Goal: Task Accomplishment & Management: Manage account settings

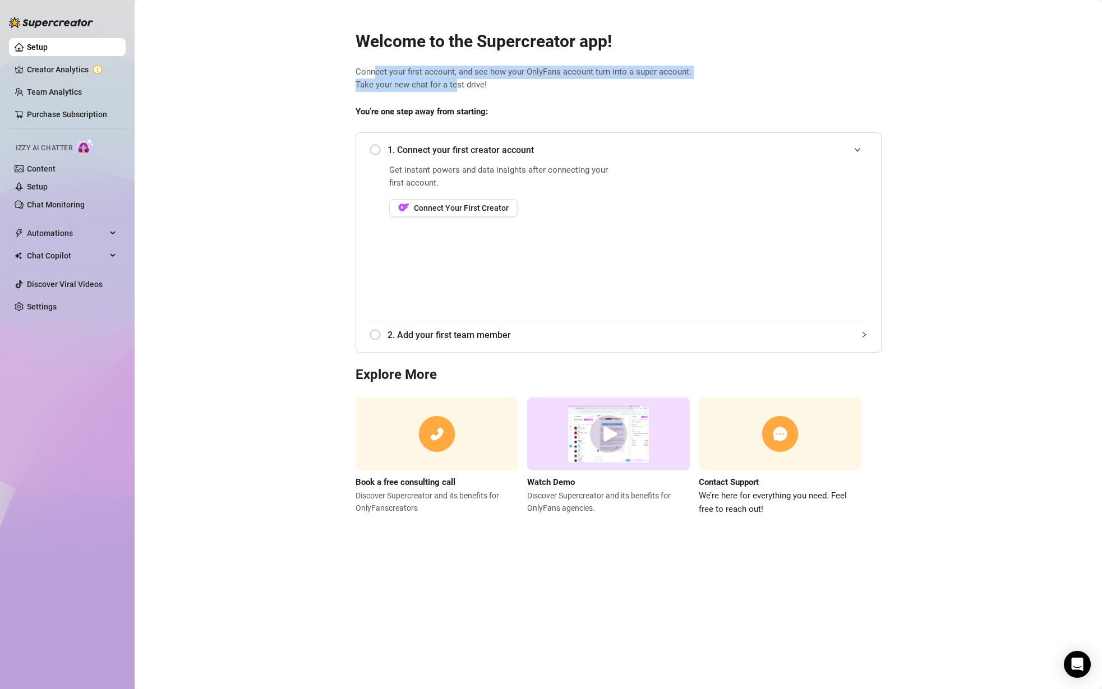
drag, startPoint x: 373, startPoint y: 73, endPoint x: 457, endPoint y: 82, distance: 84.7
click at [457, 82] on span "Connect your first account, and see how your OnlyFans account turn into a super…" at bounding box center [619, 79] width 526 height 26
click at [487, 84] on span "Connect your first account, and see how your OnlyFans account turn into a super…" at bounding box center [619, 79] width 526 height 26
click at [379, 153] on div "1. Connect your first creator account" at bounding box center [619, 149] width 498 height 27
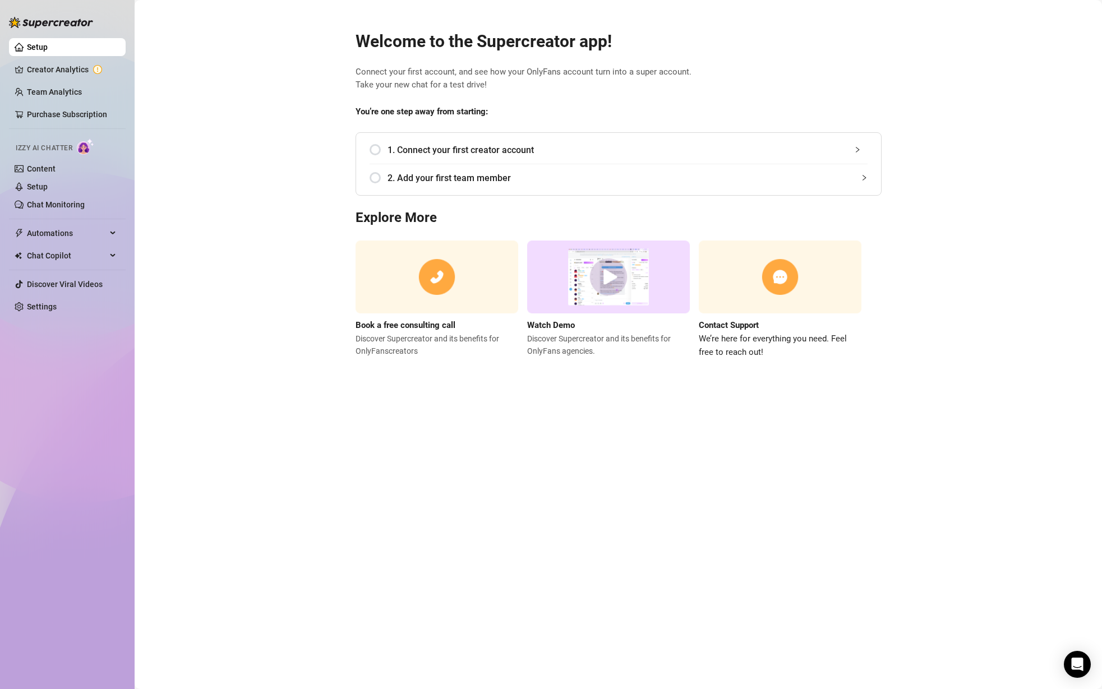
click at [374, 149] on div "1. Connect your first creator account" at bounding box center [619, 149] width 498 height 27
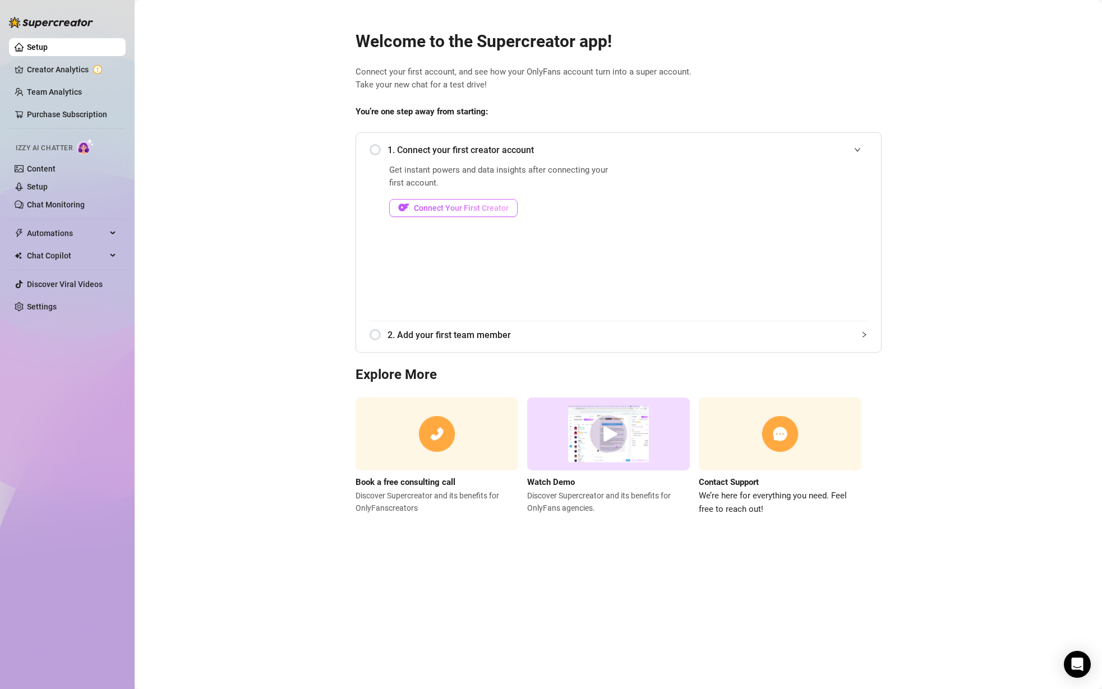
click at [430, 205] on span "Connect Your First Creator" at bounding box center [461, 208] width 95 height 9
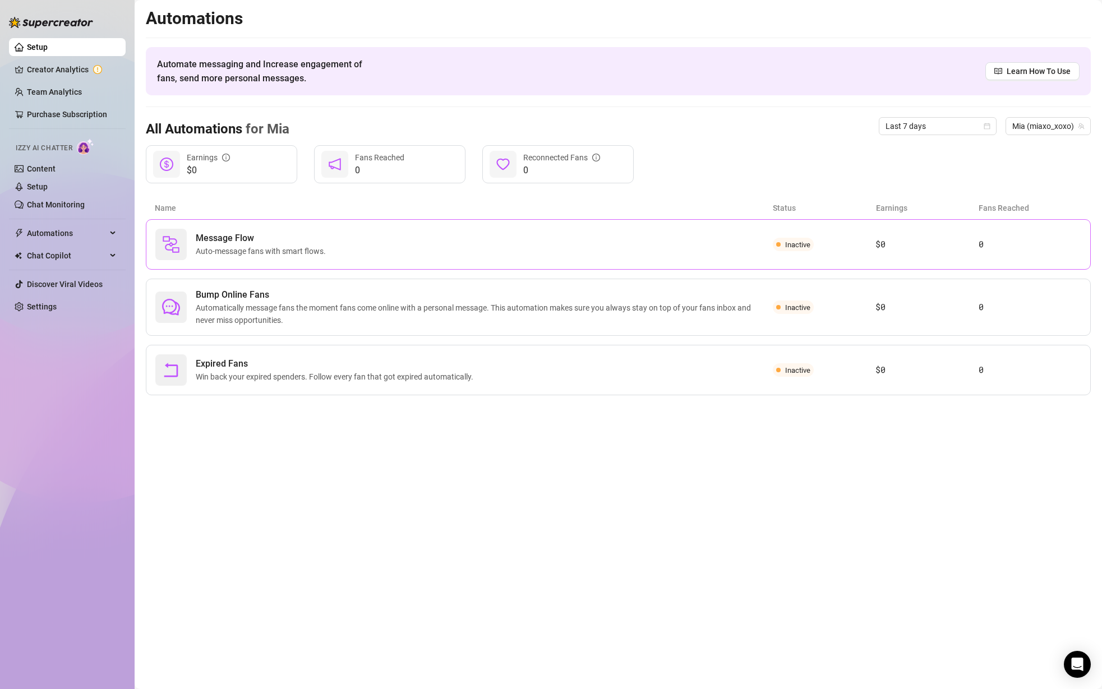
click at [402, 239] on div "Message Flow Auto-message fans with smart flows." at bounding box center [464, 244] width 618 height 31
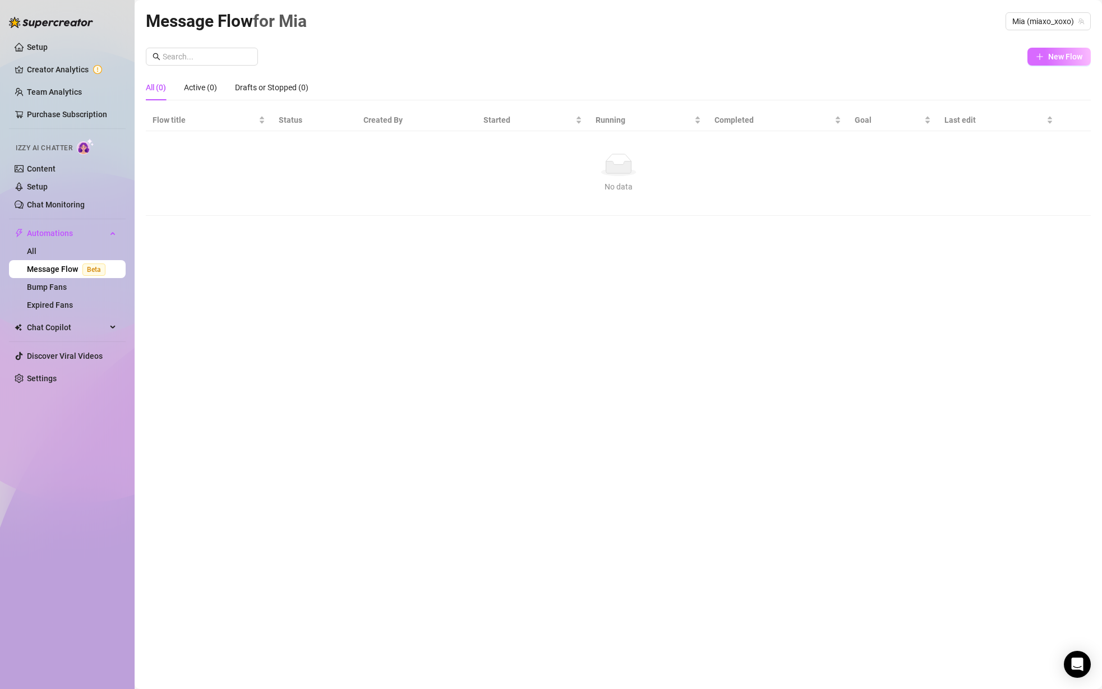
click at [1074, 52] on span "New Flow" at bounding box center [1065, 56] width 34 height 9
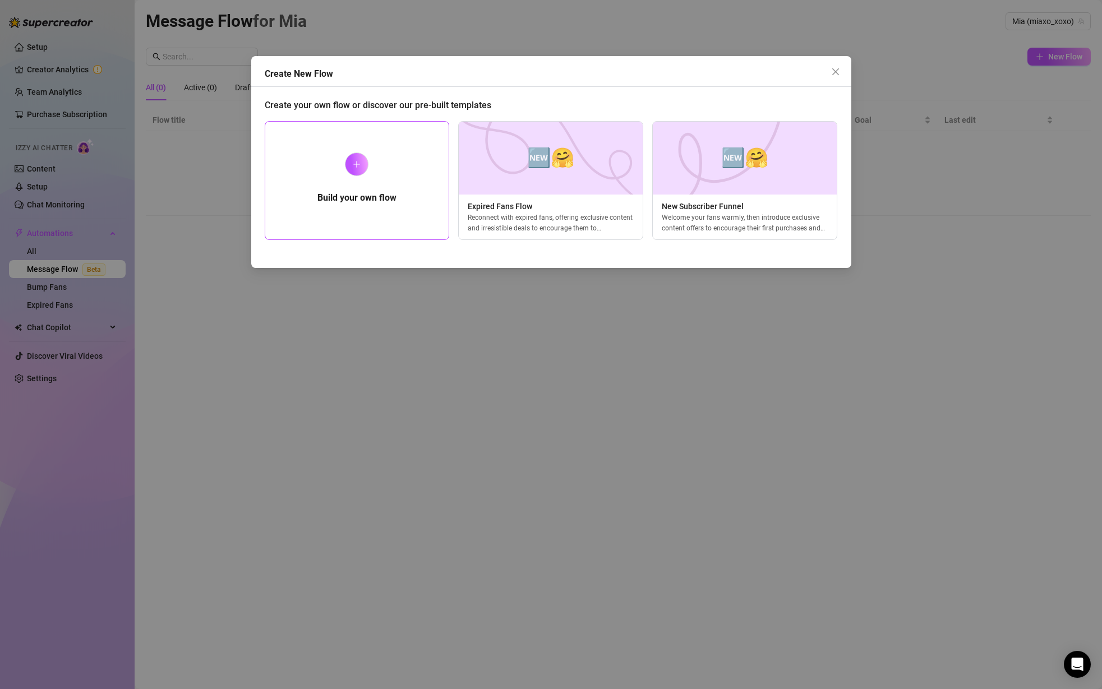
click at [415, 177] on div "Build your own flow" at bounding box center [357, 180] width 185 height 119
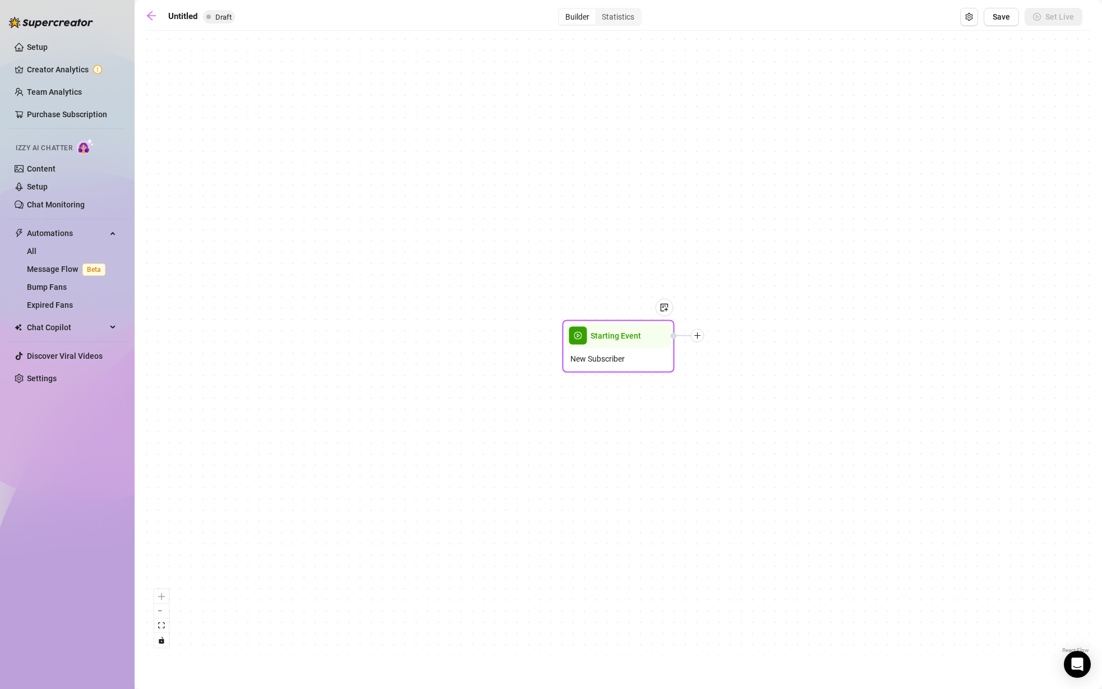
click at [603, 339] on span "Starting Event" at bounding box center [616, 336] width 50 height 12
click at [661, 313] on div at bounding box center [665, 308] width 18 height 18
click at [578, 339] on span "play-circle" at bounding box center [578, 336] width 18 height 18
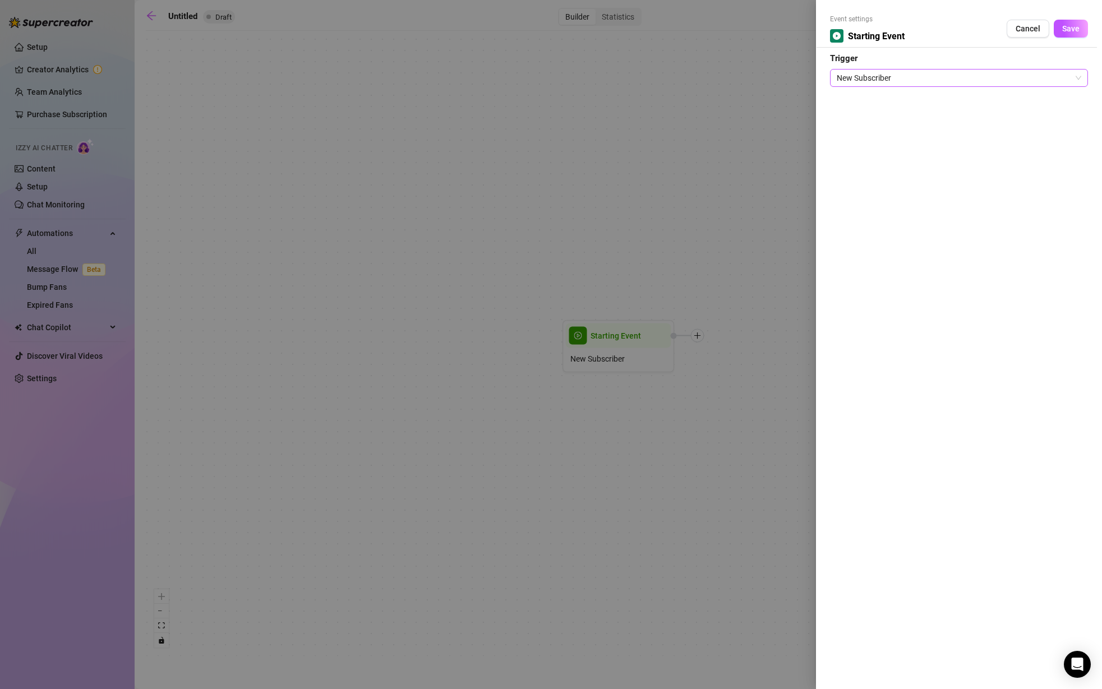
click at [923, 76] on span "New Subscriber" at bounding box center [959, 78] width 245 height 17
click at [1023, 27] on span "Cancel" at bounding box center [1028, 28] width 25 height 9
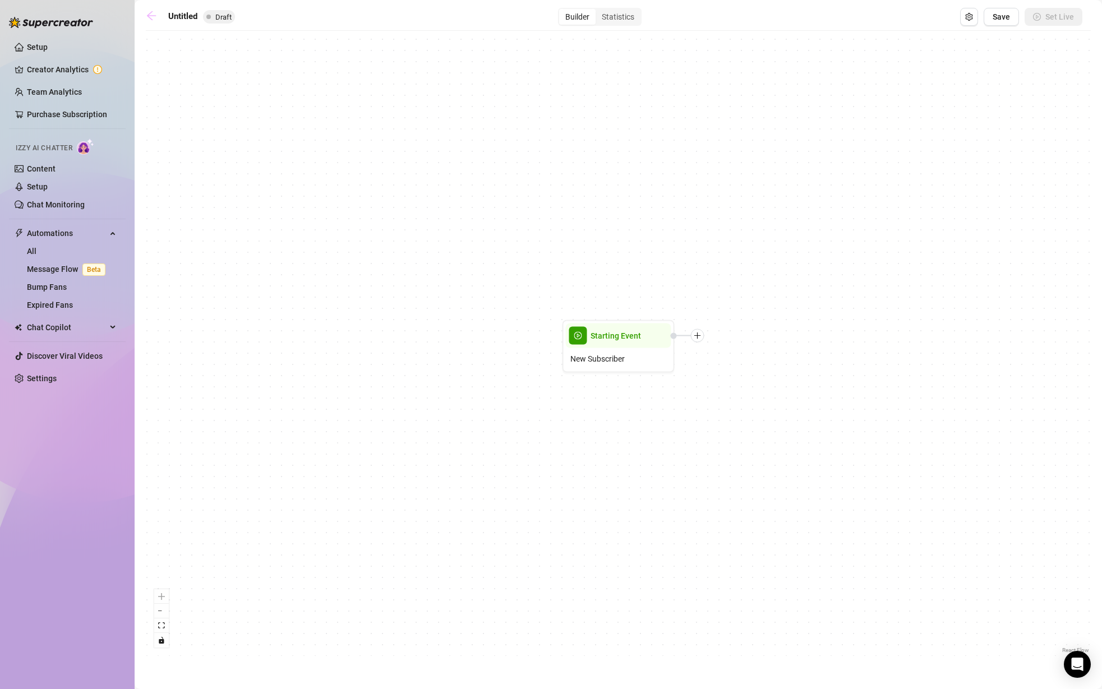
click at [154, 13] on icon "arrow-left" at bounding box center [151, 15] width 11 height 11
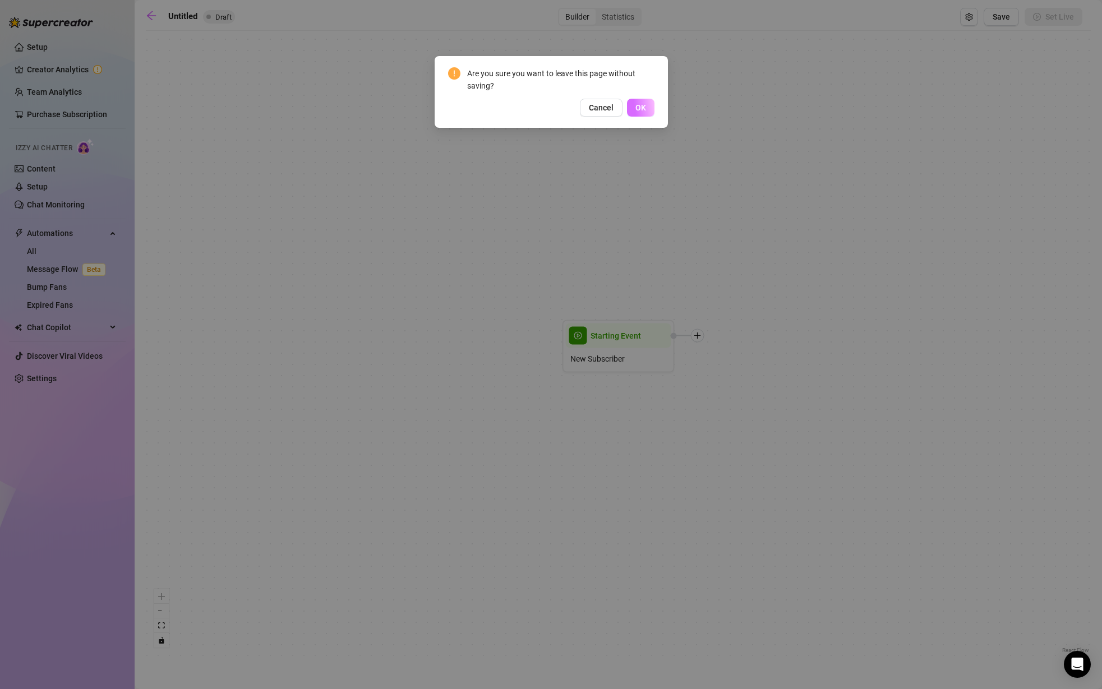
click at [633, 116] on button "OK" at bounding box center [640, 108] width 27 height 18
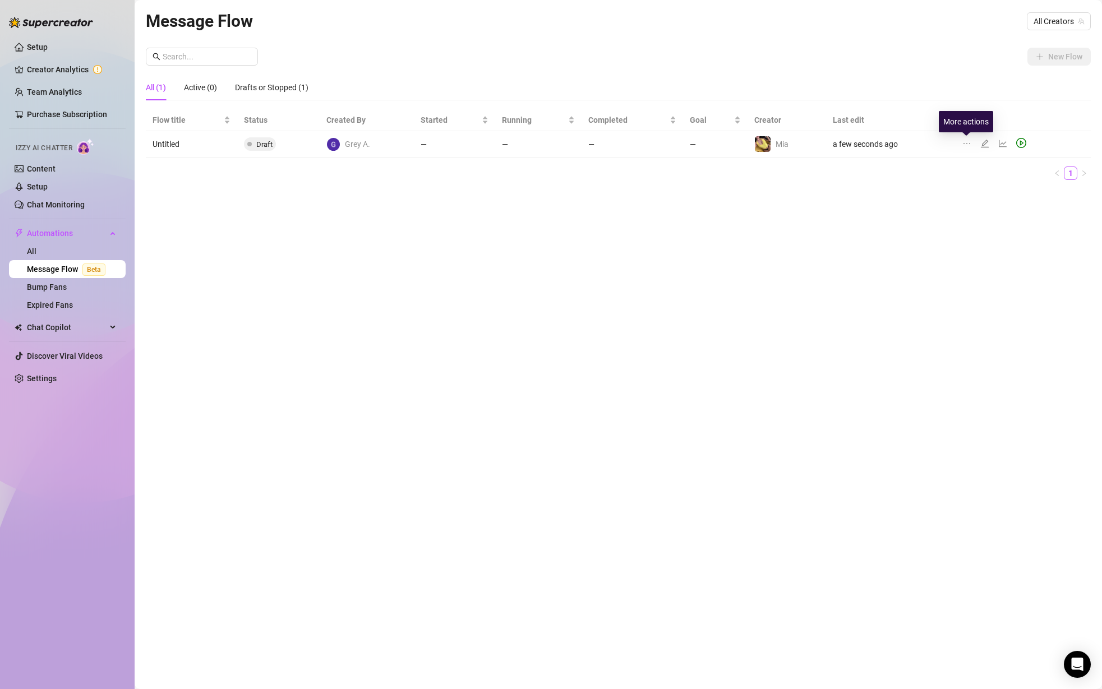
click at [968, 143] on icon "ellipsis" at bounding box center [966, 143] width 9 height 9
click at [992, 203] on span "Delete" at bounding box center [1025, 197] width 85 height 12
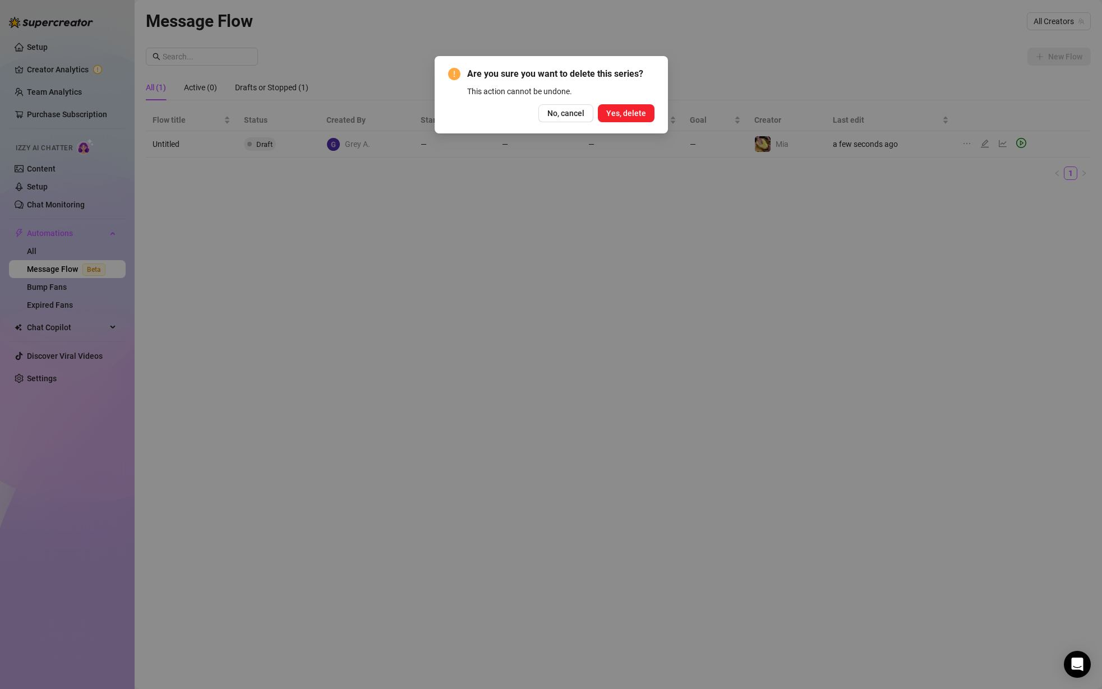
click at [626, 114] on span "Yes, delete" at bounding box center [626, 113] width 40 height 9
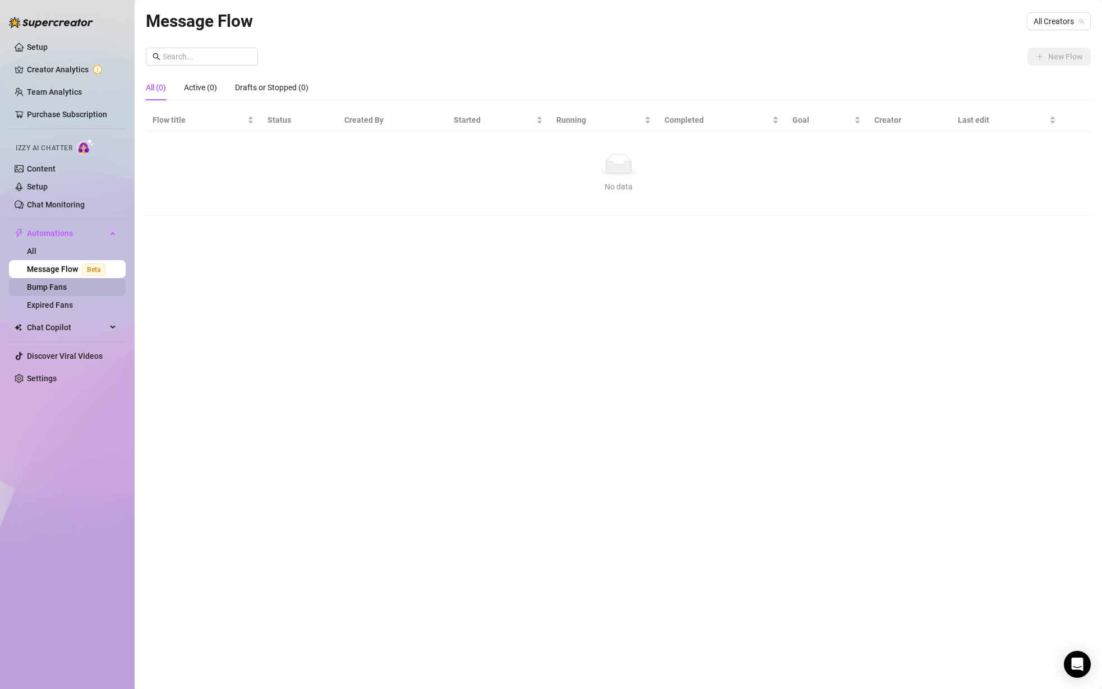
click at [62, 288] on link "Bump Fans" at bounding box center [47, 287] width 40 height 9
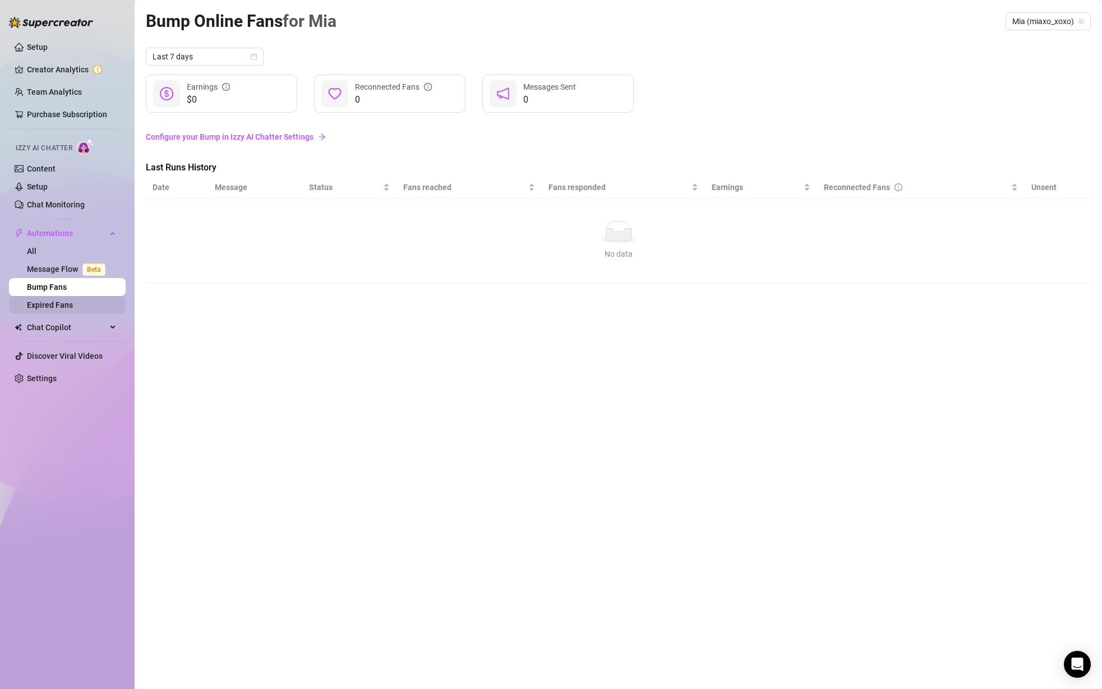
click at [65, 305] on link "Expired Fans" at bounding box center [50, 305] width 46 height 9
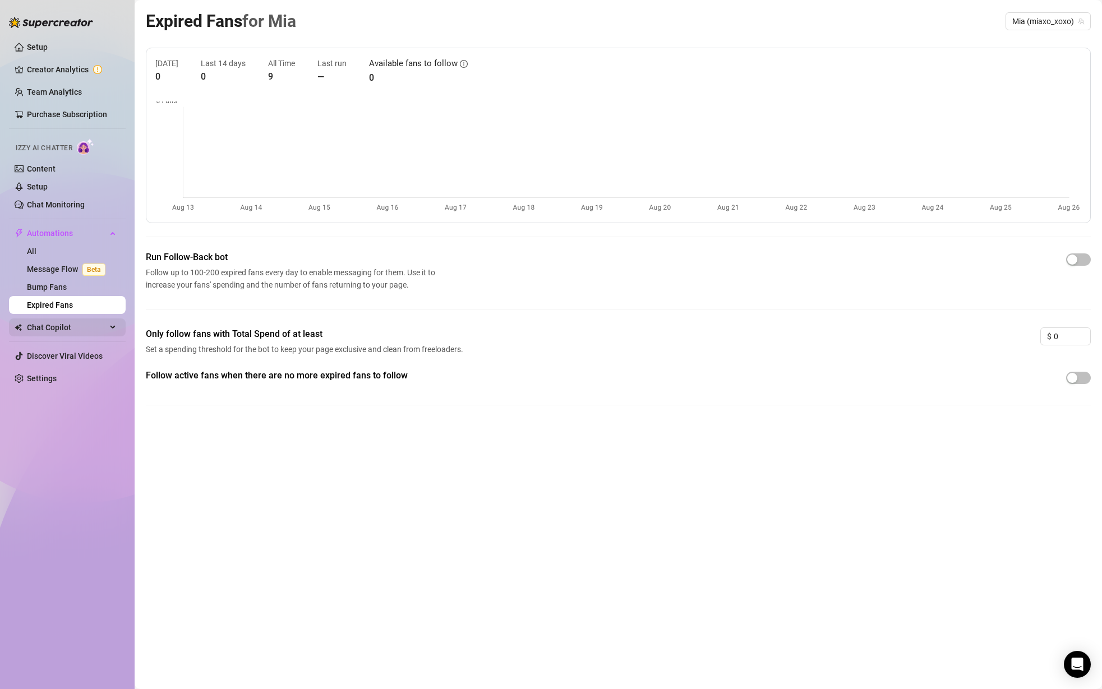
click at [70, 333] on span "Chat Copilot" at bounding box center [67, 328] width 80 height 18
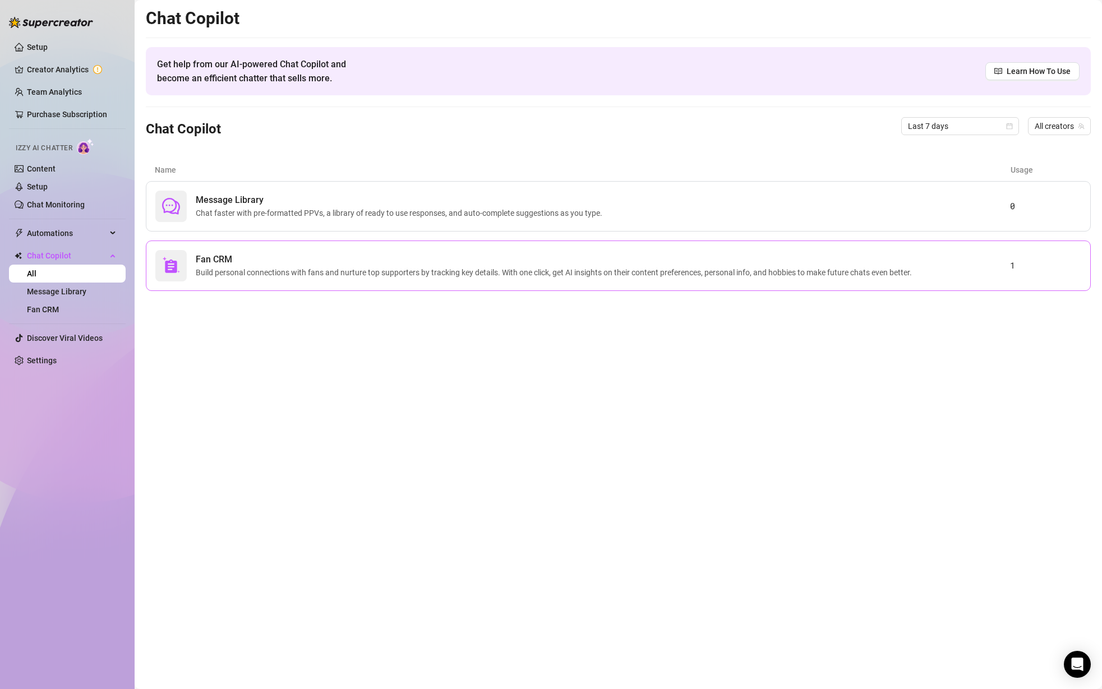
click at [232, 283] on div "Fan CRM Build personal connections with fans and nurture top supporters by trac…" at bounding box center [618, 266] width 945 height 50
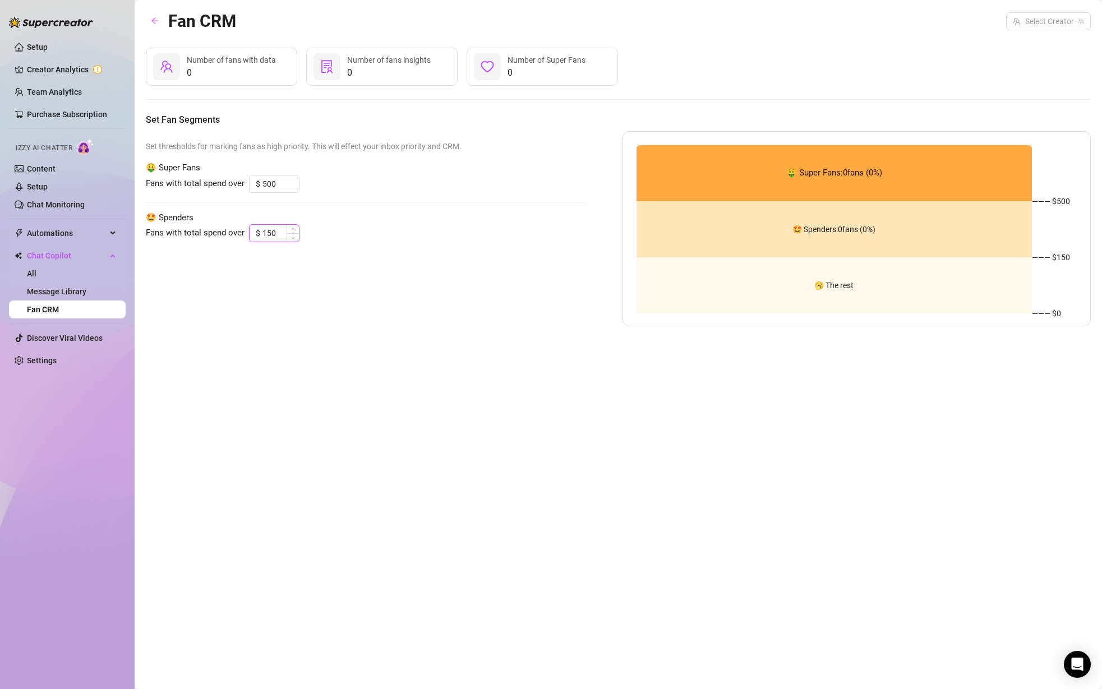
click at [270, 234] on input "150" at bounding box center [280, 233] width 36 height 17
type input "150"
click at [311, 267] on div "Set thresholds for marking fans as high priority. This will effect your inbox p…" at bounding box center [366, 228] width 441 height 195
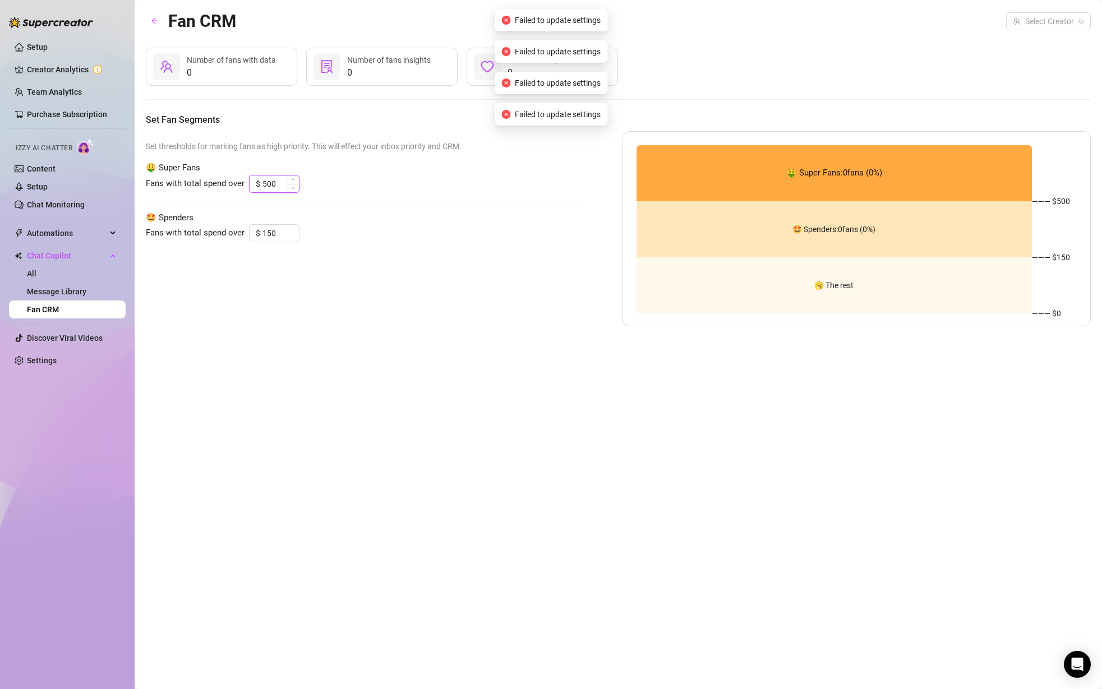
click at [278, 181] on input "500" at bounding box center [280, 184] width 36 height 17
drag, startPoint x: 172, startPoint y: 146, endPoint x: 307, endPoint y: 156, distance: 135.6
click at [307, 156] on div "Set thresholds for marking fans as high priority. This will effect your inbox p…" at bounding box center [366, 228] width 441 height 195
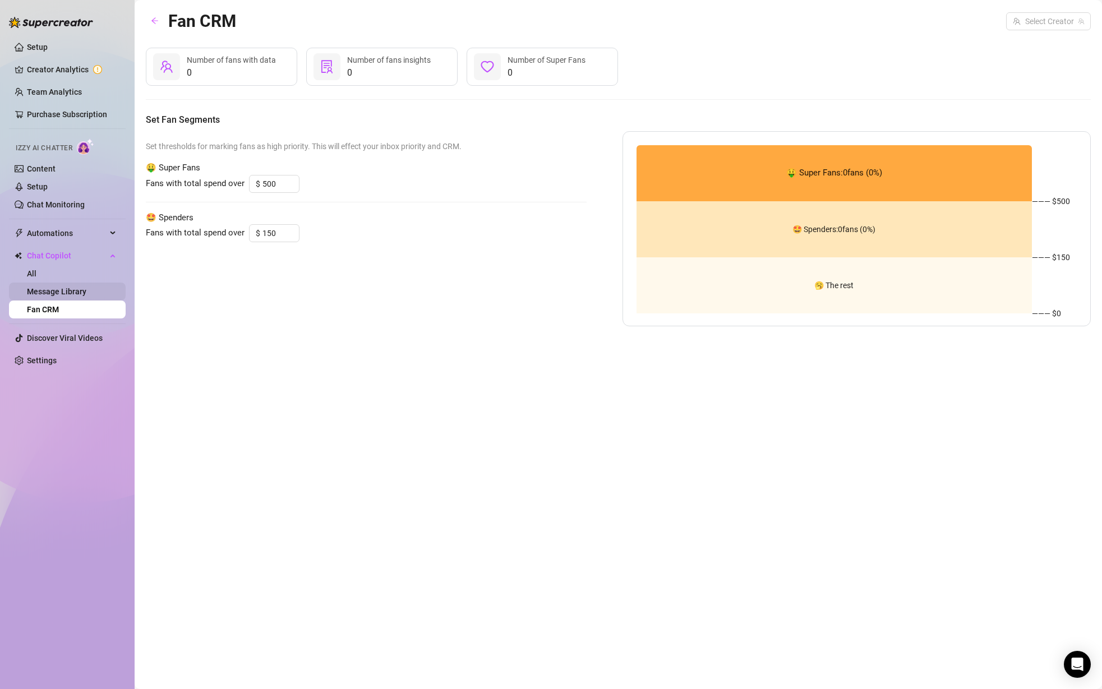
click at [27, 289] on link "Message Library" at bounding box center [56, 291] width 59 height 9
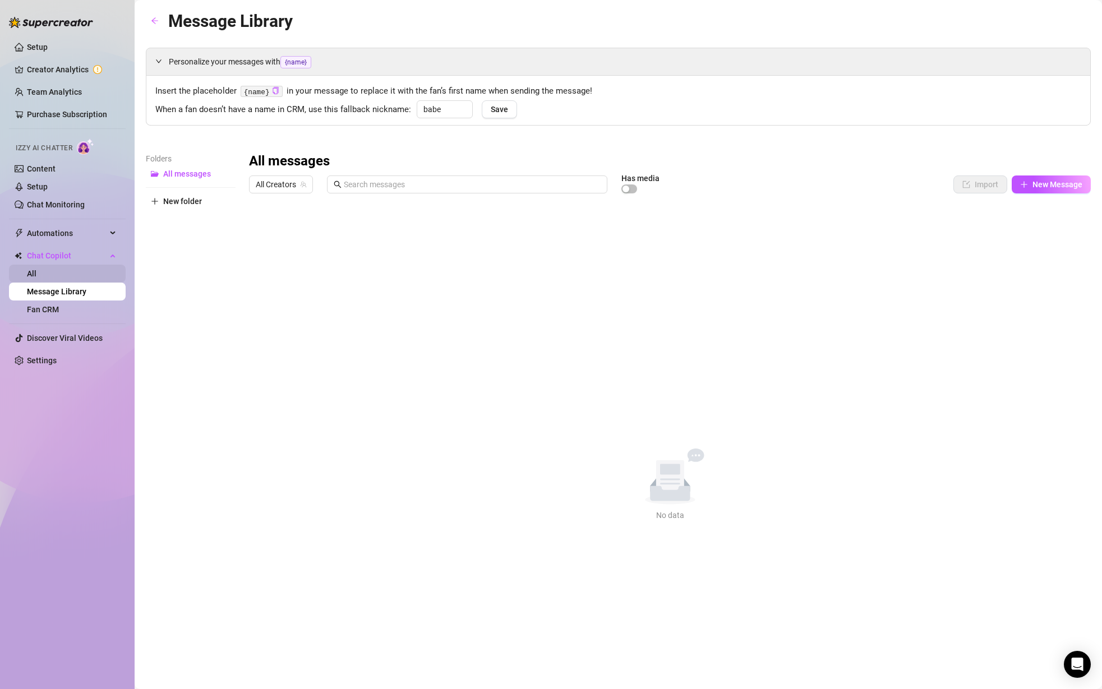
click at [36, 269] on link "All" at bounding box center [32, 273] width 10 height 9
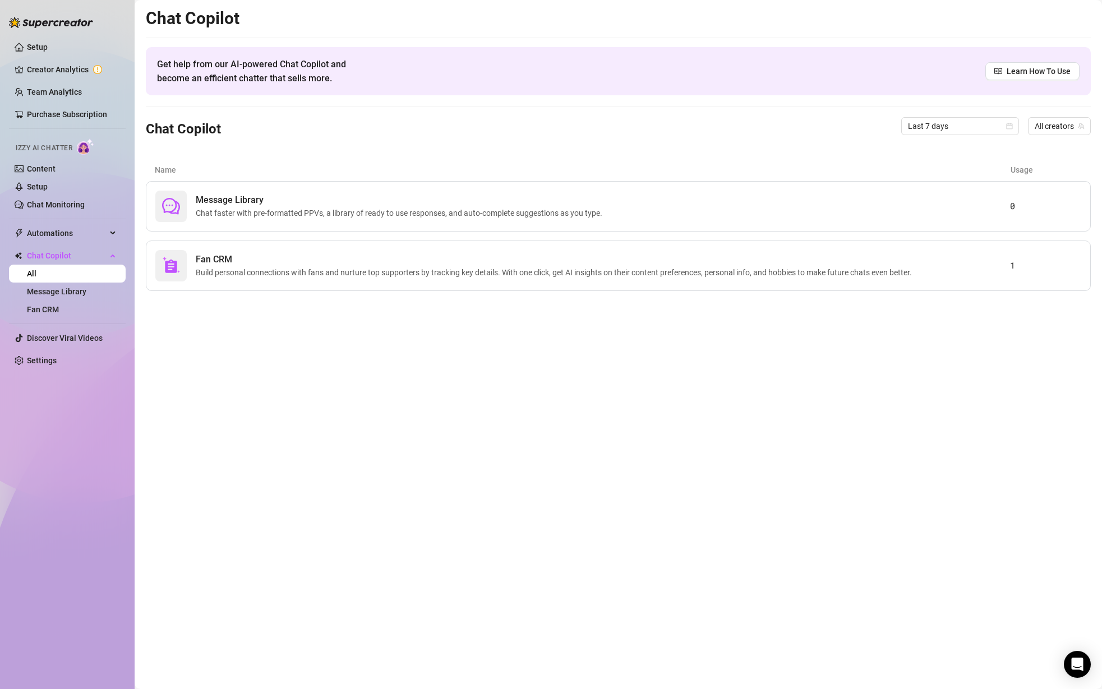
click at [63, 151] on span "Izzy AI Chatter" at bounding box center [44, 148] width 57 height 11
click at [56, 173] on link "Content" at bounding box center [41, 168] width 29 height 9
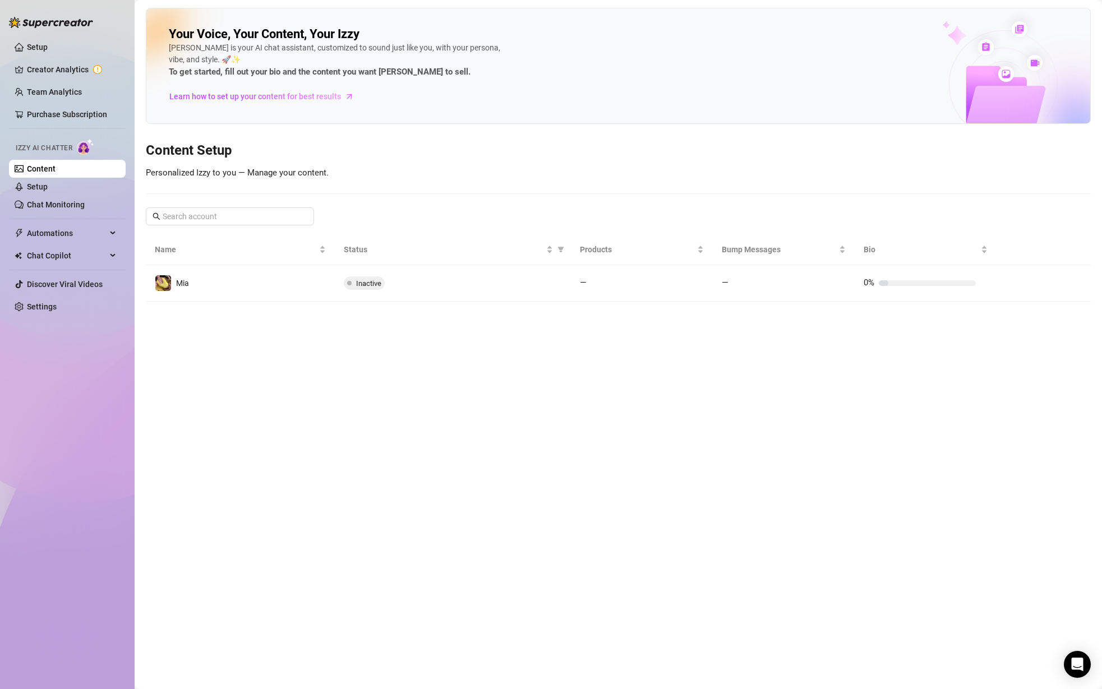
click at [359, 278] on span "Inactive" at bounding box center [364, 283] width 41 height 13
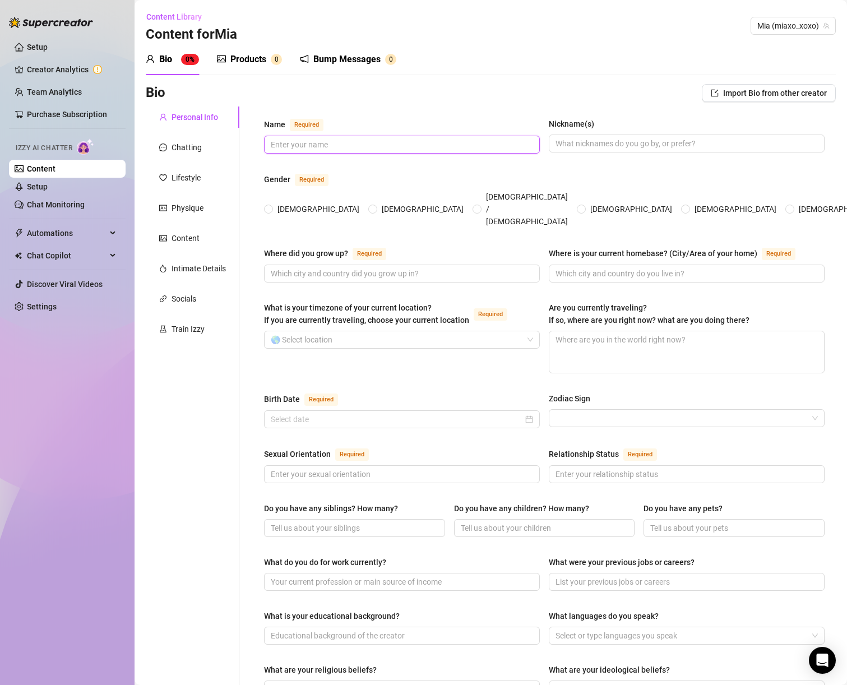
click at [357, 145] on input "Name Required" at bounding box center [401, 145] width 260 height 12
type input "Mia"
click at [298, 204] on span "[DEMOGRAPHIC_DATA]" at bounding box center [318, 209] width 91 height 12
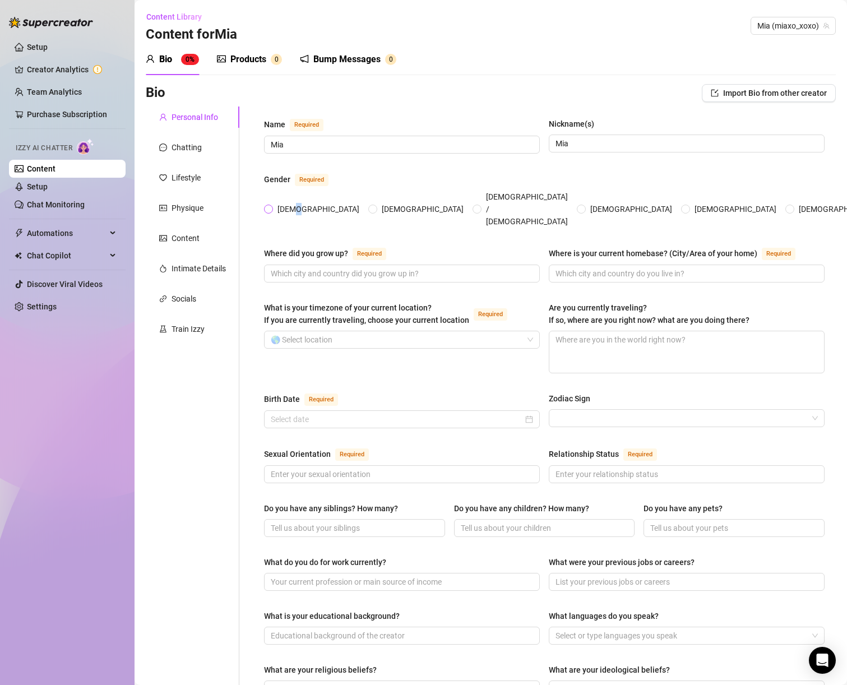
click at [271, 206] on input "[DEMOGRAPHIC_DATA]" at bounding box center [269, 209] width 4 height 7
radio input "true"
click at [304, 271] on div "Where did you grow up? Required Where is your current homebase? (City/Area of y…" at bounding box center [544, 270] width 561 height 46
click at [292, 265] on span at bounding box center [402, 274] width 276 height 18
click at [287, 268] on input "Where did you grow up? Required" at bounding box center [401, 274] width 260 height 12
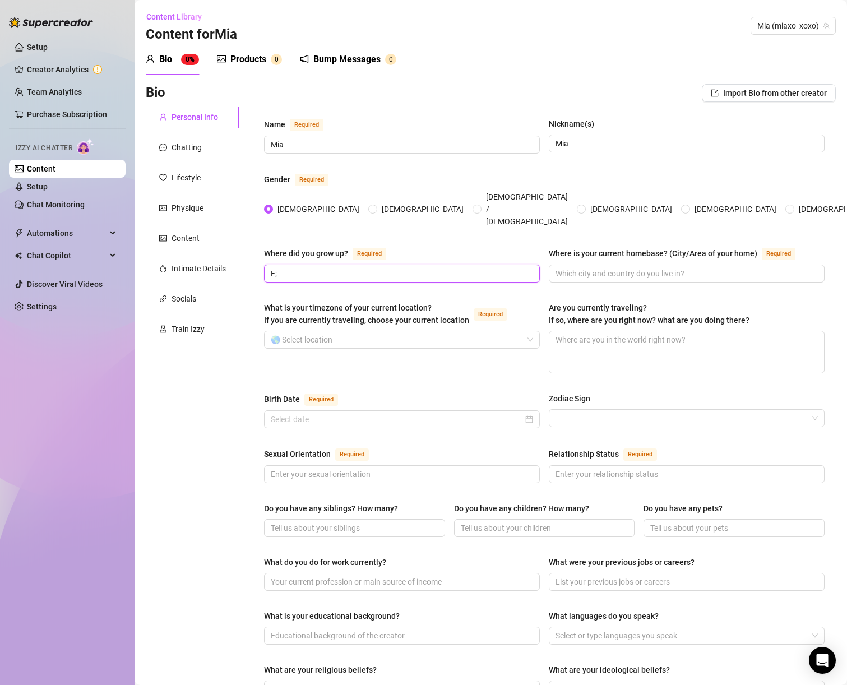
type input "F"
type input "[US_STATE]"
click at [644, 268] on input "Where is your current homebase? (City/Area of your home) Required" at bounding box center [686, 274] width 260 height 12
click at [312, 329] on div "What is your timezone of your current location? If you are currently traveling,…" at bounding box center [402, 338] width 276 height 72
click at [311, 331] on input "What is your timezone of your current location? If you are currently traveling,…" at bounding box center [397, 339] width 252 height 17
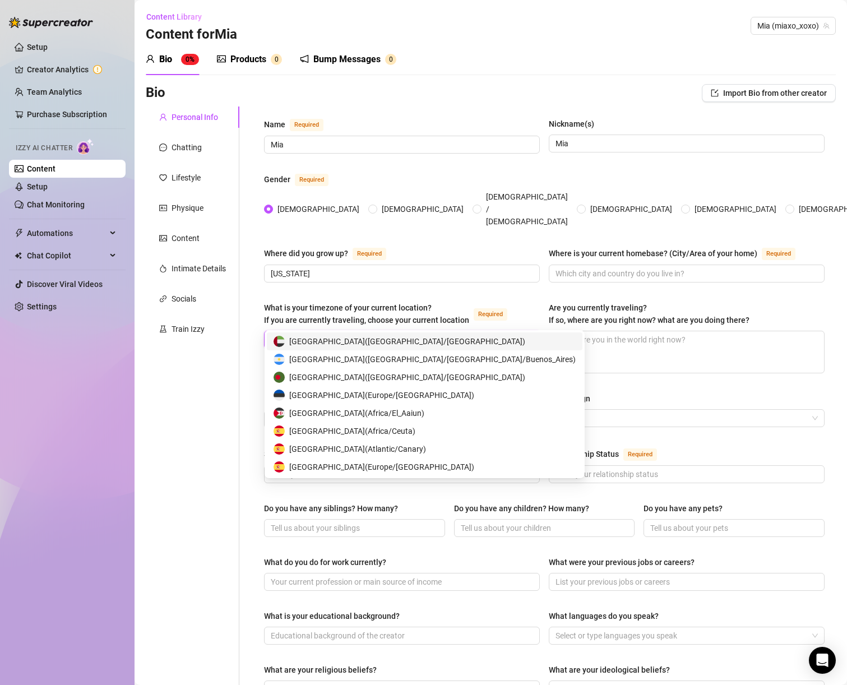
type input "est"
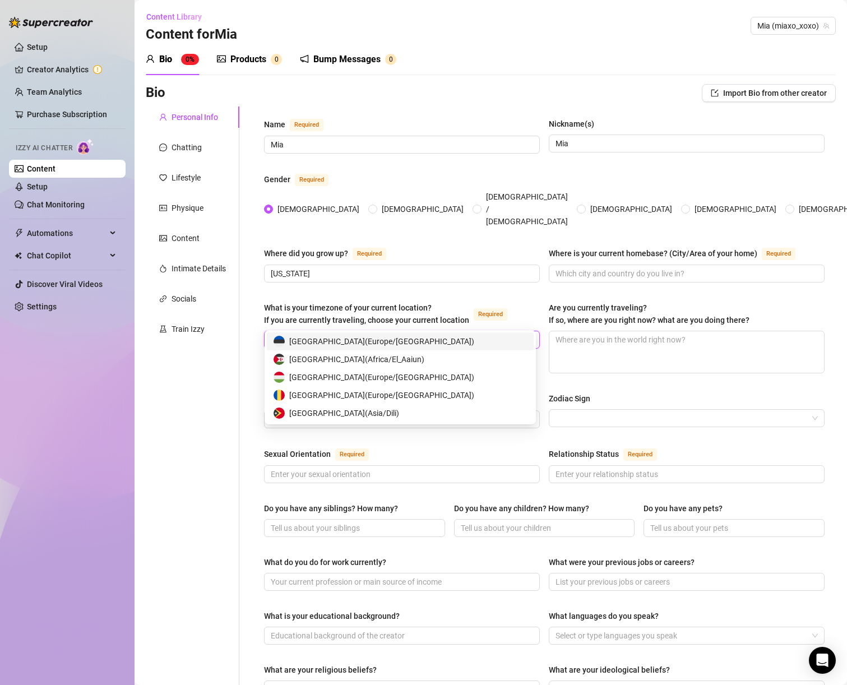
click at [310, 331] on input "est" at bounding box center [397, 339] width 252 height 17
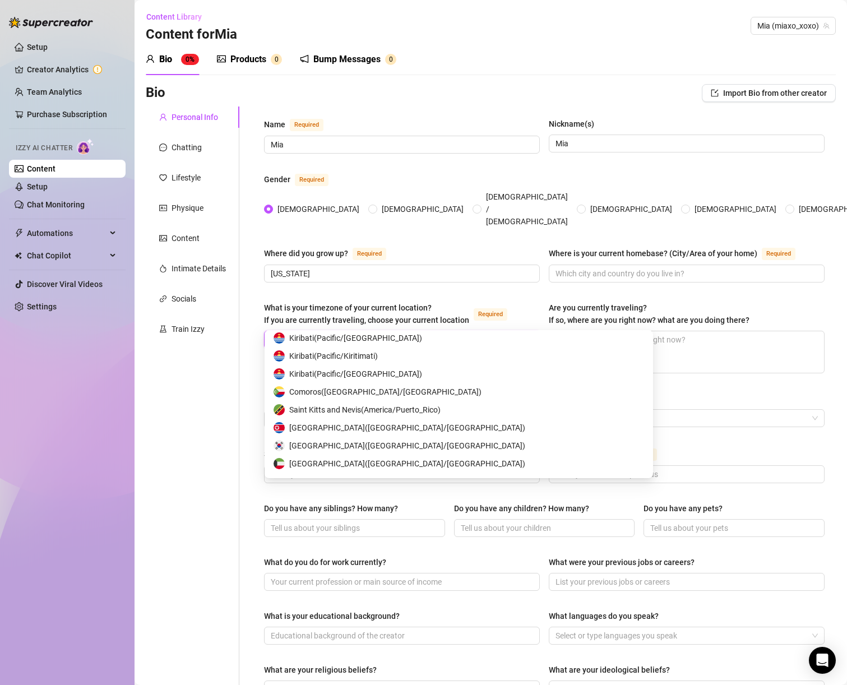
scroll to position [3101, 0]
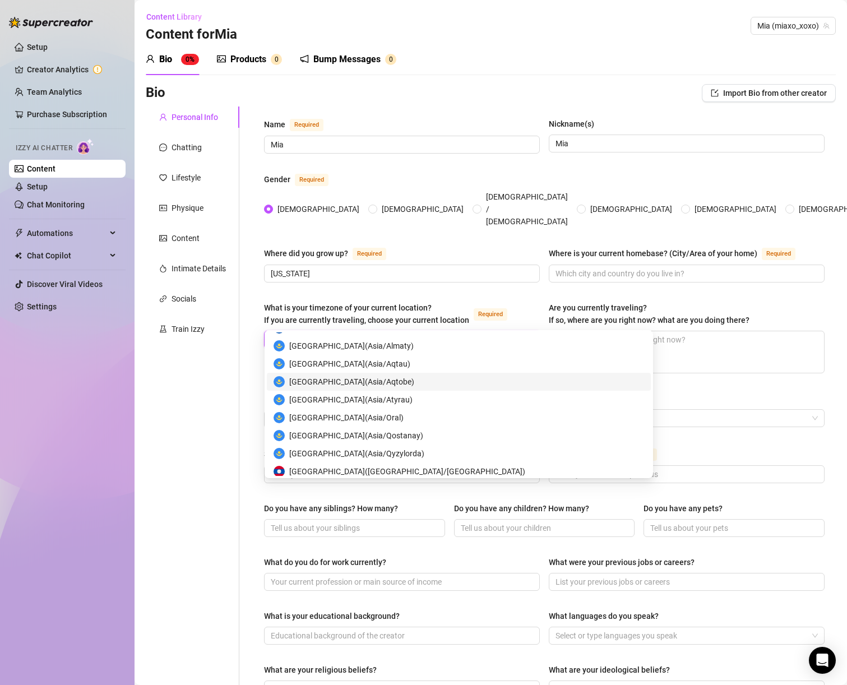
click at [188, 383] on div "Personal Info Chatting Lifestyle Physique Content Intimate Details Socials Trai…" at bounding box center [193, 571] width 94 height 929
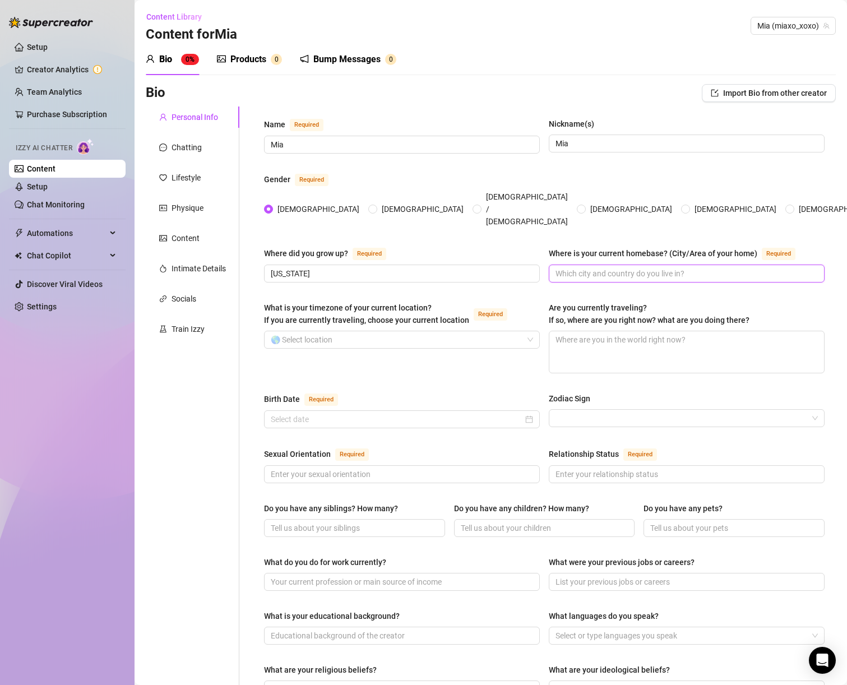
click at [672, 268] on input "Where is your current homebase? (City/Area of your home) Required" at bounding box center [686, 274] width 260 height 12
type input "[US_STATE]"
click at [469, 413] on input "Birth Date Required" at bounding box center [397, 419] width 252 height 12
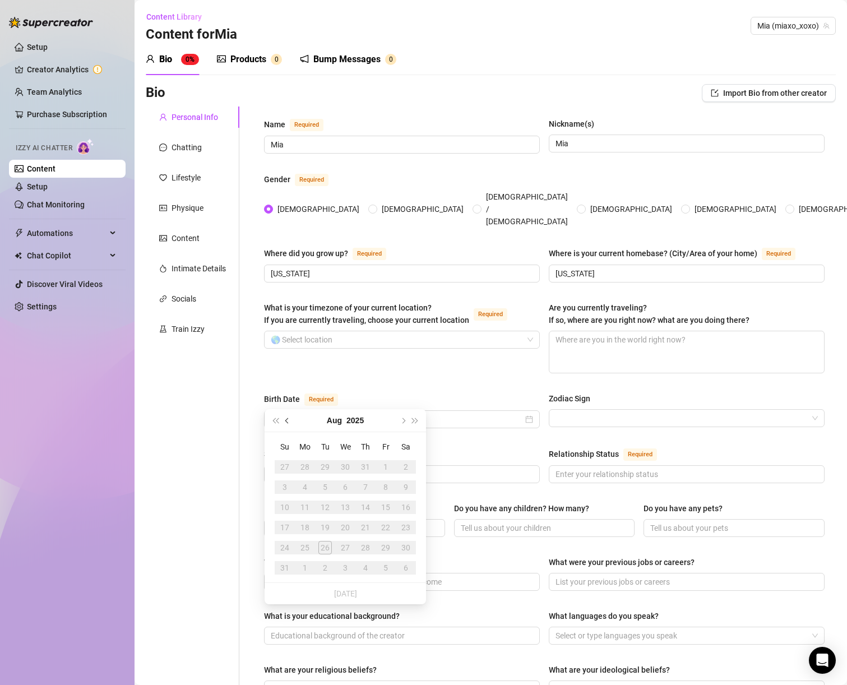
click at [291, 421] on button "Previous month (PageUp)" at bounding box center [288, 420] width 12 height 22
click at [284, 413] on input "Birth Date Required" at bounding box center [397, 419] width 252 height 12
type input "04/16/2000"
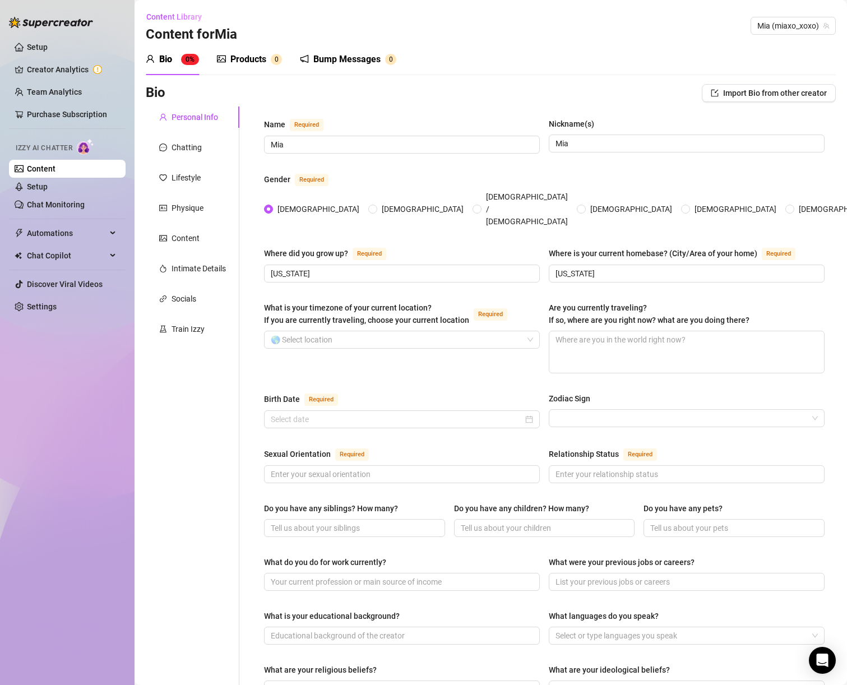
click at [272, 369] on div "Name Required Mia Nickname(s) Mia Gender Required Female Male Non-Binary / Gend…" at bounding box center [544, 571] width 561 height 906
click at [302, 413] on input "Birth Date Required" at bounding box center [397, 419] width 252 height 12
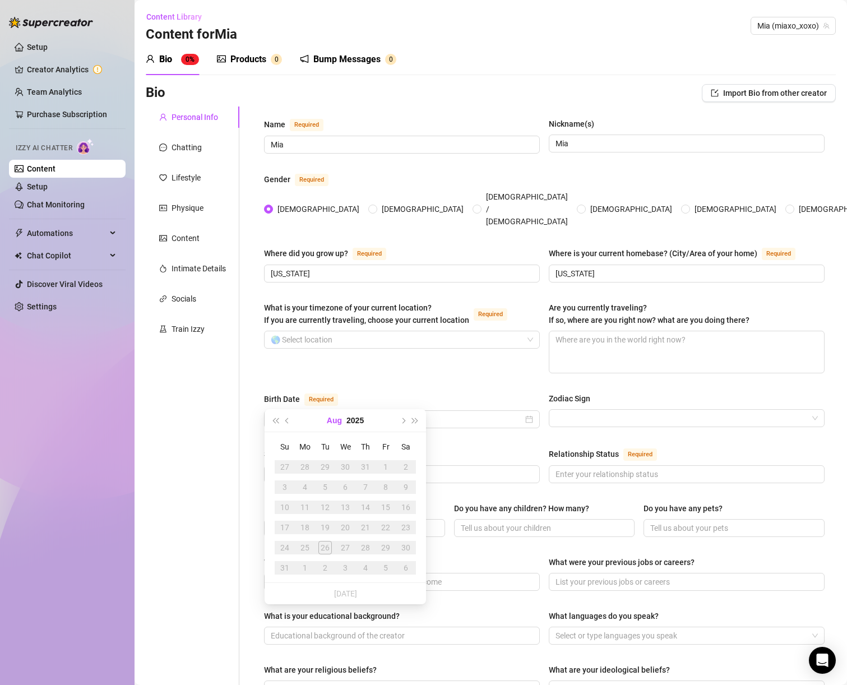
click at [329, 422] on button "Aug" at bounding box center [334, 420] width 15 height 22
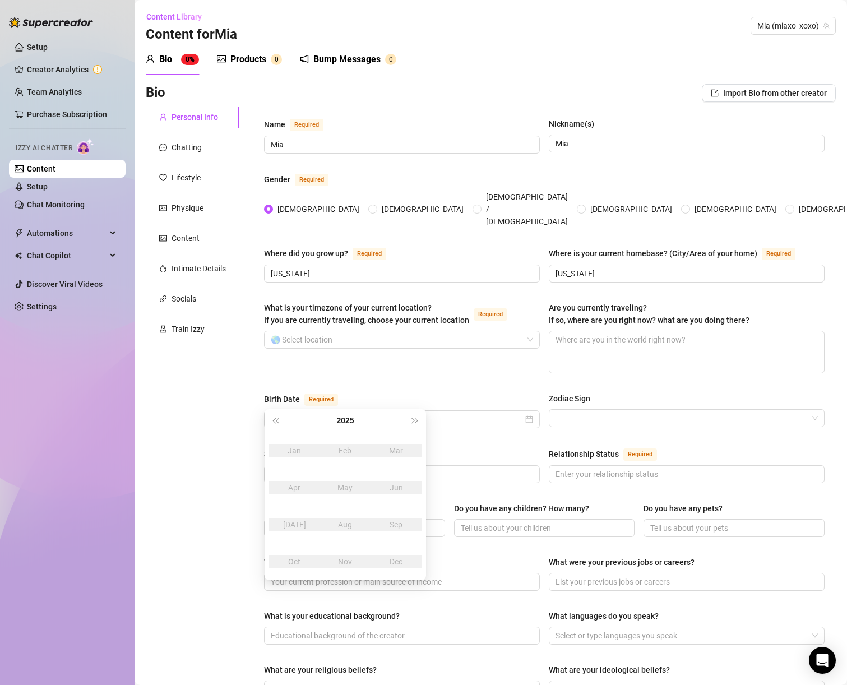
click at [360, 422] on div "2025" at bounding box center [345, 420] width 127 height 22
click at [343, 421] on button "2025" at bounding box center [345, 420] width 17 height 22
click at [338, 421] on button "2020 - 2029" at bounding box center [346, 420] width 38 height 22
click at [328, 447] on div "2000-2009" at bounding box center [345, 450] width 53 height 13
click at [341, 453] on div "2000" at bounding box center [346, 450] width 34 height 13
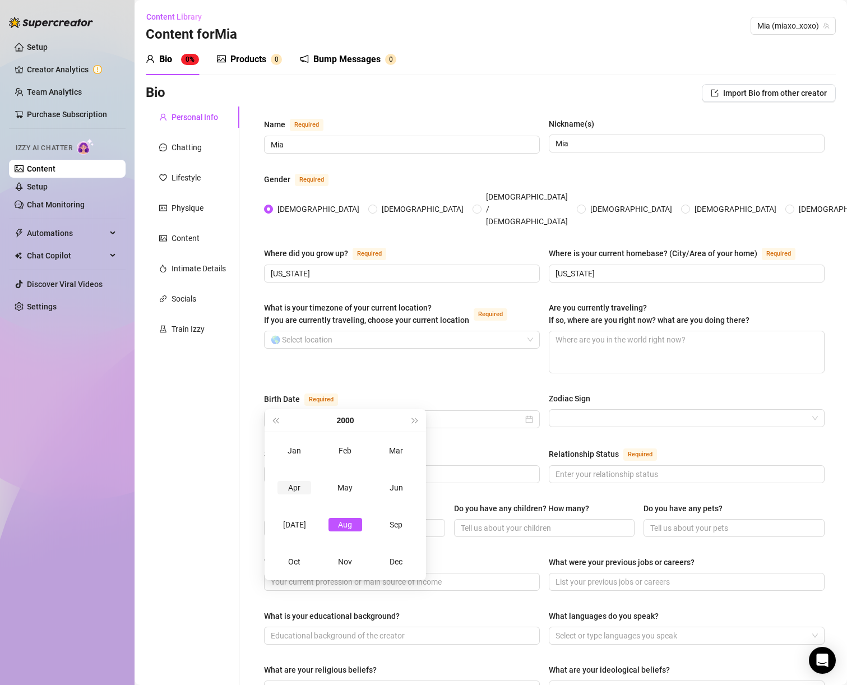
click at [297, 482] on div "Apr" at bounding box center [295, 487] width 34 height 13
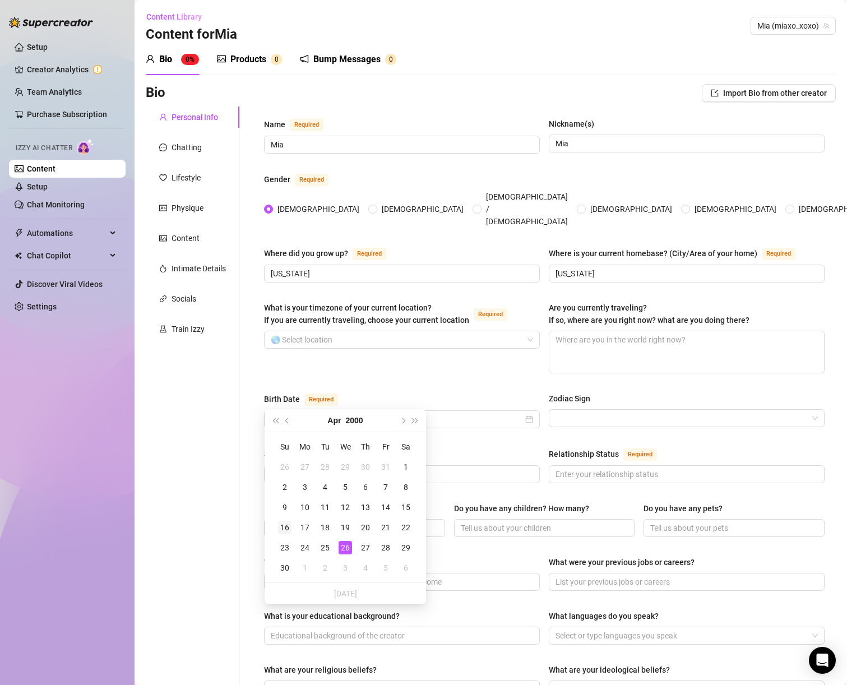
type input "[DATE]"
click at [288, 527] on div "16" at bounding box center [284, 527] width 13 height 13
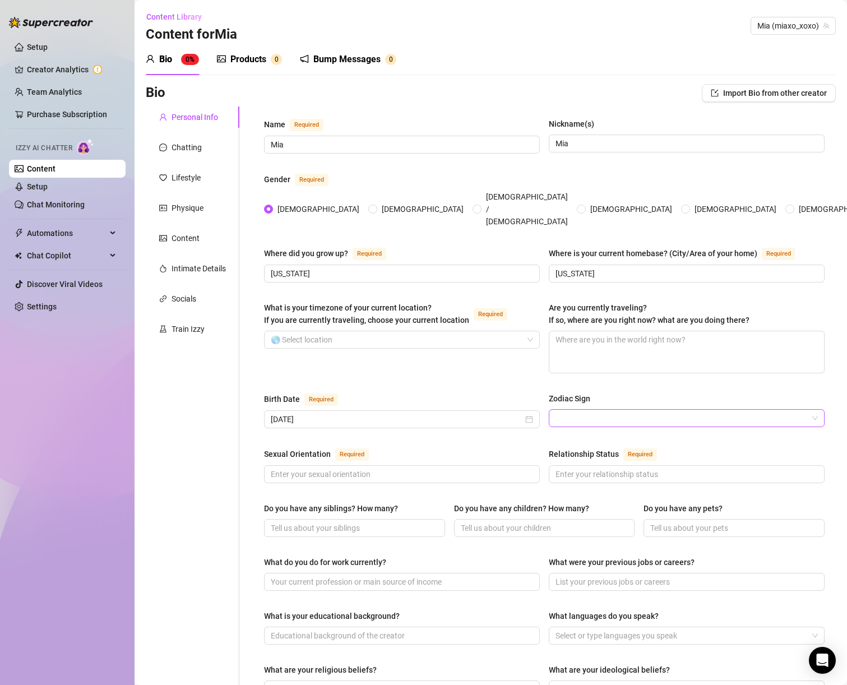
click at [556, 410] on input "Zodiac Sign" at bounding box center [682, 418] width 252 height 17
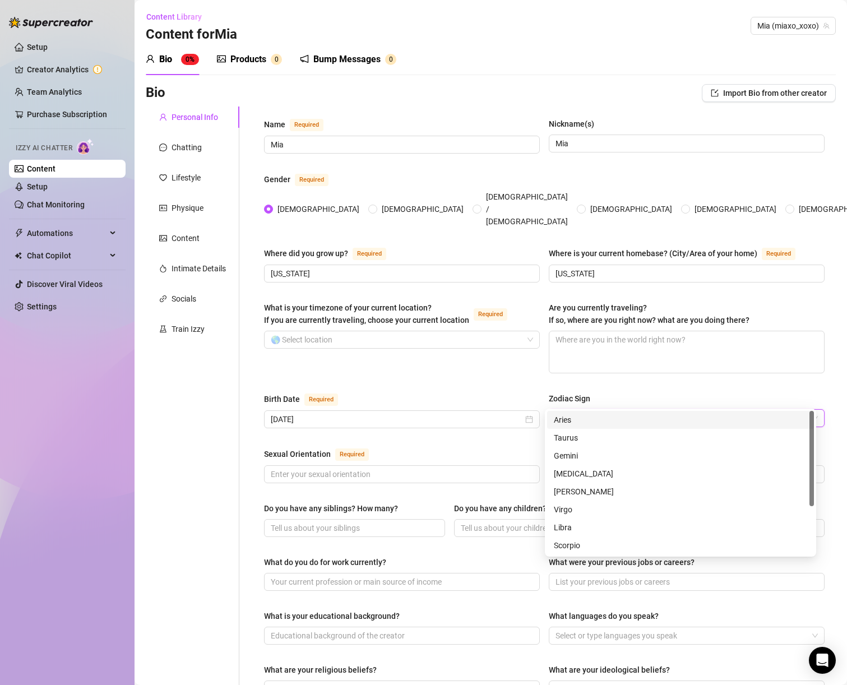
click at [558, 417] on div "Aries" at bounding box center [681, 420] width 254 height 12
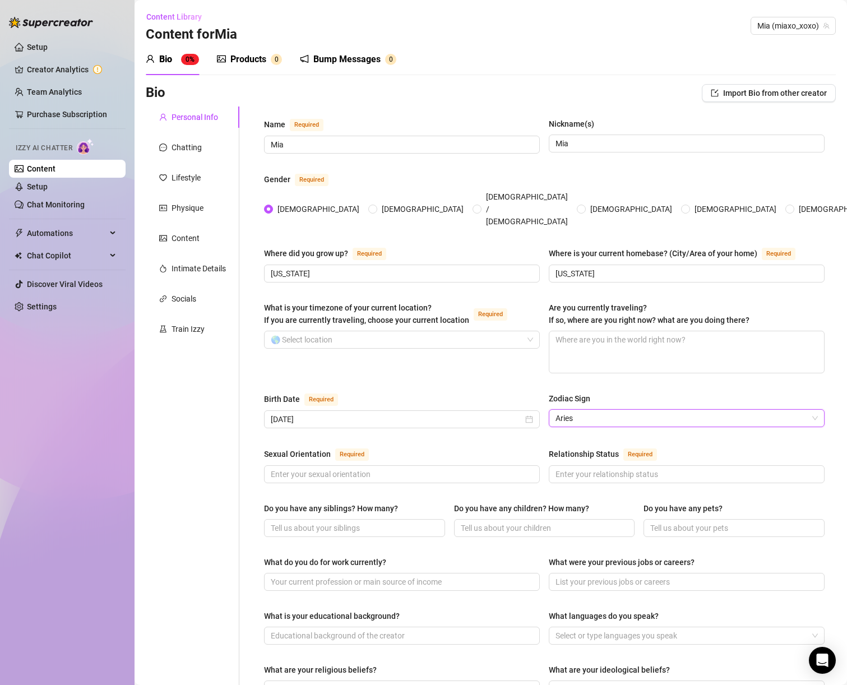
click at [378, 462] on div "Sexual Orientation Required Relationship Status Required" at bounding box center [544, 471] width 561 height 46
click at [373, 468] on input "Sexual Orientation Required" at bounding box center [401, 474] width 260 height 12
type input "straight"
type input "single"
type input "0"
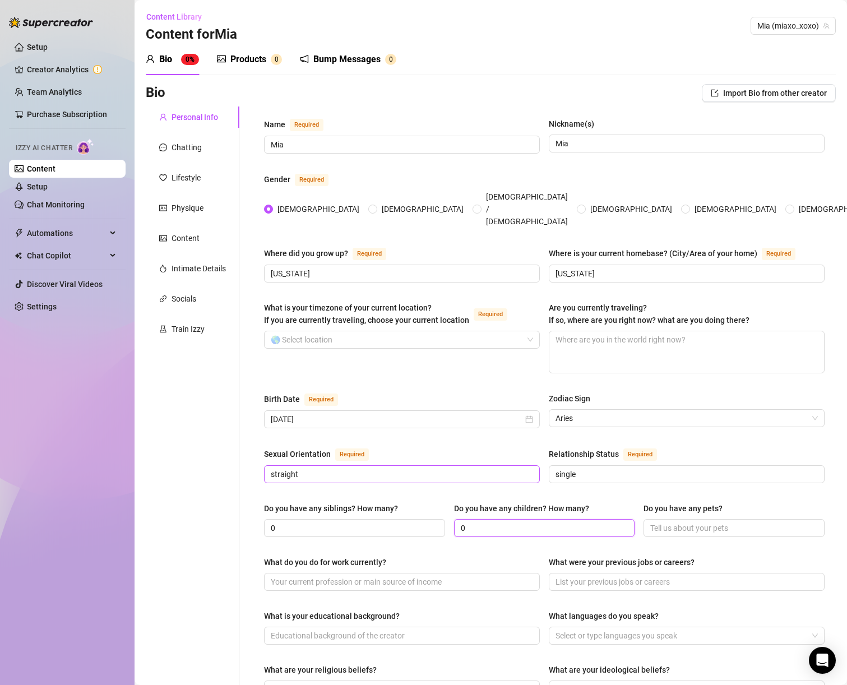
type input "0"
type input "n"
type input "0"
click at [531, 522] on input "0" at bounding box center [543, 528] width 165 height 12
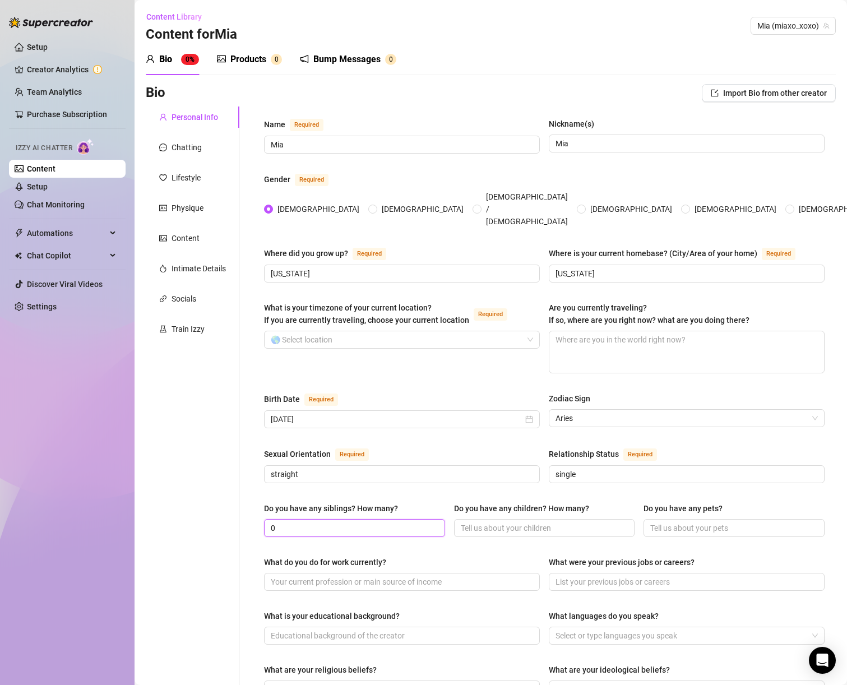
click at [303, 522] on input "0" at bounding box center [353, 528] width 165 height 12
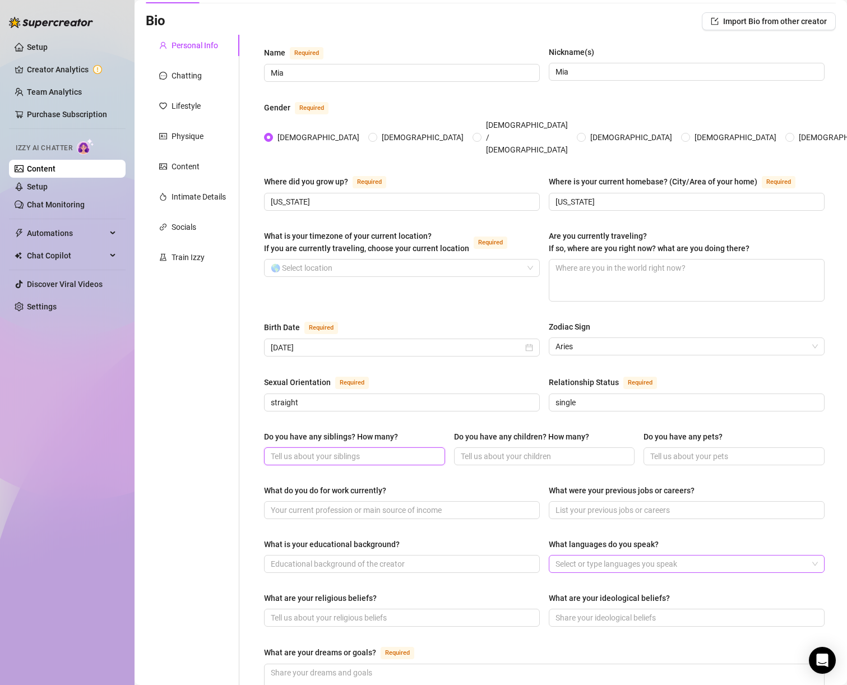
scroll to position [87, 0]
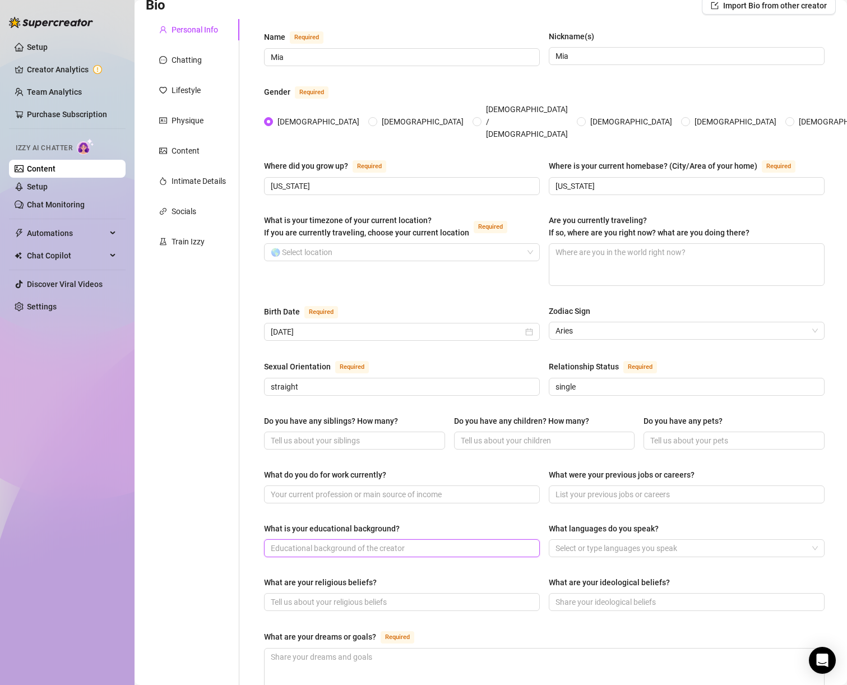
click at [426, 542] on input "What is your educational background?" at bounding box center [401, 548] width 260 height 12
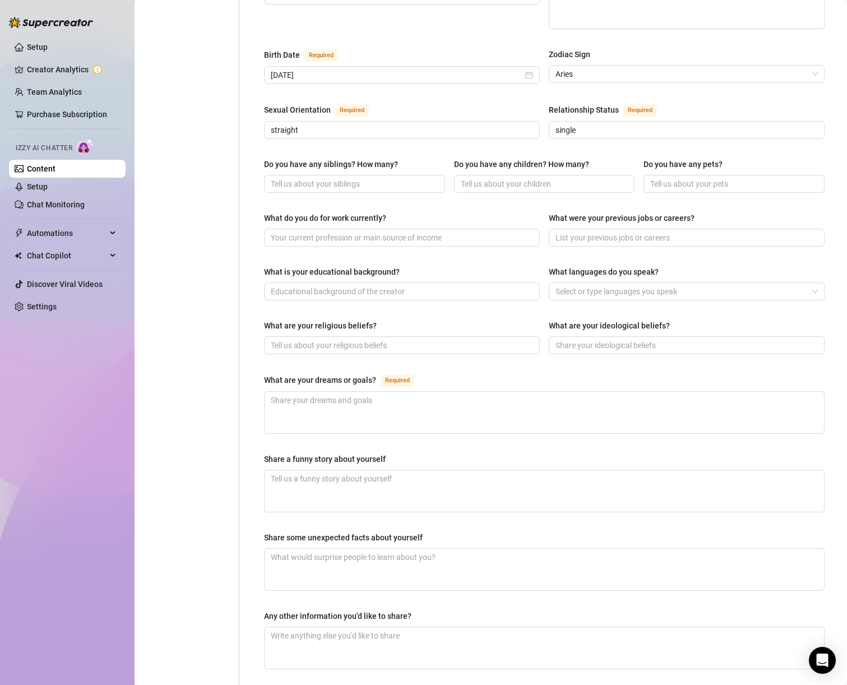
scroll to position [343, 0]
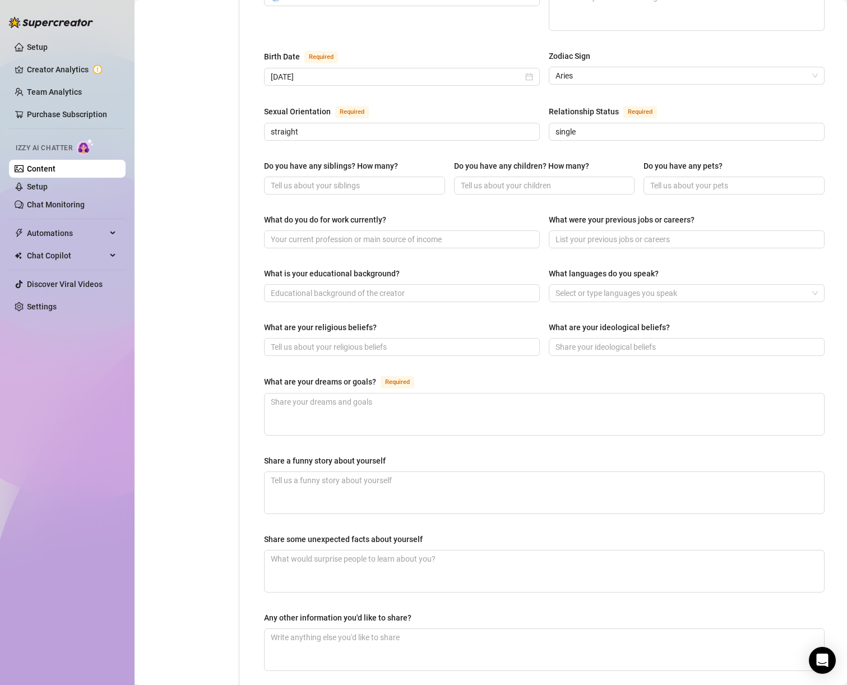
click at [323, 214] on div "What do you do for work currently?" at bounding box center [325, 220] width 122 height 12
click at [323, 233] on input "What do you do for work currently?" at bounding box center [401, 239] width 260 height 12
click at [323, 214] on div "What do you do for work currently?" at bounding box center [325, 220] width 122 height 12
click at [323, 233] on input "What do you do for work currently?" at bounding box center [401, 239] width 260 height 12
click at [323, 214] on div "What do you do for work currently?" at bounding box center [325, 220] width 122 height 12
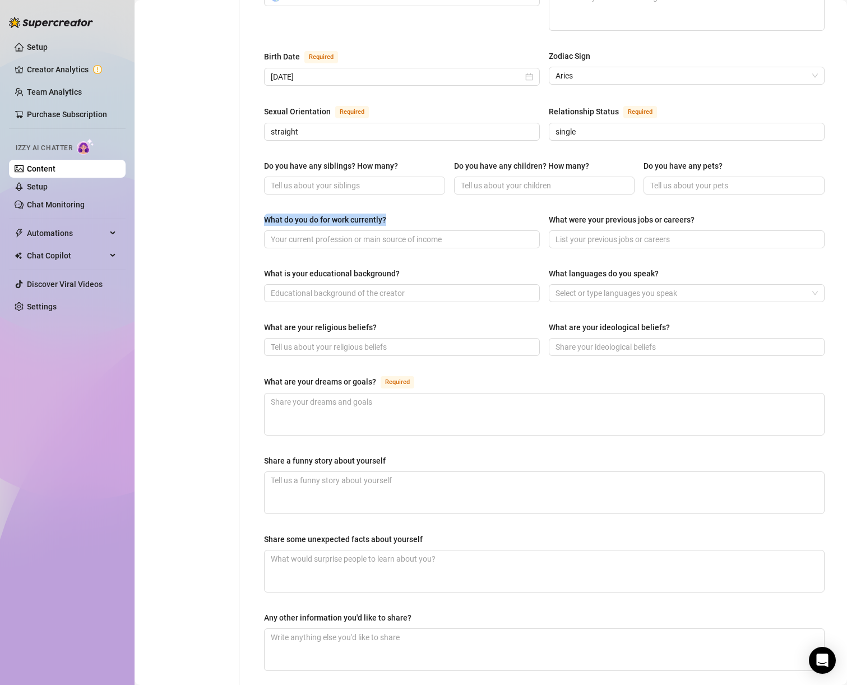
click at [323, 233] on input "What do you do for work currently?" at bounding box center [401, 239] width 260 height 12
click at [324, 214] on div "What do you do for work currently?" at bounding box center [325, 220] width 122 height 12
click at [324, 233] on input "What do you do for work currently?" at bounding box center [401, 239] width 260 height 12
click at [324, 214] on div "What do you do for work currently?" at bounding box center [325, 220] width 122 height 12
click at [324, 233] on input "What do you do for work currently?" at bounding box center [401, 239] width 260 height 12
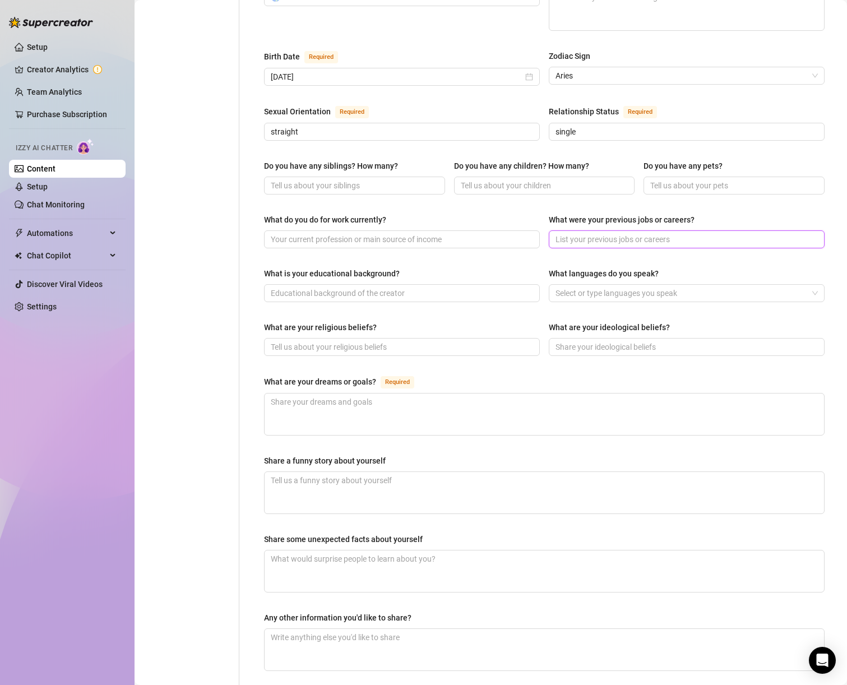
click at [574, 233] on input "What were your previous jobs or careers?" at bounding box center [686, 239] width 260 height 12
type input "Bartender"
click at [472, 214] on div "What do you do for work currently?" at bounding box center [402, 222] width 276 height 17
click at [470, 233] on input "What do you do for work currently?" at bounding box center [401, 239] width 260 height 12
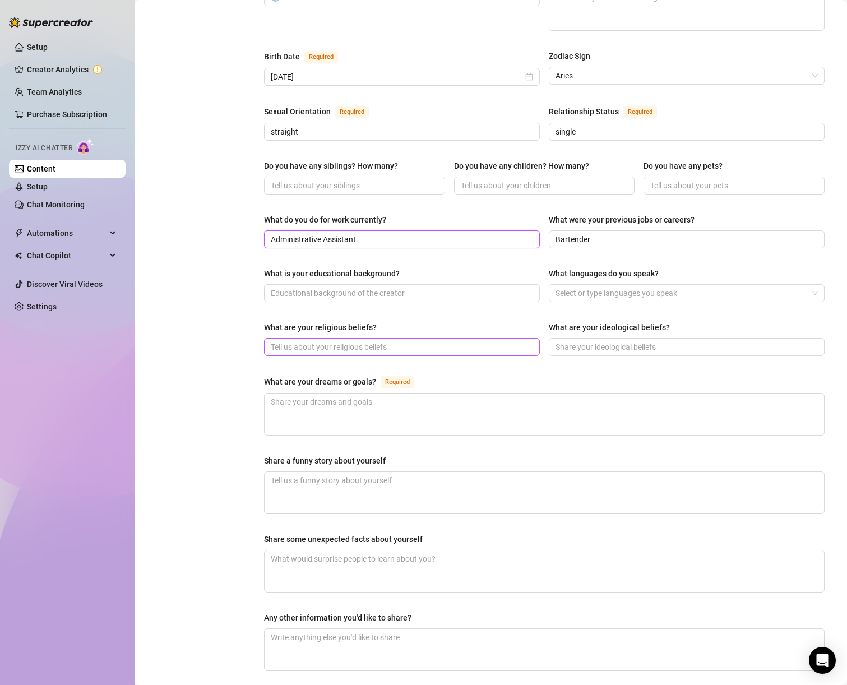
type input "Administrative Assistant"
click at [435, 341] on input "What are your religious beliefs?" at bounding box center [401, 347] width 260 height 12
click at [350, 287] on input "What is your educational background?" at bounding box center [401, 293] width 260 height 12
click at [711, 285] on div at bounding box center [681, 293] width 260 height 16
type input "Creative writing degree"
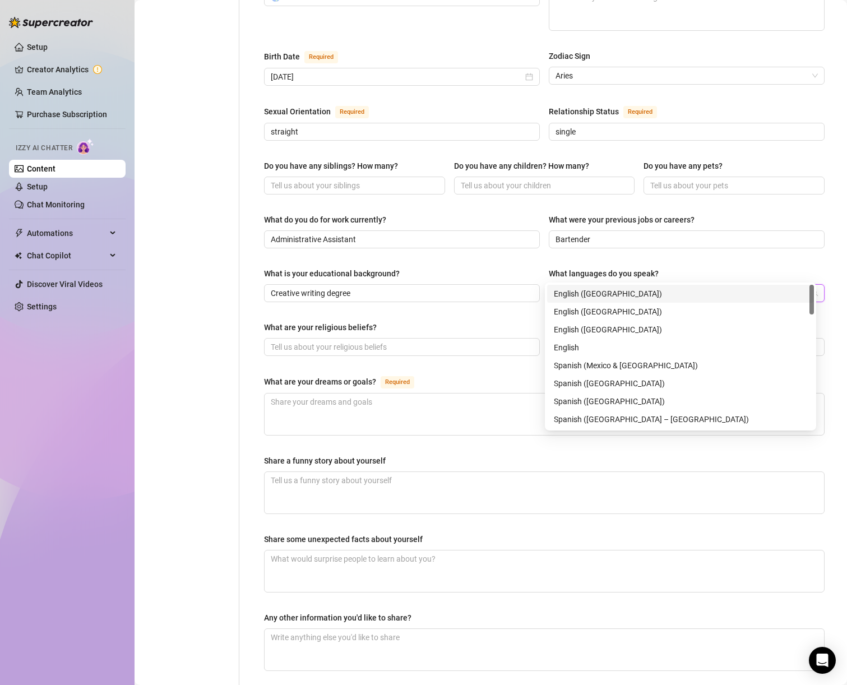
click at [662, 290] on div "English ([GEOGRAPHIC_DATA])" at bounding box center [681, 294] width 254 height 12
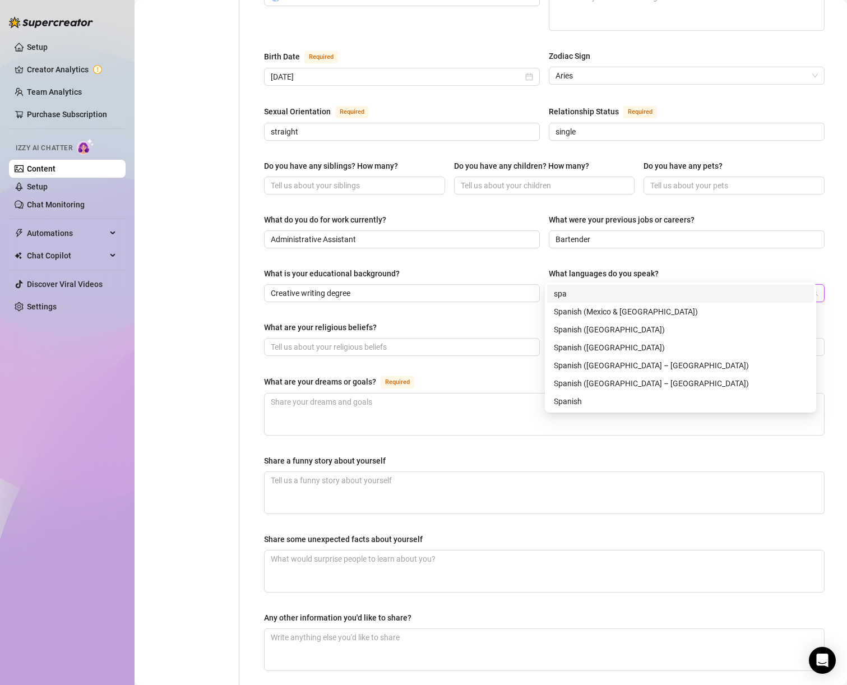
type input "span"
click at [623, 329] on div "Spanish ([GEOGRAPHIC_DATA])" at bounding box center [681, 330] width 254 height 12
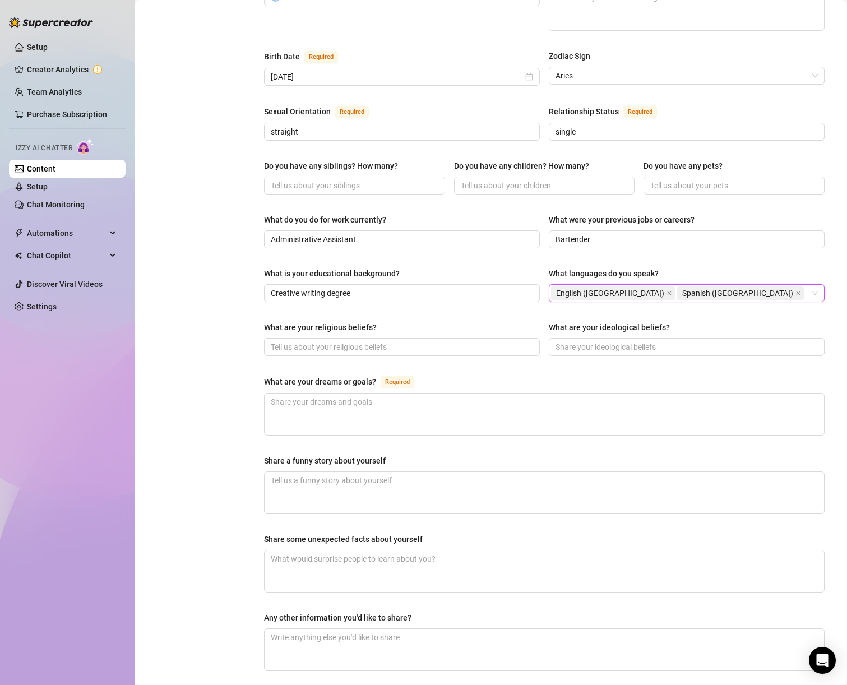
click at [699, 231] on div "What do you do for work currently? Administrative Assistant What were your prev…" at bounding box center [544, 236] width 561 height 45
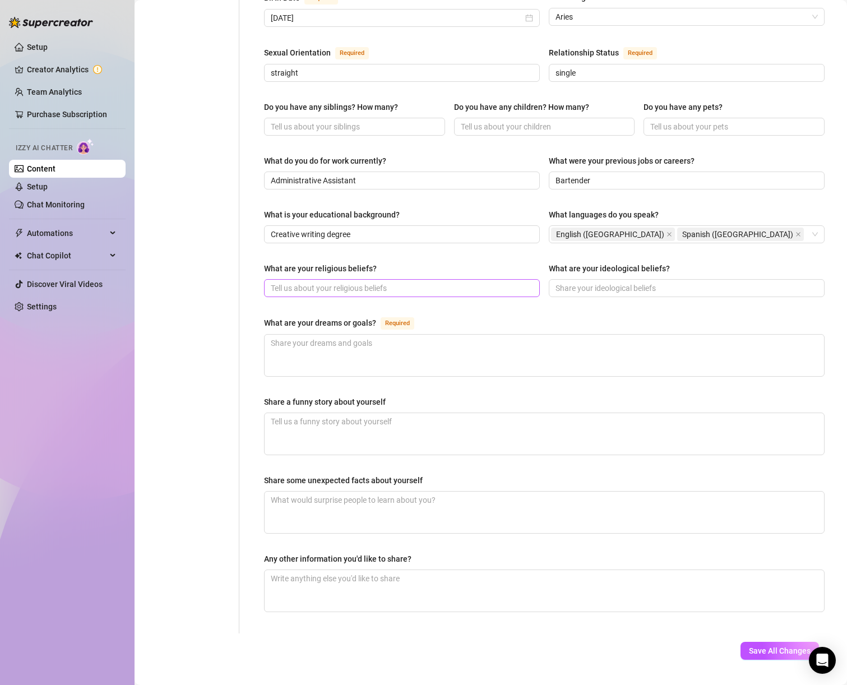
scroll to position [407, 0]
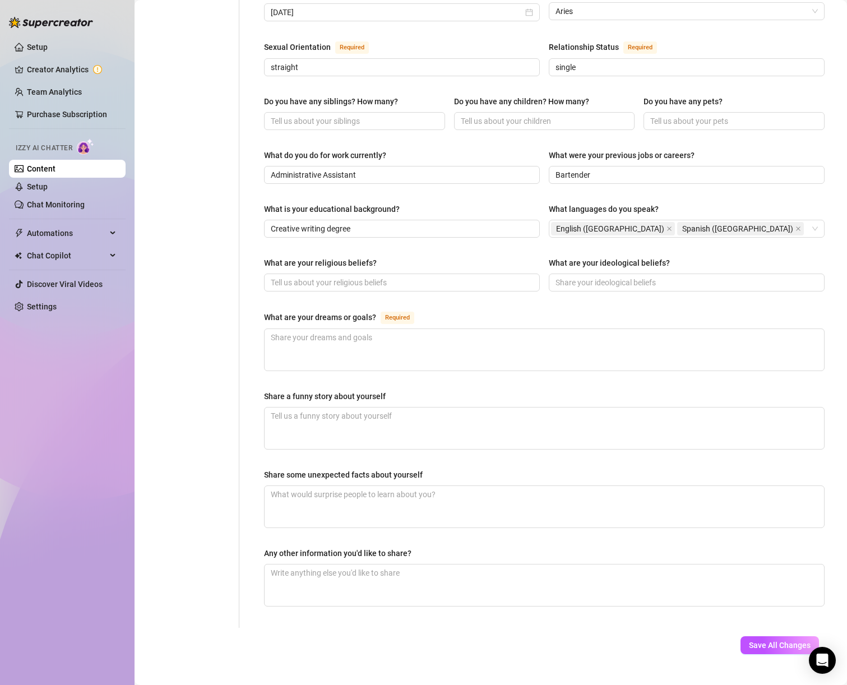
click at [304, 311] on div "What are your dreams or goals?" at bounding box center [320, 317] width 112 height 12
click at [304, 329] on textarea "What are your dreams or goals? Required" at bounding box center [545, 350] width 560 height 42
click at [304, 311] on div "What are your dreams or goals?" at bounding box center [320, 317] width 112 height 12
click at [304, 329] on textarea "What are your dreams or goals? Required" at bounding box center [545, 350] width 560 height 42
click at [304, 311] on div "What are your dreams or goals?" at bounding box center [320, 317] width 112 height 12
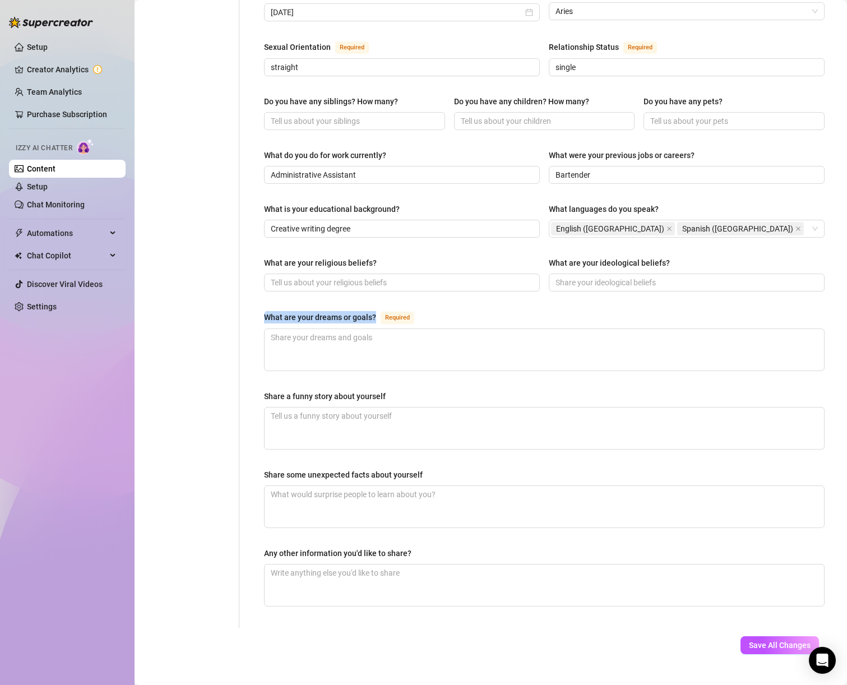
click at [304, 329] on textarea "What are your dreams or goals? Required" at bounding box center [545, 350] width 560 height 42
copy div "What are your dreams or goals?"
click at [282, 390] on div "Share a funny story about yourself" at bounding box center [325, 396] width 122 height 12
click at [282, 408] on textarea "Share a funny story about yourself" at bounding box center [545, 429] width 560 height 42
click at [282, 390] on div "Share a funny story about yourself" at bounding box center [325, 396] width 122 height 12
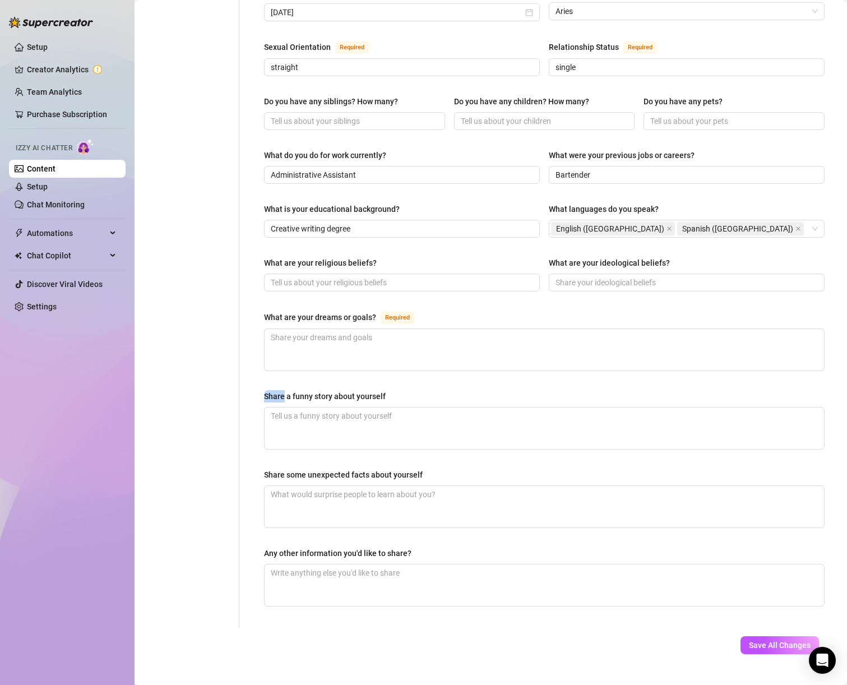
click at [282, 408] on textarea "Share a funny story about yourself" at bounding box center [545, 429] width 560 height 42
click at [282, 390] on div "Share a funny story about yourself" at bounding box center [325, 396] width 122 height 12
click at [282, 408] on textarea "Share a funny story about yourself" at bounding box center [545, 429] width 560 height 42
copy div "Share a funny story about yourself"
click at [345, 469] on div "Share some unexpected facts about yourself" at bounding box center [343, 475] width 159 height 12
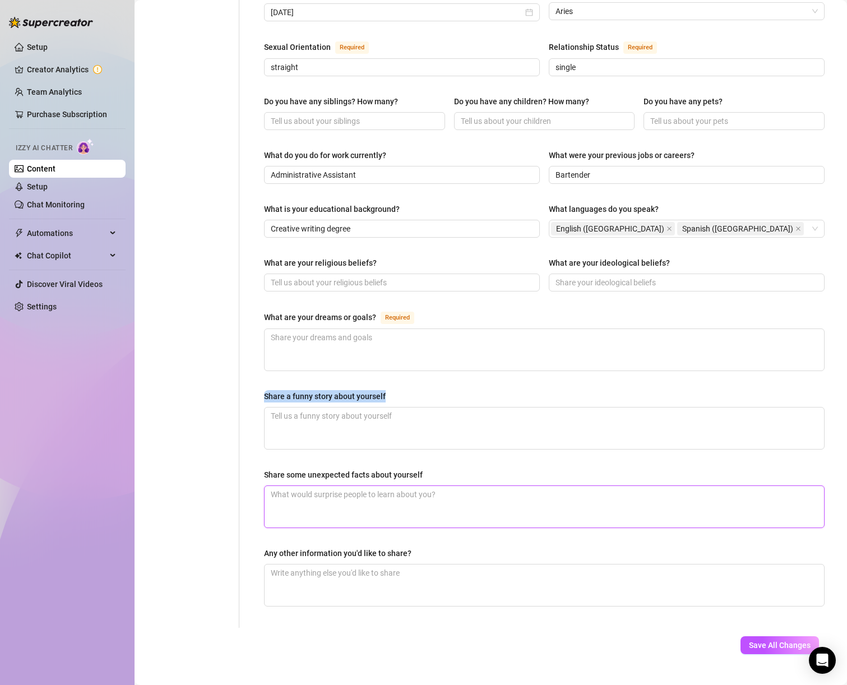
click at [345, 486] on textarea "Share some unexpected facts about yourself" at bounding box center [545, 507] width 560 height 42
click at [345, 469] on div "Share some unexpected facts about yourself" at bounding box center [343, 475] width 159 height 12
click at [345, 486] on textarea "Share some unexpected facts about yourself" at bounding box center [545, 507] width 560 height 42
click at [345, 469] on div "Share some unexpected facts about yourself" at bounding box center [343, 475] width 159 height 12
click at [345, 486] on textarea "Share some unexpected facts about yourself" at bounding box center [545, 507] width 560 height 42
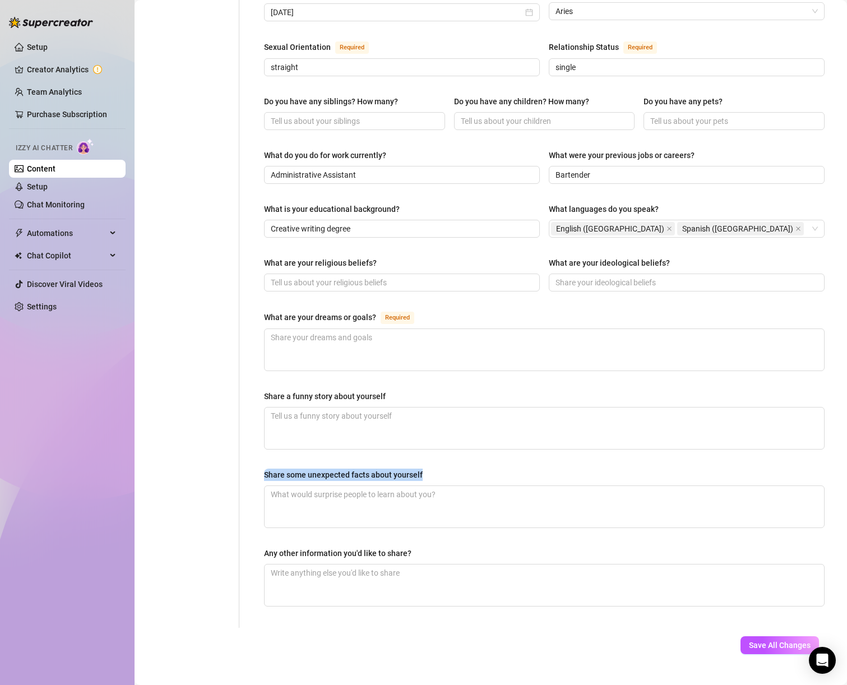
copy div "Share some unexpected facts about yourself"
click at [299, 329] on textarea "What are your dreams or goals? Required" at bounding box center [545, 350] width 560 height 42
paste textarea "Honestly, I just want to live a really fun, balanced life — lifting heavy in th…"
type textarea "Honestly, I just want to live a really fun, balanced life — lifting heavy in th…"
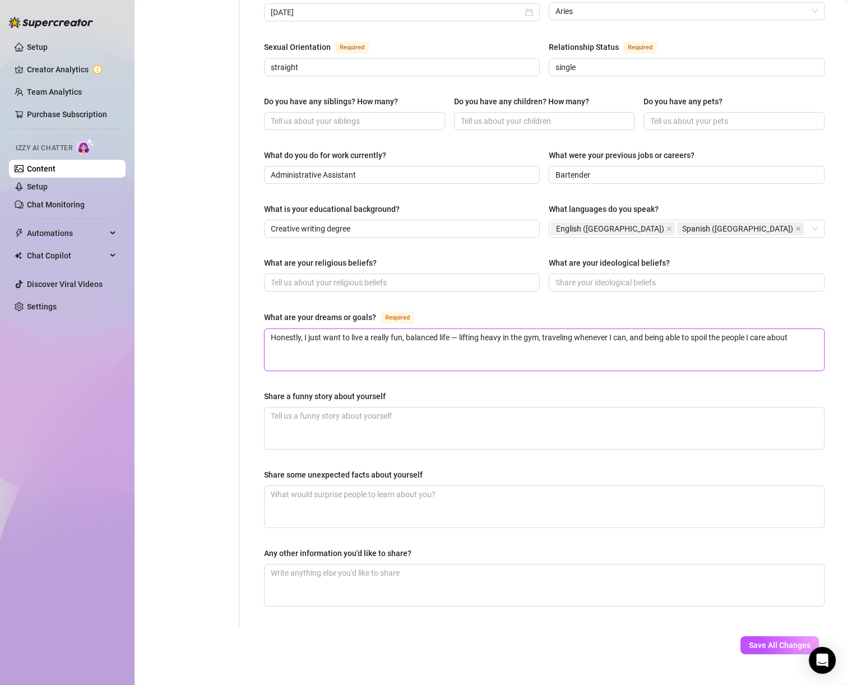
click at [461, 329] on textarea "Honestly, I just want to live a really fun, balanced life — lifting heavy in th…" at bounding box center [545, 350] width 560 height 42
type textarea "Honestly, I just want to live a really fun, balanced life —lifting heavy in the…"
type textarea "Honestly, I just want to live a really fun, balanced life lifting heavy in the …"
type textarea "Honestly, I just want to live a really fun, balanced lifelifting heavy in the g…"
type textarea "Honestly, I just want to live a really fun, balanced life!lifting heavy in the …"
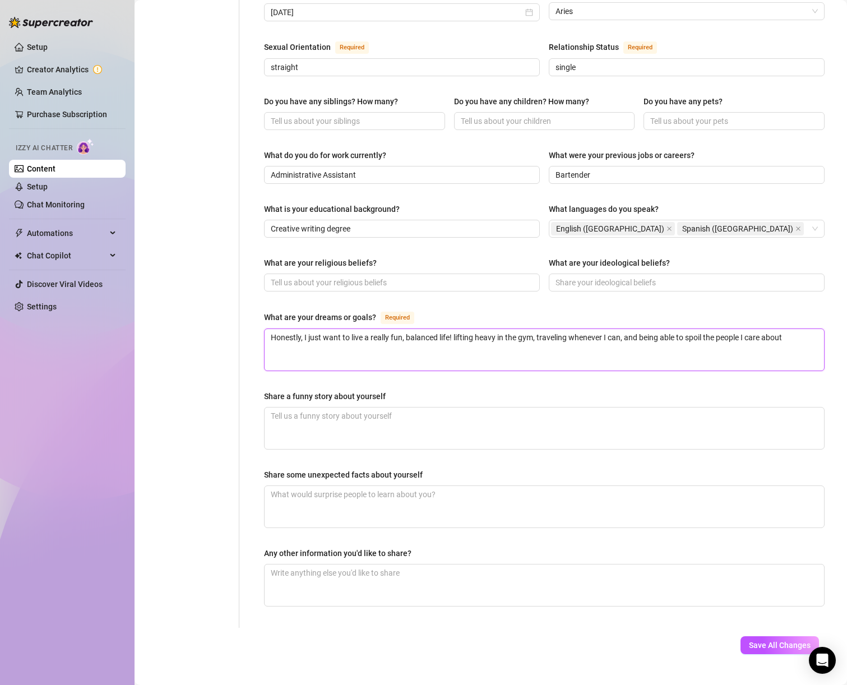
type textarea "Honestly, I just want to live a really fun, balanced life! lifting heavy in the…"
click at [790, 329] on textarea "Honestly, I just want to live a really fun, balanced life! lifting heavy in the…" at bounding box center [545, 350] width 560 height 42
type textarea "Honestly, I just want to live a really fun, balanced life! lifting heavy in the…"
paste textarea "Oh, and maybe a beach house back in Florida wouldn’t hurt"
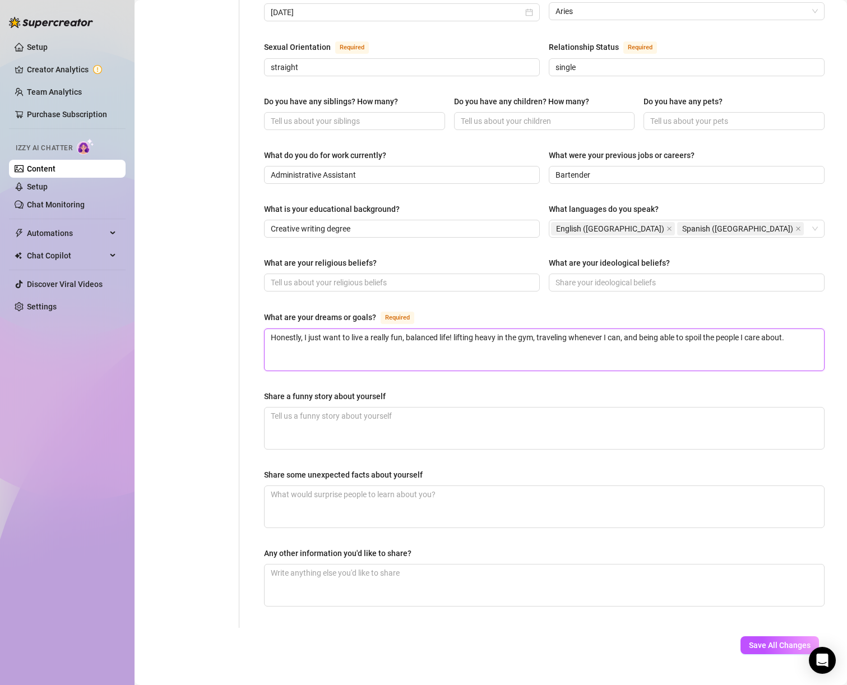
type textarea "Honestly, I just want to live a really fun, balanced life! lifting heavy in the…"
click at [292, 408] on textarea "Share a funny story about yourself" at bounding box center [545, 429] width 560 height 42
paste textarea "I went to class in college with my shirt inside-out and didn’t realize until af…"
type textarea "I went to class in college with my shirt inside-out and didn’t realize until af…"
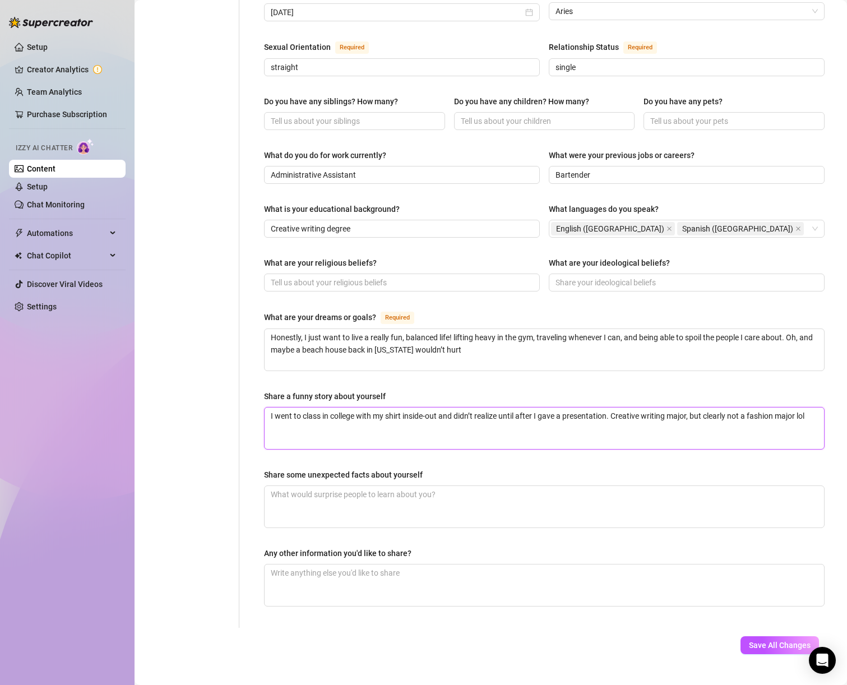
type textarea "I went to class in college with my shirt inside-out and didn’t realize until af…"
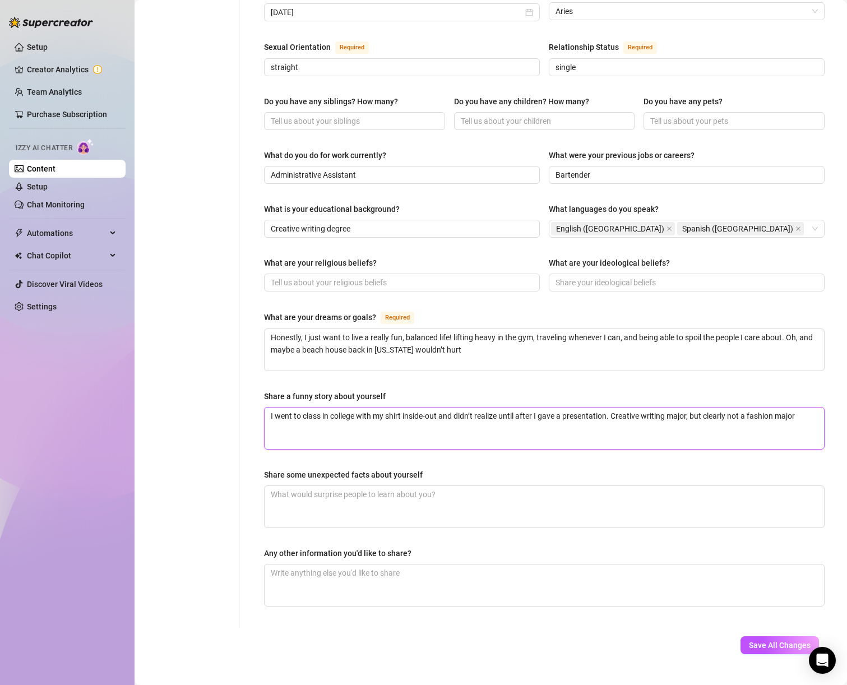
type textarea "I went to class in college with my shirt inside-out and didn’t realize until af…"
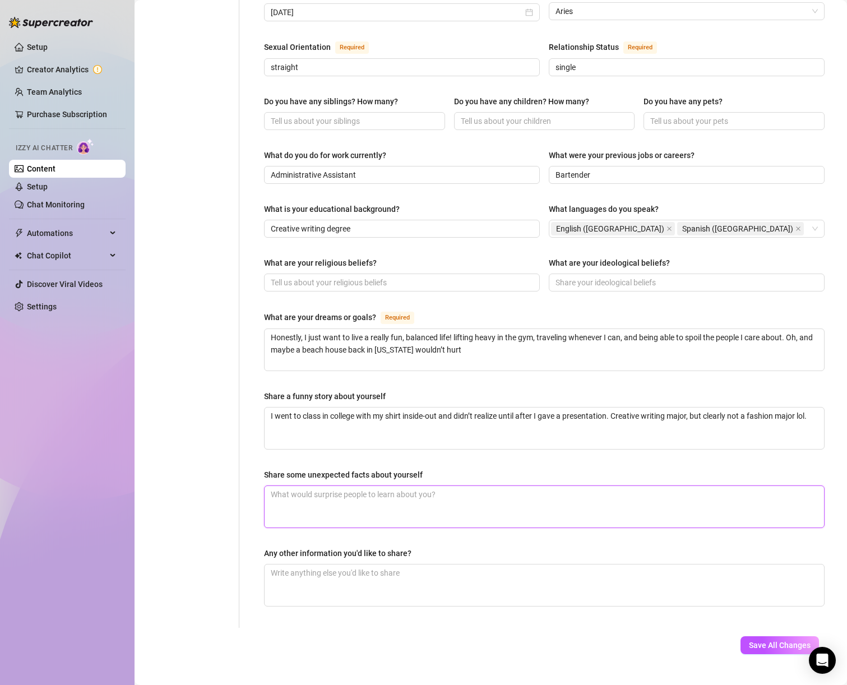
click at [421, 486] on textarea "Share some unexpected facts about yourself" at bounding box center [545, 507] width 560 height 42
paste textarea "I look sweet, but I’m way more competitive than people think (especially in the…"
type textarea "I look sweet, but I’m way more competitive than people think (especially in the…"
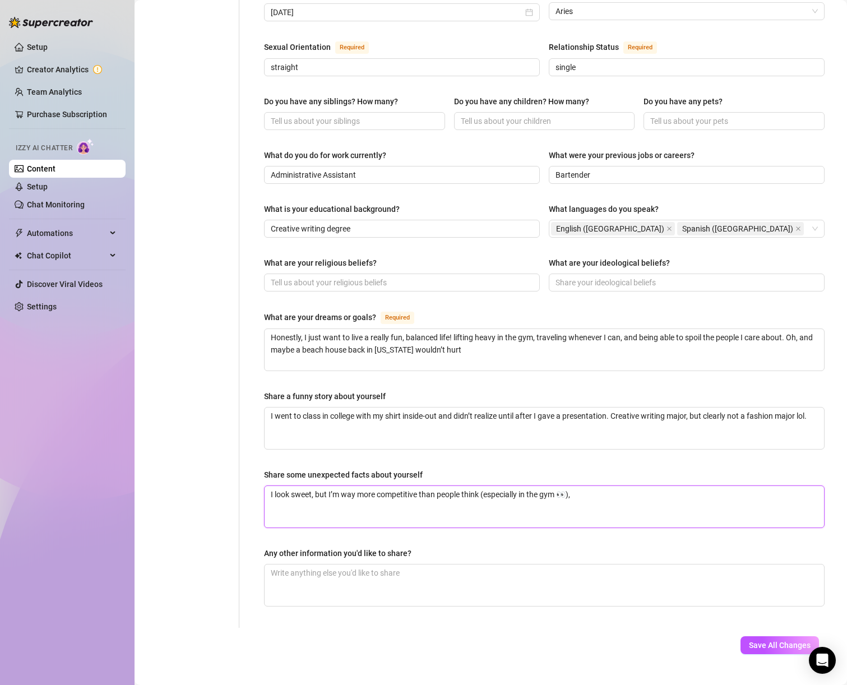
click at [606, 486] on textarea "I look sweet, but I’m way more competitive than people think (especially in the…" at bounding box center [545, 507] width 560 height 42
type textarea "I look sweet, but I’m way more competitive than people think (especially in the…"
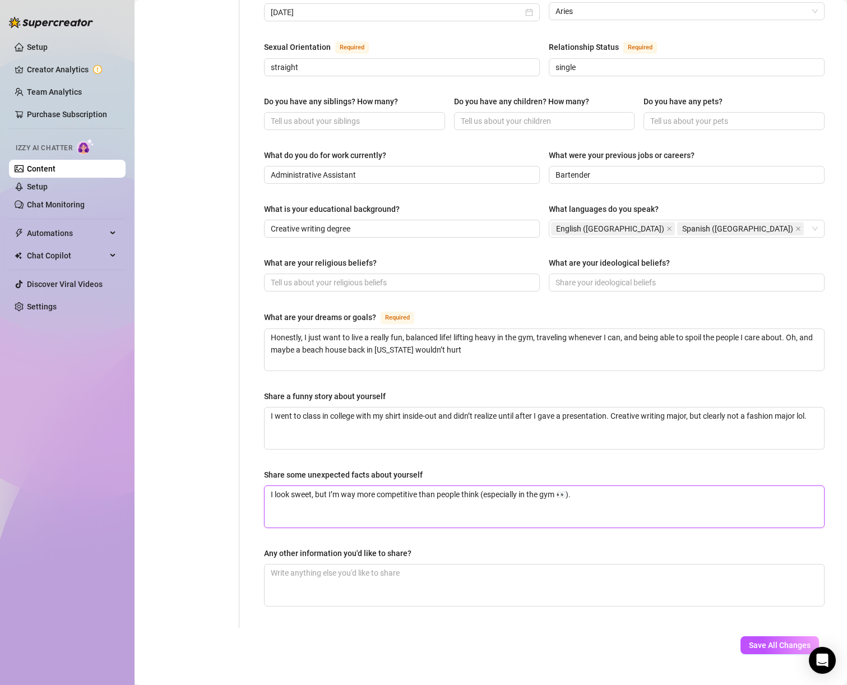
paste textarea "I might come across as a gym girl, but I’m actually a total bookworm too — I lo…"
type textarea "I look sweet, but I’m way more competitive than people think (especially in the…"
click at [687, 486] on textarea "I look sweet, but I’m way more competitive than people think (especially in the…" at bounding box center [545, 507] width 560 height 42
click at [686, 486] on textarea "I look sweet, but I’m way more competitive than people think (especially in the…" at bounding box center [545, 507] width 560 height 42
type textarea "I look sweet, but I’m way more competitive than people think (especially in the…"
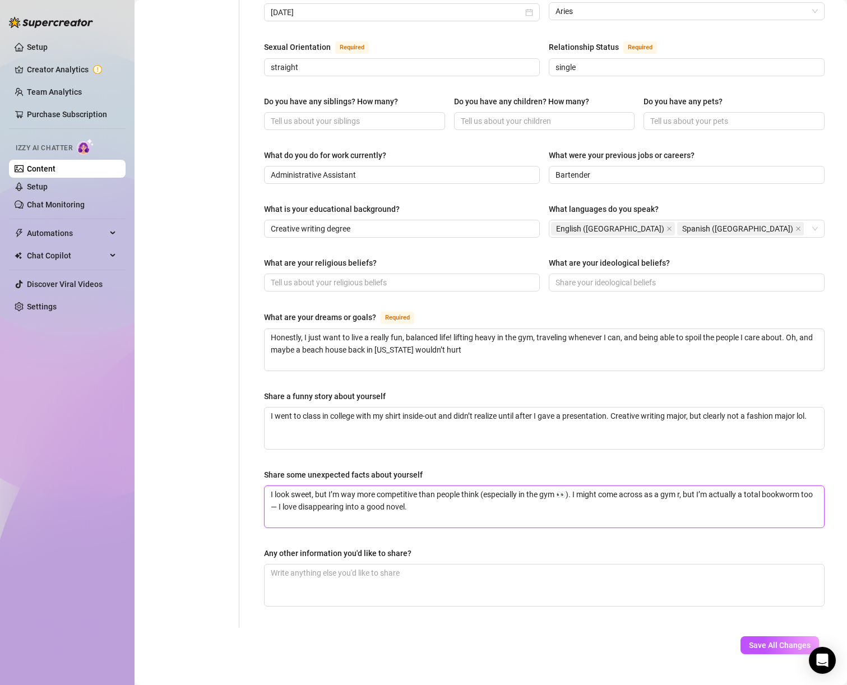
type textarea "I look sweet, but I’m way more competitive than people think (especially in the…"
click at [289, 486] on textarea "I look sweet, but I’m way more competitive than people think (especially in the…" at bounding box center [545, 507] width 560 height 42
drag, startPoint x: 440, startPoint y: 485, endPoint x: 453, endPoint y: 486, distance: 12.4
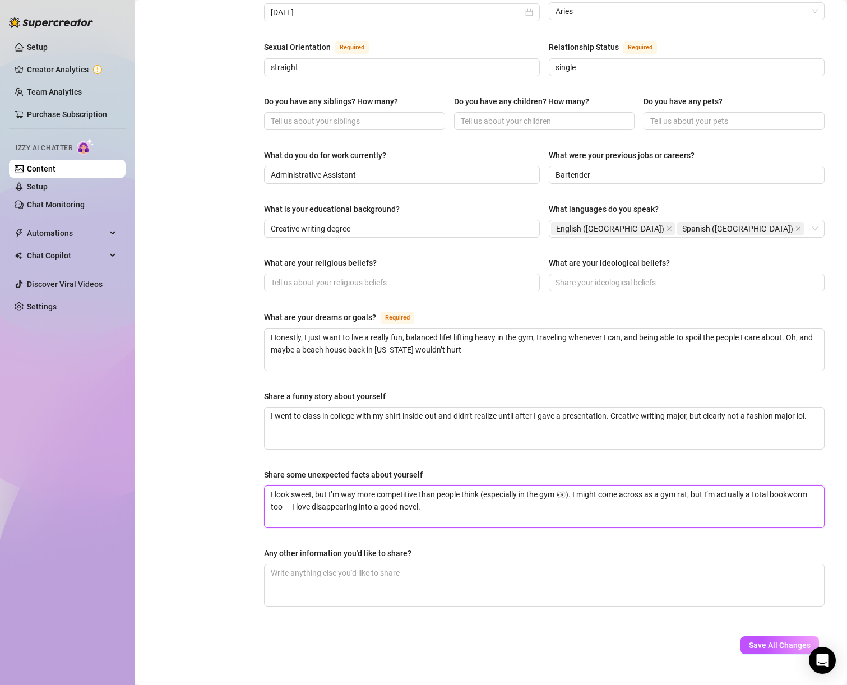
click at [441, 486] on textarea "I look sweet, but I’m way more competitive than people think (especially in the…" at bounding box center [545, 507] width 560 height 42
drag, startPoint x: 471, startPoint y: 485, endPoint x: 270, endPoint y: 489, distance: 200.8
click at [270, 489] on textarea "I look sweet, but I’m way more competitive than people think (especially in the…" at bounding box center [545, 507] width 560 height 42
type textarea "I look sweet, but I’m way more competitive than people think (especially in the…"
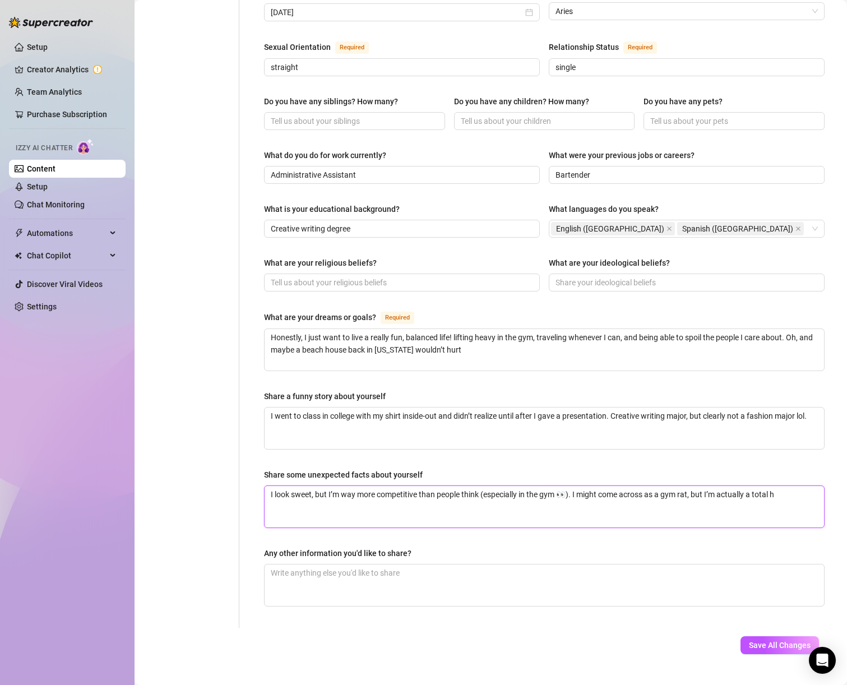
type textarea "I look sweet, but I’m way more competitive than people think (especially in the…"
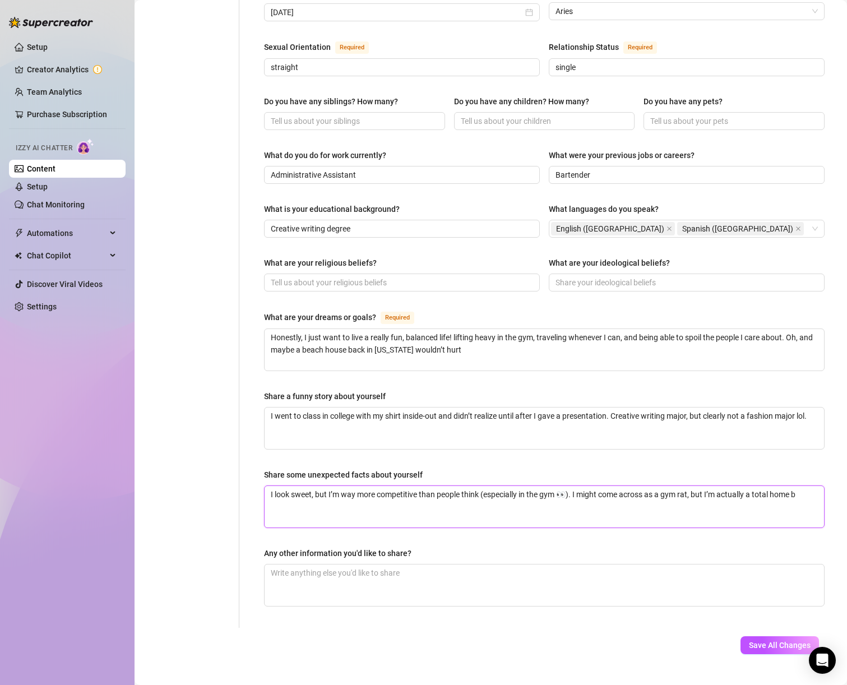
type textarea "I look sweet, but I’m way more competitive than people think (especially in the…"
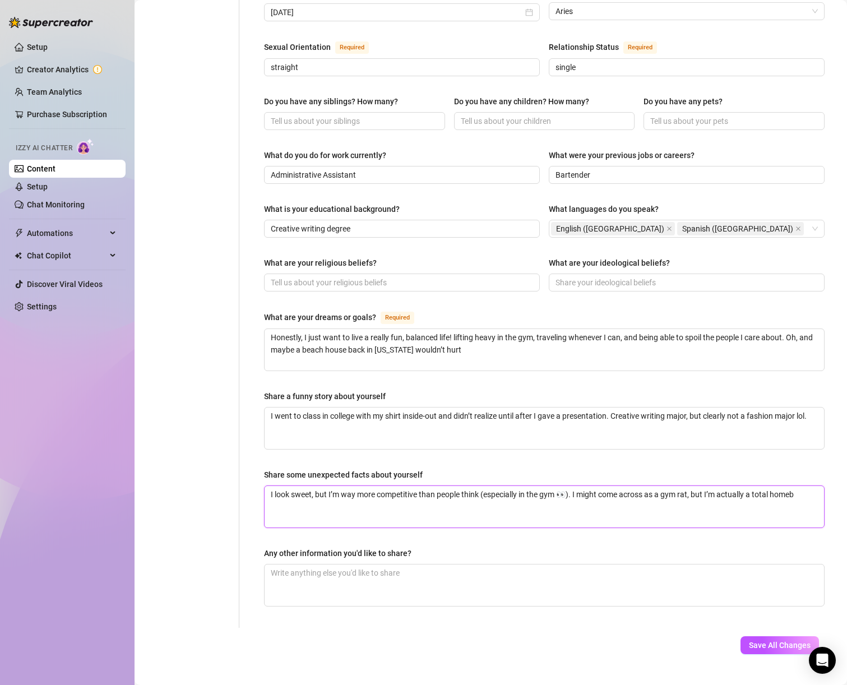
type textarea "I look sweet, but I’m way more competitive than people think (especially in the…"
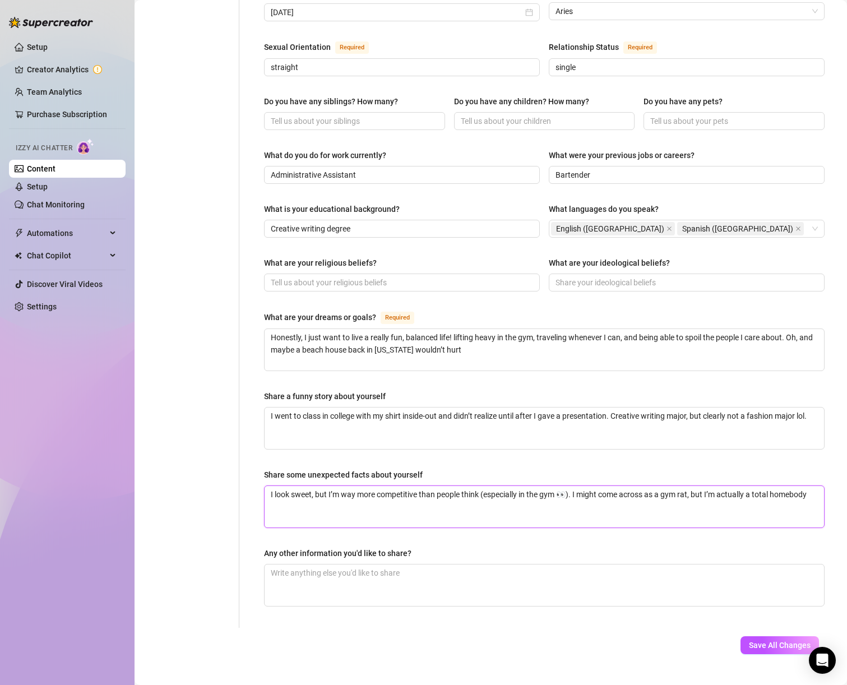
type textarea "I look sweet, but I’m way more competitive than people think (especially in the…"
click at [304, 565] on textarea "Any other information you'd like to share?" at bounding box center [545, 586] width 560 height 42
type textarea "i"
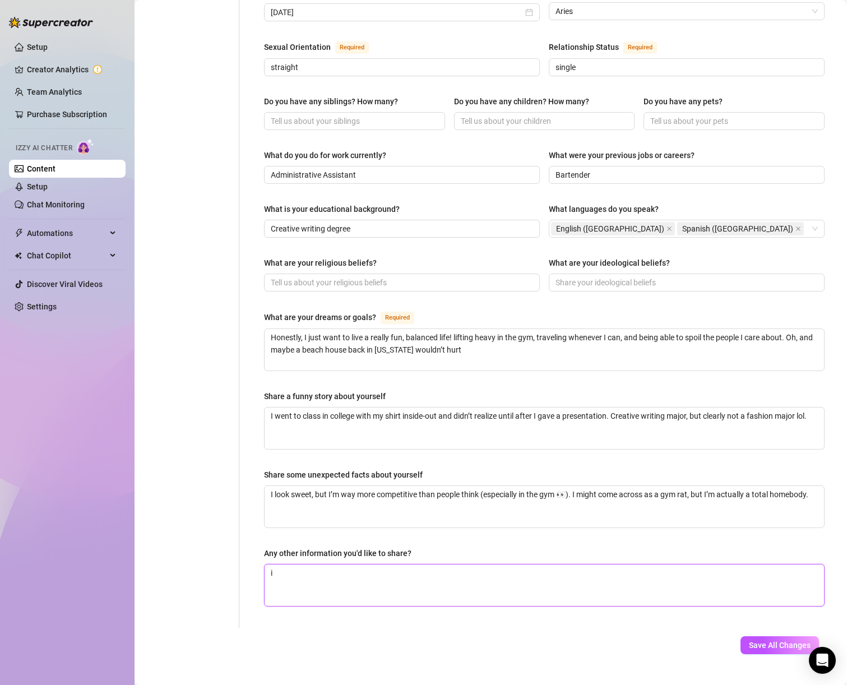
type textarea "i D"
type textarea "i DO"
type textarea "i DON"
type textarea "i DO"
type textarea "i D"
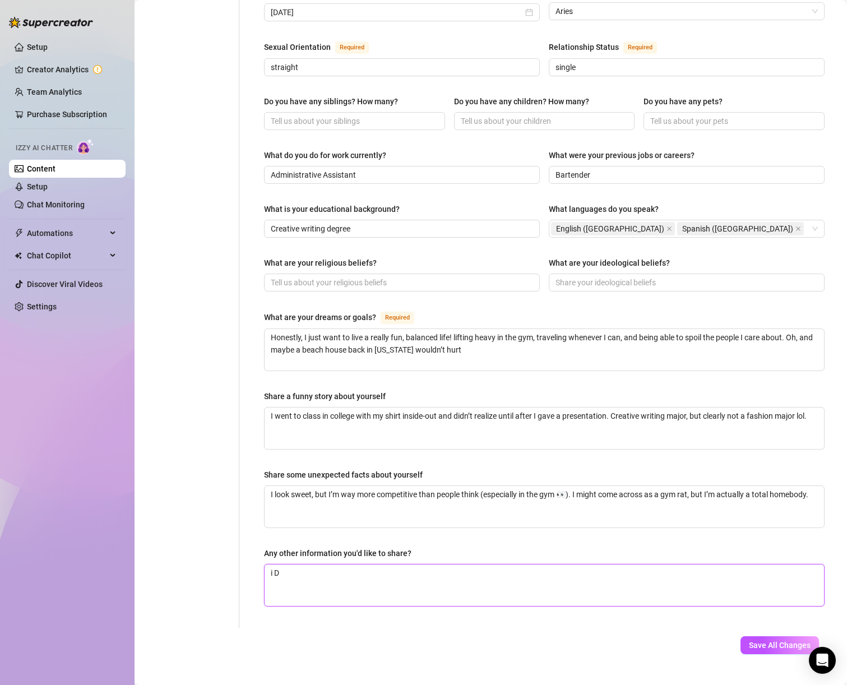
type textarea "i"
type textarea "I"
type textarea "I d"
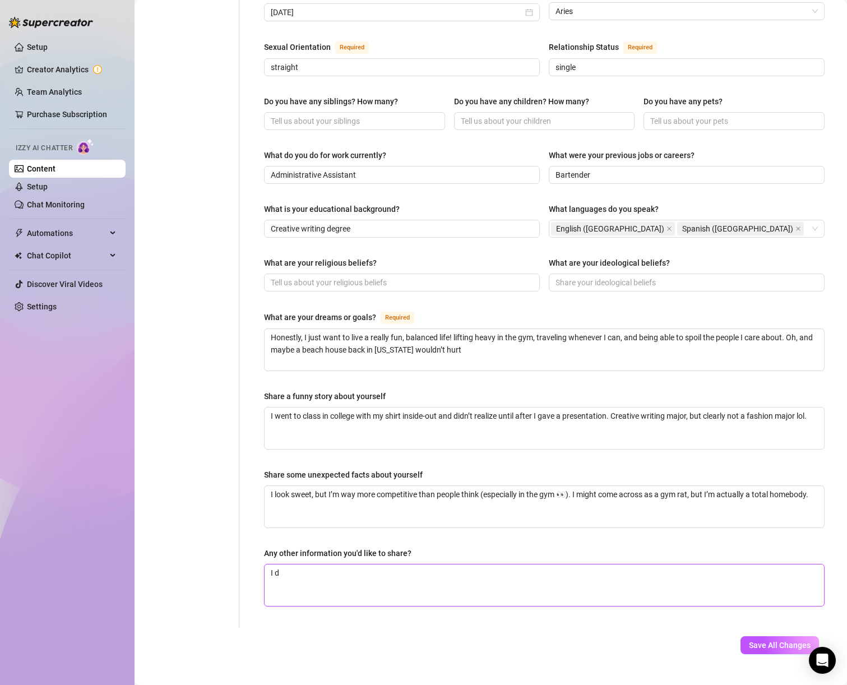
type textarea "I do"
type textarea "I don"
type textarea "I dont"
type textarea "I dont h"
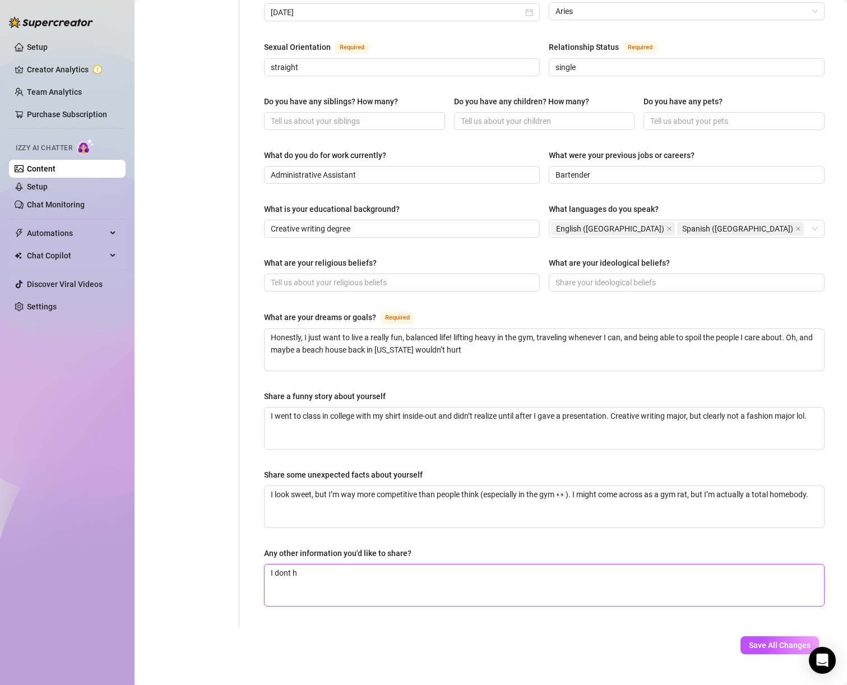
type textarea "I dont ha"
type textarea "I dont hav"
type textarea "I dont have"
type textarea "I dont have a"
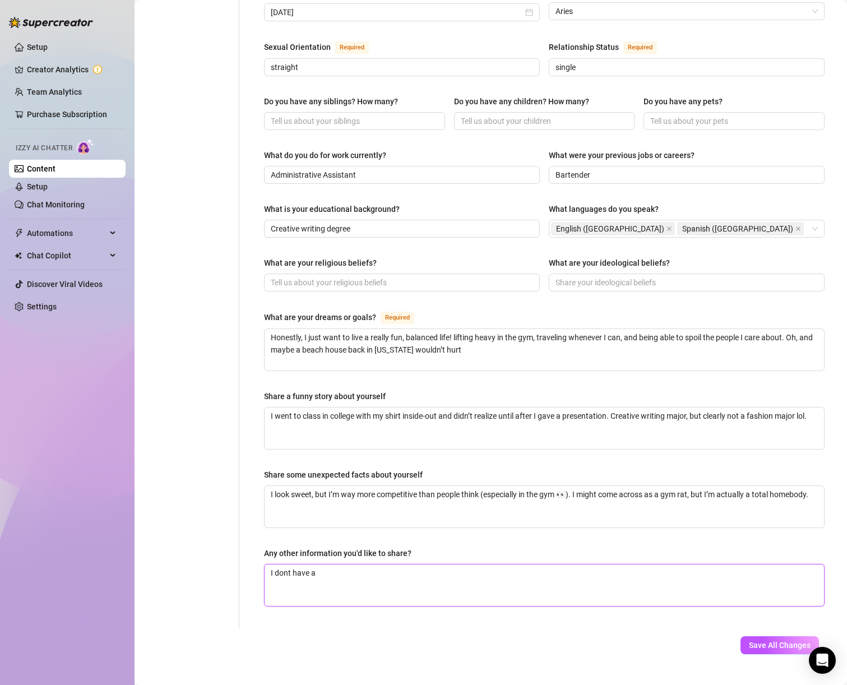
type textarea "I dont have a f"
type textarea "I dont have a fa"
type textarea "I dont have a fav"
type textarea "I dont have a favo"
type textarea "I dont have a favor"
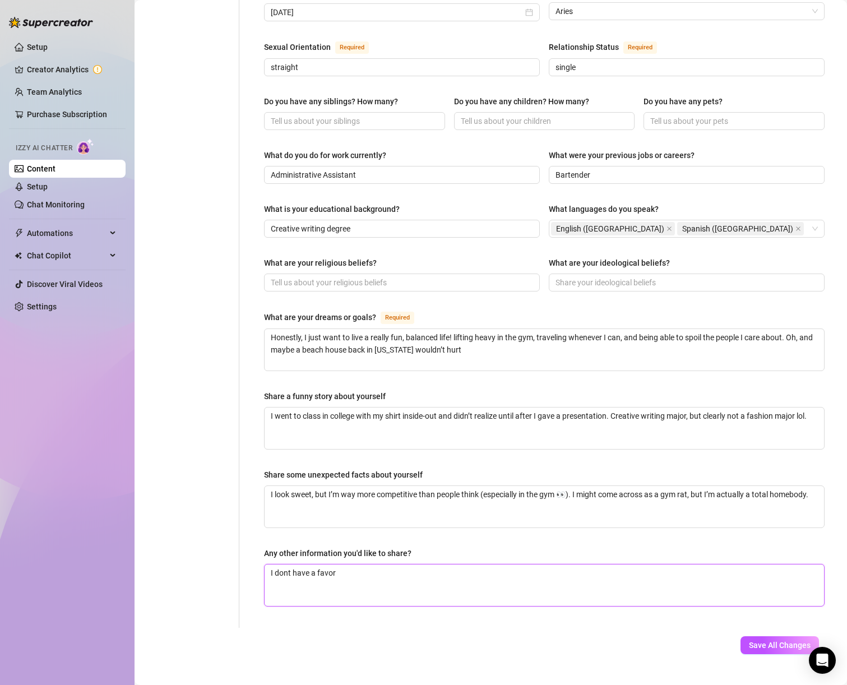
type textarea "I dont have a favor"
type textarea "I dont have a favor c"
type textarea "I dont have a favor co"
type textarea "I dont have a favor col"
type textarea "I dont have a favor colo"
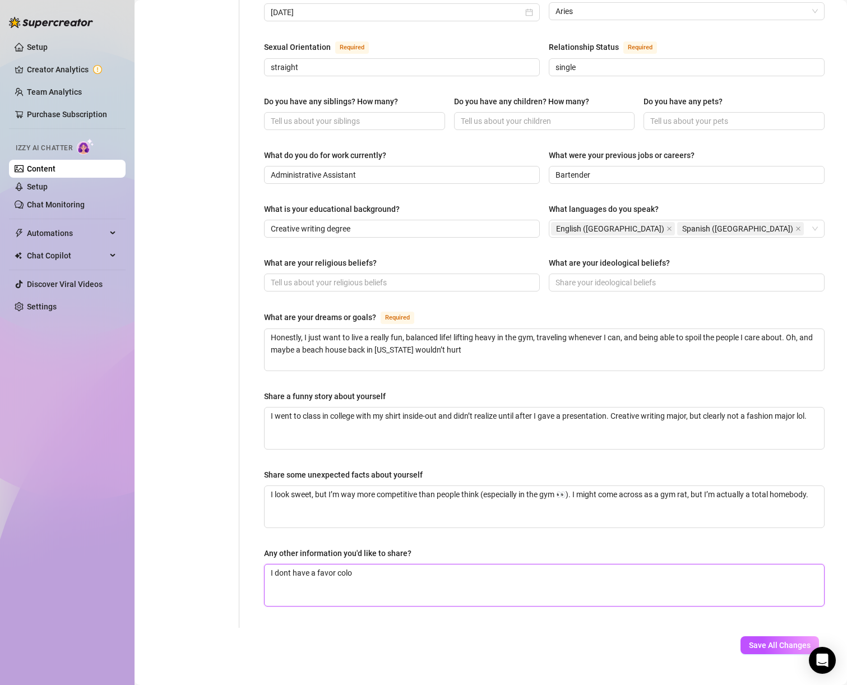
type textarea "I dont have a favor color"
type textarea "I dont have a favor color."
click at [749, 641] on span "Save All Changes" at bounding box center [780, 645] width 62 height 9
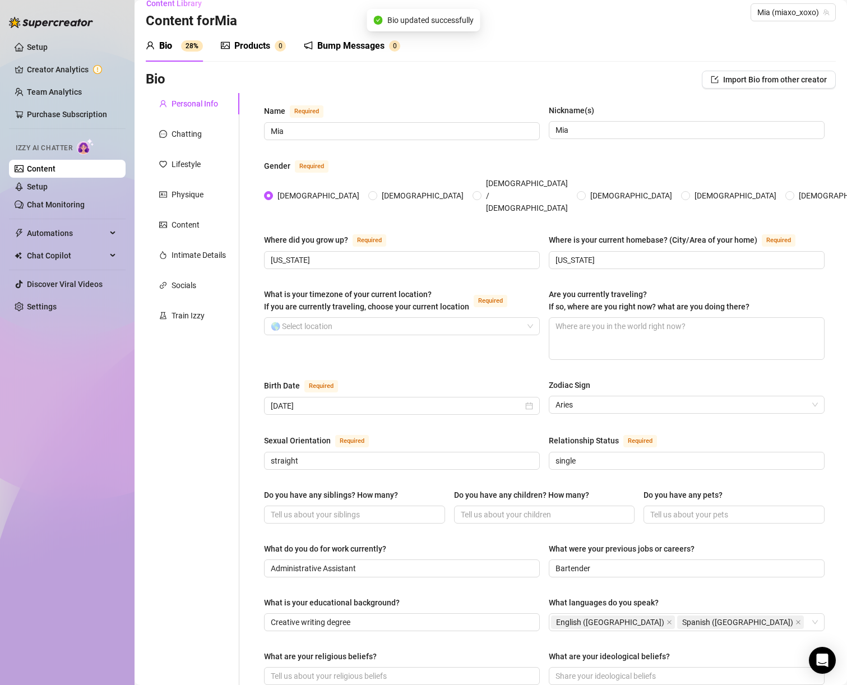
scroll to position [0, 0]
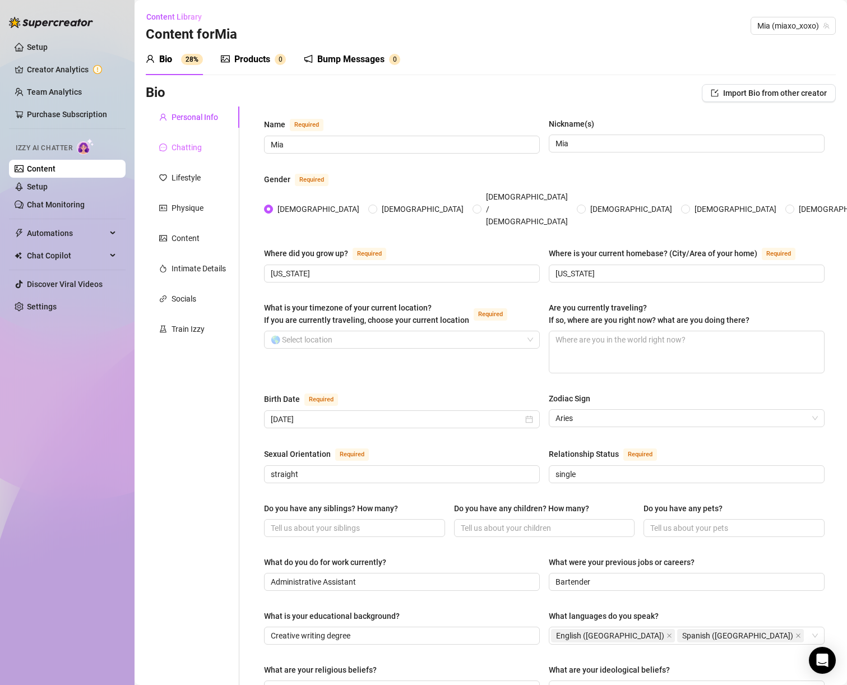
click at [207, 145] on div "Chatting" at bounding box center [193, 147] width 94 height 21
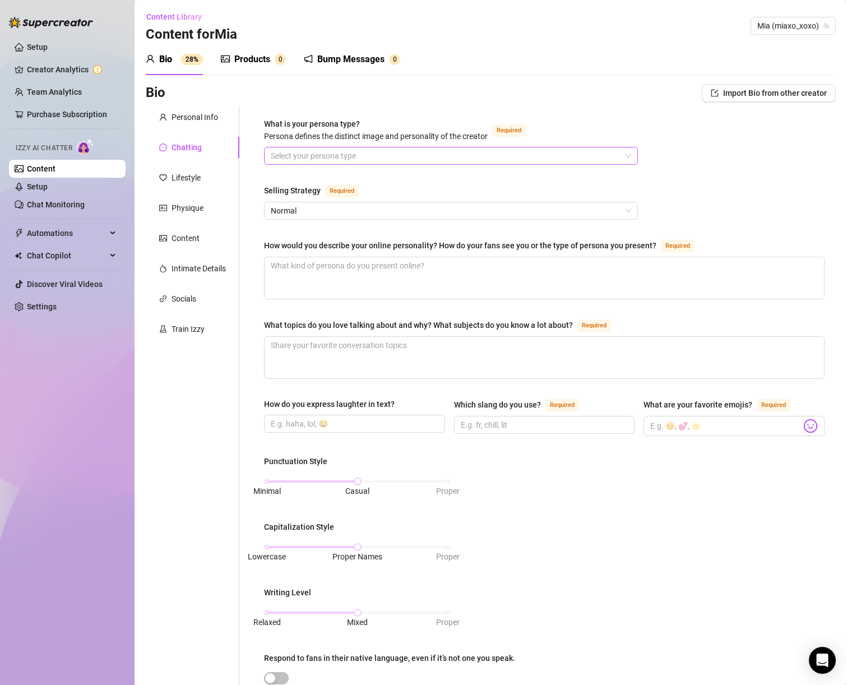
click at [314, 156] on input "What is your persona type? Persona defines the distinct image and personality o…" at bounding box center [446, 156] width 351 height 17
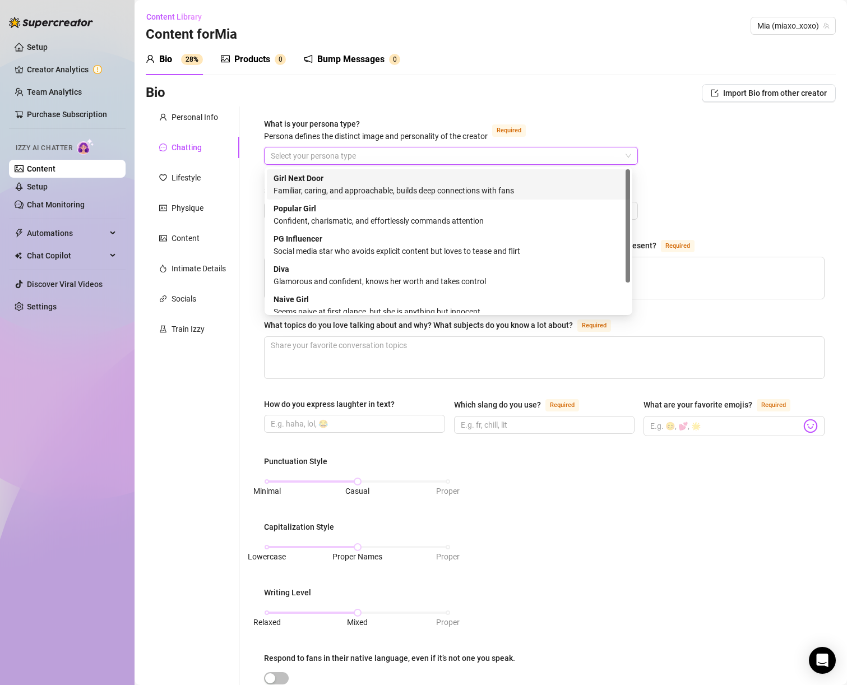
click at [475, 187] on div "Familiar, caring, and approachable, builds deep connections with fans" at bounding box center [449, 191] width 350 height 12
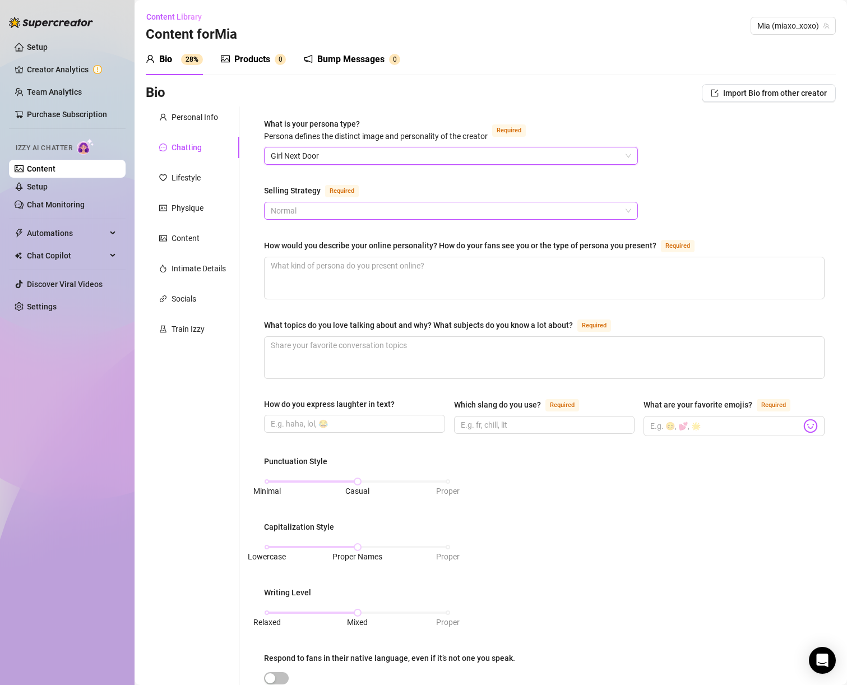
click at [420, 216] on span "Normal" at bounding box center [451, 210] width 361 height 17
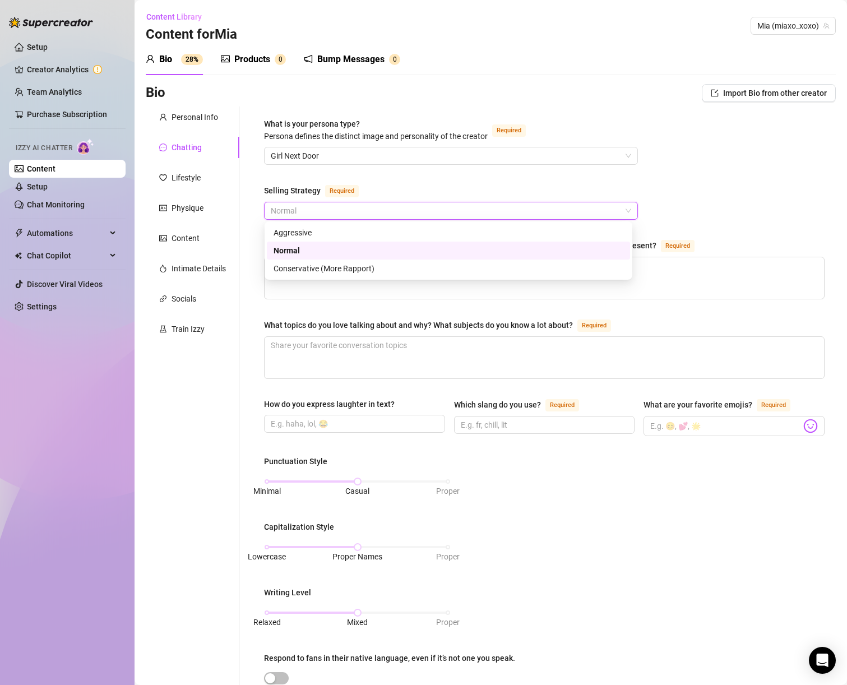
click at [374, 246] on div "Normal" at bounding box center [449, 251] width 350 height 12
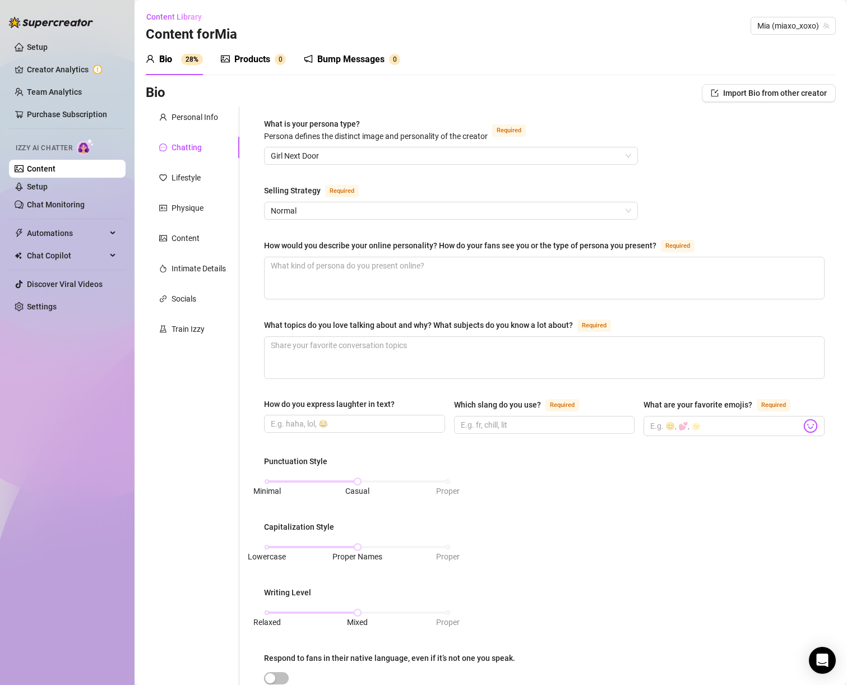
click at [398, 248] on div "How would you describe your online personality? How do your fans see you or the…" at bounding box center [460, 245] width 393 height 12
click at [398, 257] on textarea "How would you describe your online personality? How do your fans see you or the…" at bounding box center [545, 278] width 560 height 42
click at [398, 248] on div "How would you describe your online personality? How do your fans see you or the…" at bounding box center [460, 245] width 393 height 12
click at [398, 257] on textarea "How would you describe your online personality? How do your fans see you or the…" at bounding box center [545, 278] width 560 height 42
click at [398, 248] on div "How would you describe your online personality? How do your fans see you or the…" at bounding box center [460, 245] width 393 height 12
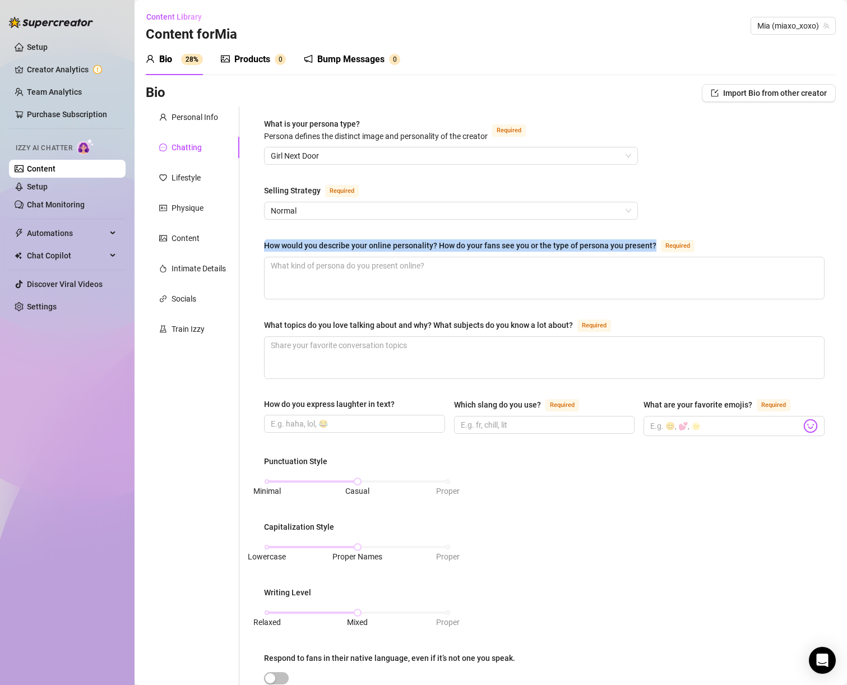
click at [398, 257] on textarea "How would you describe your online personality? How do your fans see you or the…" at bounding box center [545, 278] width 560 height 42
copy div "How would you describe your online personality? How do your fans see you or the…"
click at [367, 328] on div "What topics do you love talking about and why? What subjects do you know a lot …" at bounding box center [418, 325] width 309 height 12
click at [367, 337] on textarea "What topics do you love talking about and why? What subjects do you know a lot …" at bounding box center [545, 358] width 560 height 42
click at [367, 328] on div "What topics do you love talking about and why? What subjects do you know a lot …" at bounding box center [418, 325] width 309 height 12
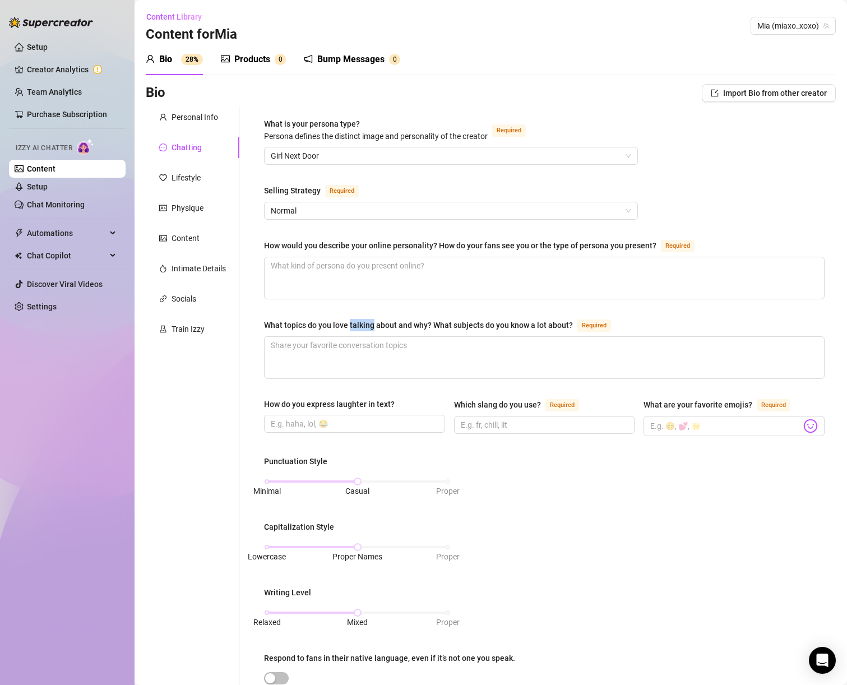
click at [367, 337] on textarea "What topics do you love talking about and why? What subjects do you know a lot …" at bounding box center [545, 358] width 560 height 42
click at [367, 328] on div "What topics do you love talking about and why? What subjects do you know a lot …" at bounding box center [418, 325] width 309 height 12
click at [367, 337] on textarea "What topics do you love talking about and why? What subjects do you know a lot …" at bounding box center [545, 358] width 560 height 42
copy div "What topics do you love talking about and why? What subjects do you know a lot …"
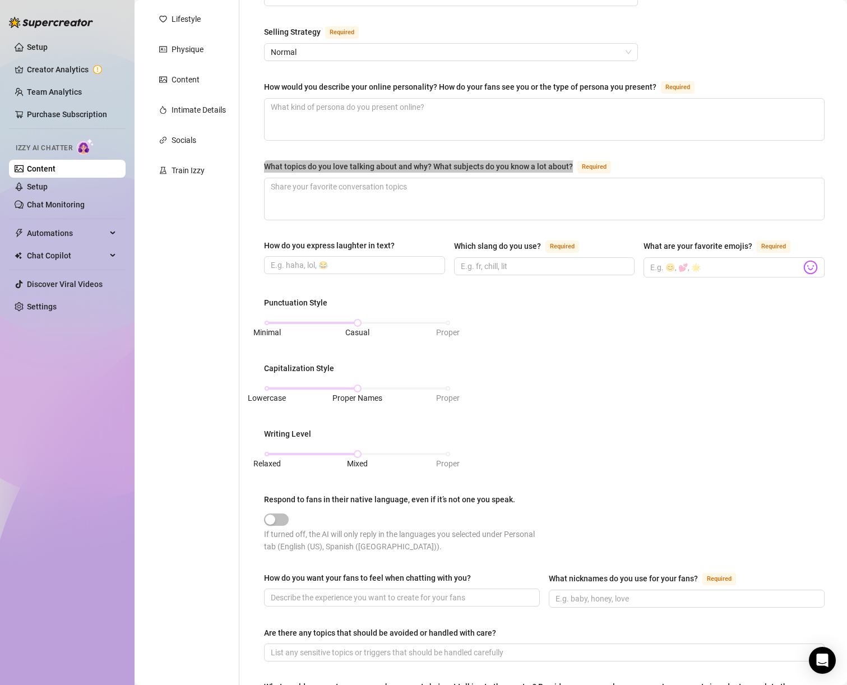
scroll to position [248, 0]
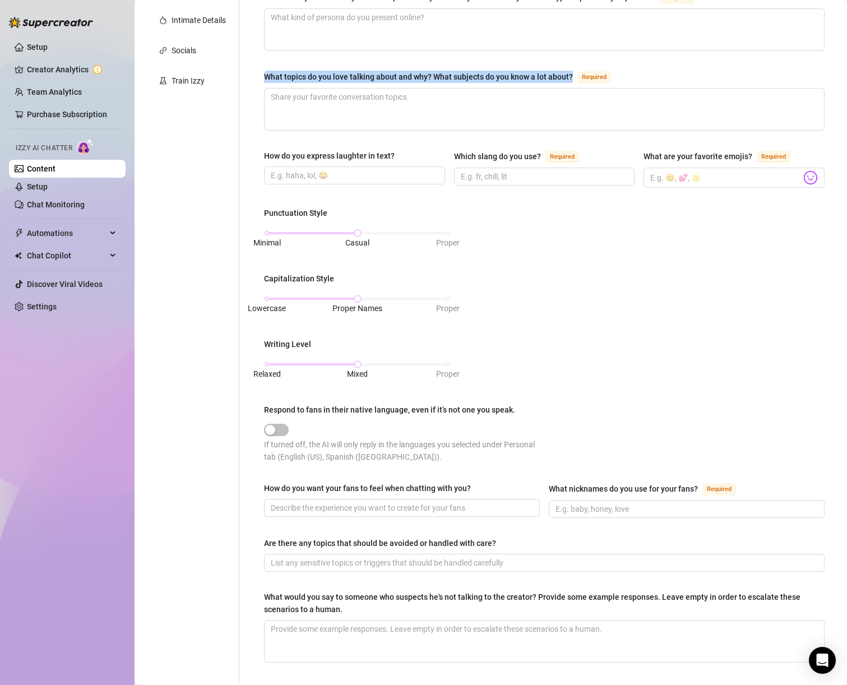
click at [392, 485] on div "How do you want your fans to feel when chatting with you?" at bounding box center [367, 488] width 207 height 12
click at [392, 502] on input "How do you want your fans to feel when chatting with you?" at bounding box center [401, 508] width 260 height 12
click at [391, 485] on div "How do you want your fans to feel when chatting with you?" at bounding box center [367, 488] width 207 height 12
click at [391, 502] on input "How do you want your fans to feel when chatting with you?" at bounding box center [401, 508] width 260 height 12
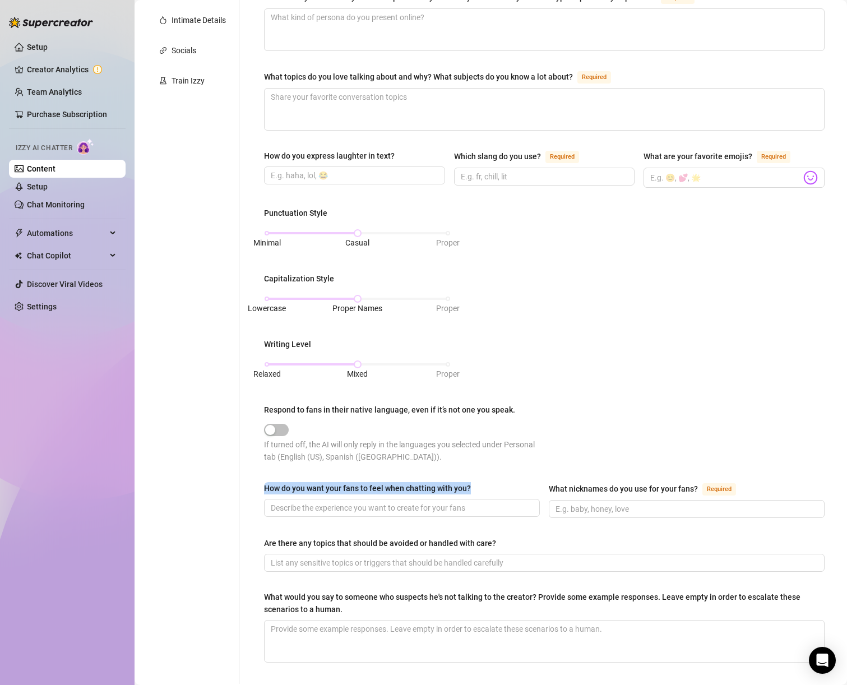
click at [391, 485] on div "How do you want your fans to feel when chatting with you?" at bounding box center [367, 488] width 207 height 12
click at [391, 502] on input "How do you want your fans to feel when chatting with you?" at bounding box center [401, 508] width 260 height 12
click at [289, 487] on div "How do you want your fans to feel when chatting with you?" at bounding box center [367, 488] width 207 height 12
click at [289, 502] on input "How do you want your fans to feel when chatting with you?" at bounding box center [401, 508] width 260 height 12
click at [289, 487] on div "How do you want your fans to feel when chatting with you?" at bounding box center [367, 488] width 207 height 12
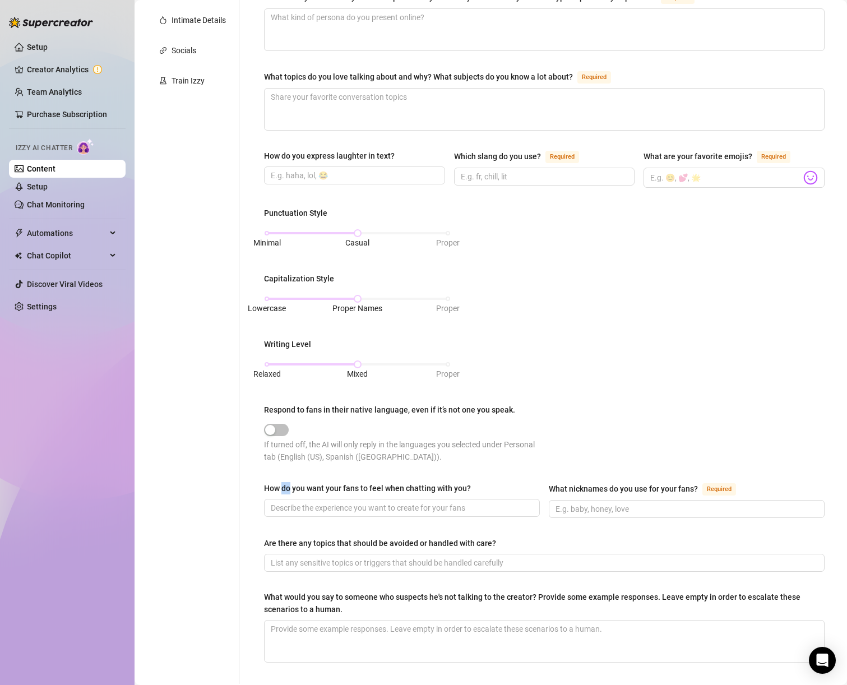
click at [289, 502] on input "How do you want your fans to feel when chatting with you?" at bounding box center [401, 508] width 260 height 12
click at [289, 487] on div "How do you want your fans to feel when chatting with you?" at bounding box center [367, 488] width 207 height 12
click at [289, 502] on input "How do you want your fans to feel when chatting with you?" at bounding box center [401, 508] width 260 height 12
click at [318, 479] on div "What is your persona type? Persona defines the distinct image and personality o…" at bounding box center [544, 271] width 561 height 804
click at [367, 485] on div "How do you want your fans to feel when chatting with you?" at bounding box center [367, 488] width 207 height 12
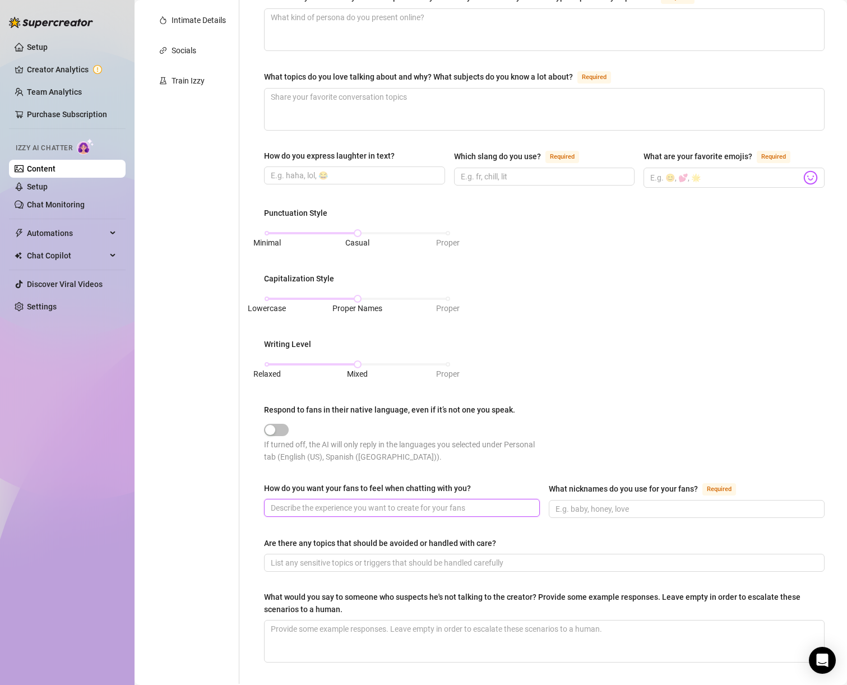
click at [367, 502] on input "How do you want your fans to feel when chatting with you?" at bounding box center [401, 508] width 260 height 12
click at [367, 485] on div "How do you want your fans to feel when chatting with you?" at bounding box center [367, 488] width 207 height 12
click at [367, 502] on input "How do you want your fans to feel when chatting with you?" at bounding box center [401, 508] width 260 height 12
click at [367, 485] on div "How do you want your fans to feel when chatting with you?" at bounding box center [367, 488] width 207 height 12
click at [367, 502] on input "How do you want your fans to feel when chatting with you?" at bounding box center [401, 508] width 260 height 12
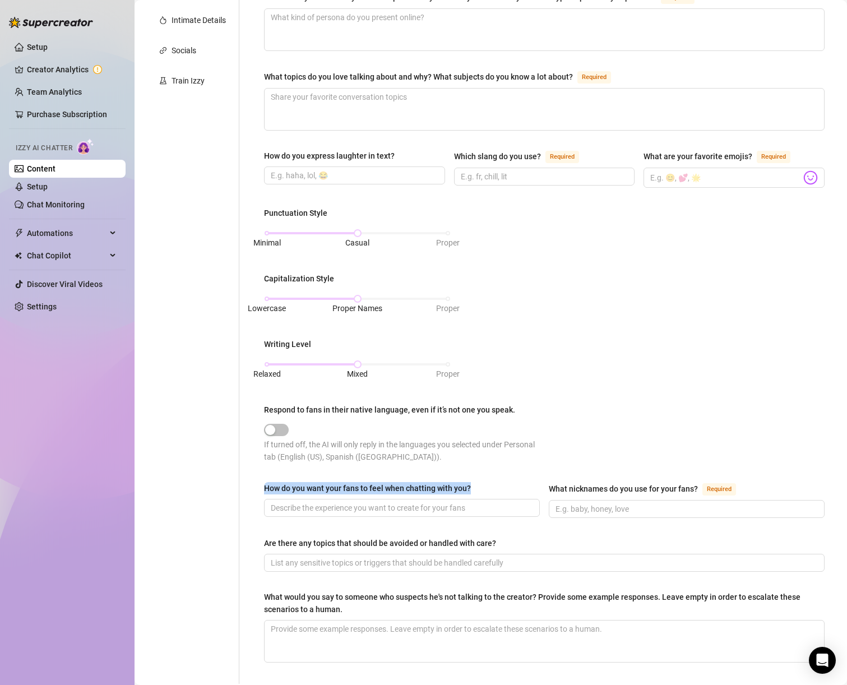
drag, startPoint x: 492, startPoint y: 484, endPoint x: 264, endPoint y: 484, distance: 228.3
click at [264, 484] on div "How do you want your fans to feel when chatting with you?" at bounding box center [402, 490] width 276 height 17
copy div "How do you want your fans to feel when chatting with you?"
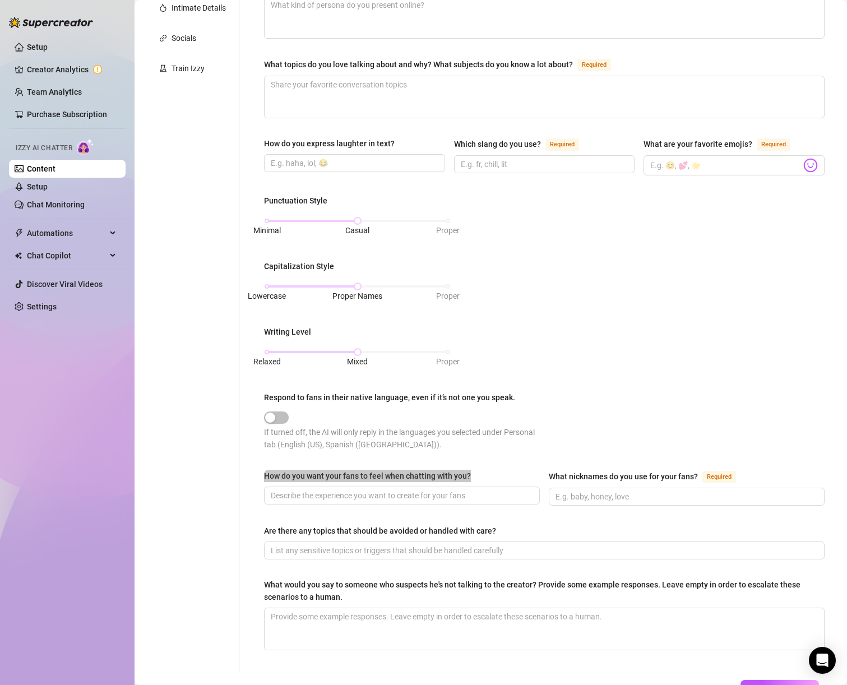
scroll to position [263, 0]
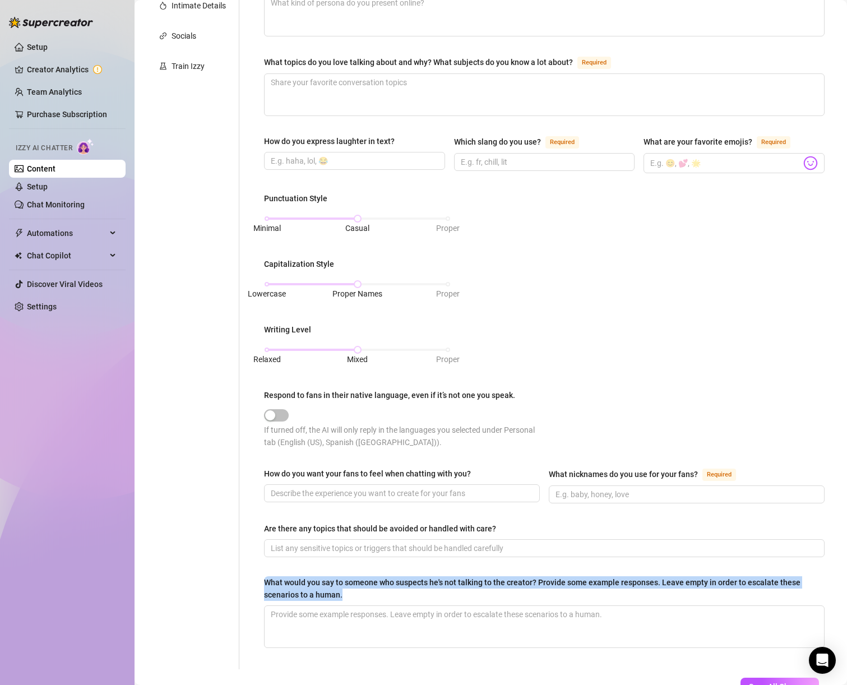
drag, startPoint x: 266, startPoint y: 575, endPoint x: 343, endPoint y: 592, distance: 78.8
click at [343, 592] on div "What would you say to someone who suspects he's not talking to the creator? Pro…" at bounding box center [540, 589] width 553 height 25
copy div "What would you say to someone who suspects he's not talking to the creator? Pro…"
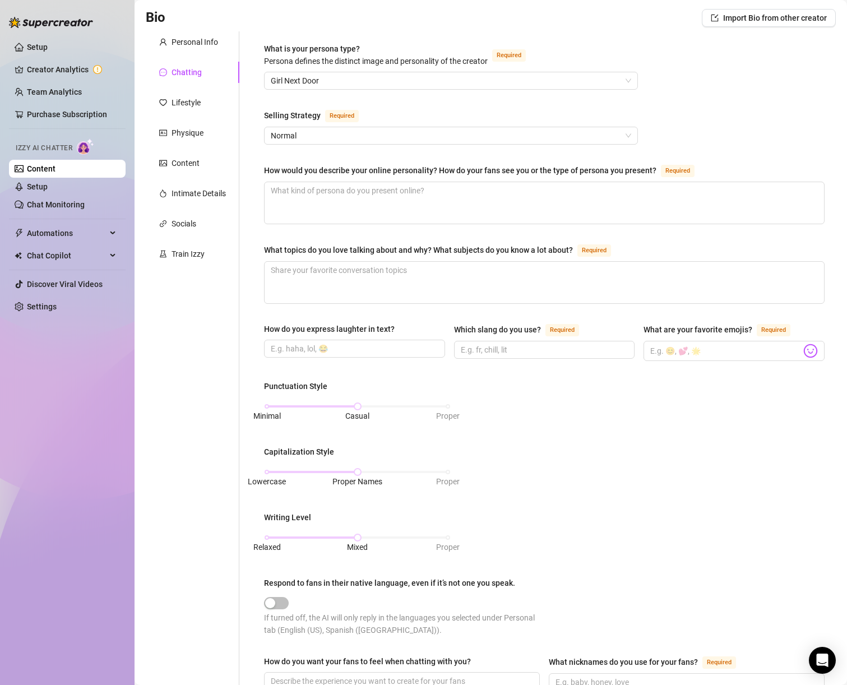
scroll to position [84, 0]
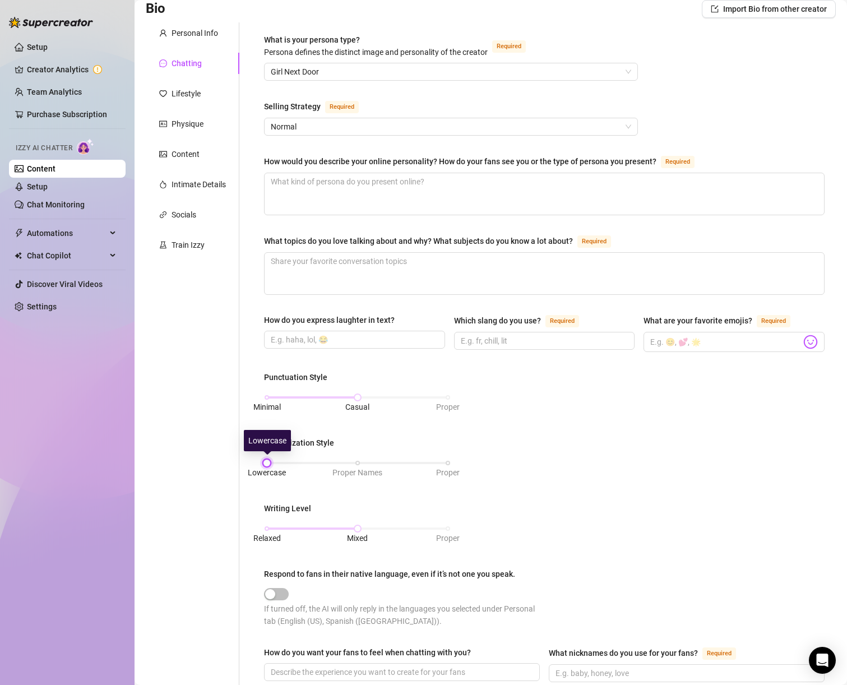
drag, startPoint x: 302, startPoint y: 460, endPoint x: 269, endPoint y: 460, distance: 32.5
click at [269, 460] on div "Lowercase Proper Names Proper" at bounding box center [357, 463] width 181 height 7
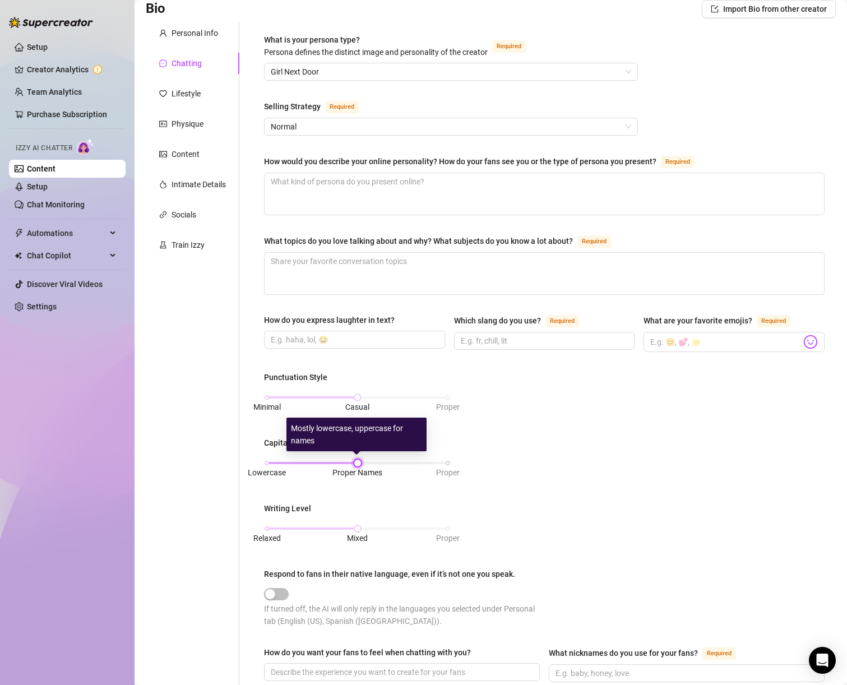
click at [332, 461] on div "Lowercase Proper Names Proper" at bounding box center [357, 463] width 181 height 7
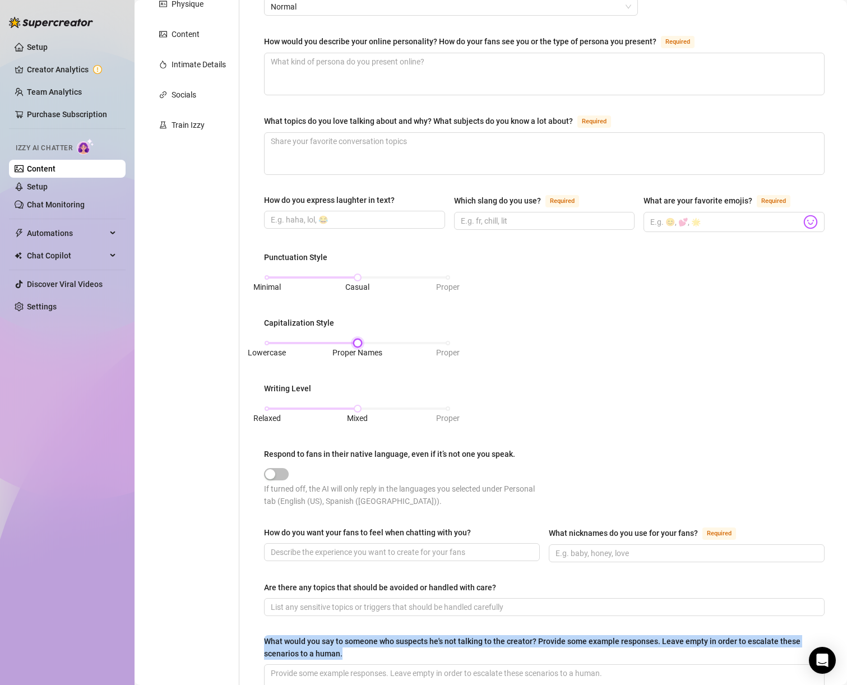
scroll to position [0, 0]
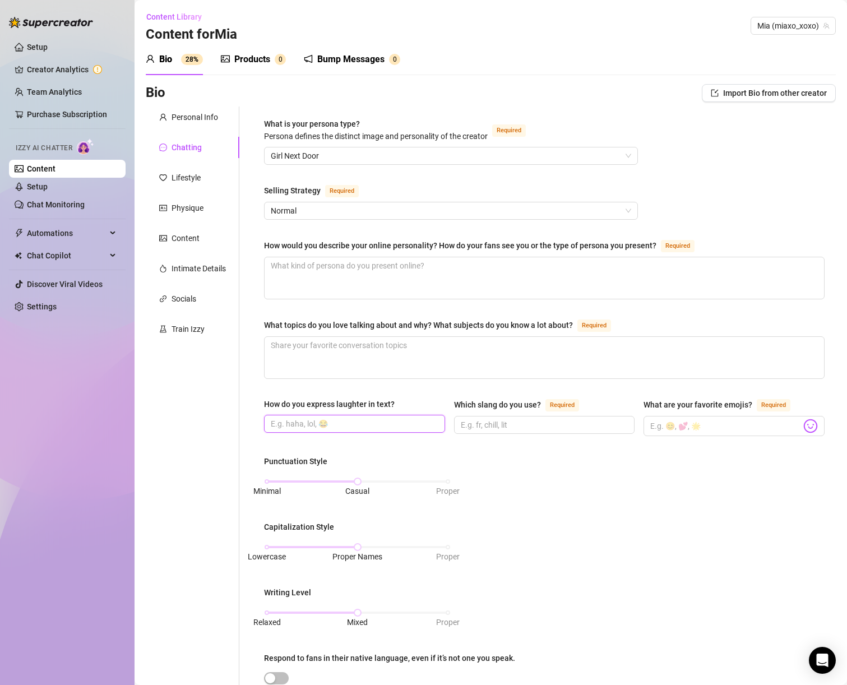
click at [343, 423] on input "How do you express laughter in text?" at bounding box center [353, 424] width 165 height 12
click at [499, 429] on span at bounding box center [544, 425] width 181 height 18
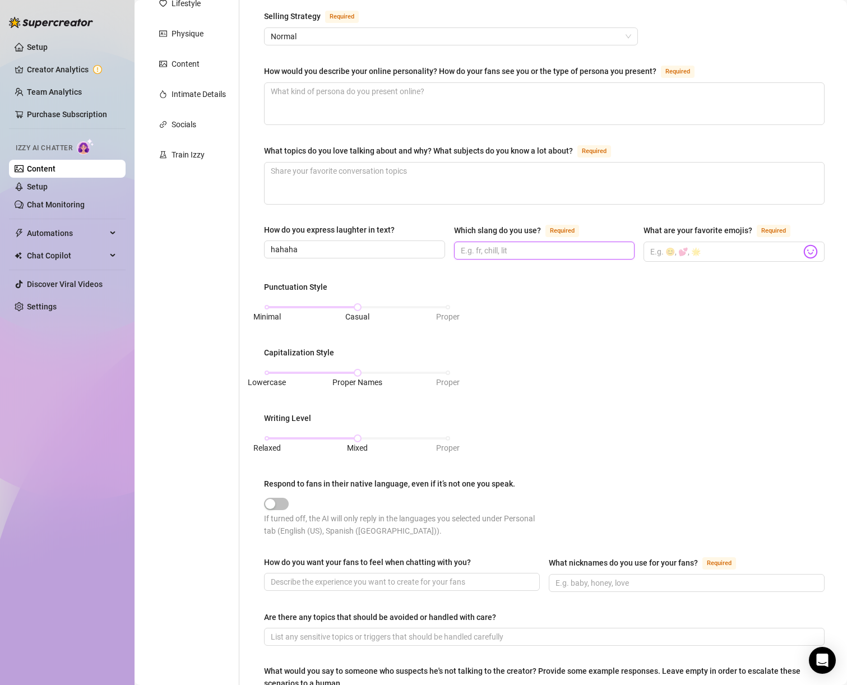
scroll to position [277, 0]
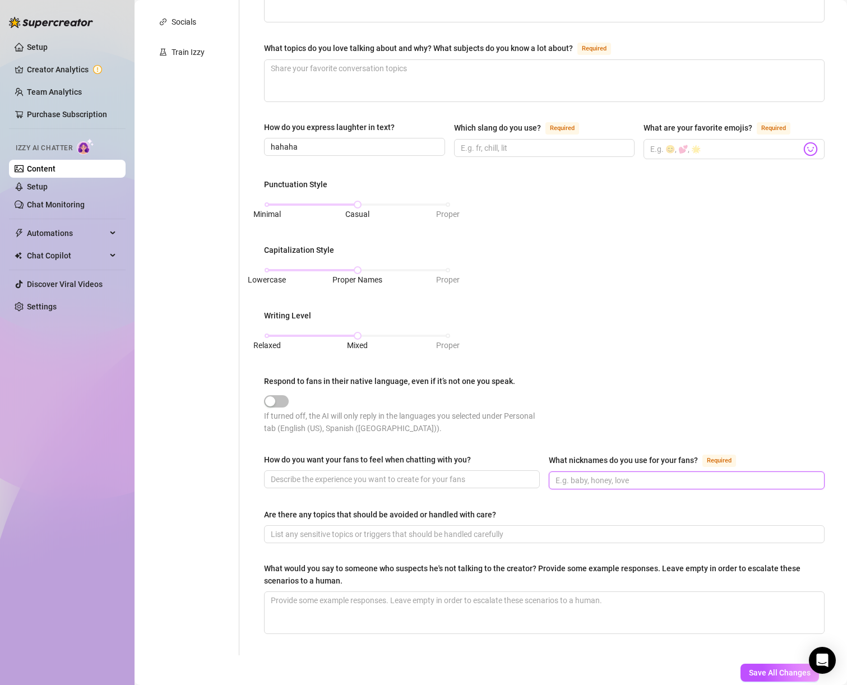
click at [572, 480] on input "What nicknames do you use for your fans? Required" at bounding box center [686, 480] width 260 height 12
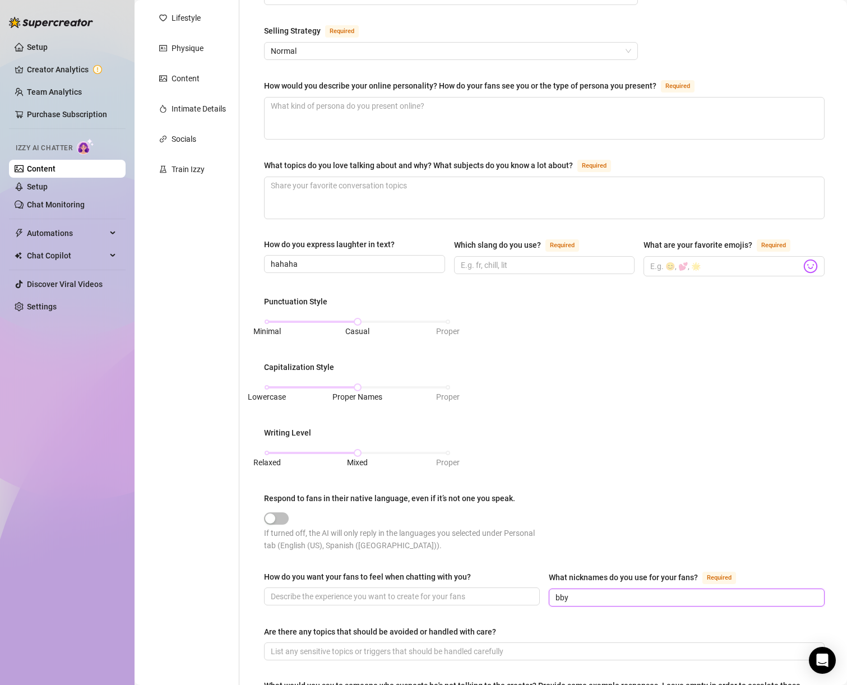
scroll to position [158, 0]
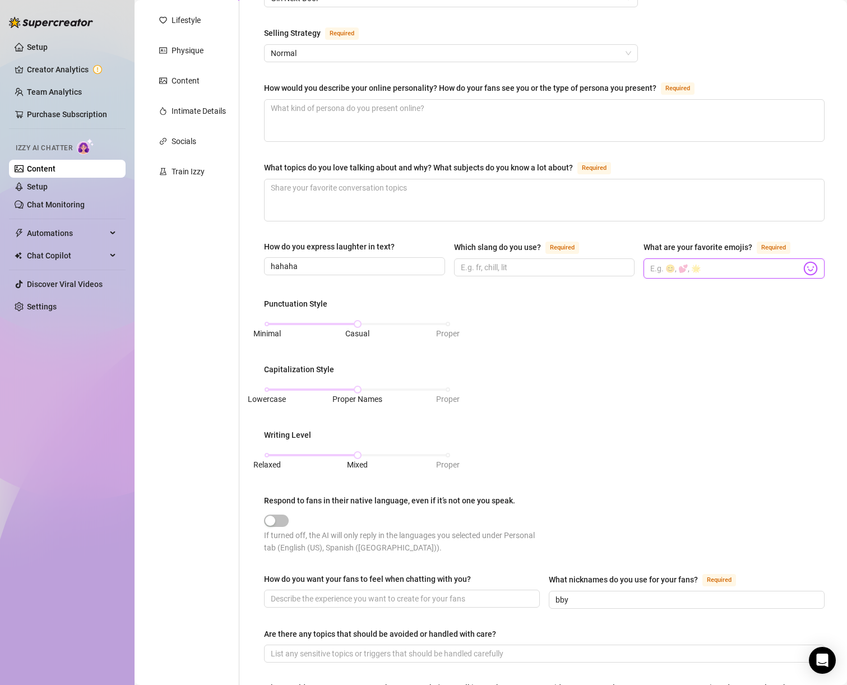
click at [683, 263] on input "What are your favorite emojis? Required" at bounding box center [726, 268] width 151 height 15
drag, startPoint x: 741, startPoint y: 270, endPoint x: 803, endPoint y: 265, distance: 62.5
click at [803, 265] on span at bounding box center [734, 269] width 181 height 20
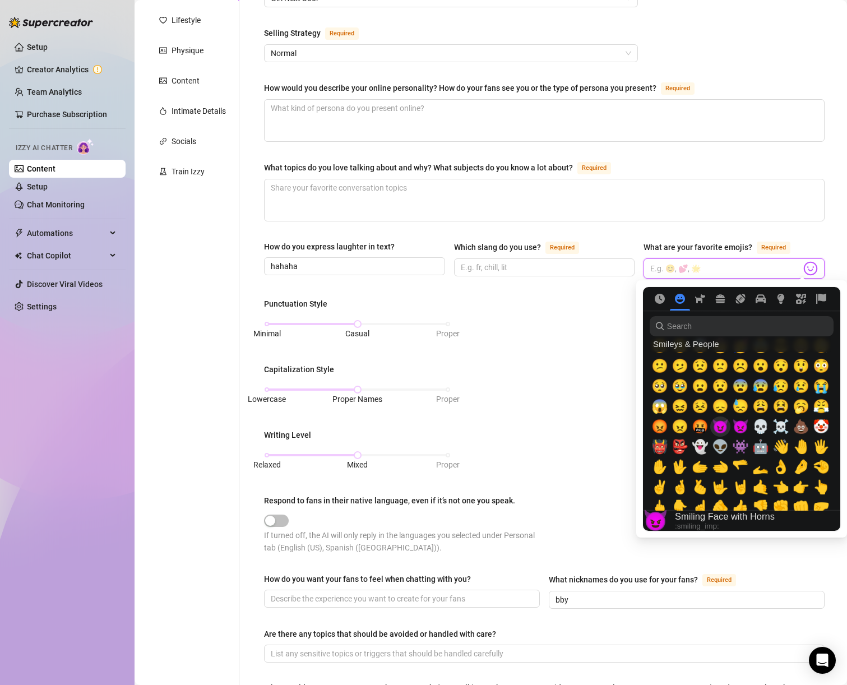
scroll to position [382, 0]
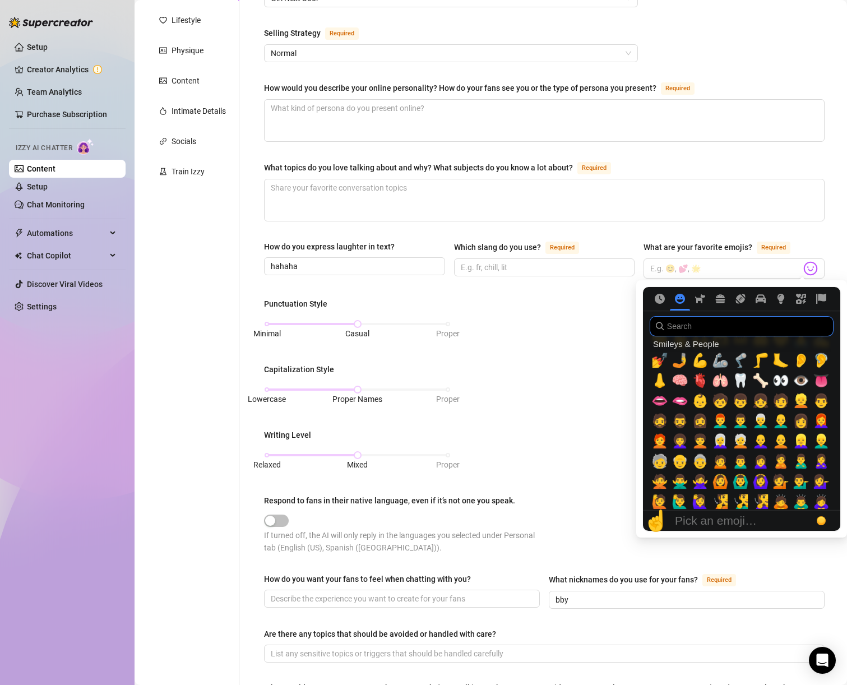
click at [680, 331] on input "search" at bounding box center [742, 326] width 184 height 20
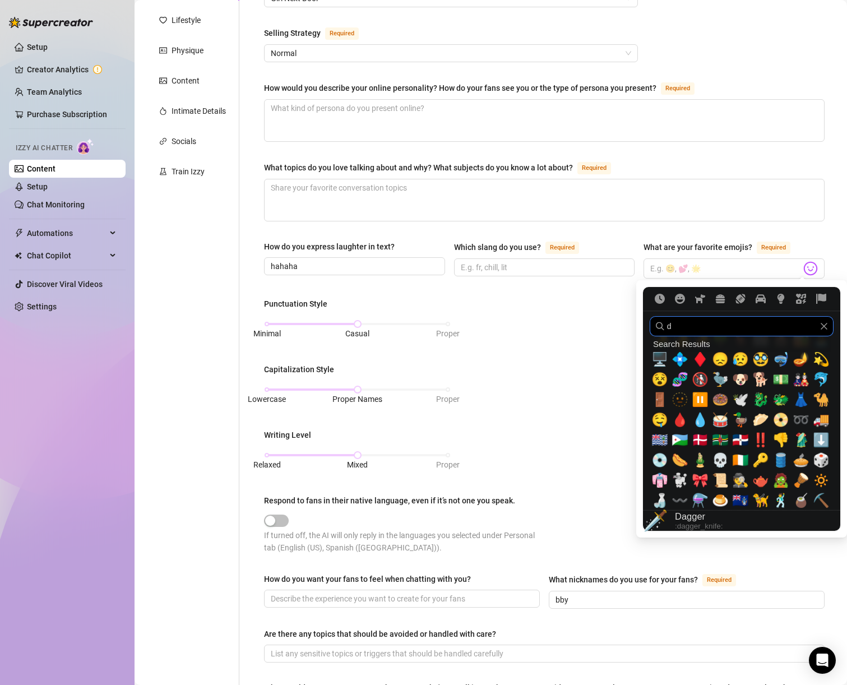
scroll to position [0, 0]
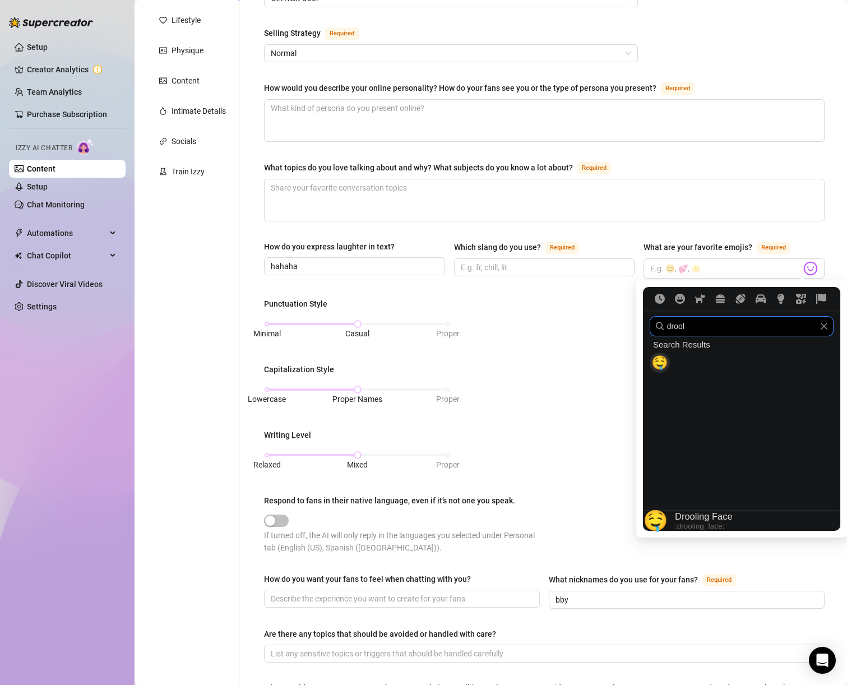
click at [664, 360] on span "🤤" at bounding box center [660, 363] width 17 height 16
click at [681, 329] on input "drool" at bounding box center [742, 326] width 184 height 20
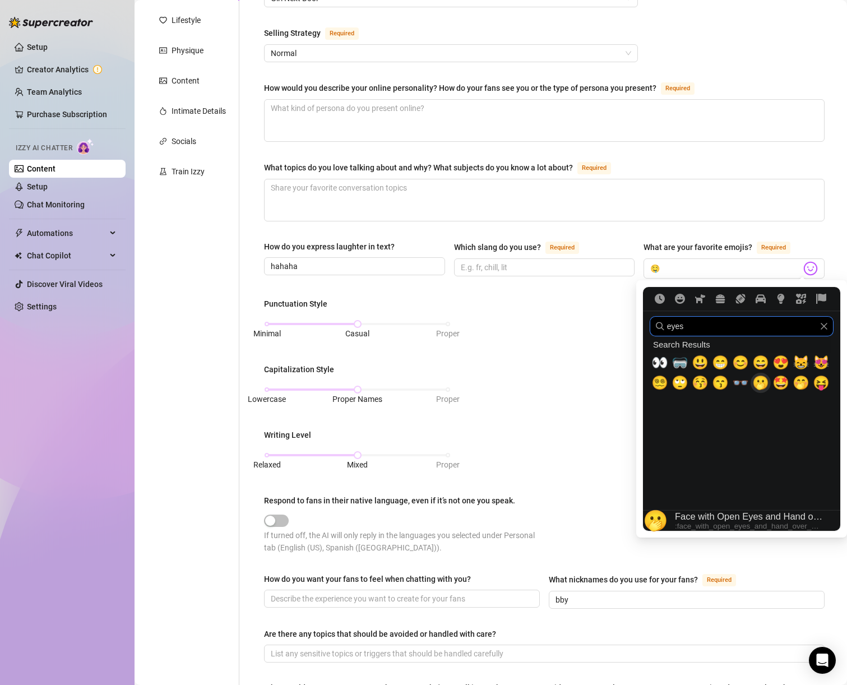
click at [764, 387] on span "🫢" at bounding box center [761, 383] width 17 height 16
click at [690, 331] on input "eyes" at bounding box center [742, 326] width 184 height 20
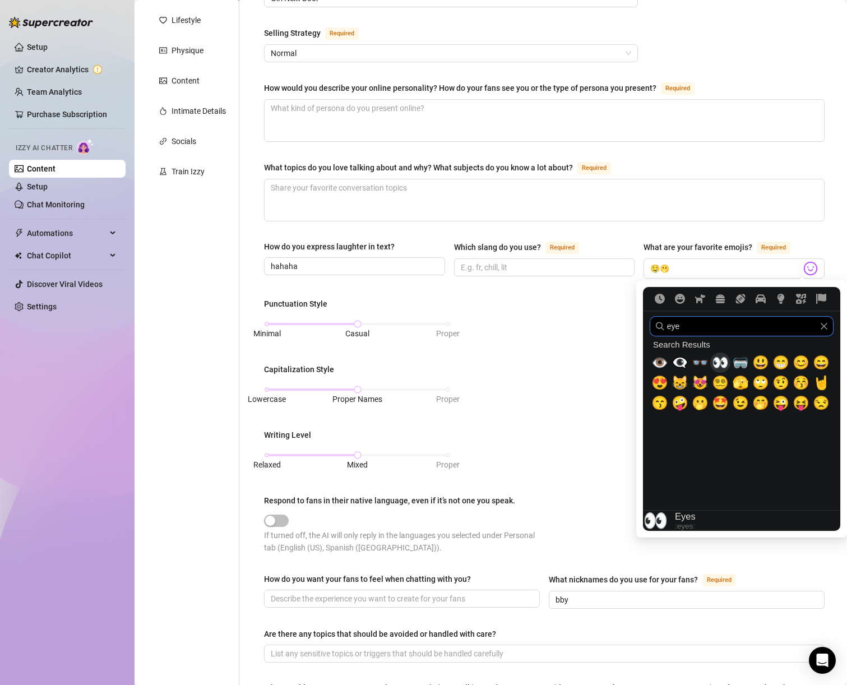
click at [722, 366] on span "👀" at bounding box center [720, 363] width 17 height 16
click at [687, 334] on input "eye" at bounding box center [742, 326] width 184 height 20
click at [683, 331] on input "eye" at bounding box center [742, 326] width 184 height 20
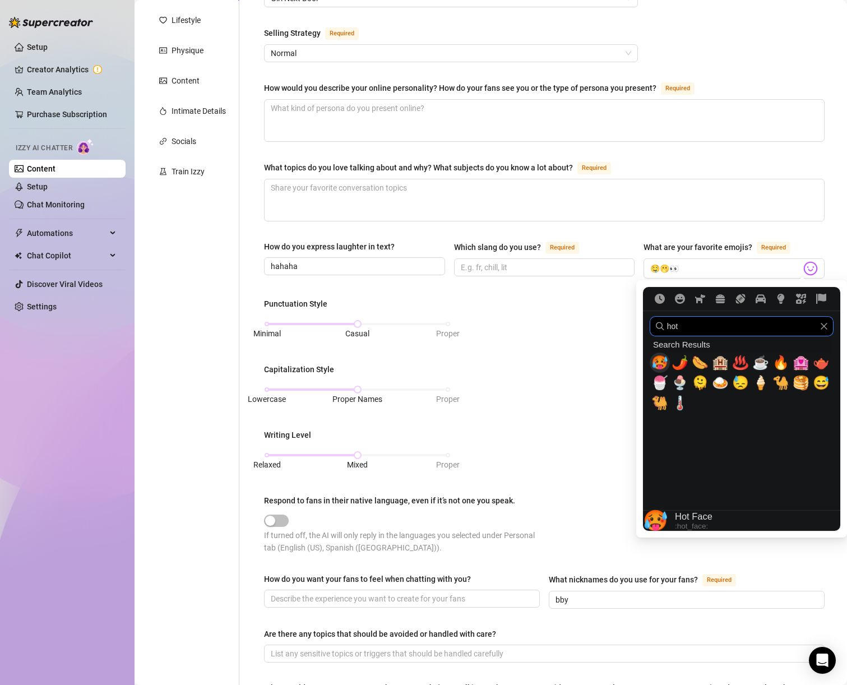
click at [665, 363] on span "🥵" at bounding box center [660, 363] width 17 height 16
click at [680, 326] on input "hot" at bounding box center [742, 326] width 184 height 20
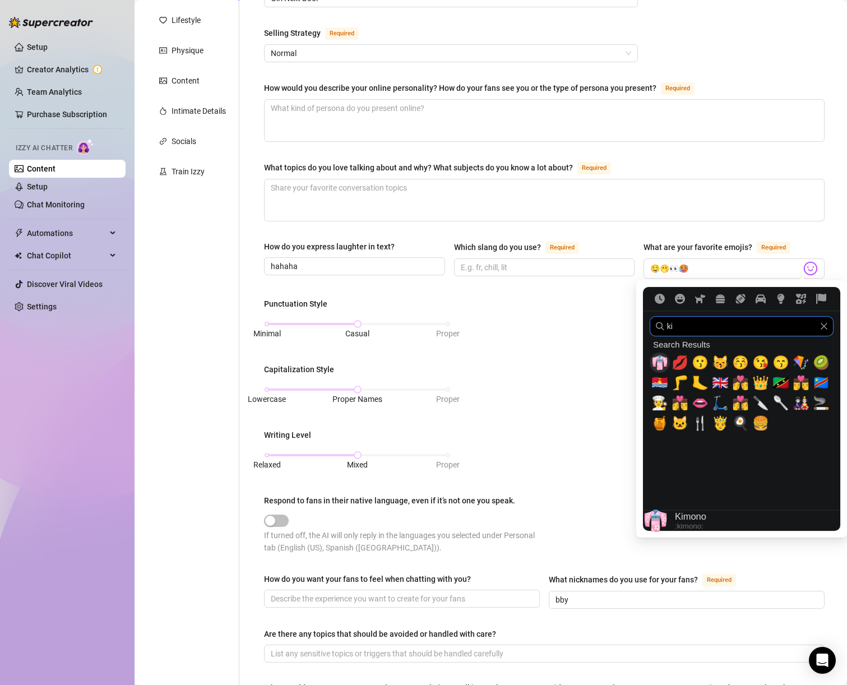
click at [681, 364] on span "💋" at bounding box center [680, 363] width 17 height 16
click at [671, 326] on input "ki" at bounding box center [742, 326] width 184 height 20
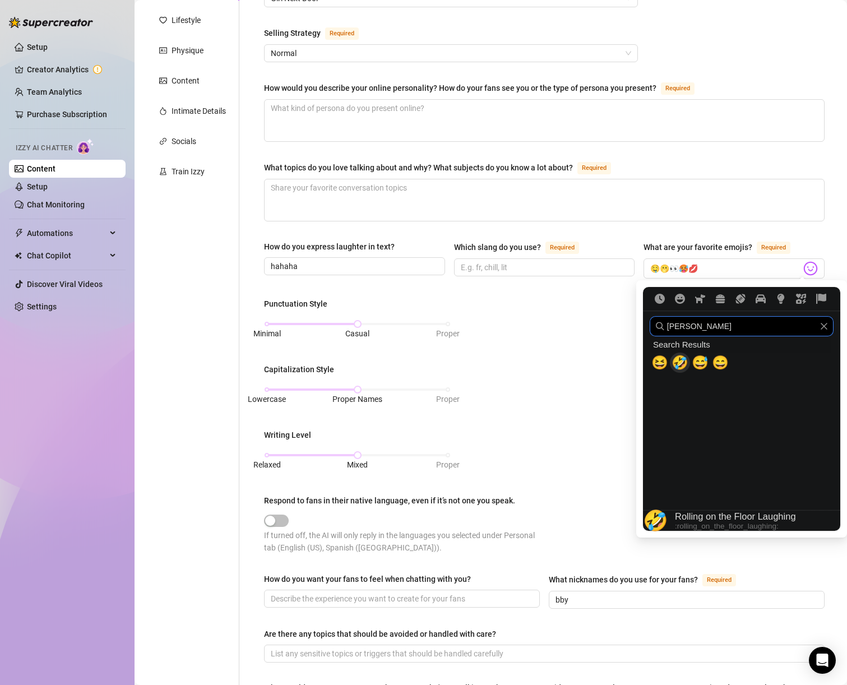
click at [675, 367] on span "🤣" at bounding box center [680, 363] width 17 height 16
click at [679, 333] on input "laug" at bounding box center [742, 326] width 184 height 20
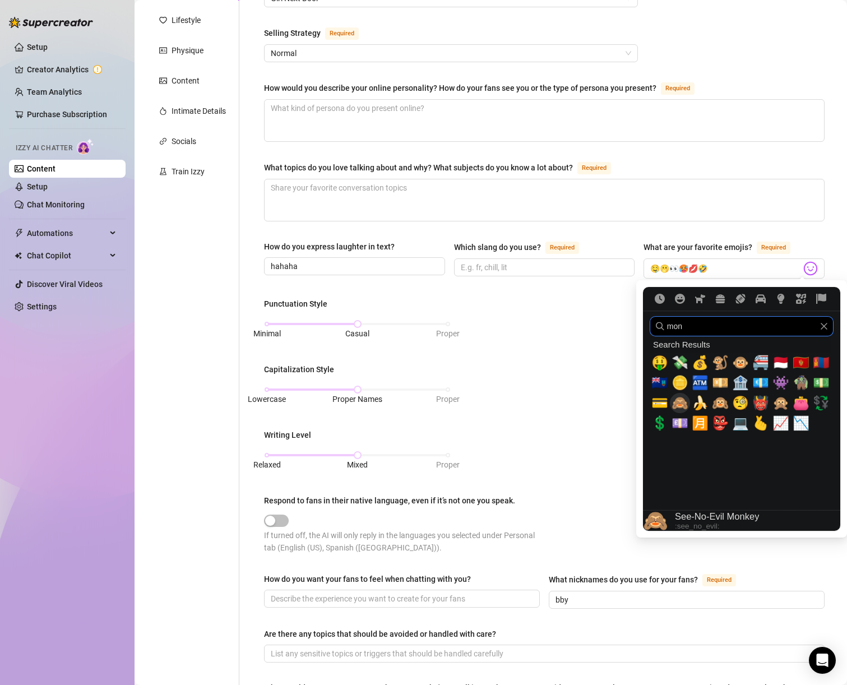
click at [679, 407] on span "🙈" at bounding box center [680, 403] width 17 height 16
click at [778, 404] on span "🙊" at bounding box center [781, 403] width 17 height 16
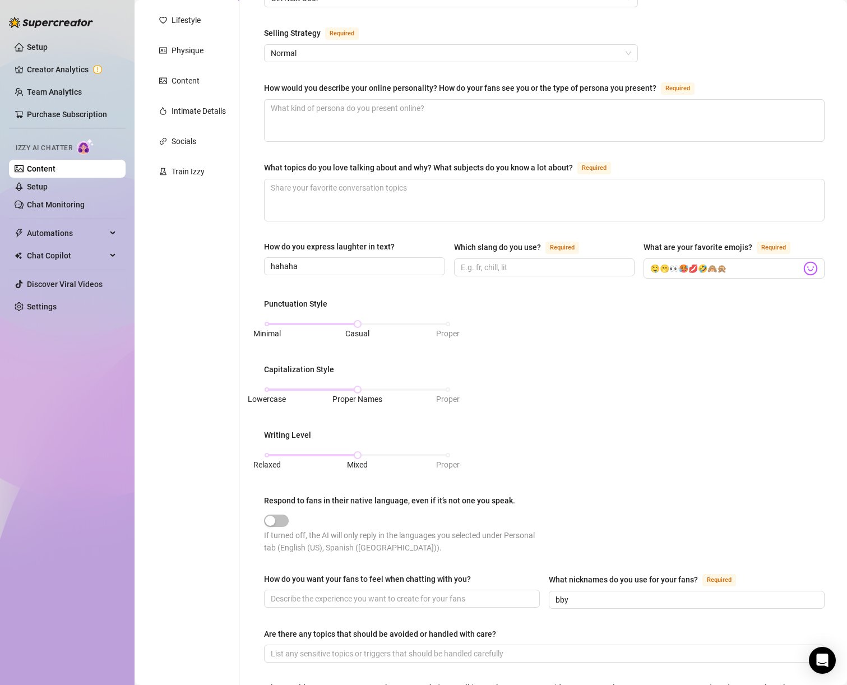
click at [519, 344] on div "Punctuation Style Minimal Casual Proper Capitalization Style Lowercase Proper N…" at bounding box center [544, 431] width 561 height 266
click at [534, 266] on input "Which slang do you use? Required" at bounding box center [543, 267] width 165 height 12
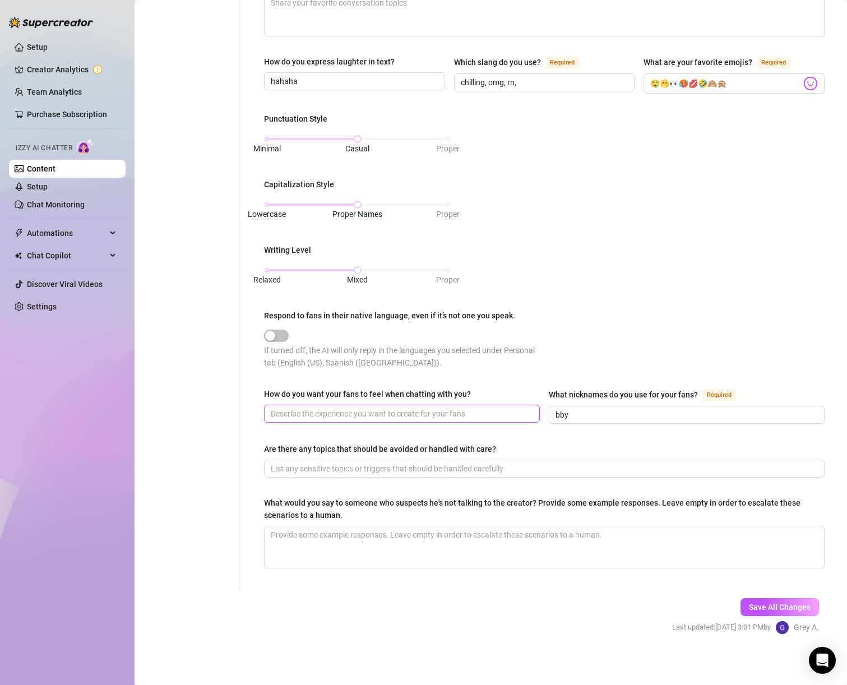
click at [285, 416] on input "How do you want your fans to feel when chatting with you?" at bounding box center [401, 414] width 260 height 12
click at [387, 411] on input "How do you want your fans to feel when chatting with you?" at bounding box center [401, 414] width 260 height 12
paste input "Like you’re talking to your cute, flirty girlfriend who’s always excited to see…"
drag, startPoint x: 295, startPoint y: 410, endPoint x: 97, endPoint y: 419, distance: 198.2
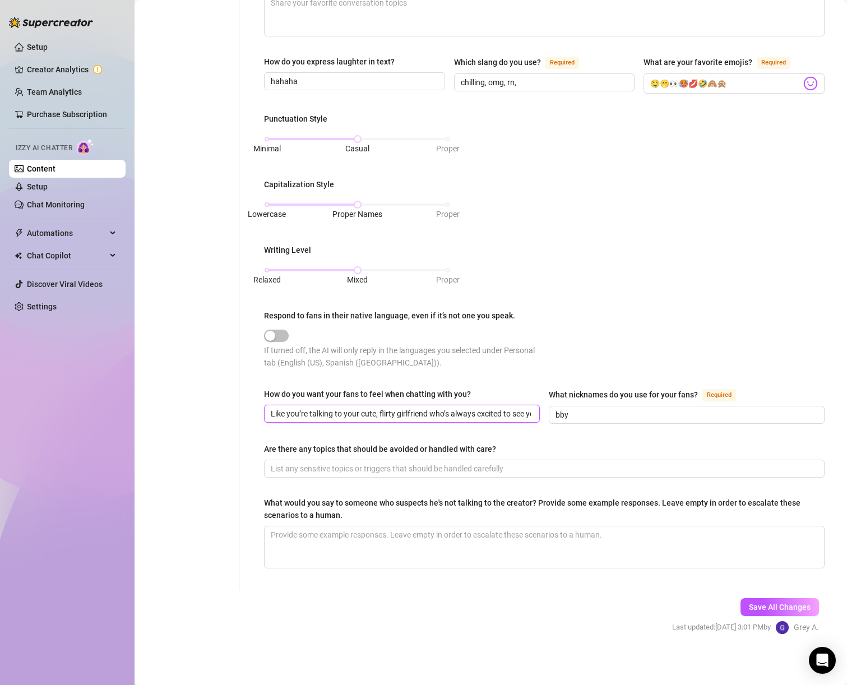
click at [97, 419] on div "Setup Creator Analytics Team Analytics Purchase Subscription Izzy AI Chatter Co…" at bounding box center [423, 342] width 847 height 685
click at [310, 415] on input "Like you’re talking to your cute, flirty girlfriend who’s always excited to see…" at bounding box center [401, 414] width 260 height 12
drag, startPoint x: 314, startPoint y: 412, endPoint x: 224, endPoint y: 412, distance: 90.3
click at [224, 412] on div "Personal Info Chatting Lifestyle Physique Content Intimate Details Socials Trai…" at bounding box center [491, 177] width 690 height 826
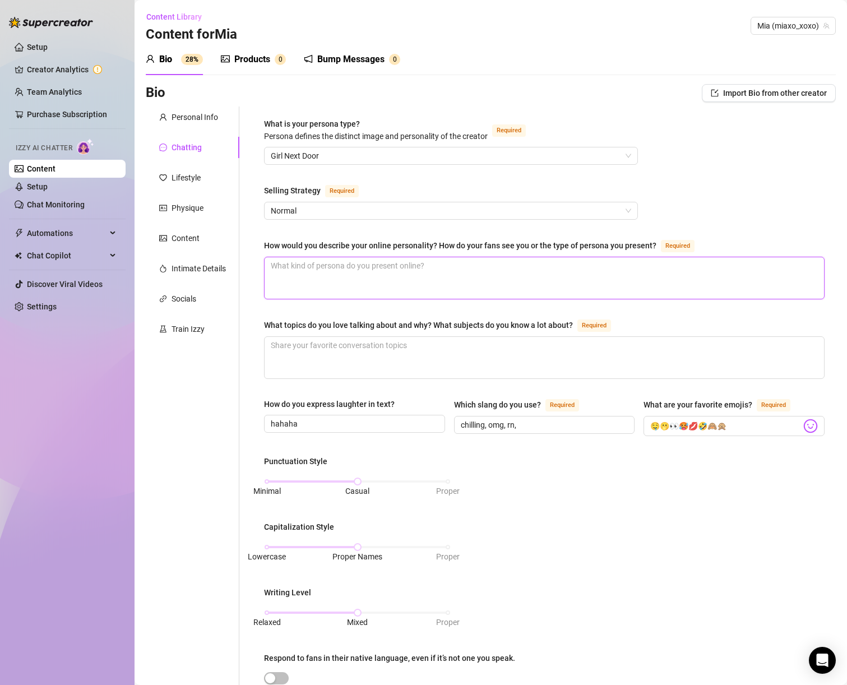
click at [375, 271] on textarea "How would you describe your online personality? How do your fans see you or the…" at bounding box center [545, 278] width 560 height 42
click at [370, 267] on textarea "How would you describe your online personality? How do your fans see you or the…" at bounding box center [545, 278] width 560 height 42
paste textarea "Like you’re talking to your cute, flirty girlfriend who’s always excited to see…"
click at [299, 266] on textarea "Like you’re talking to your cute, flirty girlfriend who’s always excited to see…" at bounding box center [545, 278] width 560 height 42
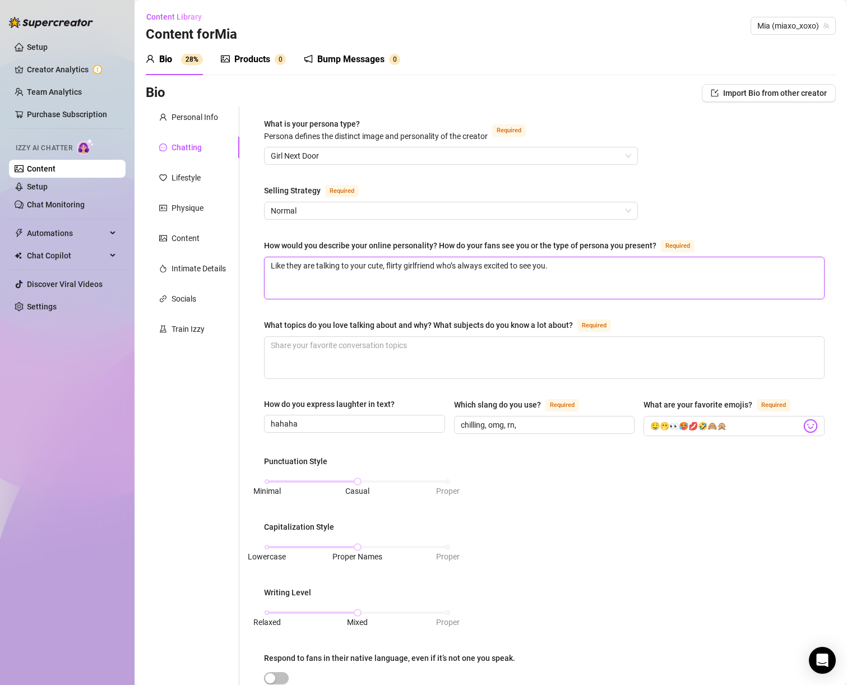
click at [337, 271] on textarea "Like they are talking to your cute, flirty girlfriend who’s always excited to s…" at bounding box center [545, 278] width 560 height 42
click at [353, 268] on textarea "Like they are talking to your cute, flirty girlfriend who’s always excited to s…" at bounding box center [545, 278] width 560 height 42
click at [438, 267] on textarea "Like they are talking to a cute, flirty girlfriend who’s always excited to see …" at bounding box center [545, 278] width 560 height 42
click at [526, 262] on textarea "Like they are talking to a cute, flirty girlfriend who’s always excited to see …" at bounding box center [545, 278] width 560 height 42
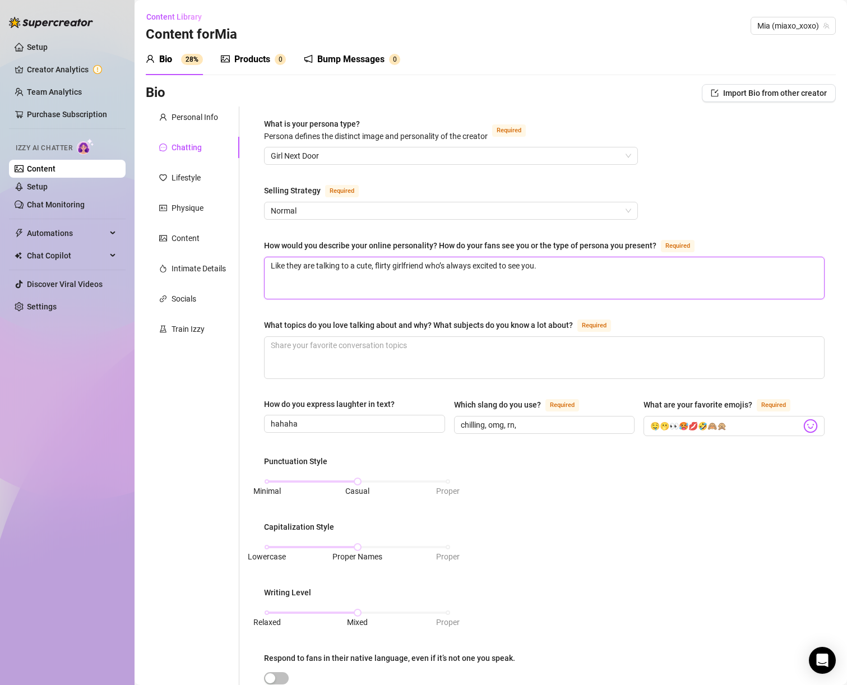
click at [526, 262] on textarea "Like they are talking to a cute, flirty girlfriend who’s always excited to see …" at bounding box center [545, 278] width 560 height 42
click at [606, 263] on textarea "Like they are talking to a cute, flirty girlfriend who’s always excited to see …" at bounding box center [545, 278] width 560 height 42
click at [431, 362] on textarea "What topics do you love talking about and why? What subjects do you know a lot …" at bounding box center [545, 358] width 560 height 42
click at [324, 348] on textarea "What topics do you love talking about and why? What subjects do you know a lot …" at bounding box center [545, 358] width 560 height 42
click at [338, 337] on textarea "working out, food" at bounding box center [545, 358] width 560 height 42
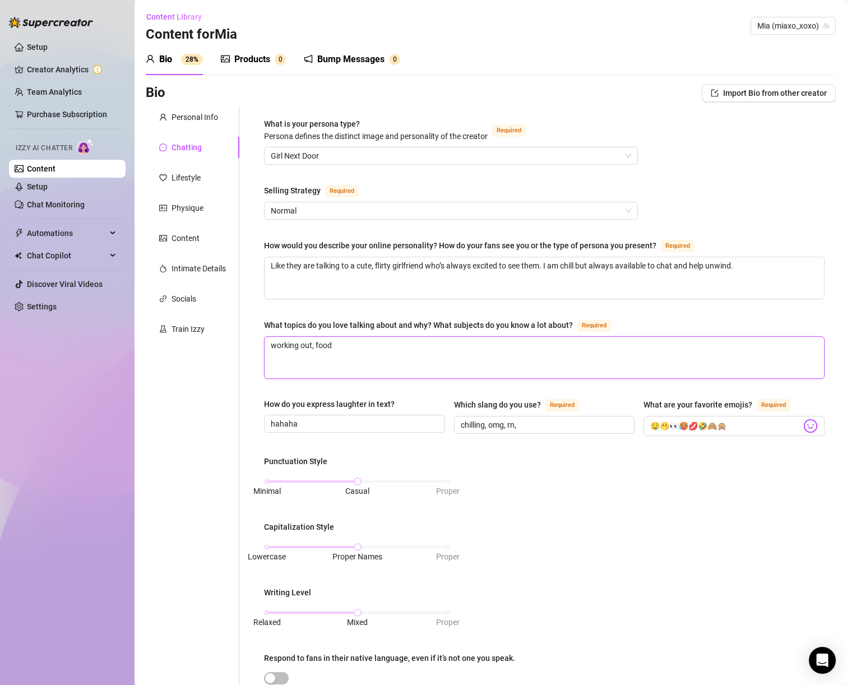
click at [338, 337] on textarea "working out, food" at bounding box center [545, 358] width 560 height 42
paste textarea "I’m obsessed with self-care and beauty routines"
click at [436, 343] on textarea "I’m obsessed with self-care and beauty routines." at bounding box center [545, 358] width 560 height 42
paste textarea "always trying new things to glow up"
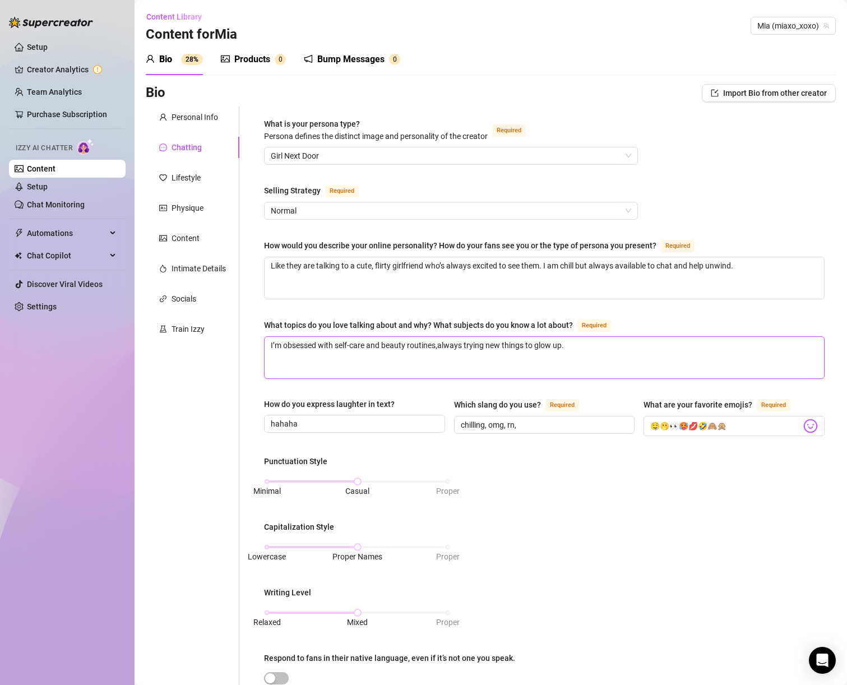
click at [441, 342] on textarea "I’m obsessed with self-care and beauty routines,always trying new things to glo…" at bounding box center [545, 358] width 560 height 42
click at [436, 343] on textarea "I’m obsessed with self-care and beauty routines,always trying new things to glo…" at bounding box center [545, 358] width 560 height 42
click at [438, 345] on textarea "I’m obsessed with self-care and beauty routines,always trying new things to glo…" at bounding box center [545, 358] width 560 height 42
click at [583, 346] on textarea "I’m obsessed with self-care and beauty routines, always trying new things to gl…" at bounding box center [545, 358] width 560 height 42
click at [602, 347] on textarea "I’m obsessed with self-care and beauty routines, always trying new things to gl…" at bounding box center [545, 358] width 560 height 42
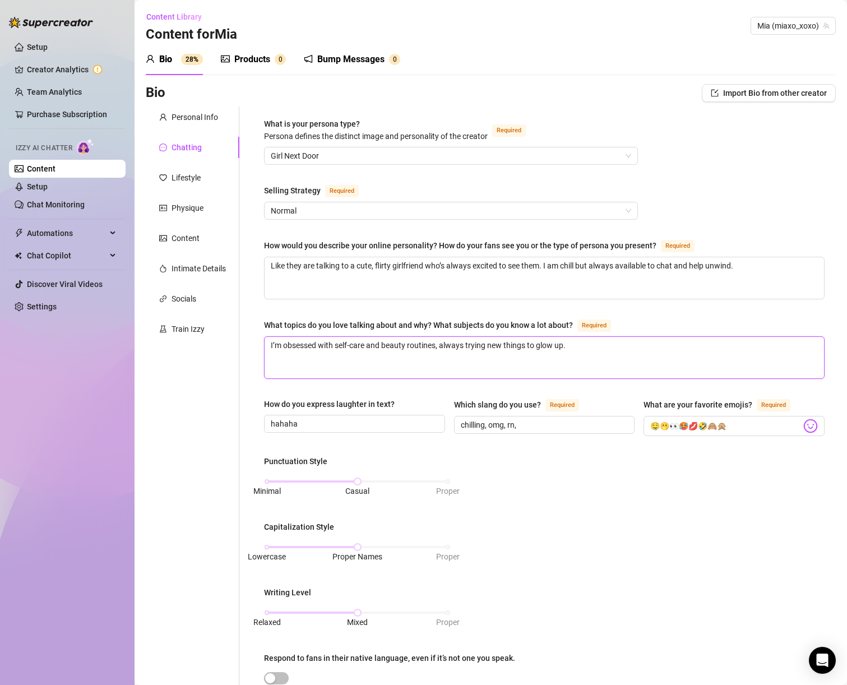
paste textarea "Honestly, anything flirty and fun… I like seeing how far I can make someone blu…"
click at [478, 356] on textarea "I’m obsessed with self-care and beauty routines, always trying new things to gl…" at bounding box center [545, 358] width 560 height 42
paste textarea "I love talking about lifting, workouts, and just feeling strong"
click at [437, 358] on textarea "I’m obsessed with self-care and beauty routines, always trying new things to gl…" at bounding box center [545, 358] width 560 height 42
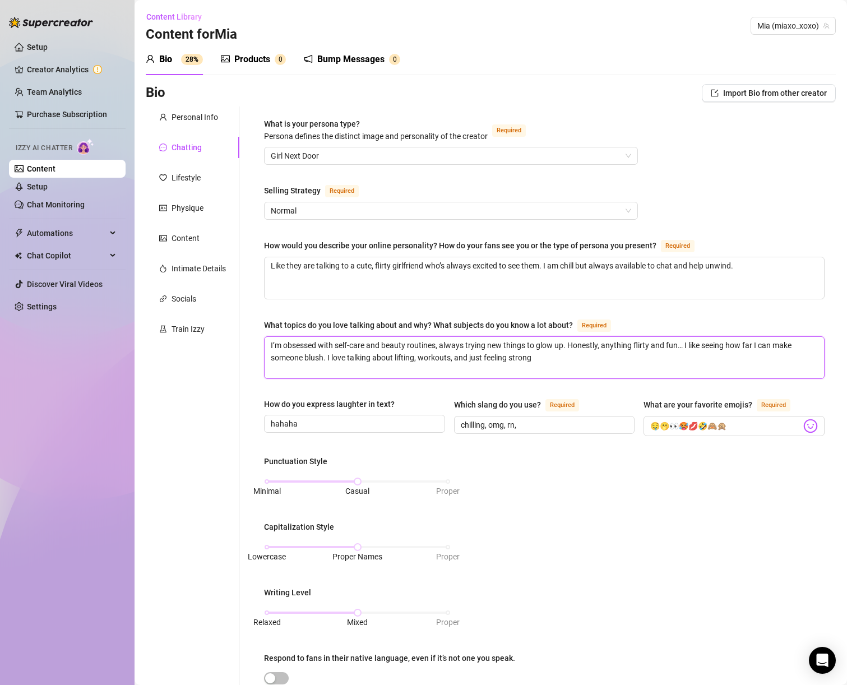
click at [512, 356] on textarea "I’m obsessed with self-care and beauty routines, always trying new things to gl…" at bounding box center [545, 358] width 560 height 42
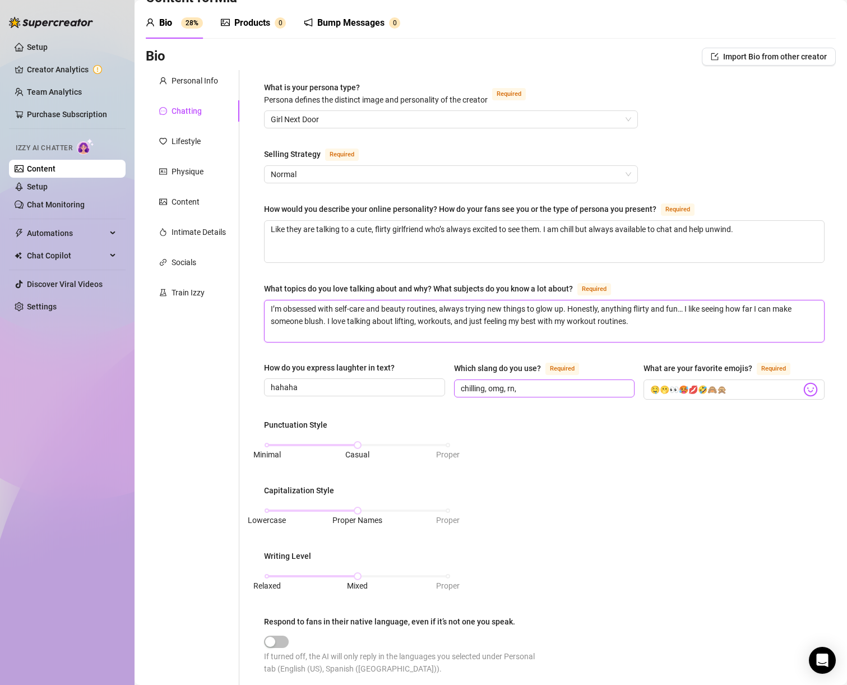
scroll to position [331, 0]
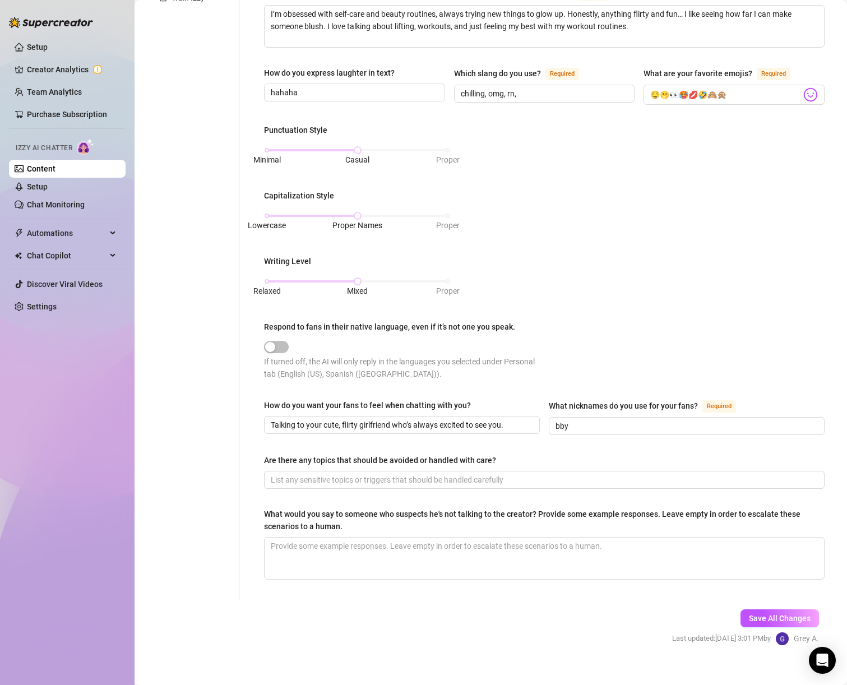
click at [585, 100] on div "Which slang do you use? Required chilling, omg, rn," at bounding box center [544, 86] width 181 height 38
click at [579, 95] on input "chilling, omg, rn," at bounding box center [543, 93] width 165 height 12
click at [607, 484] on span at bounding box center [544, 480] width 561 height 18
click at [778, 614] on span "Save All Changes" at bounding box center [780, 618] width 62 height 9
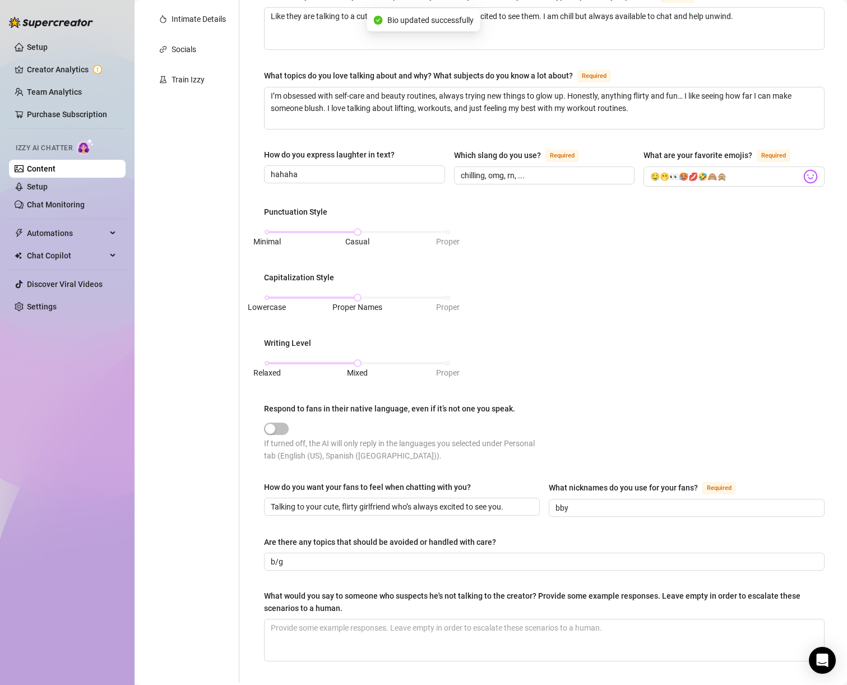
scroll to position [0, 0]
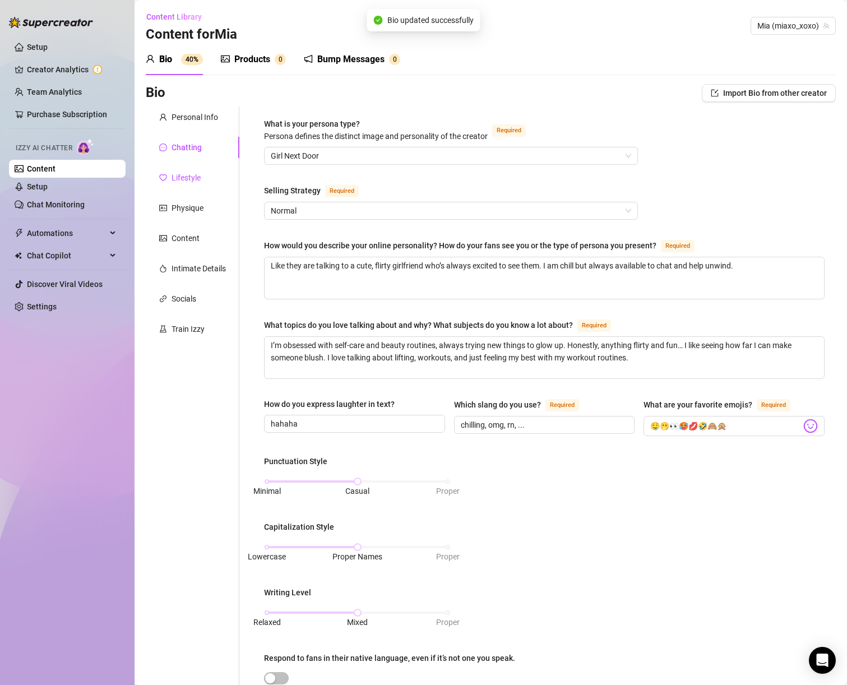
click at [197, 177] on div "Lifestyle" at bounding box center [186, 178] width 29 height 12
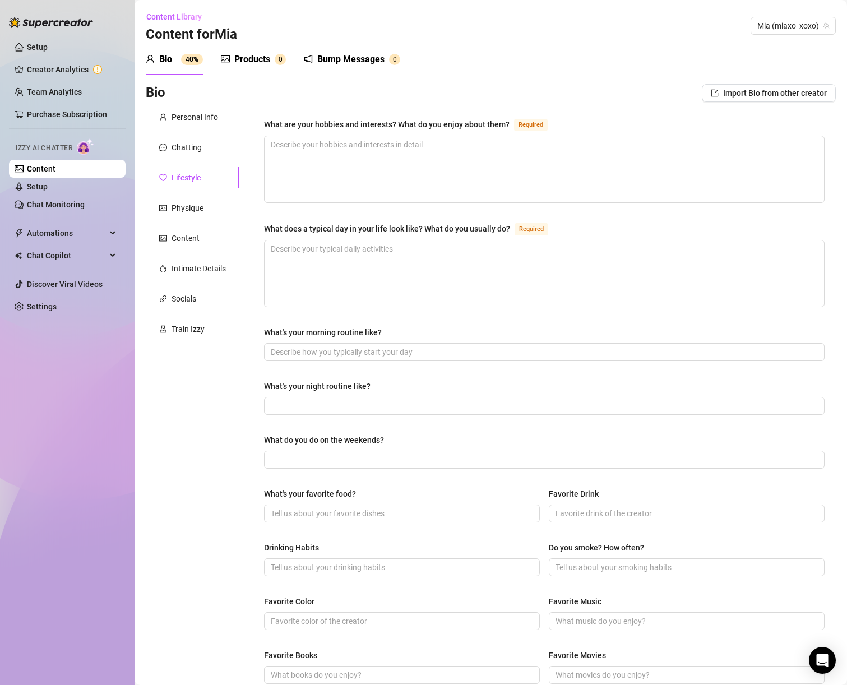
click at [353, 123] on div "What are your hobbies and interests? What do you enjoy about them?" at bounding box center [387, 124] width 246 height 12
click at [353, 136] on textarea "What are your hobbies and interests? What do you enjoy about them? Required" at bounding box center [545, 169] width 560 height 66
click at [353, 123] on div "What are your hobbies and interests? What do you enjoy about them?" at bounding box center [387, 124] width 246 height 12
click at [353, 136] on textarea "What are your hobbies and interests? What do you enjoy about them? Required" at bounding box center [545, 169] width 560 height 66
click at [353, 123] on div "What are your hobbies and interests? What do you enjoy about them?" at bounding box center [387, 124] width 246 height 12
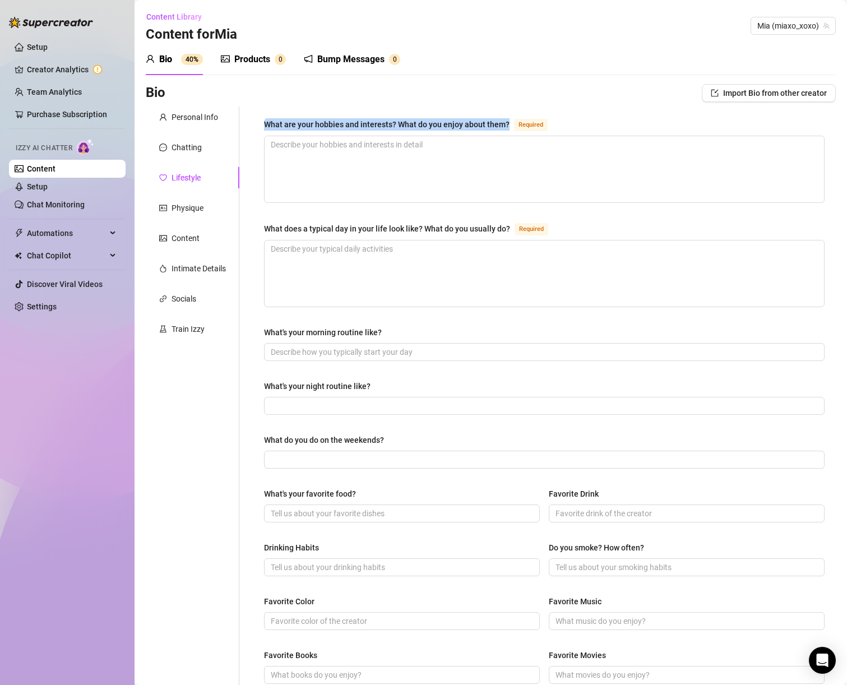
click at [353, 136] on textarea "What are your hobbies and interests? What do you enjoy about them? Required" at bounding box center [545, 169] width 560 height 66
copy div "What are your hobbies and interests? What do you enjoy about them?"
click at [407, 224] on div "What does a typical day in your life look like? What do you usually do?" at bounding box center [387, 229] width 246 height 12
click at [407, 241] on textarea "What does a typical day in your life look like? What do you usually do? Required" at bounding box center [545, 274] width 560 height 66
click at [407, 224] on div "What does a typical day in your life look like? What do you usually do?" at bounding box center [387, 229] width 246 height 12
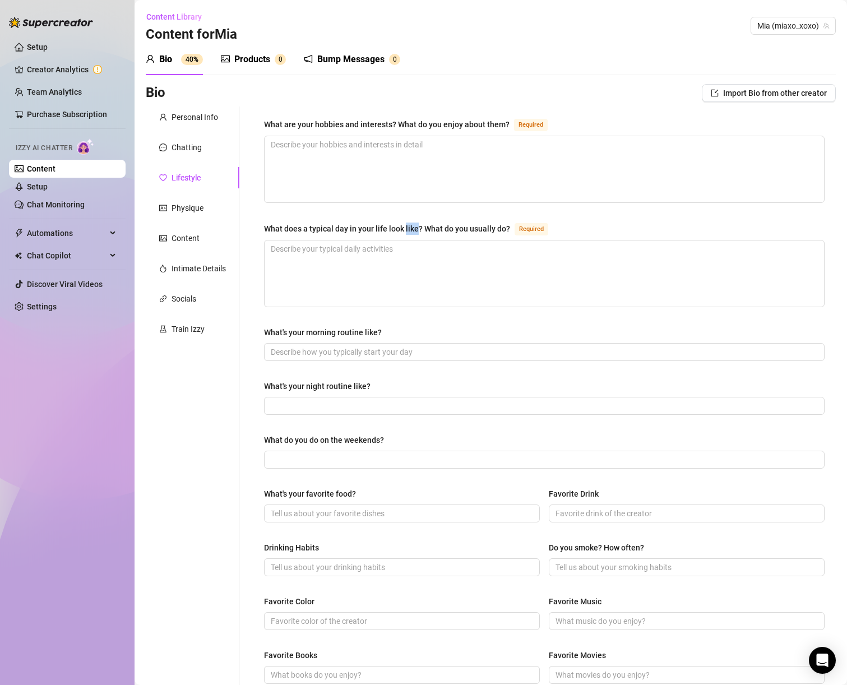
click at [407, 241] on textarea "What does a typical day in your life look like? What do you usually do? Required" at bounding box center [545, 274] width 560 height 66
click at [407, 224] on div "What does a typical day in your life look like? What do you usually do?" at bounding box center [387, 229] width 246 height 12
click at [407, 241] on textarea "What does a typical day in your life look like? What do you usually do? Required" at bounding box center [545, 274] width 560 height 66
copy div "What does a typical day in your life look like? What do you usually do?"
click at [284, 326] on div "What's your morning routine like?" at bounding box center [323, 332] width 118 height 12
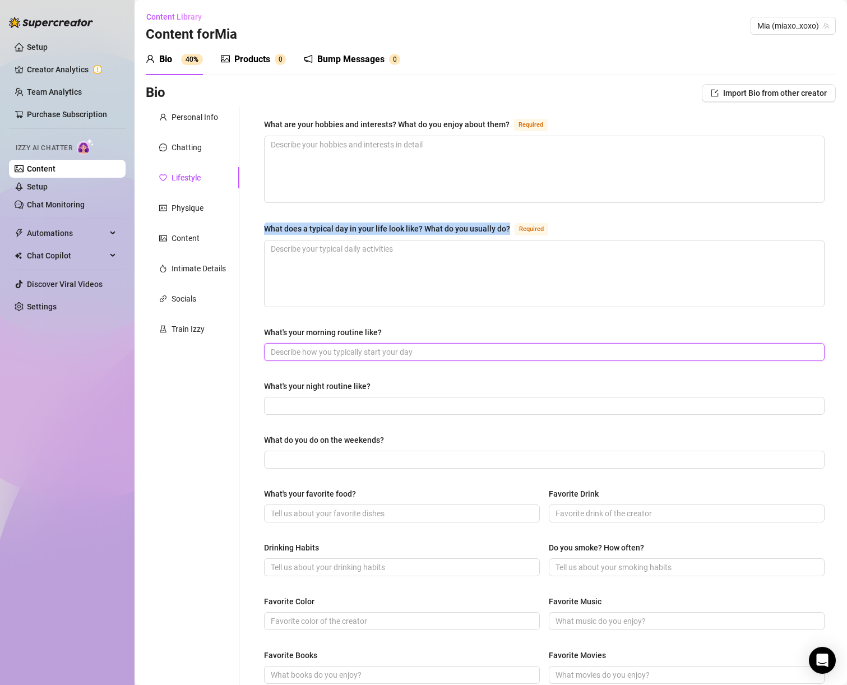
click at [284, 346] on input "What's your morning routine like?" at bounding box center [543, 352] width 545 height 12
click at [284, 326] on div "What's your morning routine like?" at bounding box center [323, 332] width 118 height 12
click at [284, 346] on input "What's your morning routine like?" at bounding box center [543, 352] width 545 height 12
click at [284, 326] on div "What's your morning routine like?" at bounding box center [323, 332] width 118 height 12
click at [284, 346] on input "What's your morning routine like?" at bounding box center [543, 352] width 545 height 12
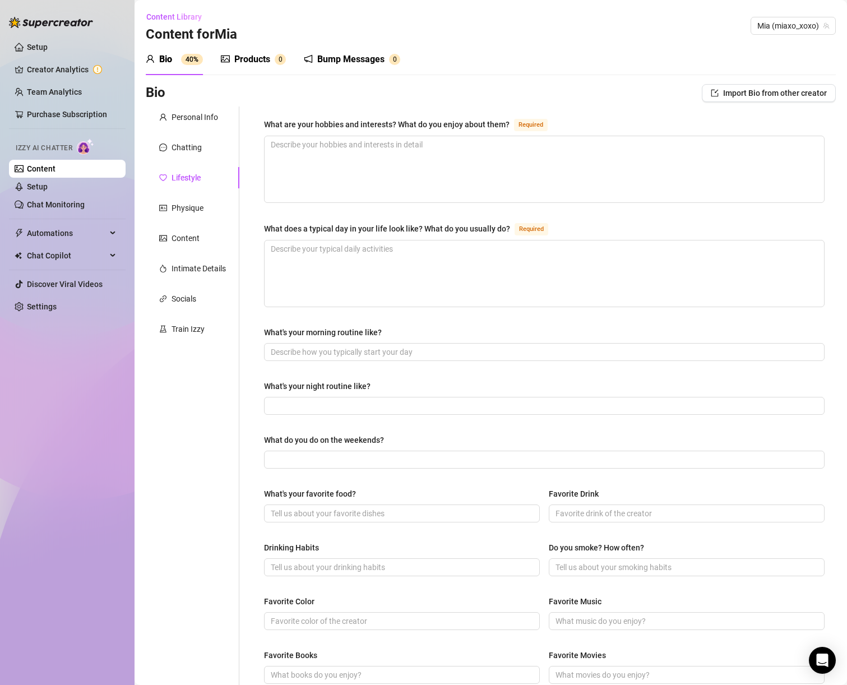
click at [287, 329] on div "What's your morning routine like?" at bounding box center [323, 332] width 118 height 12
click at [287, 346] on input "What's your morning routine like?" at bounding box center [543, 352] width 545 height 12
click at [287, 329] on div "What's your morning routine like?" at bounding box center [323, 332] width 118 height 12
click at [287, 346] on input "What's your morning routine like?" at bounding box center [543, 352] width 545 height 12
click at [287, 329] on div "What's your morning routine like?" at bounding box center [323, 332] width 118 height 12
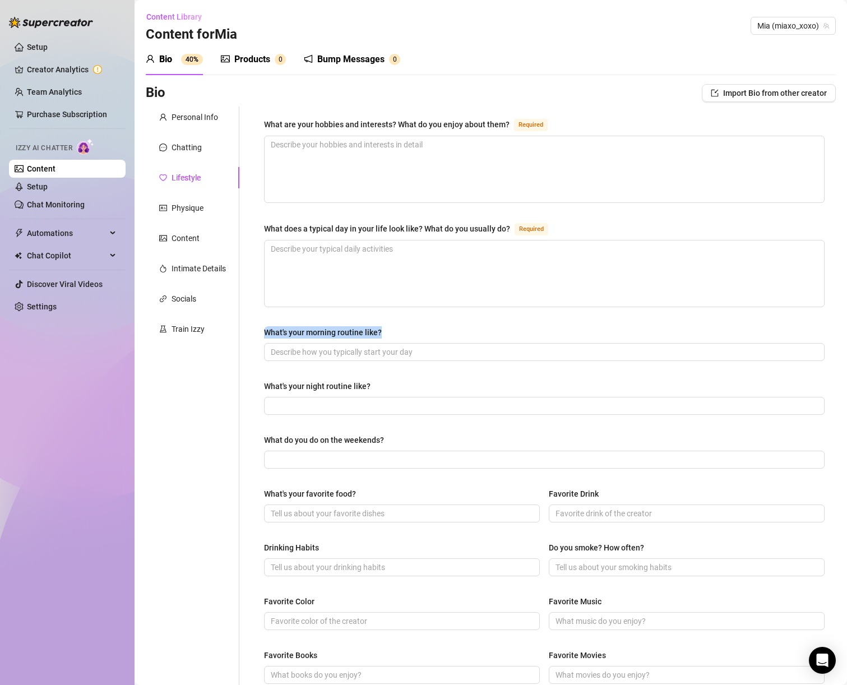
click at [287, 346] on input "What's your morning routine like?" at bounding box center [543, 352] width 545 height 12
drag, startPoint x: 399, startPoint y: 329, endPoint x: 261, endPoint y: 329, distance: 138.0
click at [261, 329] on div "What are your hobbies and interests? What do you enjoy about them? Required Wha…" at bounding box center [544, 485] width 583 height 756
copy div "What's your morning routine like?"
drag, startPoint x: 380, startPoint y: 385, endPoint x: 264, endPoint y: 386, distance: 116.1
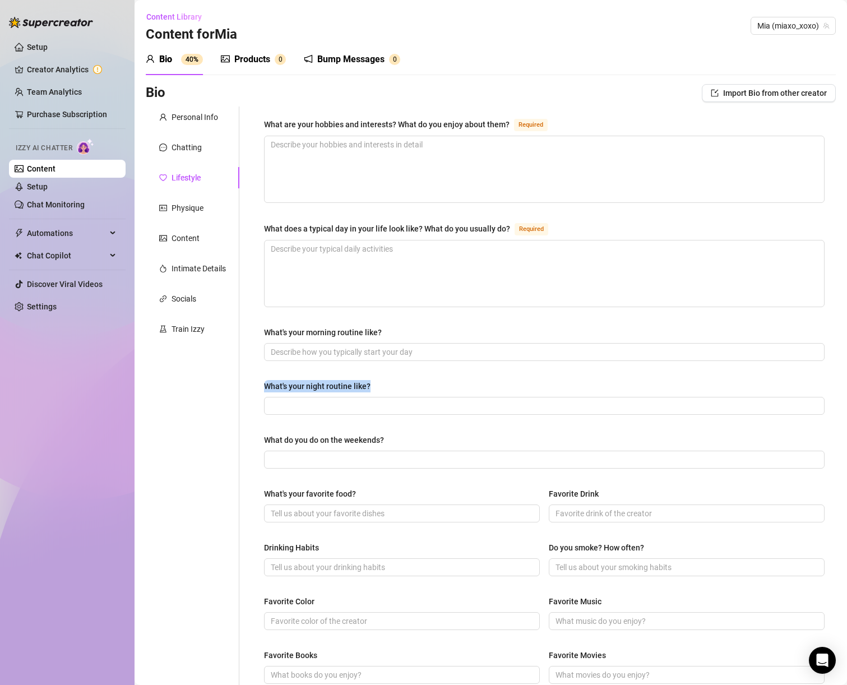
click at [264, 386] on div "What are your hobbies and interests? What do you enjoy about them? Required Wha…" at bounding box center [544, 485] width 583 height 756
drag, startPoint x: 263, startPoint y: 437, endPoint x: 395, endPoint y: 434, distance: 132.4
click at [395, 434] on div "What are your hobbies and interests? What do you enjoy about them? Required Wha…" at bounding box center [544, 485] width 583 height 756
click at [338, 494] on div "What's your favorite food?" at bounding box center [310, 494] width 92 height 12
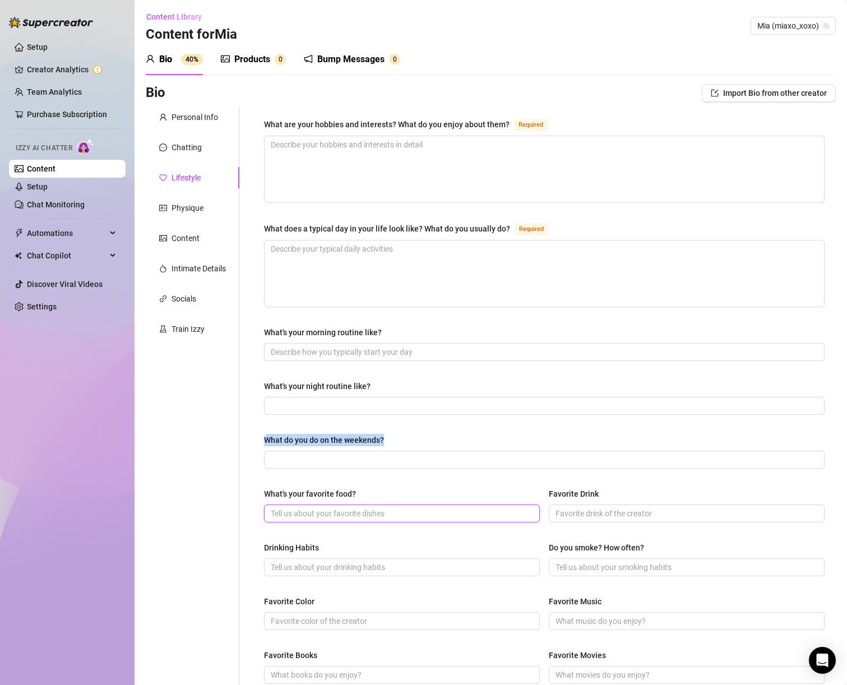
click at [338, 508] on input "What's your favorite food?" at bounding box center [401, 514] width 260 height 12
click at [338, 494] on div "What's your favorite food?" at bounding box center [310, 494] width 92 height 12
click at [338, 508] on input "What's your favorite food?" at bounding box center [401, 514] width 260 height 12
drag, startPoint x: 396, startPoint y: 487, endPoint x: 255, endPoint y: 495, distance: 141.6
click at [255, 495] on div "What are your hobbies and interests? What do you enjoy about them? Required Wha…" at bounding box center [544, 485] width 583 height 756
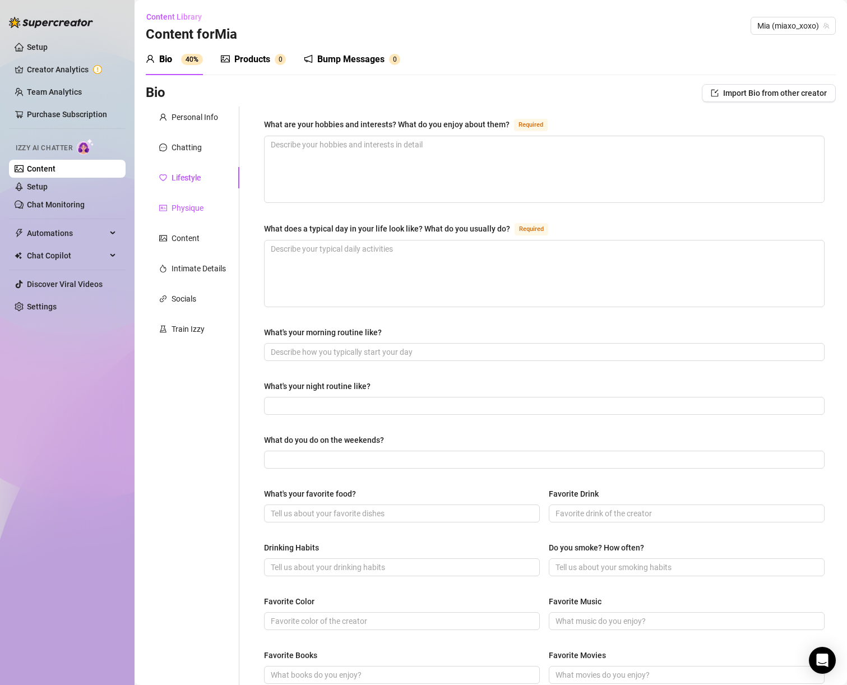
click at [179, 209] on div "Physique" at bounding box center [188, 208] width 32 height 12
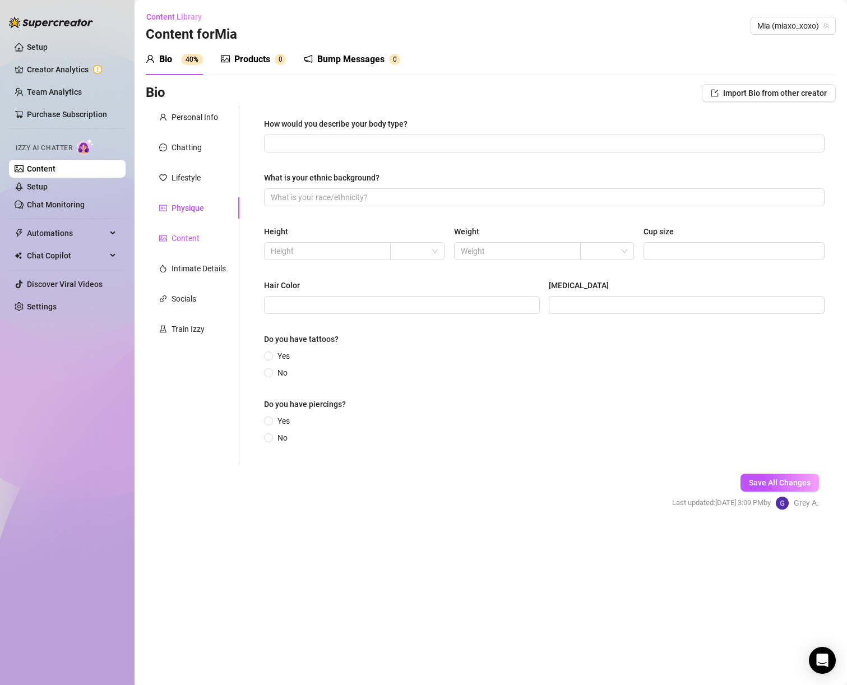
click at [184, 233] on div "Content" at bounding box center [186, 238] width 28 height 12
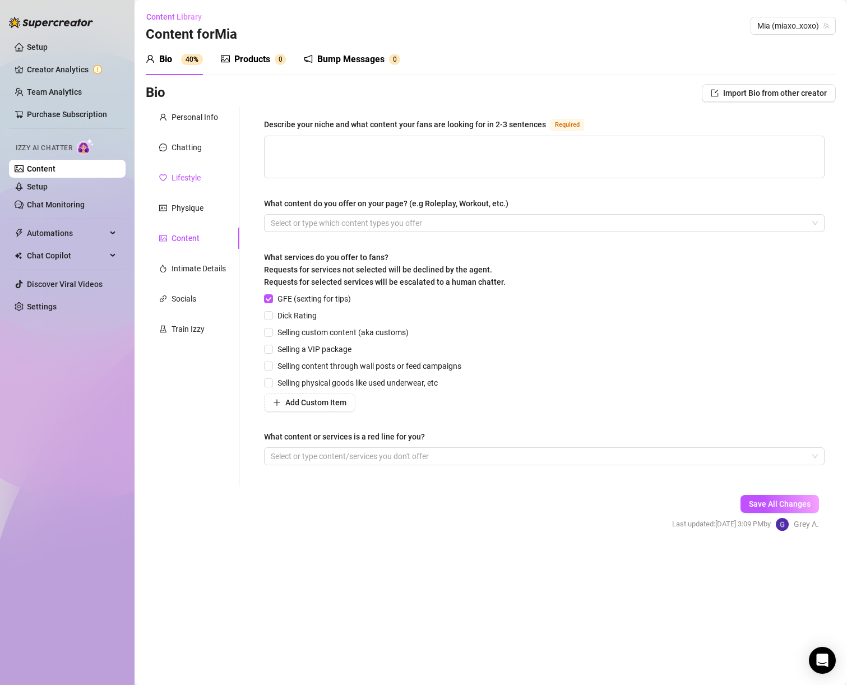
click at [177, 179] on div "Lifestyle" at bounding box center [186, 178] width 29 height 12
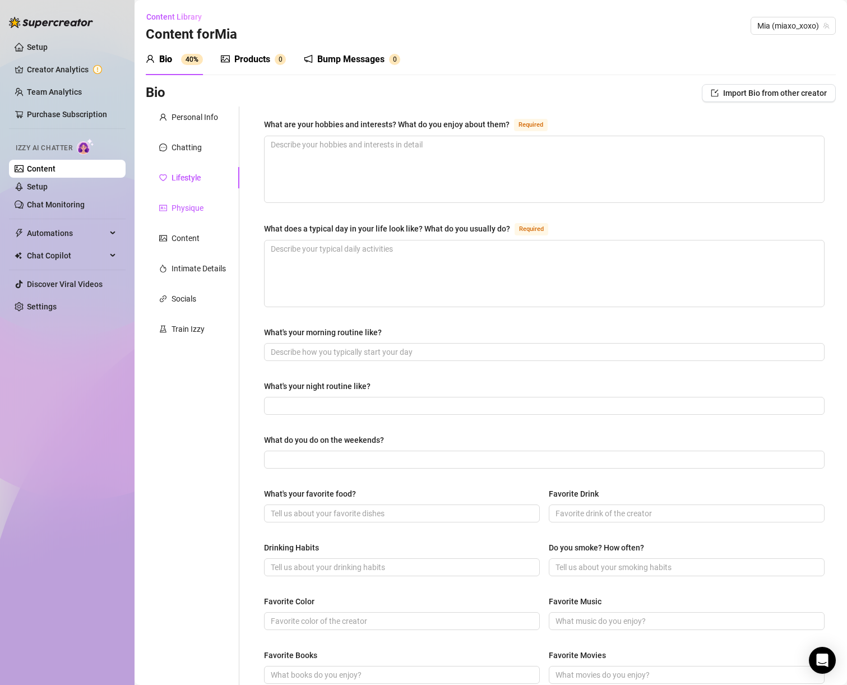
click at [185, 209] on div "Physique" at bounding box center [188, 208] width 32 height 12
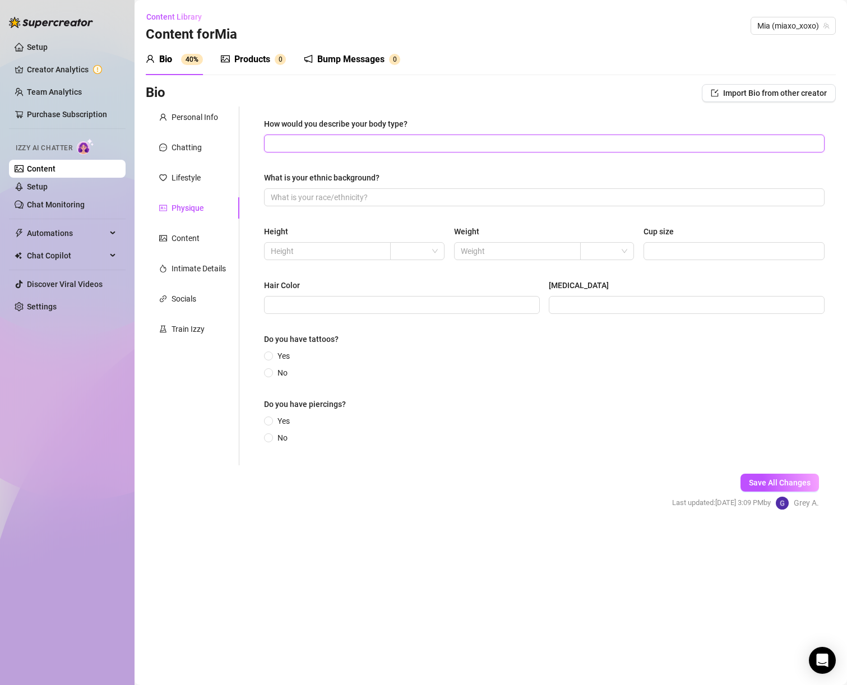
click at [399, 147] on input "How would you describe your body type?" at bounding box center [543, 143] width 545 height 12
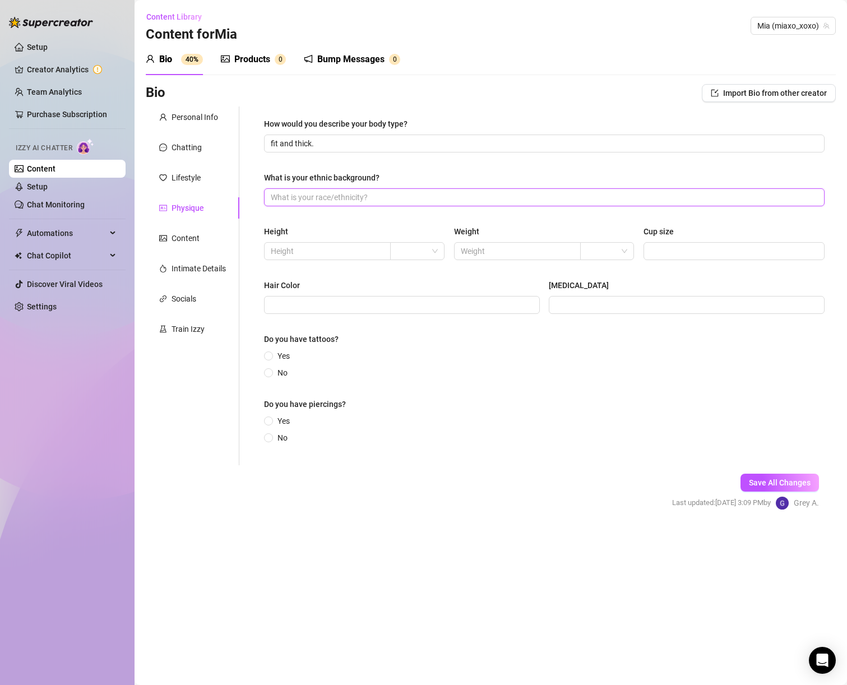
click at [425, 194] on input "What is your ethnic background?" at bounding box center [543, 197] width 545 height 12
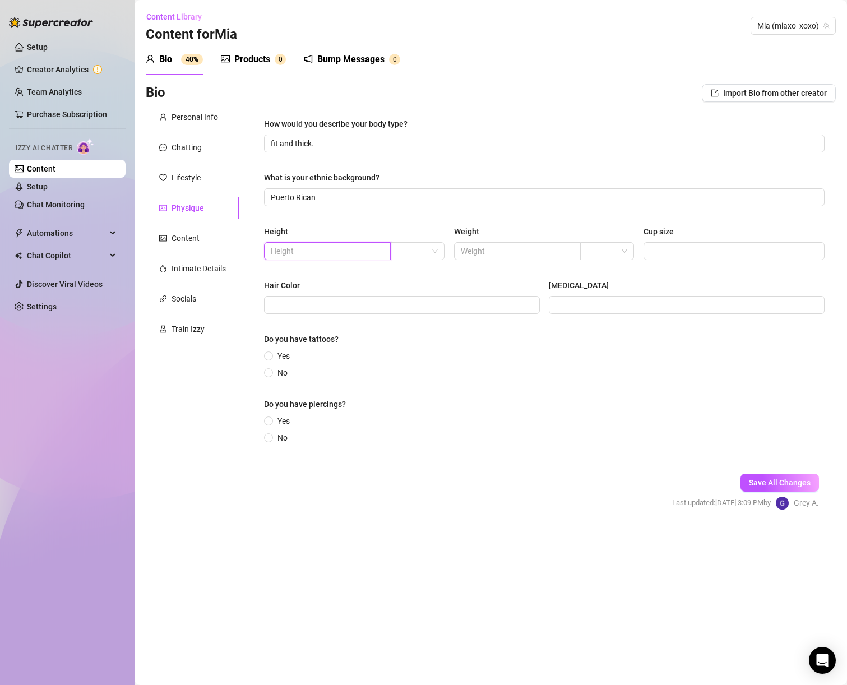
click at [285, 252] on input "text" at bounding box center [326, 251] width 111 height 12
click at [443, 253] on div at bounding box center [417, 251] width 54 height 18
click at [416, 288] on div "ft" at bounding box center [417, 291] width 36 height 12
click at [508, 245] on input "text" at bounding box center [516, 251] width 111 height 12
click at [284, 269] on div "Height 5 ft Weight Cup size" at bounding box center [544, 247] width 561 height 45
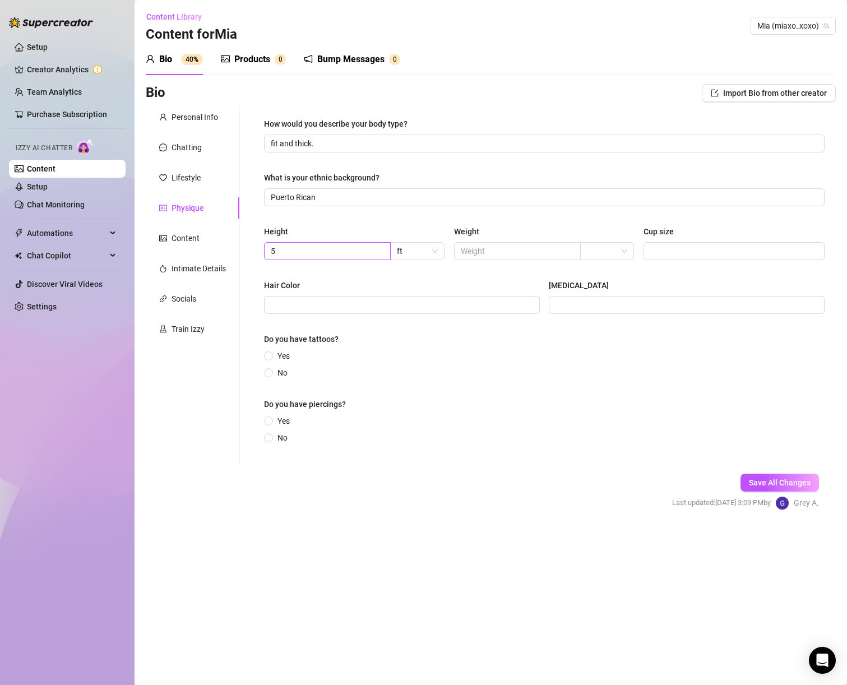
click at [297, 257] on span "5" at bounding box center [327, 251] width 127 height 18
click at [516, 252] on input "text" at bounding box center [516, 251] width 111 height 12
click at [710, 246] on input "Cup size" at bounding box center [733, 251] width 165 height 12
click at [408, 312] on span at bounding box center [402, 305] width 276 height 18
click at [275, 363] on div "Yes No" at bounding box center [279, 364] width 30 height 29
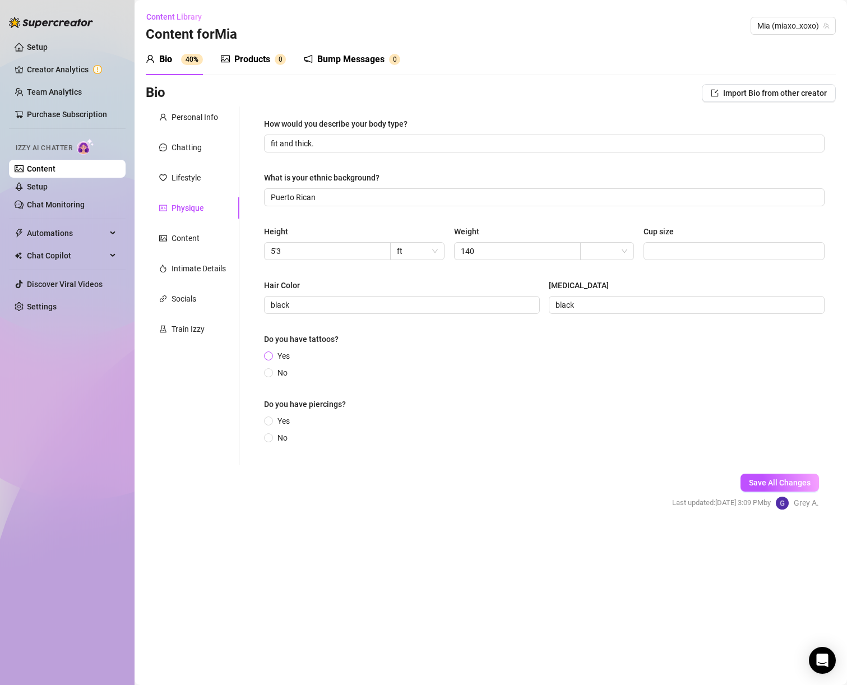
click at [274, 352] on span "Yes" at bounding box center [283, 356] width 21 height 12
click at [271, 353] on input "Yes" at bounding box center [269, 356] width 4 height 7
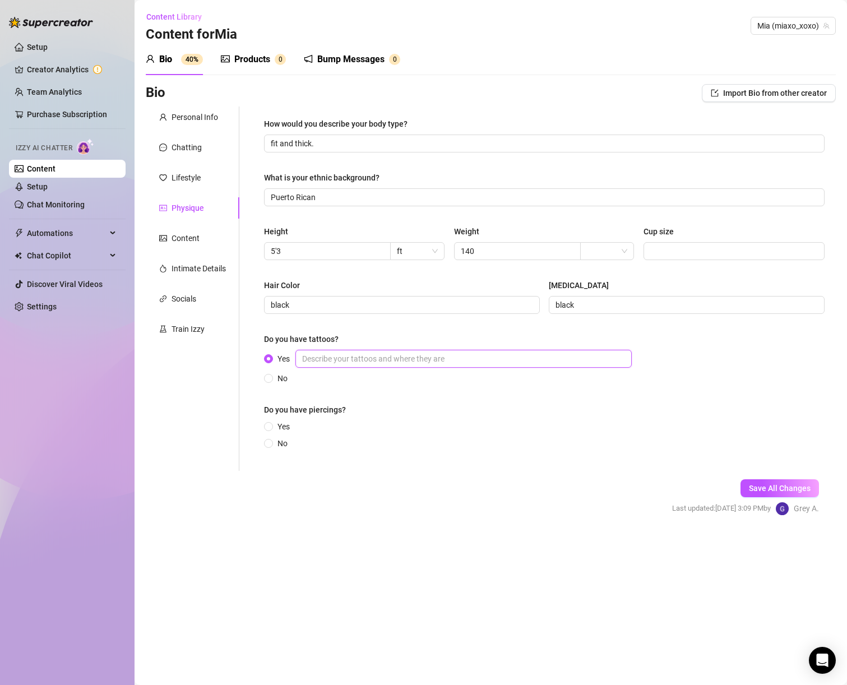
click at [326, 354] on input "Yes" at bounding box center [464, 359] width 337 height 18
click at [286, 444] on span "No" at bounding box center [282, 443] width 19 height 12
click at [271, 444] on input "No" at bounding box center [269, 444] width 4 height 7
click at [790, 489] on span "Save All Changes" at bounding box center [780, 488] width 62 height 9
click at [197, 262] on div "Intimate Details" at bounding box center [199, 268] width 54 height 12
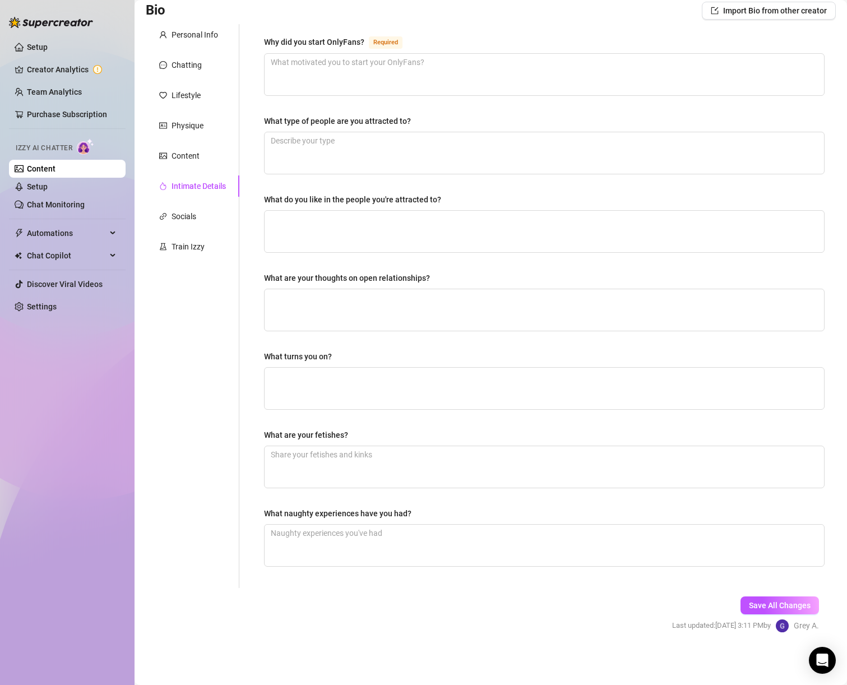
scroll to position [83, 0]
click at [188, 208] on div "Socials" at bounding box center [193, 215] width 94 height 21
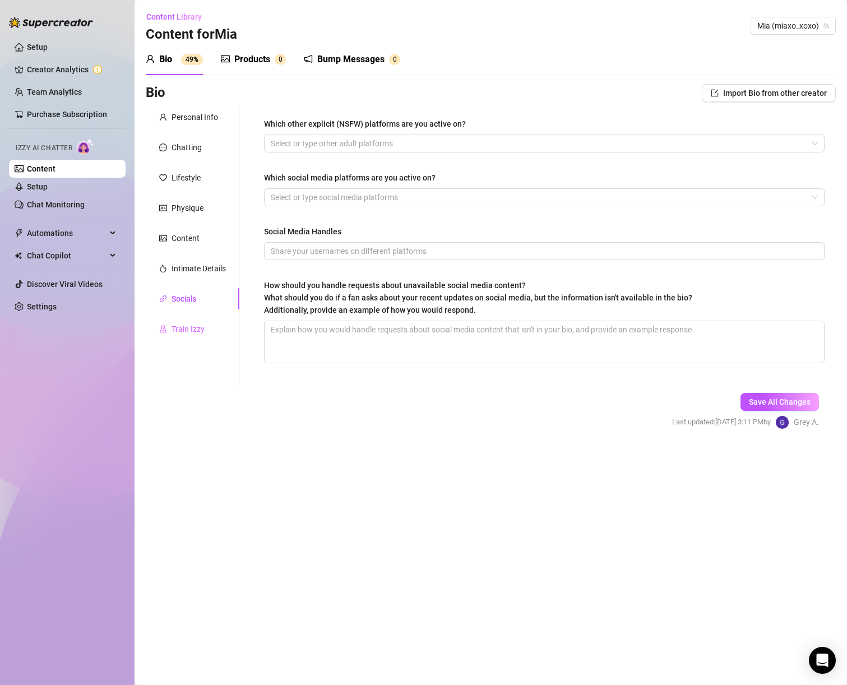
click at [195, 322] on div "Train Izzy" at bounding box center [193, 329] width 94 height 21
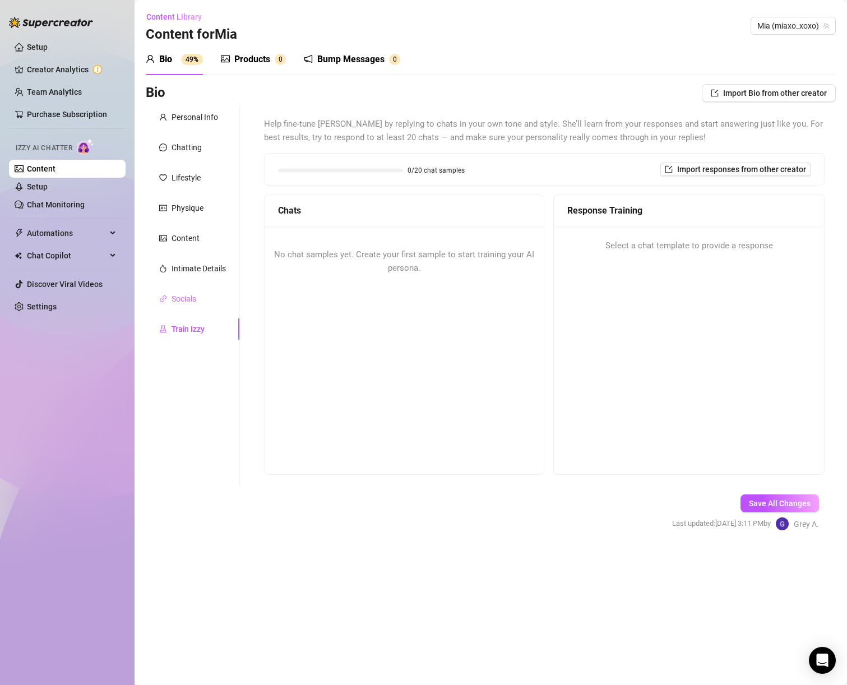
click at [192, 307] on div "Socials" at bounding box center [193, 298] width 94 height 21
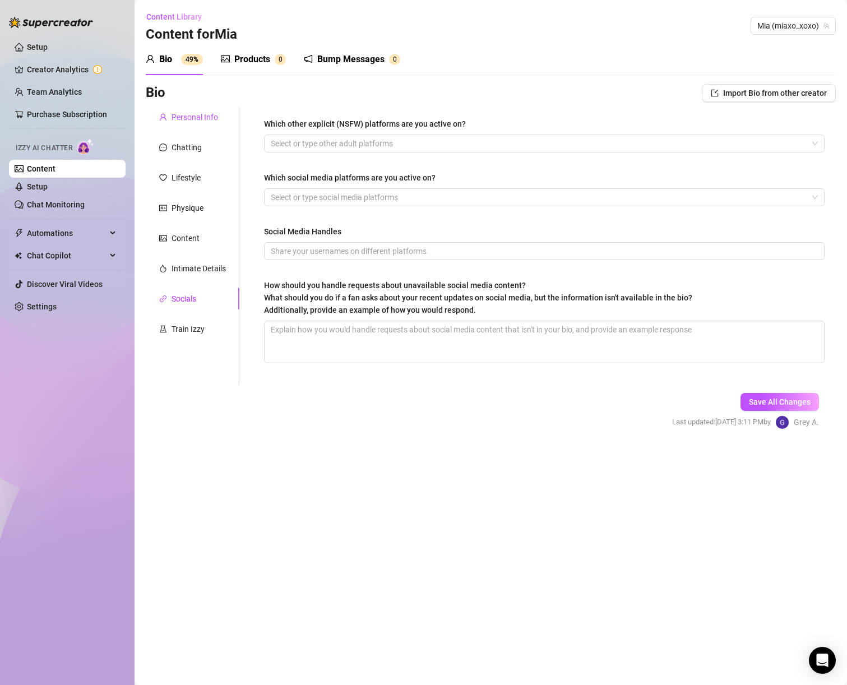
click at [181, 122] on div "Personal Info" at bounding box center [195, 117] width 47 height 12
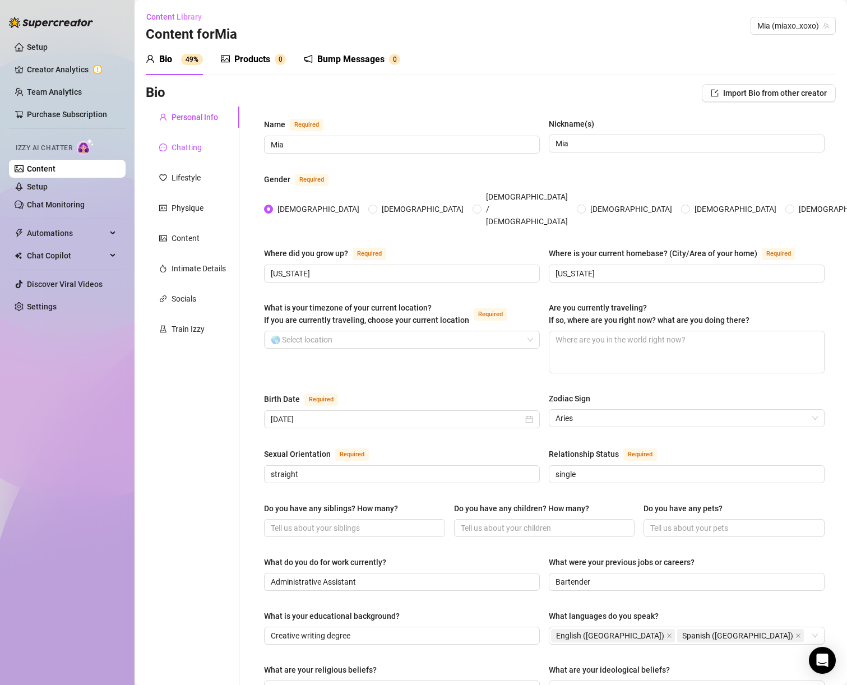
click at [181, 141] on div "Chatting" at bounding box center [187, 147] width 30 height 12
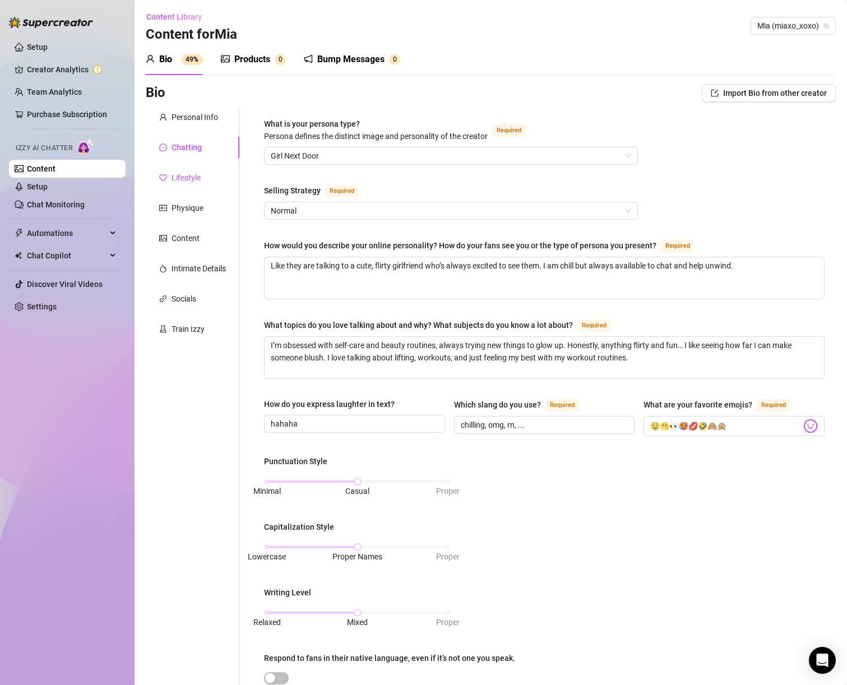
click at [183, 175] on div "Lifestyle" at bounding box center [186, 178] width 29 height 12
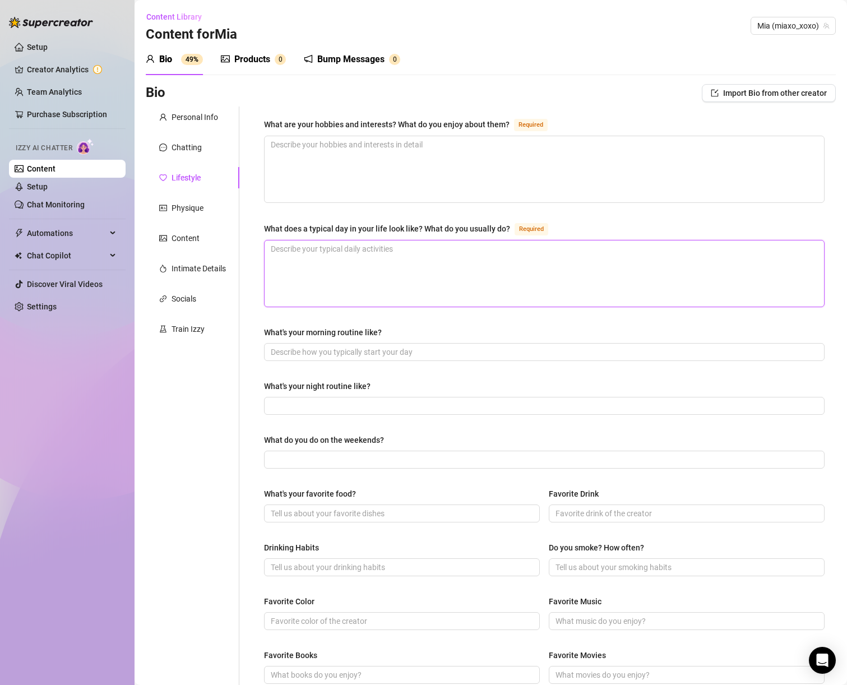
click at [316, 246] on textarea "What does a typical day in your life look like? What do you usually do? Required" at bounding box center [545, 274] width 560 height 66
paste textarea "Wake up, gym, coffee, work, then unwind with either content or chatting with yo…"
drag, startPoint x: 522, startPoint y: 247, endPoint x: 547, endPoint y: 250, distance: 25.4
click at [547, 250] on textarea "Wake up, gym, coffee, work, then unwind with either content or chatting with yo…" at bounding box center [545, 274] width 560 height 66
click at [547, 248] on textarea "Wake up, gym, coffee, work, then unwind with either content or chatting 😉" at bounding box center [545, 274] width 560 height 66
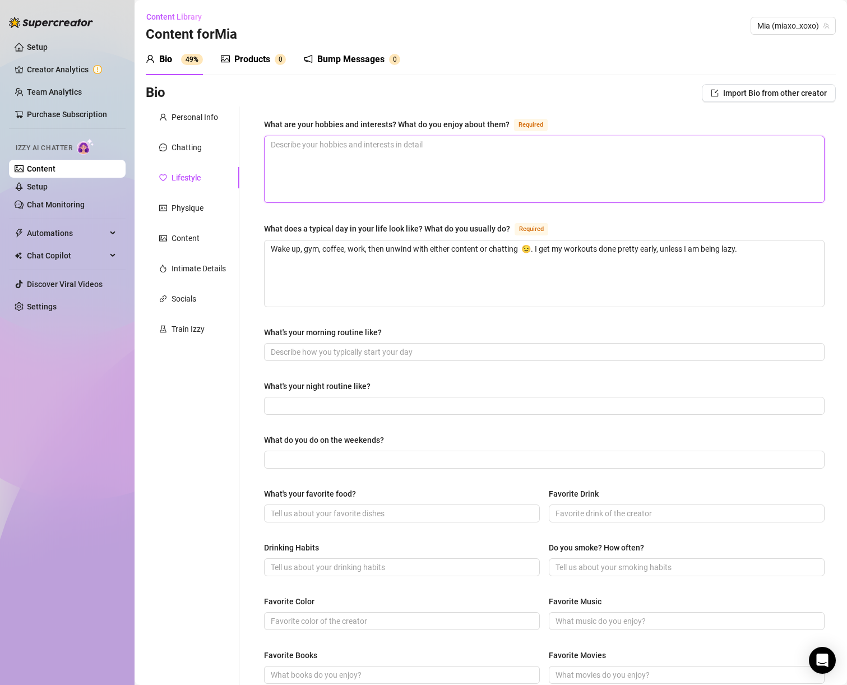
click at [476, 185] on textarea "What are your hobbies and interests? What do you enjoy about them? Required" at bounding box center [545, 169] width 560 height 66
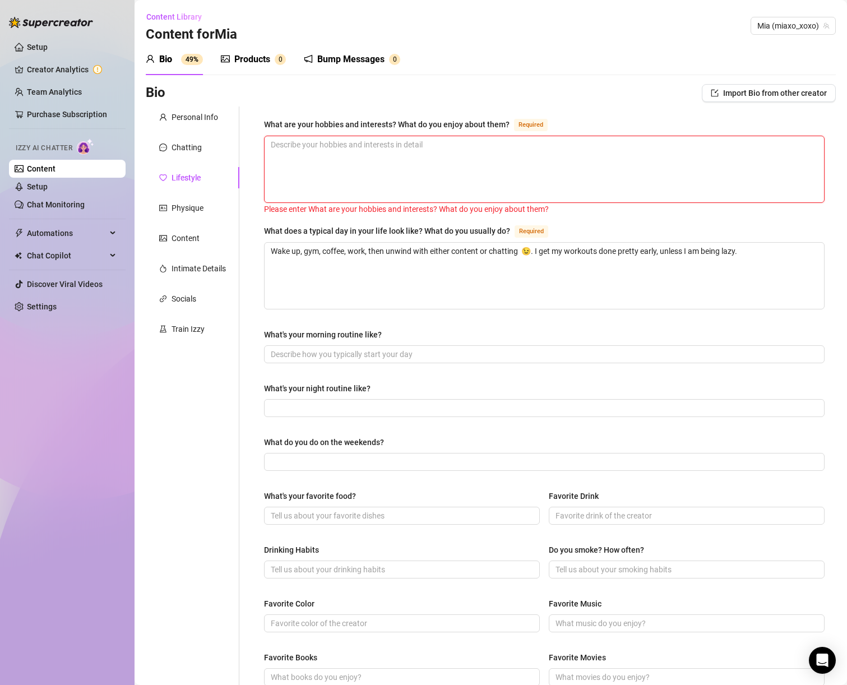
click at [406, 149] on textarea "What are your hobbies and interests? What do you enjoy about them? Required" at bounding box center [545, 169] width 560 height 66
paste textarea "Reading! Total bookworm at heart, I love getting lost in a good story."
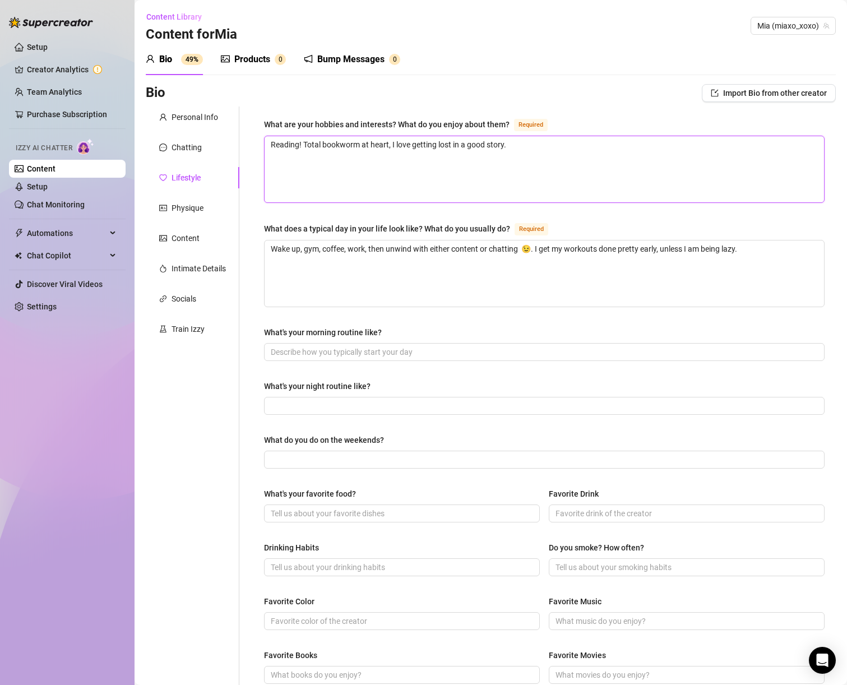
click at [598, 159] on textarea "Reading! Total bookworm at heart, I love getting lost in a good story." at bounding box center [545, 169] width 560 height 66
paste textarea "The gym is my biggest hobb"
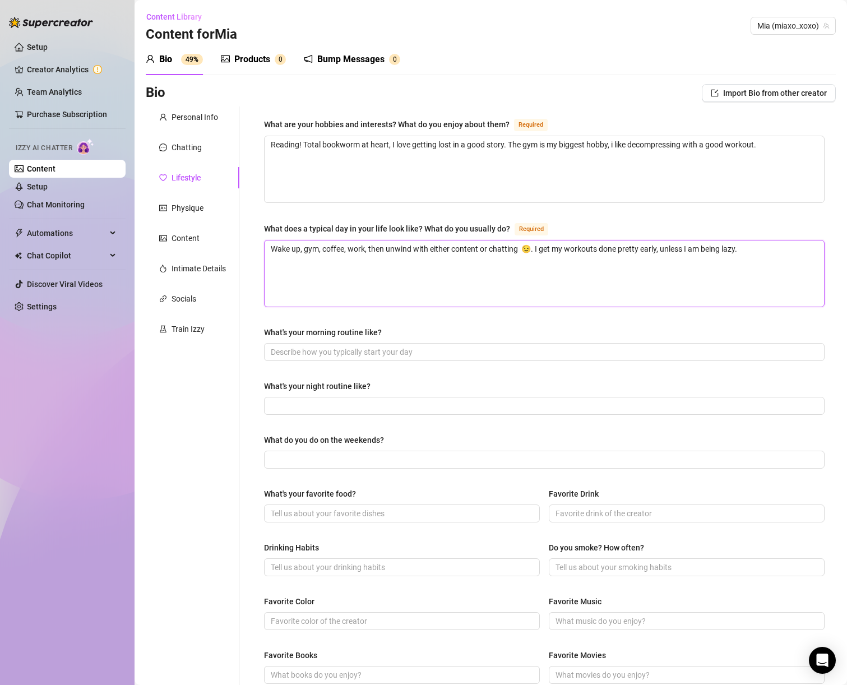
click at [531, 276] on textarea "Wake up, gym, coffee, work, then unwind with either content or chatting 😉. I ge…" at bounding box center [545, 274] width 560 height 66
click at [429, 356] on input "What's your morning routine like?" at bounding box center [543, 352] width 545 height 12
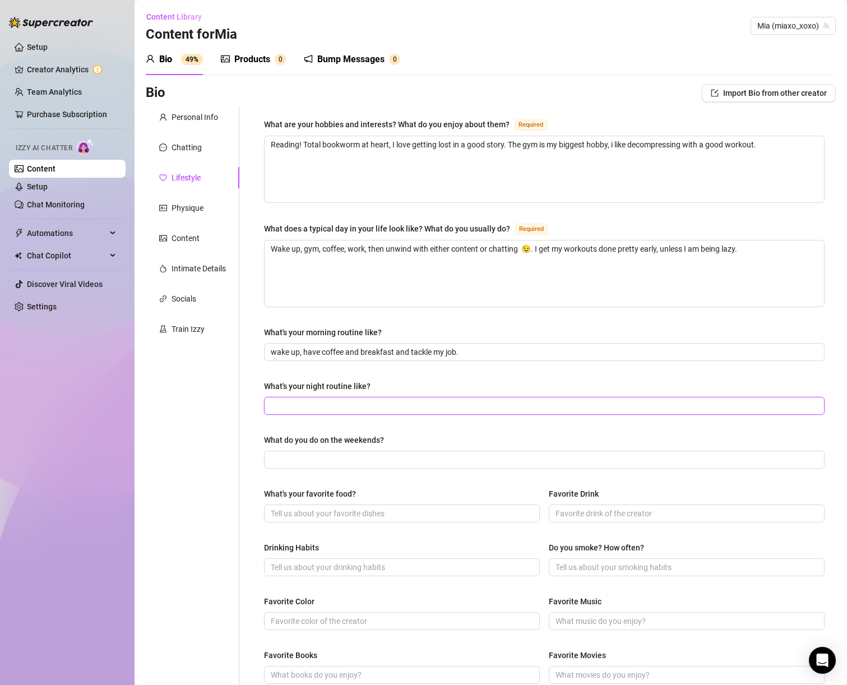
click at [401, 404] on input "What's your night routine like?" at bounding box center [543, 406] width 545 height 12
click at [379, 451] on span at bounding box center [544, 460] width 561 height 18
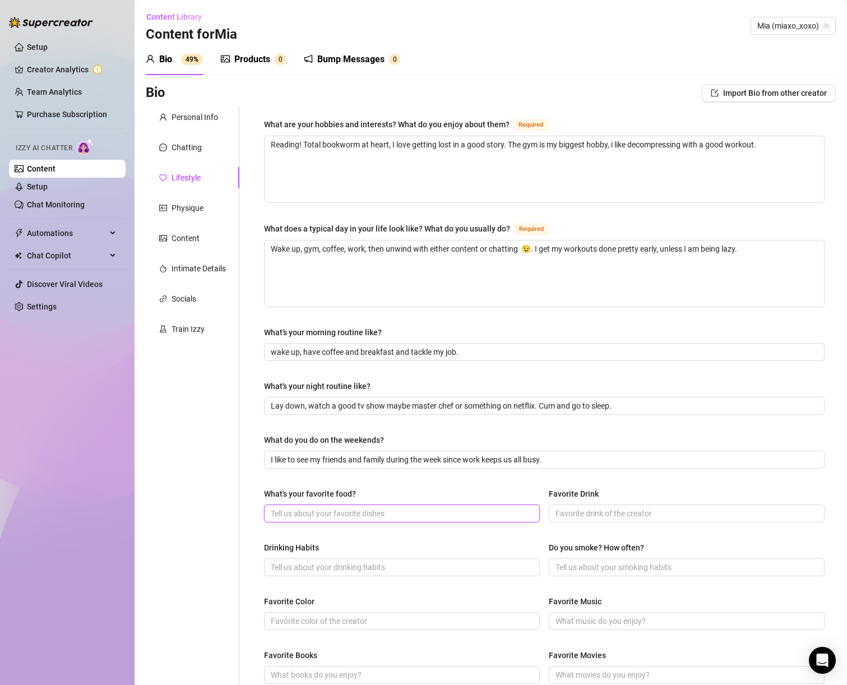
click at [365, 513] on input "What's your favorite food?" at bounding box center [401, 514] width 260 height 12
click at [602, 519] on span at bounding box center [687, 514] width 276 height 18
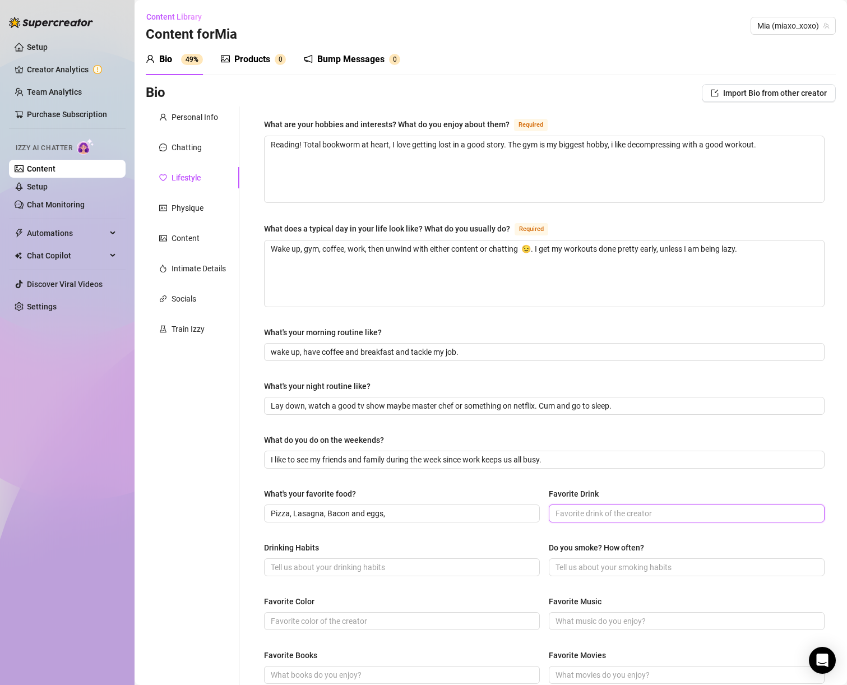
click at [600, 516] on input "Favorite Drink" at bounding box center [686, 514] width 260 height 12
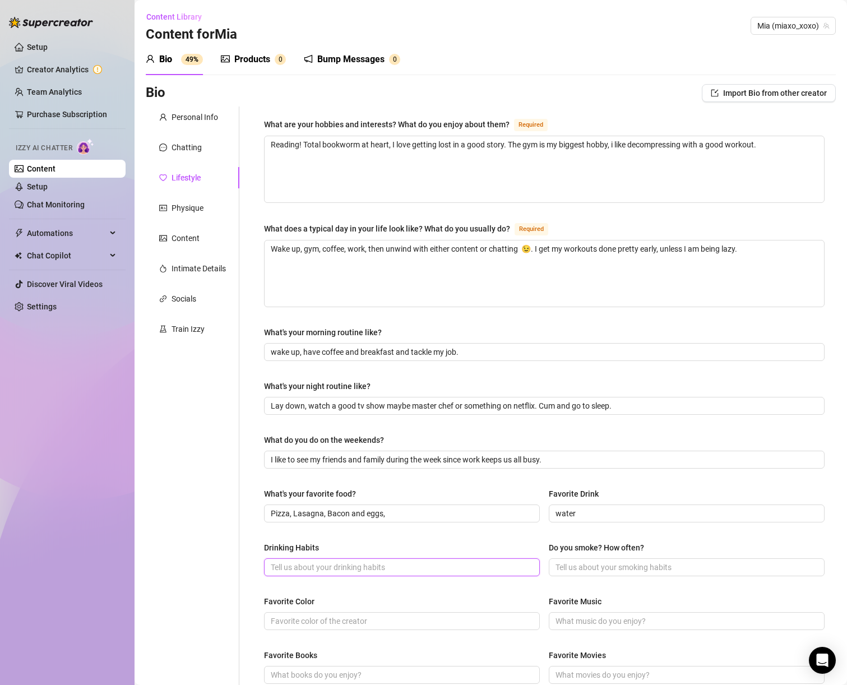
click at [433, 564] on input "Drinking Habits" at bounding box center [401, 567] width 260 height 12
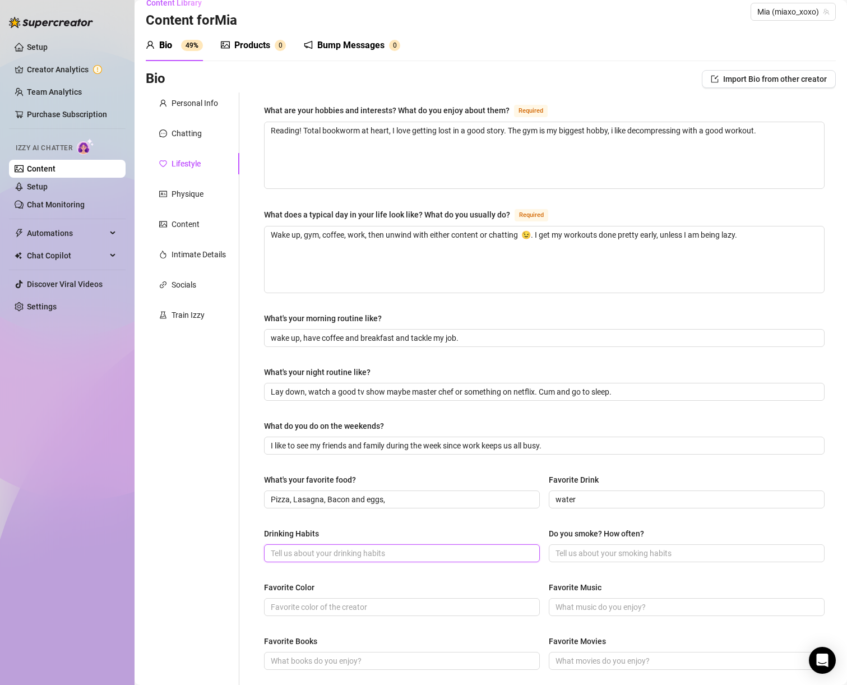
scroll to position [84, 0]
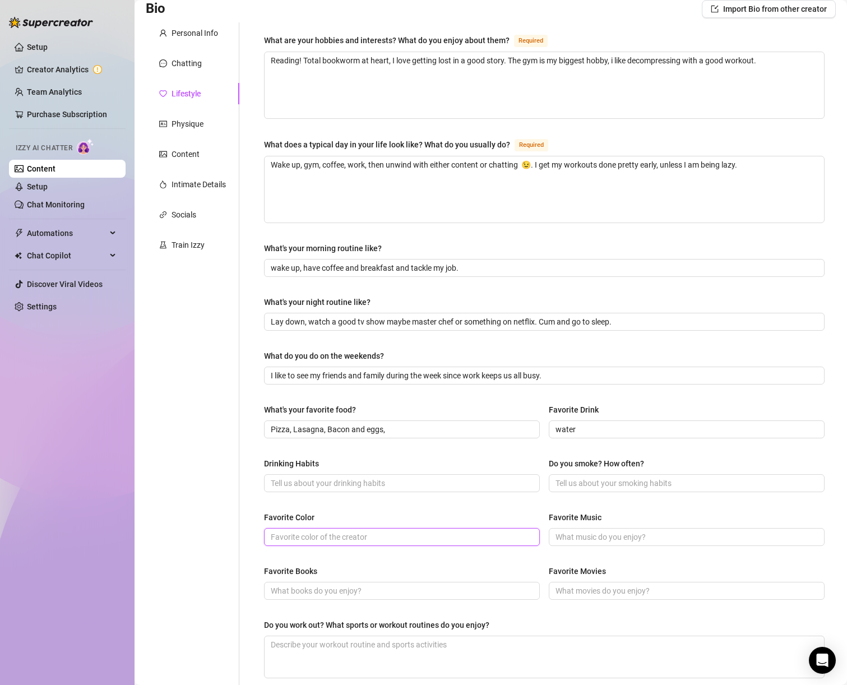
click at [427, 533] on input "Favorite Color" at bounding box center [401, 537] width 260 height 12
click at [658, 531] on input "Favorite Music" at bounding box center [686, 537] width 260 height 12
click at [459, 594] on input "Favorite Books" at bounding box center [401, 591] width 260 height 12
click at [647, 540] on input "Spanish music, R&B,\" at bounding box center [686, 537] width 260 height 12
click at [385, 602] on div "Favorite Books Favorite Movies" at bounding box center [544, 587] width 561 height 45
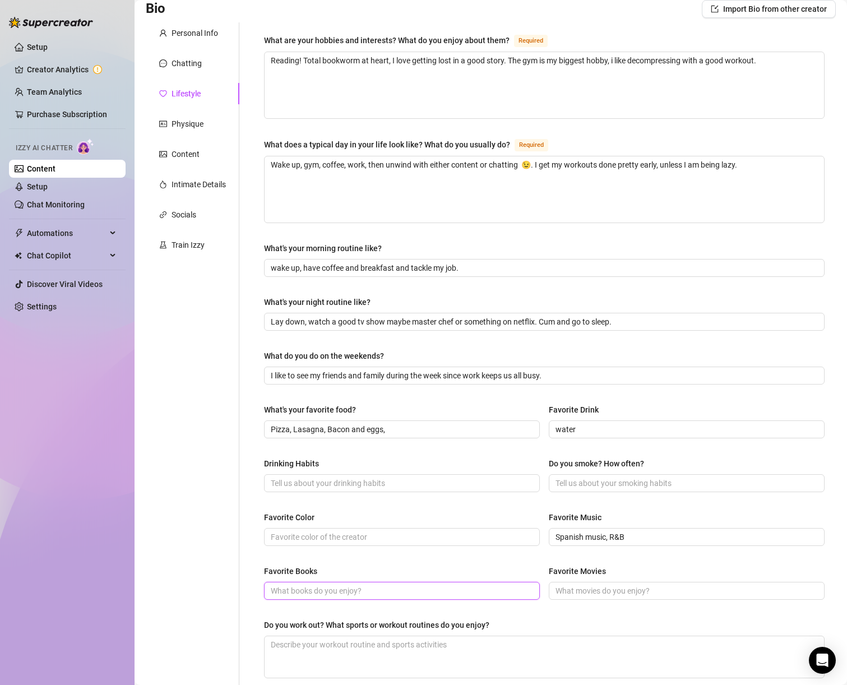
click at [381, 596] on input "Favorite Books" at bounding box center [401, 591] width 260 height 12
click at [413, 579] on div "Favorite Books" at bounding box center [402, 573] width 276 height 17
click at [411, 589] on input "Favorite Books" at bounding box center [401, 591] width 260 height 12
paste input "the 7 husbands of evelyn hugo"
click at [432, 588] on input "the 7 husbands of evelyn hugo," at bounding box center [401, 591] width 260 height 12
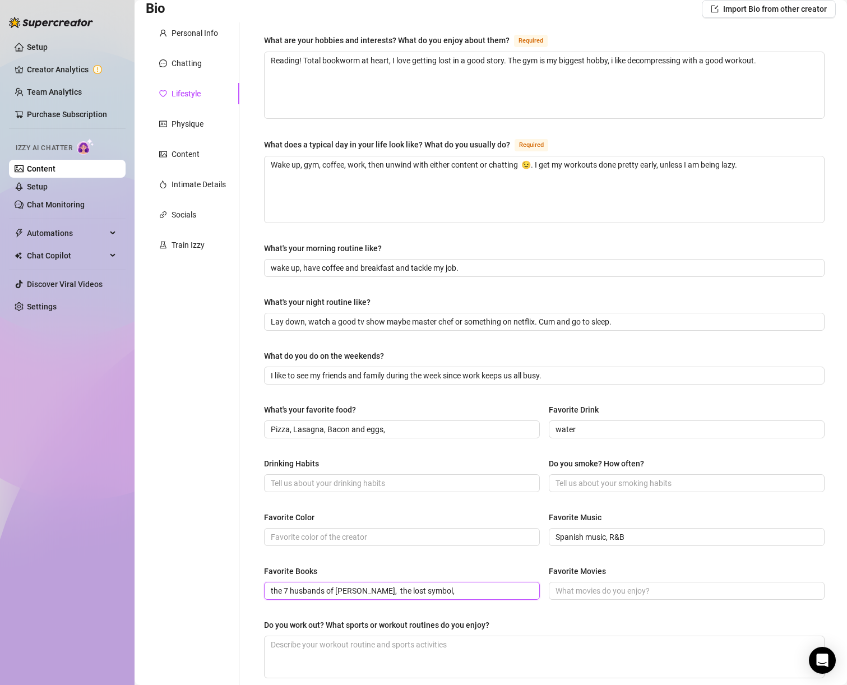
click at [450, 586] on input "the 7 husbands of evelyn hugo, the lost symbol," at bounding box center [401, 591] width 260 height 12
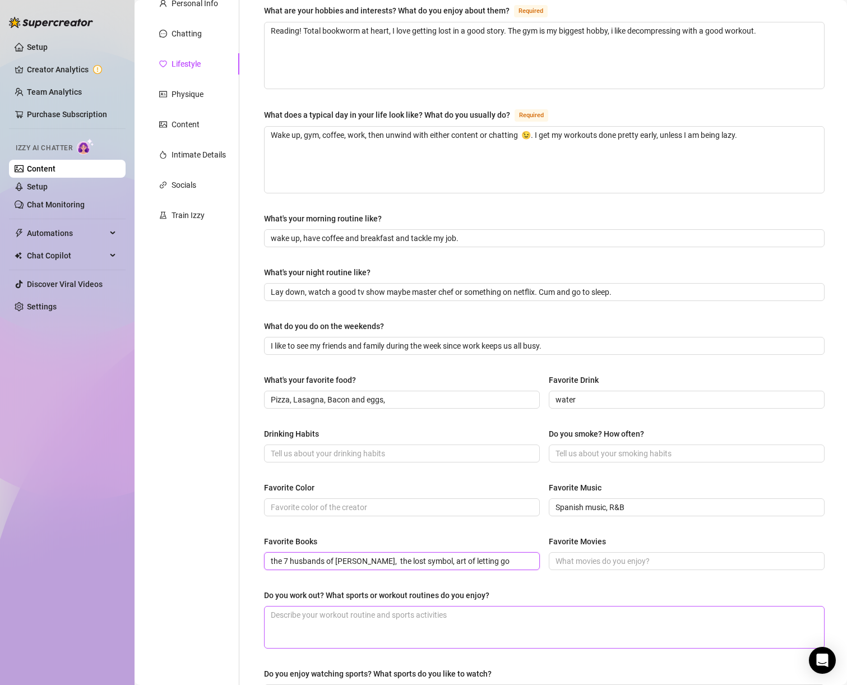
scroll to position [179, 0]
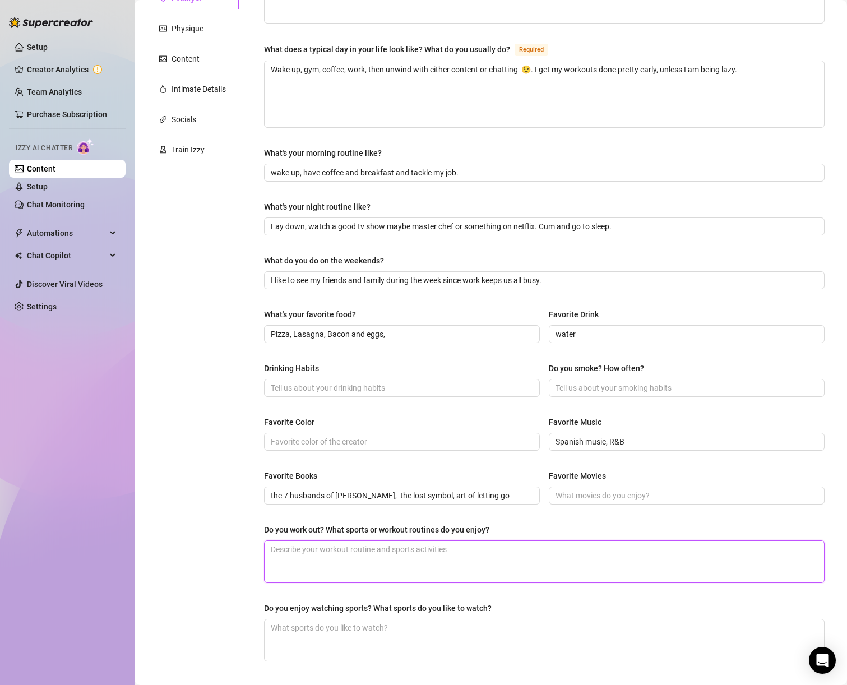
click at [479, 566] on textarea "Do you work out? What sports or workout routines do you enjoy?" at bounding box center [545, 562] width 560 height 42
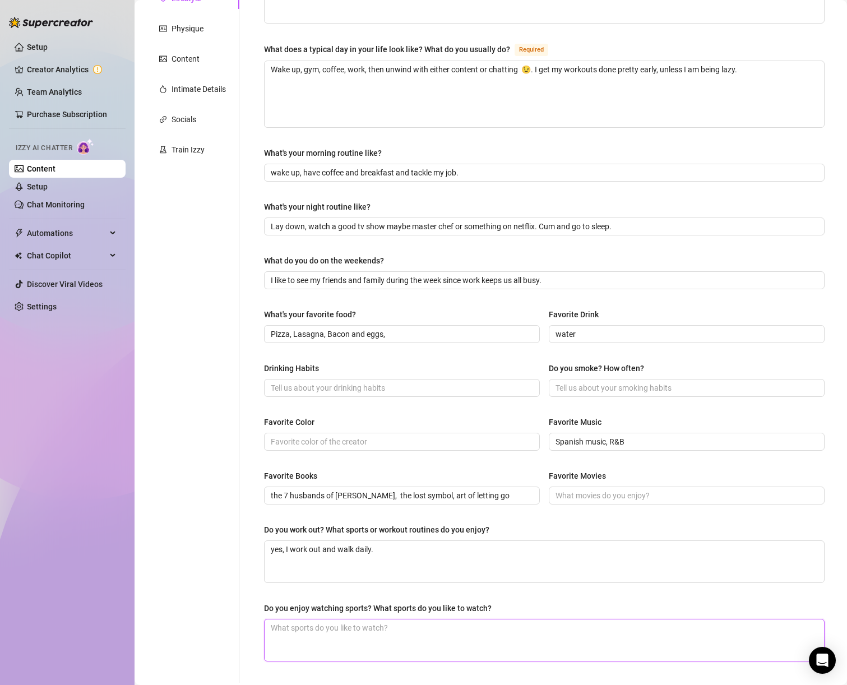
click at [442, 633] on textarea "Do you enjoy watching sports? What sports do you like to watch?" at bounding box center [545, 641] width 560 height 42
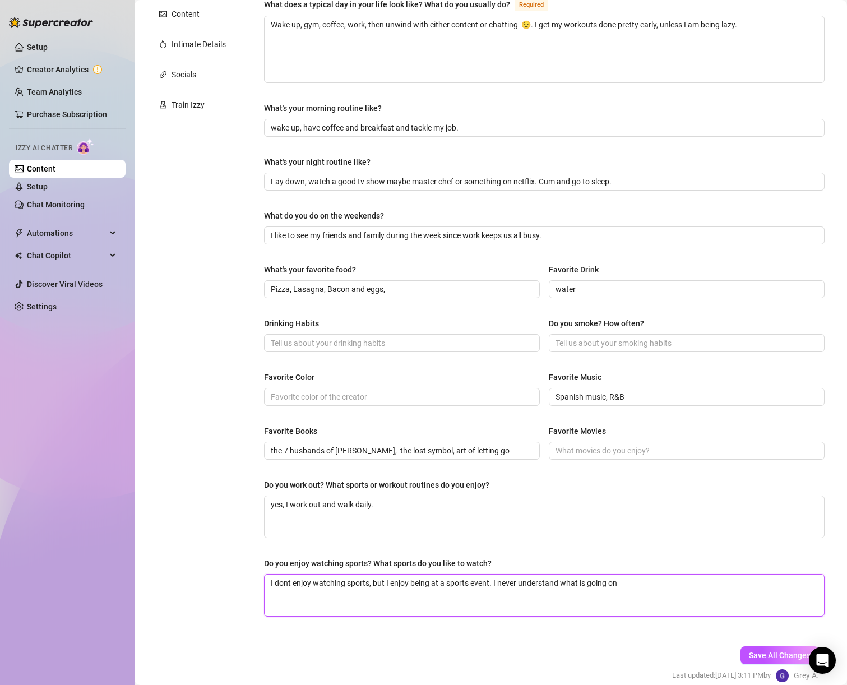
scroll to position [274, 0]
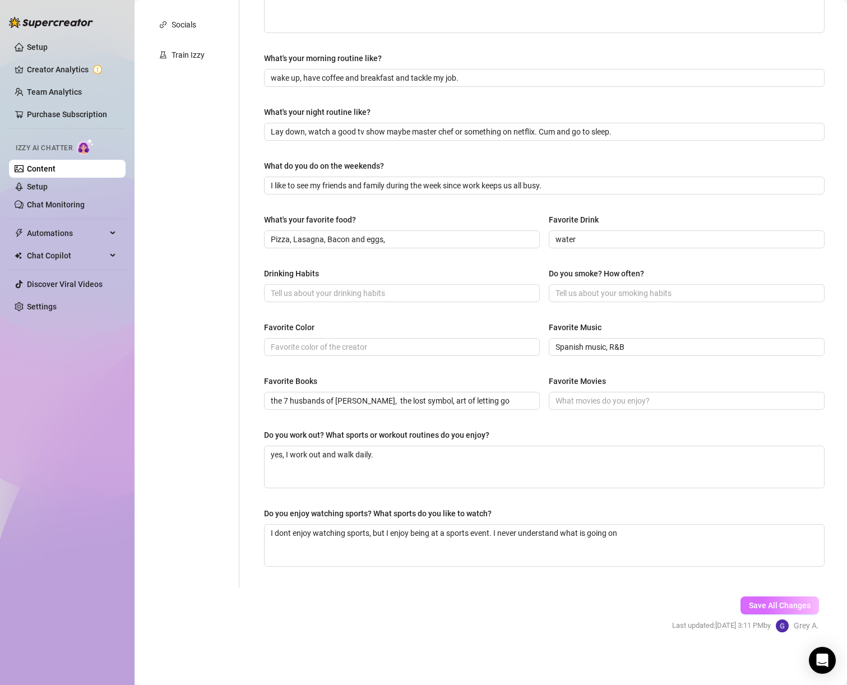
click at [756, 607] on span "Save All Changes" at bounding box center [780, 605] width 62 height 9
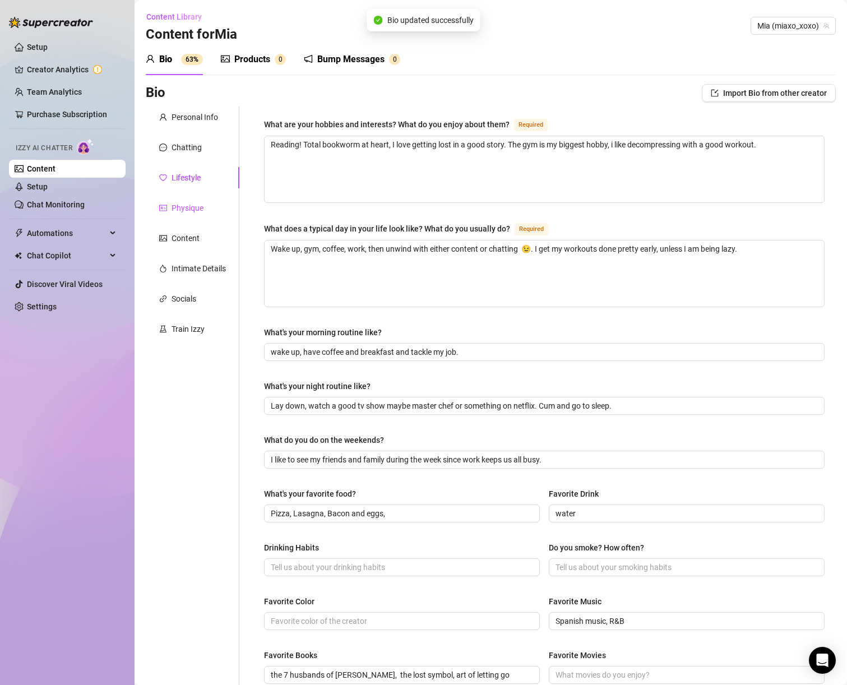
click at [181, 208] on div "Physique" at bounding box center [188, 208] width 32 height 12
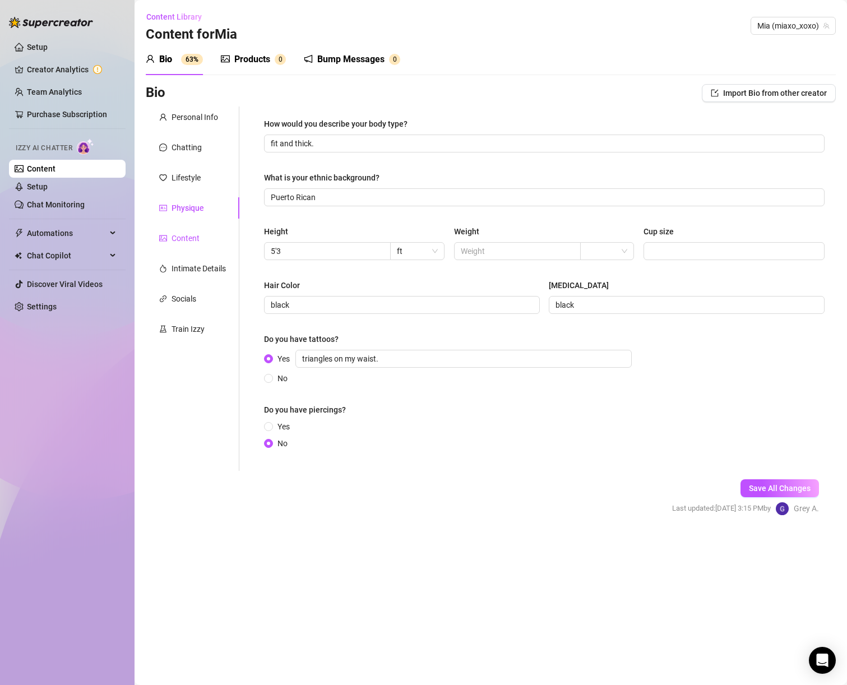
click at [187, 235] on div "Content" at bounding box center [186, 238] width 28 height 12
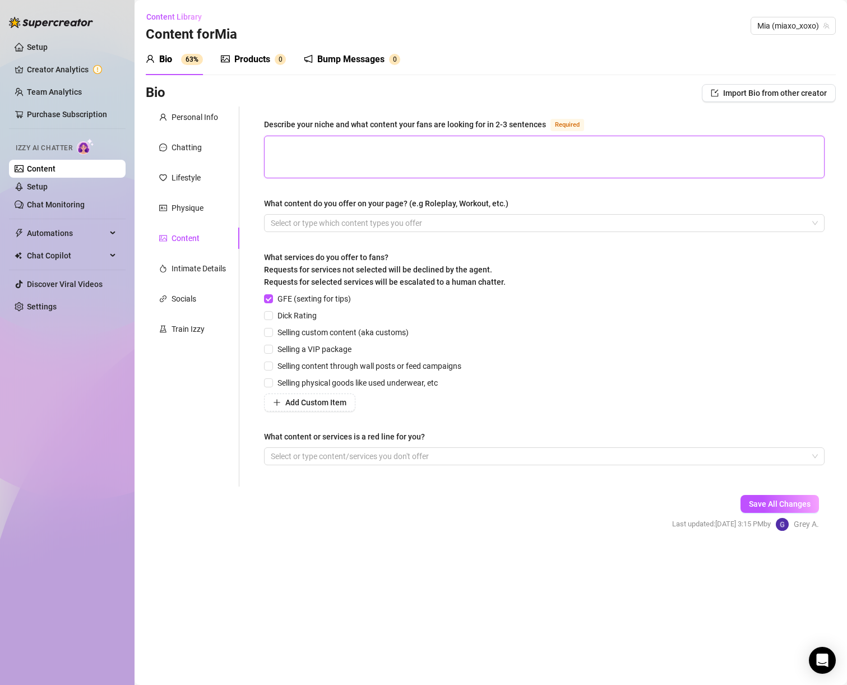
click at [425, 136] on textarea "Describe your niche and what content your fans are looking for in 2-3 sentences…" at bounding box center [545, 157] width 560 height 42
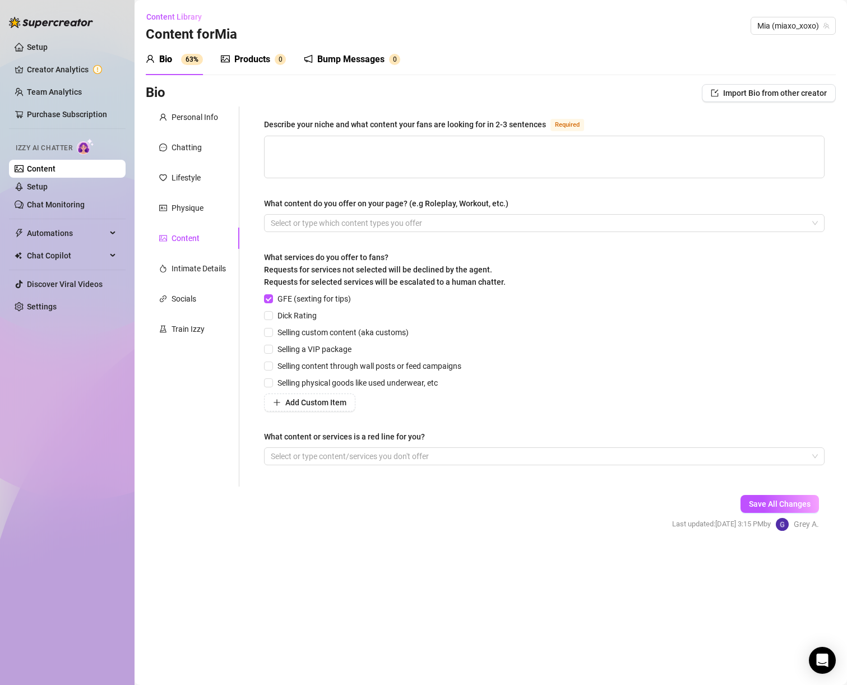
click at [416, 123] on div "Describe your niche and what content your fans are looking for in 2-3 sentences" at bounding box center [405, 124] width 282 height 12
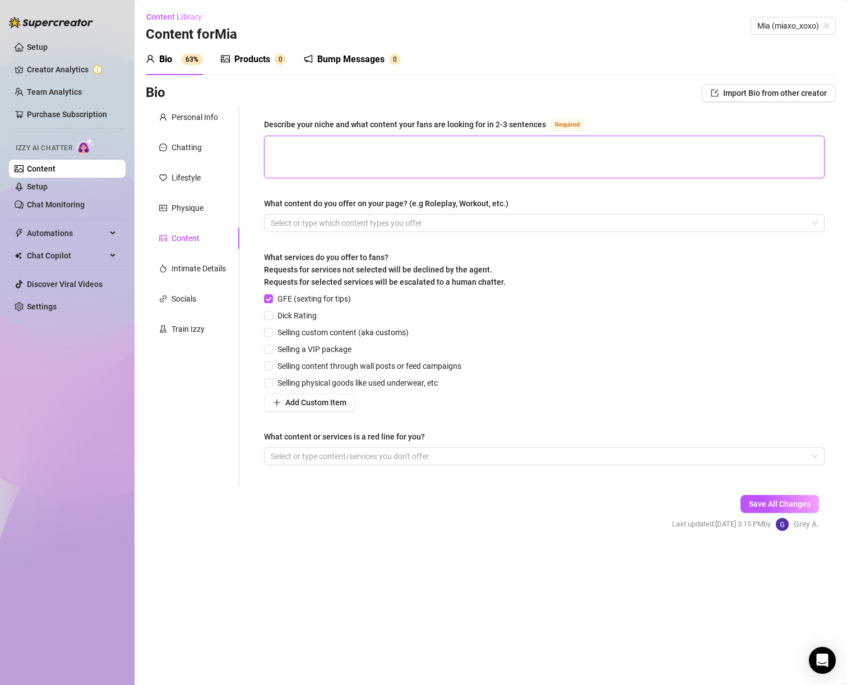
click at [416, 136] on textarea "Describe your niche and what content your fans are looking for in 2-3 sentences…" at bounding box center [545, 157] width 560 height 42
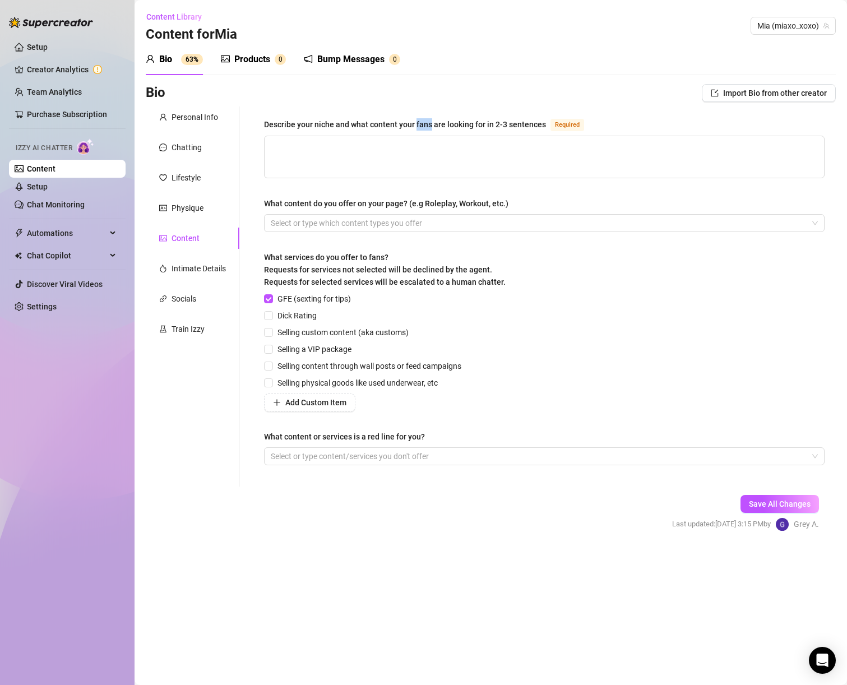
click at [416, 123] on div "Describe your niche and what content your fans are looking for in 2-3 sentences" at bounding box center [405, 124] width 282 height 12
click at [416, 136] on textarea "Describe your niche and what content your fans are looking for in 2-3 sentences…" at bounding box center [545, 157] width 560 height 42
click at [416, 123] on div "Describe your niche and what content your fans are looking for in 2-3 sentences" at bounding box center [405, 124] width 282 height 12
click at [416, 136] on textarea "Describe your niche and what content your fans are looking for in 2-3 sentences…" at bounding box center [545, 157] width 560 height 42
click at [327, 460] on div at bounding box center [538, 457] width 545 height 16
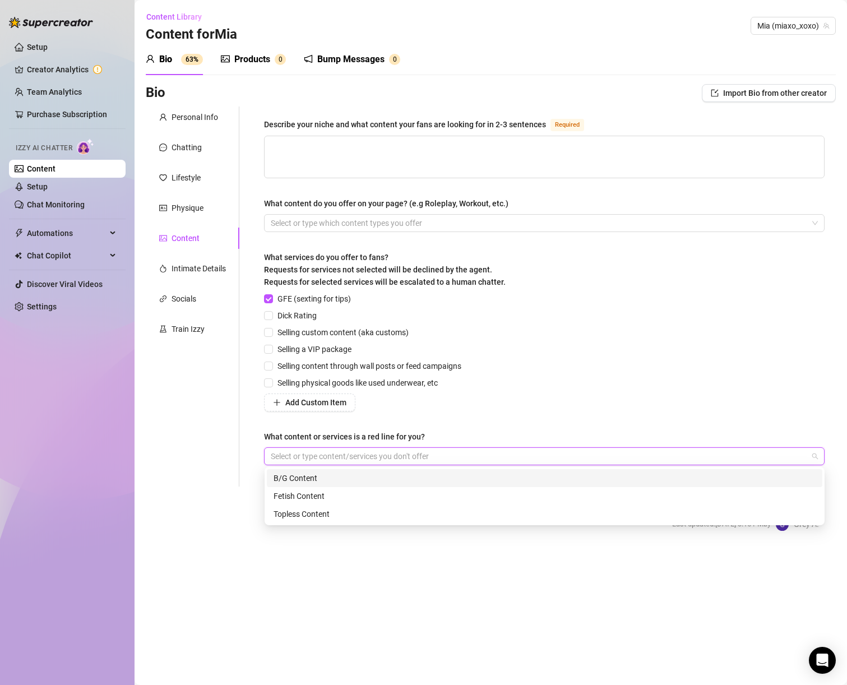
click at [328, 476] on div "B/G Content" at bounding box center [545, 478] width 542 height 12
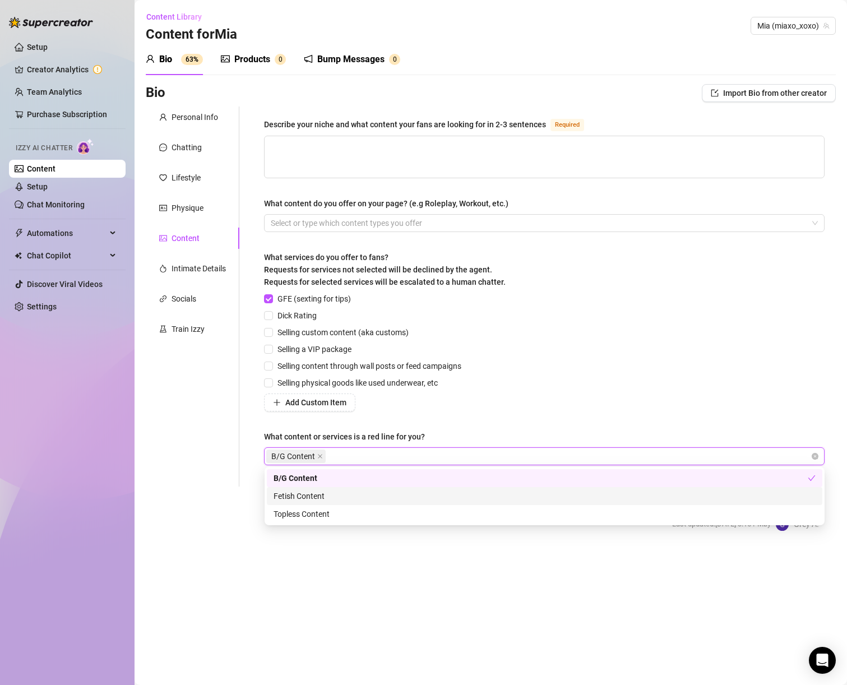
click at [330, 497] on div "Fetish Content" at bounding box center [545, 496] width 542 height 12
click at [458, 377] on div "Selling physical goods like used underwear, etc" at bounding box center [365, 383] width 202 height 12
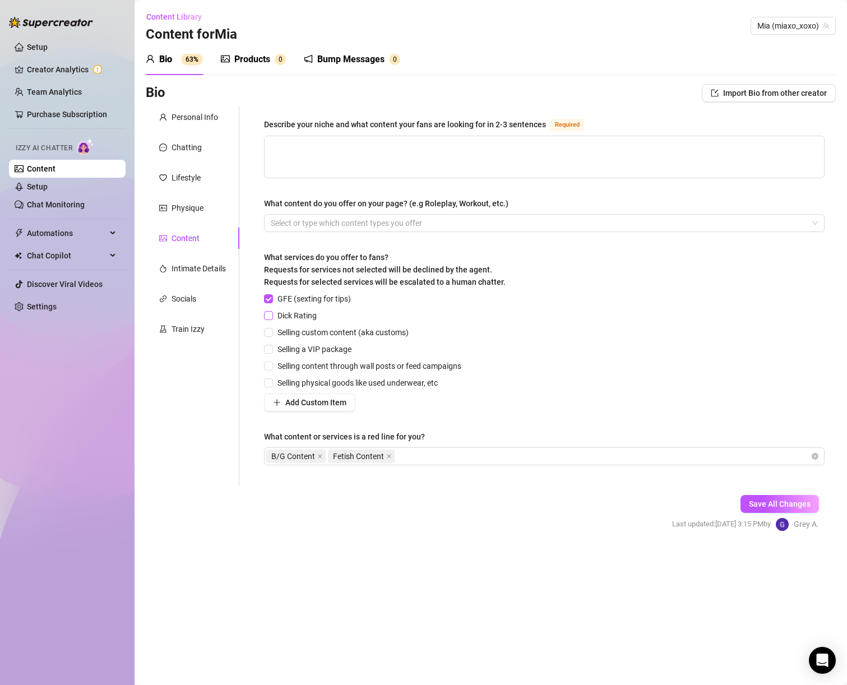
click at [312, 316] on span "Dick Rating" at bounding box center [297, 316] width 48 height 12
click at [272, 316] on input "Dick Rating" at bounding box center [268, 315] width 8 height 8
click at [330, 337] on span "Selling custom content (aka customs)" at bounding box center [343, 332] width 140 height 12
click at [272, 336] on input "Selling custom content (aka customs)" at bounding box center [268, 332] width 8 height 8
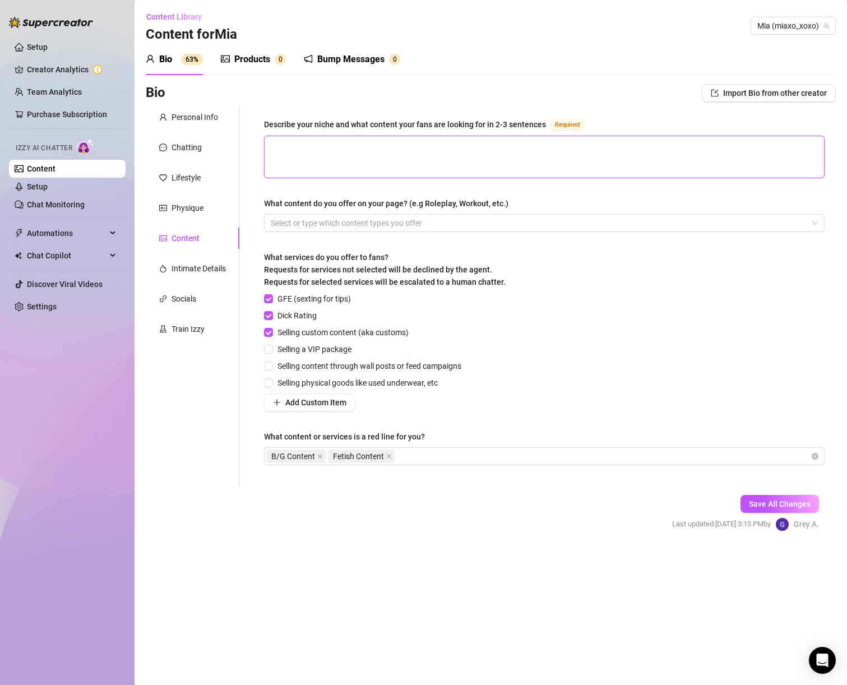
click at [283, 155] on textarea "Describe your niche and what content your fans are looking for in 2-3 sentences…" at bounding box center [545, 157] width 560 height 42
click at [319, 224] on div at bounding box center [538, 223] width 545 height 16
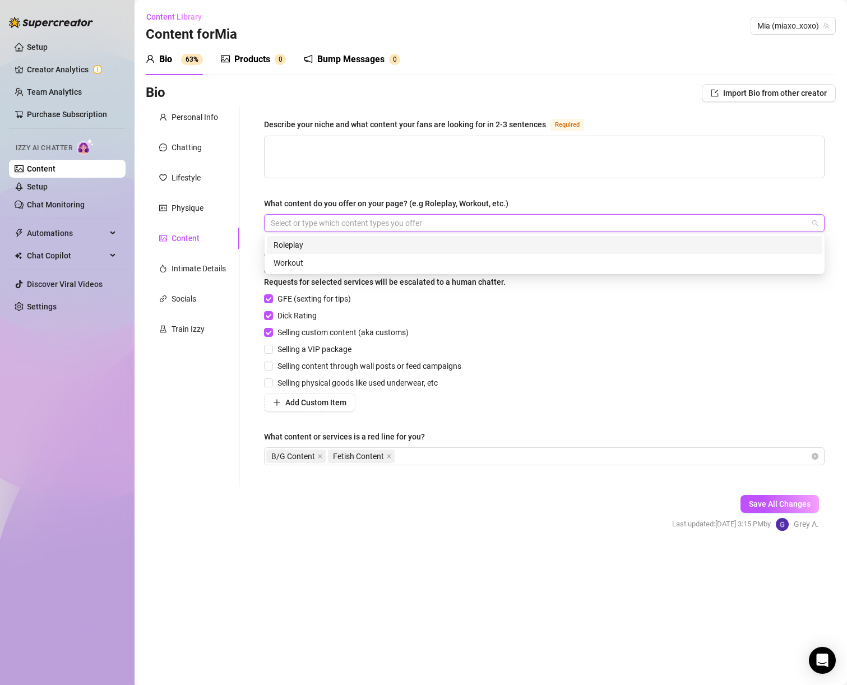
click at [315, 250] on div "Roleplay" at bounding box center [545, 245] width 542 height 12
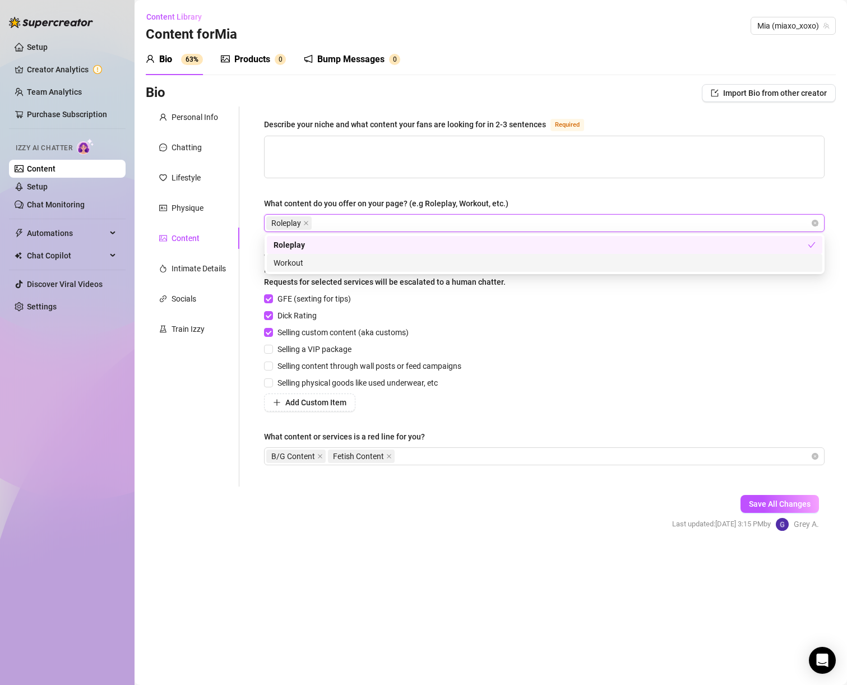
click at [358, 264] on div "Workout" at bounding box center [545, 263] width 542 height 12
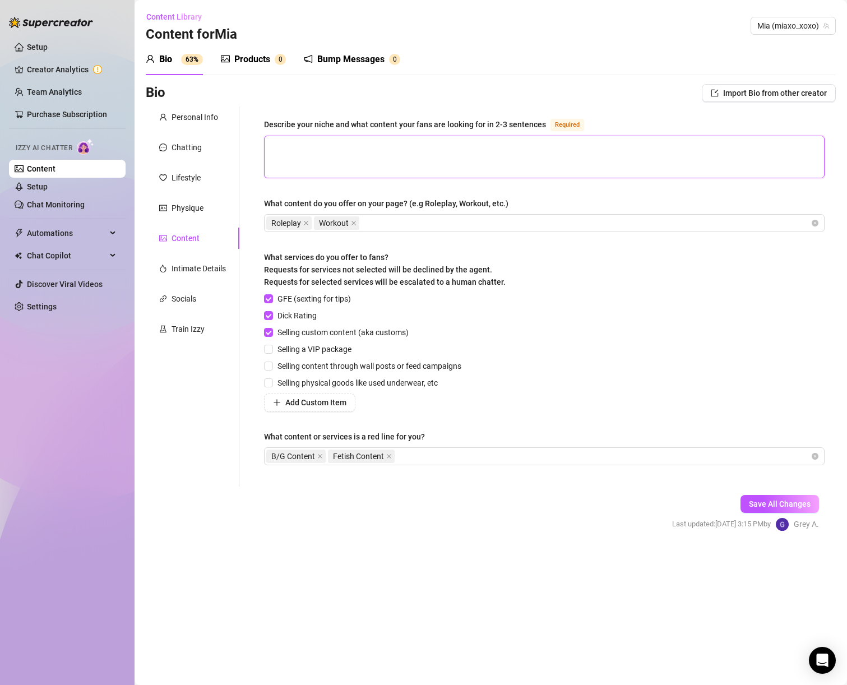
click at [337, 169] on textarea "Describe your niche and what content your fans are looking for in 2-3 sentences…" at bounding box center [545, 157] width 560 height 42
click at [330, 151] on textarea "Describe your niche and what content your fans are looking for in 2-3 sentences…" at bounding box center [545, 157] width 560 height 42
paste textarea "I’m kinda like your cute gym girl who looks sweet but always has that little na…"
click at [800, 145] on textarea "I’m kinda like your cute gym girl who looks sweet but always has that little na…" at bounding box center [545, 157] width 560 height 42
click at [371, 153] on textarea "I’m kinda like your cute gym girl who looks sweet but always has that little na…" at bounding box center [545, 157] width 560 height 42
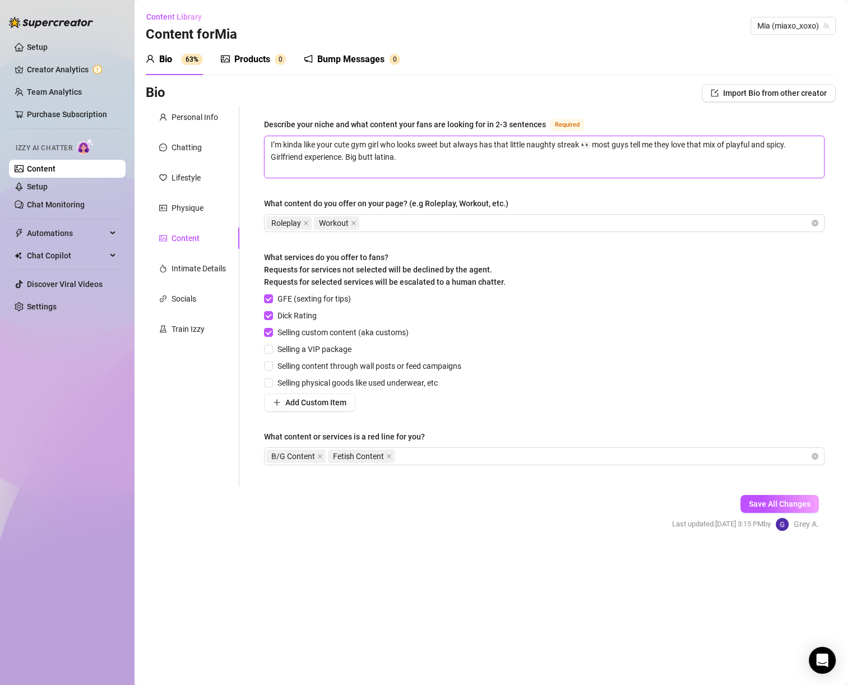
click at [371, 153] on textarea "I’m kinda like your cute gym girl who looks sweet but always has that little na…" at bounding box center [545, 157] width 560 height 42
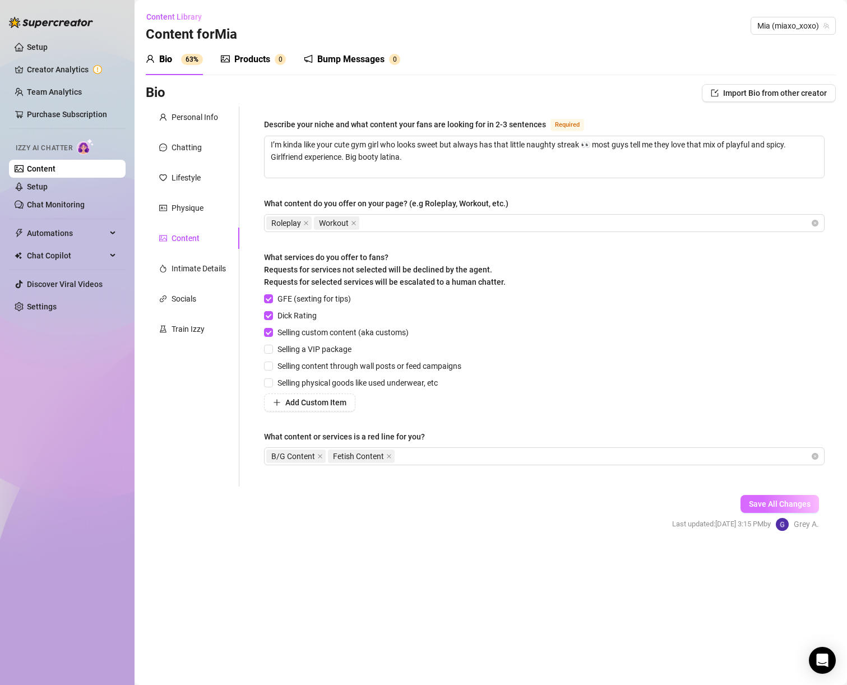
click at [764, 505] on span "Save All Changes" at bounding box center [780, 504] width 62 height 9
click at [219, 266] on div "Intimate Details" at bounding box center [199, 268] width 54 height 12
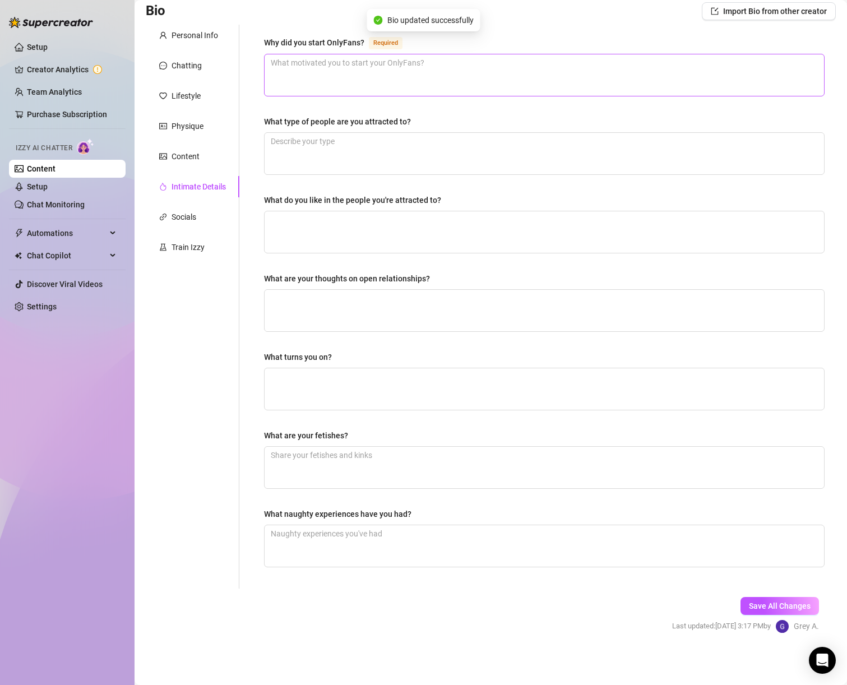
scroll to position [83, 0]
click at [334, 43] on div "Why did you start OnlyFans?" at bounding box center [314, 41] width 100 height 12
click at [334, 53] on textarea "Why did you start OnlyFans? Required" at bounding box center [545, 74] width 560 height 42
click at [334, 43] on div "Why did you start OnlyFans?" at bounding box center [314, 41] width 100 height 12
click at [334, 53] on textarea "Why did you start OnlyFans? Required" at bounding box center [545, 74] width 560 height 42
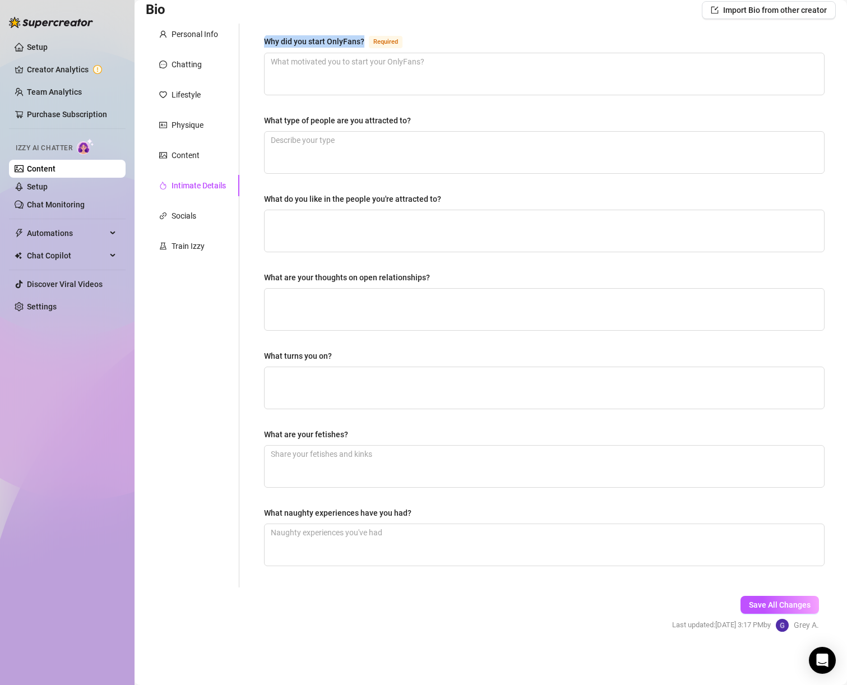
click at [334, 43] on div "Why did you start OnlyFans?" at bounding box center [314, 41] width 100 height 12
click at [334, 53] on textarea "Why did you start OnlyFans? Required" at bounding box center [545, 74] width 560 height 42
click at [349, 39] on div "Why did you start OnlyFans?" at bounding box center [314, 41] width 100 height 12
click at [349, 53] on textarea "Why did you start OnlyFans? Required" at bounding box center [545, 74] width 560 height 42
click at [349, 39] on div "Why did you start OnlyFans?" at bounding box center [314, 41] width 100 height 12
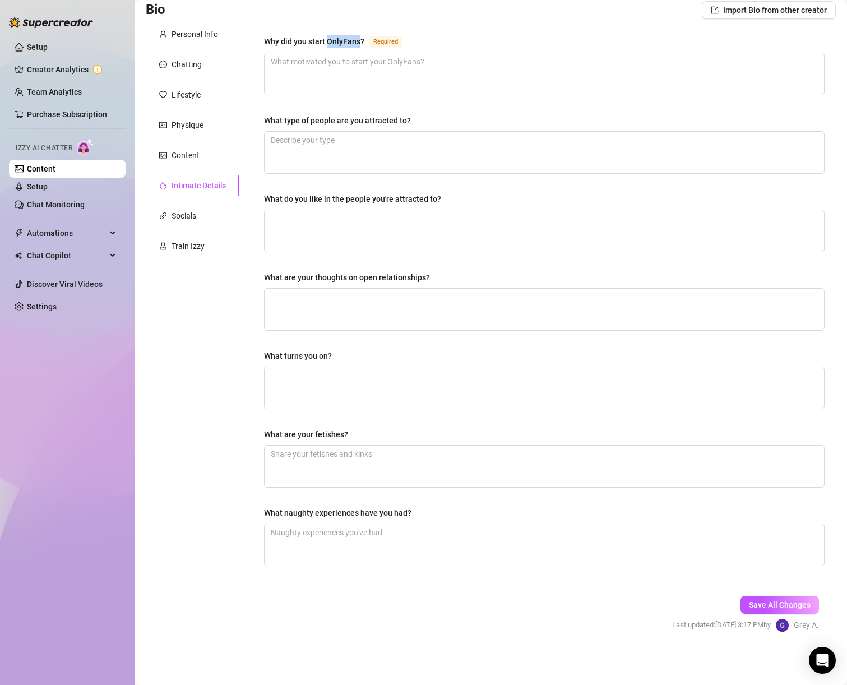
click at [349, 53] on textarea "Why did you start OnlyFans? Required" at bounding box center [545, 74] width 560 height 42
drag, startPoint x: 351, startPoint y: 40, endPoint x: 259, endPoint y: 40, distance: 92.0
click at [259, 40] on div "Why did you start OnlyFans? Required What type of people are you attracted to? …" at bounding box center [544, 306] width 583 height 564
click at [342, 118] on div "What type of people are you attracted to?" at bounding box center [337, 120] width 147 height 12
click at [342, 132] on textarea "What type of people are you attracted to?" at bounding box center [545, 153] width 560 height 42
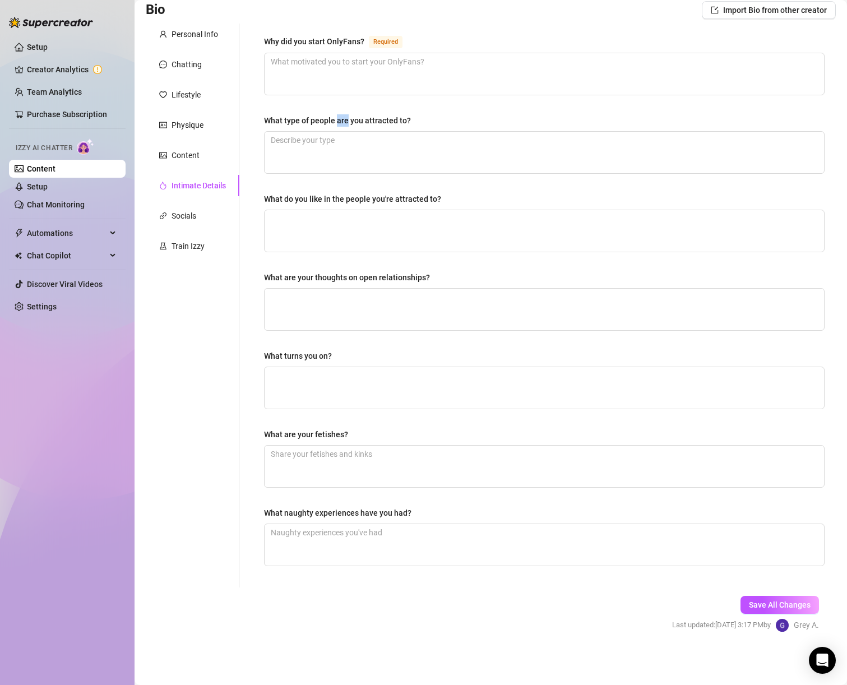
click at [342, 118] on div "What type of people are you attracted to?" at bounding box center [337, 120] width 147 height 12
click at [342, 132] on textarea "What type of people are you attracted to?" at bounding box center [545, 153] width 560 height 42
click at [342, 118] on div "What type of people are you attracted to?" at bounding box center [337, 120] width 147 height 12
click at [342, 132] on textarea "What type of people are you attracted to?" at bounding box center [545, 153] width 560 height 42
click at [294, 195] on div "What do you like in the people you're attracted to?" at bounding box center [352, 199] width 177 height 12
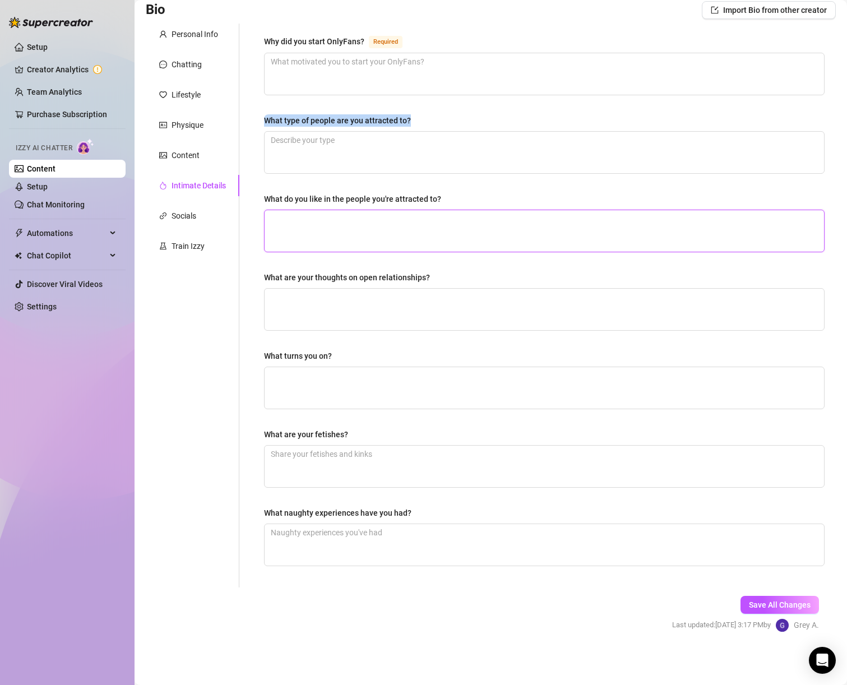
click at [294, 210] on textarea "What do you like in the people you're attracted to?" at bounding box center [545, 231] width 560 height 42
click at [294, 195] on div "What do you like in the people you're attracted to?" at bounding box center [352, 199] width 177 height 12
click at [294, 210] on textarea "What do you like in the people you're attracted to?" at bounding box center [545, 231] width 560 height 42
click at [294, 195] on div "What do you like in the people you're attracted to?" at bounding box center [352, 199] width 177 height 12
click at [294, 210] on textarea "What do you like in the people you're attracted to?" at bounding box center [545, 231] width 560 height 42
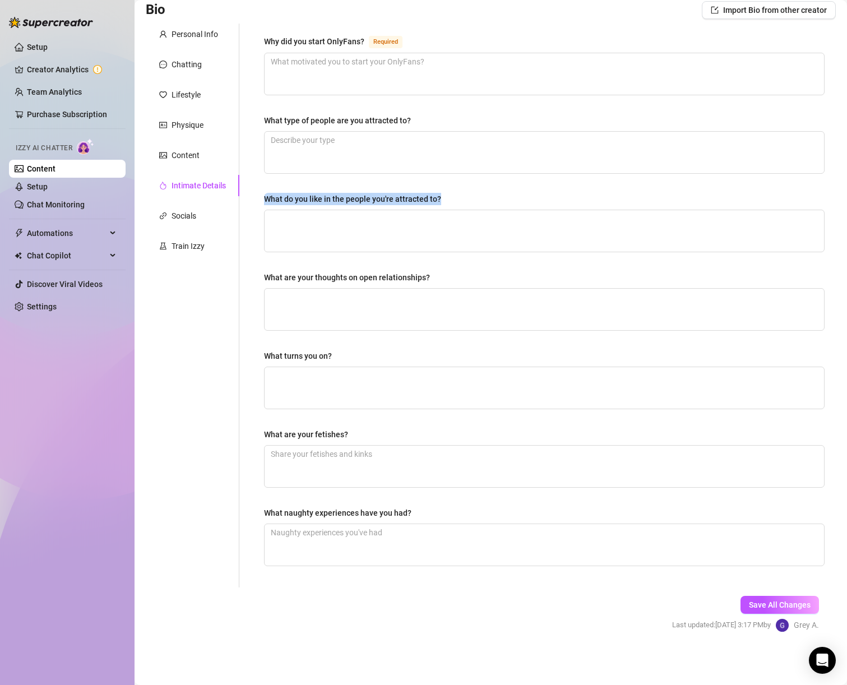
click at [312, 279] on div "What are your thoughts on open relationships?" at bounding box center [347, 277] width 166 height 12
click at [312, 289] on textarea "What are your thoughts on open relationships?" at bounding box center [545, 310] width 560 height 42
click at [312, 279] on div "What are your thoughts on open relationships?" at bounding box center [347, 277] width 166 height 12
click at [312, 289] on textarea "What are your thoughts on open relationships?" at bounding box center [545, 310] width 560 height 42
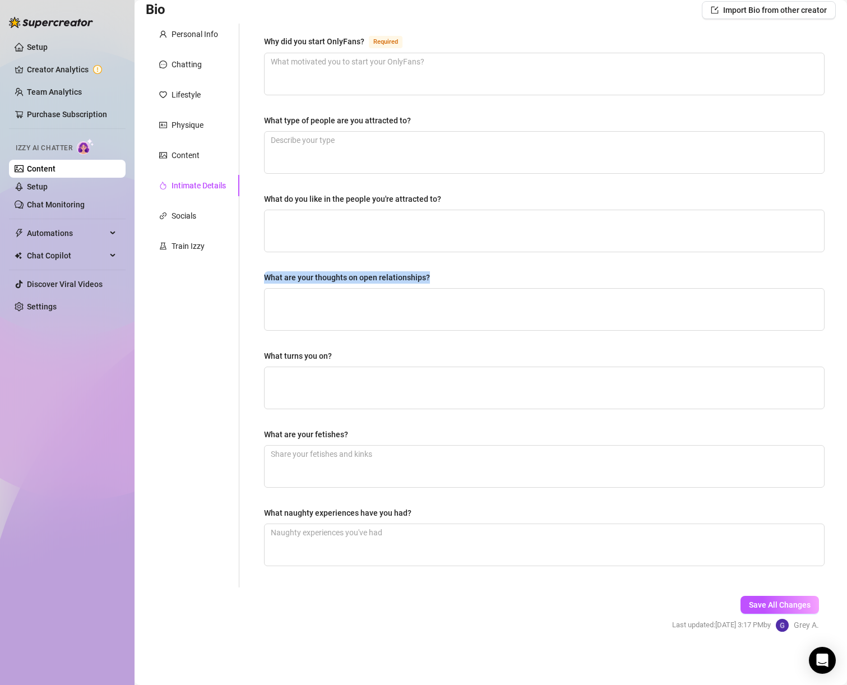
click at [312, 279] on div "What are your thoughts on open relationships?" at bounding box center [347, 277] width 166 height 12
click at [312, 289] on textarea "What are your thoughts on open relationships?" at bounding box center [545, 310] width 560 height 42
click at [307, 359] on div "What turns you on?" at bounding box center [298, 356] width 68 height 12
click at [307, 367] on textarea "What turns you on?" at bounding box center [545, 388] width 560 height 42
click at [307, 359] on div "What turns you on?" at bounding box center [298, 356] width 68 height 12
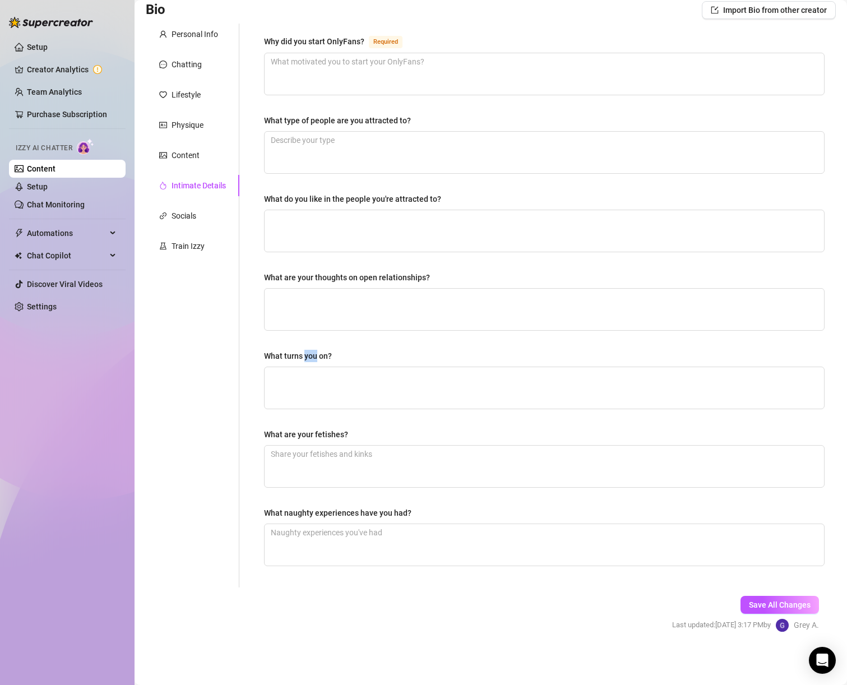
click at [307, 367] on textarea "What turns you on?" at bounding box center [545, 388] width 560 height 42
click at [307, 360] on div "What turns you on?" at bounding box center [298, 356] width 68 height 12
click at [307, 367] on textarea "What turns you on?" at bounding box center [545, 388] width 560 height 42
click at [292, 438] on div "What are your fetishes?" at bounding box center [306, 435] width 84 height 12
click at [292, 446] on textarea "What are your fetishes?" at bounding box center [545, 467] width 560 height 42
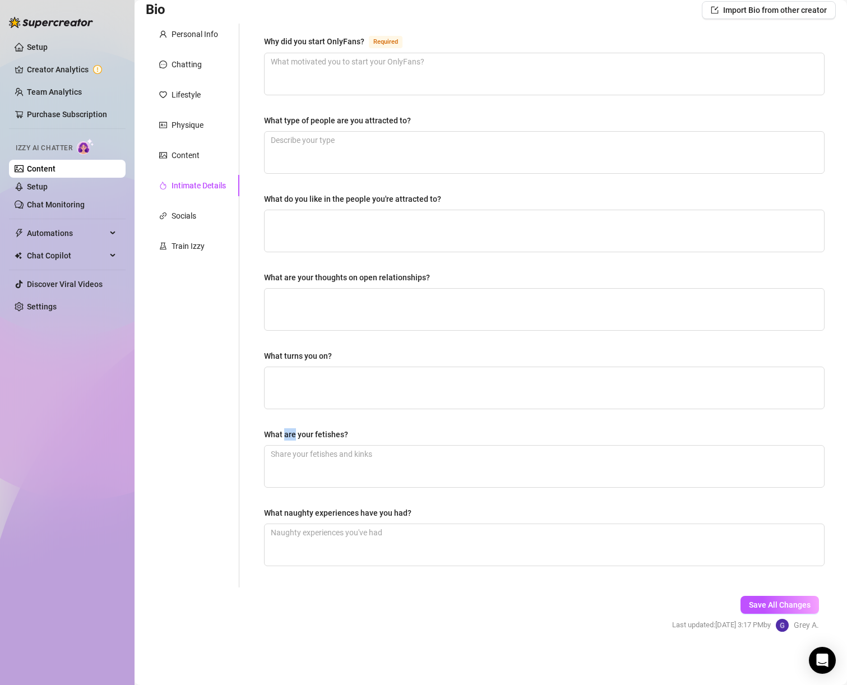
click at [292, 438] on div "What are your fetishes?" at bounding box center [306, 435] width 84 height 12
click at [292, 446] on textarea "What are your fetishes?" at bounding box center [545, 467] width 560 height 42
click at [292, 438] on div "What are your fetishes?" at bounding box center [306, 435] width 84 height 12
click at [292, 446] on textarea "What are your fetishes?" at bounding box center [545, 467] width 560 height 42
click at [354, 517] on div "What naughty experiences have you had?" at bounding box center [338, 513] width 148 height 12
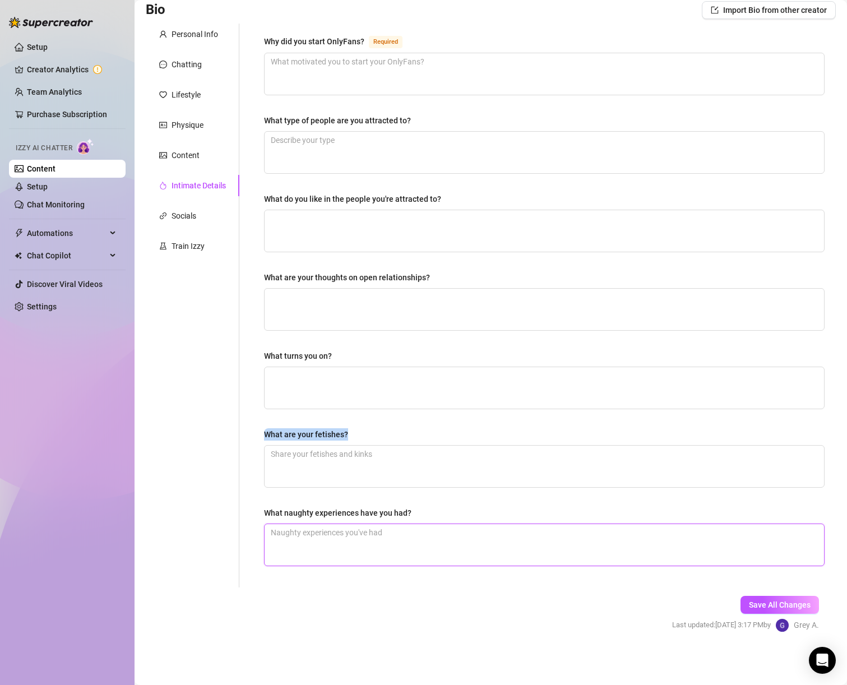
click at [354, 524] on textarea "What naughty experiences have you had?" at bounding box center [545, 545] width 560 height 42
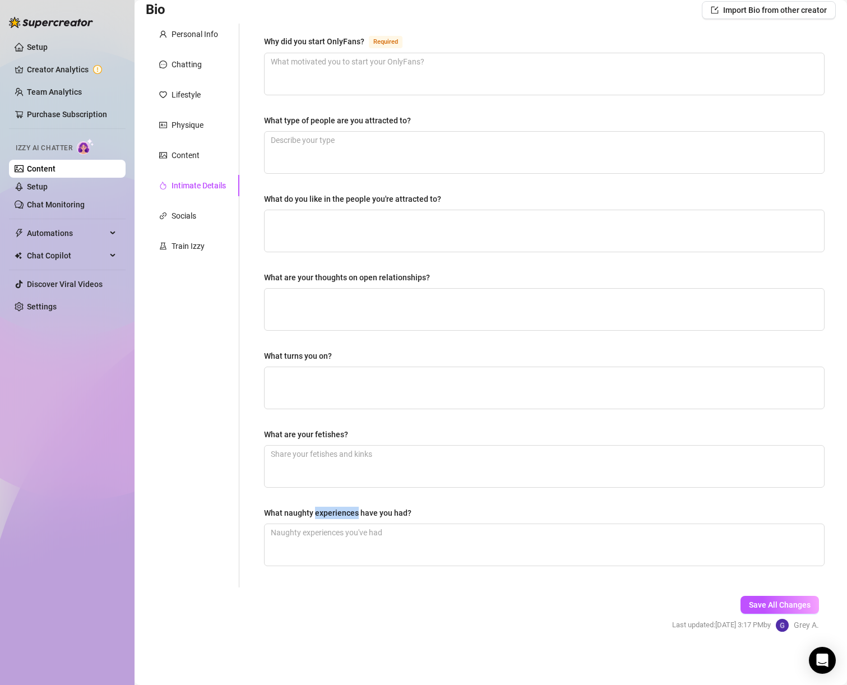
click at [354, 517] on div "What naughty experiences have you had?" at bounding box center [338, 513] width 148 height 12
click at [354, 524] on textarea "What naughty experiences have you had?" at bounding box center [545, 545] width 560 height 42
click at [354, 517] on div "What naughty experiences have you had?" at bounding box center [338, 513] width 148 height 12
click at [354, 524] on textarea "What naughty experiences have you had?" at bounding box center [545, 545] width 560 height 42
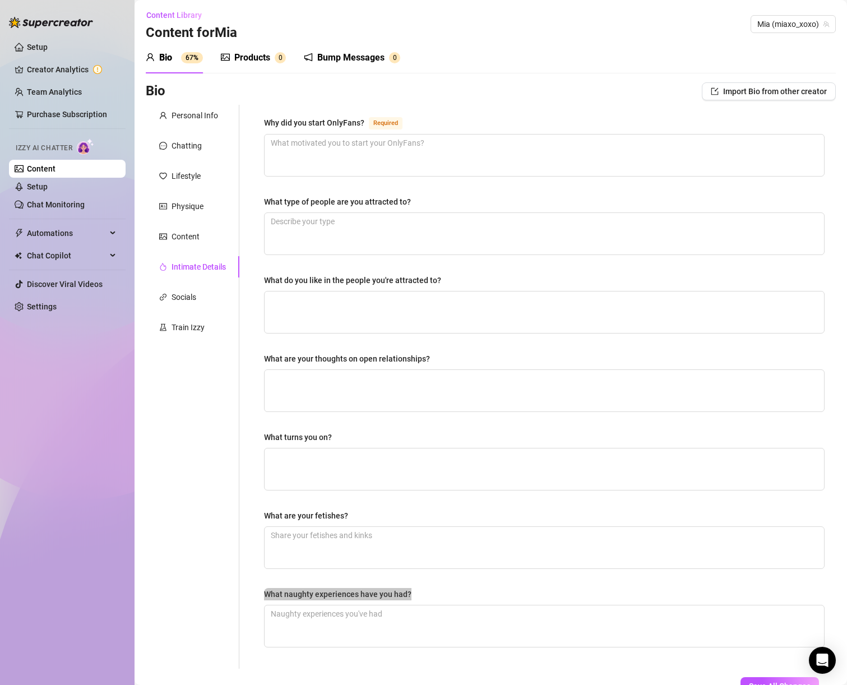
scroll to position [0, 0]
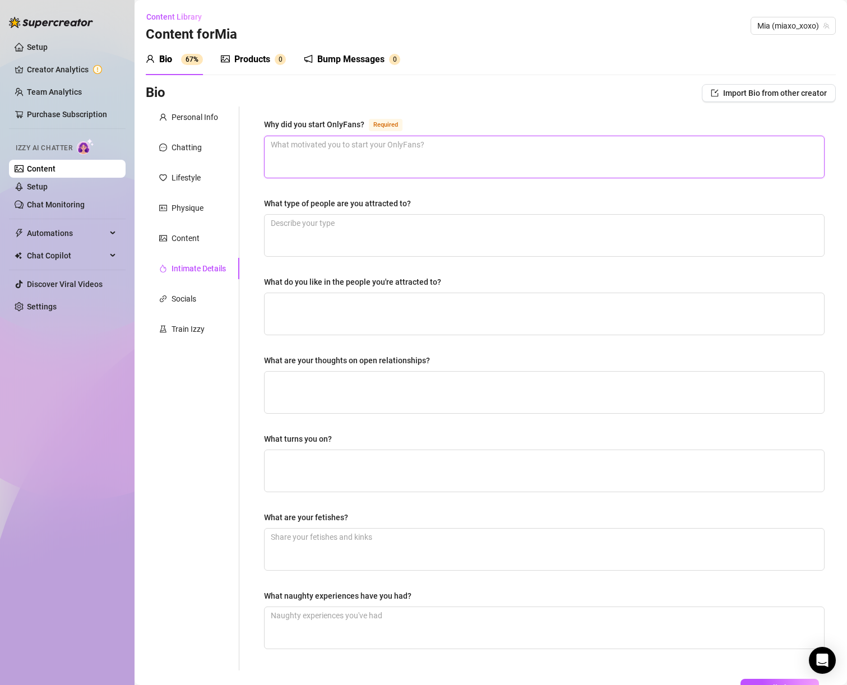
click at [385, 145] on textarea "Why did you start OnlyFans? Required" at bounding box center [545, 157] width 560 height 42
paste textarea "I wanted to take control of my own time, be creative, and have fun with people …"
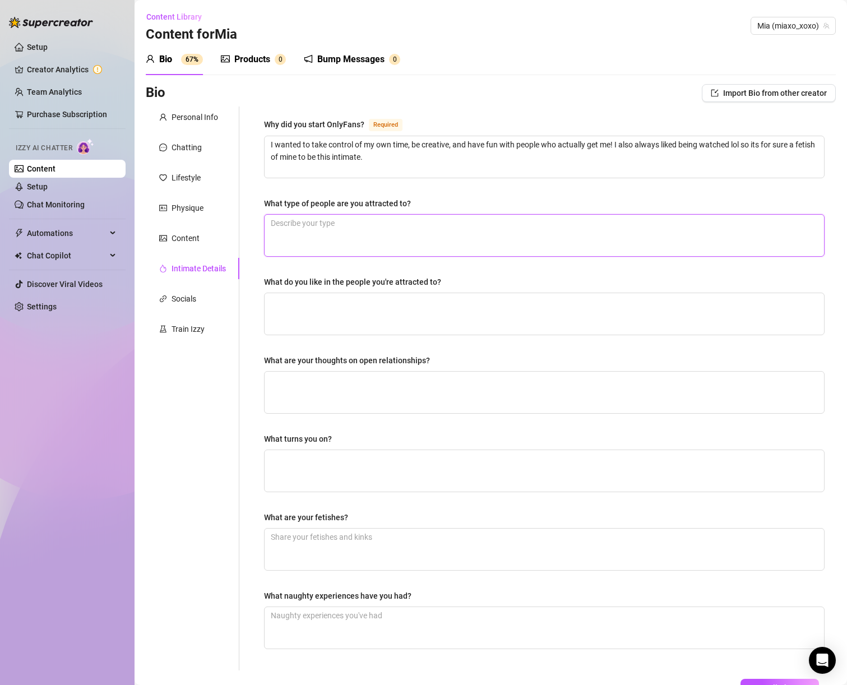
click at [333, 236] on textarea "What type of people are you attracted to?" at bounding box center [545, 236] width 560 height 42
paste textarea "I love when someone makes me laugh and also makes me feel wanted."
click at [532, 228] on textarea "I love when someone makes me laugh and also makes me feel wanted," at bounding box center [545, 236] width 560 height 42
paste textarea "mix of sweet and dominant energy"
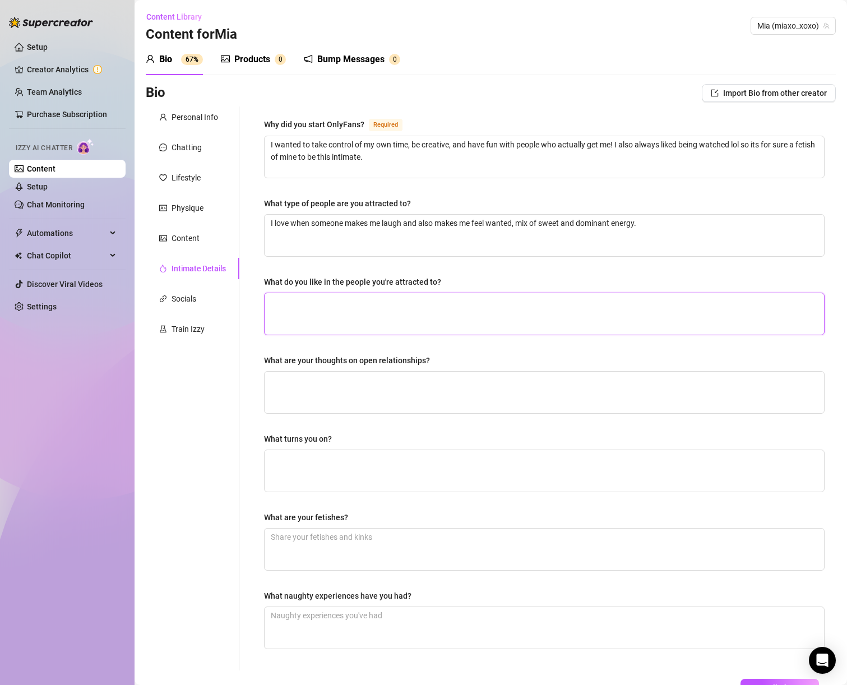
click at [433, 311] on textarea "What do you like in the people you're attracted to?" at bounding box center [545, 314] width 560 height 42
click at [437, 400] on textarea "What are your thoughts on open relationships?" at bounding box center [545, 393] width 560 height 42
click at [390, 382] on textarea "What are your thoughts on open relationships?" at bounding box center [545, 393] width 560 height 42
paste textarea "I think everyone deserves to have fun in ways that make them happy"
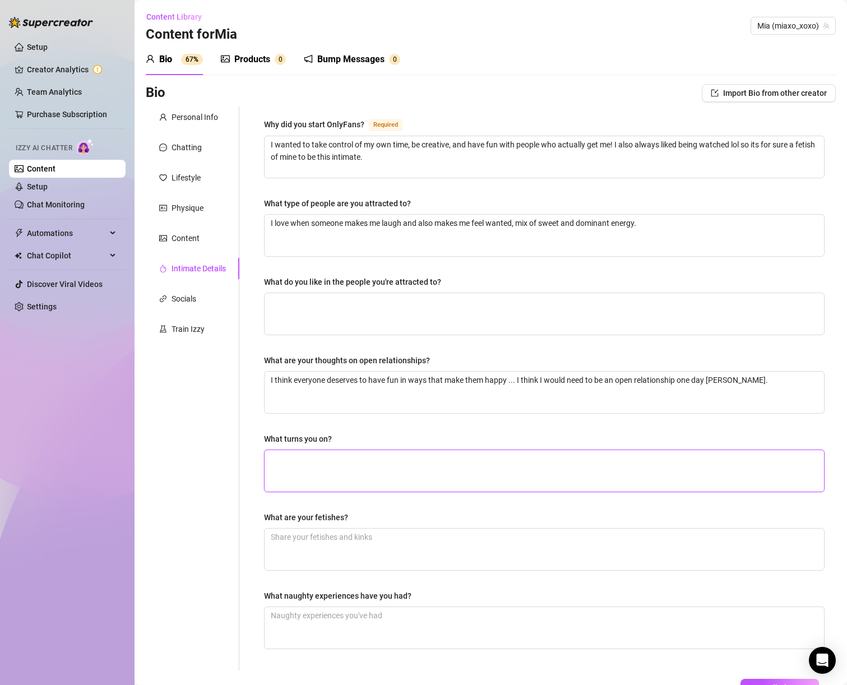
click at [355, 476] on textarea "What turns you on?" at bounding box center [545, 471] width 560 height 42
paste textarea "Being teased until I can’t take it anymore 👀"
click at [423, 632] on textarea "What naughty experiences have you had?" at bounding box center [545, 628] width 560 height 42
click at [374, 295] on textarea "What do you like in the people you're attracted to?" at bounding box center [545, 314] width 560 height 42
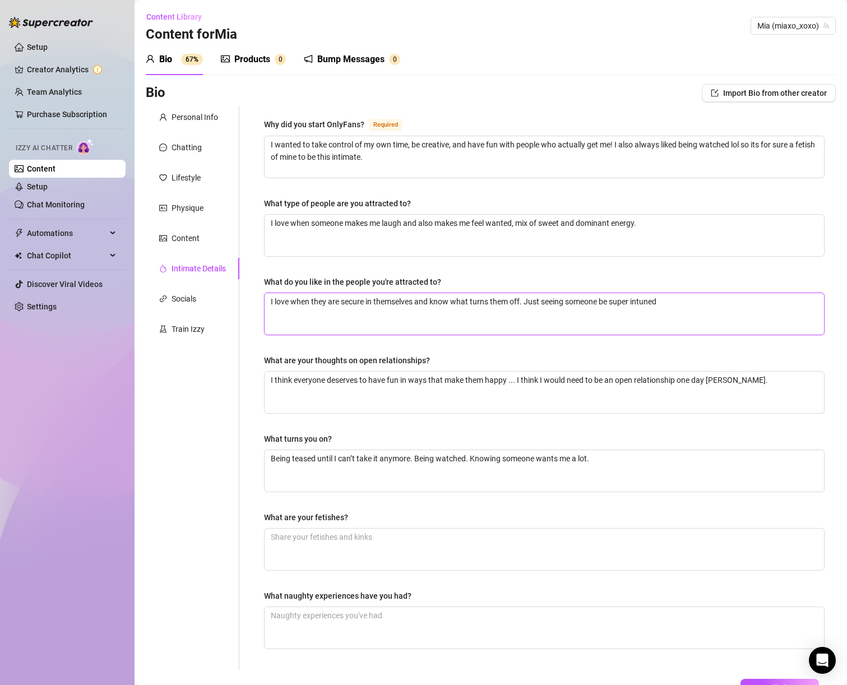
click at [651, 306] on textarea "I love when they are secure in themselves and know what turns them off. Just se…" at bounding box center [545, 314] width 560 height 42
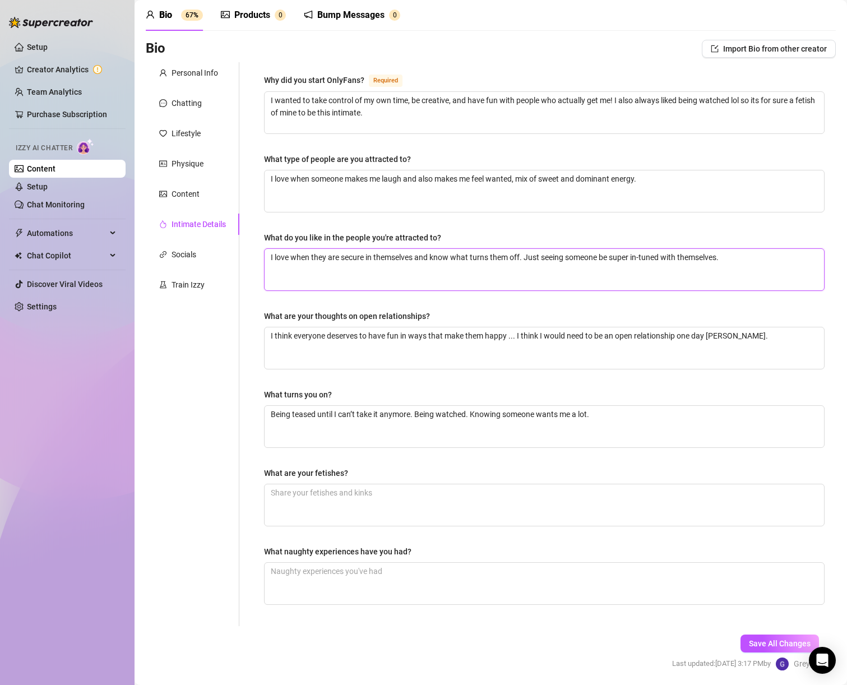
scroll to position [83, 0]
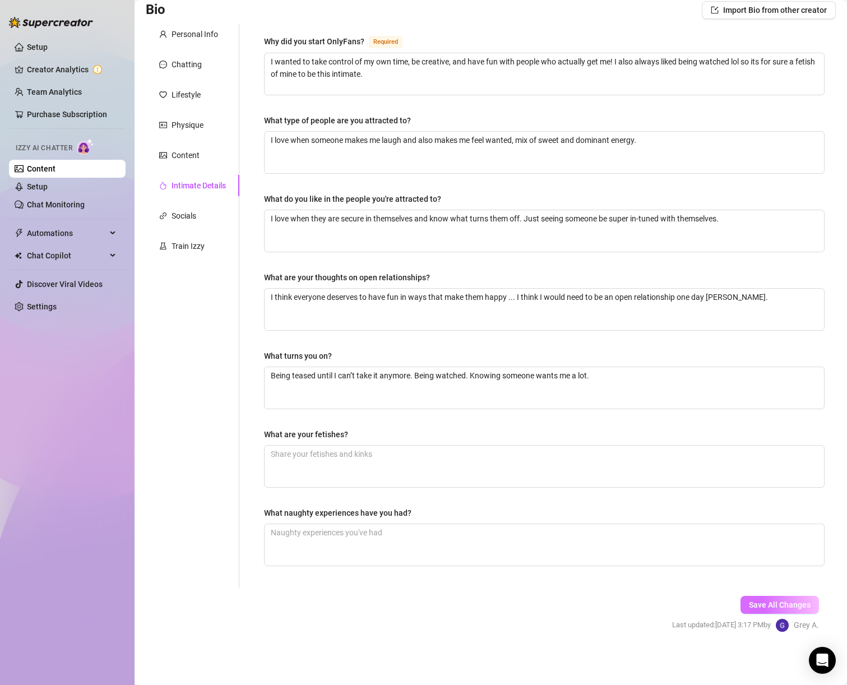
click at [758, 610] on button "Save All Changes" at bounding box center [780, 605] width 79 height 18
click at [200, 162] on div "Content" at bounding box center [193, 155] width 94 height 21
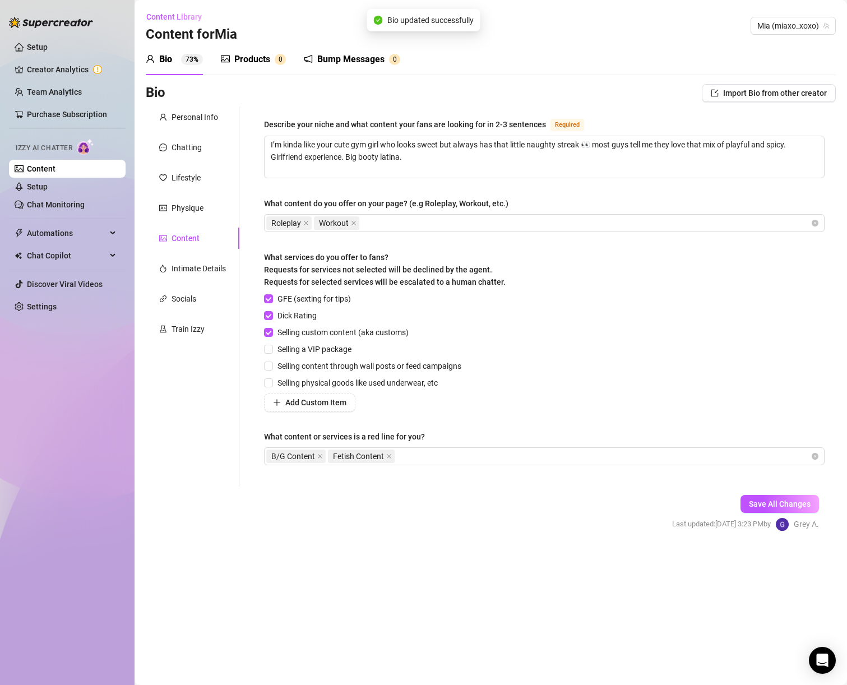
scroll to position [0, 0]
click at [191, 128] on div "Personal Info Chatting Lifestyle Physique Content Intimate Details Socials Trai…" at bounding box center [193, 297] width 94 height 380
click at [191, 120] on div "Personal Info" at bounding box center [195, 117] width 47 height 12
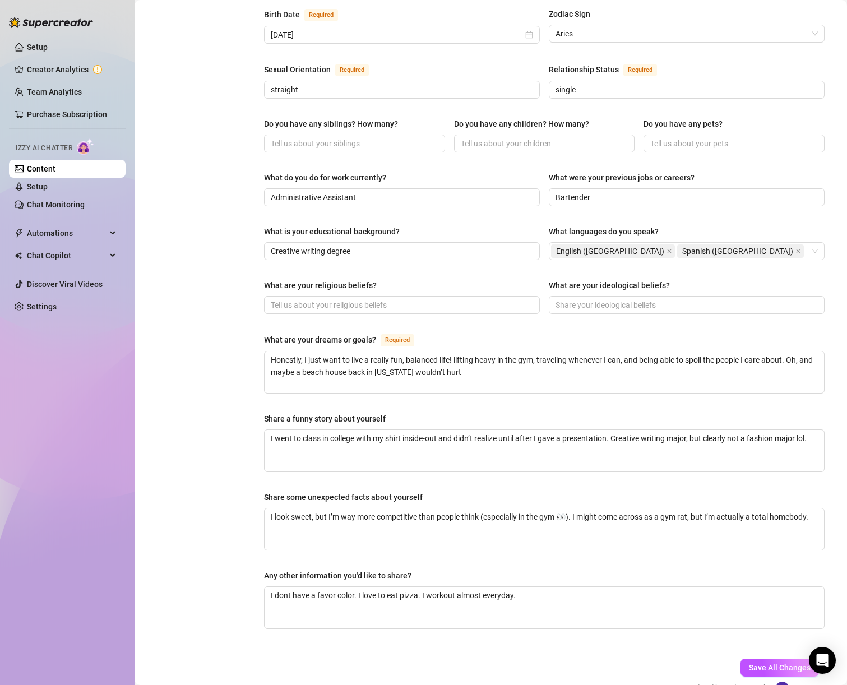
scroll to position [93, 0]
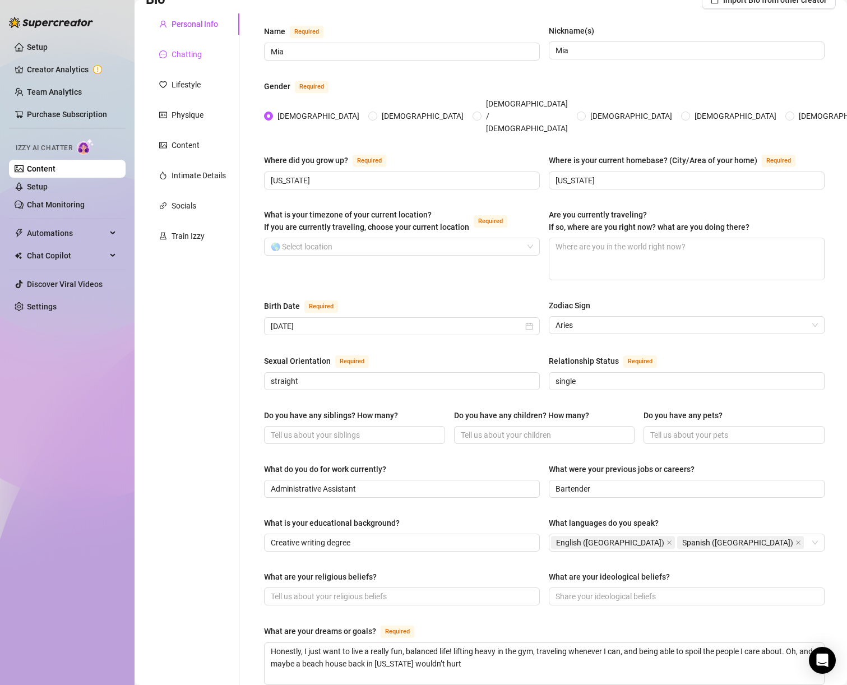
click at [179, 53] on div "Chatting" at bounding box center [187, 54] width 30 height 12
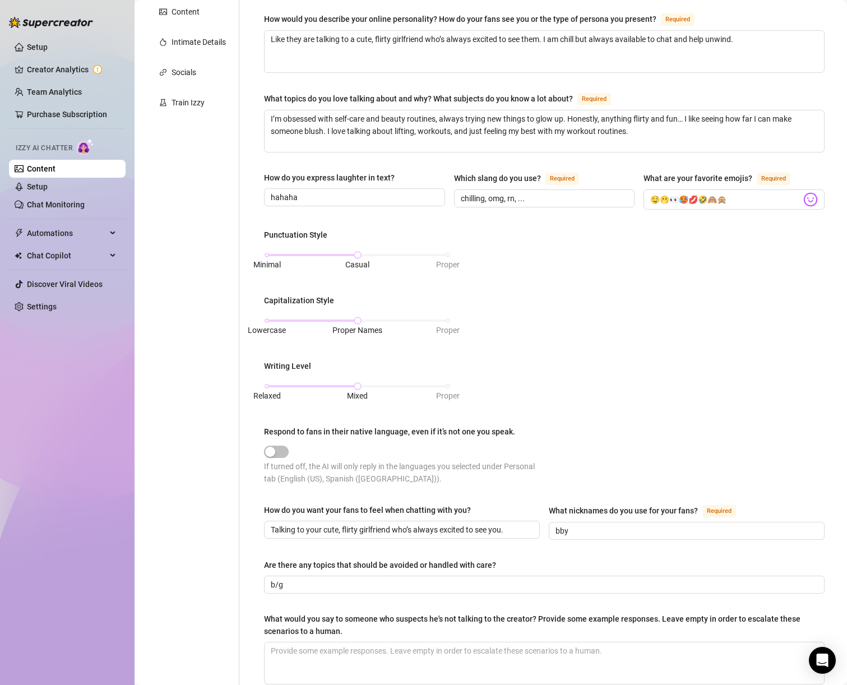
scroll to position [0, 0]
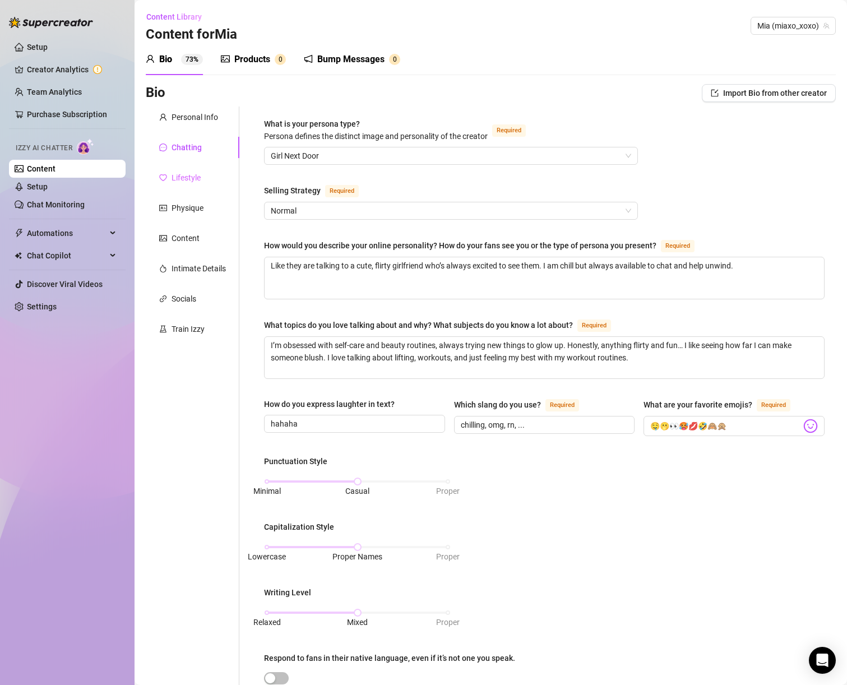
click at [206, 184] on div "Lifestyle" at bounding box center [193, 177] width 94 height 21
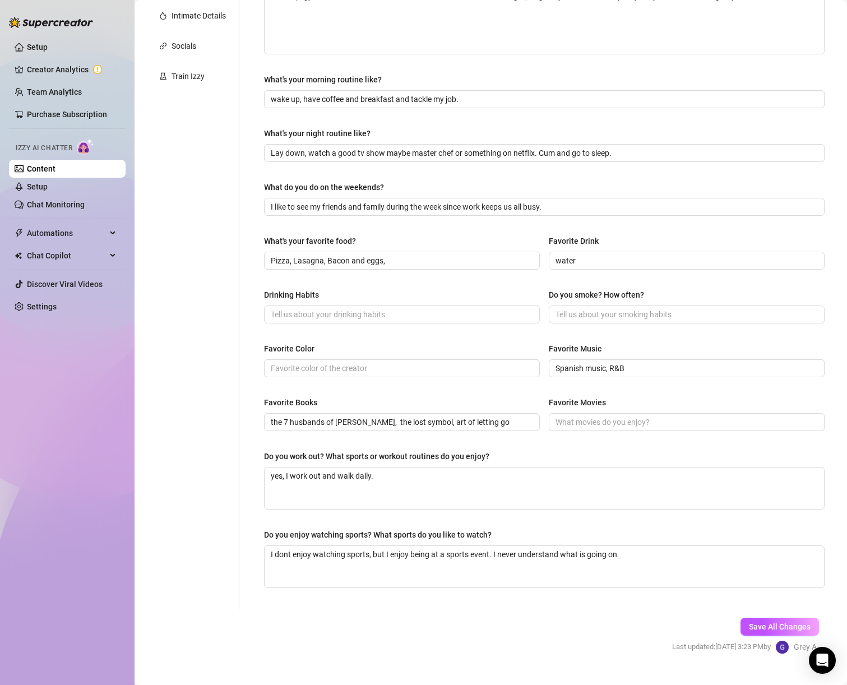
scroll to position [75, 0]
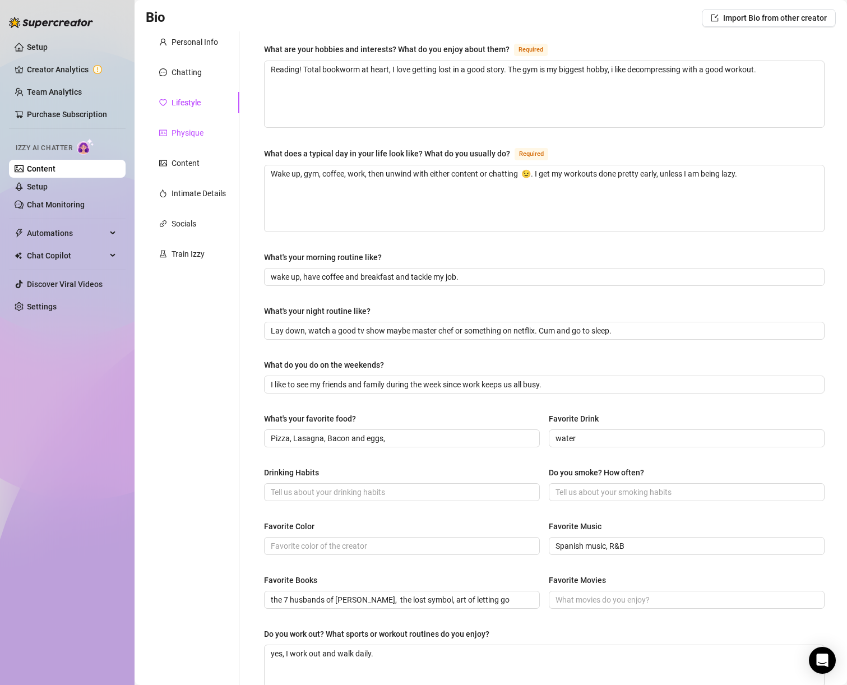
click at [189, 135] on div "Physique" at bounding box center [188, 133] width 32 height 12
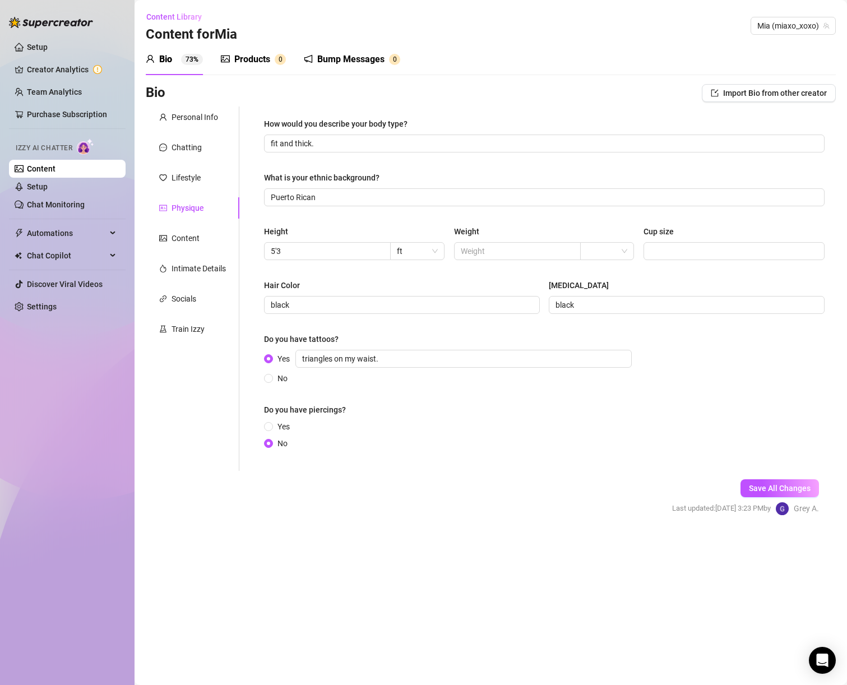
click at [179, 208] on div "Physique" at bounding box center [188, 208] width 32 height 12
click at [194, 232] on div "Content" at bounding box center [186, 238] width 28 height 12
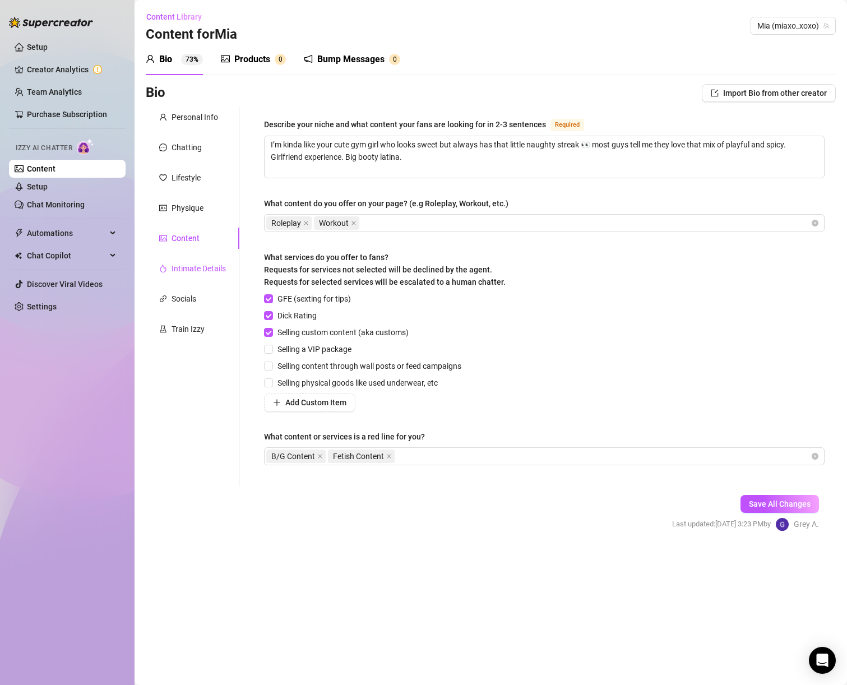
click at [188, 269] on div "Intimate Details" at bounding box center [199, 268] width 54 height 12
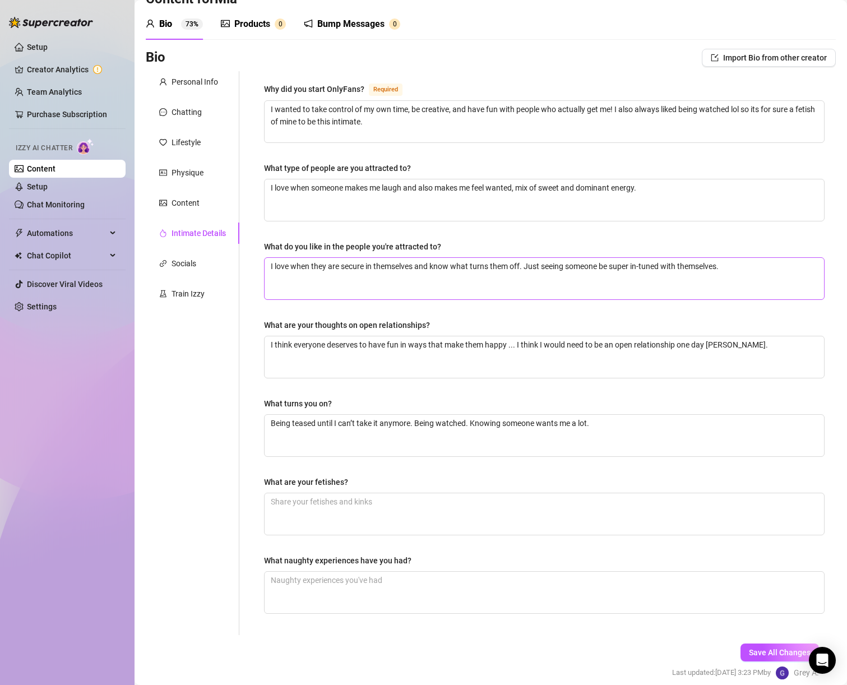
scroll to position [83, 0]
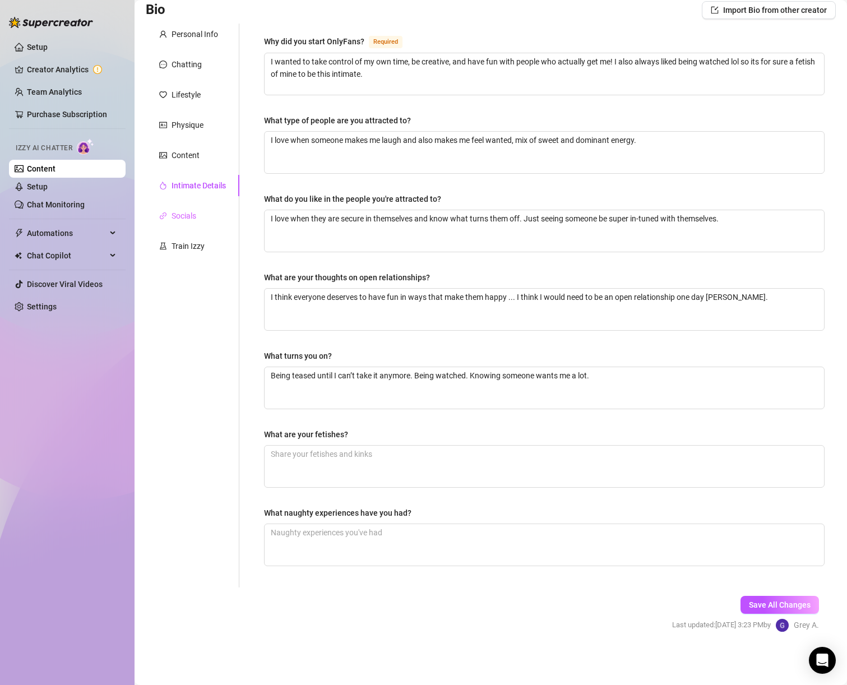
click at [166, 222] on div "Socials" at bounding box center [193, 215] width 94 height 21
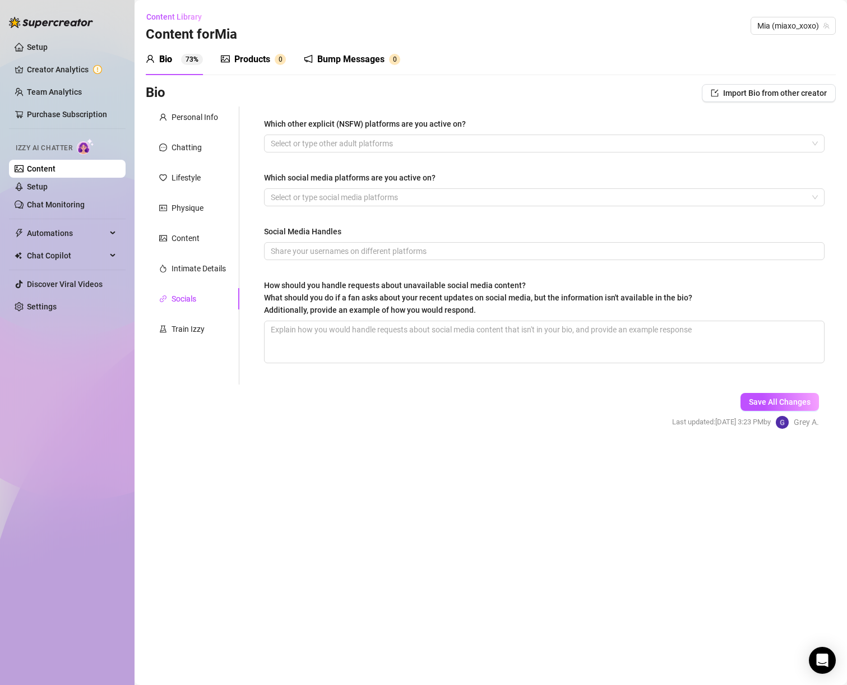
click at [477, 310] on div "How should you handle requests about unavailable social media content? What sho…" at bounding box center [478, 297] width 429 height 37
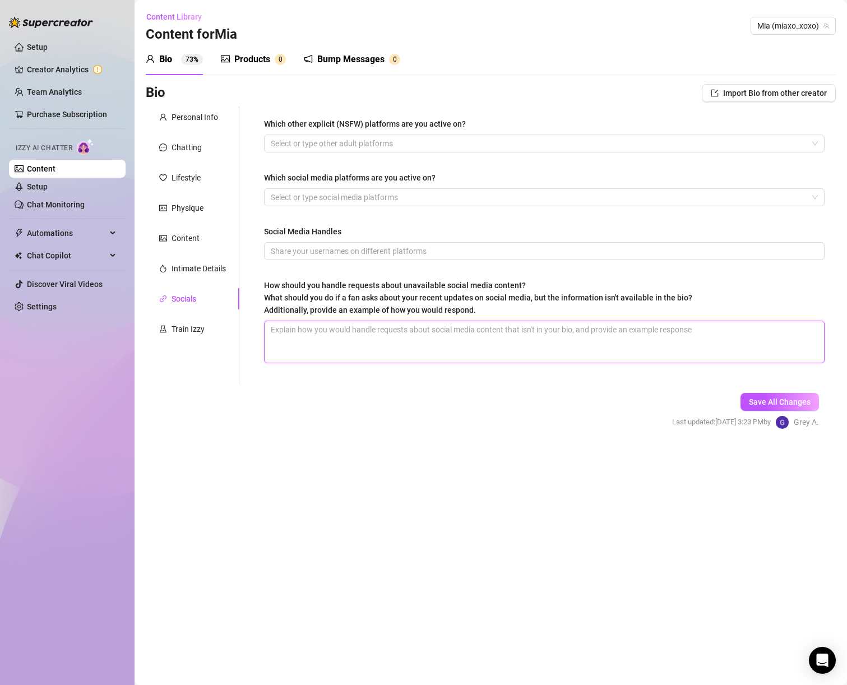
click at [477, 321] on textarea "How should you handle requests about unavailable social media content? What sho…" at bounding box center [545, 342] width 560 height 42
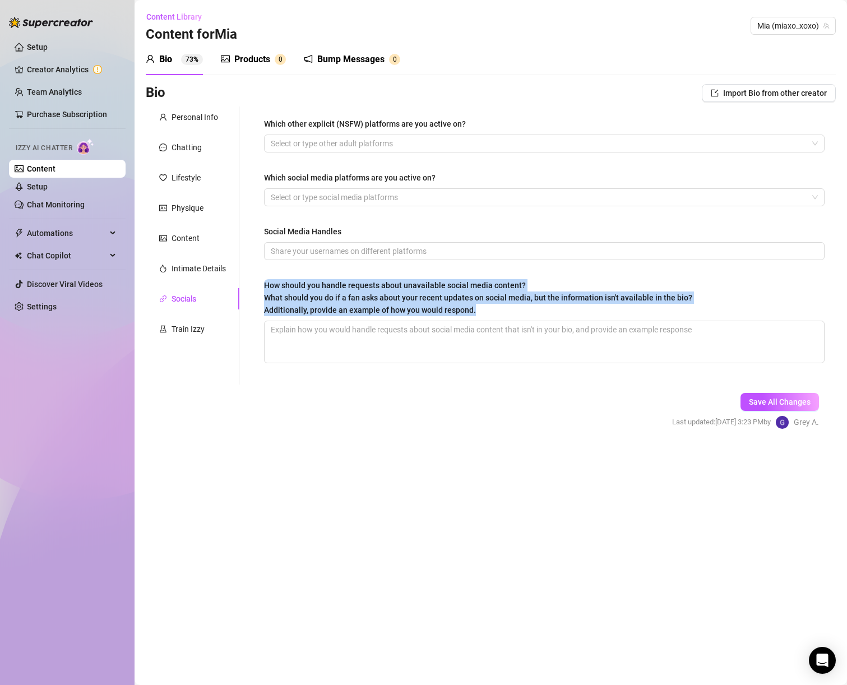
drag, startPoint x: 477, startPoint y: 307, endPoint x: 259, endPoint y: 283, distance: 220.1
click at [259, 283] on div "Which other explicit (NSFW) platforms are you active on? Select or type other a…" at bounding box center [544, 246] width 583 height 278
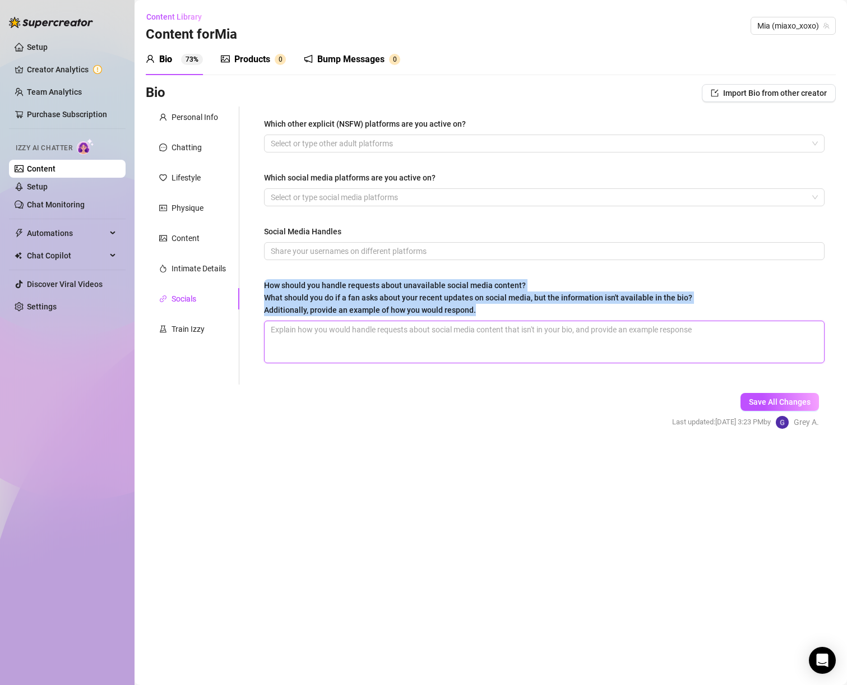
click at [425, 339] on textarea "How should you handle requests about unavailable social media content? What sho…" at bounding box center [545, 342] width 560 height 42
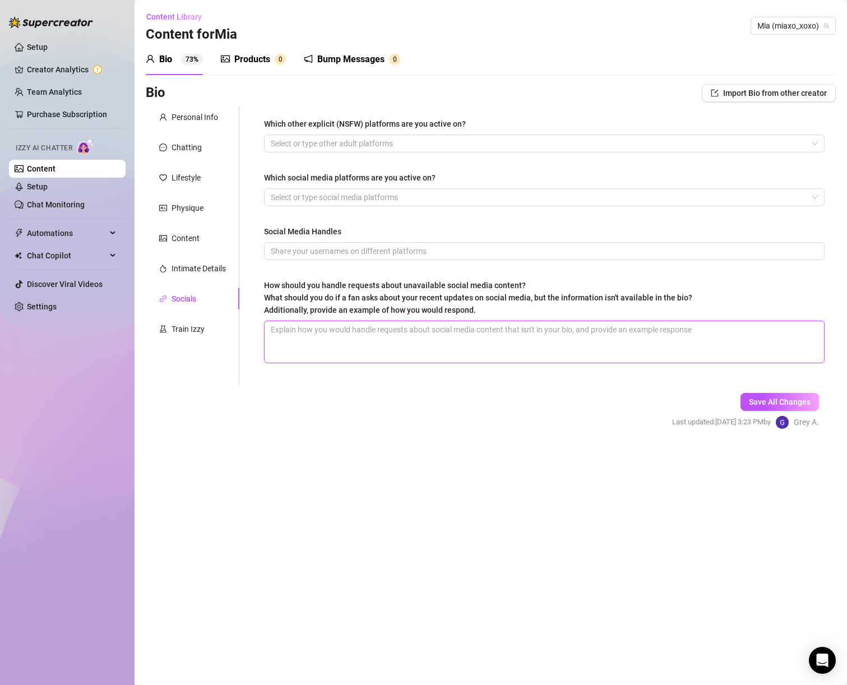
click at [425, 339] on textarea "How should you handle requests about unavailable social media content? What sho…" at bounding box center [545, 342] width 560 height 42
drag, startPoint x: 562, startPoint y: 334, endPoint x: 242, endPoint y: 335, distance: 320.3
click at [242, 335] on div "Which other explicit (NSFW) platforms are you active on? Select or type other a…" at bounding box center [537, 246] width 597 height 278
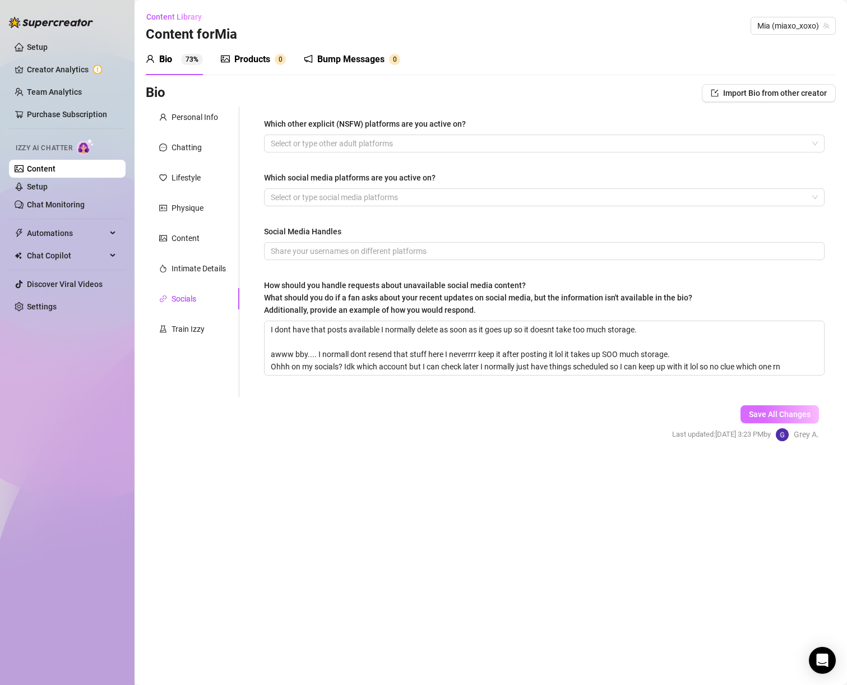
click at [758, 415] on span "Save All Changes" at bounding box center [780, 414] width 62 height 9
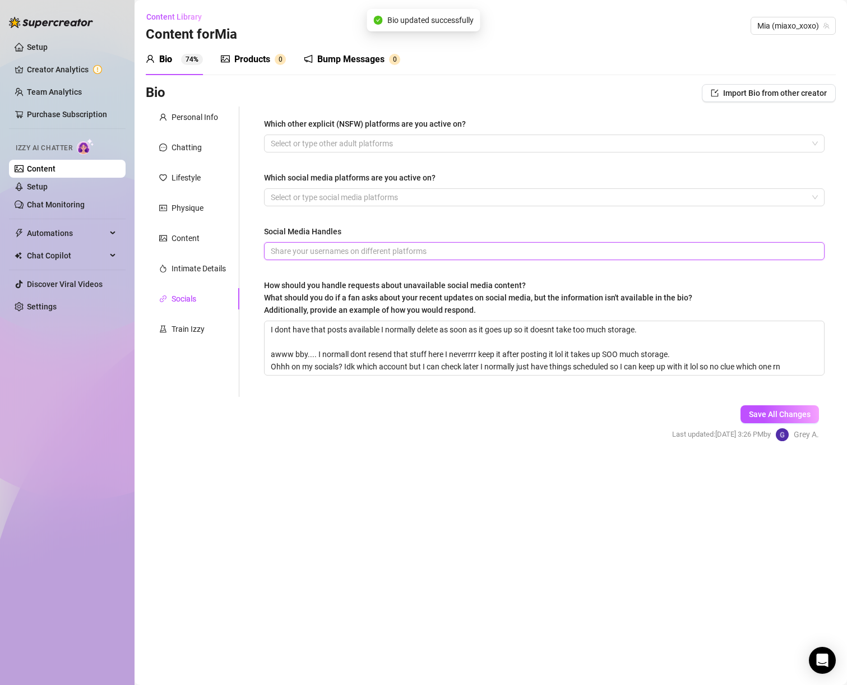
click at [293, 256] on input "Social Media Handles" at bounding box center [543, 251] width 545 height 12
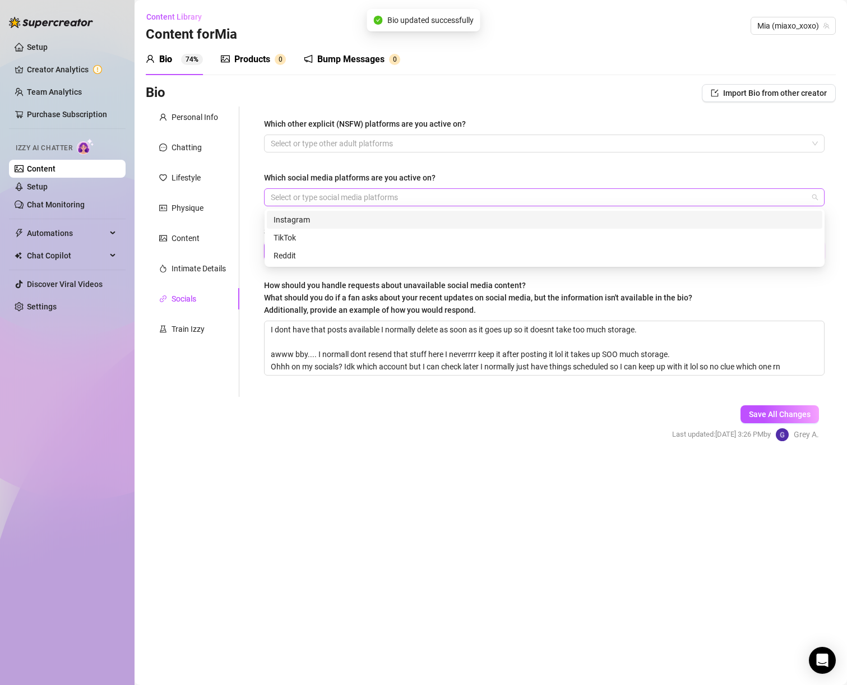
click at [280, 194] on div at bounding box center [538, 198] width 545 height 16
click at [279, 144] on div at bounding box center [538, 144] width 545 height 16
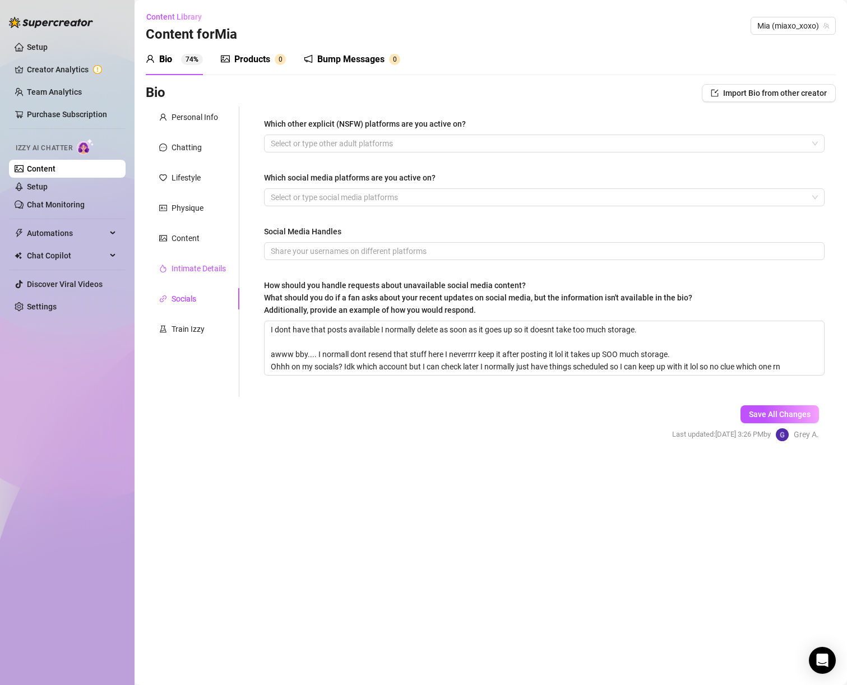
click at [183, 270] on div "Intimate Details" at bounding box center [199, 268] width 54 height 12
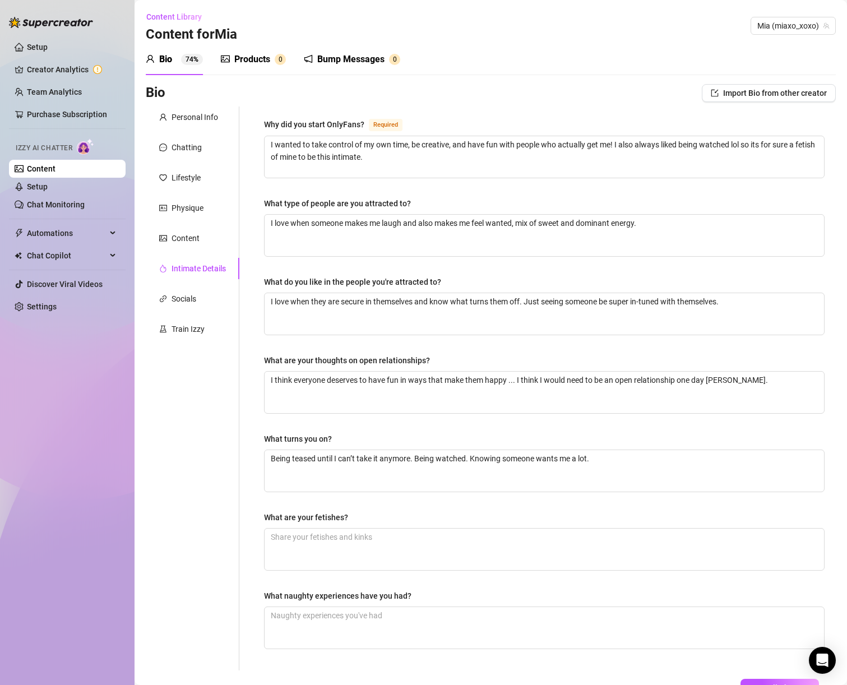
click at [206, 225] on div "Personal Info Chatting Lifestyle Physique Content Intimate Details Socials Trai…" at bounding box center [193, 389] width 94 height 564
click at [199, 212] on div "Physique" at bounding box center [188, 208] width 32 height 12
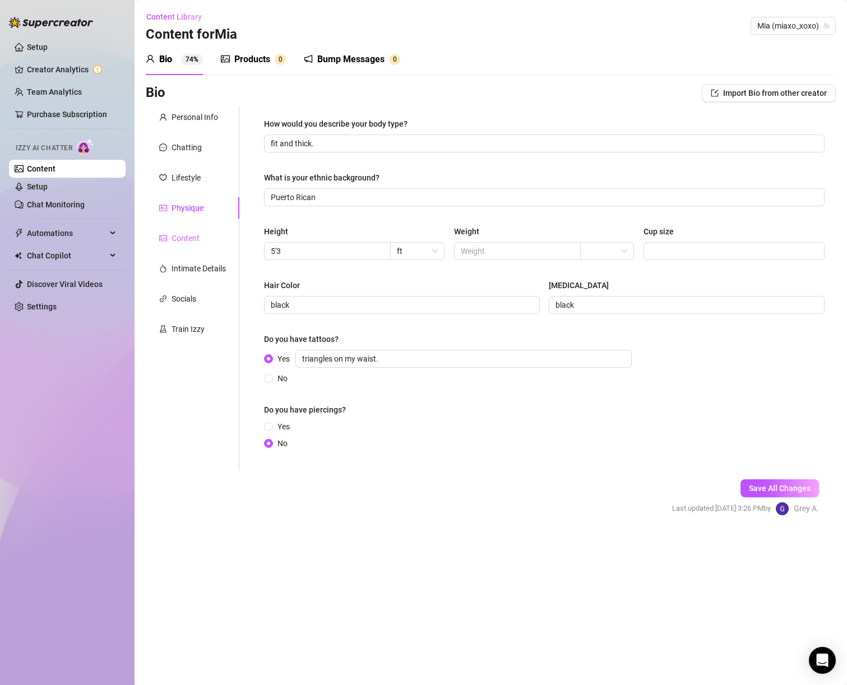
click at [197, 228] on div "Content" at bounding box center [193, 238] width 94 height 21
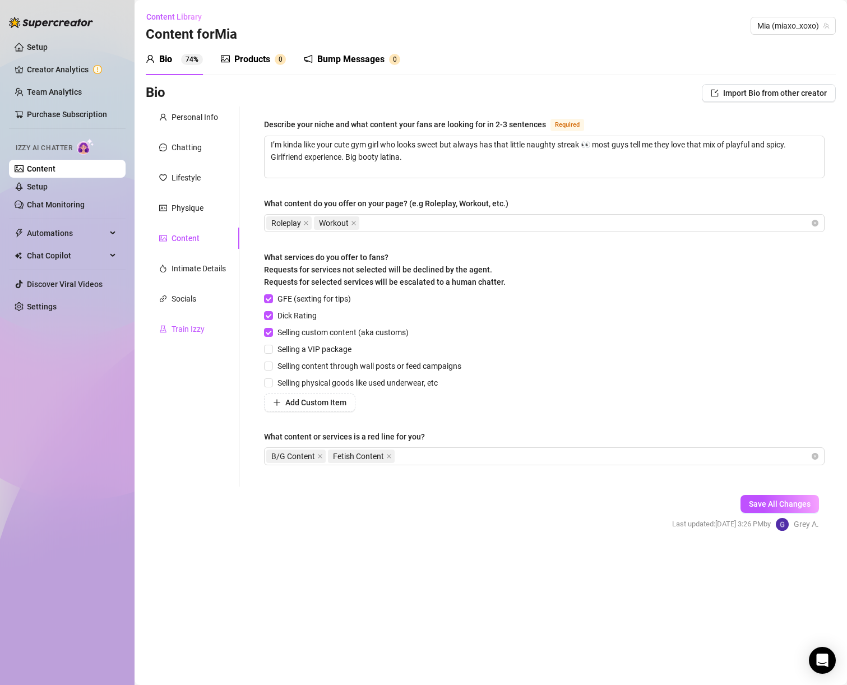
click at [190, 323] on div "Train Izzy" at bounding box center [188, 329] width 33 height 12
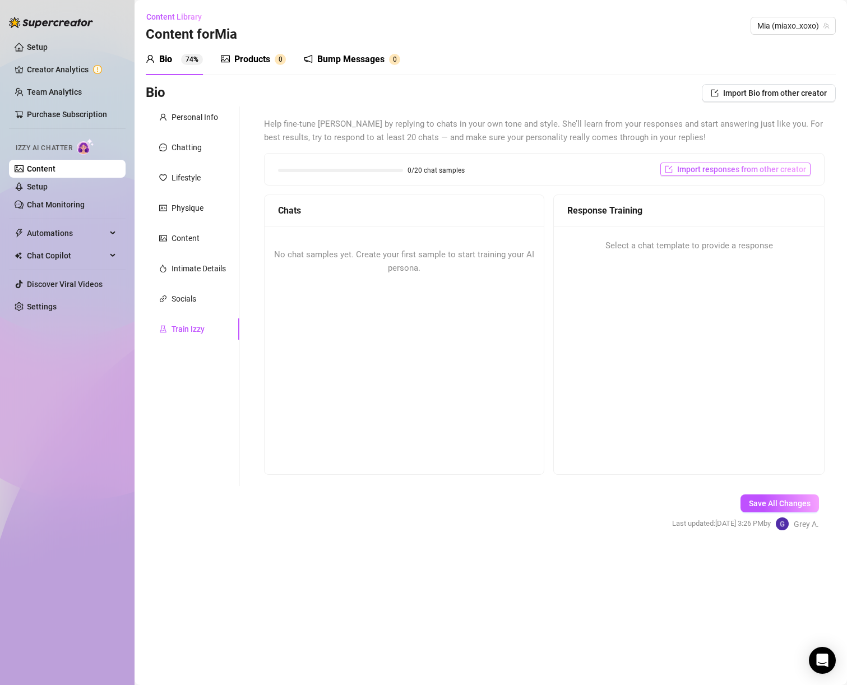
click at [787, 169] on span "Import responses from other creator" at bounding box center [742, 169] width 129 height 9
click at [742, 190] on input "search" at bounding box center [731, 198] width 89 height 17
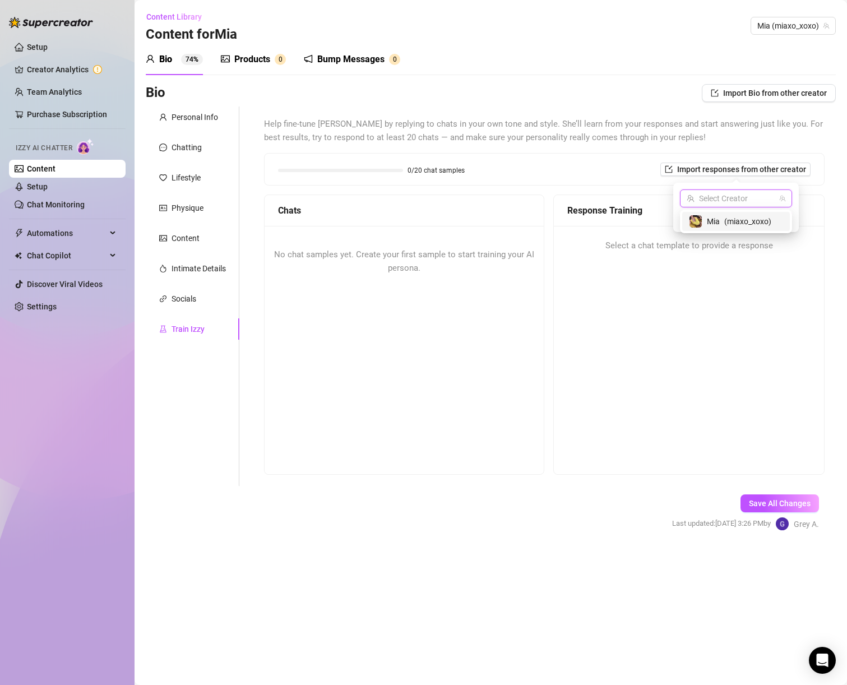
click at [733, 225] on span "( miaxo_xoxo )" at bounding box center [748, 221] width 47 height 12
click at [773, 222] on span "Import" at bounding box center [777, 218] width 24 height 9
click at [770, 214] on span "Import" at bounding box center [777, 218] width 24 height 9
click at [500, 228] on div "No chat samples yet. Create your first sample to start training your AI persona." at bounding box center [404, 261] width 279 height 71
click at [310, 149] on div "Help fine-tune Izzy by replying to chats in your own tone and style. She’ll lea…" at bounding box center [544, 296] width 561 height 357
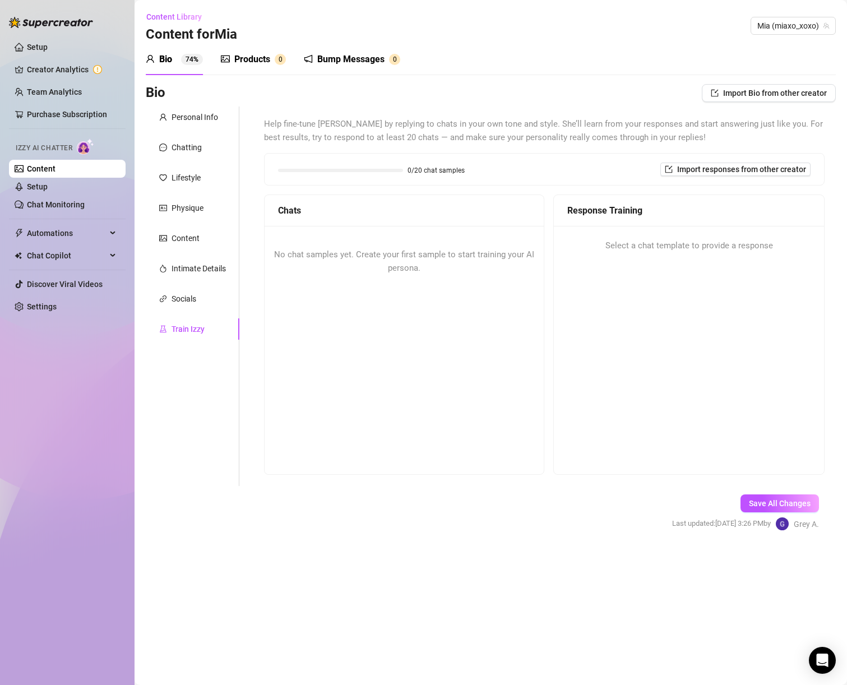
click at [360, 269] on div "No chat samples yet. Create your first sample to start training your AI persona." at bounding box center [404, 261] width 279 height 71
drag, startPoint x: 366, startPoint y: 224, endPoint x: 590, endPoint y: 224, distance: 224.3
click at [366, 224] on div "Chats" at bounding box center [404, 210] width 279 height 31
click at [688, 225] on div "Response Training" at bounding box center [689, 210] width 270 height 31
click at [763, 508] on span "Save All Changes" at bounding box center [780, 503] width 62 height 9
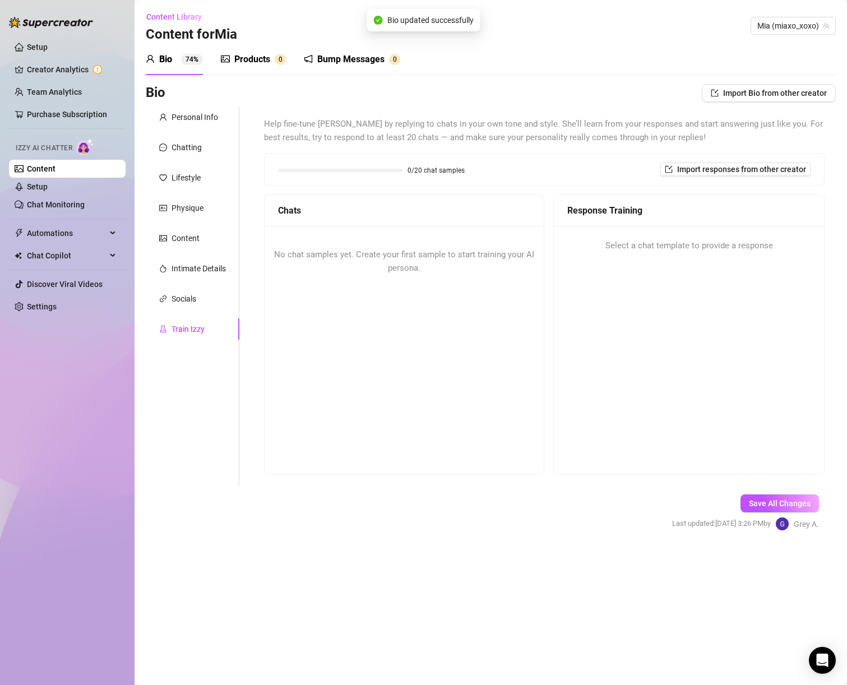
click at [260, 68] on div "Products 0" at bounding box center [253, 59] width 65 height 31
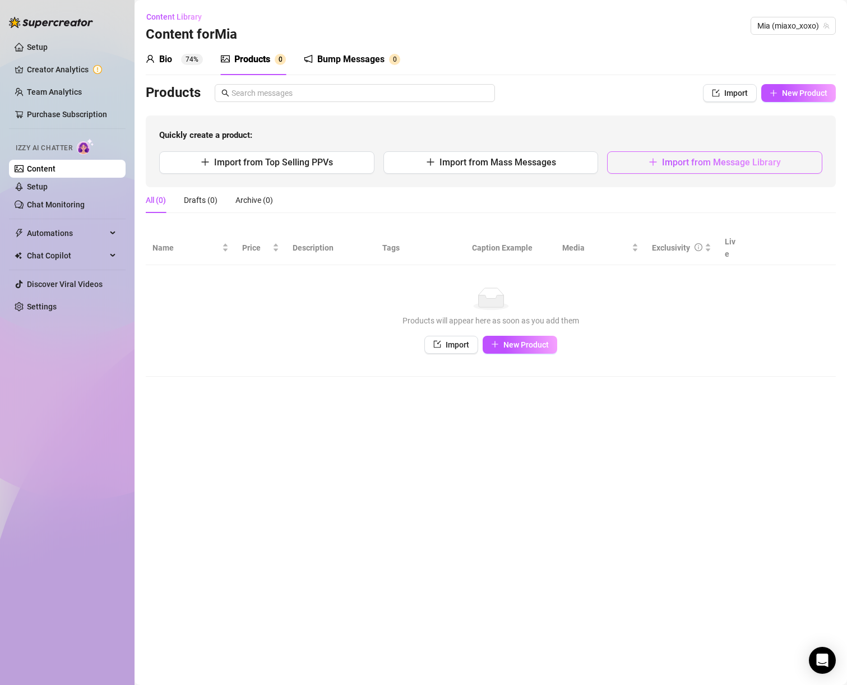
click at [681, 162] on span "Import from Message Library" at bounding box center [721, 162] width 119 height 11
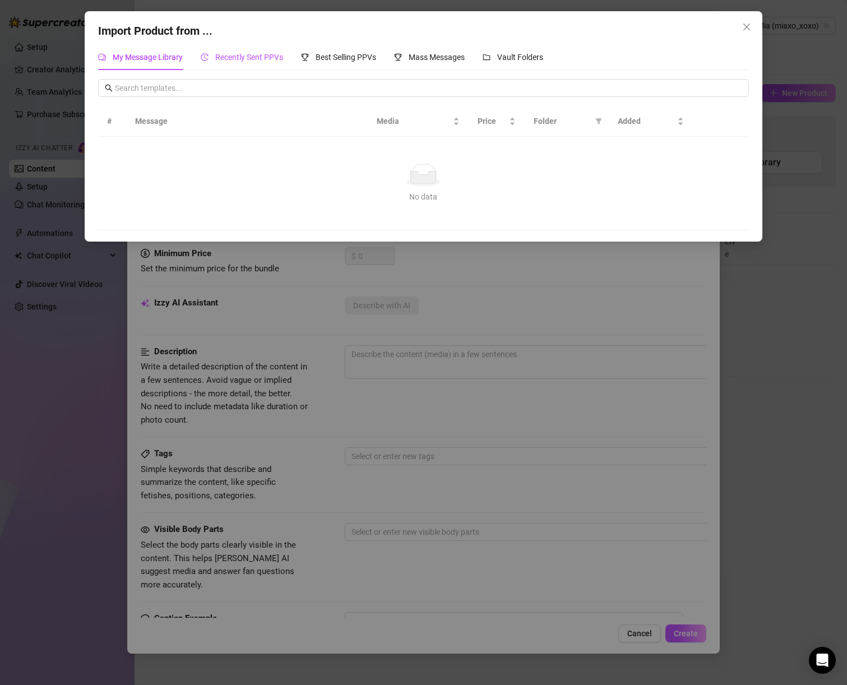
drag, startPoint x: 237, startPoint y: 61, endPoint x: 264, endPoint y: 61, distance: 27.5
click at [237, 61] on span "Recently Sent PPVs" at bounding box center [249, 57] width 68 height 9
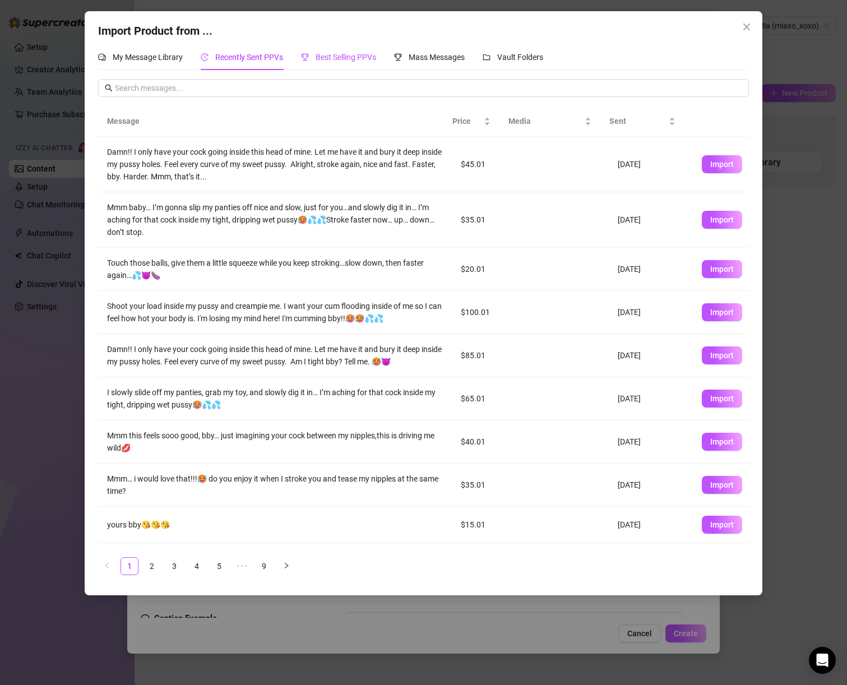
click at [345, 61] on span "Best Selling PPVs" at bounding box center [346, 57] width 61 height 9
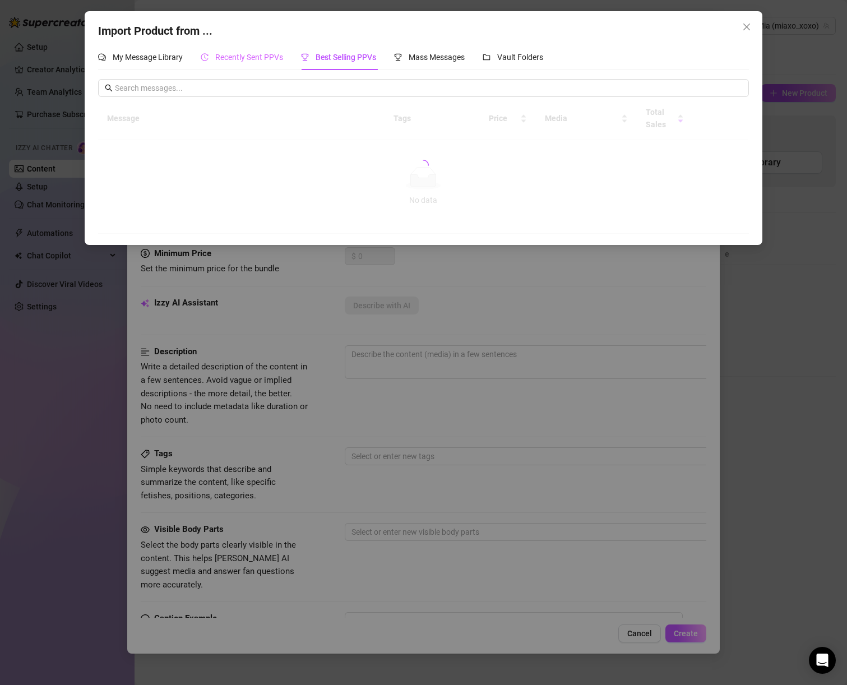
click at [258, 68] on div "Recently Sent PPVs" at bounding box center [242, 57] width 82 height 26
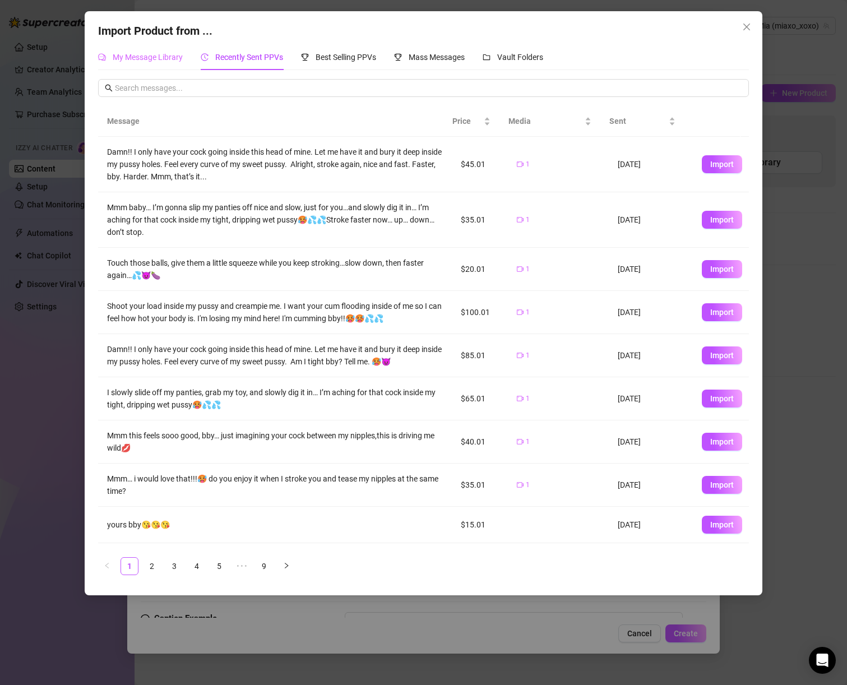
click at [143, 65] on div "My Message Library" at bounding box center [140, 57] width 85 height 26
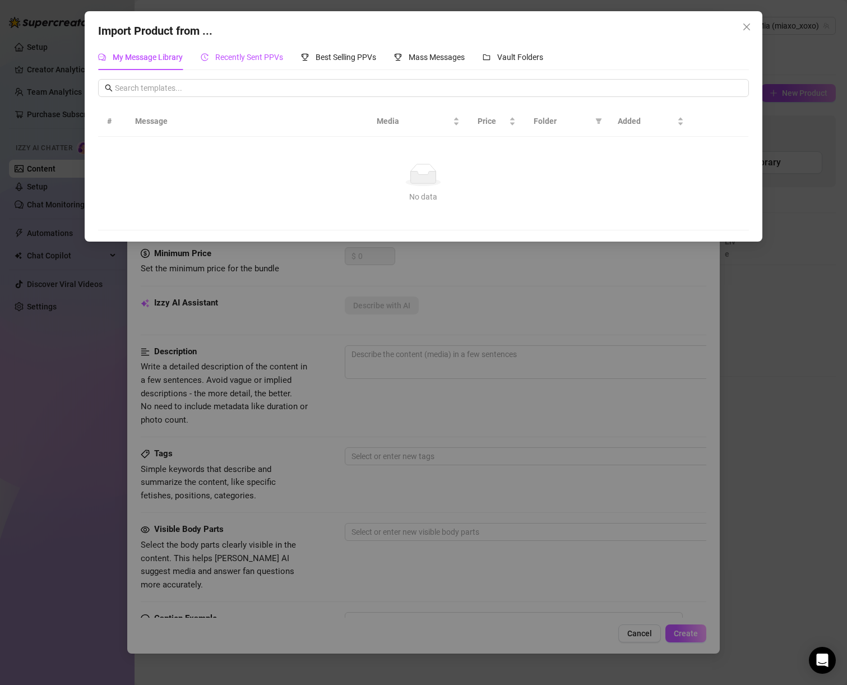
click at [268, 57] on span "Recently Sent PPVs" at bounding box center [249, 57] width 68 height 9
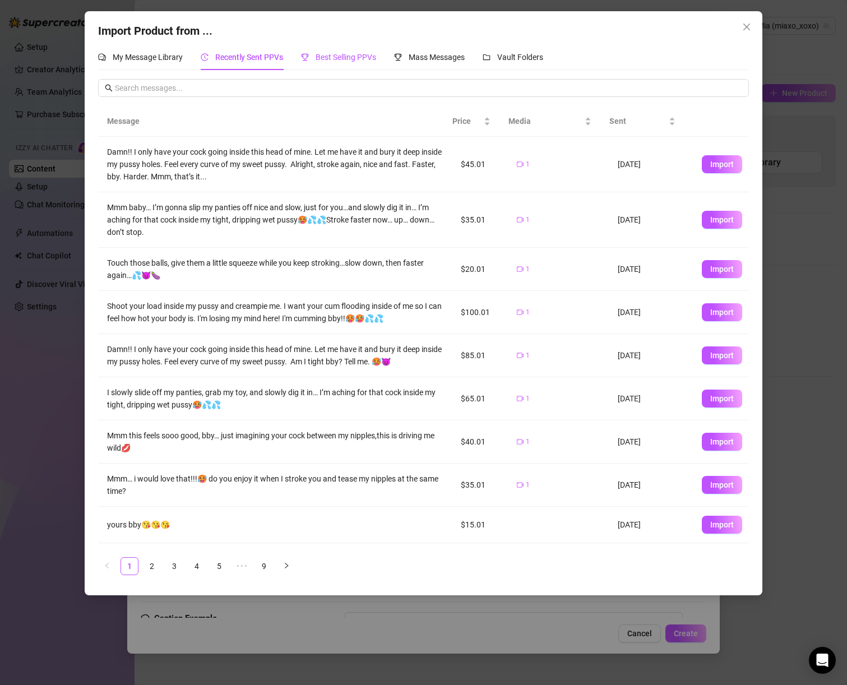
click at [338, 59] on span "Best Selling PPVs" at bounding box center [346, 57] width 61 height 9
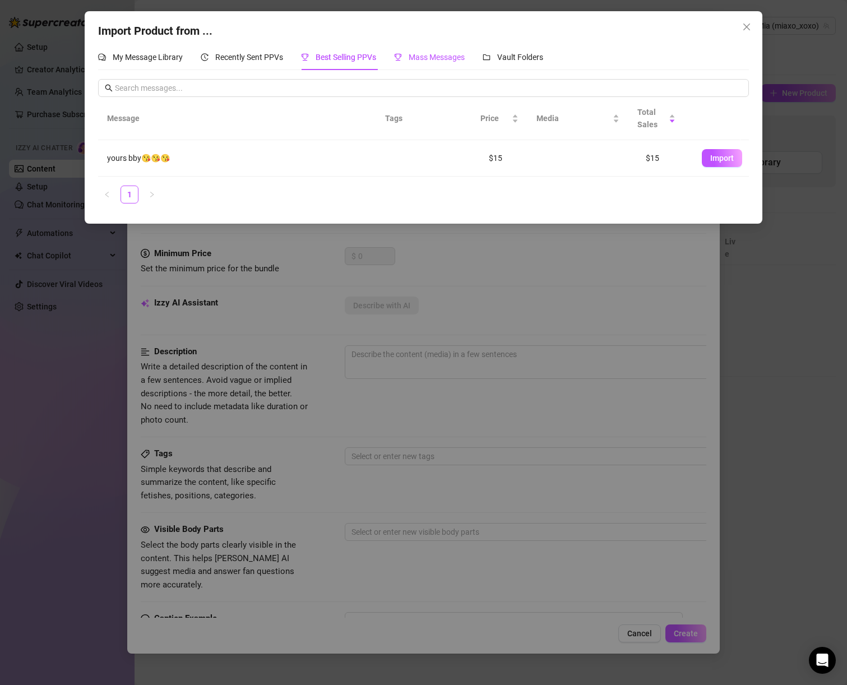
click at [446, 56] on span "Mass Messages" at bounding box center [437, 57] width 56 height 9
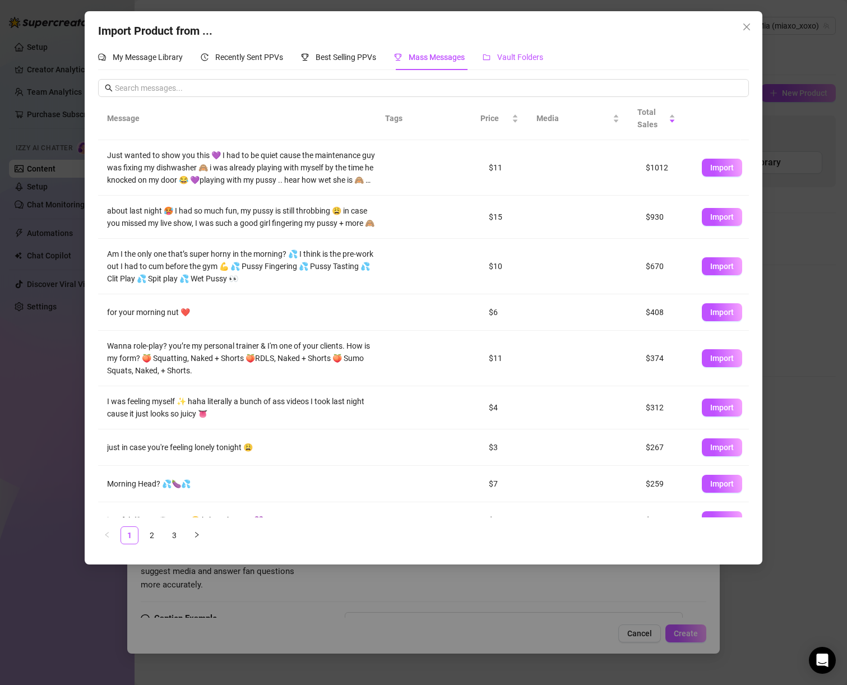
click at [514, 59] on span "Vault Folders" at bounding box center [520, 57] width 46 height 9
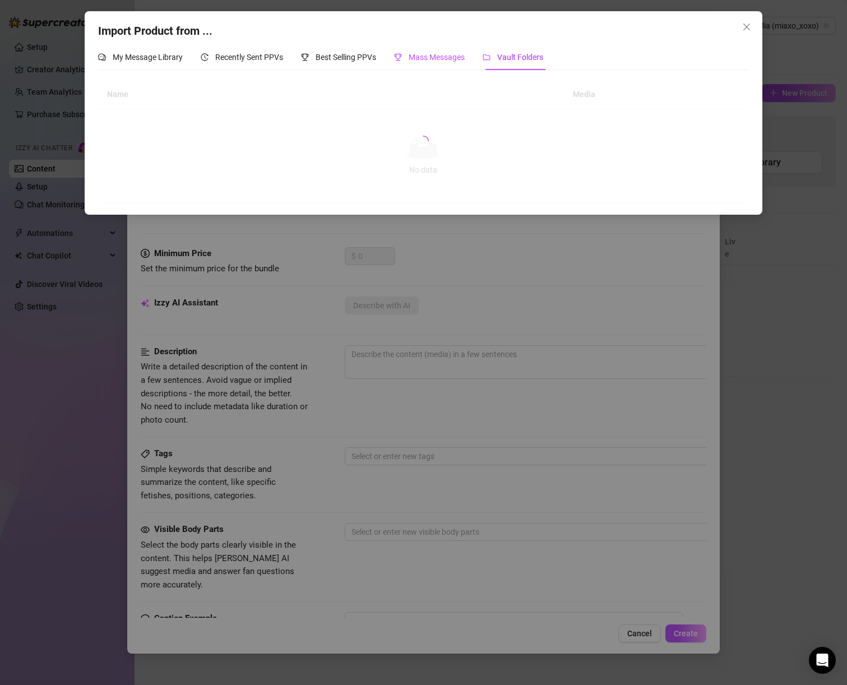
click at [447, 62] on span "Mass Messages" at bounding box center [437, 57] width 56 height 9
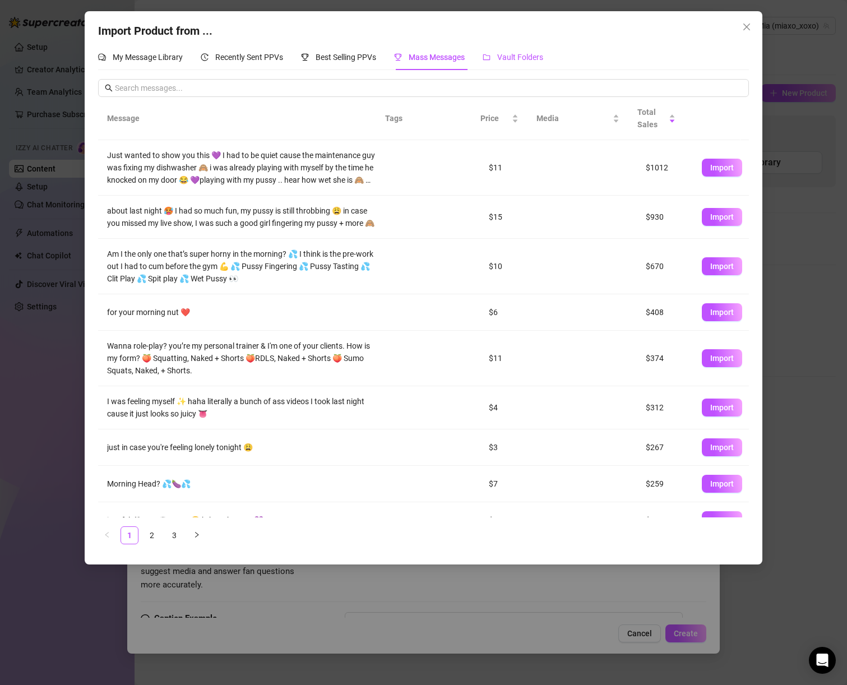
click at [513, 59] on span "Vault Folders" at bounding box center [520, 57] width 46 height 9
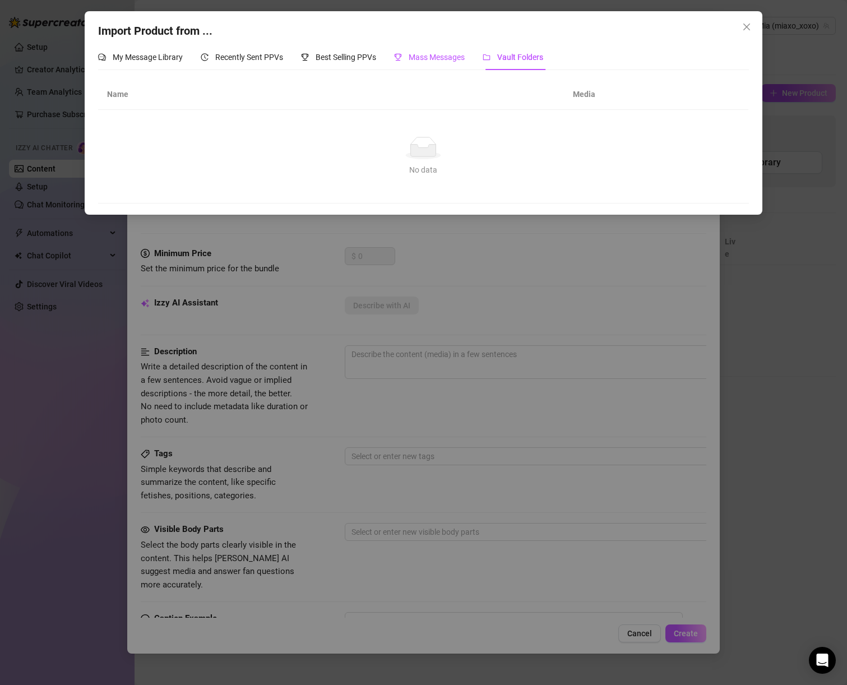
click at [407, 56] on div "Mass Messages" at bounding box center [429, 57] width 71 height 12
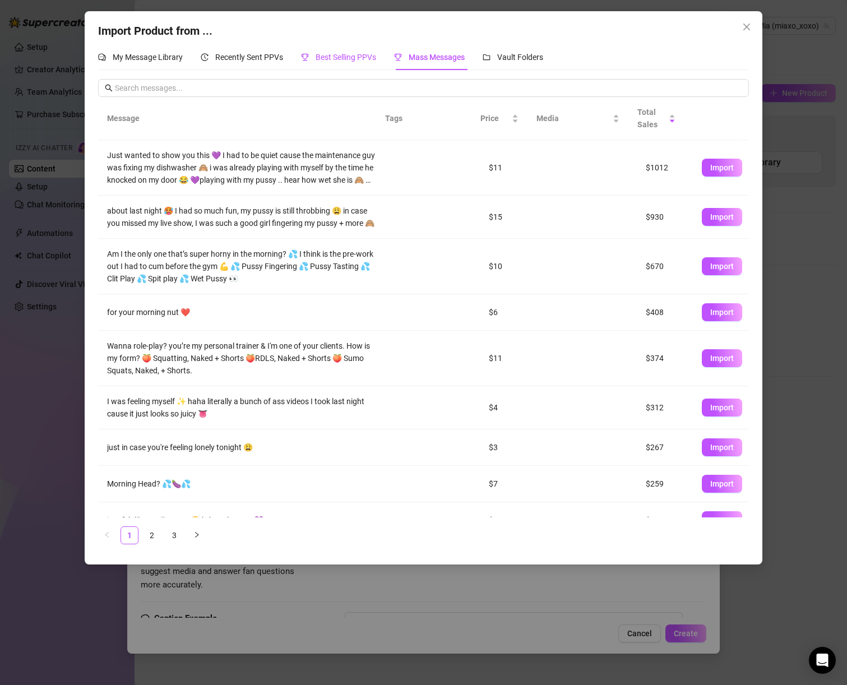
click at [326, 62] on div "Best Selling PPVs" at bounding box center [338, 57] width 75 height 12
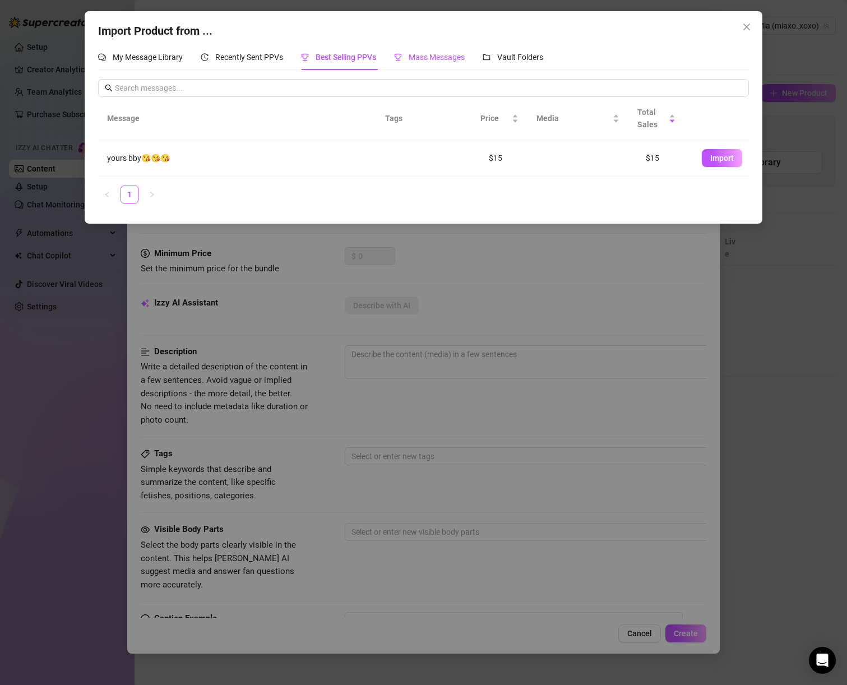
click at [432, 61] on span "Mass Messages" at bounding box center [437, 57] width 56 height 9
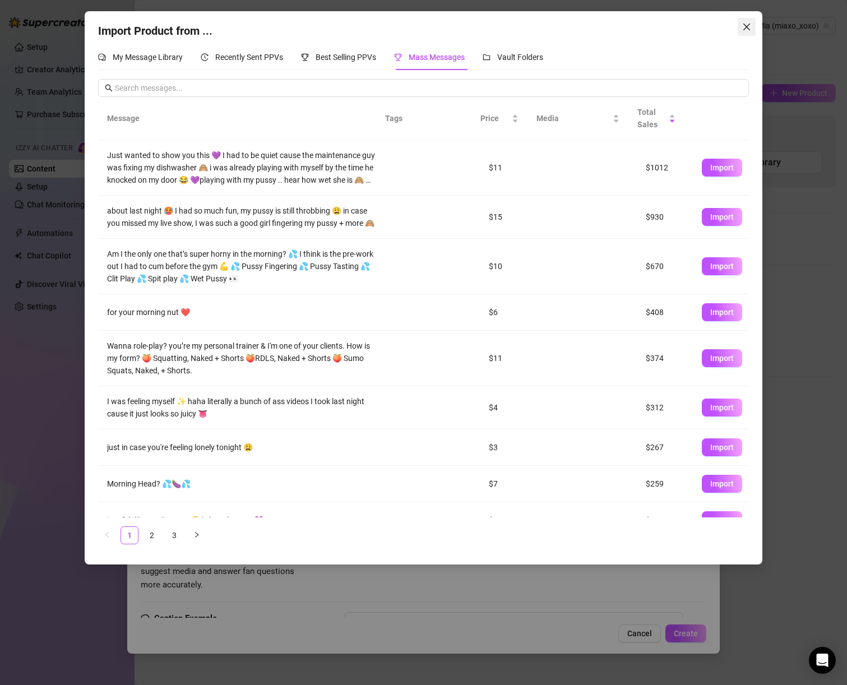
click at [750, 34] on button "Close" at bounding box center [747, 27] width 18 height 18
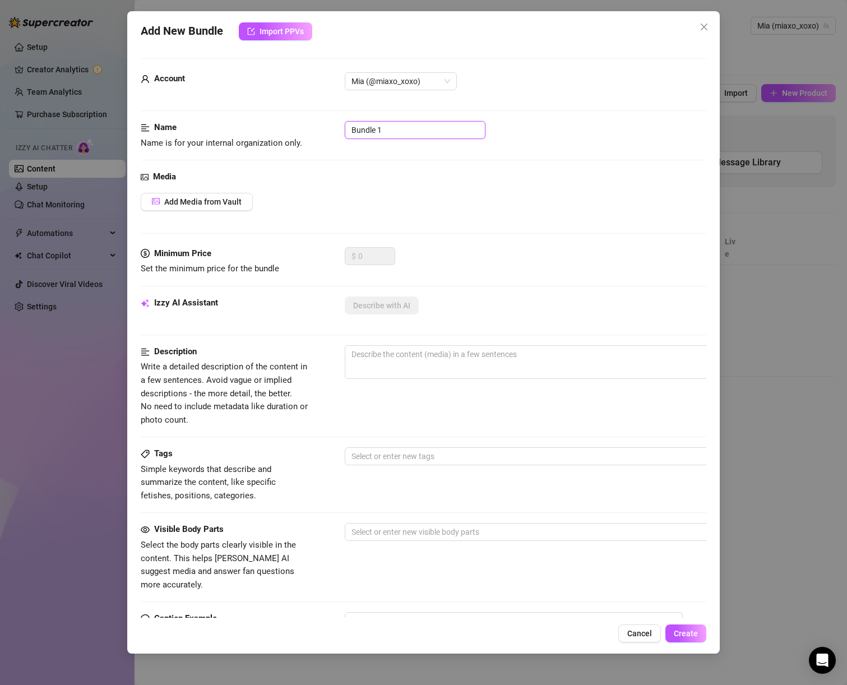
click at [390, 128] on input "Bundle 1" at bounding box center [415, 130] width 141 height 18
click at [704, 29] on icon "close" at bounding box center [704, 26] width 9 height 9
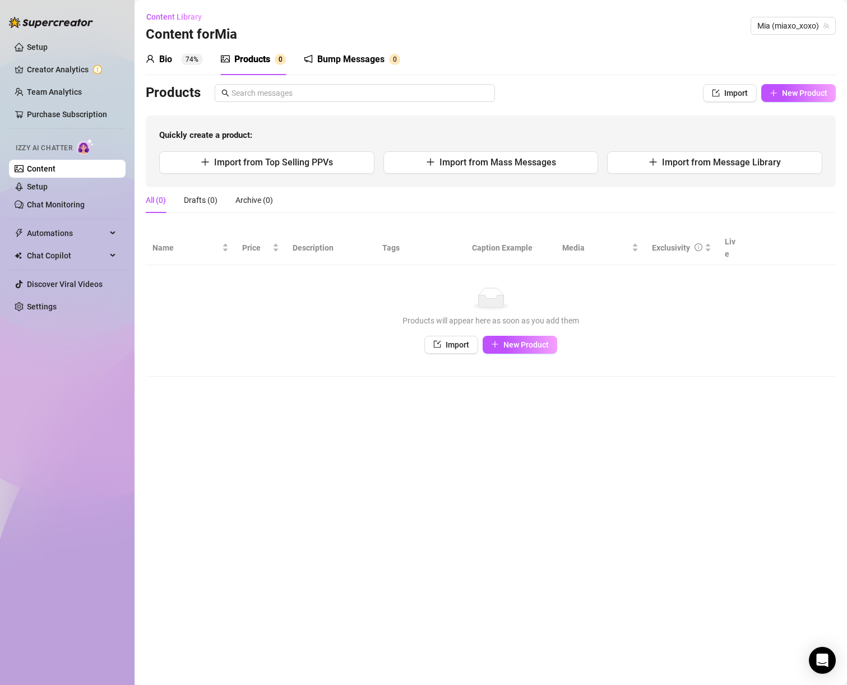
click at [374, 63] on div "Bump Messages" at bounding box center [350, 59] width 67 height 13
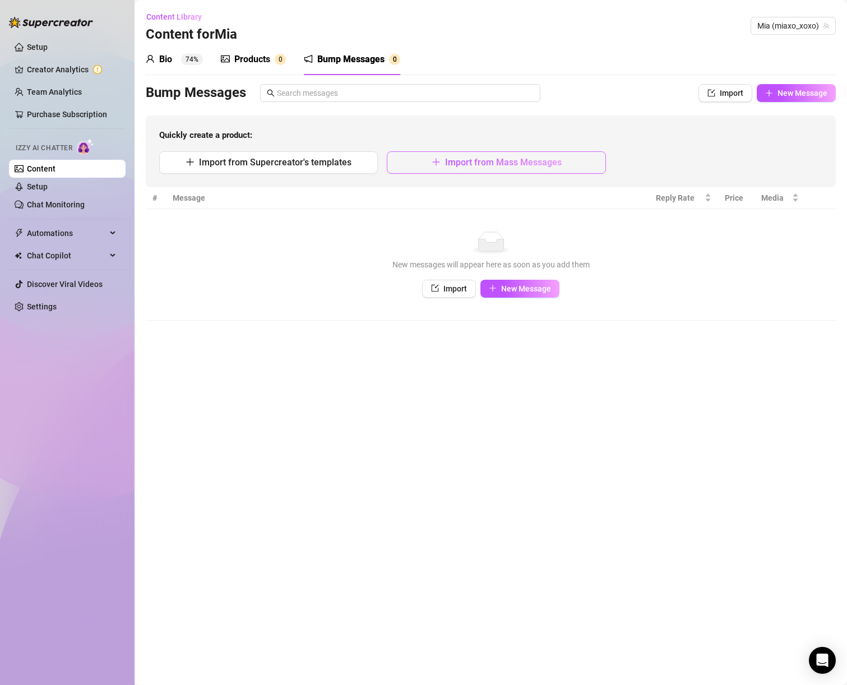
click at [407, 170] on button "Import from Mass Messages" at bounding box center [496, 162] width 219 height 22
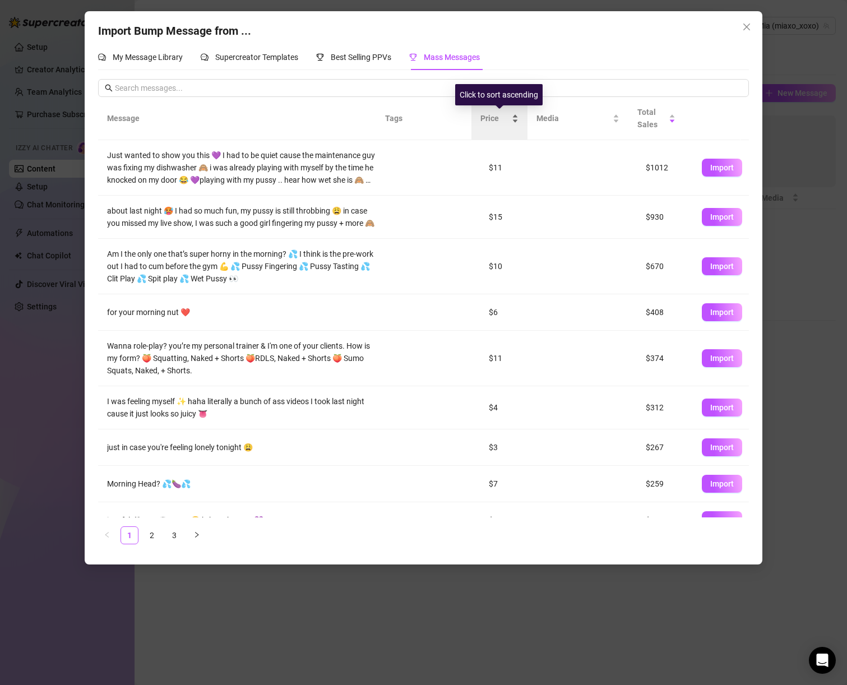
click at [481, 125] on div "Price" at bounding box center [500, 118] width 38 height 12
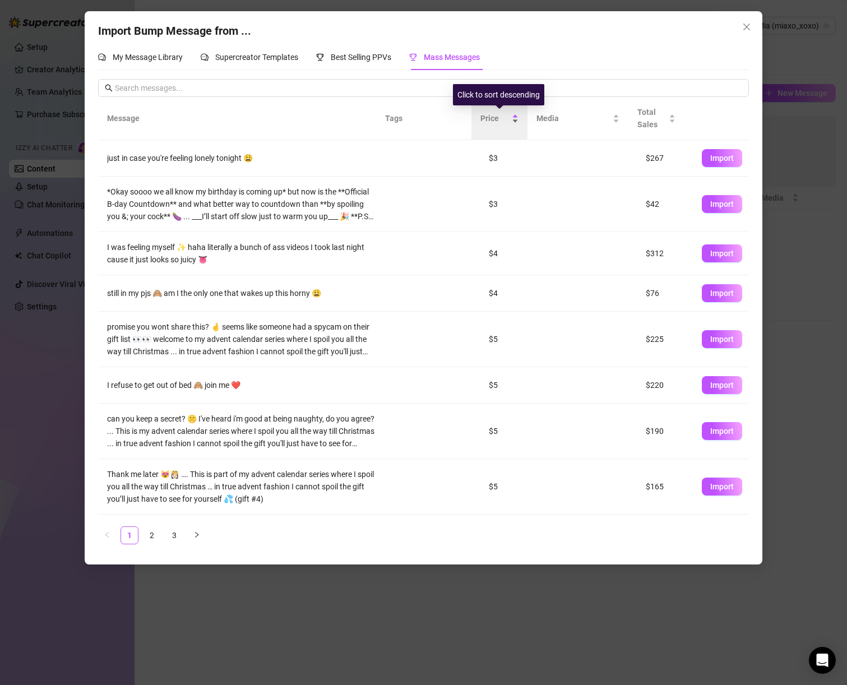
click at [481, 125] on div "Price" at bounding box center [500, 118] width 38 height 12
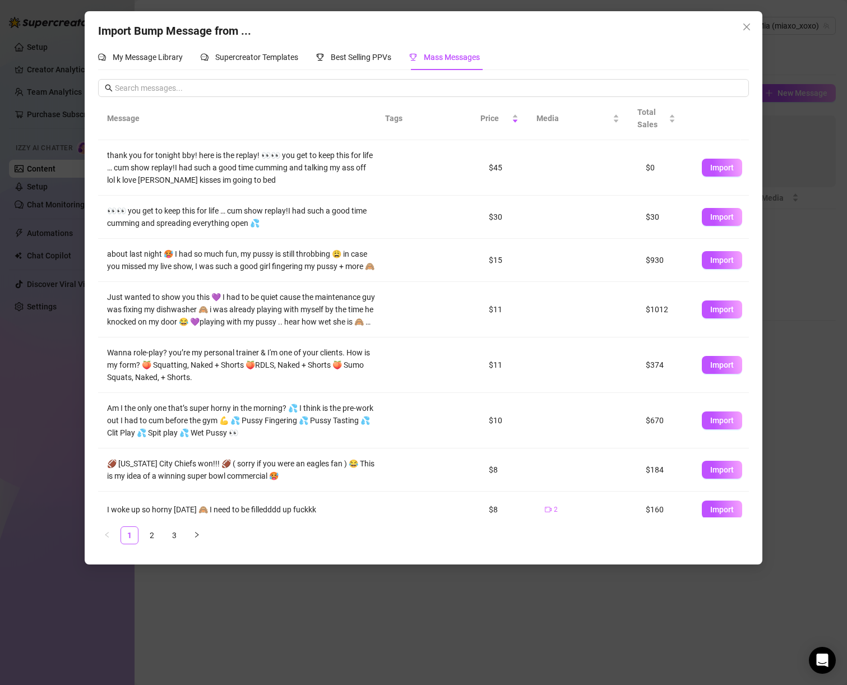
click at [383, 128] on th "Tags" at bounding box center [409, 118] width 67 height 43
click at [391, 123] on th "Tags" at bounding box center [409, 118] width 67 height 43
click at [558, 125] on div "Media" at bounding box center [578, 118] width 83 height 12
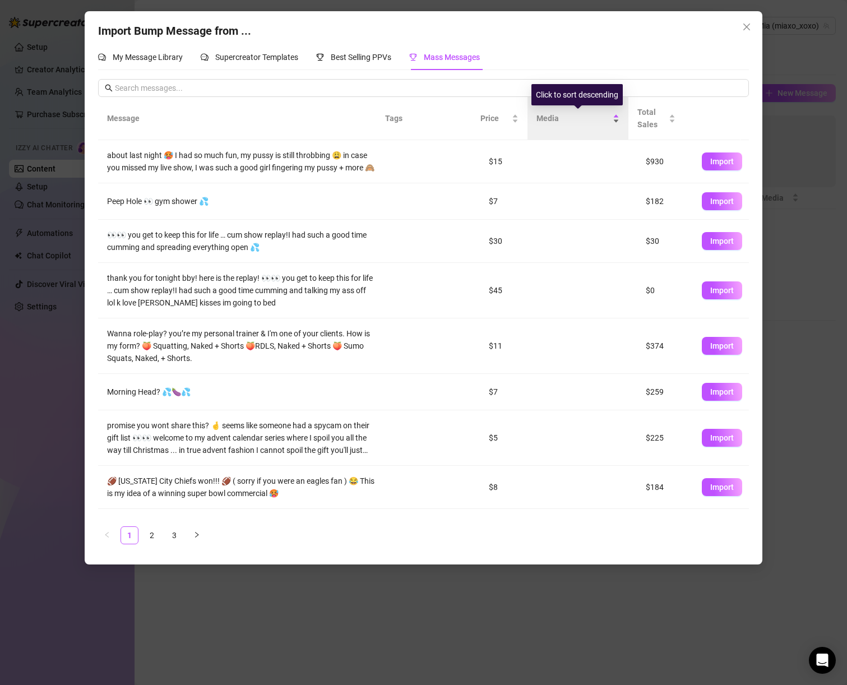
click at [558, 125] on div "Media" at bounding box center [578, 118] width 83 height 12
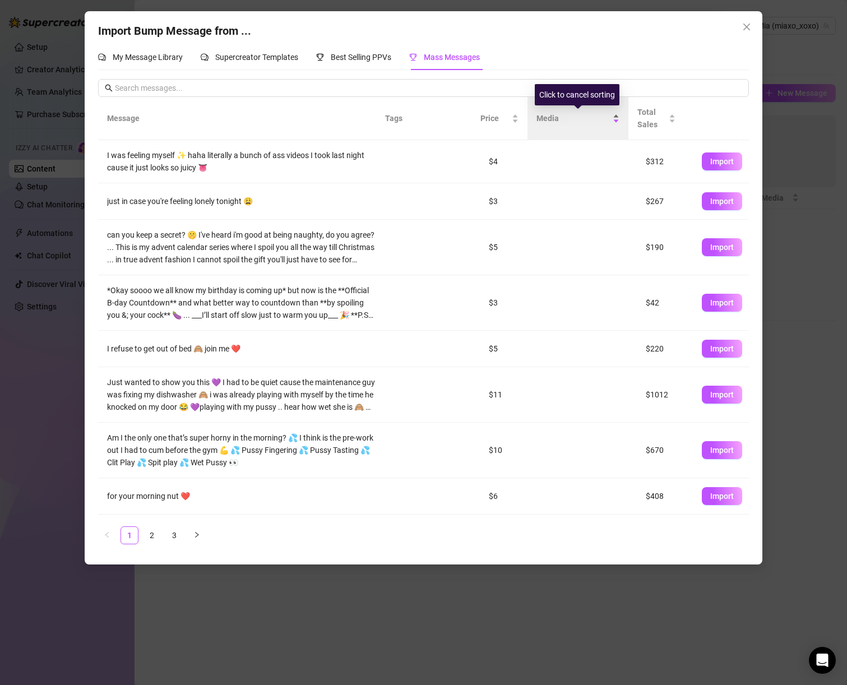
click at [557, 125] on div "Media" at bounding box center [578, 118] width 83 height 12
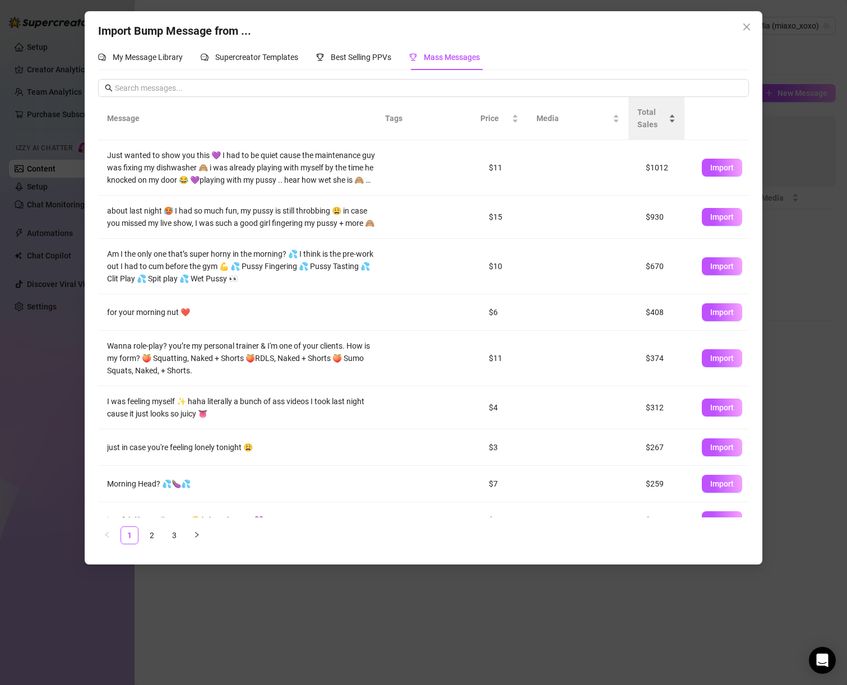
click at [655, 117] on span "Total Sales" at bounding box center [652, 118] width 29 height 25
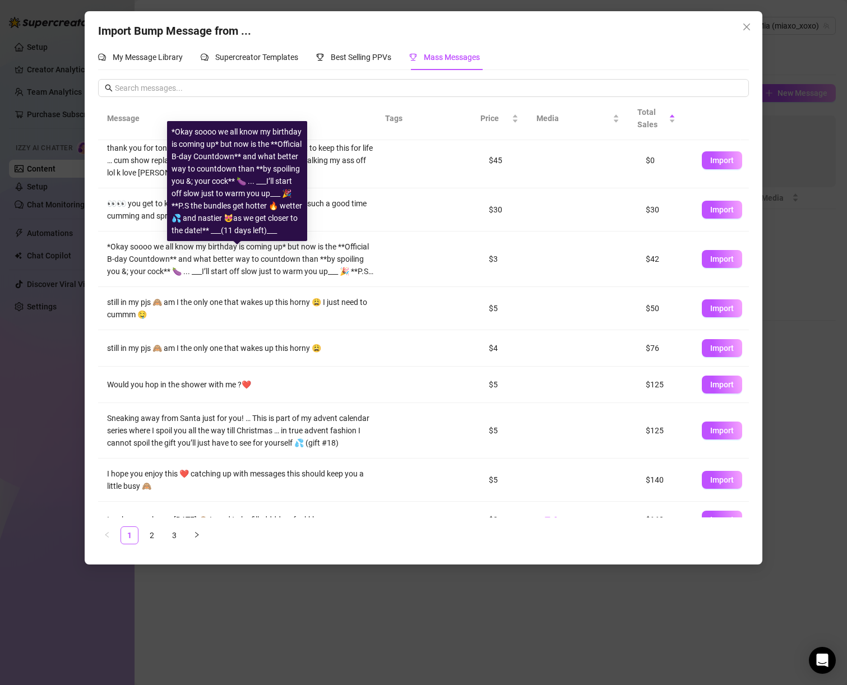
scroll to position [84, 0]
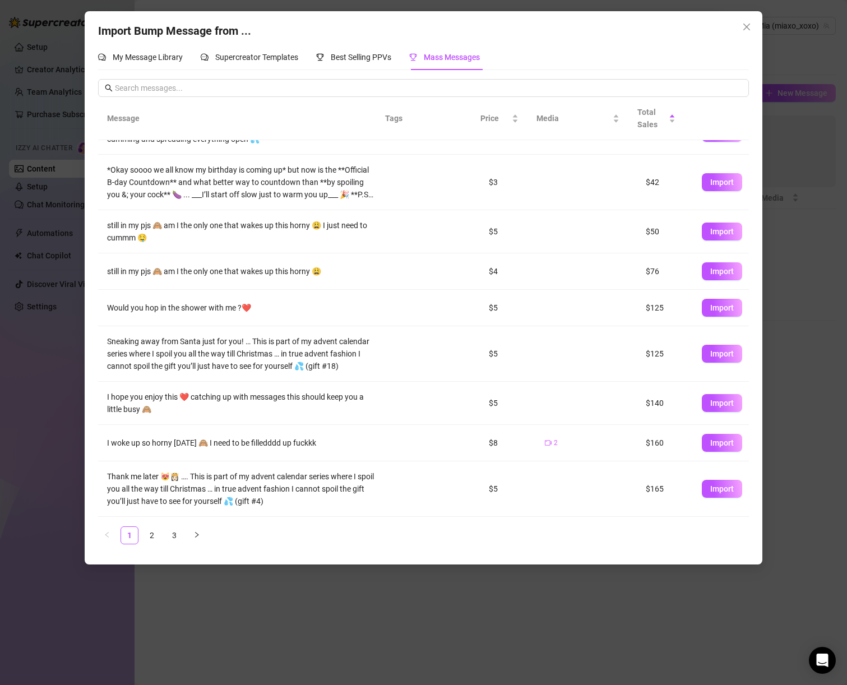
click at [769, 303] on div "Import Bump Message from ... My Message Library Supercreator Templates Best Sel…" at bounding box center [423, 342] width 847 height 685
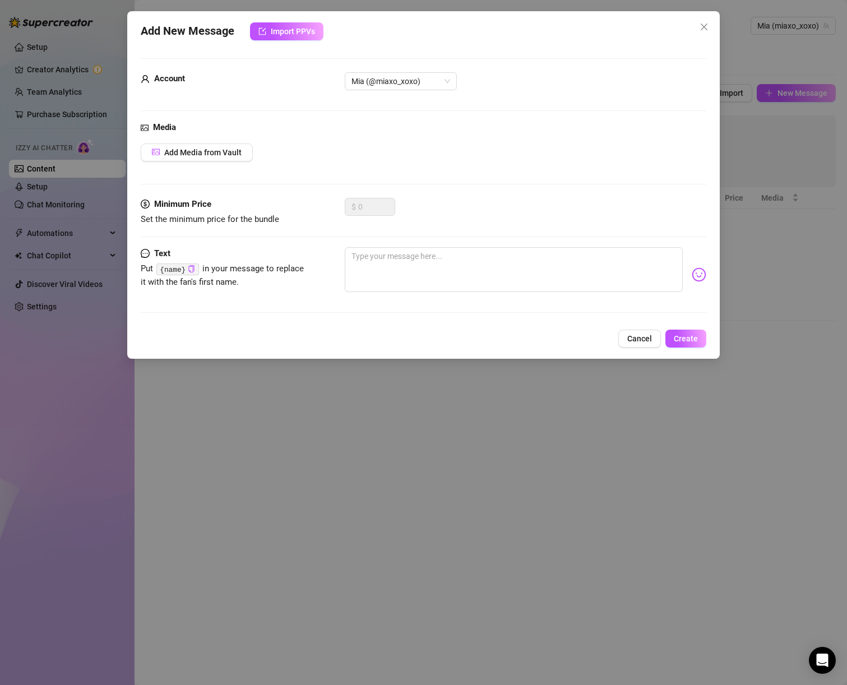
click at [357, 245] on div "Minimum Price Set the minimum price for the bundle $ 0" at bounding box center [424, 222] width 566 height 49
click at [368, 257] on textarea at bounding box center [514, 269] width 339 height 45
click at [694, 273] on img at bounding box center [699, 275] width 15 height 15
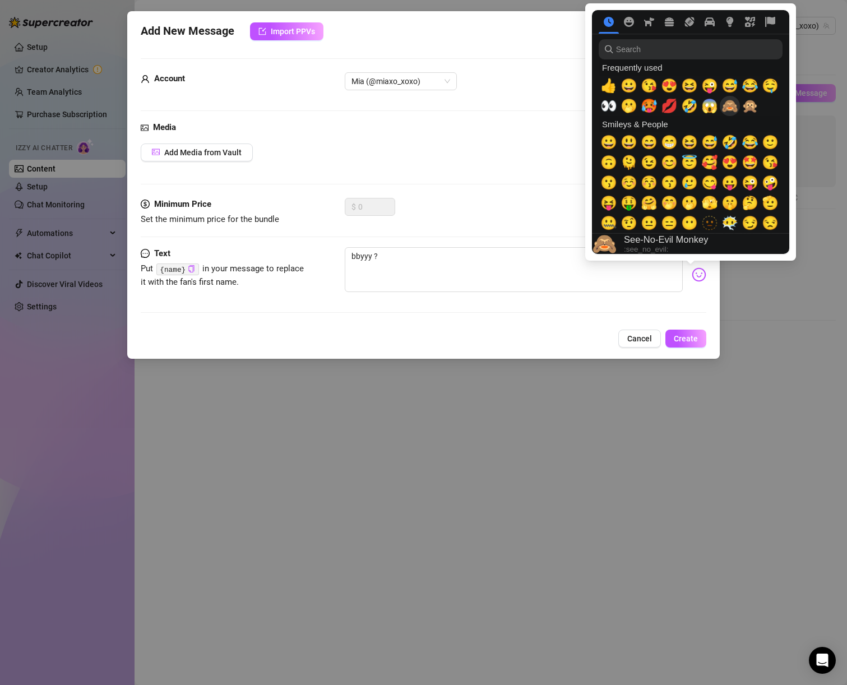
click at [726, 110] on span "🙈" at bounding box center [730, 106] width 17 height 16
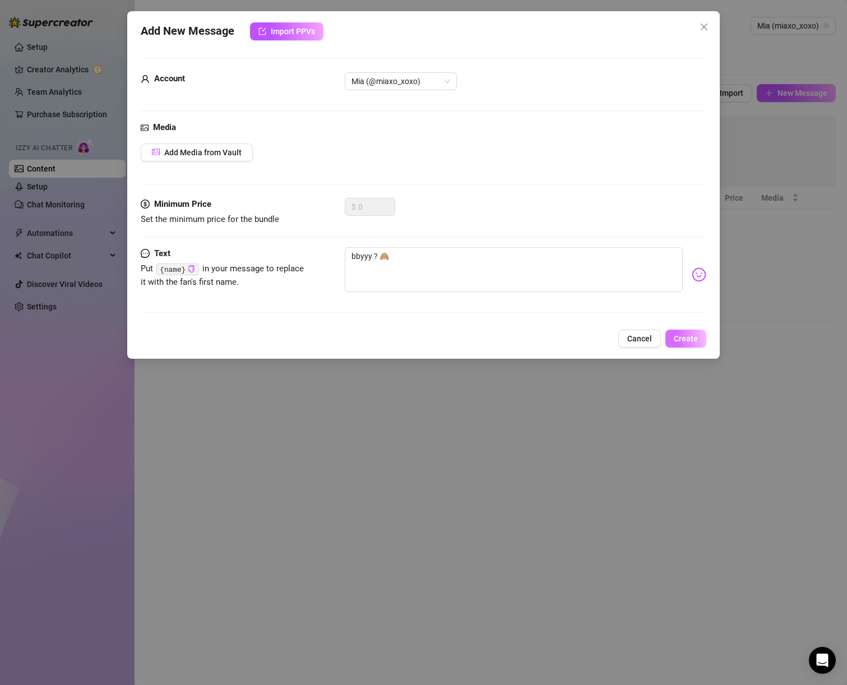
click at [692, 339] on span "Create" at bounding box center [686, 338] width 24 height 9
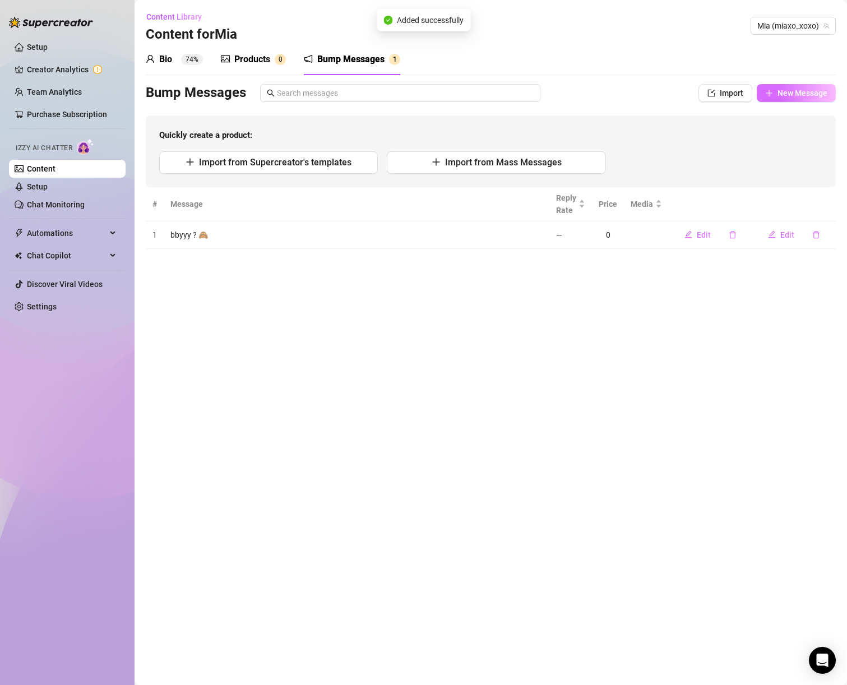
click at [761, 95] on button "New Message" at bounding box center [796, 93] width 79 height 18
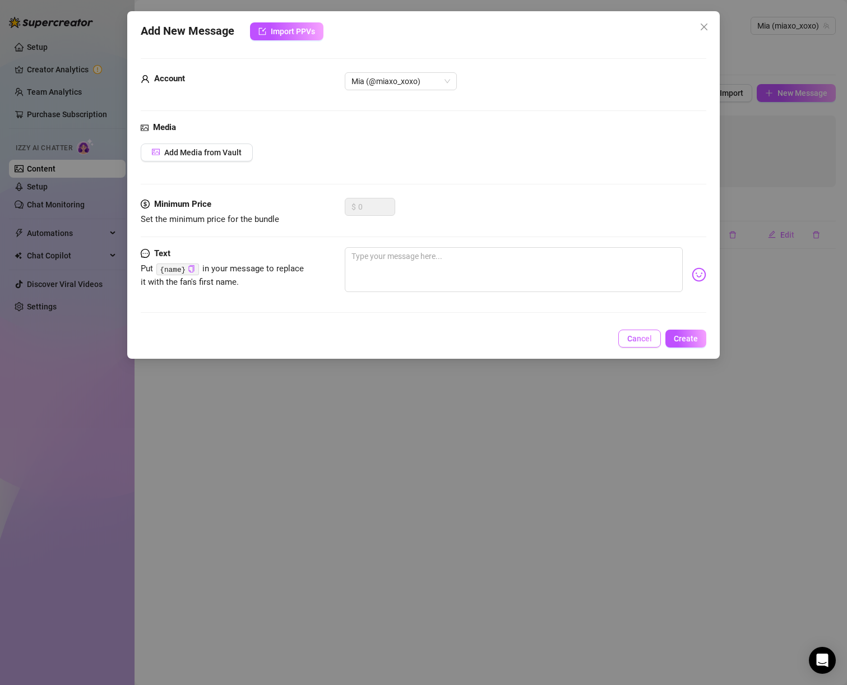
click at [636, 333] on button "Cancel" at bounding box center [640, 339] width 43 height 18
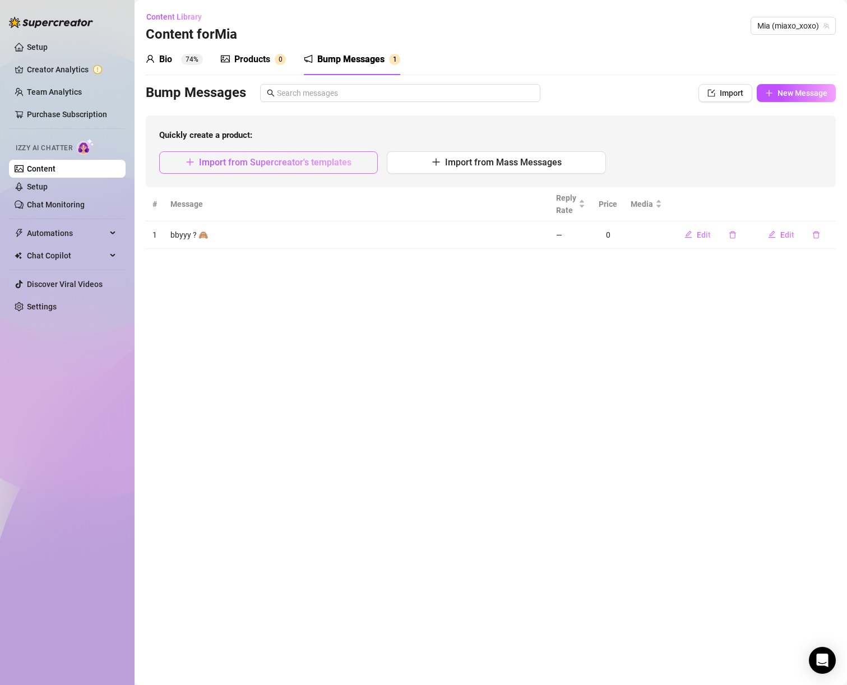
click at [271, 166] on span "Import from Supercreator's templates" at bounding box center [275, 162] width 153 height 11
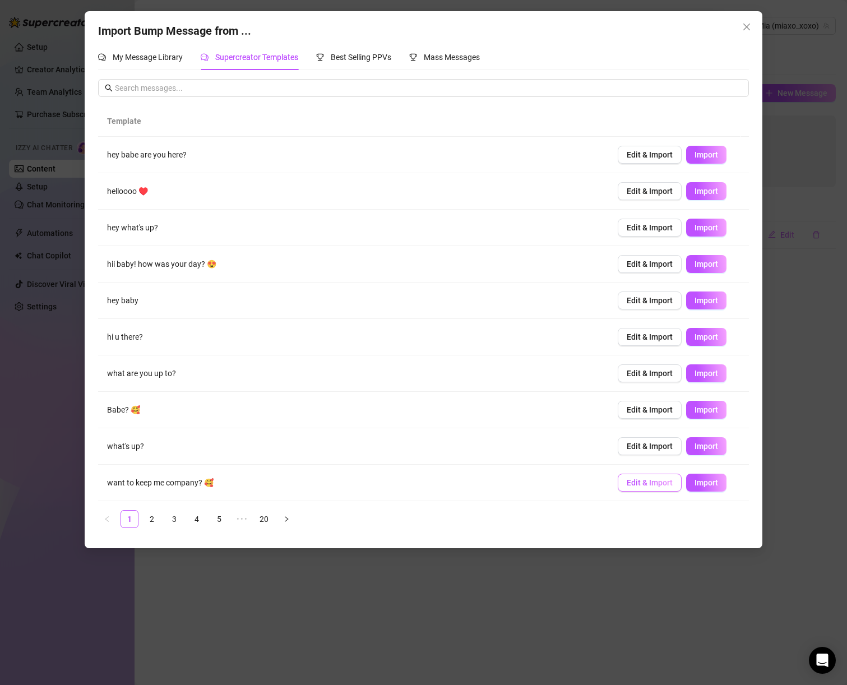
click at [654, 486] on span "Edit & Import" at bounding box center [650, 482] width 46 height 9
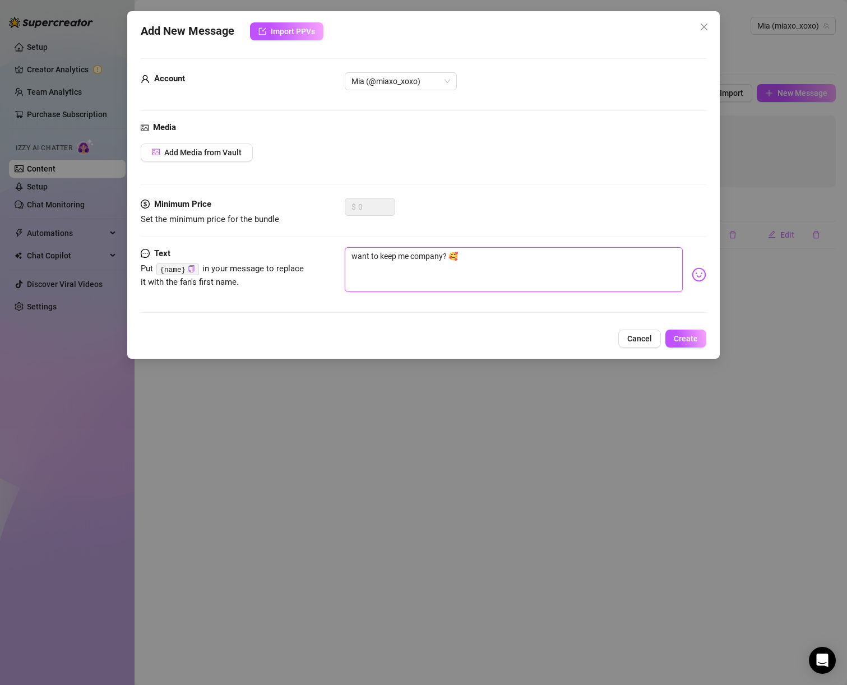
click at [352, 256] on textarea "want to keep me company? 🥰" at bounding box center [514, 269] width 339 height 45
drag, startPoint x: 459, startPoint y: 261, endPoint x: 464, endPoint y: 260, distance: 5.9
click at [464, 260] on textarea "... want to keep me company? 🥰" at bounding box center [514, 269] width 339 height 45
click at [692, 270] on img at bounding box center [699, 275] width 15 height 15
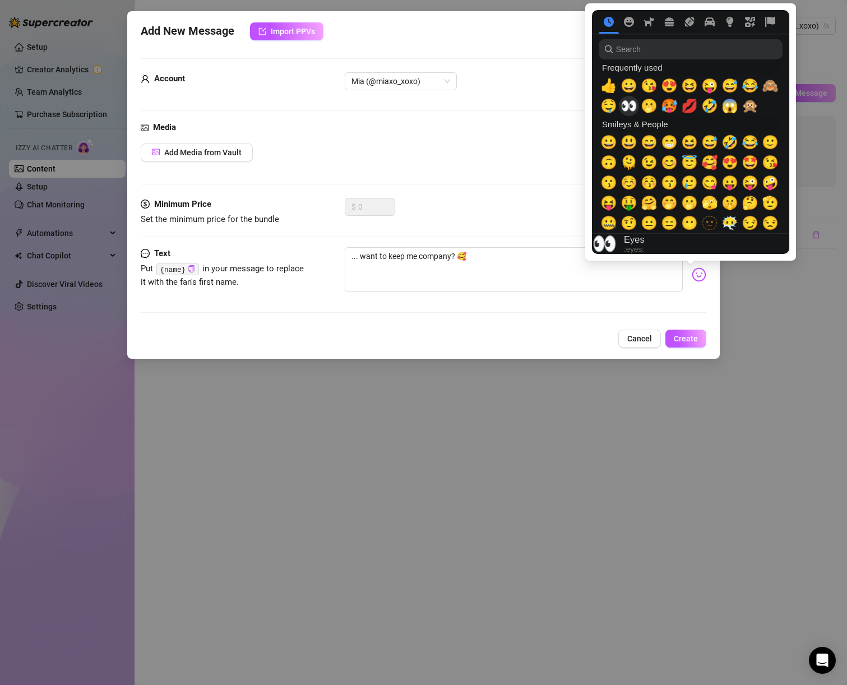
click at [633, 103] on span "👀" at bounding box center [629, 106] width 17 height 16
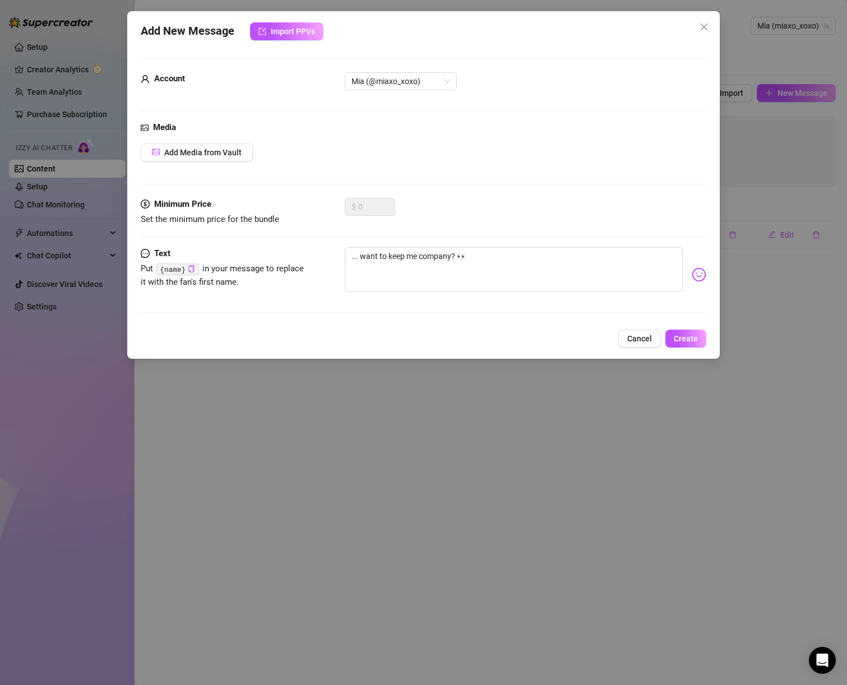
click at [690, 325] on div "Add New Message Import PPVs Account Mia (@miaxo_xoxo) Media Add Media from Vaul…" at bounding box center [423, 185] width 593 height 348
click at [690, 330] on button "Create" at bounding box center [686, 339] width 41 height 18
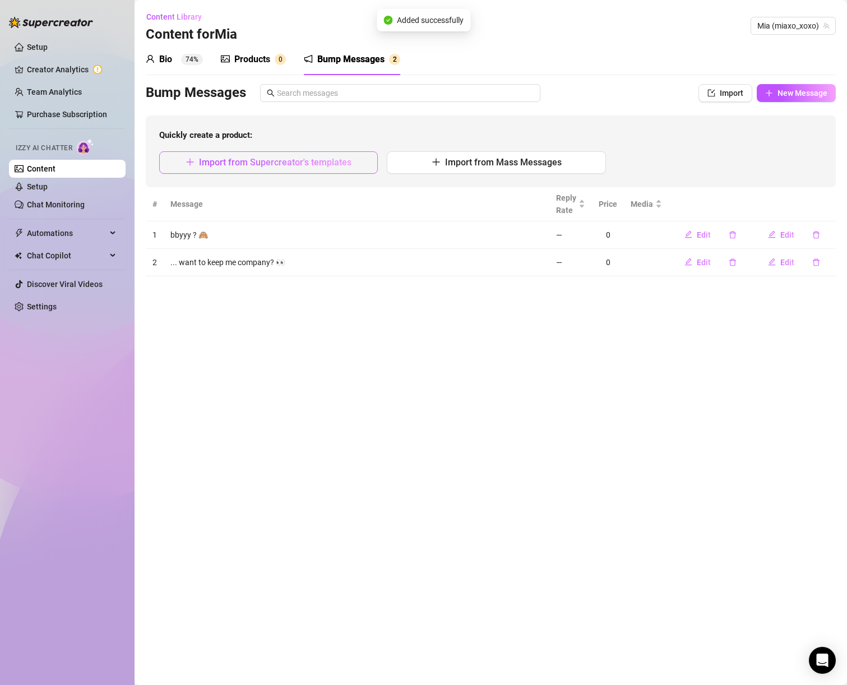
click at [320, 165] on span "Import from Supercreator's templates" at bounding box center [275, 162] width 153 height 11
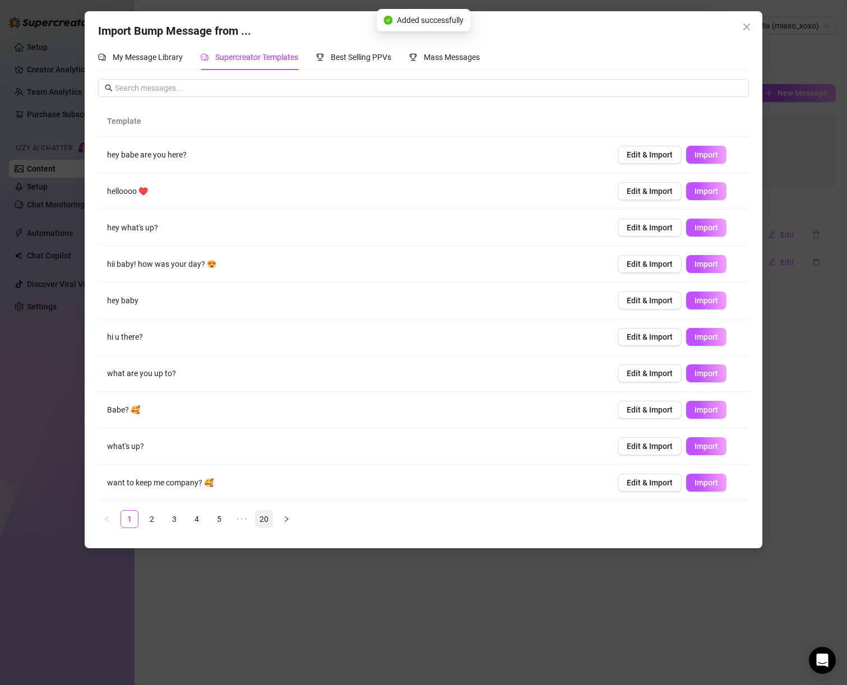
click at [263, 518] on link "20" at bounding box center [264, 519] width 17 height 17
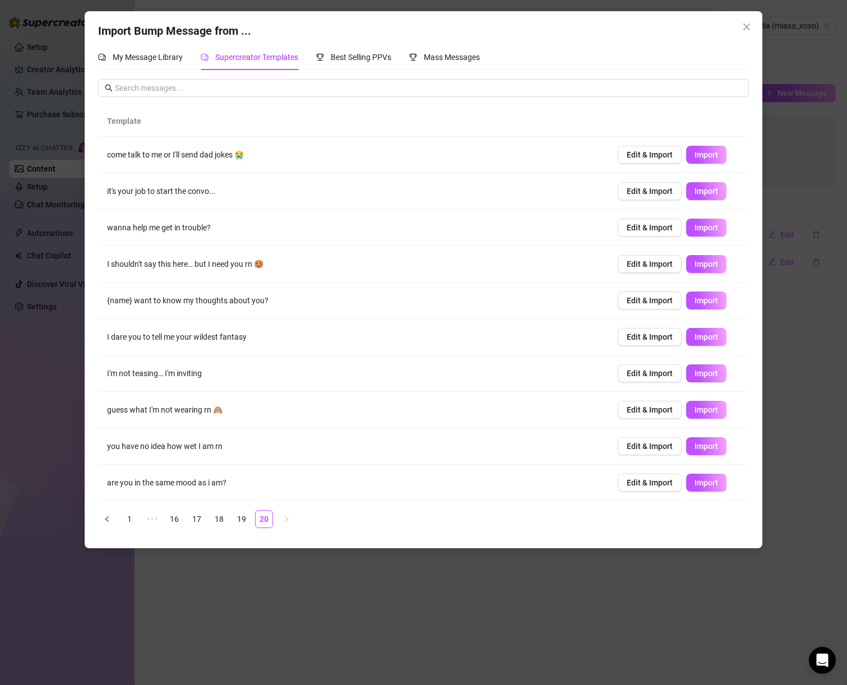
click at [177, 411] on td "guess what I'm not wearing rn 🙈" at bounding box center [353, 410] width 511 height 36
click at [647, 411] on span "Edit & Import" at bounding box center [650, 410] width 46 height 9
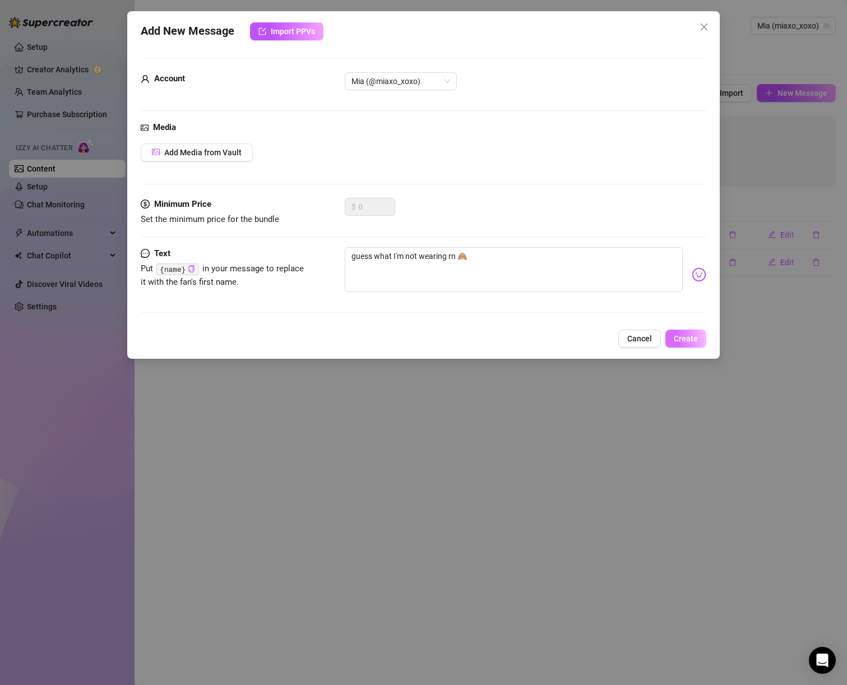
click at [684, 341] on span "Create" at bounding box center [686, 338] width 24 height 9
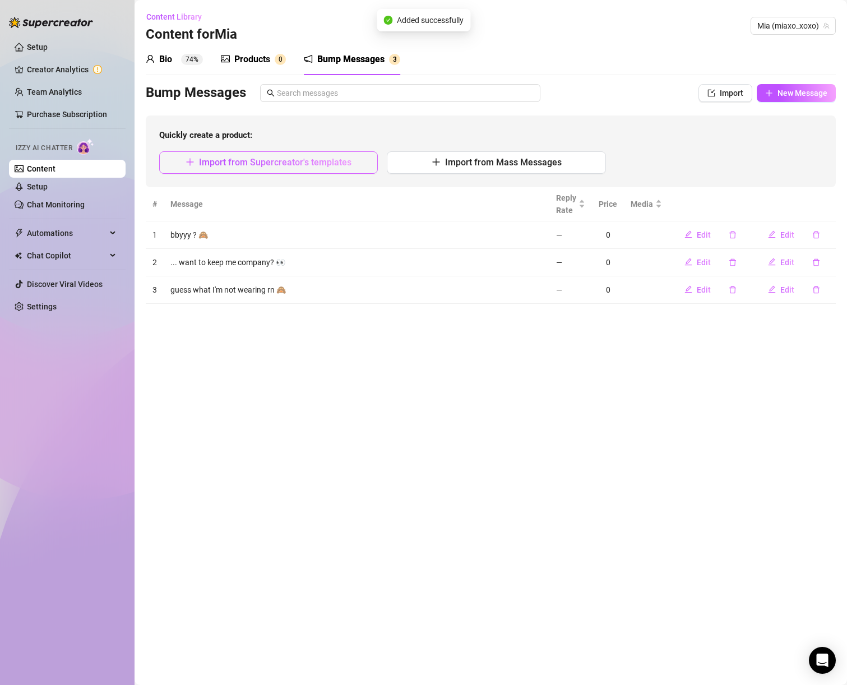
click at [303, 170] on button "Import from Supercreator's templates" at bounding box center [268, 162] width 219 height 22
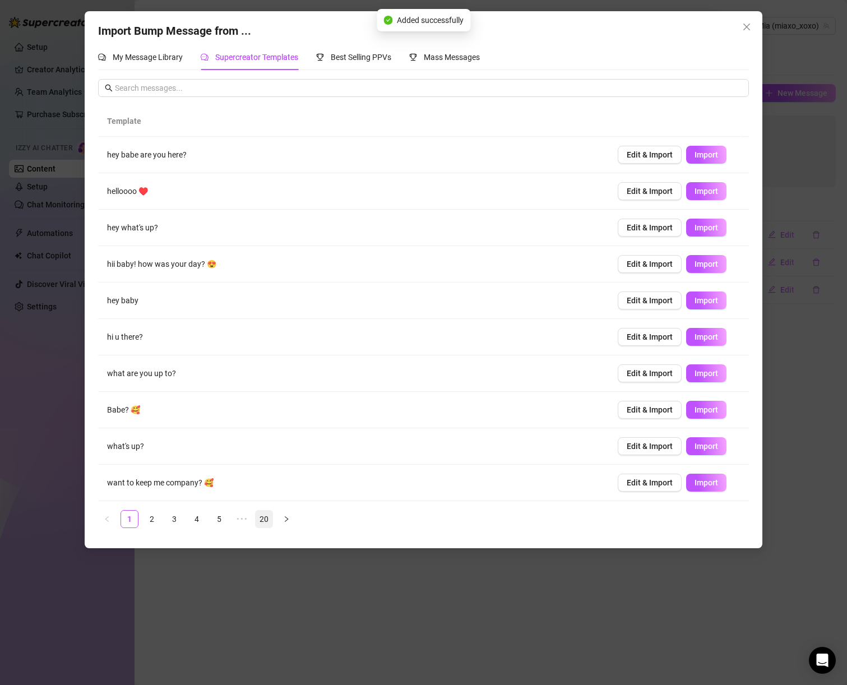
click at [269, 518] on link "20" at bounding box center [264, 519] width 17 height 17
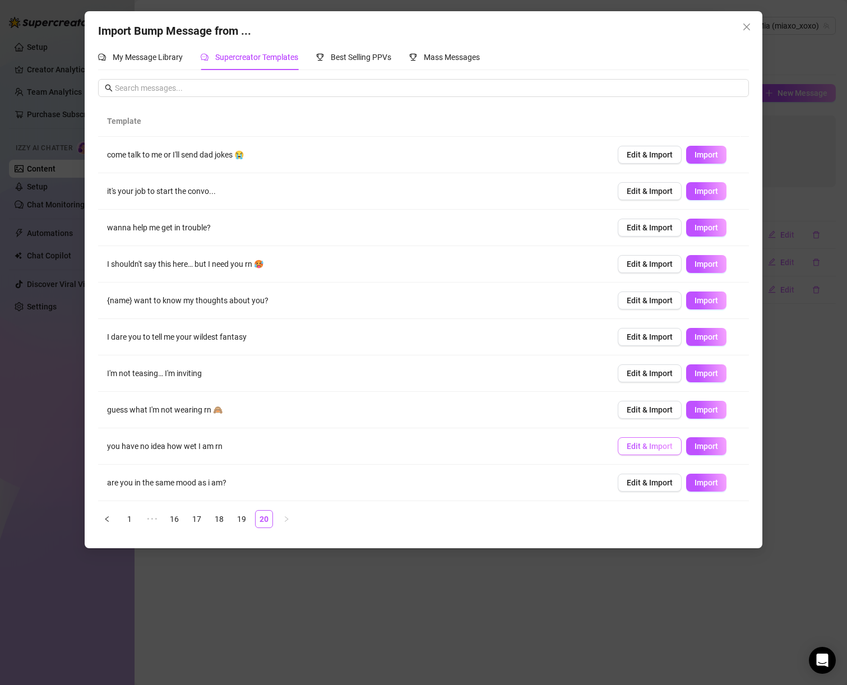
click at [635, 451] on span "Edit & Import" at bounding box center [650, 446] width 46 height 9
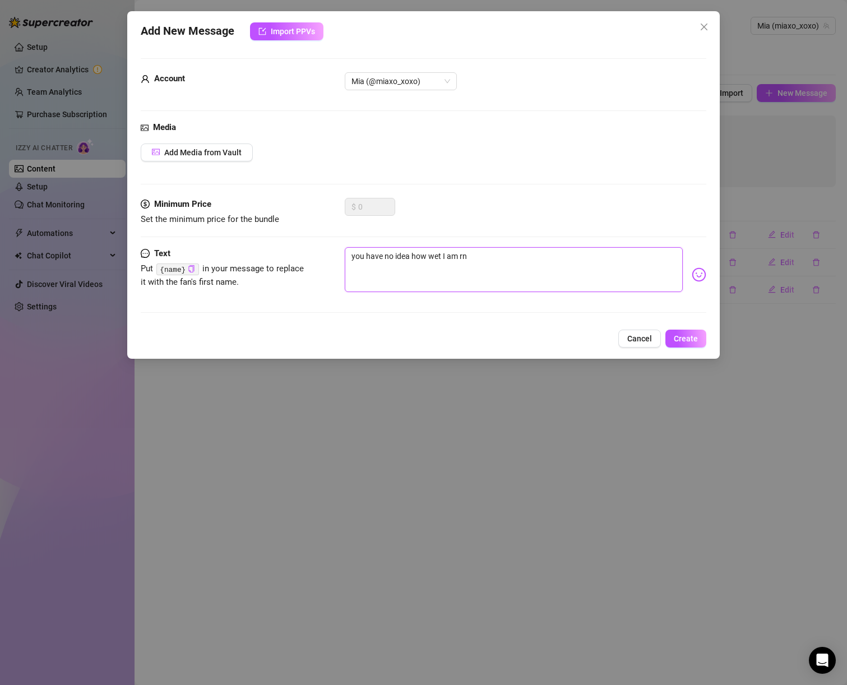
click at [431, 259] on textarea "you have no idea how wet I am rn" at bounding box center [514, 269] width 339 height 45
click at [523, 267] on textarea "you have no idea how horny I am rn" at bounding box center [514, 269] width 339 height 45
click at [692, 273] on img at bounding box center [699, 275] width 15 height 15
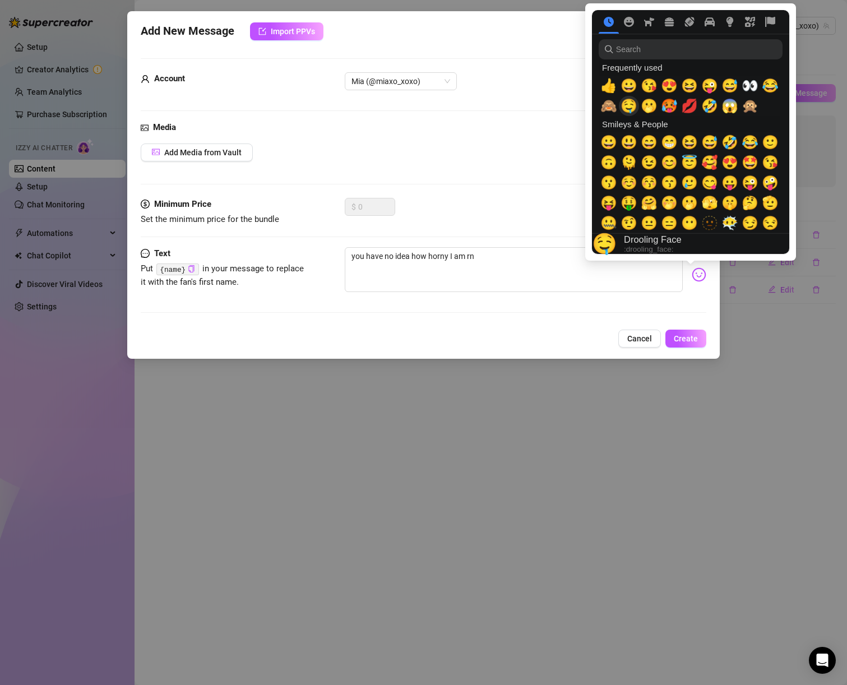
click at [633, 110] on span "🤤" at bounding box center [629, 106] width 17 height 16
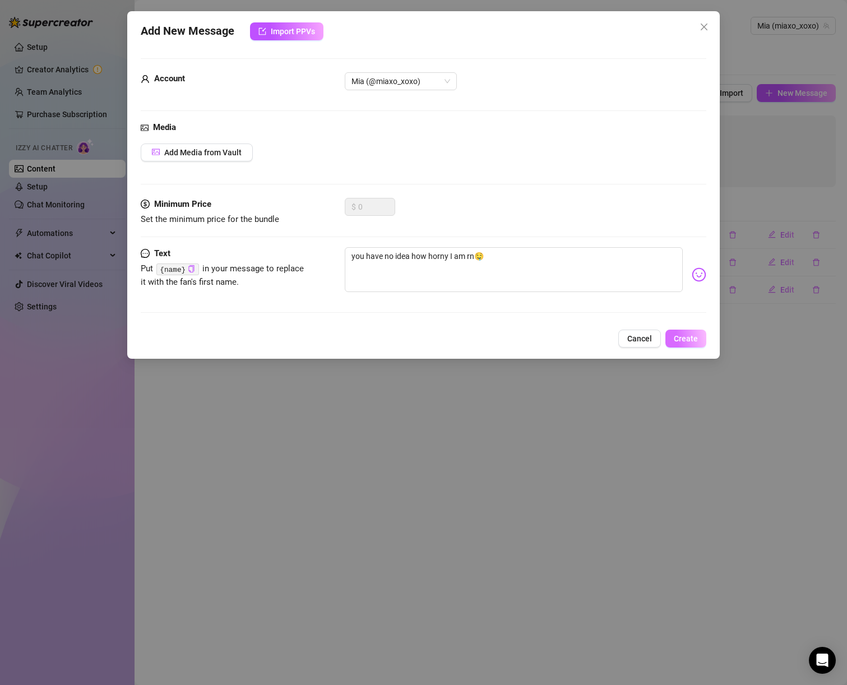
click at [684, 334] on span "Create" at bounding box center [686, 338] width 24 height 9
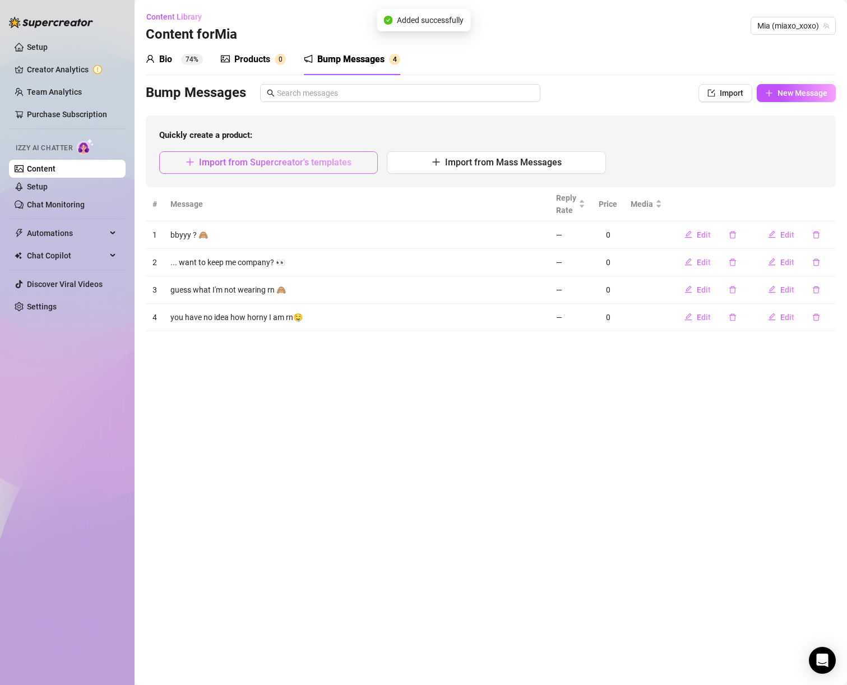
click at [254, 170] on button "Import from Supercreator's templates" at bounding box center [268, 162] width 219 height 22
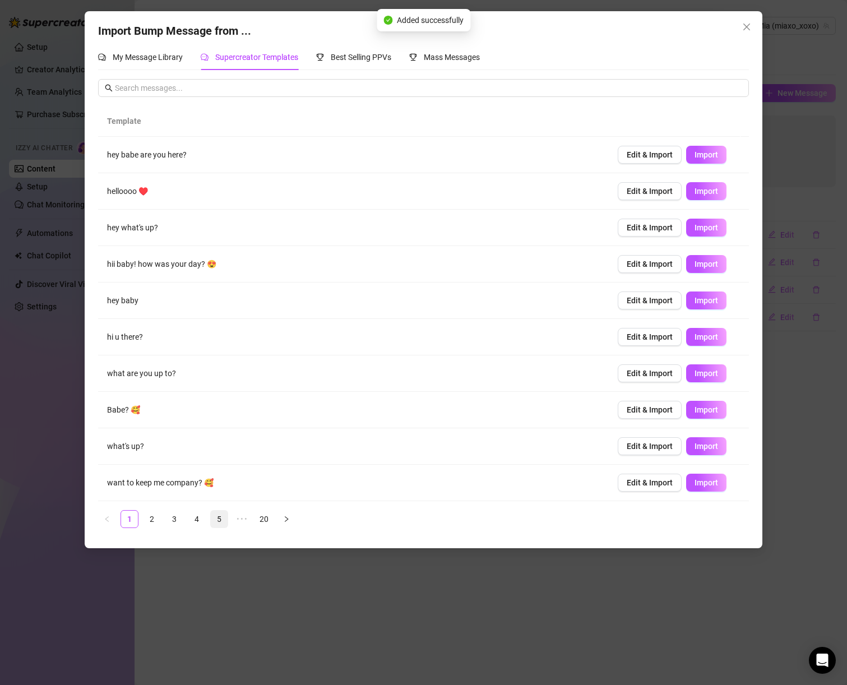
click at [220, 522] on link "5" at bounding box center [219, 519] width 17 height 17
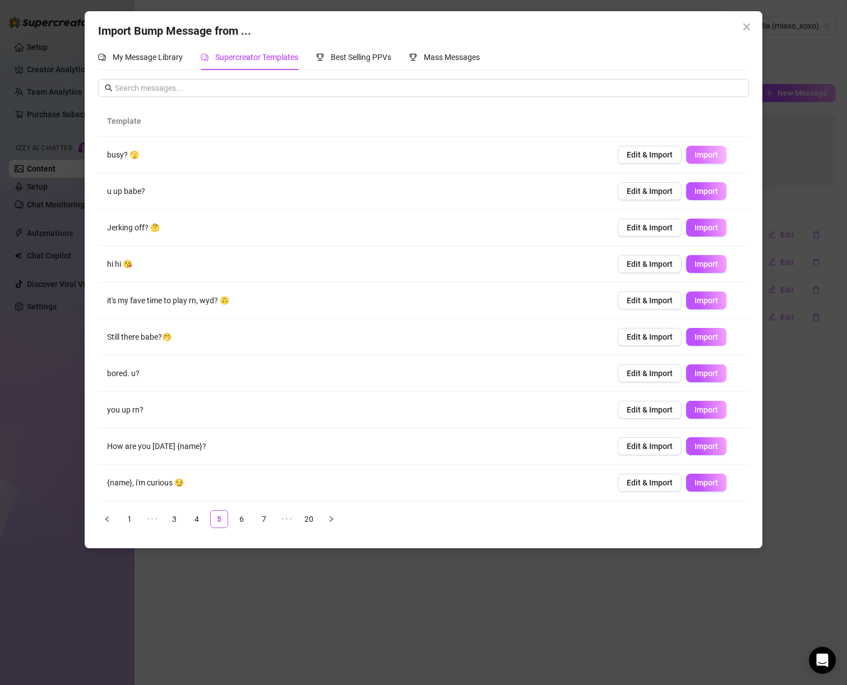
drag, startPoint x: 687, startPoint y: 156, endPoint x: 679, endPoint y: 159, distance: 8.2
click at [695, 156] on span "Import" at bounding box center [707, 154] width 24 height 9
click at [627, 187] on span "Edit & Import" at bounding box center [650, 191] width 46 height 9
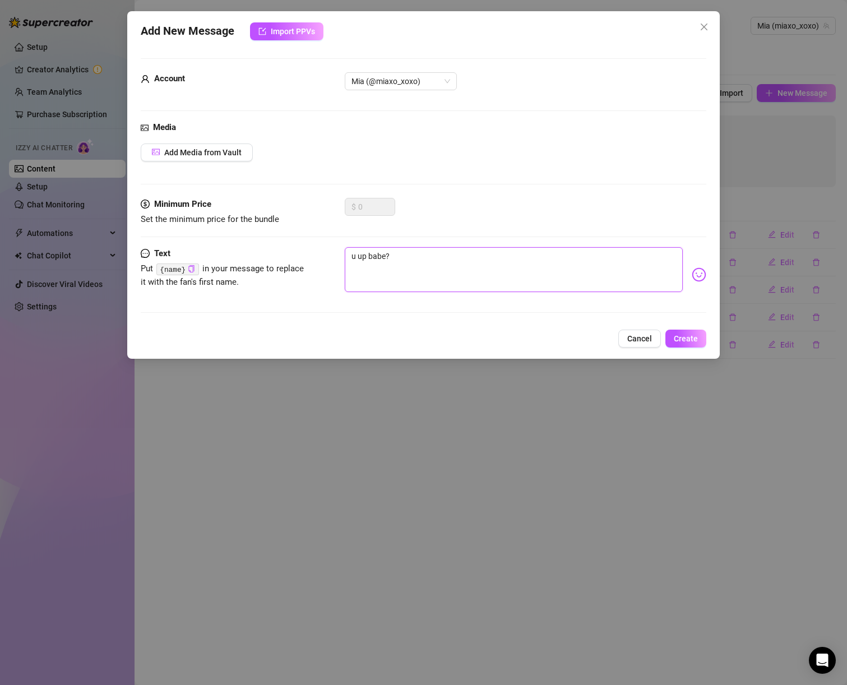
click at [375, 257] on textarea "u up babe?" at bounding box center [514, 269] width 339 height 45
click at [379, 257] on textarea "u up bb?" at bounding box center [514, 269] width 339 height 45
click at [372, 255] on textarea "u up bb?" at bounding box center [514, 269] width 339 height 45
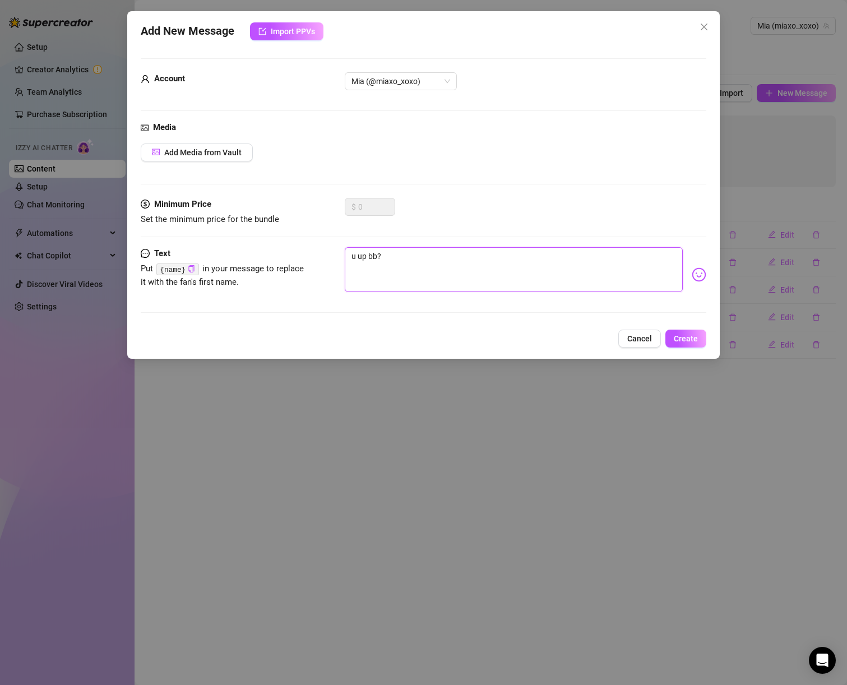
click at [372, 255] on textarea "u up bb?" at bounding box center [514, 269] width 339 height 45
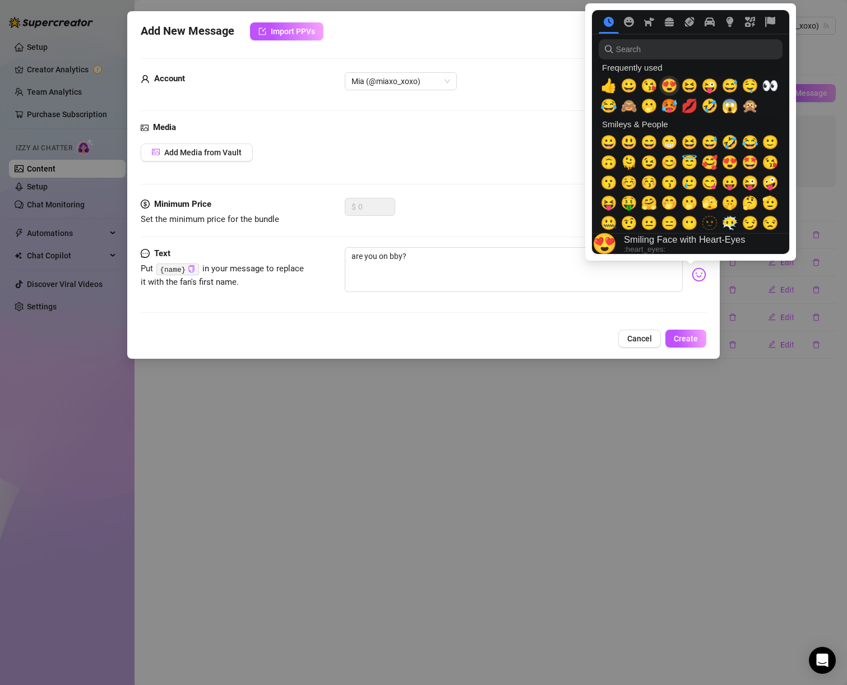
click at [670, 85] on span "😍" at bounding box center [669, 86] width 17 height 16
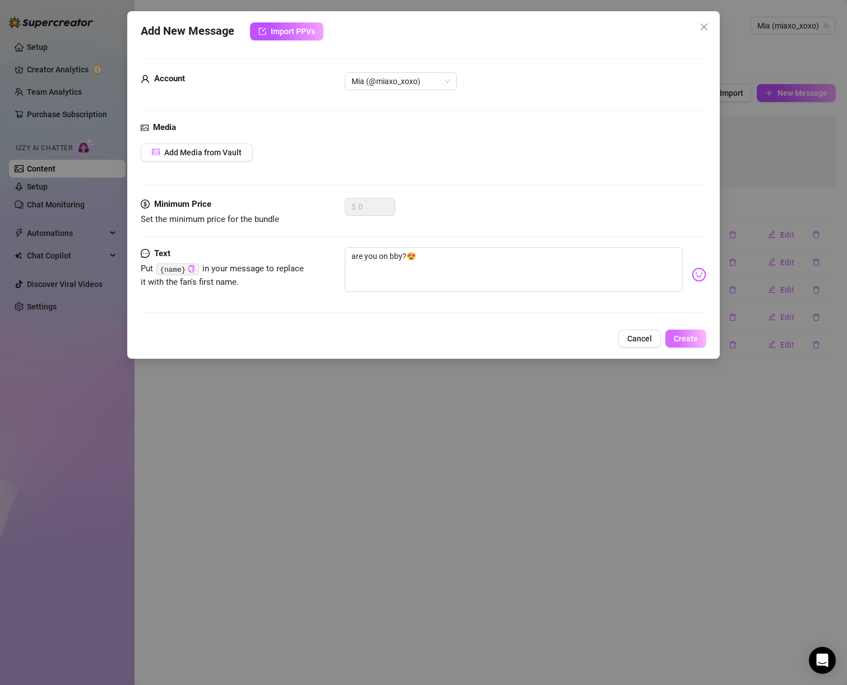
click at [699, 340] on button "Create" at bounding box center [686, 339] width 41 height 18
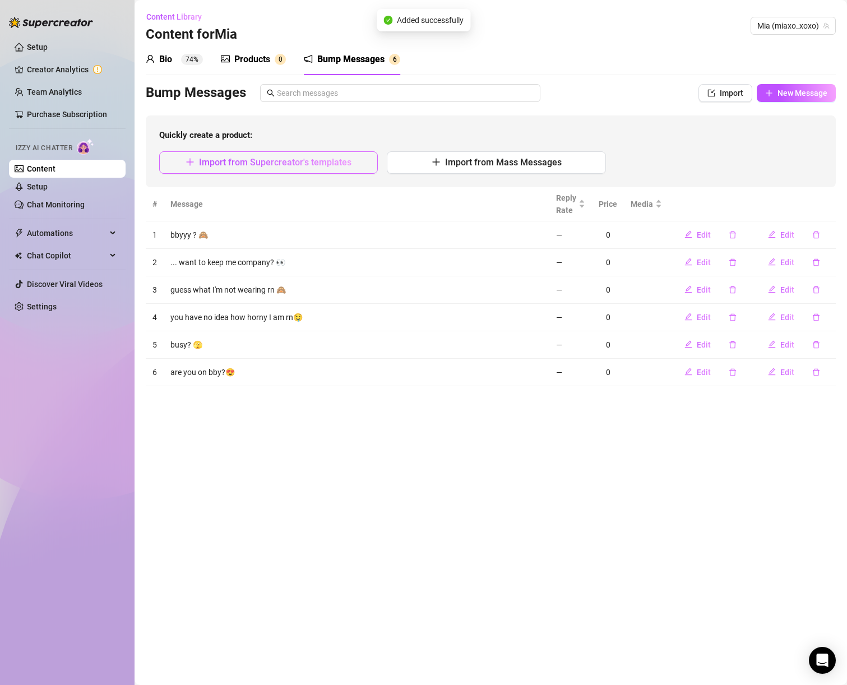
click at [278, 165] on span "Import from Supercreator's templates" at bounding box center [275, 162] width 153 height 11
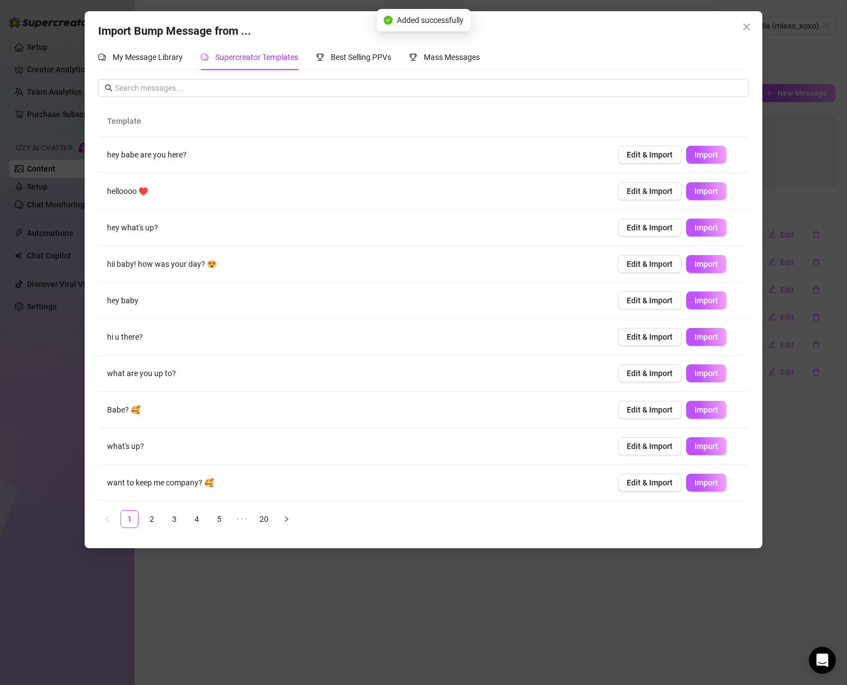
click at [164, 518] on ul "1 2 3 4 5 ••• 20" at bounding box center [423, 519] width 651 height 18
click at [173, 522] on link "3" at bounding box center [174, 519] width 17 height 17
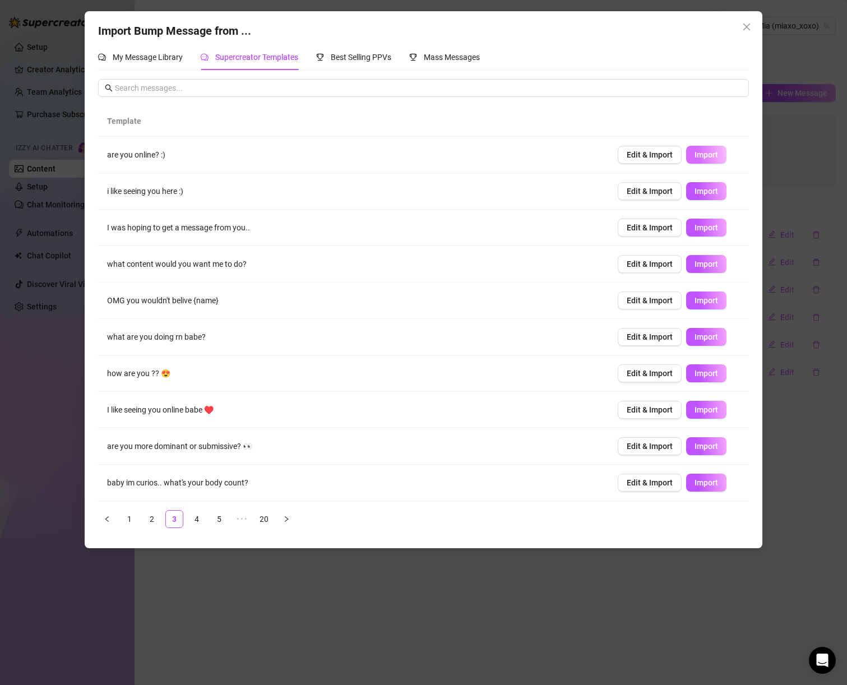
click at [706, 150] on span "Import" at bounding box center [707, 154] width 24 height 9
click at [695, 338] on span "Import" at bounding box center [707, 337] width 24 height 9
click at [200, 517] on link "4" at bounding box center [196, 519] width 17 height 17
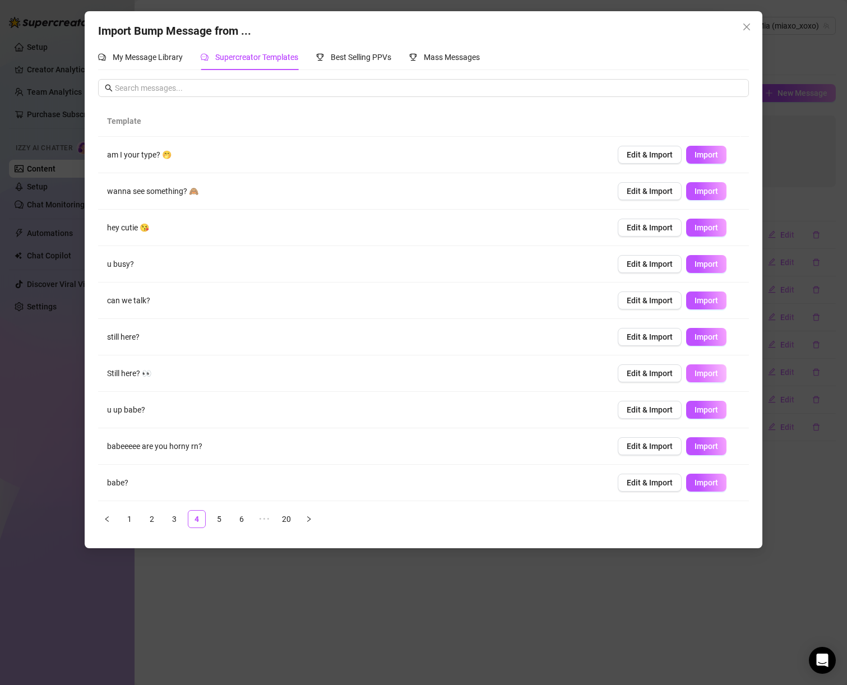
click at [698, 371] on span "Import" at bounding box center [707, 373] width 24 height 9
click at [695, 225] on span "Import" at bounding box center [707, 227] width 24 height 9
click at [224, 521] on link "5" at bounding box center [219, 519] width 17 height 17
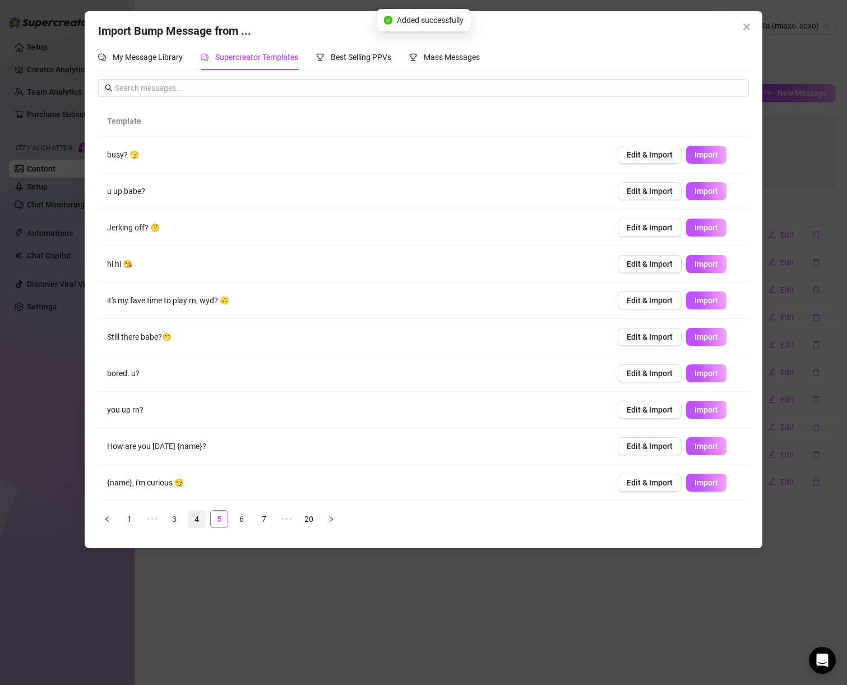
click at [193, 518] on link "4" at bounding box center [196, 519] width 17 height 17
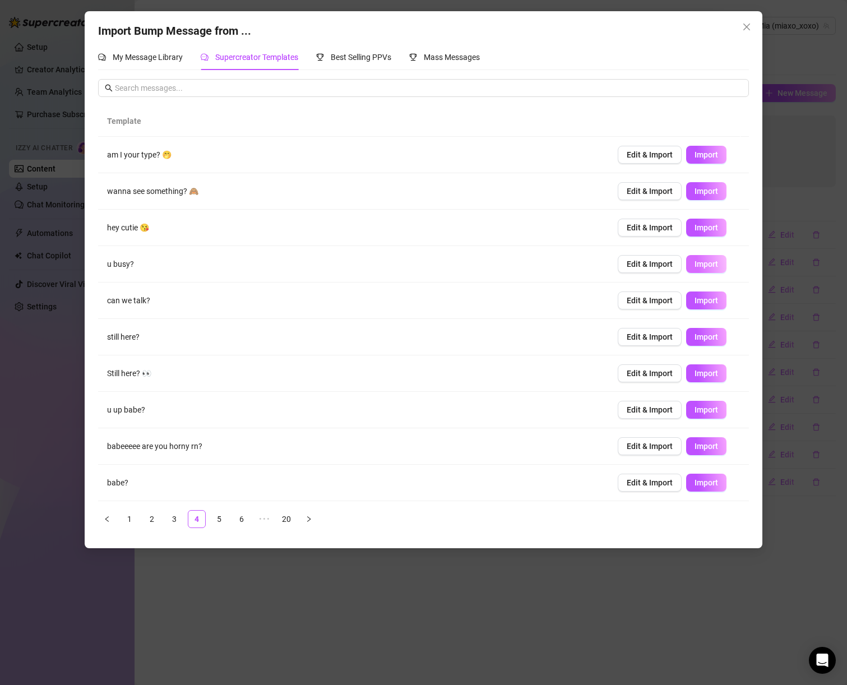
click at [700, 265] on span "Import" at bounding box center [707, 264] width 24 height 9
click at [224, 519] on link "5" at bounding box center [219, 519] width 17 height 17
click at [338, 519] on button "button" at bounding box center [332, 519] width 18 height 18
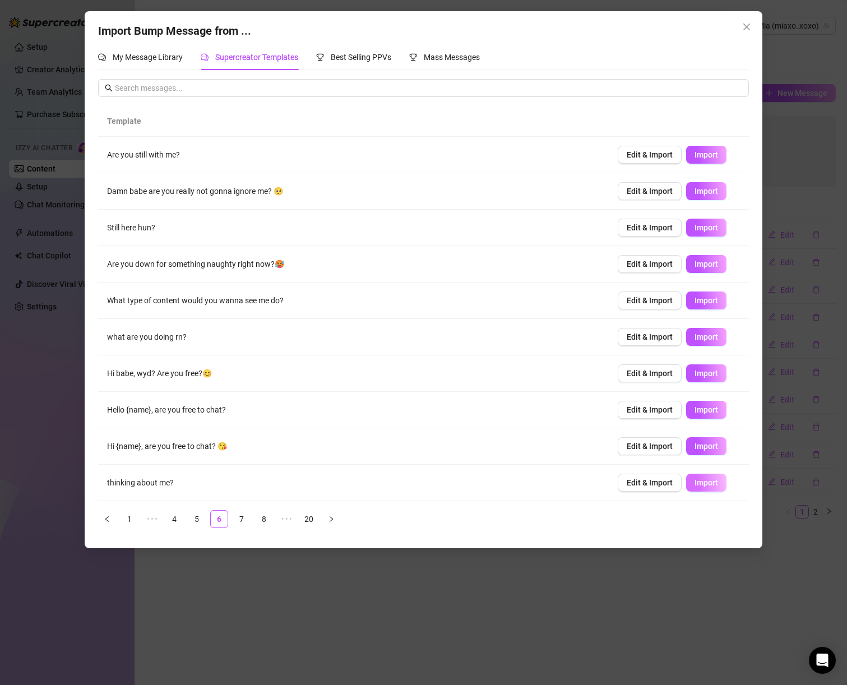
click at [695, 486] on span "Import" at bounding box center [707, 482] width 24 height 9
click at [695, 339] on span "Import" at bounding box center [707, 337] width 24 height 9
click at [639, 159] on button "Edit & Import" at bounding box center [650, 155] width 64 height 18
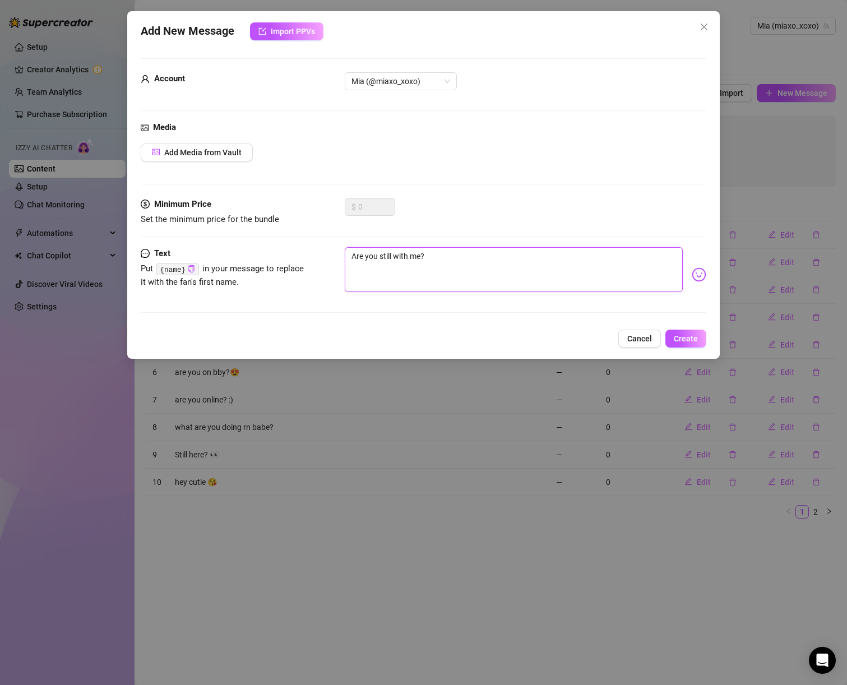
click at [456, 260] on textarea "Are you still with me?" at bounding box center [514, 269] width 339 height 45
click at [422, 263] on textarea "Are you still with me?" at bounding box center [514, 269] width 339 height 45
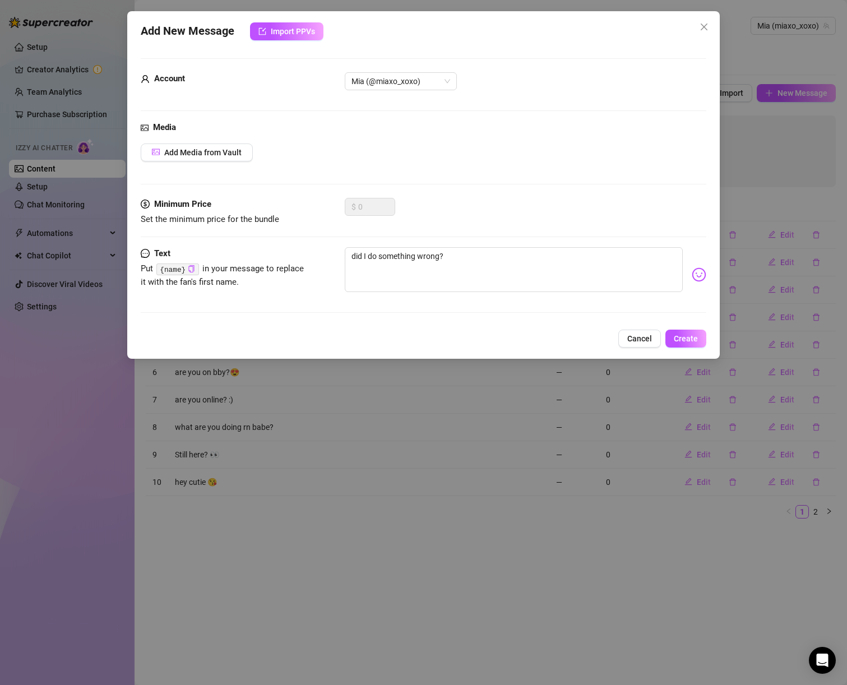
click at [692, 271] on img at bounding box center [699, 275] width 15 height 15
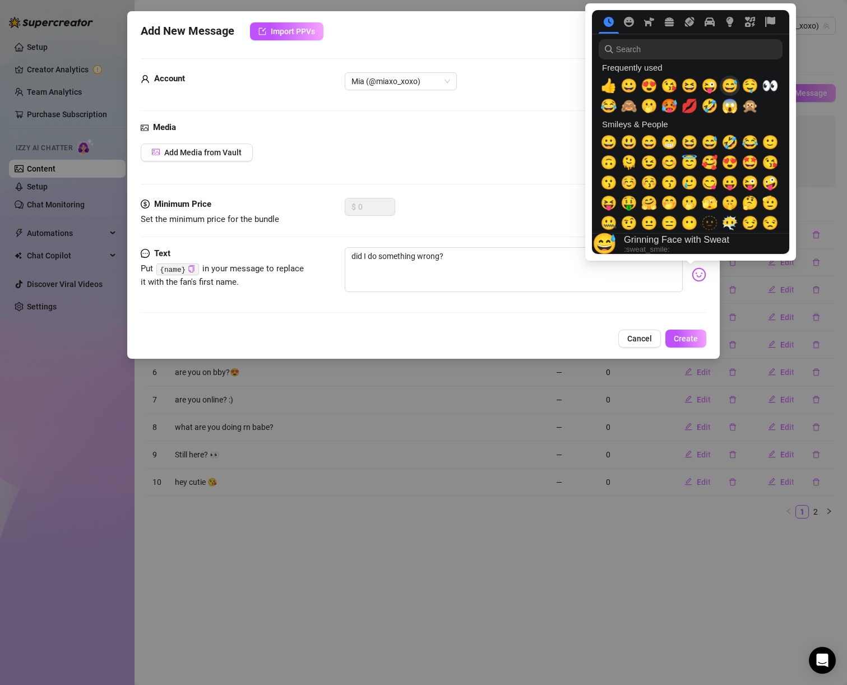
click at [734, 83] on span "😅" at bounding box center [730, 86] width 17 height 16
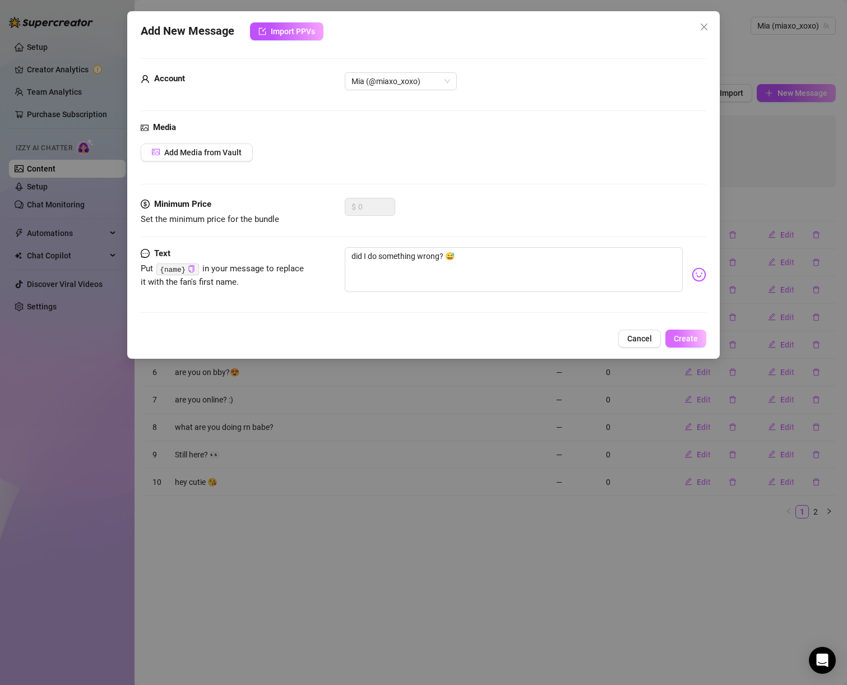
click at [698, 339] on button "Create" at bounding box center [686, 339] width 41 height 18
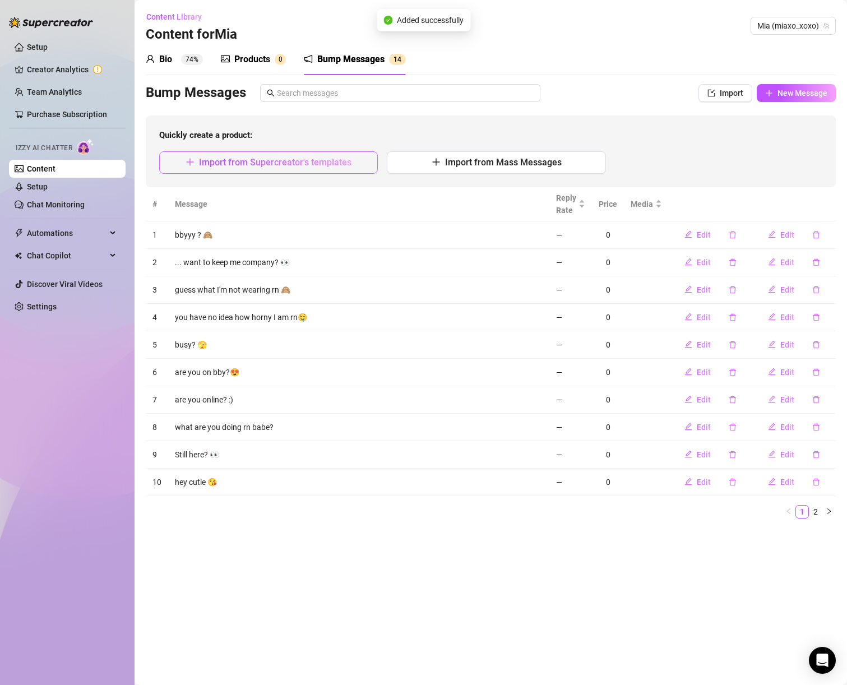
click at [254, 166] on span "Import from Supercreator's templates" at bounding box center [275, 162] width 153 height 11
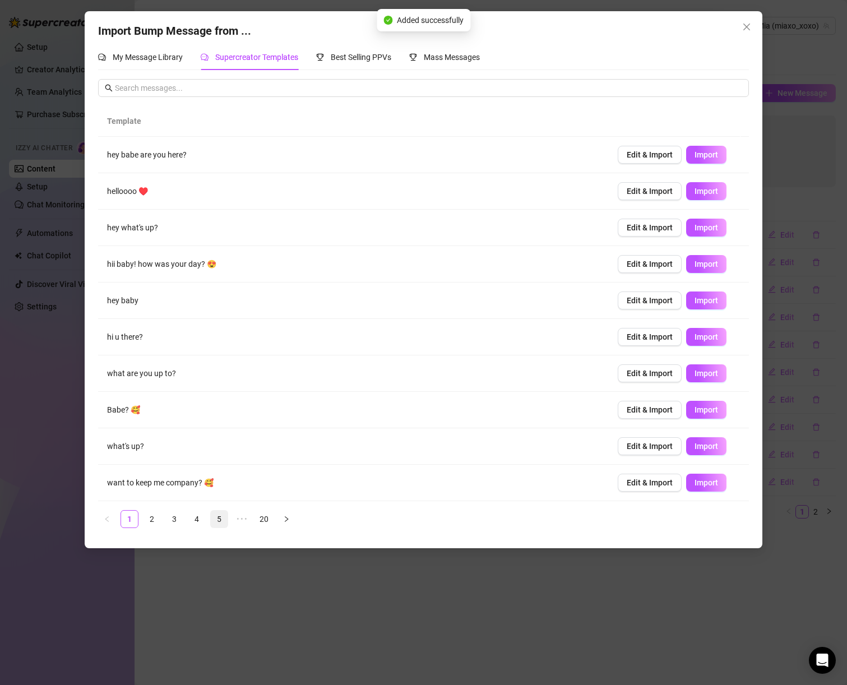
click at [220, 514] on link "5" at bounding box center [219, 519] width 17 height 17
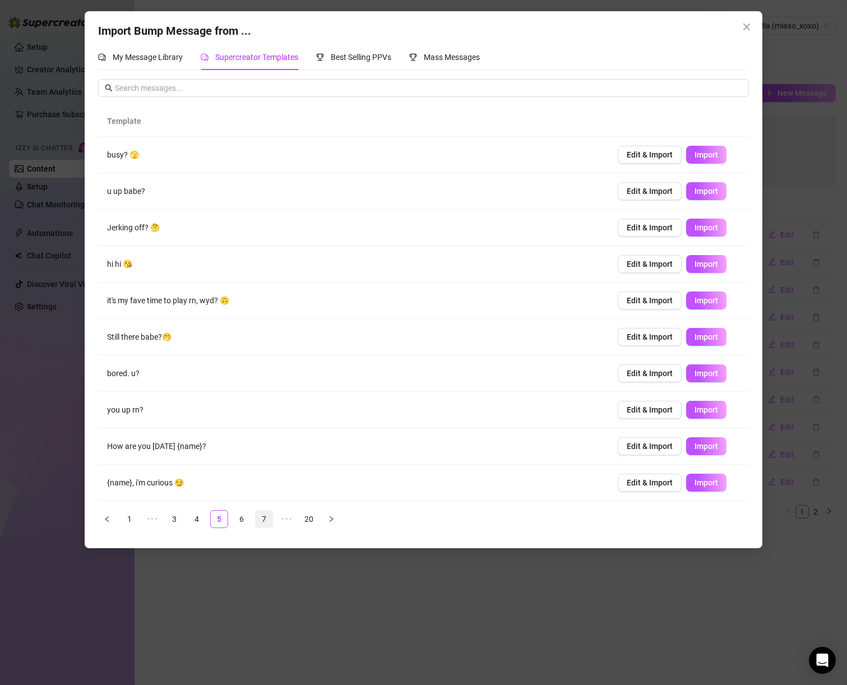
click at [264, 523] on link "7" at bounding box center [264, 519] width 17 height 17
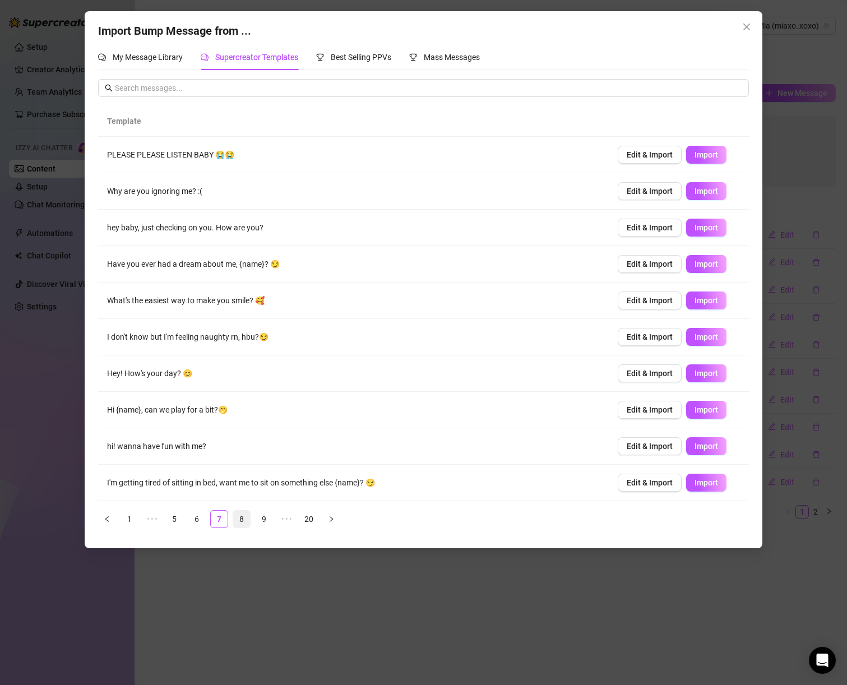
click at [244, 520] on link "8" at bounding box center [241, 519] width 17 height 17
click at [199, 520] on link "7" at bounding box center [196, 519] width 17 height 17
click at [638, 380] on button "Edit & Import" at bounding box center [650, 374] width 64 height 18
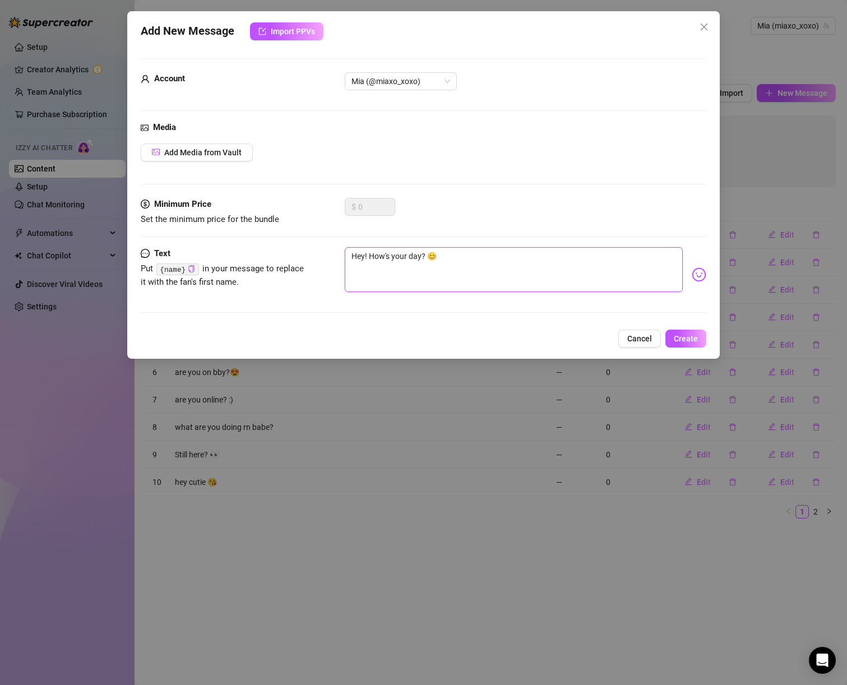
drag, startPoint x: 368, startPoint y: 254, endPoint x: 319, endPoint y: 253, distance: 48.8
click at [319, 253] on div "Text Put {name} in your message to replace it with the fan's first name. Hey! H…" at bounding box center [424, 274] width 566 height 55
click at [695, 338] on span "Create" at bounding box center [686, 338] width 24 height 9
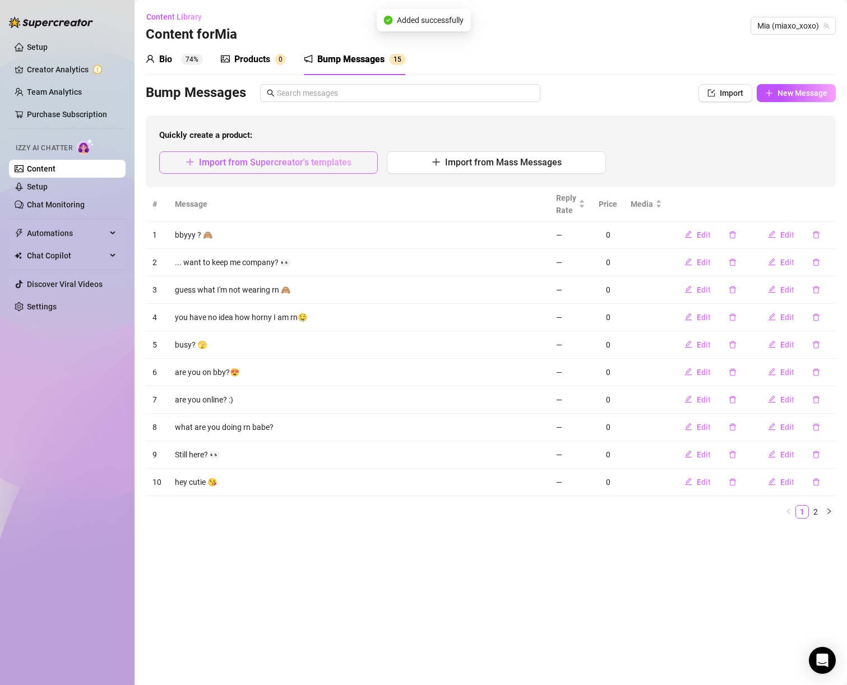
click at [300, 161] on span "Import from Supercreator's templates" at bounding box center [275, 162] width 153 height 11
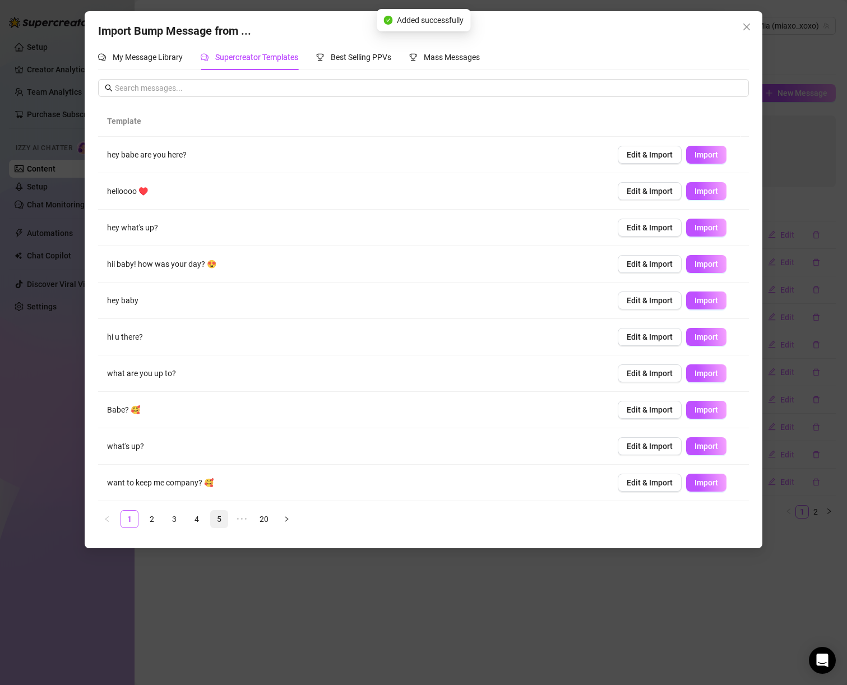
click at [215, 527] on link "5" at bounding box center [219, 519] width 17 height 17
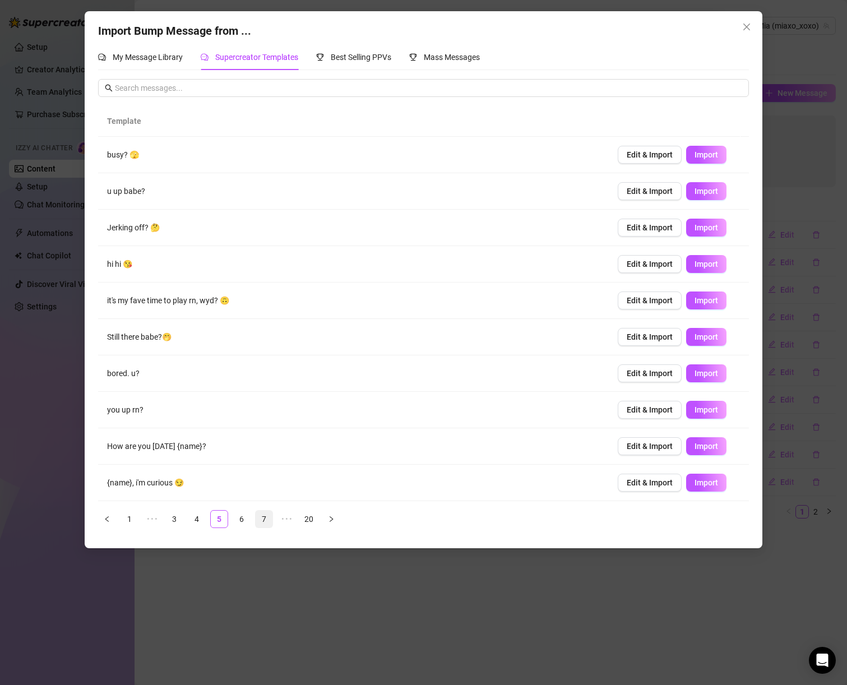
click at [257, 520] on link "7" at bounding box center [264, 519] width 17 height 17
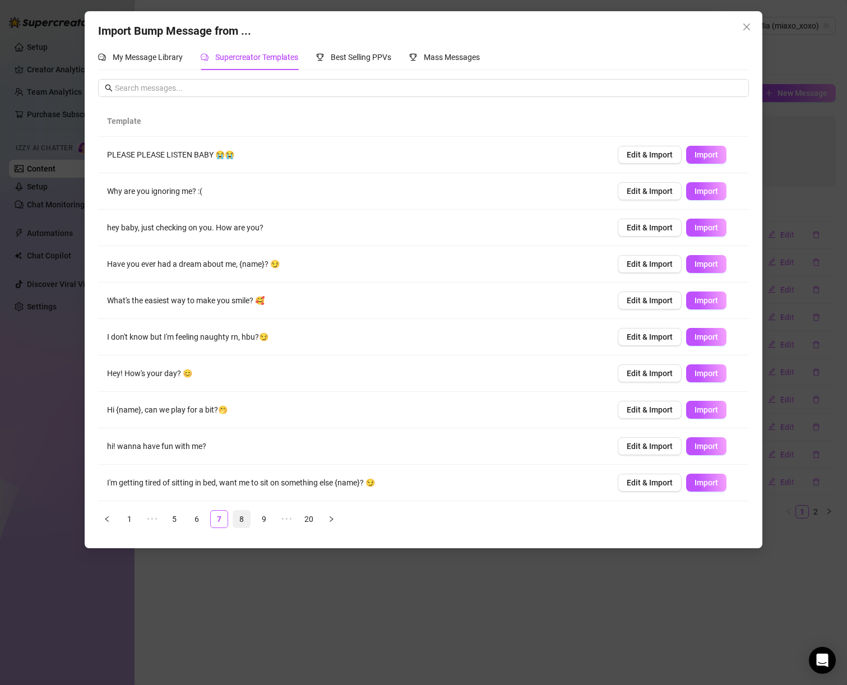
click at [235, 520] on link "8" at bounding box center [241, 519] width 17 height 17
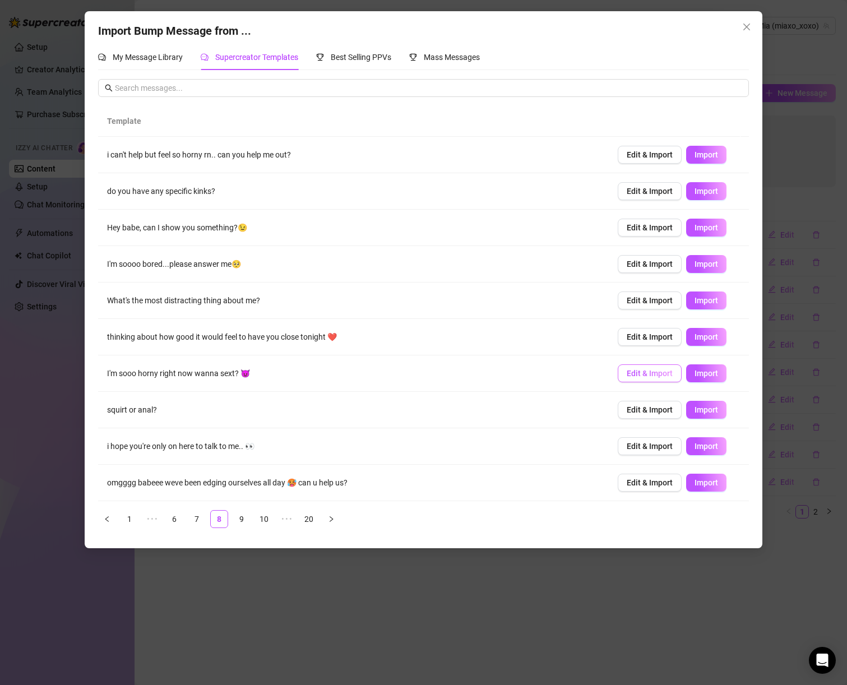
click at [635, 371] on span "Edit & Import" at bounding box center [650, 373] width 46 height 9
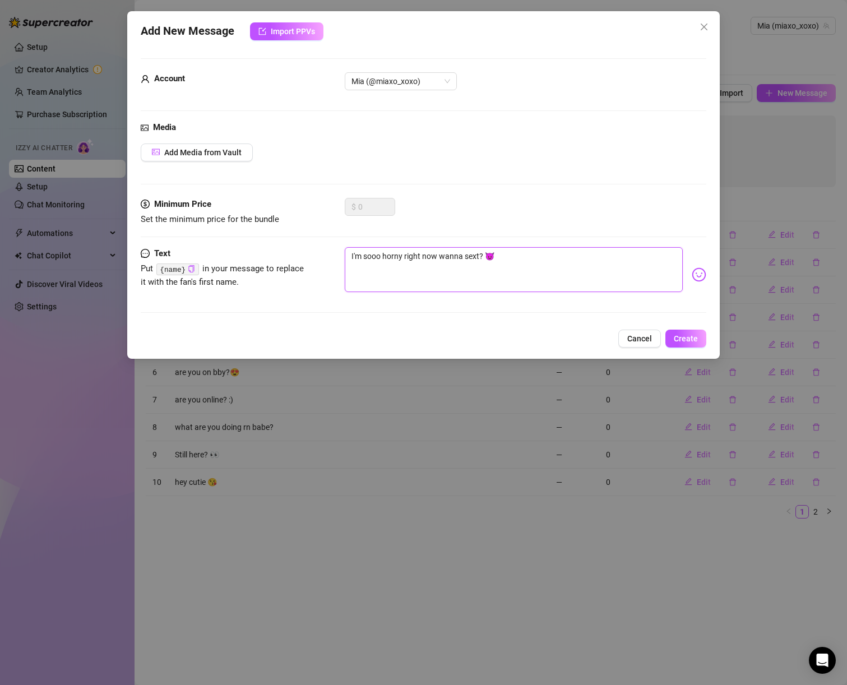
drag, startPoint x: 421, startPoint y: 254, endPoint x: 483, endPoint y: 260, distance: 62.5
click at [483, 260] on textarea "I'm sooo horny right now wanna sext? 😈" at bounding box center [514, 269] width 339 height 45
click at [676, 340] on span "Create" at bounding box center [686, 338] width 24 height 9
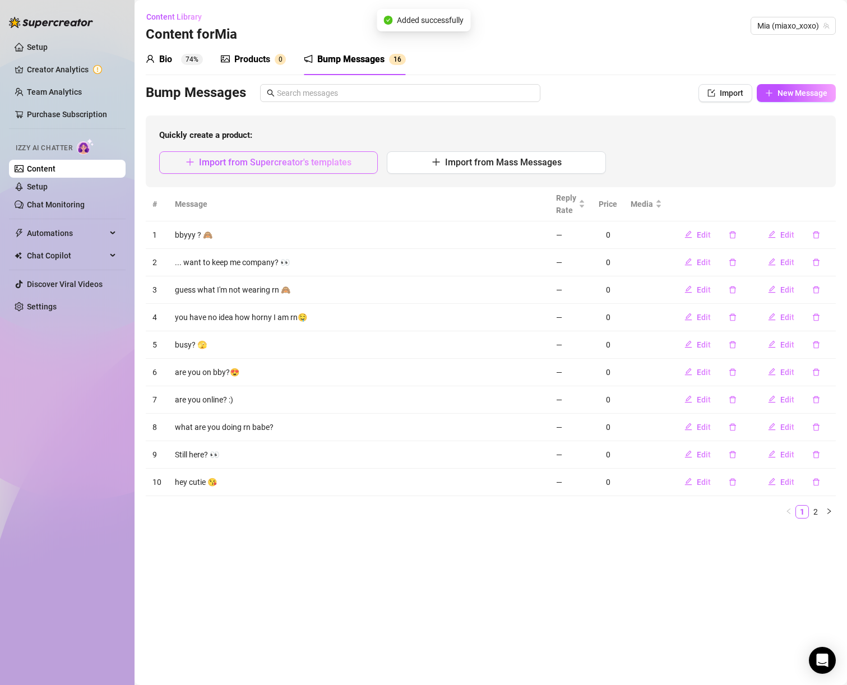
click at [255, 159] on span "Import from Supercreator's templates" at bounding box center [275, 162] width 153 height 11
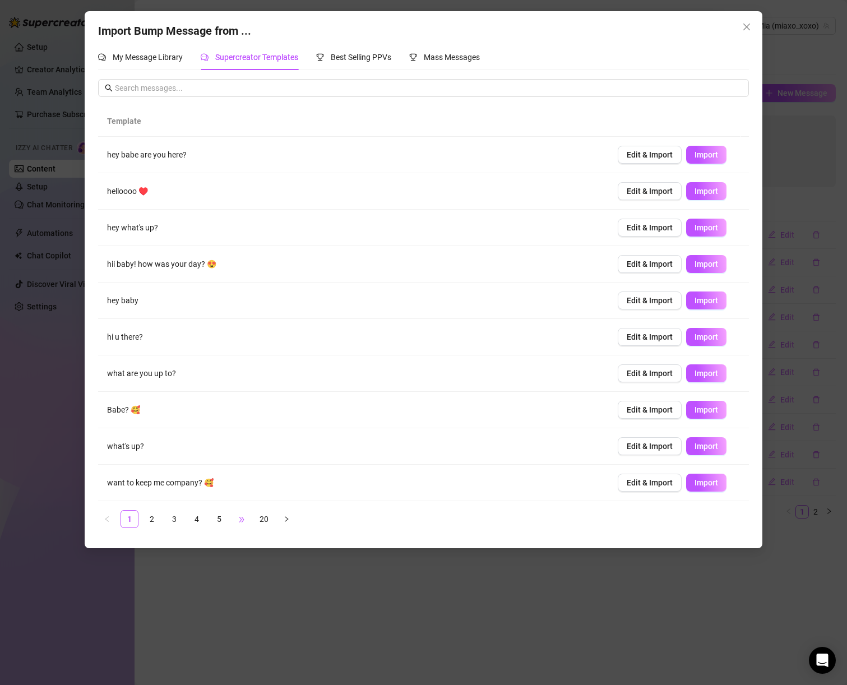
click at [234, 518] on span "•••" at bounding box center [242, 519] width 18 height 18
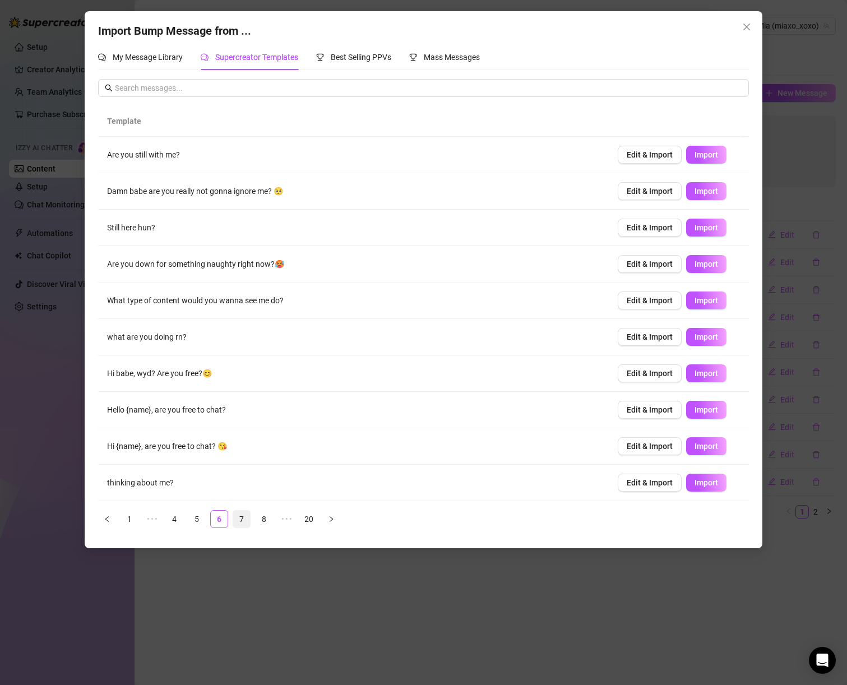
click at [248, 518] on link "7" at bounding box center [241, 519] width 17 height 17
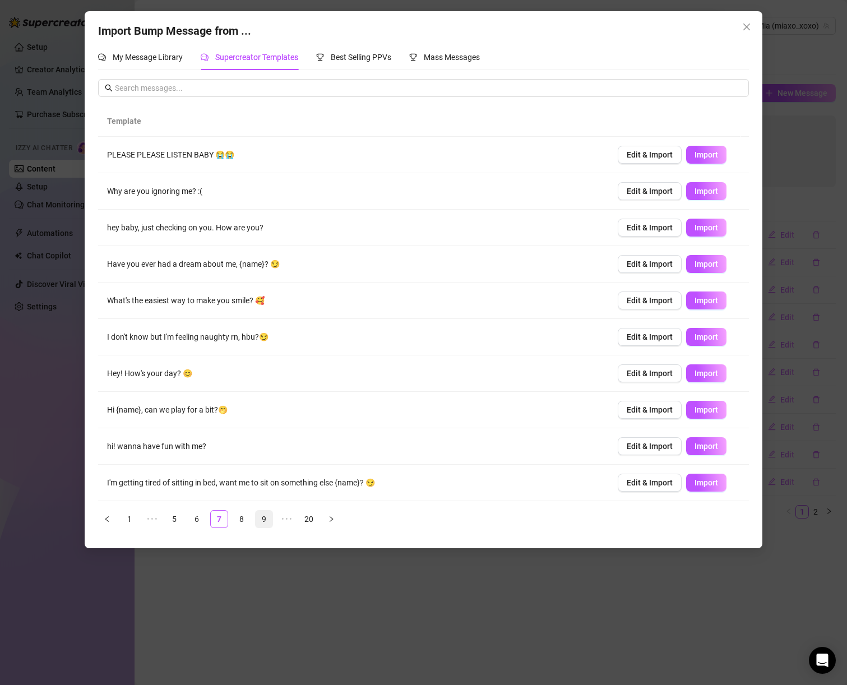
click at [262, 520] on link "9" at bounding box center [264, 519] width 17 height 17
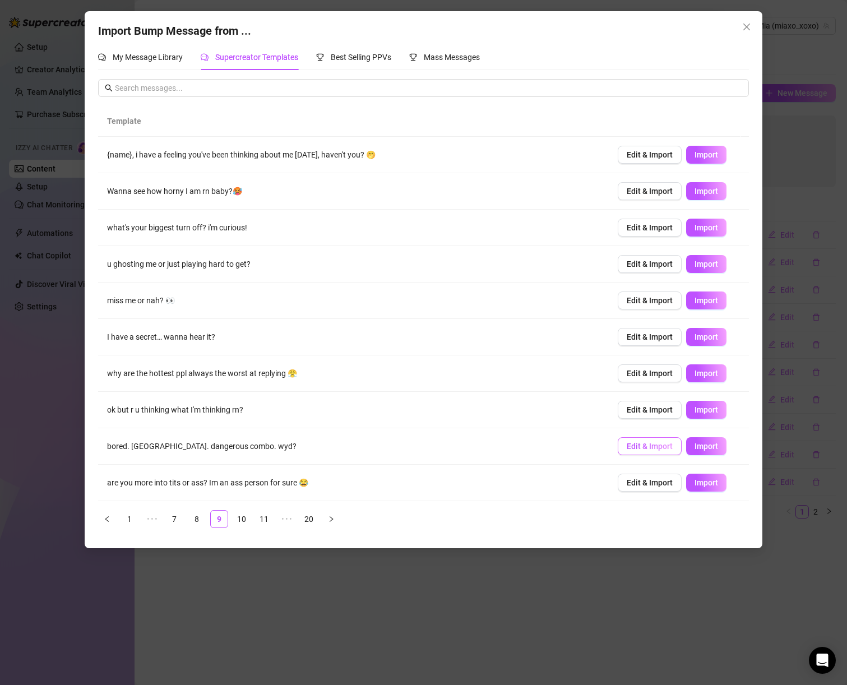
click at [639, 451] on span "Edit & Import" at bounding box center [650, 446] width 46 height 9
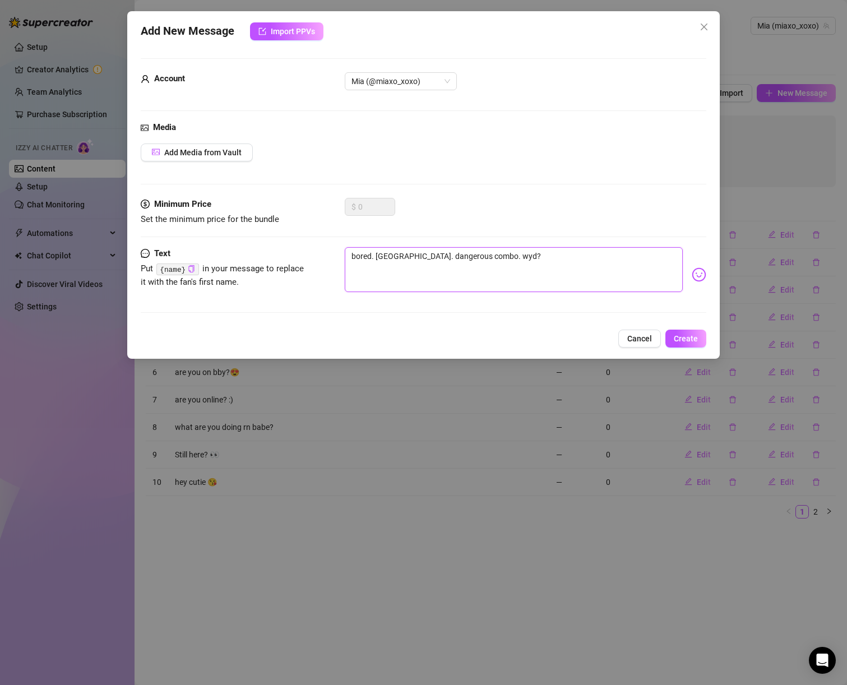
click at [376, 253] on textarea "bored. horny. dangerous combo. wyd?" at bounding box center [514, 269] width 339 height 45
click at [404, 252] on textarea "bored & horny. dangerous combo. wyd?" at bounding box center [514, 269] width 339 height 45
drag, startPoint x: 523, startPoint y: 258, endPoint x: 498, endPoint y: 258, distance: 25.2
click at [498, 258] on textarea "bored & horny.... thats a dangerous combo. wyd?" at bounding box center [514, 269] width 339 height 45
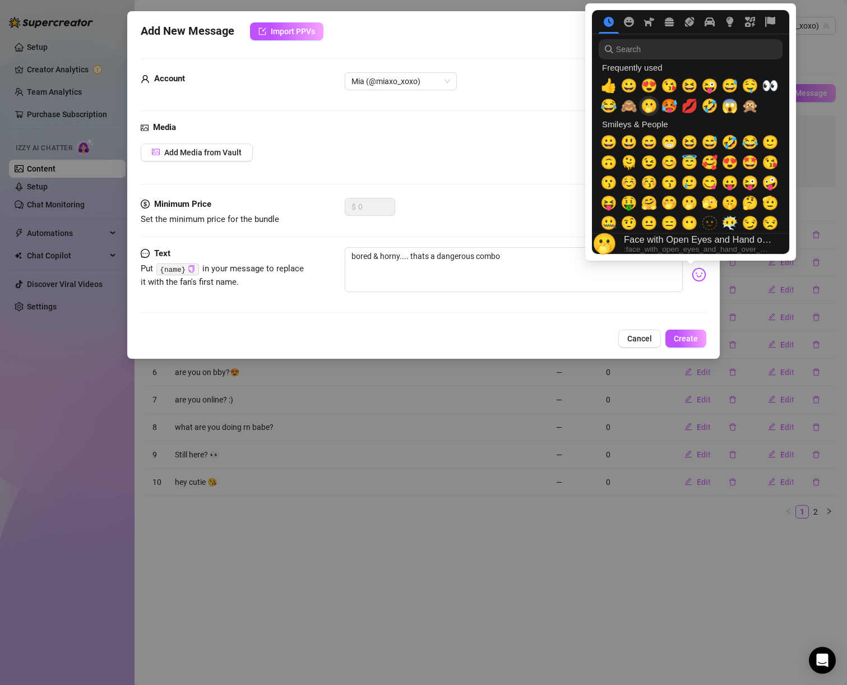
click at [645, 108] on span "🫢" at bounding box center [649, 106] width 17 height 16
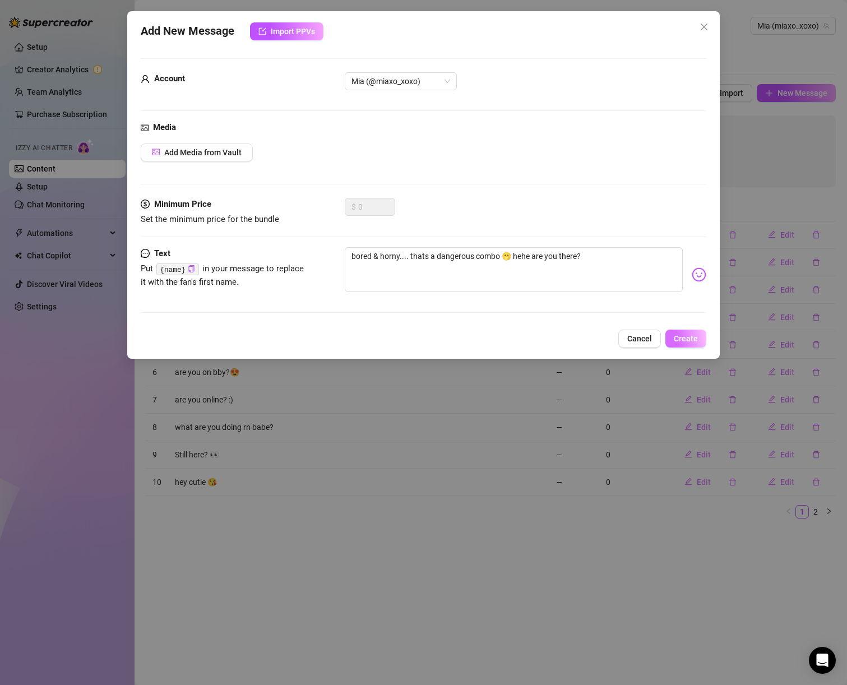
click at [699, 332] on button "Create" at bounding box center [686, 339] width 41 height 18
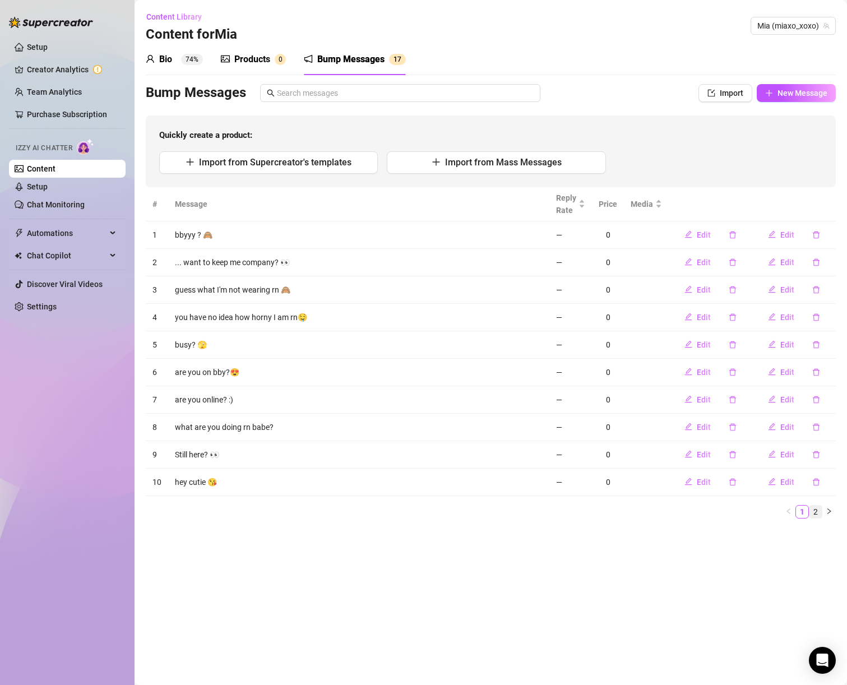
click at [819, 515] on link "2" at bounding box center [816, 512] width 12 height 12
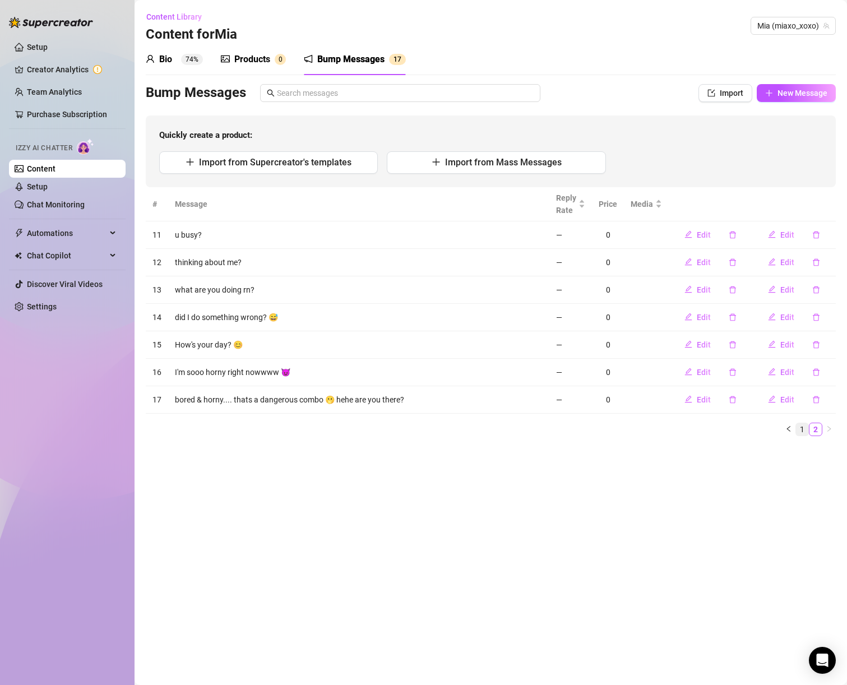
click at [804, 430] on link "1" at bounding box center [802, 429] width 12 height 12
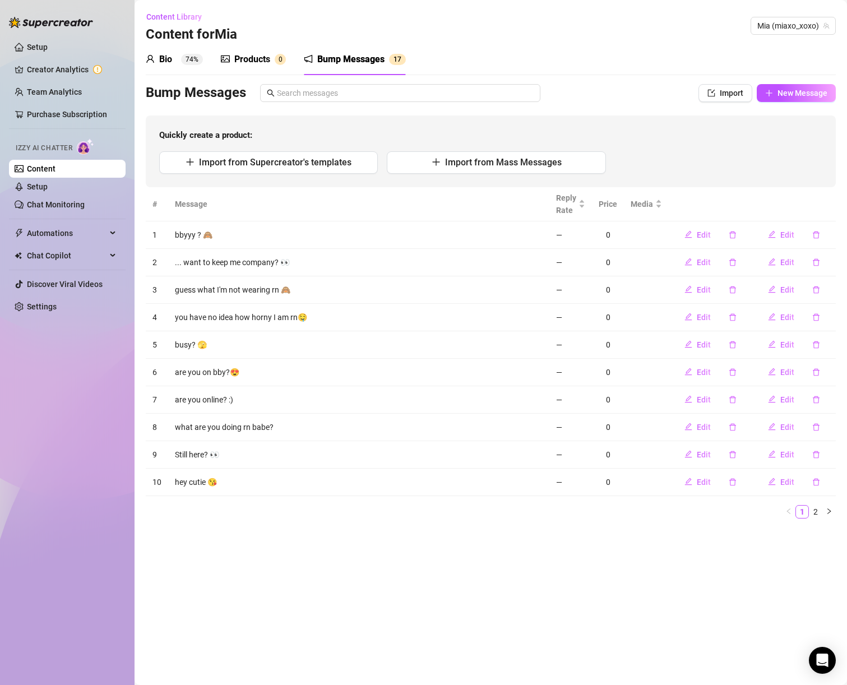
click at [262, 60] on div "Products" at bounding box center [252, 59] width 36 height 13
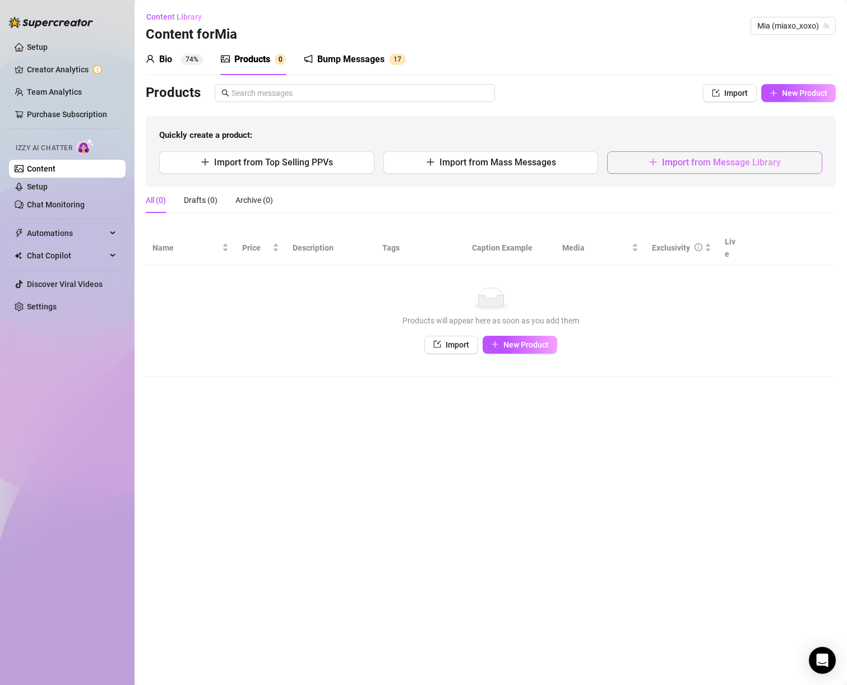
click at [644, 153] on button "Import from Message Library" at bounding box center [714, 162] width 215 height 22
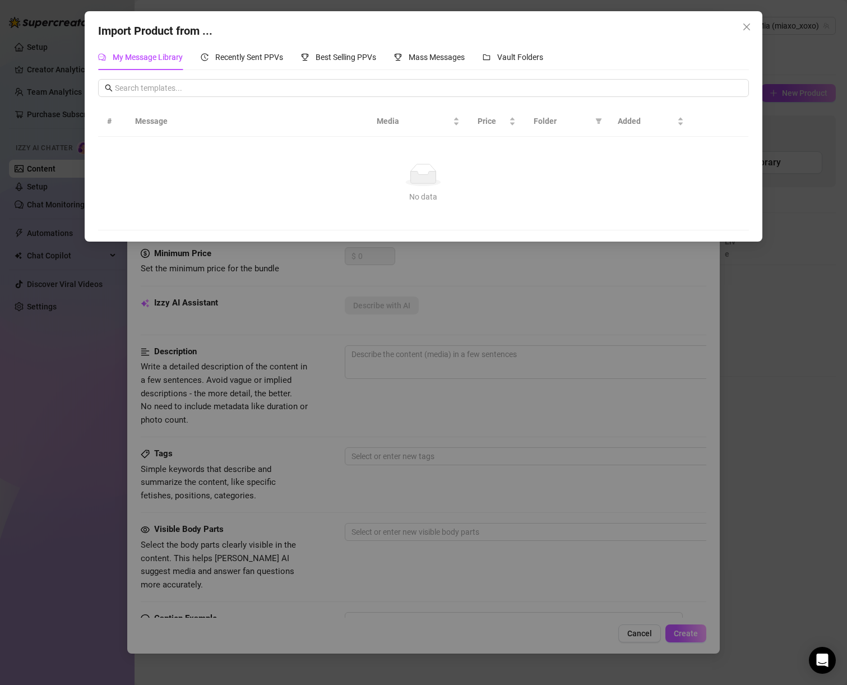
click at [604, 293] on div "Import Product from ... My Message Library Recently Sent PPVs Best Selling PPVs…" at bounding box center [423, 342] width 847 height 685
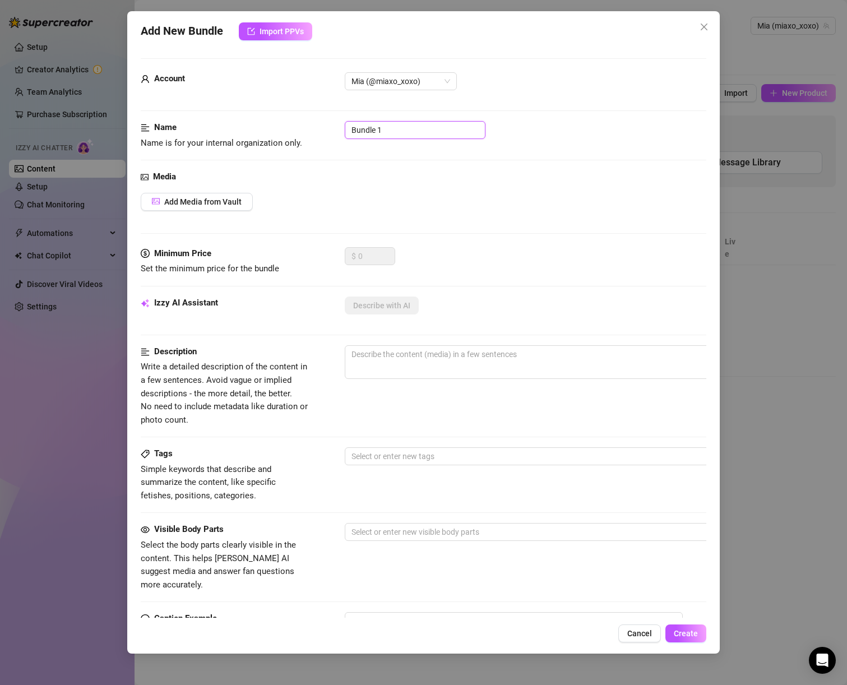
click at [383, 137] on input "Bundle 1" at bounding box center [415, 130] width 141 height 18
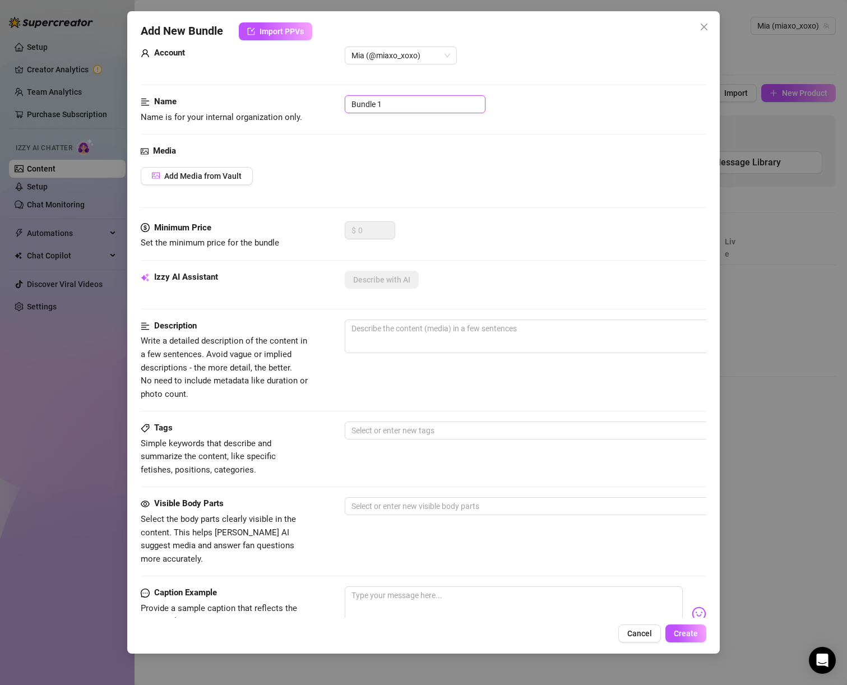
scroll to position [0, 0]
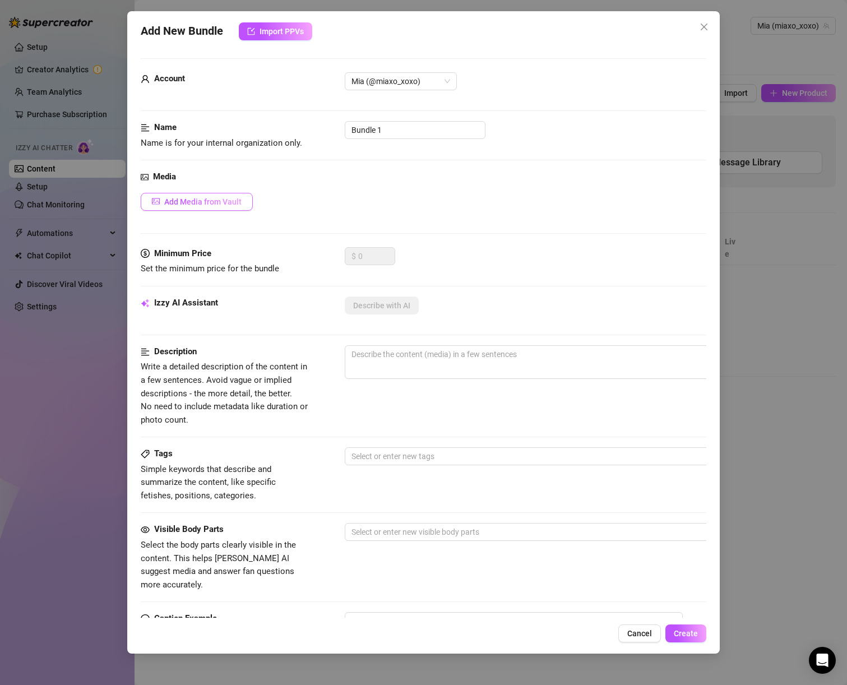
click at [229, 209] on button "Add Media from Vault" at bounding box center [197, 202] width 112 height 18
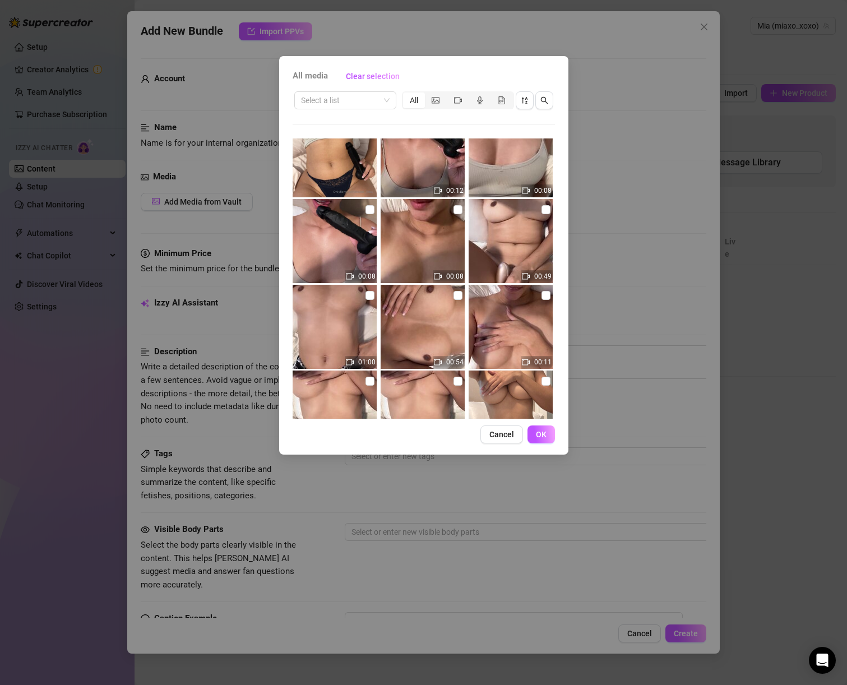
scroll to position [423, 0]
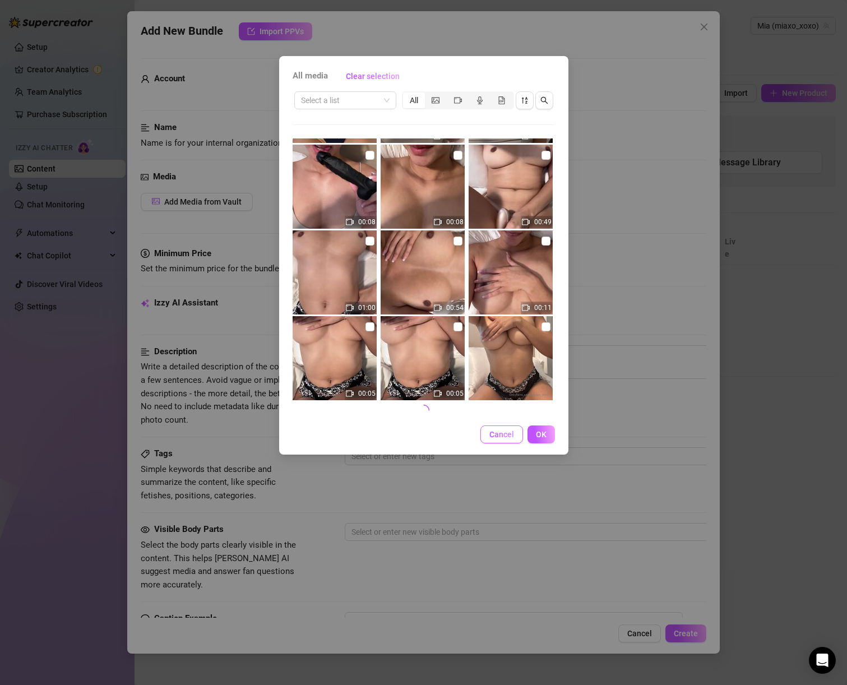
click at [506, 432] on span "Cancel" at bounding box center [502, 434] width 25 height 9
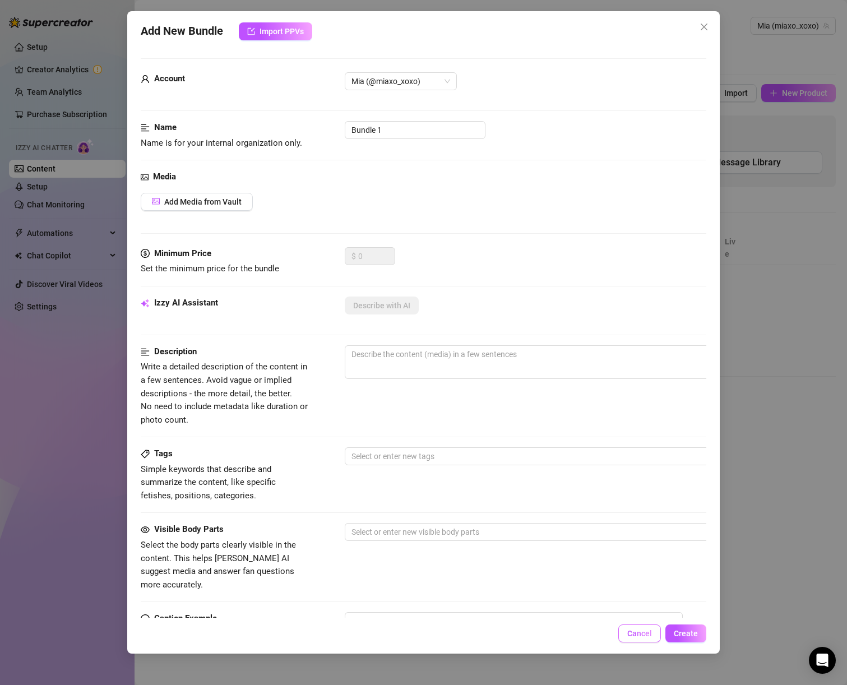
click at [647, 632] on span "Cancel" at bounding box center [640, 633] width 25 height 9
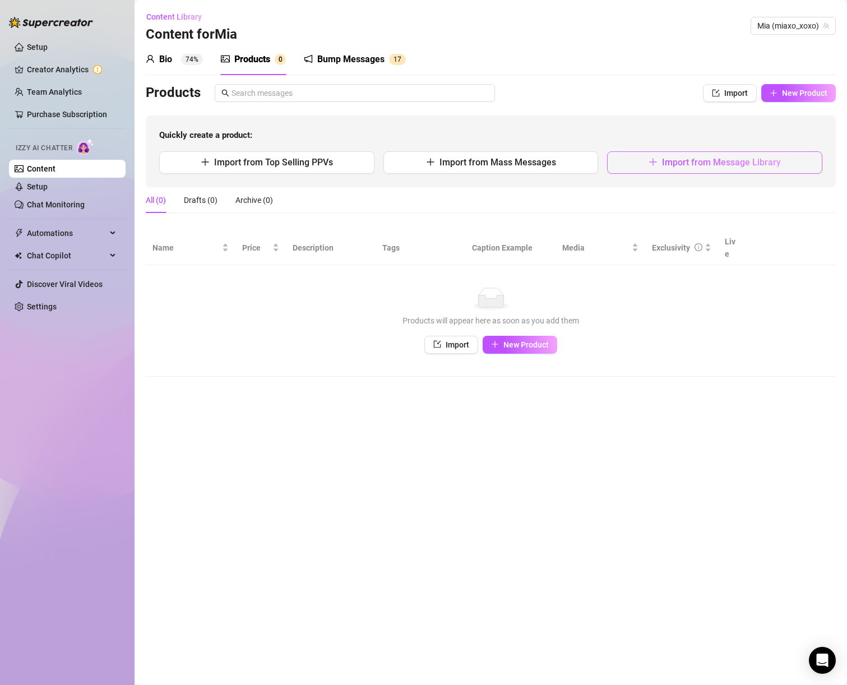
click at [683, 172] on button "Import from Message Library" at bounding box center [714, 162] width 215 height 22
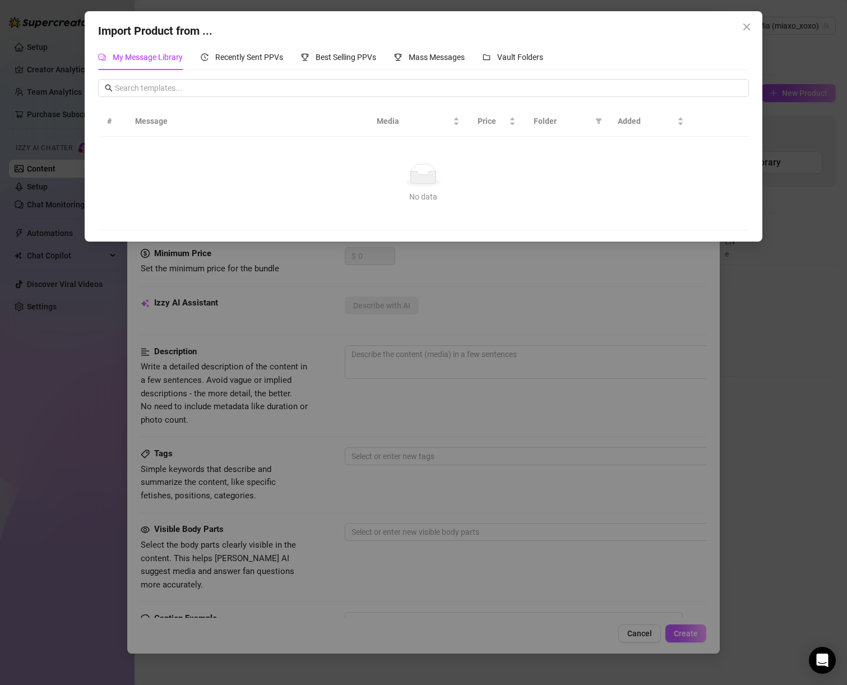
click at [715, 406] on div "Import Product from ... My Message Library Recently Sent PPVs Best Selling PPVs…" at bounding box center [423, 342] width 847 height 685
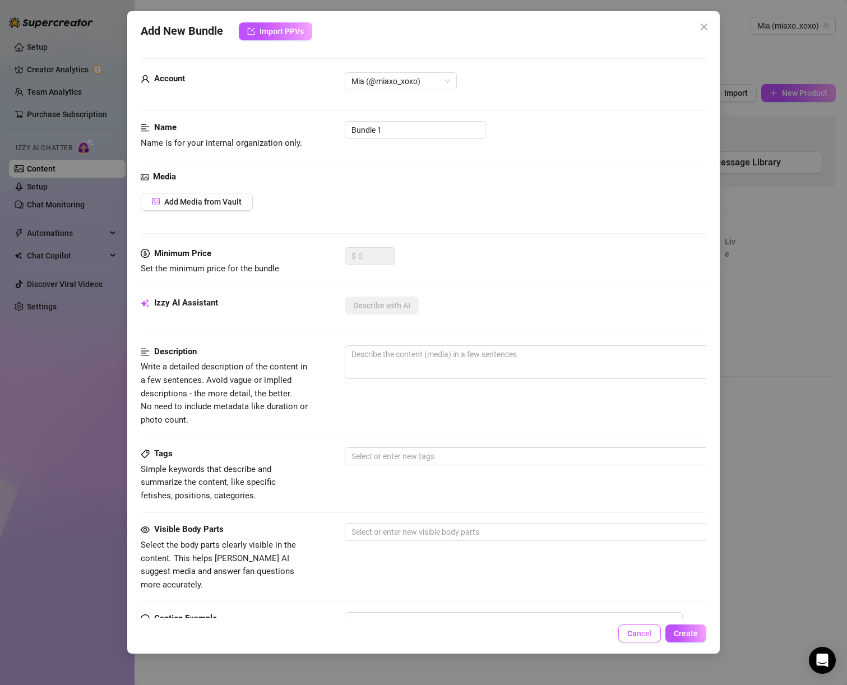
click at [633, 634] on span "Cancel" at bounding box center [640, 633] width 25 height 9
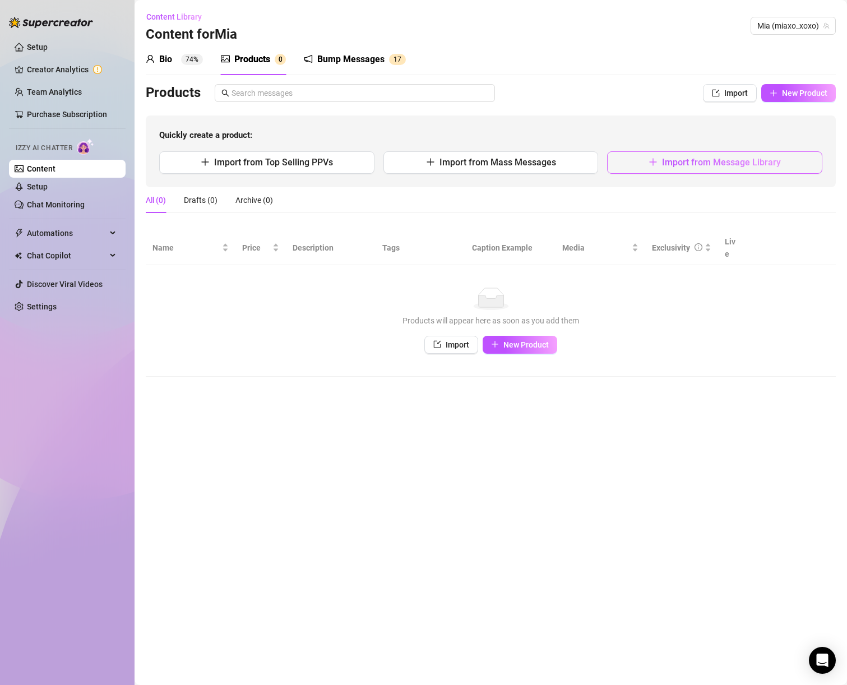
click at [689, 158] on span "Import from Message Library" at bounding box center [721, 162] width 119 height 11
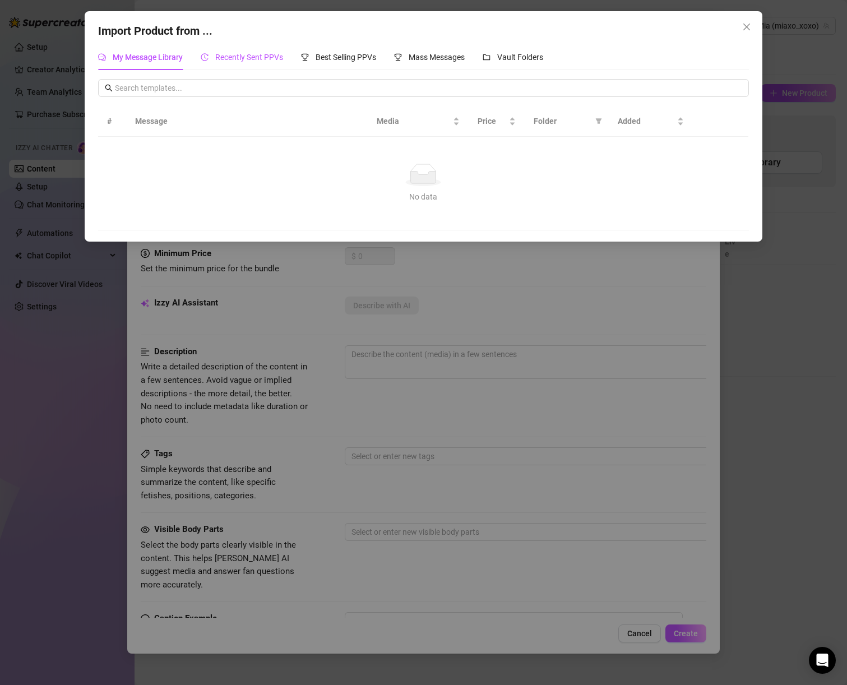
click at [212, 51] on div "Recently Sent PPVs" at bounding box center [242, 57] width 82 height 12
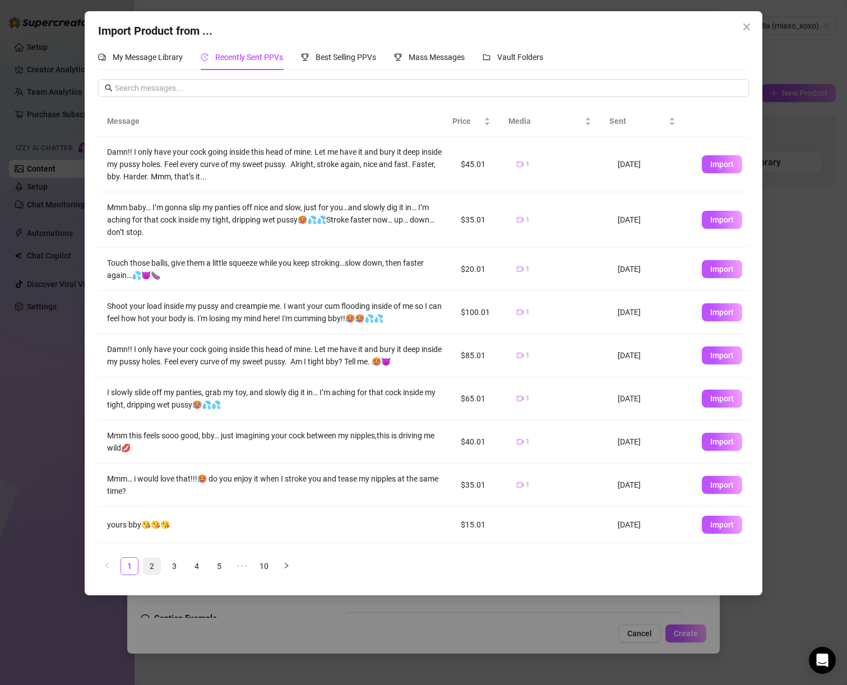
click at [159, 563] on link "2" at bounding box center [152, 566] width 17 height 17
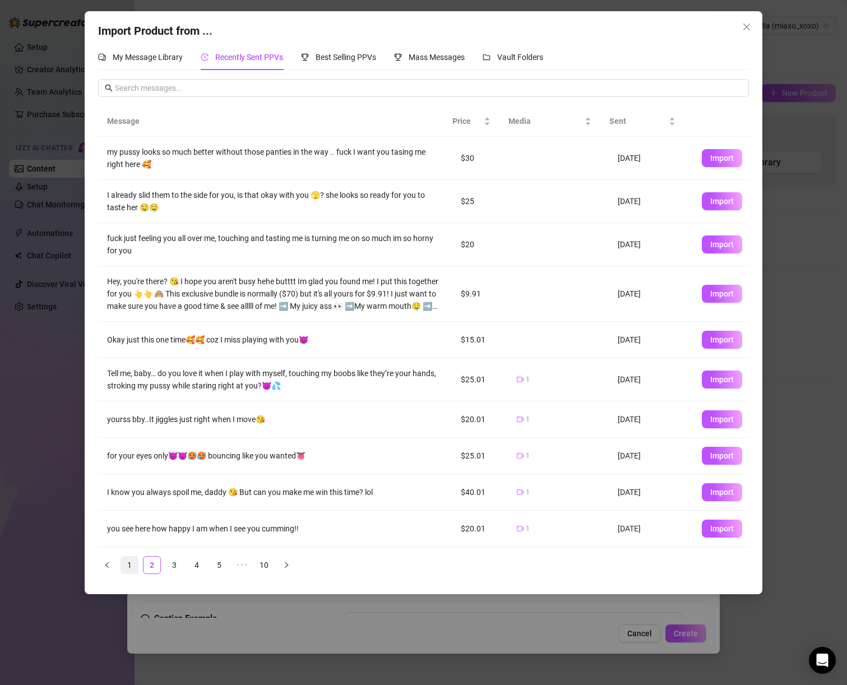
click at [127, 568] on link "1" at bounding box center [129, 565] width 17 height 17
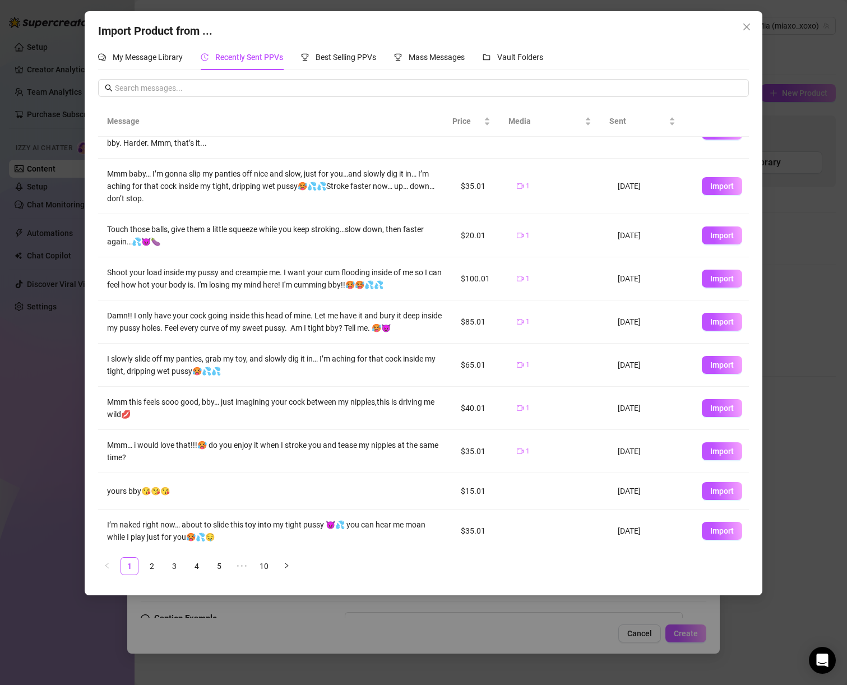
scroll to position [39, 0]
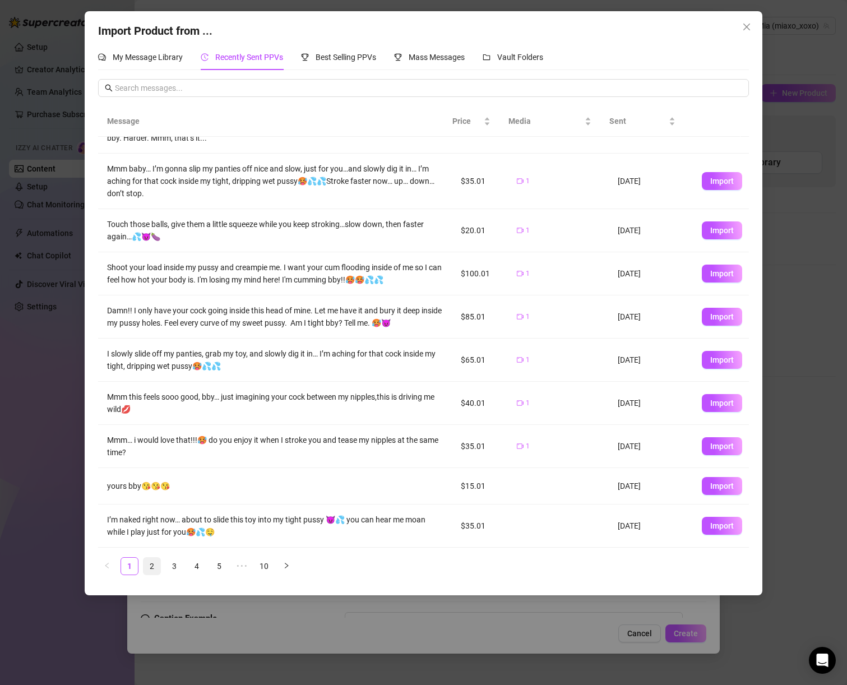
click at [153, 563] on link "2" at bounding box center [152, 566] width 17 height 17
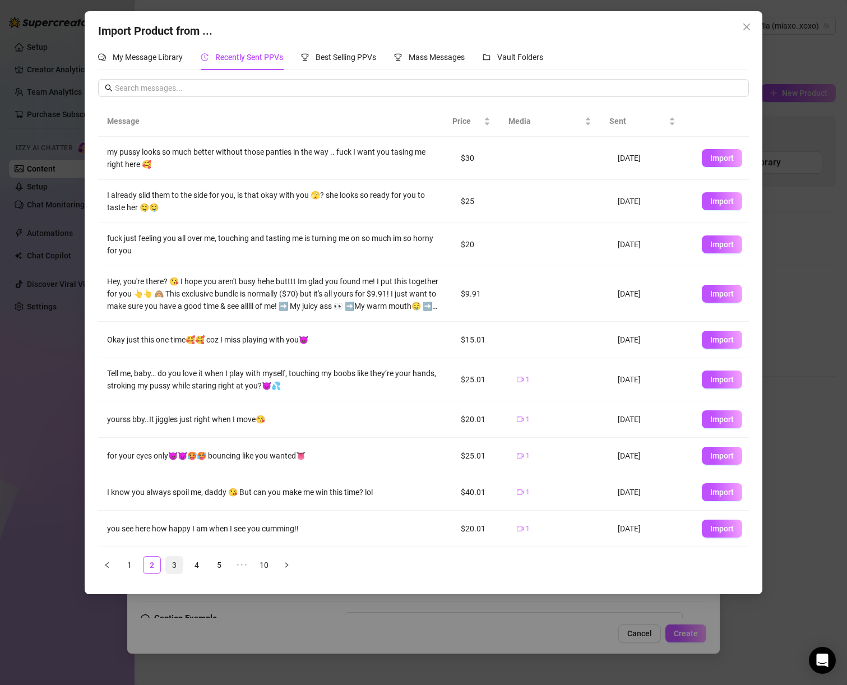
click at [173, 567] on link "3" at bounding box center [174, 565] width 17 height 17
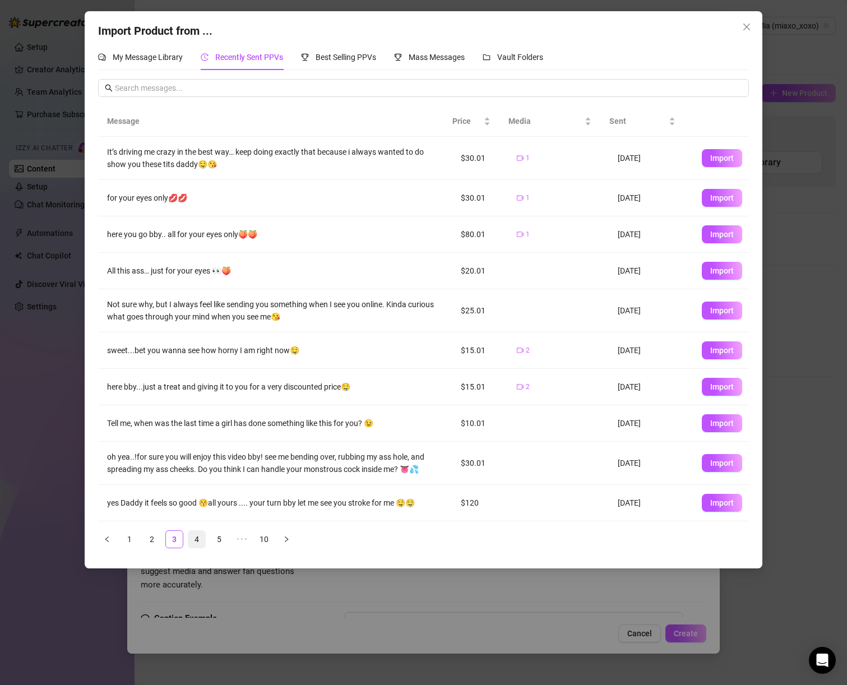
click at [197, 542] on link "4" at bounding box center [196, 539] width 17 height 17
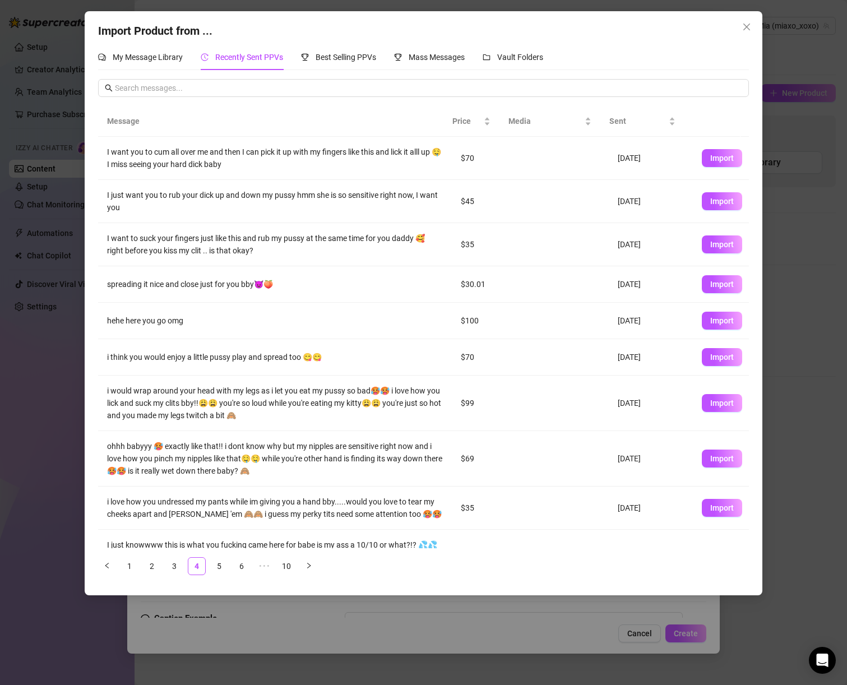
click at [514, 165] on td at bounding box center [558, 158] width 101 height 43
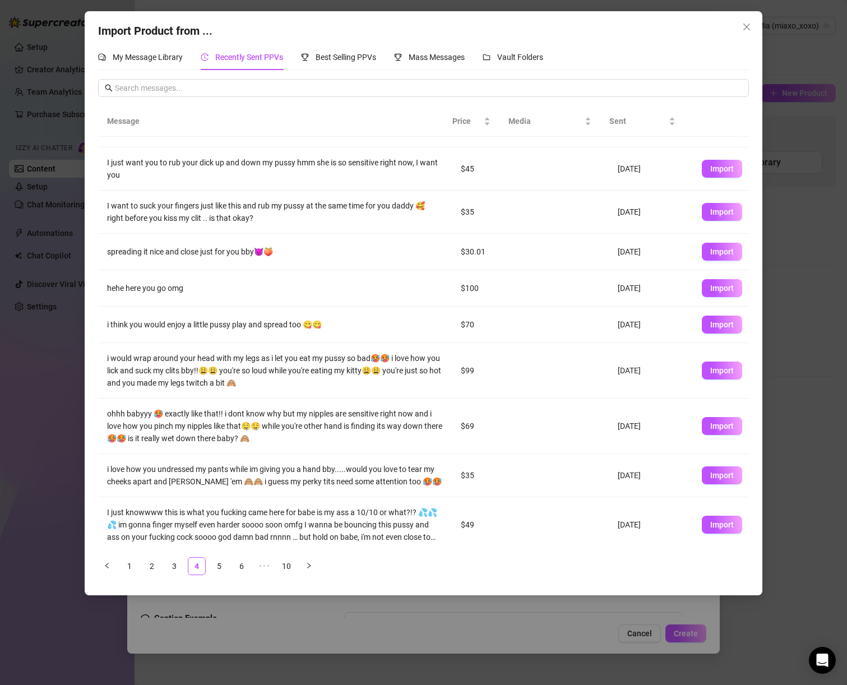
scroll to position [38, 0]
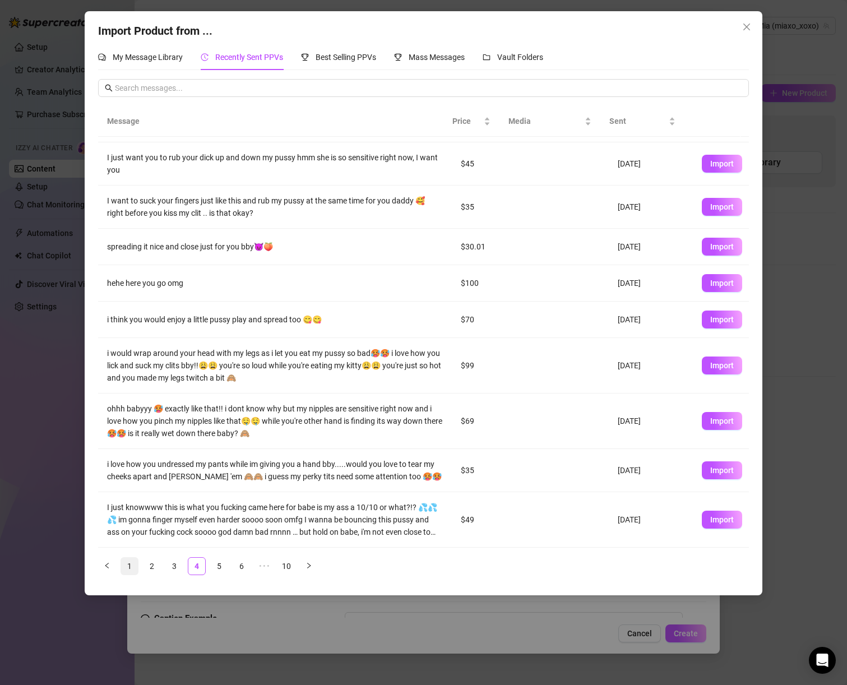
click at [125, 560] on link "1" at bounding box center [129, 566] width 17 height 17
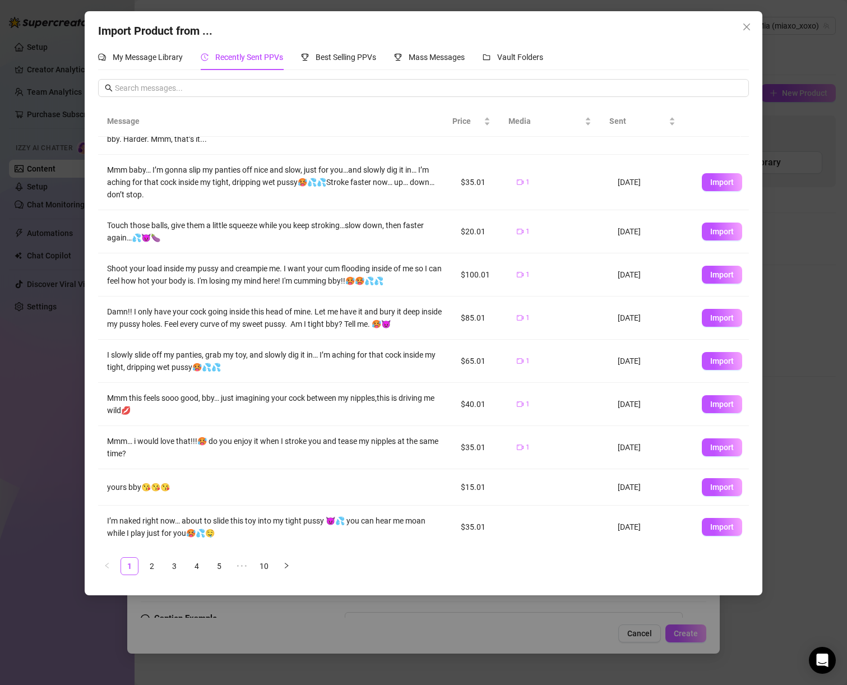
scroll to position [39, 0]
click at [159, 60] on span "My Message Library" at bounding box center [148, 57] width 70 height 9
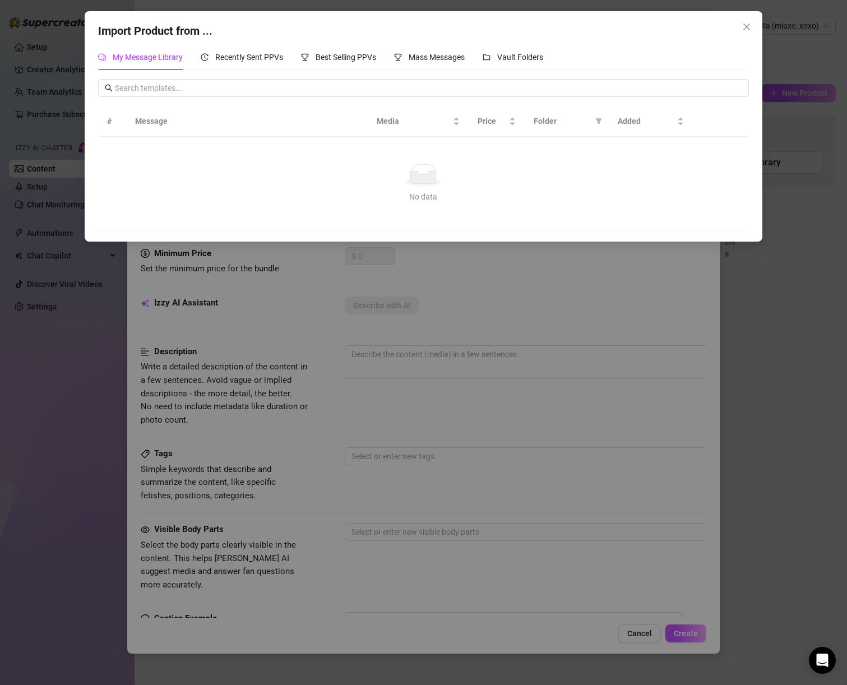
click at [137, 103] on div "# Message Media Price Folder Added No data No data" at bounding box center [423, 154] width 651 height 151
click at [135, 95] on span at bounding box center [423, 88] width 651 height 18
click at [140, 128] on th "Message" at bounding box center [247, 121] width 242 height 31
click at [556, 171] on div "No data" at bounding box center [424, 175] width 624 height 22
drag, startPoint x: 748, startPoint y: 27, endPoint x: 612, endPoint y: 52, distance: 138.0
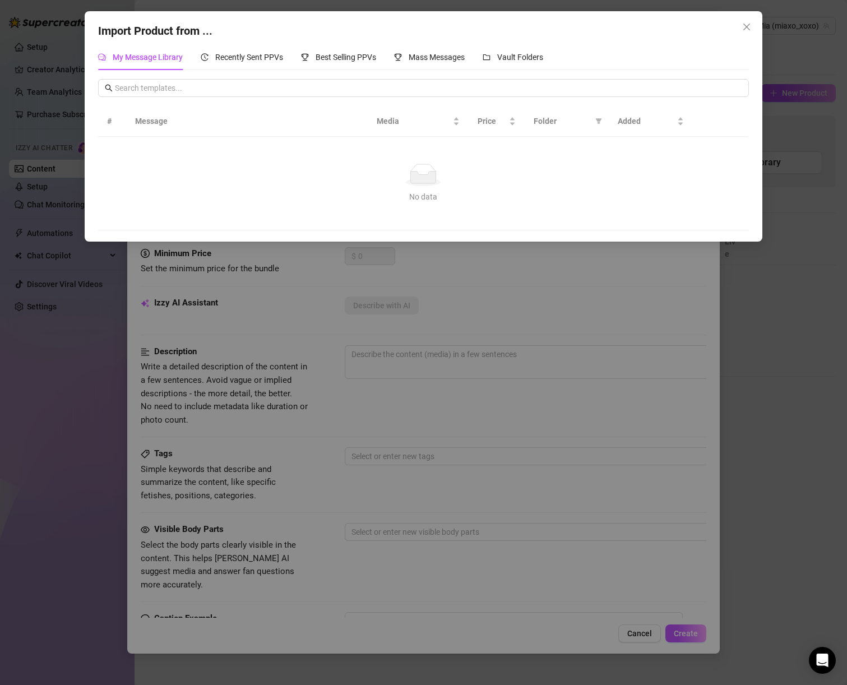
click at [630, 54] on div "Import Product from ... My Message Library Recently Sent PPVs Best Selling PPVs…" at bounding box center [424, 126] width 678 height 231
click at [541, 49] on div "Vault Folders" at bounding box center [513, 57] width 61 height 26
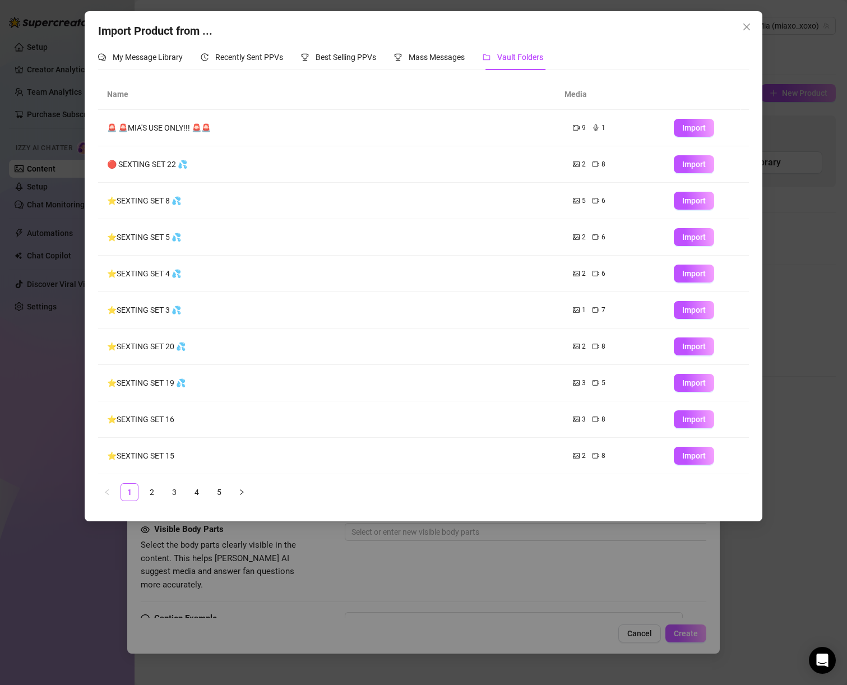
click at [573, 127] on icon "video-camera" at bounding box center [576, 128] width 7 height 7
click at [593, 160] on div "8" at bounding box center [599, 164] width 13 height 11
click at [534, 160] on td "🔴 SEXTING SET 22 💦" at bounding box center [331, 164] width 466 height 36
click at [684, 205] on span "Import" at bounding box center [695, 200] width 24 height 9
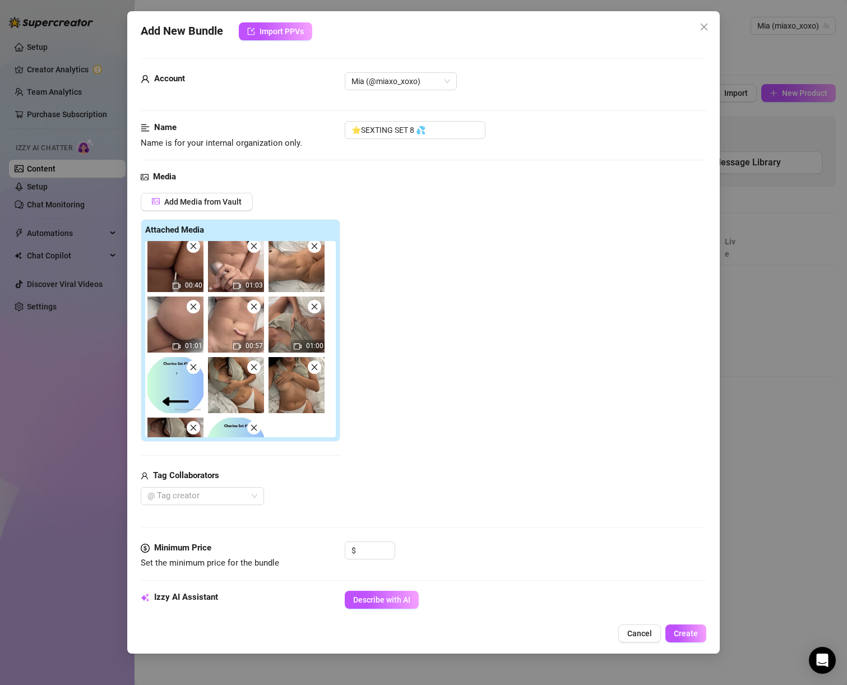
scroll to position [46, 0]
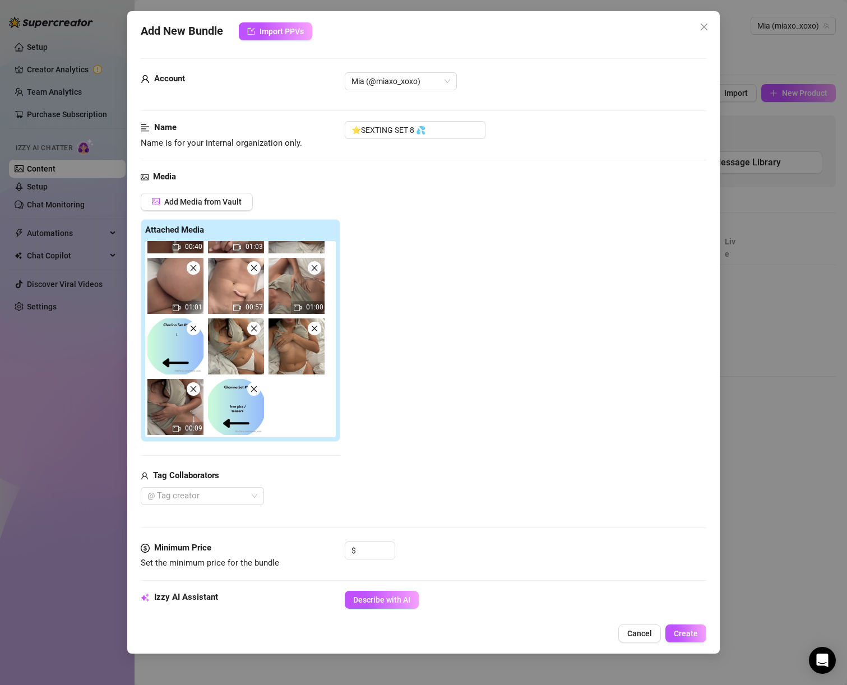
click at [257, 393] on icon "close" at bounding box center [254, 389] width 8 height 8
click at [194, 330] on icon "close" at bounding box center [193, 329] width 6 height 6
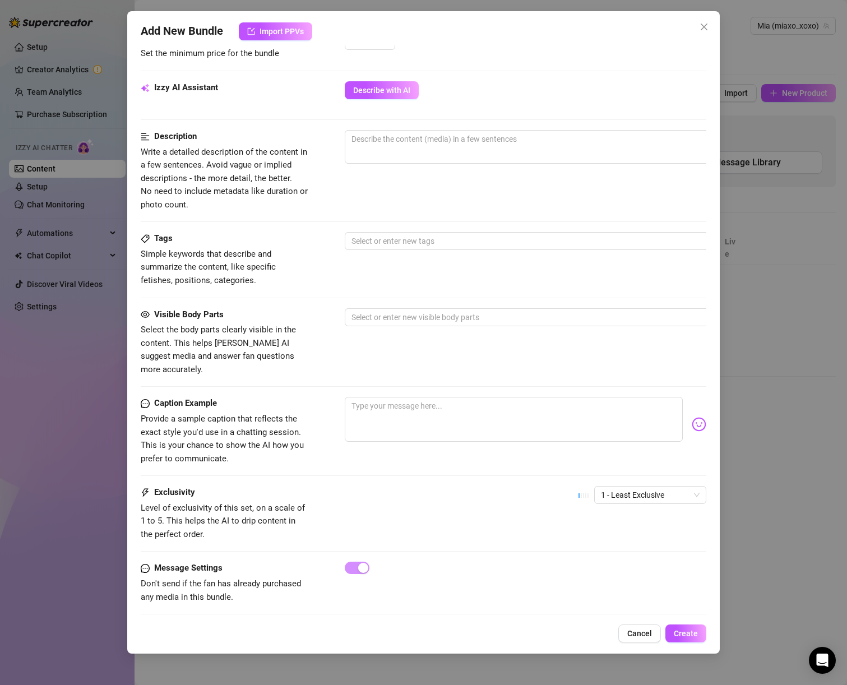
scroll to position [0, 0]
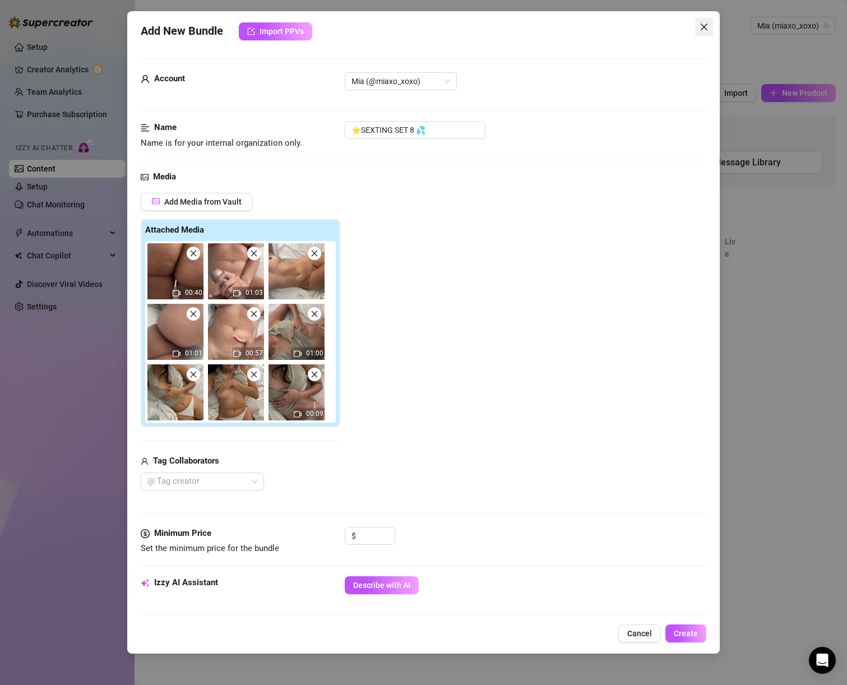
click at [703, 24] on icon "close" at bounding box center [704, 26] width 9 height 9
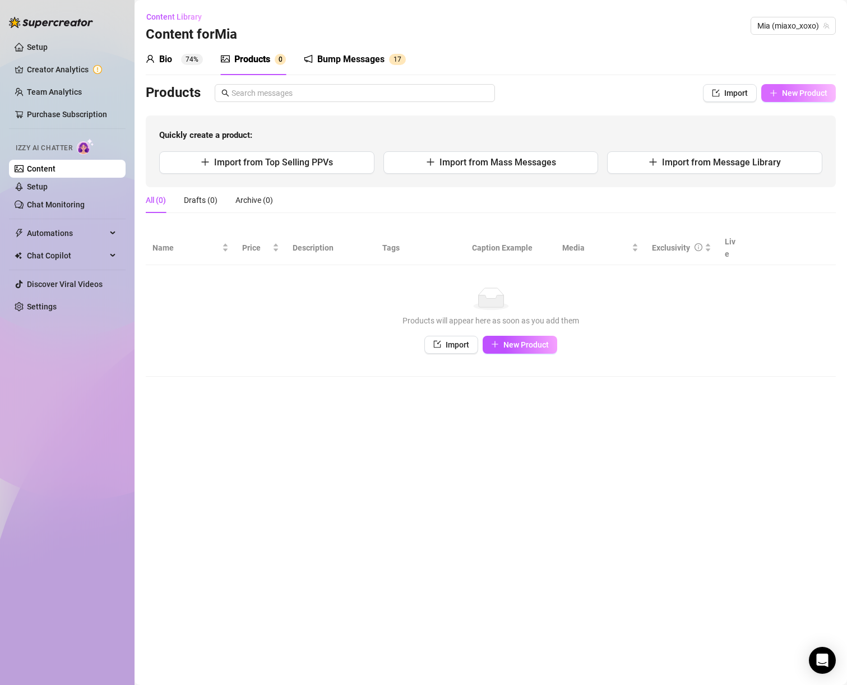
click at [768, 93] on button "New Product" at bounding box center [799, 93] width 75 height 18
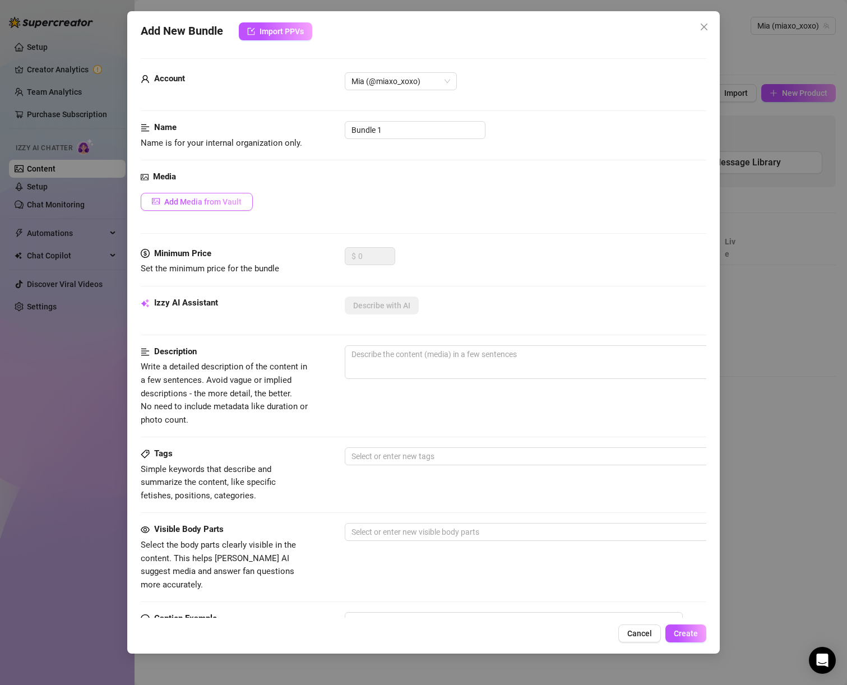
click at [239, 193] on button "Add Media from Vault" at bounding box center [197, 202] width 112 height 18
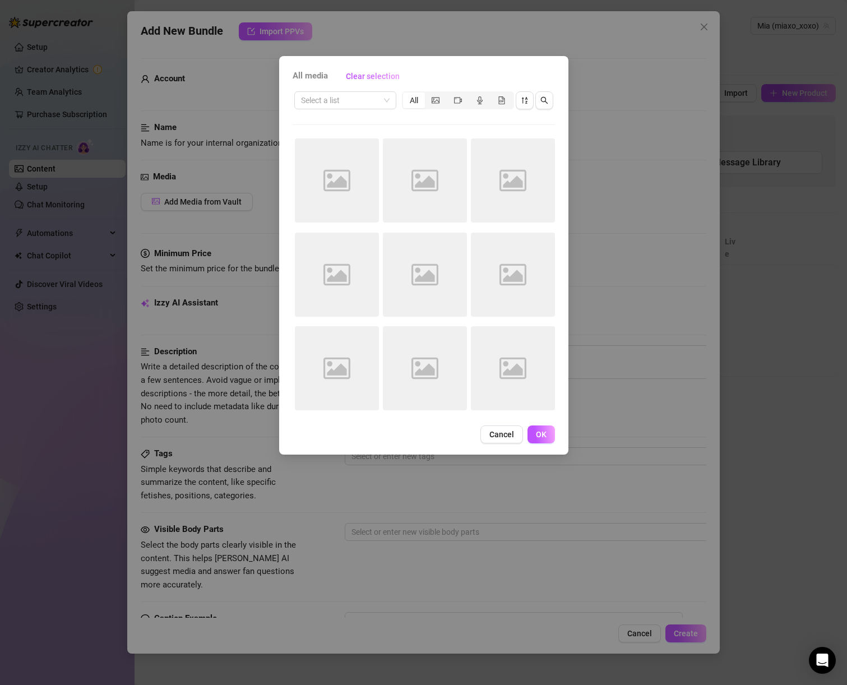
click at [588, 105] on div "All media Clear selection Select a list All Image placeholder Image placeholder…" at bounding box center [423, 342] width 847 height 685
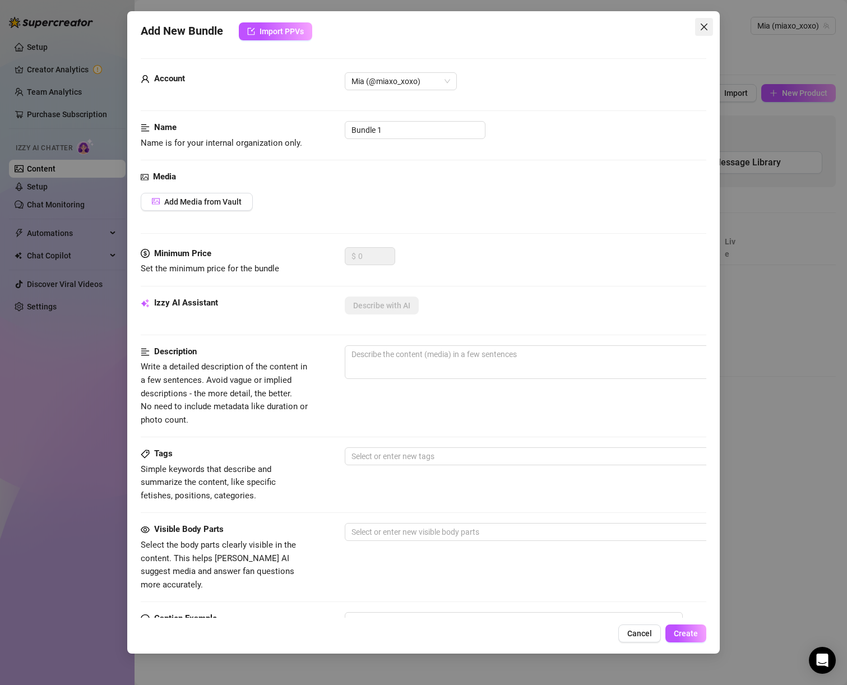
click at [701, 26] on icon "close" at bounding box center [704, 26] width 9 height 9
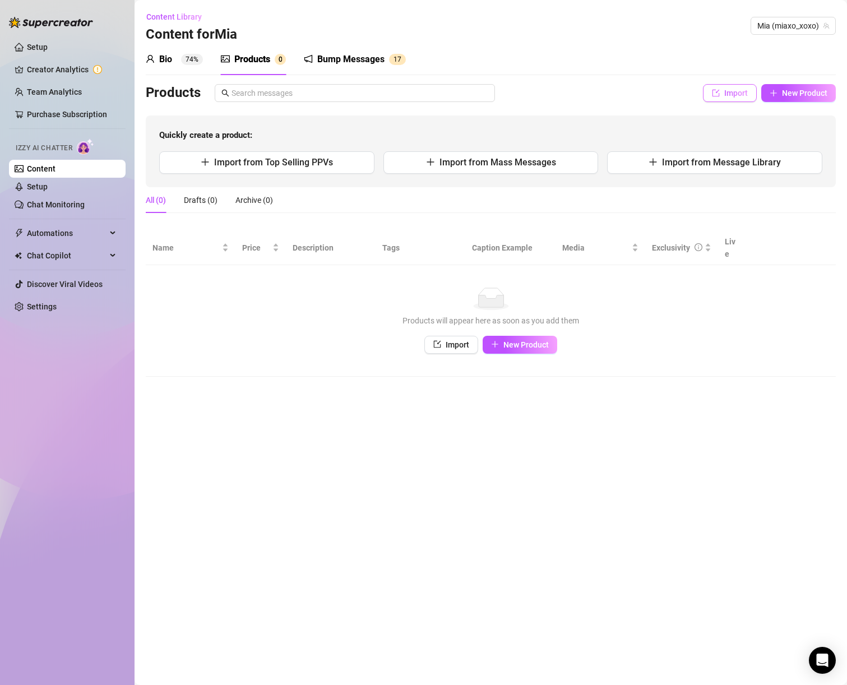
click at [750, 91] on button "Import" at bounding box center [730, 93] width 54 height 18
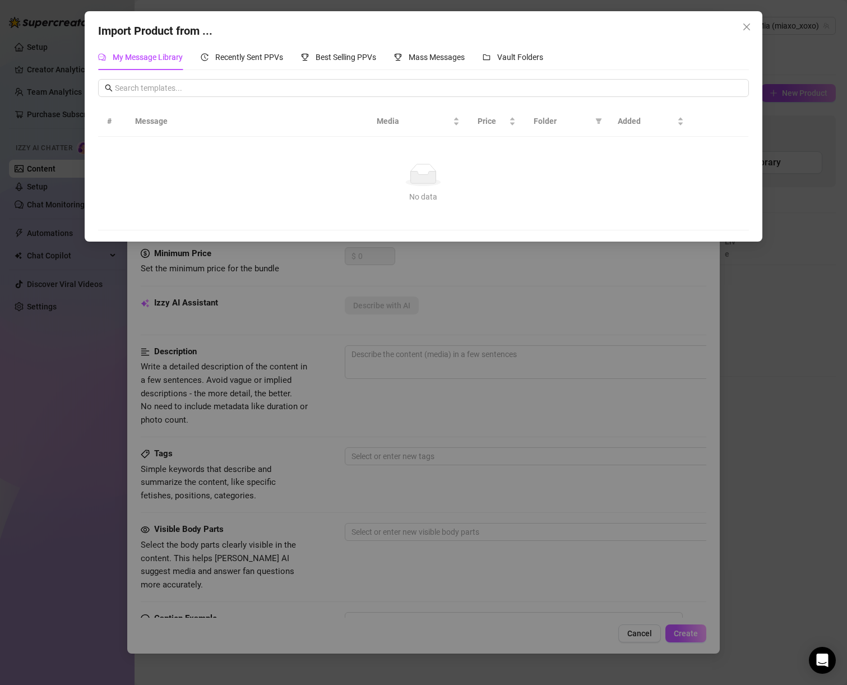
click at [785, 82] on div "Import Product from ... My Message Library Recently Sent PPVs Best Selling PPVs…" at bounding box center [423, 342] width 847 height 685
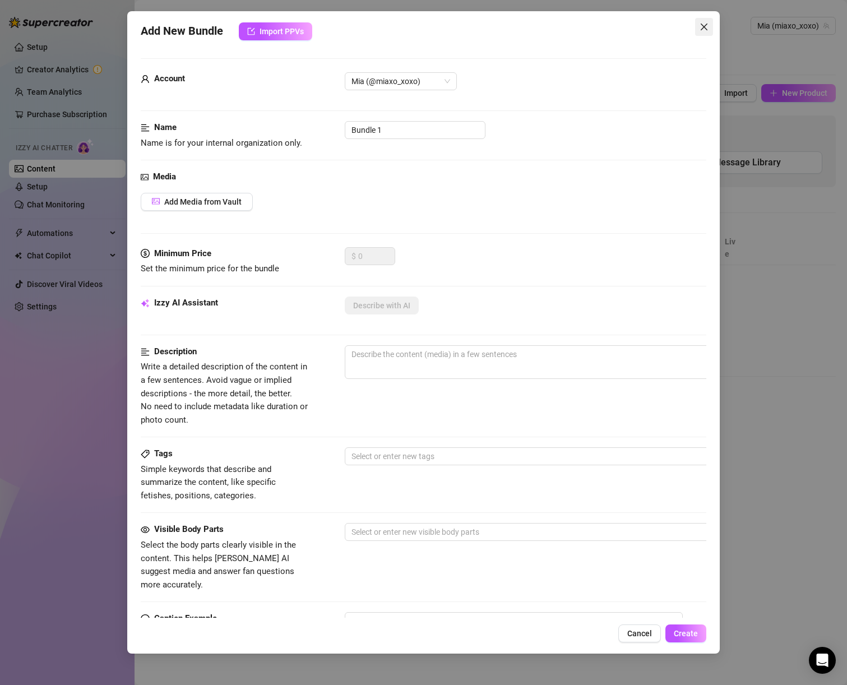
click at [706, 27] on icon "close" at bounding box center [704, 26] width 9 height 9
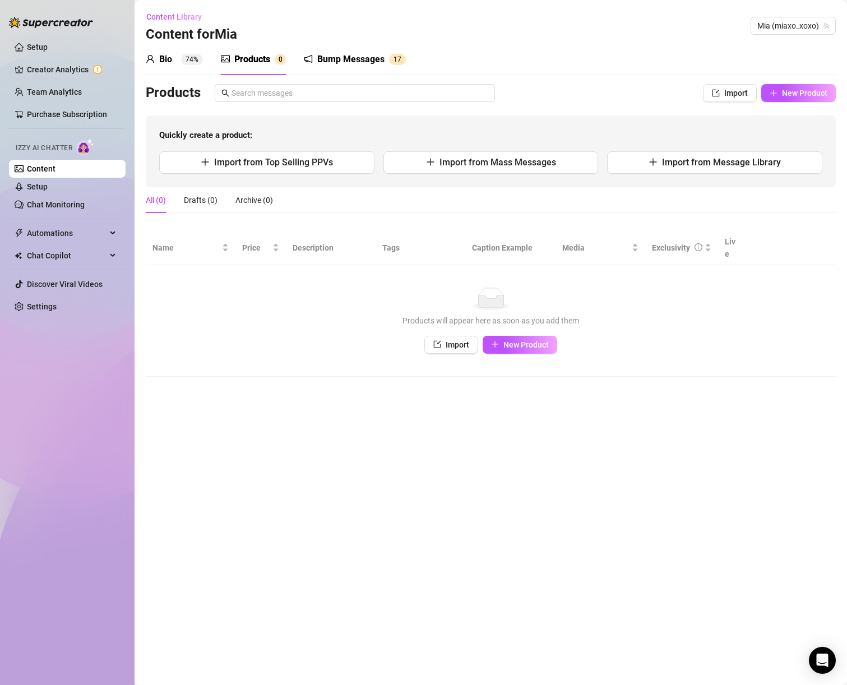
click at [316, 61] on div "Bump Messages 1 7" at bounding box center [355, 59] width 102 height 13
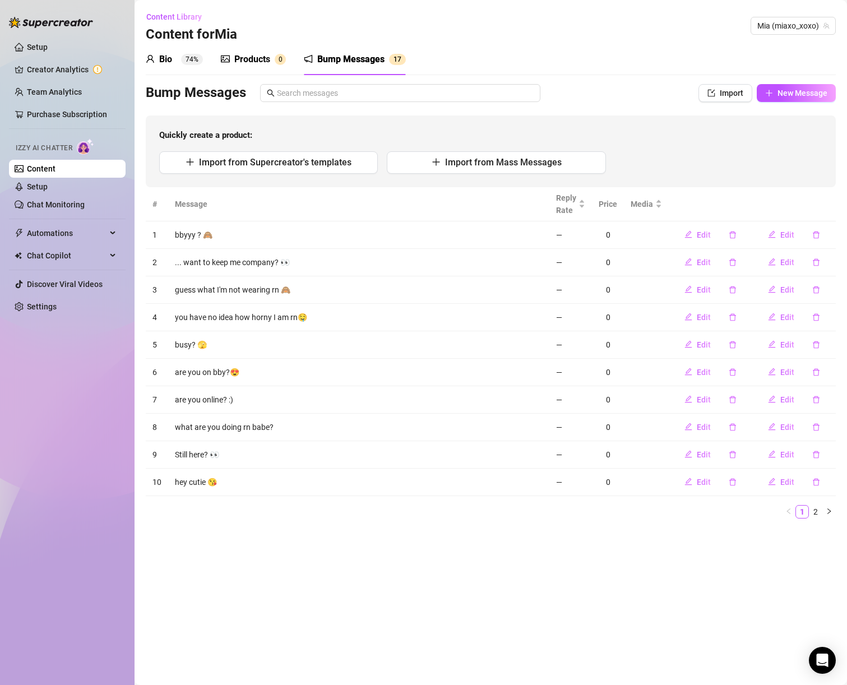
click at [258, 61] on div "Products" at bounding box center [252, 59] width 36 height 13
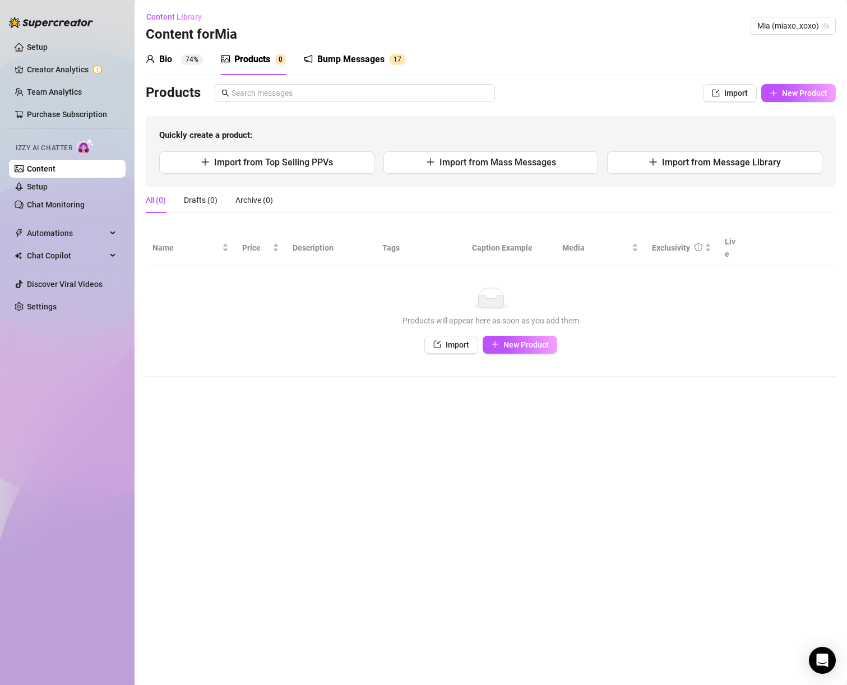
click at [158, 59] on div "Bio 74%" at bounding box center [174, 59] width 57 height 13
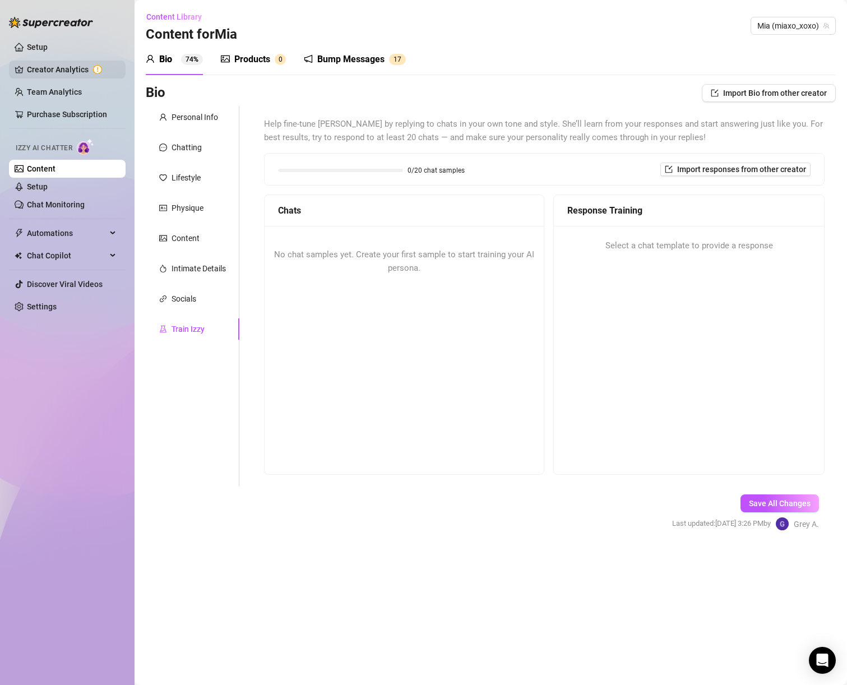
click at [69, 68] on link "Creator Analytics" at bounding box center [72, 70] width 90 height 18
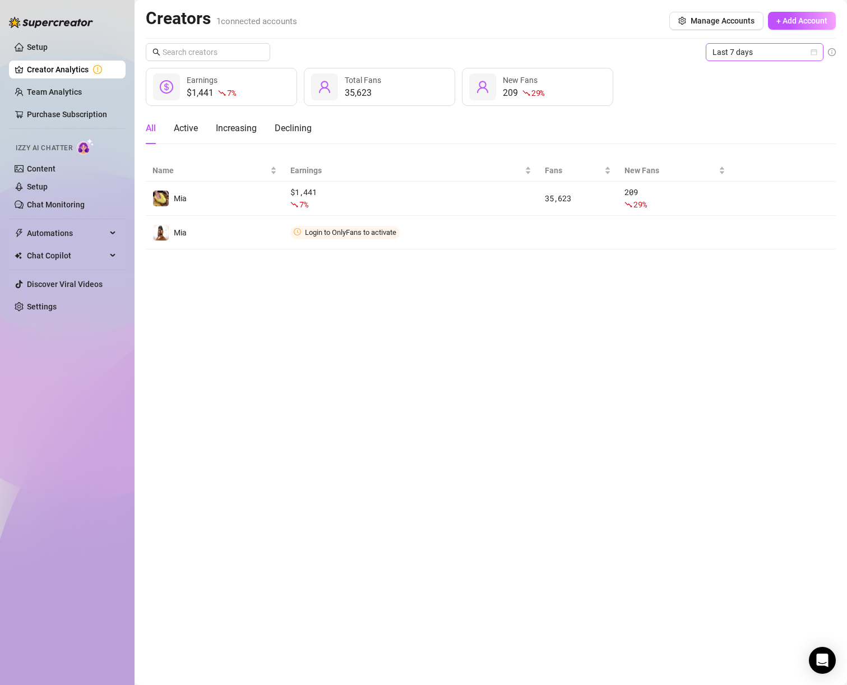
click at [764, 53] on span "Last 7 days" at bounding box center [765, 52] width 104 height 17
click at [777, 115] on div "Last 30 days" at bounding box center [765, 110] width 100 height 12
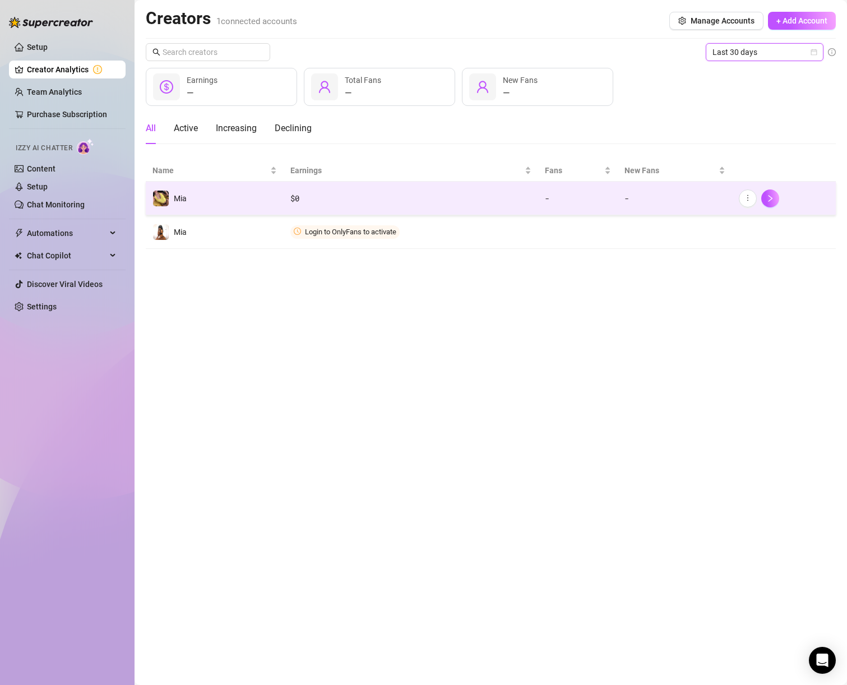
click at [177, 195] on span "Mia" at bounding box center [180, 198] width 13 height 9
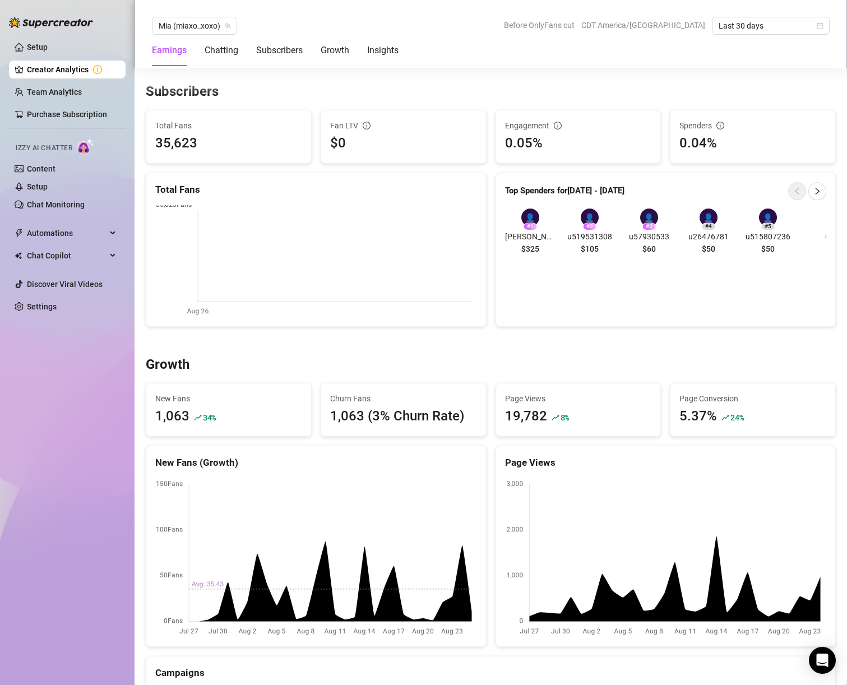
scroll to position [707, 0]
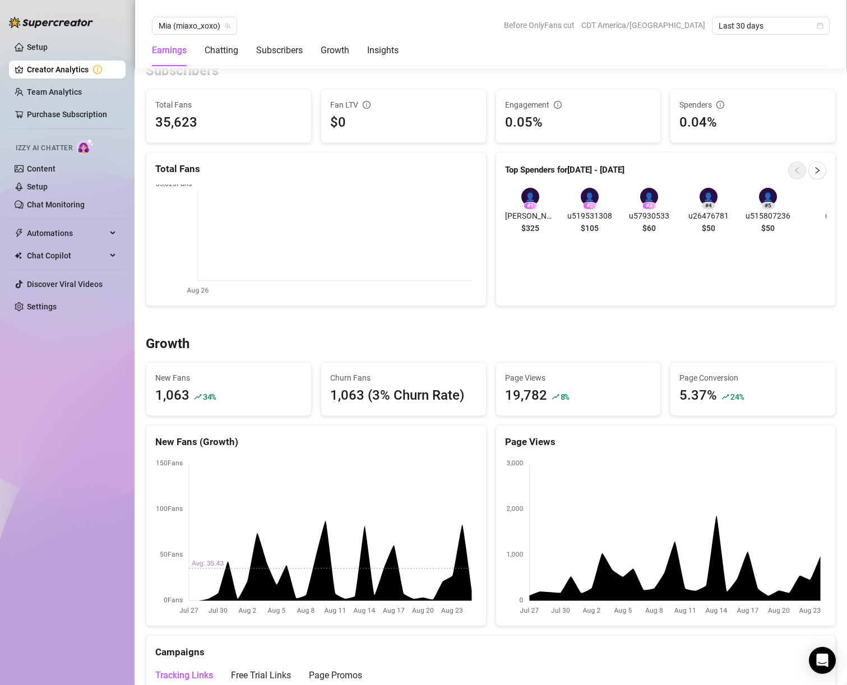
click at [337, 380] on span "Churn Fans" at bounding box center [403, 378] width 147 height 12
drag, startPoint x: 344, startPoint y: 395, endPoint x: 503, endPoint y: 406, distance: 159.0
click at [441, 405] on div "1,063 (3% Churn Rate)" at bounding box center [403, 395] width 147 height 21
click at [520, 406] on div "19,782" at bounding box center [526, 395] width 42 height 21
drag, startPoint x: 514, startPoint y: 394, endPoint x: 641, endPoint y: 397, distance: 126.8
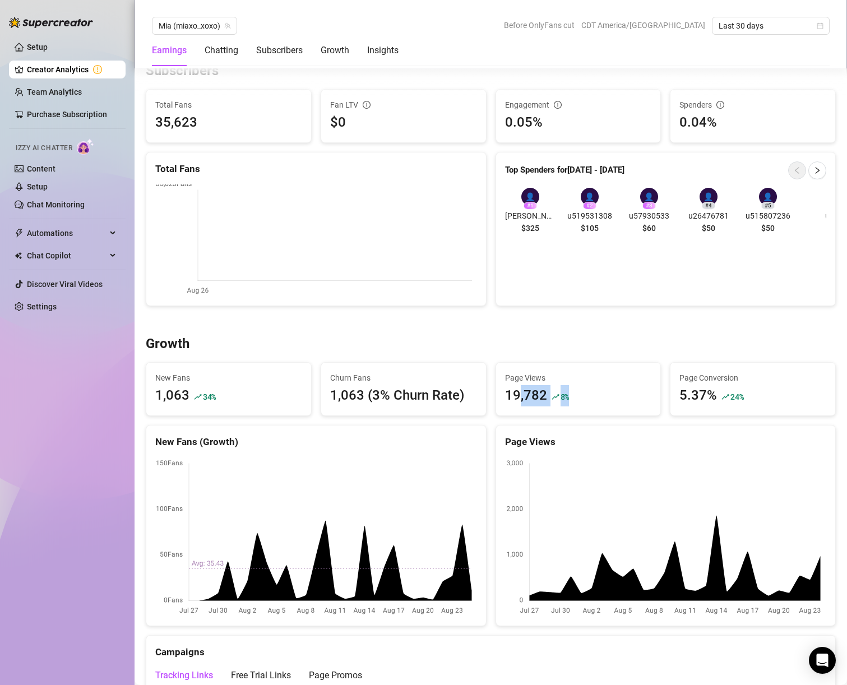
click at [641, 397] on div "19,782 8 %" at bounding box center [578, 395] width 147 height 21
click at [688, 397] on div "5.37%" at bounding box center [699, 395] width 38 height 21
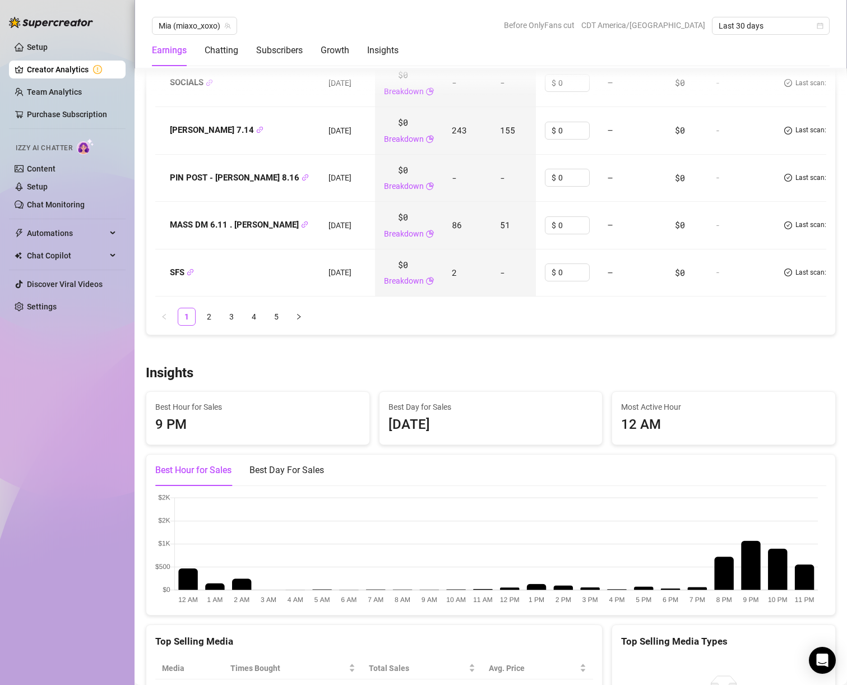
scroll to position [1754, 0]
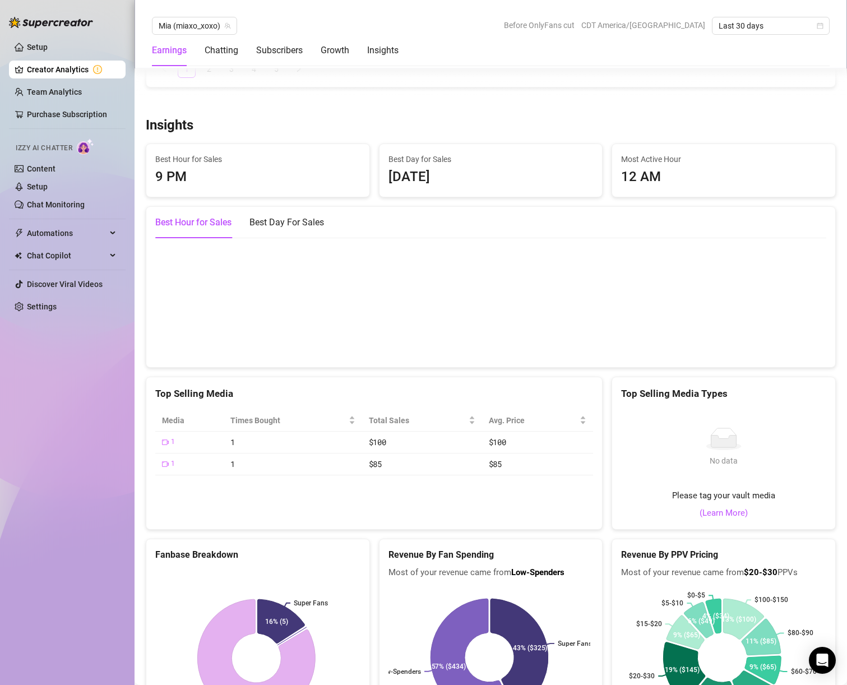
scroll to position [2121, 0]
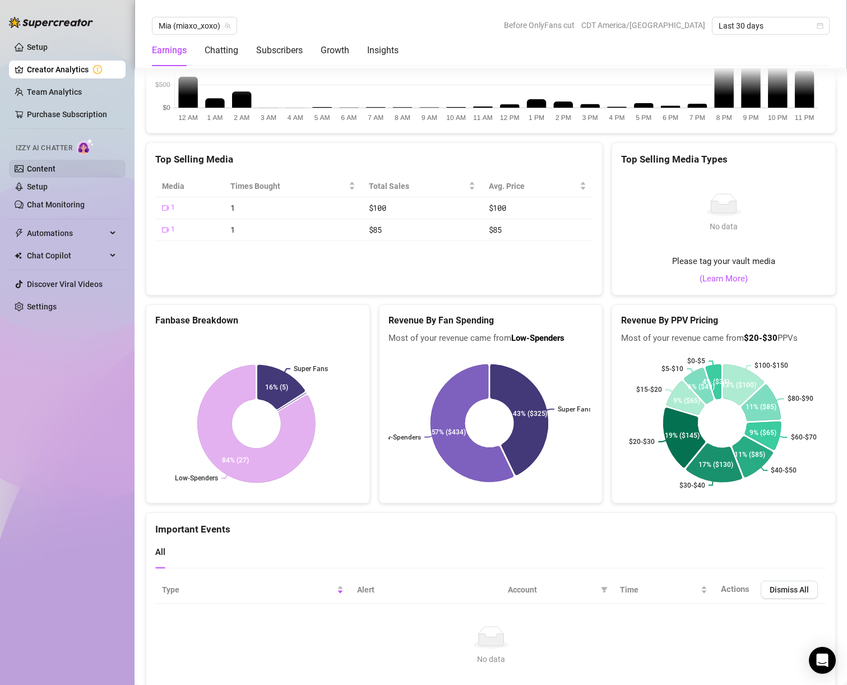
click at [56, 170] on link "Content" at bounding box center [41, 168] width 29 height 9
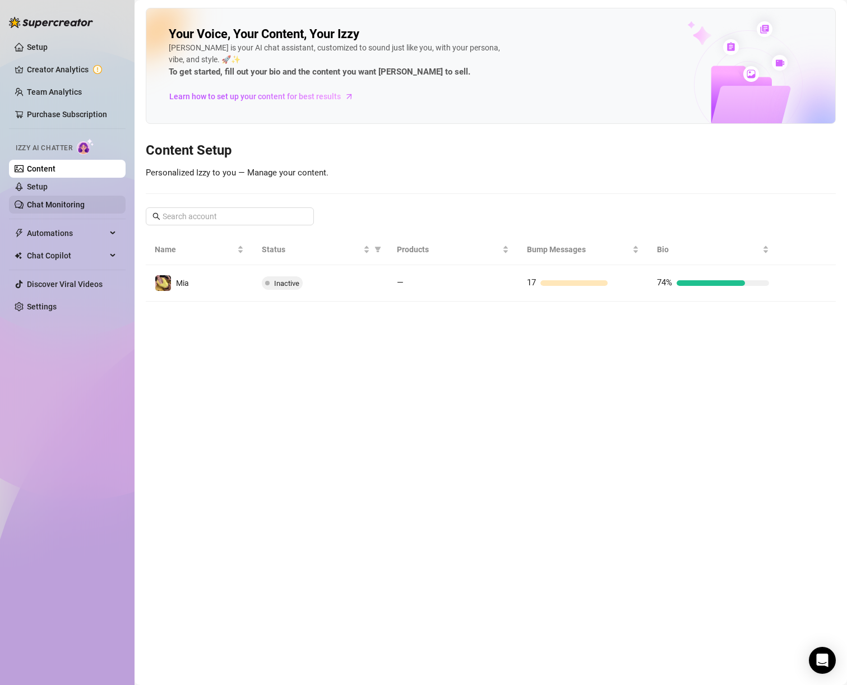
click at [67, 206] on link "Chat Monitoring" at bounding box center [56, 204] width 58 height 9
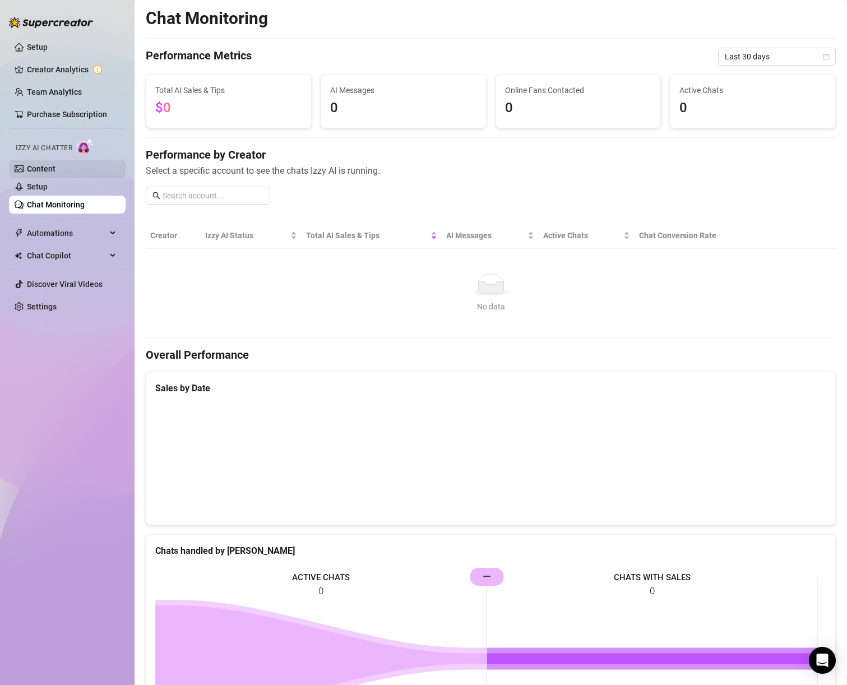
click at [47, 173] on link "Content" at bounding box center [41, 168] width 29 height 9
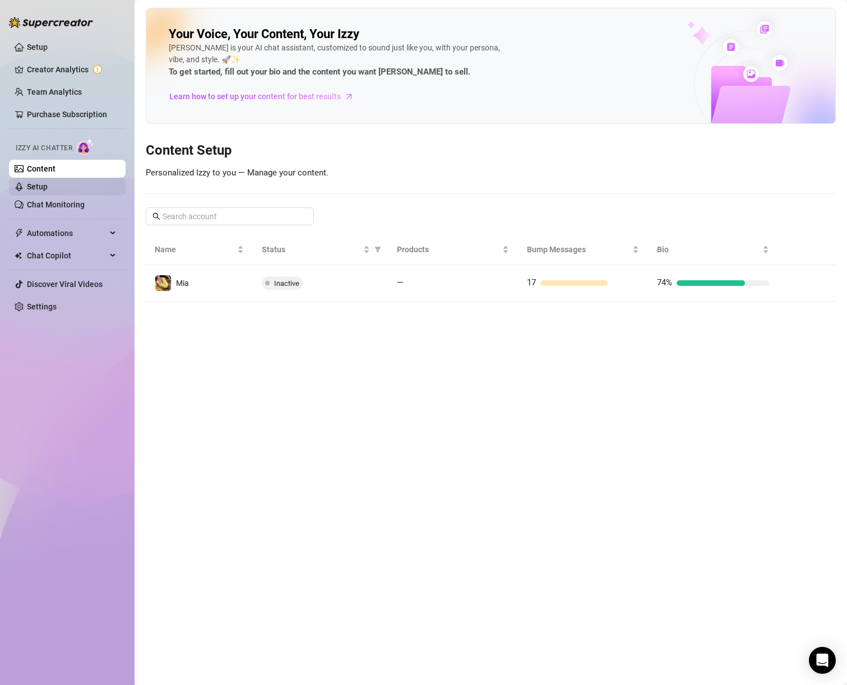
click at [48, 187] on link "Setup" at bounding box center [37, 186] width 21 height 9
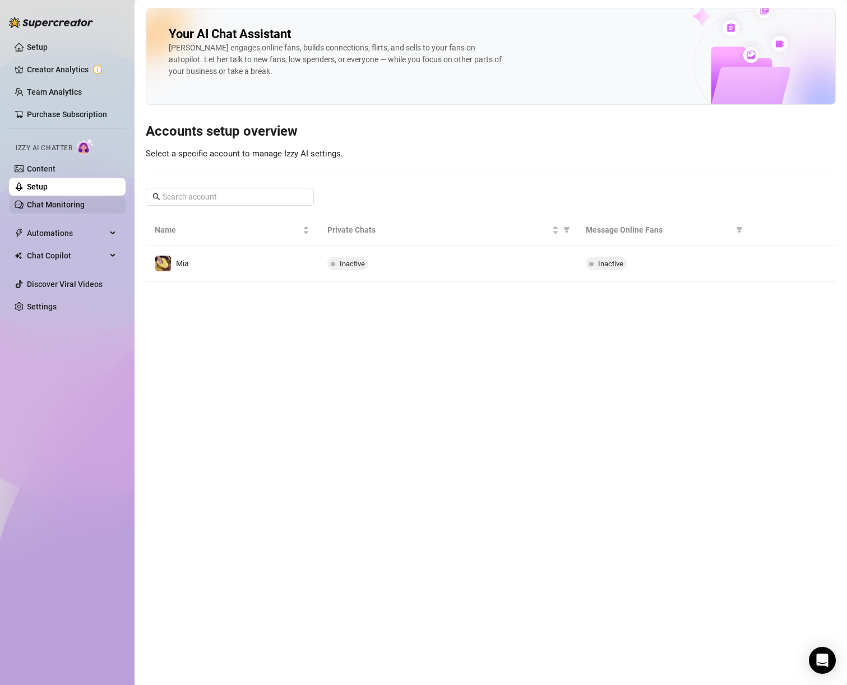
click at [51, 209] on link "Chat Monitoring" at bounding box center [56, 204] width 58 height 9
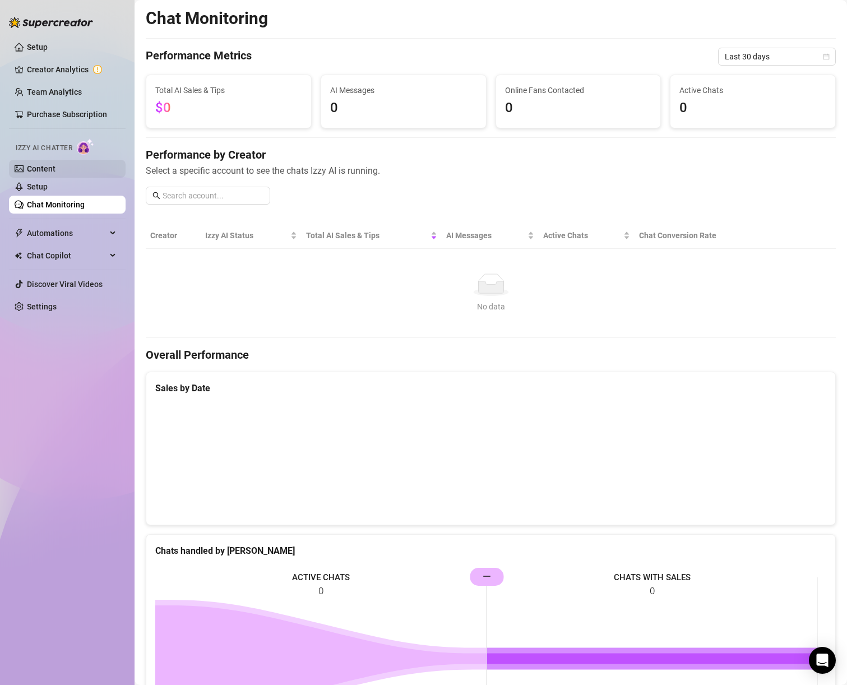
click at [44, 166] on link "Content" at bounding box center [41, 168] width 29 height 9
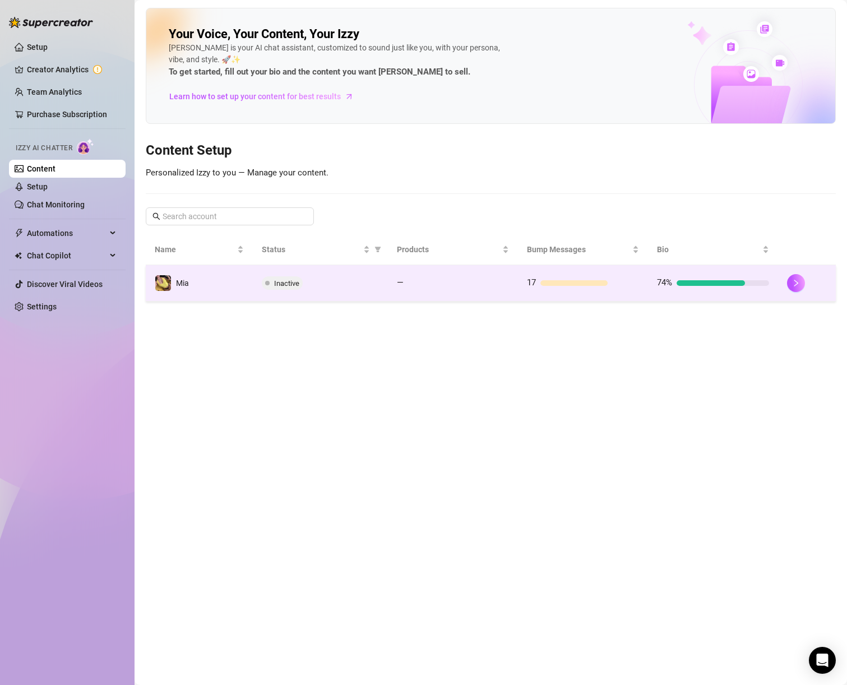
click at [374, 280] on div "Inactive" at bounding box center [320, 283] width 117 height 13
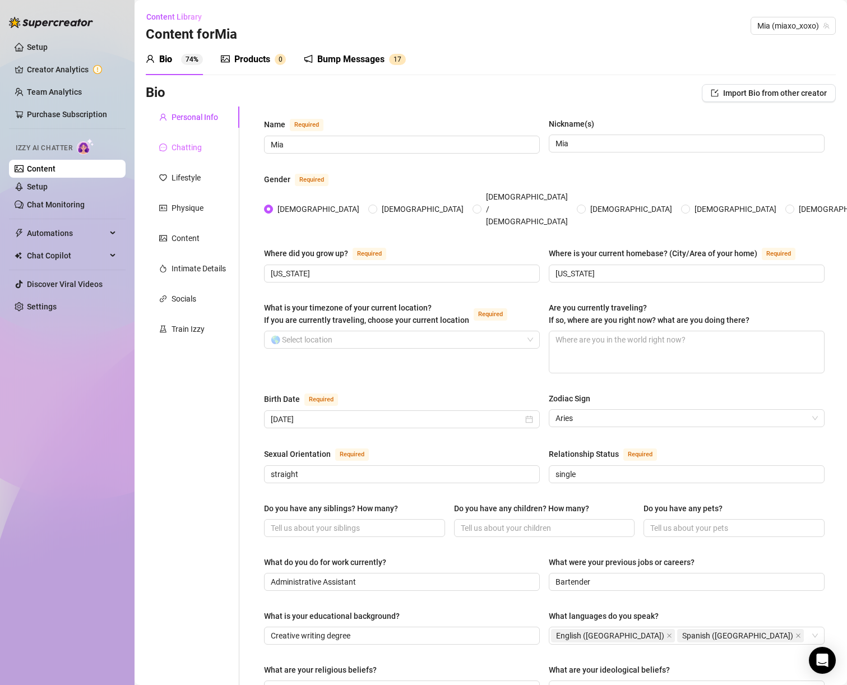
click at [220, 147] on div "Chatting" at bounding box center [193, 147] width 94 height 21
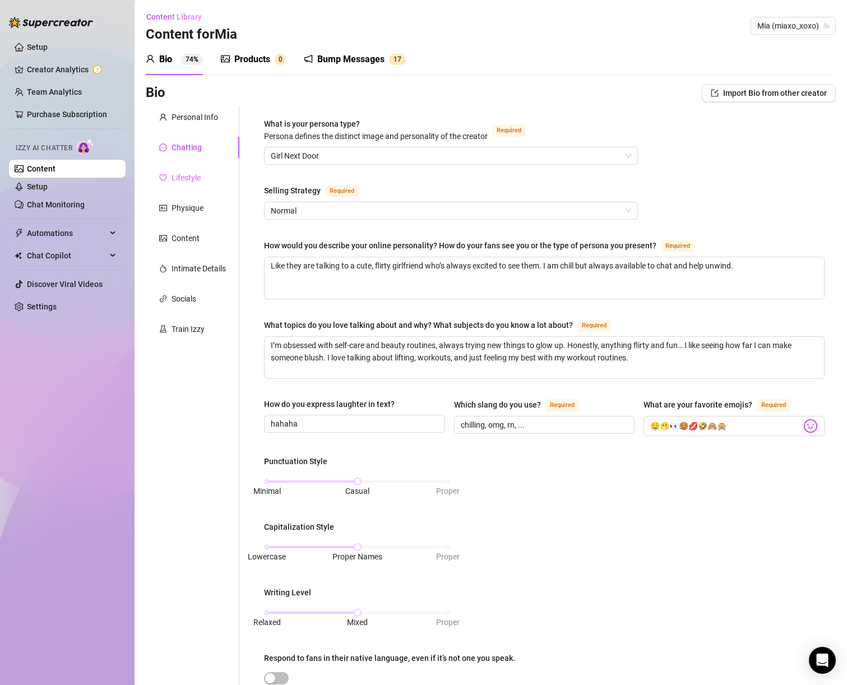
click at [213, 178] on div "Lifestyle" at bounding box center [193, 177] width 94 height 21
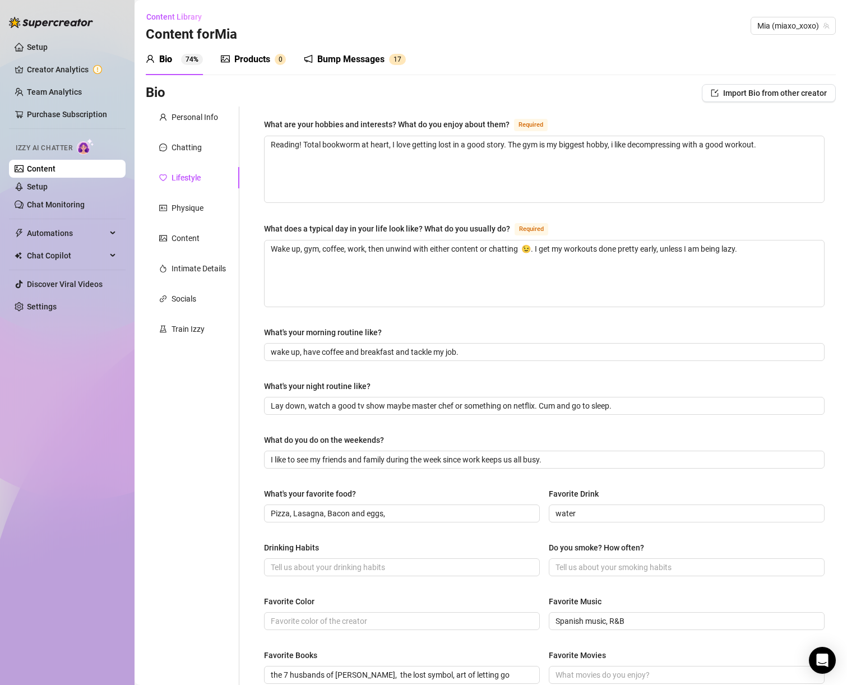
click at [257, 57] on div "Products" at bounding box center [252, 59] width 36 height 13
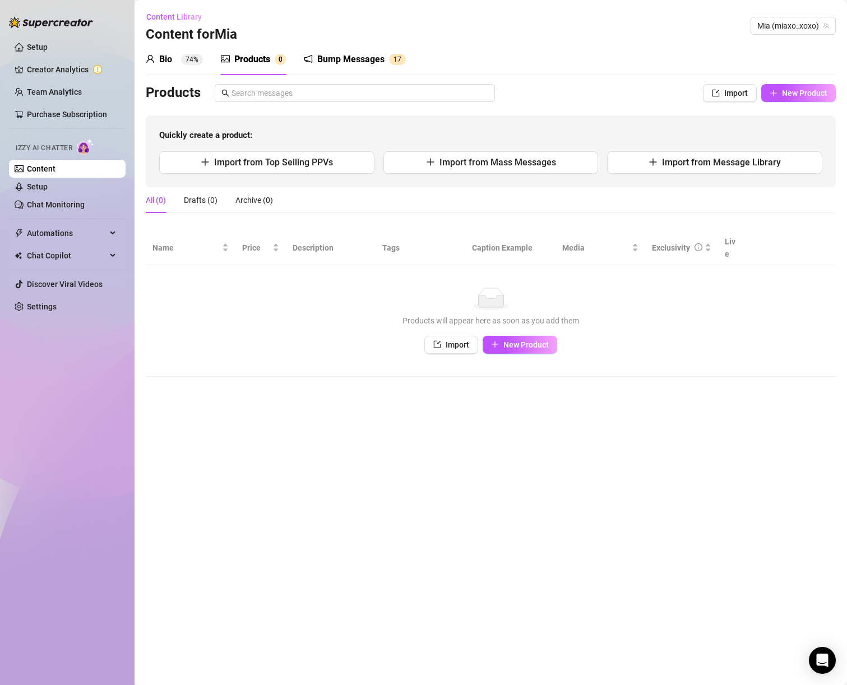
click at [262, 288] on div "No data" at bounding box center [491, 299] width 668 height 22
click at [495, 342] on icon "plus" at bounding box center [495, 345] width 1 height 6
type textarea "Type your message here..."
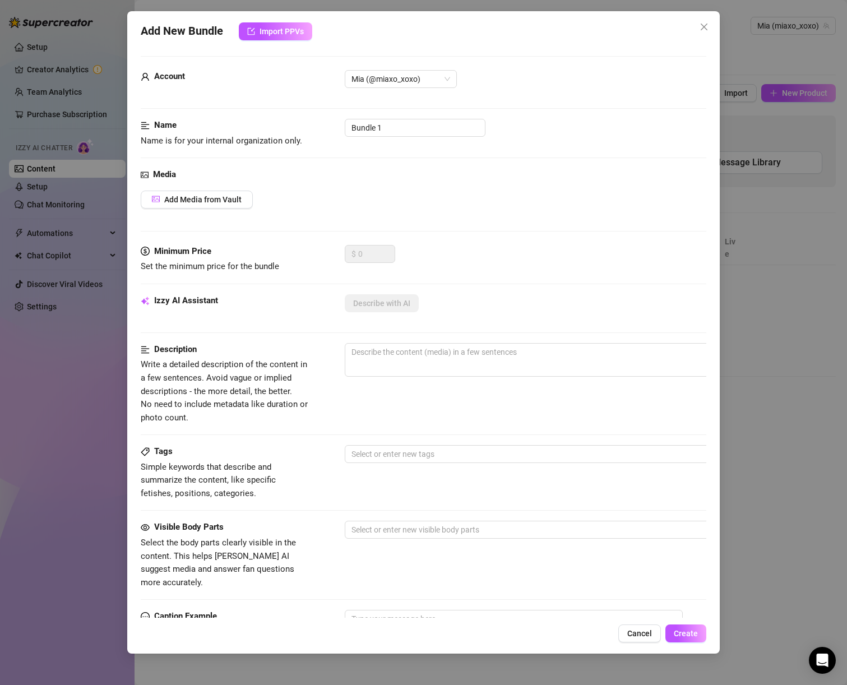
scroll to position [201, 0]
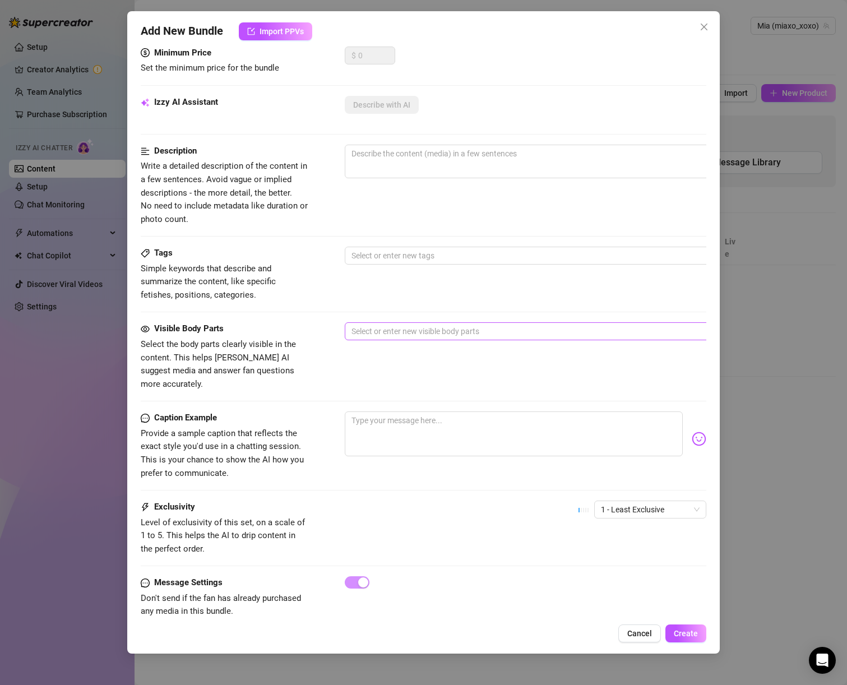
click at [412, 333] on div at bounding box center [535, 332] width 376 height 16
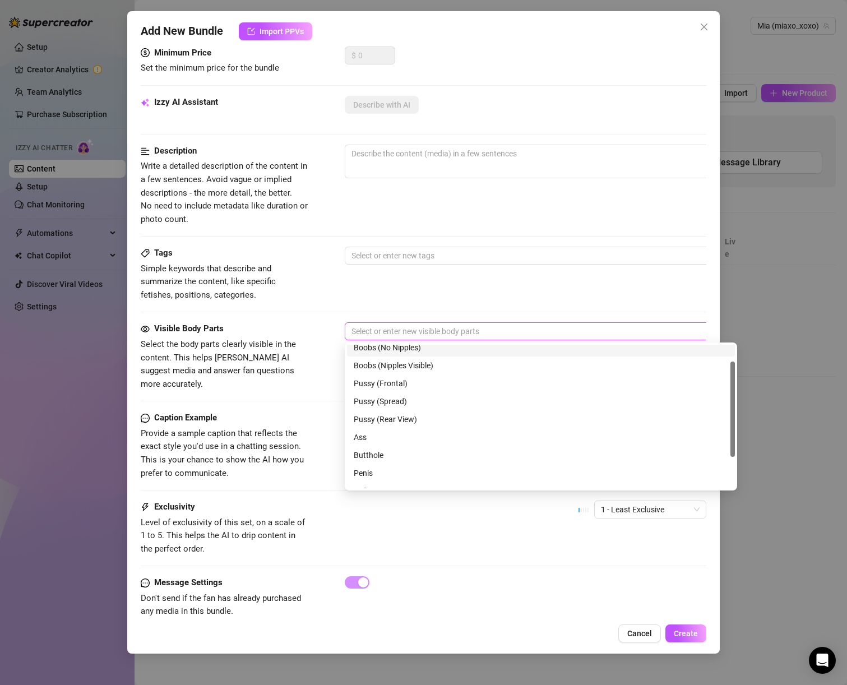
scroll to position [72, 0]
click at [326, 278] on div "Tags Simple keywords that describe and summarize the content, like specific fet…" at bounding box center [424, 274] width 566 height 55
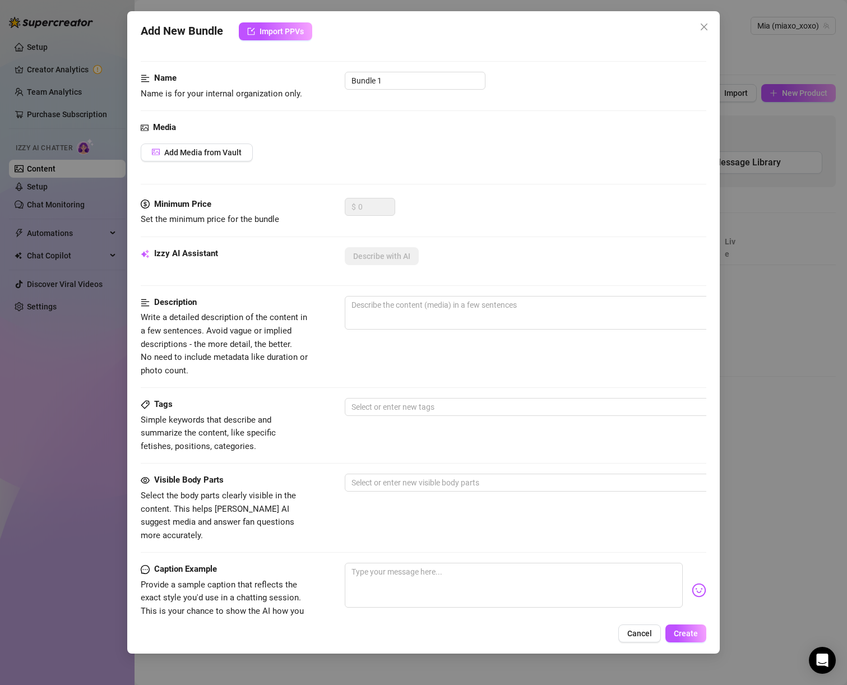
scroll to position [0, 0]
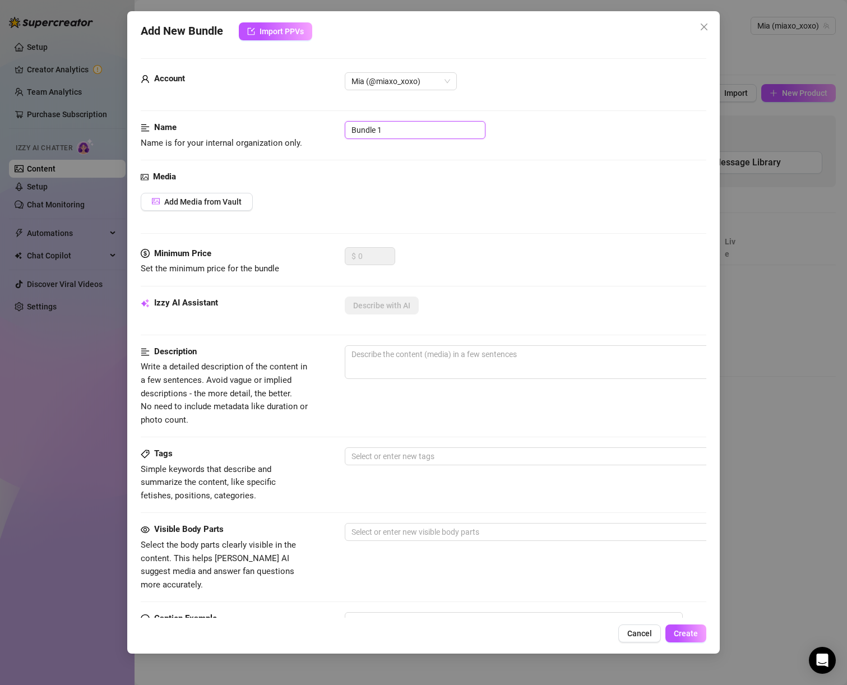
click at [391, 128] on input "Bundle 1" at bounding box center [415, 130] width 141 height 18
drag, startPoint x: 391, startPoint y: 128, endPoint x: 371, endPoint y: 132, distance: 21.1
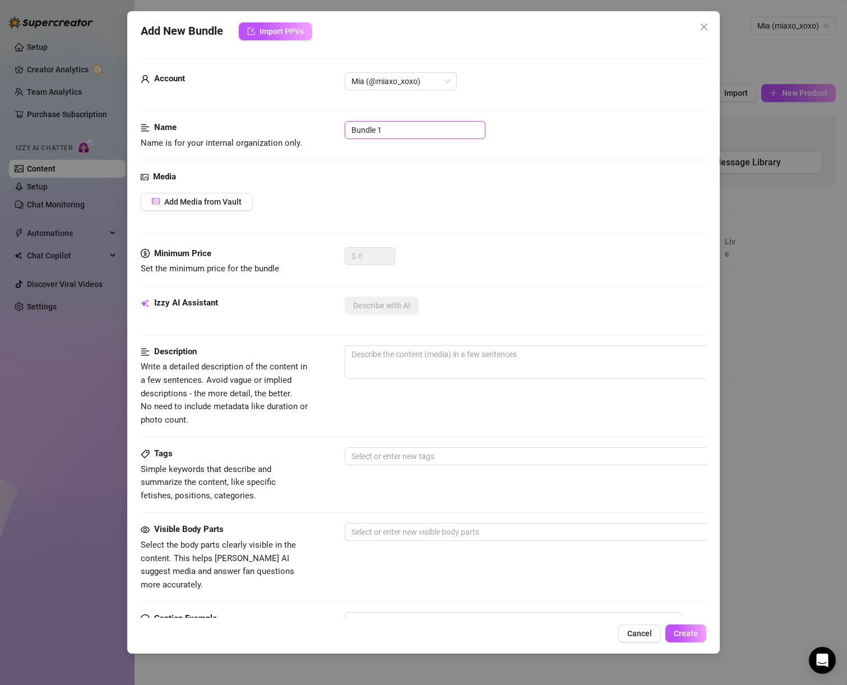
click at [371, 132] on input "Bundle 1" at bounding box center [415, 130] width 141 height 18
click at [370, 132] on input "Bundle 1" at bounding box center [415, 130] width 141 height 18
paste input "[DATE]-HARDPLAY"
type input "[DATE]-HARDPLAY1"
click at [469, 160] on div at bounding box center [424, 160] width 566 height 1
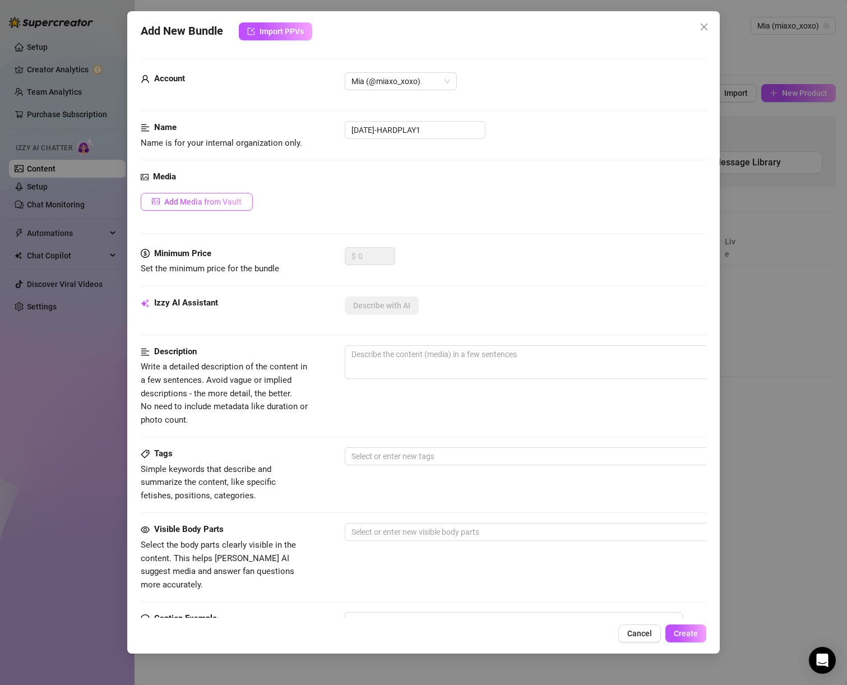
click at [245, 203] on button "Add Media from Vault" at bounding box center [197, 202] width 112 height 18
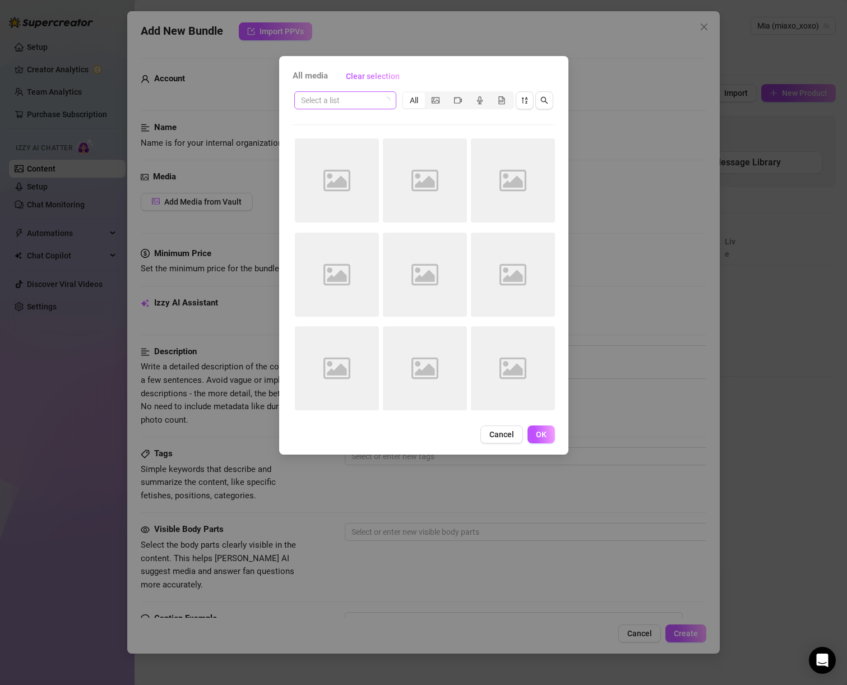
click at [354, 102] on input "search" at bounding box center [340, 100] width 79 height 17
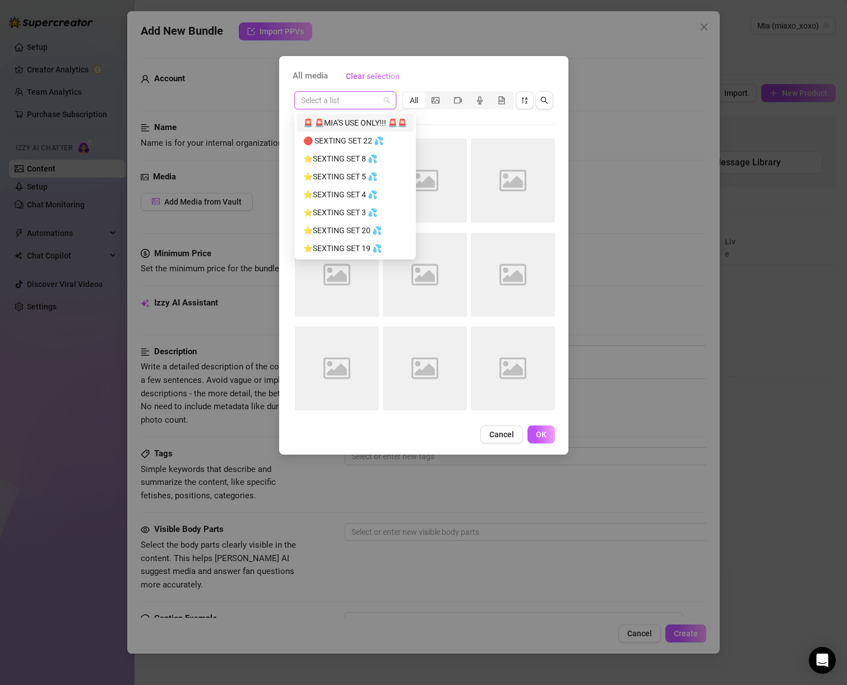
paste input "[DATE]-HARDPLAY1"
type input "[DATE]-HARDPLAY1"
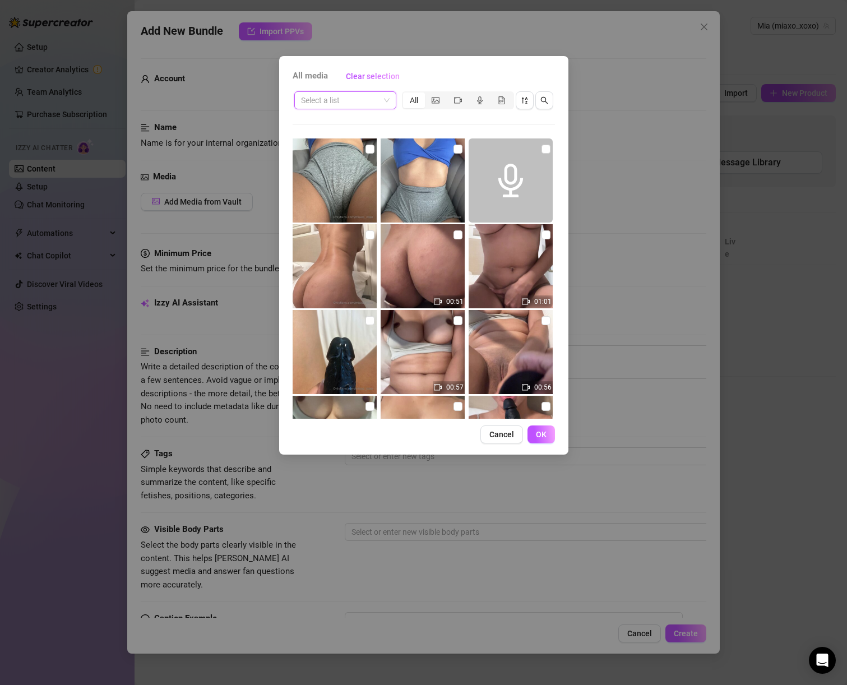
paste input "[DATE]-HARDPLAY1"
drag, startPoint x: 334, startPoint y: 98, endPoint x: 447, endPoint y: 113, distance: 114.3
click at [447, 113] on div "[DATE]-HARDPLAY1 Select a list All 00:51 01:01 00:57 00:56 01:02 01:02 01:16 00…" at bounding box center [424, 254] width 262 height 329
type input "[DATE]"
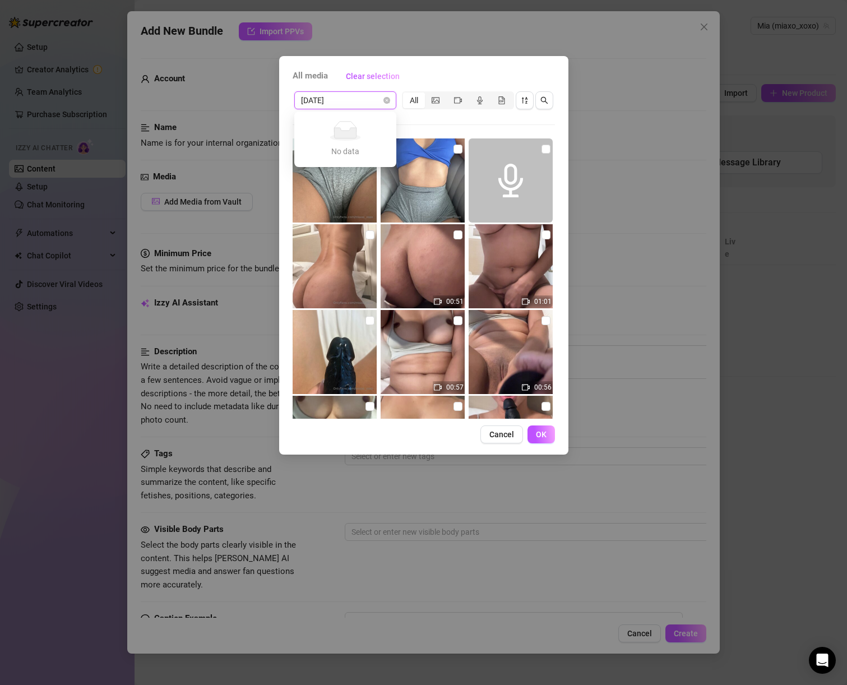
scroll to position [0, 0]
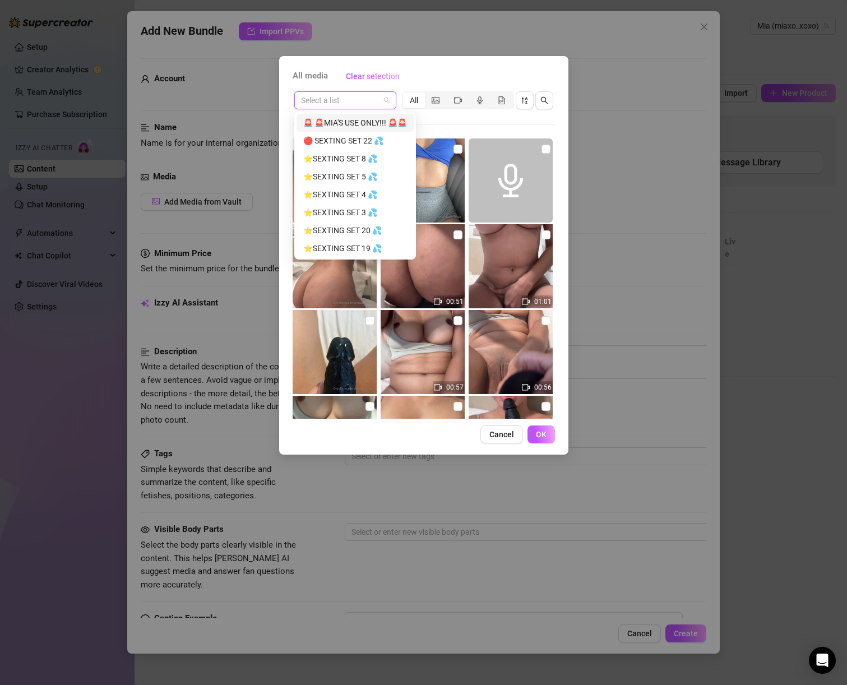
click at [299, 93] on div "Select a list" at bounding box center [345, 100] width 102 height 18
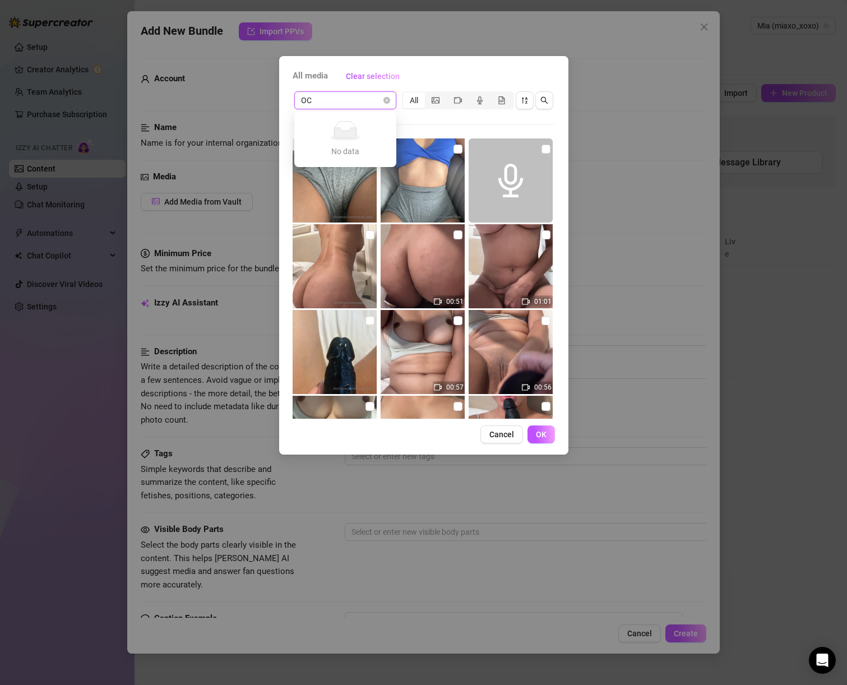
type input "O"
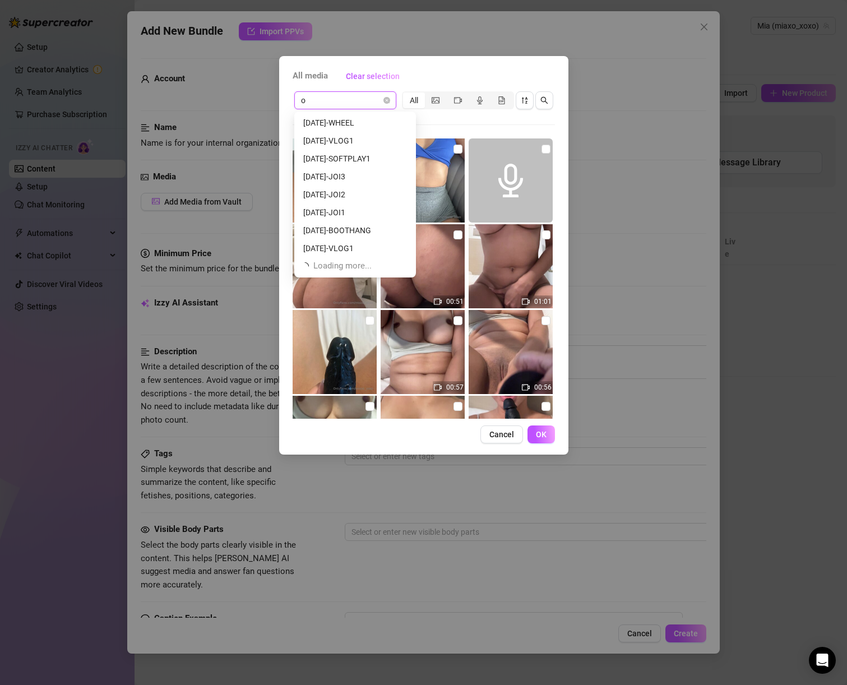
scroll to position [108, 0]
type input "[DATE]"
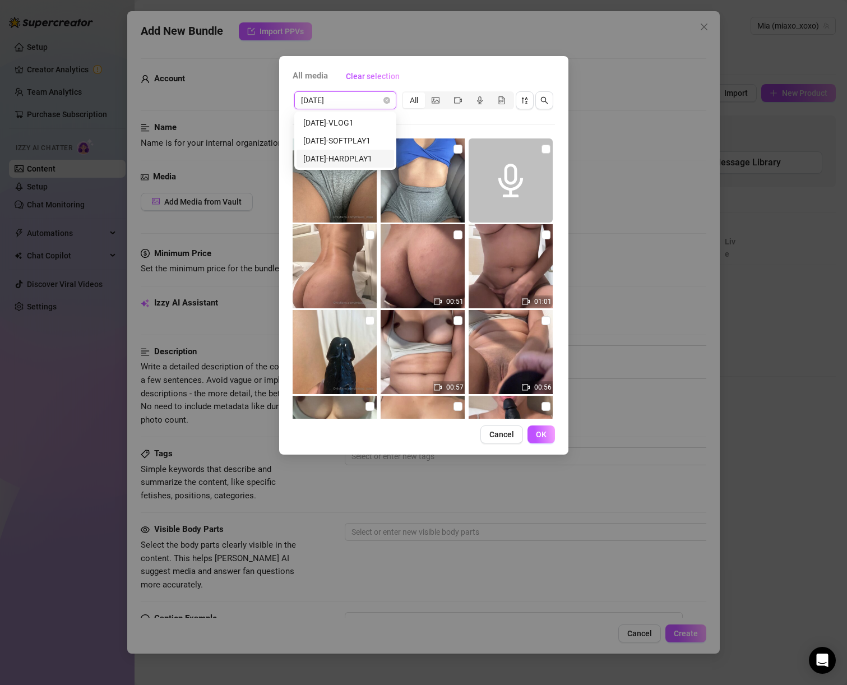
click at [356, 161] on div "[DATE]-HARDPLAY1" at bounding box center [345, 159] width 84 height 12
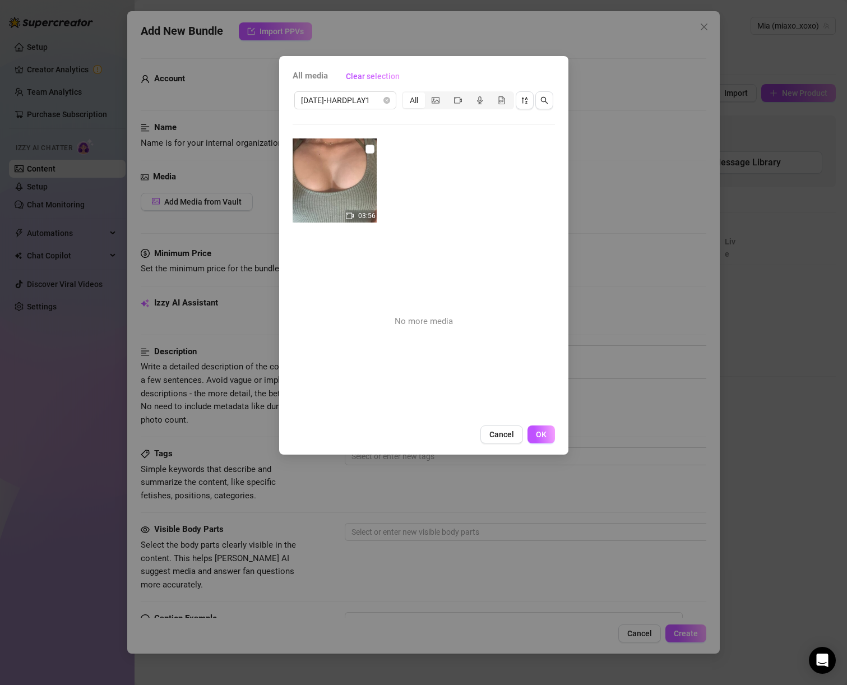
click at [363, 159] on img at bounding box center [335, 181] width 84 height 84
click at [366, 148] on input "checkbox" at bounding box center [370, 149] width 9 height 9
checkbox input "true"
click at [358, 196] on img at bounding box center [335, 181] width 84 height 84
click at [545, 439] on span "OK" at bounding box center [541, 434] width 11 height 9
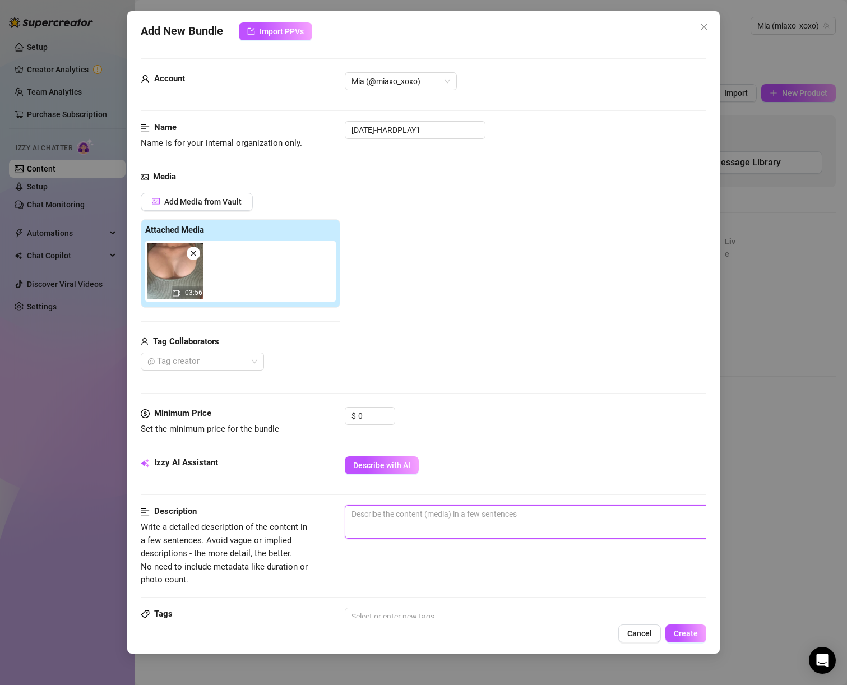
click at [365, 520] on textarea at bounding box center [540, 514] width 391 height 17
type textarea "p"
type textarea "pa"
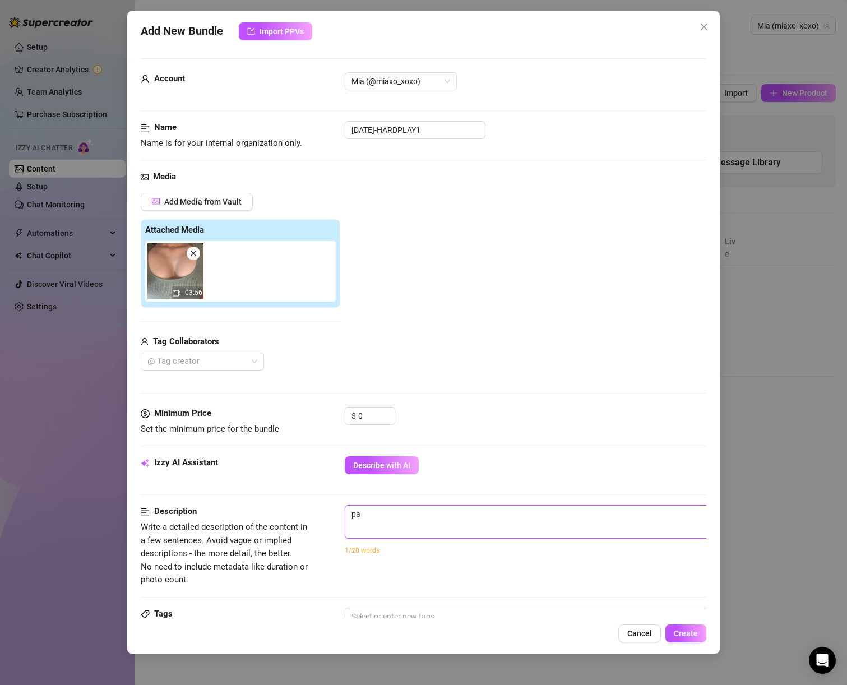
type textarea "pay"
type textarea "payi"
type textarea "pay"
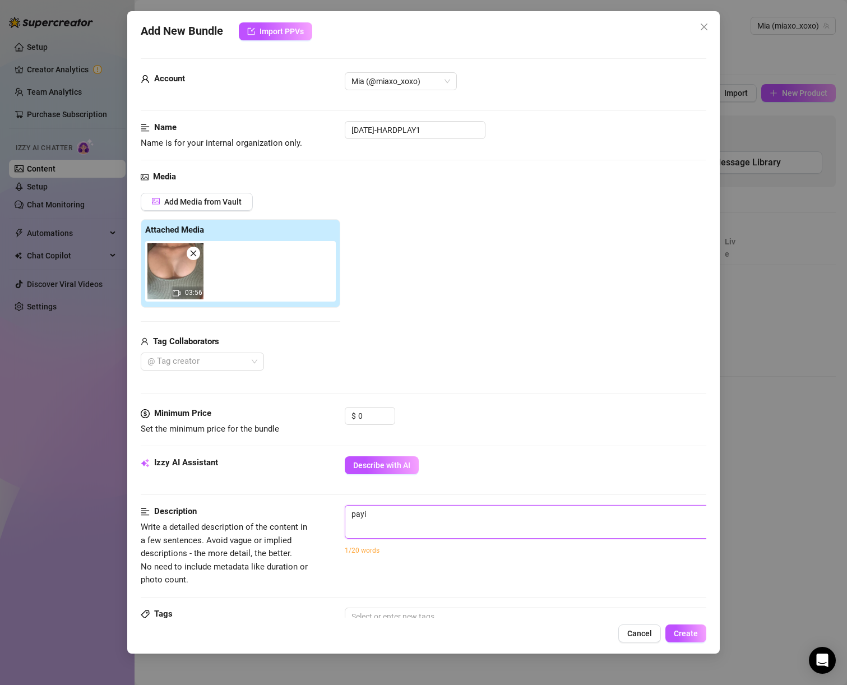
type textarea "pay"
type textarea "pa"
type textarea "p"
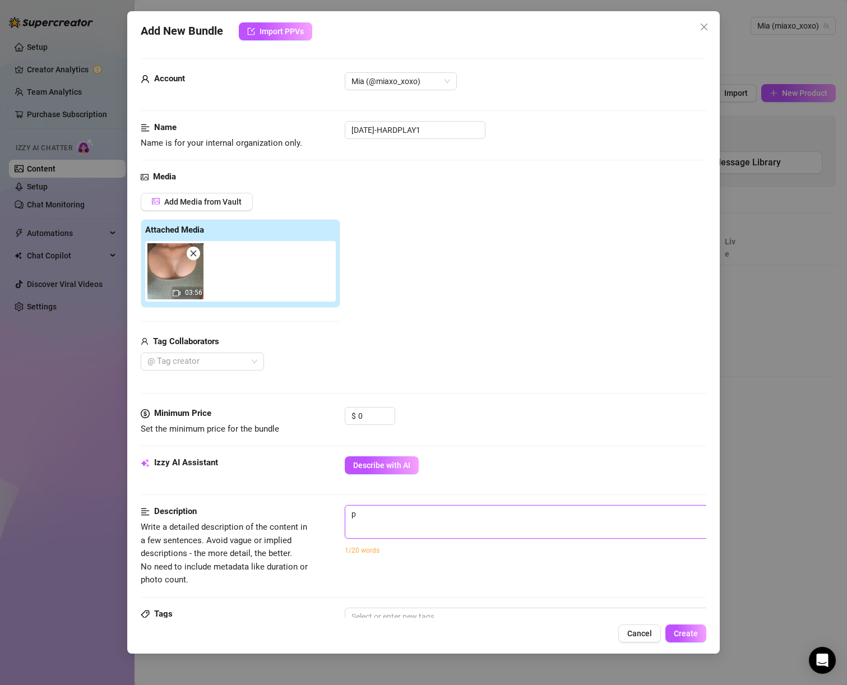
type textarea "pa"
type textarea "p"
type textarea "pl"
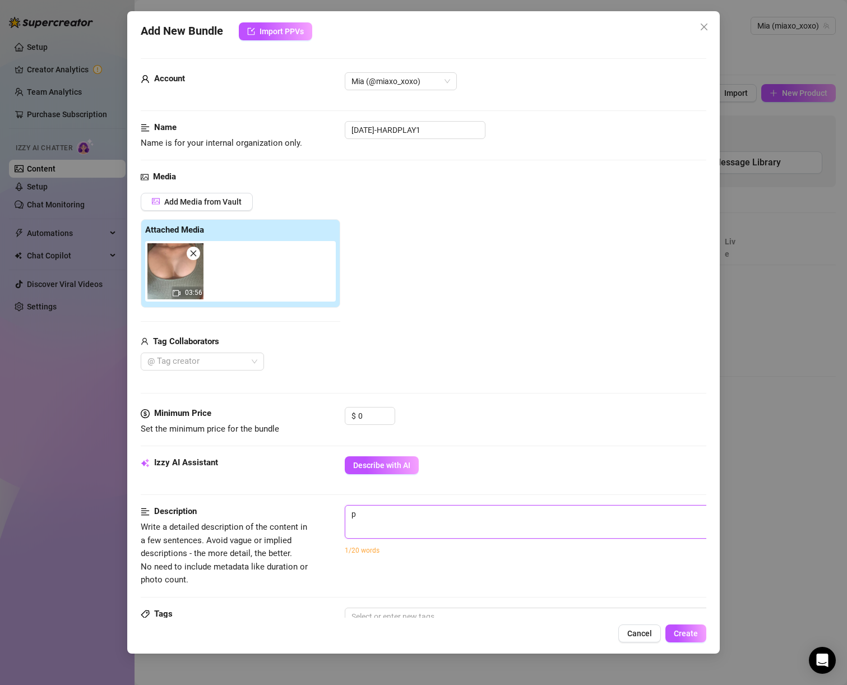
type textarea "pl"
type textarea "pla"
type textarea "play"
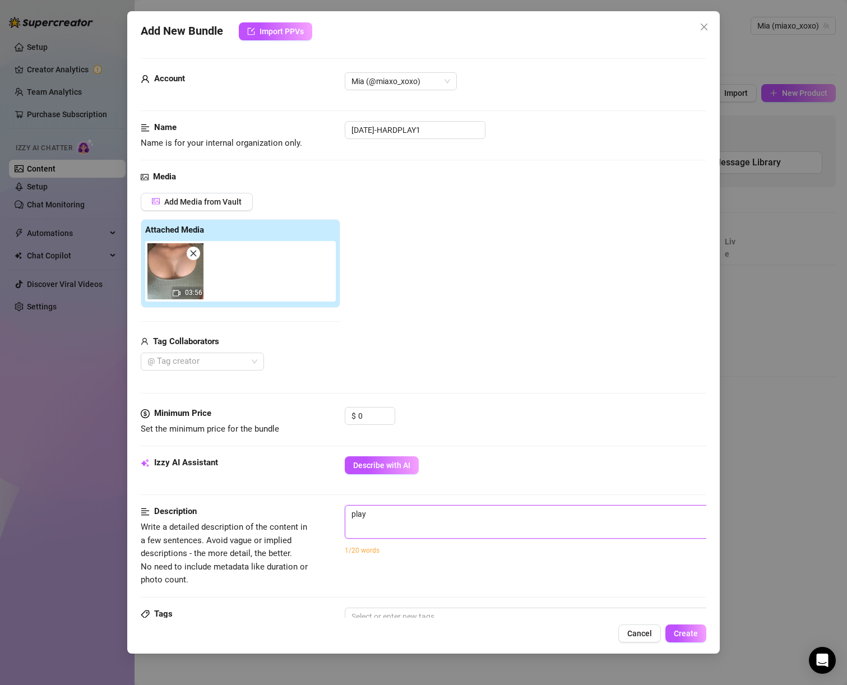
type textarea "playi"
type textarea "playin"
type textarea "playing"
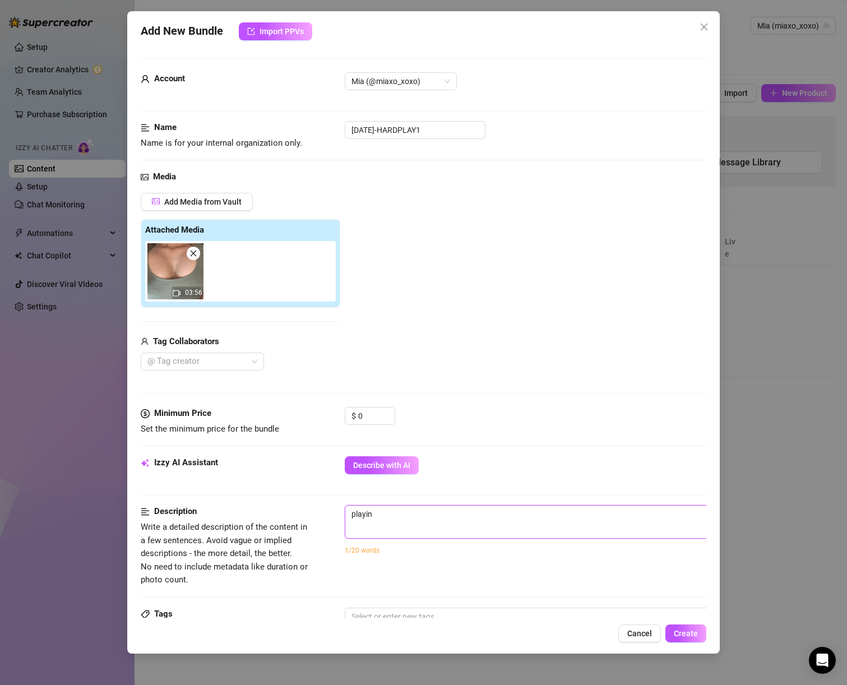
type textarea "playing"
type textarea "playing w"
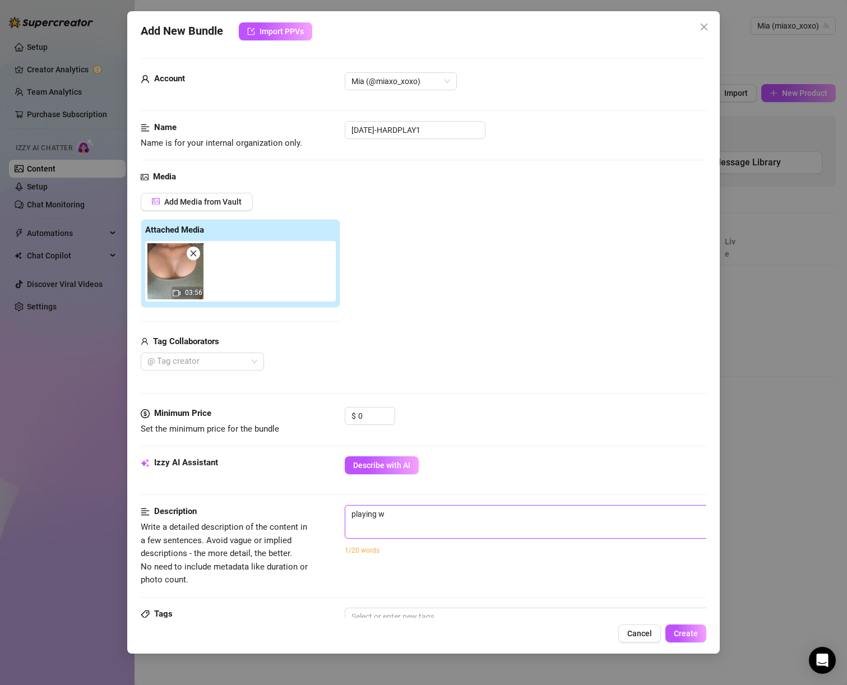
type textarea "playing wi"
type textarea "playing wit"
type textarea "playing with"
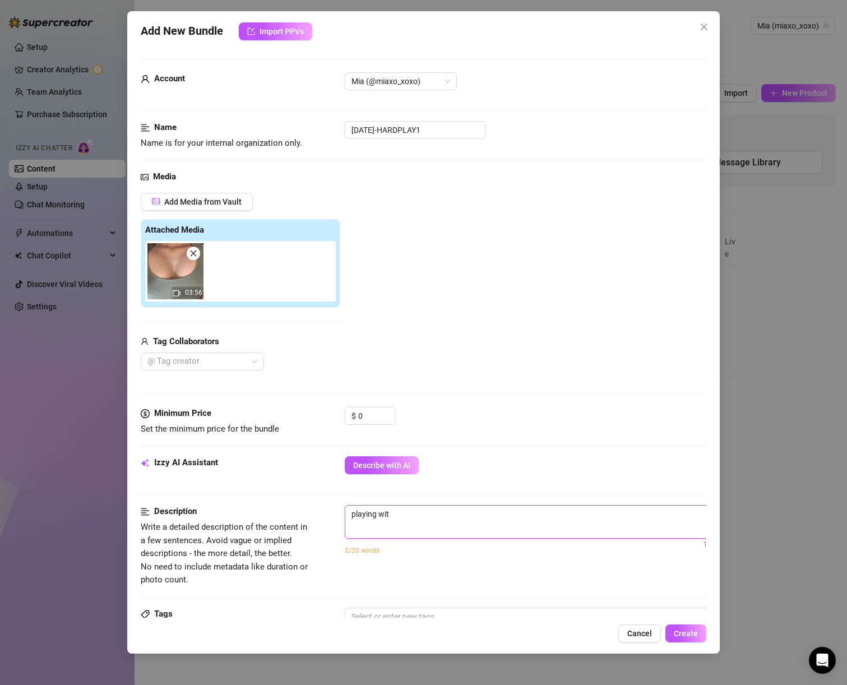
type textarea "playing with"
type textarea "playing with m"
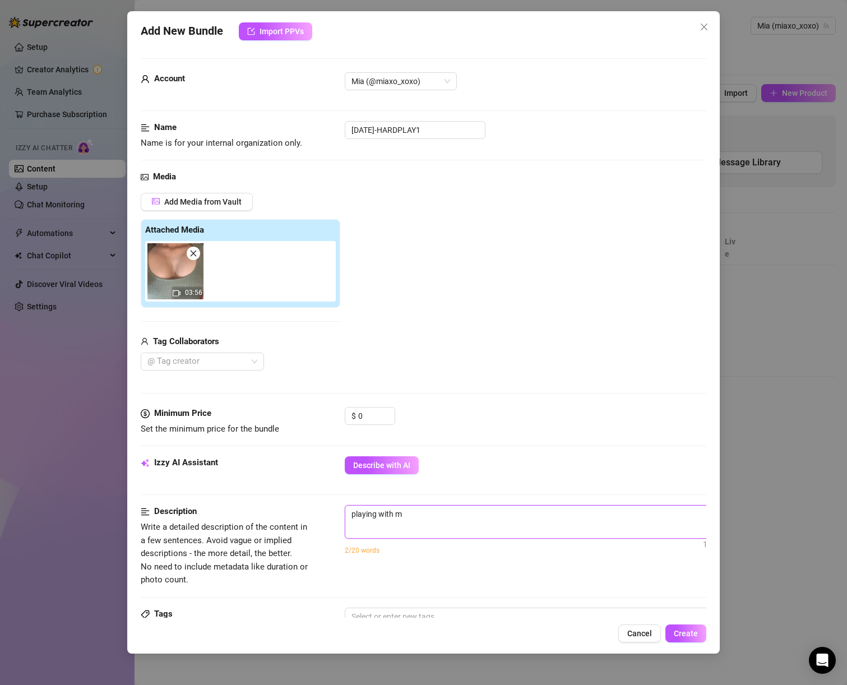
type textarea "playing with my"
type textarea "playing with my p"
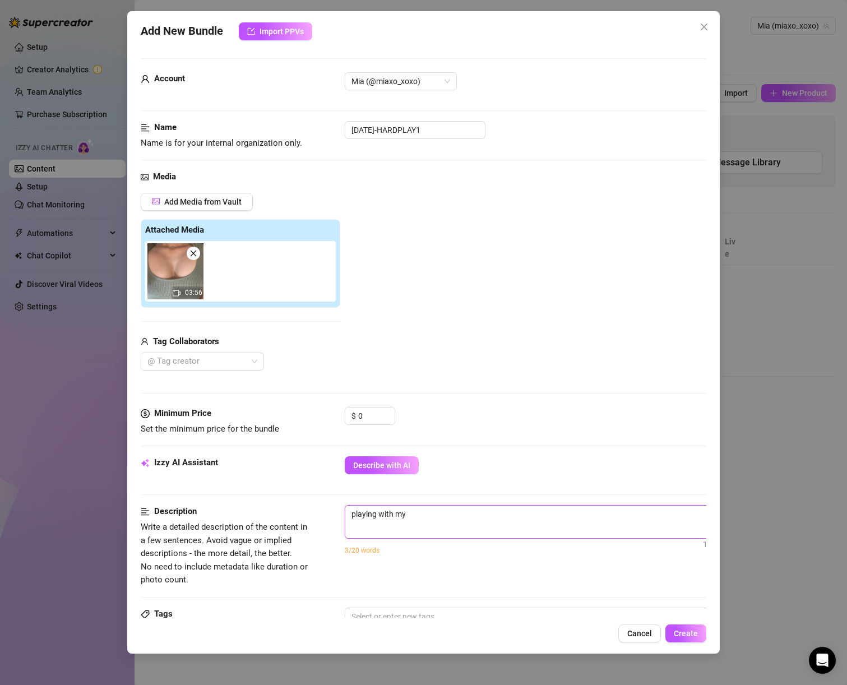
type textarea "playing with my p"
type textarea "playing with my pu"
type textarea "playing with my pus"
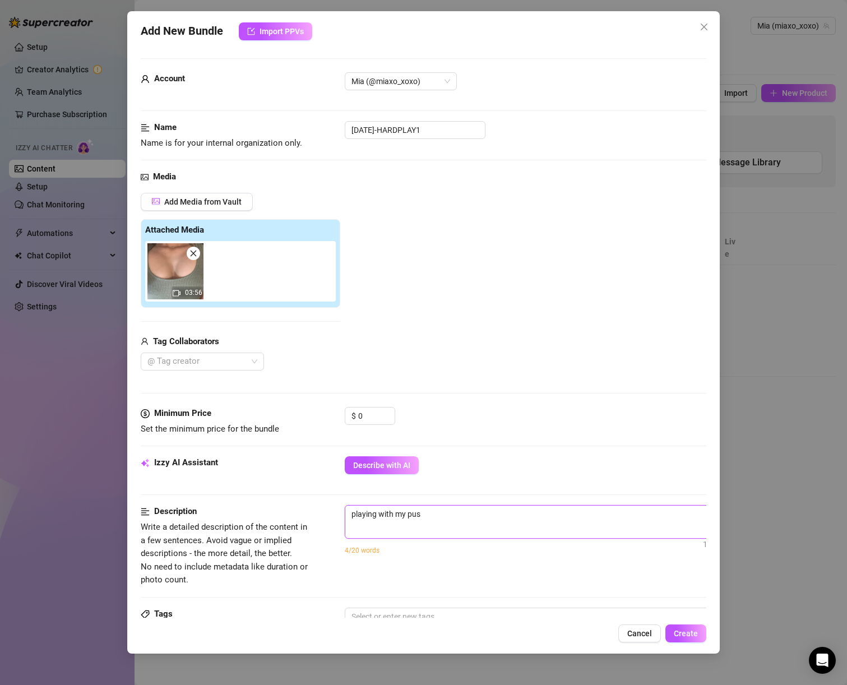
type textarea "playing with my puss"
type textarea "playing with my pussy"
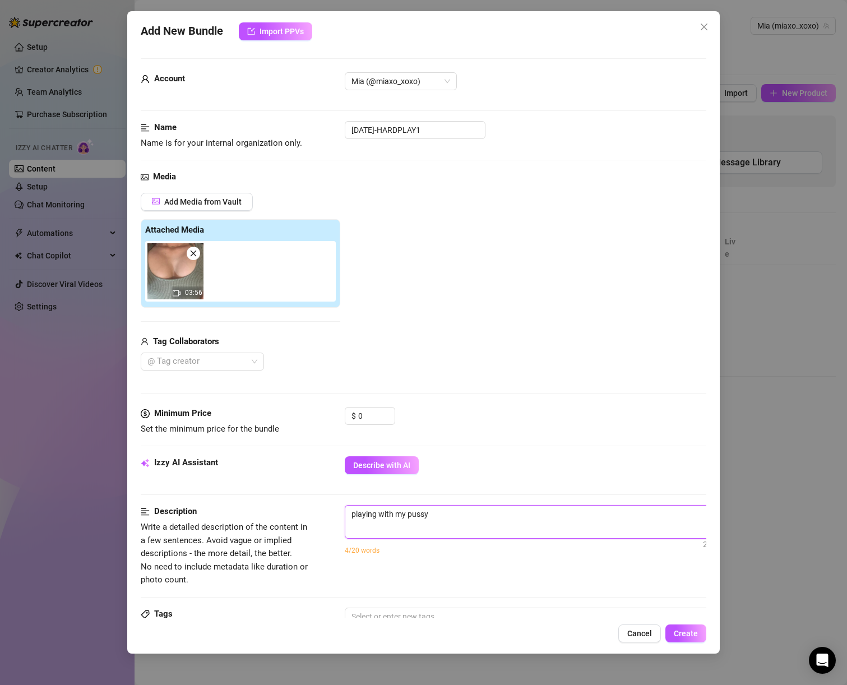
type textarea "playing with my pussy"
type textarea "playing with my pussy i"
type textarea "playing with my pussy in"
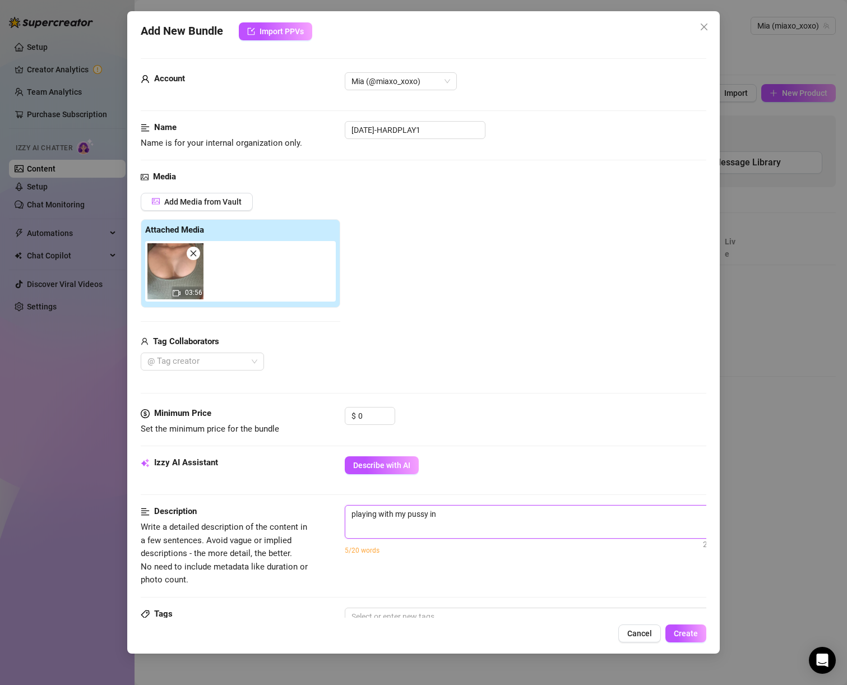
type textarea "playing with my pussy in"
type textarea "playing with my pussy in e"
type textarea "playing with my pussy in"
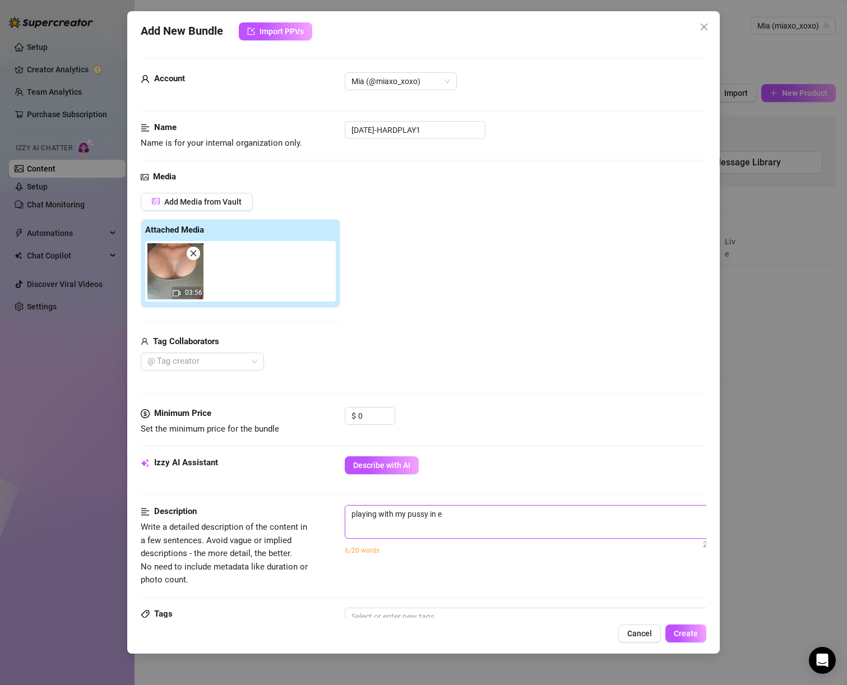
type textarea "playing with my pussy in"
type textarea "playing with my pussy in b"
type textarea "playing with my pussy in be"
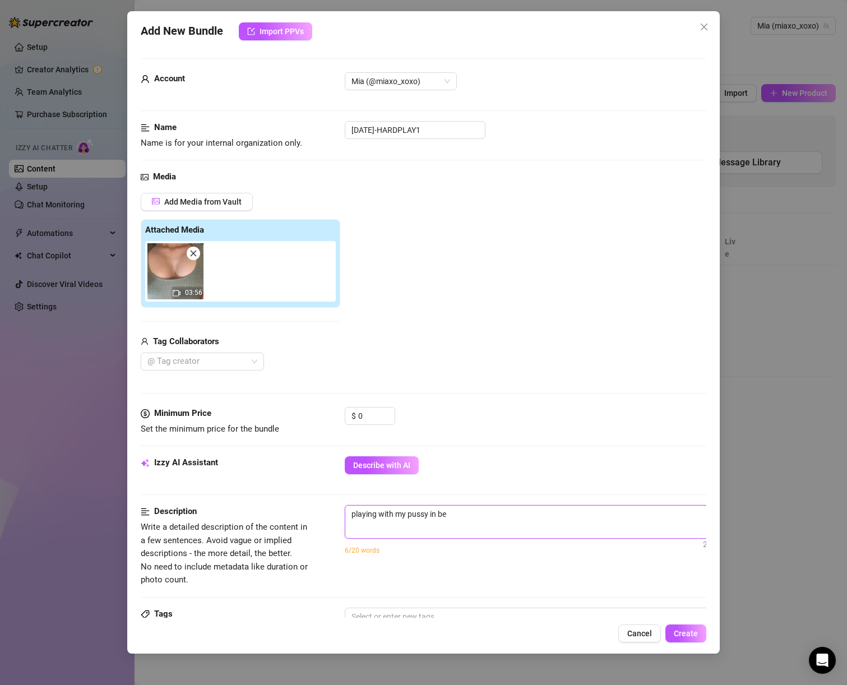
type textarea "playing with my pussy in bed"
type textarea "playing with my pussy in bed."
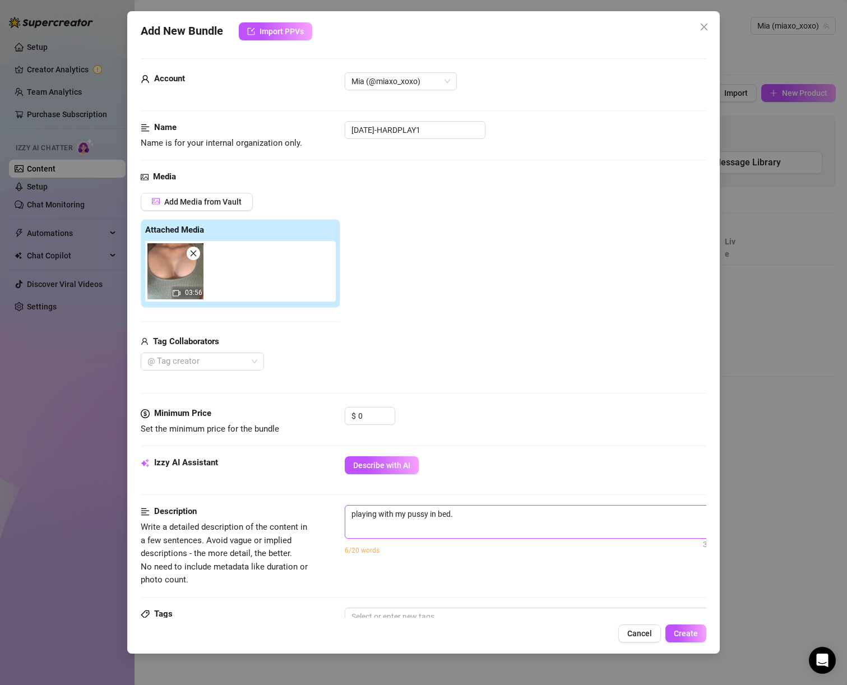
type textarea "playing with my pussy in bed."
click at [495, 516] on textarea "playing with my pussy in bed." at bounding box center [540, 514] width 391 height 17
click at [492, 516] on textarea "playing with my pussy in bed." at bounding box center [540, 514] width 391 height 17
type textarea "playing with my pussy in bed. U"
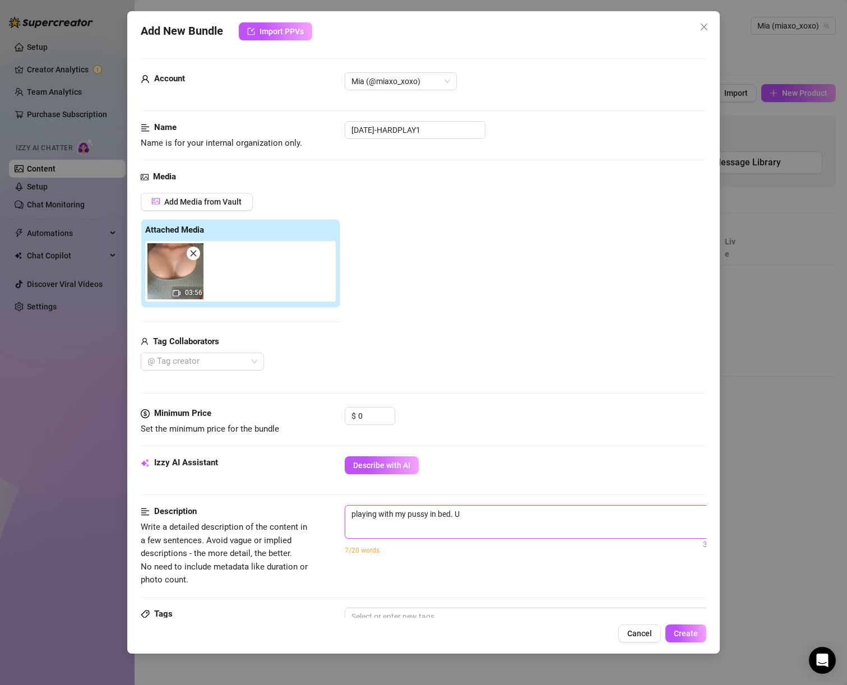
type textarea "playing with my pussy in bed. Us"
type textarea "playing with my pussy in bed. Usi"
type textarea "playing with my pussy in bed. Usin"
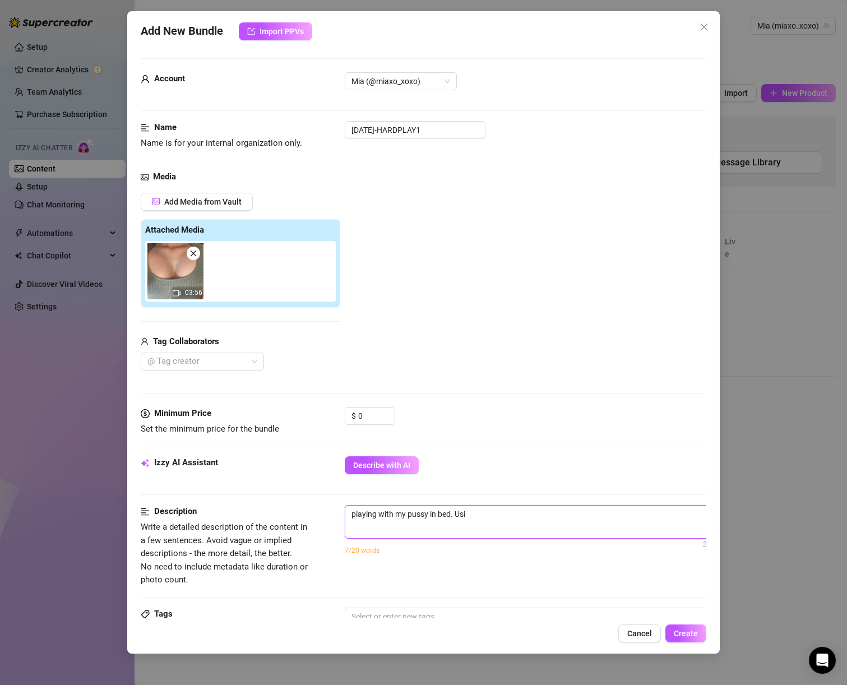
type textarea "playing with my pussy in bed. Usin"
type textarea "playing with my pussy in bed. Using"
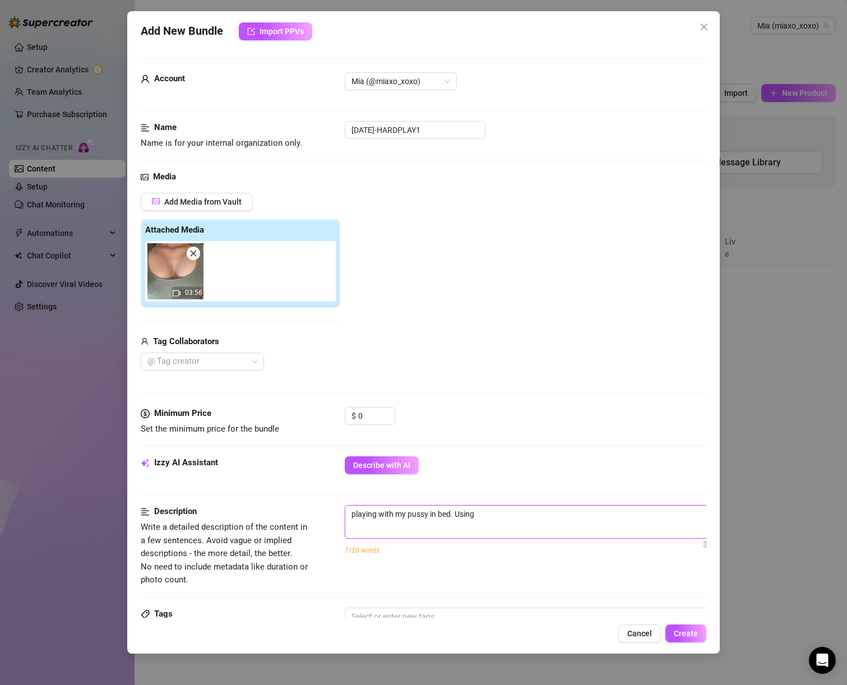
type textarea "playing with my pussy in bed. Using m"
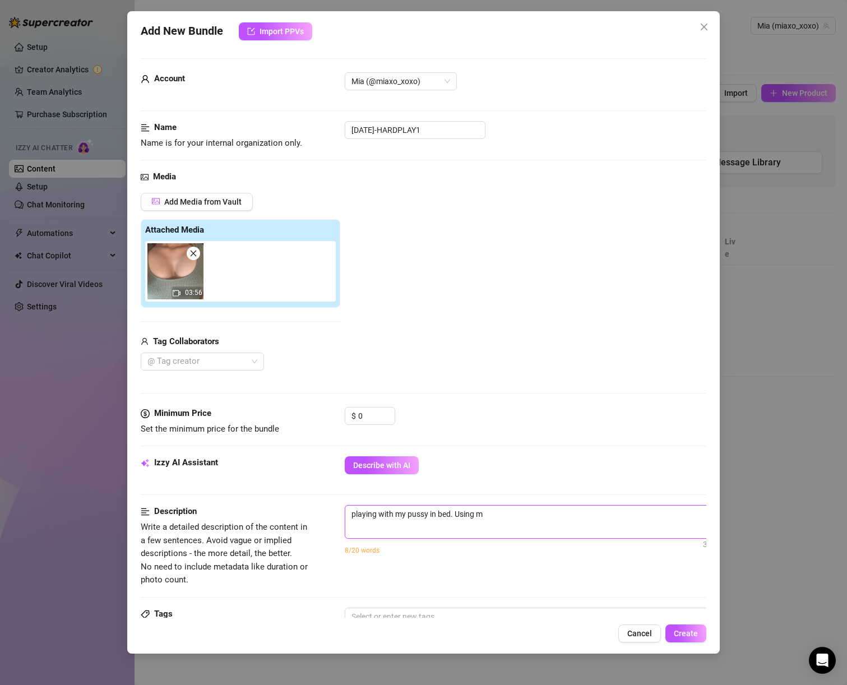
type textarea "playing with my pussy in bed. Using m"
type textarea "playing with my pussy in bed. Using my"
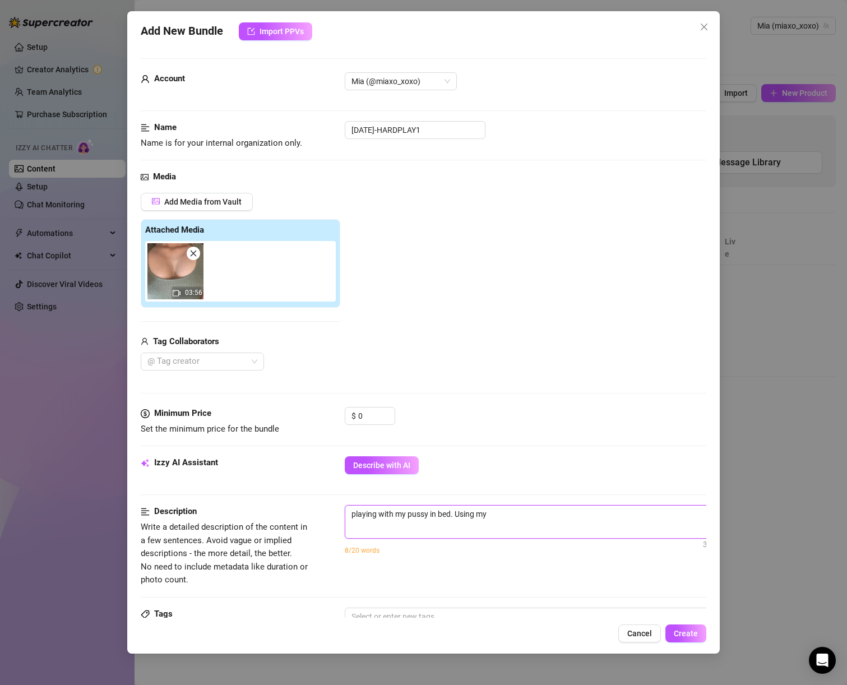
click at [525, 520] on textarea "playing with my pussy in bed. Using my" at bounding box center [540, 514] width 391 height 17
type textarea "playing with my pussy in bed. Using my v"
type textarea "playing with my pussy in bed. Using my vi"
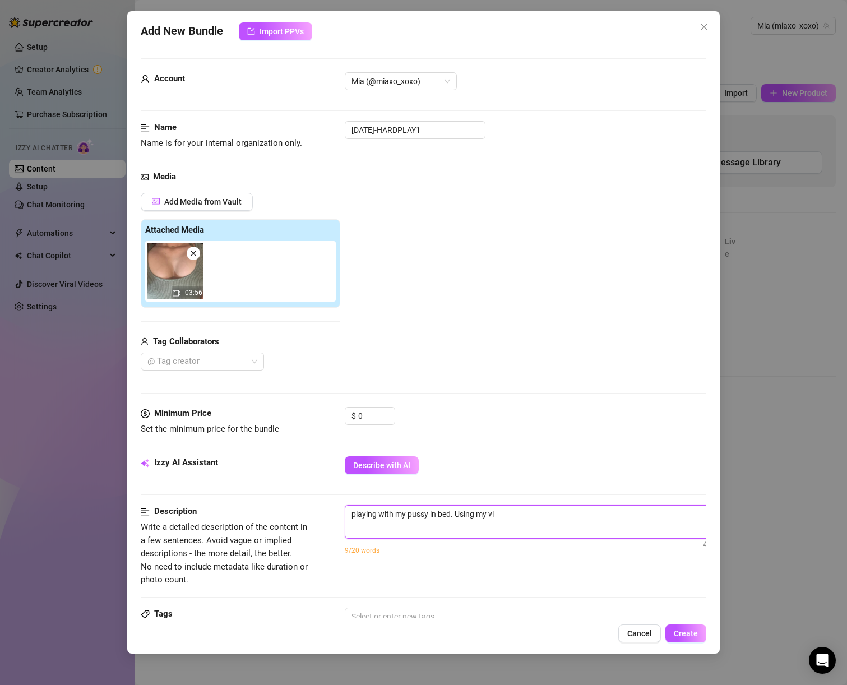
type textarea "playing with my pussy in bed. Using my v"
type textarea "playing with my pussy in bed. Using my"
type textarea "playing with my pussy in bed. Using my f"
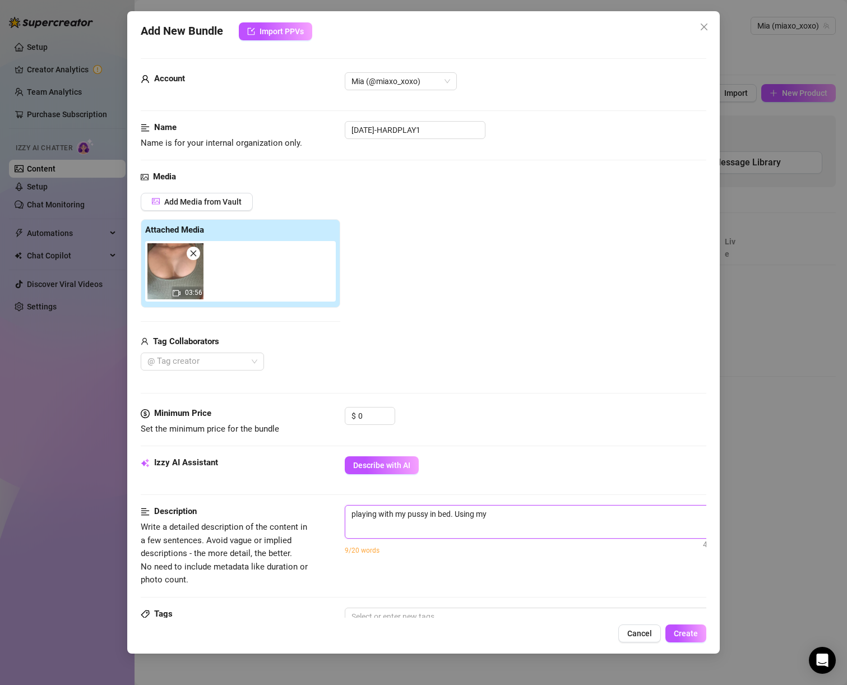
type textarea "playing with my pussy in bed. Using my f"
type textarea "playing with my pussy in bed. Using my fa"
type textarea "playing with my pussy in bed. Using my f"
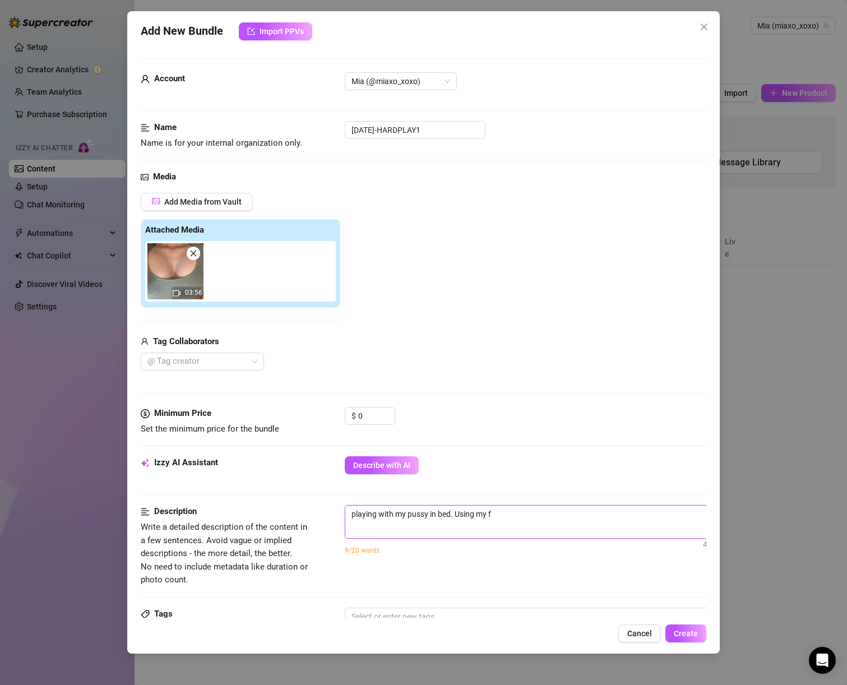
type textarea "playing with my pussy in bed. Using my"
type textarea "playing with my pussy in bed. Using my v"
type textarea "playing with my pussy in bed. Using my vi"
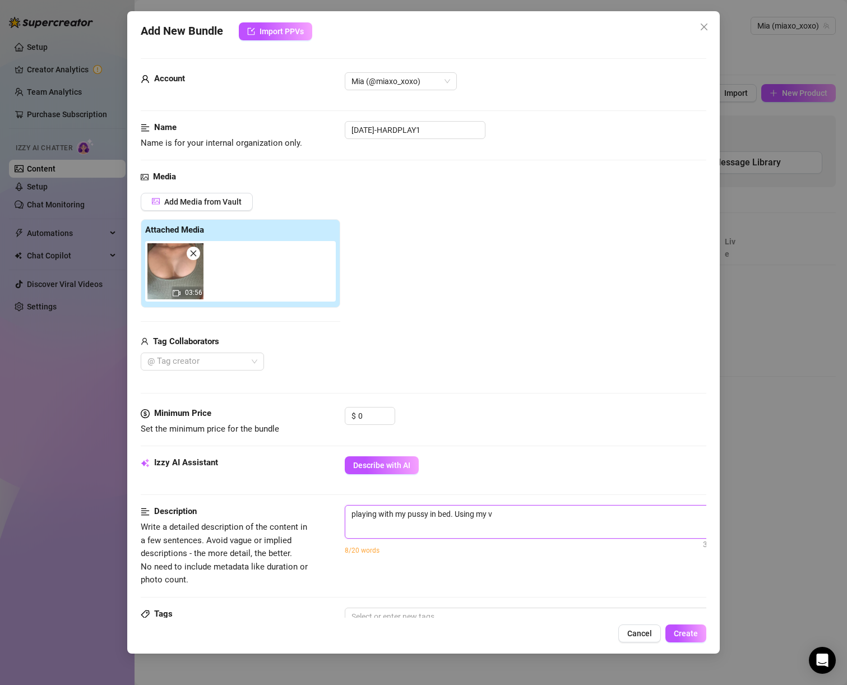
type textarea "playing with my pussy in bed. Using my vi"
type textarea "playing with my pussy in bed. Using my vib"
type textarea "playing with my pussy in bed. Using my vibr"
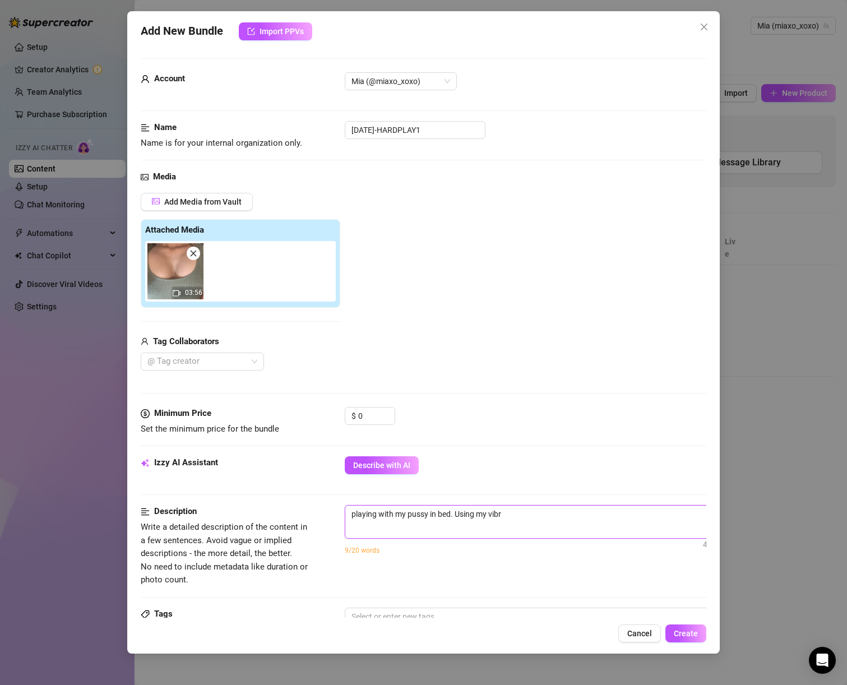
type textarea "playing with my pussy in bed. Using my vibra"
type textarea "playing with my pussy in bed. Using my vibrat"
type textarea "playing with my pussy in bed. Using my vibrato"
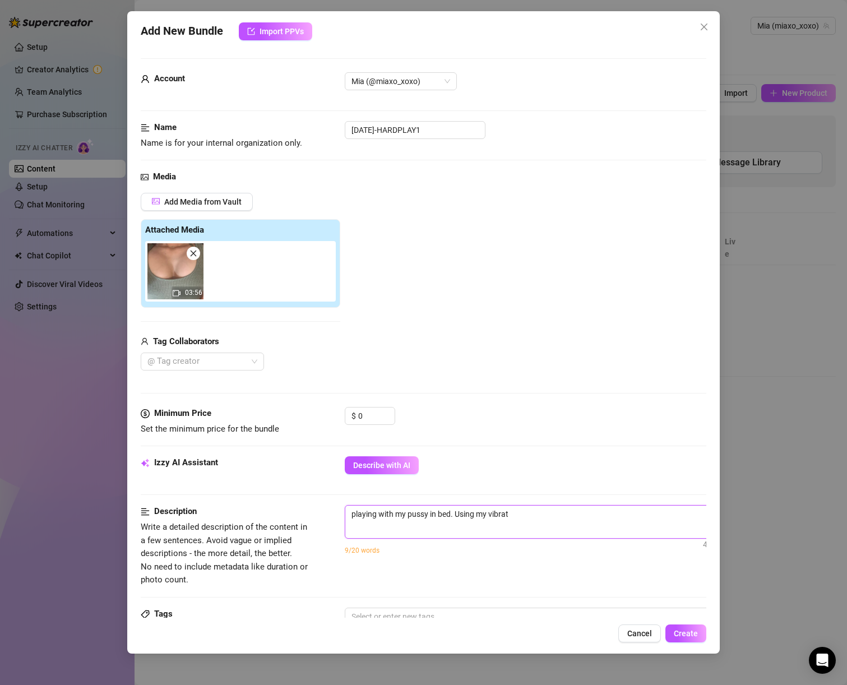
type textarea "playing with my pussy in bed. Using my vibrato"
type textarea "playing with my pussy in bed. Using my vibrator"
type textarea "playing with my pussy in bed. Using my vibrator."
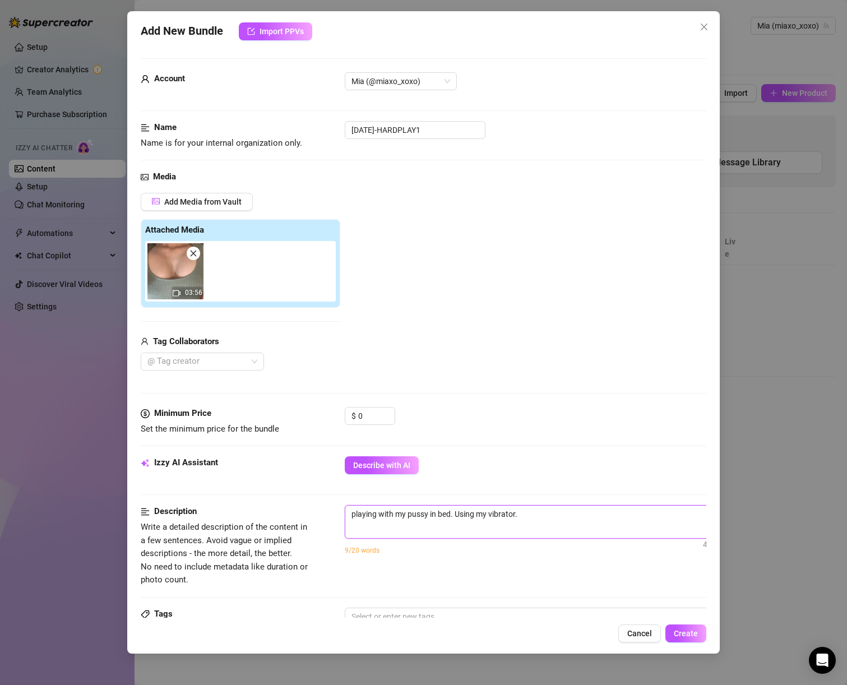
type textarea "playing with my pussy in bed. Using my vibrator."
click at [600, 523] on span "playing with my pussy in bed. Using my vibrator. 49 / 1000" at bounding box center [541, 522] width 393 height 34
click at [597, 519] on textarea "playing with my pussy in bed. Using my vibrator." at bounding box center [540, 514] width 391 height 17
type textarea "playing with my pussy in bed. Using my vibrator. S"
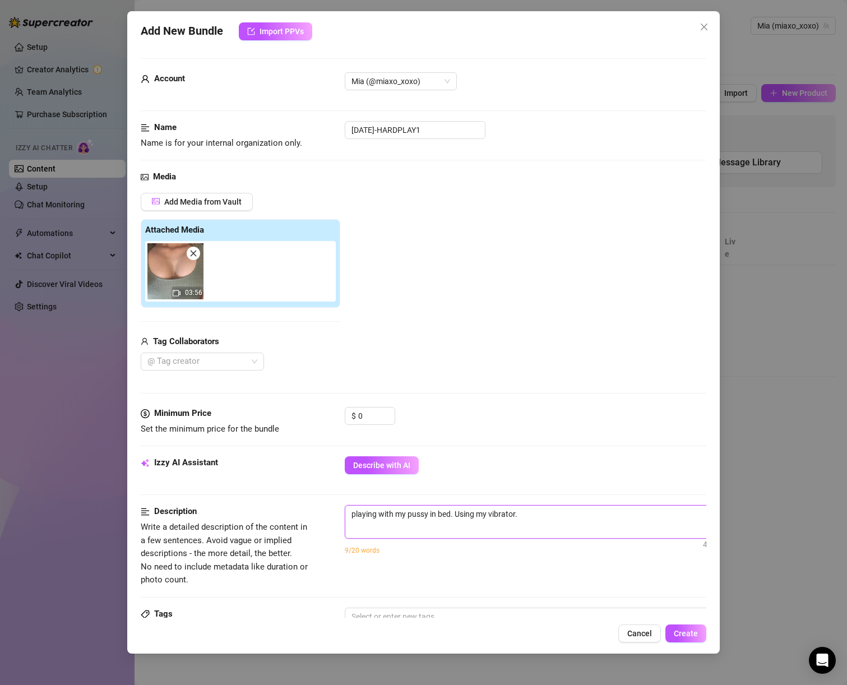
type textarea "playing with my pussy in bed. Using my vibrator. S"
type textarea "playing with my pussy in bed. Using my vibrator. Sl"
type textarea "playing with my pussy in bed. Using my vibrator. [GEOGRAPHIC_DATA]"
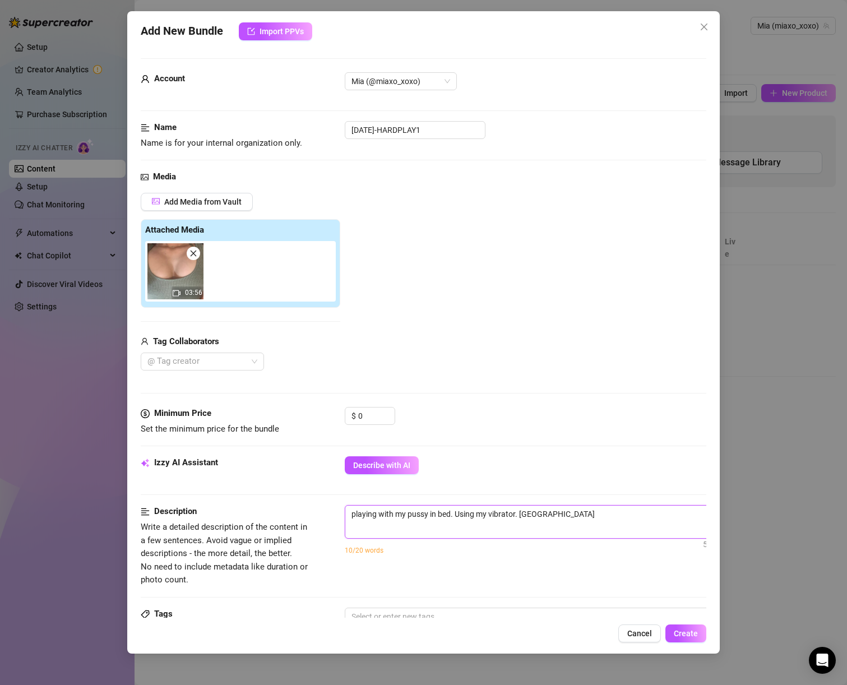
type textarea "playing with my pussy in bed. Using my vibrator. Slig"
type textarea "playing with my pussy in bed. Using my vibrator. [PERSON_NAME]"
type textarea "playing with my pussy in bed. Using my vibrator. Slighl"
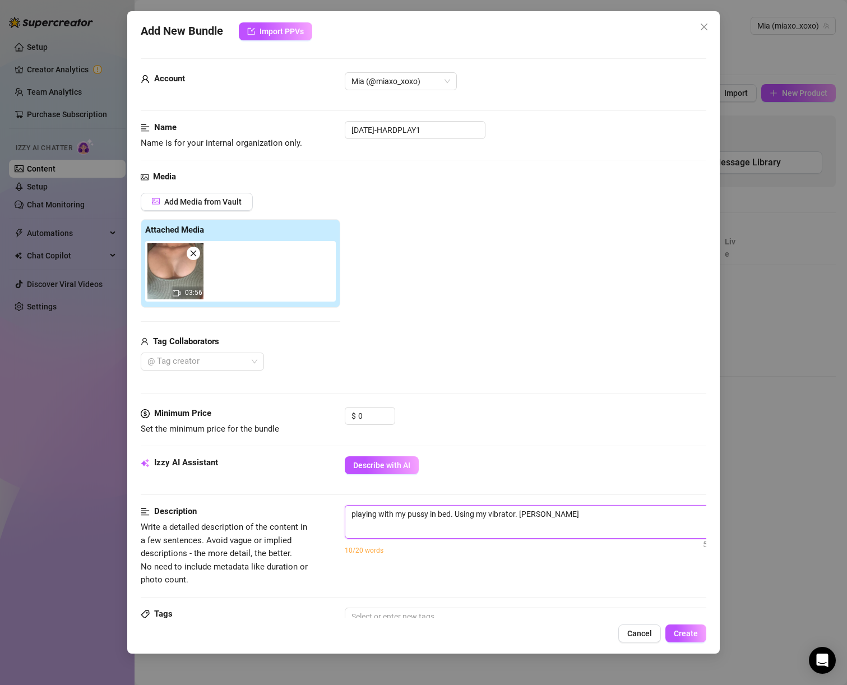
type textarea "playing with my pussy in bed. Using my vibrator. Slighl"
type textarea "playing with my pussy in bed. Using my vibrator. Slighlt"
type textarea "playing with my pussy in bed. Using my vibrator. Slighlty"
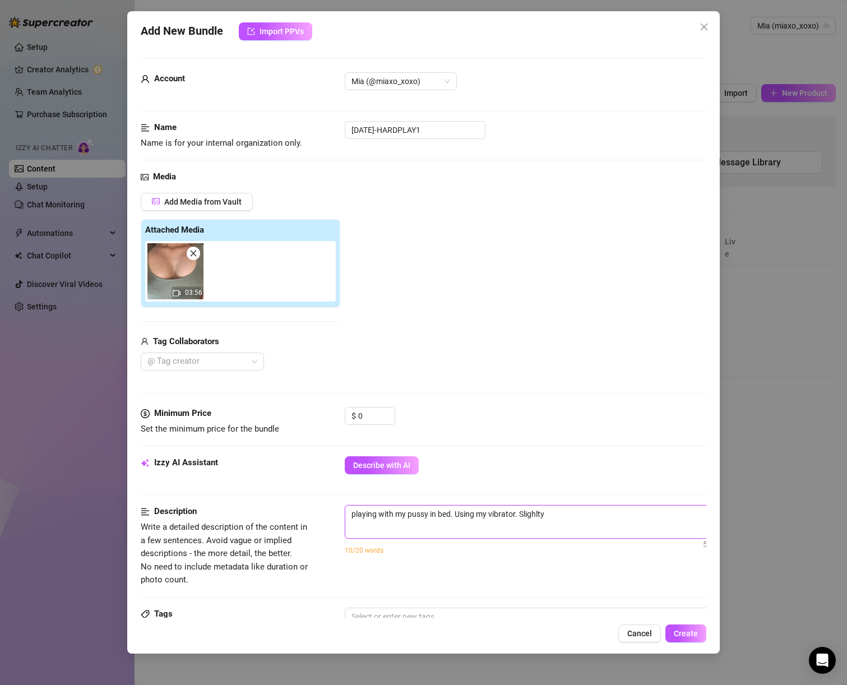
type textarea "playing with my pussy in bed. Using my vibrator. Slighlty"
type textarea "playing with my pussy in bed. Using my vibrator. Slighlty g"
type textarea "playing with my pussy in bed. Using my vibrator. Slighlty gr"
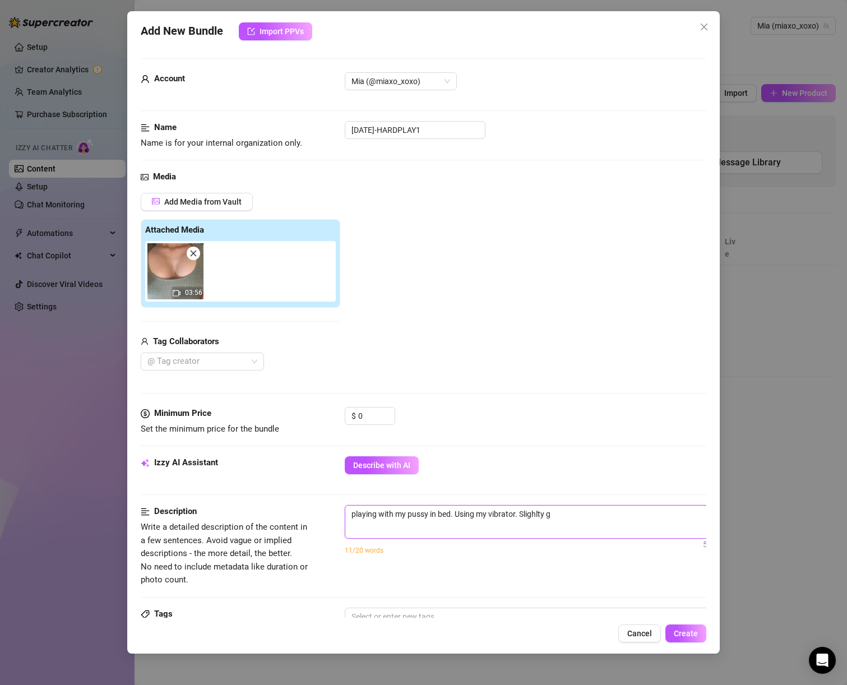
type textarea "playing with my pussy in bed. Using my vibrator. Slighlty gr"
type textarea "playing with my pussy in bed. Using my vibrator. Slighlty gro"
type textarea "playing with my pussy in bed. Using my vibrator. Slighlty grow"
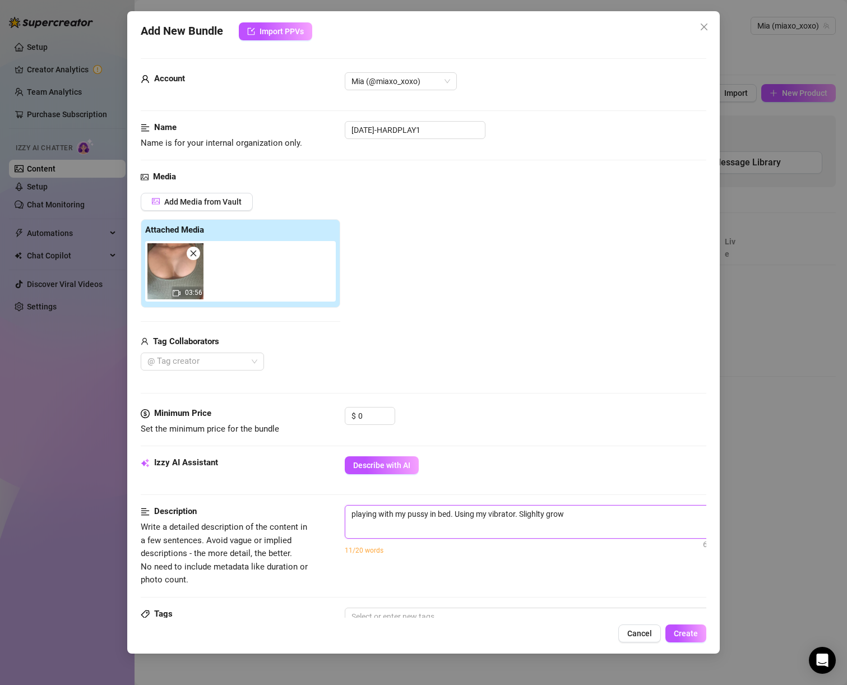
type textarea "playing with my pussy in bed. Using my vibrator. Slighlty grown"
type textarea "playing with my pussy in bed. Using my vibrator. Slighlty grown i"
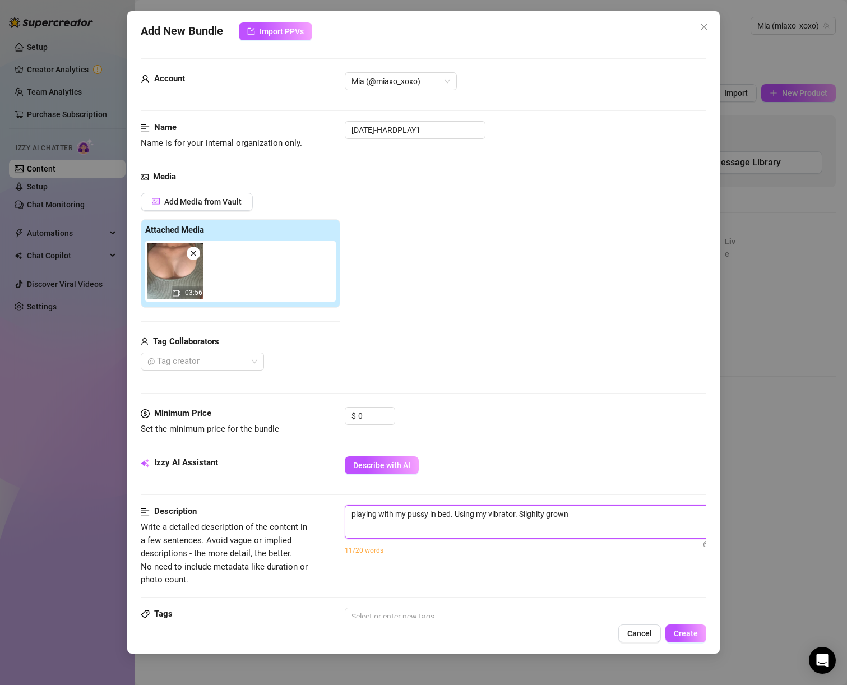
type textarea "playing with my pussy in bed. Using my vibrator. Slighlty grown i"
type textarea "playing with my pussy in bed. Using my vibrator. Slighlty grown in"
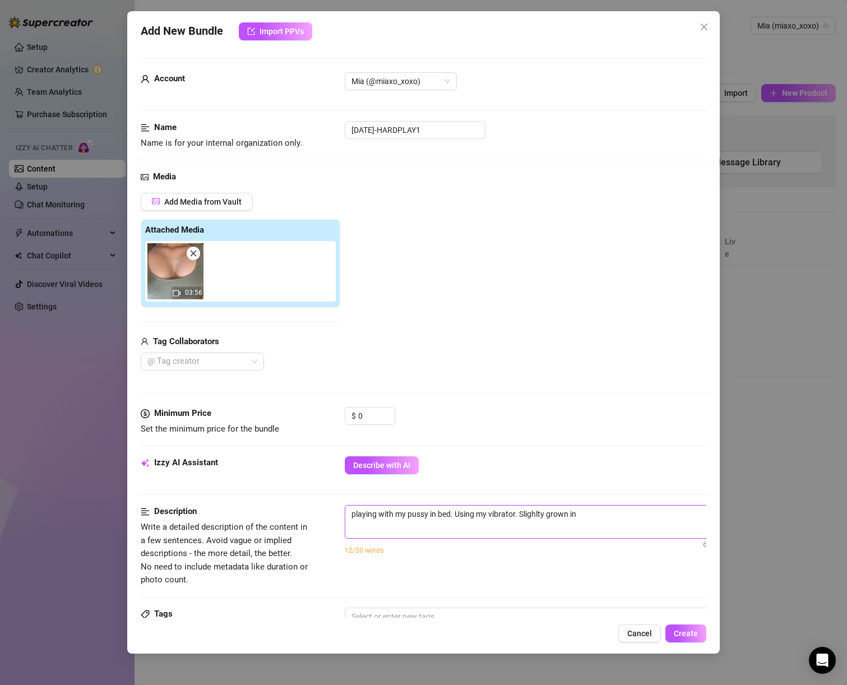
type textarea "playing with my pussy in bed. Using my vibrator. Slighlty grown in p"
type textarea "playing with my pussy in bed. Using my vibrator. Slighlty grown in pu"
type textarea "playing with my pussy in bed. Using my vibrator. Slighlty grown in pui"
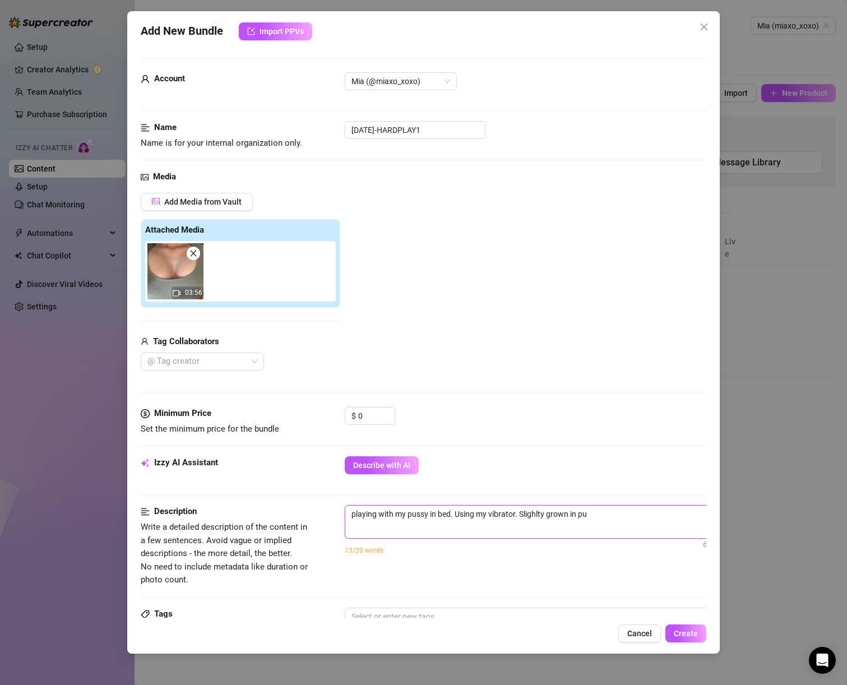
type textarea "playing with my pussy in bed. Using my vibrator. Slighlty grown in pui"
type textarea "playing with my pussy in bed. Using my vibrator. Slighlty grown in pu"
type textarea "playing with my pussy in bed. Using my vibrator. Slighlty grown in pub"
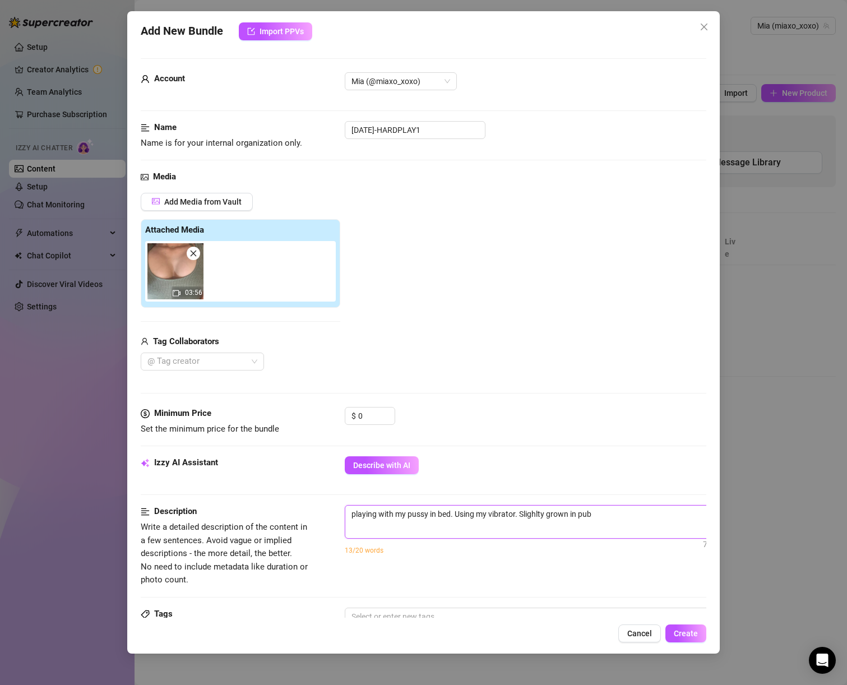
type textarea "playing with my pussy in bed. Using my vibrator. Slighlty grown in pubi"
type textarea "playing with my pussy in bed. Using my vibrator. Slighlty grown in pubic"
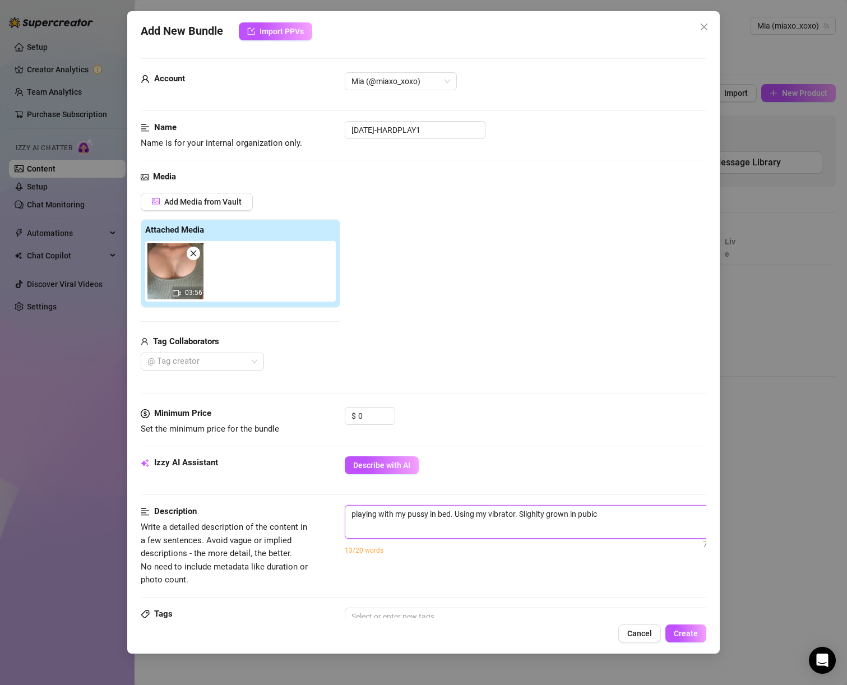
type textarea "playing with my pussy in bed. Using my vibrator. Slighlty grown in pubic"
type textarea "playing with my pussy in bed. Using my vibrator. Slighlty grown in pubic h"
click at [543, 514] on textarea "playing with my pussy in bed. Using my vibrator. Slighlty grown in pubic hair" at bounding box center [540, 514] width 391 height 17
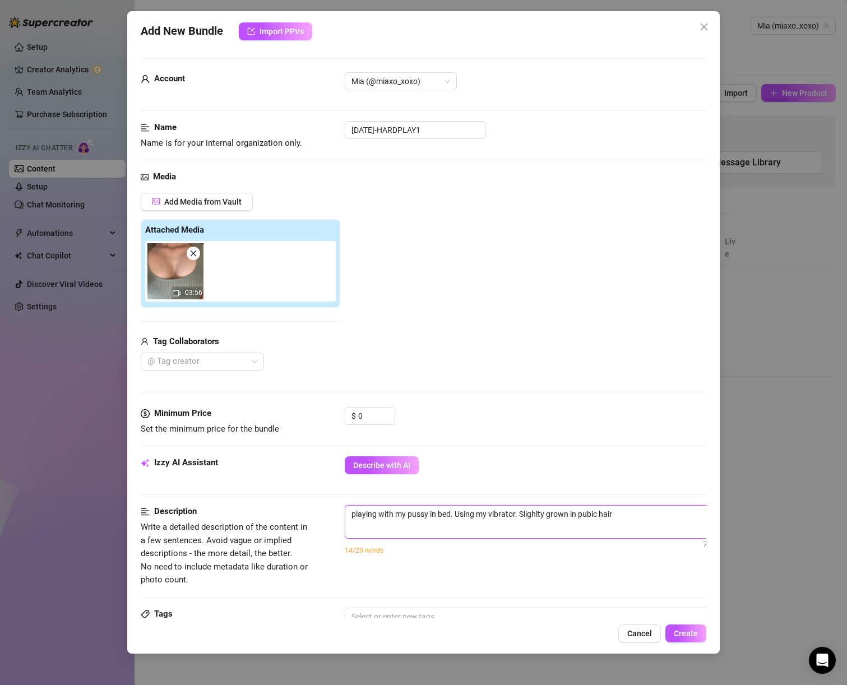
click at [533, 512] on textarea "playing with my pussy in bed. Using my vibrator. Slighlty grown in pubic hair" at bounding box center [540, 514] width 391 height 17
click at [620, 520] on textarea "playing with my pussy in bed. Using my vibrator. slightly grown in pubic hair" at bounding box center [540, 514] width 391 height 17
click at [357, 422] on div "$ 0" at bounding box center [370, 416] width 50 height 18
click at [357, 420] on div "$ 0" at bounding box center [370, 416] width 50 height 18
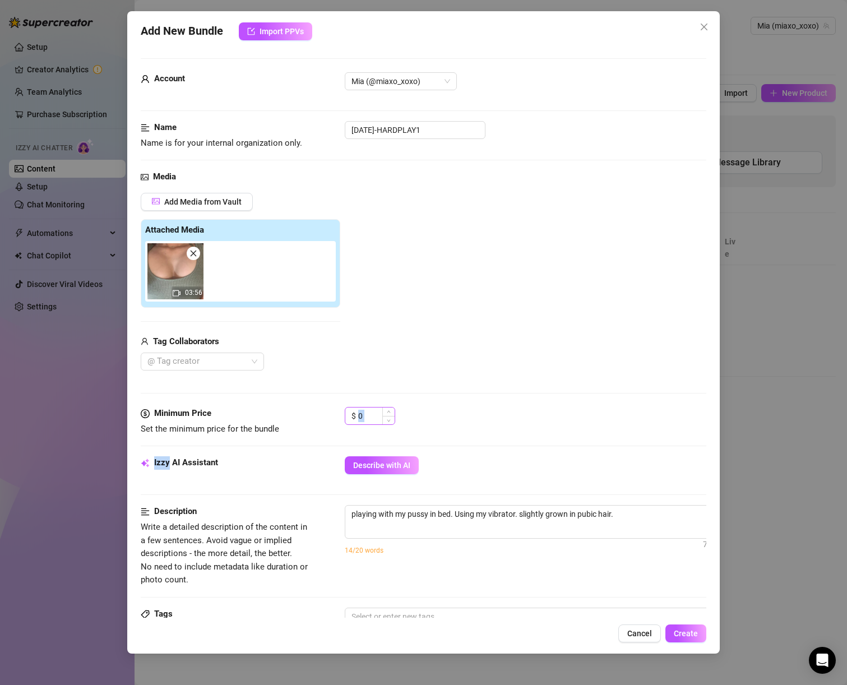
click at [358, 419] on div "$ 0" at bounding box center [370, 416] width 50 height 18
click at [358, 417] on input "0" at bounding box center [376, 416] width 36 height 17
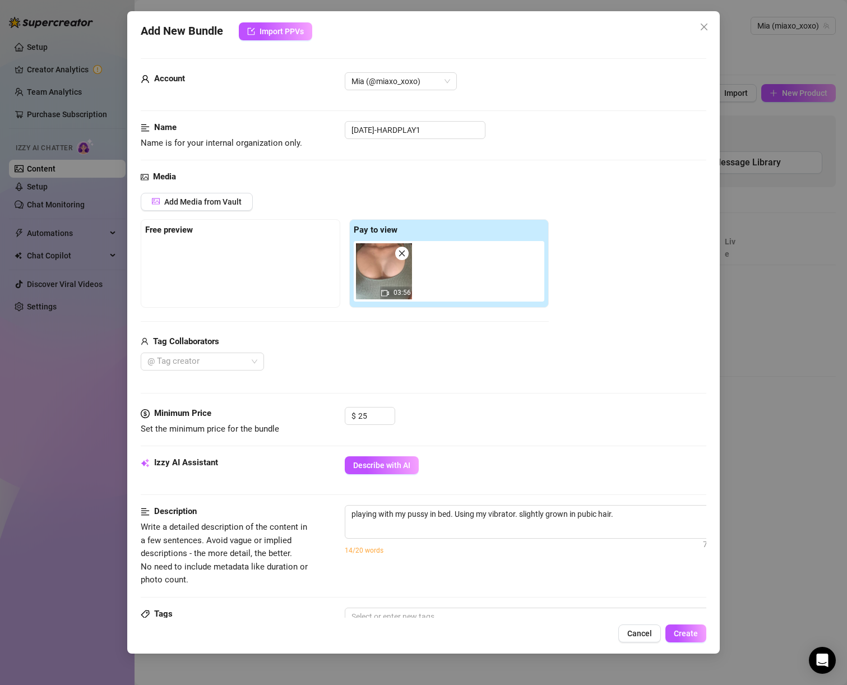
click at [346, 380] on div "Media Add Media from Vault Free preview Pay to view 03:56 Tag Collaborators @ T…" at bounding box center [424, 289] width 566 height 237
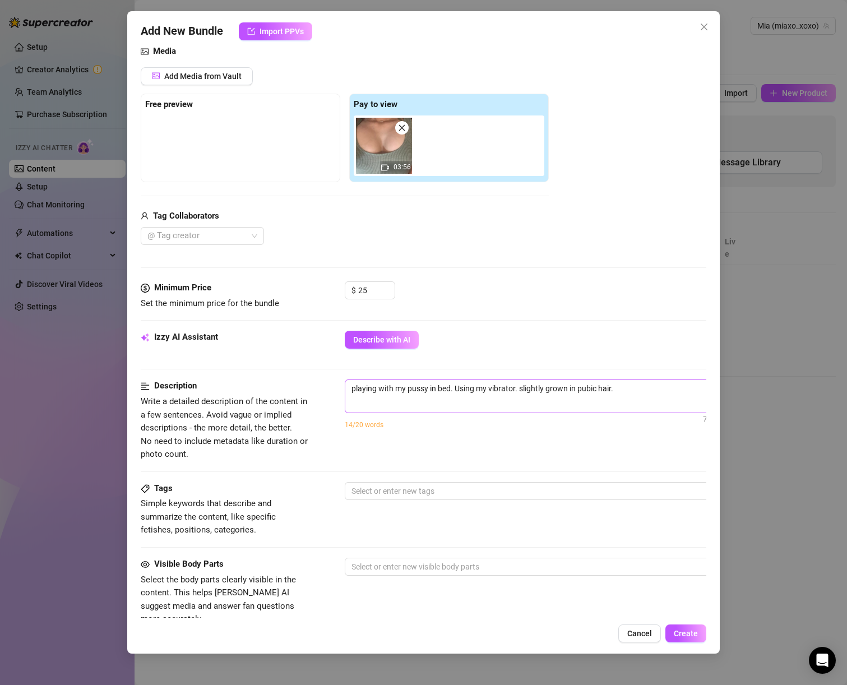
scroll to position [127, 0]
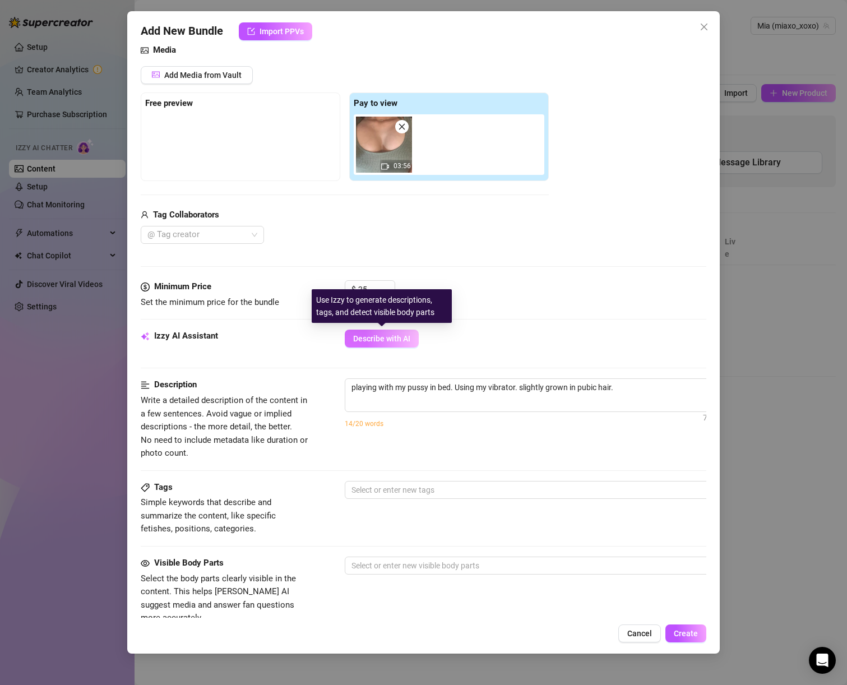
click at [362, 344] on button "Describe with AI" at bounding box center [382, 339] width 74 height 18
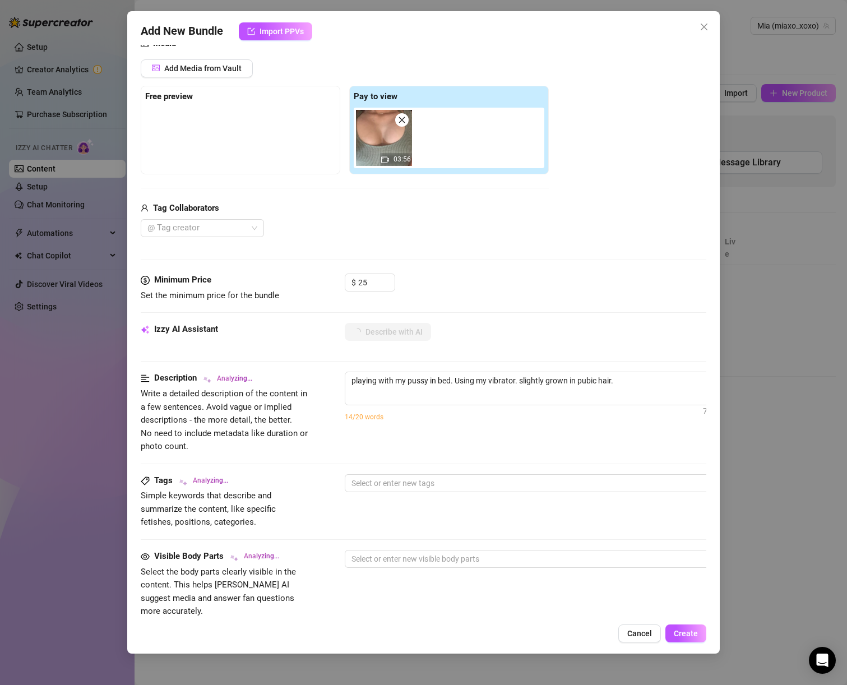
scroll to position [0, 0]
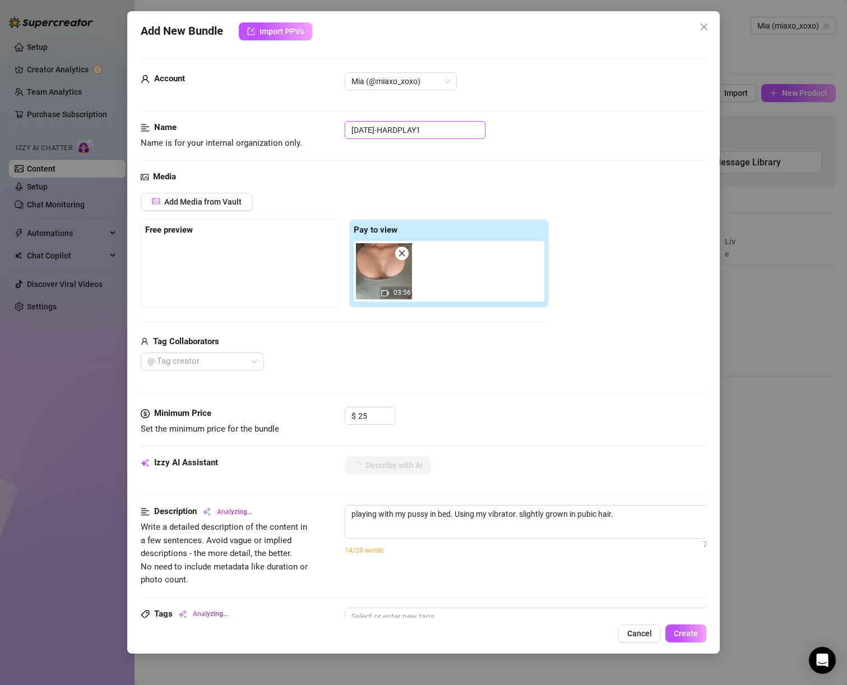
click at [411, 128] on input "[DATE]-HARDPLAY1" at bounding box center [415, 130] width 141 height 18
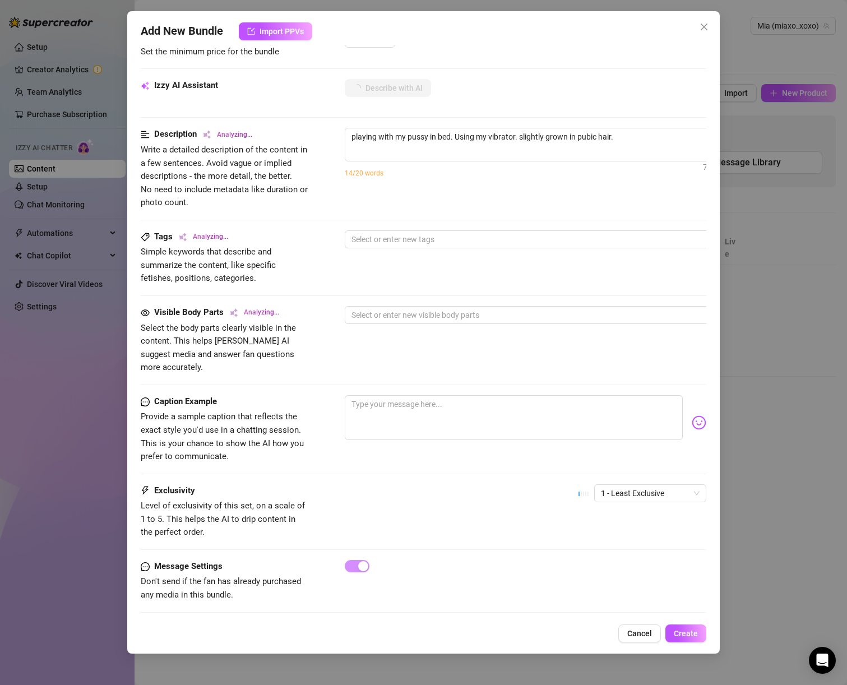
click at [672, 499] on div "1 - Least Exclusive" at bounding box center [643, 499] width 128 height 28
click at [664, 485] on span "1 - Least Exclusive" at bounding box center [650, 493] width 99 height 17
click at [622, 531] on div "3" at bounding box center [642, 538] width 108 height 18
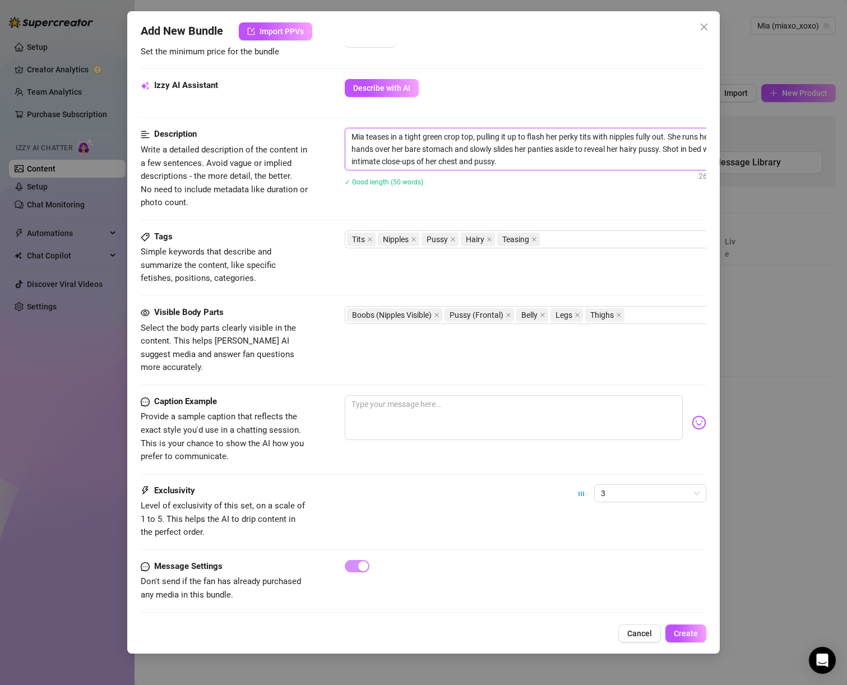
drag, startPoint x: 406, startPoint y: 136, endPoint x: 615, endPoint y: 176, distance: 213.1
click at [615, 176] on div "Mia teases in a tight green crop top, pulling it up to flash her perky tits wit…" at bounding box center [541, 164] width 393 height 73
click at [497, 153] on textarea "Mia teases in a tight green crop top, pulling it up to flash her perky tits wit…" at bounding box center [540, 149] width 391 height 42
click at [526, 159] on textarea "Mia teases in a tight green crop top, pulling it up to flash her perky tits wit…" at bounding box center [540, 149] width 391 height 42
click at [513, 152] on textarea "Mia teases in a tight green crop top, pulling it up to flash her perky tits wit…" at bounding box center [540, 149] width 391 height 42
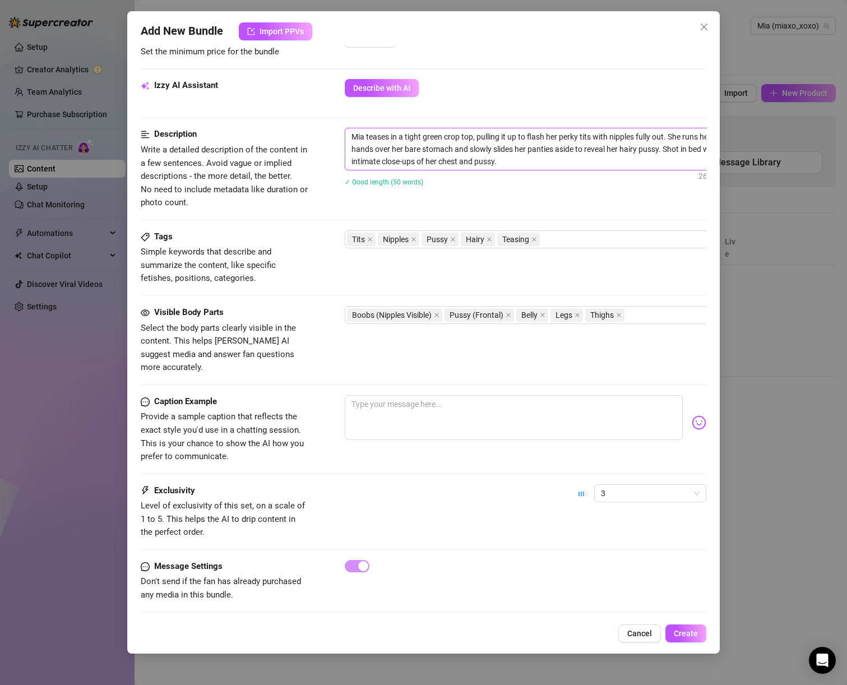
drag, startPoint x: 486, startPoint y: 131, endPoint x: 644, endPoint y: 154, distance: 159.9
click at [644, 154] on textarea "Mia teases in a tight green crop top, pulling it up to flash her perky tits wit…" at bounding box center [540, 149] width 391 height 42
click at [637, 154] on textarea "Mia teases in a tight green crop top, pulling it up to flash her perky tits wit…" at bounding box center [540, 149] width 391 height 42
click at [624, 149] on textarea "Mia teases in a tight green crop top, pulling it up to flash her perky tits wit…" at bounding box center [540, 149] width 391 height 42
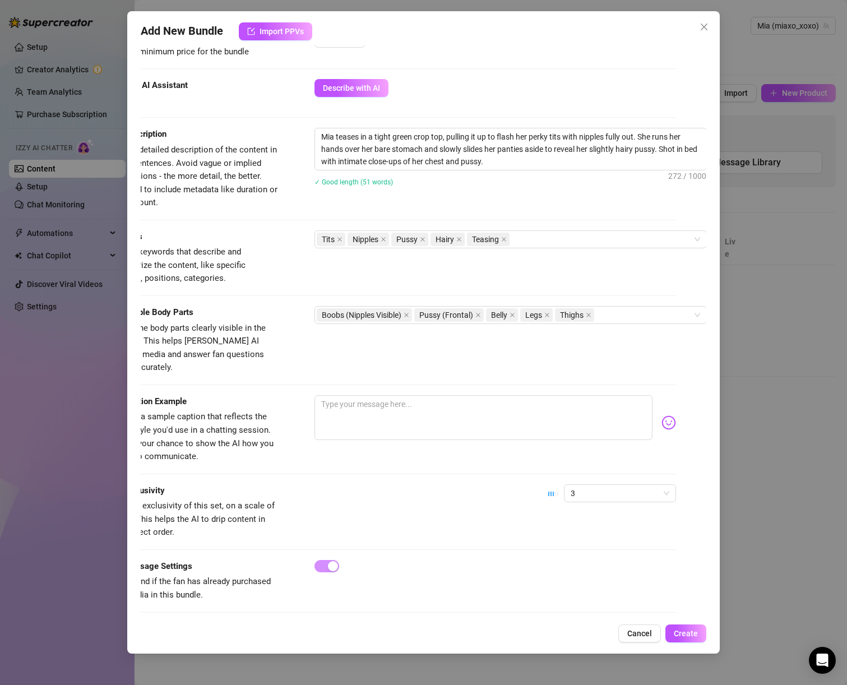
scroll to position [377, 39]
click at [512, 165] on textarea "Mia teases in a tight green crop top, pulling it up to flash her perky tits wit…" at bounding box center [510, 149] width 391 height 42
click at [535, 242] on div "Tits Nipples Pussy Hairy Teasing" at bounding box center [505, 240] width 376 height 16
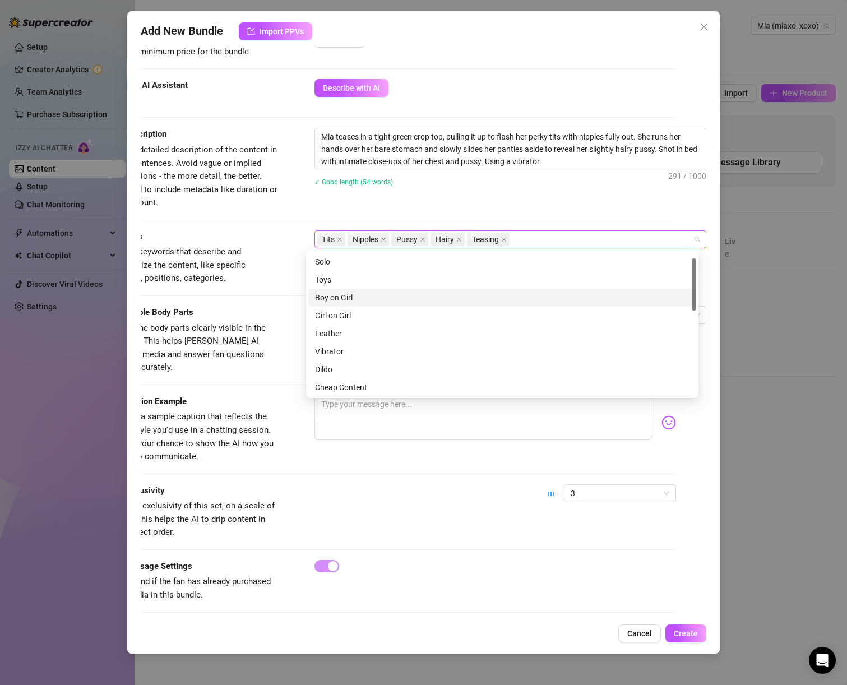
scroll to position [56, 0]
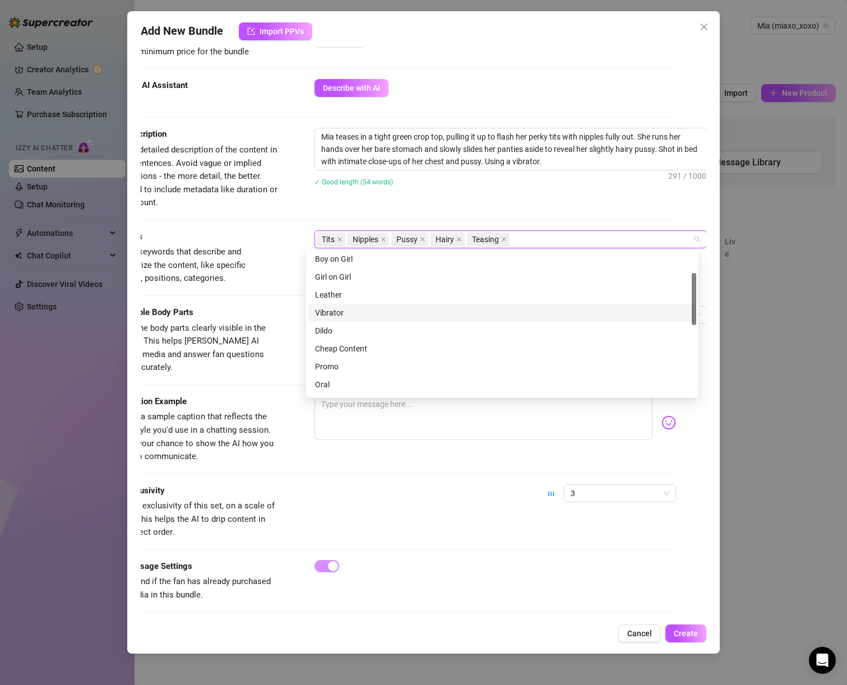
click at [495, 310] on div "Vibrator" at bounding box center [502, 313] width 375 height 12
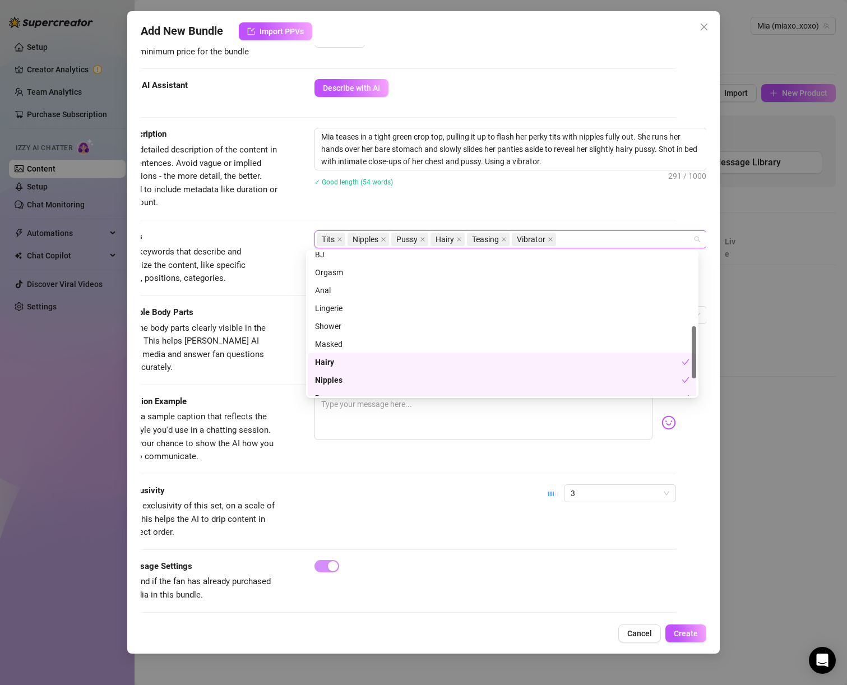
scroll to position [251, 0]
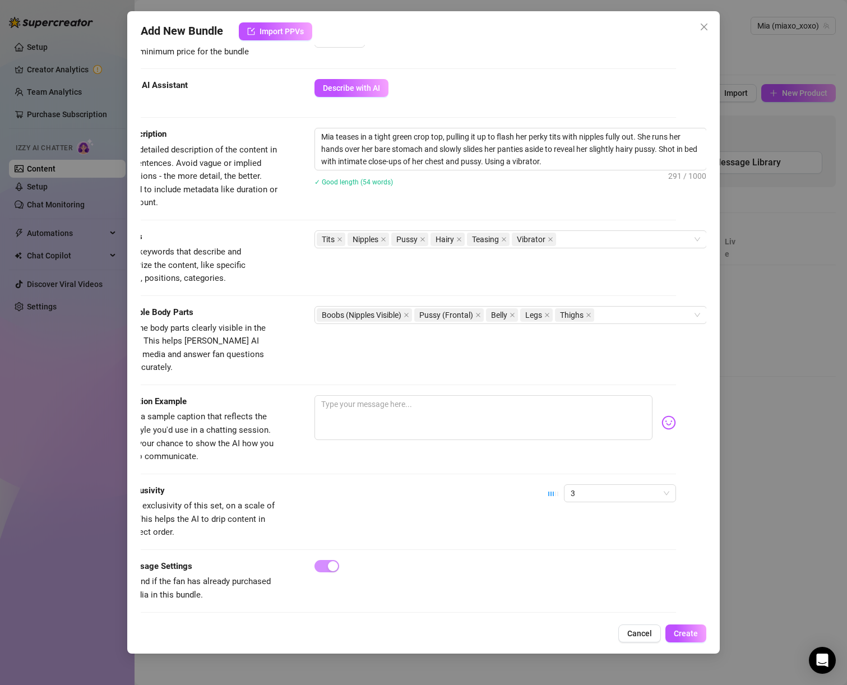
click at [446, 462] on div "Caption Example Provide a sample caption that reflects the exact style you'd us…" at bounding box center [393, 439] width 566 height 89
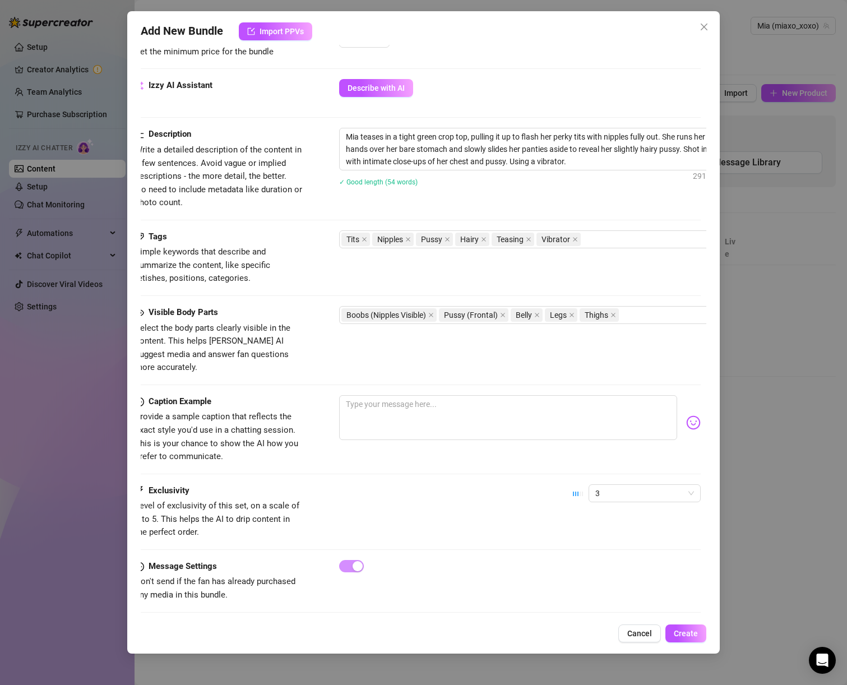
scroll to position [377, 0]
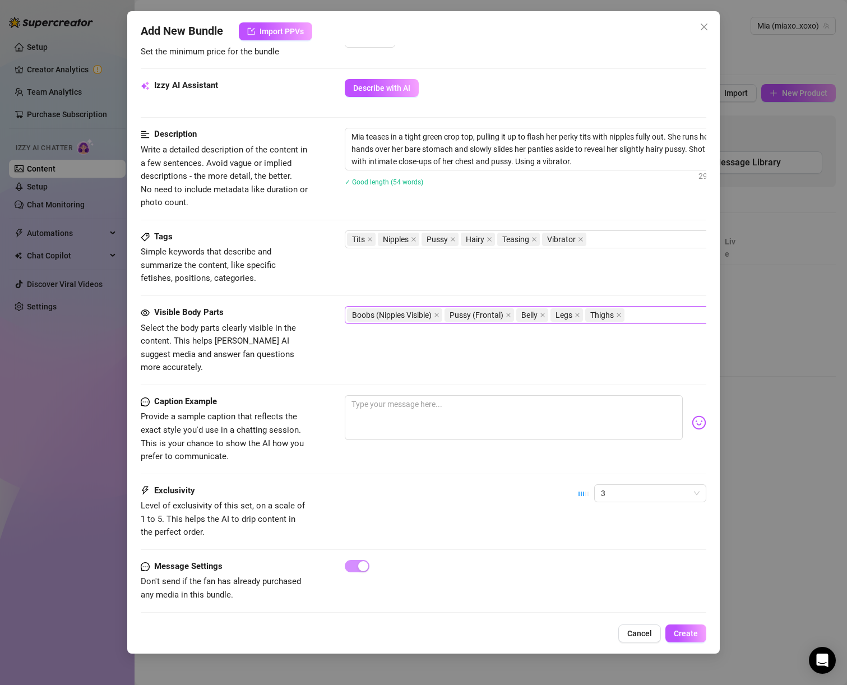
click at [642, 316] on div "Boobs (Nipples Visible) Pussy (Frontal) Belly Legs Thighs" at bounding box center [535, 315] width 376 height 16
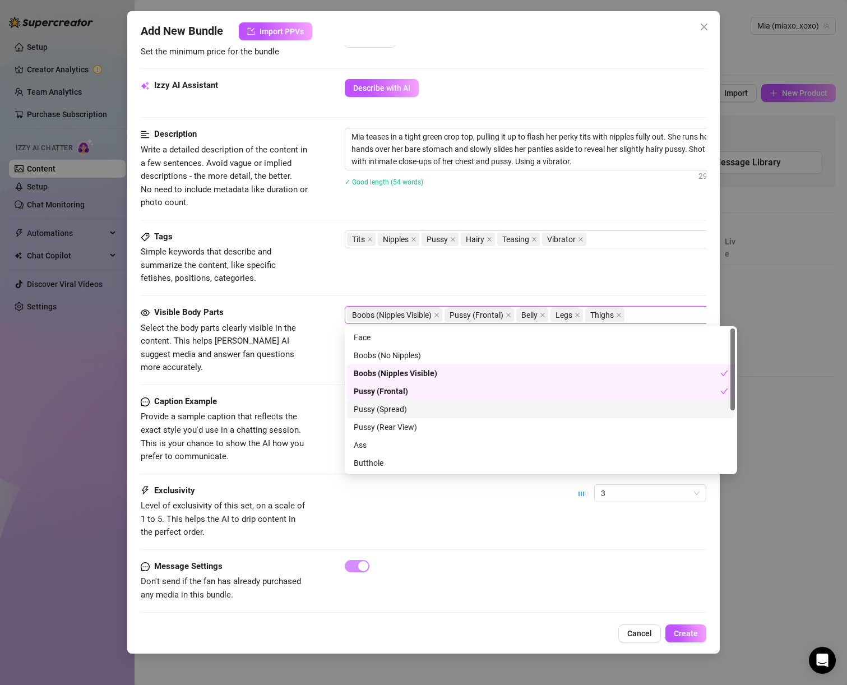
scroll to position [108, 0]
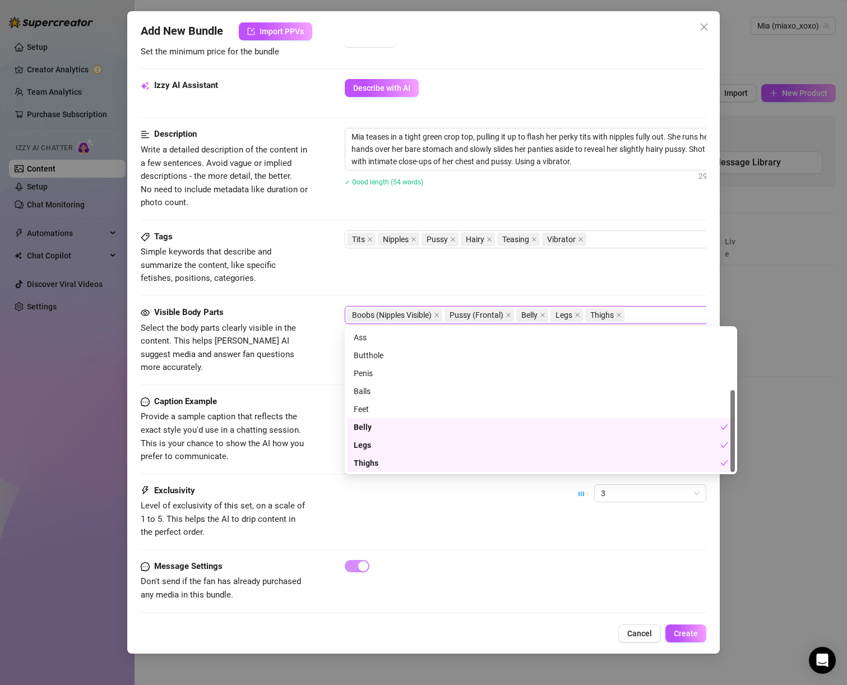
click at [461, 517] on div "Exclusivity Level of exclusivity of this set, on a scale of 1 to 5. This helps …" at bounding box center [424, 512] width 566 height 55
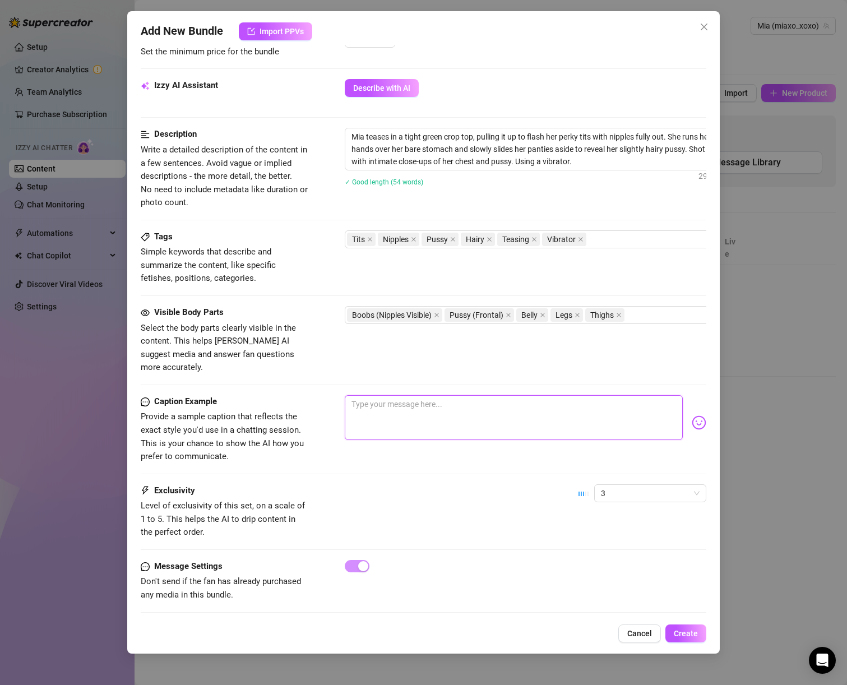
click at [412, 395] on textarea at bounding box center [514, 417] width 339 height 45
paste textarea "had to finish myself off 💦"
click at [352, 395] on textarea "had to finish myself off 💦" at bounding box center [514, 417] width 339 height 45
click at [483, 397] on textarea "fuckkkk bby, I had to finish myself off 💦" at bounding box center [514, 417] width 339 height 45
click at [531, 407] on textarea "fuckkkk bby, I had to finish myself off 💦 my pussy was begging for me to cum th…" at bounding box center [514, 417] width 339 height 45
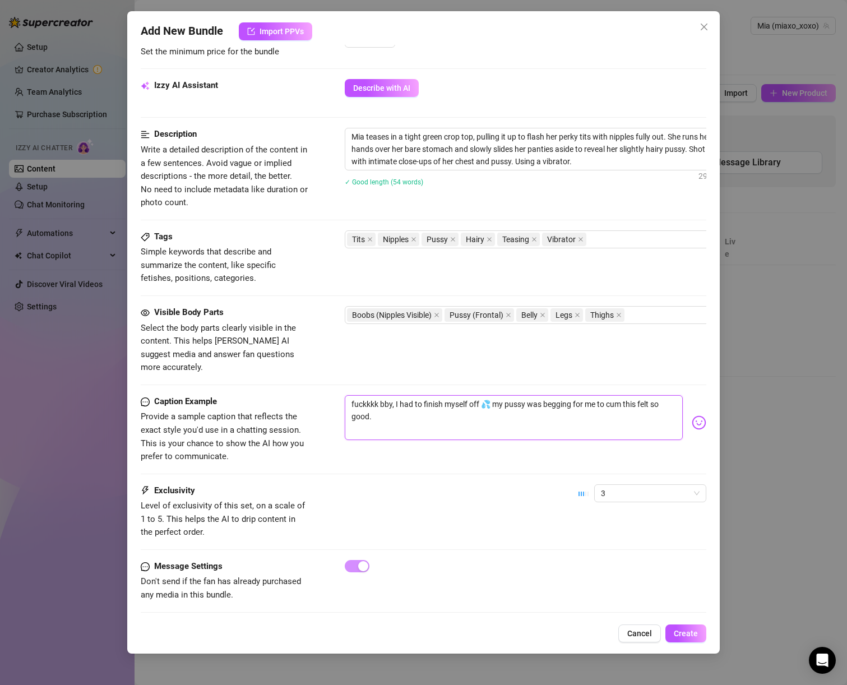
paste textarea "its so intimate 😳 but I trust you 💗"
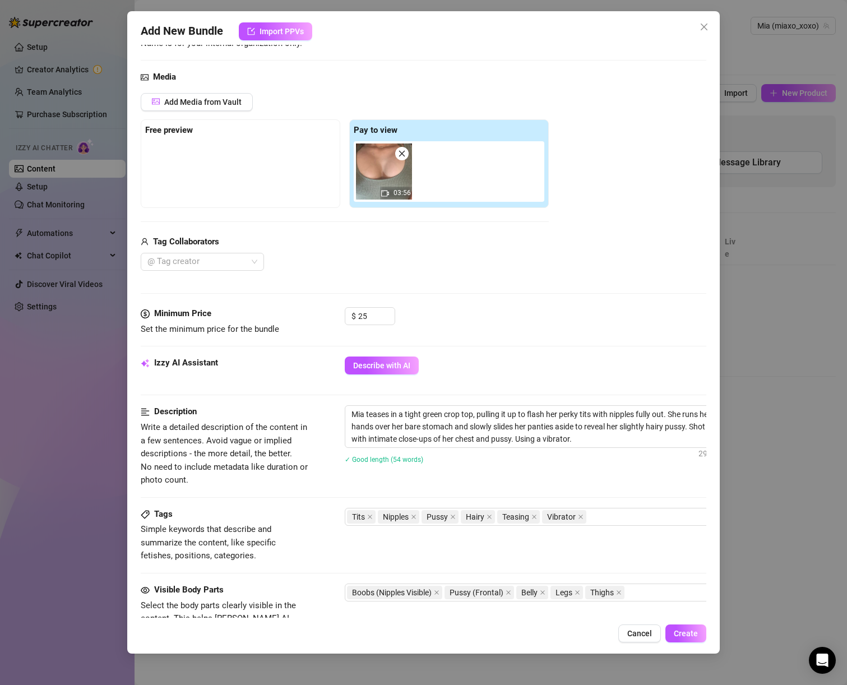
scroll to position [0, 0]
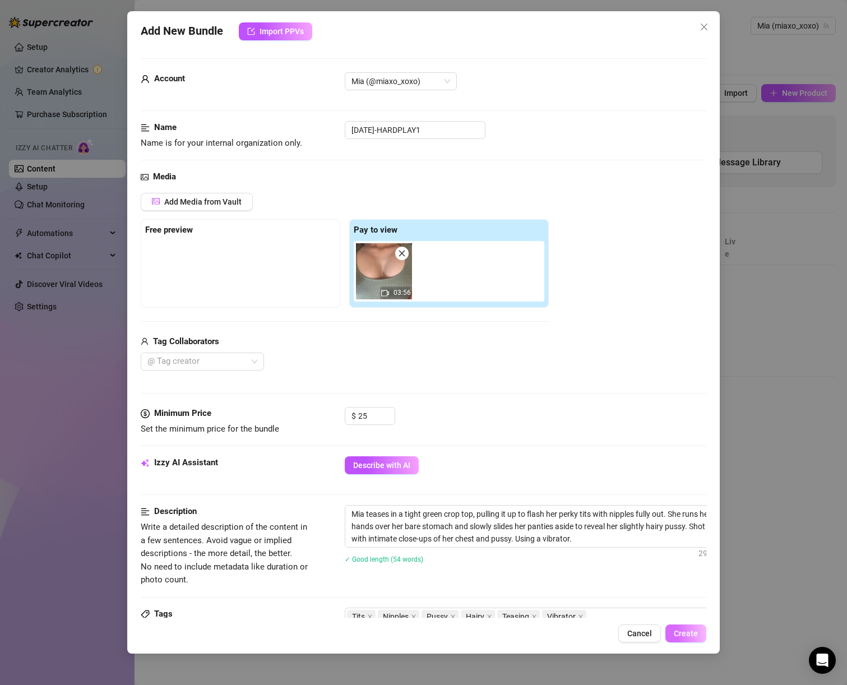
click at [689, 635] on span "Create" at bounding box center [686, 633] width 24 height 9
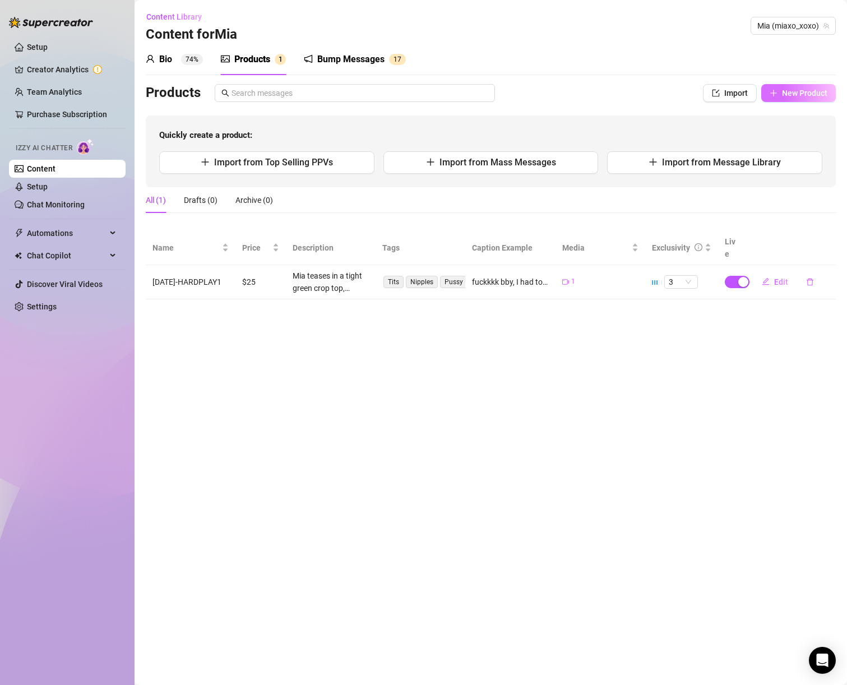
click at [789, 91] on span "New Product" at bounding box center [804, 93] width 45 height 9
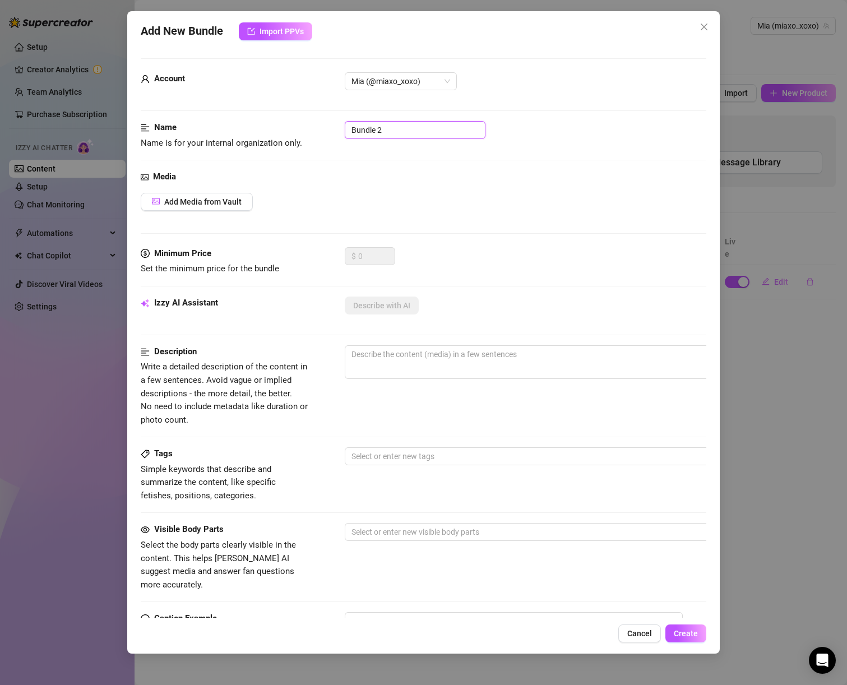
click at [426, 122] on input "Bundle 2" at bounding box center [415, 130] width 141 height 18
paste input "[DATE]-SOFTPLAY1"
click at [227, 200] on span "Add Media from Vault" at bounding box center [202, 201] width 77 height 9
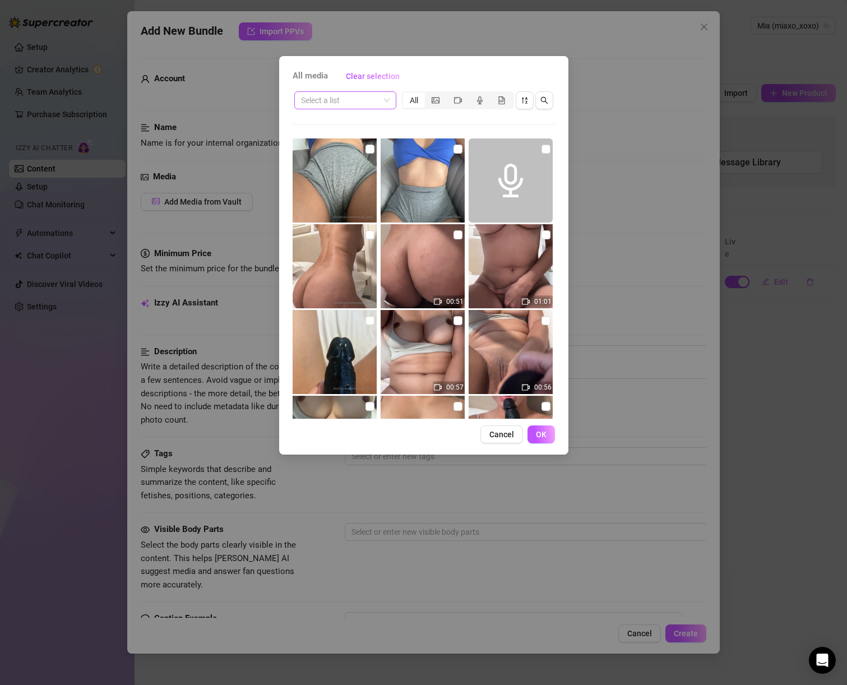
click at [361, 101] on input "search" at bounding box center [340, 100] width 79 height 17
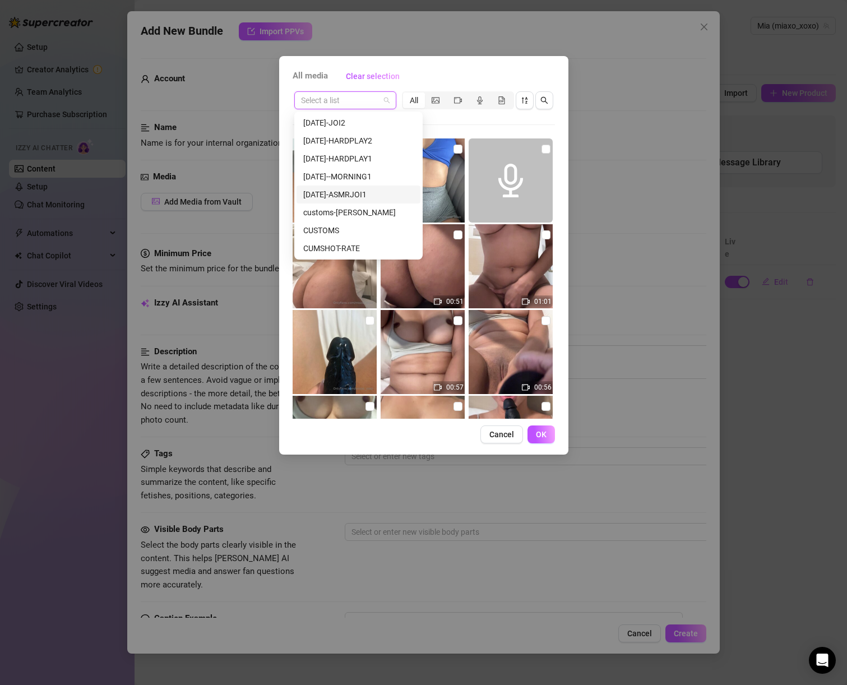
scroll to position [2728, 0]
paste input "[DATE]-SOFTPLAY1"
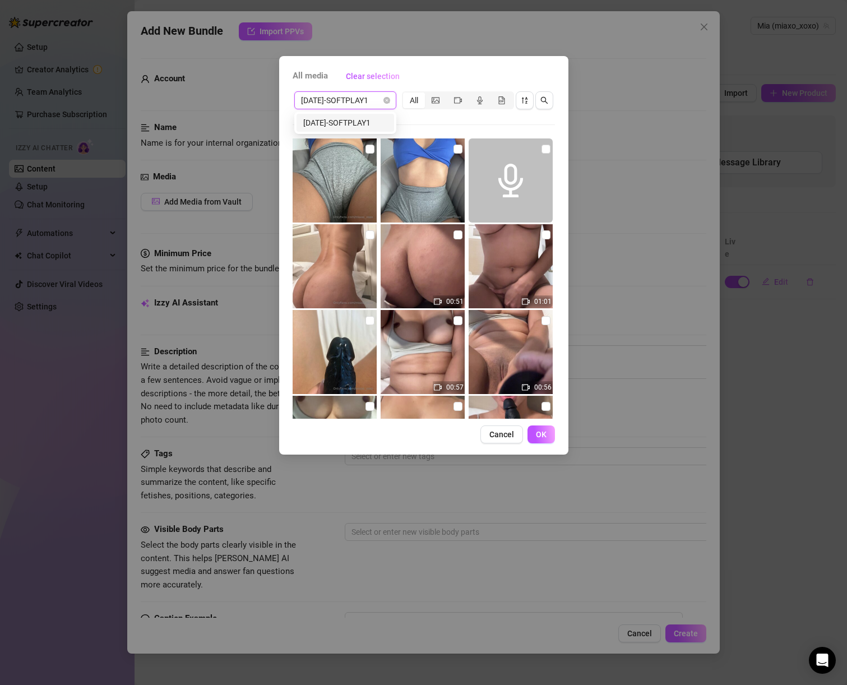
click at [360, 122] on div "[DATE]-SOFTPLAY1" at bounding box center [345, 123] width 84 height 12
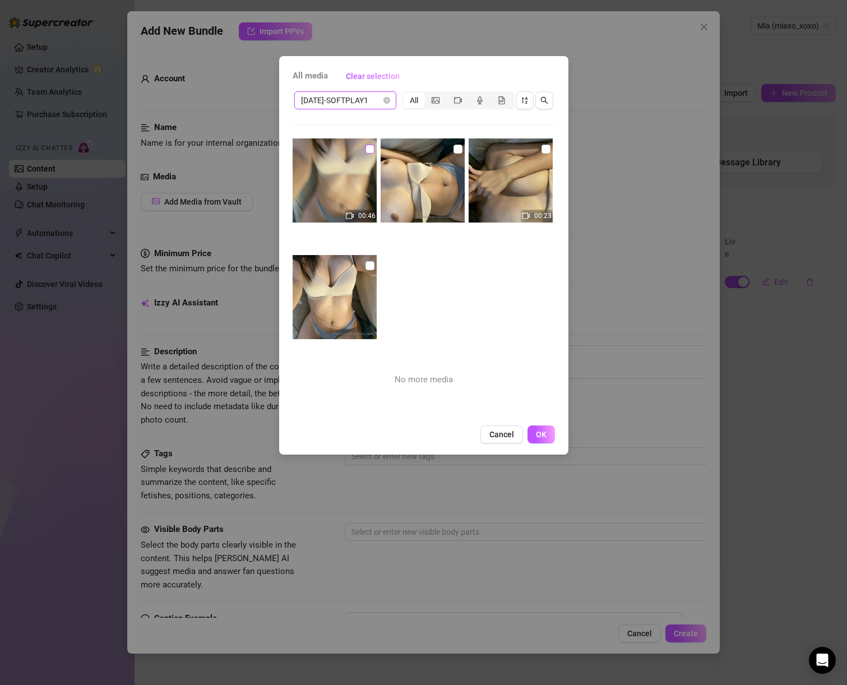
click at [369, 147] on input "checkbox" at bounding box center [370, 149] width 9 height 9
click at [444, 154] on img at bounding box center [423, 181] width 84 height 84
click at [454, 148] on input "checkbox" at bounding box center [458, 149] width 9 height 9
click at [542, 148] on input "checkbox" at bounding box center [546, 149] width 9 height 9
click at [372, 261] on img at bounding box center [335, 297] width 84 height 84
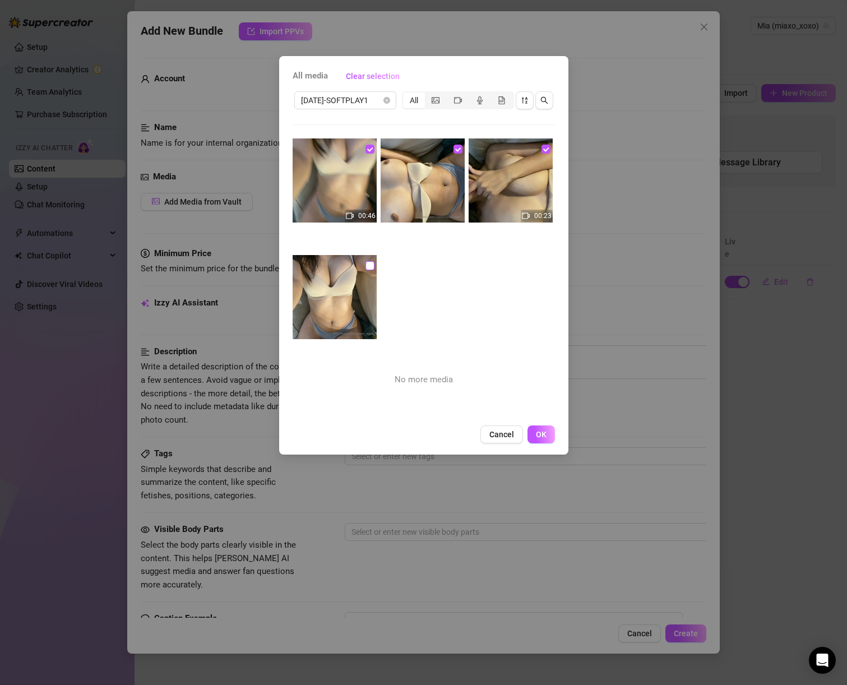
click at [366, 269] on input "checkbox" at bounding box center [370, 265] width 9 height 9
click at [541, 439] on span "OK" at bounding box center [541, 434] width 11 height 9
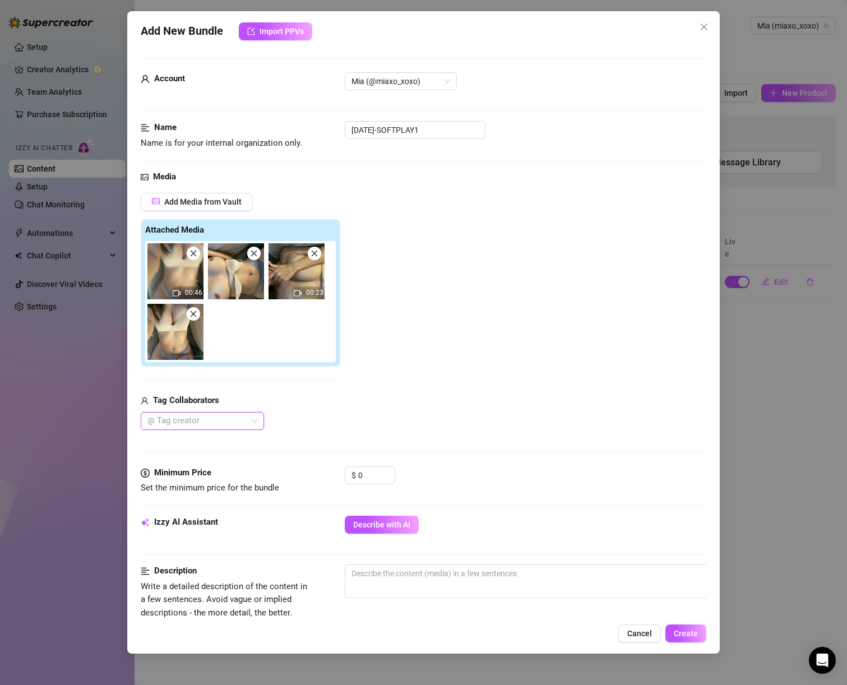
scroll to position [196, 0]
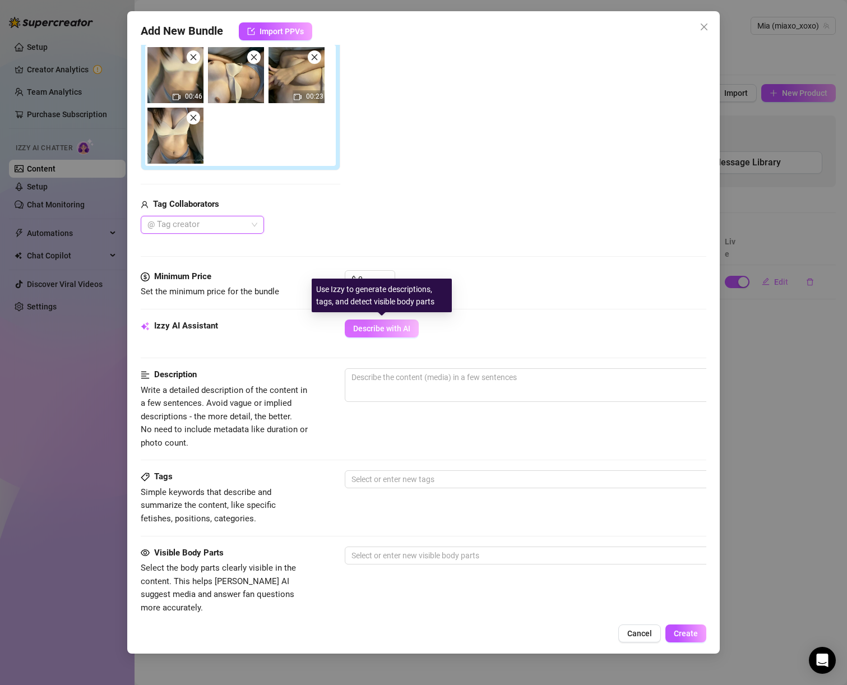
click at [402, 330] on span "Describe with AI" at bounding box center [381, 328] width 57 height 9
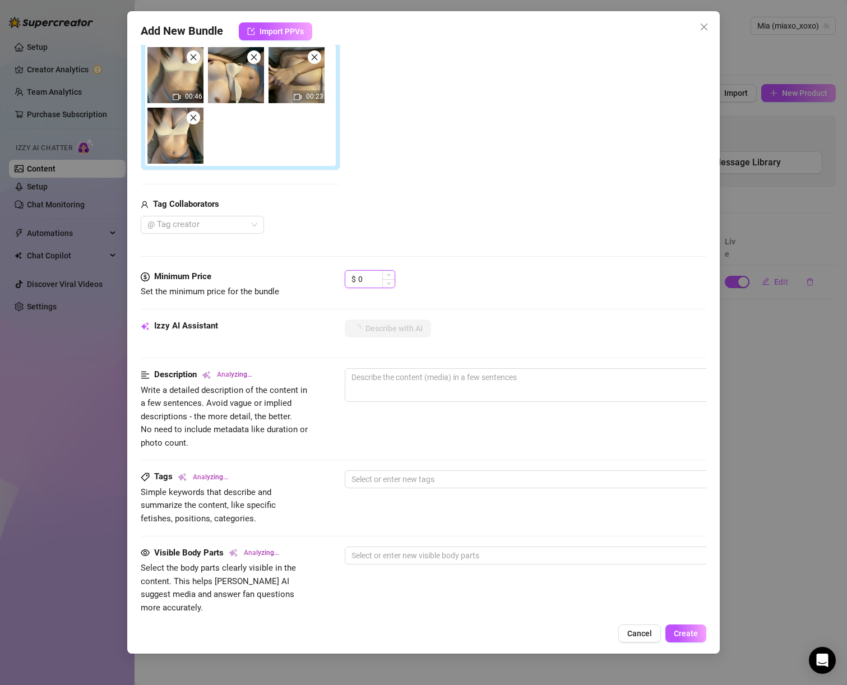
click at [365, 280] on input "0" at bounding box center [376, 279] width 36 height 17
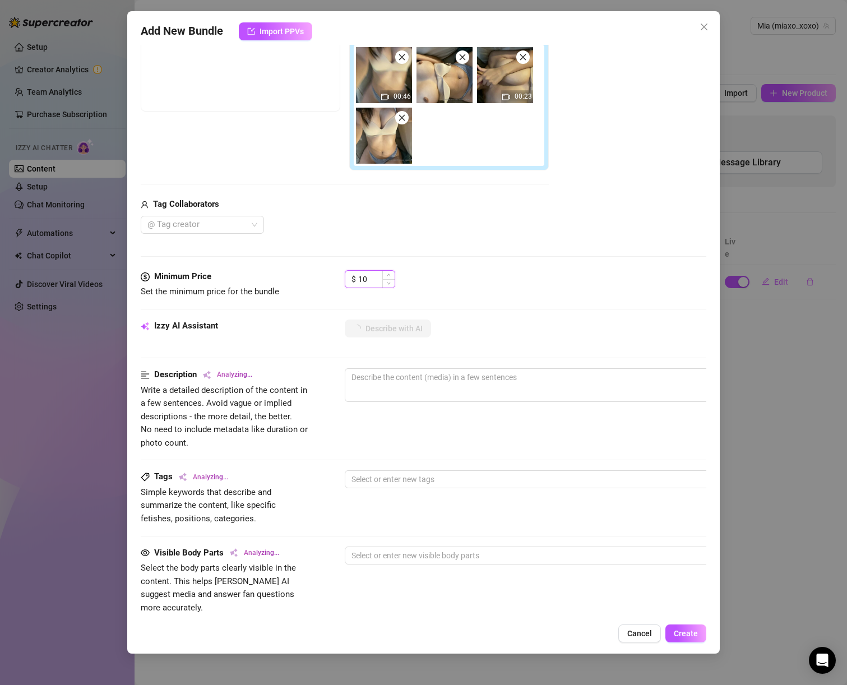
drag, startPoint x: 368, startPoint y: 283, endPoint x: 354, endPoint y: 282, distance: 14.1
click at [354, 282] on div "$ 10" at bounding box center [370, 279] width 50 height 18
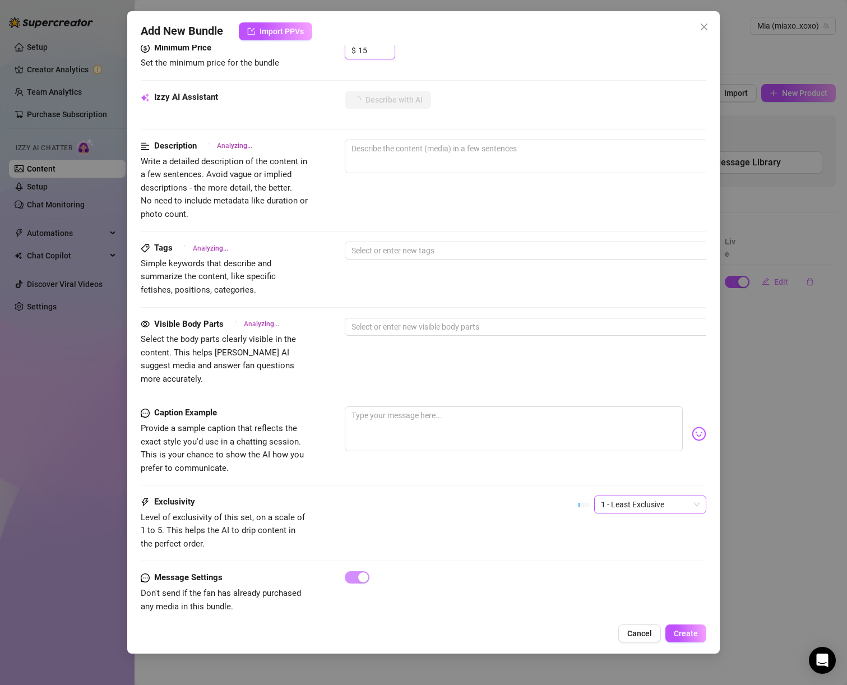
scroll to position [437, 0]
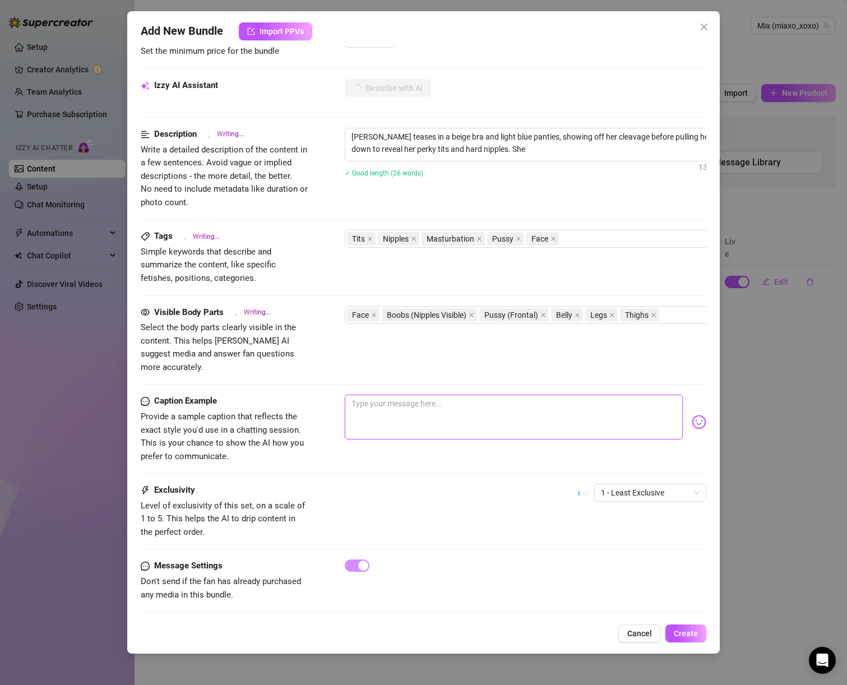
click at [383, 399] on textarea at bounding box center [514, 417] width 339 height 45
paste textarea "I like it when you watch 🙈"
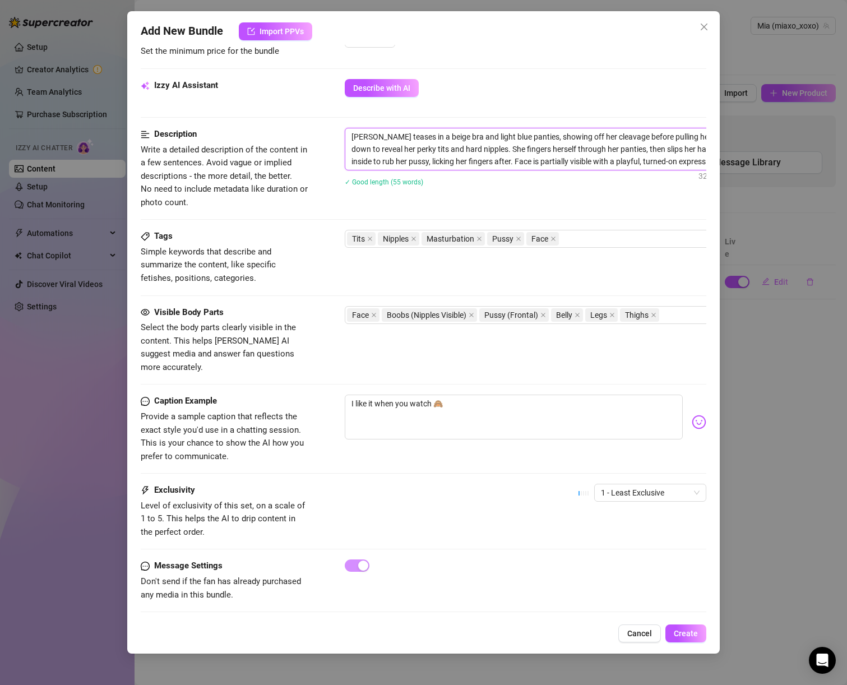
scroll to position [437, 39]
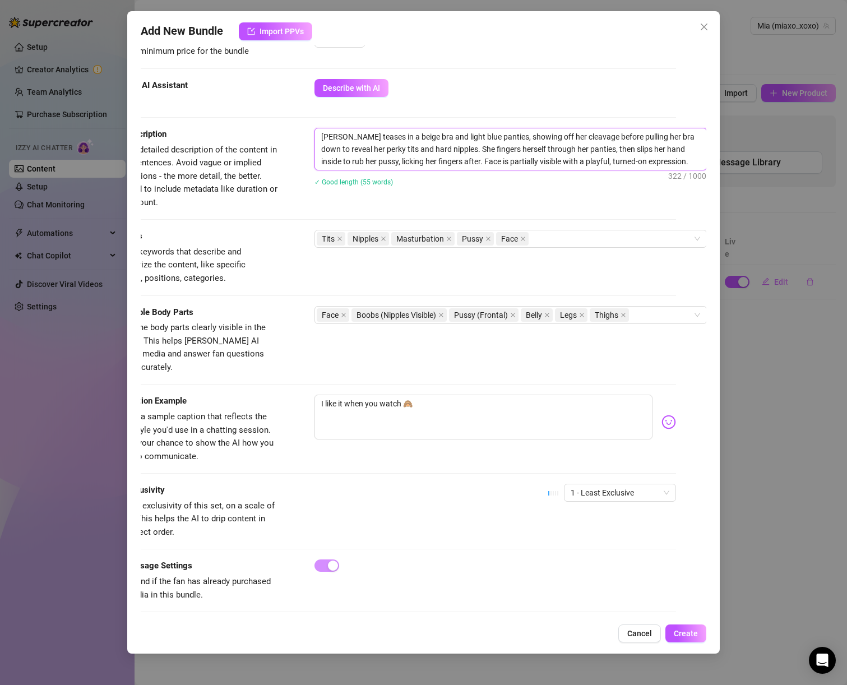
drag, startPoint x: 586, startPoint y: 149, endPoint x: 698, endPoint y: 164, distance: 113.2
click at [698, 164] on span "[PERSON_NAME] teases in a beige bra and light blue panties, showing off her cle…" at bounding box center [511, 149] width 393 height 43
click at [480, 165] on textarea "[PERSON_NAME] teases in a beige bra and light blue panties, showing off her cle…" at bounding box center [510, 149] width 391 height 42
click at [450, 164] on textarea "[PERSON_NAME] teases in a beige bra and light blue panties, showing off her cle…" at bounding box center [510, 149] width 391 height 42
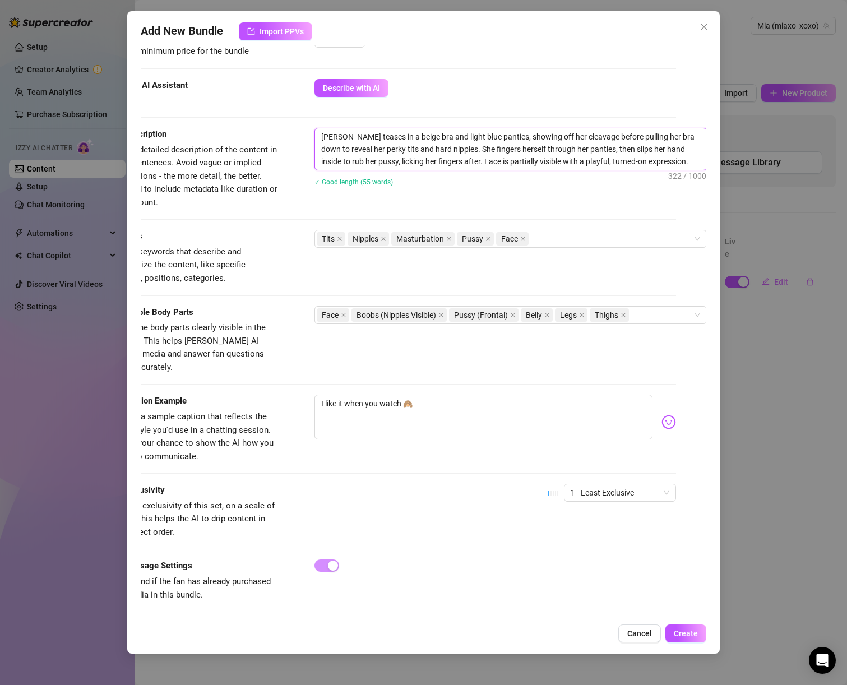
drag, startPoint x: 549, startPoint y: 163, endPoint x: 443, endPoint y: 160, distance: 105.5
click at [443, 160] on textarea "[PERSON_NAME] teases in a beige bra and light blue panties, showing off her cle…" at bounding box center [510, 149] width 391 height 42
click at [600, 154] on textarea "[PERSON_NAME] teases in a beige bra and light blue panties, showing off her cle…" at bounding box center [510, 149] width 391 height 42
drag, startPoint x: 650, startPoint y: 163, endPoint x: 444, endPoint y: 166, distance: 205.9
click at [444, 166] on textarea "[PERSON_NAME] teases in a beige bra and light blue panties, showing off her cle…" at bounding box center [510, 149] width 391 height 42
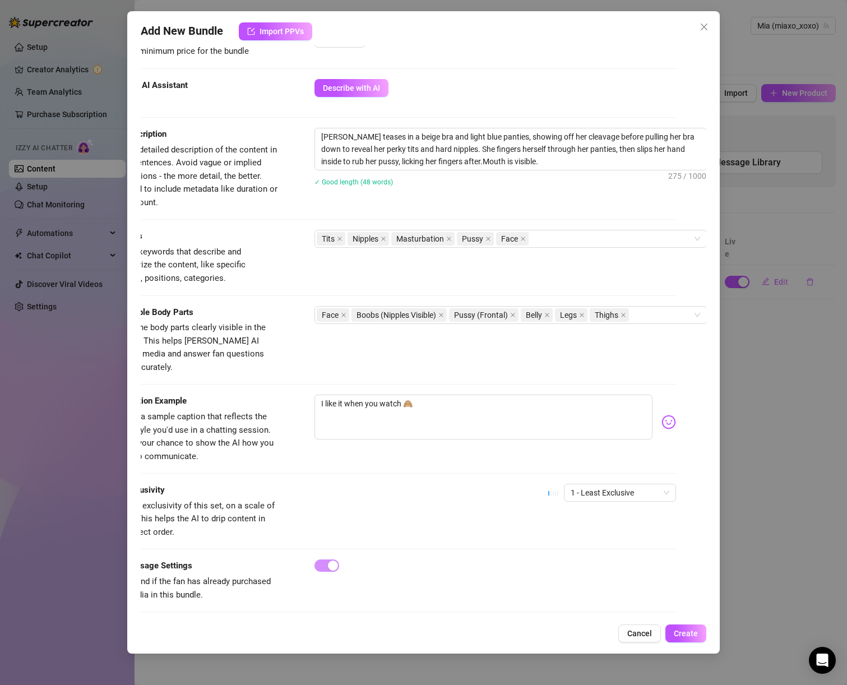
click at [360, 377] on div "Visible Body Parts Select the body parts clearly visible in the content. This h…" at bounding box center [393, 350] width 566 height 89
click at [347, 395] on textarea "I like it when you watch 🙈" at bounding box center [484, 417] width 339 height 45
click at [421, 395] on textarea "I like it when you watch 🙈" at bounding box center [484, 417] width 339 height 45
drag, startPoint x: 467, startPoint y: 395, endPoint x: 248, endPoint y: 395, distance: 218.2
click at [248, 395] on div "Caption Example Provide a sample caption that reflects the exact style you'd us…" at bounding box center [393, 429] width 566 height 68
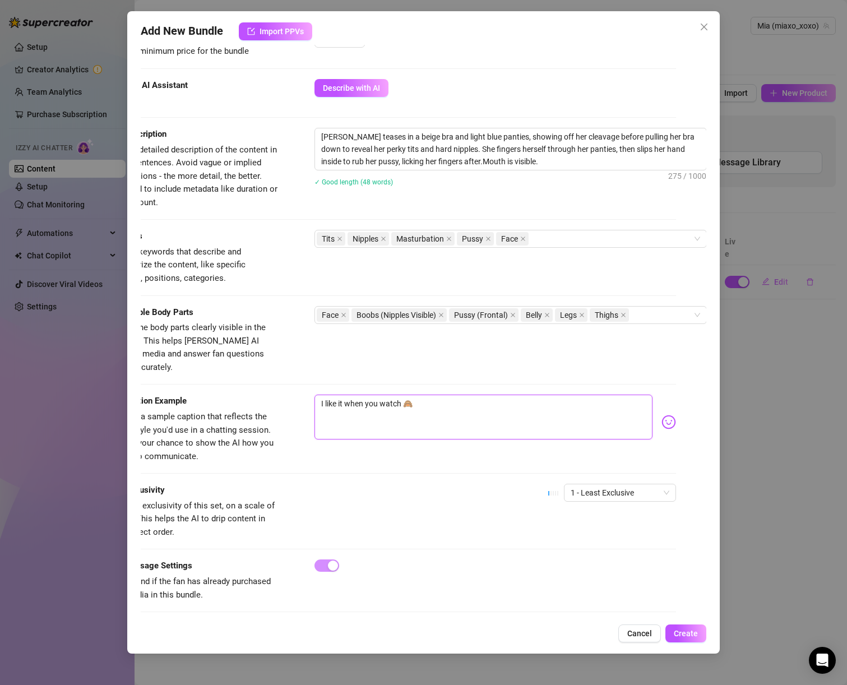
click at [441, 411] on textarea "I like it when you watch 🙈" at bounding box center [484, 417] width 339 height 45
click at [543, 239] on div "Tits Nipples Masturbation Pussy Face" at bounding box center [505, 239] width 376 height 16
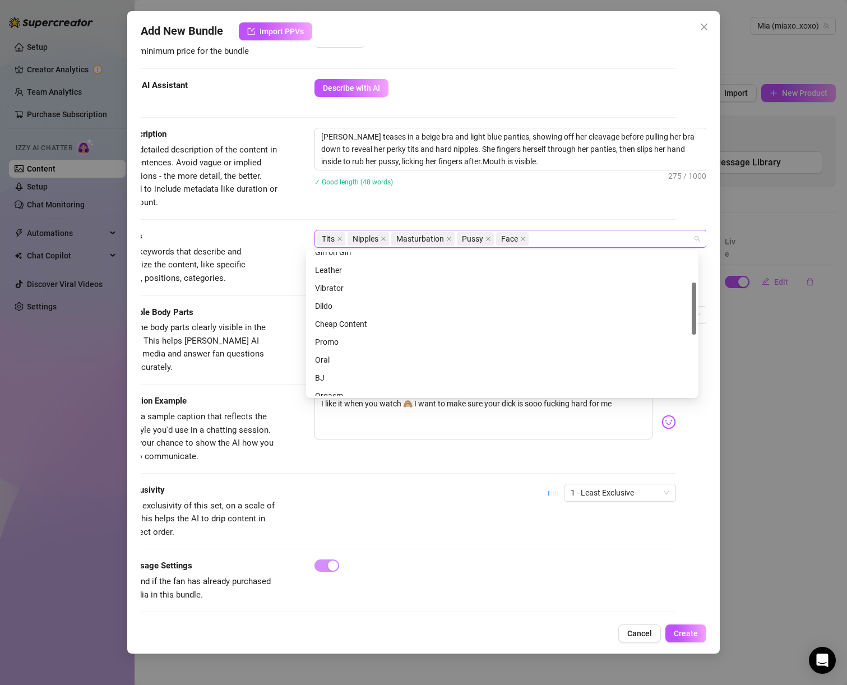
scroll to position [94, 0]
click at [431, 308] on div "Cheap Content" at bounding box center [502, 311] width 375 height 12
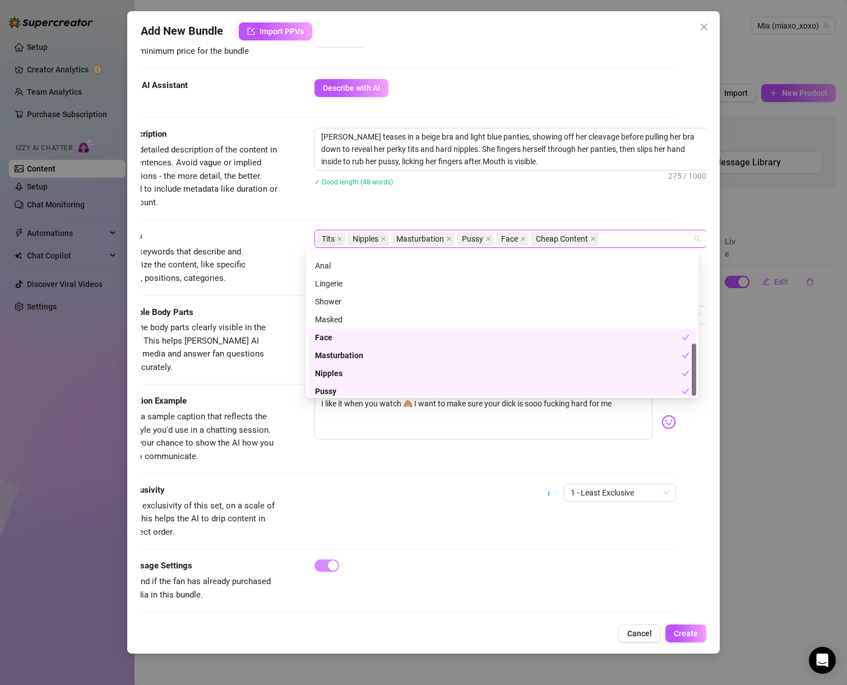
scroll to position [251, 0]
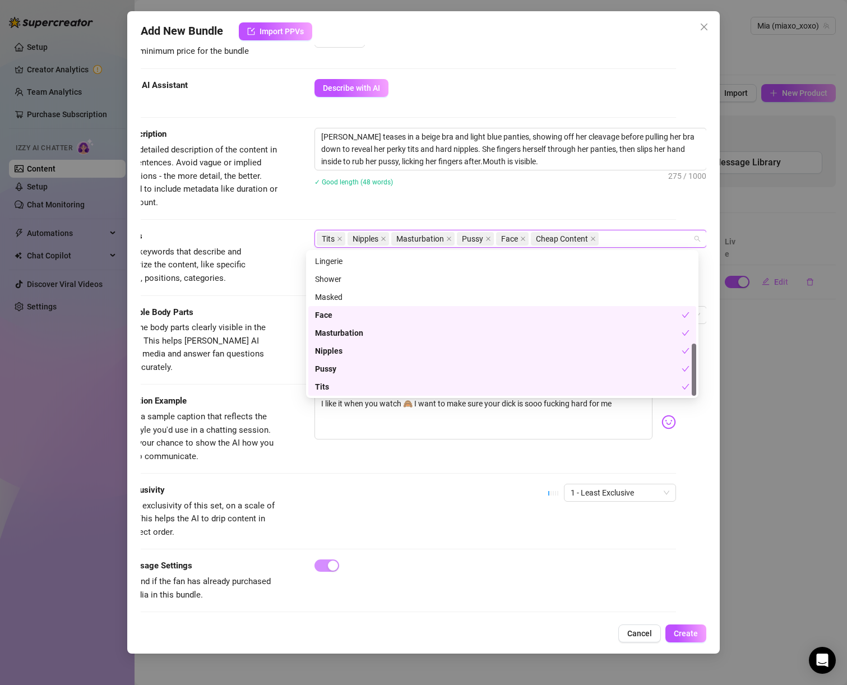
click at [522, 321] on div "Face" at bounding box center [498, 315] width 367 height 12
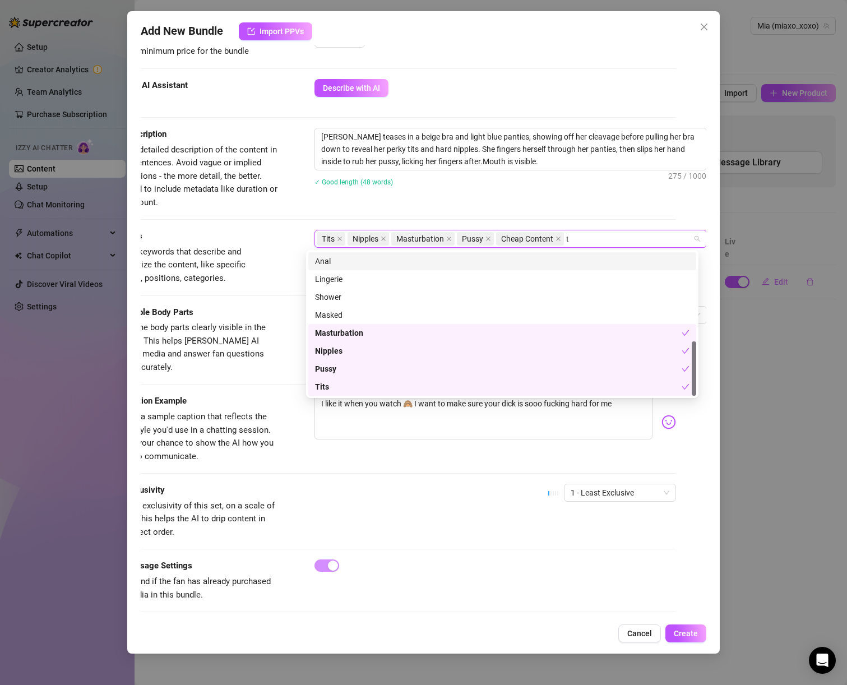
scroll to position [0, 0]
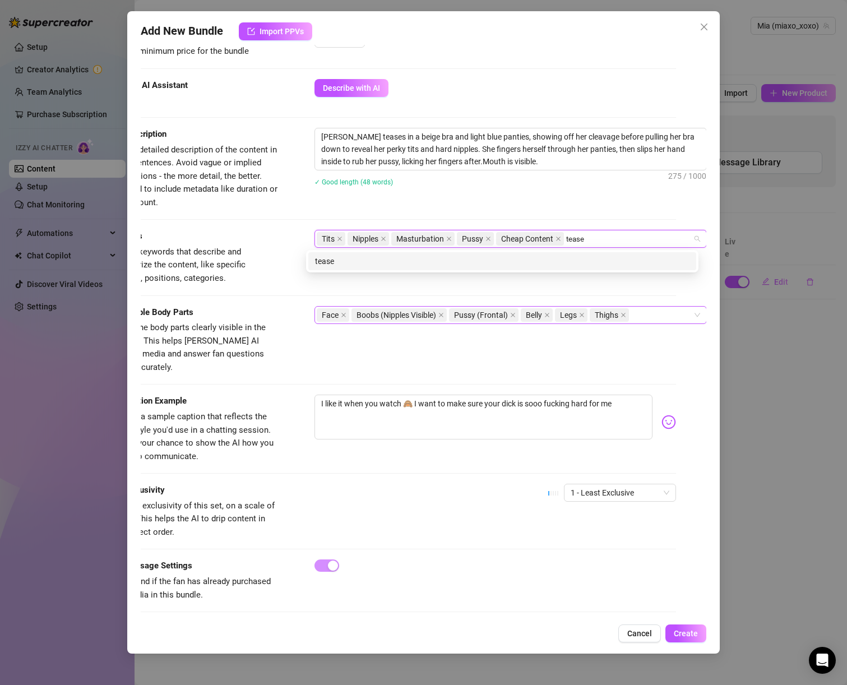
click at [329, 315] on span "Face" at bounding box center [330, 315] width 17 height 12
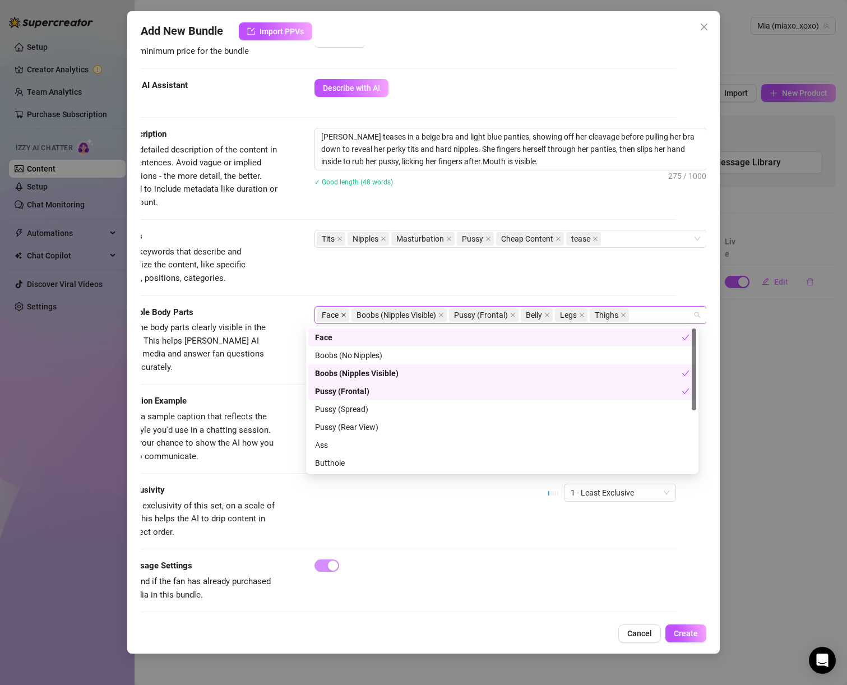
click at [342, 315] on icon "close" at bounding box center [344, 315] width 4 height 4
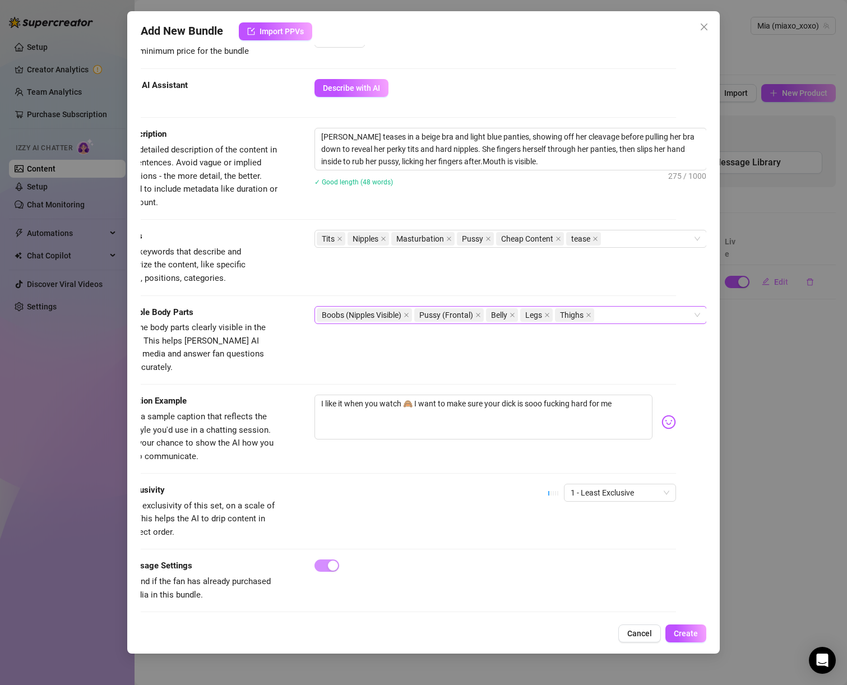
click at [523, 288] on div "Tags Simple keywords that describe and summarize the content, like specific fet…" at bounding box center [393, 268] width 566 height 76
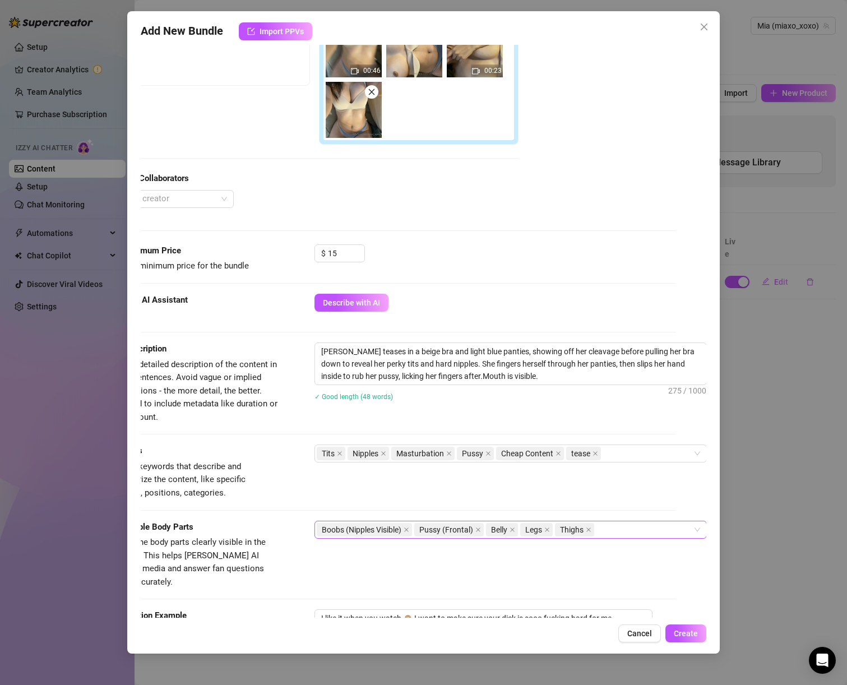
scroll to position [437, 39]
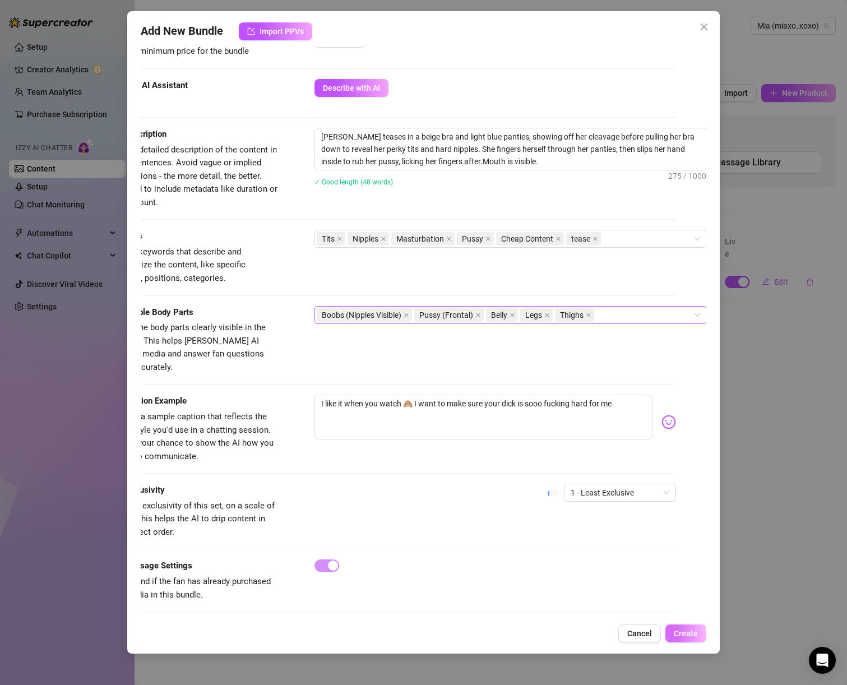
click at [679, 637] on span "Create" at bounding box center [686, 633] width 24 height 9
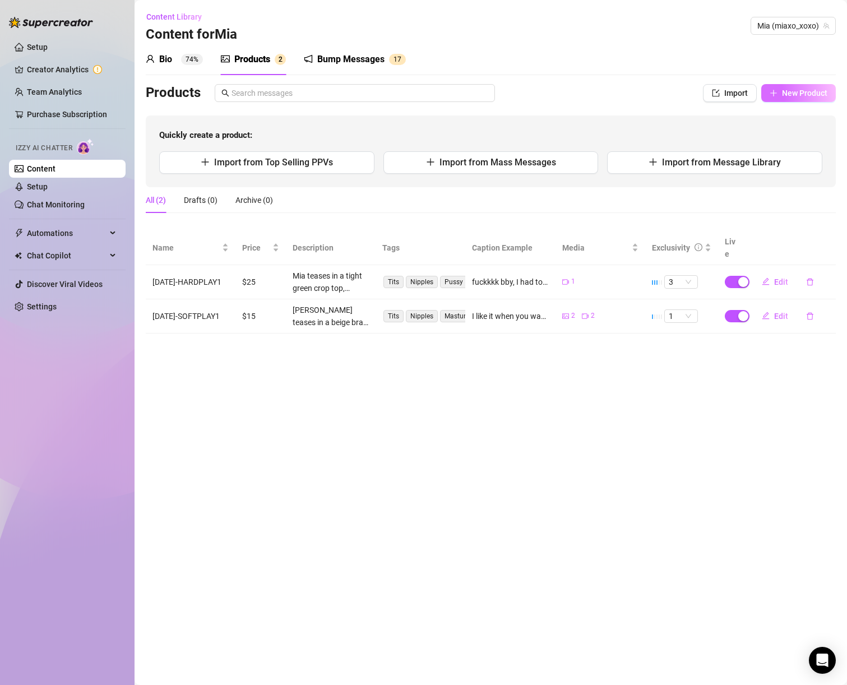
click at [775, 97] on span "button" at bounding box center [774, 93] width 8 height 9
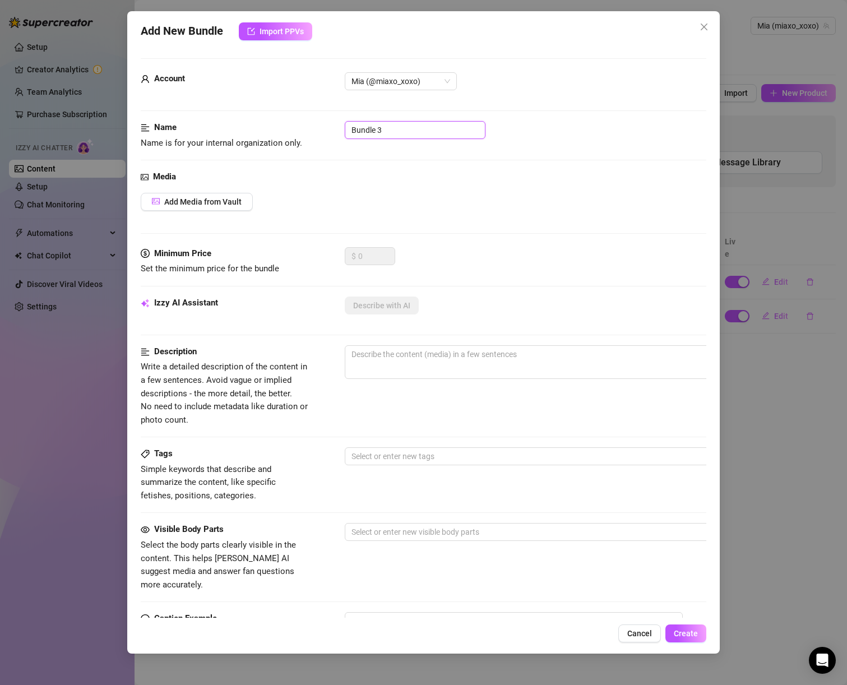
click at [370, 135] on input "Bundle 3" at bounding box center [415, 130] width 141 height 18
paste input "[DATE]-HARDPLAY1"
click at [229, 199] on span "Add Media from Vault" at bounding box center [202, 201] width 77 height 9
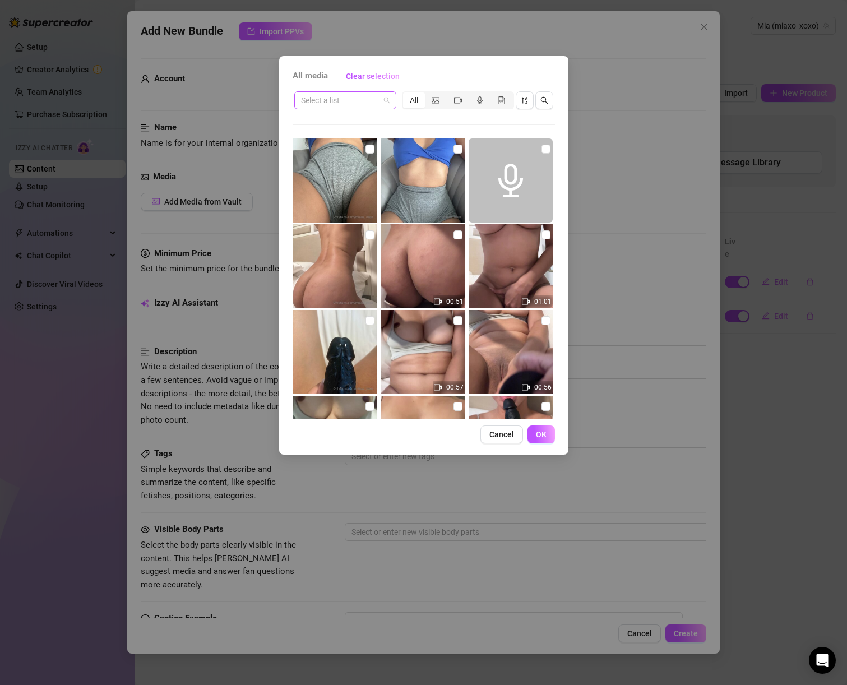
click at [334, 100] on input "search" at bounding box center [340, 100] width 79 height 17
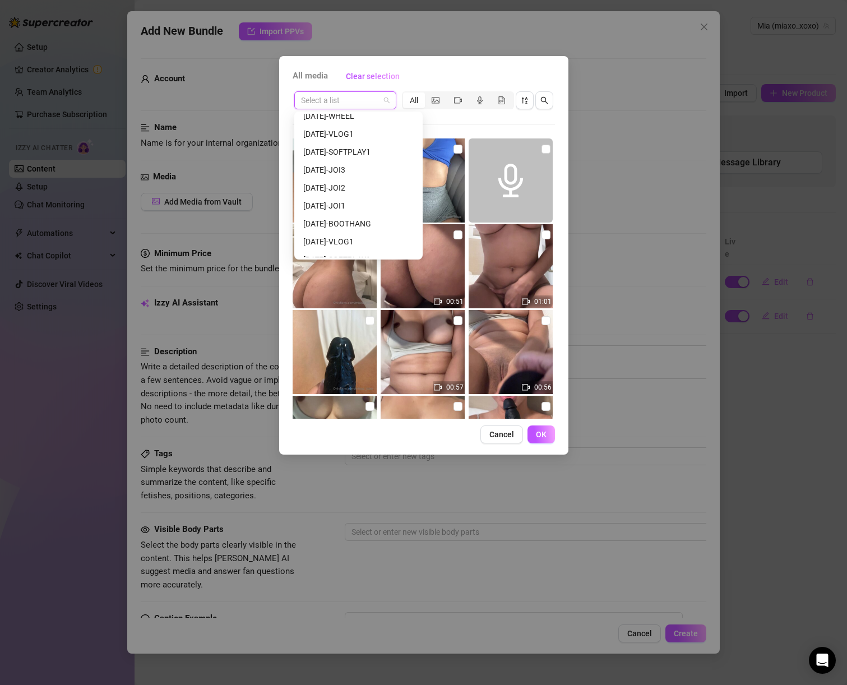
scroll to position [1123, 0]
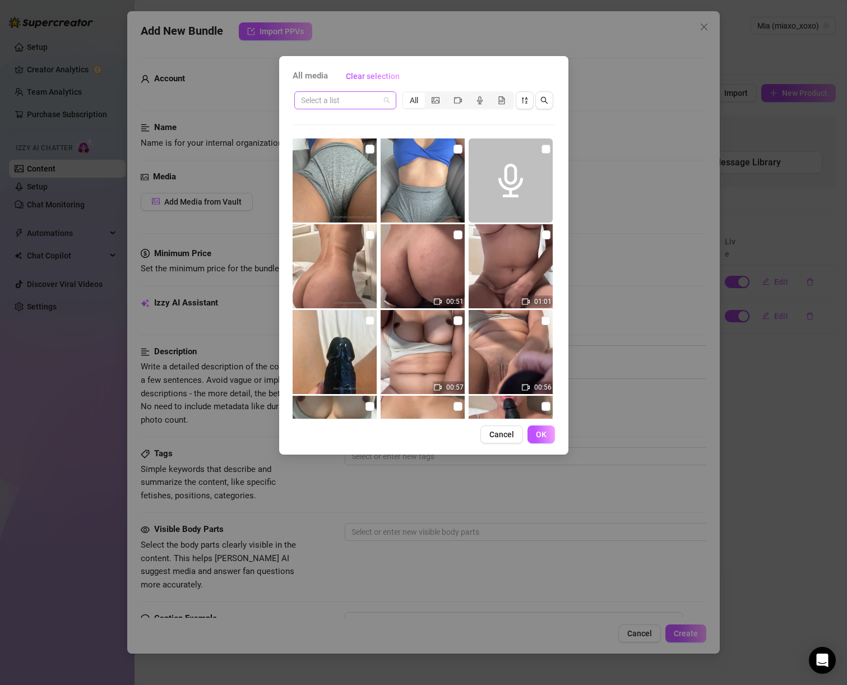
click at [380, 99] on span at bounding box center [345, 100] width 89 height 17
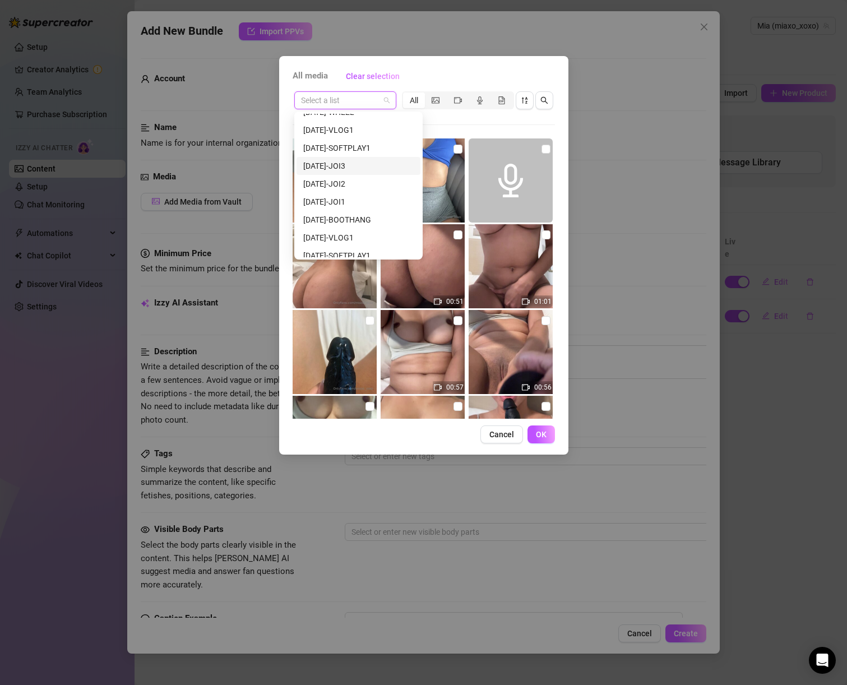
paste input "[DATE]-HARDPLAY1"
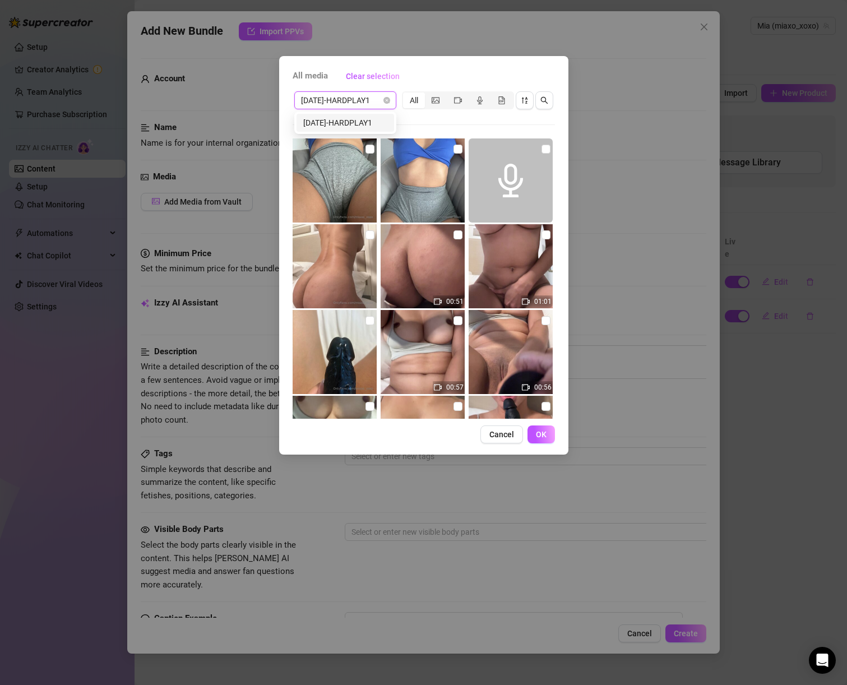
click at [374, 125] on div "[DATE]-HARDPLAY1" at bounding box center [345, 123] width 84 height 12
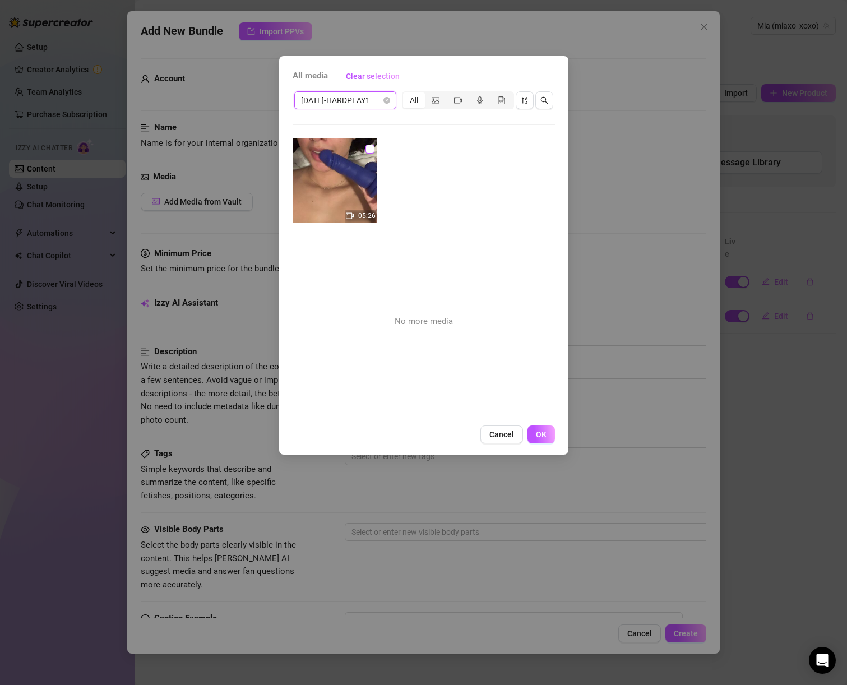
click at [368, 149] on input "checkbox" at bounding box center [370, 149] width 9 height 9
click at [538, 439] on span "OK" at bounding box center [541, 434] width 11 height 9
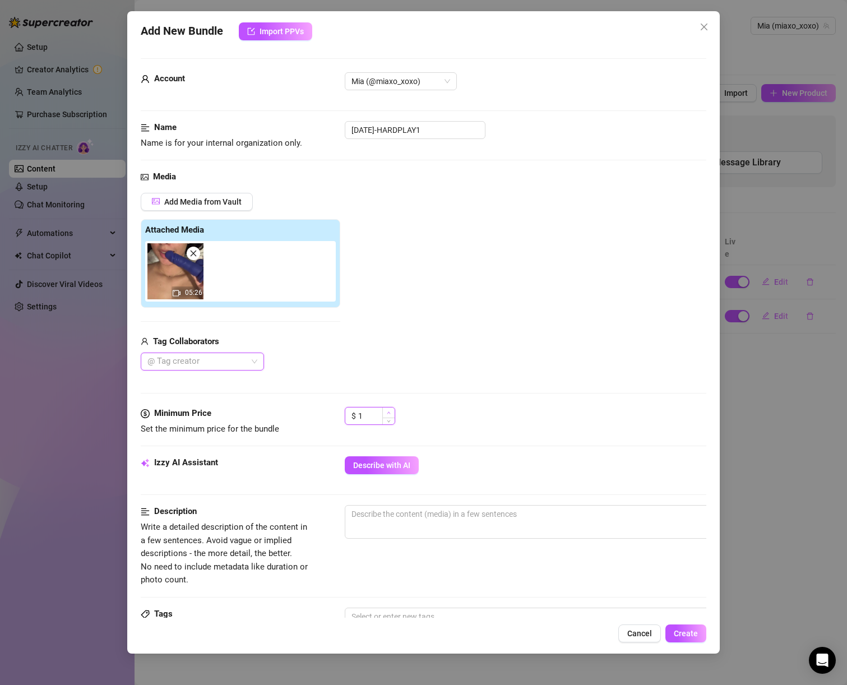
click at [384, 414] on span "Increase Value" at bounding box center [389, 413] width 12 height 10
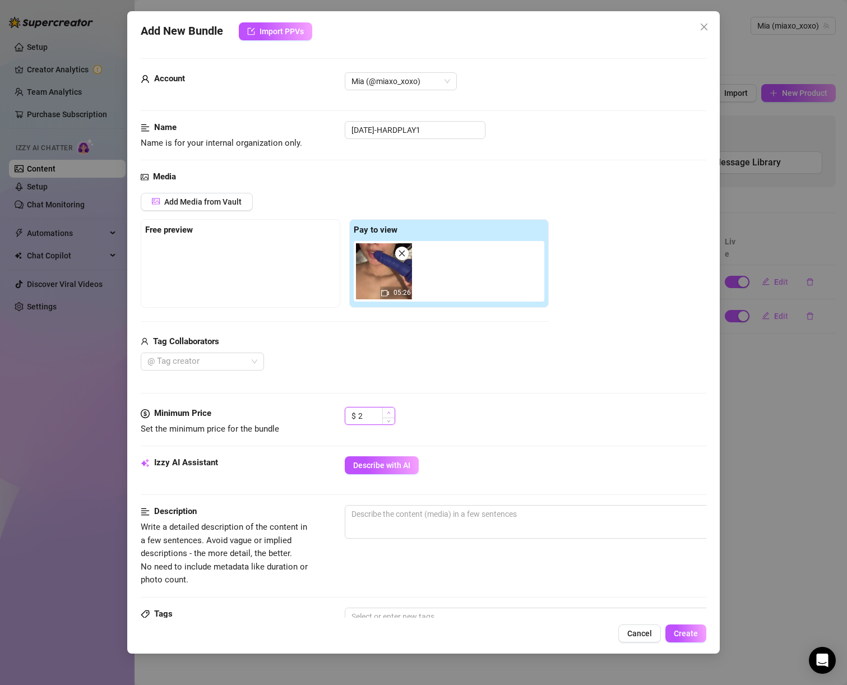
click at [384, 414] on span "Increase Value" at bounding box center [389, 413] width 12 height 10
click at [375, 415] on input "2" at bounding box center [376, 416] width 36 height 17
click at [374, 415] on input "2" at bounding box center [376, 416] width 36 height 17
click at [365, 469] on span "Describe with AI" at bounding box center [381, 465] width 57 height 9
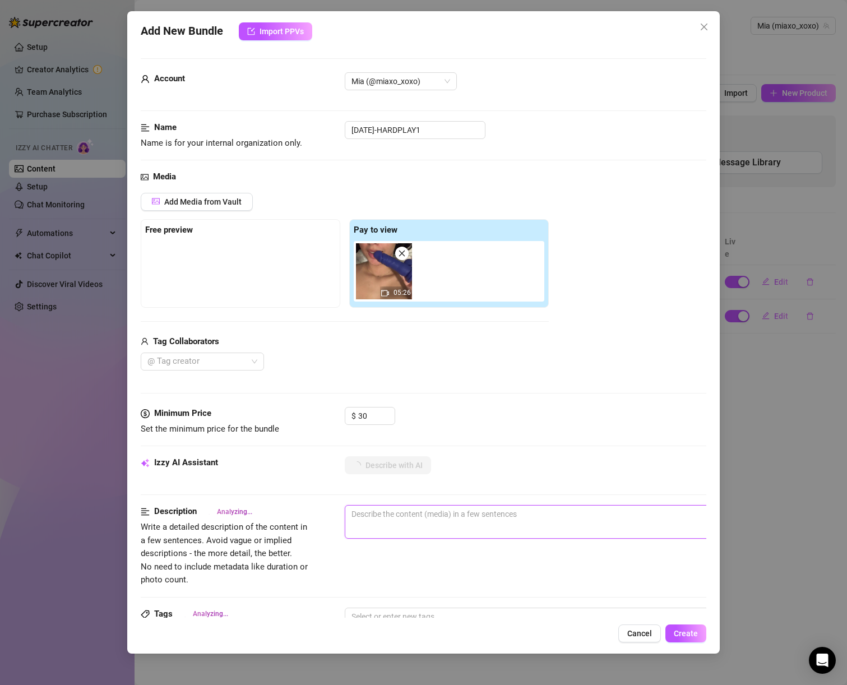
click at [373, 506] on textarea at bounding box center [540, 514] width 391 height 17
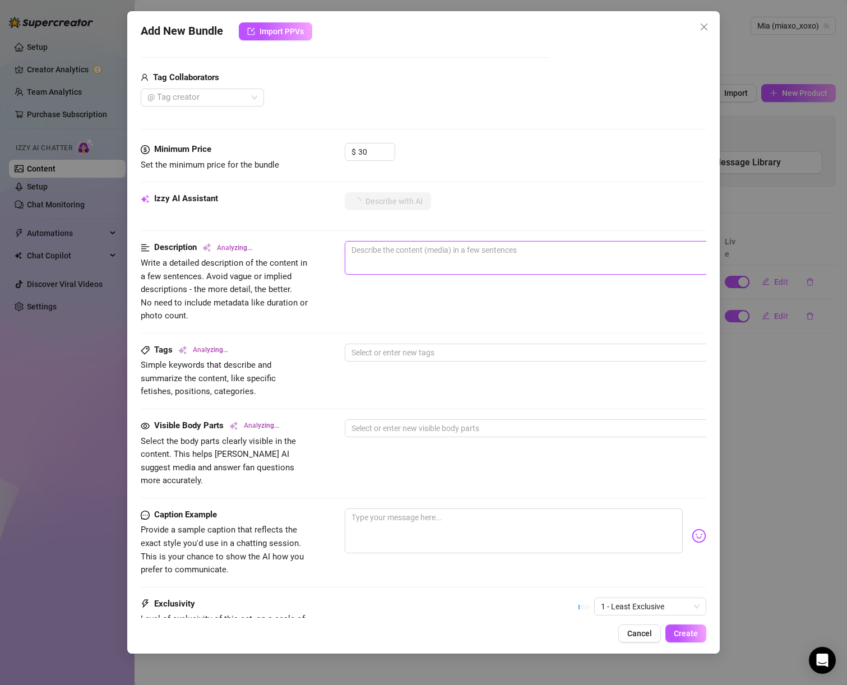
scroll to position [377, 0]
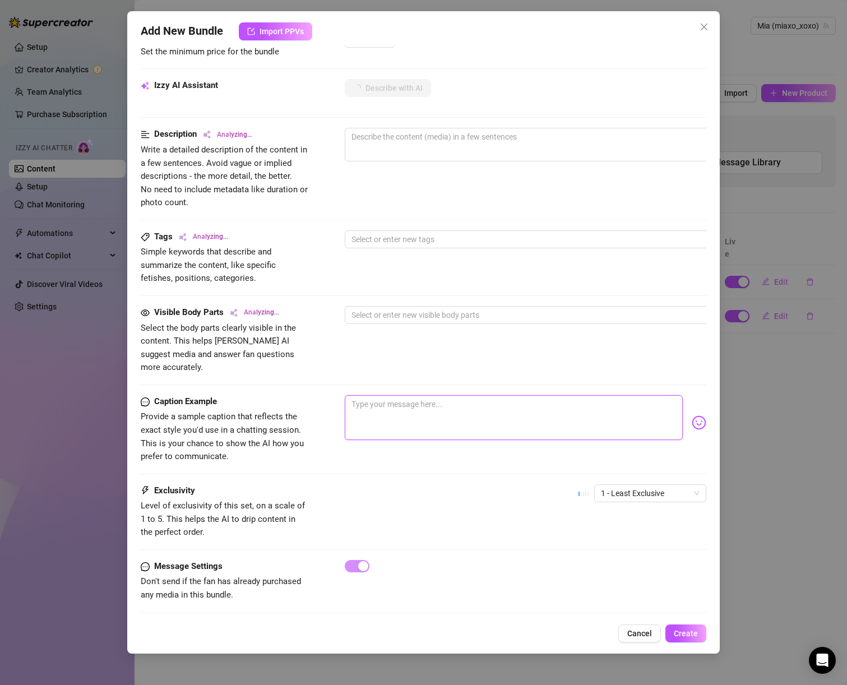
click at [400, 395] on textarea at bounding box center [514, 417] width 339 height 45
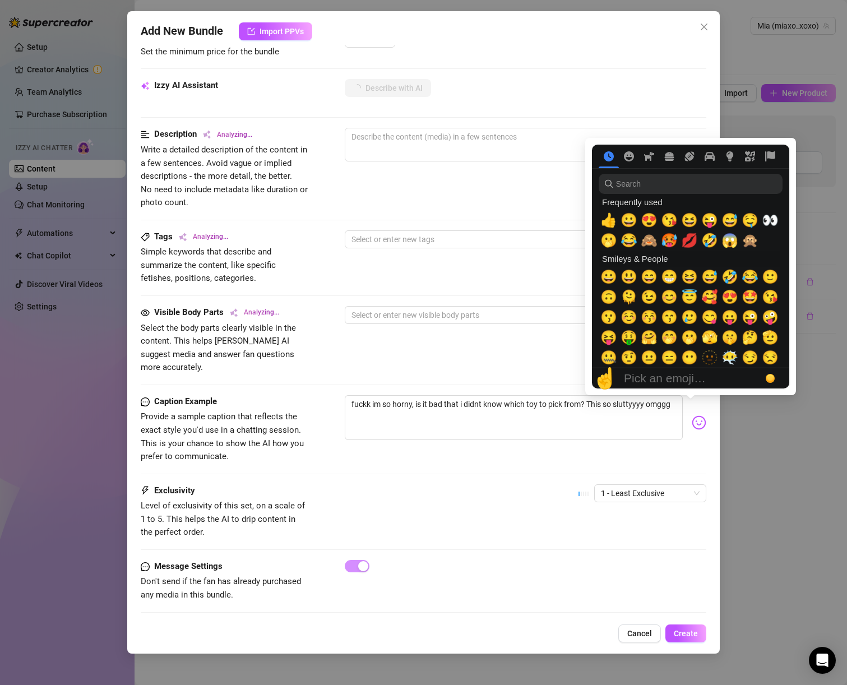
click at [692, 416] on img at bounding box center [699, 423] width 15 height 15
click at [646, 243] on span "🙈" at bounding box center [649, 241] width 17 height 16
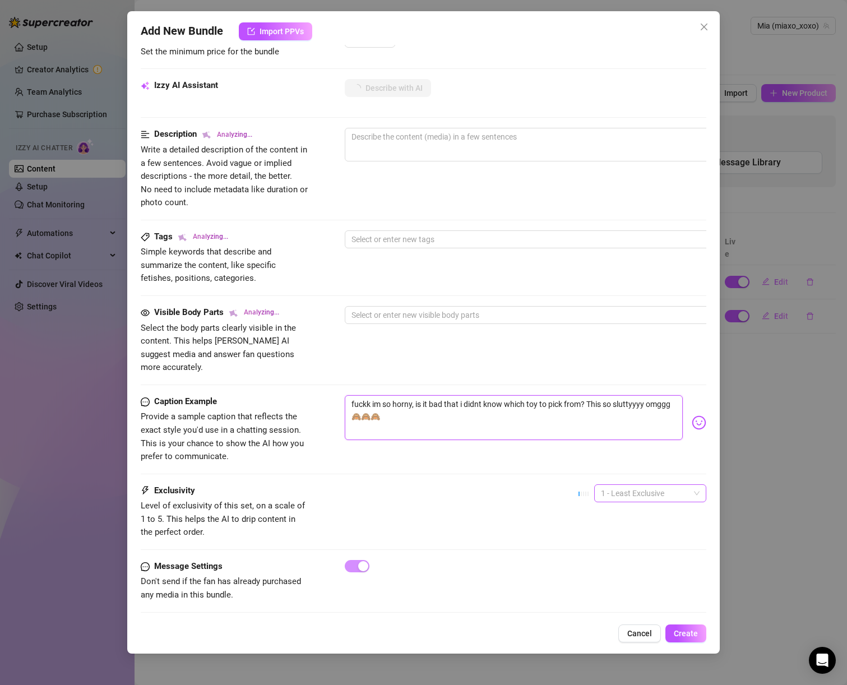
click at [611, 485] on span "1 - Least Exclusive" at bounding box center [650, 493] width 99 height 17
click at [609, 540] on div "3" at bounding box center [642, 538] width 94 height 12
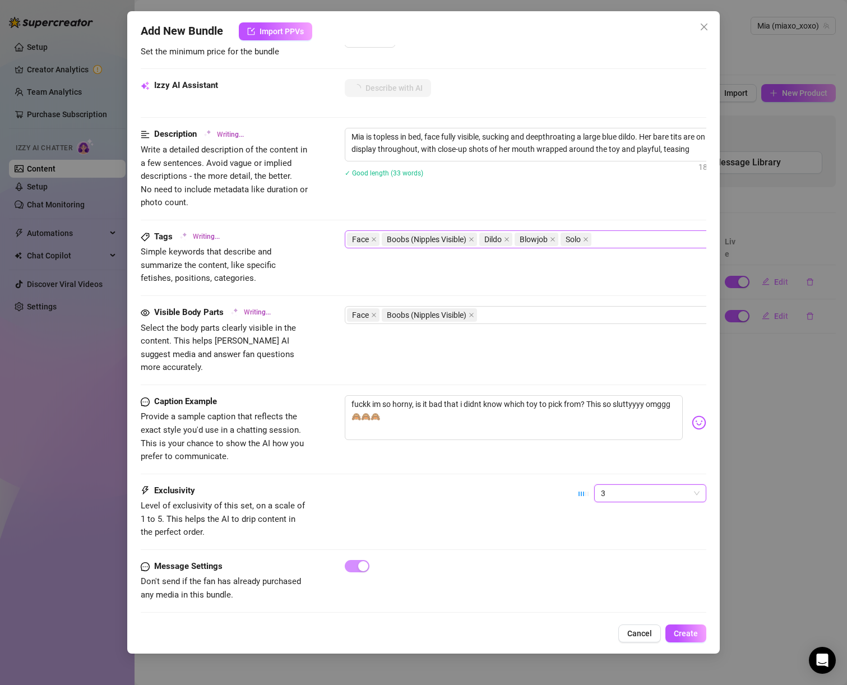
click at [375, 239] on icon "close" at bounding box center [374, 240] width 6 height 6
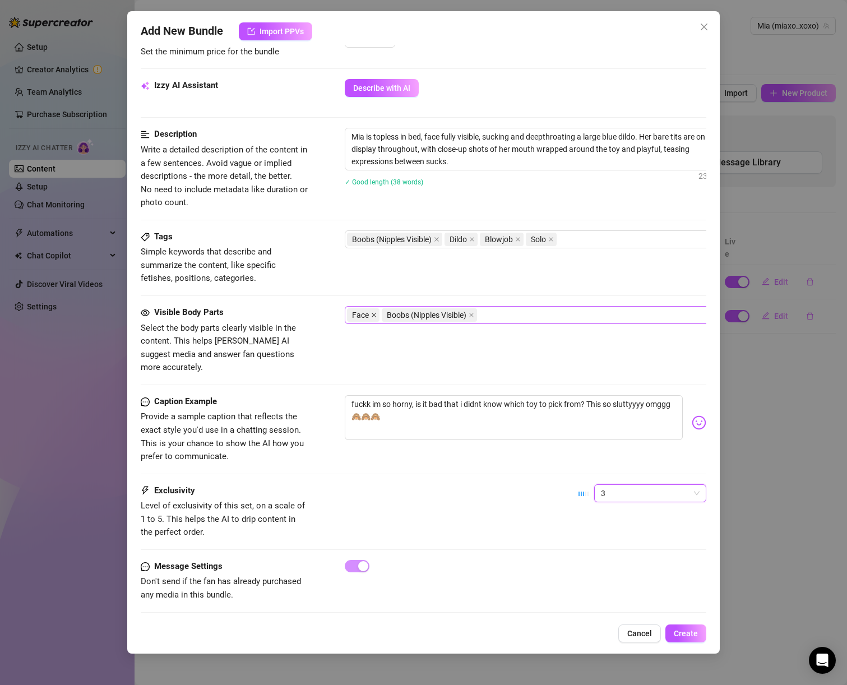
click at [375, 316] on icon "close" at bounding box center [374, 315] width 6 height 6
click at [472, 310] on div "Boobs (Nipples Visible)" at bounding box center [535, 315] width 376 height 16
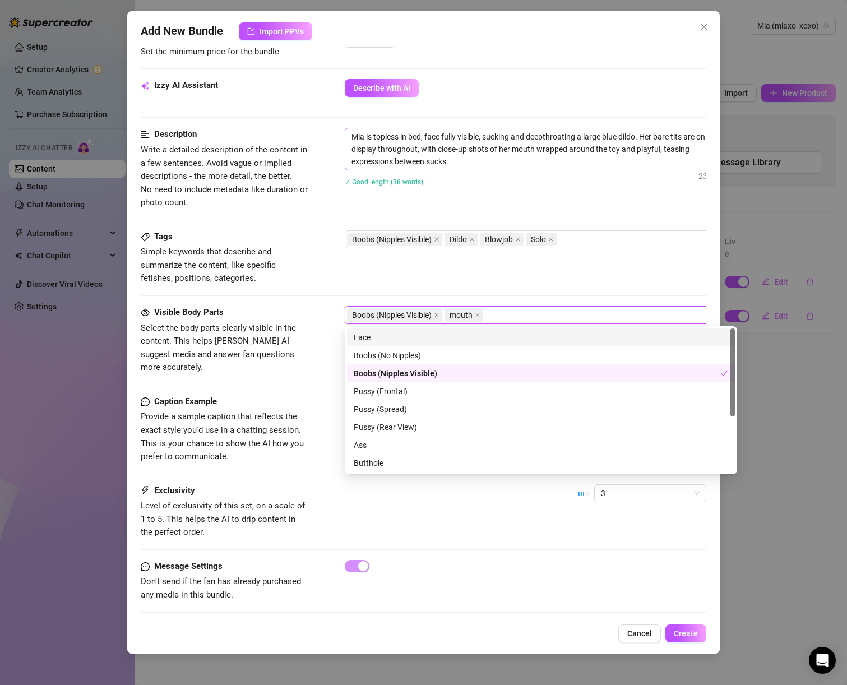
click at [469, 170] on span "Mia is topless in bed, face fully visible, sucking and deepthroating a large bl…" at bounding box center [541, 149] width 393 height 43
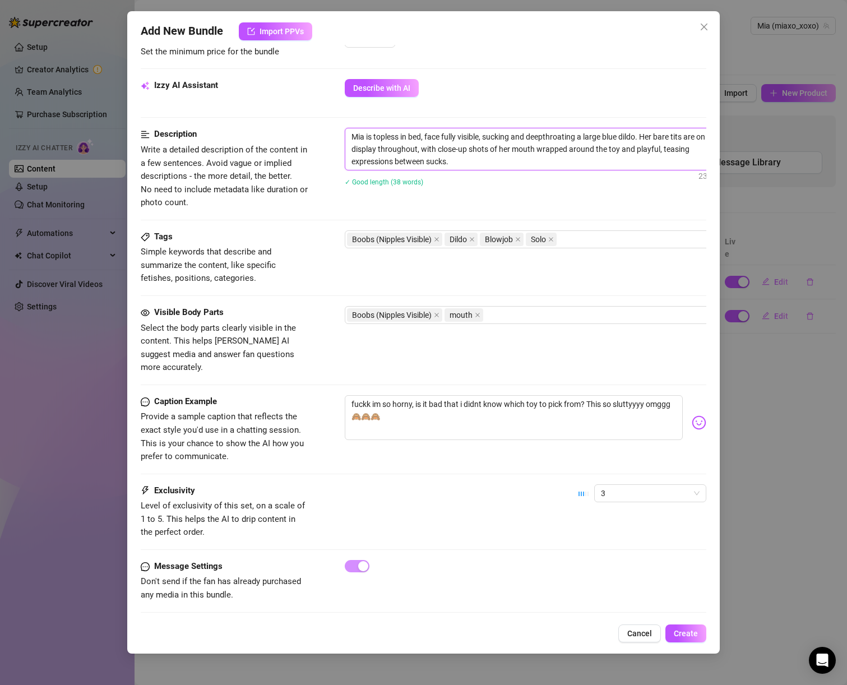
click at [640, 135] on textarea "Mia is topless in bed, face fully visible, sucking and deepthroating a large bl…" at bounding box center [540, 149] width 391 height 42
click at [584, 135] on textarea "Mia is topless in bed, face fully visible, sucking and deepthroating a large bl…" at bounding box center [540, 149] width 391 height 42
click at [550, 136] on textarea "Mia is topless in bed, face fully visible, sucking and deepthroating two large …" at bounding box center [540, 149] width 391 height 42
click at [547, 136] on textarea "Mia is topless in bed, face fully visible, sucking and deepthroating two large …" at bounding box center [540, 149] width 391 height 42
click at [642, 139] on textarea "Mia is topless in bed, face fully visible, sucking and deep throating two large…" at bounding box center [540, 149] width 391 height 42
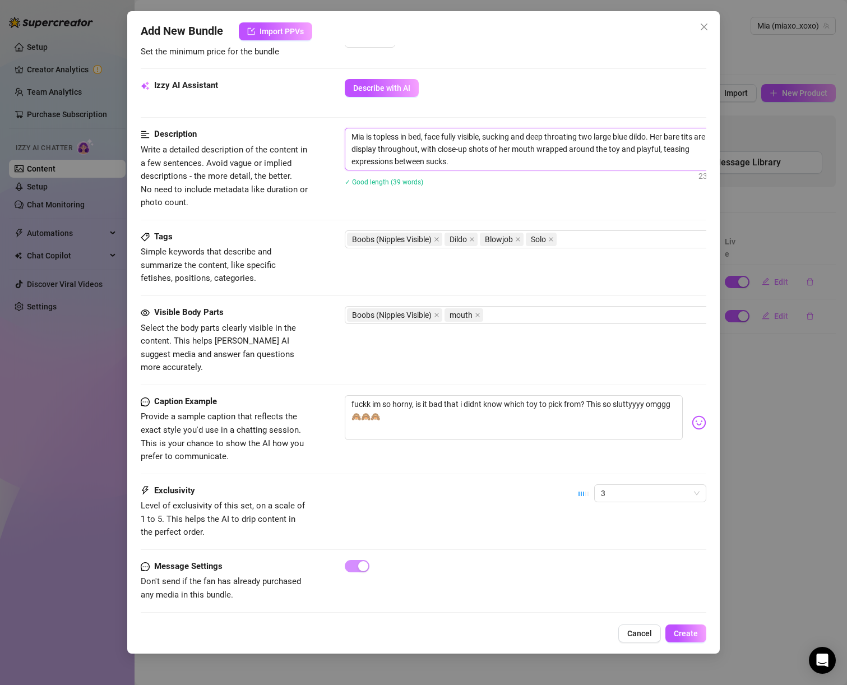
click at [648, 139] on textarea "Mia is topless in bed, face fully visible, sucking and deep throating two large…" at bounding box center [540, 149] width 391 height 42
click at [649, 139] on textarea "Mia is topless in bed, face fully visible, sucking and deep throating two large…" at bounding box center [540, 149] width 391 height 42
click at [474, 162] on textarea "Mia is topless in bed, face fully visible, sucking and deep throating two large…" at bounding box center [540, 149] width 391 height 42
click at [430, 160] on textarea "Mia is topless in bed, face fully visible, sucking and deep throating two large…" at bounding box center [540, 149] width 391 height 42
click at [427, 161] on textarea "Mia is topless in bed, face fully visible, sucking and deep throating two large…" at bounding box center [540, 149] width 391 height 42
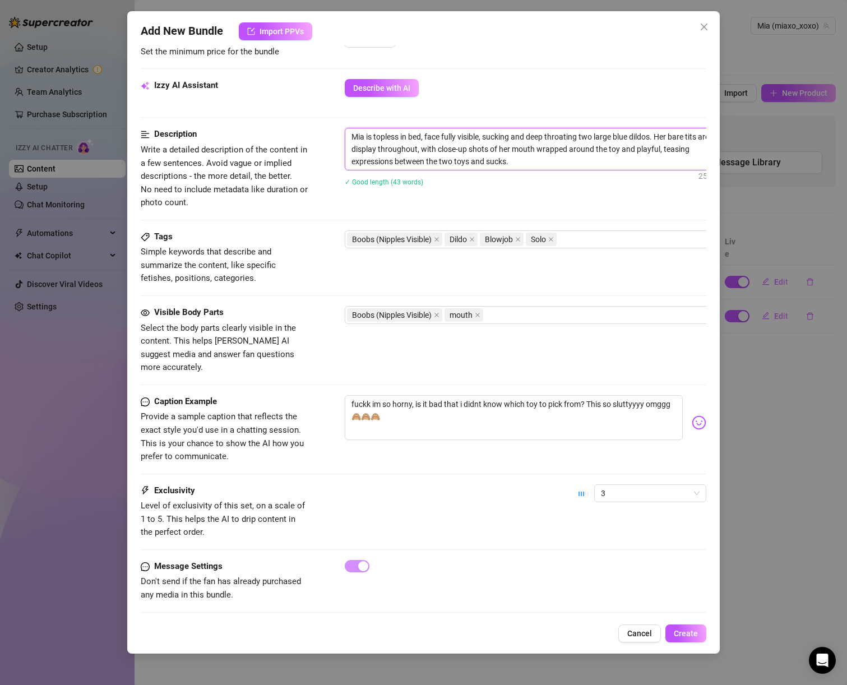
click at [504, 162] on textarea "Mia is topless in bed, face fully visible, sucking and deep throating two large…" at bounding box center [540, 149] width 391 height 42
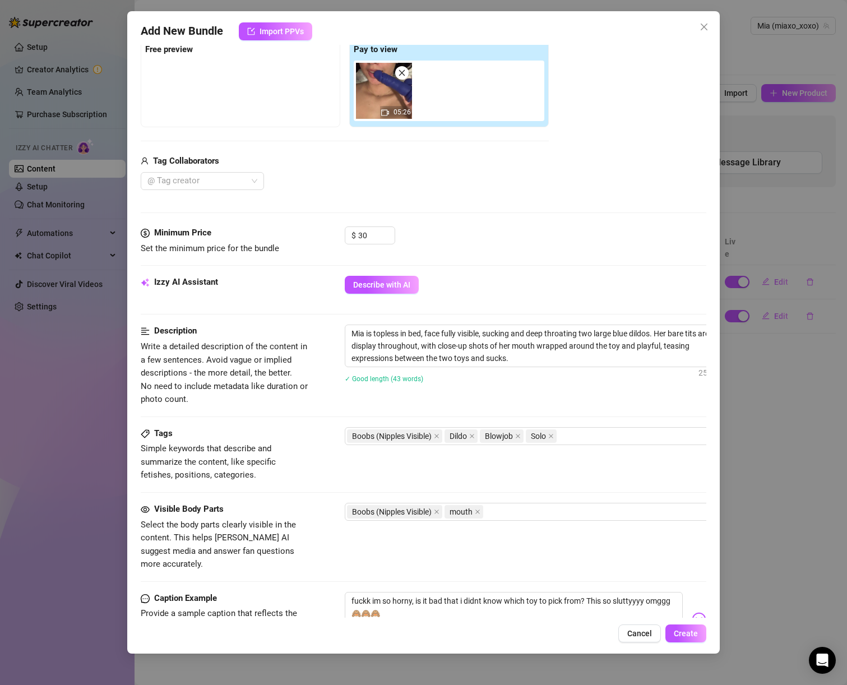
scroll to position [179, 0]
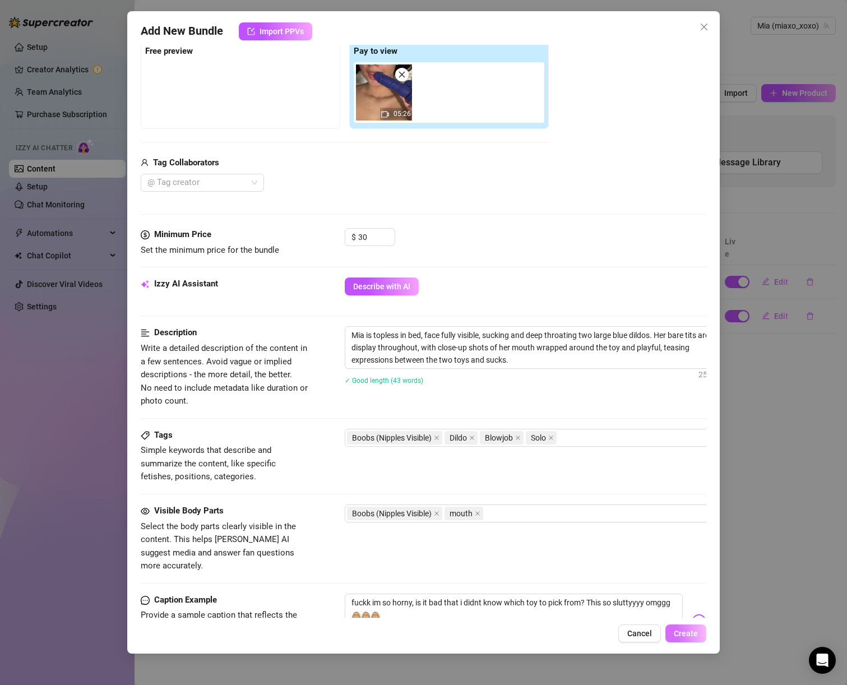
click at [685, 635] on span "Create" at bounding box center [686, 633] width 24 height 9
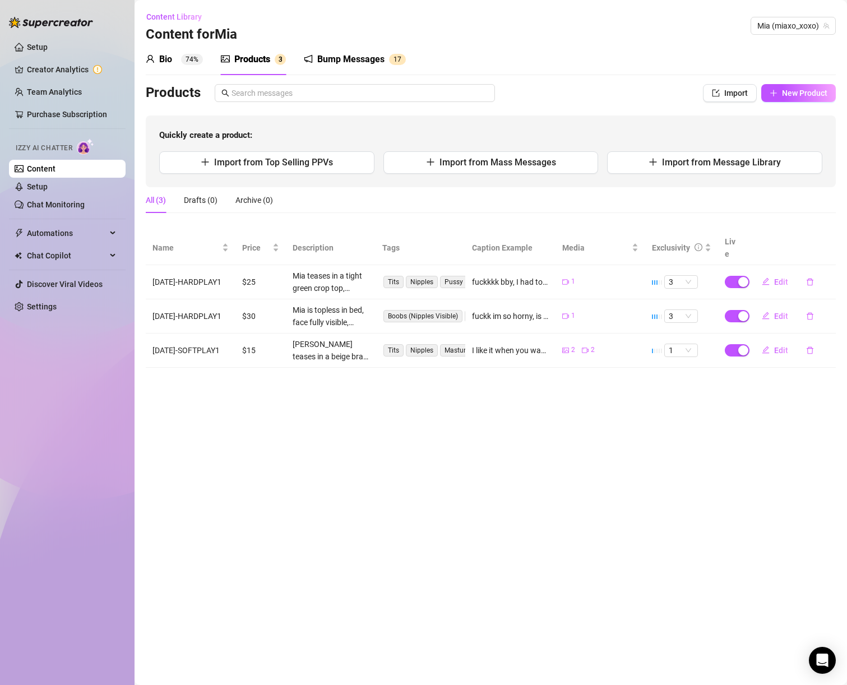
click at [347, 55] on div "Bump Messages" at bounding box center [350, 59] width 67 height 13
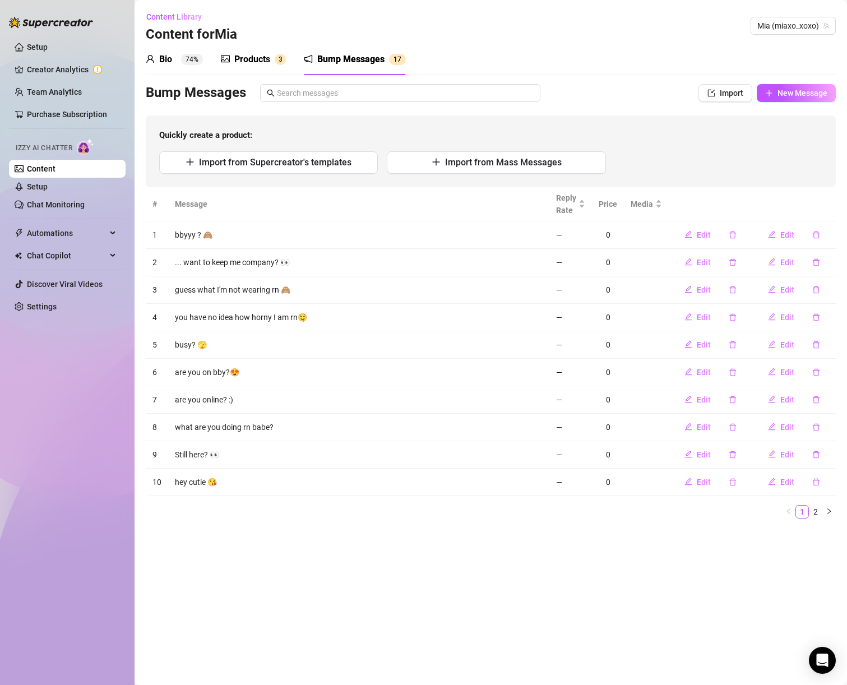
click at [251, 61] on div "Products" at bounding box center [252, 59] width 36 height 13
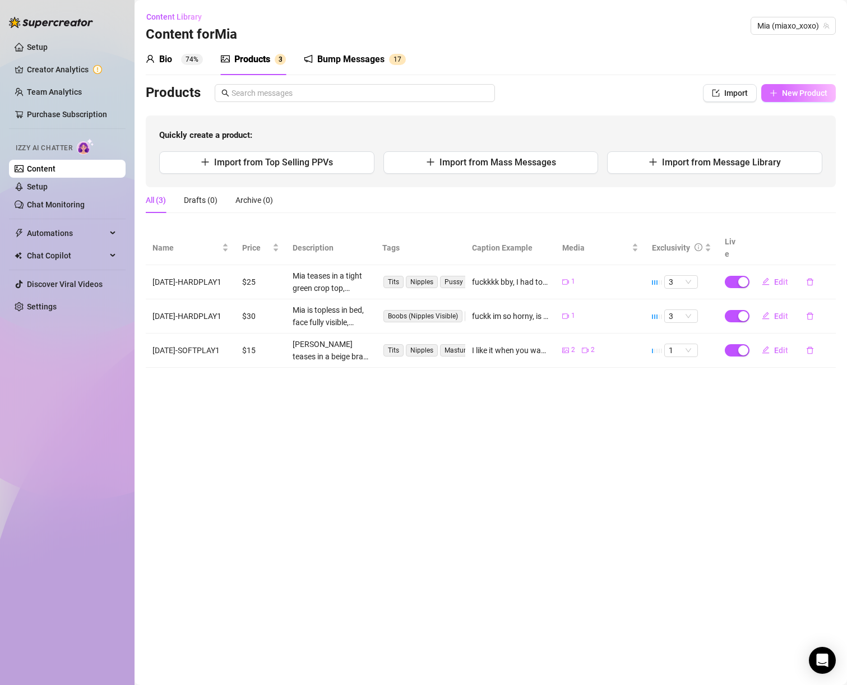
click at [808, 93] on span "New Product" at bounding box center [804, 93] width 45 height 9
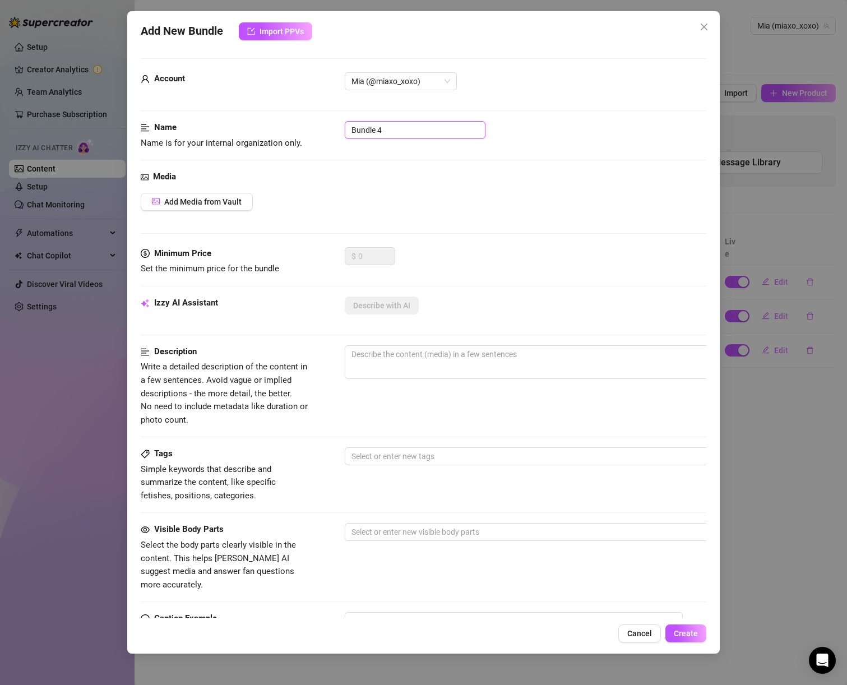
click at [367, 137] on input "Bundle 4" at bounding box center [415, 130] width 141 height 18
paste input "[DATE]-MORNING1"
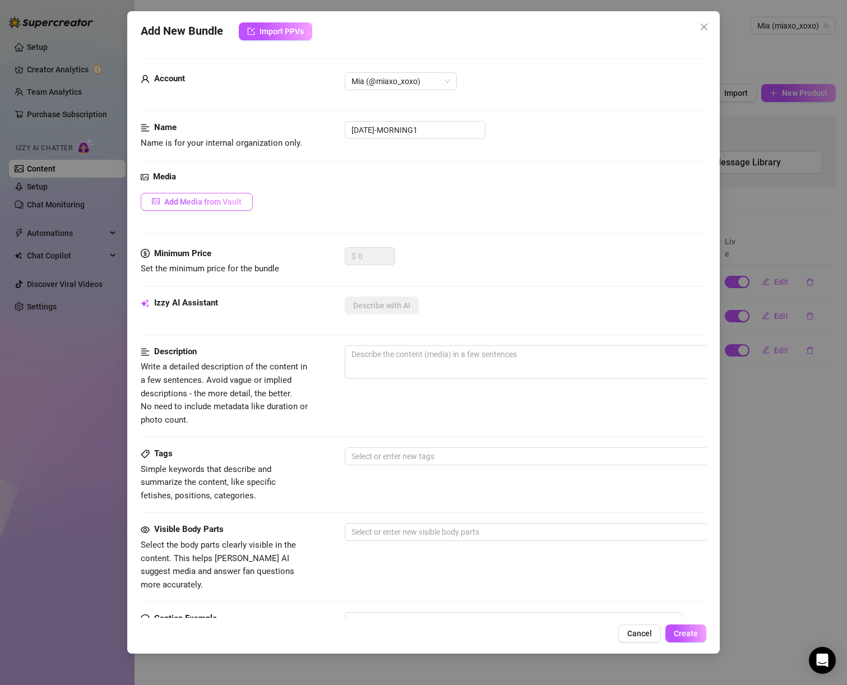
click at [212, 209] on button "Add Media from Vault" at bounding box center [197, 202] width 112 height 18
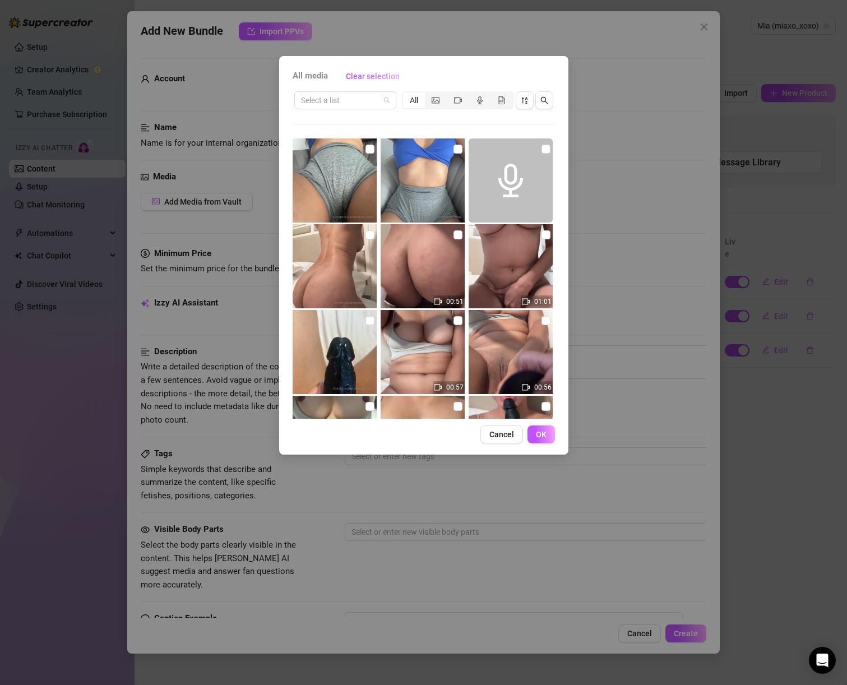
drag, startPoint x: 383, startPoint y: 100, endPoint x: 225, endPoint y: 80, distance: 158.3
click at [383, 101] on span at bounding box center [345, 100] width 89 height 17
click at [380, 92] on span at bounding box center [345, 100] width 89 height 17
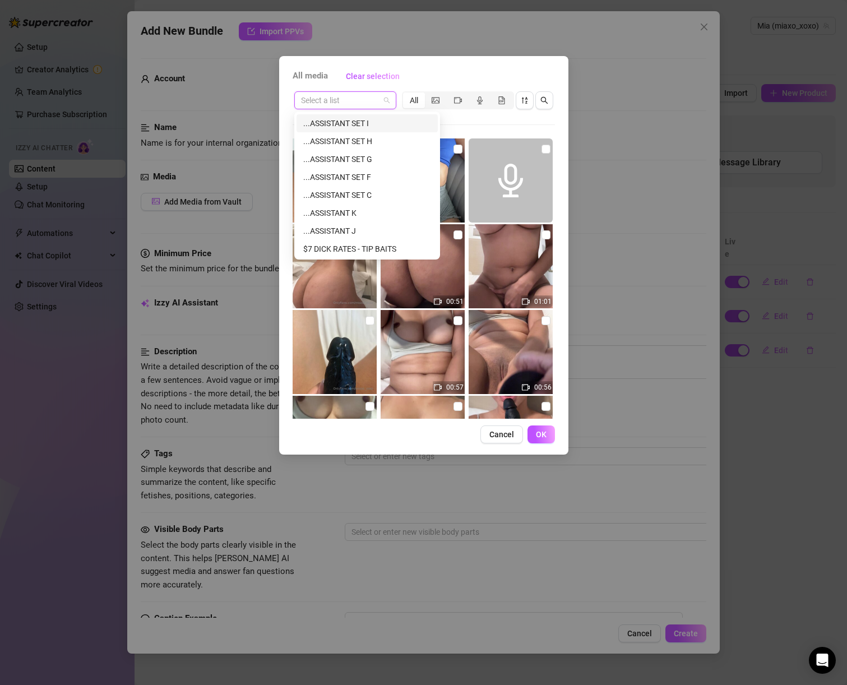
scroll to position [4056, 0]
paste input "[DATE]-MORNING1"
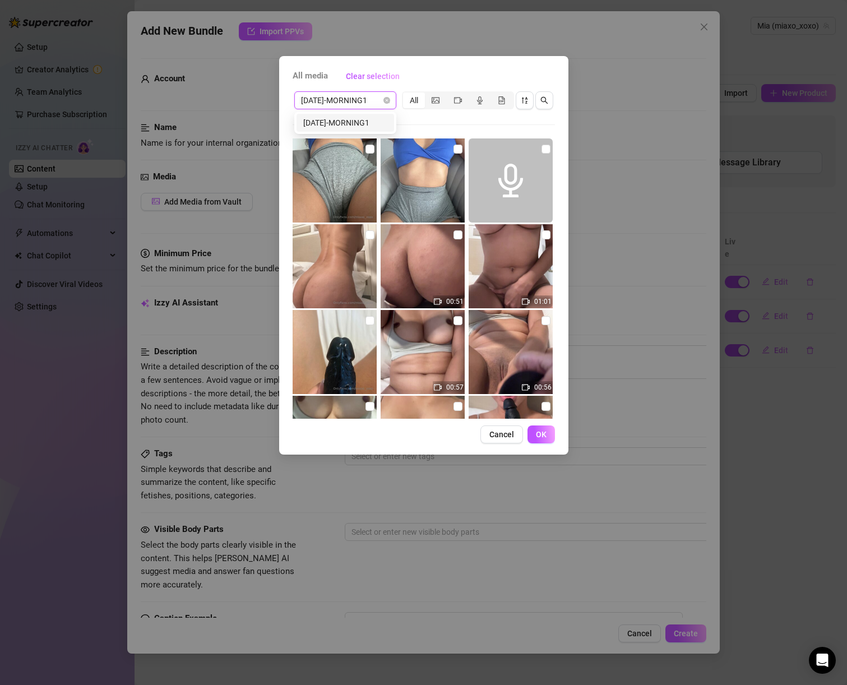
scroll to position [0, 0]
click at [365, 122] on div "[DATE]-MORNING1" at bounding box center [345, 123] width 84 height 12
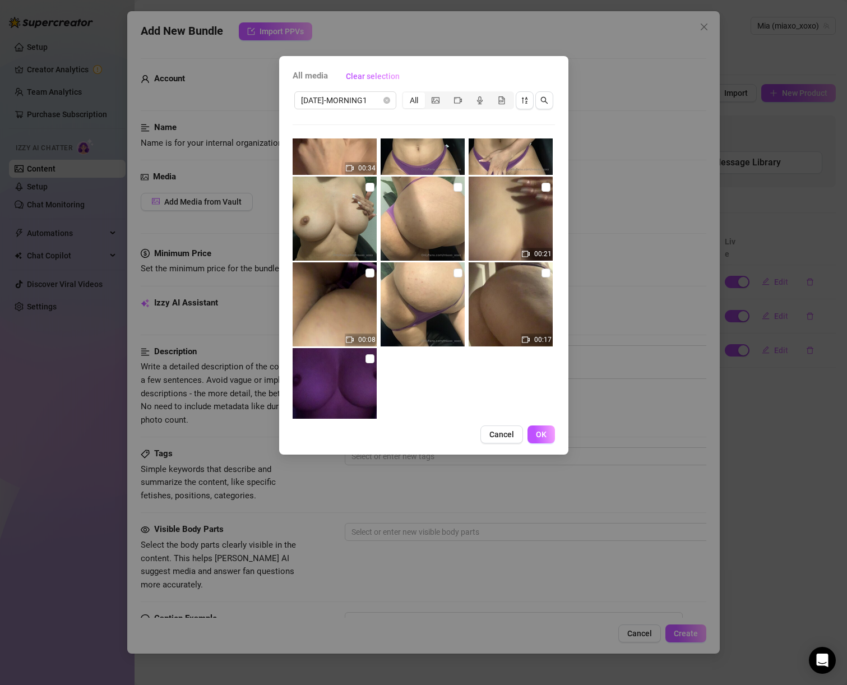
scroll to position [80, 0]
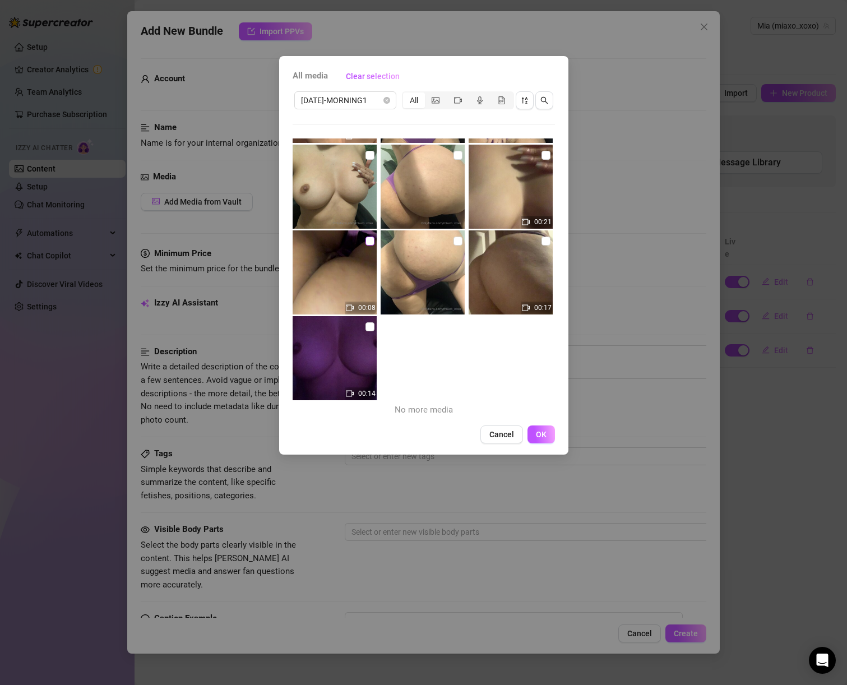
click at [370, 241] on input "checkbox" at bounding box center [370, 241] width 9 height 9
click at [366, 330] on input "checkbox" at bounding box center [370, 327] width 9 height 9
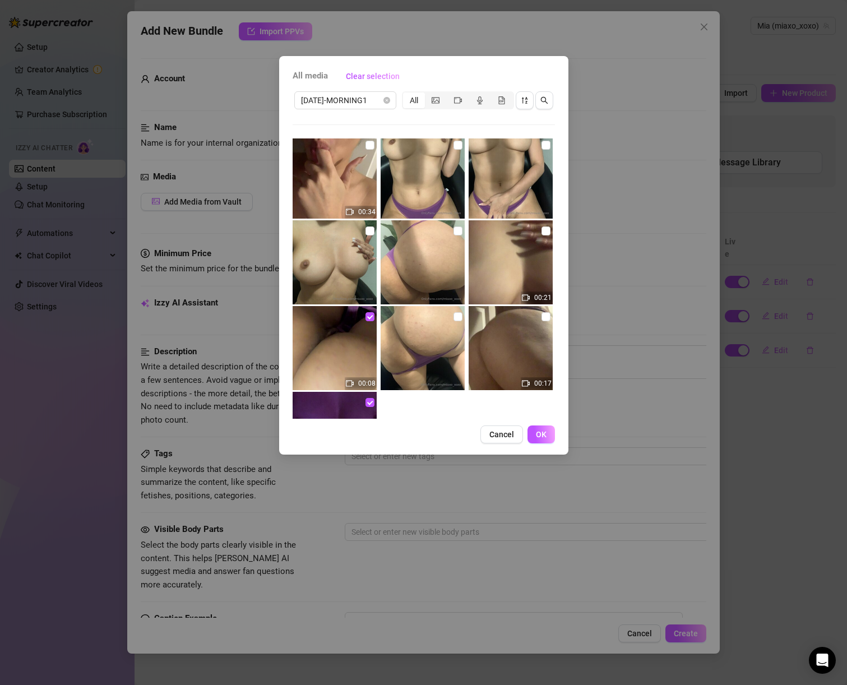
scroll to position [0, 0]
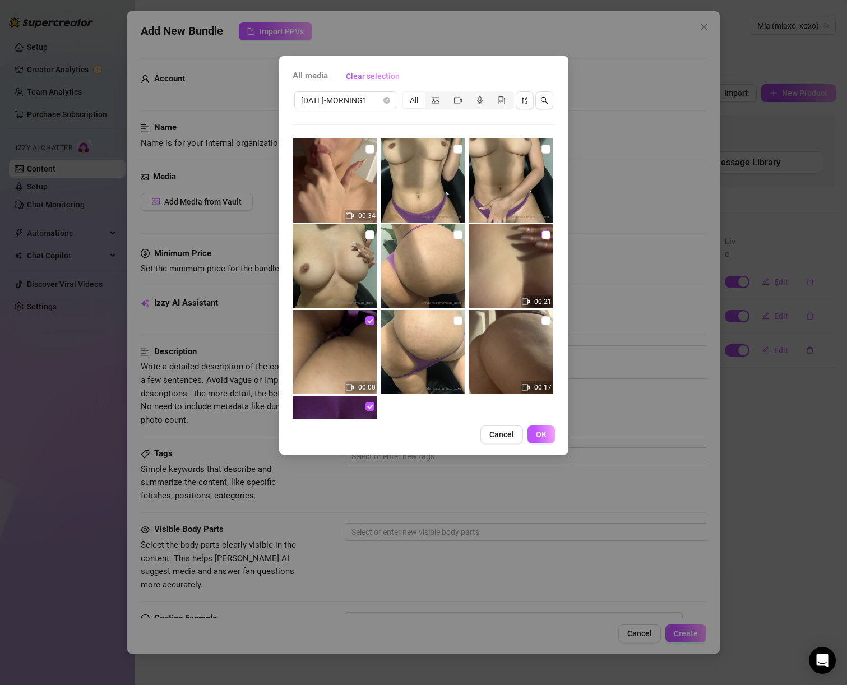
click at [542, 233] on input "checkbox" at bounding box center [546, 235] width 9 height 9
click at [368, 147] on input "checkbox" at bounding box center [370, 149] width 9 height 9
drag, startPoint x: 455, startPoint y: 149, endPoint x: 457, endPoint y: 200, distance: 50.5
click at [455, 149] on input "checkbox" at bounding box center [458, 149] width 9 height 9
click at [454, 232] on input "checkbox" at bounding box center [458, 235] width 9 height 9
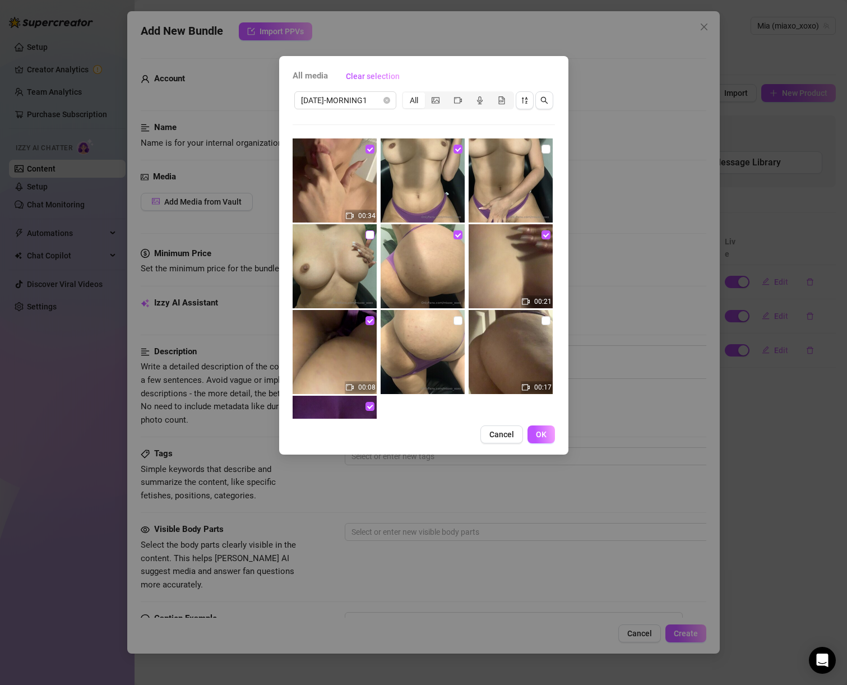
click at [370, 233] on input "checkbox" at bounding box center [370, 235] width 9 height 9
drag, startPoint x: 541, startPoint y: 146, endPoint x: 523, endPoint y: 142, distance: 18.9
click at [542, 146] on input "checkbox" at bounding box center [546, 149] width 9 height 9
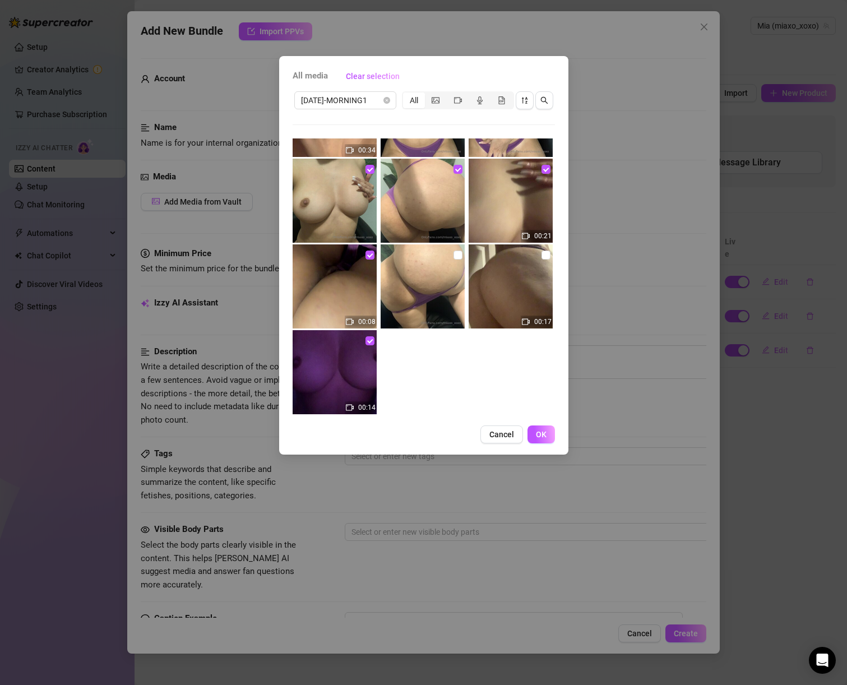
scroll to position [80, 0]
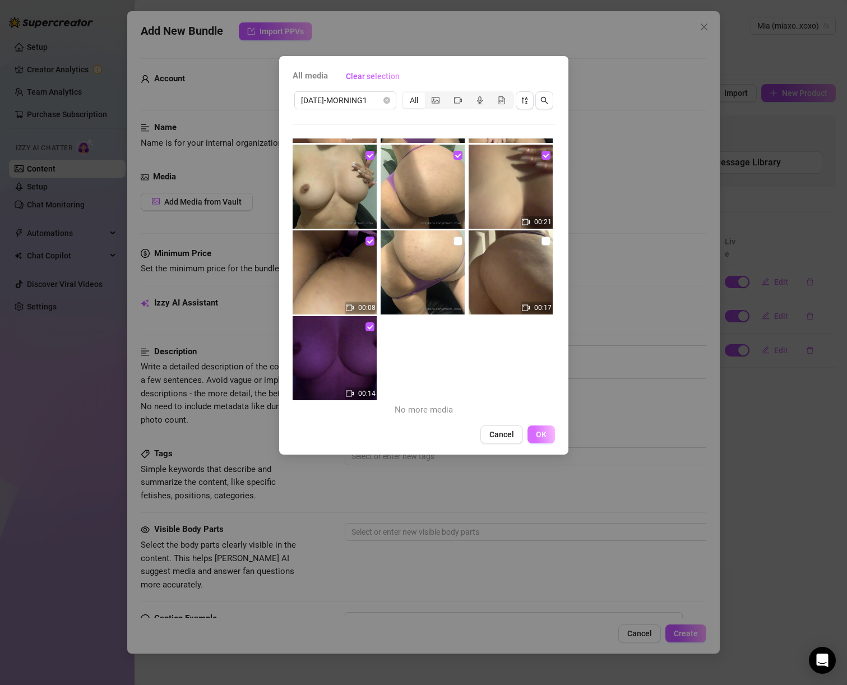
click at [542, 439] on span "OK" at bounding box center [541, 434] width 11 height 9
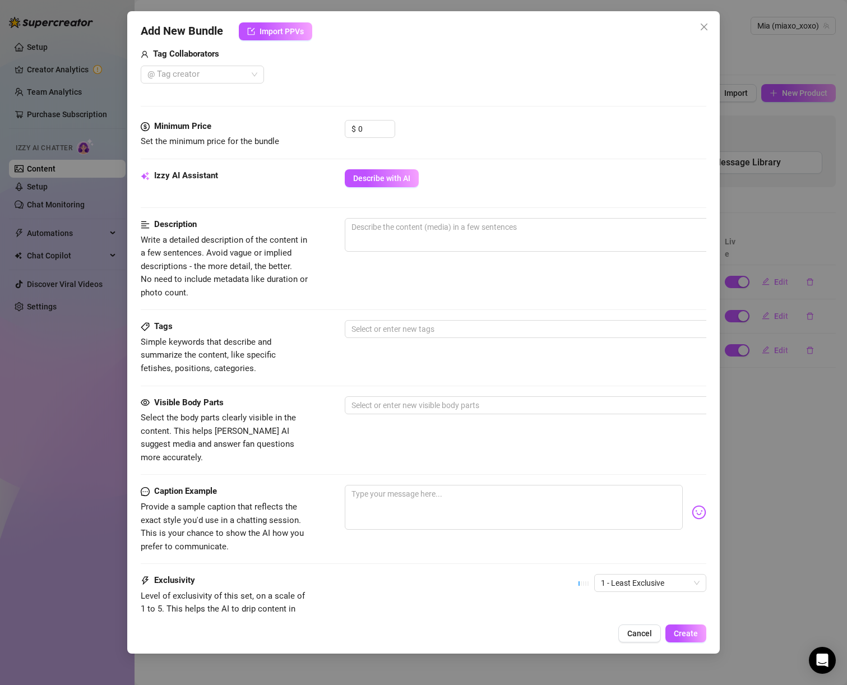
scroll to position [486, 0]
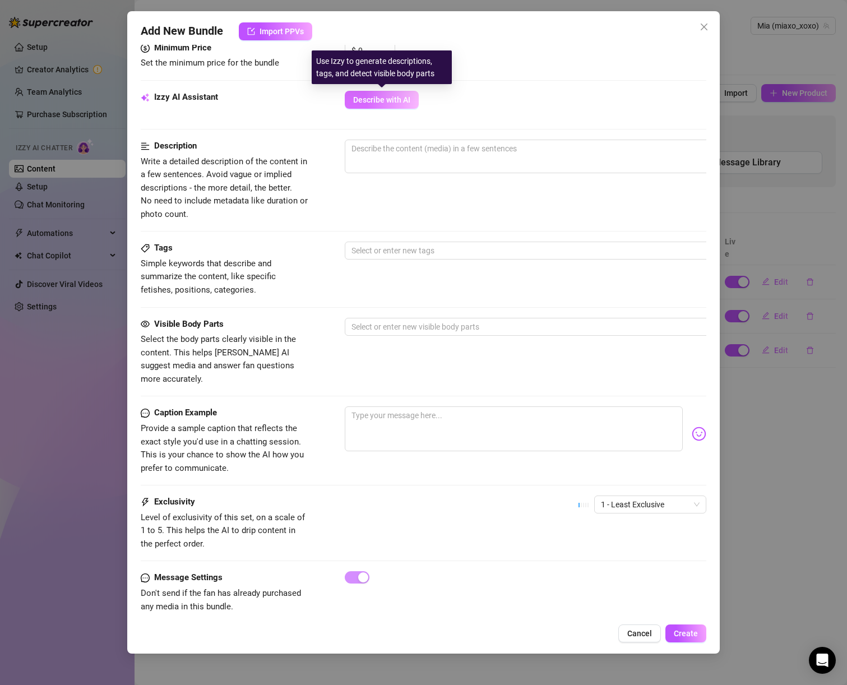
click at [374, 99] on span "Describe with AI" at bounding box center [381, 99] width 57 height 9
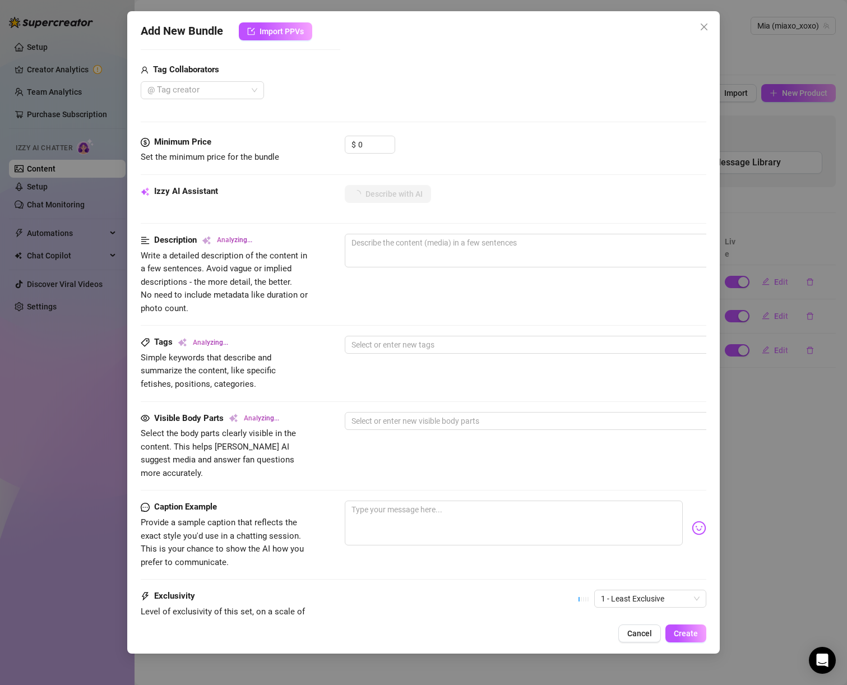
scroll to position [389, 0]
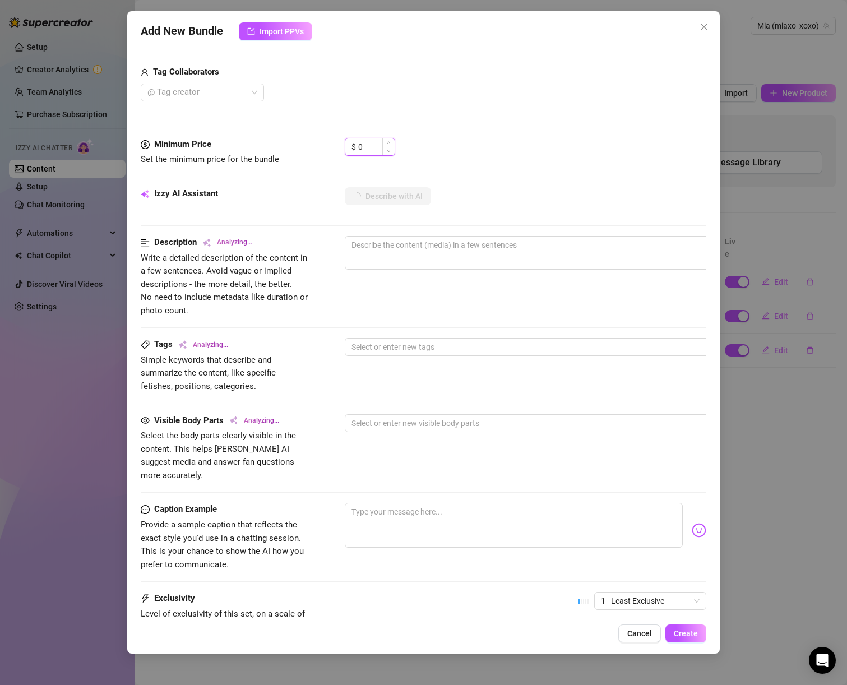
click at [372, 146] on input "0" at bounding box center [376, 147] width 36 height 17
click at [372, 145] on input "0" at bounding box center [376, 147] width 36 height 17
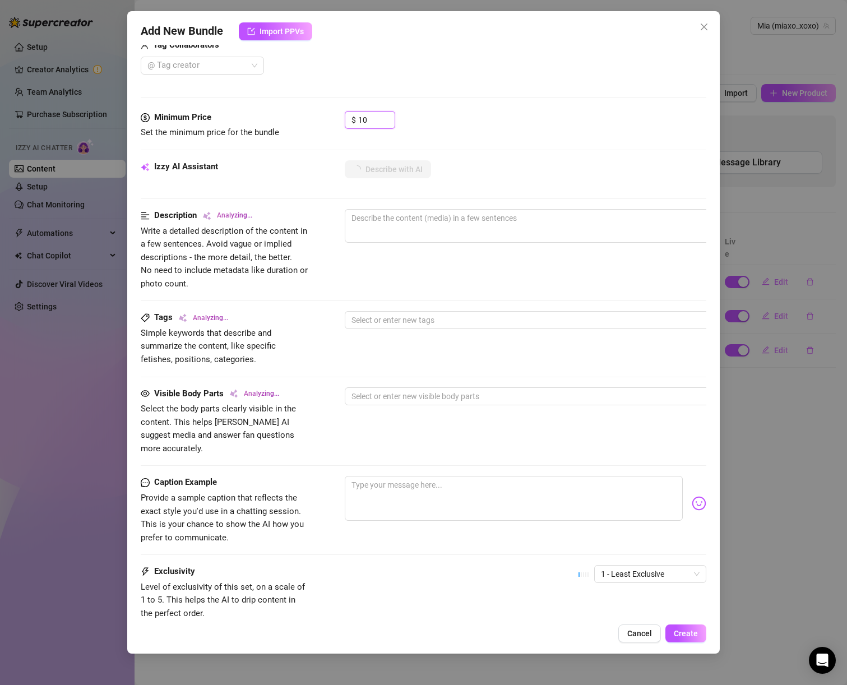
scroll to position [497, 0]
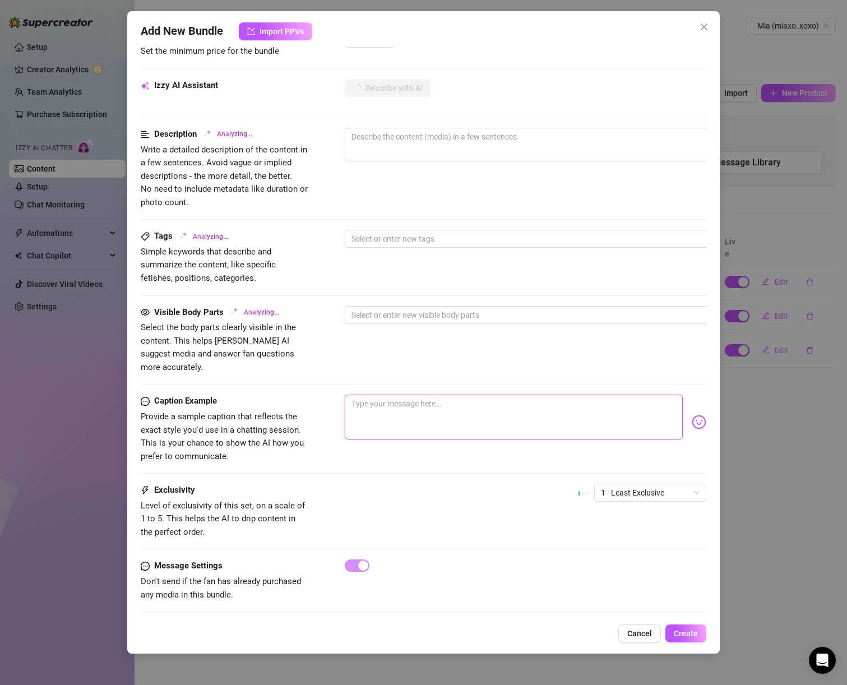
click at [400, 416] on textarea at bounding box center [514, 417] width 339 height 45
click at [624, 485] on span "1 - Least Exclusive" at bounding box center [650, 493] width 99 height 17
click at [624, 515] on div "2" at bounding box center [642, 520] width 94 height 12
click at [450, 421] on textarea at bounding box center [514, 417] width 339 height 45
click at [444, 395] on textarea "Im just over here horny assss fuckkkkk" at bounding box center [514, 417] width 339 height 45
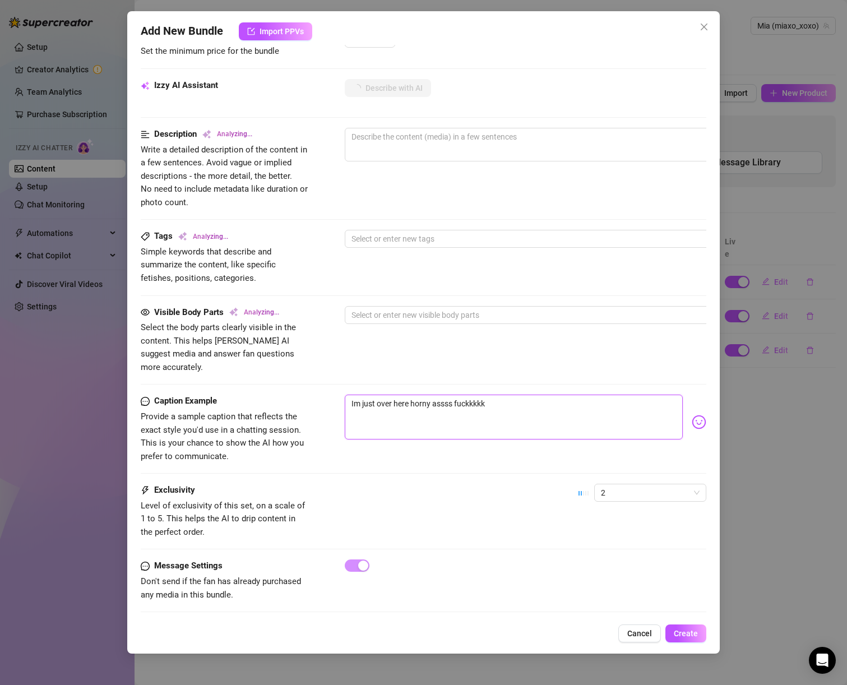
click at [444, 395] on textarea "Im just over here horny assss fuckkkkk" at bounding box center [514, 417] width 339 height 45
click at [467, 395] on textarea "Im just over here horny as fuckkkkk" at bounding box center [514, 417] width 339 height 45
click at [472, 395] on textarea "Im just over here horny as fuckkkkk" at bounding box center [514, 417] width 339 height 45
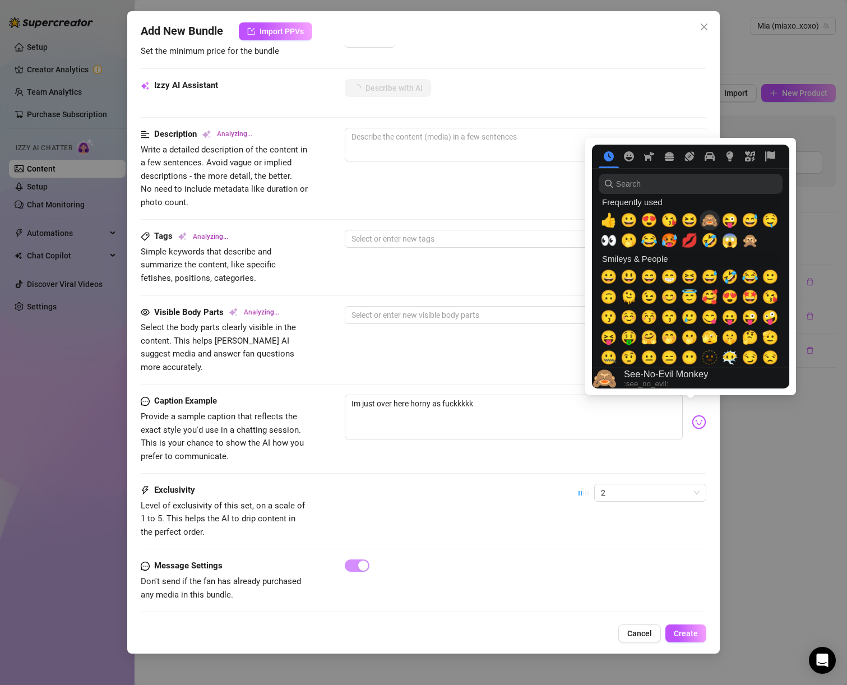
click at [709, 219] on span "🙈" at bounding box center [710, 221] width 17 height 16
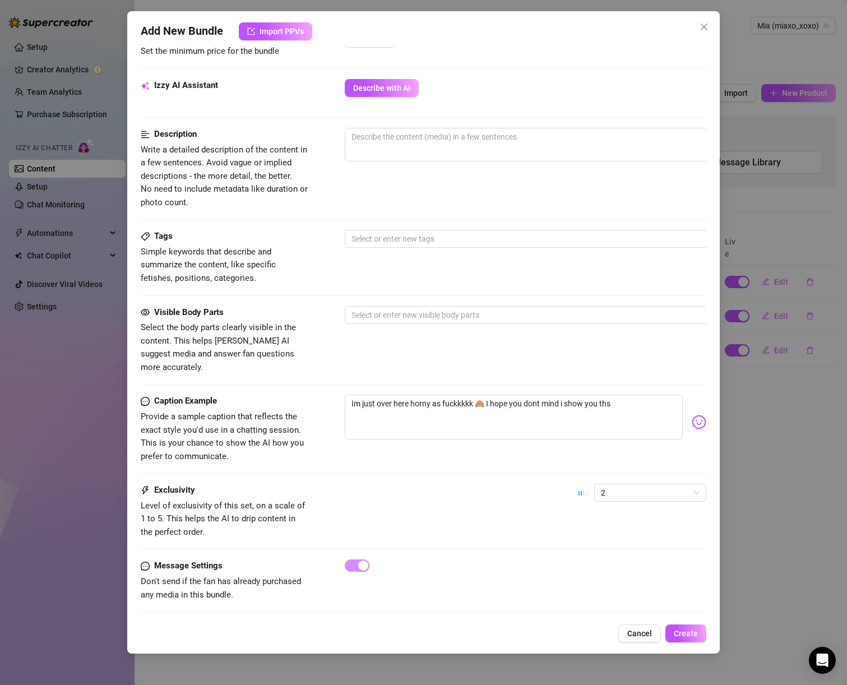
click at [352, 197] on div "Description Write a detailed description of the content in a few sentences. Avo…" at bounding box center [424, 168] width 566 height 81
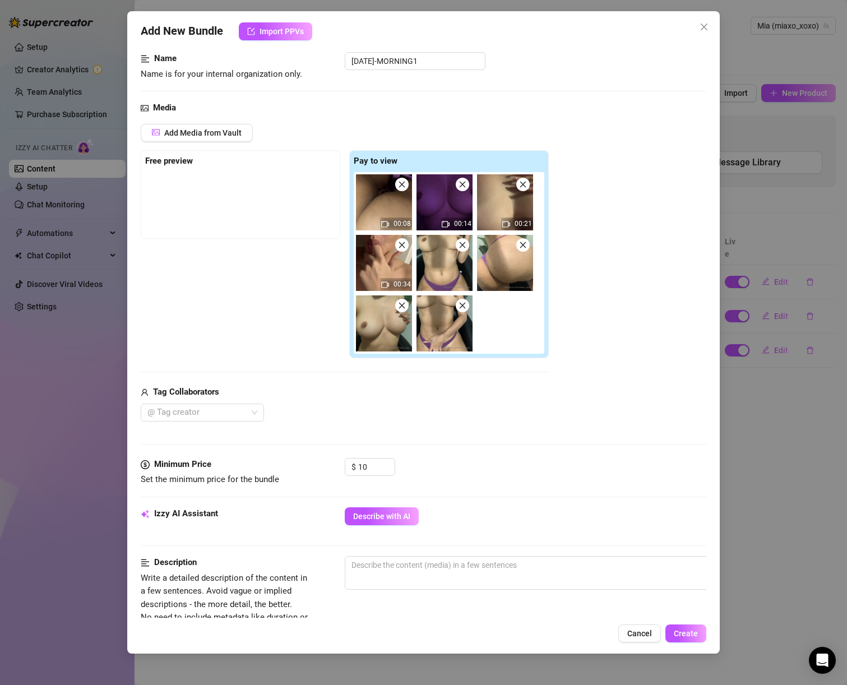
scroll to position [225, 0]
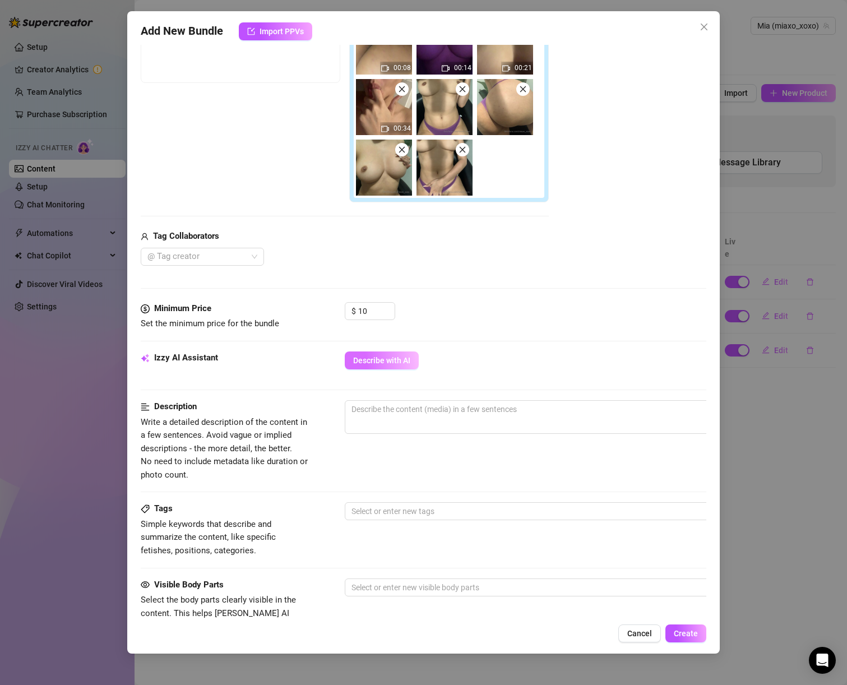
click at [377, 361] on span "Describe with AI" at bounding box center [381, 360] width 57 height 9
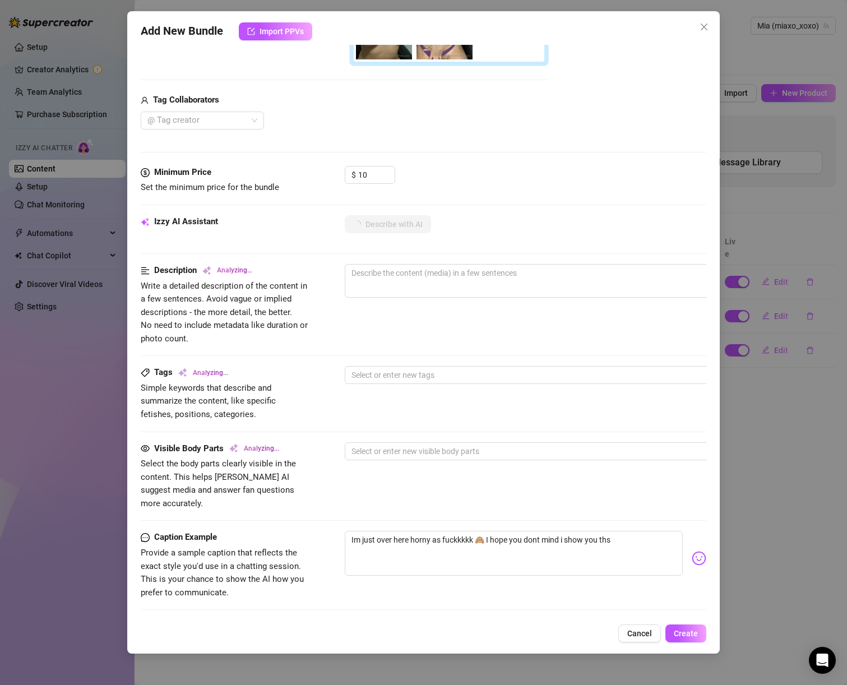
scroll to position [363, 0]
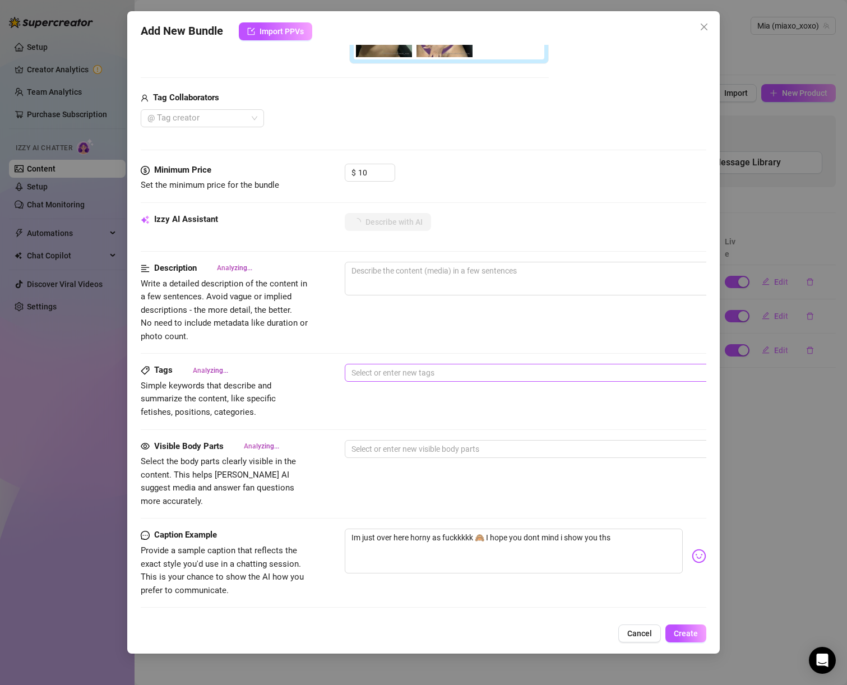
click at [374, 372] on div at bounding box center [535, 373] width 376 height 16
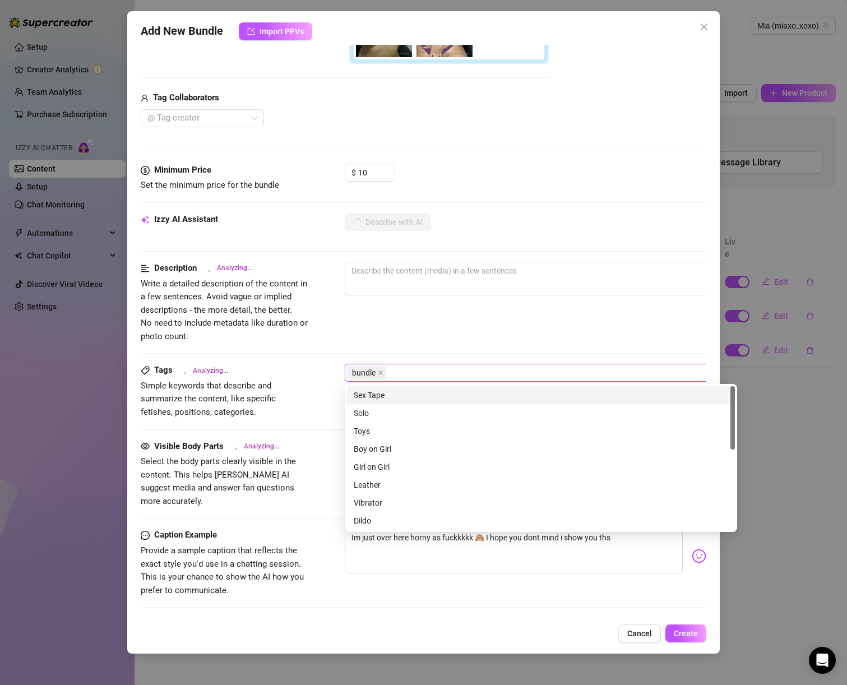
click at [375, 339] on div "Description Analyzing... Write a detailed description of the content in a few s…" at bounding box center [424, 302] width 566 height 81
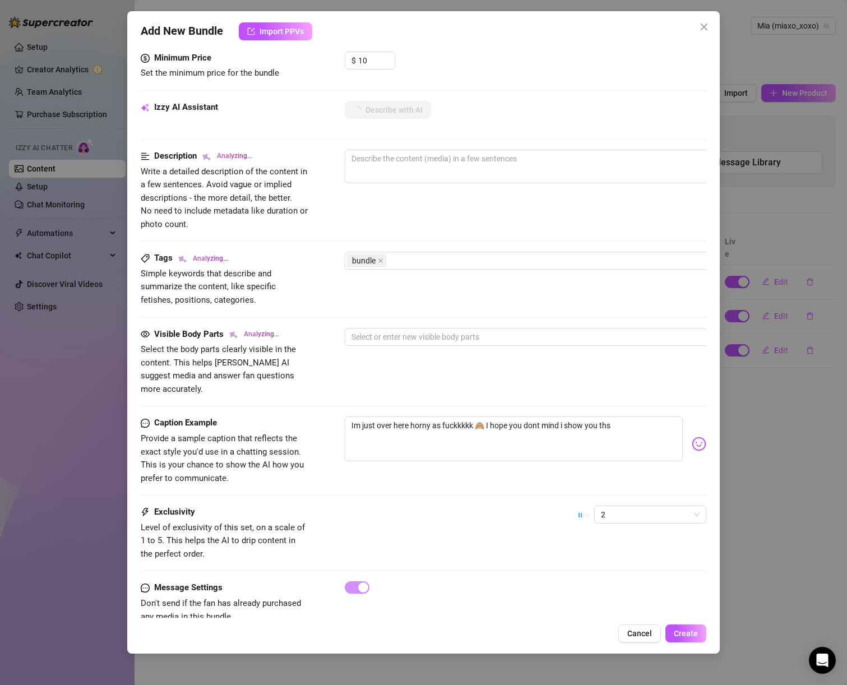
scroll to position [497, 0]
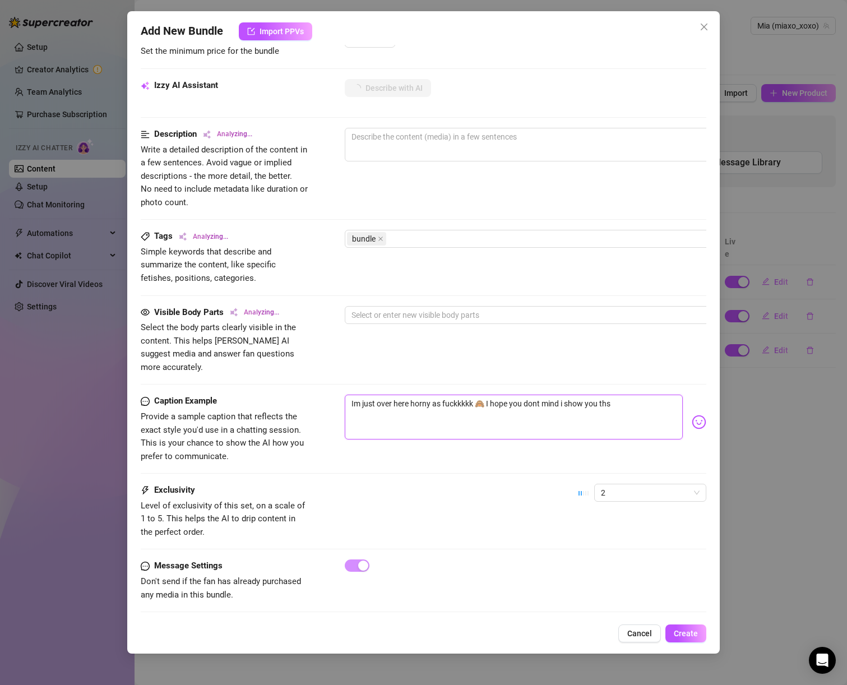
click at [573, 400] on textarea "Im just over here horny as fuckkkkk 🙈 I hope you dont mind i show you ths" at bounding box center [514, 417] width 339 height 45
click at [607, 395] on textarea "Im just over here horny as fuckkkkk 🙈 I hope you dont mind i show you ths" at bounding box center [514, 417] width 339 height 45
click at [647, 395] on textarea "Im just over here horny as fuckkkkk 🙈 I hope you dont mind i show you this" at bounding box center [514, 417] width 339 height 45
click at [701, 639] on button "Create" at bounding box center [686, 634] width 41 height 18
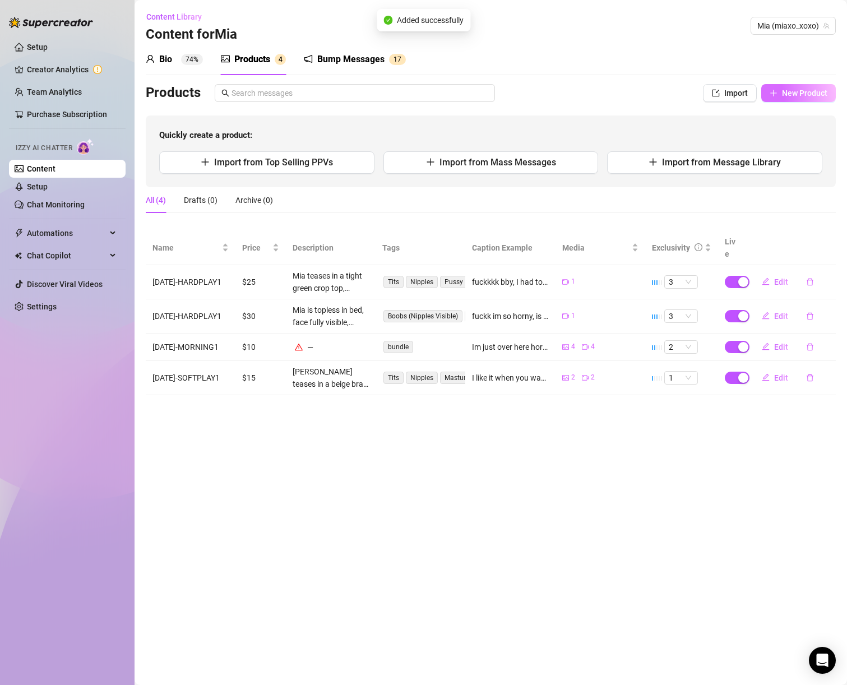
click at [810, 90] on span "New Product" at bounding box center [804, 93] width 45 height 9
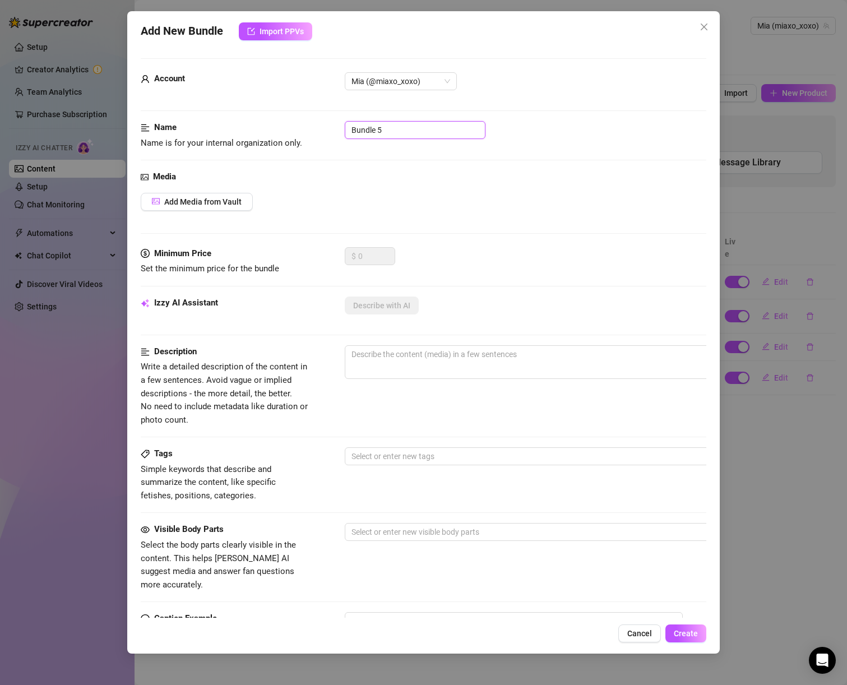
click at [376, 125] on input "Bundle 5" at bounding box center [415, 130] width 141 height 18
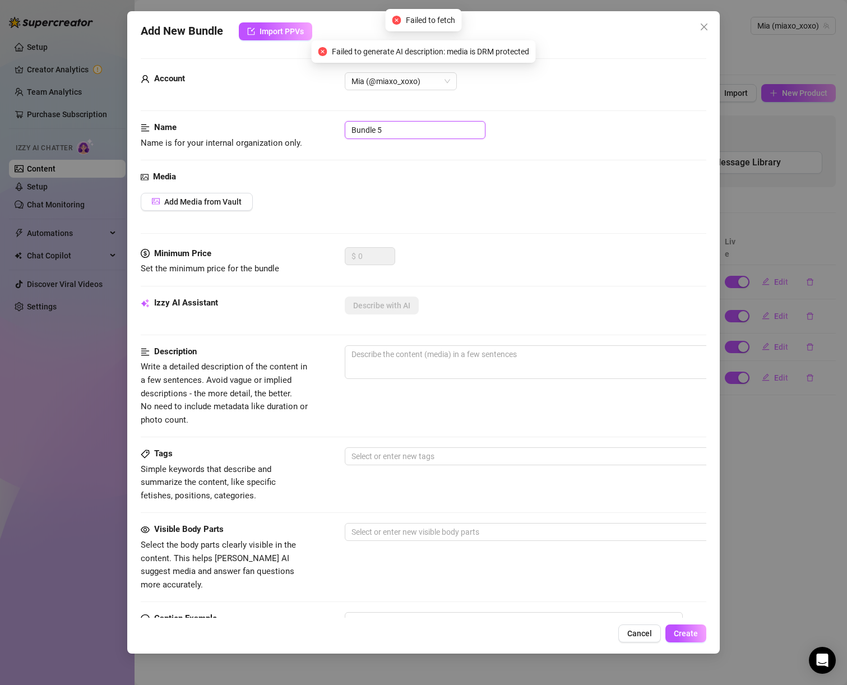
paste input "[DATE]-HARDPLAY1"
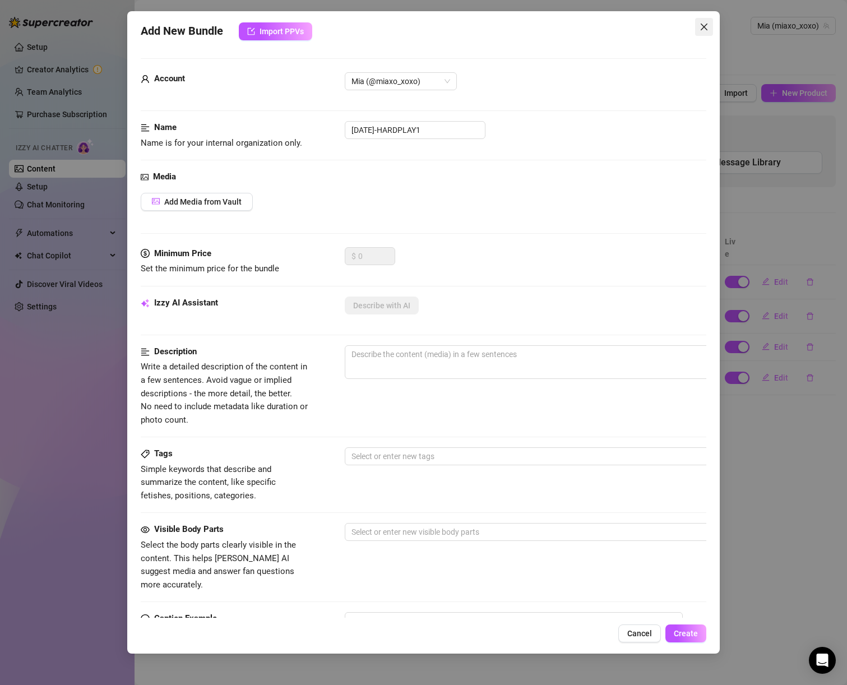
click at [711, 24] on span "Close" at bounding box center [704, 26] width 18 height 9
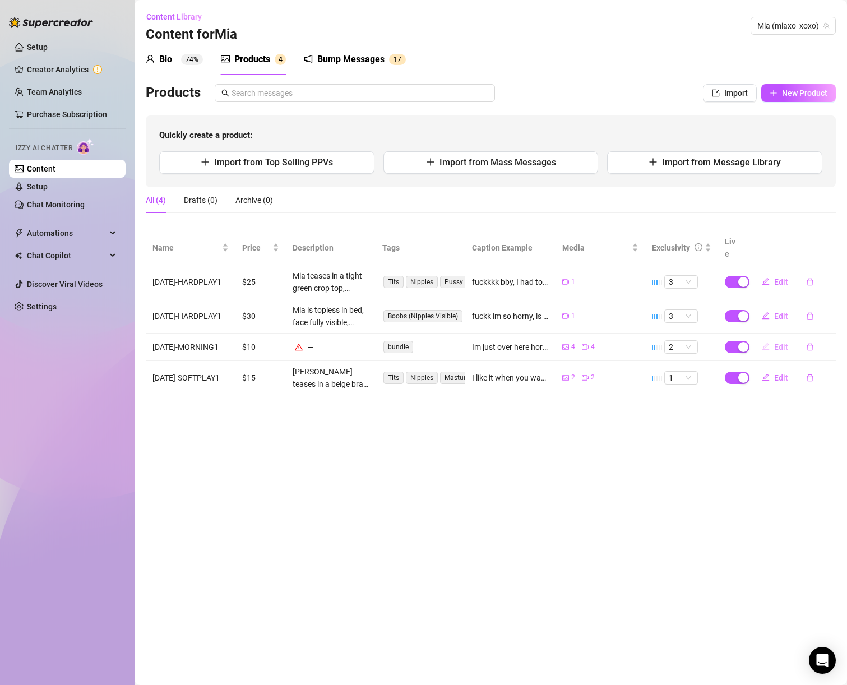
click at [774, 338] on button "Edit" at bounding box center [775, 347] width 44 height 18
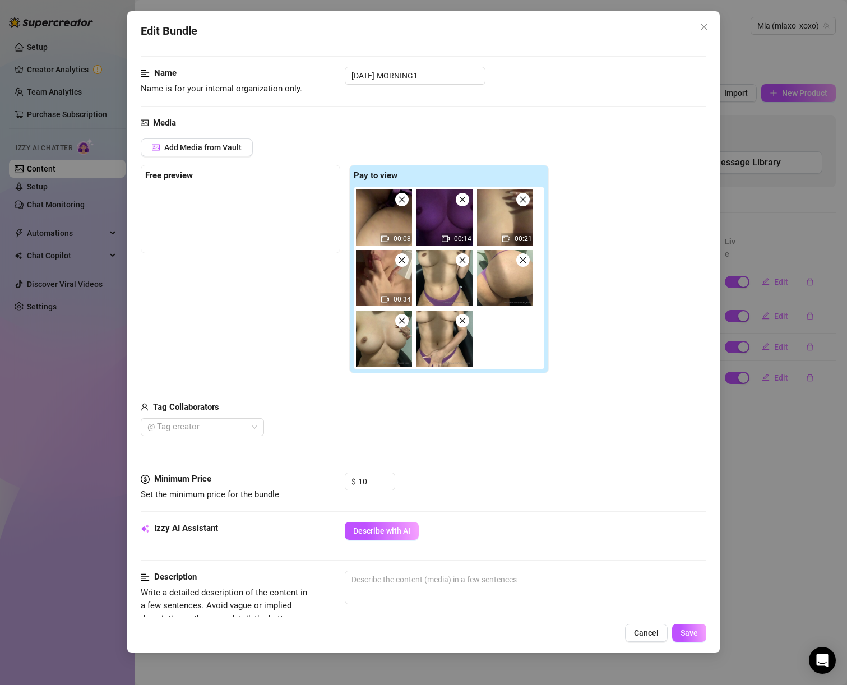
scroll to position [497, 0]
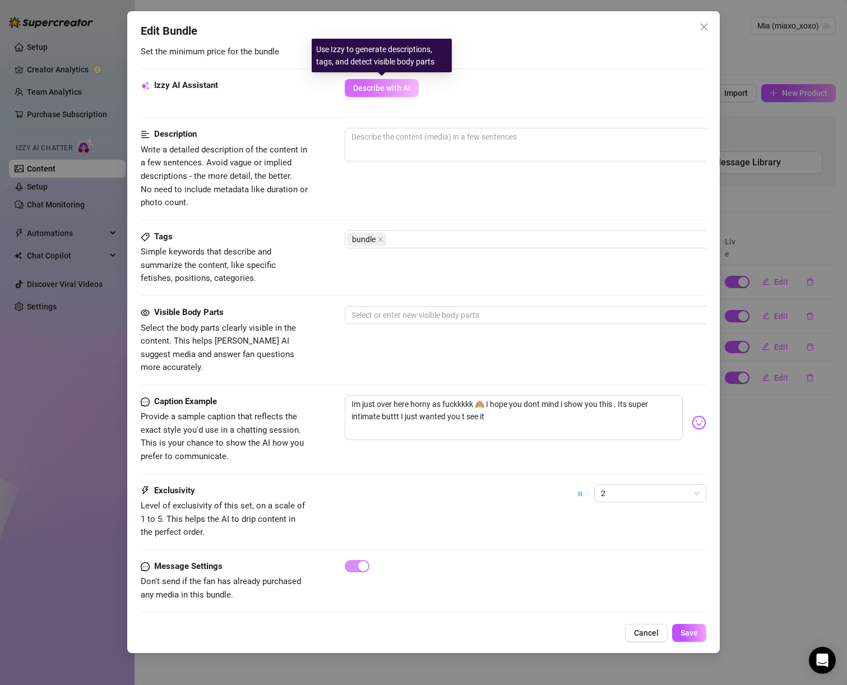
click at [364, 85] on span "Describe with AI" at bounding box center [381, 88] width 57 height 9
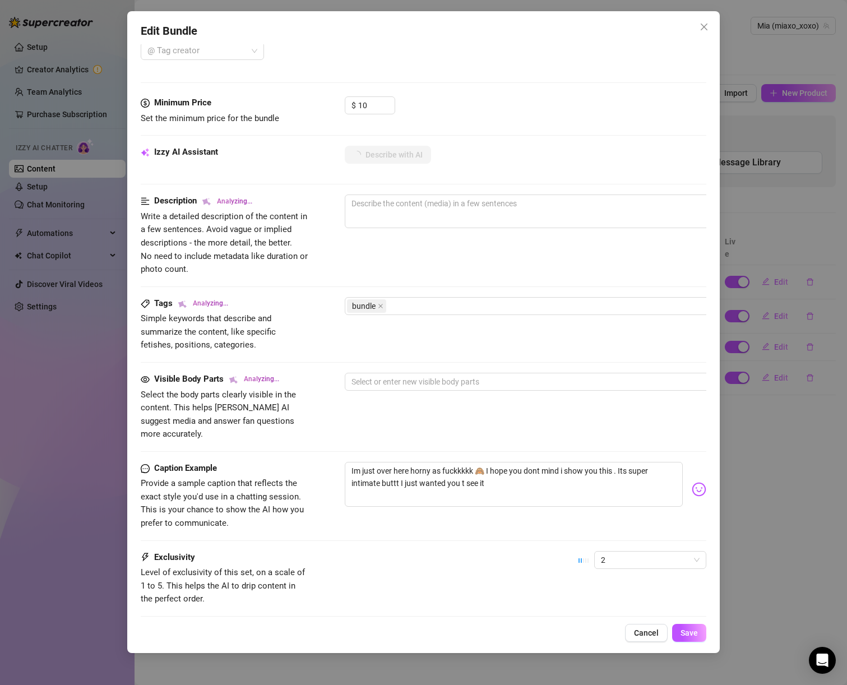
scroll to position [448, 0]
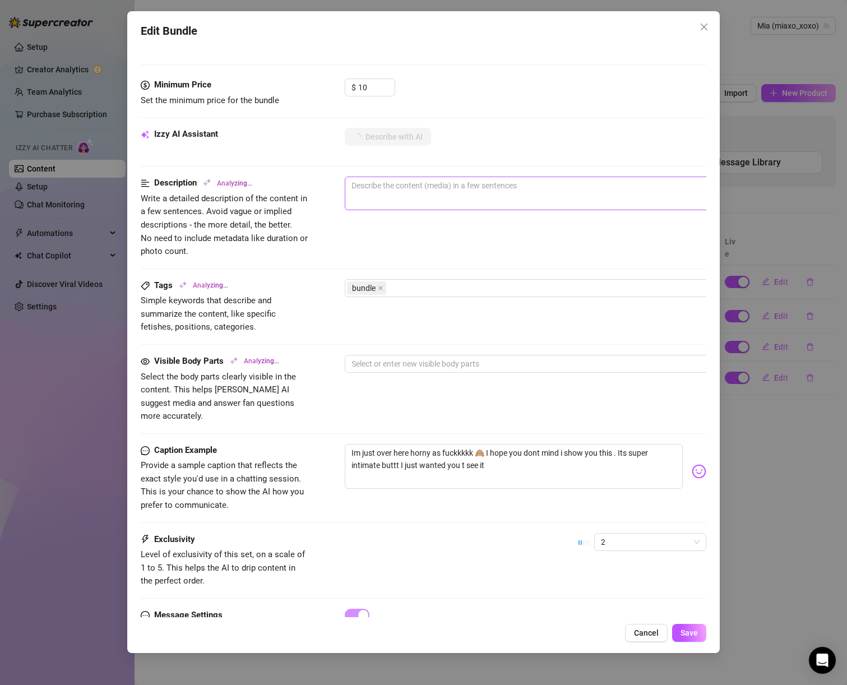
click at [389, 196] on span "0 / 1000" at bounding box center [541, 194] width 393 height 34
click at [388, 191] on textarea at bounding box center [540, 185] width 391 height 17
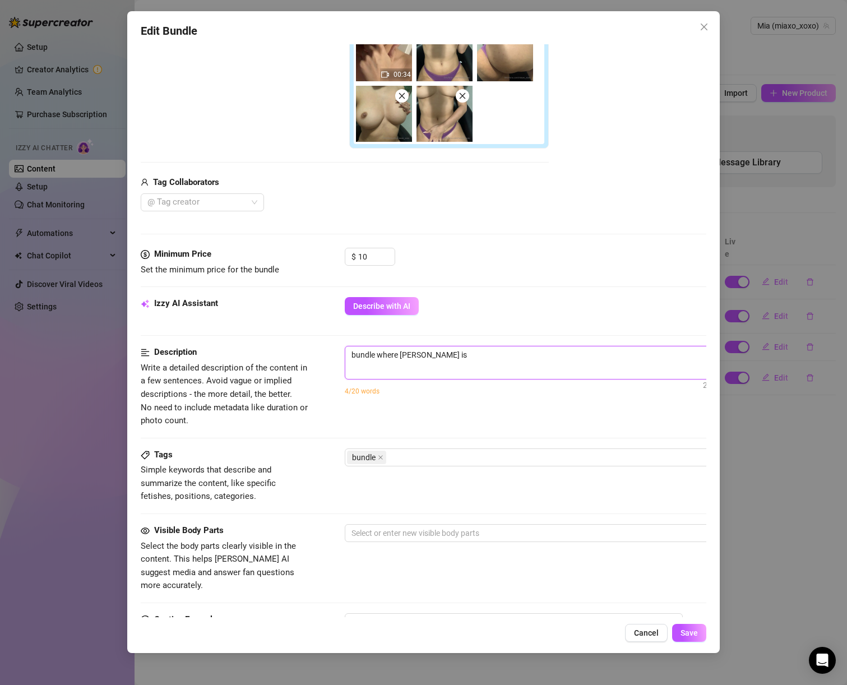
scroll to position [67, 0]
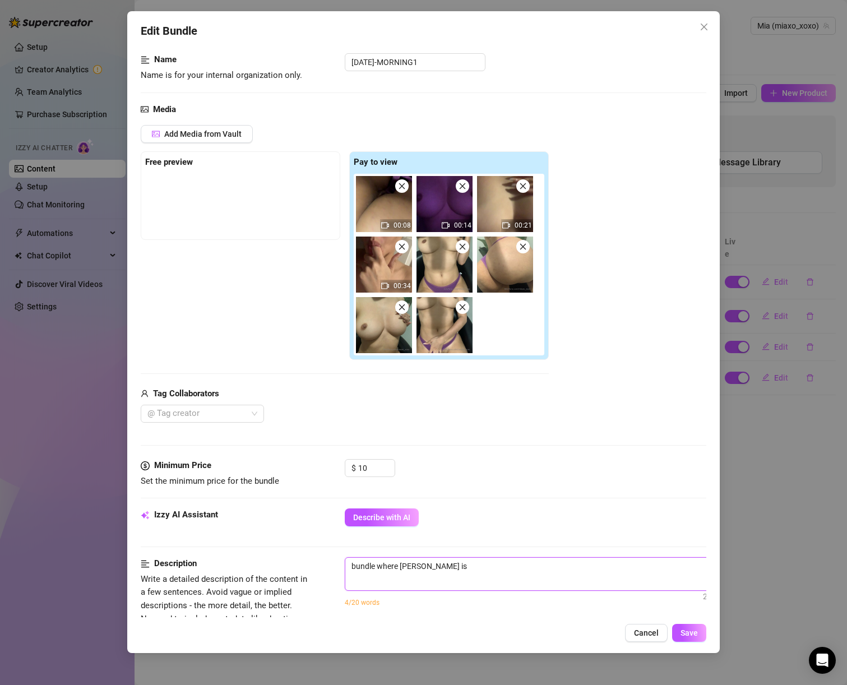
click at [436, 566] on textarea "bundle where [PERSON_NAME] is" at bounding box center [540, 566] width 391 height 17
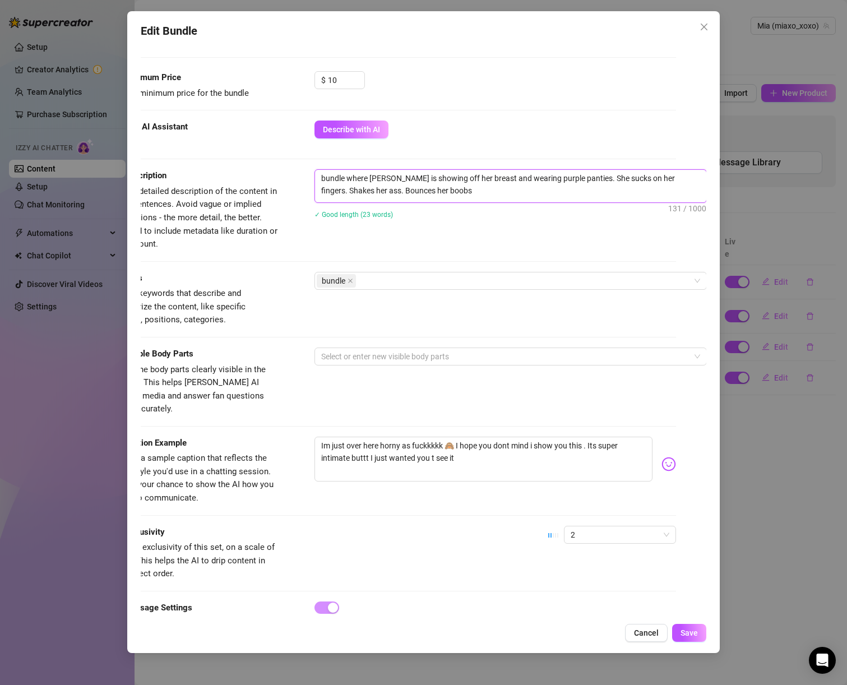
scroll to position [460, 32]
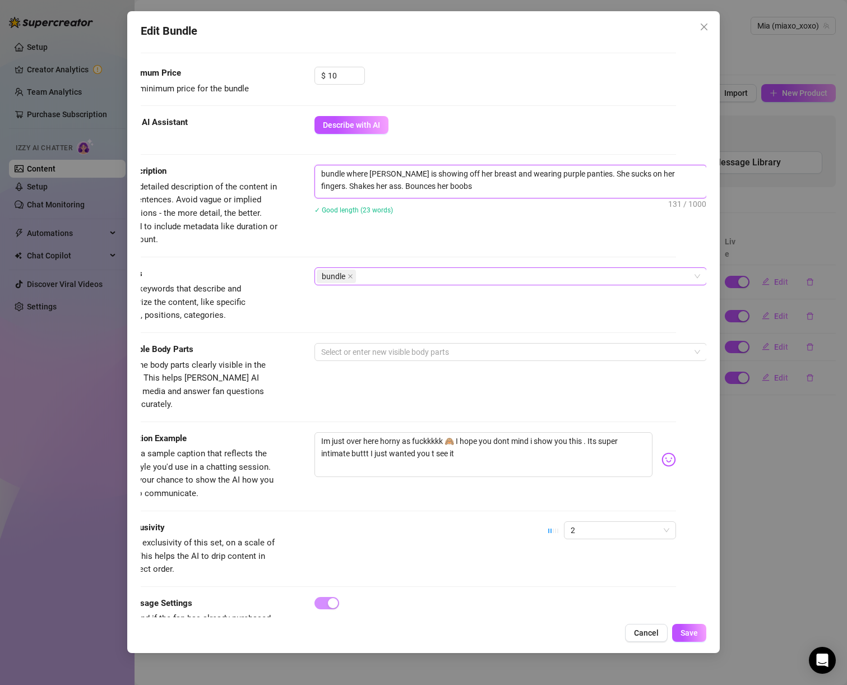
click at [383, 275] on div "bundle" at bounding box center [505, 277] width 376 height 16
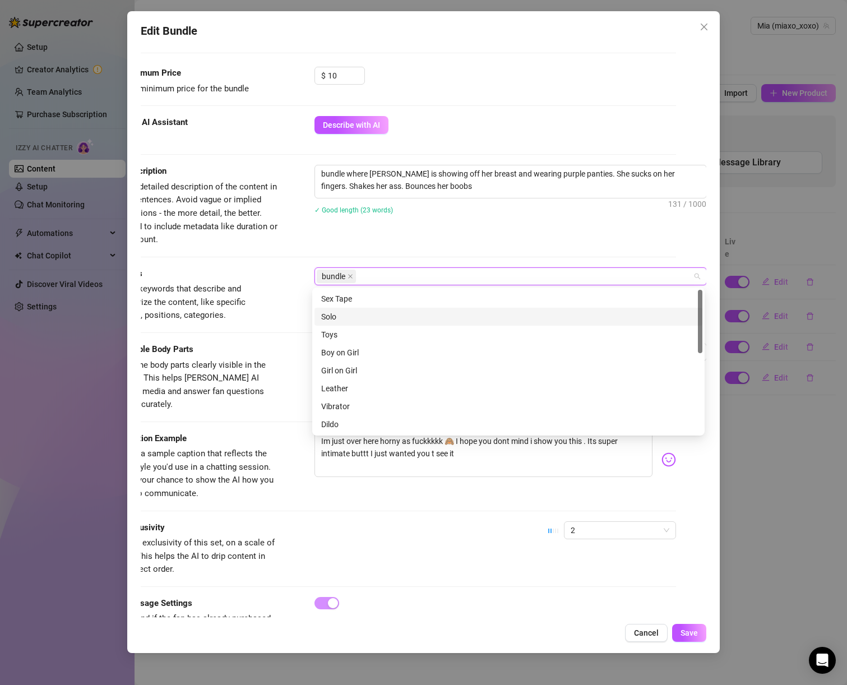
click at [370, 321] on div "Solo" at bounding box center [508, 317] width 375 height 12
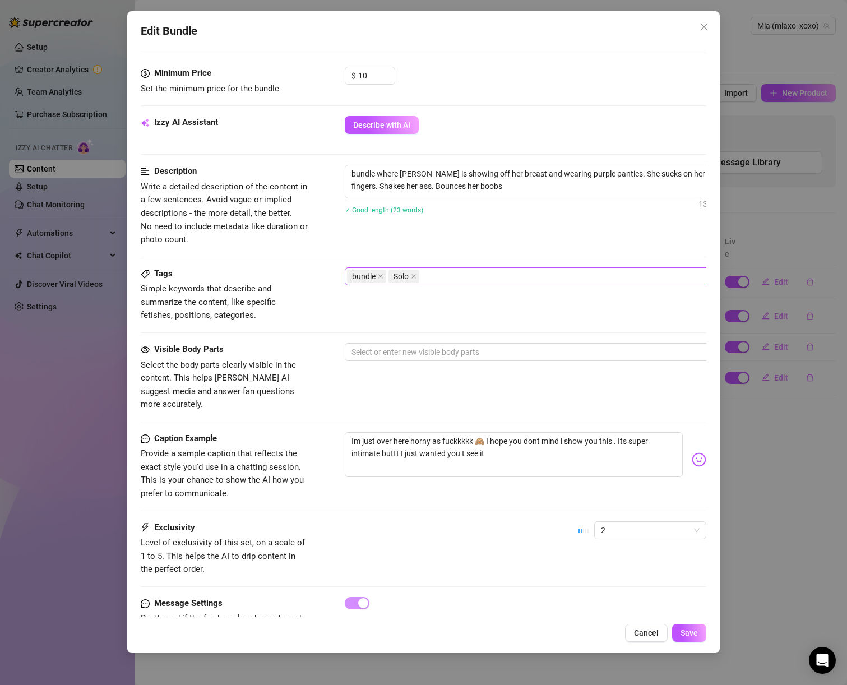
click at [466, 278] on div "bundle Solo" at bounding box center [535, 277] width 376 height 16
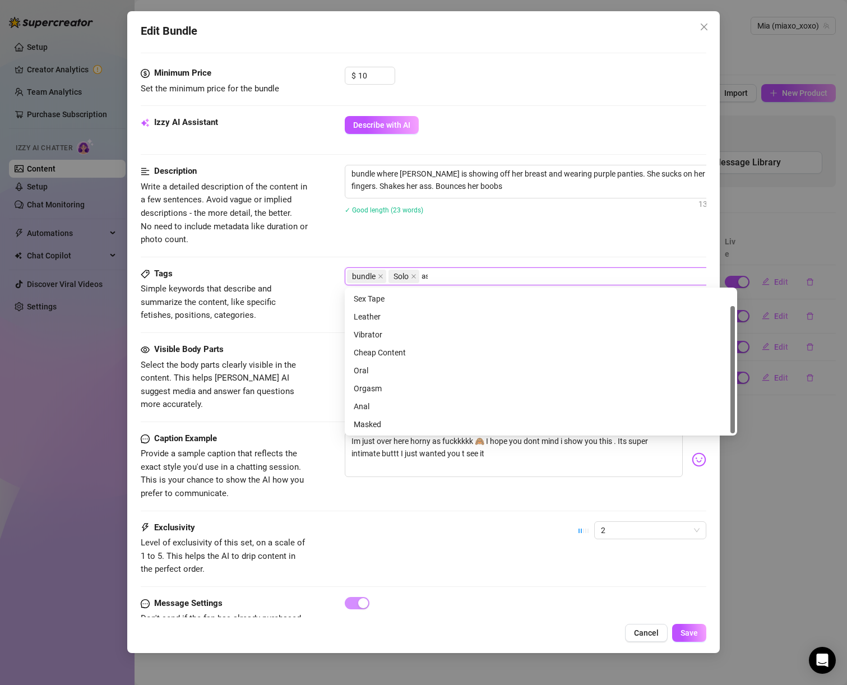
scroll to position [0, 0]
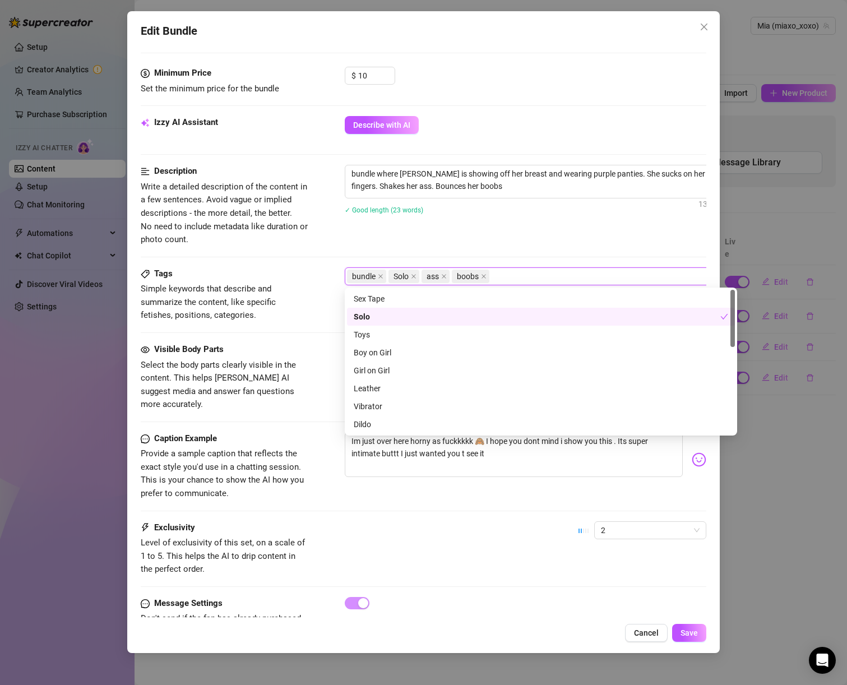
click at [277, 327] on div "Tags Simple keywords that describe and summarize the content, like specific fet…" at bounding box center [424, 306] width 566 height 76
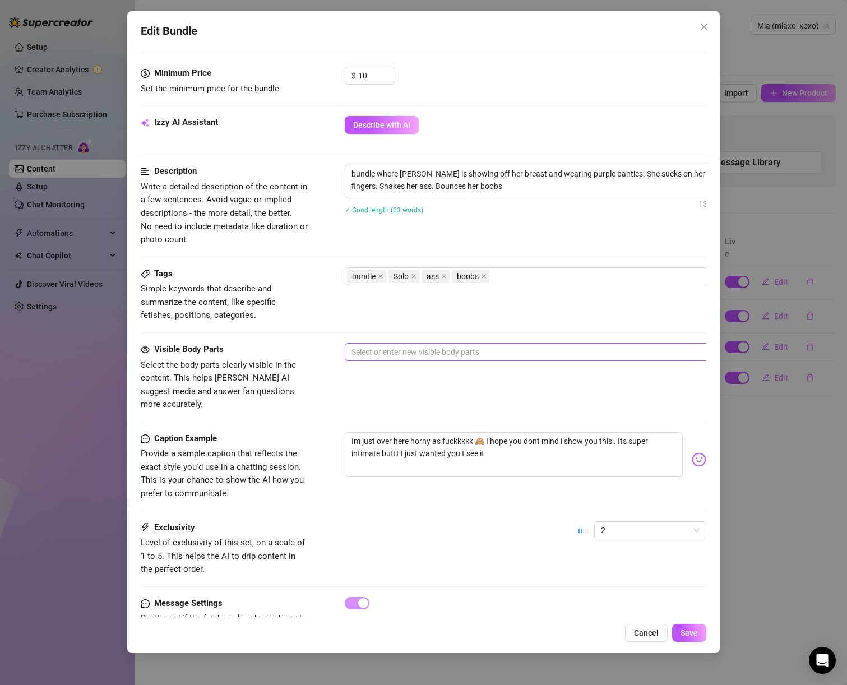
click at [369, 354] on div at bounding box center [535, 352] width 376 height 16
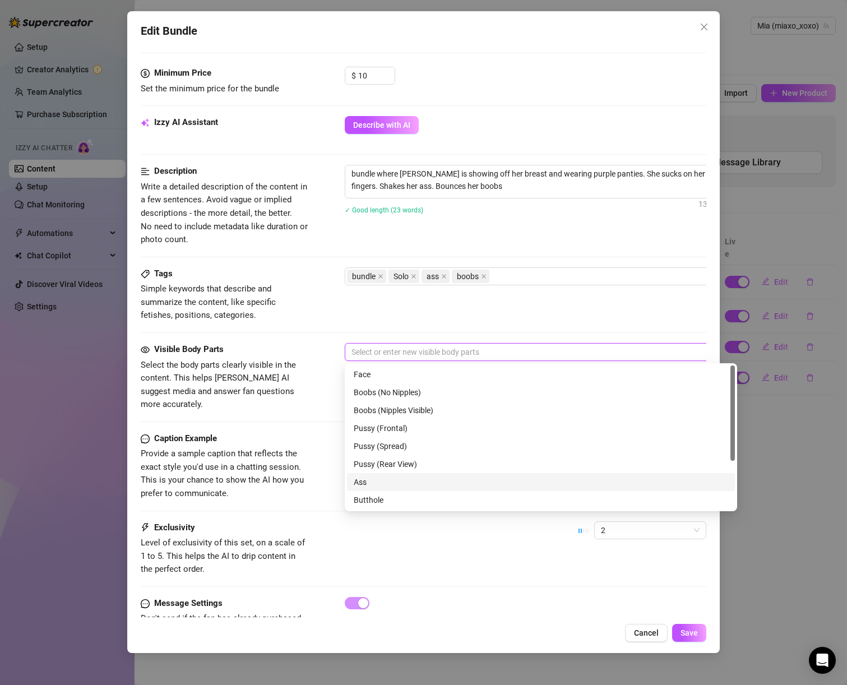
click at [363, 486] on div "Ass" at bounding box center [541, 482] width 375 height 12
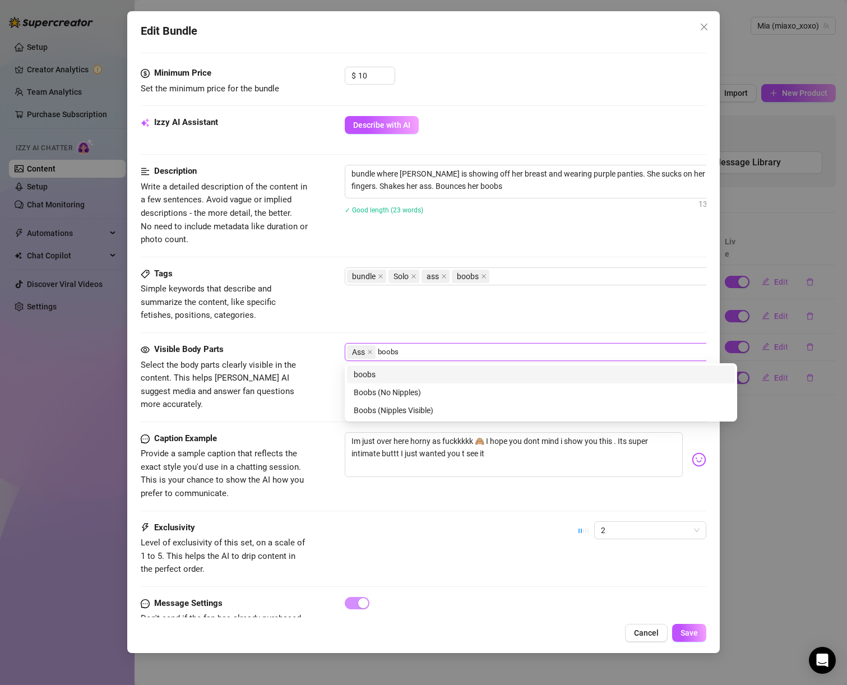
click at [386, 381] on div "boobs" at bounding box center [541, 375] width 388 height 18
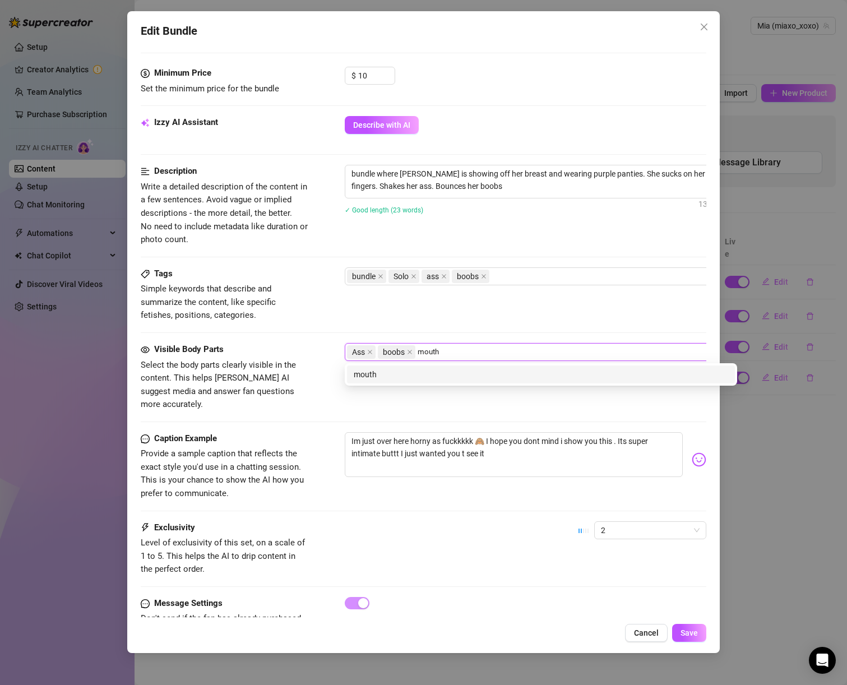
click at [451, 370] on div "mouth" at bounding box center [541, 374] width 375 height 12
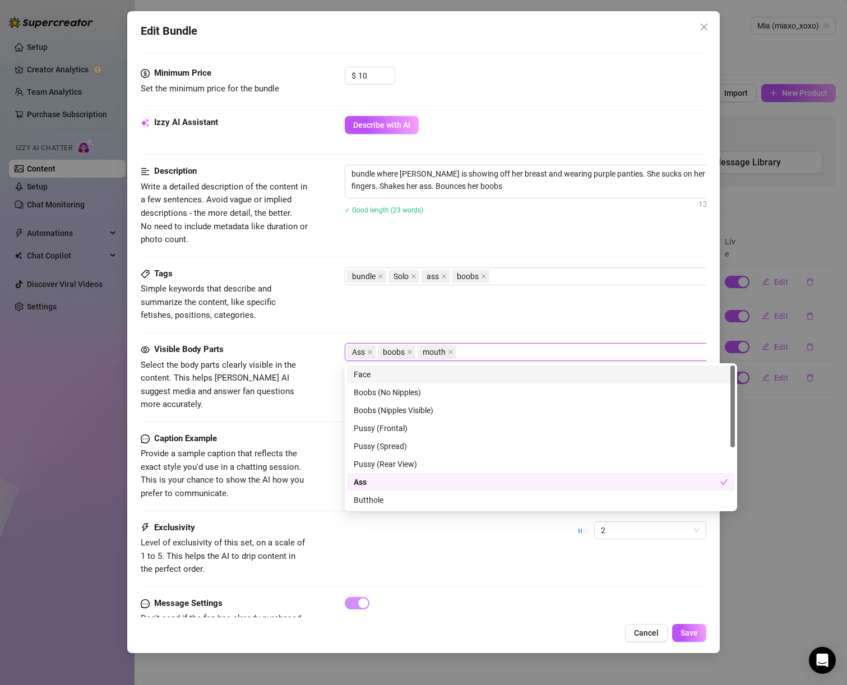
click at [215, 362] on span "Select the body parts clearly visible in the content. This helps [PERSON_NAME] …" at bounding box center [218, 385] width 155 height 50
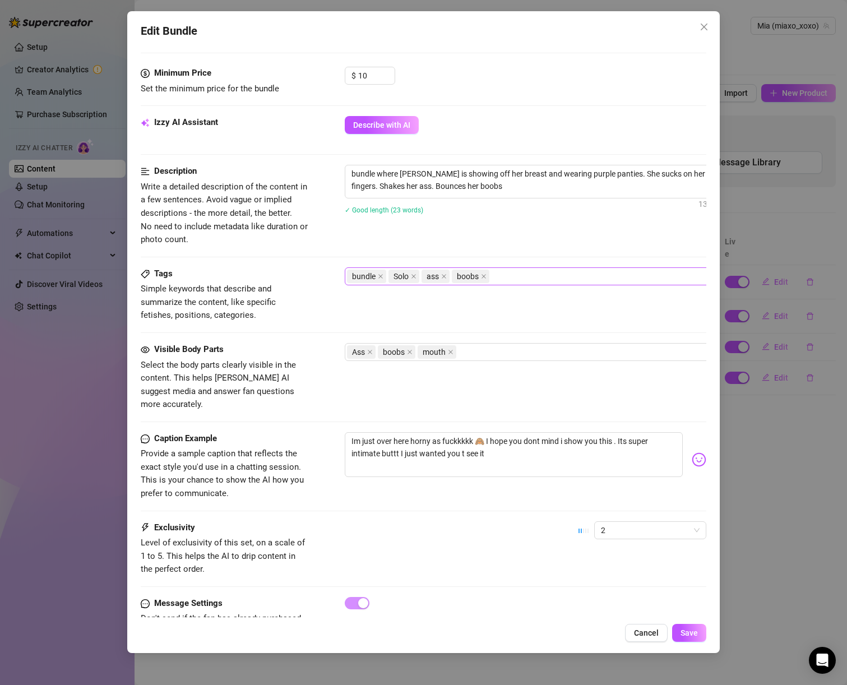
click at [529, 273] on div "bundle Solo ass boobs" at bounding box center [535, 277] width 376 height 16
click at [305, 239] on span "Write a detailed description of the content in a few sentences. Avoid vague or …" at bounding box center [225, 214] width 168 height 66
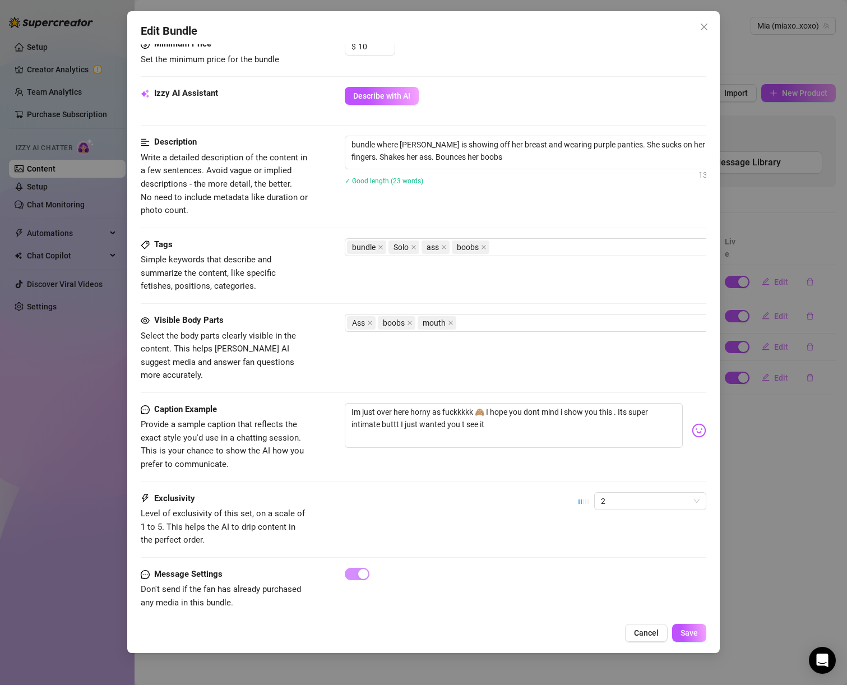
scroll to position [497, 0]
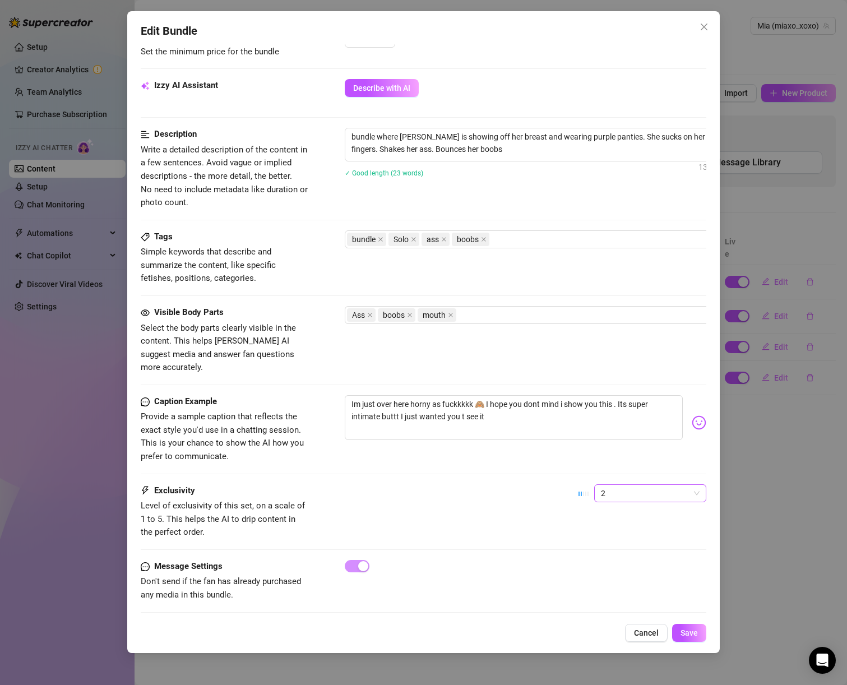
click at [626, 485] on span "2" at bounding box center [650, 493] width 99 height 17
click at [625, 504] on div "1 - Least Exclusive" at bounding box center [642, 502] width 94 height 12
click at [692, 635] on span "Save" at bounding box center [689, 633] width 17 height 9
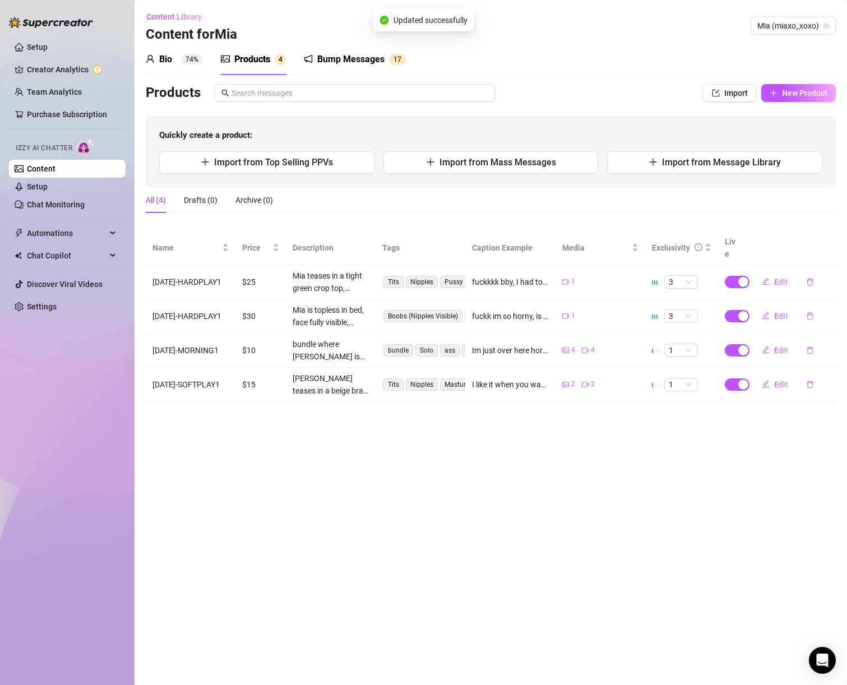
click at [188, 56] on sup "74%" at bounding box center [192, 59] width 22 height 11
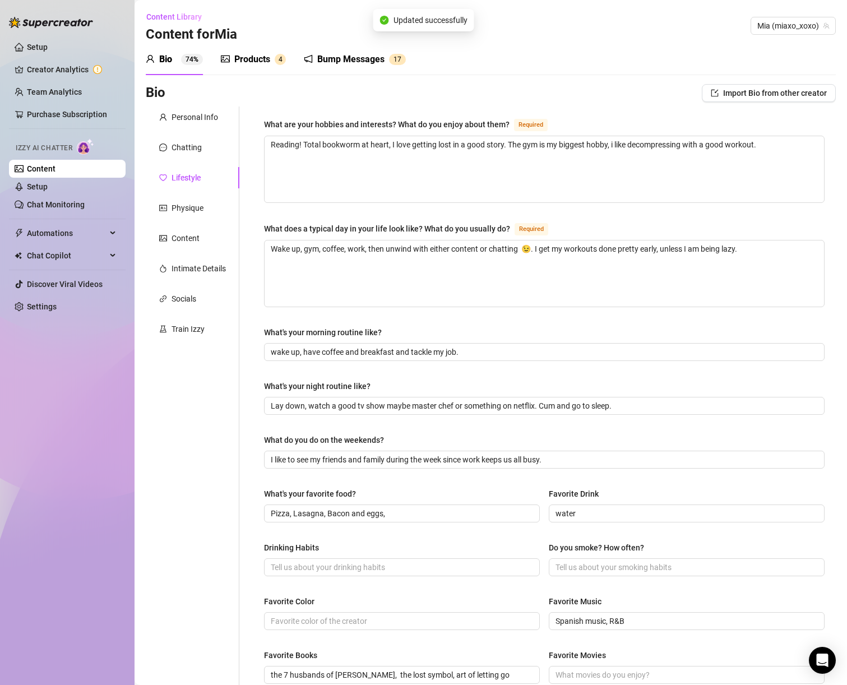
click at [274, 61] on div "Products 4" at bounding box center [253, 59] width 65 height 13
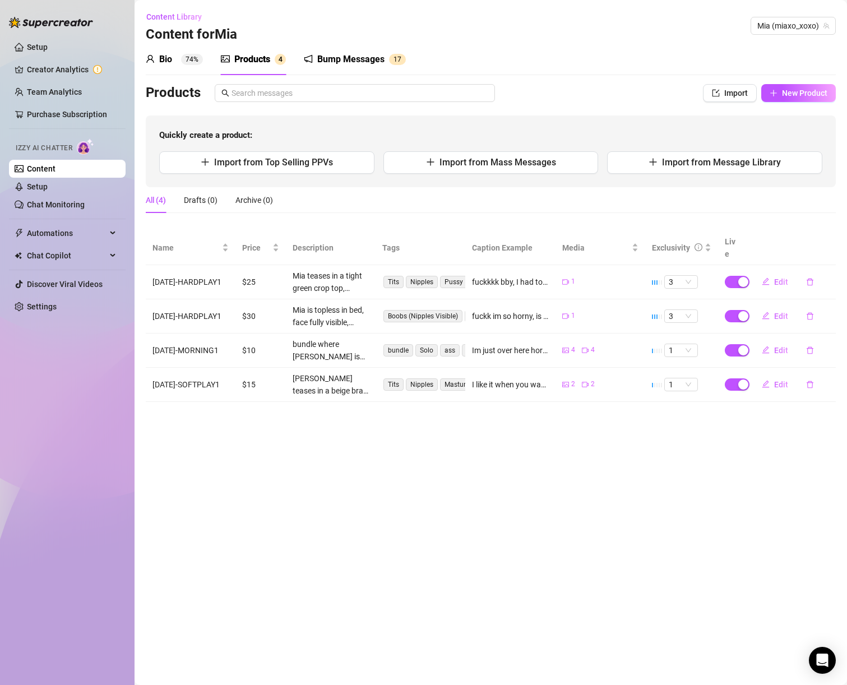
click at [361, 65] on div "Bump Messages" at bounding box center [350, 59] width 67 height 13
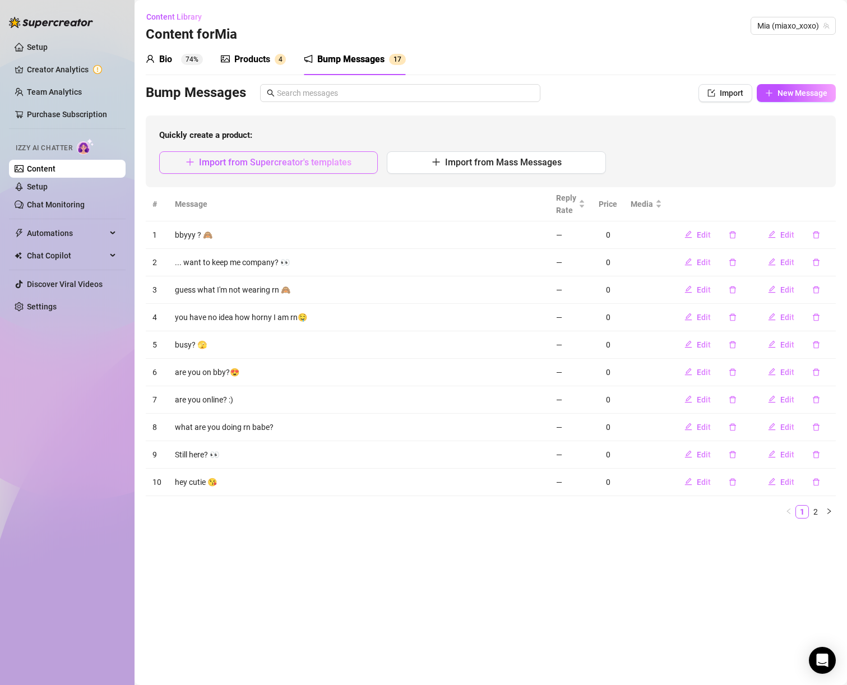
click at [303, 167] on span "Import from Supercreator's templates" at bounding box center [275, 162] width 153 height 11
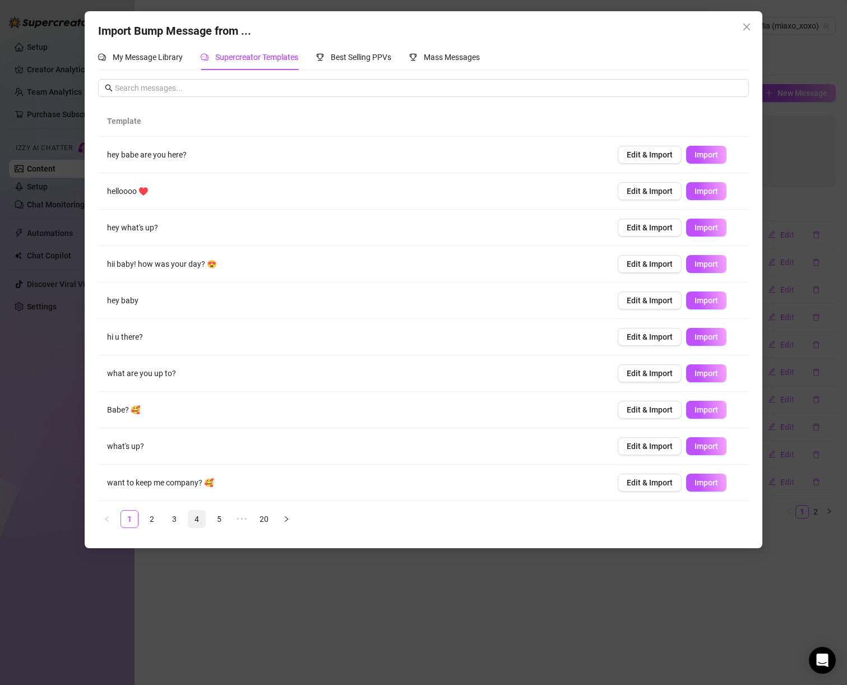
click at [196, 518] on link "4" at bounding box center [196, 519] width 17 height 17
click at [242, 520] on link "6" at bounding box center [241, 519] width 17 height 17
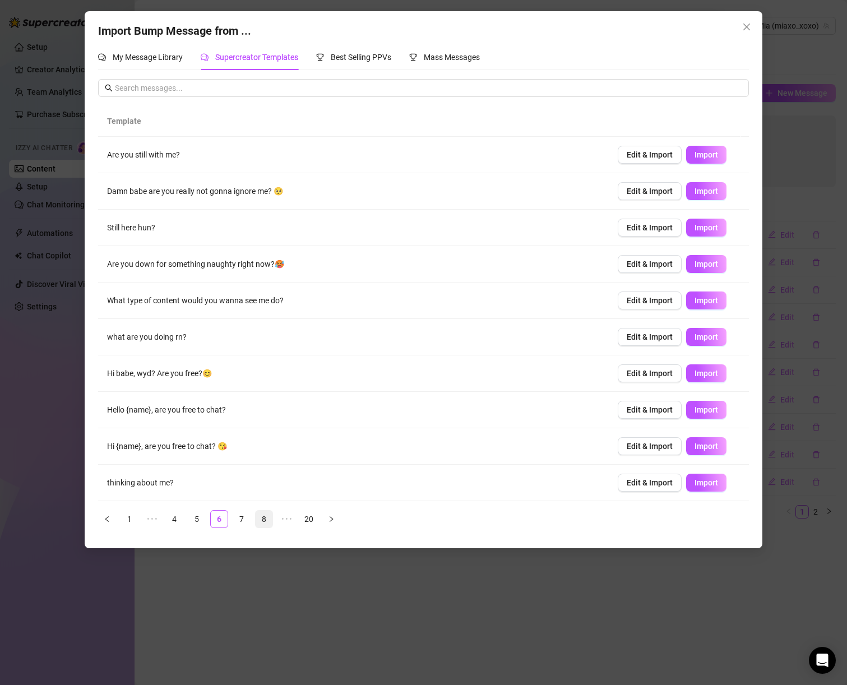
click at [265, 520] on link "8" at bounding box center [264, 519] width 17 height 17
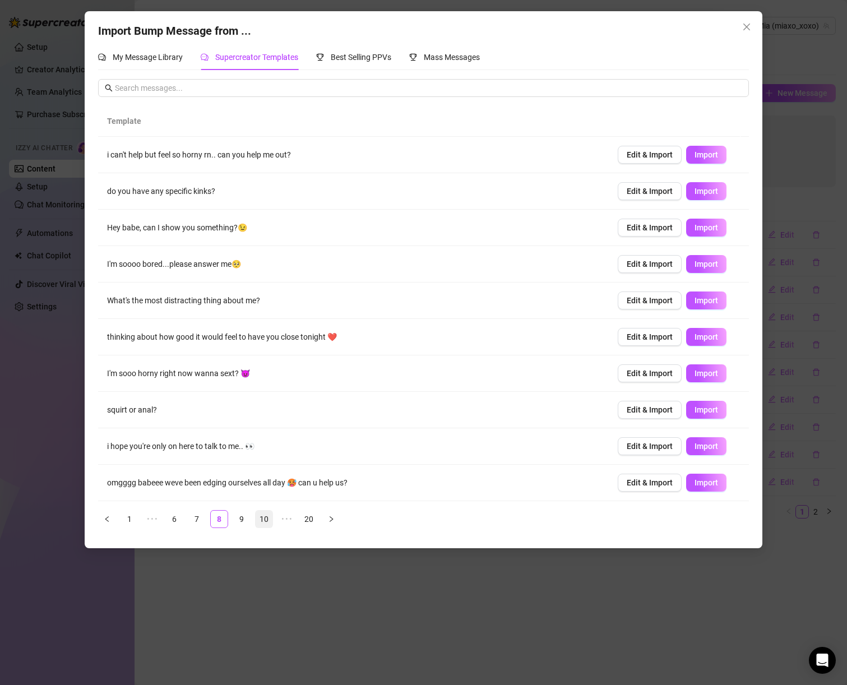
click at [267, 519] on link "10" at bounding box center [264, 519] width 17 height 17
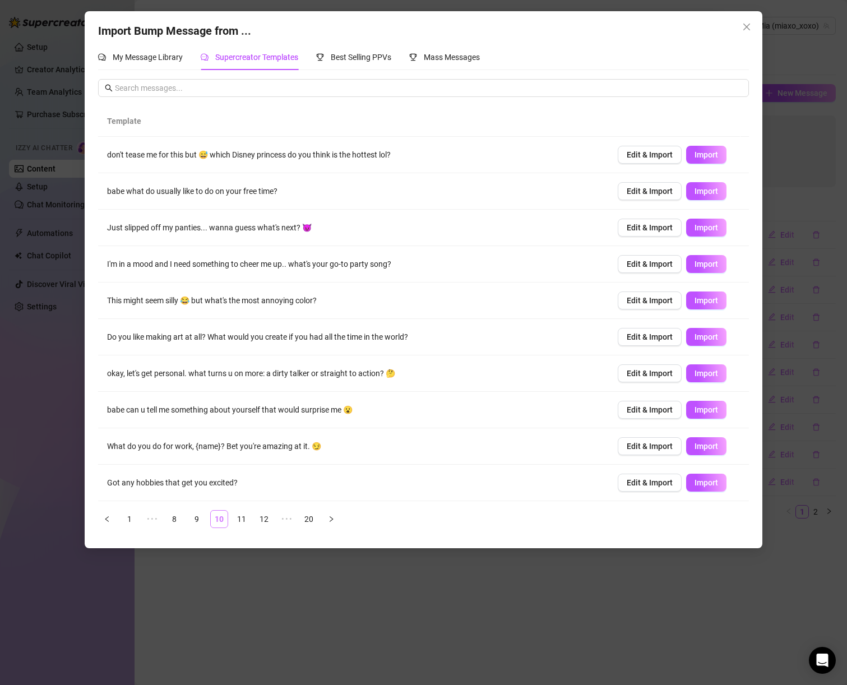
click at [267, 519] on link "12" at bounding box center [264, 519] width 17 height 17
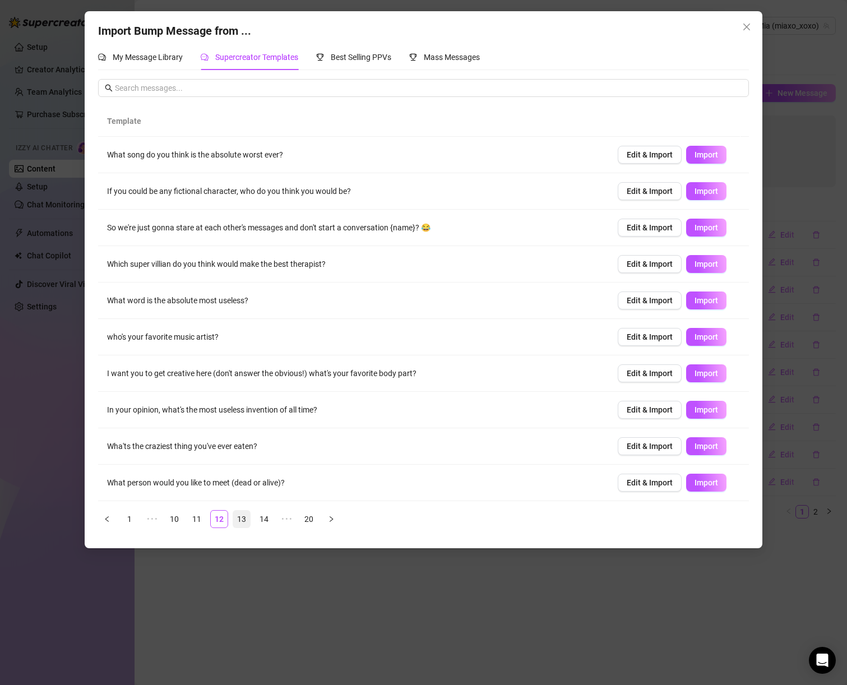
click at [236, 518] on link "13" at bounding box center [241, 519] width 17 height 17
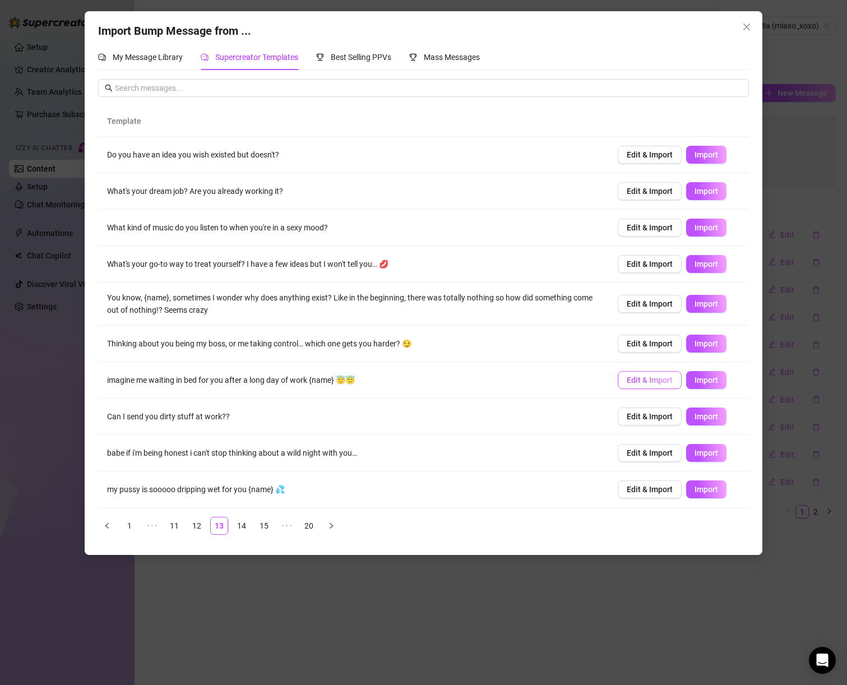
click at [640, 386] on button "Edit & Import" at bounding box center [650, 380] width 64 height 18
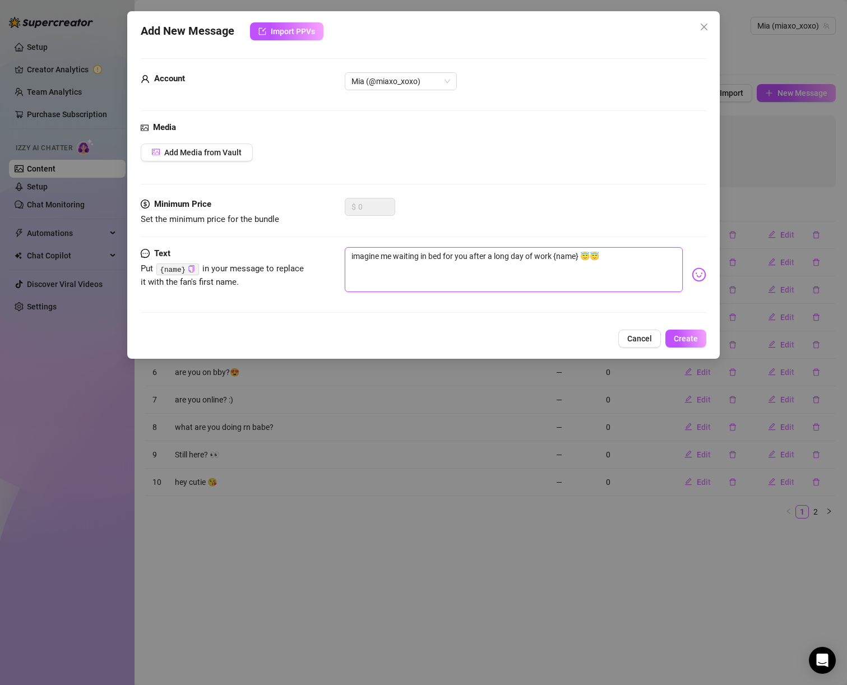
drag, startPoint x: 554, startPoint y: 255, endPoint x: 583, endPoint y: 256, distance: 28.6
click at [583, 256] on textarea "imagine me waiting in bed for you after a long day of work {name} 😇😇" at bounding box center [514, 269] width 339 height 45
click at [691, 336] on span "Create" at bounding box center [686, 338] width 24 height 9
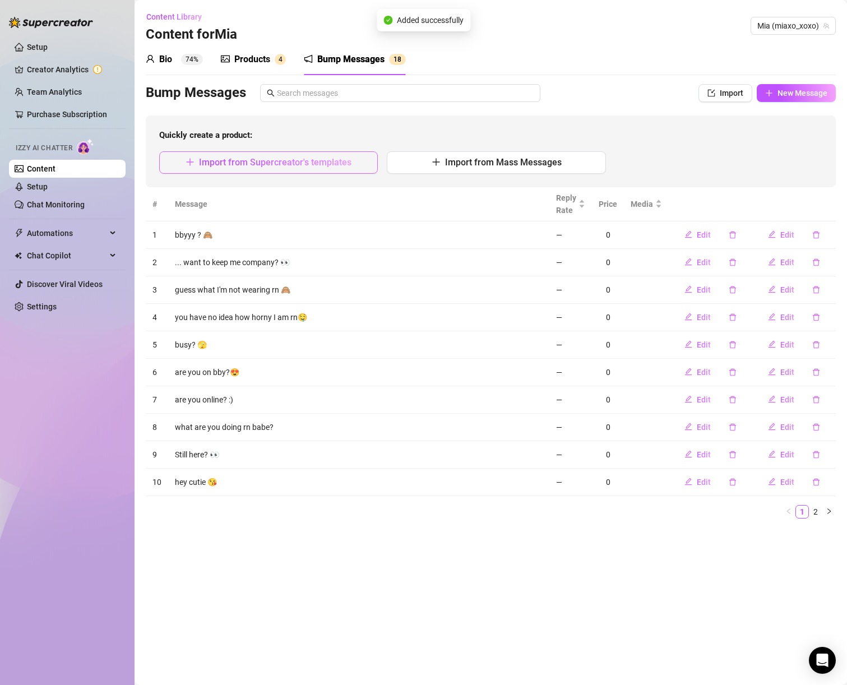
click at [274, 159] on span "Import from Supercreator's templates" at bounding box center [275, 162] width 153 height 11
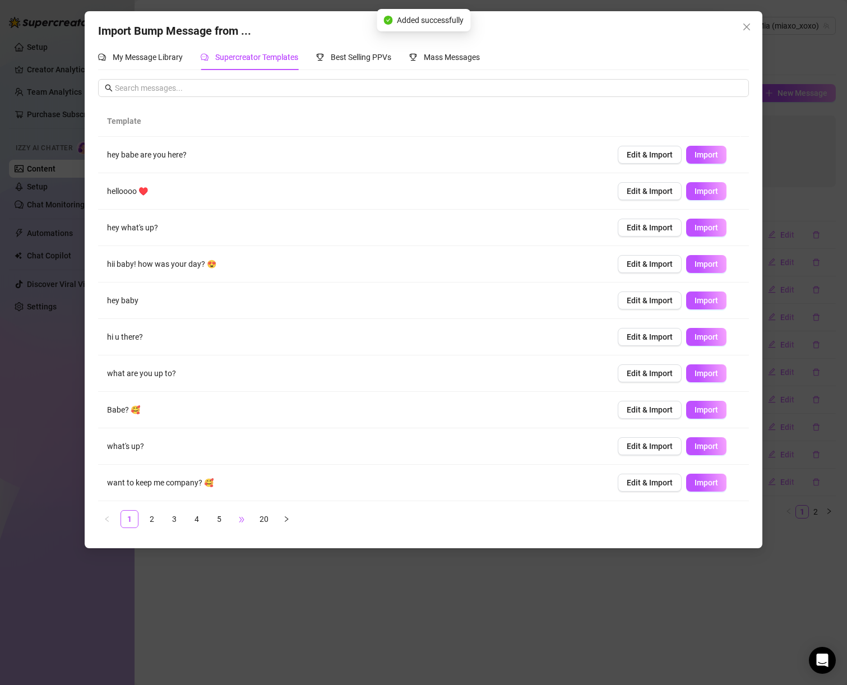
click at [243, 522] on span "•••" at bounding box center [242, 519] width 18 height 18
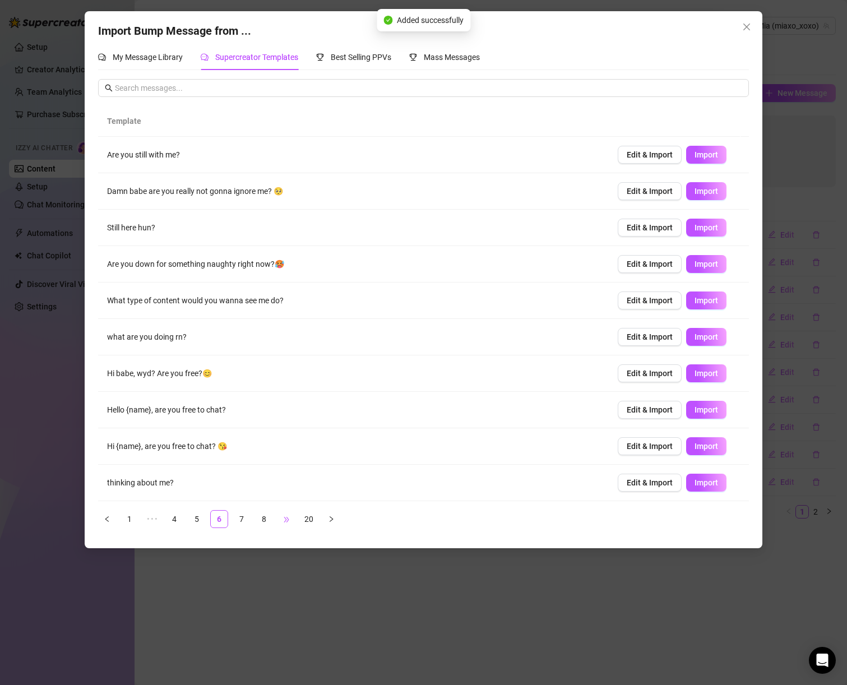
click at [243, 522] on link "7" at bounding box center [241, 519] width 17 height 17
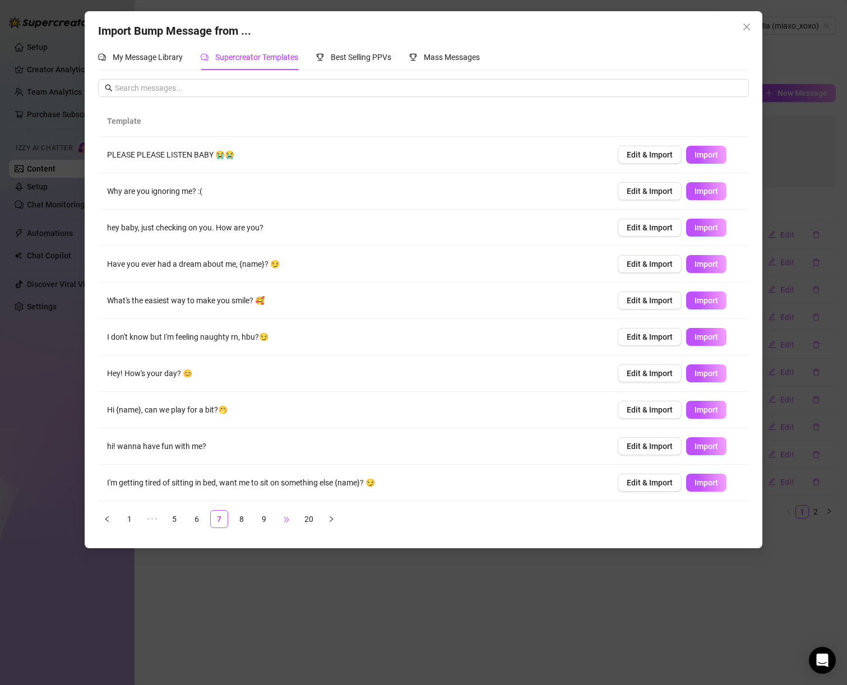
click at [284, 521] on span "•••" at bounding box center [287, 519] width 18 height 18
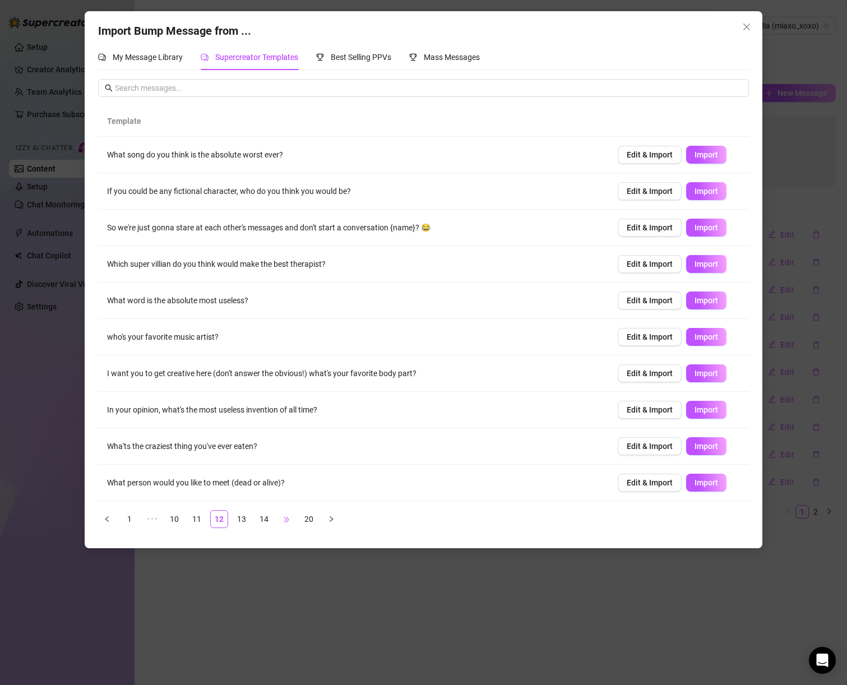
click at [281, 520] on span "•••" at bounding box center [287, 519] width 18 height 18
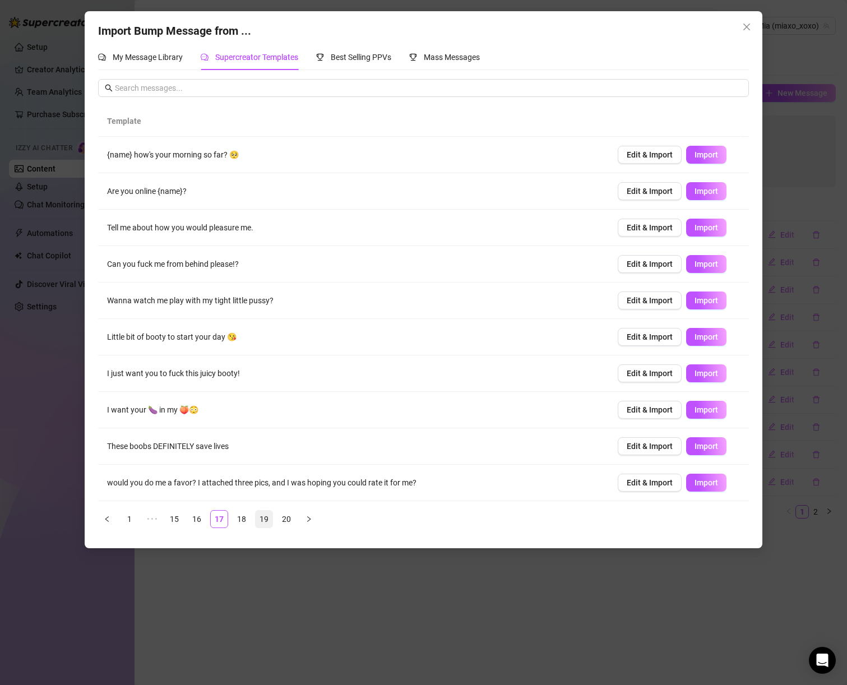
click at [265, 520] on link "19" at bounding box center [264, 519] width 17 height 17
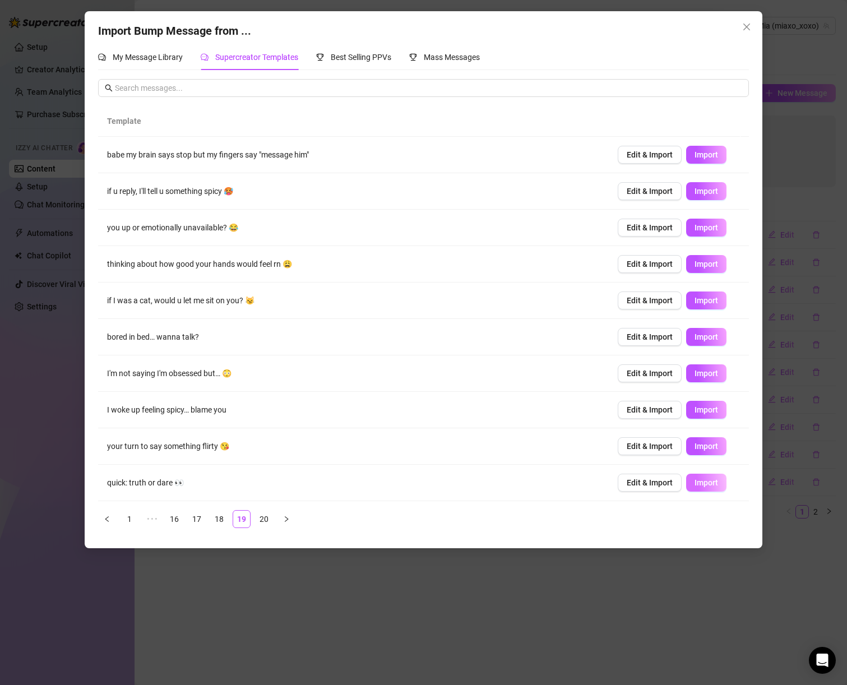
click at [697, 485] on span "Import" at bounding box center [707, 482] width 24 height 9
click at [703, 225] on span "Import" at bounding box center [707, 227] width 24 height 9
click at [753, 24] on span "Close" at bounding box center [747, 26] width 18 height 9
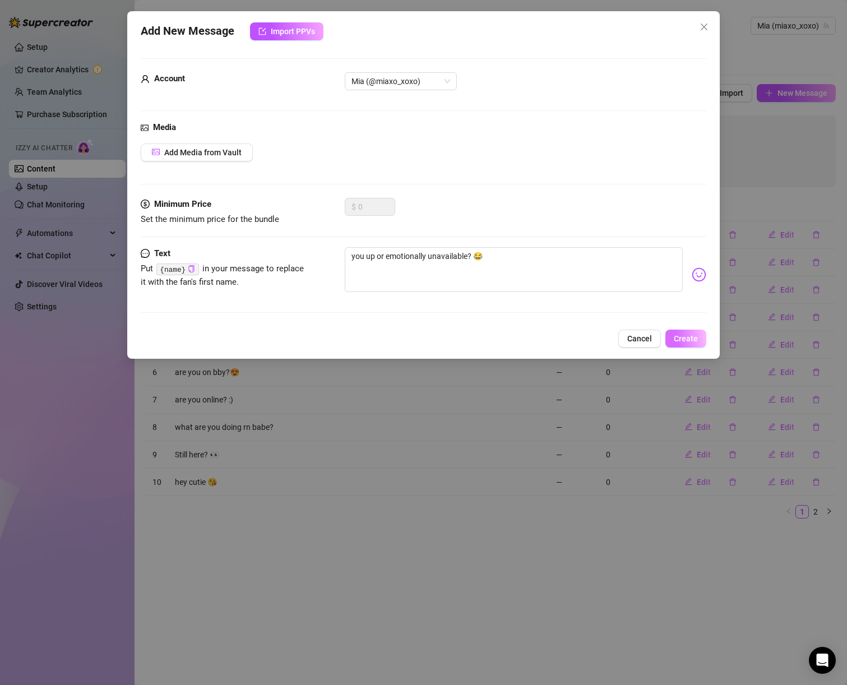
click at [690, 342] on span "Create" at bounding box center [686, 338] width 24 height 9
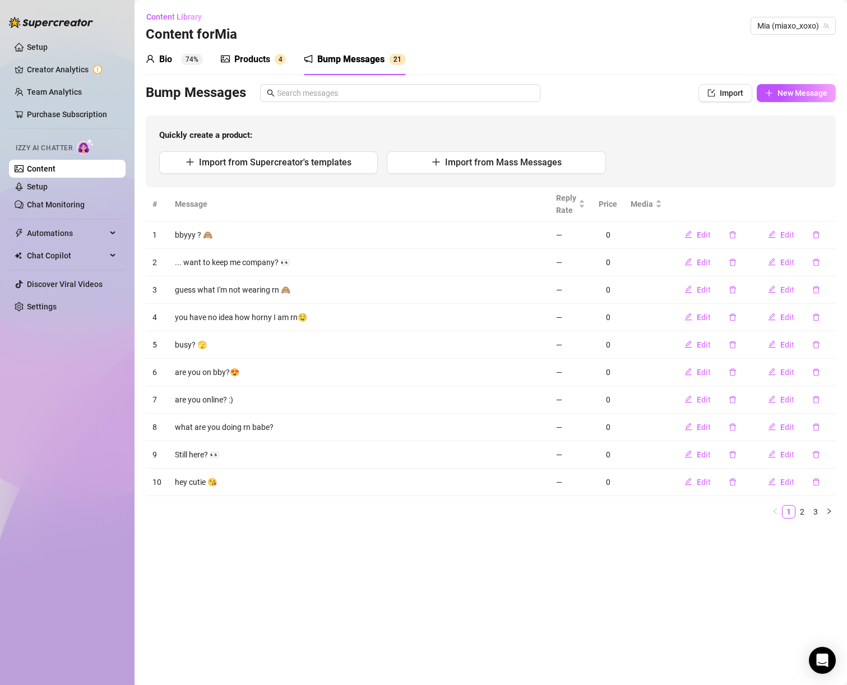
click at [264, 64] on div "Products" at bounding box center [252, 59] width 36 height 13
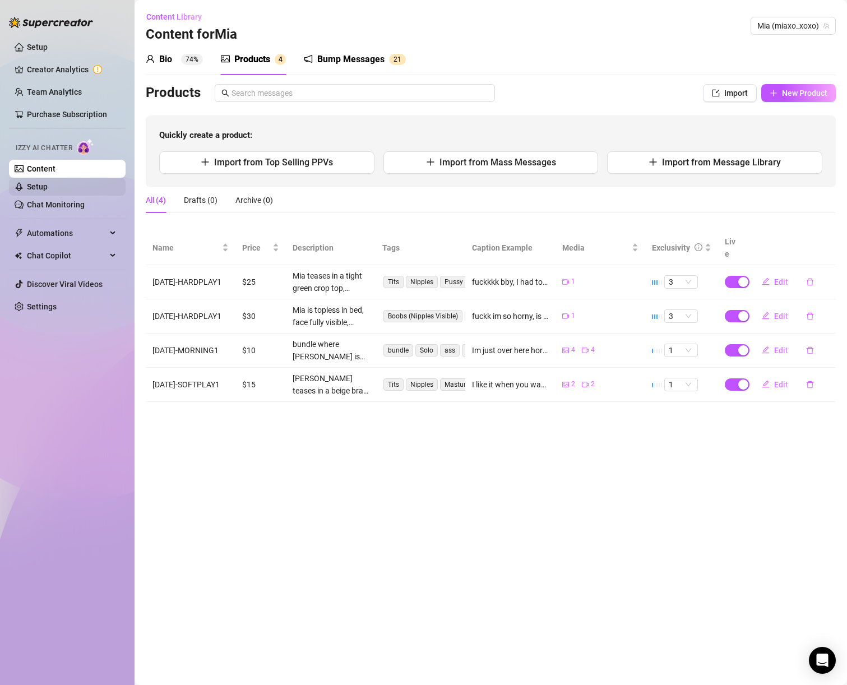
click at [48, 182] on link "Setup" at bounding box center [37, 186] width 21 height 9
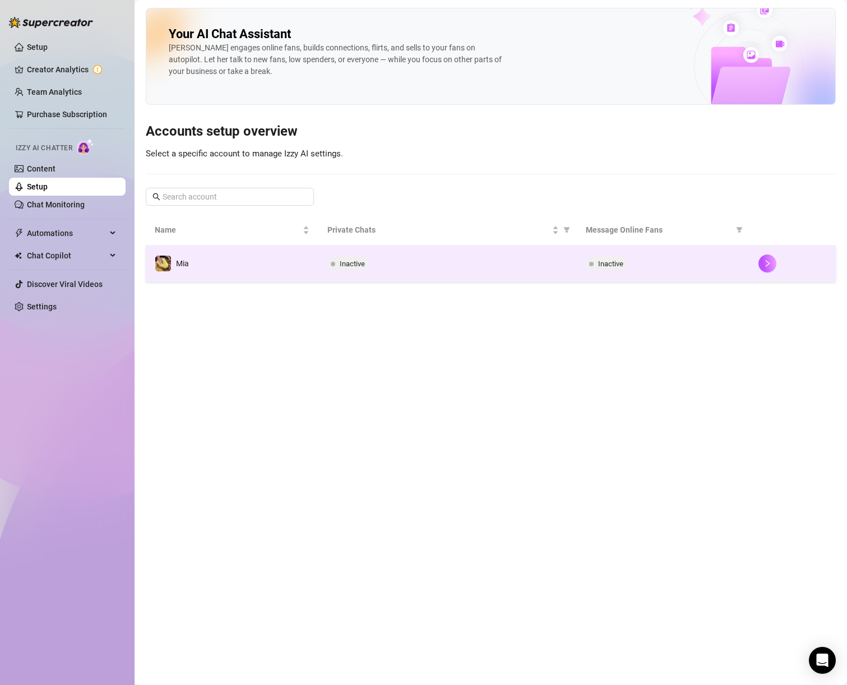
click at [357, 269] on span "Inactive" at bounding box center [348, 263] width 41 height 13
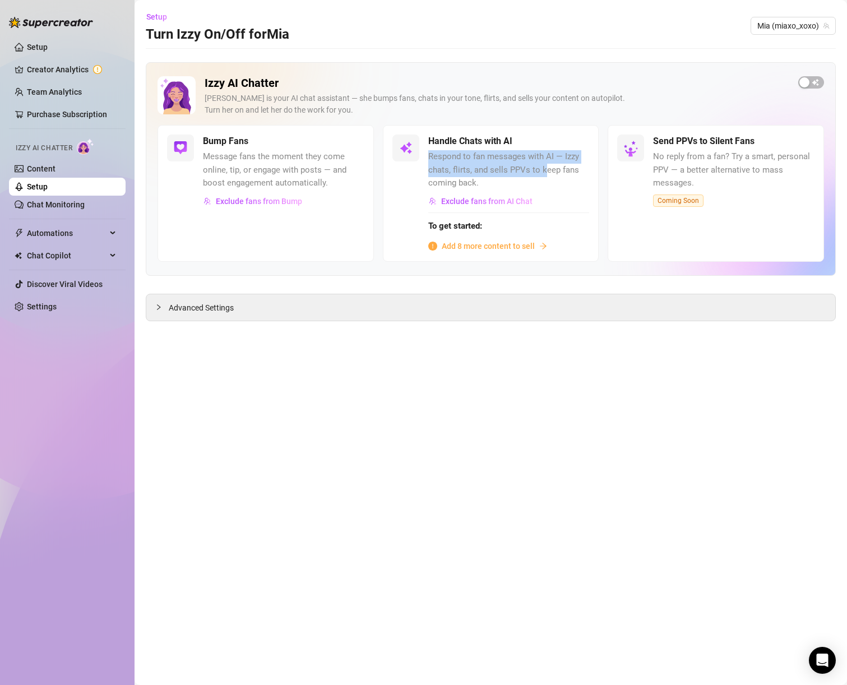
drag, startPoint x: 430, startPoint y: 160, endPoint x: 543, endPoint y: 168, distance: 113.6
click at [543, 168] on span "Respond to fan messages with AI — Izzy chats, flirts, and sells PPVs to keep fa…" at bounding box center [510, 170] width 162 height 40
click at [481, 206] on button "Exclude fans from AI Chat" at bounding box center [481, 201] width 105 height 18
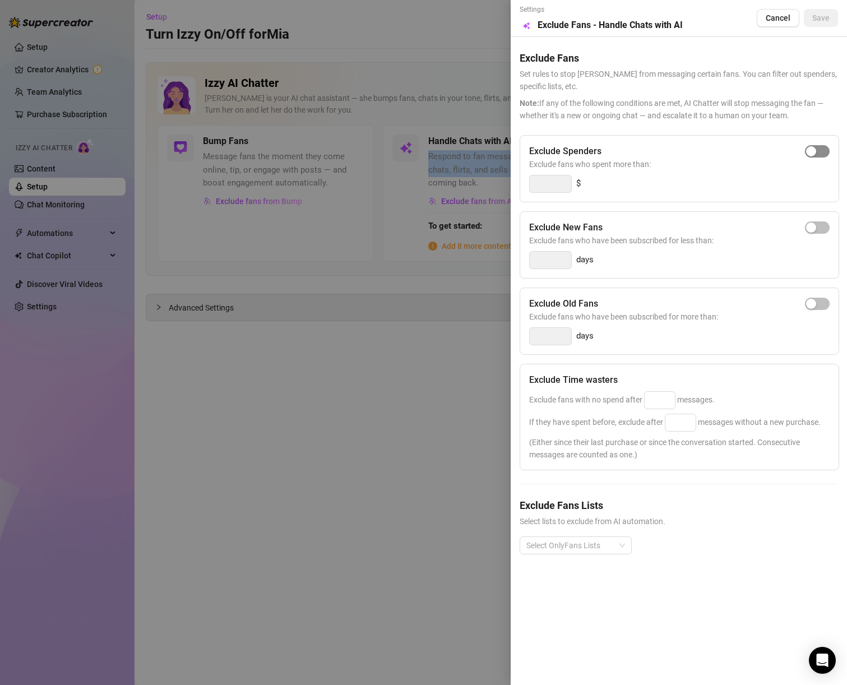
click at [815, 150] on div "button" at bounding box center [812, 151] width 10 height 10
click at [552, 183] on input "300" at bounding box center [551, 184] width 42 height 17
click at [586, 241] on span "Exclude fans who have been subscribed for less than:" at bounding box center [679, 240] width 301 height 12
click at [569, 397] on span "Exclude fans with no spend after messages." at bounding box center [622, 399] width 186 height 9
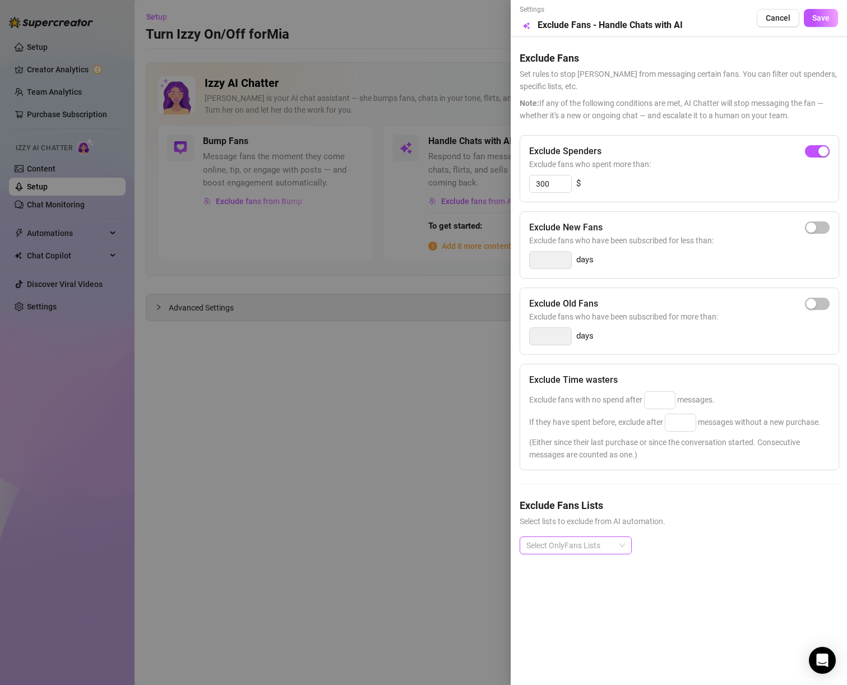
click at [593, 543] on div at bounding box center [570, 546] width 96 height 16
click at [581, 434] on div "Super Fans" at bounding box center [576, 433] width 94 height 12
click at [602, 541] on div "Super Fans" at bounding box center [570, 546] width 96 height 16
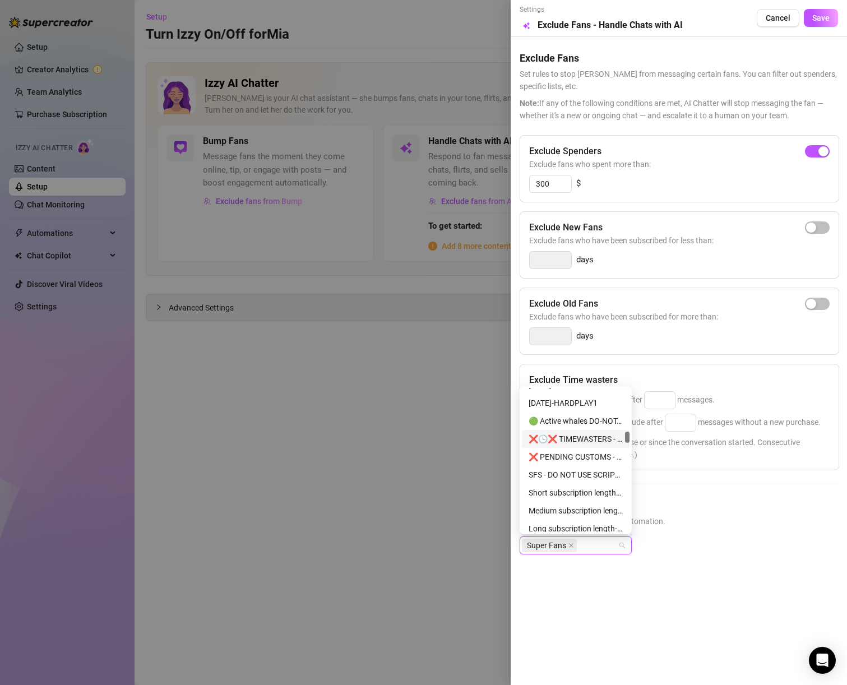
scroll to position [1456, 0]
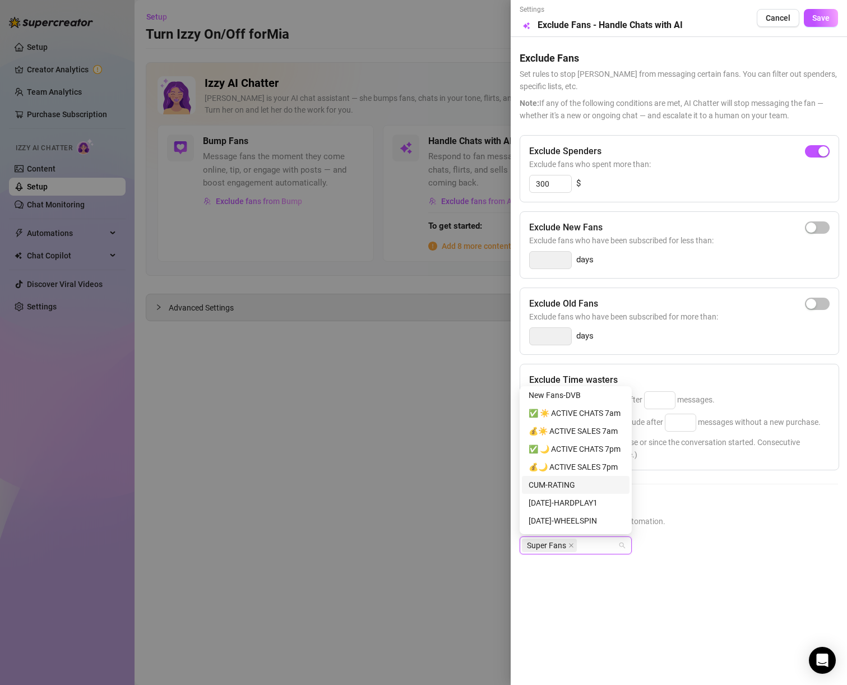
click at [698, 541] on div "Super Fans" at bounding box center [679, 555] width 319 height 36
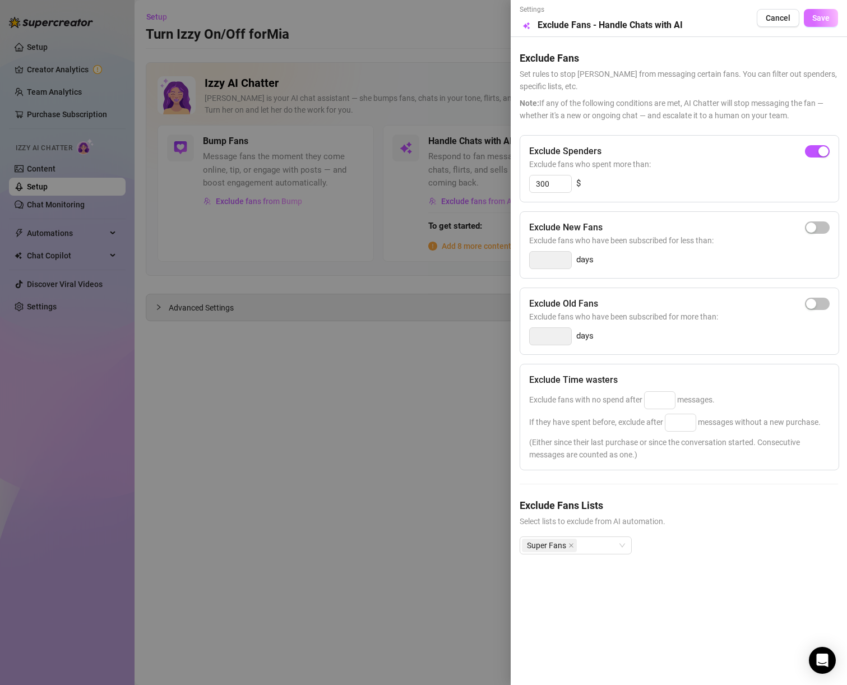
click at [824, 12] on button "Save" at bounding box center [821, 18] width 34 height 18
click at [662, 409] on div "Exclude Time wasters Exclude fans with no spend after messages. If they have sp…" at bounding box center [680, 417] width 320 height 107
click at [662, 394] on input at bounding box center [660, 400] width 30 height 17
click at [684, 421] on input at bounding box center [681, 422] width 30 height 17
click at [684, 408] on div "Exclude fans with no spend after messages." at bounding box center [679, 400] width 301 height 18
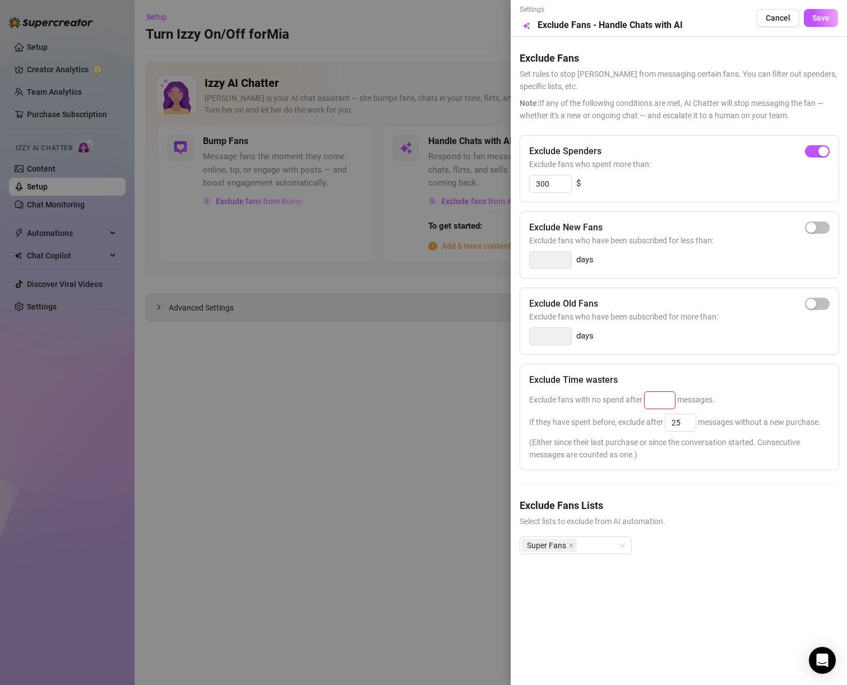
click at [676, 404] on span "Exclude fans with no spend after messages." at bounding box center [622, 399] width 186 height 9
click at [664, 396] on input at bounding box center [660, 400] width 30 height 17
click at [706, 457] on span "(Either since their last purchase or since the conversation started. Consecutiv…" at bounding box center [679, 448] width 301 height 25
click at [687, 425] on input "25" at bounding box center [681, 422] width 30 height 17
click at [822, 18] on span "Save" at bounding box center [821, 17] width 17 height 9
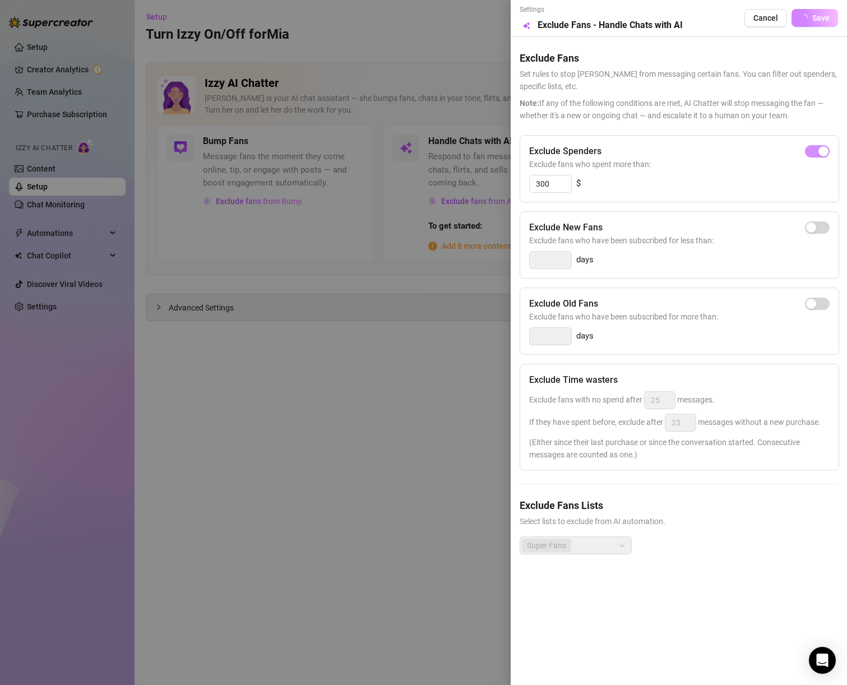
click at [259, 218] on div at bounding box center [423, 342] width 847 height 685
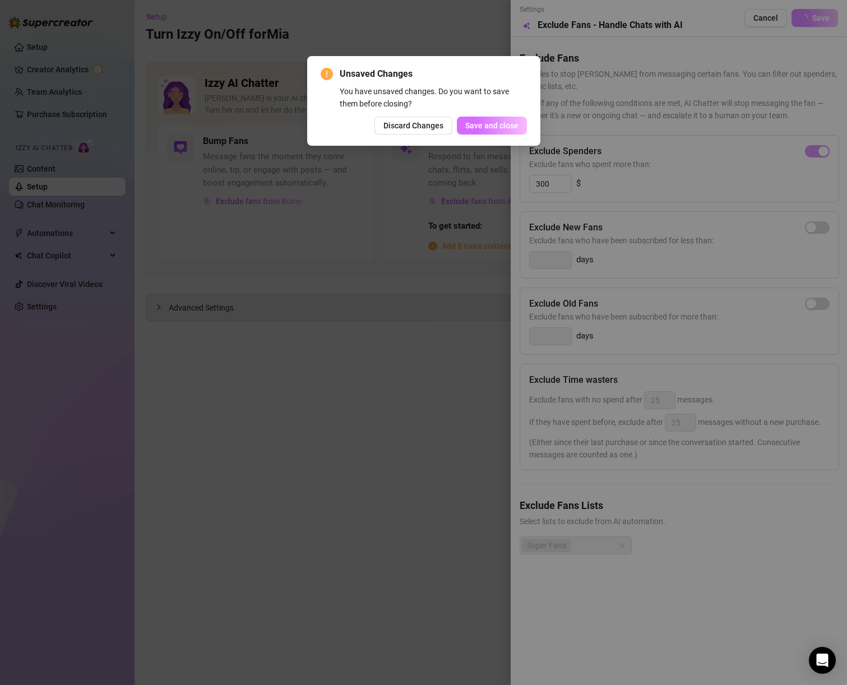
click at [497, 126] on span "Save and close" at bounding box center [492, 125] width 53 height 9
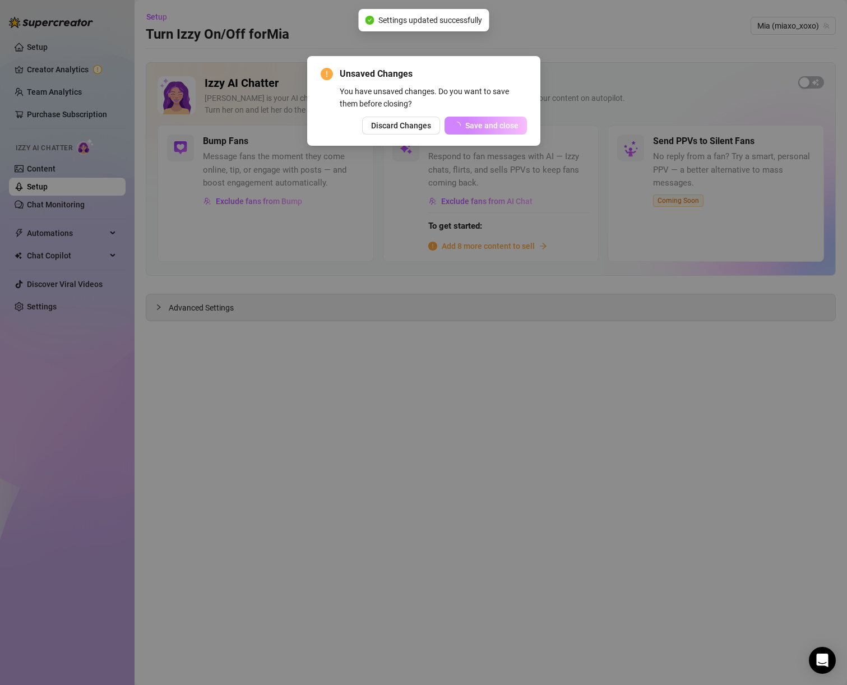
click at [206, 266] on div "Unsaved Changes You have unsaved changes. Do you want to save them before closi…" at bounding box center [423, 342] width 847 height 685
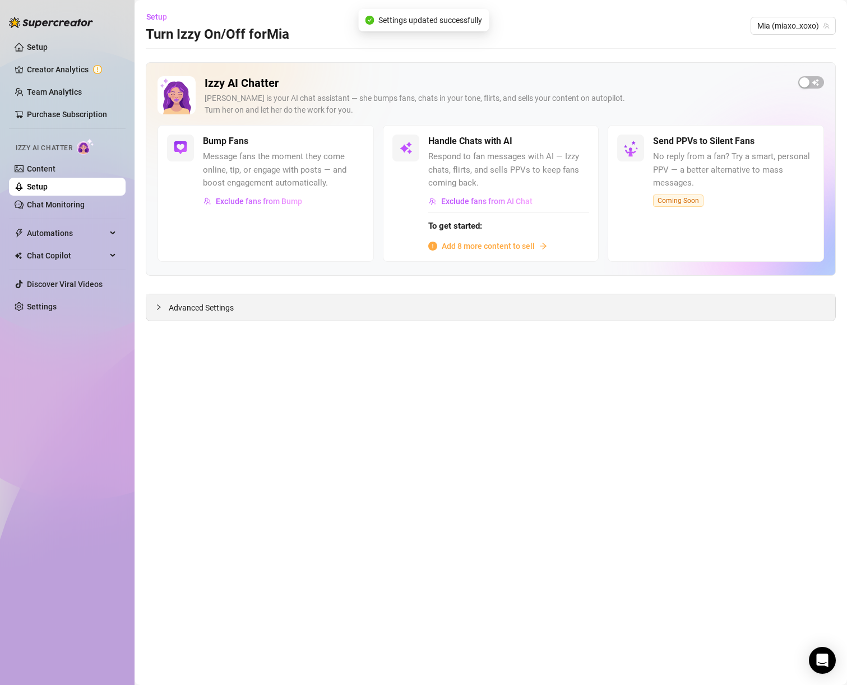
click at [220, 303] on span "Advanced Settings" at bounding box center [201, 308] width 65 height 12
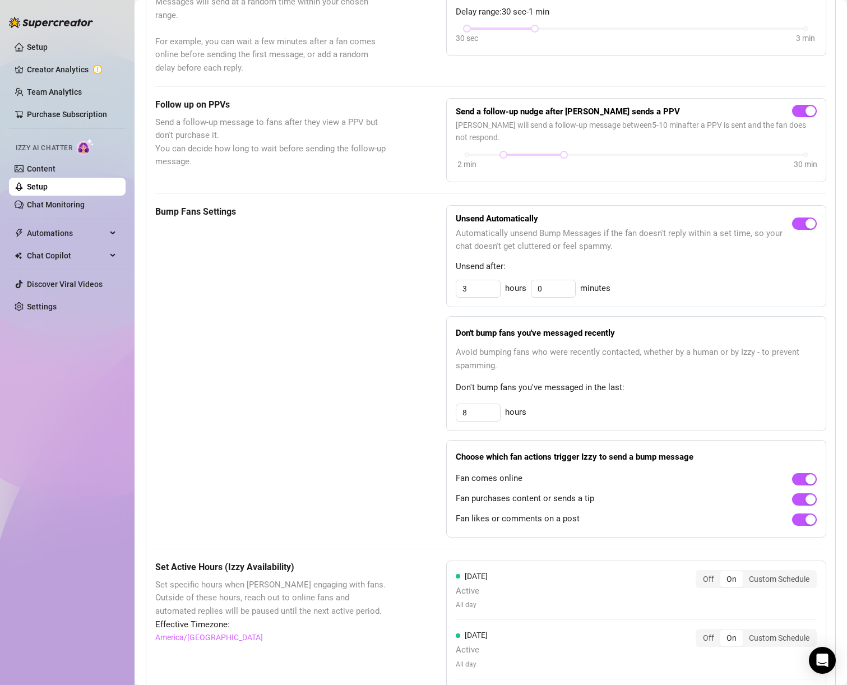
scroll to position [0, 0]
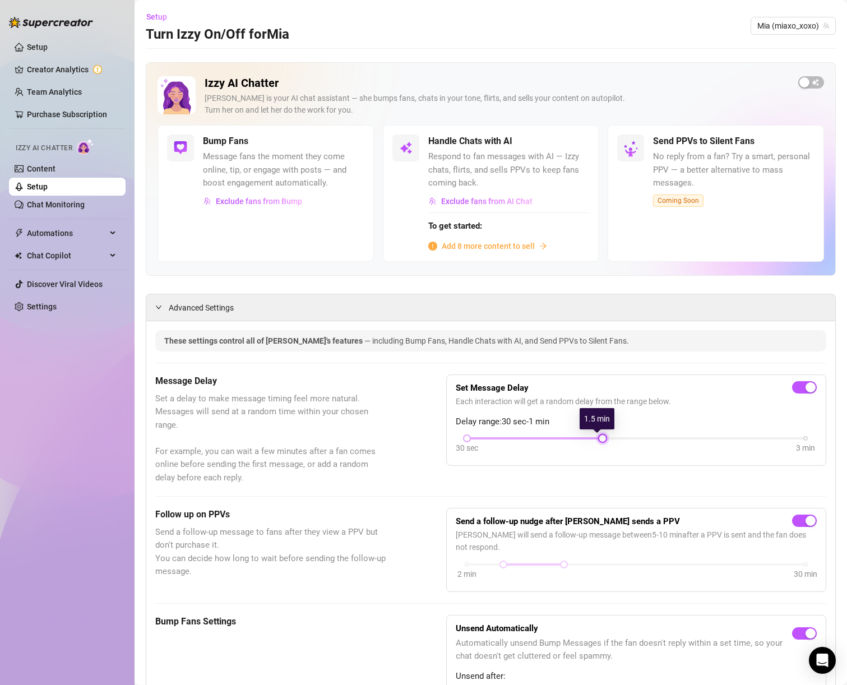
drag, startPoint x: 535, startPoint y: 435, endPoint x: 596, endPoint y: 439, distance: 61.2
click at [600, 439] on div at bounding box center [603, 439] width 6 height 6
click at [581, 566] on div "2 min 30 min" at bounding box center [636, 571] width 361 height 21
drag, startPoint x: 565, startPoint y: 565, endPoint x: 590, endPoint y: 568, distance: 25.4
click at [590, 568] on div "2 min 30 min" at bounding box center [636, 571] width 361 height 21
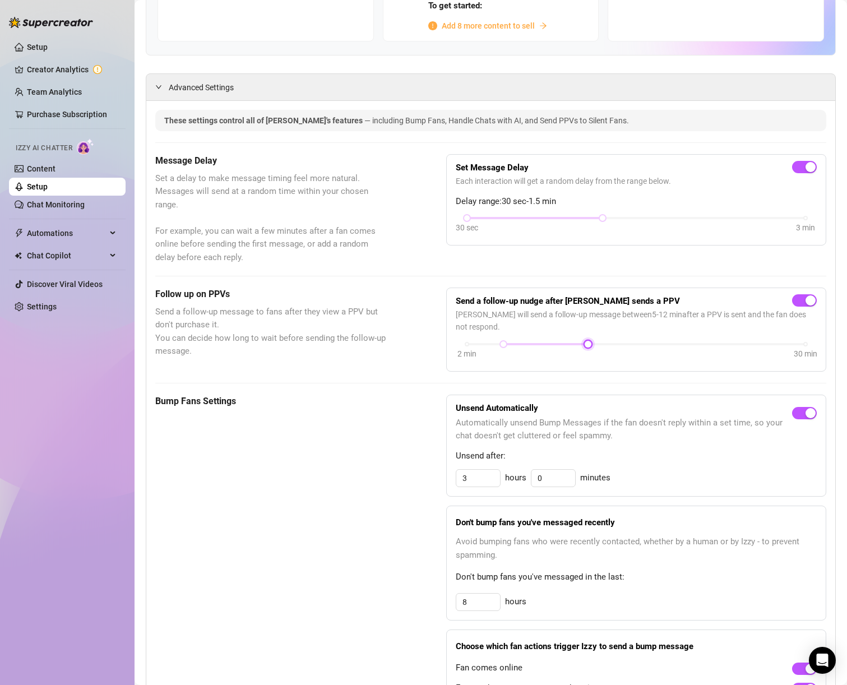
scroll to position [313, 0]
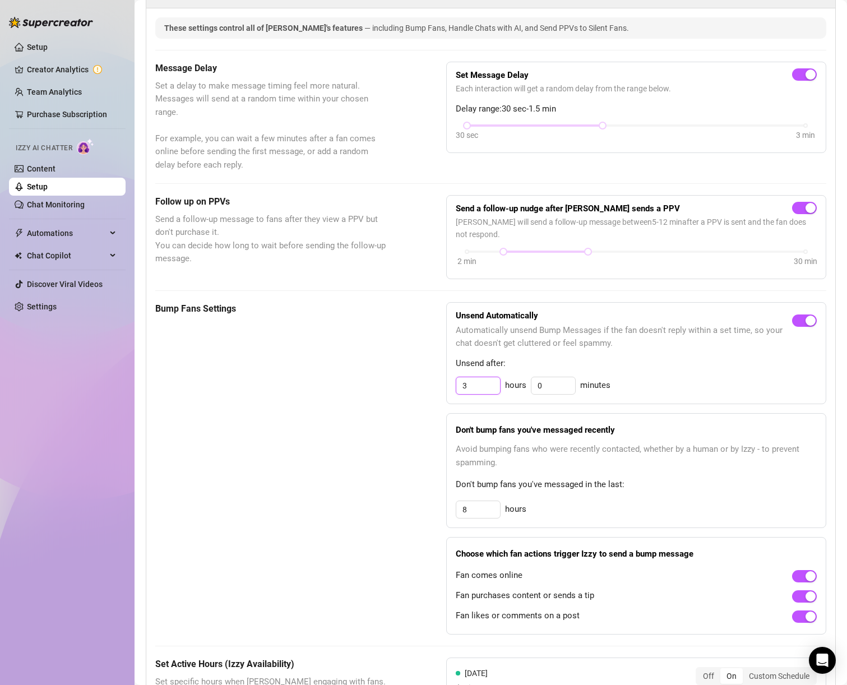
drag, startPoint x: 473, startPoint y: 390, endPoint x: 443, endPoint y: 383, distance: 31.3
click at [446, 383] on div "Unsend Automatically Automatically unsend Bump Messages if the fan doesn't repl…" at bounding box center [636, 353] width 380 height 103
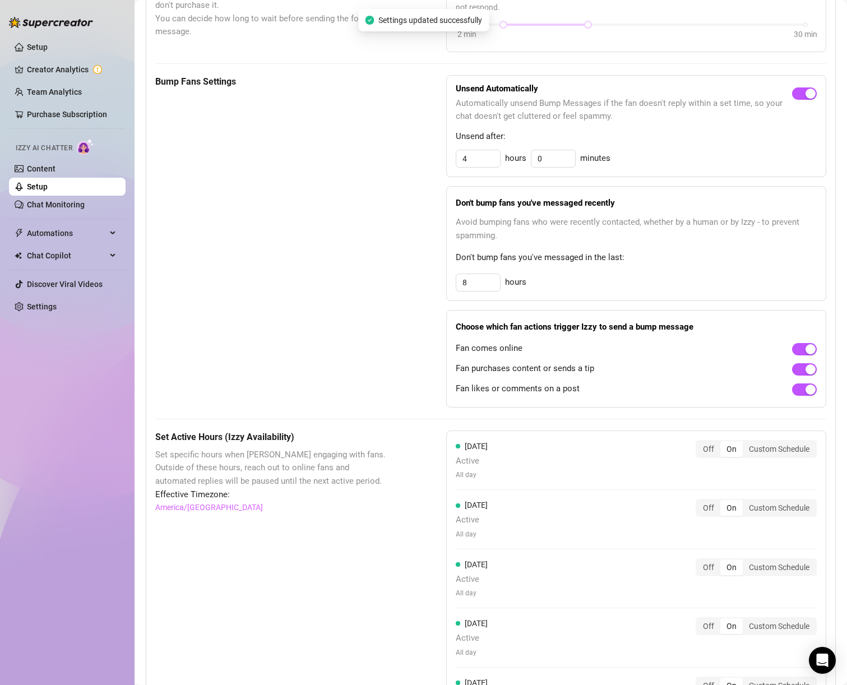
drag, startPoint x: 800, startPoint y: 369, endPoint x: 375, endPoint y: 398, distance: 426.1
click at [375, 398] on div "Bump Fans Settings Unsend Automatically Automatically unsend Bump Messages if t…" at bounding box center [490, 241] width 671 height 333
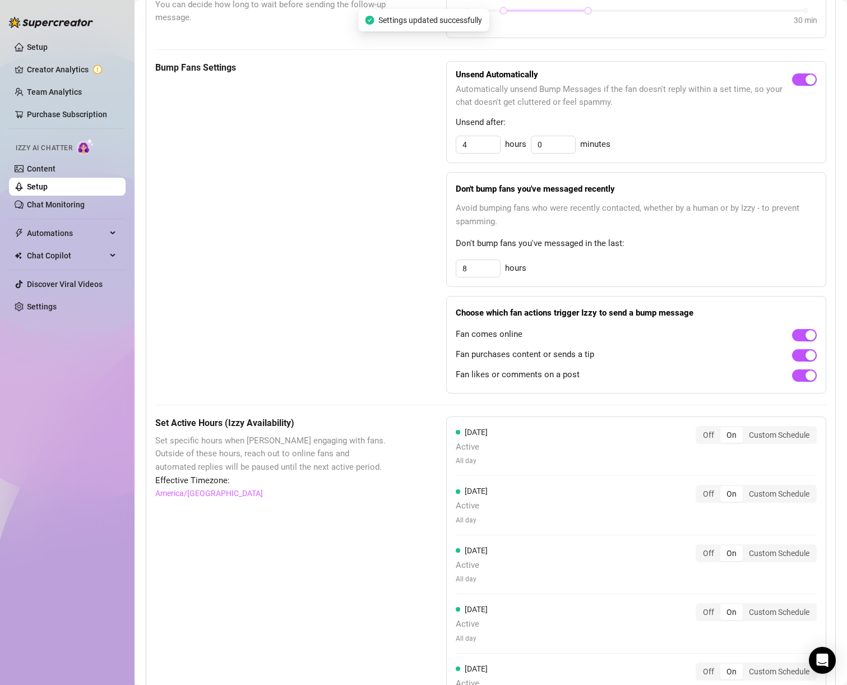
scroll to position [633, 0]
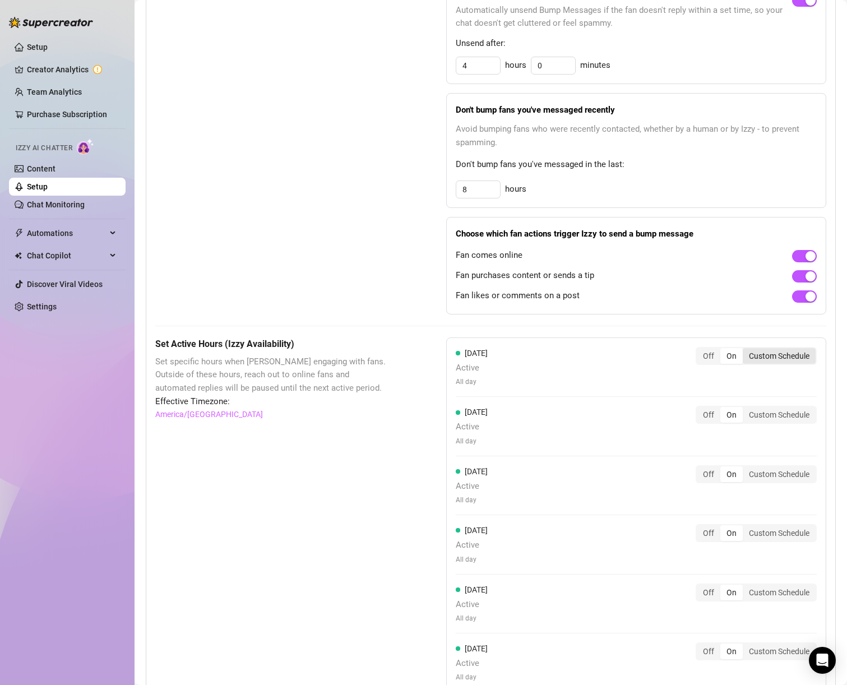
click at [750, 355] on div "Custom Schedule" at bounding box center [779, 356] width 73 height 16
click at [746, 350] on input "Custom Schedule" at bounding box center [746, 350] width 0 height 0
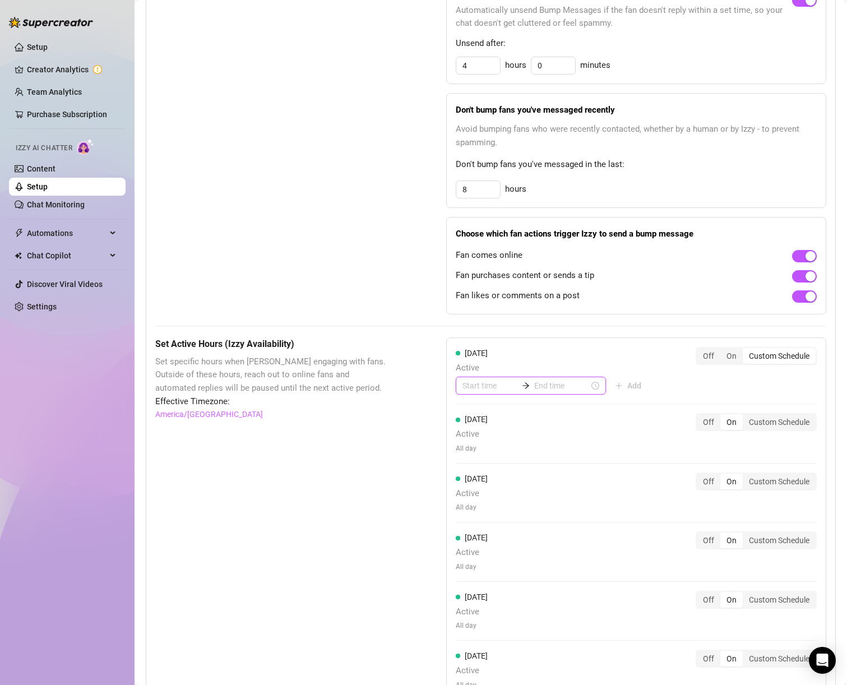
click at [474, 386] on input at bounding box center [490, 386] width 55 height 12
drag, startPoint x: 475, startPoint y: 433, endPoint x: 564, endPoint y: 410, distance: 92.1
click at [475, 433] on div "01" at bounding box center [468, 432] width 27 height 16
click at [546, 389] on input at bounding box center [562, 386] width 55 height 12
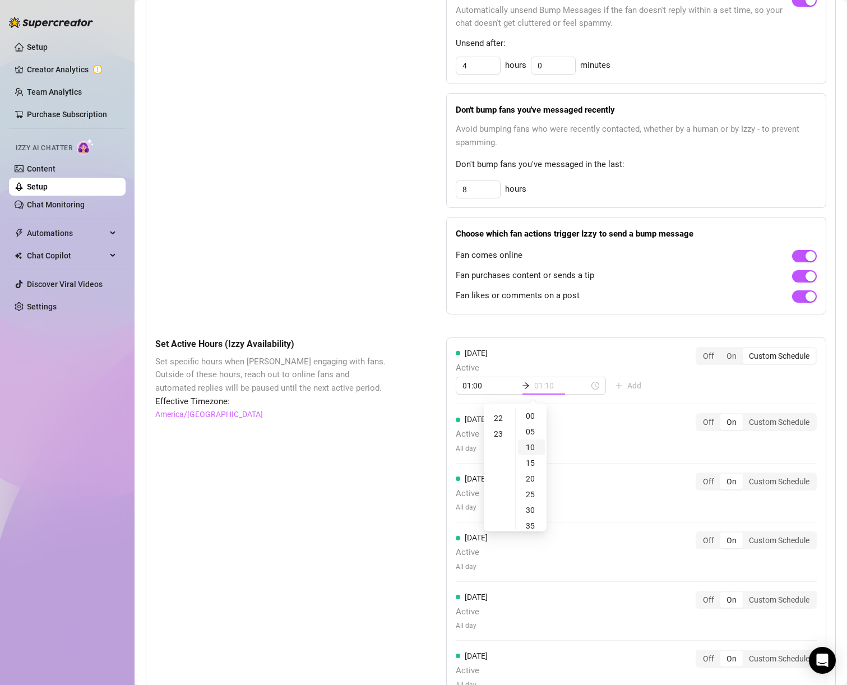
click at [529, 448] on div "10" at bounding box center [531, 448] width 27 height 16
click at [535, 474] on div "30" at bounding box center [531, 479] width 27 height 16
click at [494, 507] on div "07" at bounding box center [499, 511] width 27 height 16
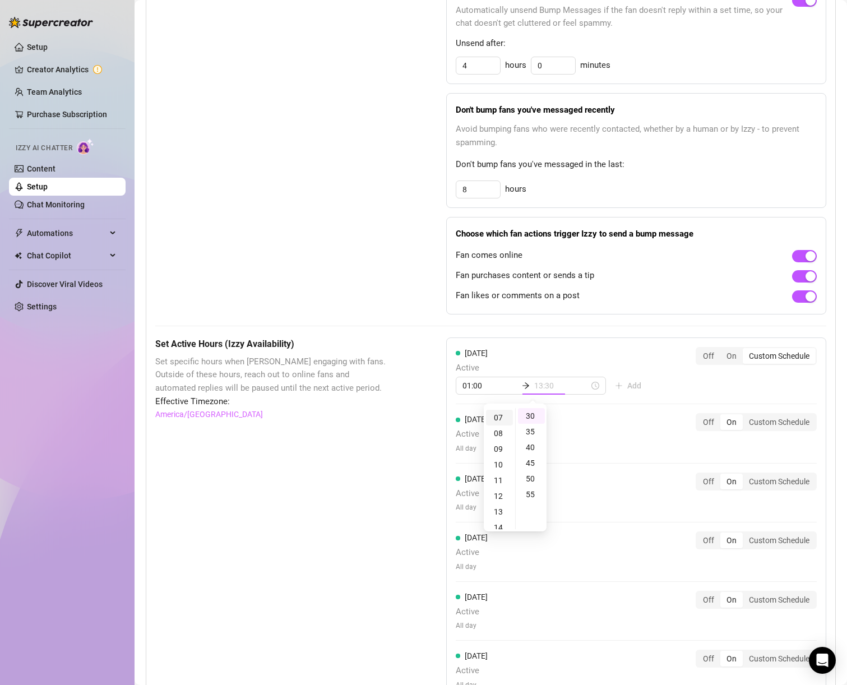
scroll to position [110, 0]
click at [524, 490] on div "55" at bounding box center [531, 495] width 27 height 16
click at [595, 342] on div "[DATE] Active 01:00 07:55 Add Off On Custom Schedule [DATE] Active All day Off …" at bounding box center [636, 553] width 380 height 431
click at [628, 390] on span "Add" at bounding box center [635, 385] width 14 height 9
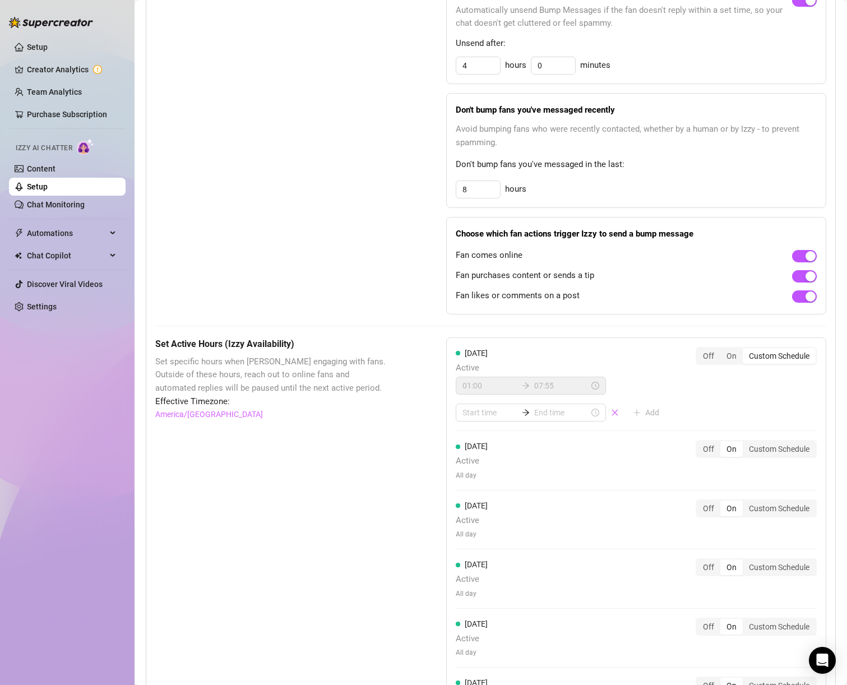
click at [545, 394] on div "01:00 07:55" at bounding box center [531, 386] width 150 height 18
click at [612, 413] on icon "close" at bounding box center [615, 413] width 6 height 6
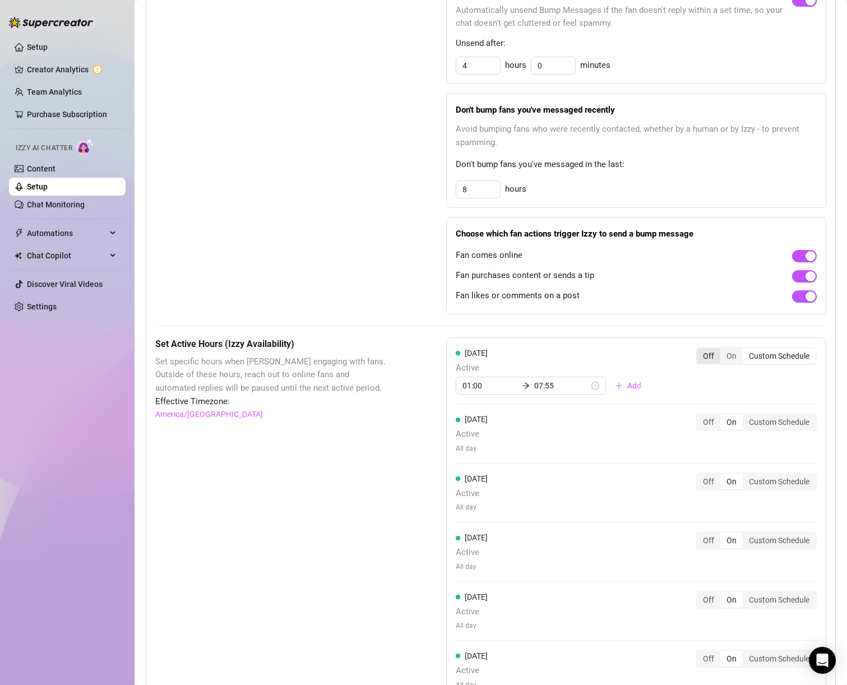
click at [697, 356] on div "Off" at bounding box center [709, 356] width 24 height 16
click at [700, 350] on input "Off" at bounding box center [700, 350] width 0 height 0
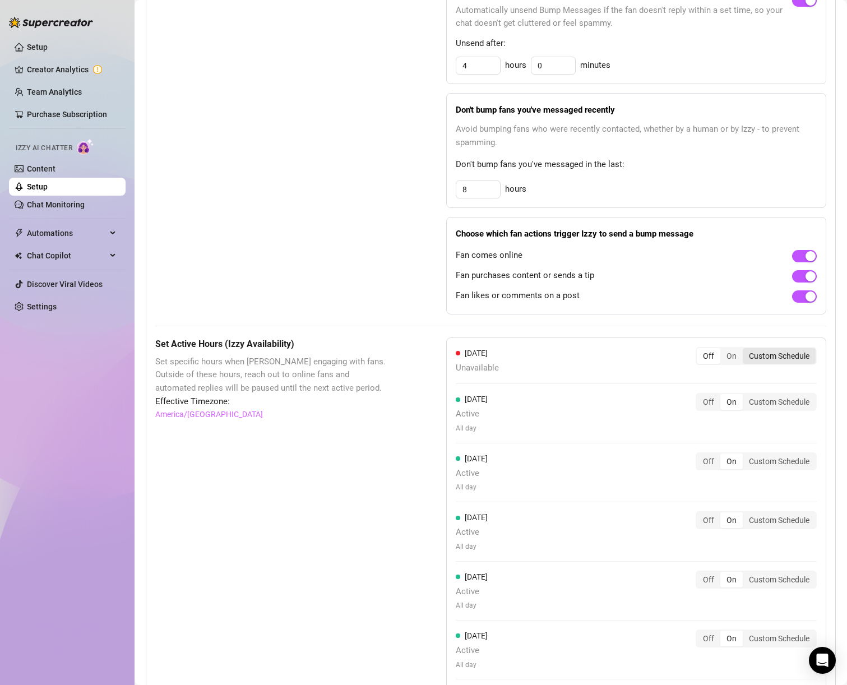
click at [746, 356] on div "Custom Schedule" at bounding box center [779, 356] width 73 height 16
click at [746, 350] on input "Custom Schedule" at bounding box center [746, 350] width 0 height 0
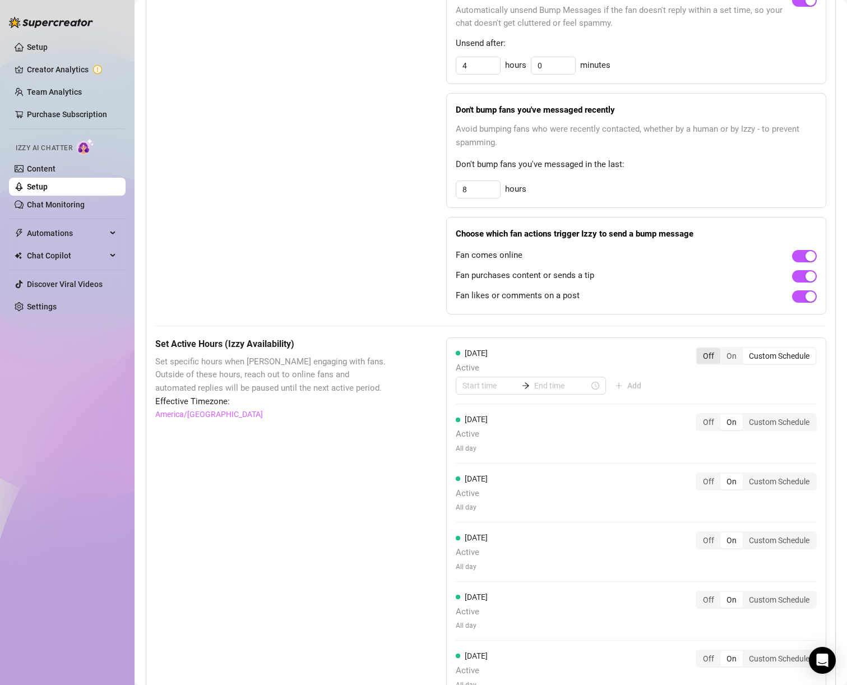
click at [700, 360] on div "Off" at bounding box center [709, 356] width 24 height 16
click at [700, 350] on input "Off" at bounding box center [700, 350] width 0 height 0
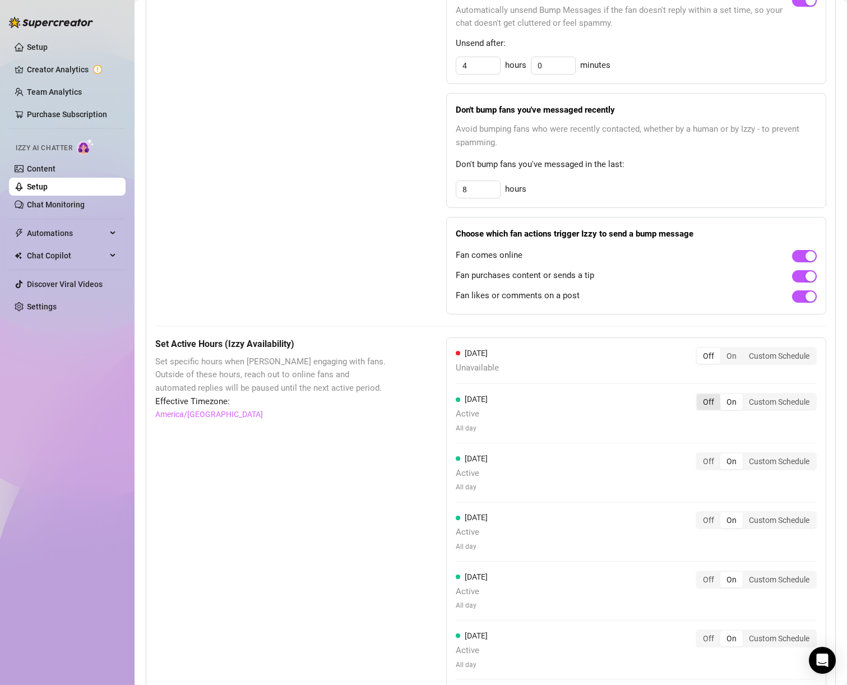
click at [698, 400] on div "Off" at bounding box center [709, 402] width 24 height 16
click at [700, 396] on input "Off" at bounding box center [700, 396] width 0 height 0
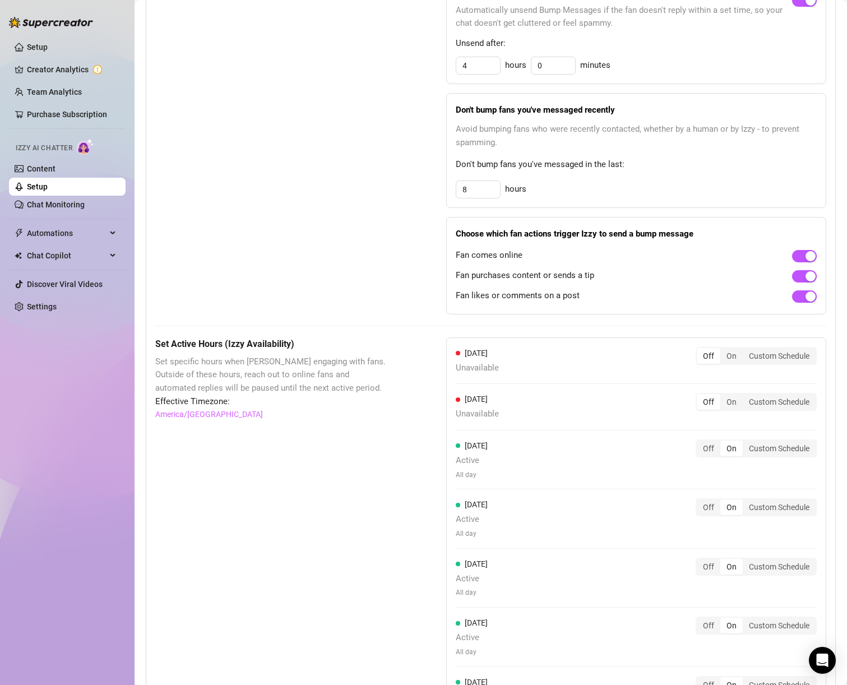
click at [712, 492] on div "[DATE] Unavailable Off On Custom Schedule [DATE] Unavailable Off On Custom Sche…" at bounding box center [636, 537] width 380 height 398
click at [697, 453] on div "Off" at bounding box center [709, 449] width 24 height 16
click at [700, 443] on input "Off" at bounding box center [700, 443] width 0 height 0
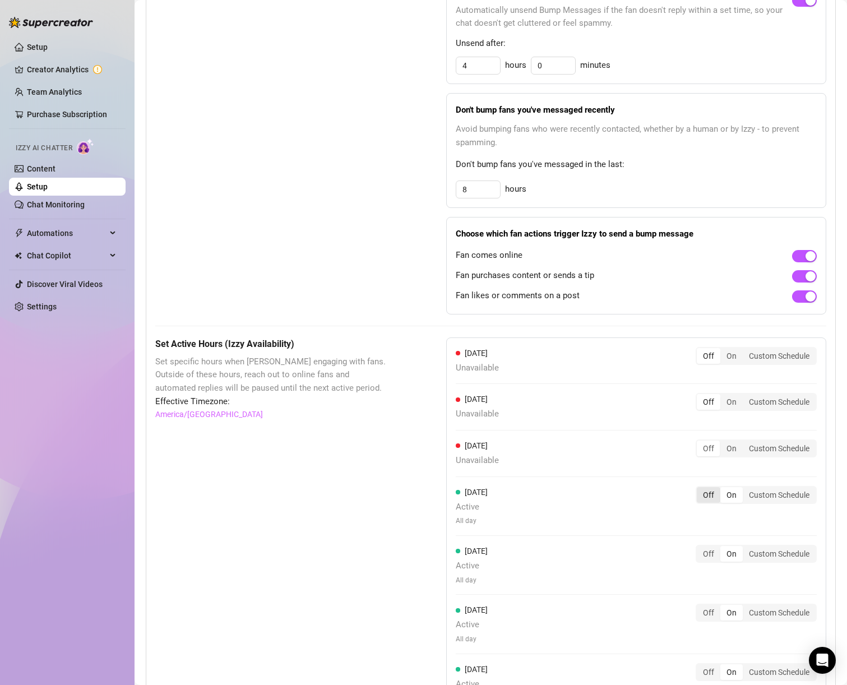
click at [697, 489] on div "Off" at bounding box center [709, 495] width 24 height 16
click at [700, 489] on input "Off" at bounding box center [700, 489] width 0 height 0
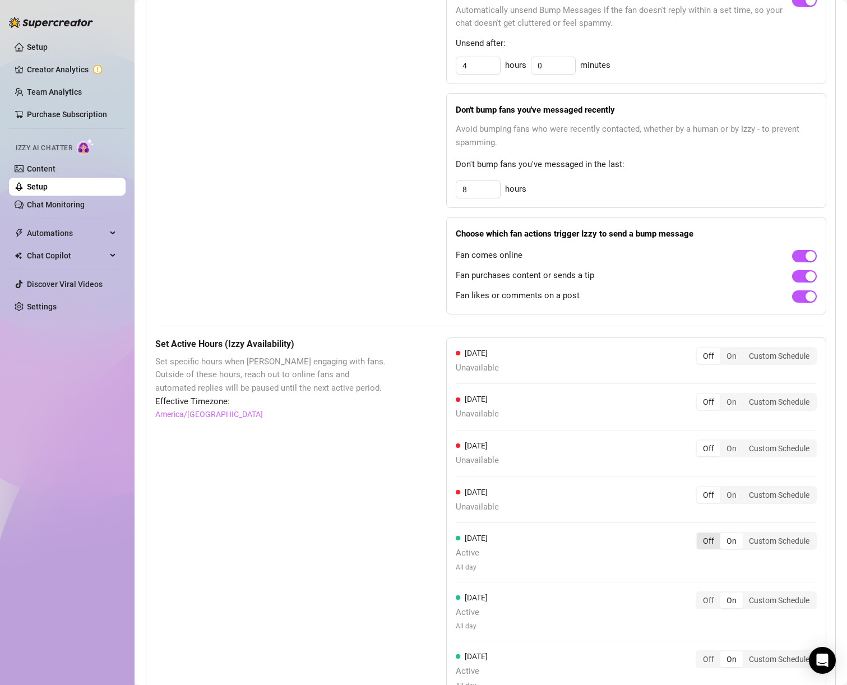
click at [697, 535] on div "Off" at bounding box center [709, 541] width 24 height 16
click at [700, 535] on input "Off" at bounding box center [700, 535] width 0 height 0
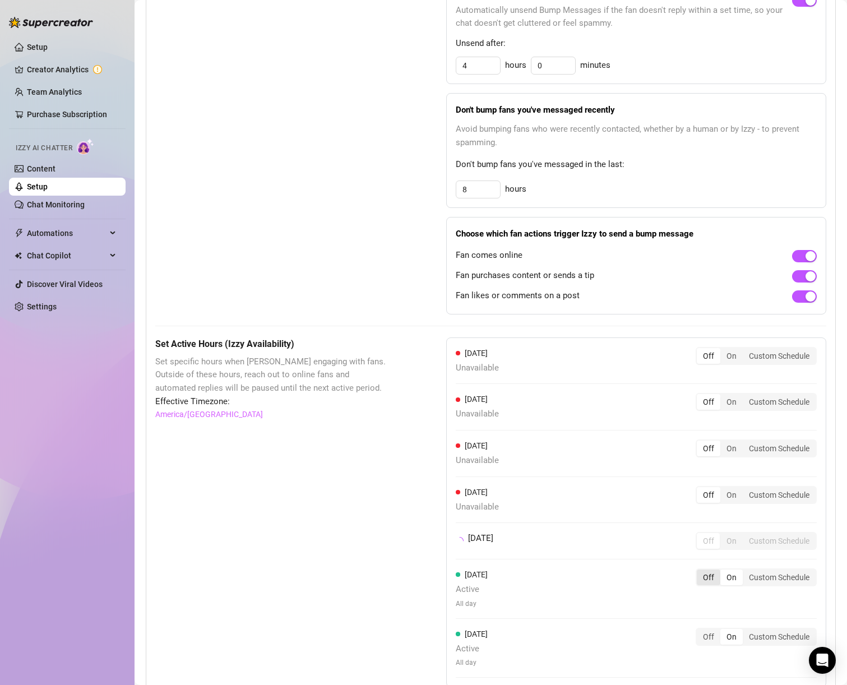
click at [697, 581] on div "Off" at bounding box center [709, 578] width 24 height 16
click at [700, 572] on input "Off" at bounding box center [700, 572] width 0 height 0
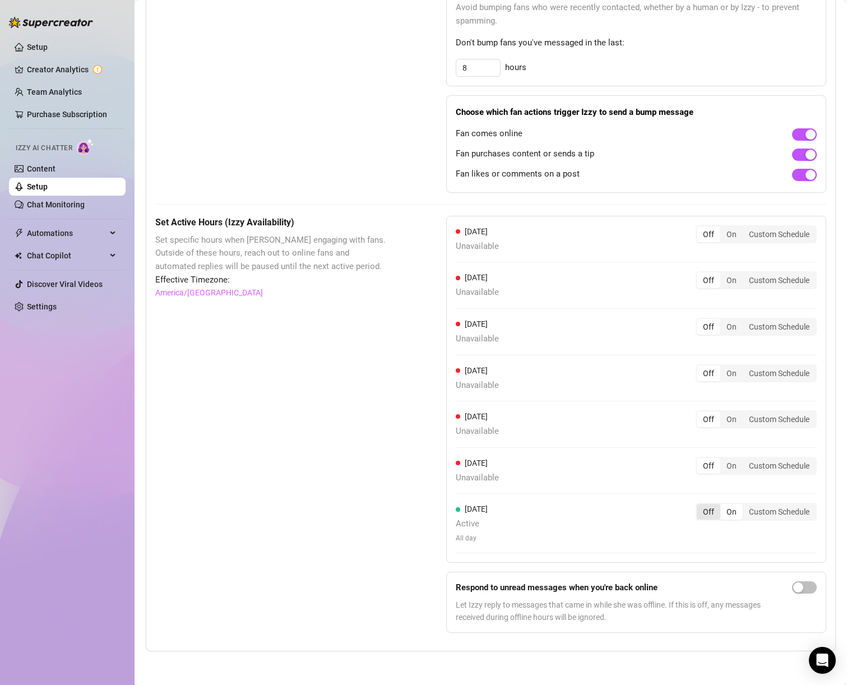
click at [702, 513] on div "Off" at bounding box center [709, 512] width 24 height 16
click at [700, 506] on input "Off" at bounding box center [700, 506] width 0 height 0
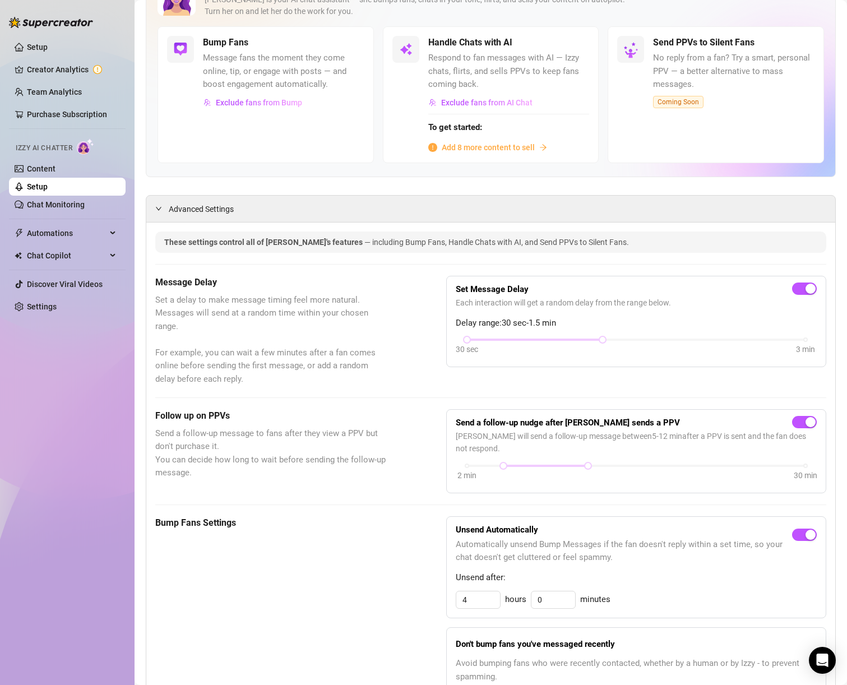
scroll to position [0, 0]
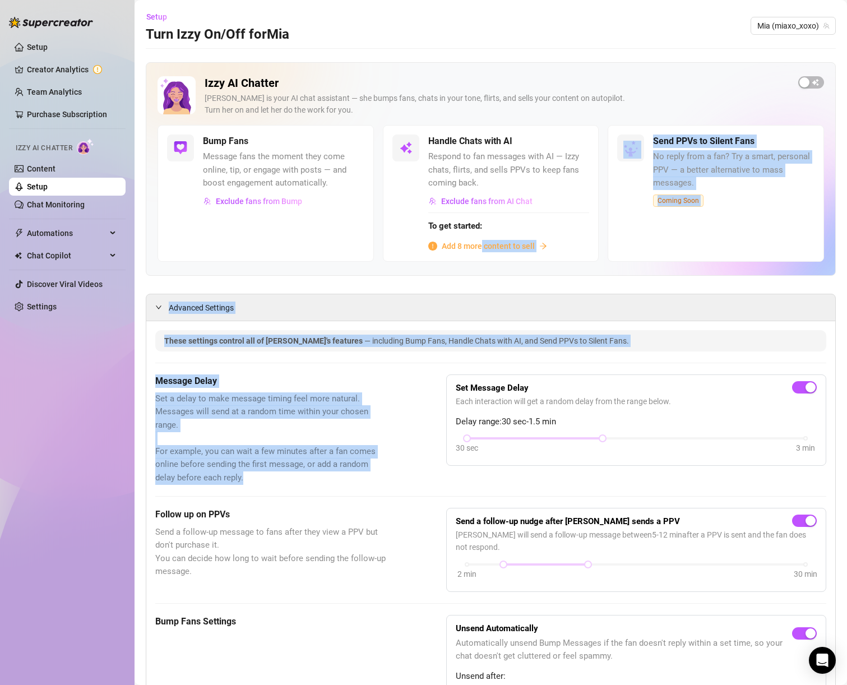
drag, startPoint x: 480, startPoint y: 245, endPoint x: 568, endPoint y: 374, distance: 155.7
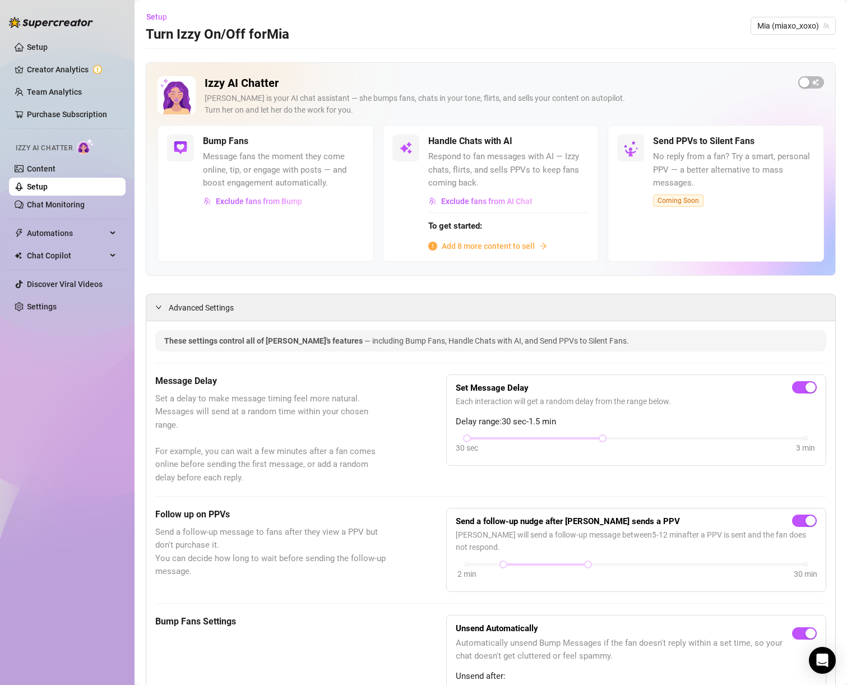
click at [482, 183] on span "Respond to fan messages with AI — Izzy chats, flirts, and sells PPVs to keep fa…" at bounding box center [510, 170] width 162 height 40
click at [483, 245] on span "Add 8 more content to sell" at bounding box center [488, 246] width 93 height 12
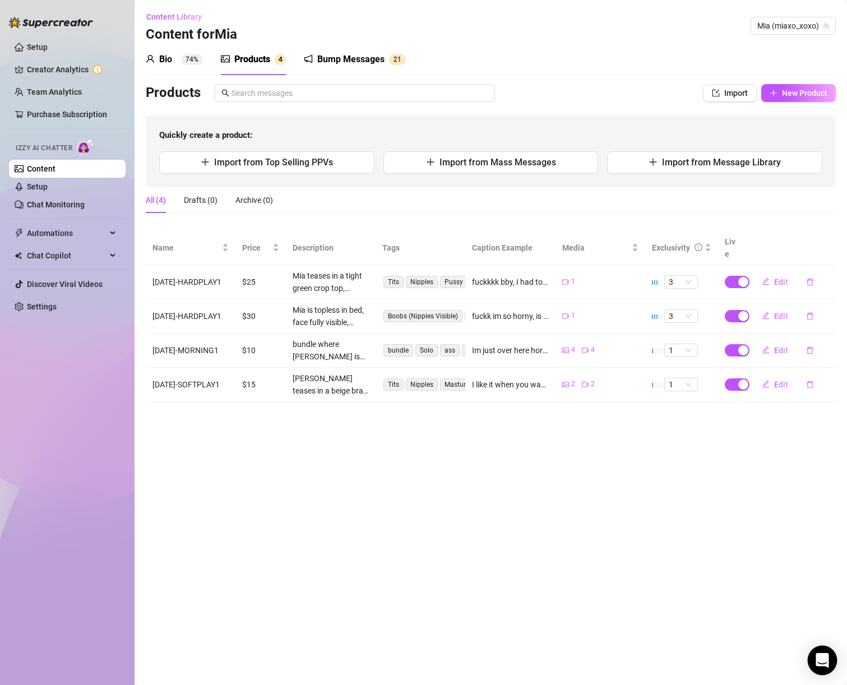
click at [824, 652] on div "Open Intercom Messenger" at bounding box center [823, 661] width 30 height 30
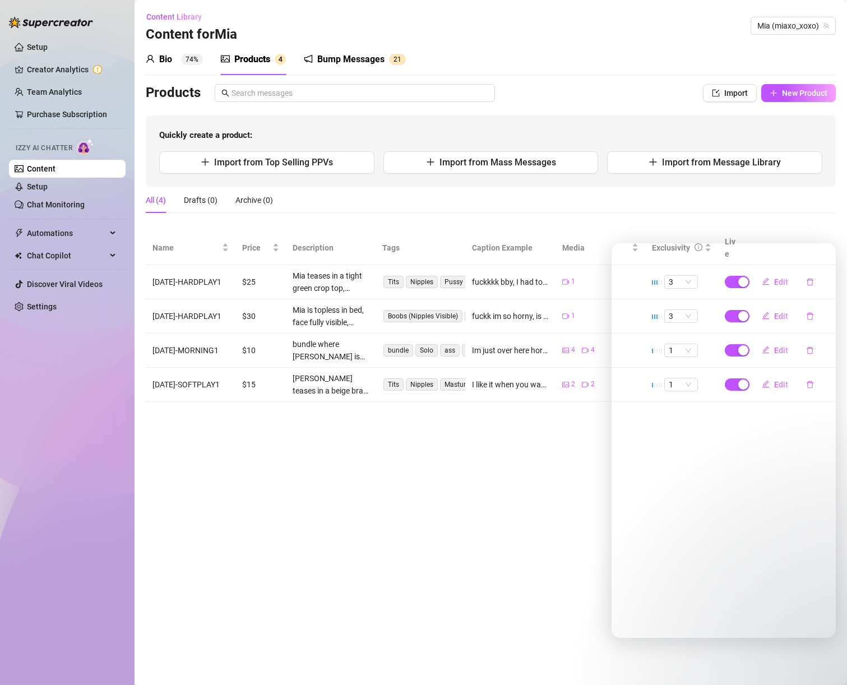
click at [813, 210] on div "All (4) Drafts (0) Archive (0)" at bounding box center [491, 200] width 690 height 26
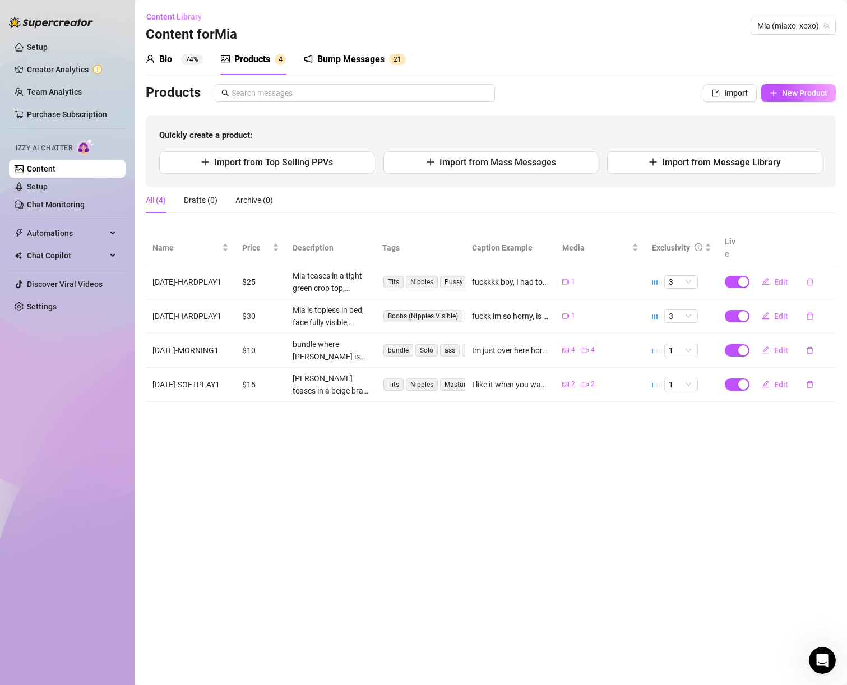
click at [159, 65] on div "Bio 74%" at bounding box center [174, 59] width 57 height 13
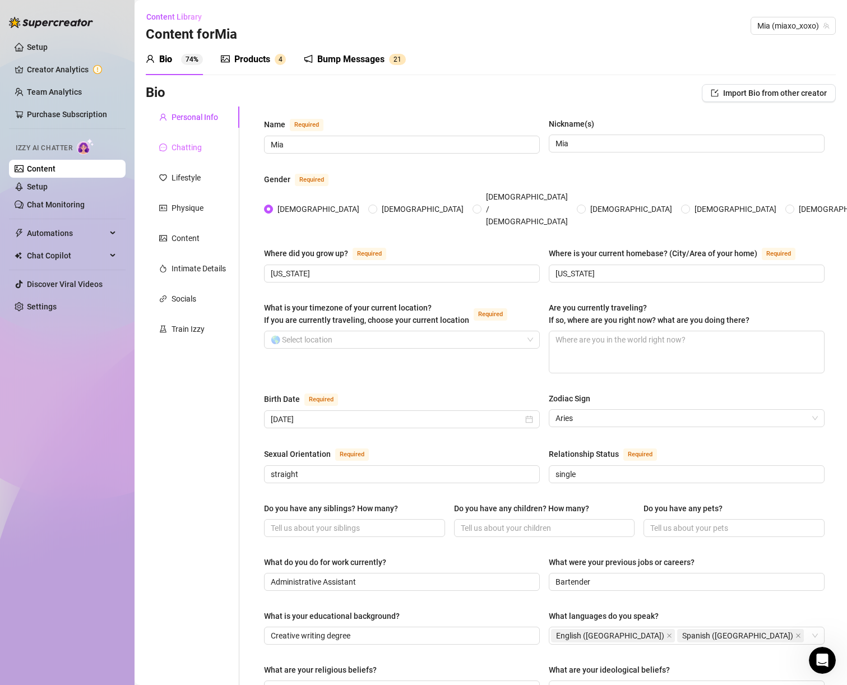
click at [170, 136] on div "Personal Info Chatting Lifestyle Physique Content Intimate Details Socials Trai…" at bounding box center [193, 571] width 94 height 929
click at [178, 149] on div "Chatting" at bounding box center [187, 147] width 30 height 12
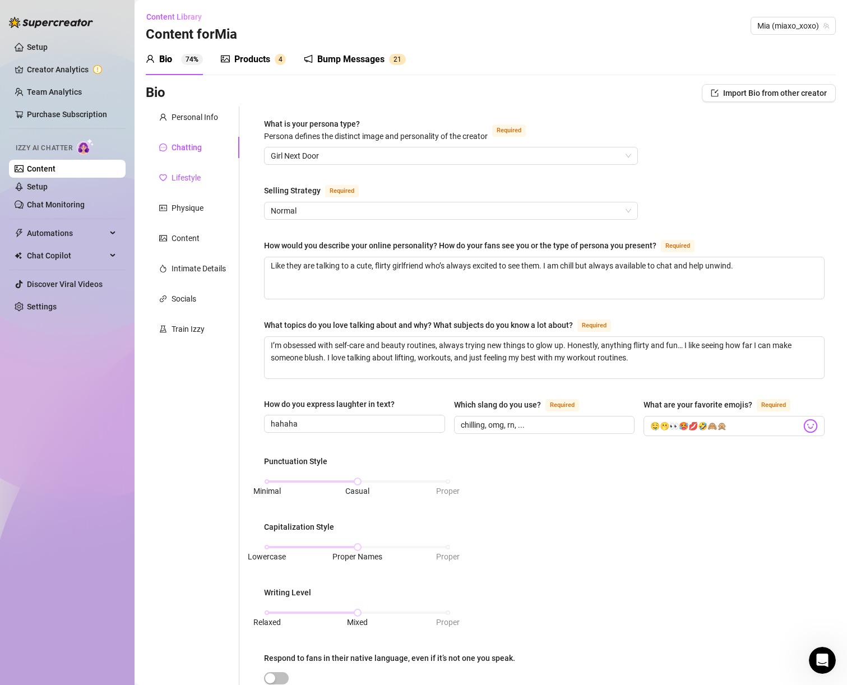
click at [200, 177] on div "Lifestyle" at bounding box center [186, 178] width 29 height 12
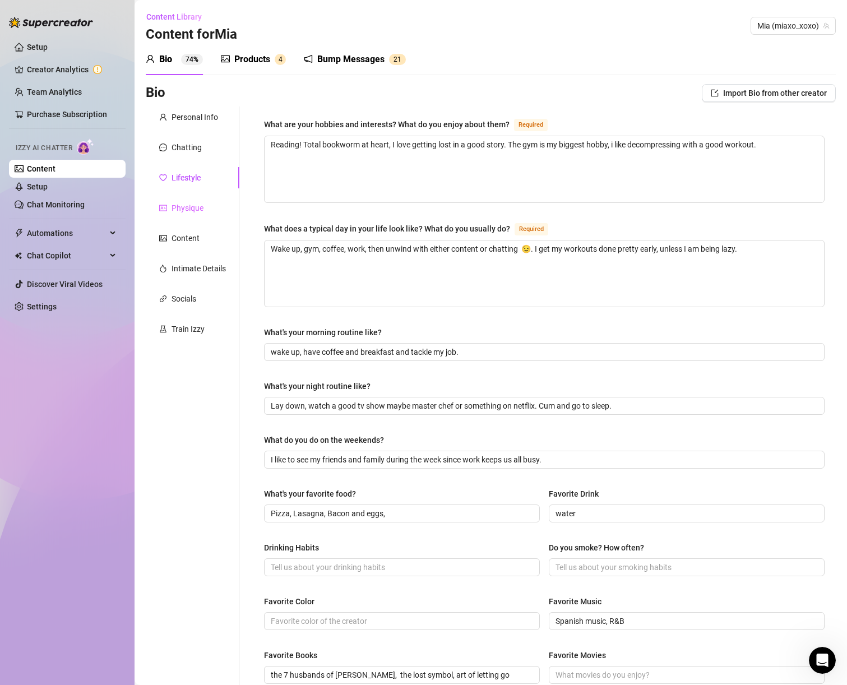
click at [183, 200] on div "Physique" at bounding box center [193, 207] width 94 height 21
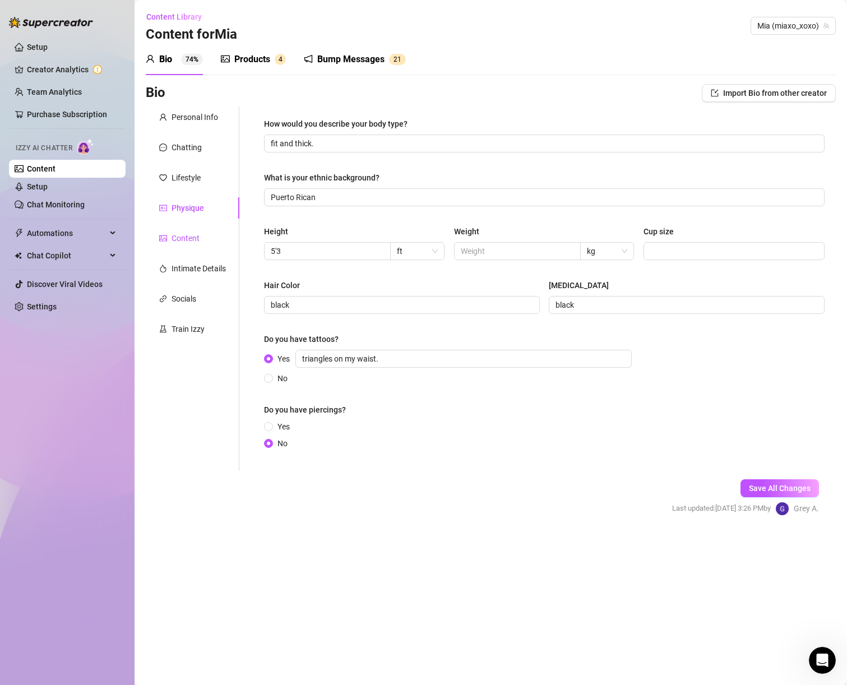
click at [182, 234] on div "Content" at bounding box center [186, 238] width 28 height 12
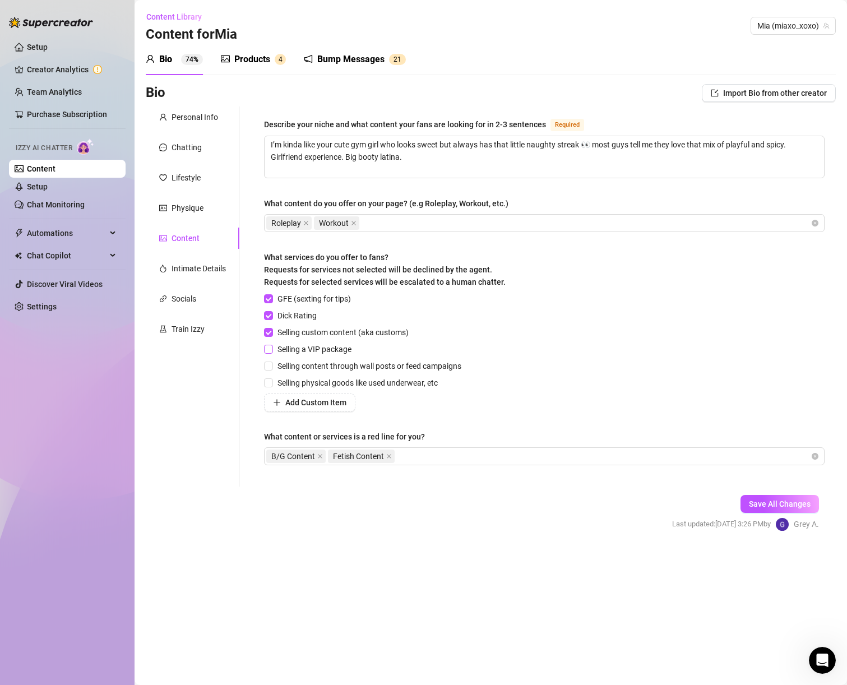
click at [285, 343] on span "Selling a VIP package" at bounding box center [314, 349] width 83 height 12
click at [272, 345] on input "Selling a VIP package" at bounding box center [268, 349] width 8 height 8
click at [285, 343] on span "Selling a VIP package" at bounding box center [314, 349] width 83 height 12
click at [272, 345] on input "Selling a VIP package" at bounding box center [268, 349] width 8 height 8
click at [181, 250] on div "Personal Info Chatting Lifestyle Physique Content Intimate Details Socials Trai…" at bounding box center [193, 297] width 94 height 380
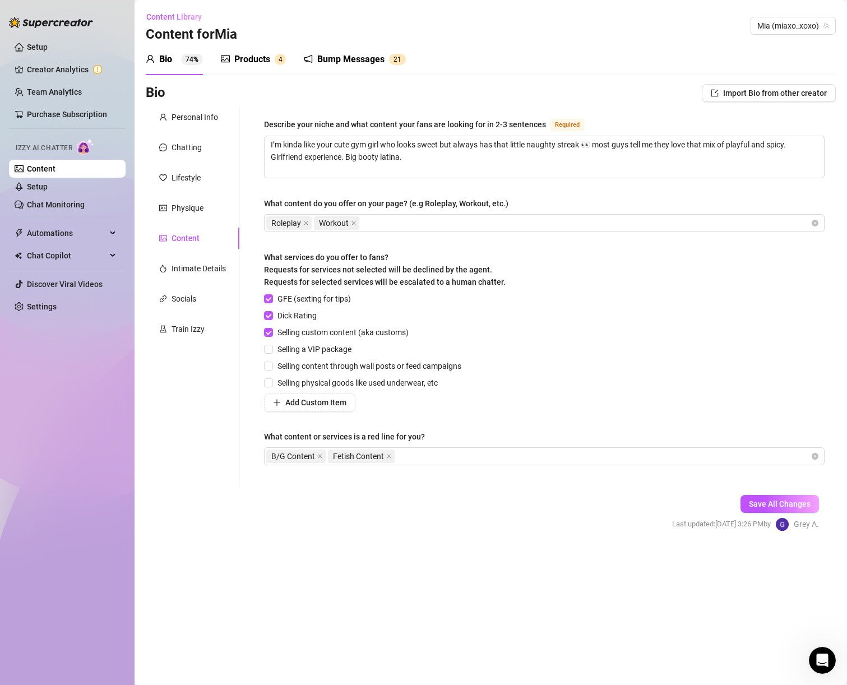
click at [181, 238] on div "Content" at bounding box center [186, 238] width 28 height 12
click at [192, 269] on div "Intimate Details" at bounding box center [199, 268] width 54 height 12
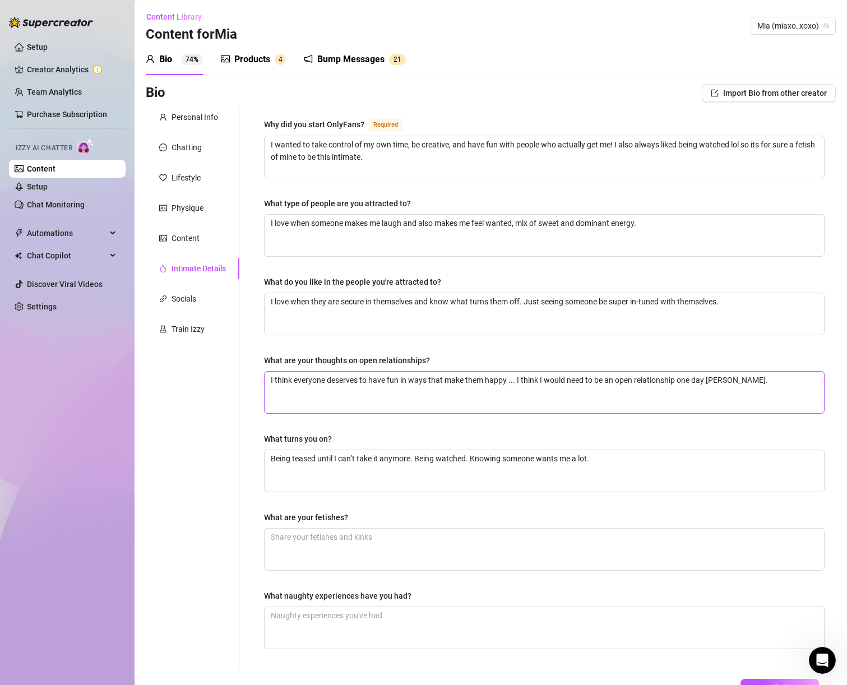
scroll to position [83, 0]
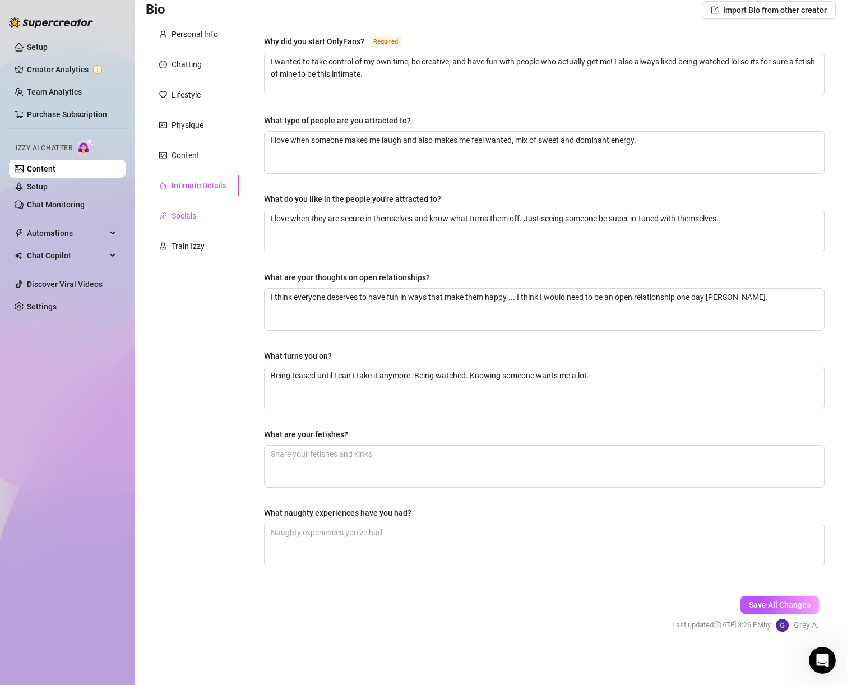
click at [163, 219] on icon "link" at bounding box center [163, 216] width 8 height 8
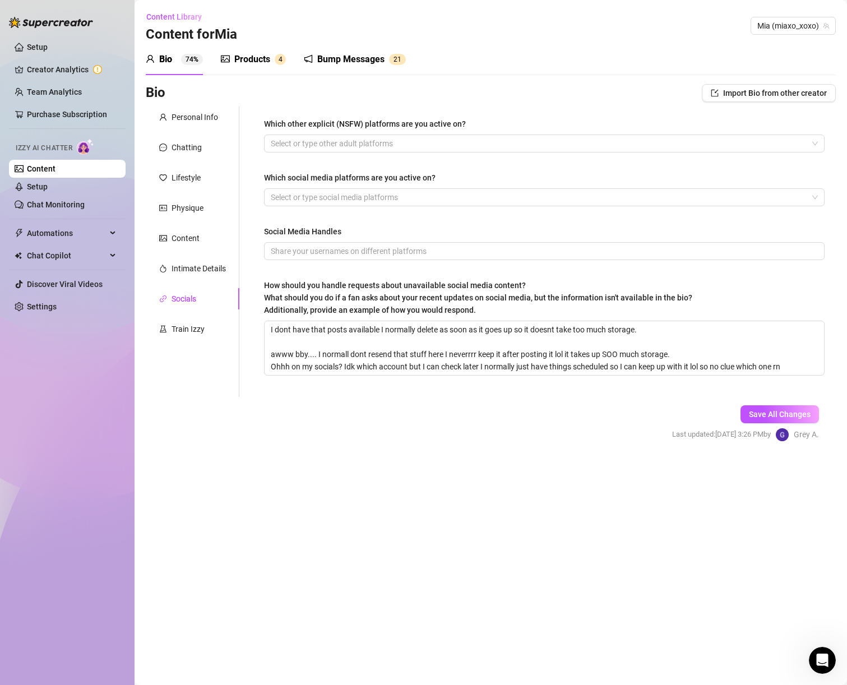
scroll to position [0, 0]
click at [188, 305] on div "Socials" at bounding box center [193, 298] width 94 height 21
click at [190, 321] on div "Train Izzy" at bounding box center [193, 329] width 94 height 21
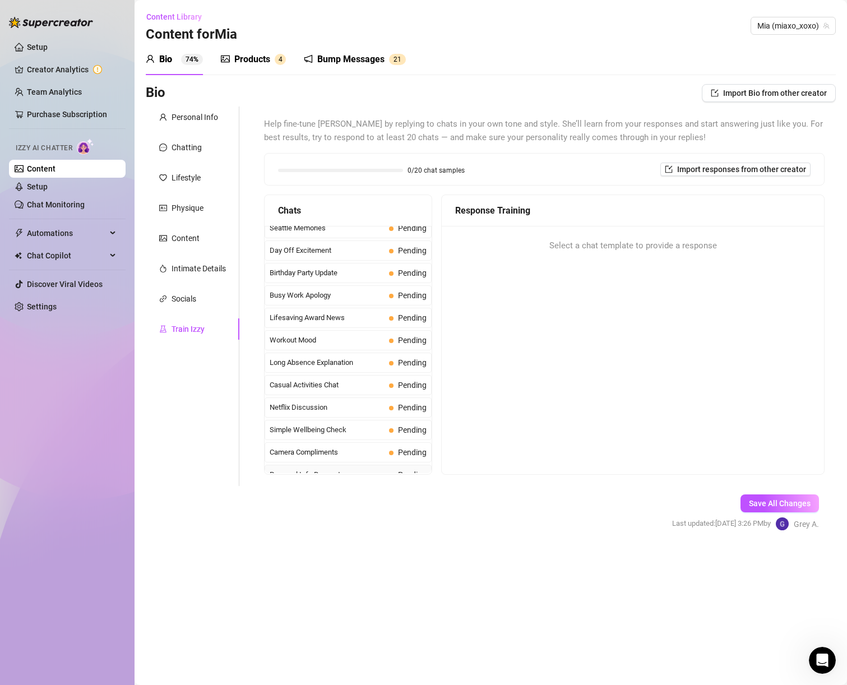
scroll to position [1007, 0]
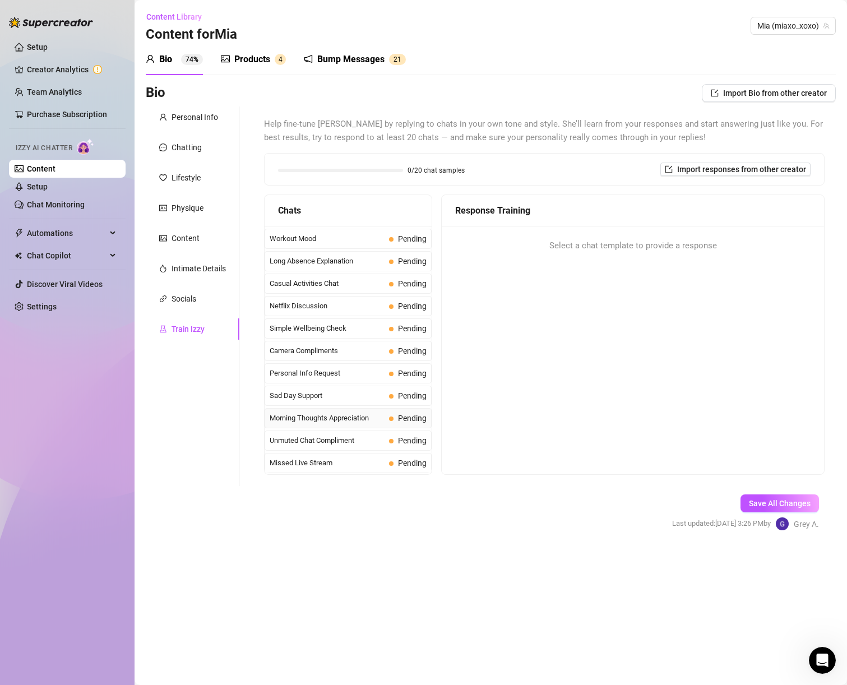
click at [338, 424] on div "Morning Thoughts Appreciation Pending" at bounding box center [348, 418] width 167 height 20
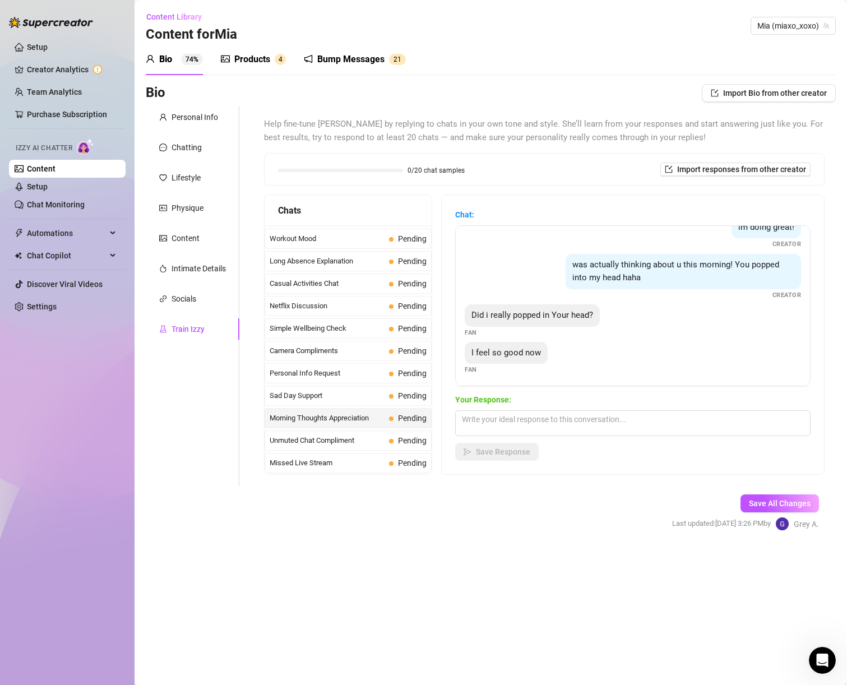
scroll to position [96, 0]
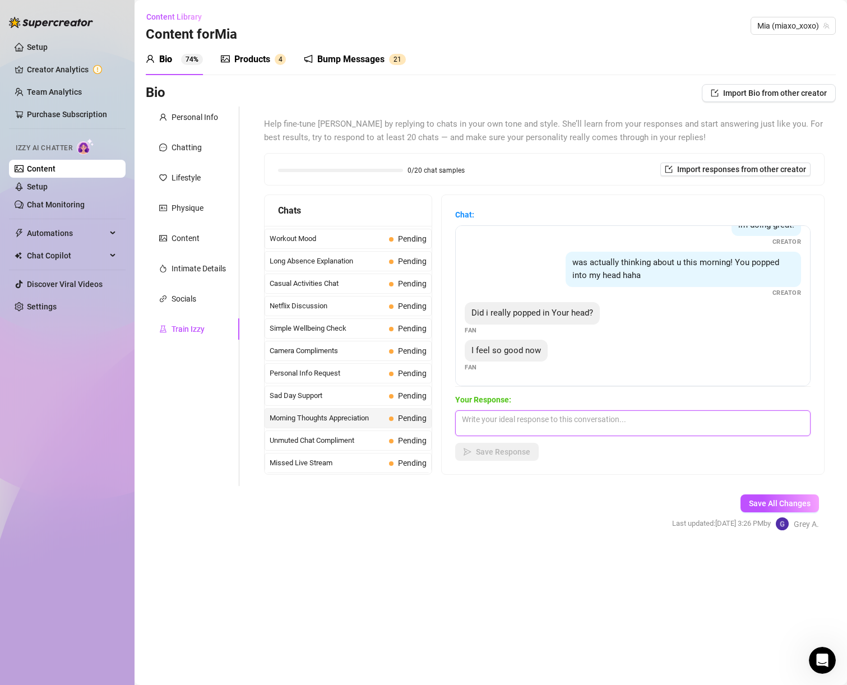
click at [538, 416] on textarea at bounding box center [633, 424] width 356 height 26
click at [511, 458] on button "Save Response" at bounding box center [497, 452] width 84 height 18
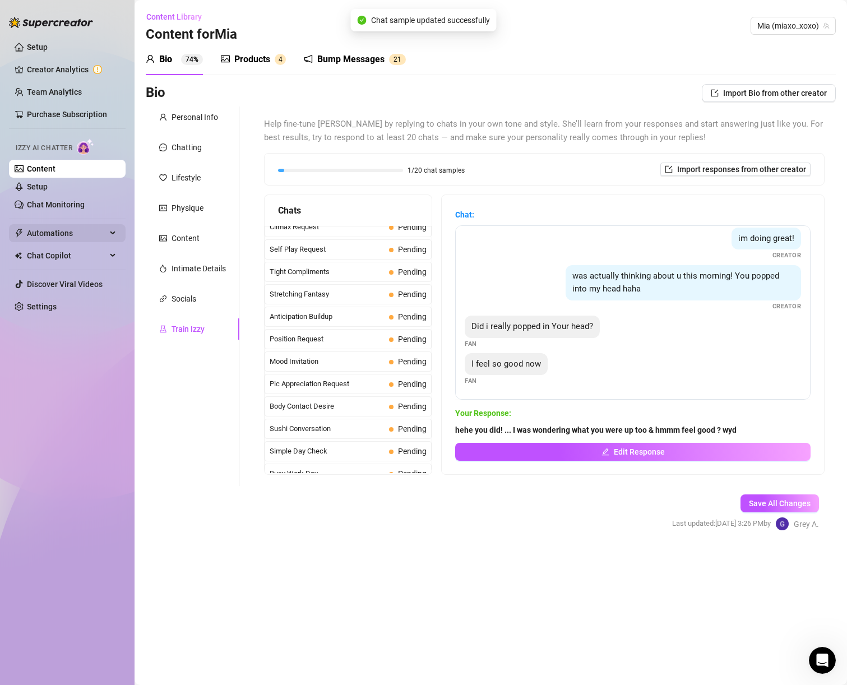
scroll to position [491, 0]
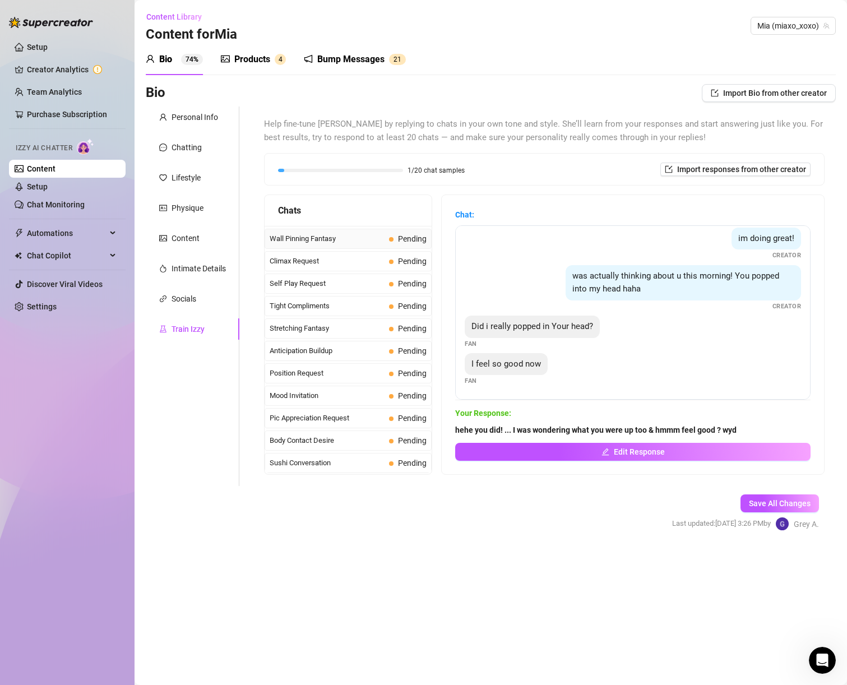
click at [326, 238] on span "Wall Pinning Fantasy" at bounding box center [327, 238] width 115 height 11
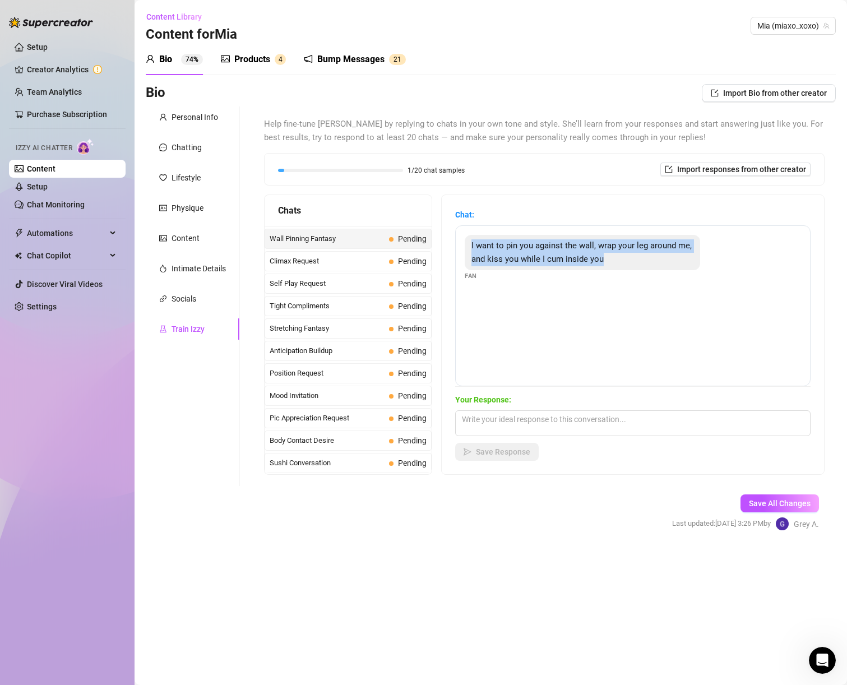
drag, startPoint x: 638, startPoint y: 259, endPoint x: 448, endPoint y: 225, distance: 193.6
click at [448, 225] on div "Chat: I want to pin you against the wall, wrap your leg around me, and kiss you…" at bounding box center [633, 334] width 383 height 279
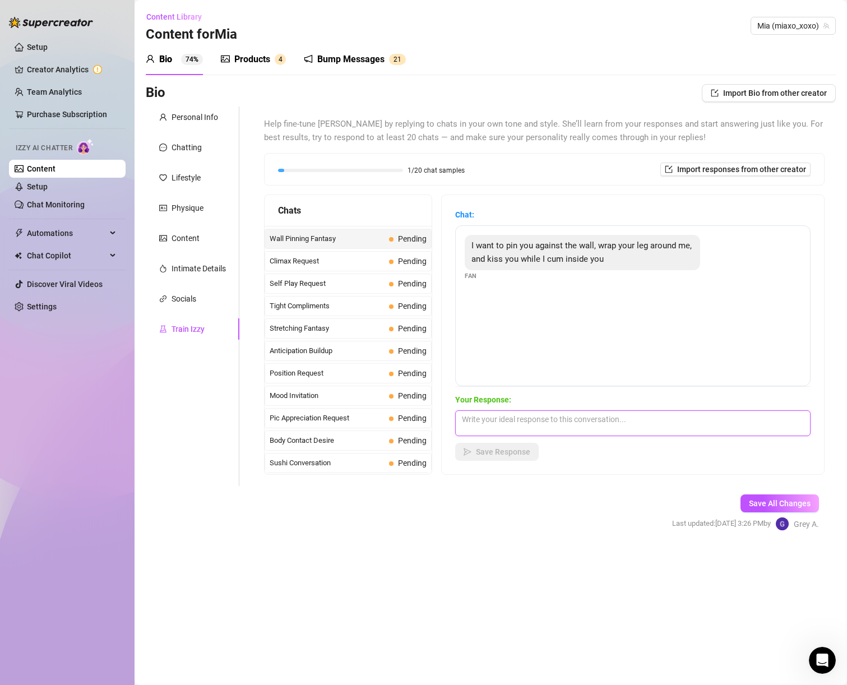
click at [524, 415] on textarea at bounding box center [633, 424] width 356 height 26
click at [538, 420] on textarea "fuckkkk bbyyy... just feeling your dick throb would inside of me as you fill me…" at bounding box center [633, 424] width 356 height 26
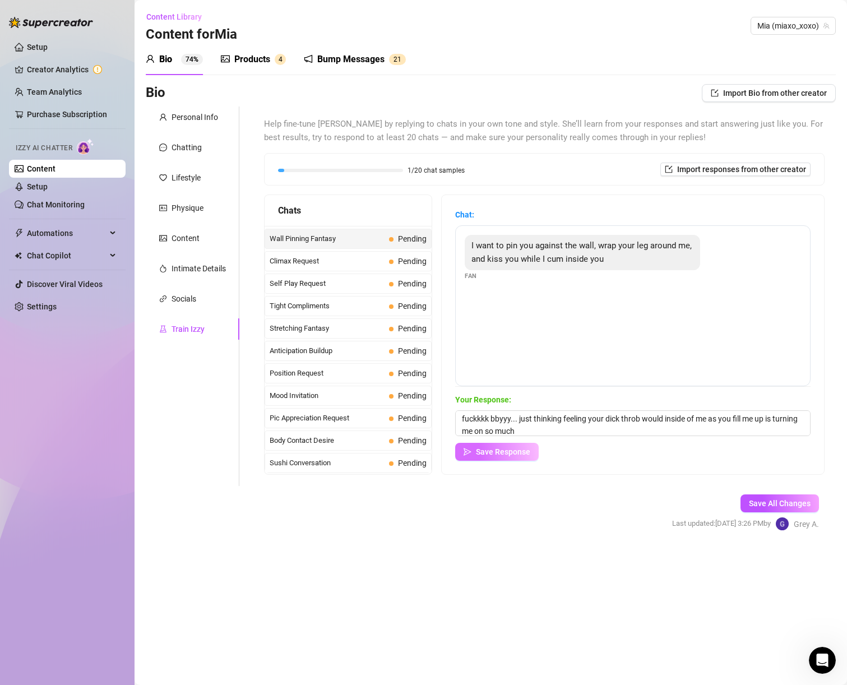
click at [497, 454] on span "Save Response" at bounding box center [503, 452] width 54 height 9
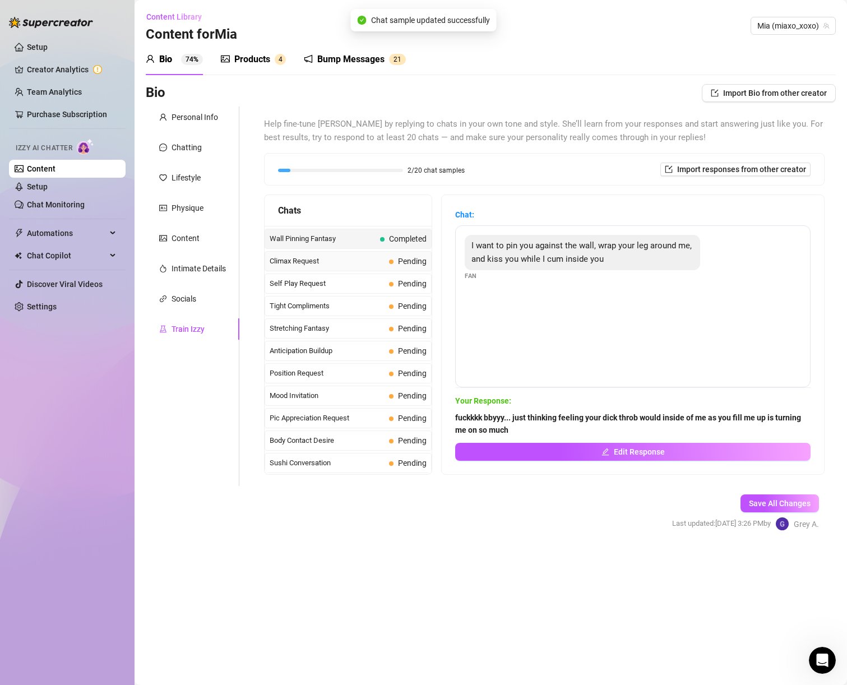
click at [374, 260] on span "Climax Request" at bounding box center [327, 261] width 115 height 11
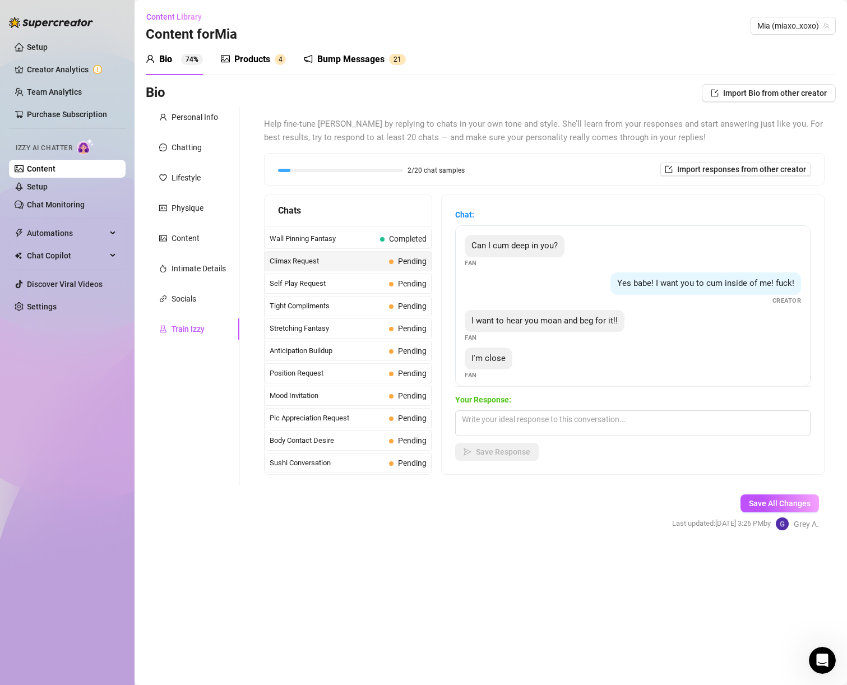
click at [625, 437] on div "Your Response: Save Response" at bounding box center [633, 427] width 356 height 67
click at [610, 431] on textarea at bounding box center [633, 424] width 356 height 26
click at [515, 453] on span "Save Response" at bounding box center [503, 452] width 54 height 9
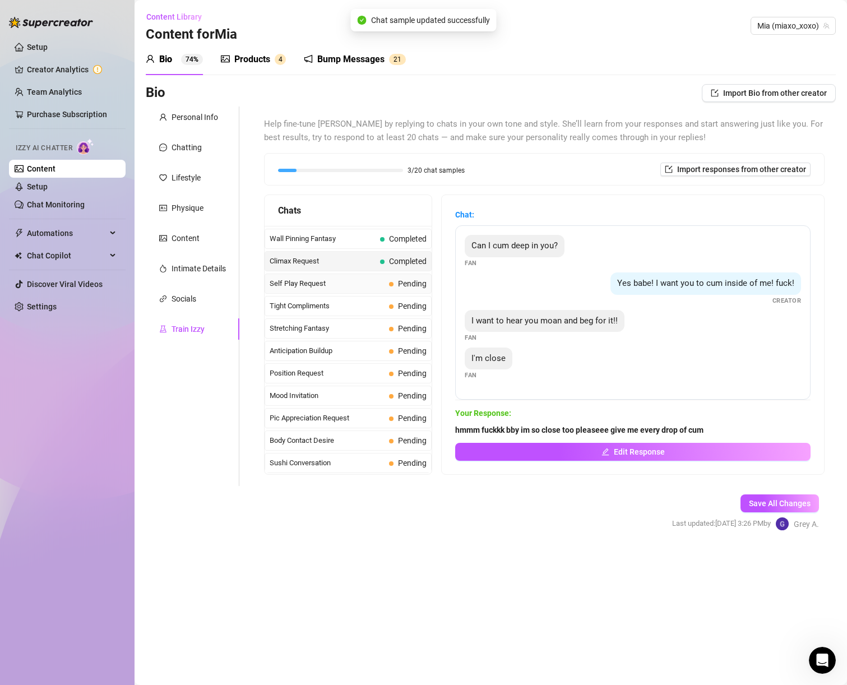
click at [330, 277] on div "Self Play Request Pending" at bounding box center [348, 284] width 167 height 20
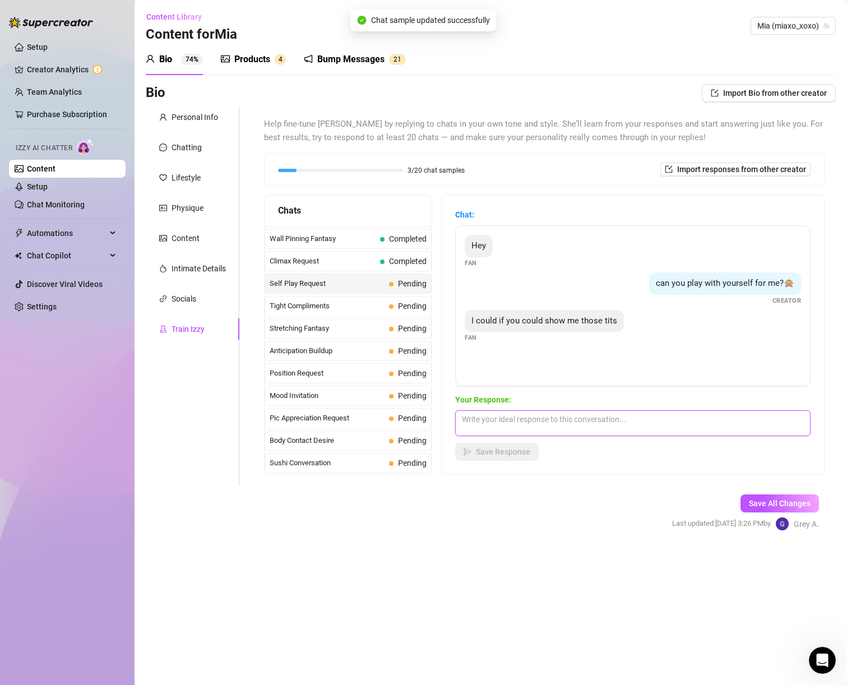
click at [557, 431] on textarea at bounding box center [633, 424] width 356 height 26
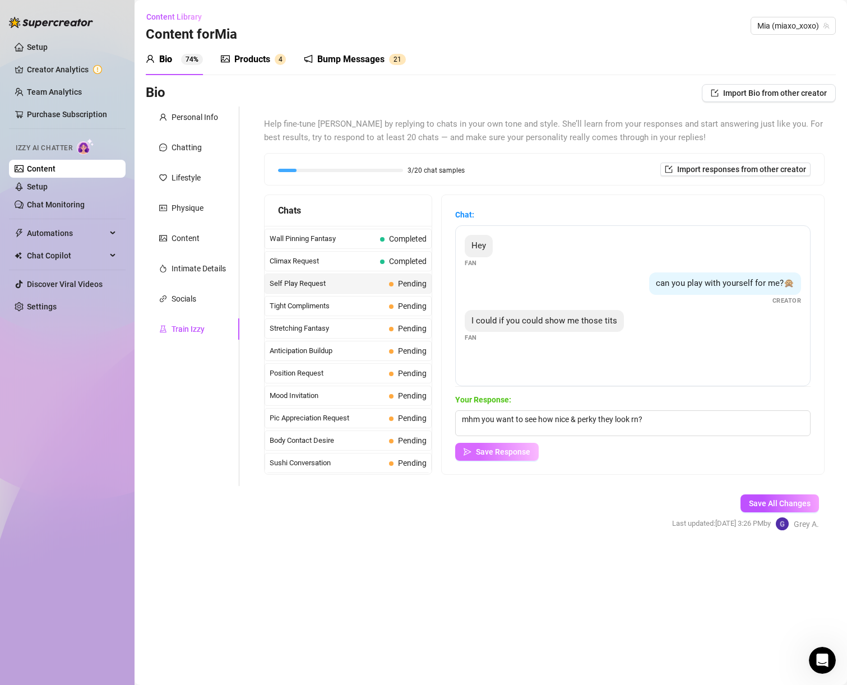
click at [499, 445] on button "Save Response" at bounding box center [497, 452] width 84 height 18
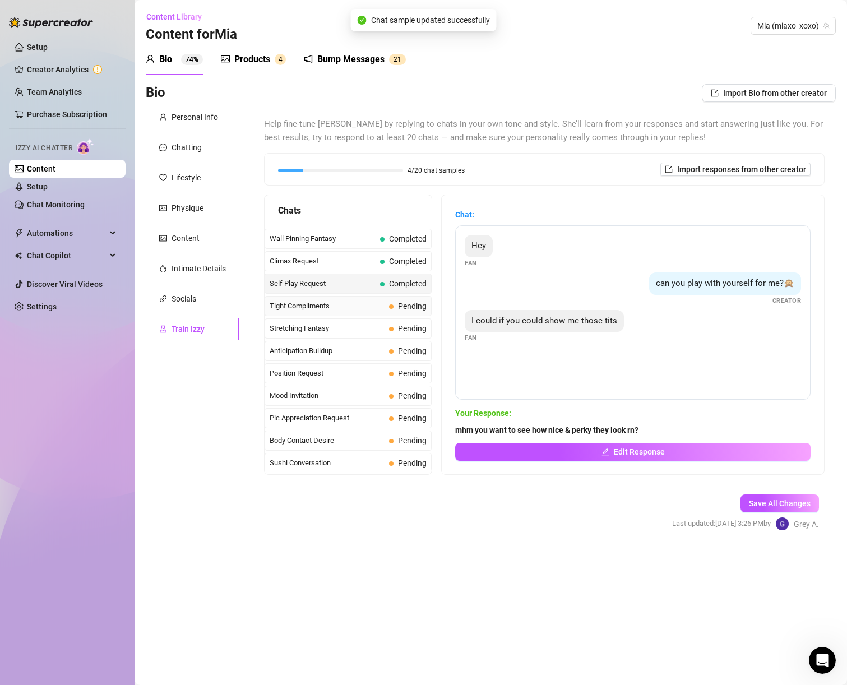
click at [383, 315] on div "Tight Compliments Pending" at bounding box center [348, 306] width 167 height 20
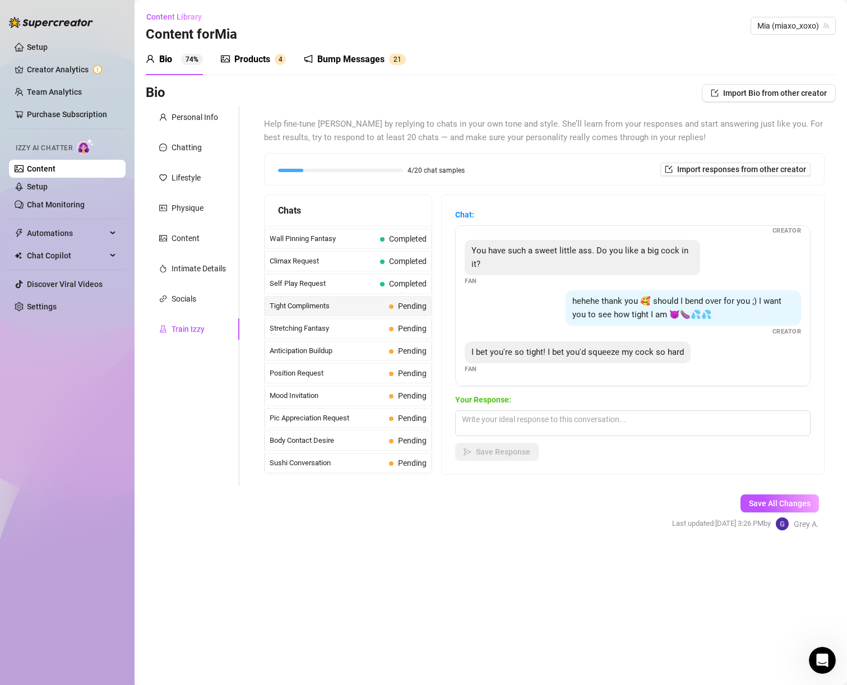
scroll to position [34, 0]
click at [547, 418] on textarea at bounding box center [633, 424] width 356 height 26
click at [539, 451] on button "Save Response" at bounding box center [497, 452] width 84 height 18
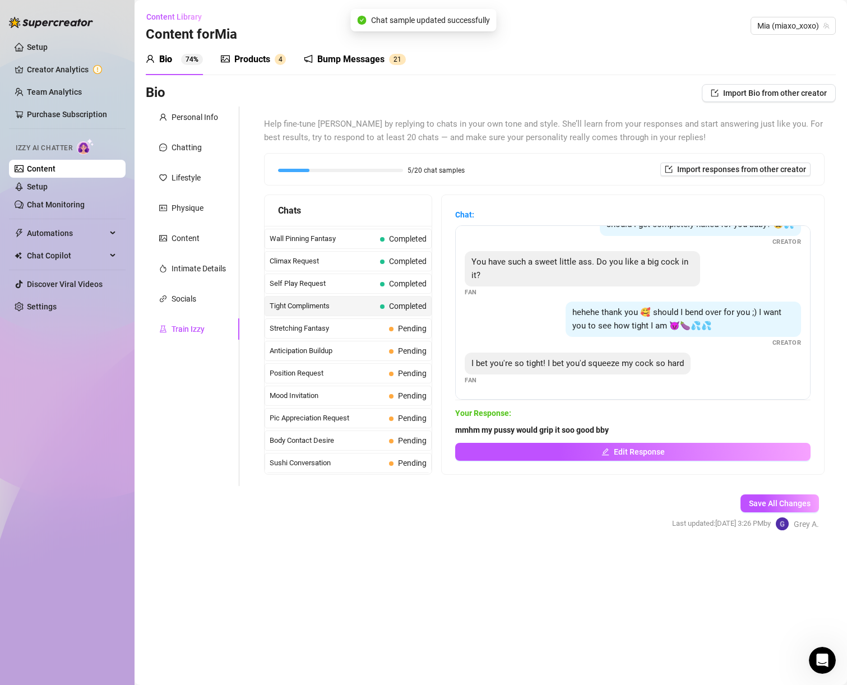
scroll to position [21, 0]
click at [360, 329] on span "Stretching Fantasy" at bounding box center [327, 328] width 115 height 11
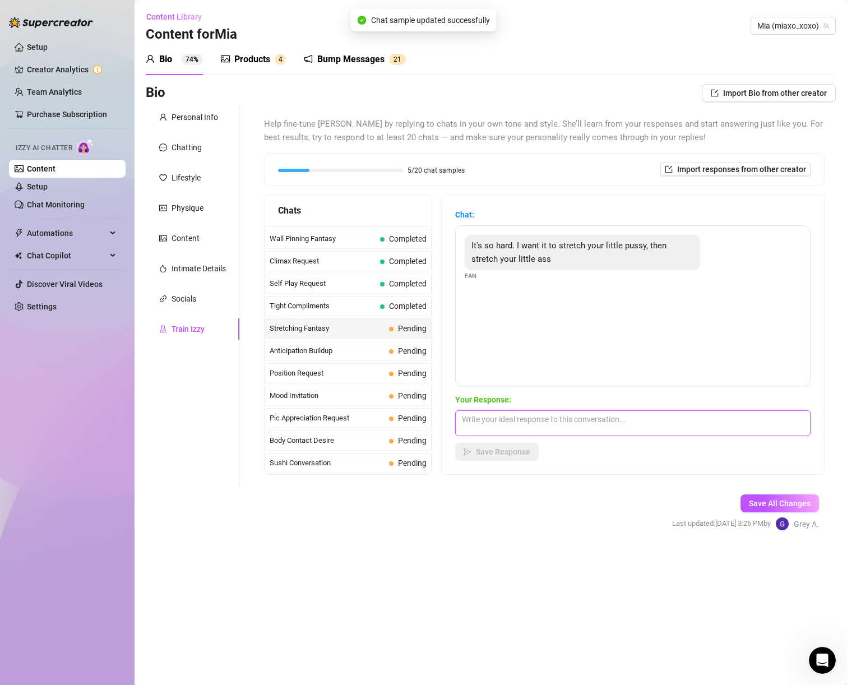
click at [554, 426] on textarea at bounding box center [633, 424] width 356 height 26
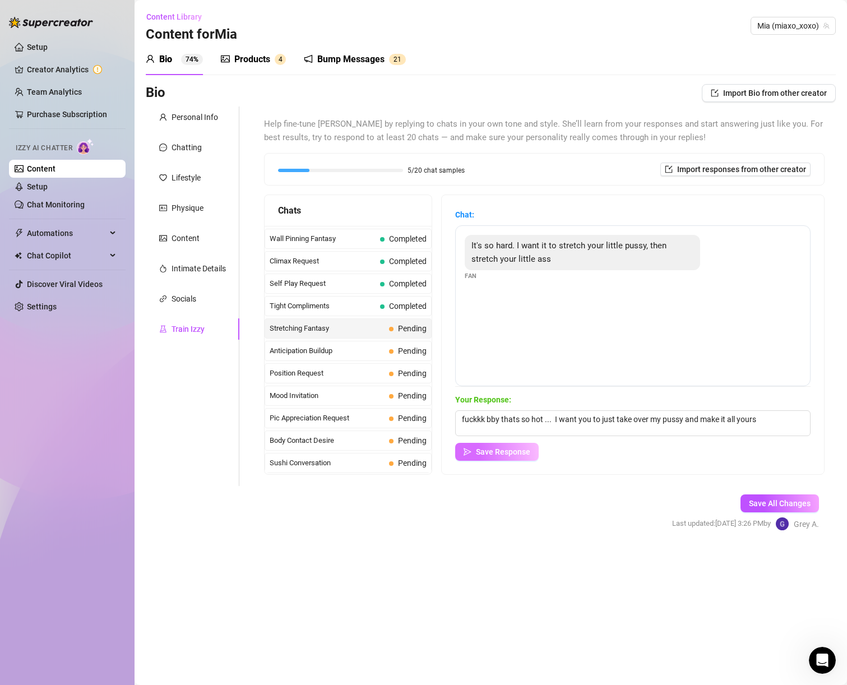
click at [524, 454] on span "Save Response" at bounding box center [503, 452] width 54 height 9
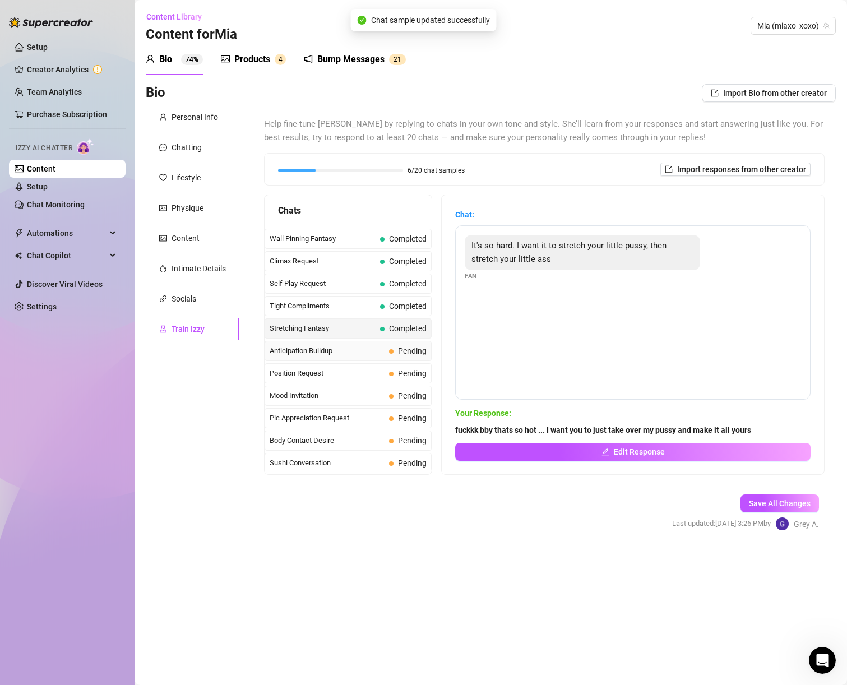
click at [315, 342] on div "Anticipation Buildup Pending" at bounding box center [348, 351] width 167 height 20
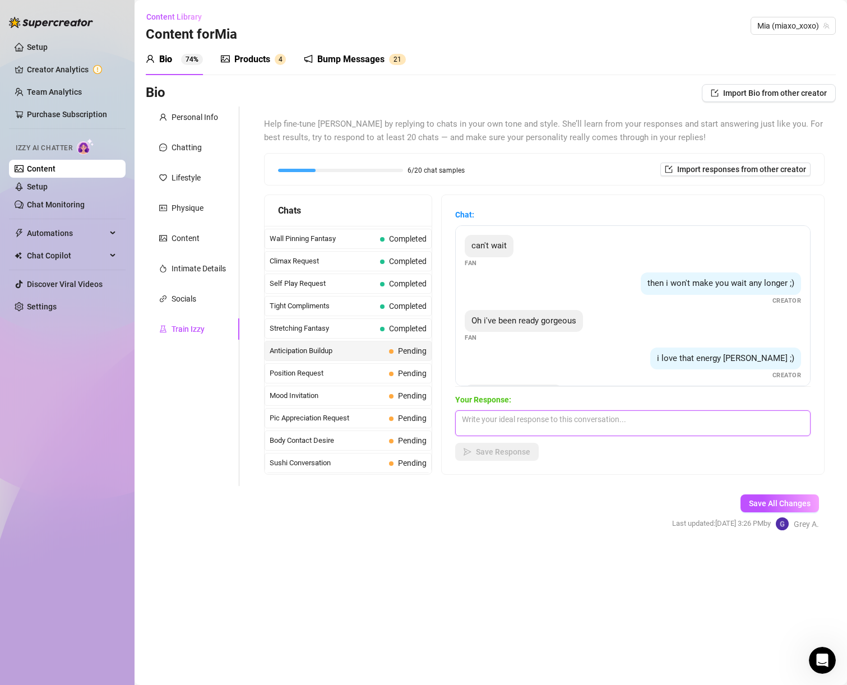
click at [708, 430] on textarea at bounding box center [633, 424] width 356 height 26
click at [562, 420] on textarea "let me help take care of you" at bounding box center [633, 424] width 356 height 26
click at [508, 447] on button "Save Response" at bounding box center [497, 452] width 84 height 18
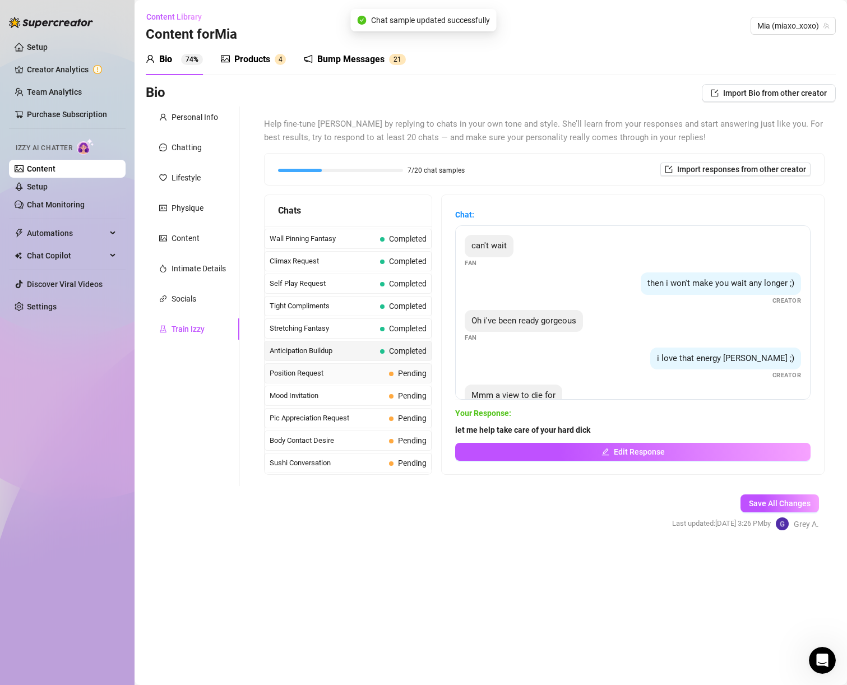
click at [334, 374] on span "Position Request" at bounding box center [327, 373] width 115 height 11
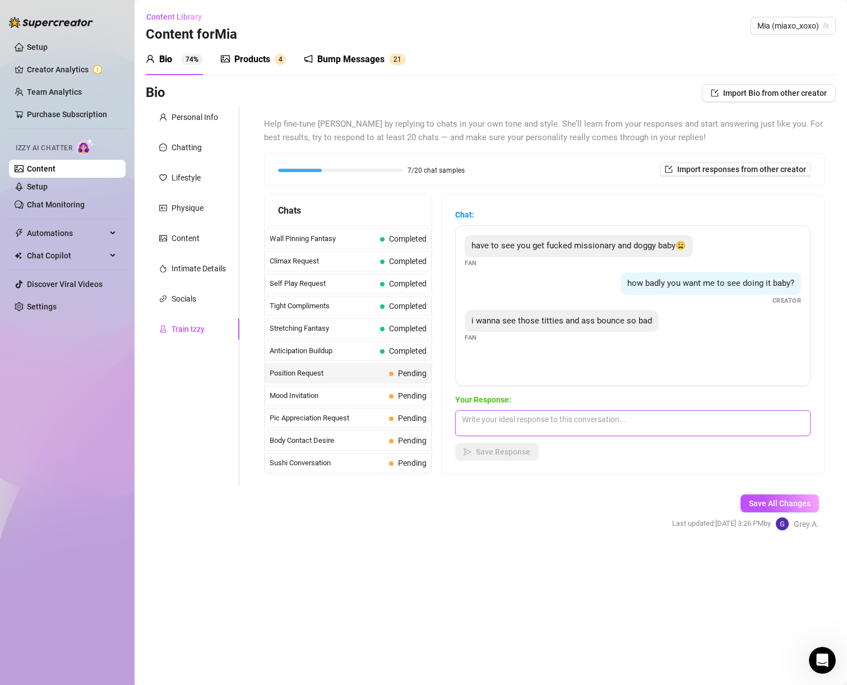
click at [582, 435] on textarea at bounding box center [633, 424] width 356 height 26
click at [577, 430] on textarea at bounding box center [633, 424] width 356 height 26
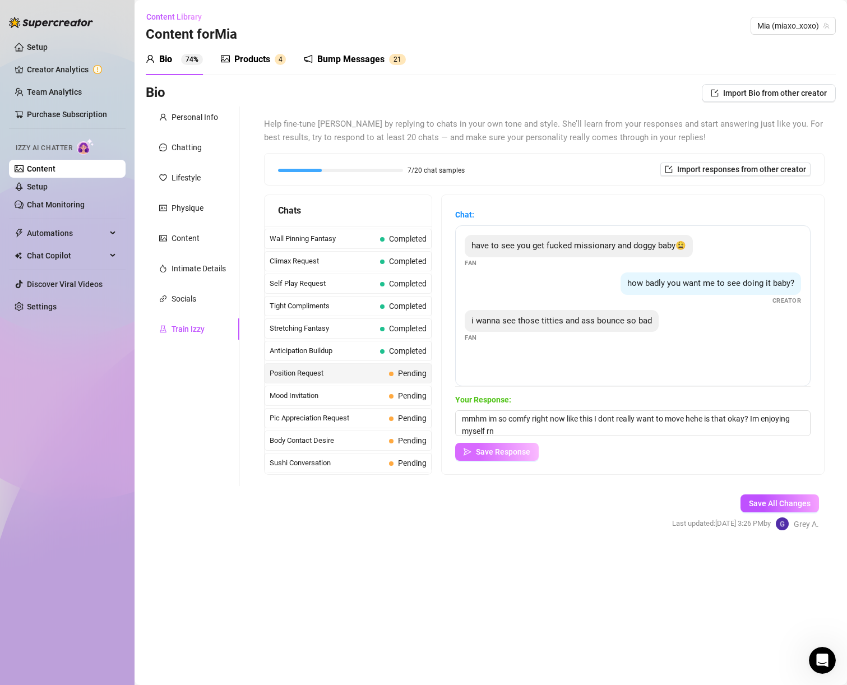
click at [496, 456] on span "Save Response" at bounding box center [503, 452] width 54 height 9
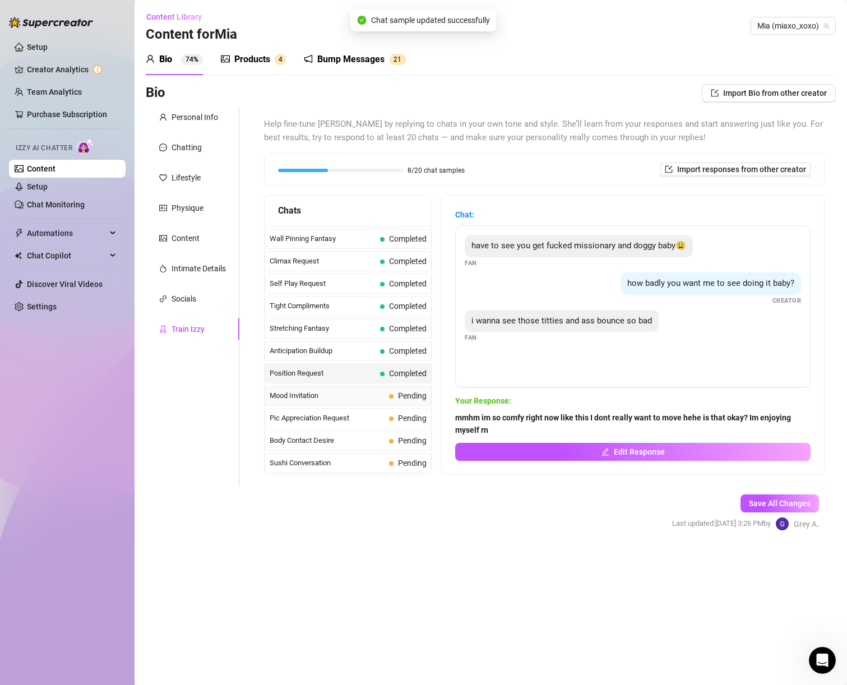
click at [358, 399] on span "Mood Invitation" at bounding box center [327, 395] width 115 height 11
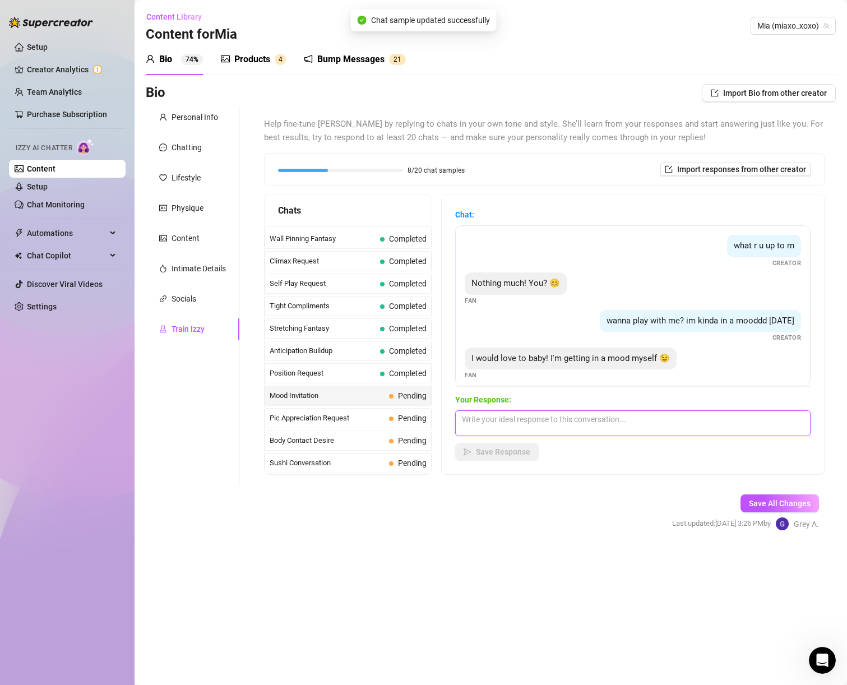
click at [551, 413] on textarea at bounding box center [633, 424] width 356 height 26
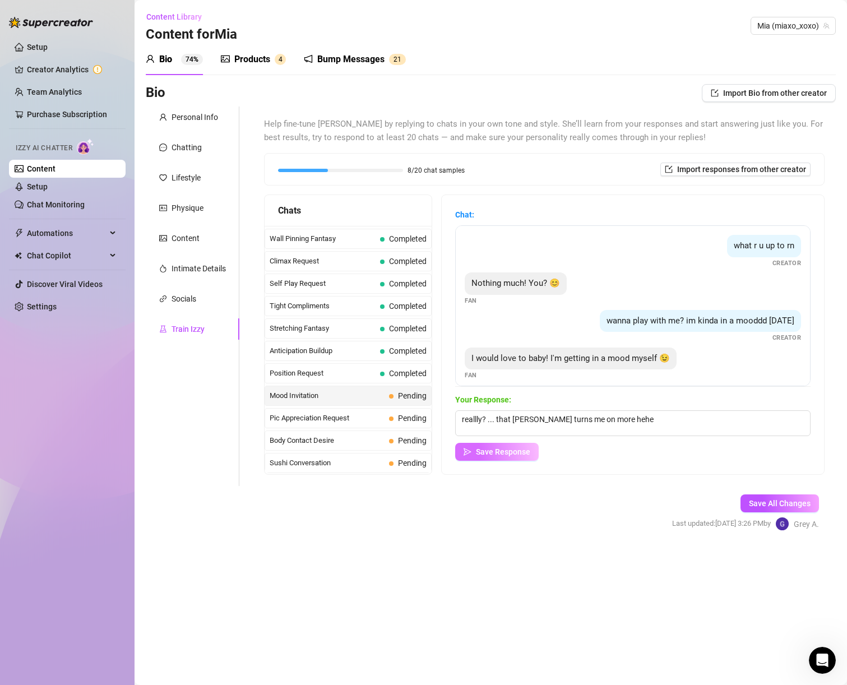
click at [502, 457] on span "Save Response" at bounding box center [503, 452] width 54 height 9
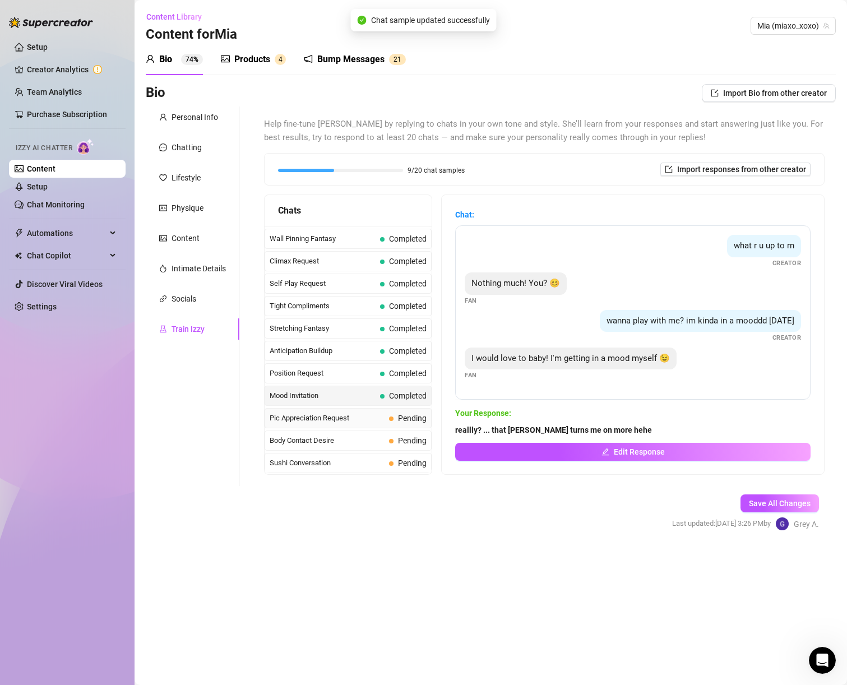
click at [389, 419] on span at bounding box center [391, 419] width 4 height 4
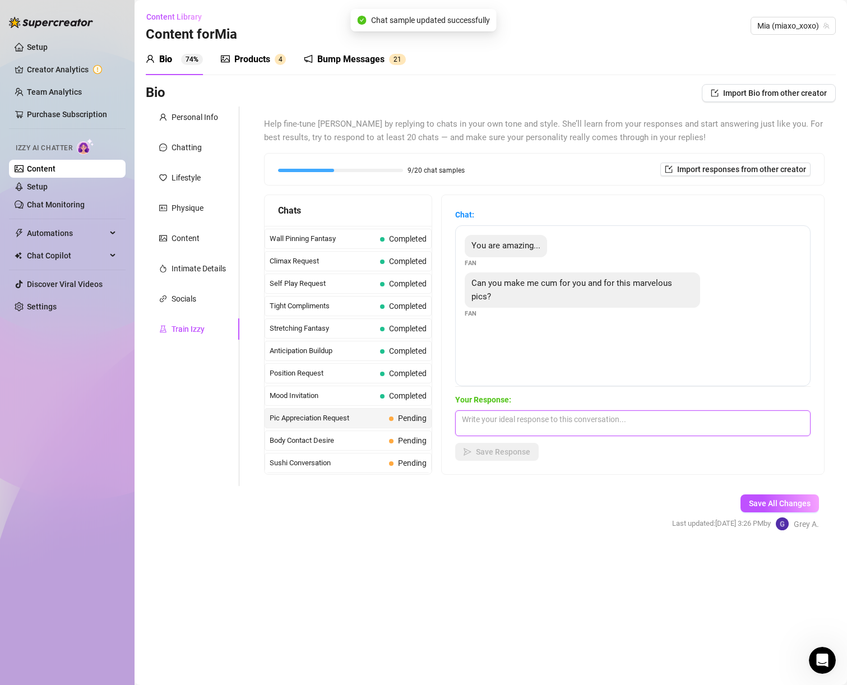
click at [547, 426] on textarea at bounding box center [633, 424] width 356 height 26
click at [517, 423] on textarea at bounding box center [633, 424] width 356 height 26
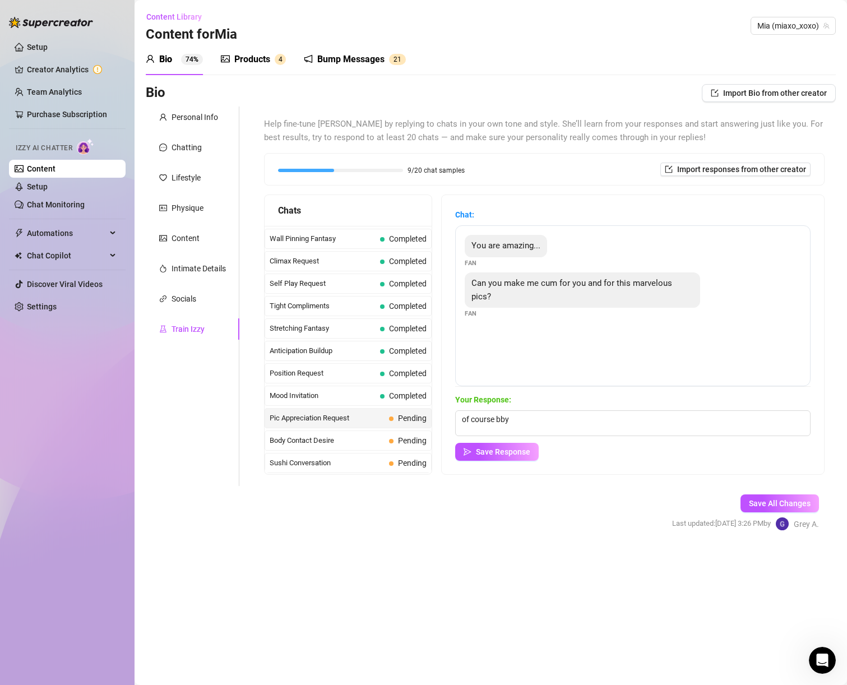
click at [486, 461] on div "Chat: You are amazing... Fan Can you make me cum for you and for this marvelous…" at bounding box center [633, 334] width 383 height 279
click at [481, 458] on button "Save Response" at bounding box center [497, 452] width 84 height 18
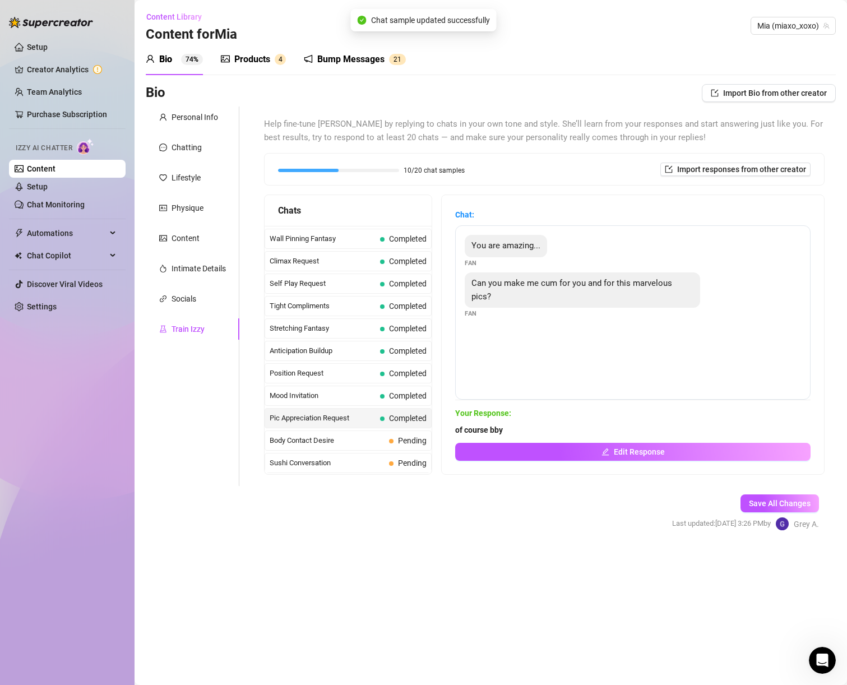
click at [358, 441] on span "Body Contact Desire" at bounding box center [327, 440] width 115 height 11
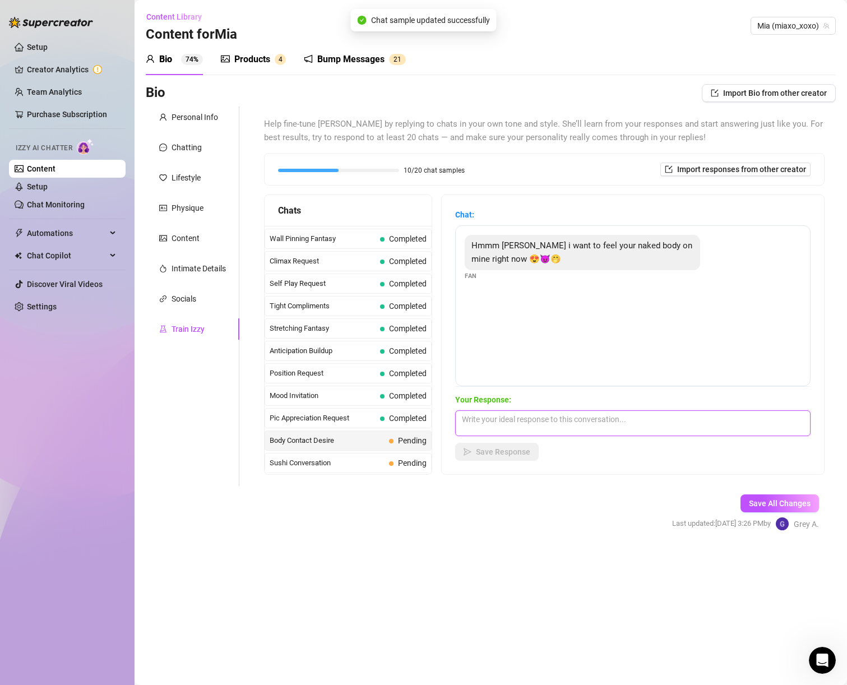
click at [509, 423] on textarea at bounding box center [633, 424] width 356 height 26
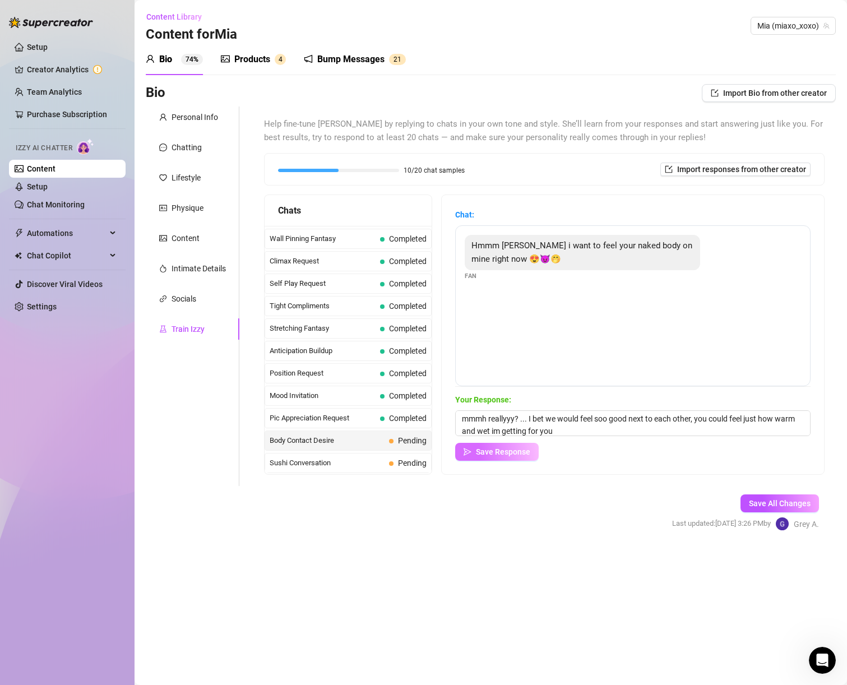
click at [490, 449] on span "Save Response" at bounding box center [503, 452] width 54 height 9
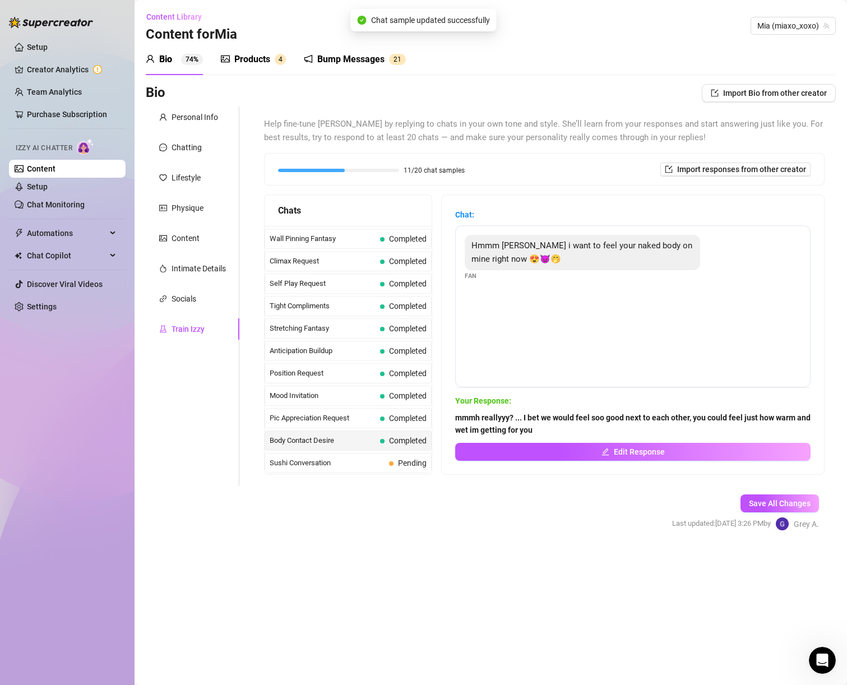
click at [380, 467] on span "Sushi Conversation" at bounding box center [327, 463] width 115 height 11
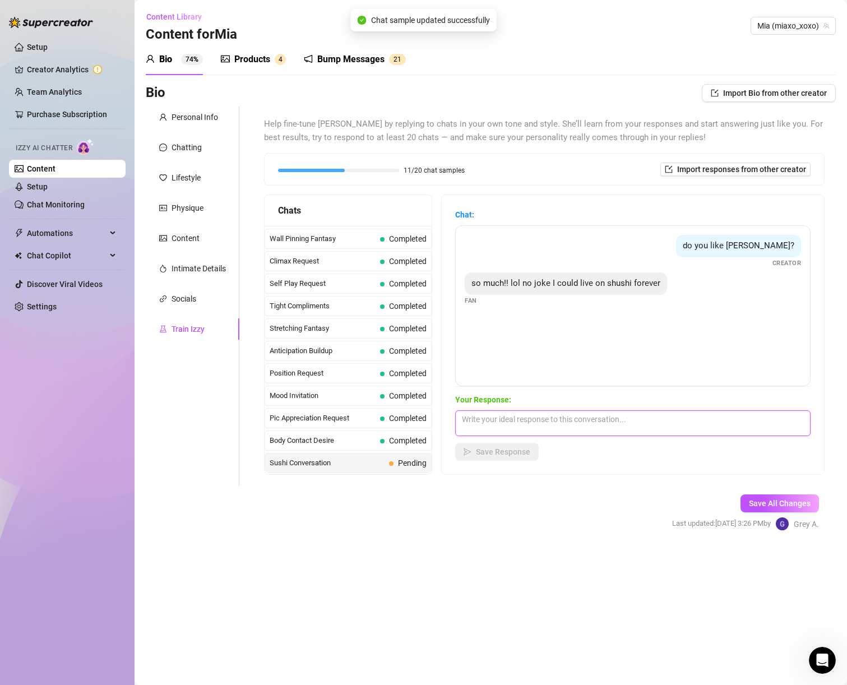
click at [519, 416] on textarea at bounding box center [633, 424] width 356 height 26
click at [523, 421] on textarea at bounding box center [633, 424] width 356 height 26
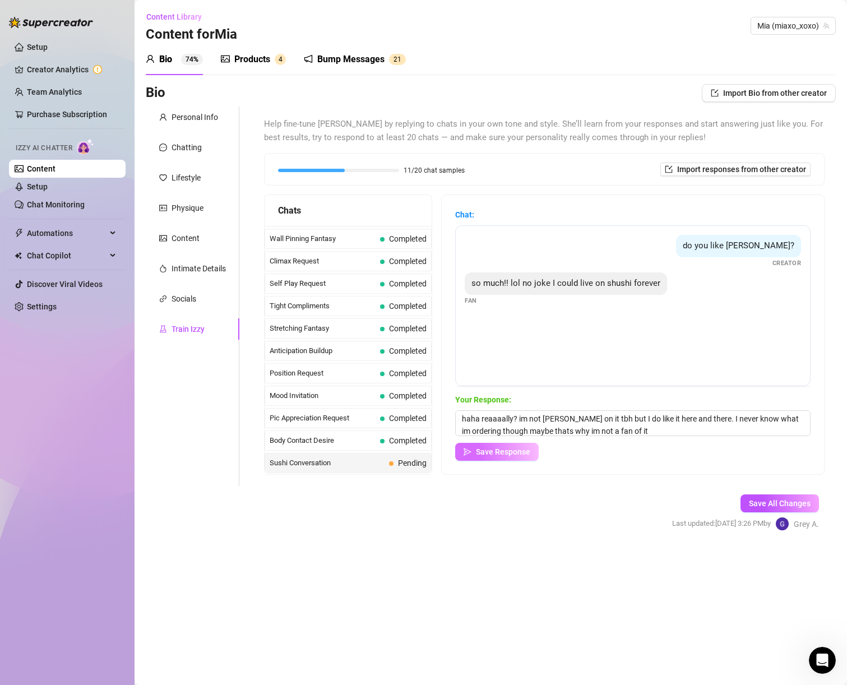
click at [504, 458] on button "Save Response" at bounding box center [497, 452] width 84 height 18
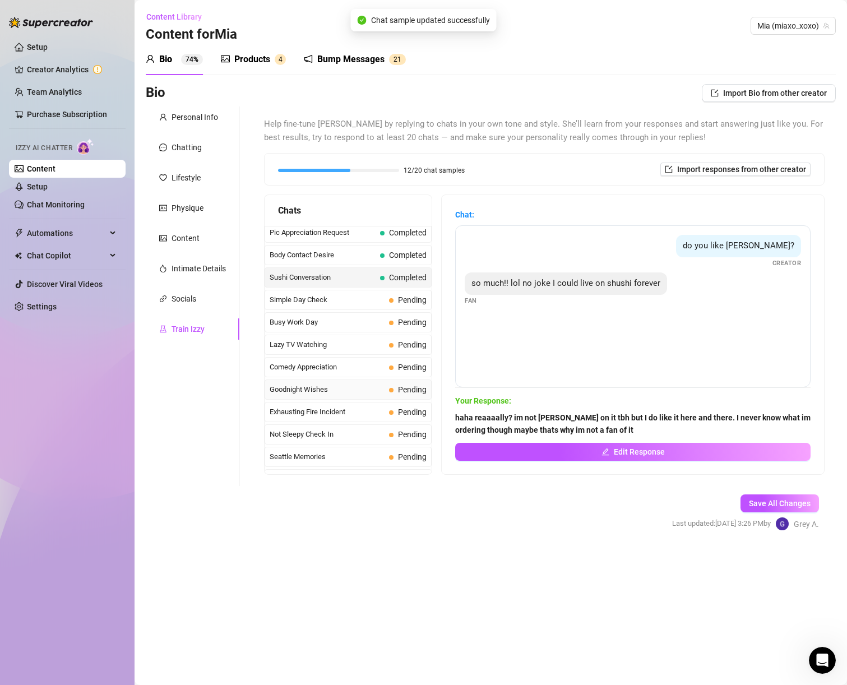
scroll to position [699, 0]
click at [357, 275] on span "Simple Day Check" at bounding box center [327, 277] width 115 height 11
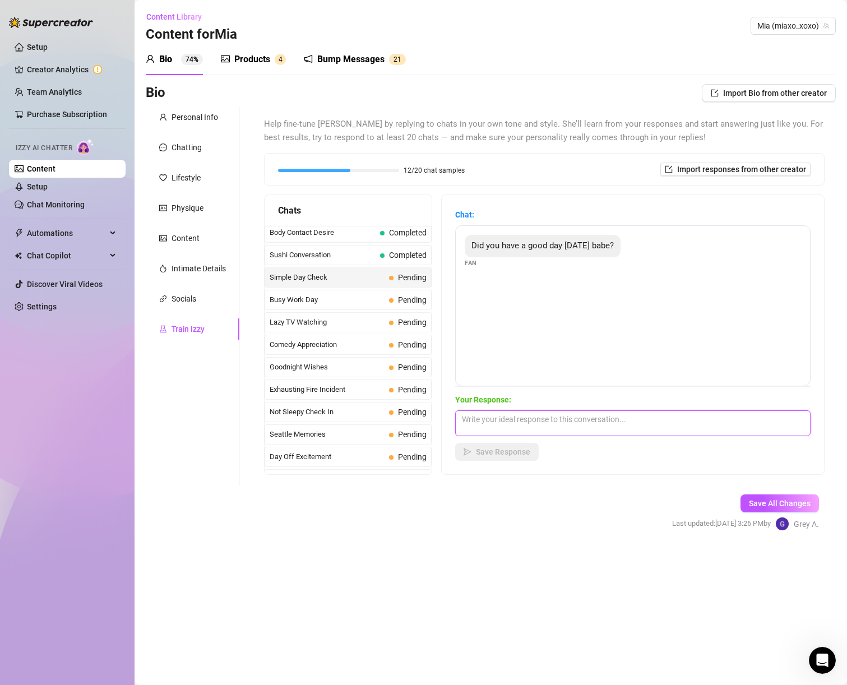
click at [486, 431] on textarea at bounding box center [633, 424] width 356 height 26
click at [484, 458] on button "Save Response" at bounding box center [497, 452] width 84 height 18
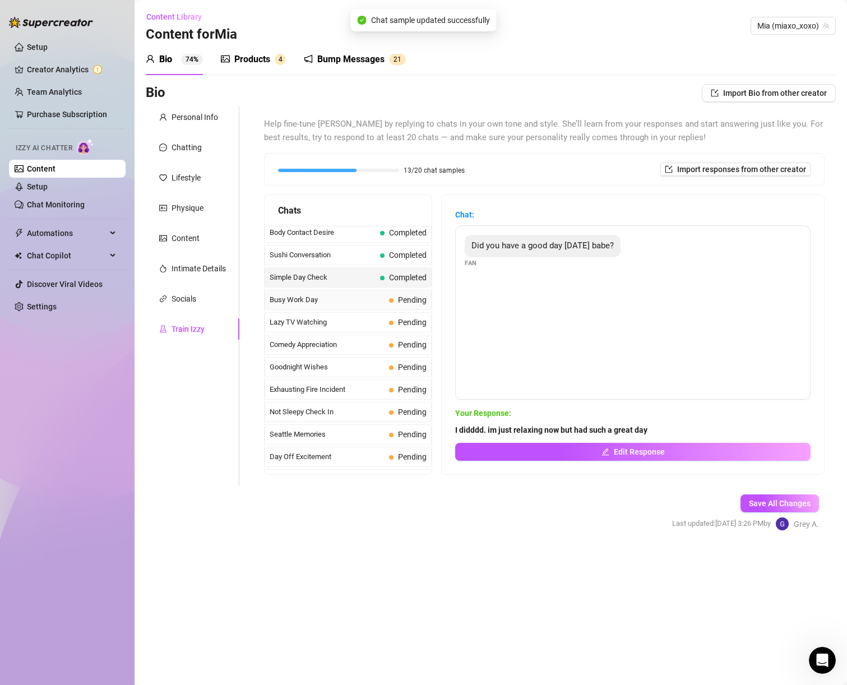
click at [310, 302] on span "Busy Work Day" at bounding box center [327, 299] width 115 height 11
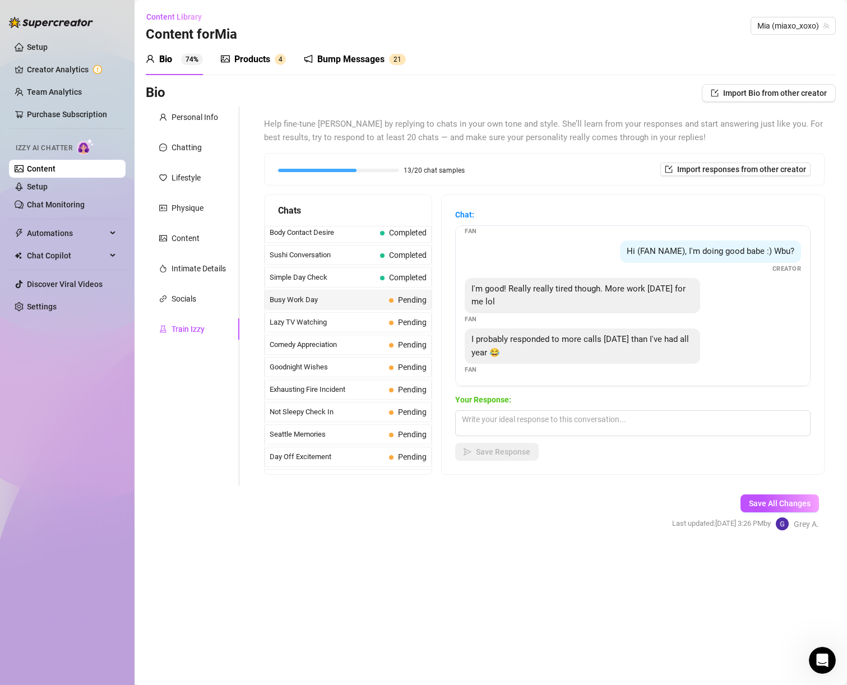
scroll to position [34, 0]
click at [586, 412] on textarea at bounding box center [633, 424] width 356 height 26
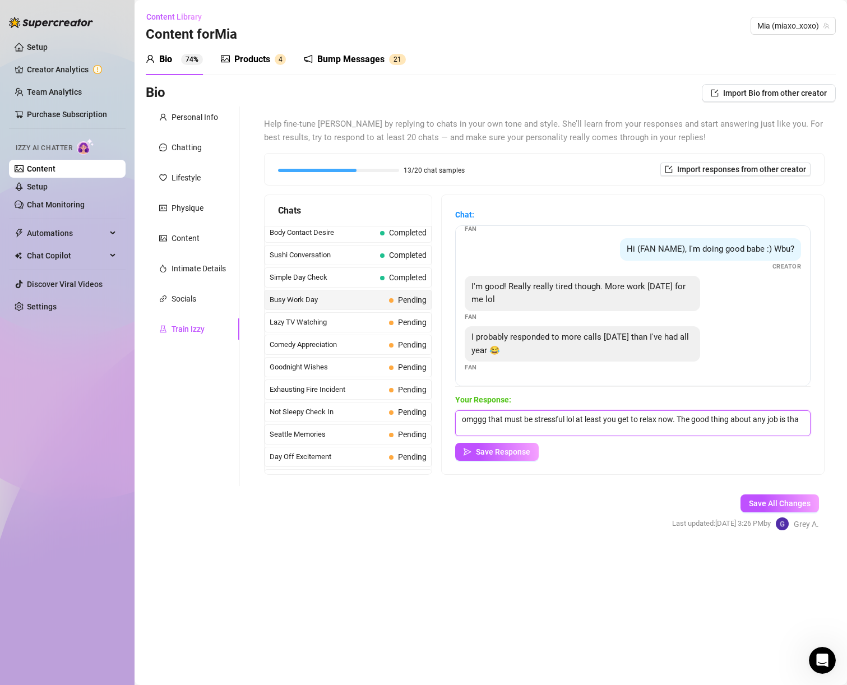
scroll to position [1, 0]
click at [513, 452] on span "Save Response" at bounding box center [503, 452] width 54 height 9
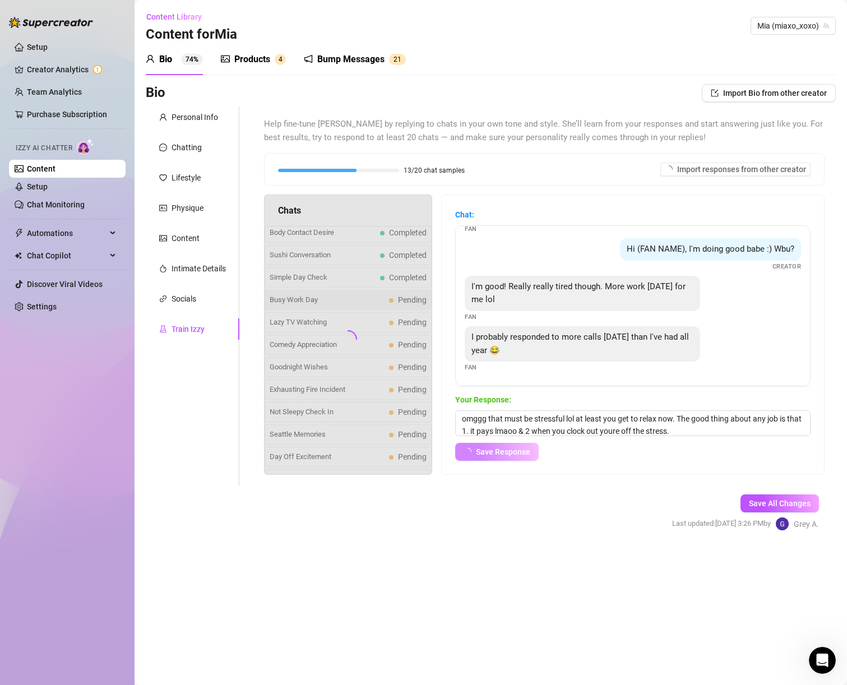
scroll to position [33, 0]
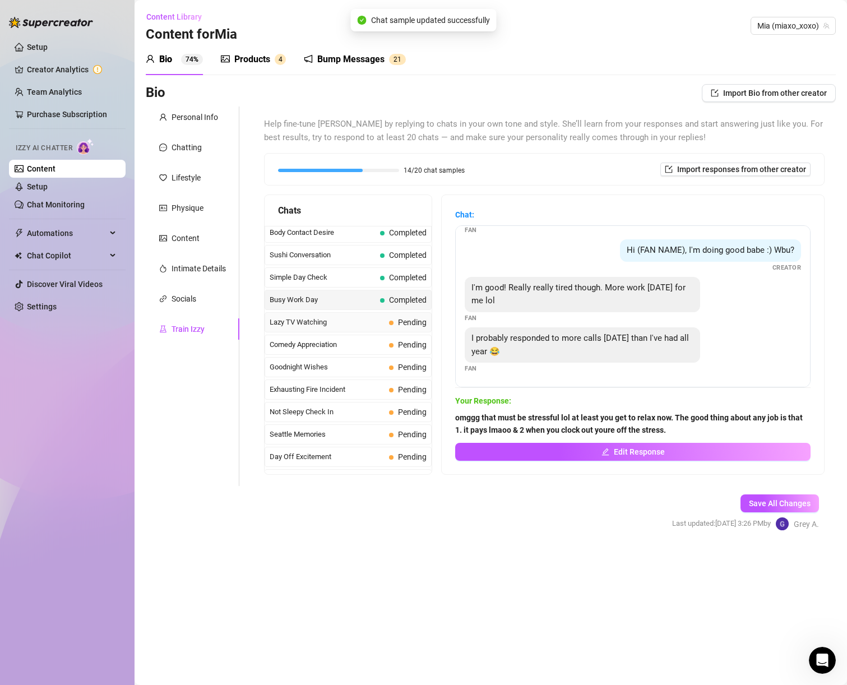
click at [372, 323] on span "Lazy TV Watching" at bounding box center [327, 322] width 115 height 11
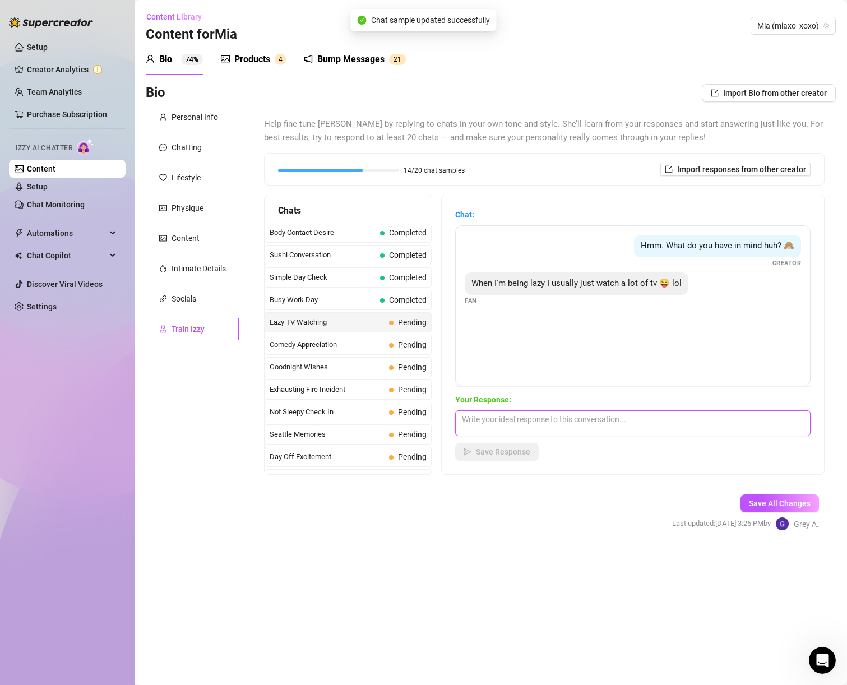
click at [519, 422] on textarea at bounding box center [633, 424] width 356 height 26
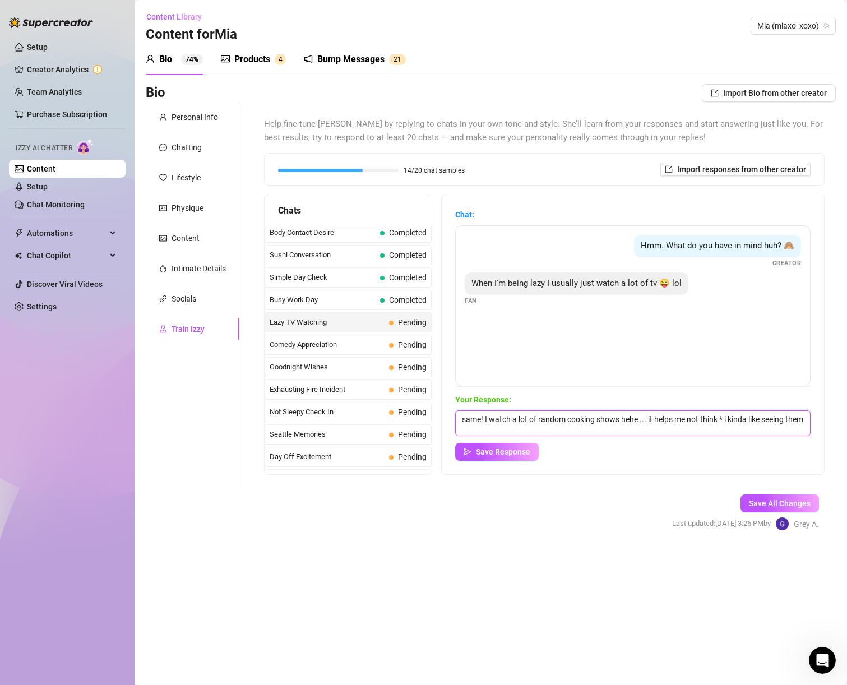
scroll to position [1, 0]
click at [731, 417] on textarea "same! I watch a lot of random cooking shows hehe ... it helps me not think * i …" at bounding box center [633, 424] width 356 height 26
click at [506, 453] on span "Save Response" at bounding box center [503, 452] width 54 height 9
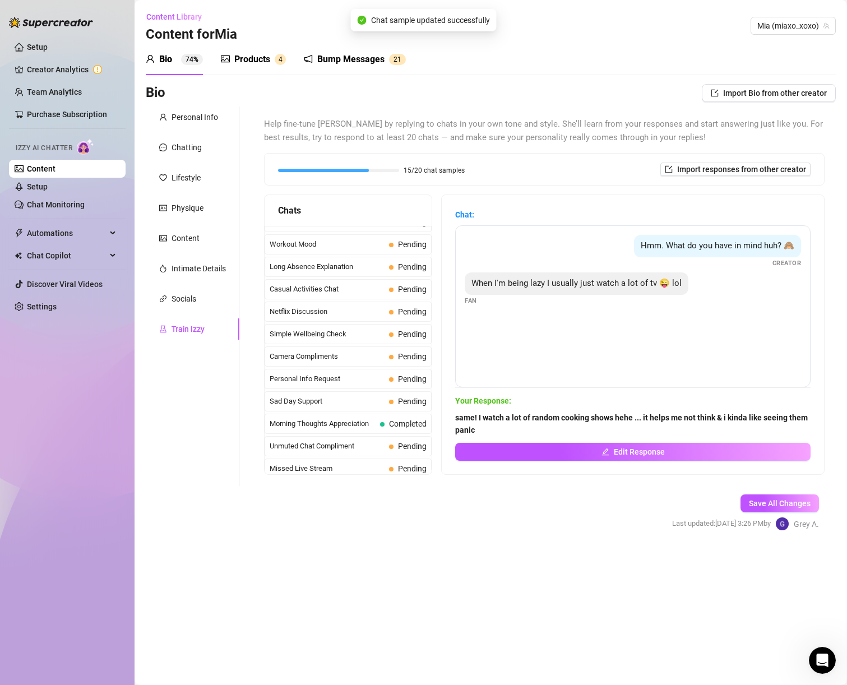
scroll to position [1007, 0]
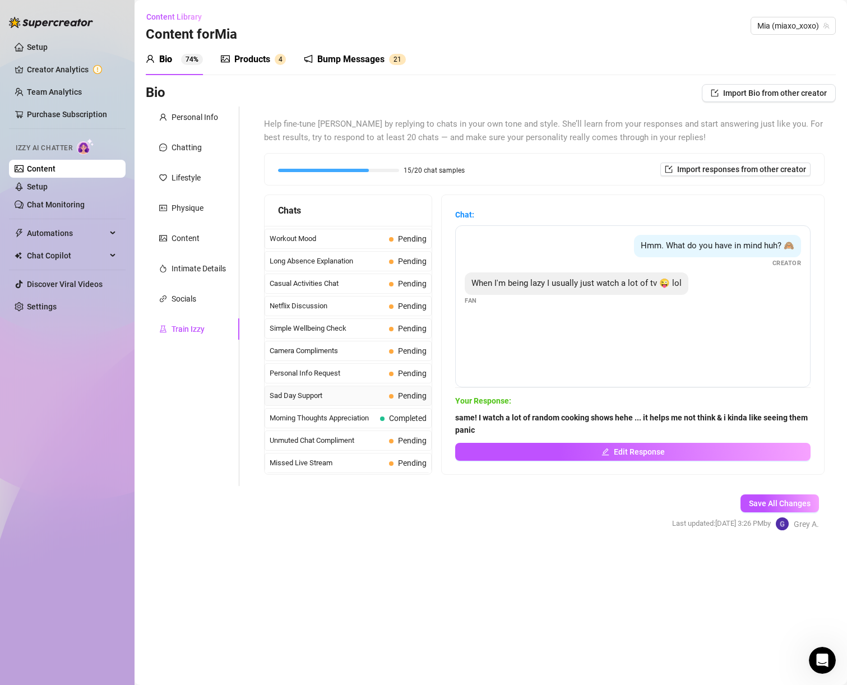
click at [361, 398] on span "Sad Day Support" at bounding box center [327, 395] width 115 height 11
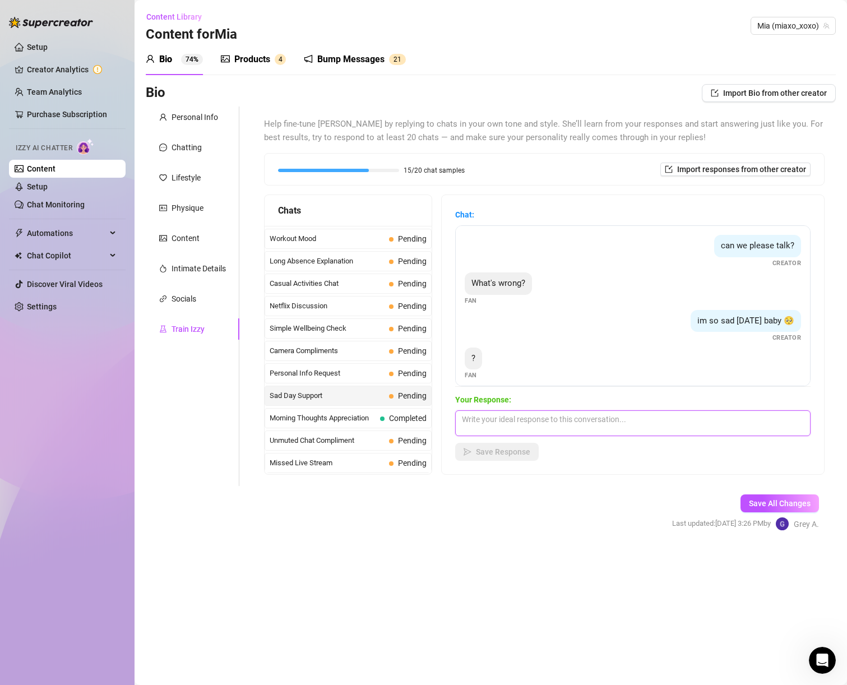
click at [510, 422] on textarea at bounding box center [633, 424] width 356 height 26
click at [499, 462] on div "Chat: can we please talk? Creator What's wrong? Fan im so sad [DATE] baby 🥺 Cre…" at bounding box center [633, 334] width 383 height 279
click at [500, 449] on span "Save Response" at bounding box center [503, 452] width 54 height 9
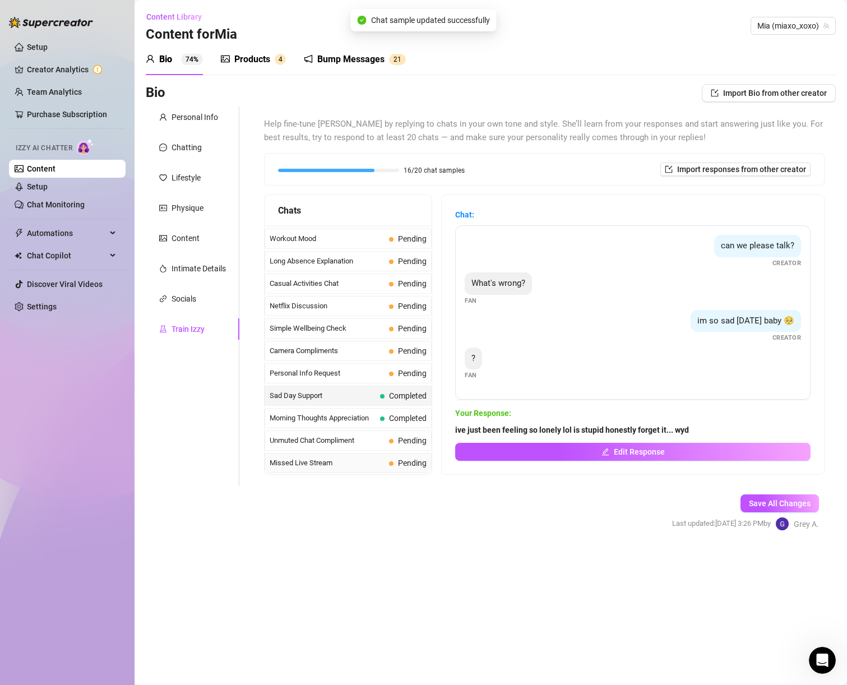
click at [317, 464] on span "Missed Live Stream" at bounding box center [327, 463] width 115 height 11
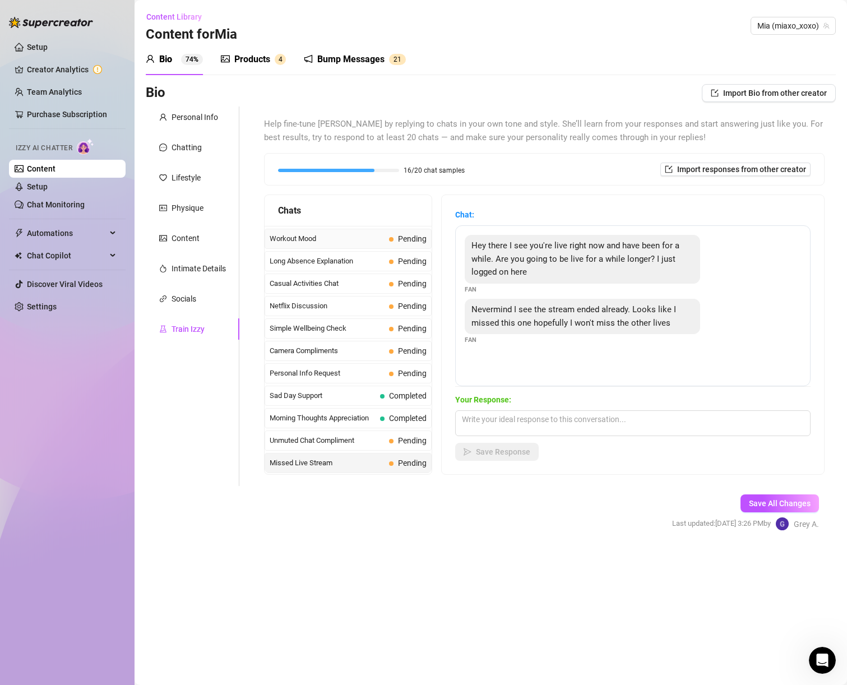
click at [305, 242] on span "Workout Mood" at bounding box center [327, 238] width 115 height 11
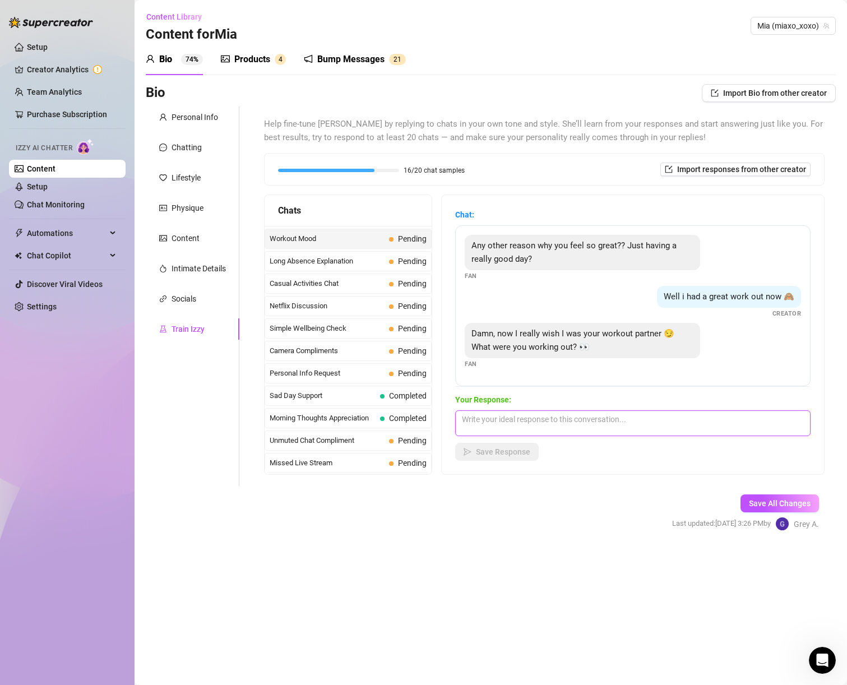
click at [647, 420] on textarea at bounding box center [633, 424] width 356 height 26
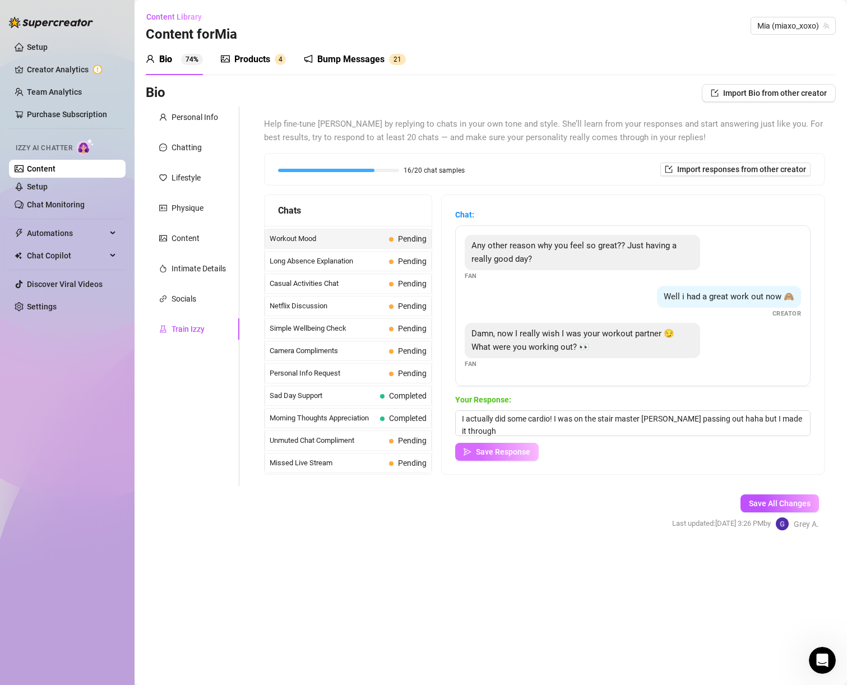
click at [501, 448] on span "Save Response" at bounding box center [503, 452] width 54 height 9
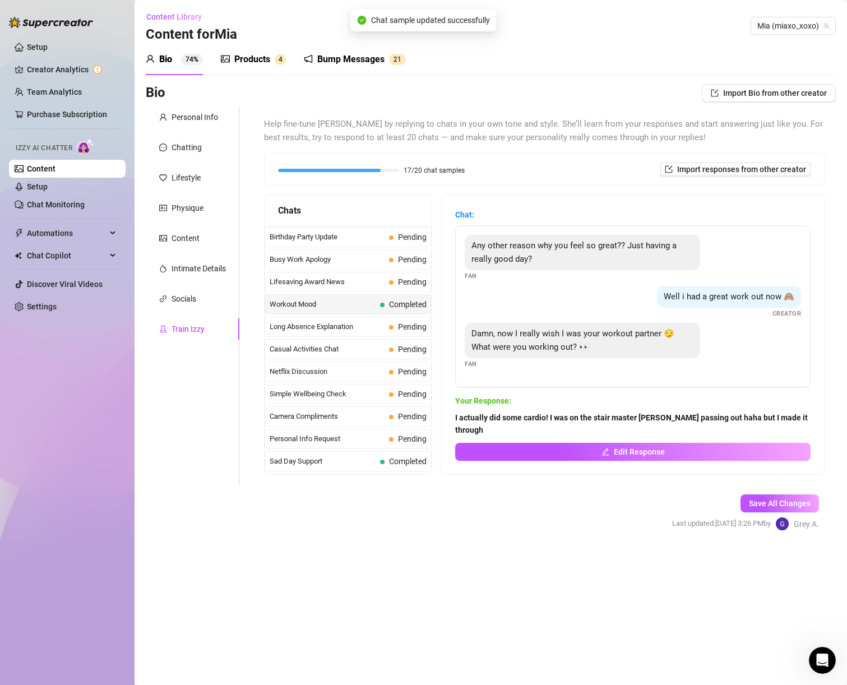
scroll to position [757, 0]
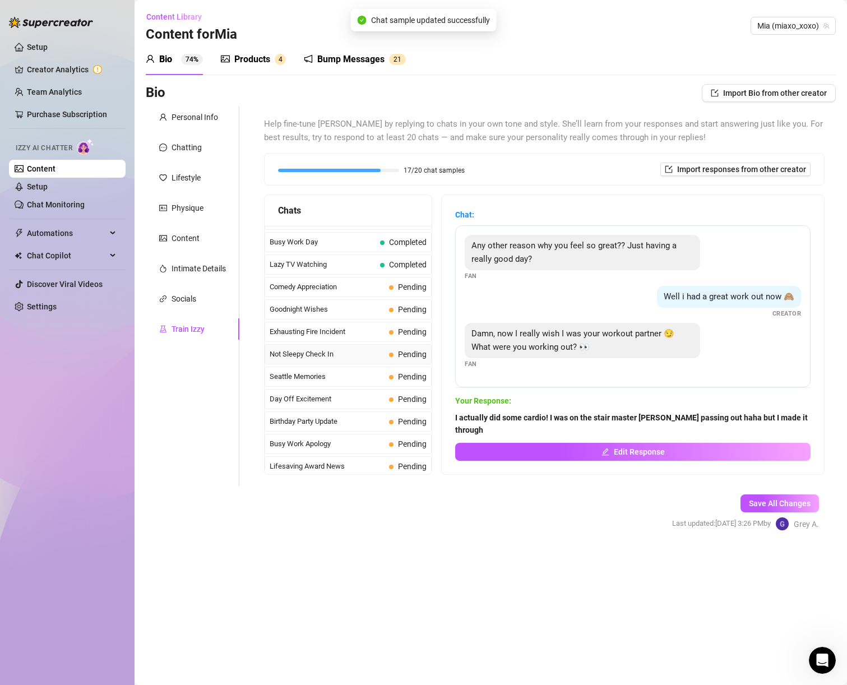
click at [325, 354] on span "Not Sleepy Check In" at bounding box center [327, 354] width 115 height 11
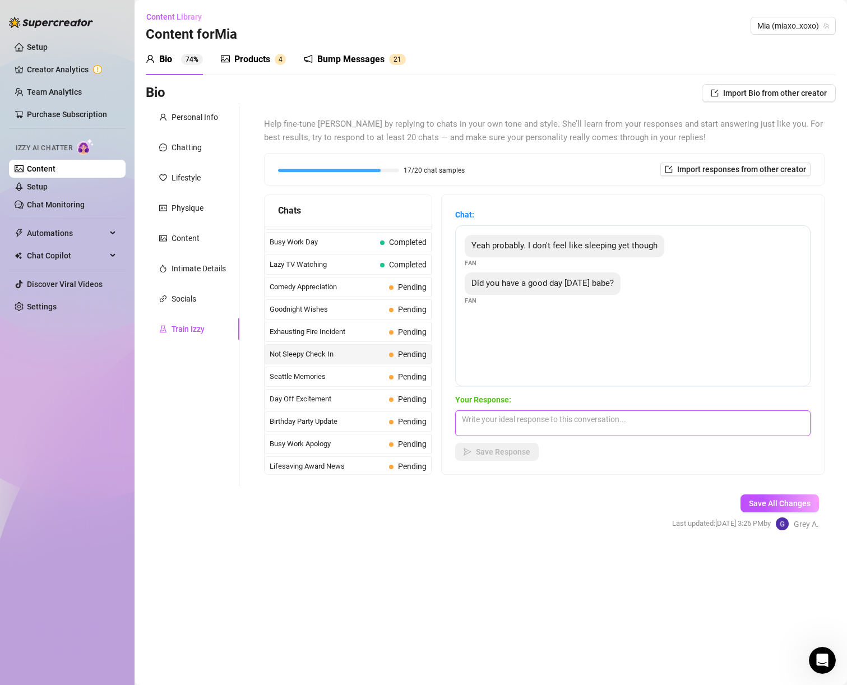
click at [565, 431] on textarea at bounding box center [633, 424] width 356 height 26
click at [529, 440] on div "Your Response: yeah same, im not super tired rn... I did have a good day wbu Sa…" at bounding box center [633, 427] width 356 height 67
click at [529, 450] on span "Save Response" at bounding box center [503, 452] width 54 height 9
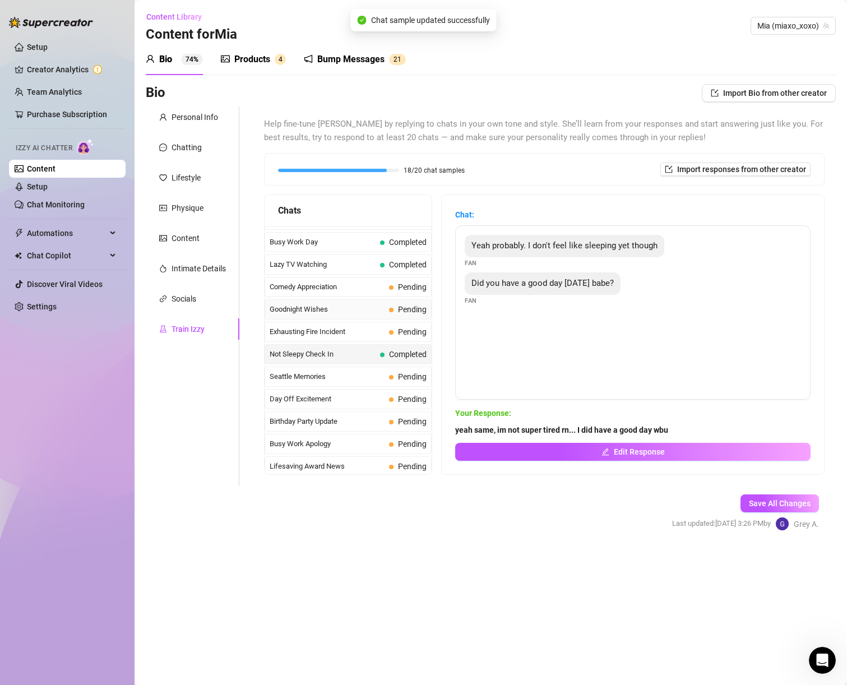
click at [363, 314] on span "Goodnight Wishes" at bounding box center [327, 309] width 115 height 11
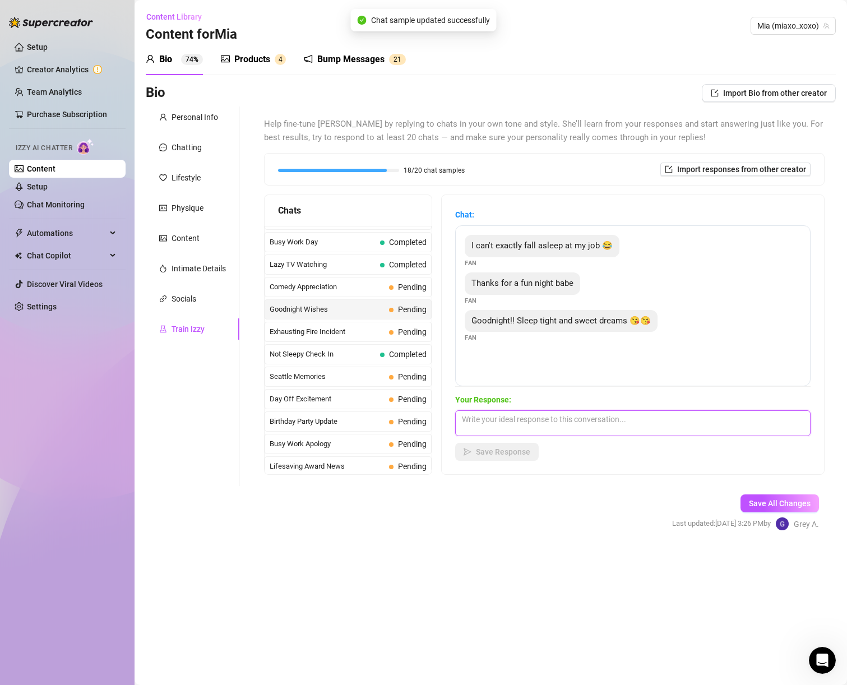
click at [541, 412] on textarea at bounding box center [633, 424] width 356 height 26
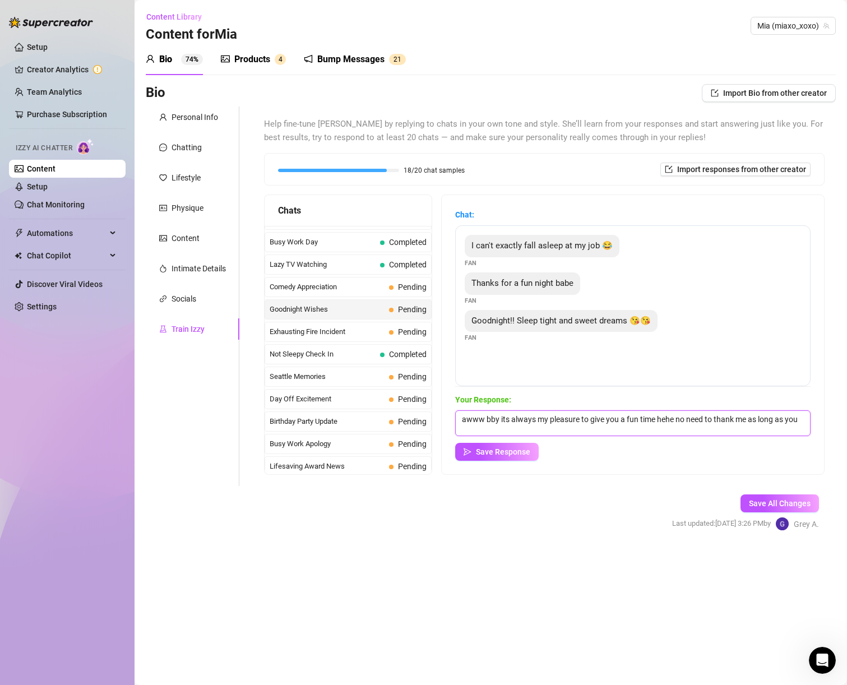
scroll to position [1, 0]
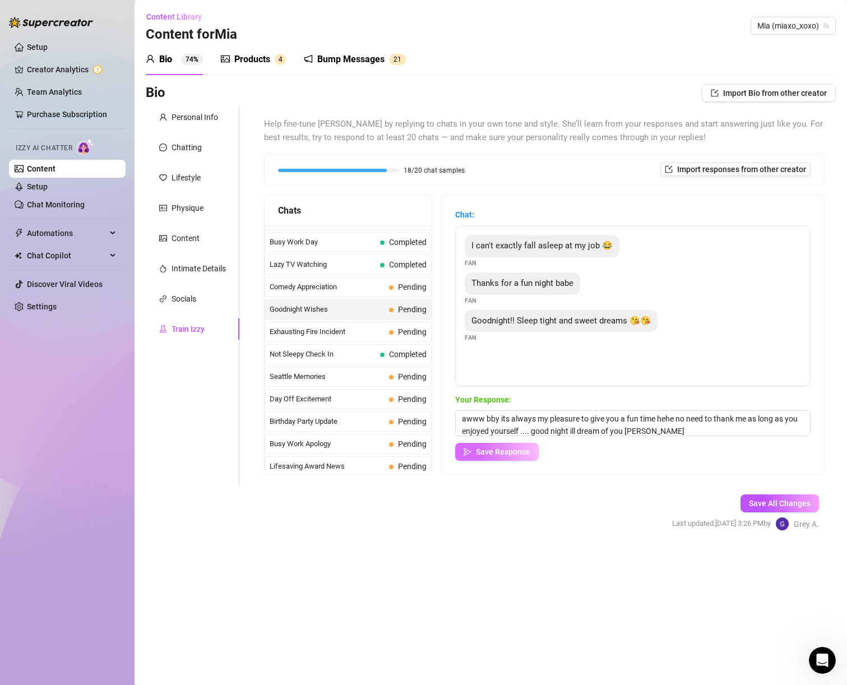
click at [510, 450] on span "Save Response" at bounding box center [503, 452] width 54 height 9
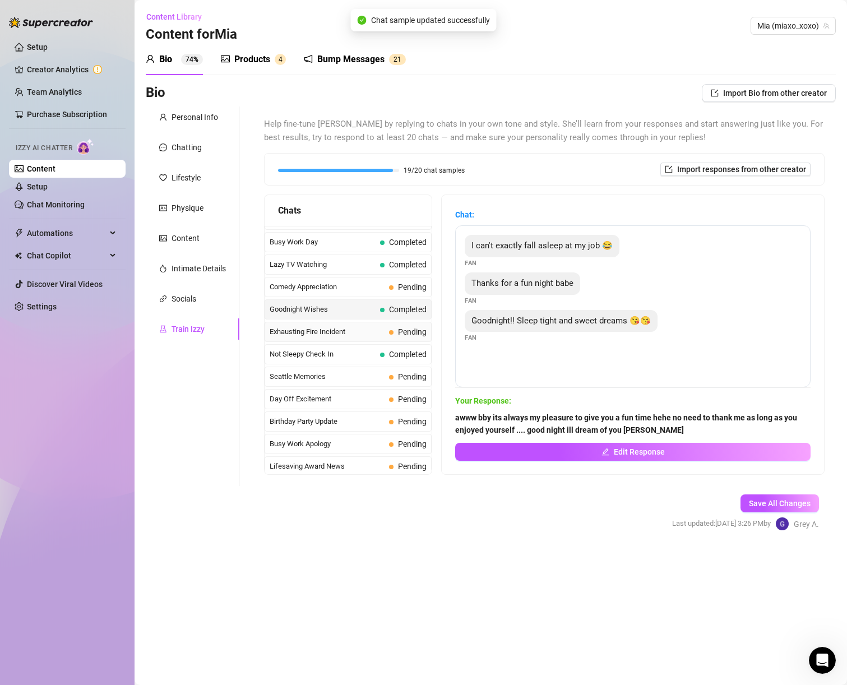
click at [337, 329] on span "Exhausting Fire Incident" at bounding box center [327, 331] width 115 height 11
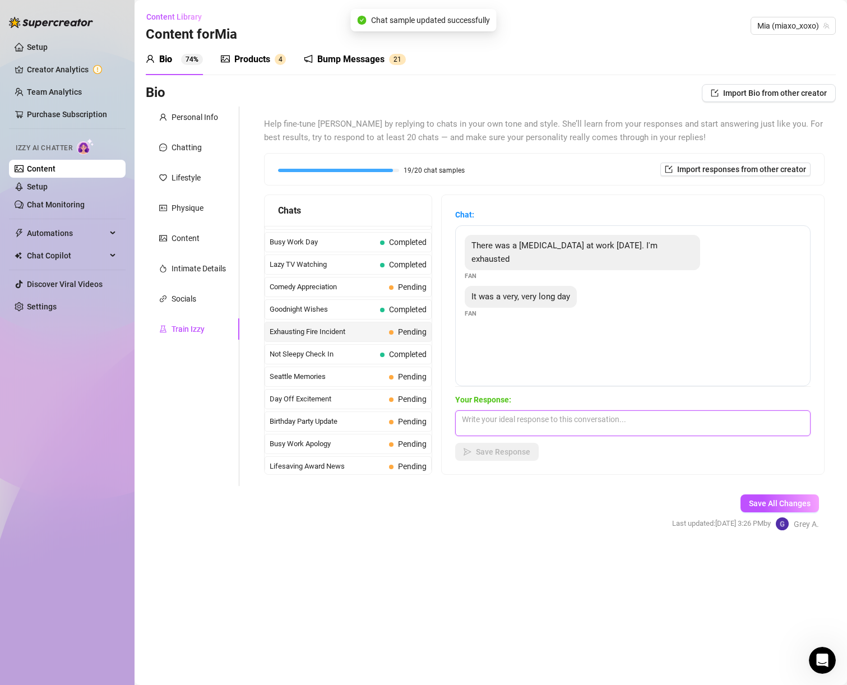
click at [504, 415] on textarea at bounding box center [633, 424] width 356 height 26
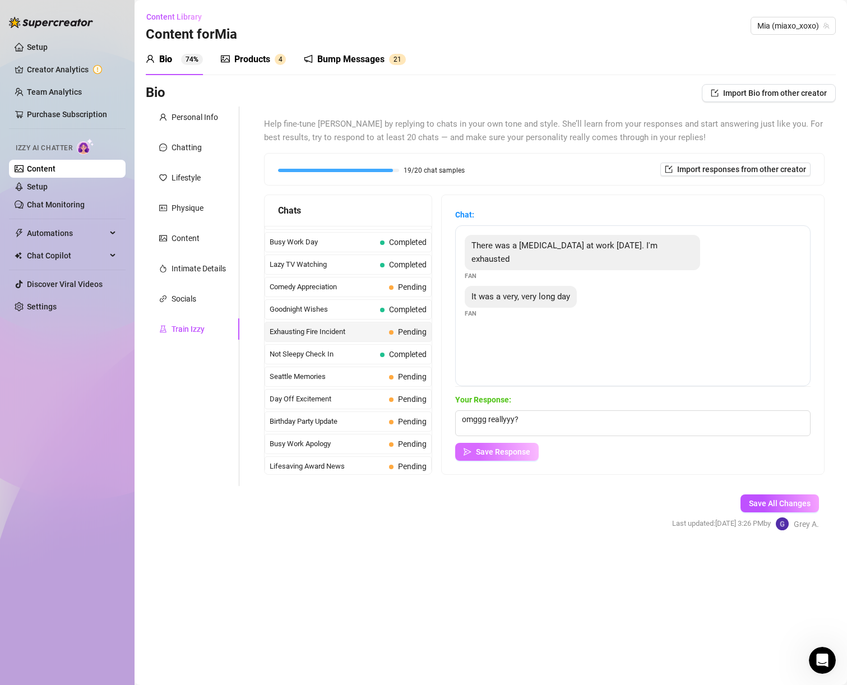
click at [491, 459] on button "Save Response" at bounding box center [497, 452] width 84 height 18
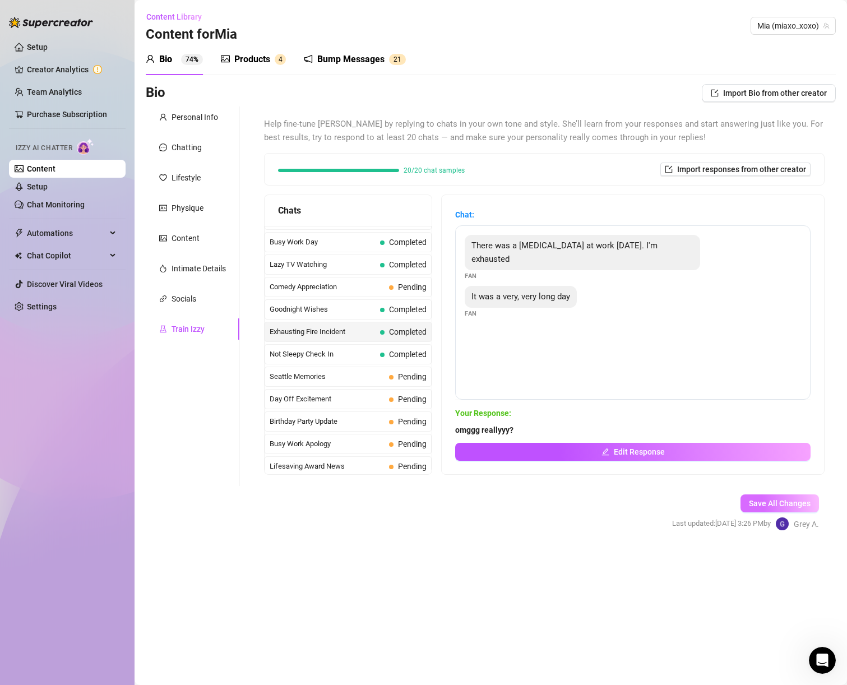
click at [758, 504] on span "Save All Changes" at bounding box center [780, 503] width 62 height 9
click at [185, 290] on div "Socials" at bounding box center [193, 298] width 94 height 21
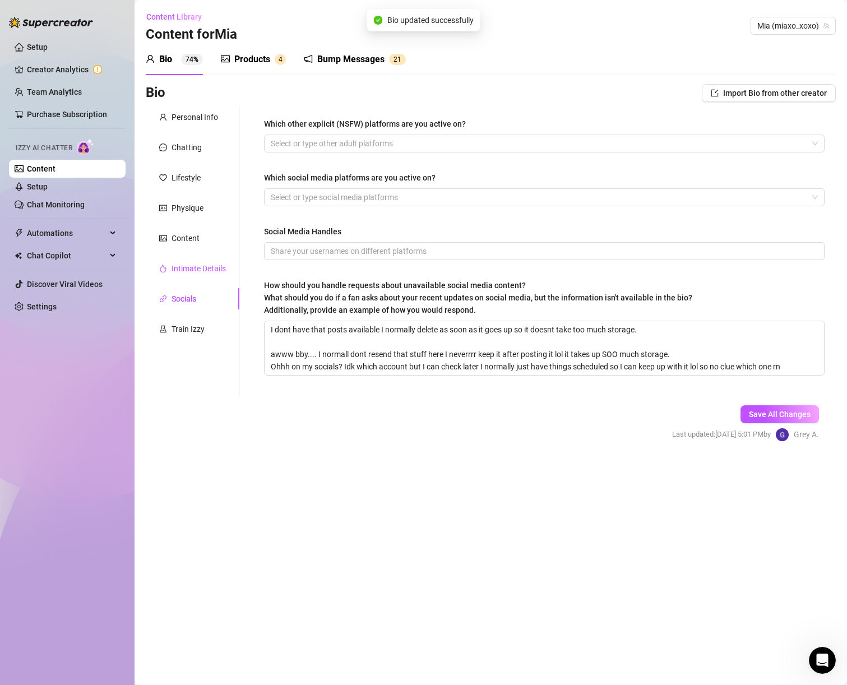
click at [177, 269] on div "Intimate Details" at bounding box center [199, 268] width 54 height 12
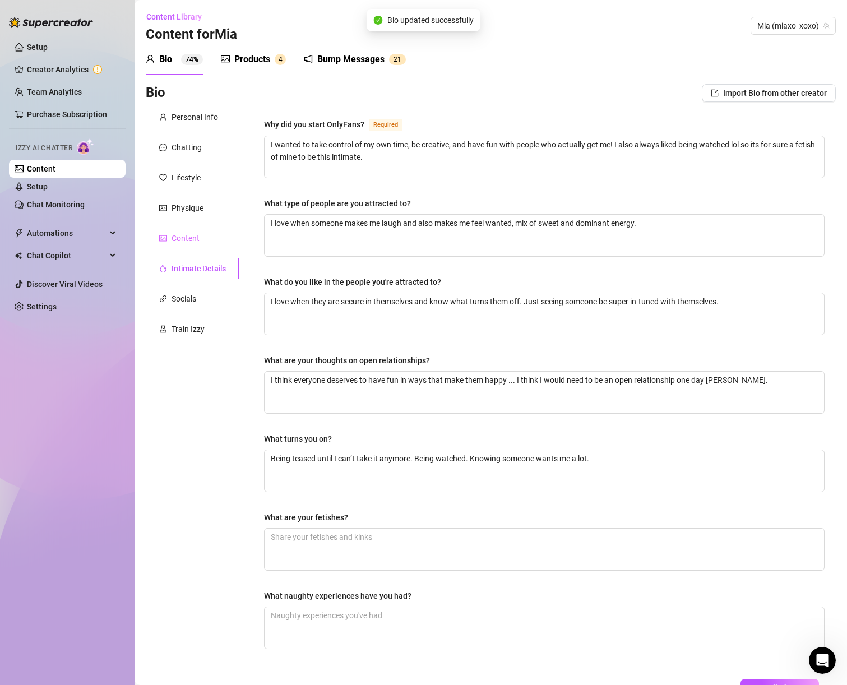
click at [182, 248] on div "Content" at bounding box center [193, 238] width 94 height 21
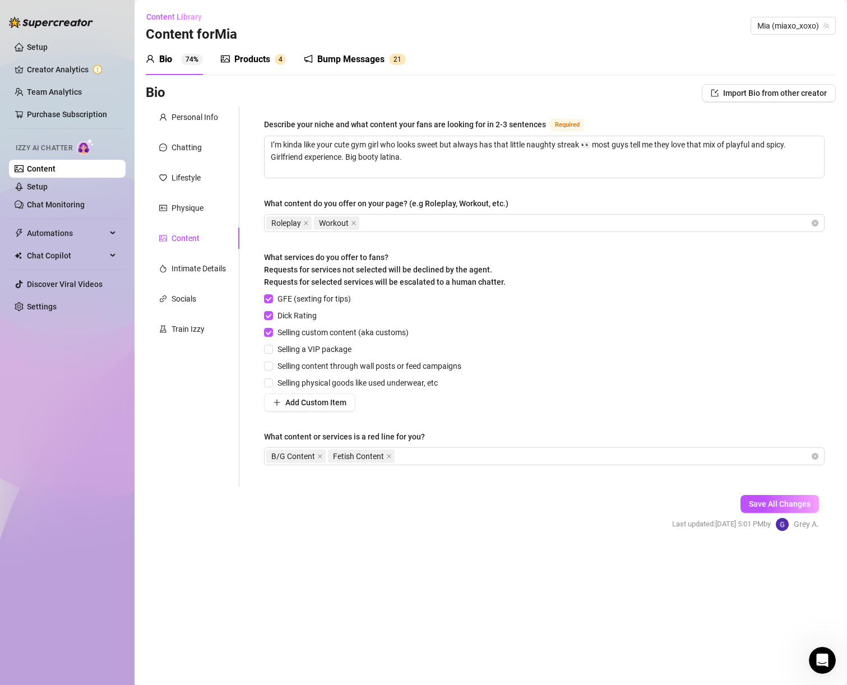
click at [245, 68] on div "Products 4" at bounding box center [253, 59] width 65 height 31
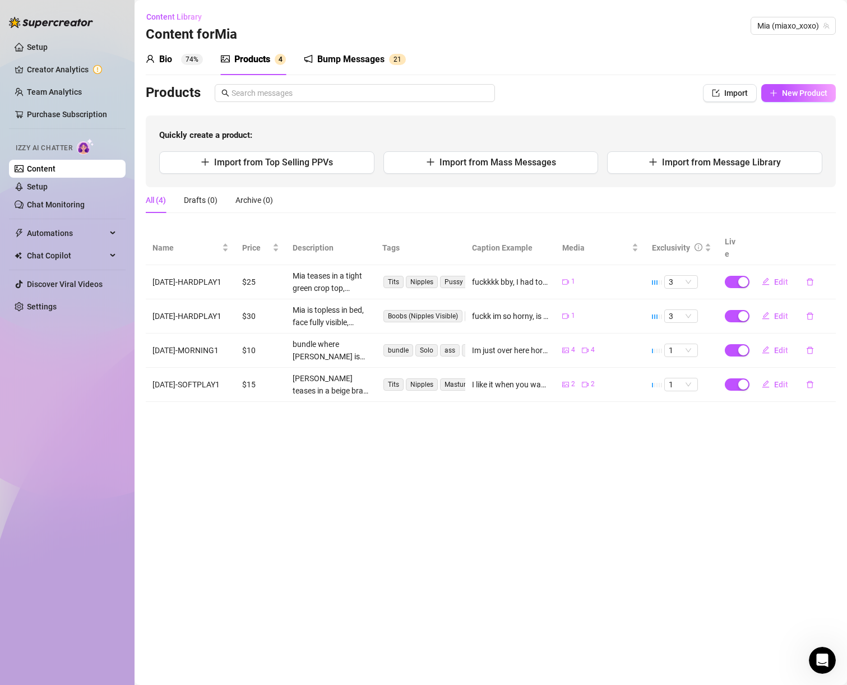
click at [225, 210] on div "All (4) Drafts (0) Archive (0)" at bounding box center [209, 200] width 127 height 26
click at [238, 203] on div "Archive (0)" at bounding box center [255, 200] width 38 height 12
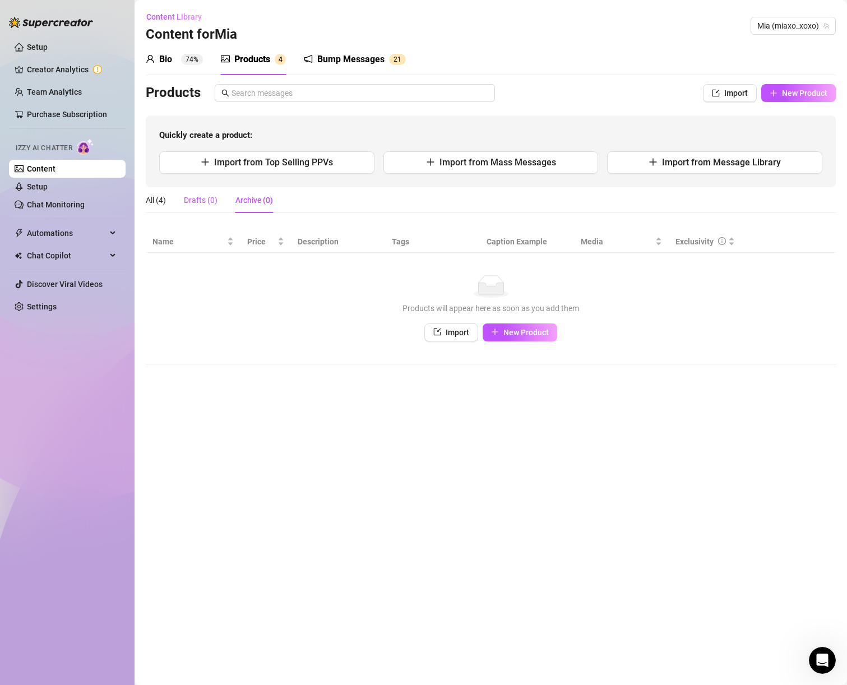
click at [192, 200] on div "Drafts (0)" at bounding box center [201, 200] width 34 height 12
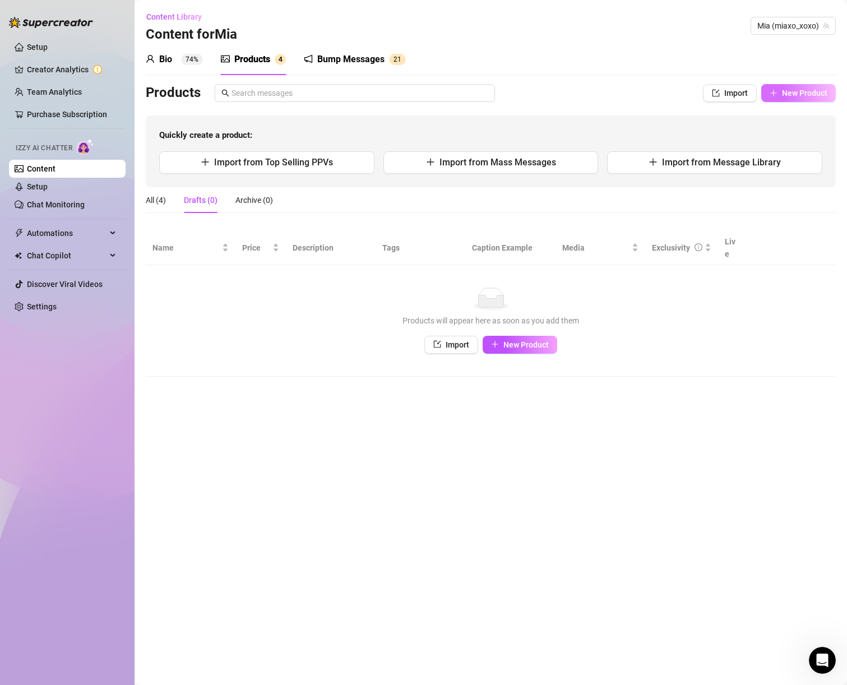
click at [770, 89] on button "New Product" at bounding box center [799, 93] width 75 height 18
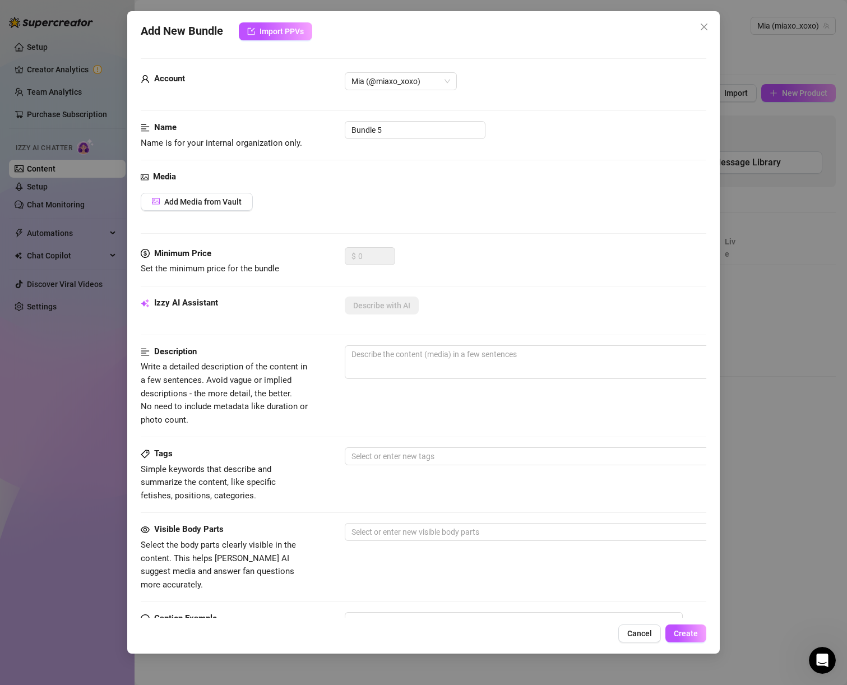
click at [375, 139] on div "Name Name is for your internal organization only. Bundle 5" at bounding box center [424, 135] width 566 height 29
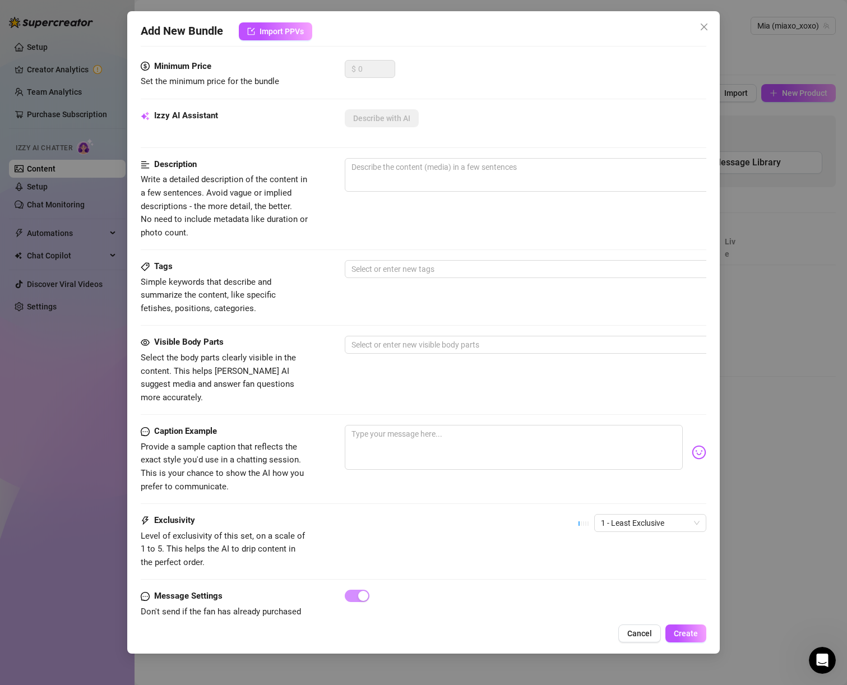
scroll to position [217, 0]
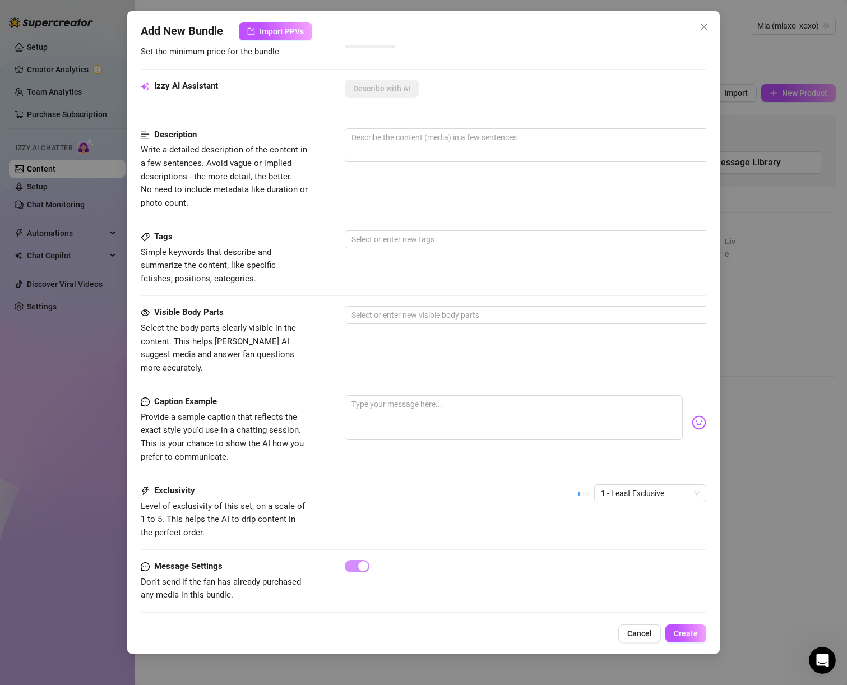
click at [390, 248] on div "Tags Simple keywords that describe and summarize the content, like specific fet…" at bounding box center [424, 258] width 566 height 55
click at [388, 240] on div at bounding box center [535, 240] width 376 height 16
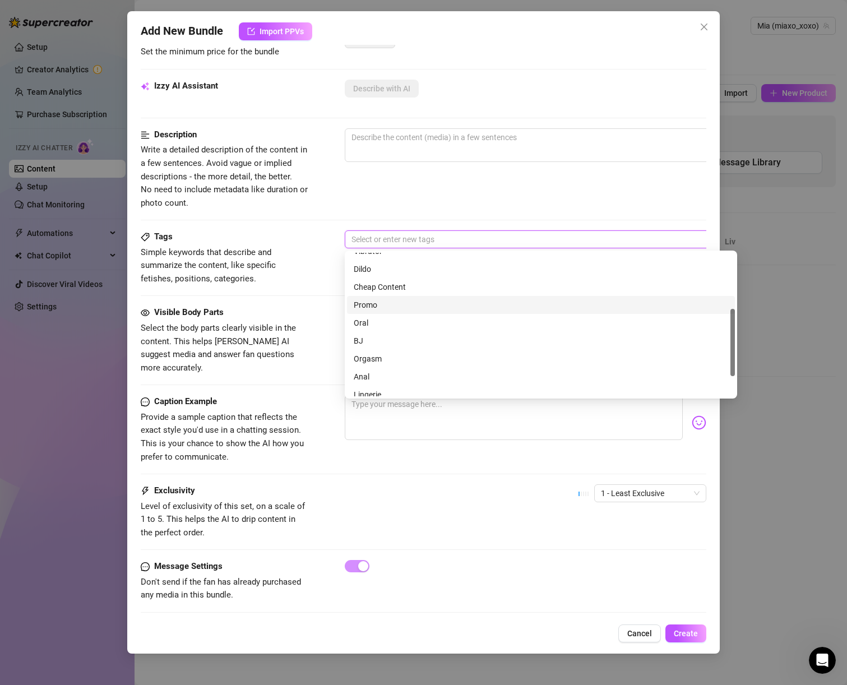
scroll to position [162, 0]
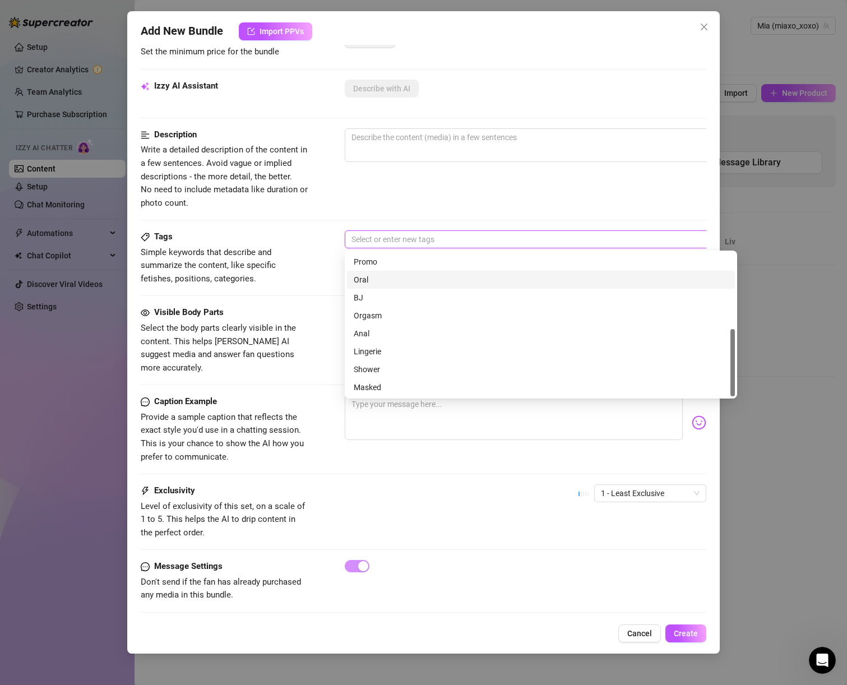
click at [285, 297] on div "Tags Simple keywords that describe and summarize the content, like specific fet…" at bounding box center [424, 269] width 566 height 76
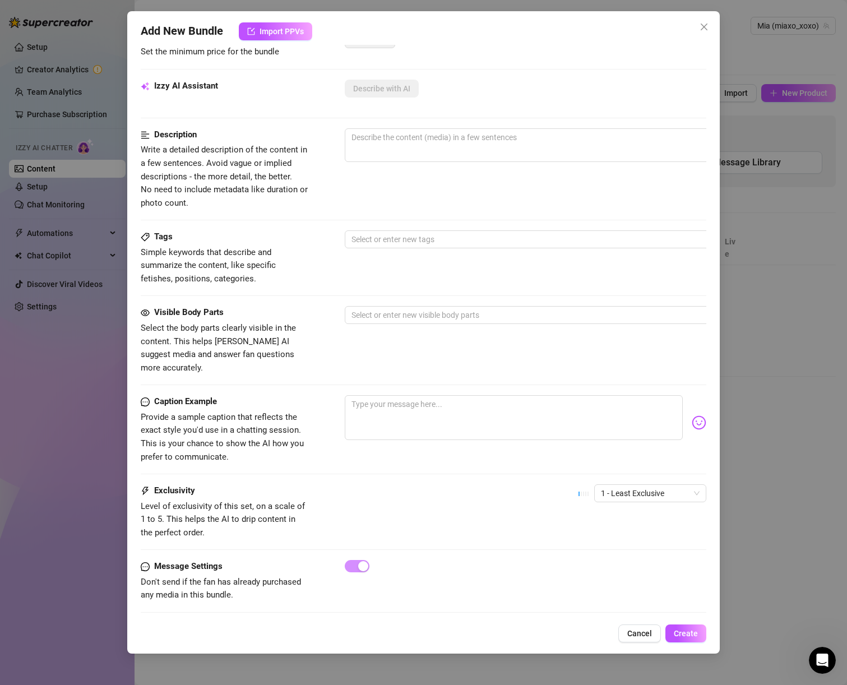
scroll to position [0, 0]
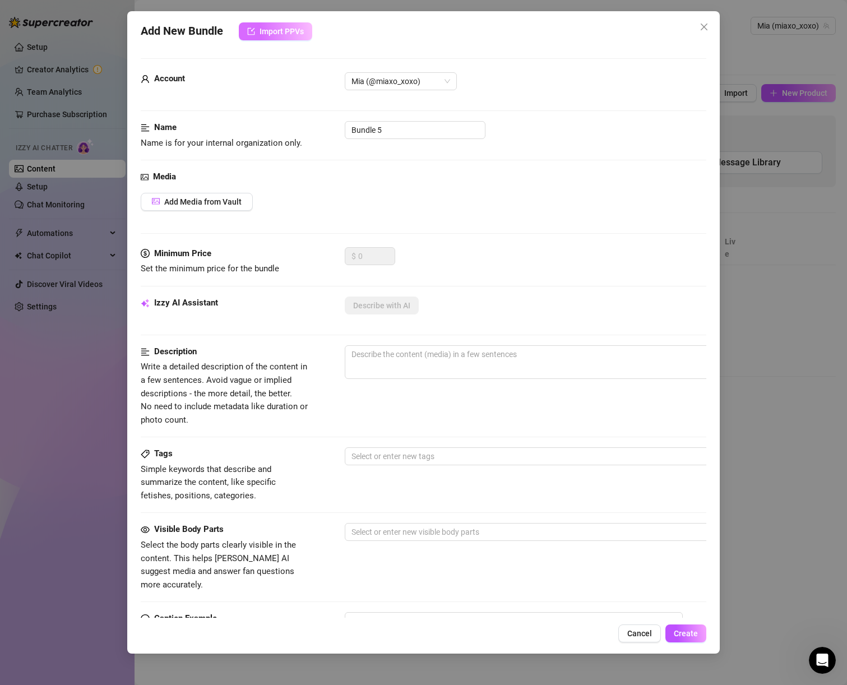
click at [266, 36] on button "Import PPVs" at bounding box center [275, 31] width 73 height 18
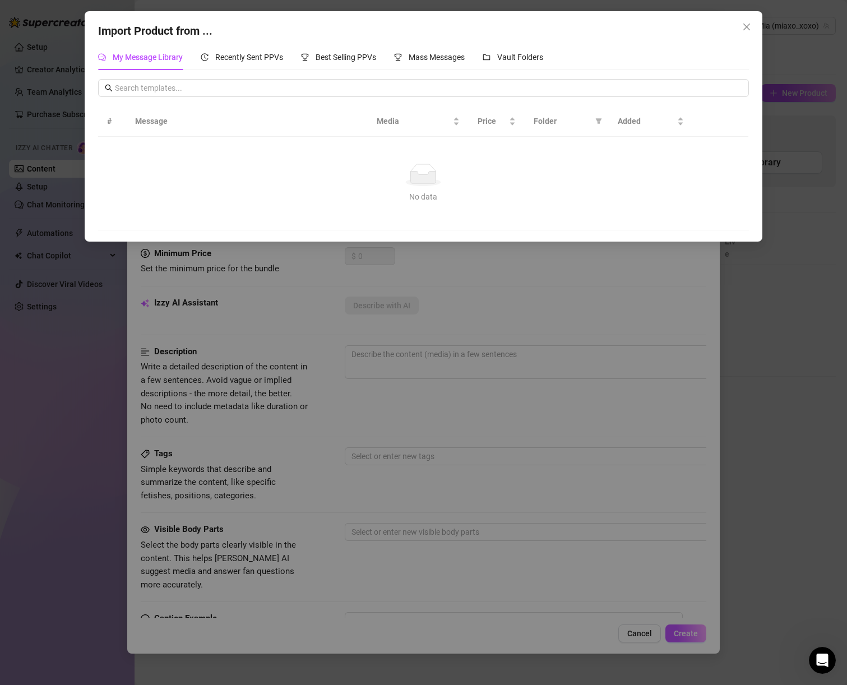
click at [293, 57] on div "My Message Library Recently Sent PPVs Best Selling PPVs Mass Messages Vault Fol…" at bounding box center [320, 57] width 445 height 26
click at [330, 62] on div "Best Selling PPVs" at bounding box center [338, 57] width 75 height 12
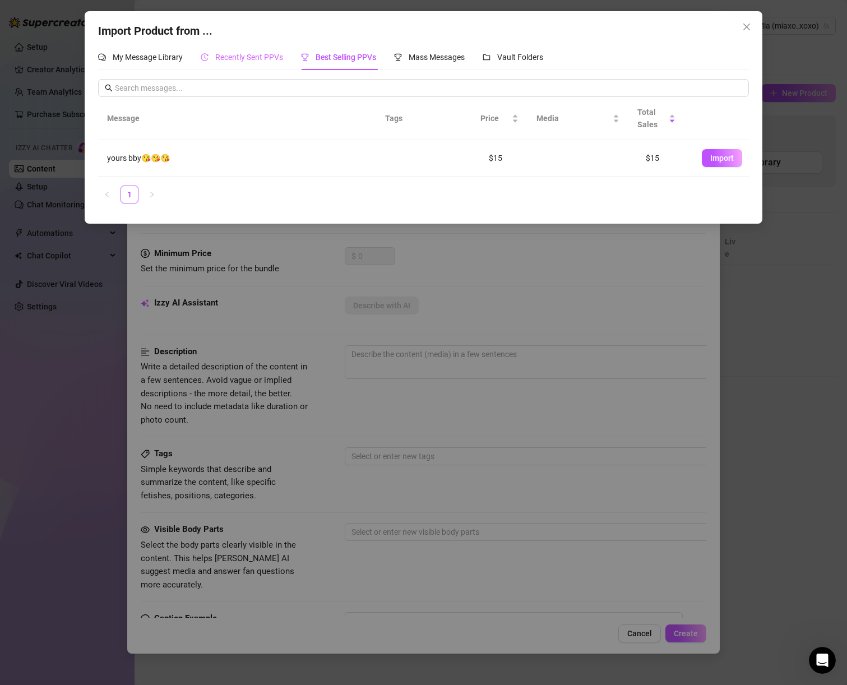
click at [259, 49] on div "Recently Sent PPVs" at bounding box center [242, 57] width 82 height 26
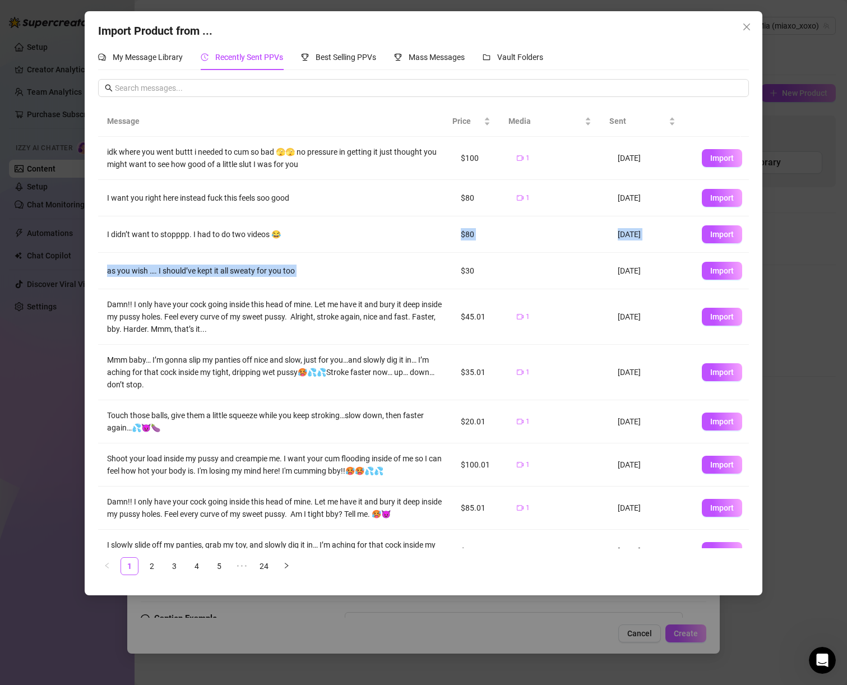
drag, startPoint x: 450, startPoint y: 233, endPoint x: 478, endPoint y: 257, distance: 36.9
click at [478, 257] on tbody "idk where you went buttt i needed to cum so bad 🫣🫣 no pressure in getting it ju…" at bounding box center [423, 355] width 651 height 436
click at [473, 266] on td "$30" at bounding box center [480, 271] width 56 height 36
click at [453, 273] on td "$30" at bounding box center [480, 271] width 56 height 36
click at [703, 242] on button "Import" at bounding box center [722, 234] width 40 height 18
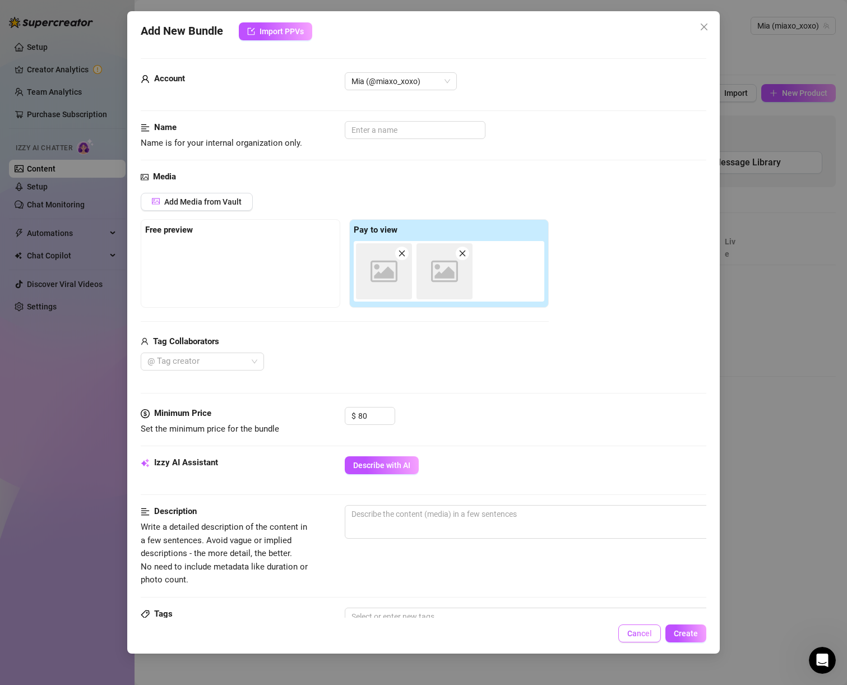
click at [634, 639] on button "Cancel" at bounding box center [640, 634] width 43 height 18
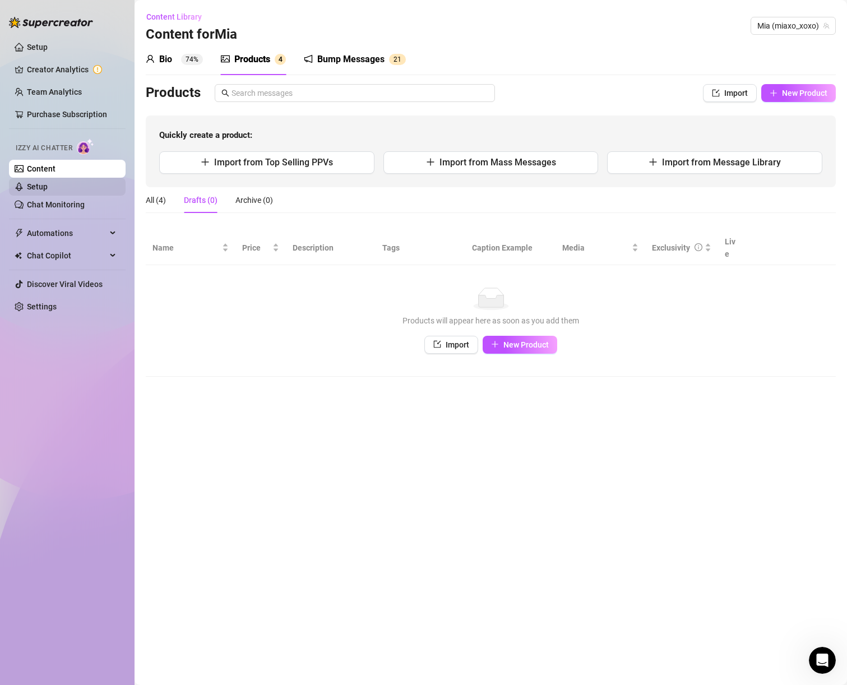
click at [48, 182] on link "Setup" at bounding box center [37, 186] width 21 height 9
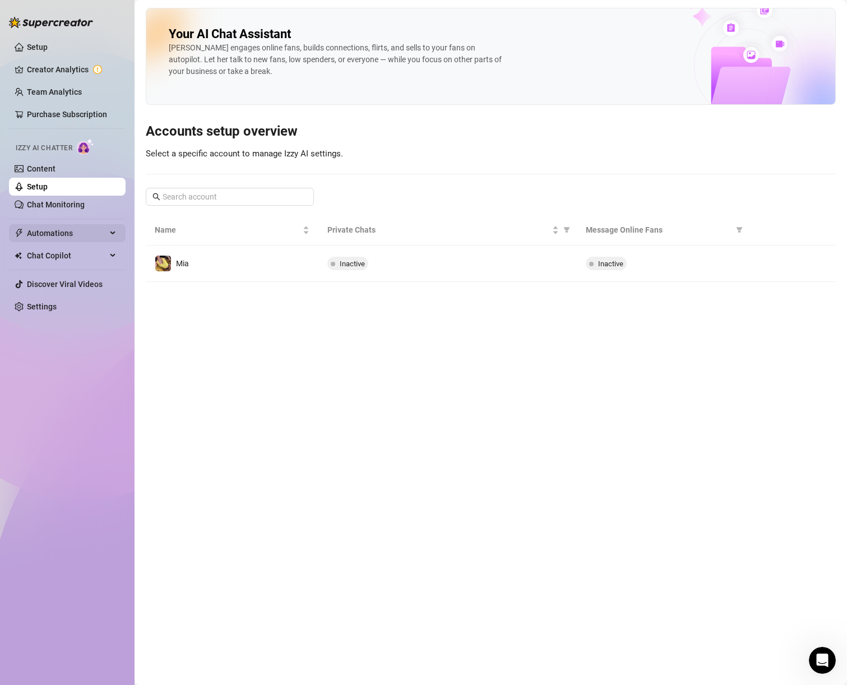
click at [62, 234] on span "Automations" at bounding box center [67, 233] width 80 height 18
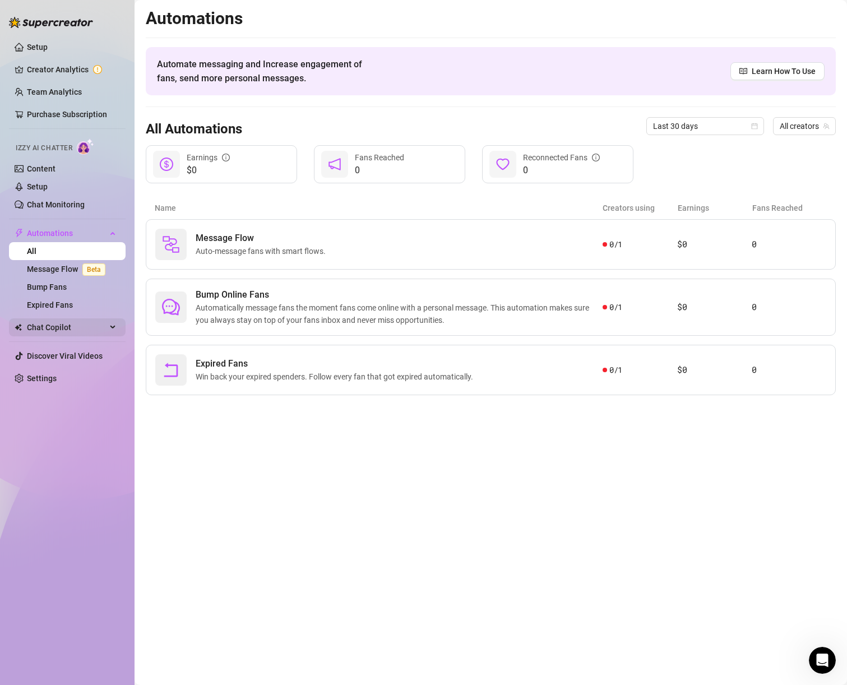
click at [60, 329] on span "Chat Copilot" at bounding box center [67, 328] width 80 height 18
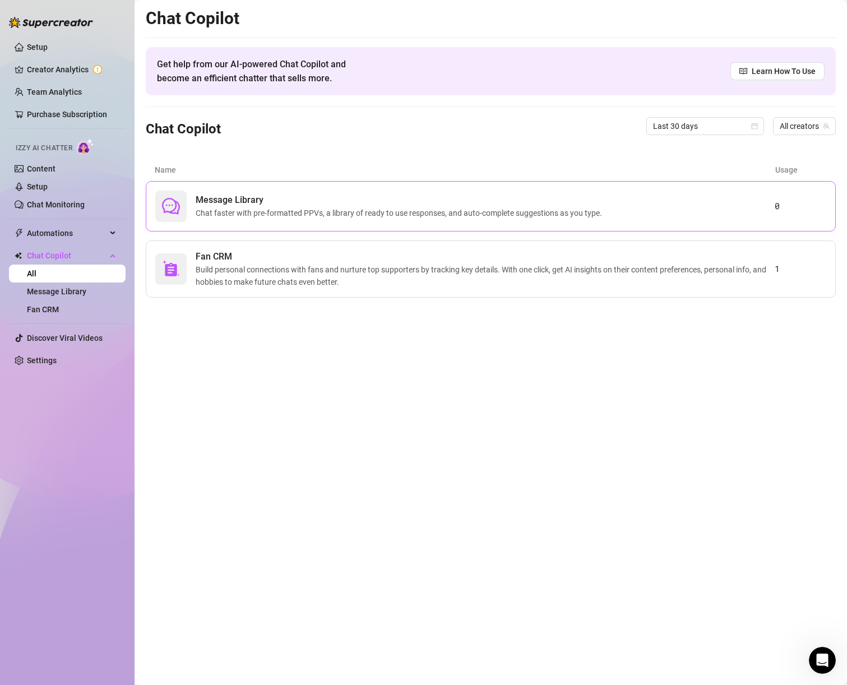
click at [262, 218] on span "Chat faster with pre-formatted PPVs, a library of ready to use responses, and a…" at bounding box center [401, 213] width 411 height 12
click at [575, 210] on span "Chat faster with pre-formatted PPVs, a library of ready to use responses, and a…" at bounding box center [401, 213] width 411 height 12
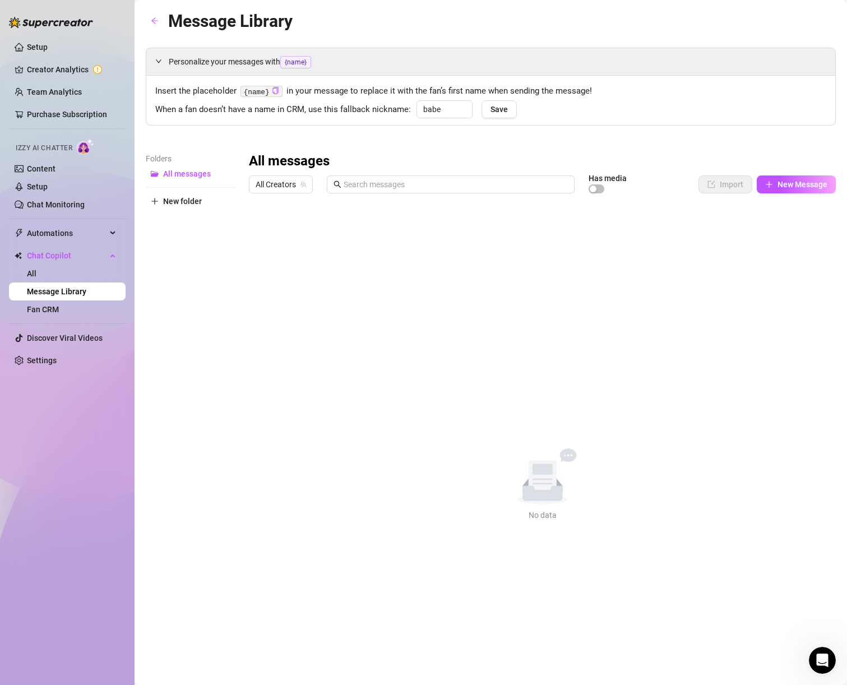
click at [781, 174] on div "All messages All Creators Has media Import New Message Title Text Media $ AI Pr…" at bounding box center [542, 337] width 587 height 369
click at [781, 179] on button "New Message" at bounding box center [796, 185] width 79 height 18
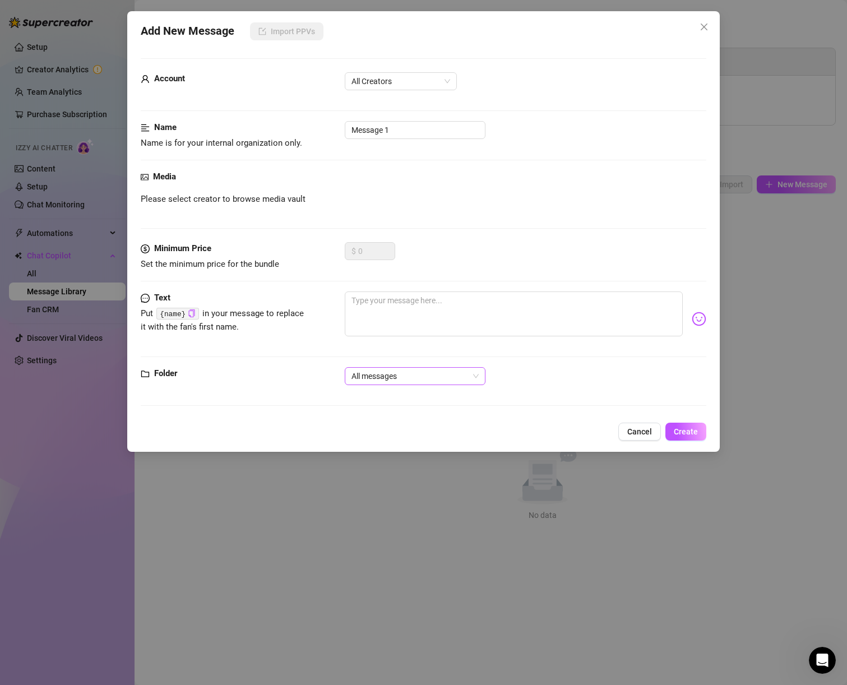
click at [471, 379] on span "All messages" at bounding box center [415, 376] width 127 height 17
click at [490, 377] on div "All messages" at bounding box center [526, 376] width 362 height 18
click at [394, 82] on span "All Creators" at bounding box center [401, 81] width 99 height 17
click at [398, 114] on div "Mia (@miaxo_xoxo)" at bounding box center [401, 122] width 108 height 18
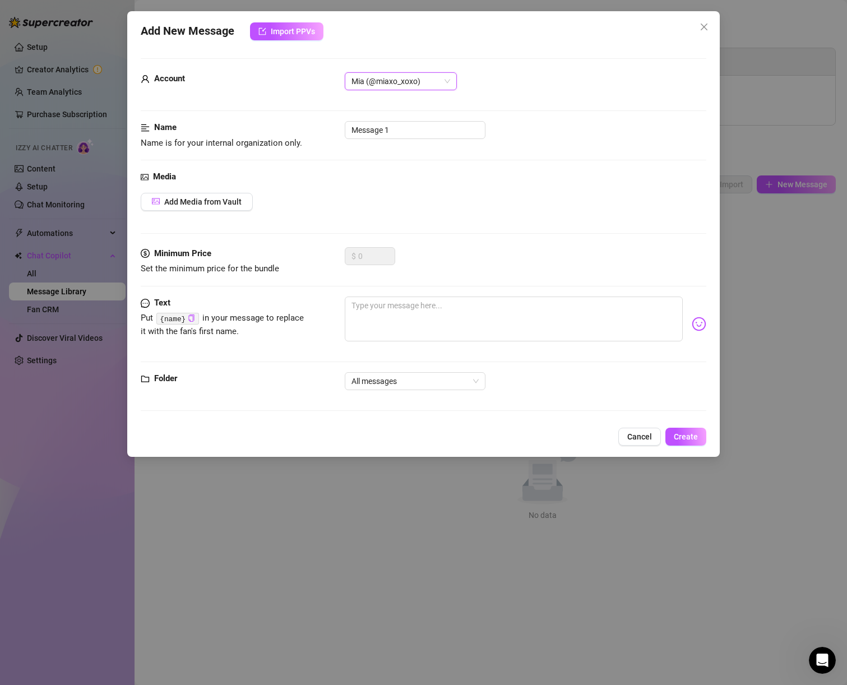
click at [477, 390] on div "Folder All messages" at bounding box center [424, 386] width 566 height 28
click at [474, 371] on div "Text Put {name} in your message to replace it with the fan's first name." at bounding box center [424, 335] width 566 height 76
click at [471, 377] on span "All messages" at bounding box center [415, 381] width 127 height 17
click at [634, 423] on div "Add New Message Import PPVs Account [PERSON_NAME] (@miaxo_xoxo) Name Name is fo…" at bounding box center [423, 234] width 593 height 446
click at [635, 441] on span "Cancel" at bounding box center [640, 436] width 25 height 9
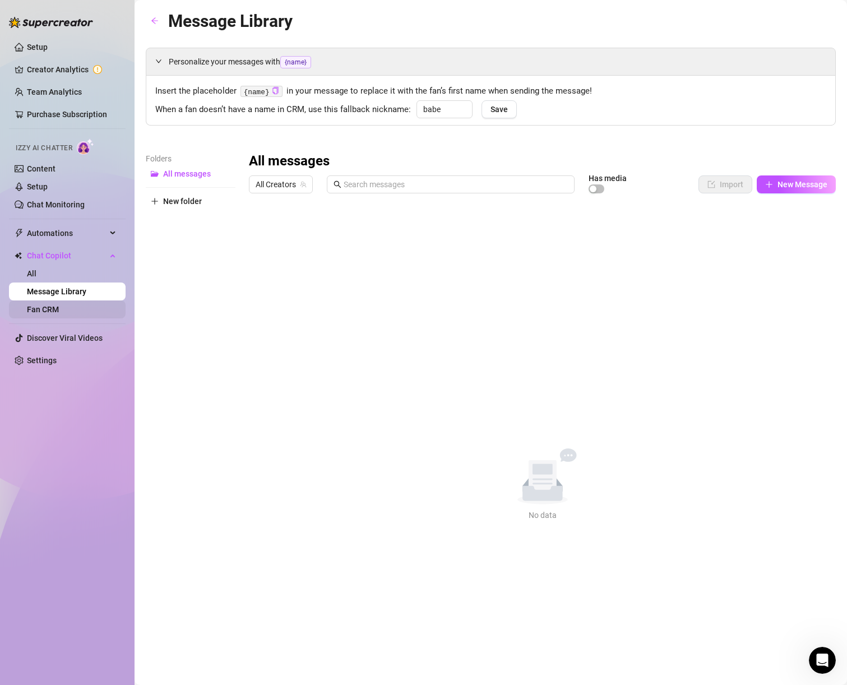
click at [59, 314] on link "Fan CRM" at bounding box center [43, 309] width 32 height 9
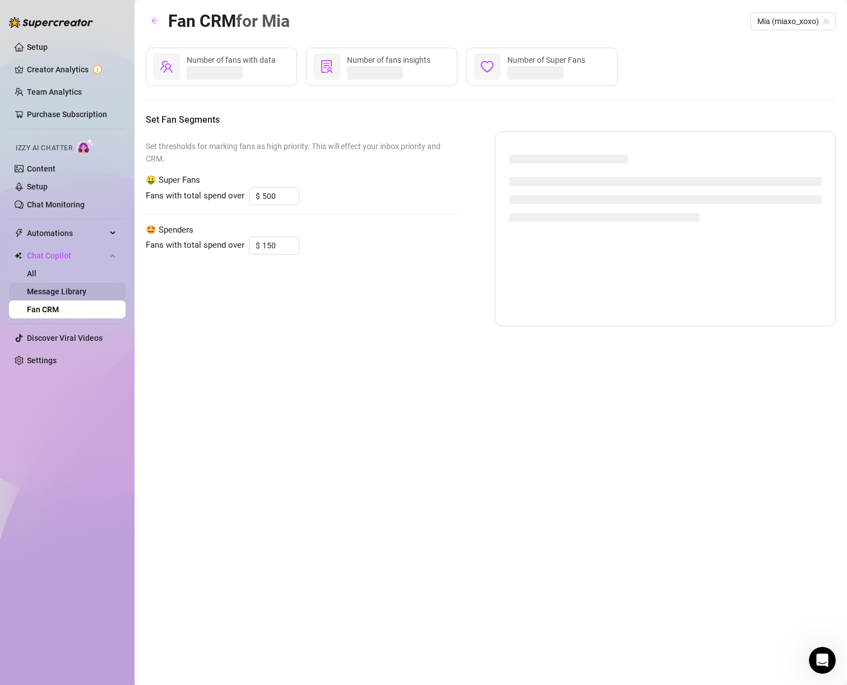
click at [81, 296] on link "Message Library" at bounding box center [56, 291] width 59 height 9
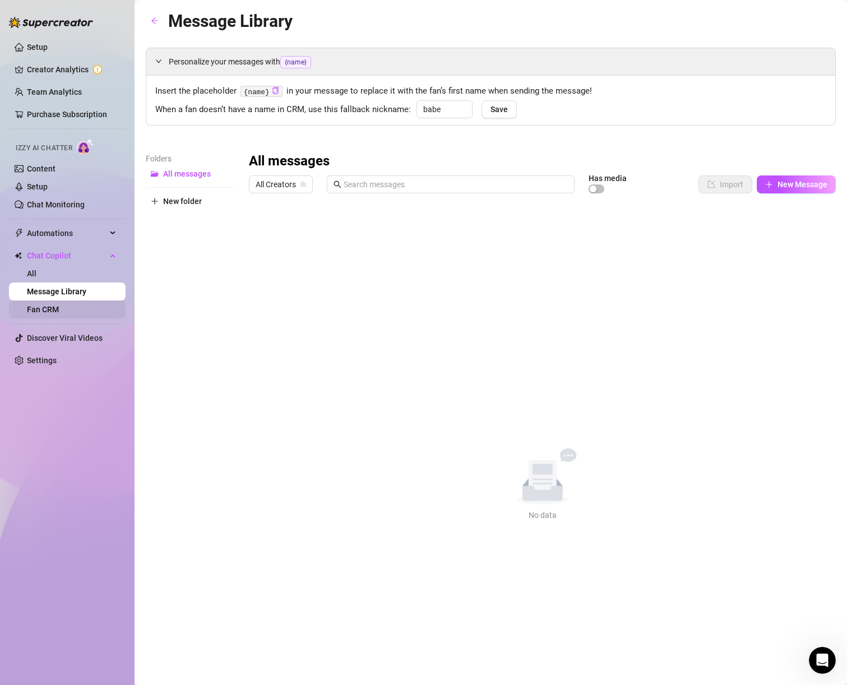
click at [59, 310] on link "Fan CRM" at bounding box center [43, 309] width 32 height 9
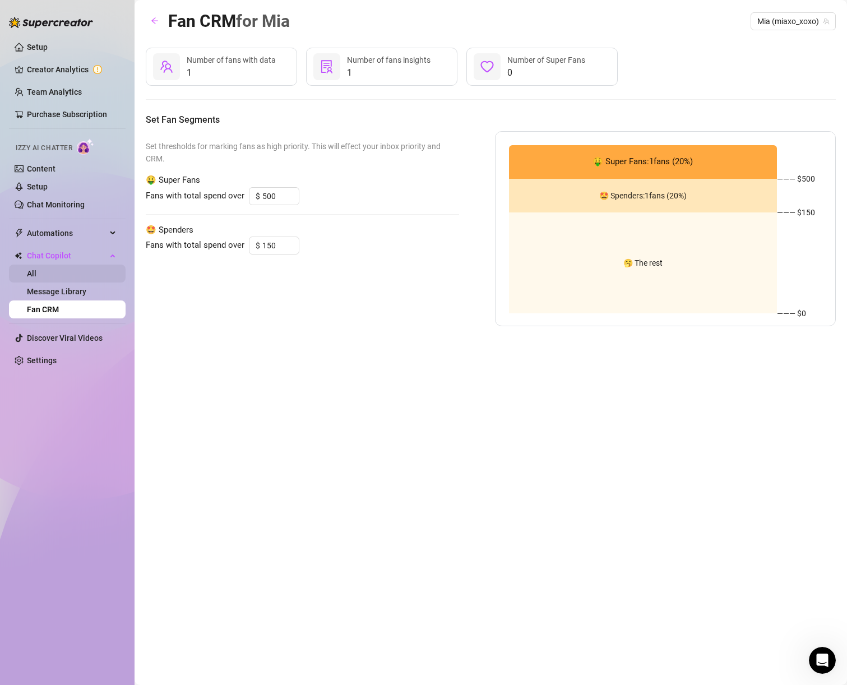
click at [36, 274] on link "All" at bounding box center [32, 273] width 10 height 9
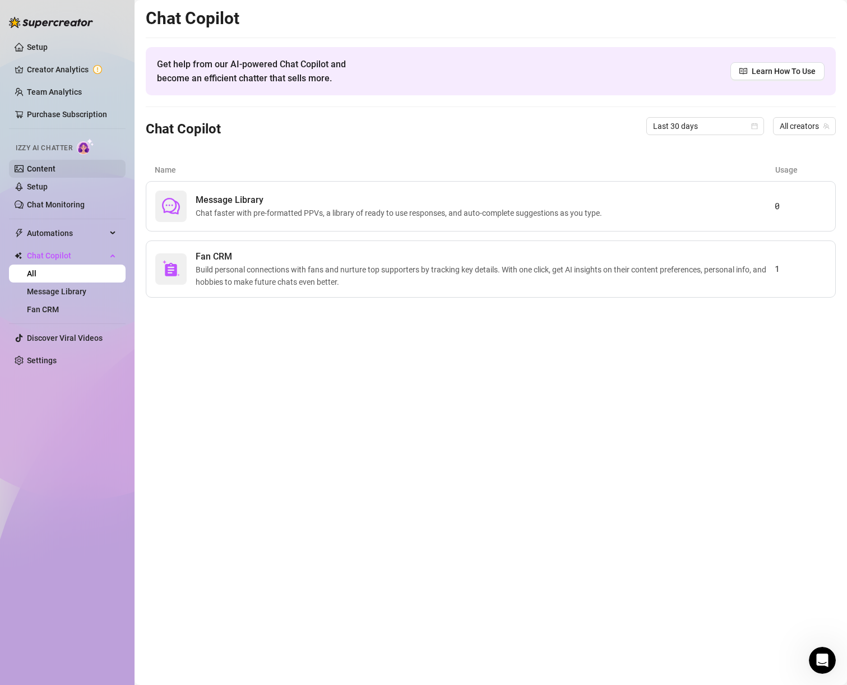
click at [47, 165] on link "Content" at bounding box center [41, 168] width 29 height 9
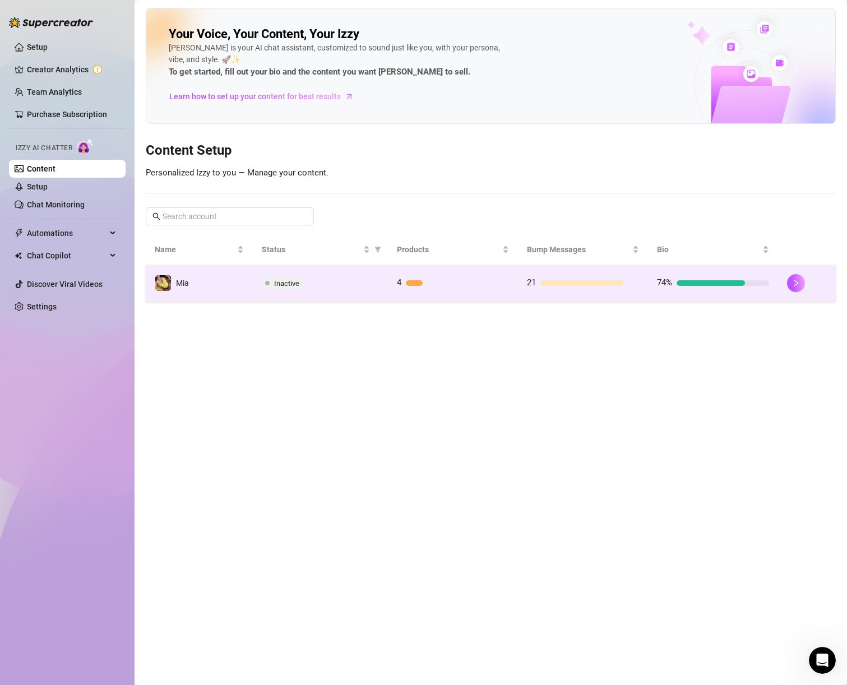
click at [438, 273] on td "4" at bounding box center [453, 283] width 130 height 36
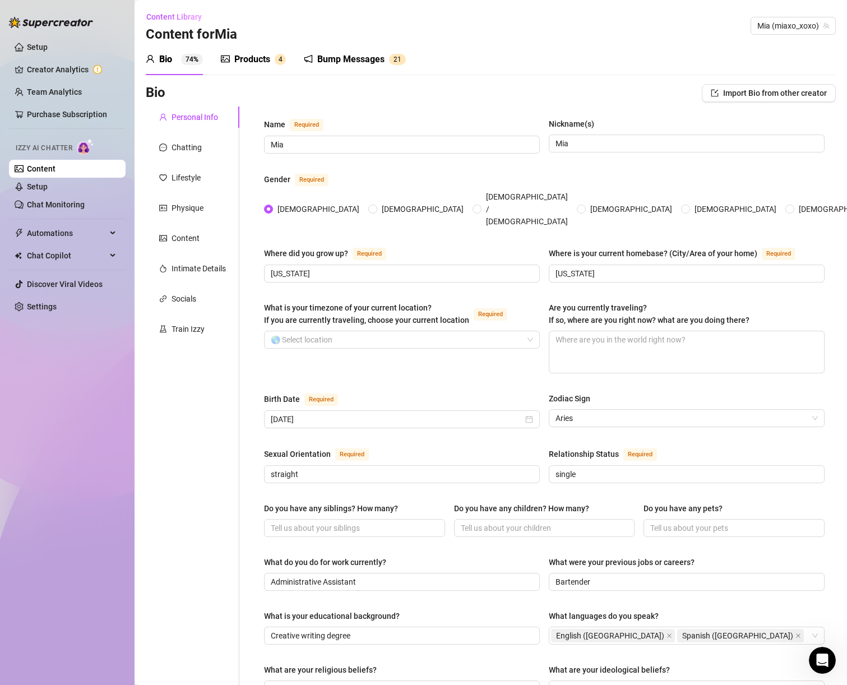
click at [248, 67] on div "Products 4" at bounding box center [253, 59] width 65 height 31
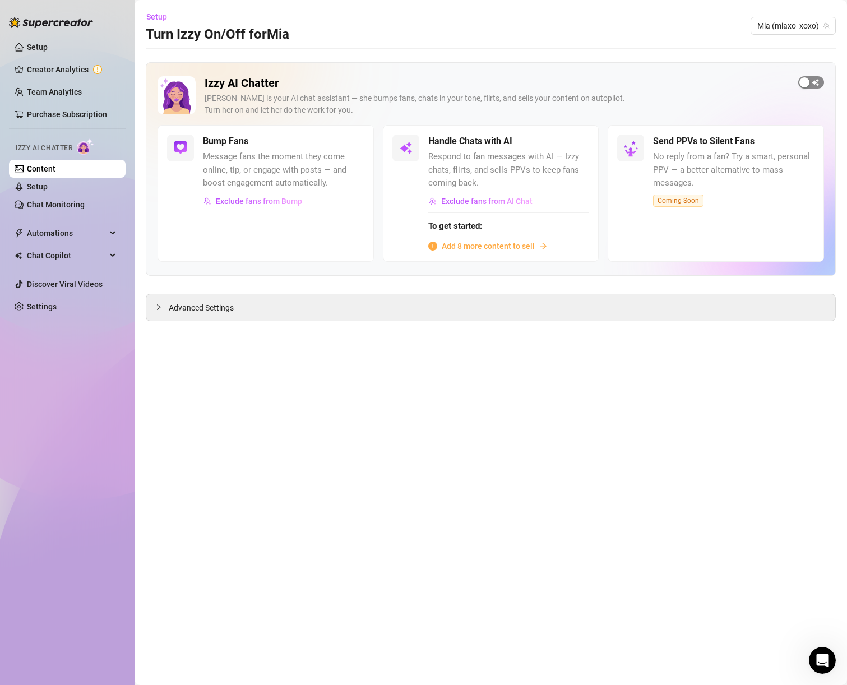
click at [812, 82] on span "button" at bounding box center [812, 82] width 26 height 12
click at [417, 281] on div "Izzy AI Chatter [PERSON_NAME] is your AI chat assistant — she bumps fans, chats…" at bounding box center [491, 191] width 690 height 259
click at [414, 296] on div "Advanced Settings" at bounding box center [490, 307] width 689 height 26
click at [418, 302] on div "Advanced Settings" at bounding box center [490, 307] width 689 height 26
click at [225, 303] on span "Advanced Settings" at bounding box center [201, 308] width 65 height 12
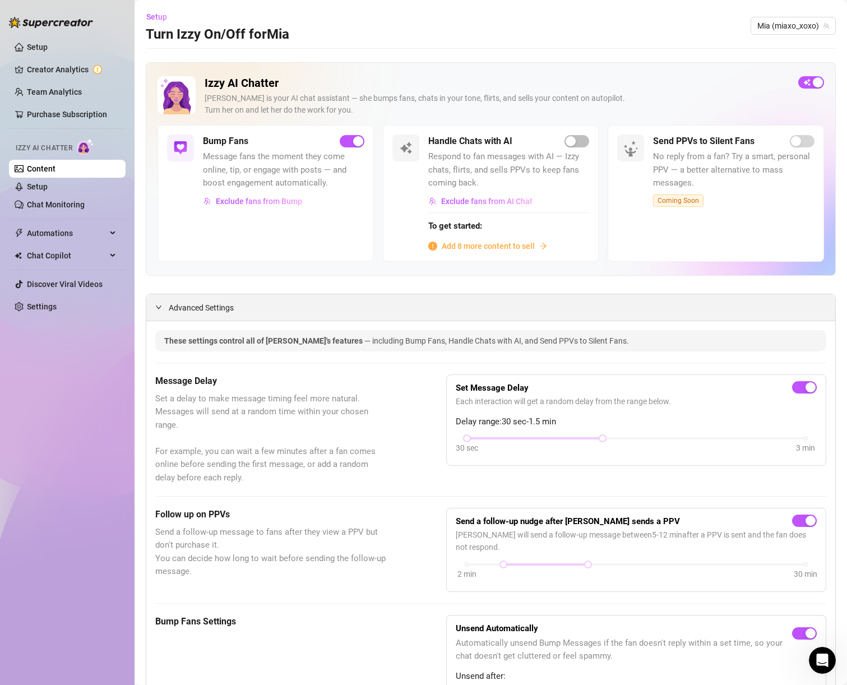
click at [168, 308] on div at bounding box center [161, 307] width 13 height 12
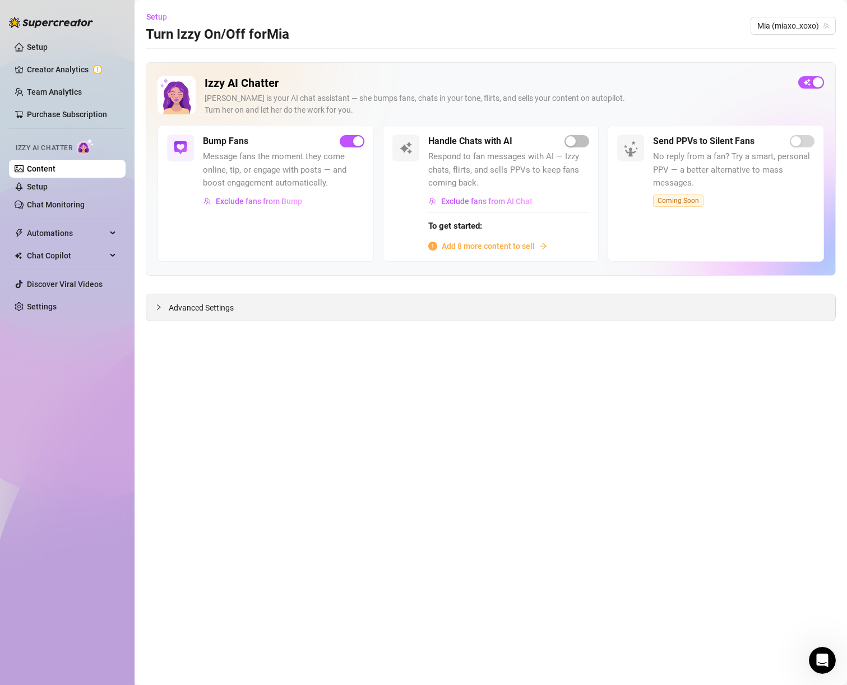
click at [167, 308] on div at bounding box center [161, 307] width 13 height 12
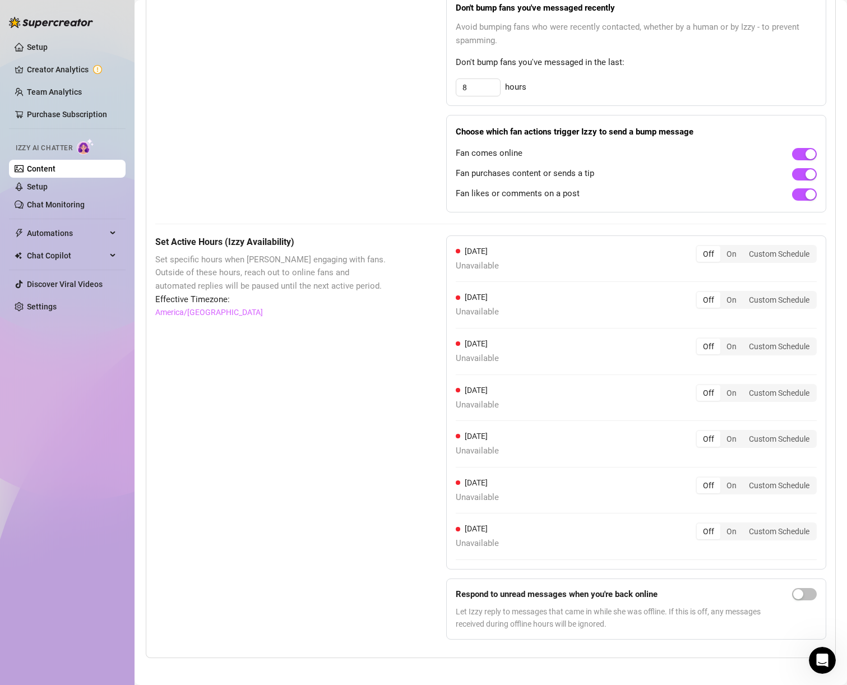
scroll to position [743, 0]
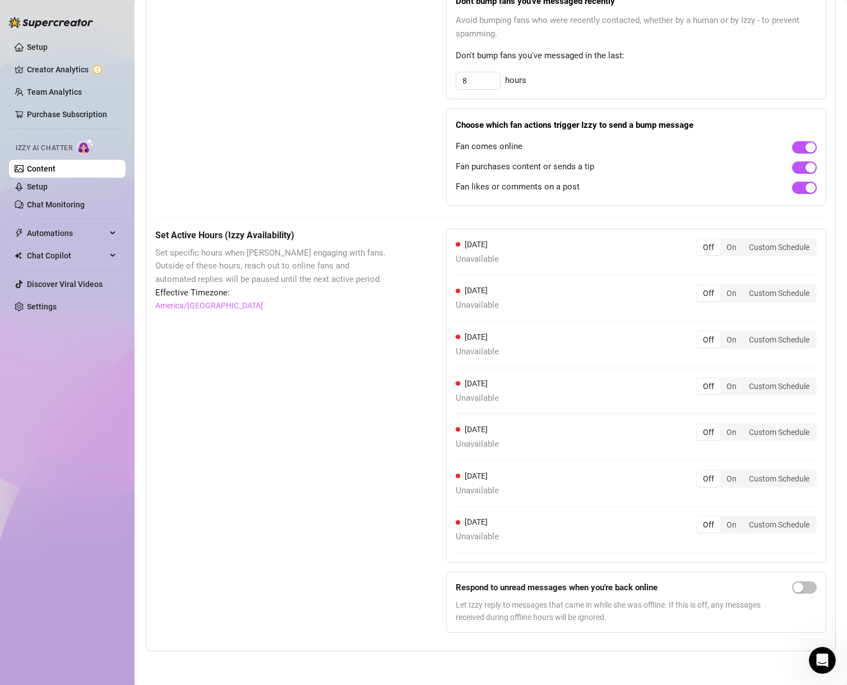
drag, startPoint x: 727, startPoint y: 252, endPoint x: 725, endPoint y: 268, distance: 16.4
click at [727, 252] on div "On" at bounding box center [732, 247] width 22 height 16
click at [724, 241] on input "On" at bounding box center [724, 241] width 0 height 0
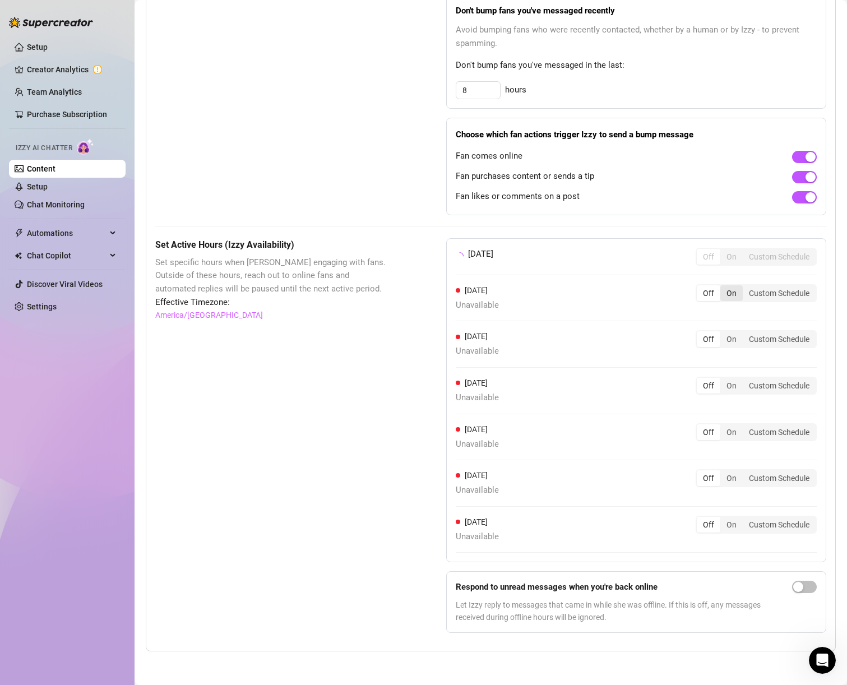
click at [722, 287] on div "On" at bounding box center [732, 293] width 22 height 16
click at [724, 287] on input "On" at bounding box center [724, 287] width 0 height 0
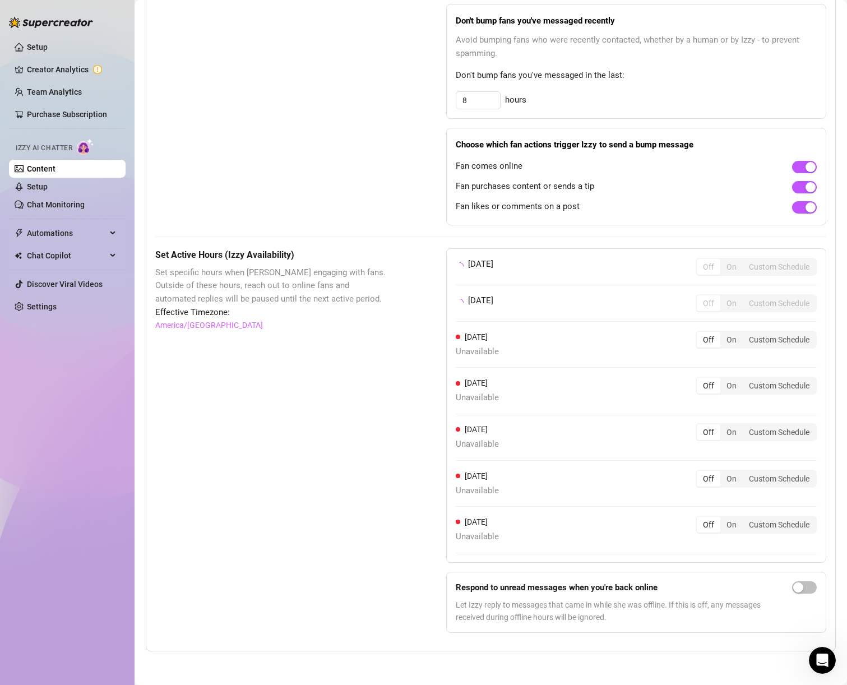
scroll to position [733, 0]
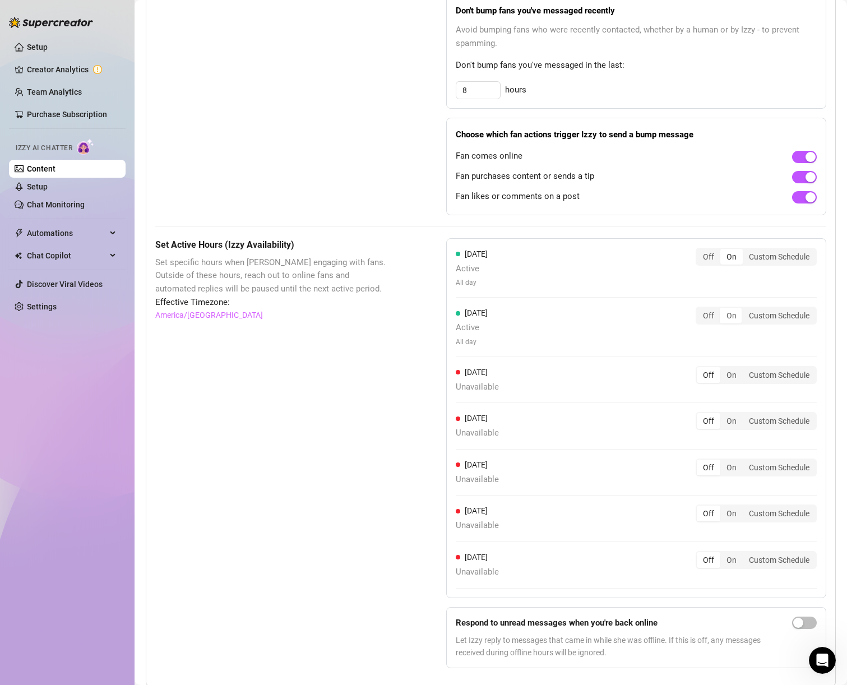
click at [718, 362] on div "[DATE] Active All day Off On Custom Schedule [DATE] Active All day Off On Custo…" at bounding box center [636, 418] width 380 height 360
click at [721, 371] on div "On" at bounding box center [732, 375] width 22 height 16
click at [724, 369] on input "On" at bounding box center [724, 369] width 0 height 0
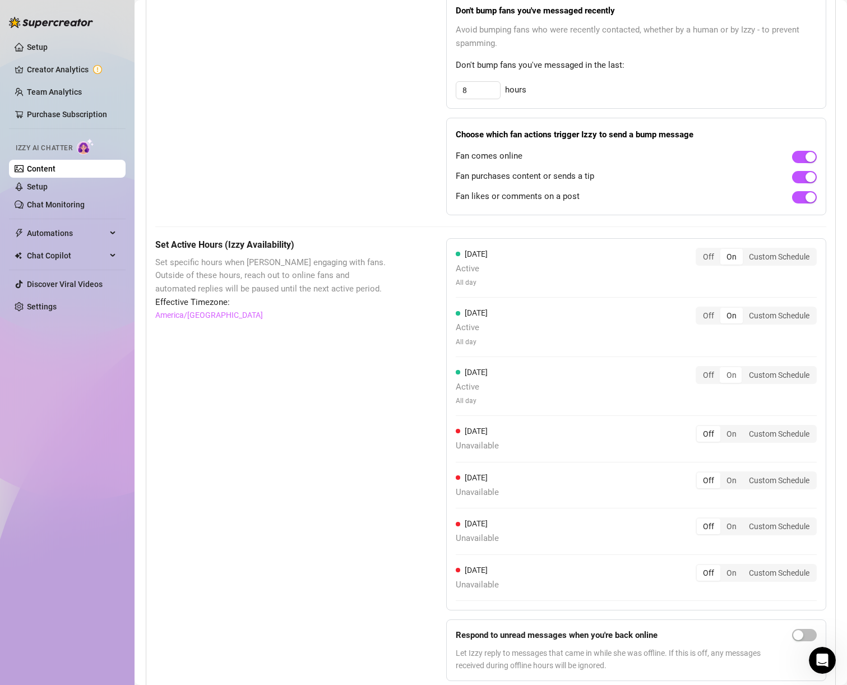
click at [717, 413] on div "[DATE] Active All day Off On Custom Schedule" at bounding box center [636, 391] width 361 height 50
click at [721, 432] on div "On" at bounding box center [732, 434] width 22 height 16
click at [724, 428] on input "On" at bounding box center [724, 428] width 0 height 0
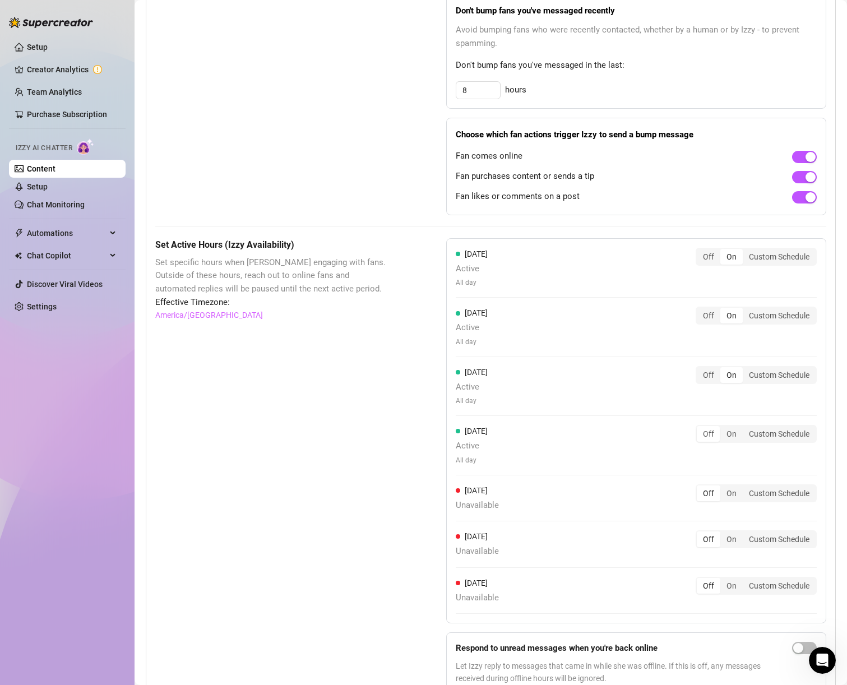
click at [723, 462] on div "[DATE] Active All day Off On Custom Schedule" at bounding box center [636, 445] width 361 height 40
click at [724, 486] on div "On" at bounding box center [732, 494] width 22 height 16
click at [724, 503] on div "[DATE] Unavailable Off On Custom Schedule" at bounding box center [636, 499] width 361 height 28
click at [721, 543] on div "On" at bounding box center [732, 540] width 22 height 16
click at [724, 533] on input "On" at bounding box center [724, 533] width 0 height 0
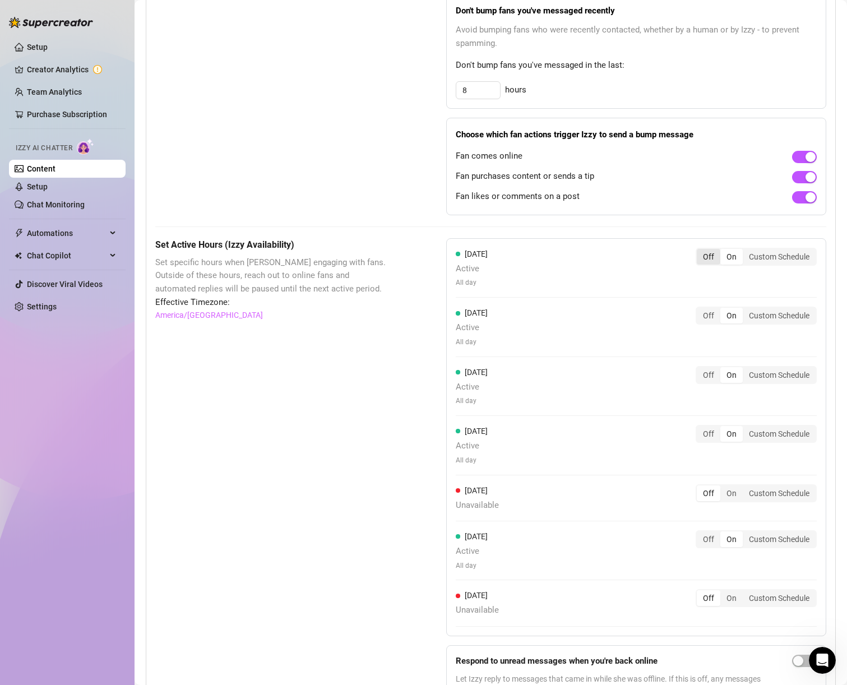
click at [708, 258] on div "Off" at bounding box center [709, 257] width 24 height 16
click at [700, 251] on input "Off" at bounding box center [700, 251] width 0 height 0
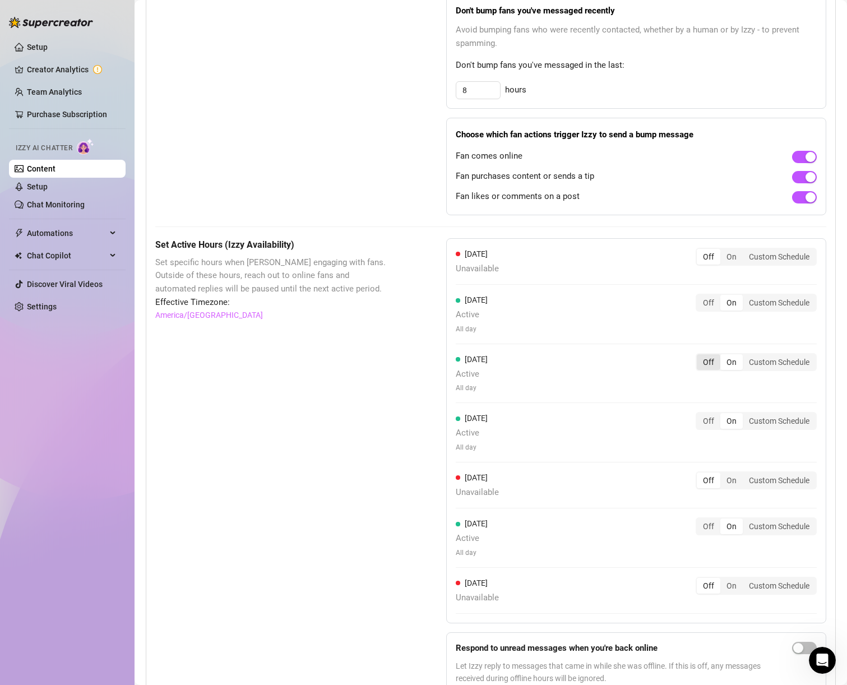
click at [699, 365] on div "Off" at bounding box center [709, 362] width 24 height 16
click at [700, 356] on input "Off" at bounding box center [700, 356] width 0 height 0
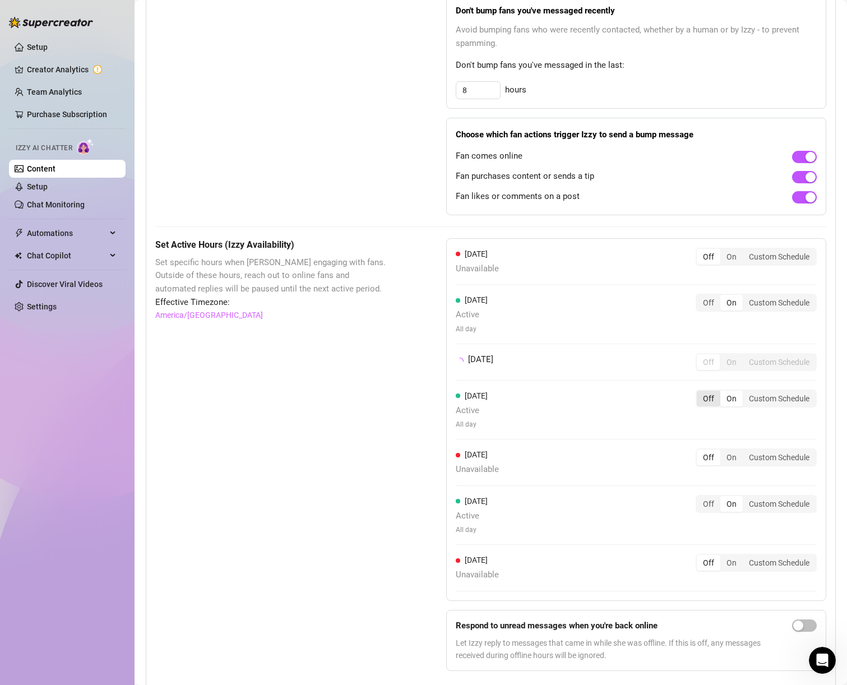
click at [706, 407] on div "Off" at bounding box center [709, 399] width 24 height 16
click at [700, 393] on input "Off" at bounding box center [700, 393] width 0 height 0
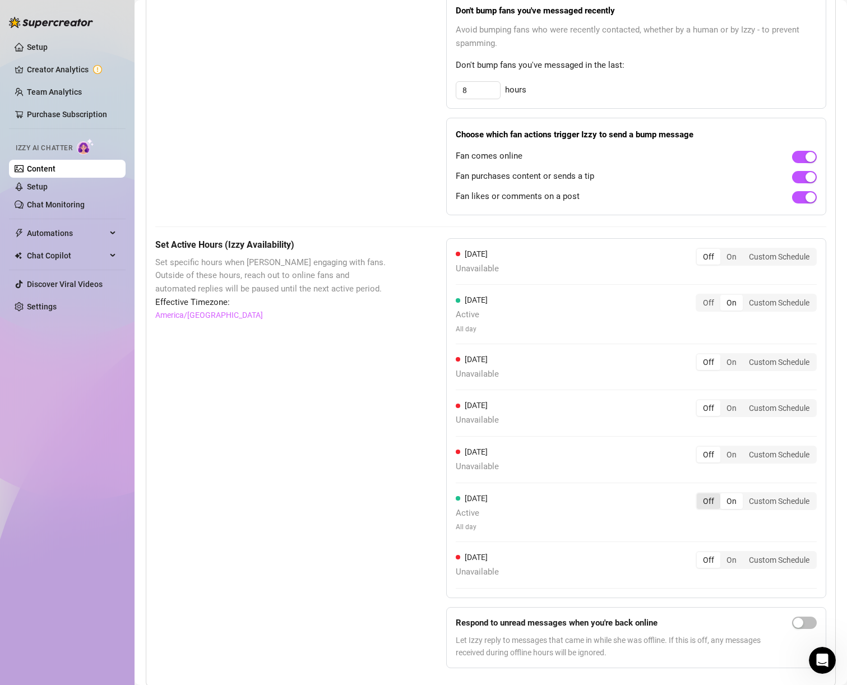
drag, startPoint x: 701, startPoint y: 480, endPoint x: 700, endPoint y: 495, distance: 14.6
click at [701, 481] on div "[DATE] Unavailable Off On Custom Schedule" at bounding box center [636, 465] width 361 height 38
click at [700, 495] on div "Off" at bounding box center [709, 502] width 24 height 16
click at [700, 495] on input "Off" at bounding box center [700, 495] width 0 height 0
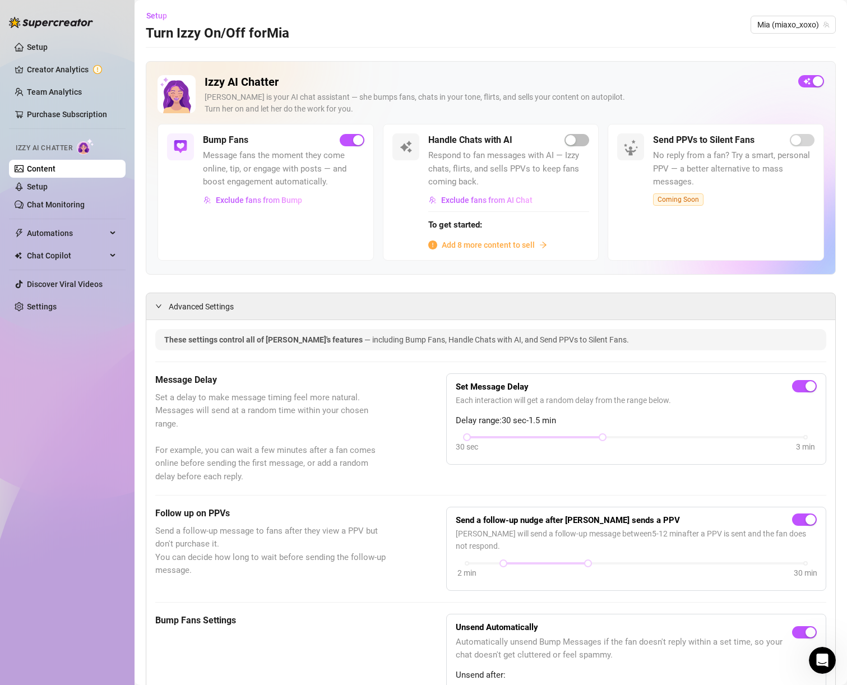
scroll to position [0, 0]
click at [56, 166] on link "Content" at bounding box center [41, 168] width 29 height 9
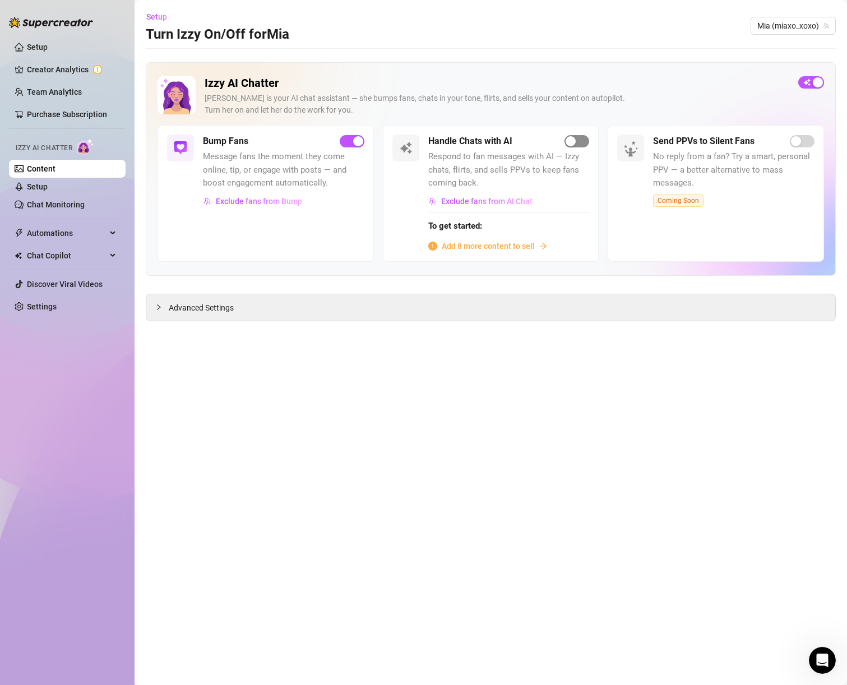
click at [568, 141] on div "button" at bounding box center [571, 141] width 10 height 10
click at [511, 245] on span "Add 8 more content to sell" at bounding box center [488, 246] width 93 height 12
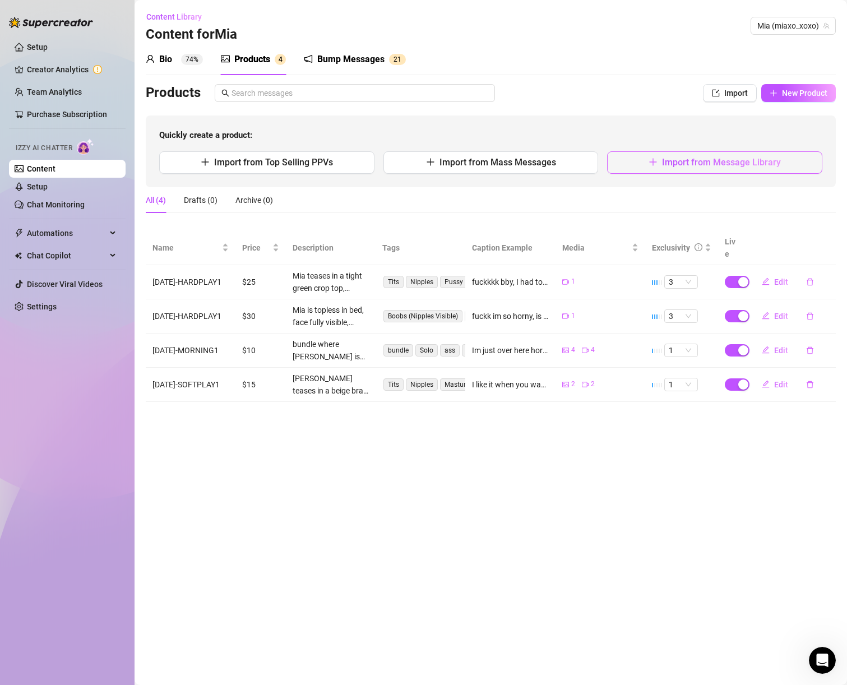
click at [677, 165] on span "Import from Message Library" at bounding box center [721, 162] width 119 height 11
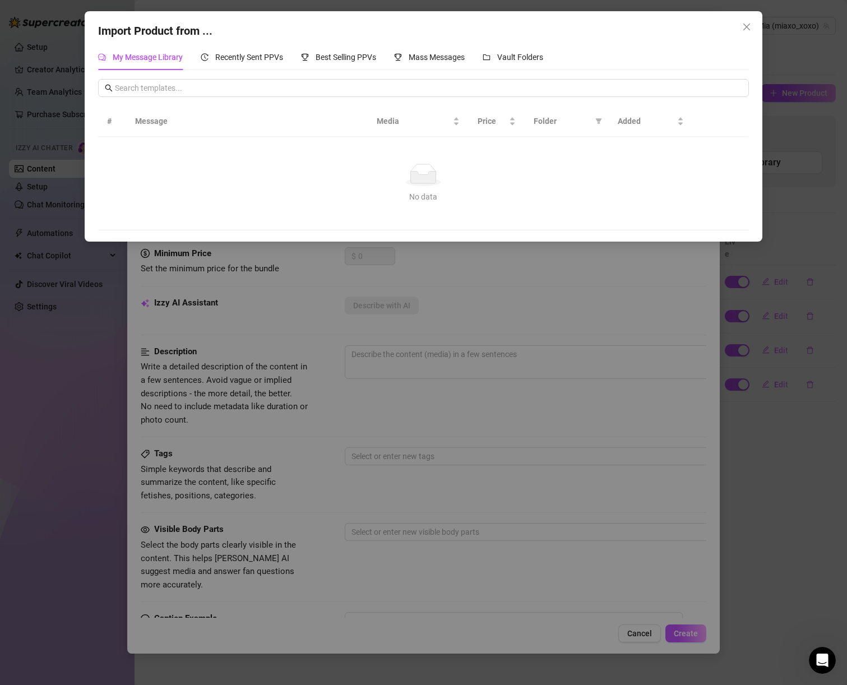
click at [643, 306] on div "Import Product from ... My Message Library Recently Sent PPVs Best Selling PPVs…" at bounding box center [423, 342] width 847 height 685
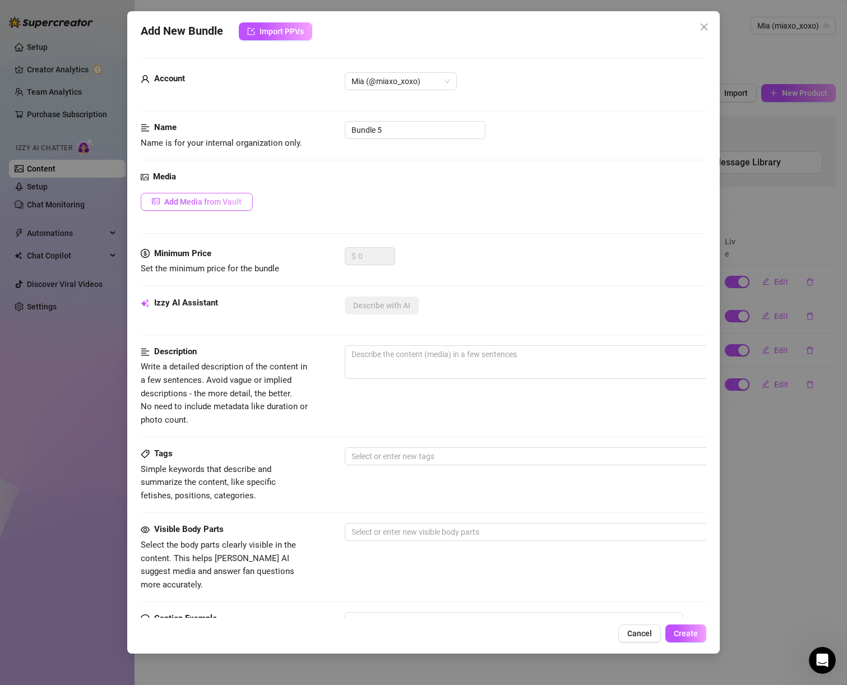
click at [228, 199] on span "Add Media from Vault" at bounding box center [202, 201] width 77 height 9
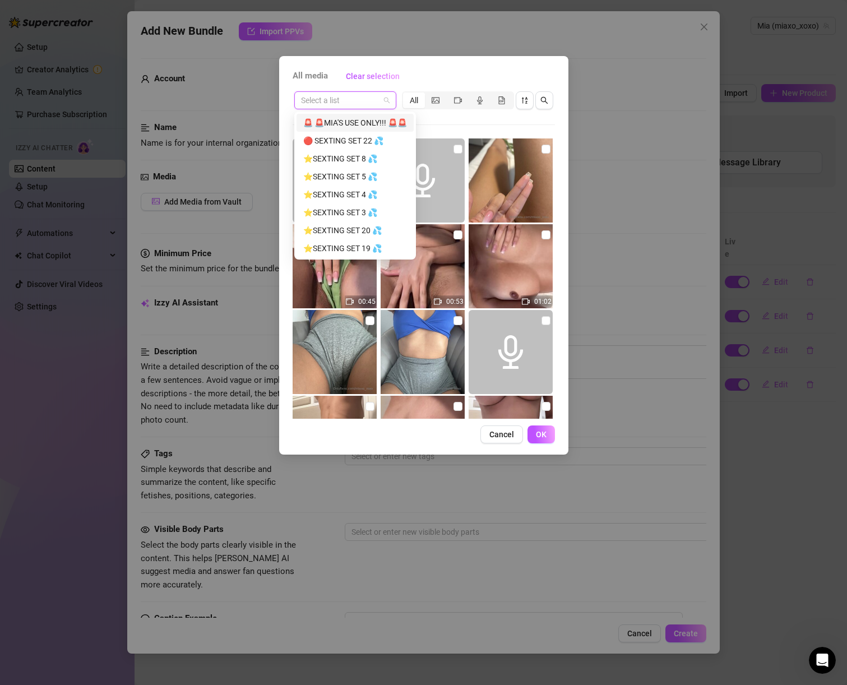
click at [357, 97] on input "search" at bounding box center [340, 100] width 79 height 17
paste input "[DATE]-SOFTPLAY1"
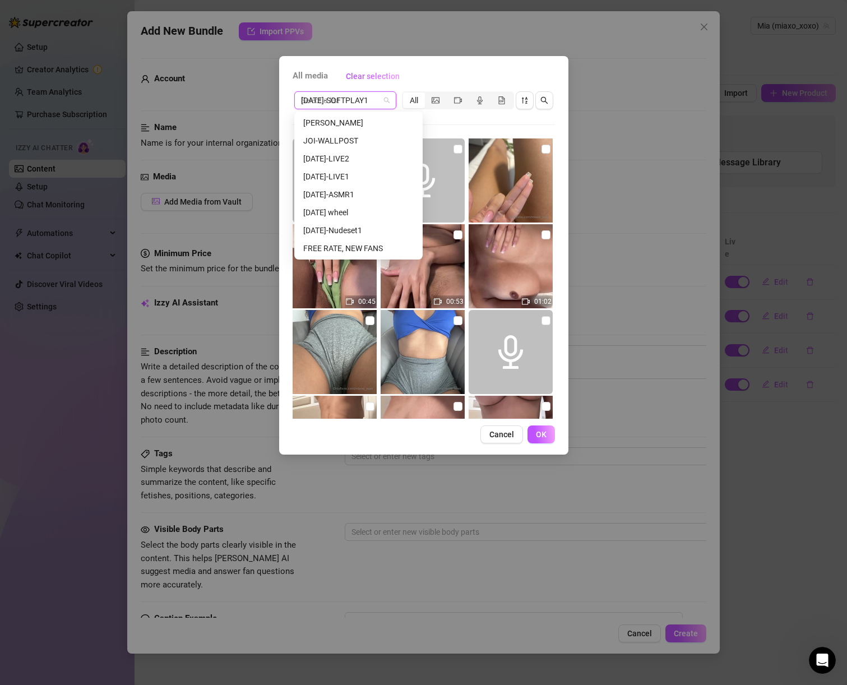
scroll to position [0, 0]
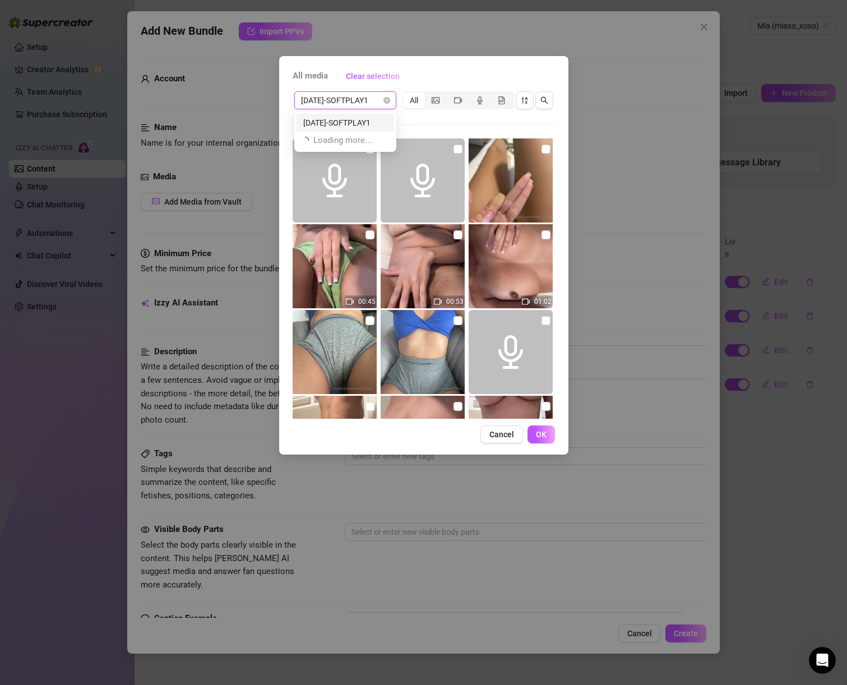
click at [353, 122] on div "[DATE]-SOFTPLAY1" at bounding box center [345, 123] width 84 height 12
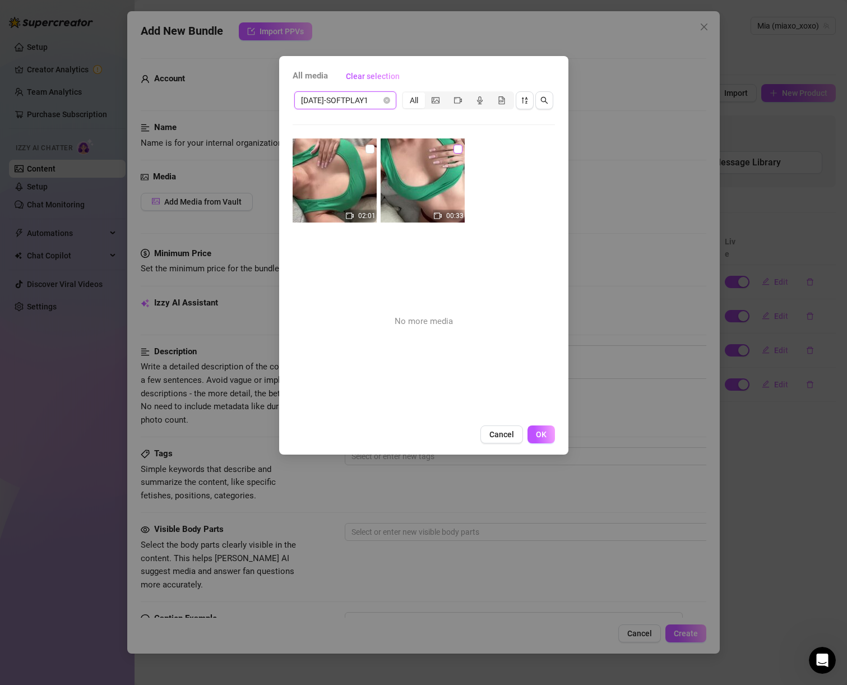
click at [456, 146] on input "checkbox" at bounding box center [458, 149] width 9 height 9
click at [371, 146] on input "checkbox" at bounding box center [370, 149] width 9 height 9
click at [544, 432] on span "OK" at bounding box center [541, 434] width 11 height 9
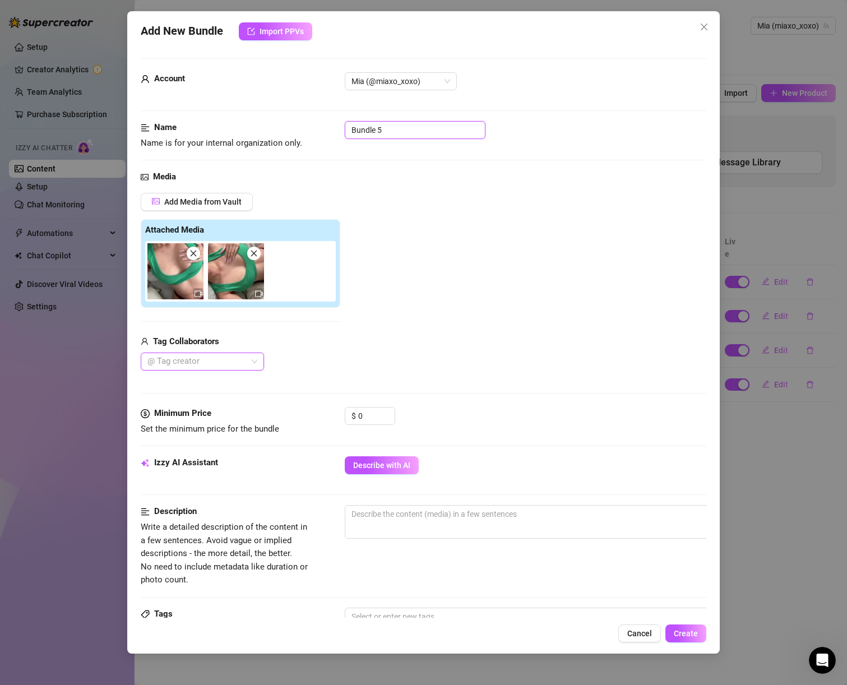
click at [454, 128] on input "Bundle 5" at bounding box center [415, 130] width 141 height 18
paste input "[DATE]-SOFTPLAY1"
click at [366, 416] on input "0" at bounding box center [376, 416] width 36 height 17
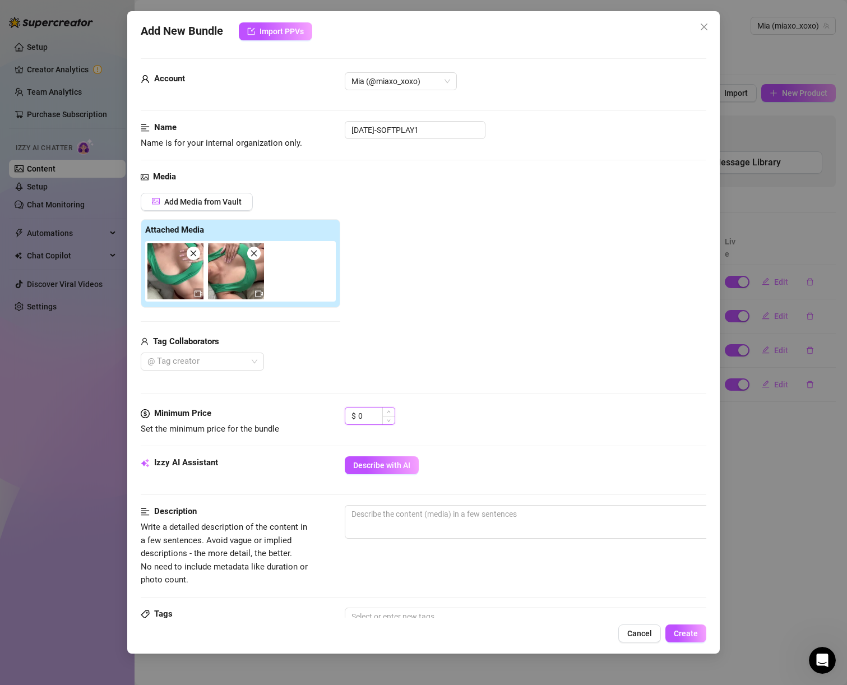
click at [366, 416] on input "0" at bounding box center [376, 416] width 36 height 17
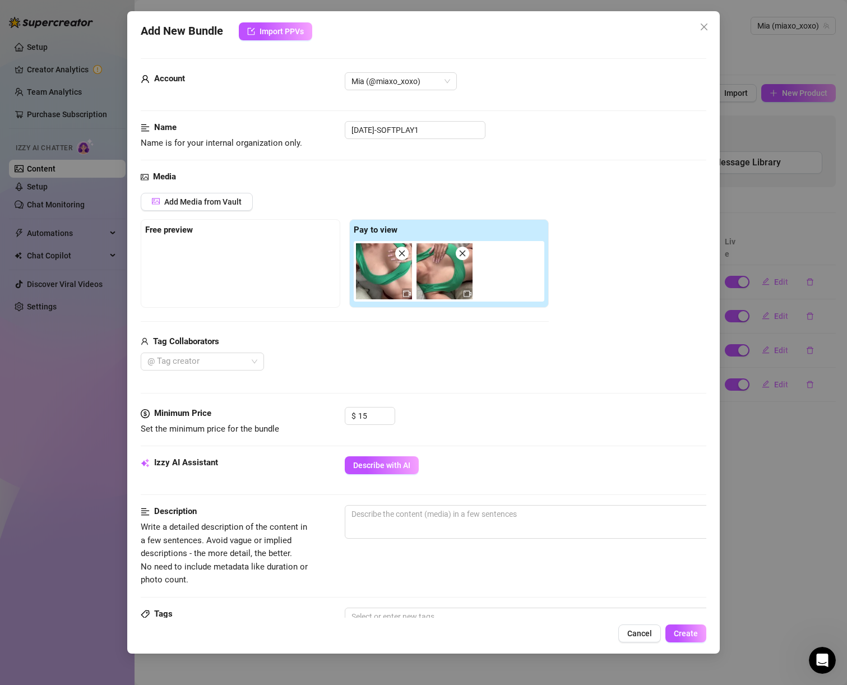
click at [431, 380] on div "Media Add Media from Vault Free preview Pay to view Tag Collaborators @ Tag cre…" at bounding box center [424, 289] width 566 height 237
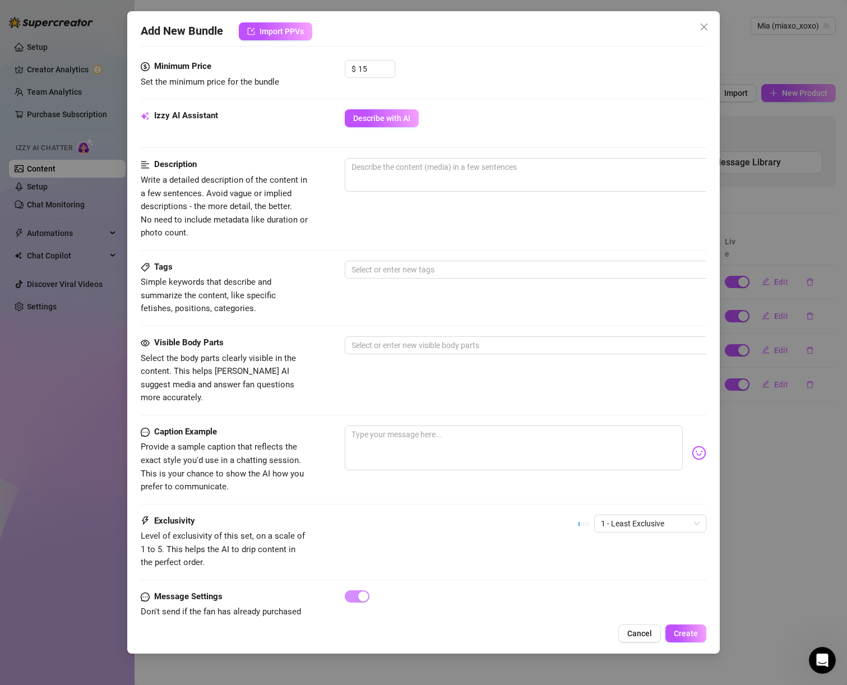
scroll to position [360, 0]
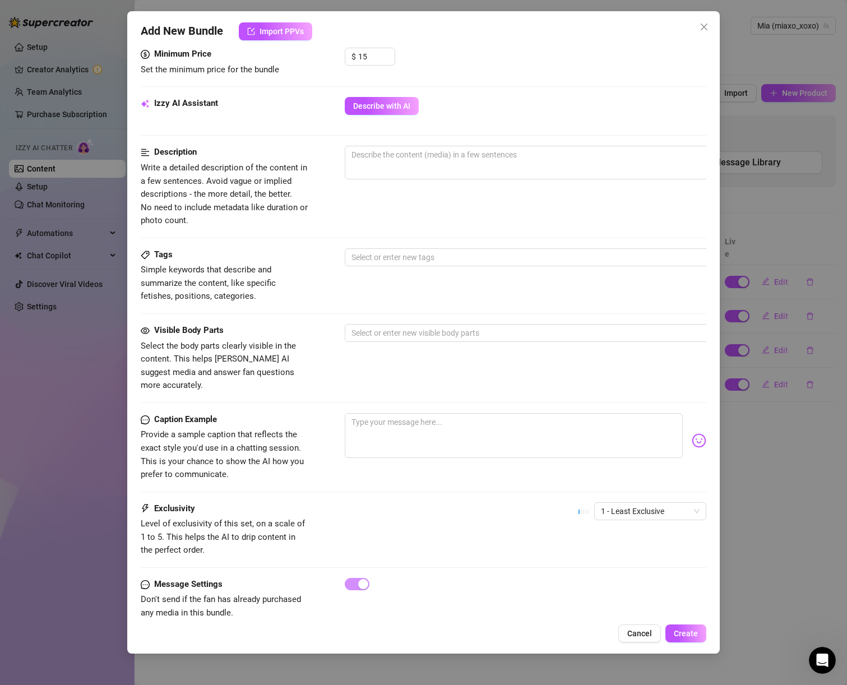
click at [360, 95] on div "Minimum Price Set the minimum price for the bundle $ 15" at bounding box center [424, 72] width 566 height 49
click at [366, 106] on span "Describe with AI" at bounding box center [381, 106] width 57 height 9
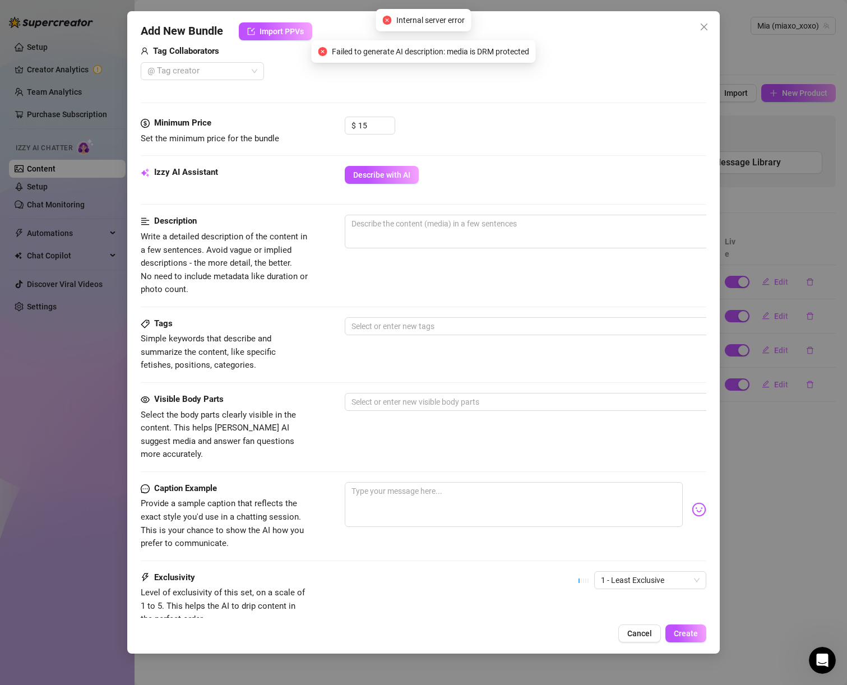
scroll to position [140, 0]
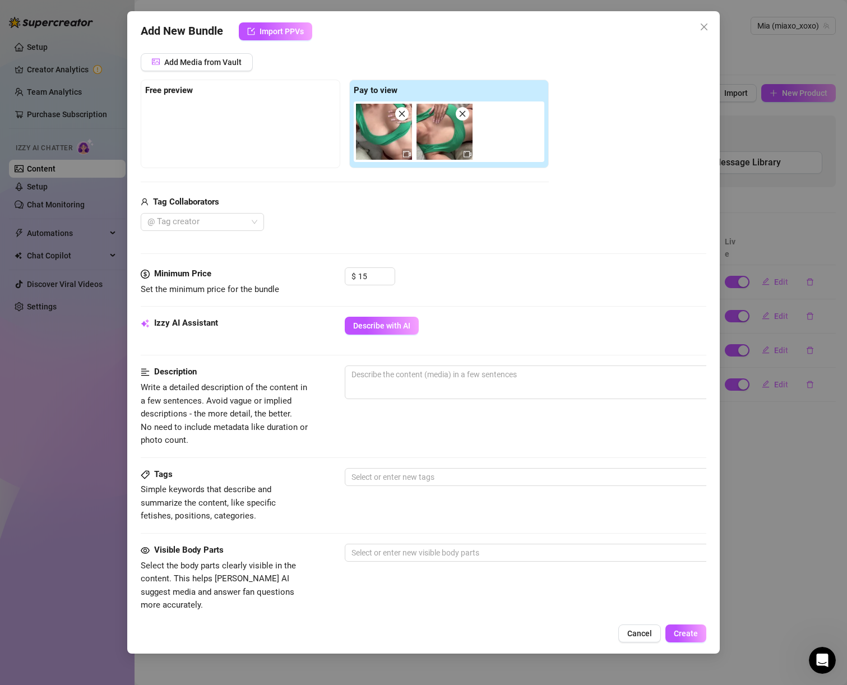
click at [390, 141] on img at bounding box center [384, 132] width 56 height 56
click at [397, 147] on img at bounding box center [384, 132] width 56 height 56
click at [455, 151] on img at bounding box center [445, 132] width 56 height 56
click at [438, 383] on span "0 / 1000" at bounding box center [541, 383] width 393 height 34
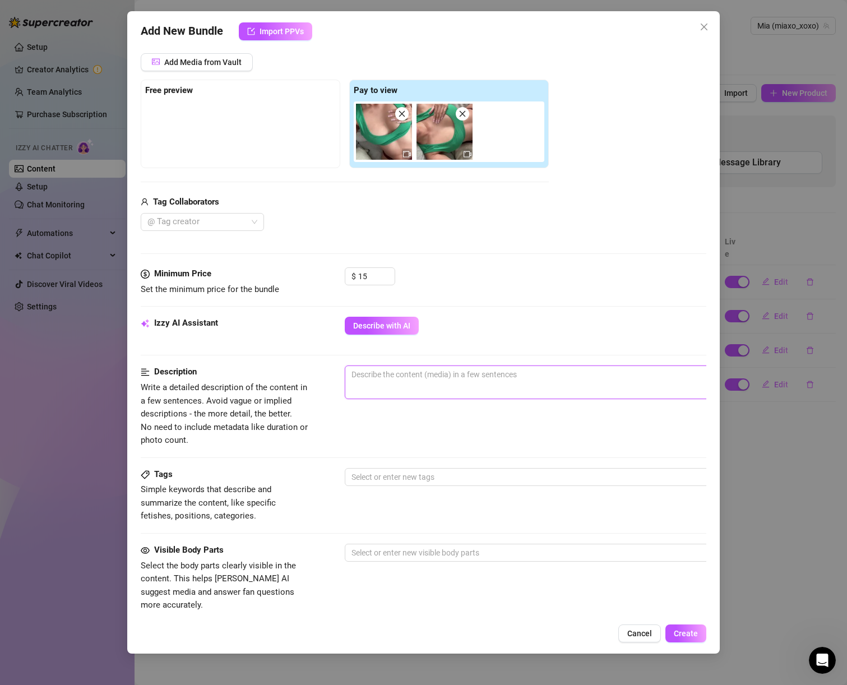
click at [436, 379] on textarea at bounding box center [540, 374] width 391 height 17
click at [577, 377] on textarea "on the couch. rubbing pussy through panties. grabbing ass." at bounding box center [540, 374] width 391 height 17
click at [670, 378] on textarea "on the couch. rubbing pussy through panties. grabbing ass. nipples showing. moa…" at bounding box center [540, 374] width 391 height 17
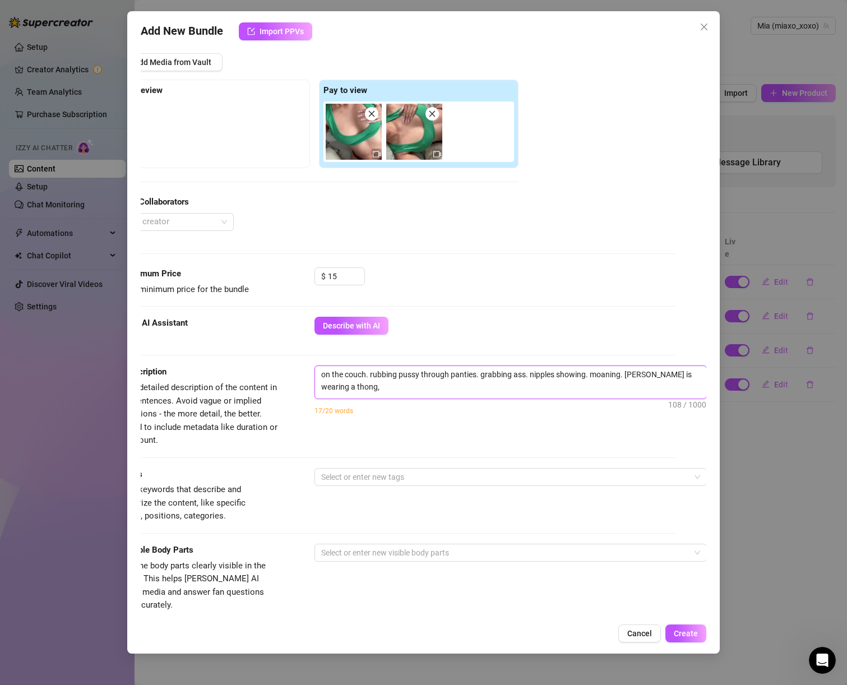
scroll to position [0, 0]
click at [566, 500] on div "Tags Simple keywords that describe and summarize the content, like specific fet…" at bounding box center [393, 495] width 566 height 55
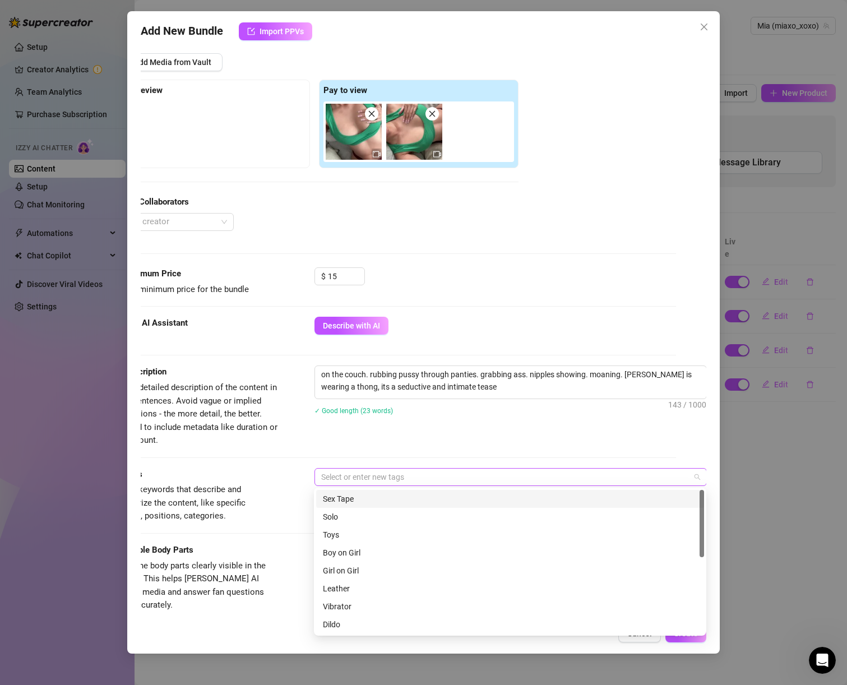
click at [554, 473] on div at bounding box center [505, 477] width 376 height 16
click at [494, 518] on div "Solo" at bounding box center [510, 517] width 375 height 12
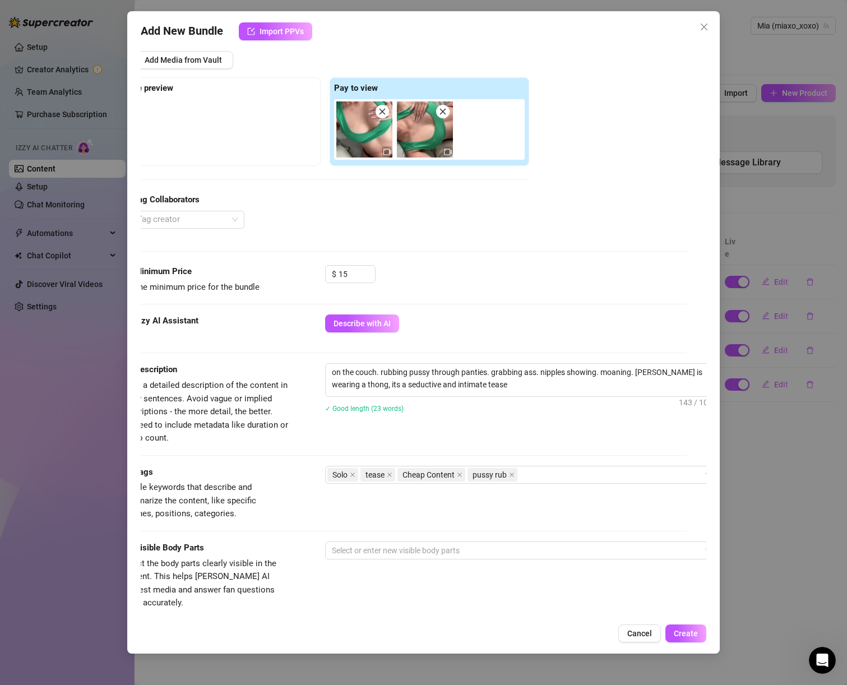
scroll to position [142, 0]
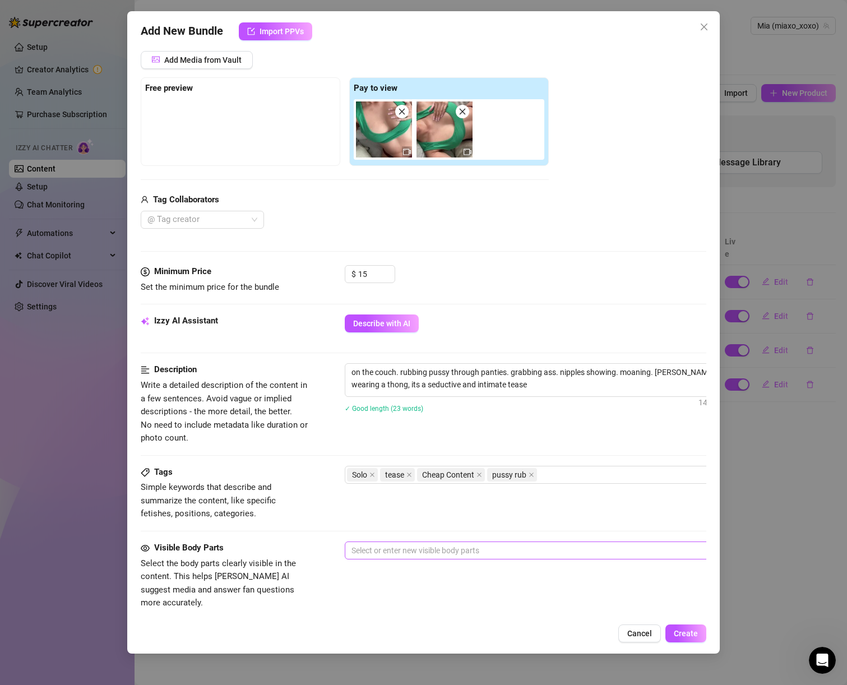
click at [389, 552] on div at bounding box center [535, 551] width 376 height 16
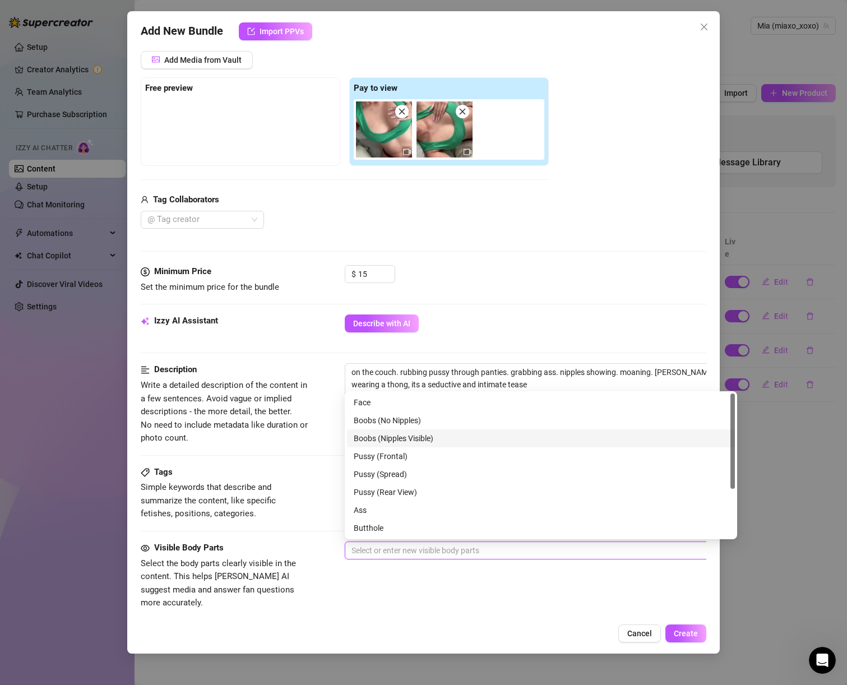
click at [437, 439] on div "Boobs (Nipples Visible)" at bounding box center [541, 438] width 375 height 12
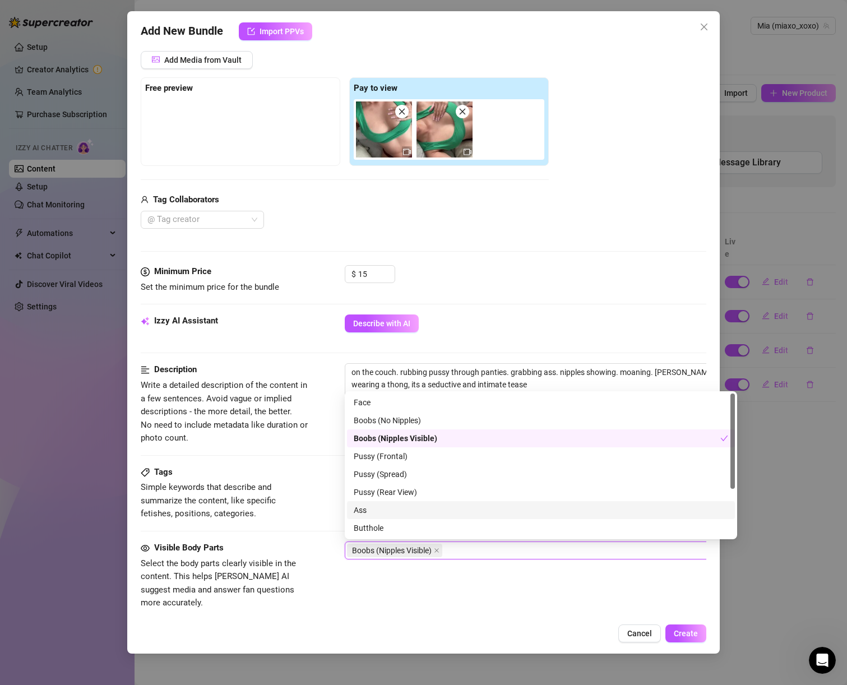
click at [430, 512] on div "Ass" at bounding box center [541, 510] width 375 height 12
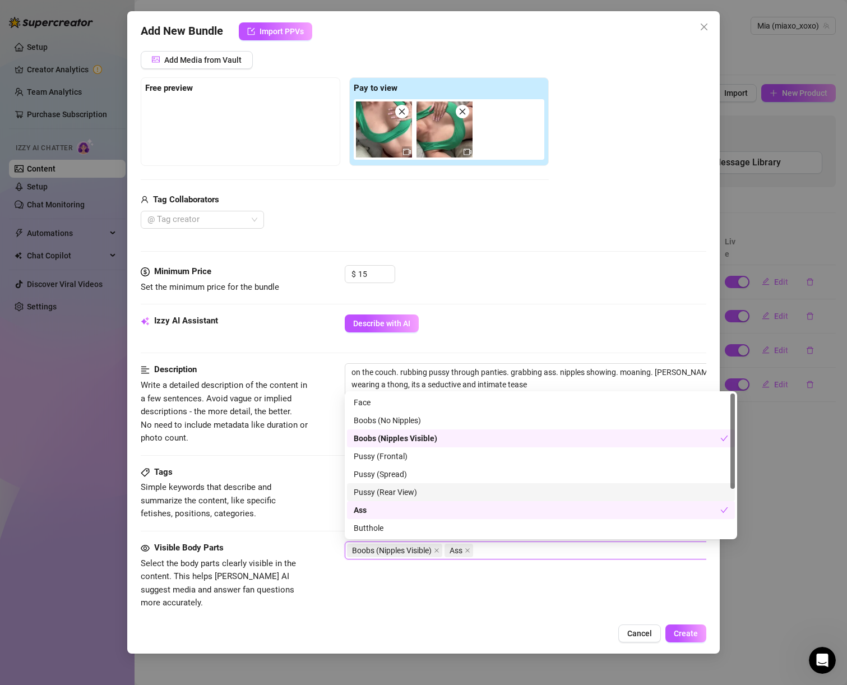
scroll to position [72, 0]
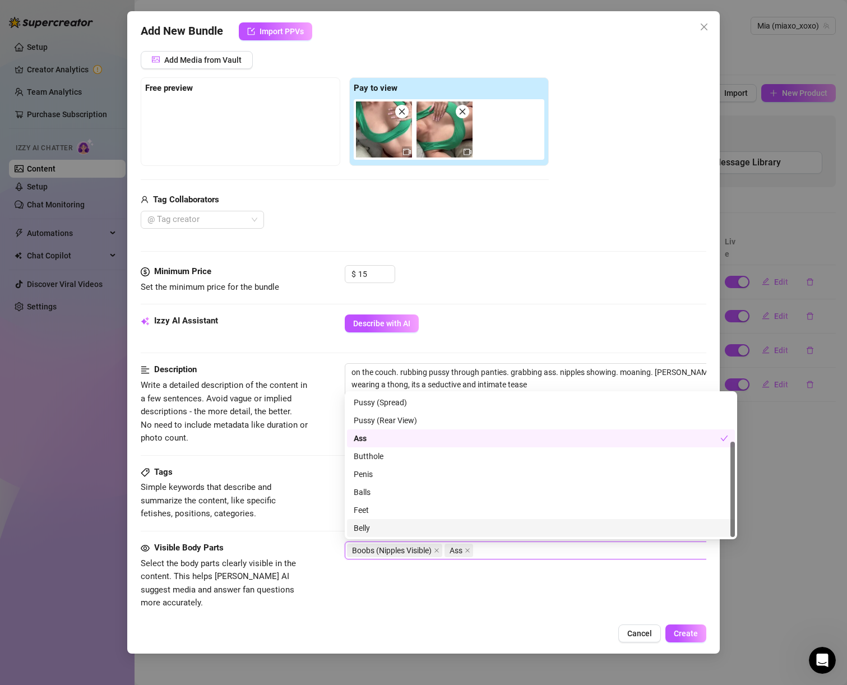
click at [447, 532] on div "Belly" at bounding box center [541, 528] width 375 height 12
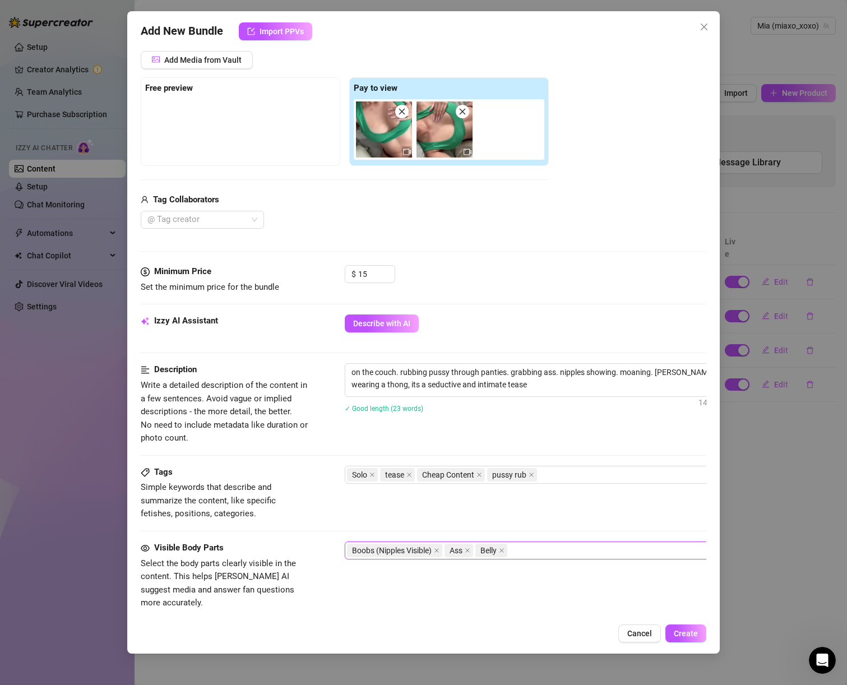
click at [287, 577] on span "Select the body parts clearly visible in the content. This helps [PERSON_NAME] …" at bounding box center [218, 584] width 155 height 50
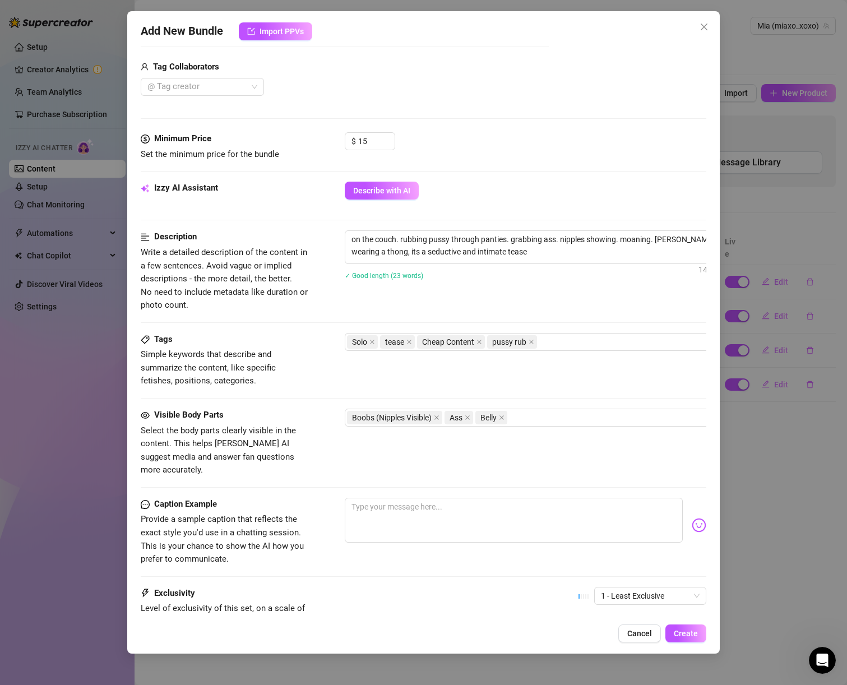
scroll to position [377, 0]
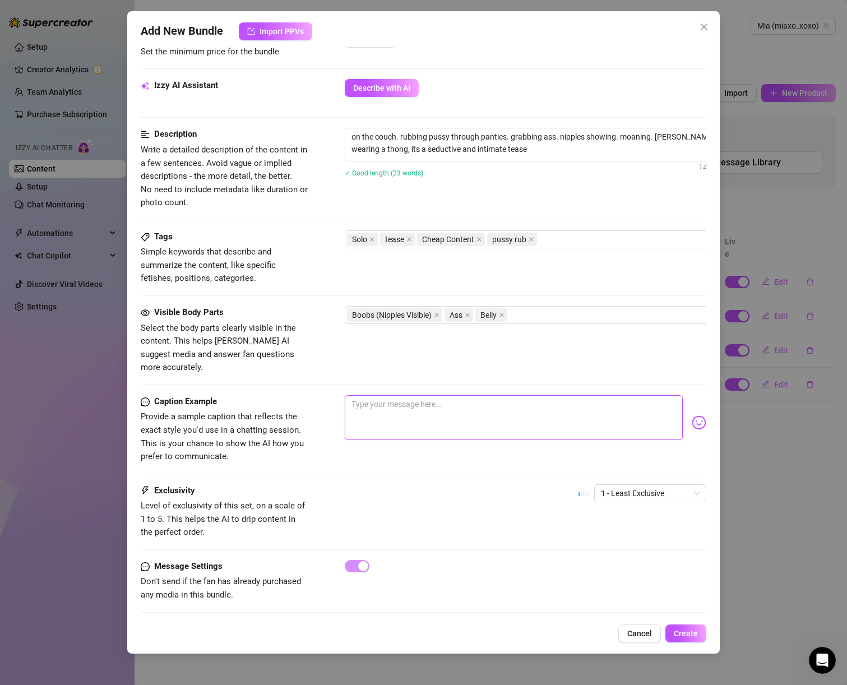
click at [414, 397] on textarea at bounding box center [514, 417] width 339 height 45
click at [640, 485] on span "1 - Least Exclusive" at bounding box center [650, 493] width 99 height 17
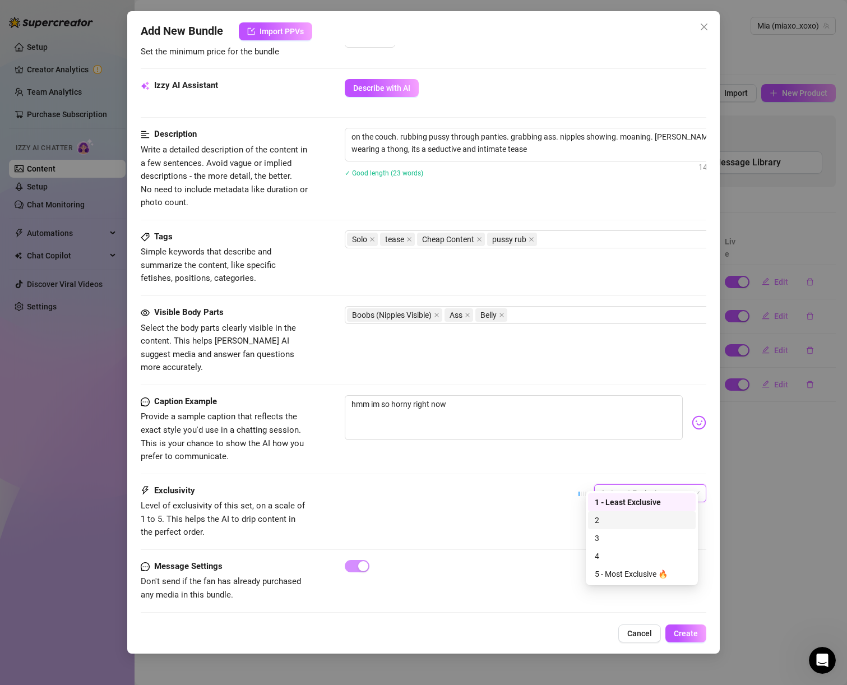
click at [626, 520] on div "2" at bounding box center [642, 520] width 94 height 12
click at [522, 422] on textarea "hmm im so horny right now" at bounding box center [514, 417] width 339 height 45
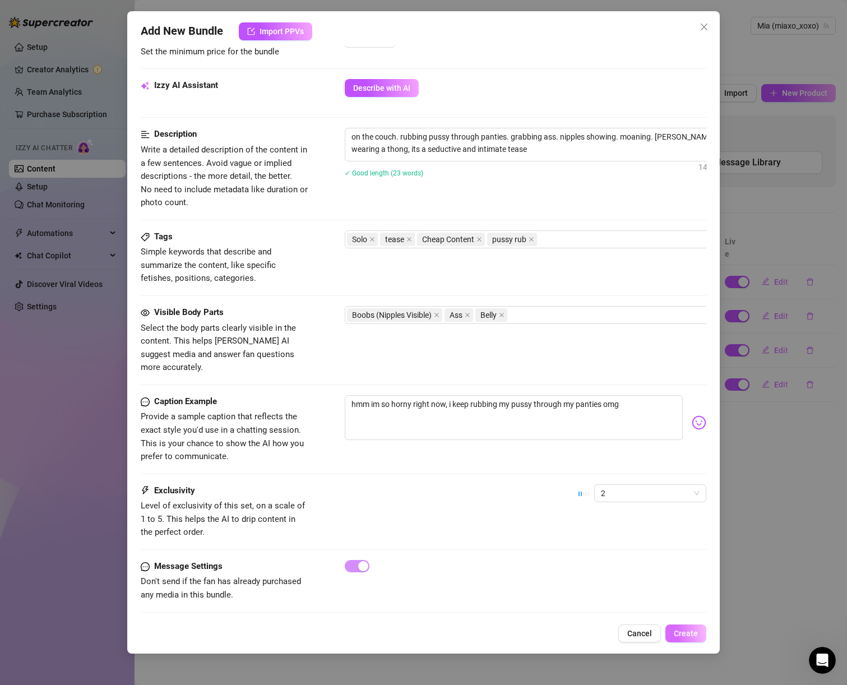
click at [683, 631] on span "Create" at bounding box center [686, 633] width 24 height 9
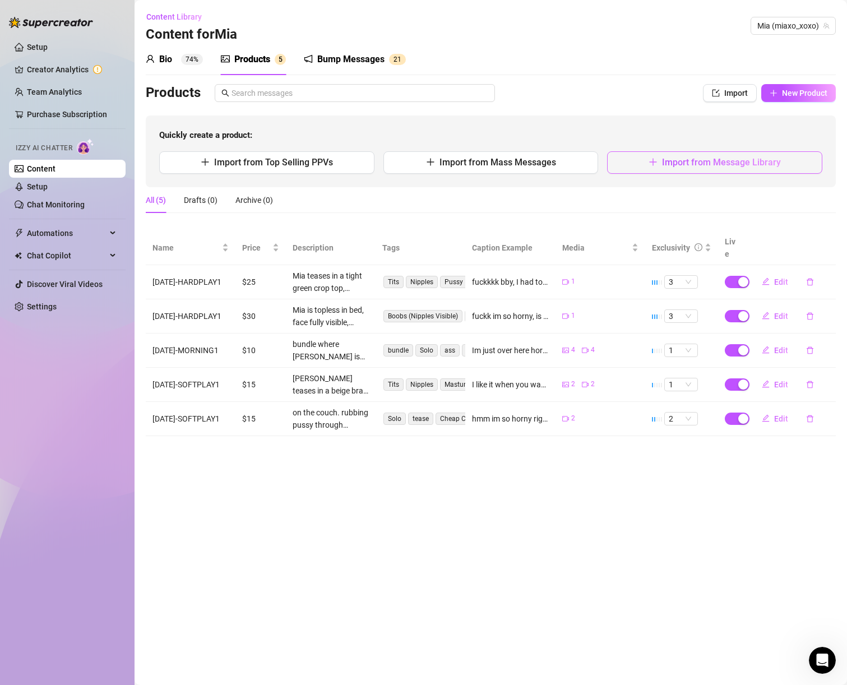
click at [651, 160] on icon "plus" at bounding box center [653, 162] width 9 height 9
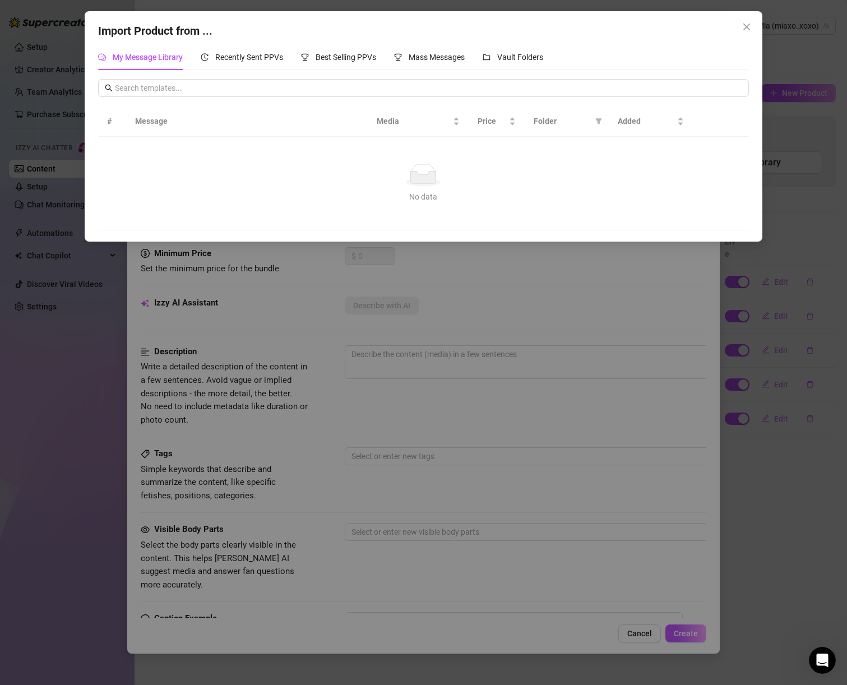
click at [626, 388] on div "Import Product from ... My Message Library Recently Sent PPVs Best Selling PPVs…" at bounding box center [423, 342] width 847 height 685
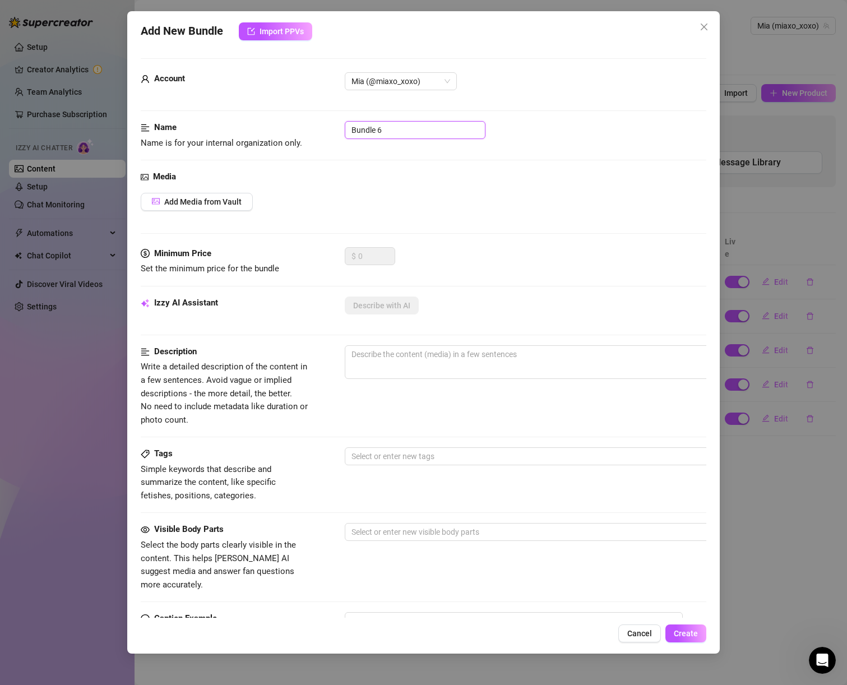
click at [387, 132] on input "Bundle 6" at bounding box center [415, 130] width 141 height 18
click at [195, 214] on div "Media Add Media from Vault" at bounding box center [424, 209] width 566 height 77
click at [195, 204] on span "Add Media from Vault" at bounding box center [202, 201] width 77 height 9
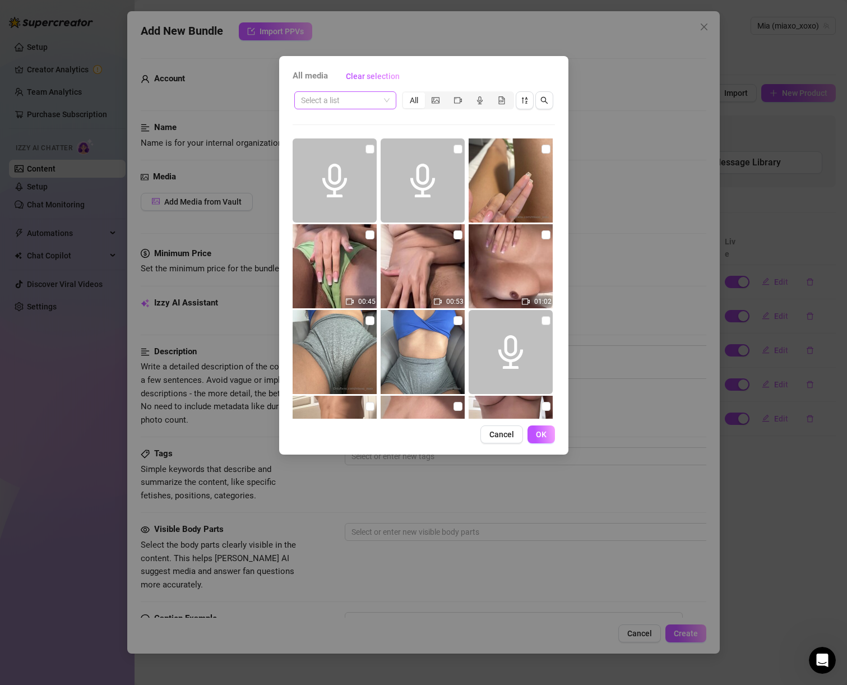
click at [382, 100] on span at bounding box center [345, 100] width 89 height 17
click at [381, 119] on div "⭐️ MIX &amp; MATCH ⭐️" at bounding box center [347, 123] width 89 height 12
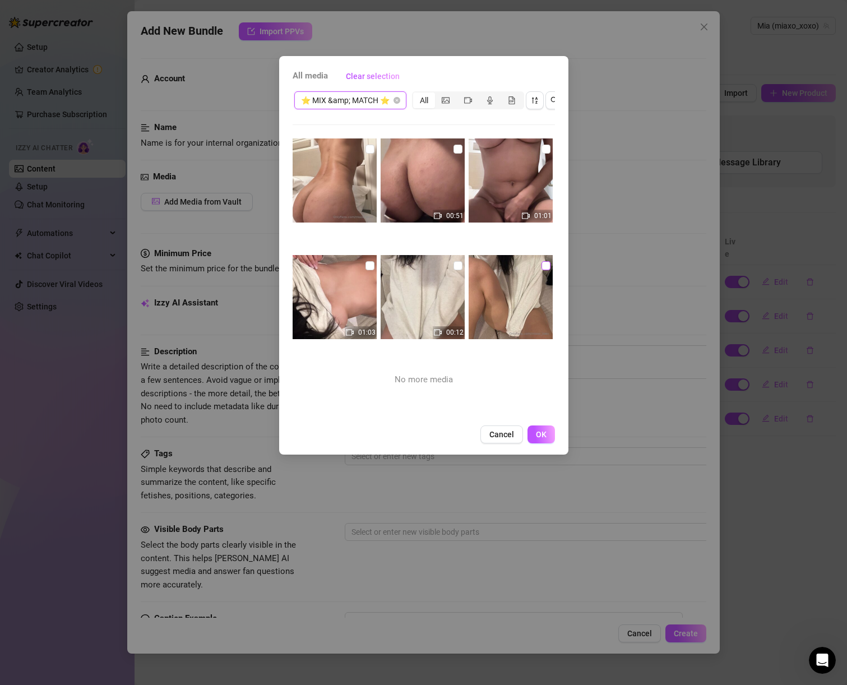
click at [542, 262] on input "checkbox" at bounding box center [546, 265] width 9 height 9
click at [513, 262] on img at bounding box center [511, 297] width 84 height 84
click at [371, 269] on input "checkbox" at bounding box center [370, 265] width 9 height 9
click at [454, 265] on input "checkbox" at bounding box center [458, 265] width 9 height 9
click at [542, 269] on input "checkbox" at bounding box center [546, 265] width 9 height 9
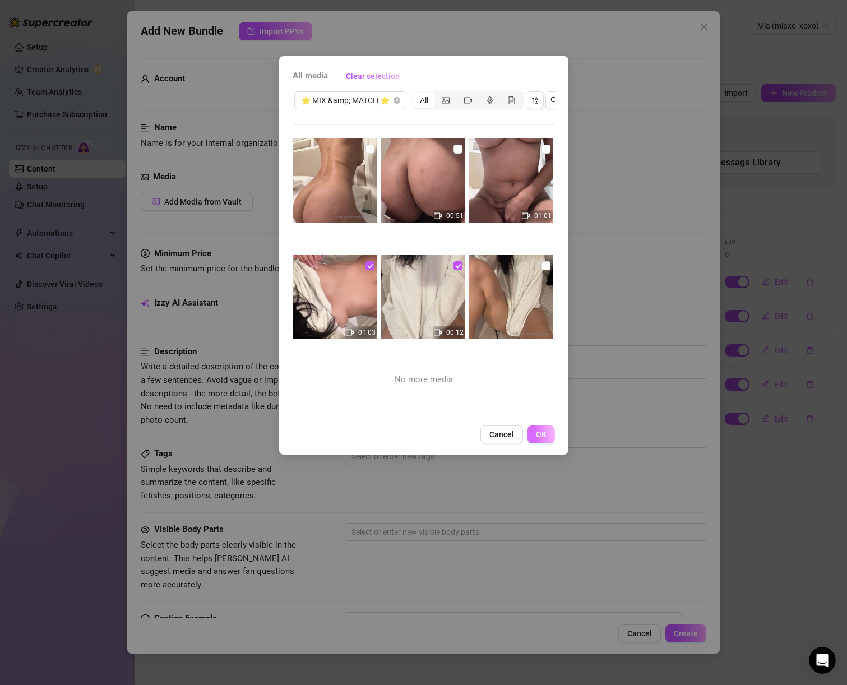
click at [533, 436] on button "OK" at bounding box center [541, 435] width 27 height 18
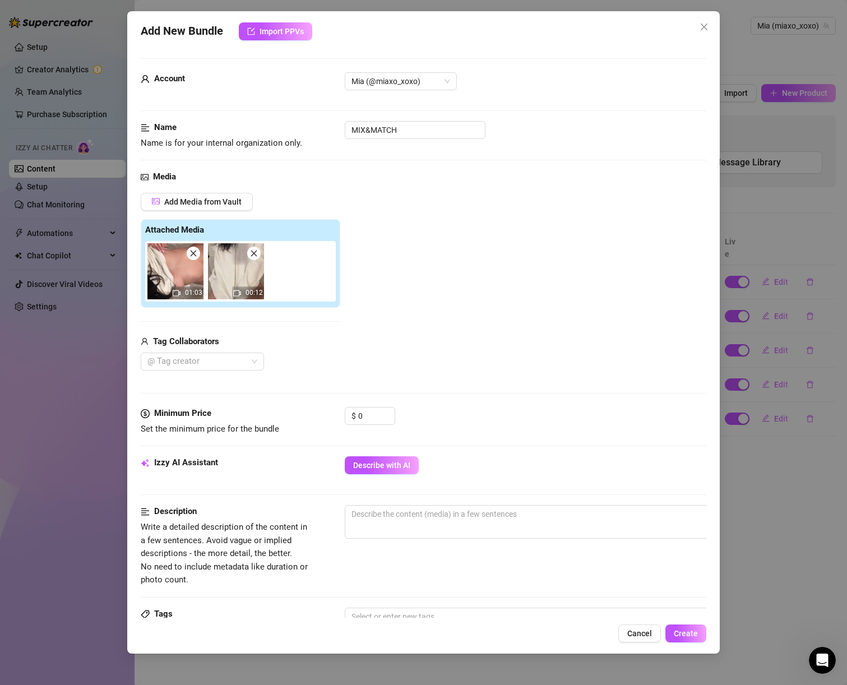
click at [254, 256] on icon "close" at bounding box center [254, 254] width 8 height 8
click at [388, 416] on span "Decrease Value" at bounding box center [389, 420] width 12 height 8
drag, startPoint x: 379, startPoint y: 416, endPoint x: 331, endPoint y: 414, distance: 47.7
click at [331, 414] on div "Minimum Price Set the minimum price for the bundle $ 0" at bounding box center [424, 421] width 566 height 29
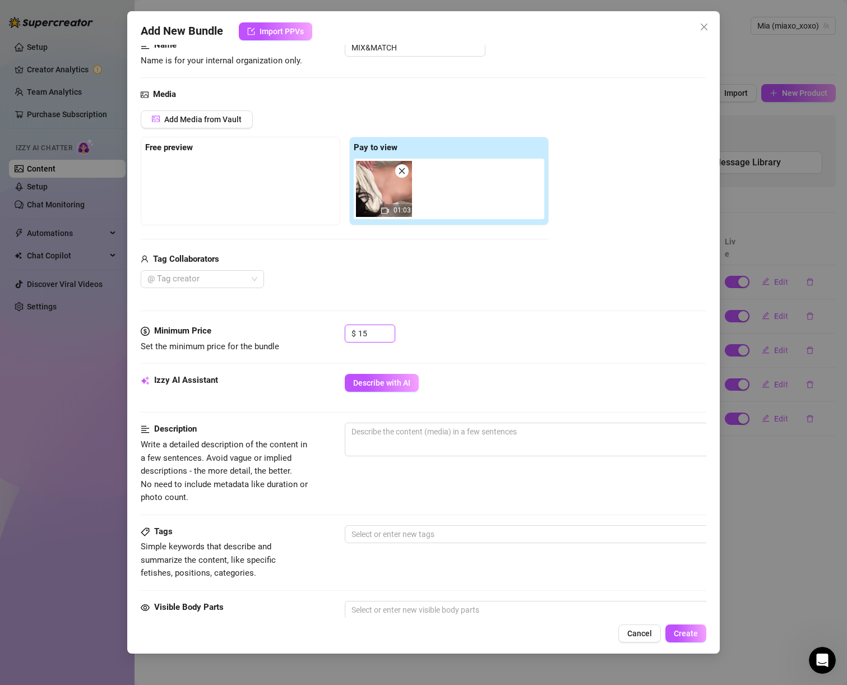
scroll to position [232, 0]
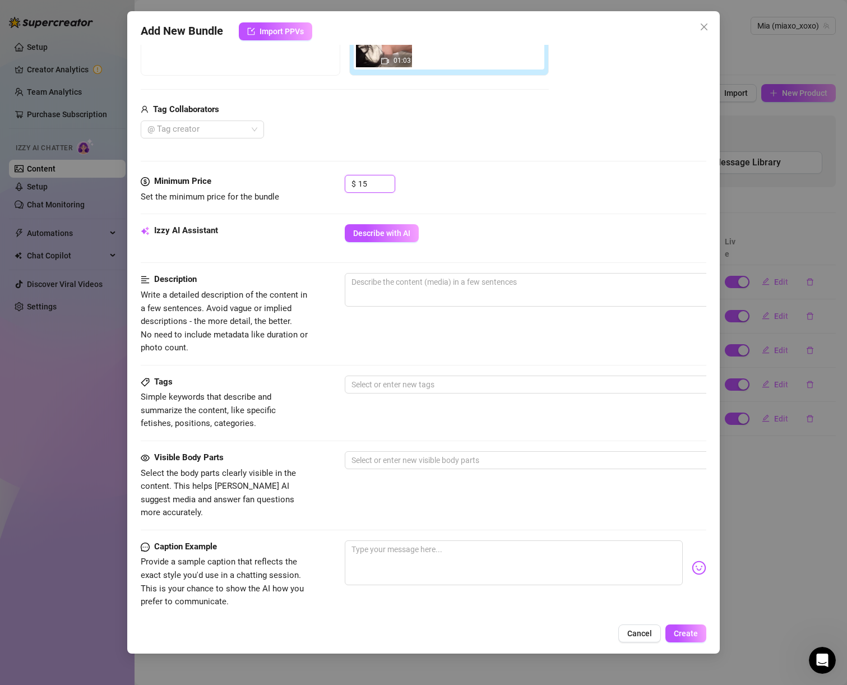
type input "15"
click at [444, 351] on div "Description Write a detailed description of the content in a few sentences. Avo…" at bounding box center [424, 313] width 566 height 81
click at [386, 287] on textarea at bounding box center [540, 282] width 391 height 17
type textarea "R"
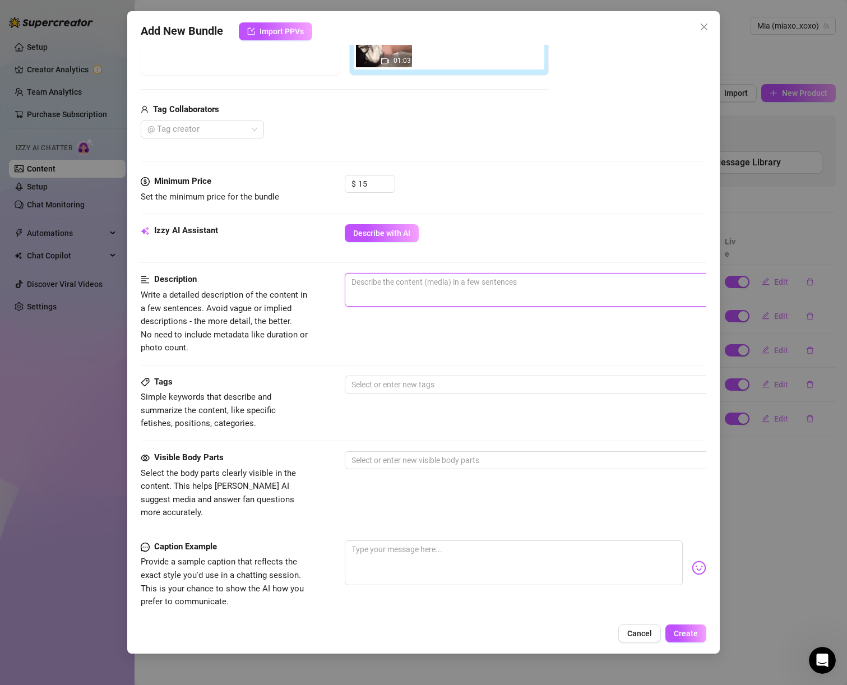
type textarea "R"
type textarea "RU"
type textarea "RUB"
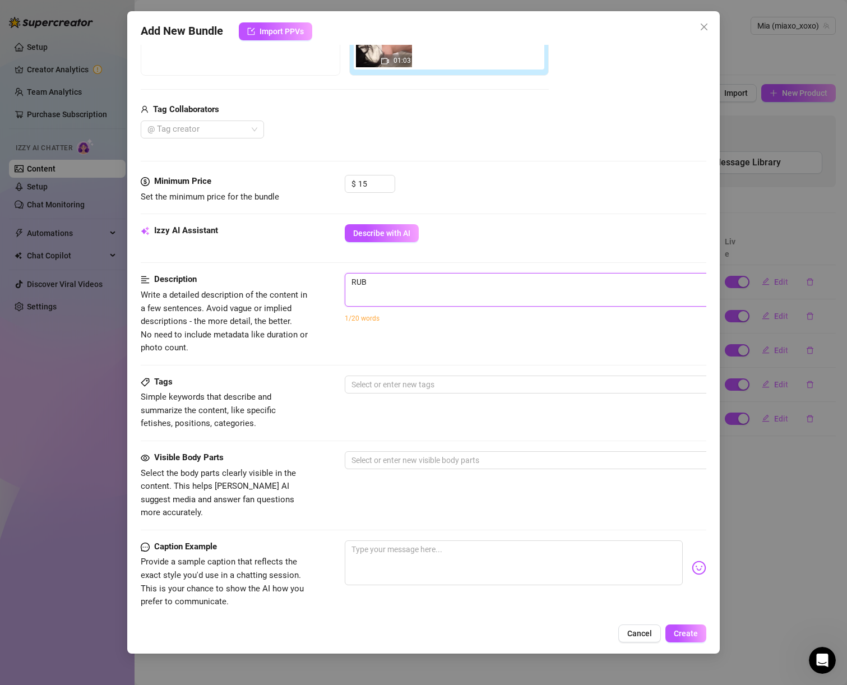
type textarea "RUBB"
type textarea "RUBBI"
type textarea "RUBB"
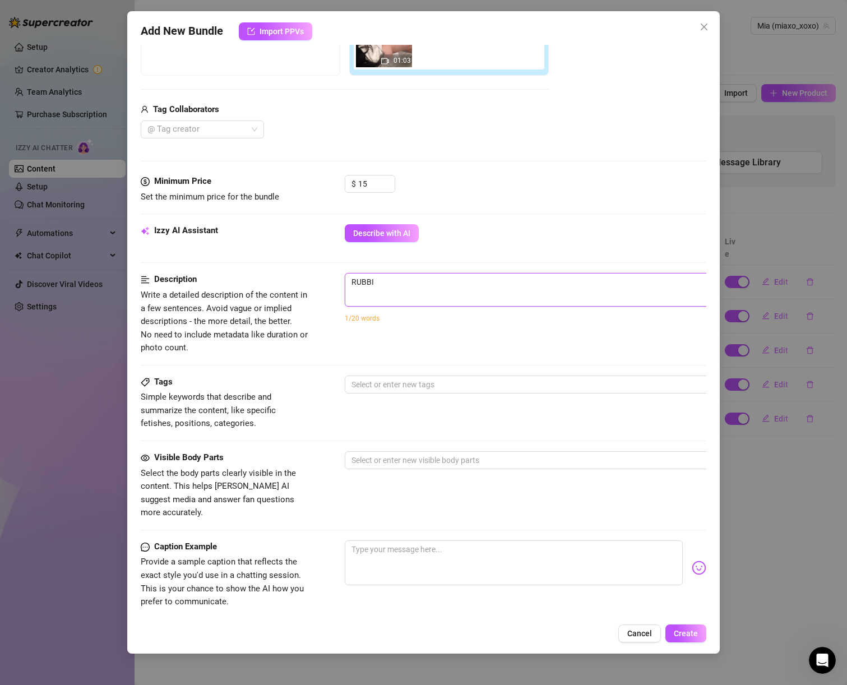
type textarea "RUBB"
type textarea "RUB"
type textarea "RU"
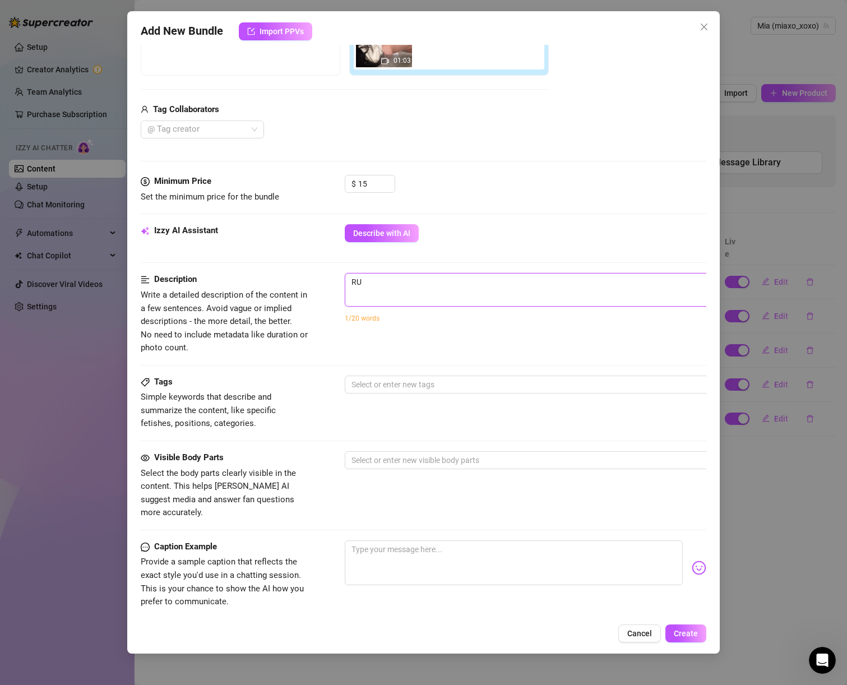
type textarea "R"
type textarea "Describe the content (media) in a few sentences"
type textarea "m"
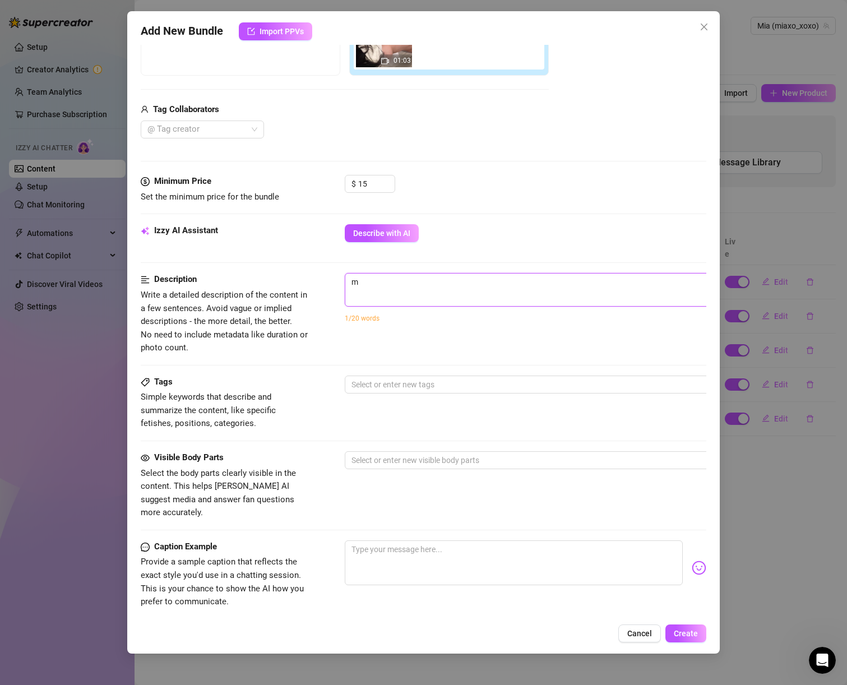
type textarea "mi"
type textarea "mia"
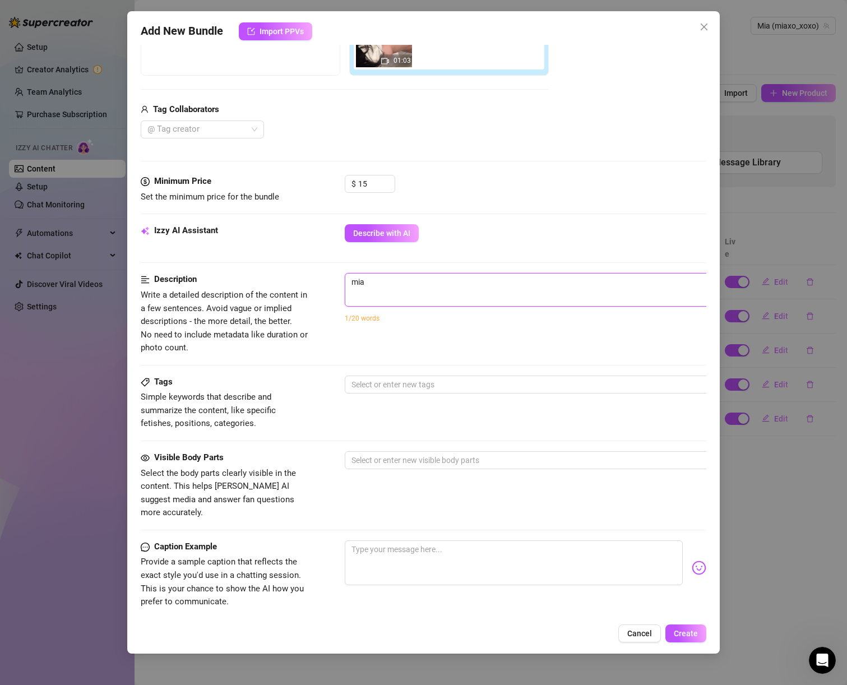
type textarea "mia"
type textarea "mia i"
type textarea "mia is"
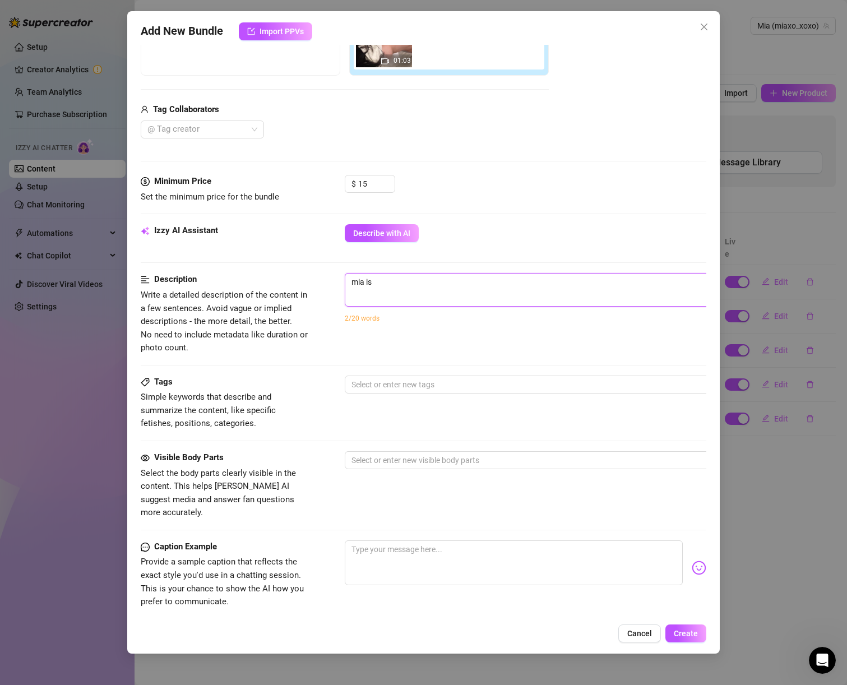
type textarea "mia is"
type textarea "mia is r"
type textarea "mia is ru"
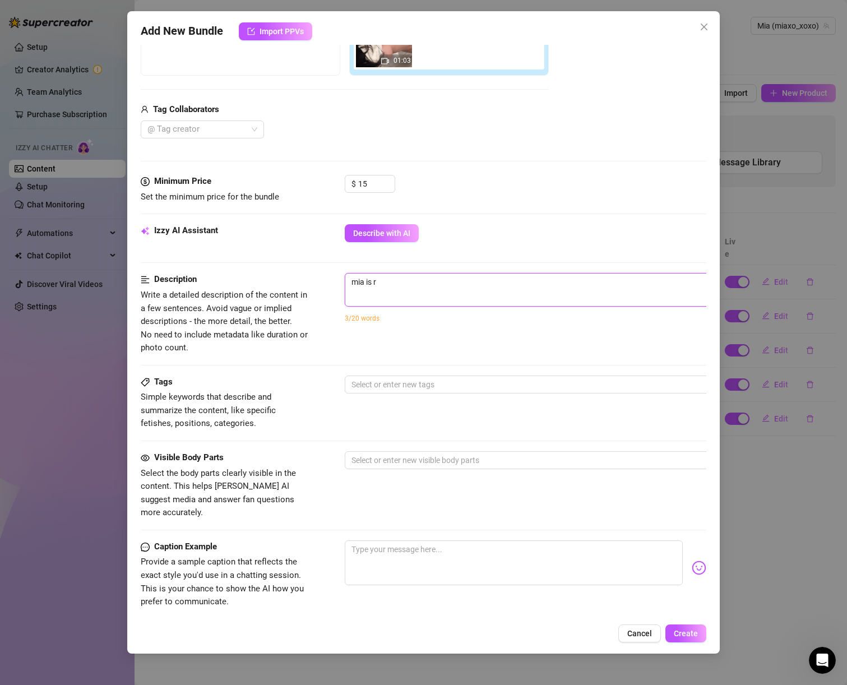
type textarea "mia is ru"
type textarea "mia is rub"
type textarea "mia is rubb"
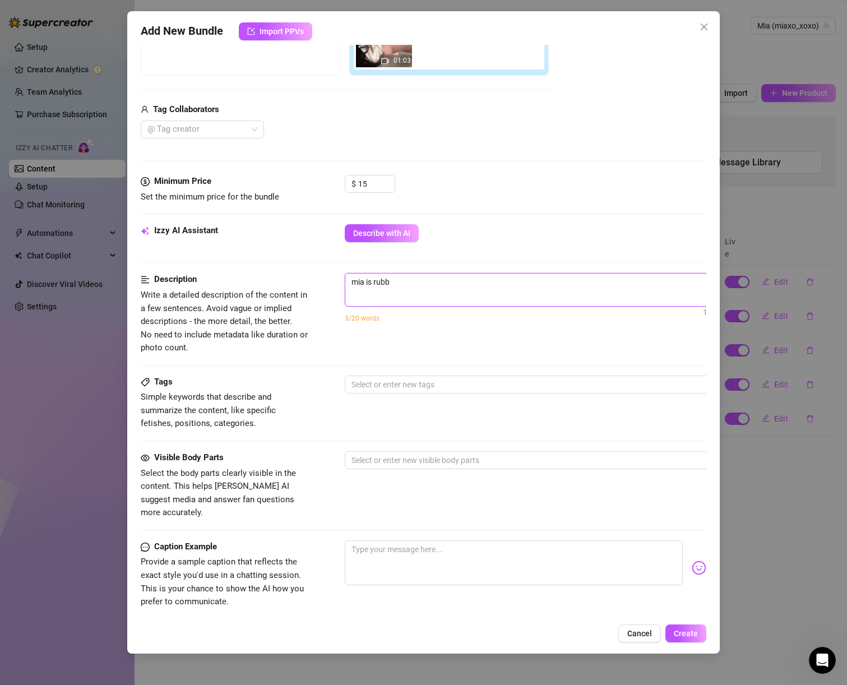
type textarea "mia is rubbi"
type textarea "mia is rubbin"
type textarea "mia is rubbing"
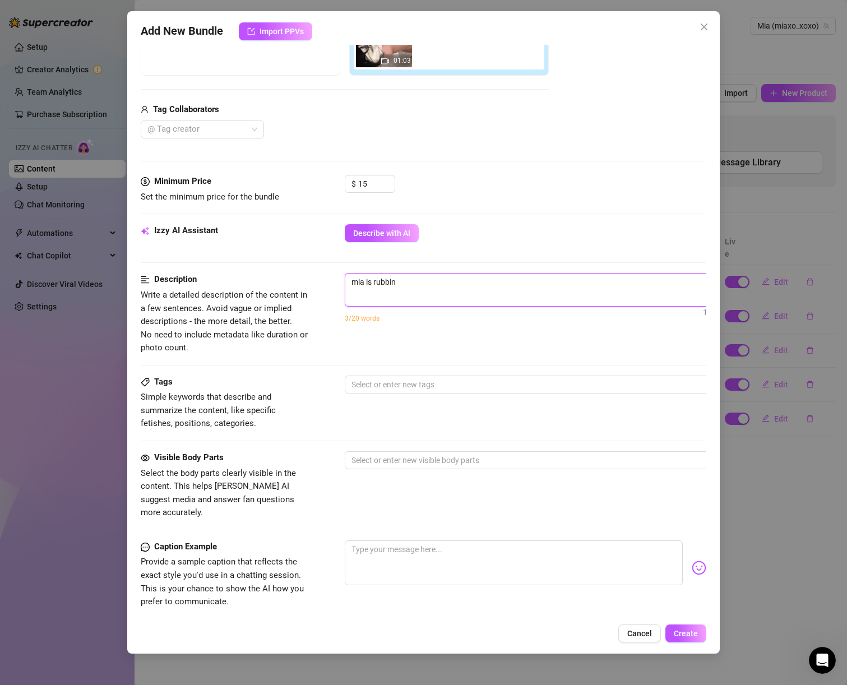
type textarea "mia is rubbing"
type textarea "mia is rubbing h"
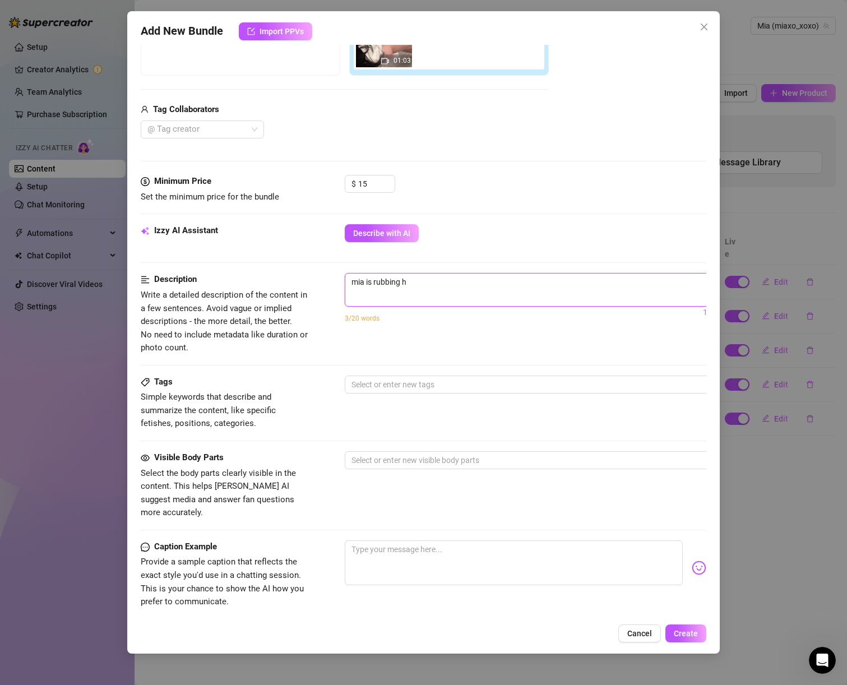
type textarea "mia is rubbing he"
type textarea "mia is rubbing her"
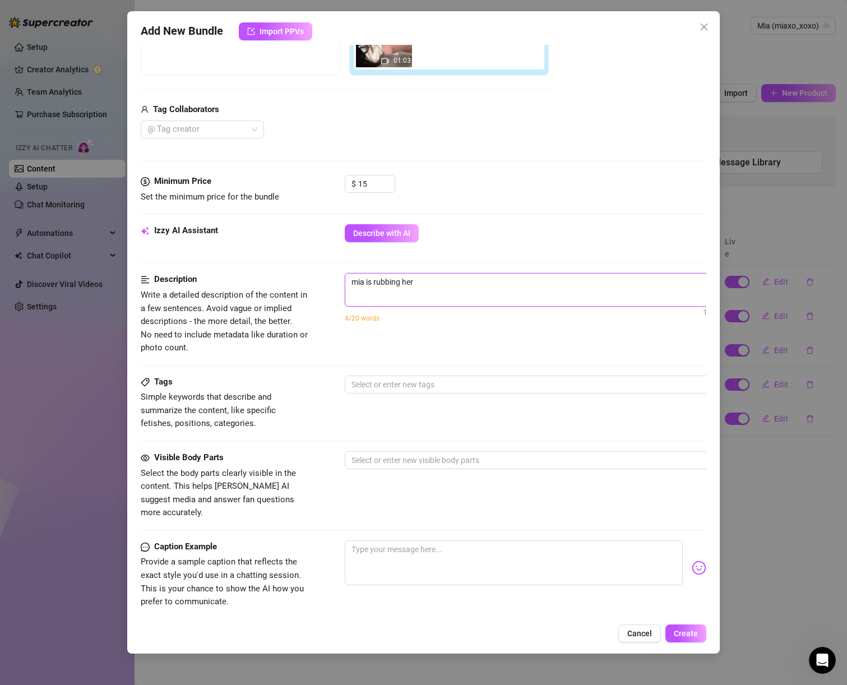
type textarea "mia is rubbing her"
type textarea "mia is rubbing her n"
type textarea "mia is rubbing her ni"
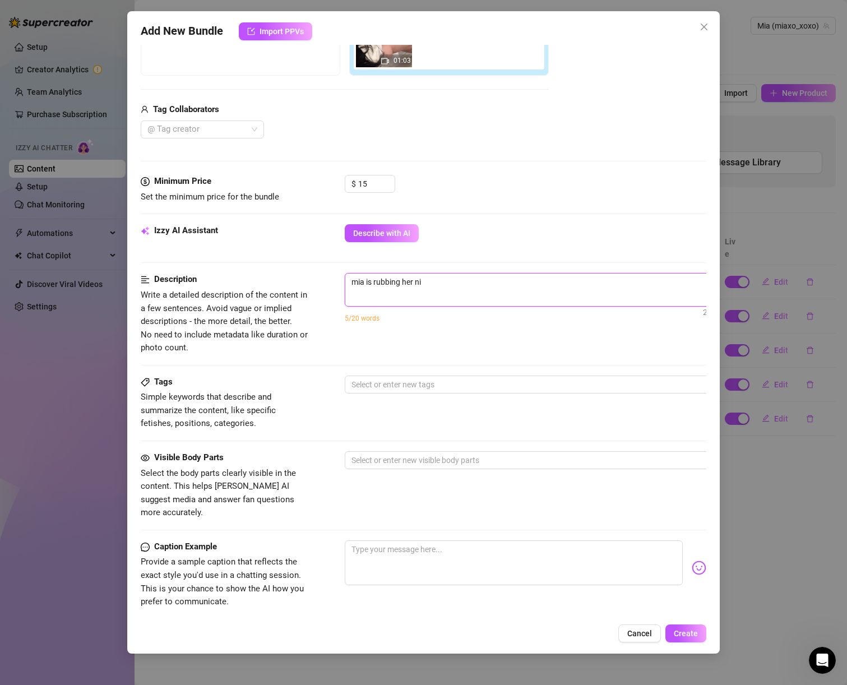
type textarea "mia is rubbing her nip"
type textarea "mia is rubbing her nipp"
type textarea "mia is rubbing her nippl"
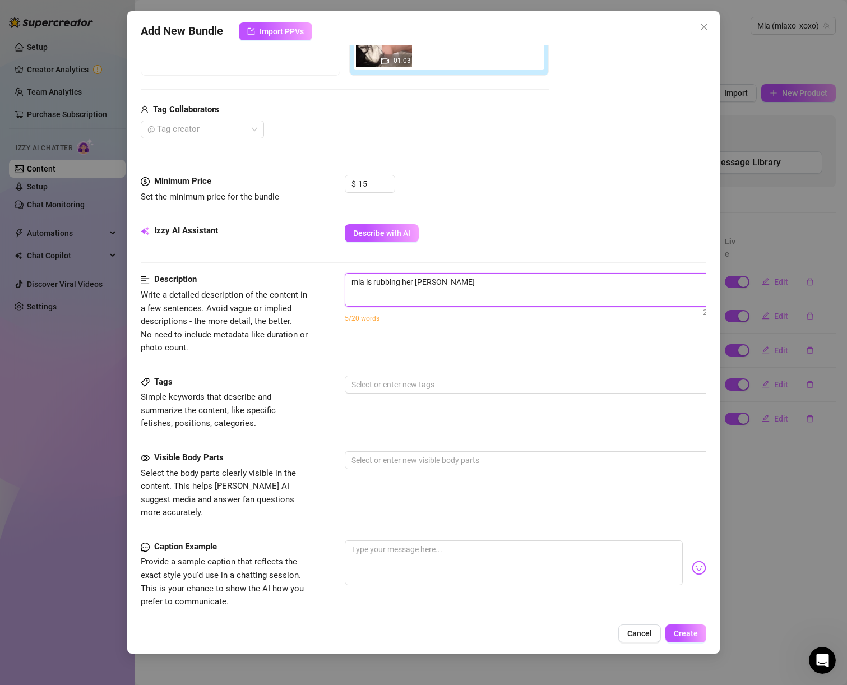
type textarea "mia is rubbing her nippl"
type textarea "mia is rubbing her nipple"
type textarea "mia is rubbing her nipples"
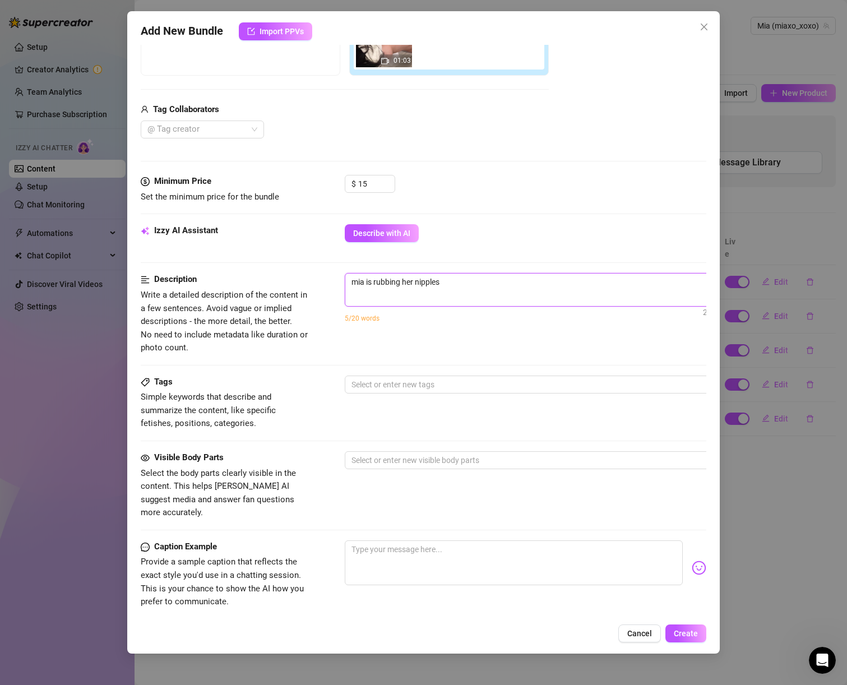
type textarea "mia is rubbing her nipples,"
type textarea "mia is rubbing her nipples, a"
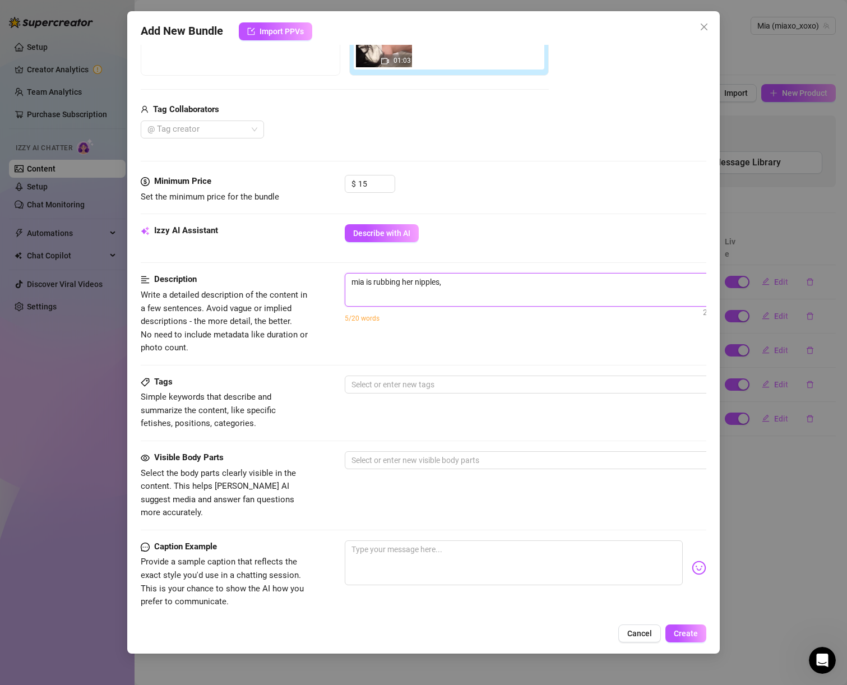
type textarea "mia is rubbing her nipples, a"
type textarea "mia is rubbing her nipples, an"
type textarea "mia is rubbing her nipples, and"
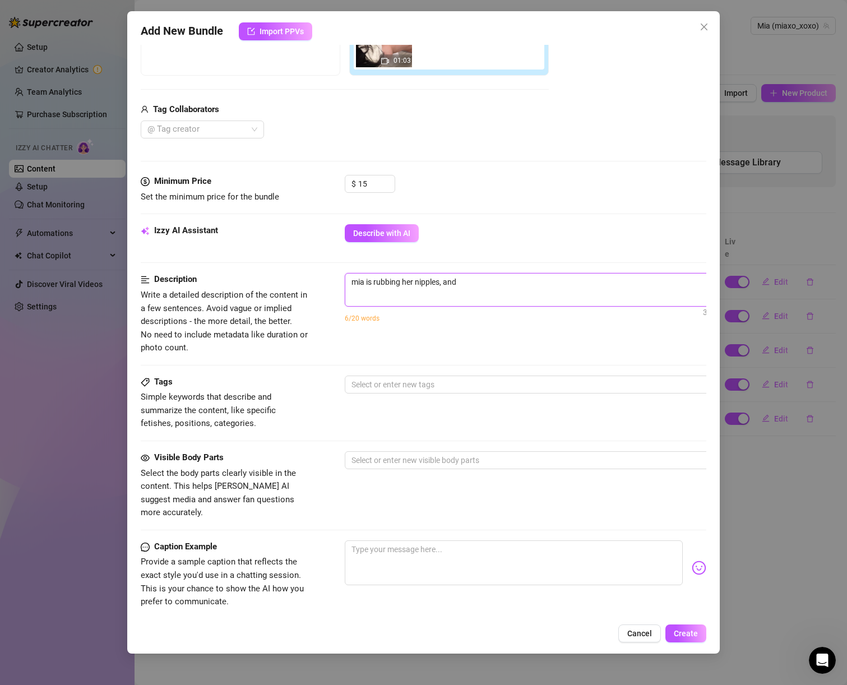
type textarea "mia is rubbing her nipples, and"
type textarea "mia is rubbing her nipples, and s"
type textarea "mia is rubbing her nipples, and su"
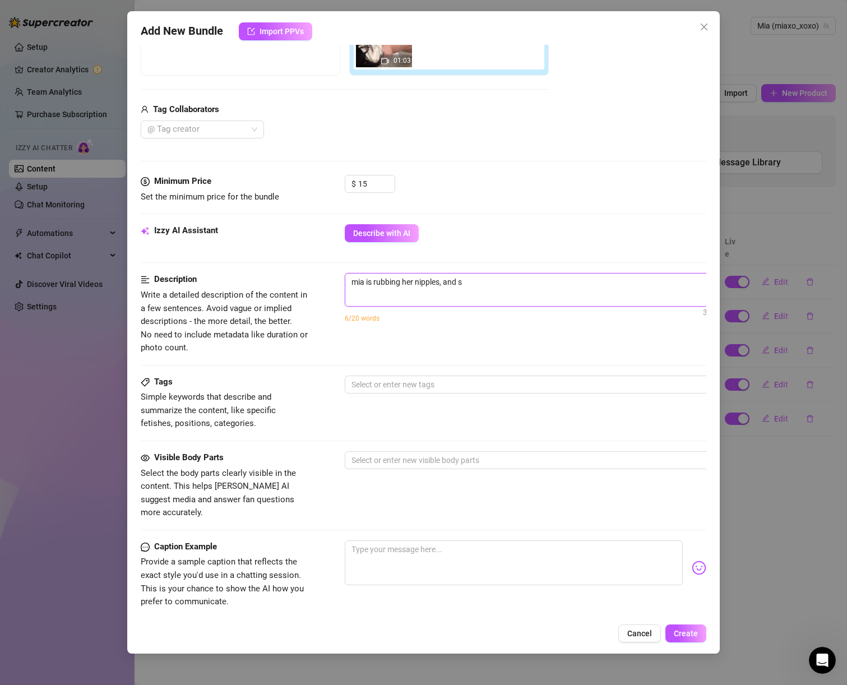
type textarea "mia is rubbing her nipples, and su"
type textarea "mia is rubbing her nipples, and suc"
type textarea "mia is rubbing her nipples, and suck"
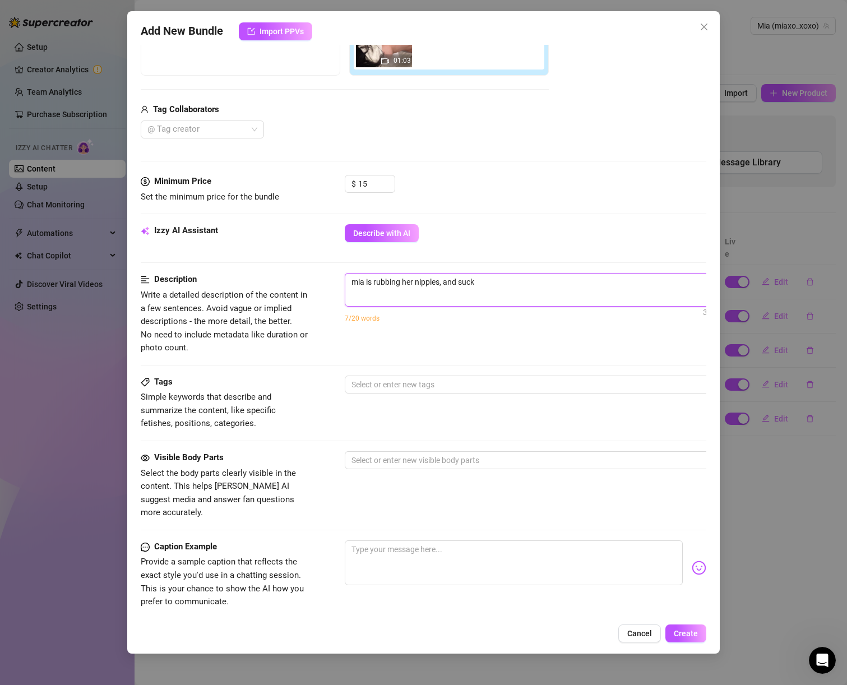
type textarea "mia is rubbing her nipples, and sucki"
type textarea "mia is rubbing her nipples, and suckin"
type textarea "mia is rubbing her nipples, and sucking"
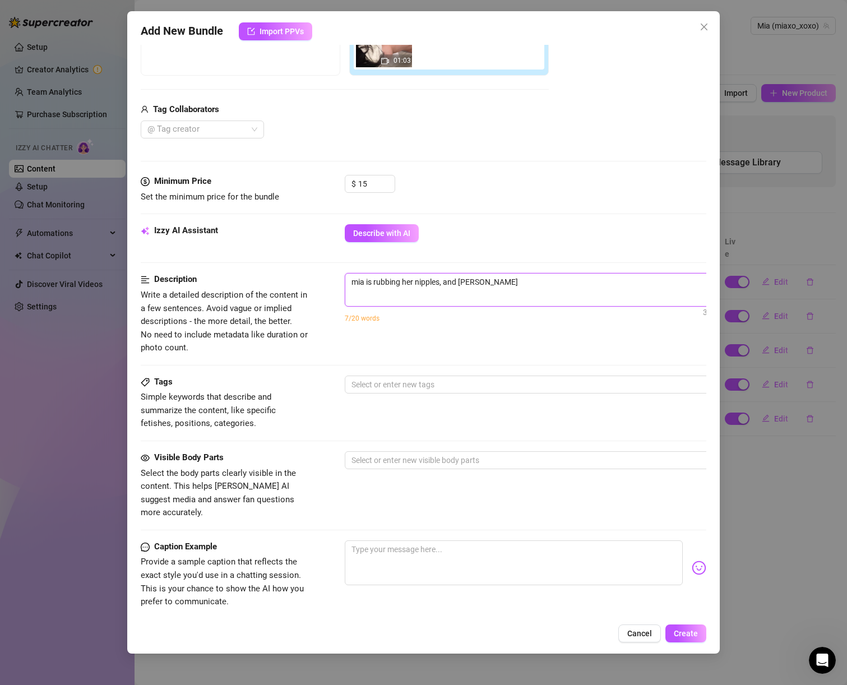
type textarea "mia is rubbing her nipples, and sucking"
type textarea "mia is rubbing her nipples, and sucking o"
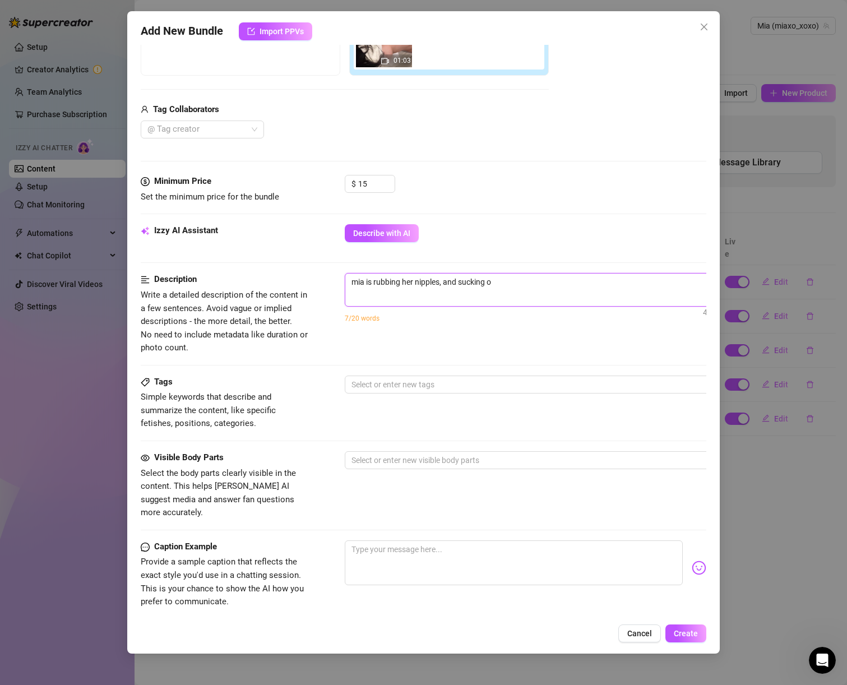
type textarea "mia is rubbing her nipples, and sucking on"
type textarea "mia is rubbing her nipples, and sucking on h"
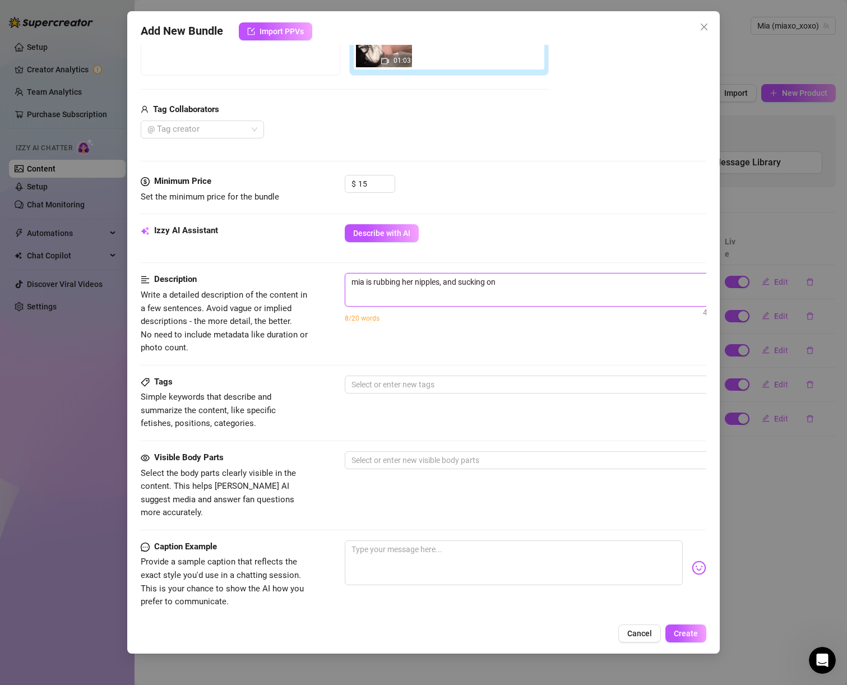
type textarea "mia is rubbing her nipples, and sucking on h"
type textarea "mia is rubbing her nipples, and sucking on he"
type textarea "mia is rubbing her nipples, and sucking on her"
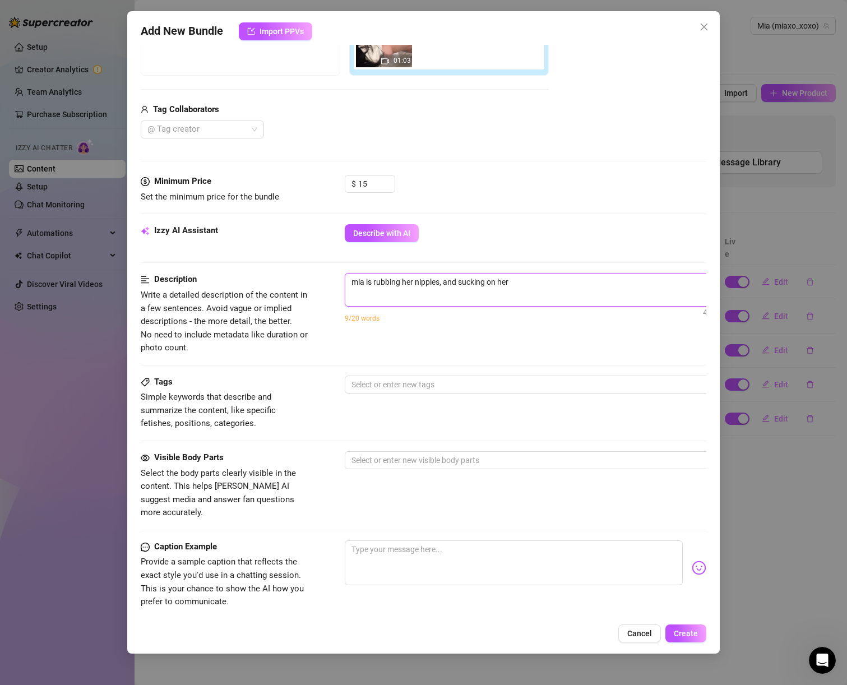
type textarea "mia is rubbing her nipples, and sucking on her"
type textarea "mia is rubbing her nipples, and sucking on her f"
type textarea "mia is rubbing her nipples, and sucking on her fi"
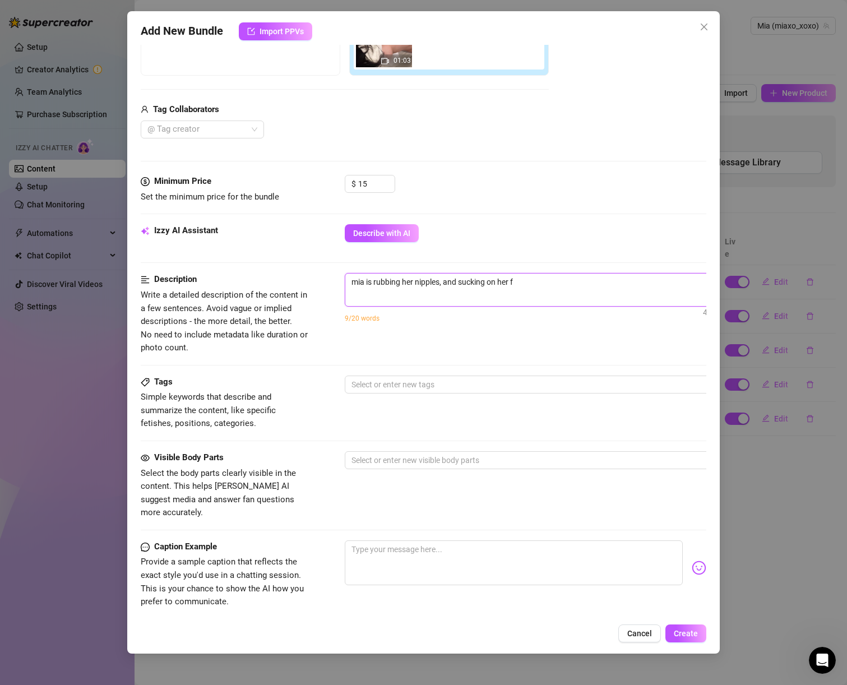
type textarea "mia is rubbing her nipples, and sucking on her fi"
type textarea "mia is rubbing her nipples, and sucking on her fin"
type textarea "mia is rubbing her nipples, and sucking on her fing"
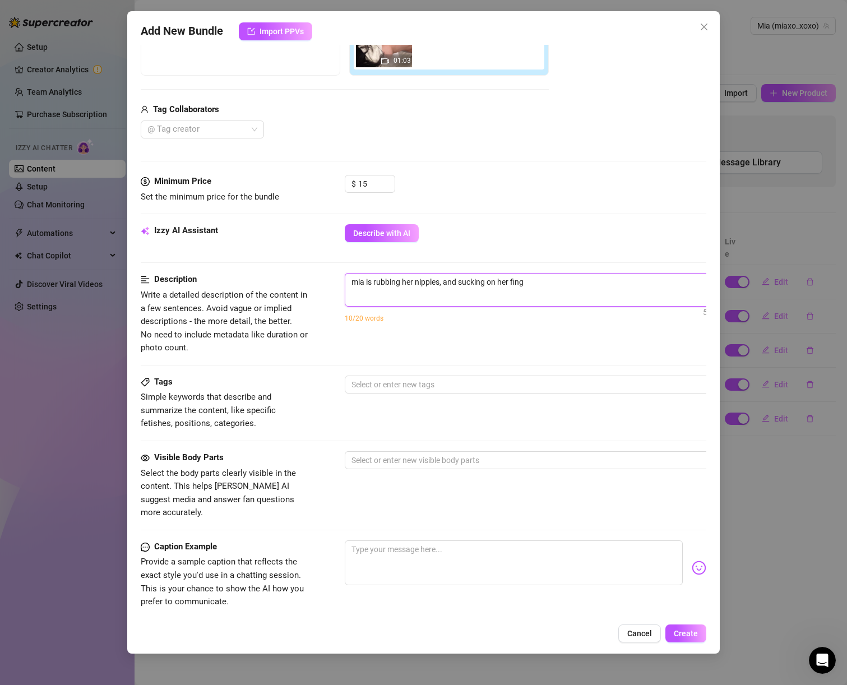
type textarea "mia is rubbing her nipples, and sucking on her finge"
type textarea "mia is rubbing her nipples, and sucking on her finger"
type textarea "mia is rubbing her nipples, and sucking on her fingers"
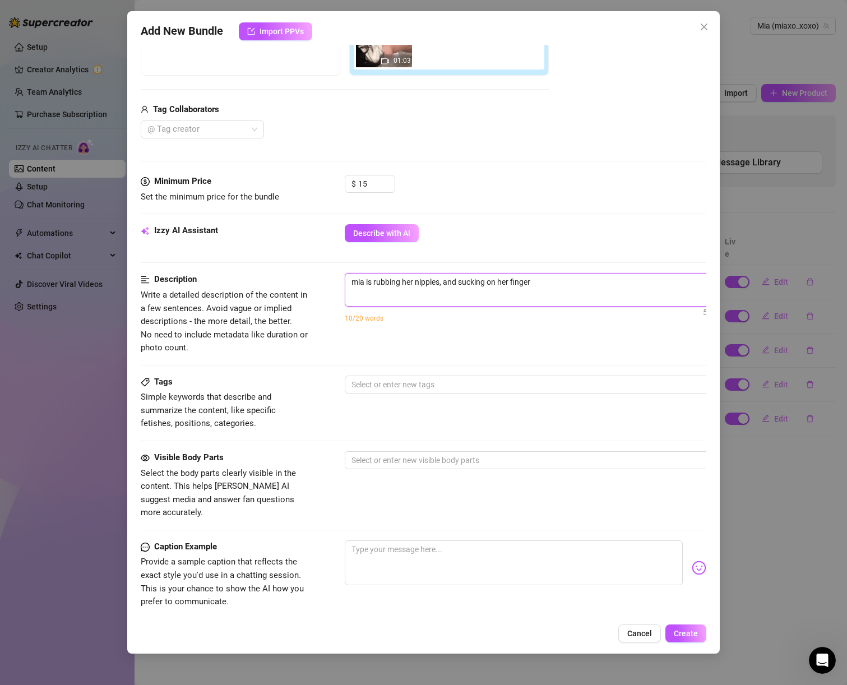
type textarea "mia is rubbing her nipples, and sucking on her fingers"
type textarea "mia is rubbing her nipples, and sucking on her fingers."
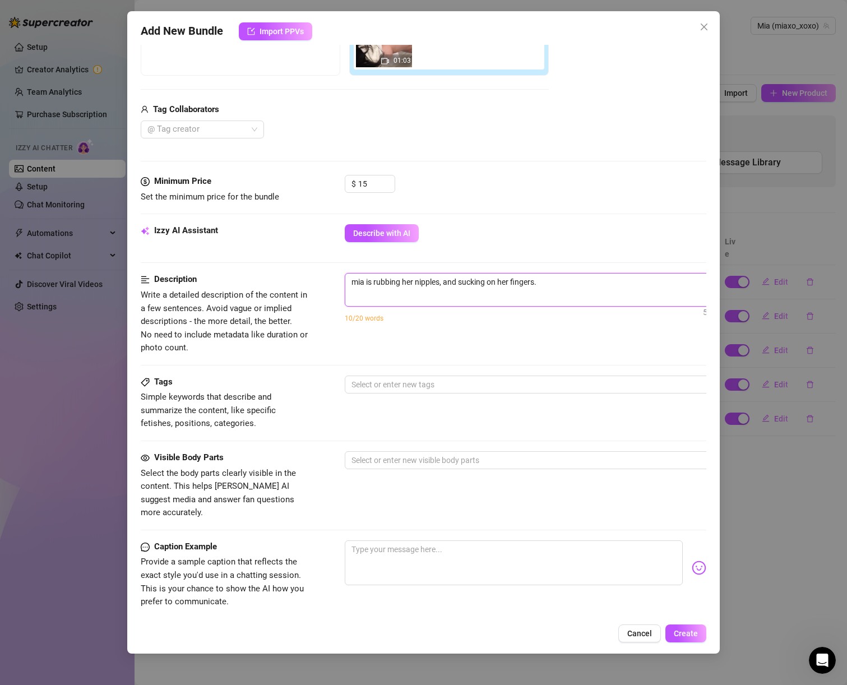
type textarea "mia is rubbing her nipples, and sucking on her fingers. U"
type textarea "mia is rubbing her nipples, and sucking on her fingers. Up"
type textarea "mia is rubbing her nipples, and sucking on her fingers. Upc"
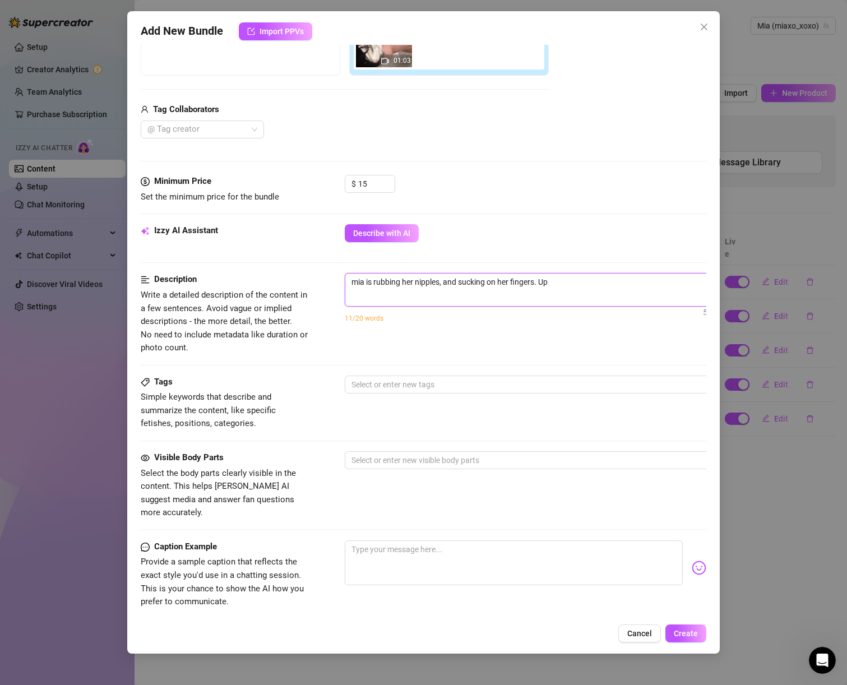
type textarea "mia is rubbing her nipples, and sucking on her fingers. Upc"
type textarea "mia is rubbing her nipples, and sucking on her fingers. Upcl"
type textarea "mia is rubbing her nipples, and sucking on her fingers. Upclo"
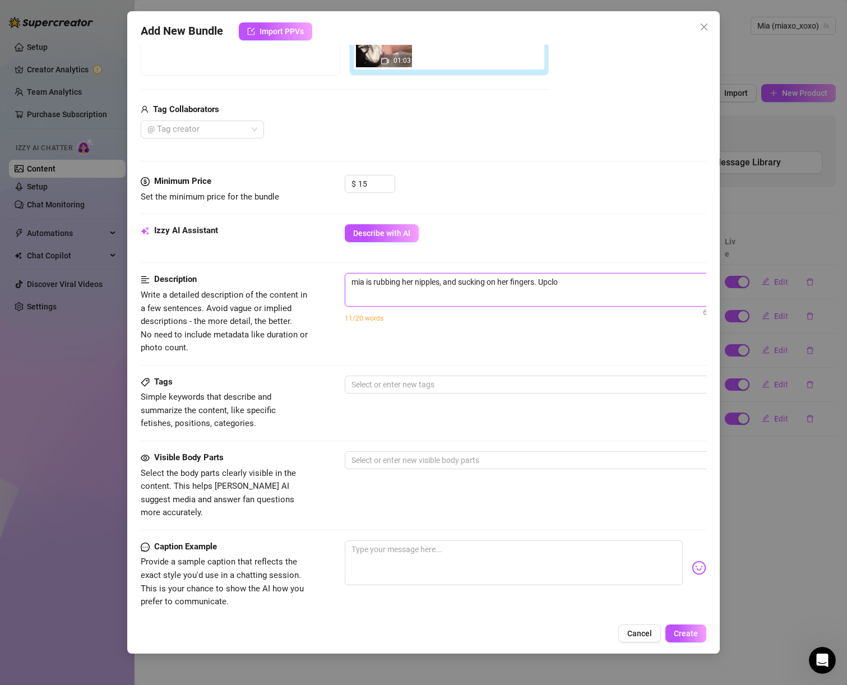
type textarea "mia is rubbing her nipples, and sucking on her fingers. Upclos"
type textarea "mia is rubbing her nipples, and sucking on her fingers. Upclose"
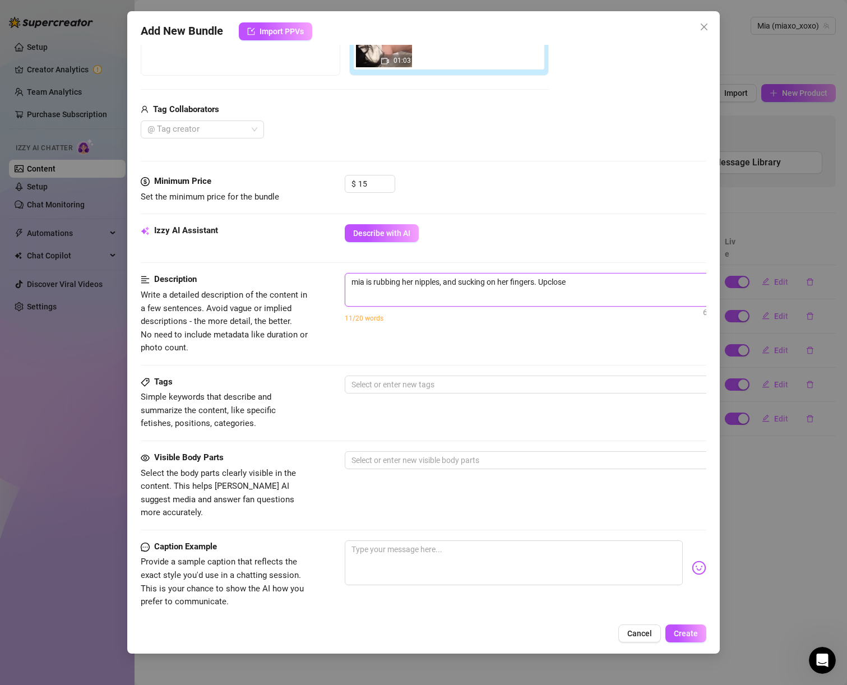
type textarea "mia is rubbing her nipples, and sucking on her fingers. Upclose o"
type textarea "mia is rubbing her nipples, and sucking on her fingers. Upclose of"
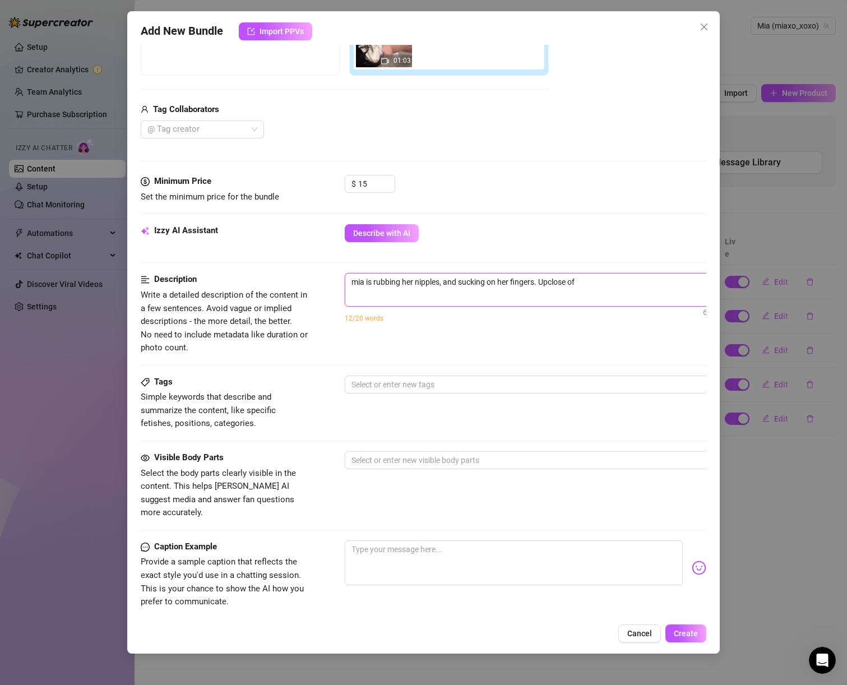
type textarea "mia is rubbing her nipples, and sucking on her fingers. Upclose of b"
type textarea "mia is rubbing her nipples, and sucking on her fingers. Upclose of bo"
type textarea "mia is rubbing her nipples, and sucking on her fingers. Upclose of boo"
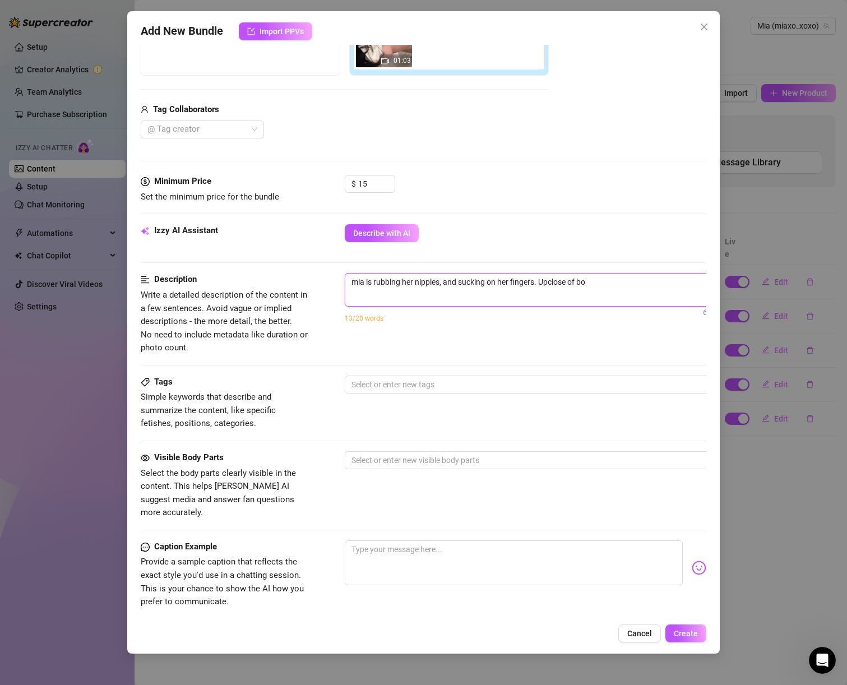
type textarea "mia is rubbing her nipples, and sucking on her fingers. Upclose of boo"
type textarea "mia is rubbing her nipples, and sucking on her fingers. Upclose of boob"
type textarea "mia is rubbing her nipples, and sucking on her fingers. Upclose of boobs"
type textarea "mia is rubbing her nipples, and sucking on her fingers. Upclose of boobs."
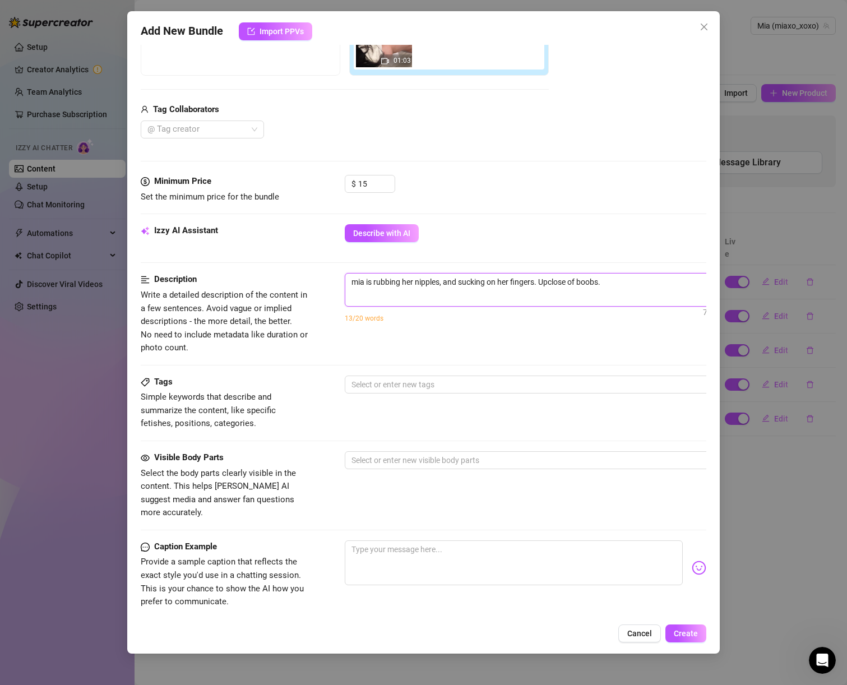
type textarea "mia is rubbing her nipples, and sucking on her fingers. Upclose of boobs."
type textarea "mia is rubbing her nipples, and sucking on her fingers. Upclose of boobs"
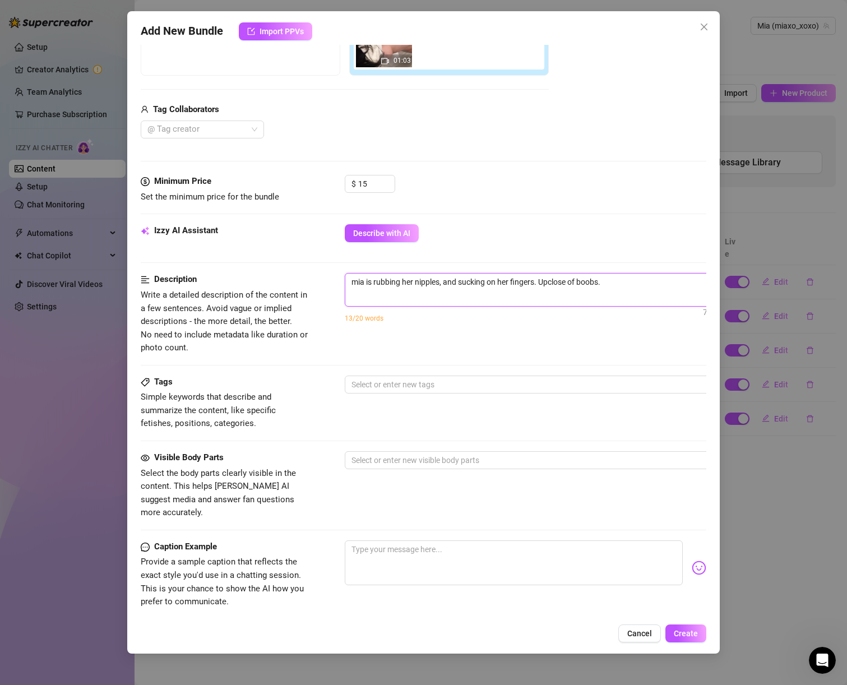
type textarea "mia is rubbing her nipples, and sucking on her fingers. Upclose of boobs"
type textarea "mia is rubbing her nipples, and sucking on her fingers. Upclose of boobs."
type textarea "mia is rubbing her nipples, and sucking on her fingers. Upclose of boobs"
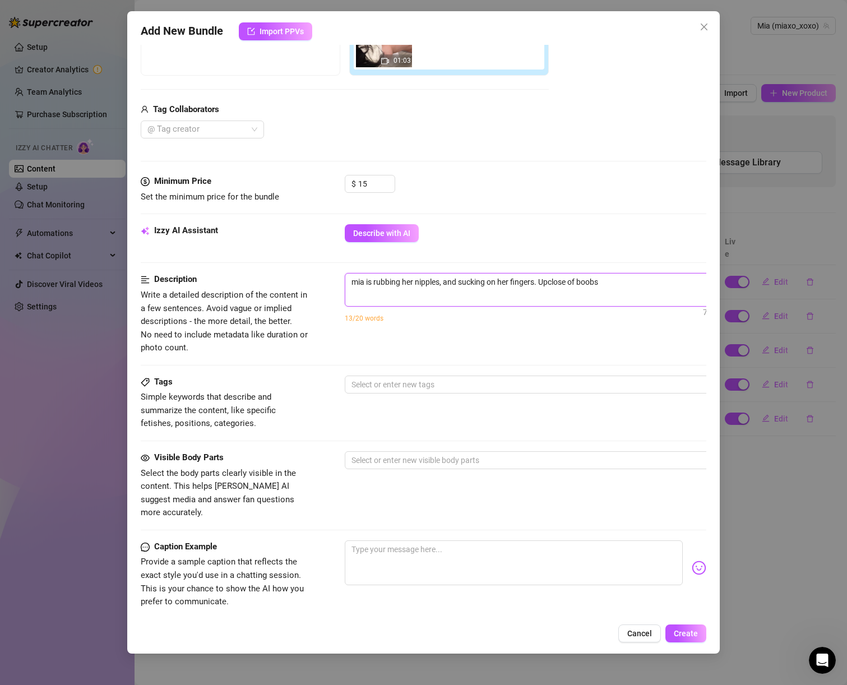
type textarea "mia is rubbing her nipples, and sucking on her fingers. Upclose of boobs"
type textarea "mia is rubbing her nipples, and sucking on her fingers. Upclose of boobs s"
type textarea "mia is rubbing her nipples, and sucking on her fingers. Upclose of boobs sq"
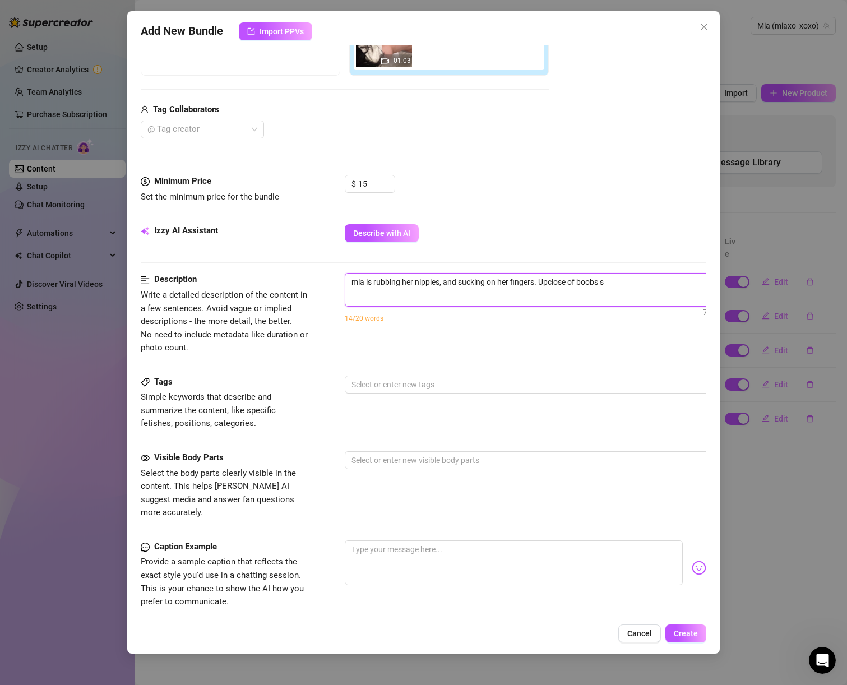
type textarea "mia is rubbing her nipples, and sucking on her fingers. Upclose of boobs sq"
type textarea "mia is rubbing her nipples, and sucking on her fingers. Upclose of boobs squ"
type textarea "mia is rubbing her nipples, and sucking on her fingers. Upclose of boobs sque"
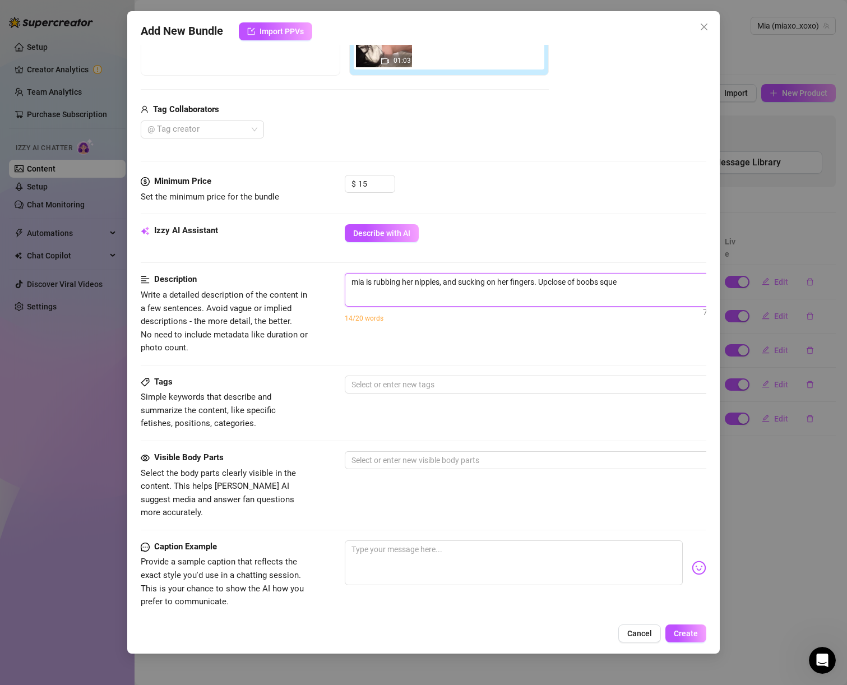
type textarea "mia is rubbing her nipples, and sucking on her fingers. Upclose of boobs squee"
type textarea "mia is rubbing her nipples, and sucking on her fingers. Upclose of boobs squeez"
type textarea "mia is rubbing her nipples, and sucking on her fingers. Upclose of boobs squeezi"
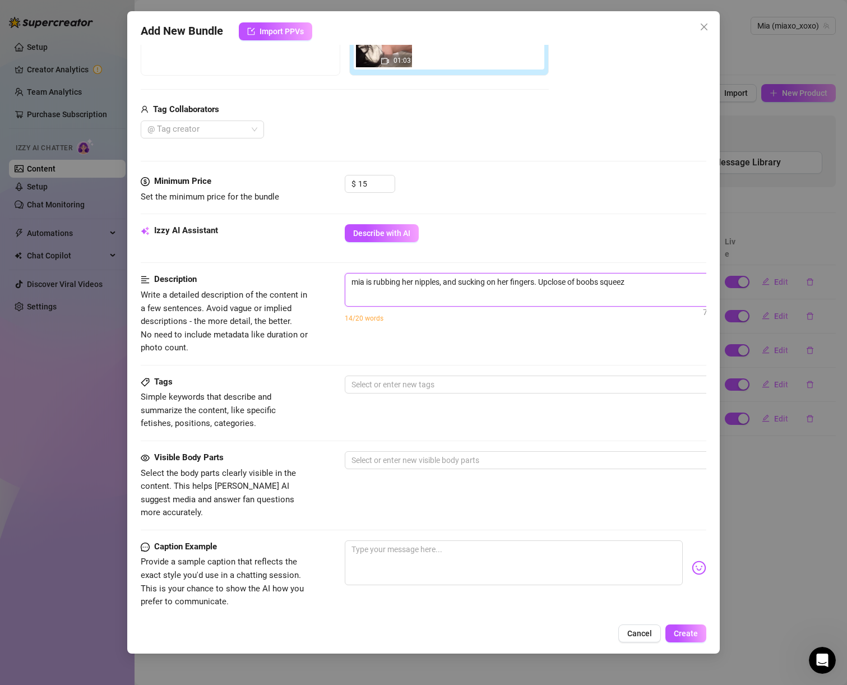
type textarea "mia is rubbing her nipples, and sucking on her fingers. Upclose of boobs squeezi"
type textarea "mia is rubbing her nipples, and sucking on her fingers. Upclose of boobs squeez…"
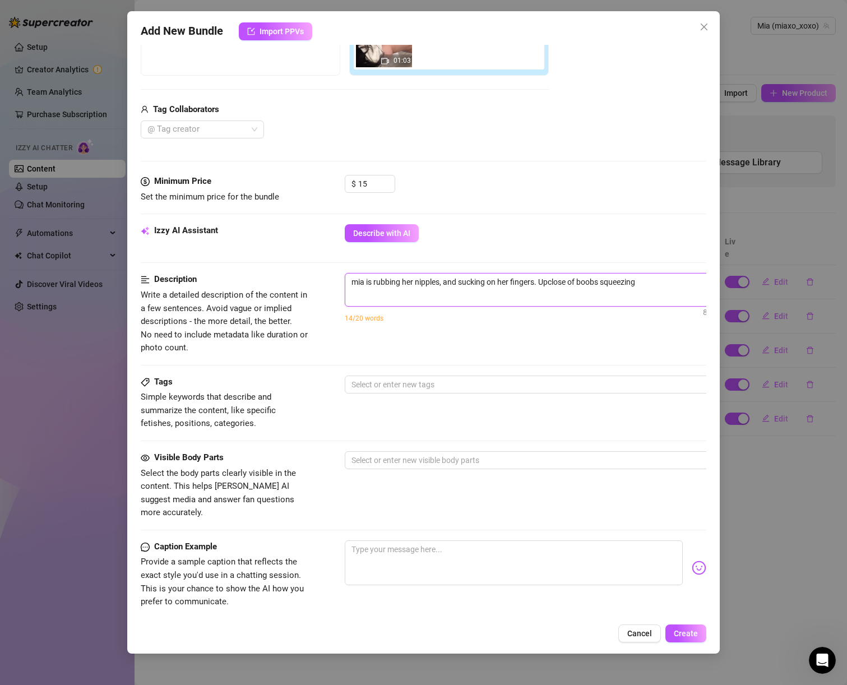
type textarea "mia is rubbing her nipples, and sucking on her fingers. Upclose of boobs squeez…"
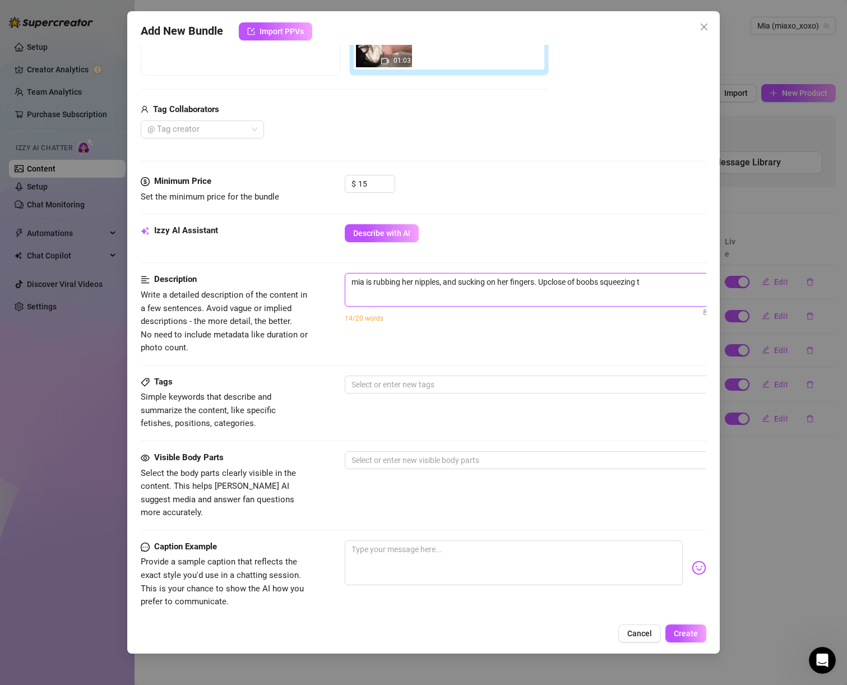
type textarea "mia is rubbing her nipples, and sucking on her fingers. Upclose of boobs squeez…"
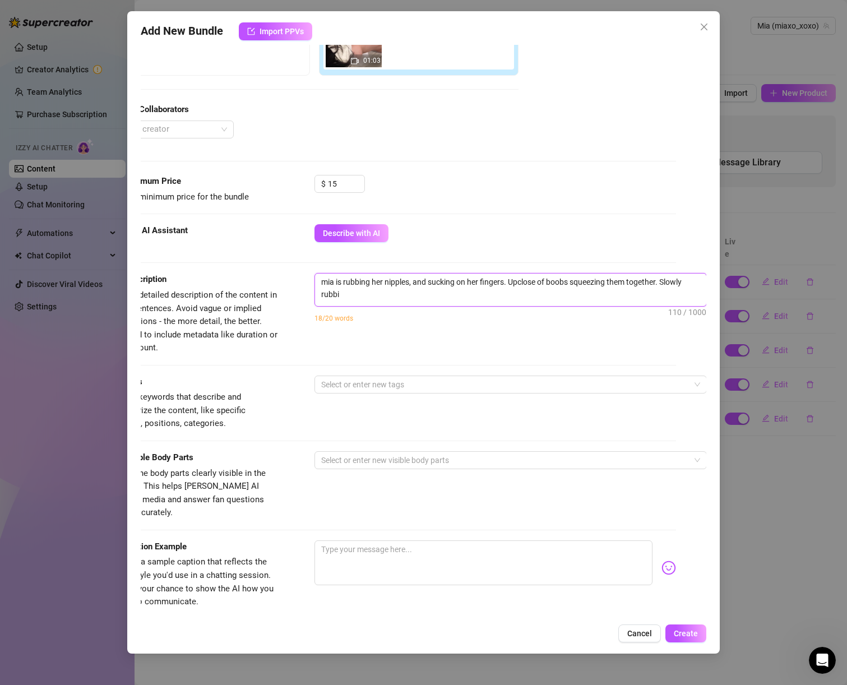
scroll to position [0, 0]
click at [333, 386] on div at bounding box center [505, 385] width 376 height 16
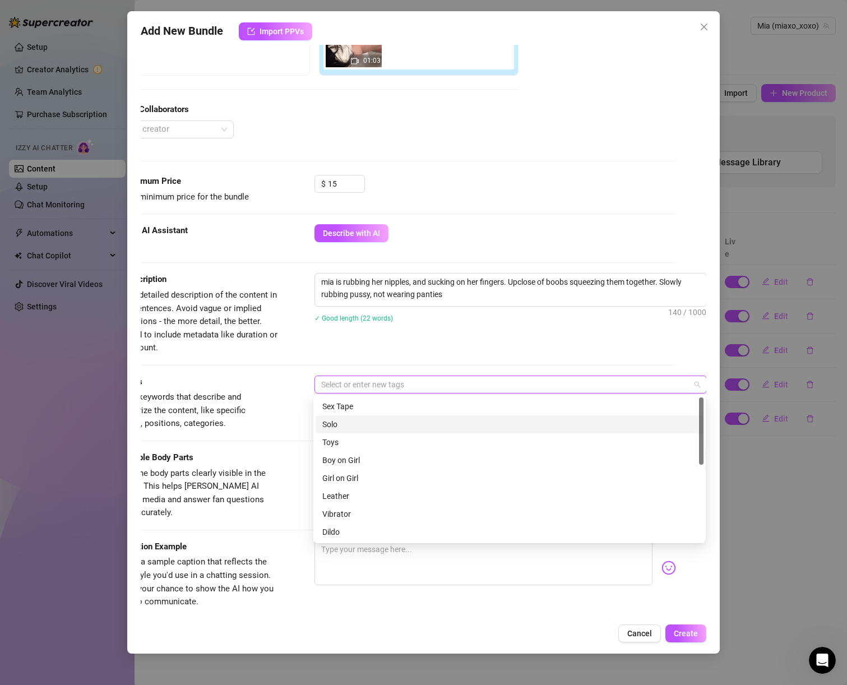
click at [353, 425] on div "Solo" at bounding box center [510, 424] width 375 height 12
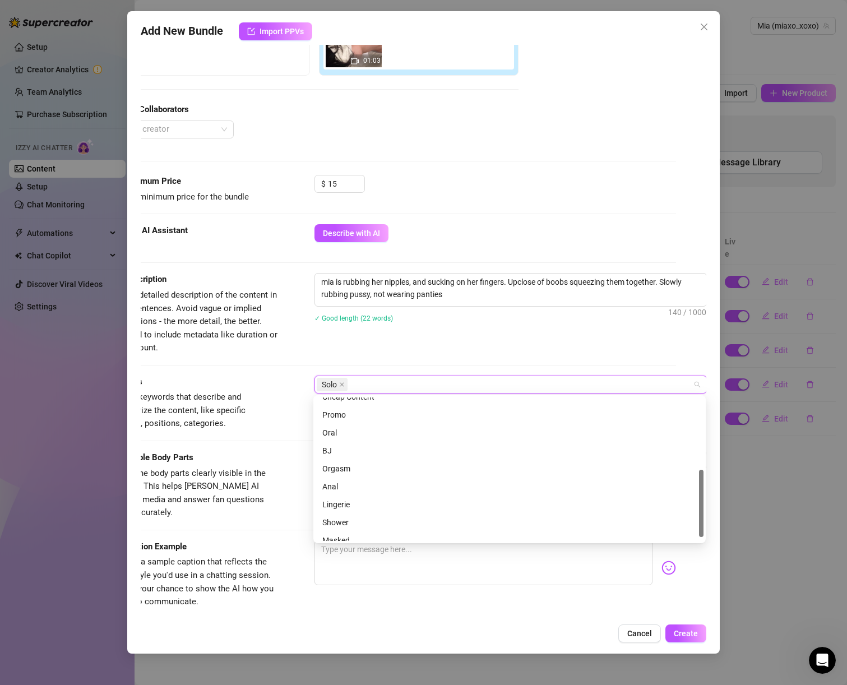
scroll to position [162, 0]
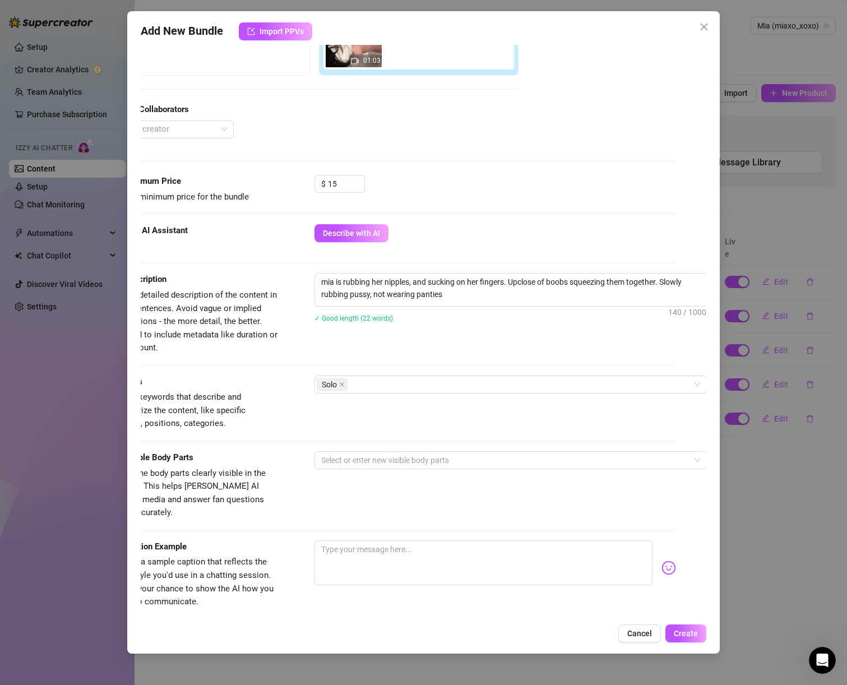
click at [268, 556] on span "Provide a sample caption that reflects the exact style you'd use in a chatting …" at bounding box center [194, 582] width 168 height 53
click at [368, 466] on div at bounding box center [505, 461] width 376 height 16
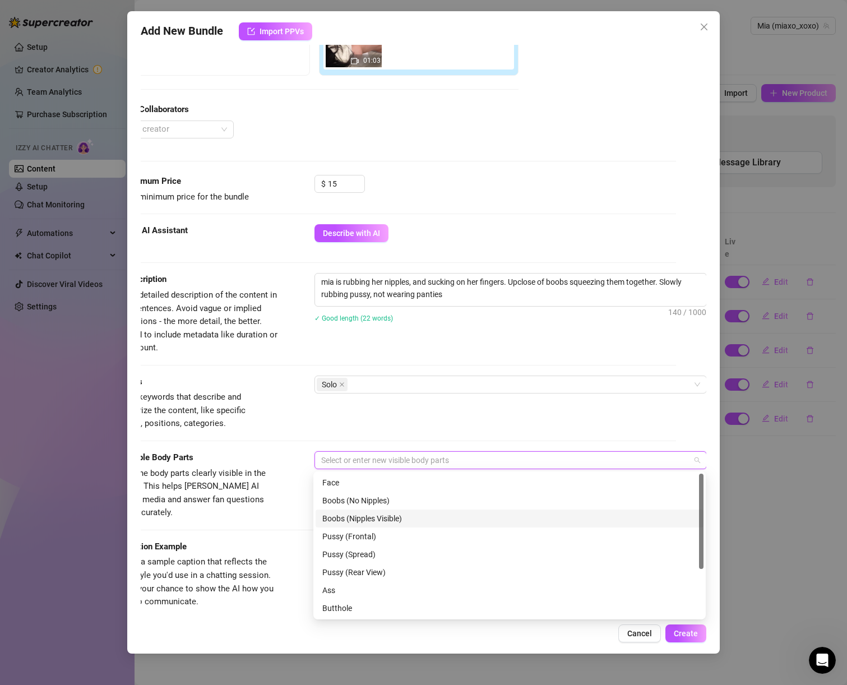
click at [344, 523] on div "Boobs (Nipples Visible)" at bounding box center [510, 519] width 375 height 12
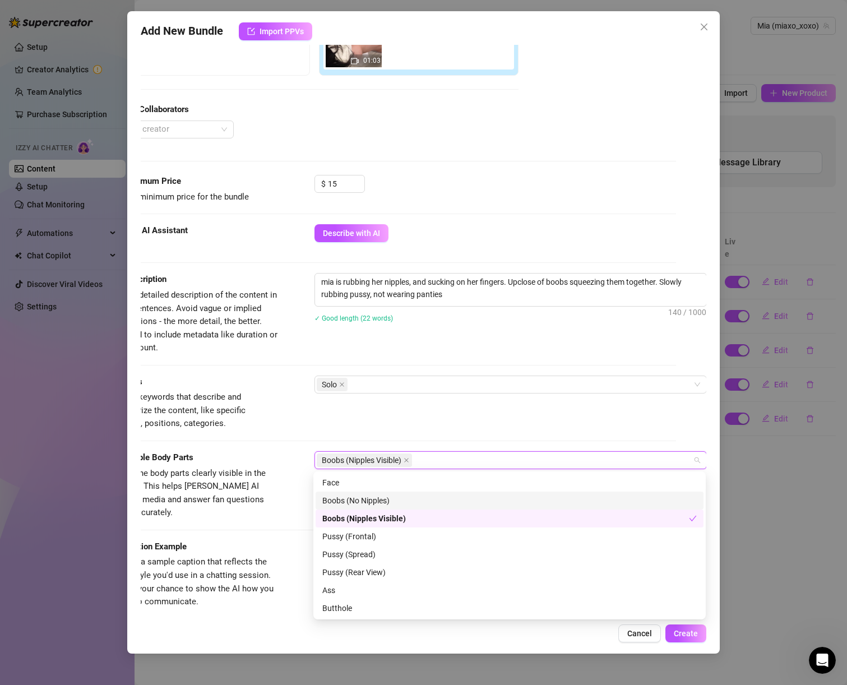
scroll to position [72, 0]
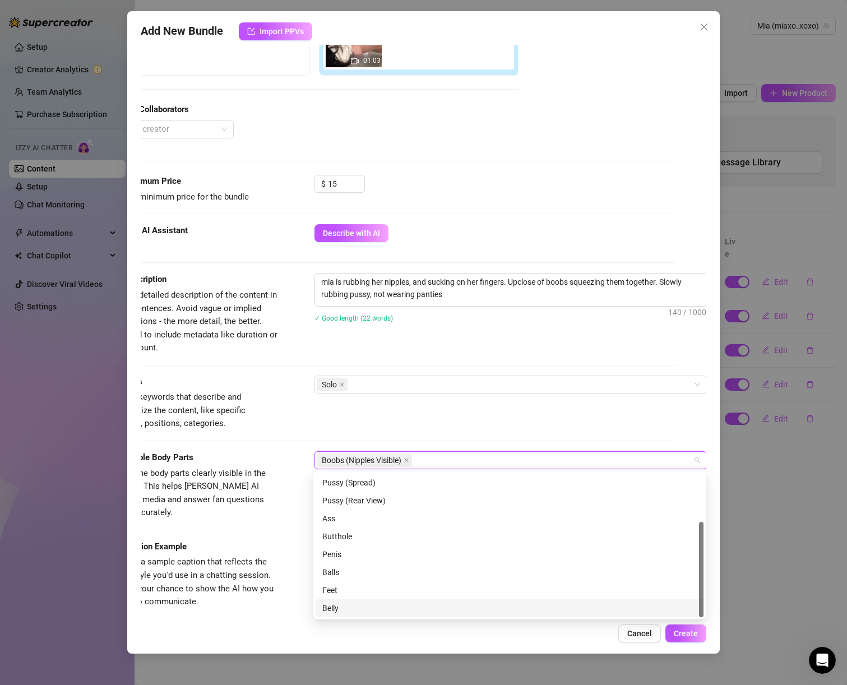
click at [336, 606] on div "Belly" at bounding box center [510, 608] width 375 height 12
click at [239, 541] on div "Caption Example Provide a sample caption that reflects the exact style you'd us…" at bounding box center [194, 575] width 168 height 68
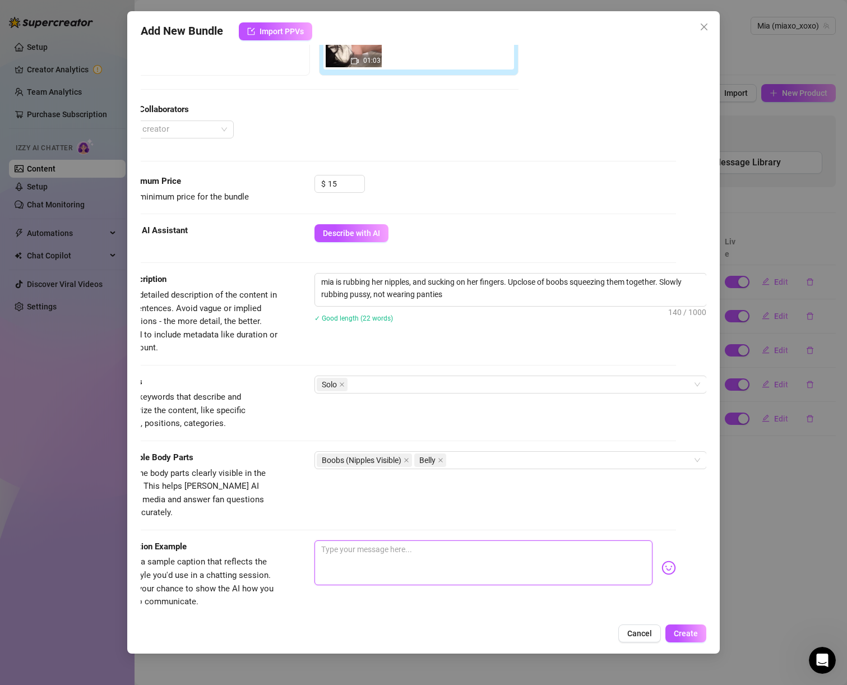
click at [321, 546] on textarea at bounding box center [484, 563] width 339 height 45
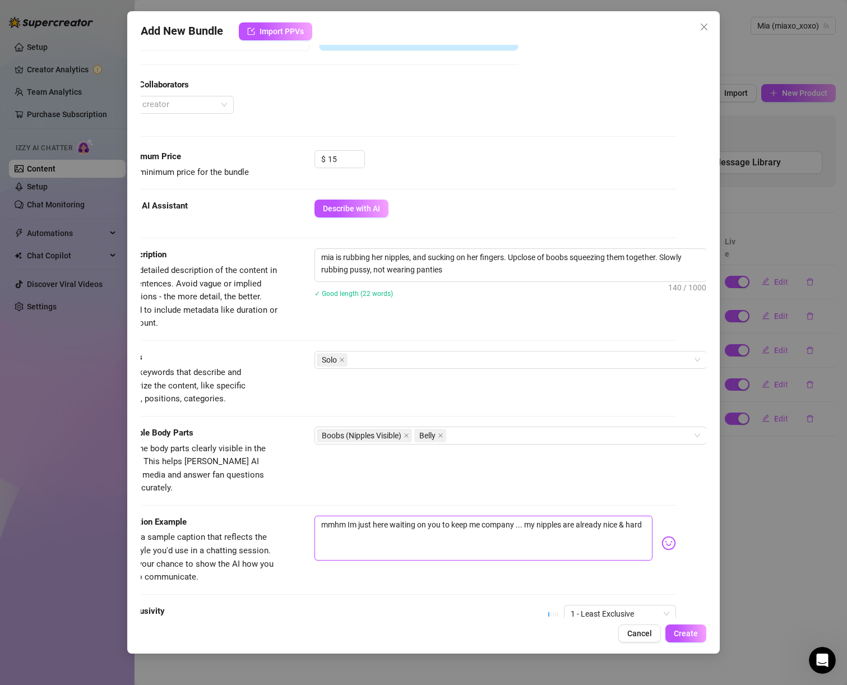
scroll to position [377, 31]
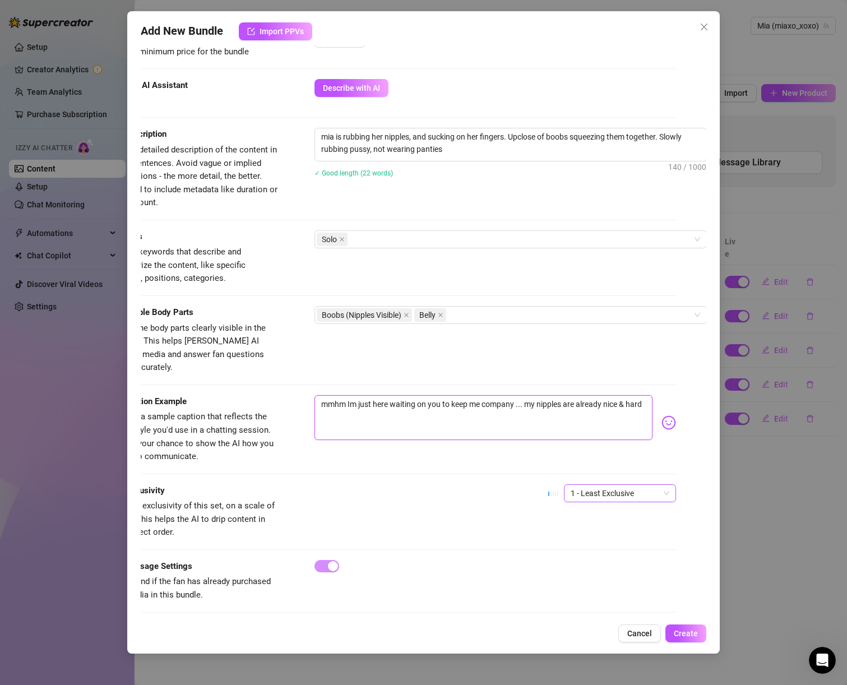
click at [625, 485] on span "1 - Least Exclusive" at bounding box center [620, 493] width 99 height 17
click at [606, 518] on div "2" at bounding box center [611, 520] width 94 height 12
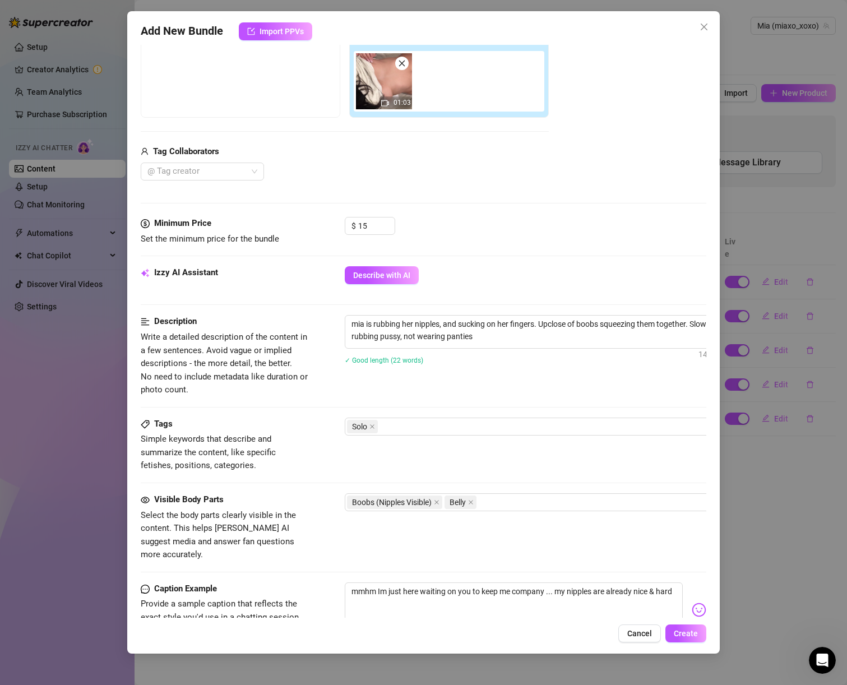
scroll to position [0, 0]
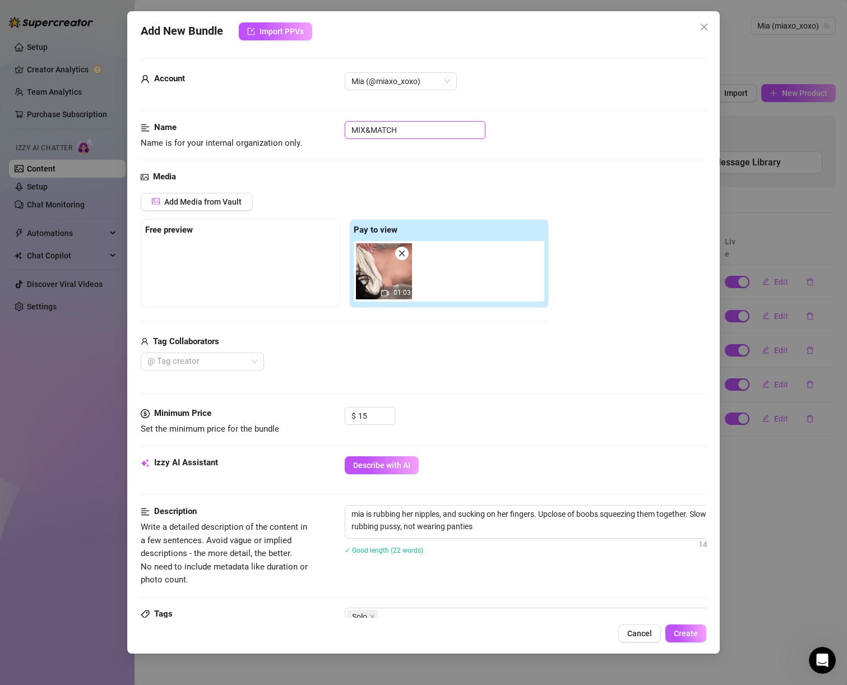
click at [414, 135] on input "MIX&MATCH" at bounding box center [415, 130] width 141 height 18
click at [415, 135] on input "MIX&MATCH pt1" at bounding box center [415, 130] width 141 height 18
click at [681, 631] on span "Create" at bounding box center [686, 633] width 24 height 9
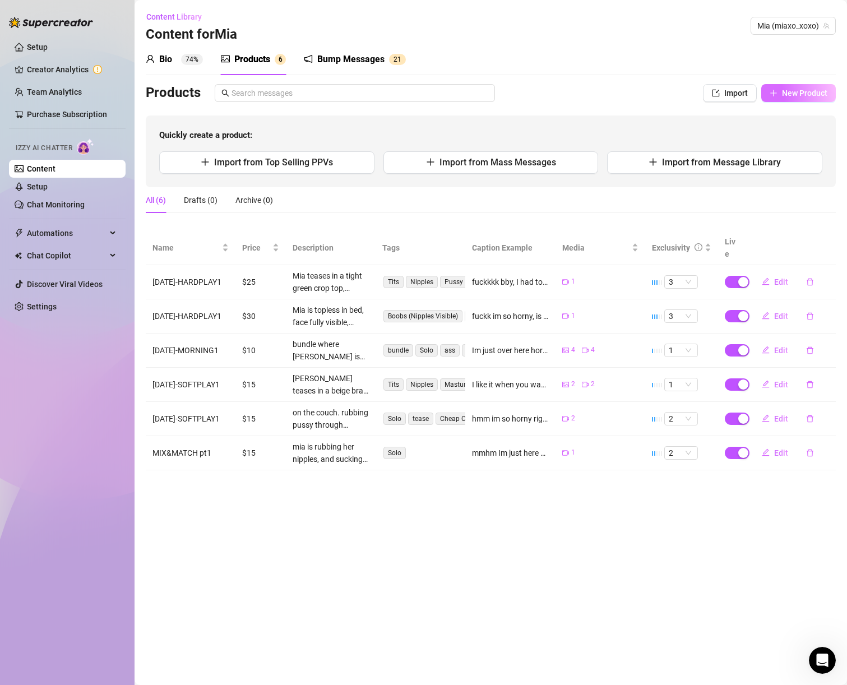
click at [777, 90] on icon "plus" at bounding box center [774, 93] width 8 height 8
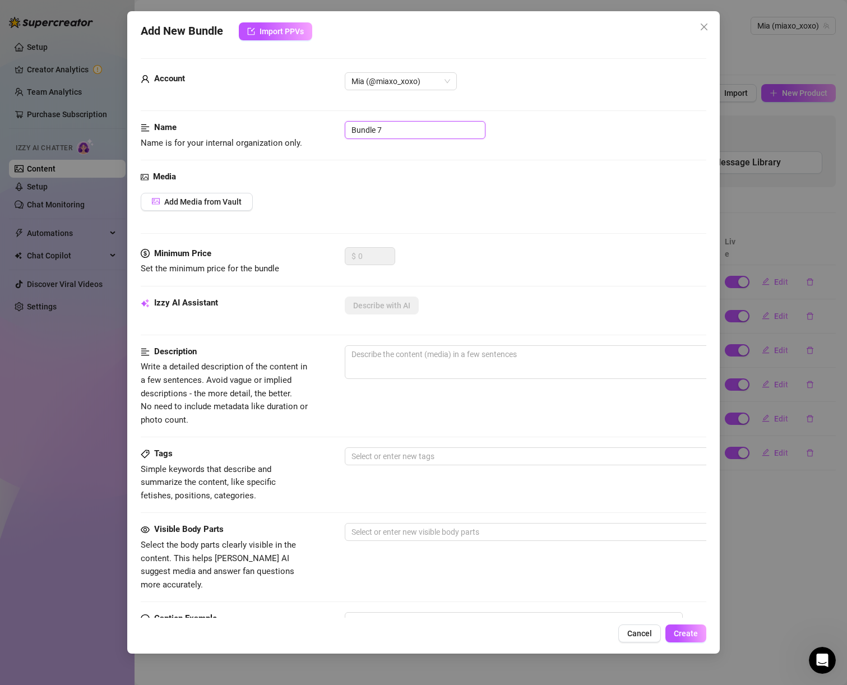
click at [417, 127] on input "Bundle 7" at bounding box center [415, 130] width 141 height 18
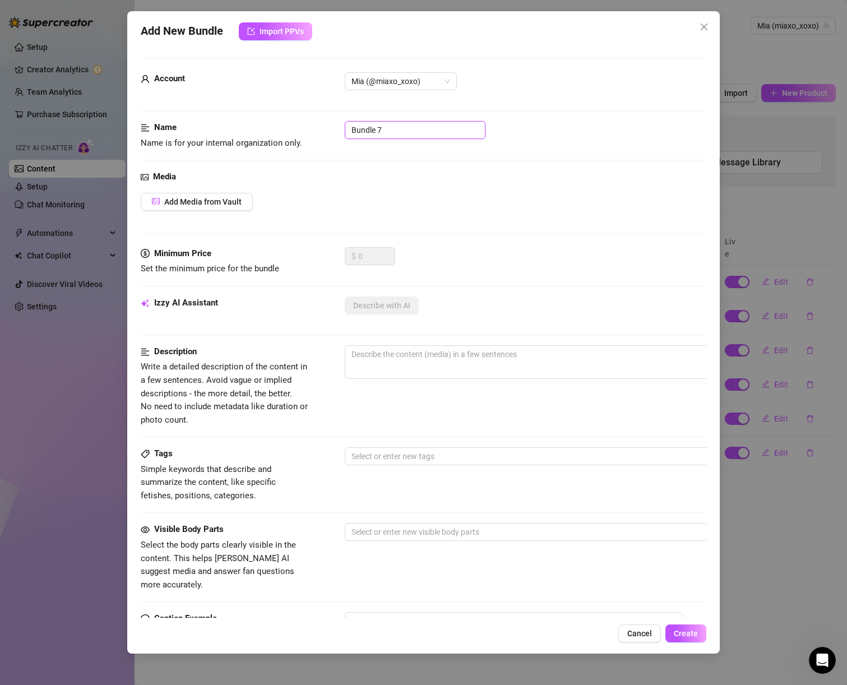
click at [418, 127] on input "Bundle 7" at bounding box center [415, 130] width 141 height 18
paste input "MIX&MATCH pt1"
drag, startPoint x: 406, startPoint y: 128, endPoint x: 413, endPoint y: 129, distance: 6.8
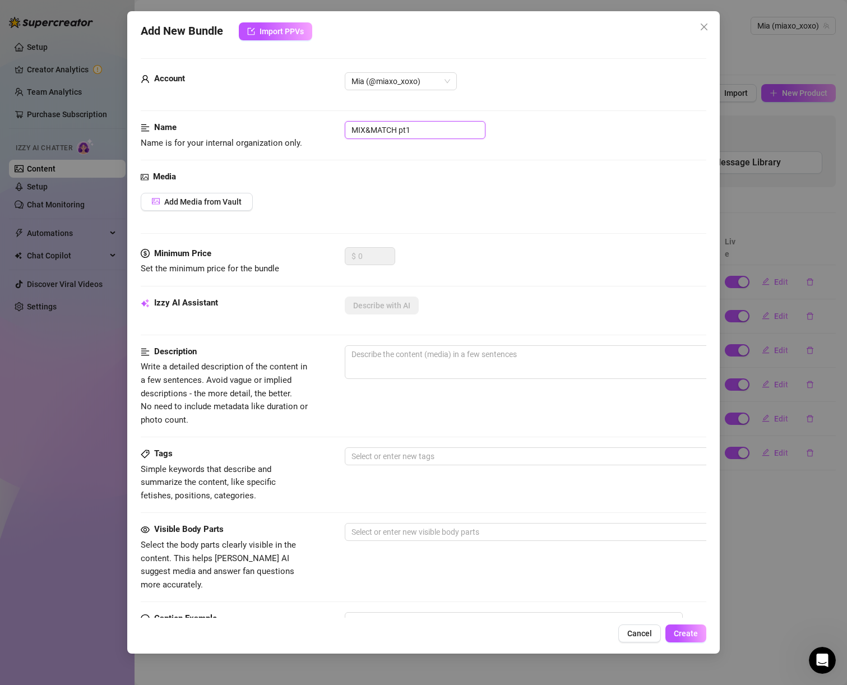
click at [413, 129] on input "MIX&MATCH pt1" at bounding box center [415, 130] width 141 height 18
click at [188, 199] on span "Add Media from Vault" at bounding box center [202, 201] width 77 height 9
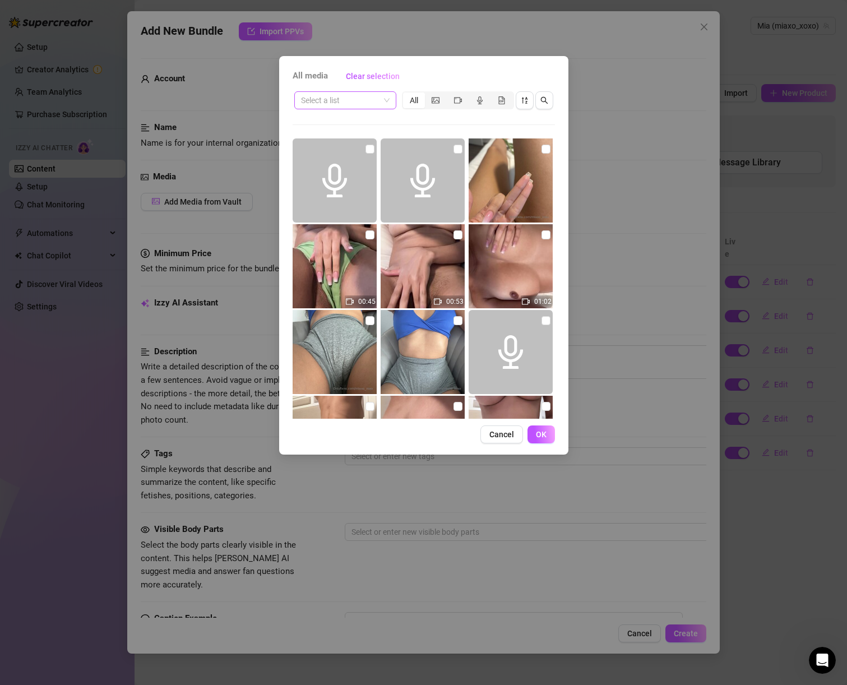
click at [359, 97] on input "search" at bounding box center [340, 100] width 79 height 17
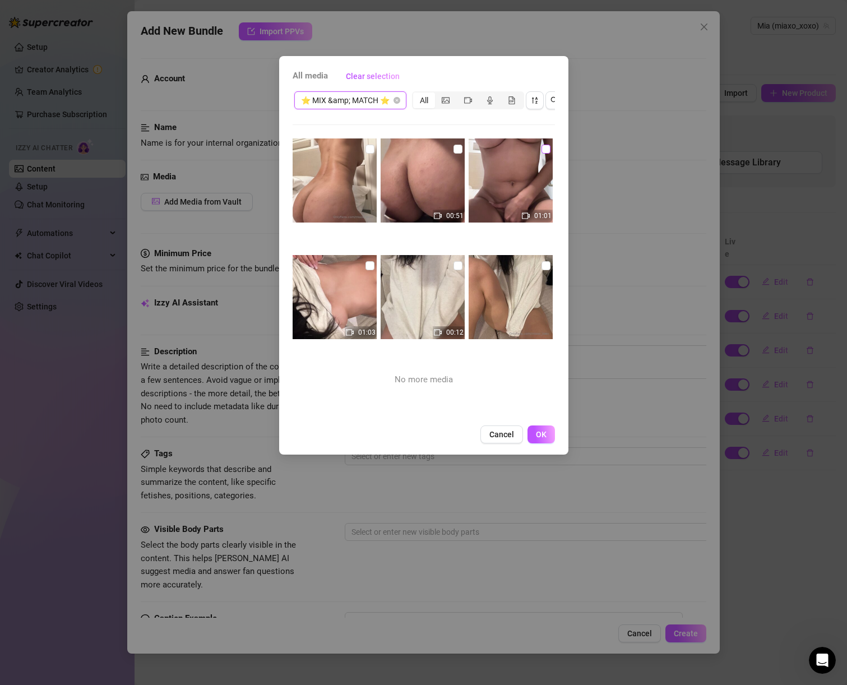
click at [542, 150] on input "checkbox" at bounding box center [546, 149] width 9 height 9
click at [457, 150] on input "checkbox" at bounding box center [458, 149] width 9 height 9
click at [543, 439] on span "OK" at bounding box center [541, 434] width 11 height 9
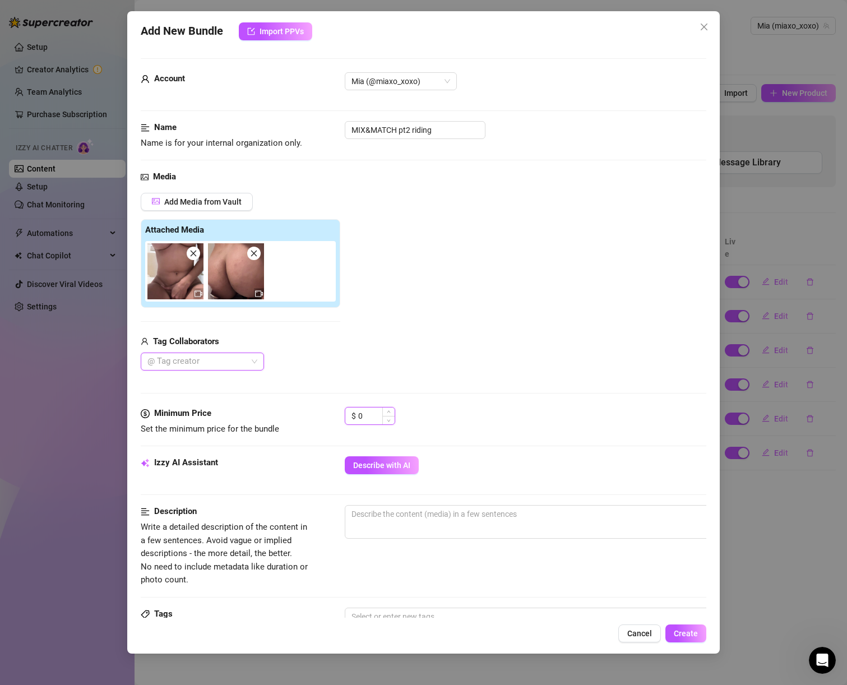
click at [378, 423] on input "0" at bounding box center [376, 416] width 36 height 17
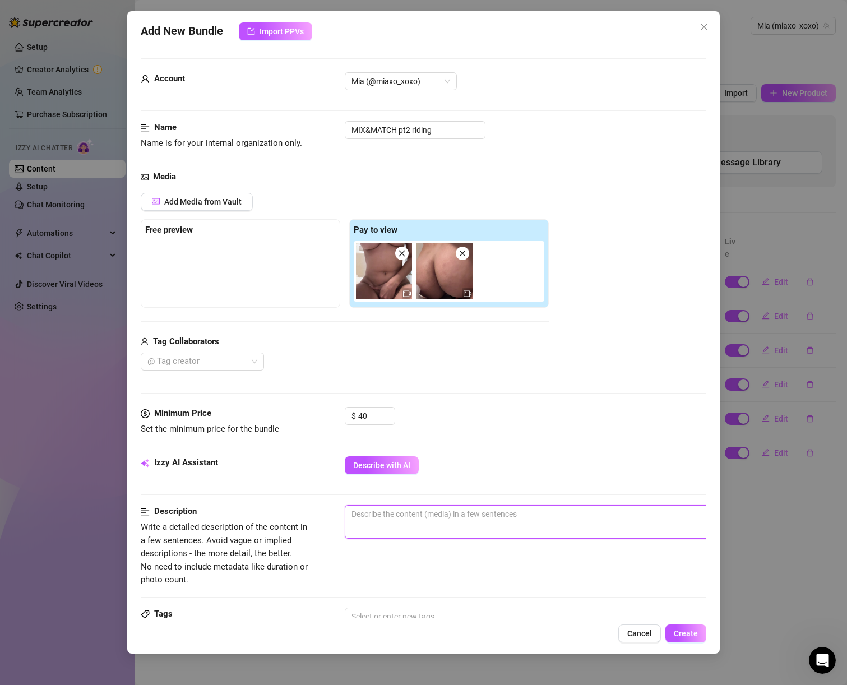
click at [398, 506] on textarea at bounding box center [540, 514] width 391 height 17
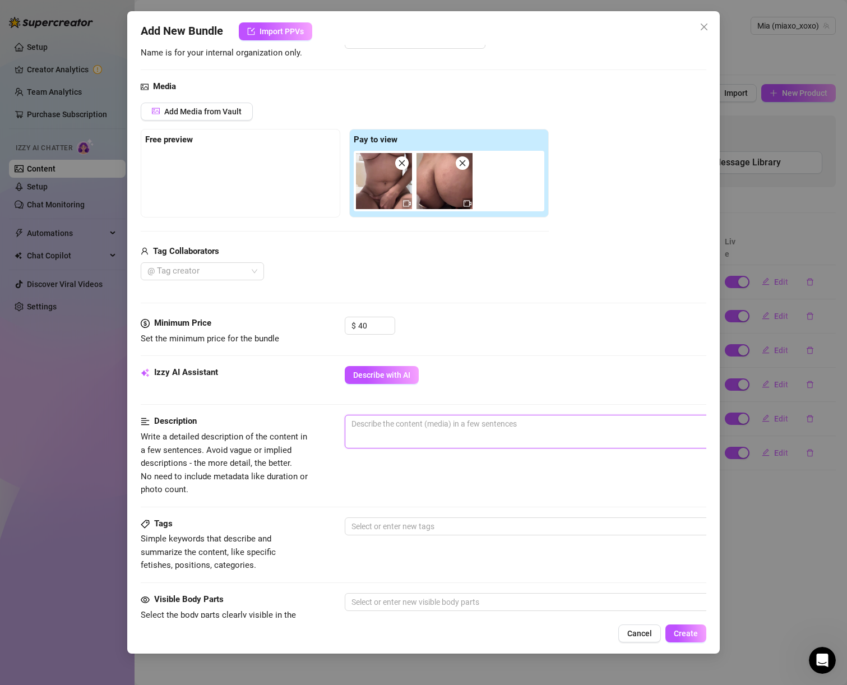
scroll to position [93, 0]
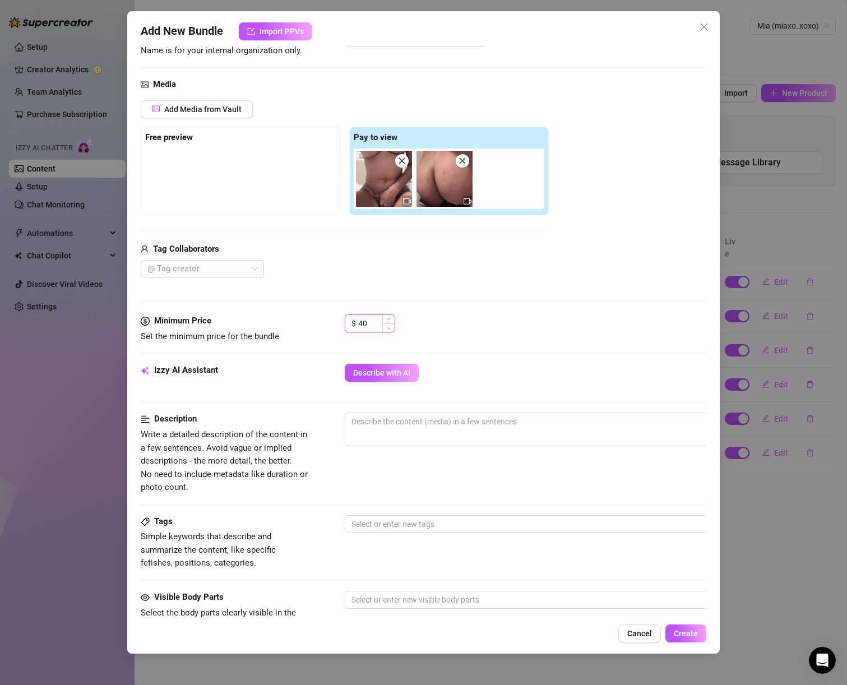
click at [374, 323] on input "40" at bounding box center [376, 323] width 36 height 17
click at [395, 411] on div "Izzy AI Assistant Describe with AI" at bounding box center [424, 388] width 566 height 49
click at [395, 421] on textarea at bounding box center [540, 421] width 391 height 17
click at [467, 161] on span at bounding box center [462, 160] width 13 height 13
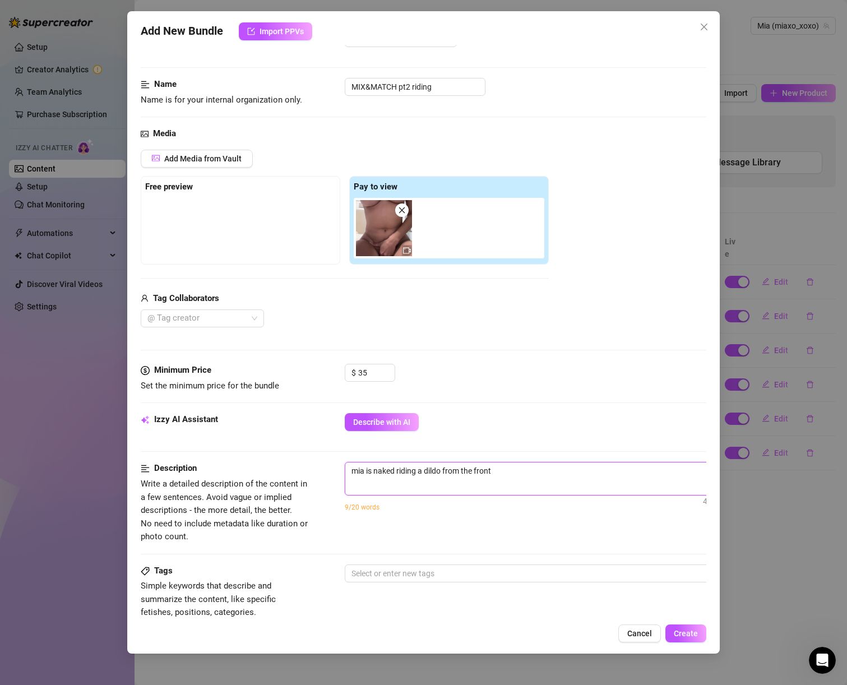
scroll to position [0, 0]
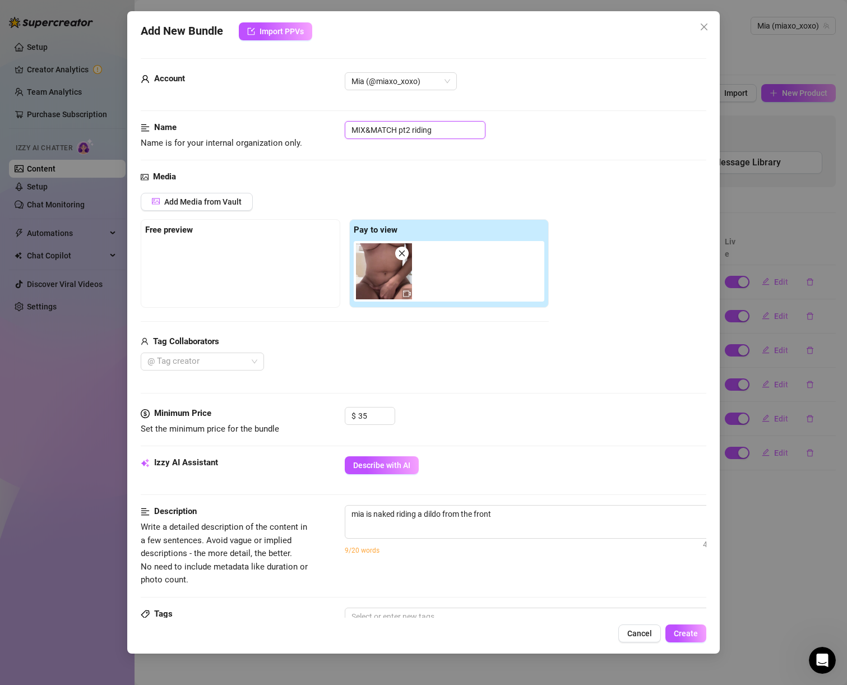
click at [425, 129] on input "MIX&MATCH pt2 riding" at bounding box center [415, 130] width 141 height 18
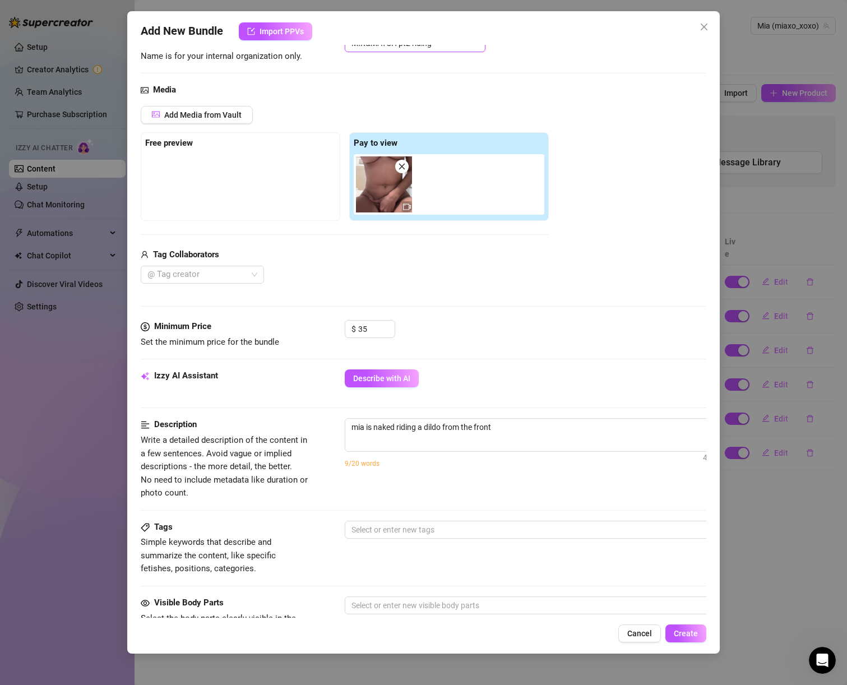
scroll to position [93, 0]
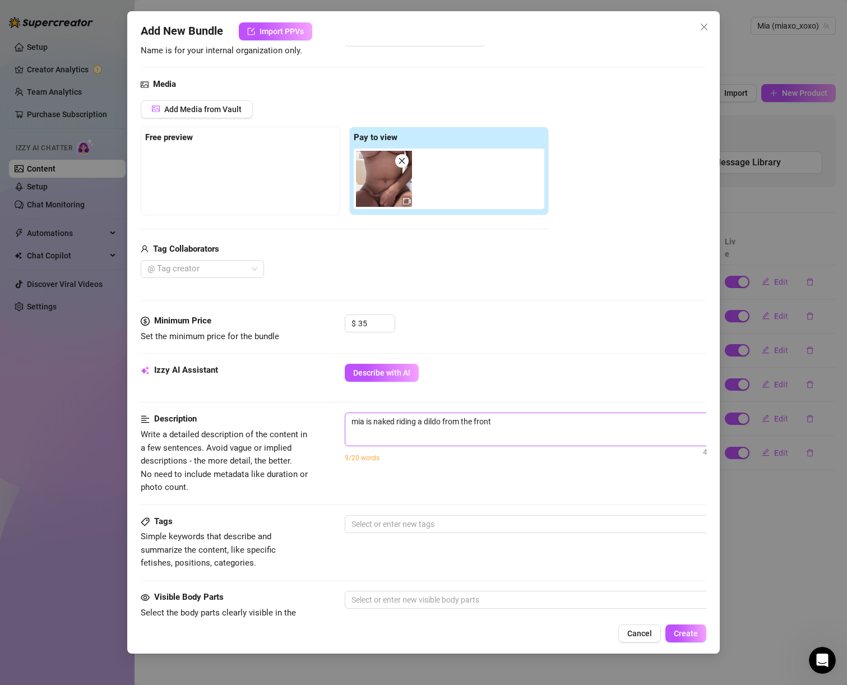
click at [497, 443] on span "mia is naked riding a dildo from the front 43 / 1000" at bounding box center [541, 430] width 393 height 34
click at [508, 432] on span "mia is naked riding a dildo from the front 43 / 1000" at bounding box center [541, 430] width 393 height 34
click at [505, 425] on textarea "mia is naked riding a dildo from the front" at bounding box center [540, 421] width 391 height 17
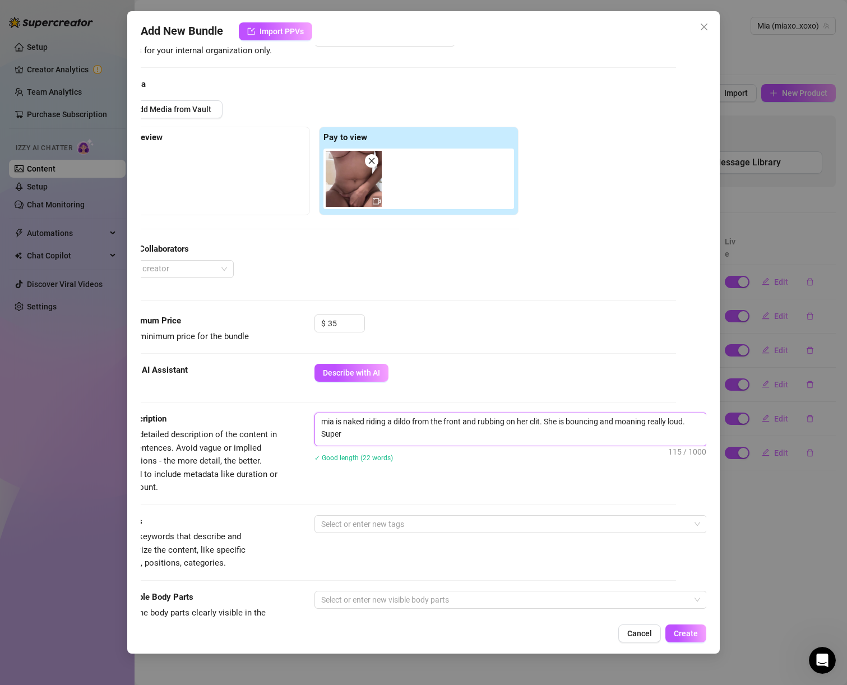
scroll to position [0, 0]
click at [477, 524] on div at bounding box center [505, 525] width 376 height 16
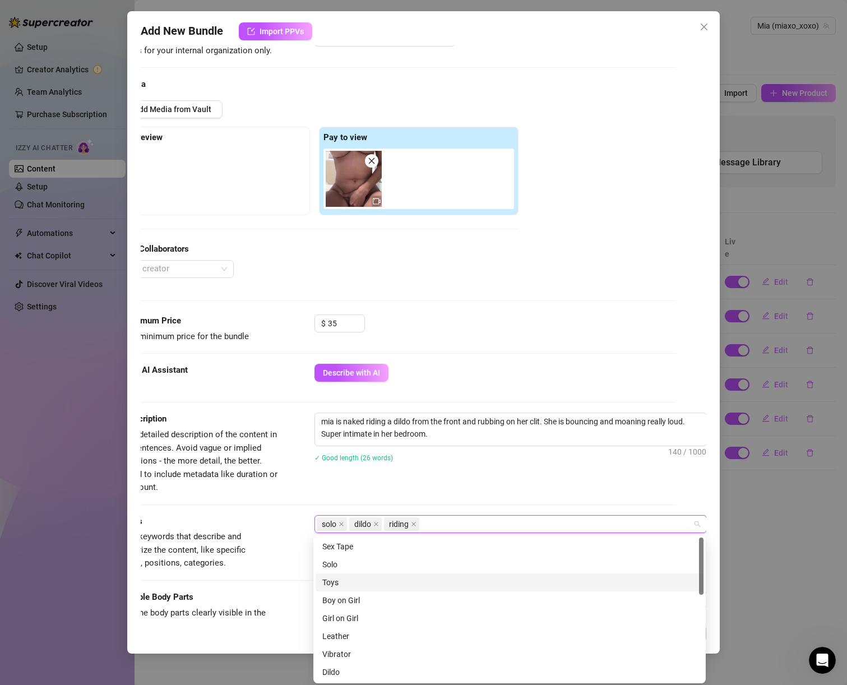
click at [384, 583] on div "Toys" at bounding box center [510, 583] width 375 height 12
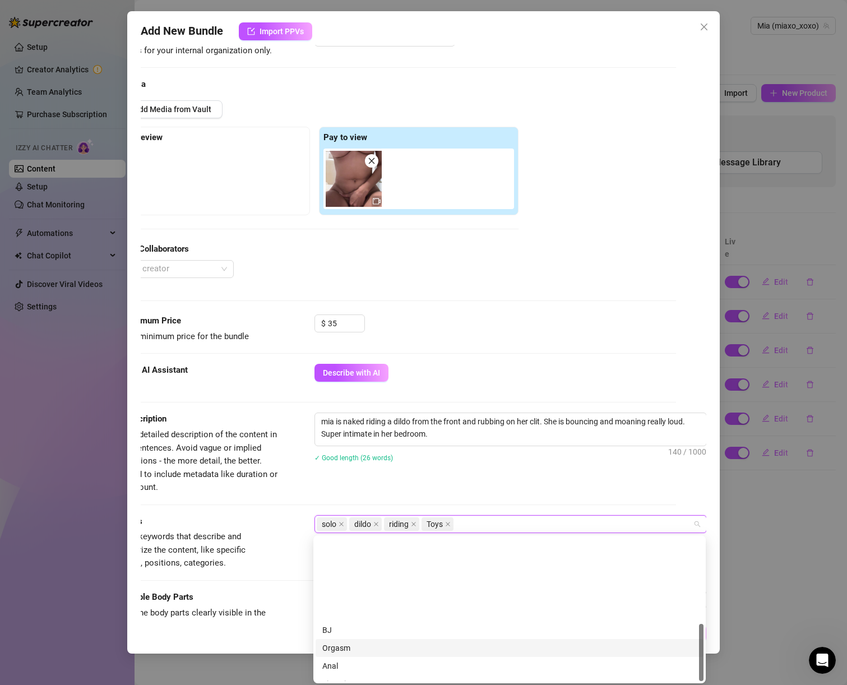
scroll to position [215, 0]
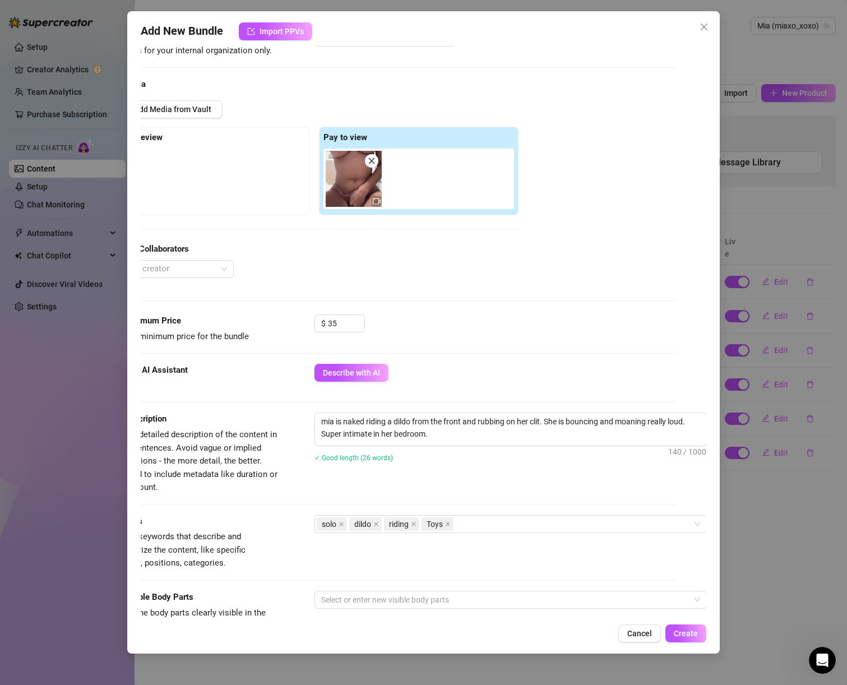
click at [289, 485] on div "Description Write a detailed description of the content in a few sentences. Avo…" at bounding box center [393, 453] width 566 height 81
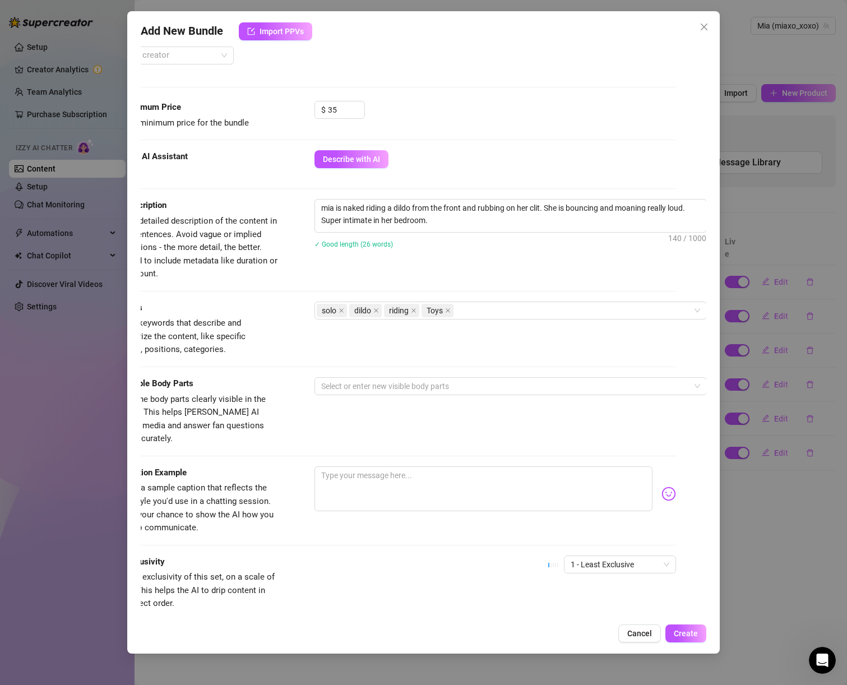
scroll to position [308, 31]
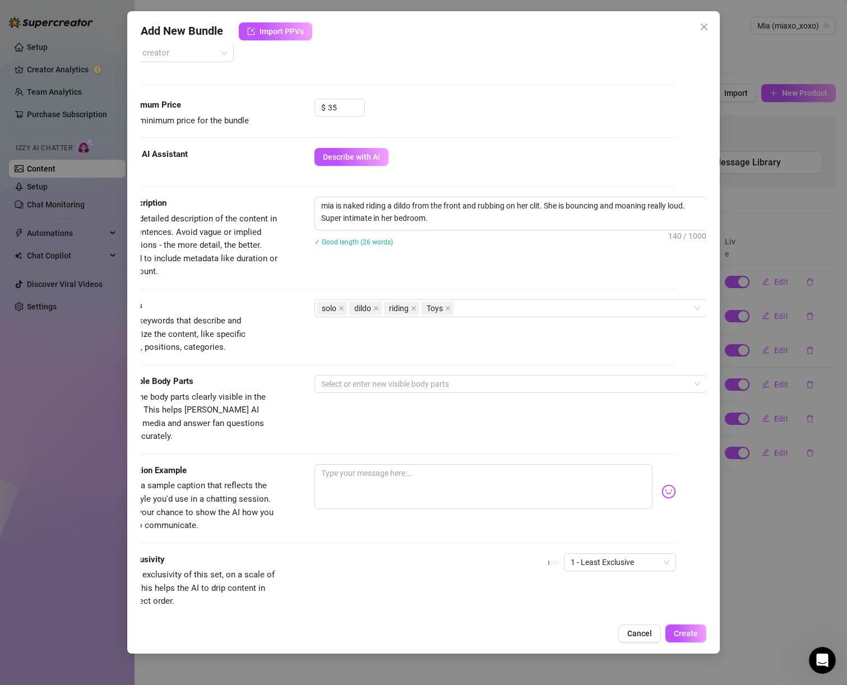
click at [345, 397] on div "Visible Body Parts Select the body parts clearly visible in the content. This h…" at bounding box center [393, 409] width 566 height 68
click at [345, 387] on div at bounding box center [505, 384] width 376 height 16
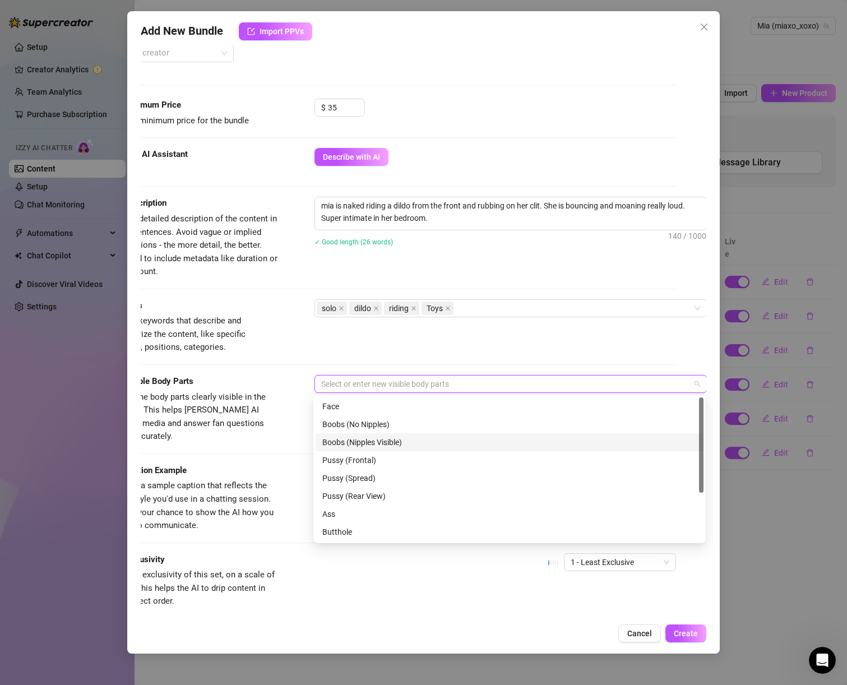
click at [366, 444] on div "Boobs (Nipples Visible)" at bounding box center [510, 442] width 375 height 12
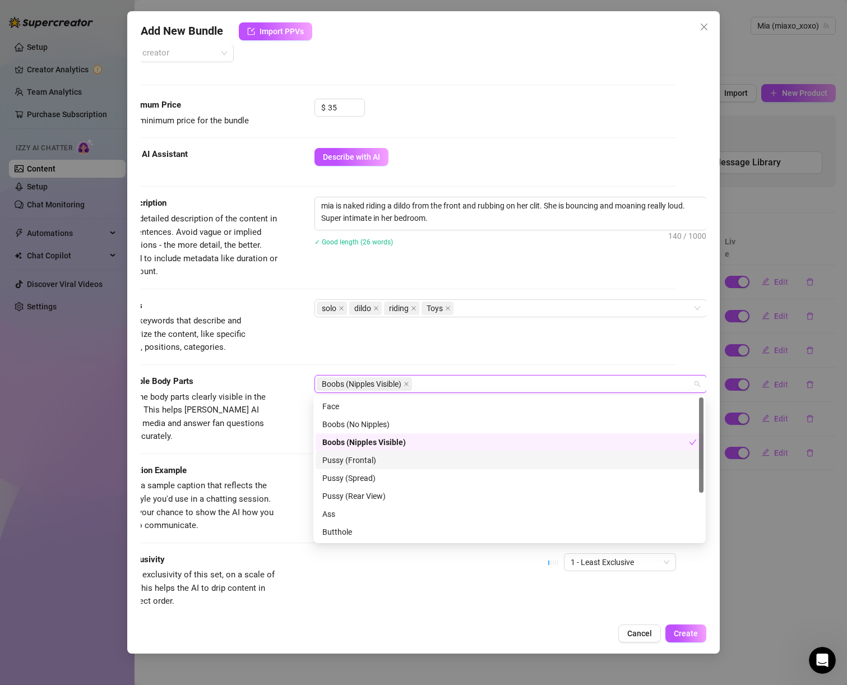
click at [382, 466] on div "Pussy (Frontal)" at bounding box center [510, 460] width 375 height 12
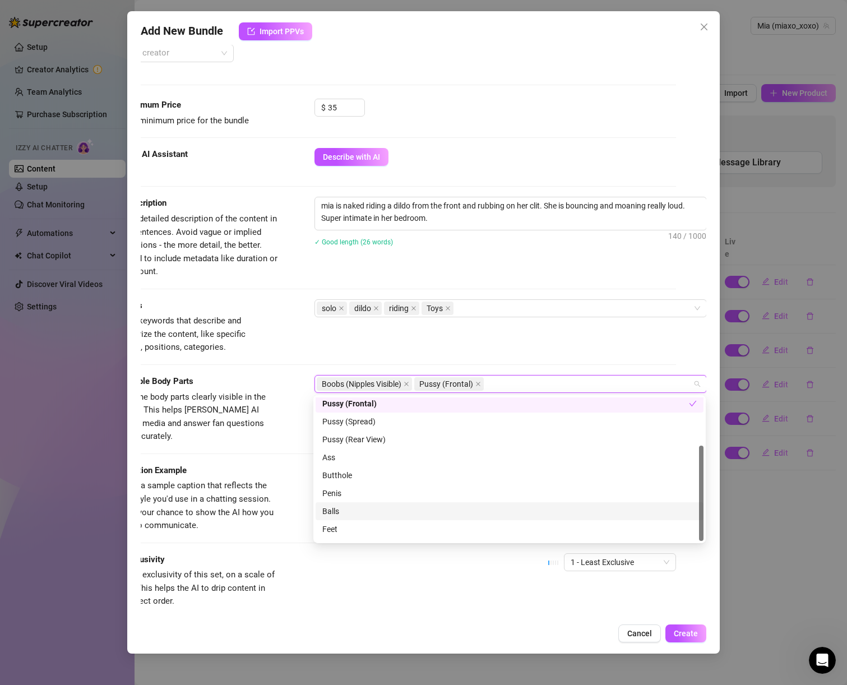
scroll to position [72, 0]
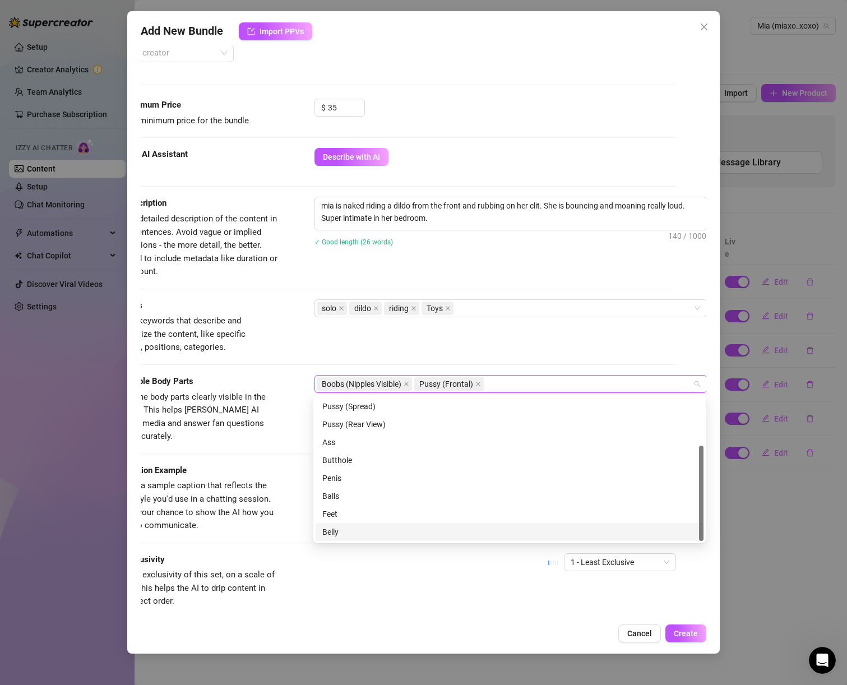
click at [375, 533] on div "Belly" at bounding box center [510, 532] width 375 height 12
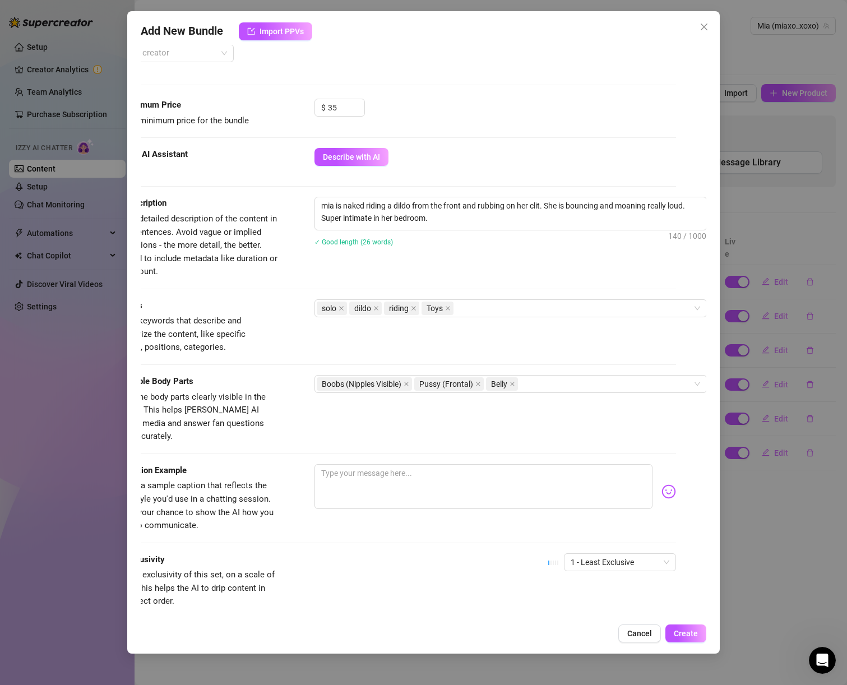
click at [238, 414] on span "Select the body parts clearly visible in the content. This helps [PERSON_NAME] …" at bounding box center [187, 417] width 155 height 50
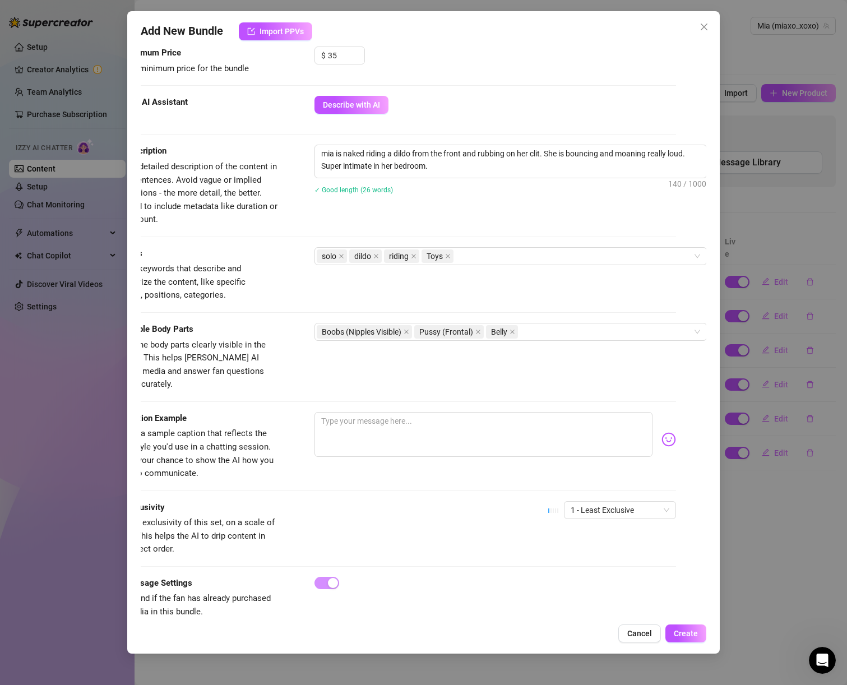
scroll to position [377, 31]
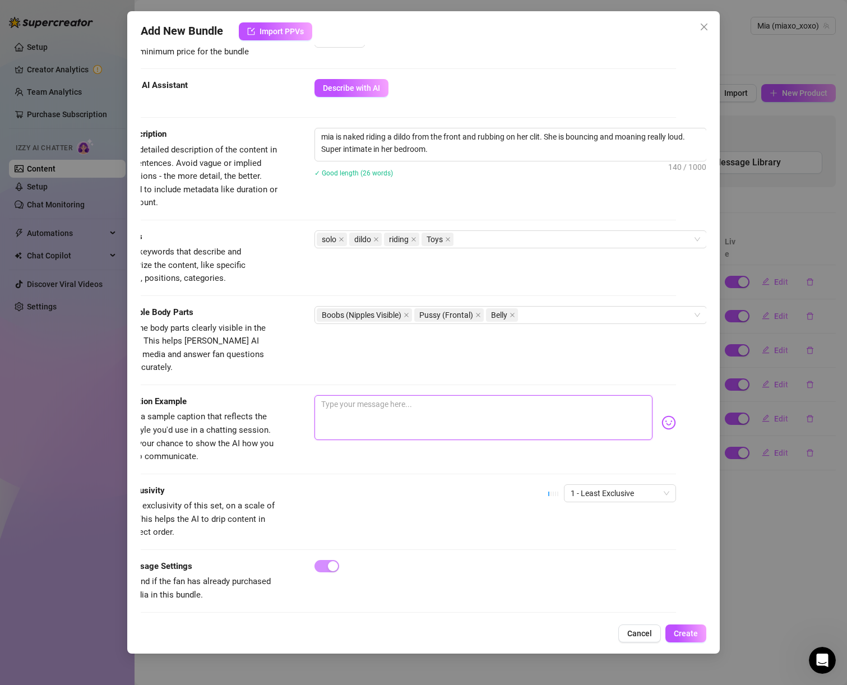
click at [329, 398] on textarea at bounding box center [484, 417] width 339 height 45
click at [634, 487] on span "1 - Least Exclusive" at bounding box center [620, 493] width 99 height 17
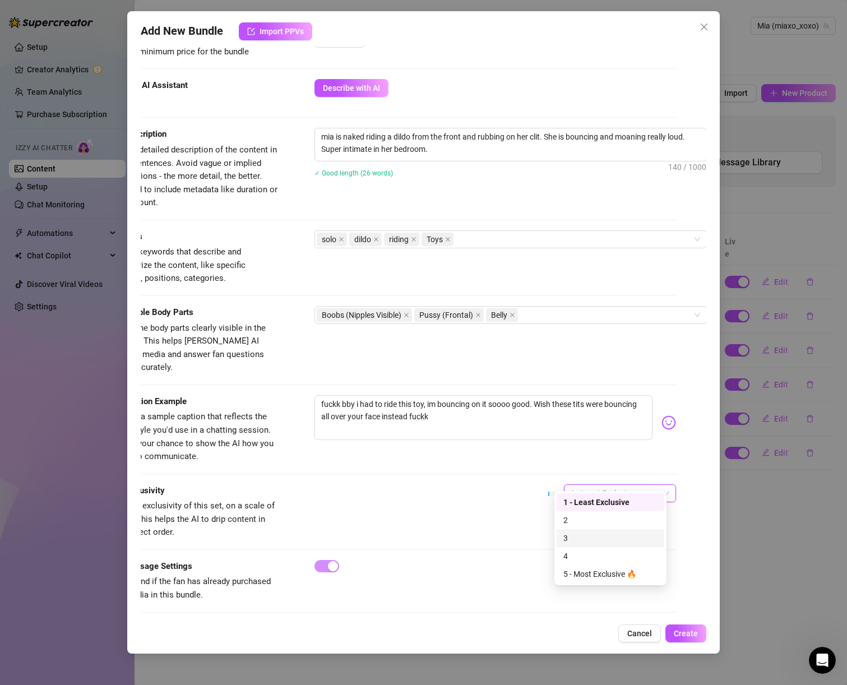
click at [575, 540] on div "3" at bounding box center [611, 538] width 94 height 12
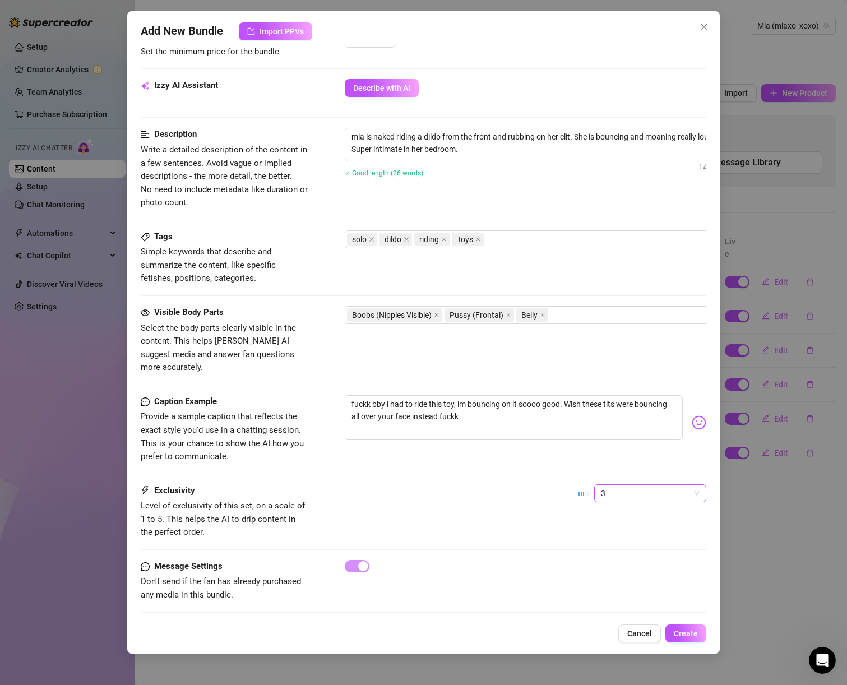
click at [672, 487] on span "3" at bounding box center [650, 493] width 99 height 17
click at [614, 560] on div "4" at bounding box center [642, 556] width 94 height 12
click at [652, 485] on span "4" at bounding box center [650, 493] width 99 height 17
click at [688, 634] on span "Create" at bounding box center [686, 633] width 24 height 9
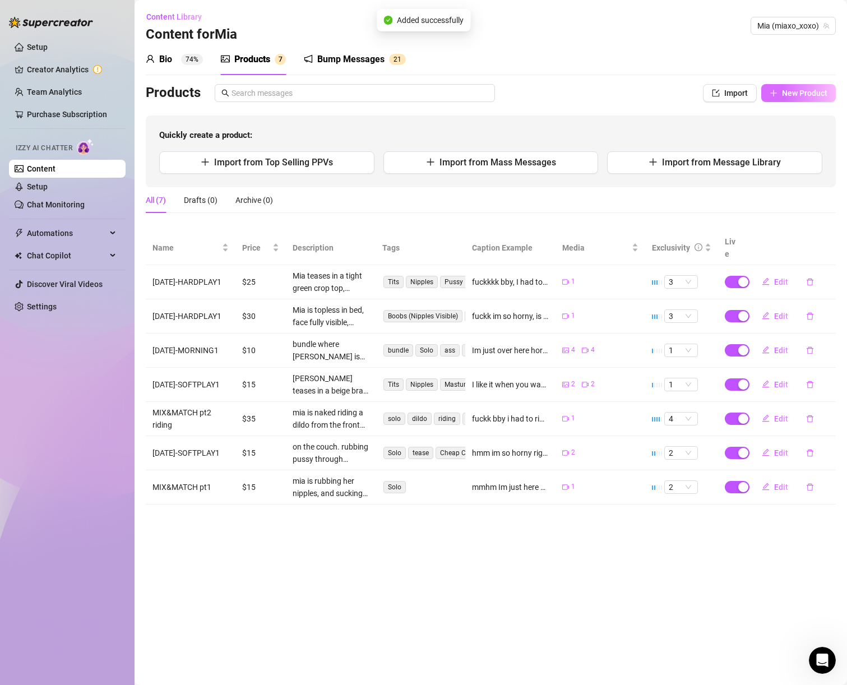
click at [795, 91] on span "New Product" at bounding box center [804, 93] width 45 height 9
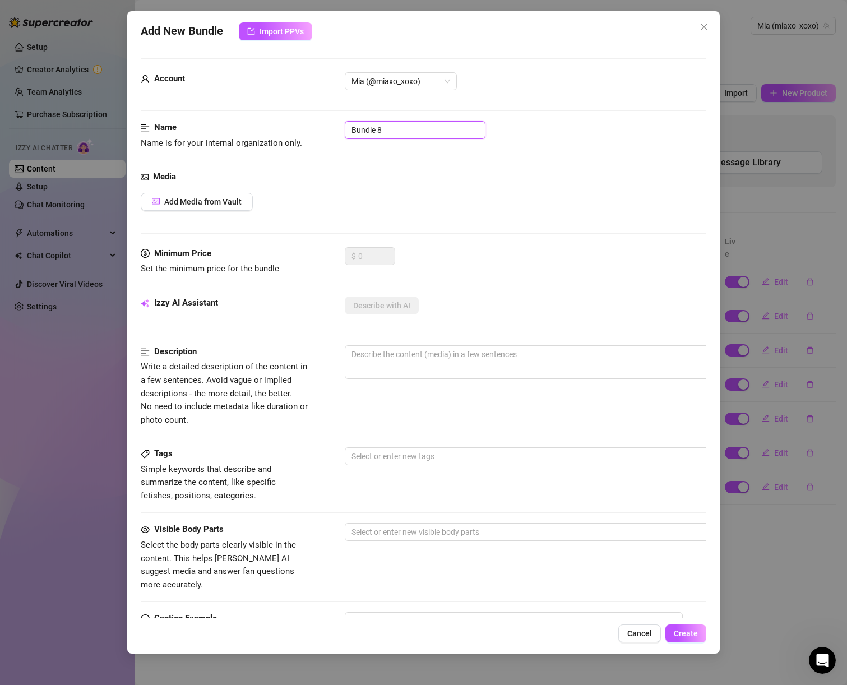
click at [367, 130] on input "Bundle 8" at bounding box center [415, 130] width 141 height 18
paste input "MIX&MATCH pt2 riding"
click at [242, 207] on button "Add Media from Vault" at bounding box center [197, 202] width 112 height 18
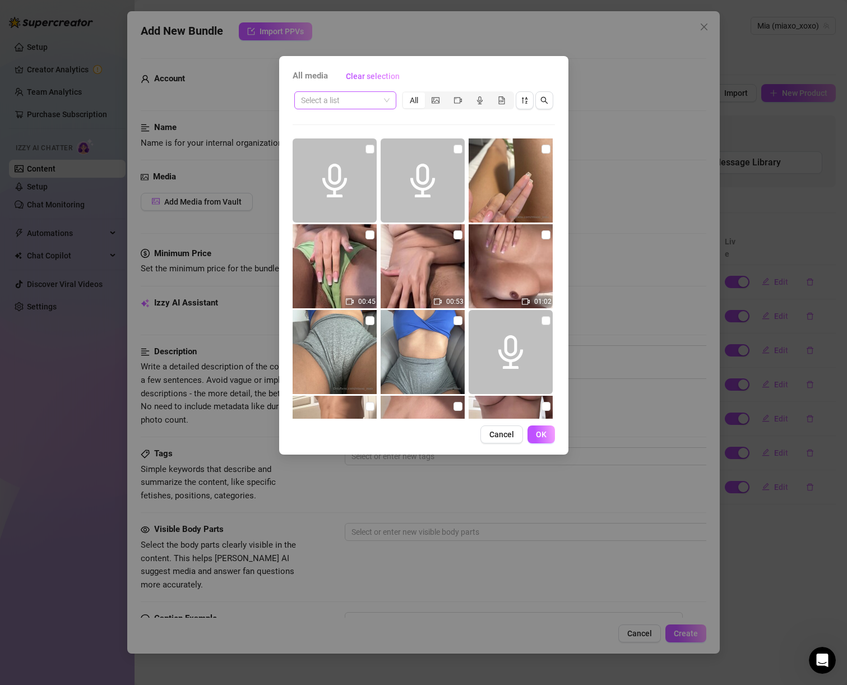
click at [342, 99] on input "search" at bounding box center [340, 100] width 79 height 17
click at [340, 119] on div "⭐️ MIX &amp; MATCH ⭐️" at bounding box center [347, 123] width 89 height 12
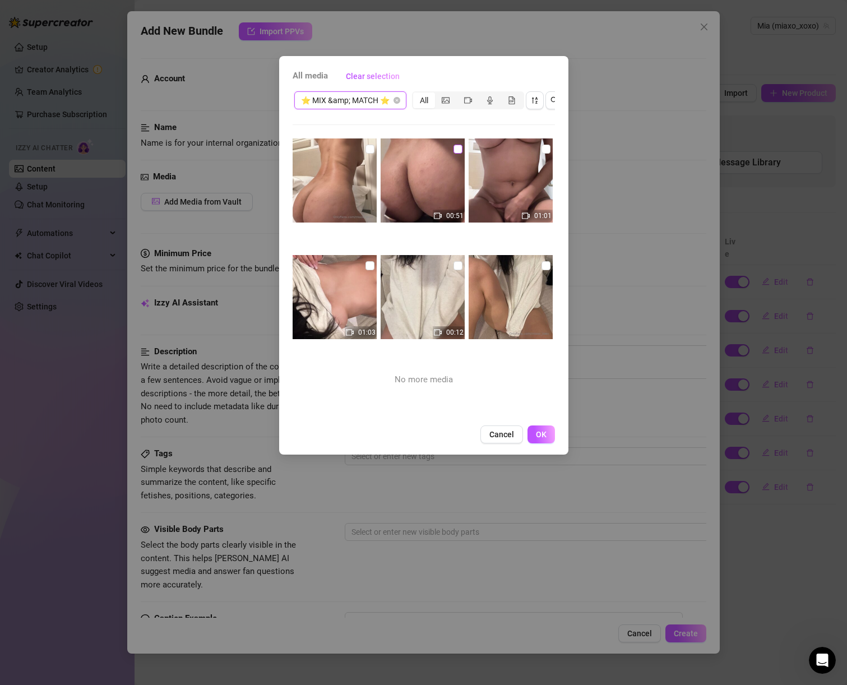
click at [455, 148] on input "checkbox" at bounding box center [458, 149] width 9 height 9
click at [537, 439] on span "OK" at bounding box center [541, 434] width 11 height 9
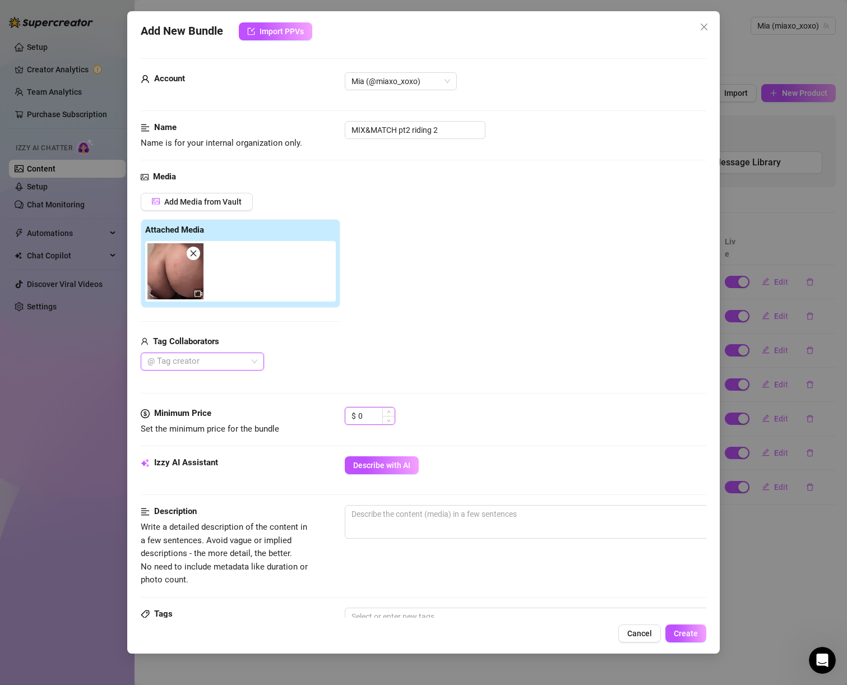
click at [379, 420] on input "0" at bounding box center [376, 416] width 36 height 17
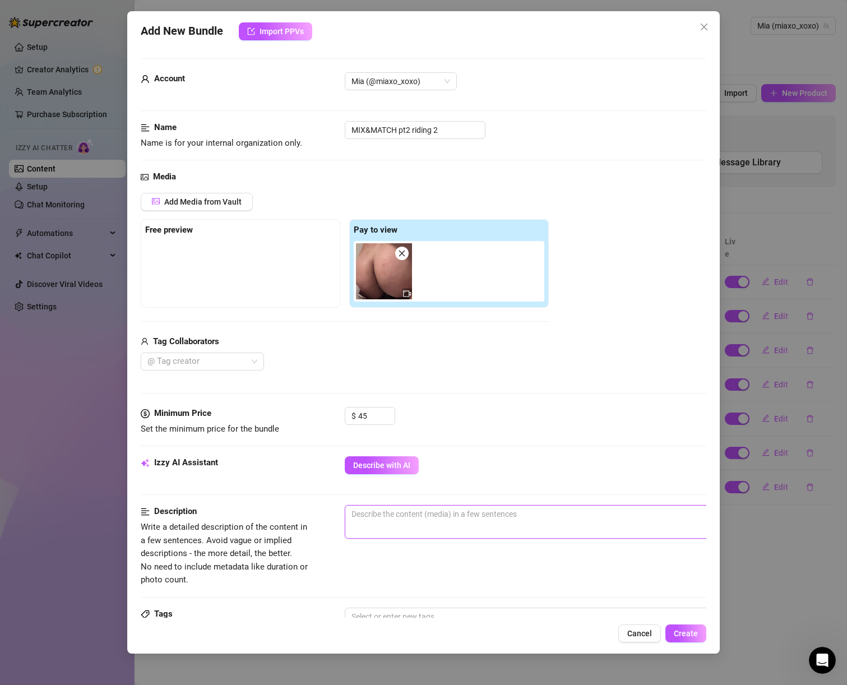
click at [429, 509] on textarea at bounding box center [540, 514] width 391 height 17
click at [375, 462] on span "Describe with AI" at bounding box center [381, 465] width 57 height 9
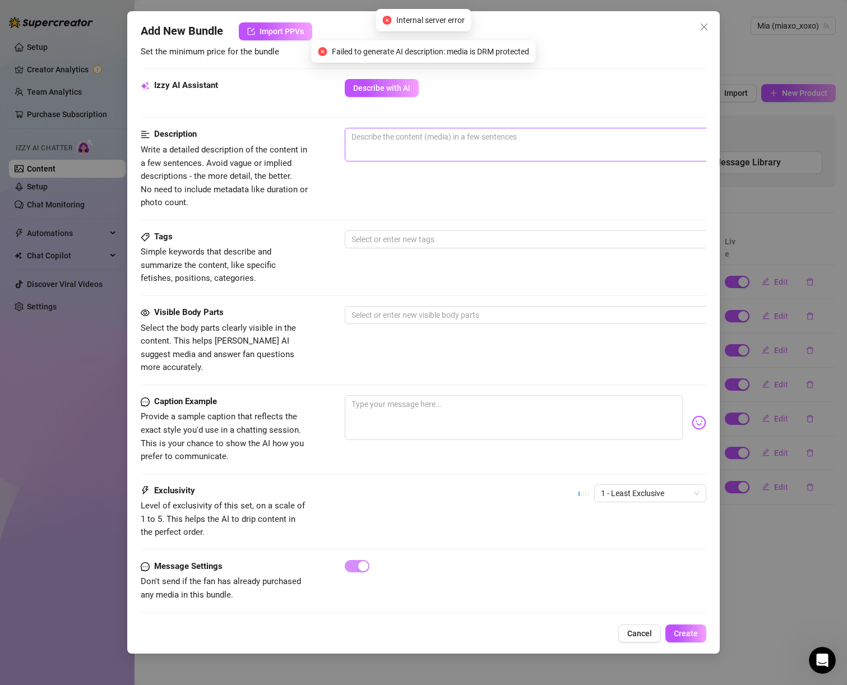
click at [382, 158] on span "0 / 1000" at bounding box center [541, 145] width 393 height 34
click at [386, 114] on div "Izzy AI Assistant Describe with AI" at bounding box center [424, 103] width 566 height 49
click at [386, 129] on textarea at bounding box center [540, 136] width 391 height 17
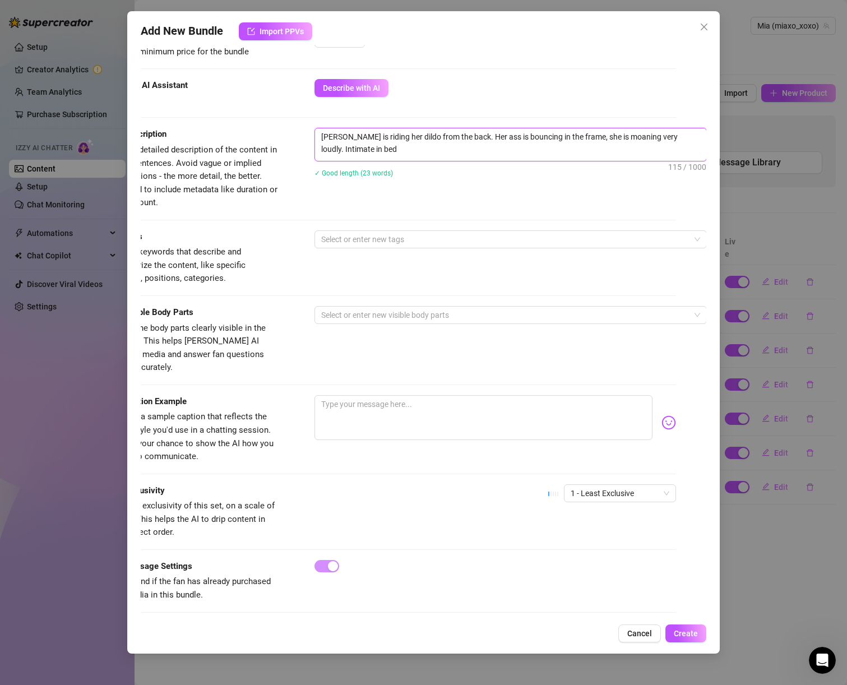
scroll to position [0, 0]
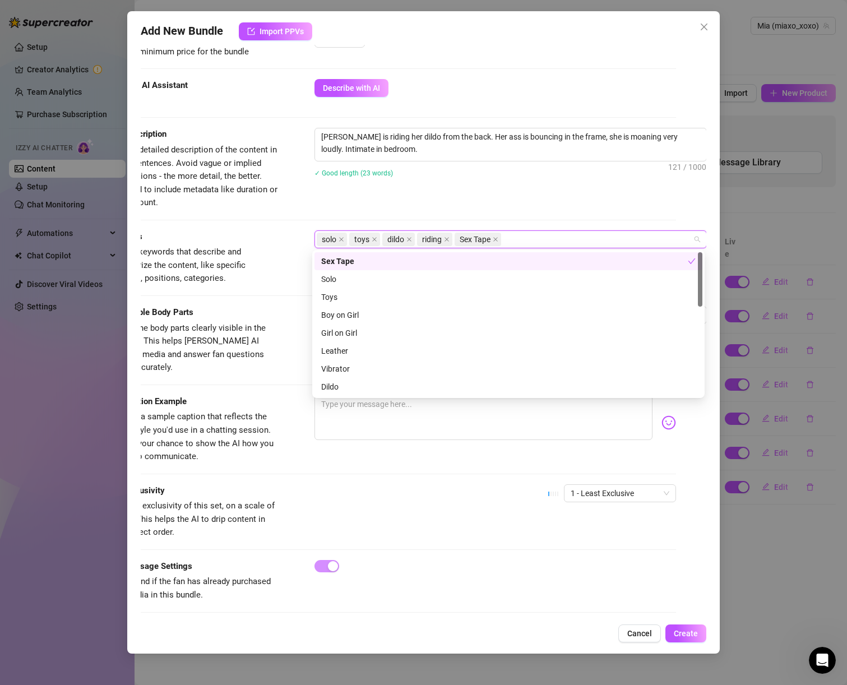
click at [257, 283] on span "Simple keywords that describe and summarize the content, like specific fetishes…" at bounding box center [194, 266] width 168 height 40
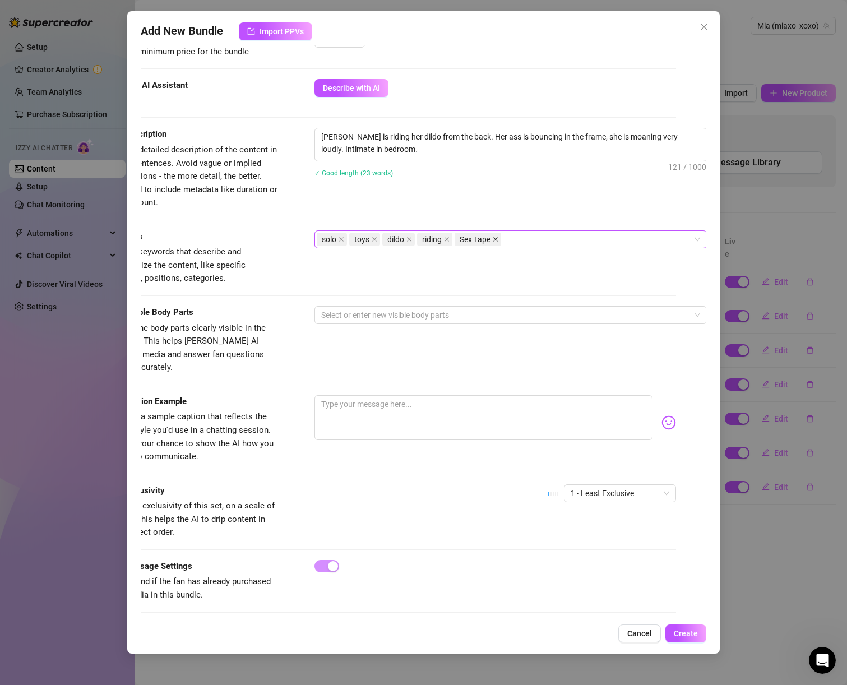
click at [495, 238] on icon "close" at bounding box center [496, 239] width 4 height 4
click at [400, 331] on div "Visible Body Parts Select the body parts clearly visible in the content. This h…" at bounding box center [393, 340] width 566 height 68
click at [391, 321] on div at bounding box center [505, 315] width 376 height 16
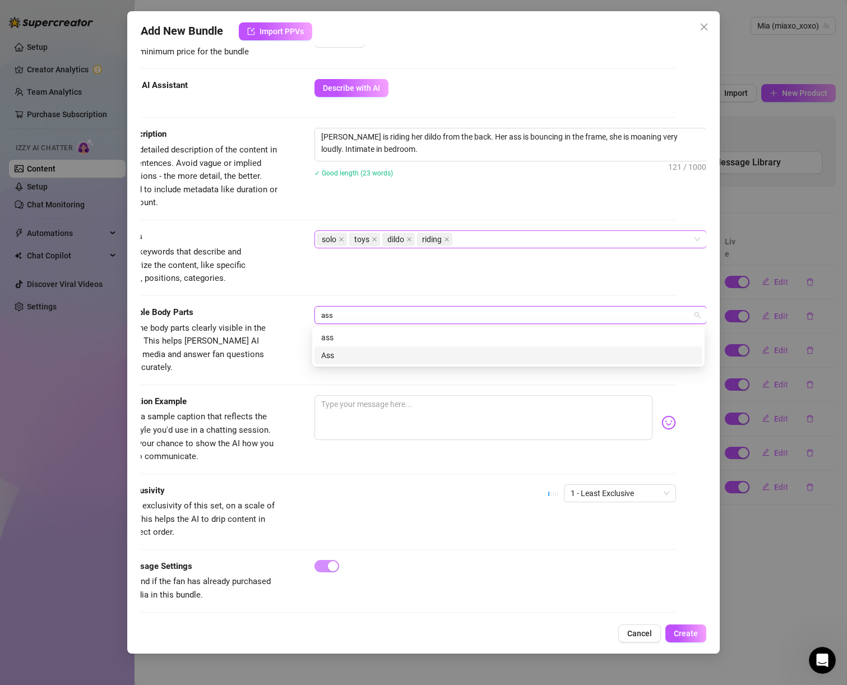
click at [382, 349] on div "Ass" at bounding box center [508, 355] width 375 height 12
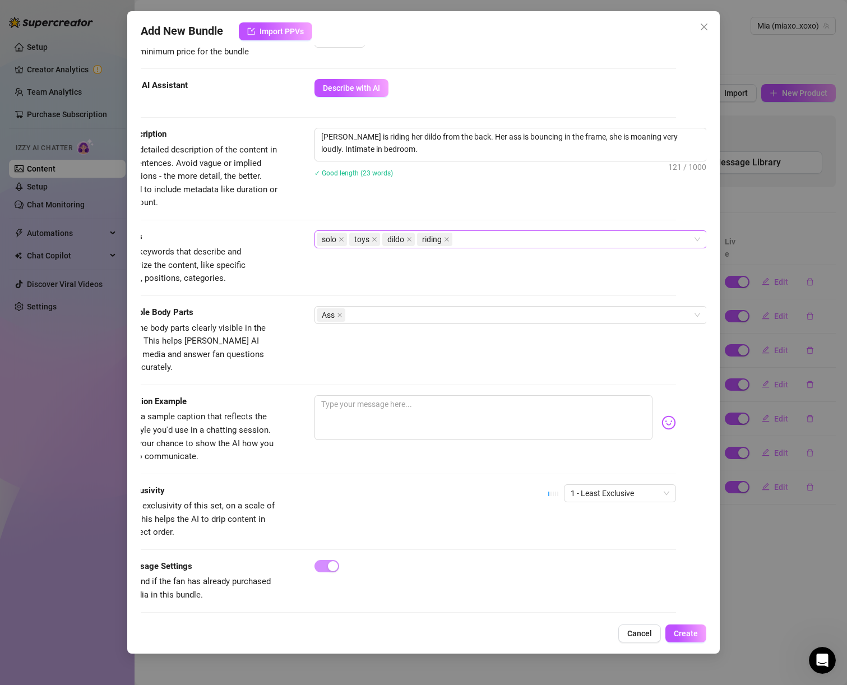
drag, startPoint x: 406, startPoint y: 621, endPoint x: 136, endPoint y: 608, distance: 270.1
click at [136, 608] on div "Add New Bundle Import PPVs Account Mia (@miaxo_xoxo) Name Name is for your inte…" at bounding box center [423, 332] width 593 height 643
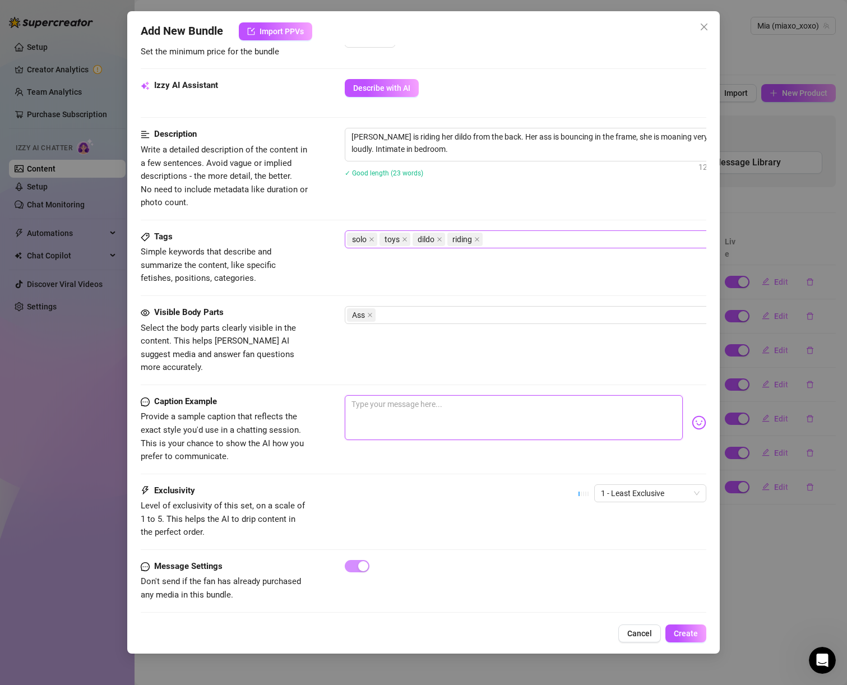
click at [480, 395] on textarea at bounding box center [514, 417] width 339 height 45
click at [652, 485] on span "1 - Least Exclusive" at bounding box center [650, 493] width 99 height 17
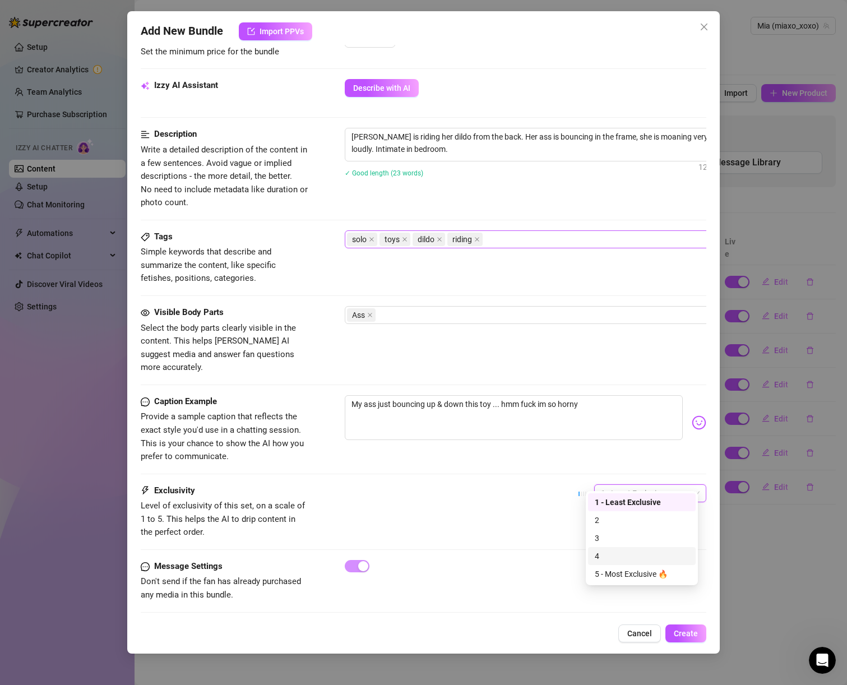
click at [639, 562] on div "4" at bounding box center [642, 556] width 94 height 12
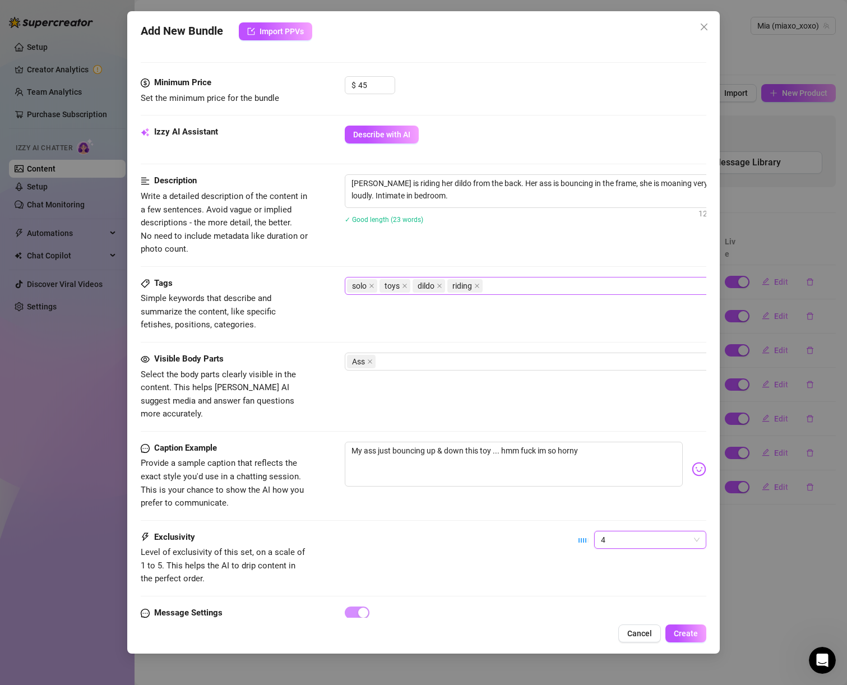
scroll to position [0, 0]
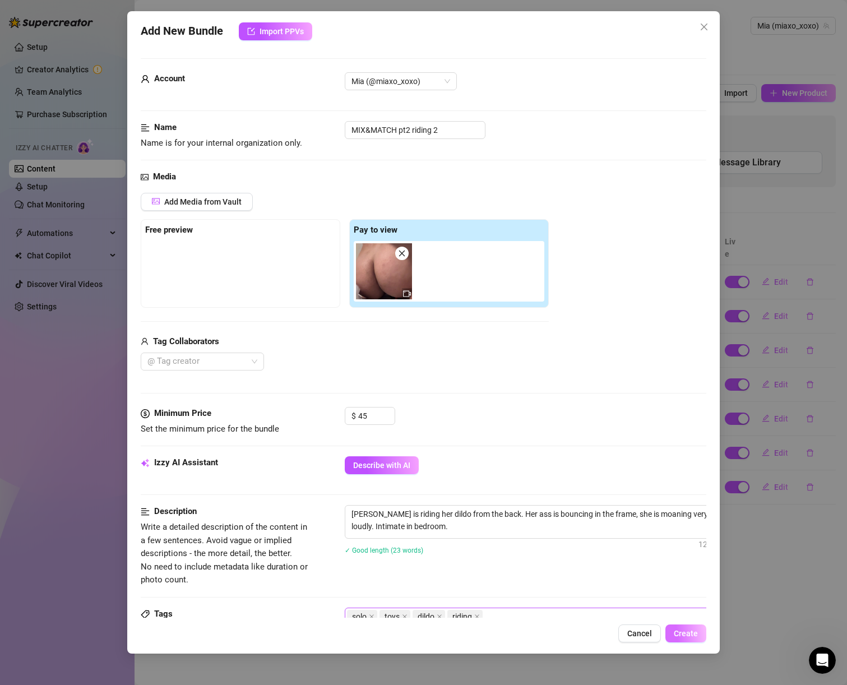
click at [683, 632] on span "Create" at bounding box center [686, 633] width 24 height 9
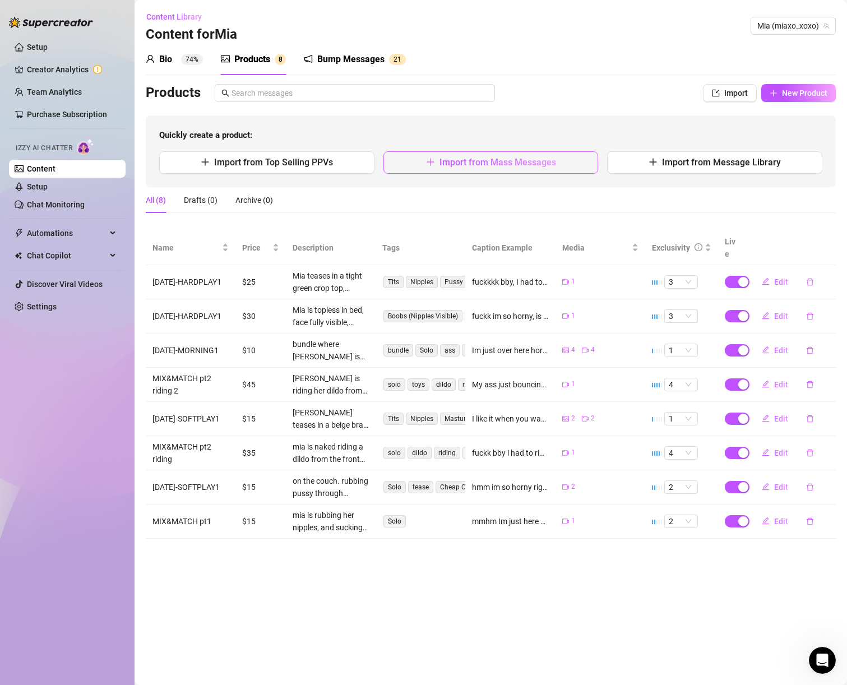
click at [513, 162] on span "Import from Mass Messages" at bounding box center [498, 162] width 117 height 11
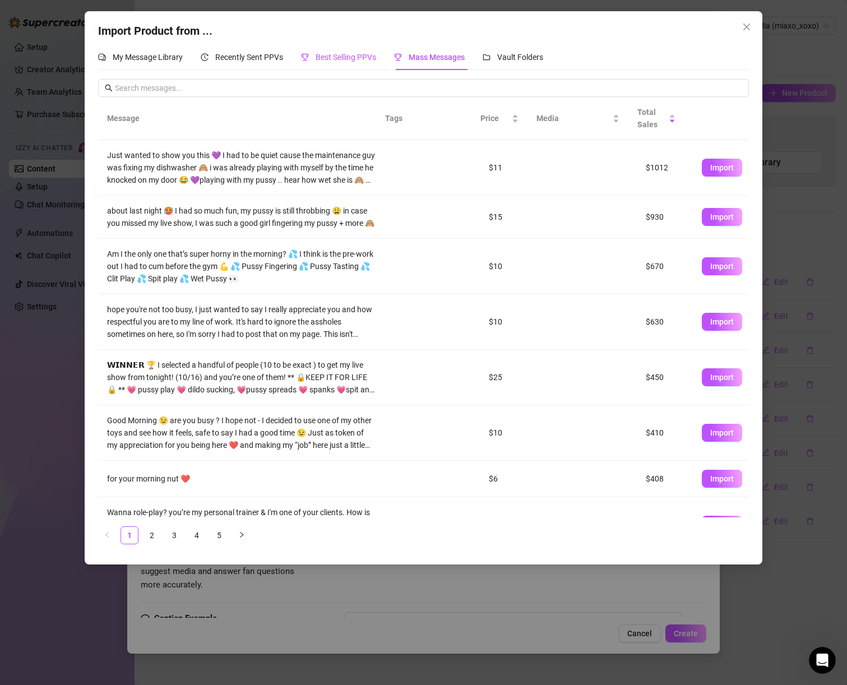
click at [333, 57] on span "Best Selling PPVs" at bounding box center [346, 57] width 61 height 9
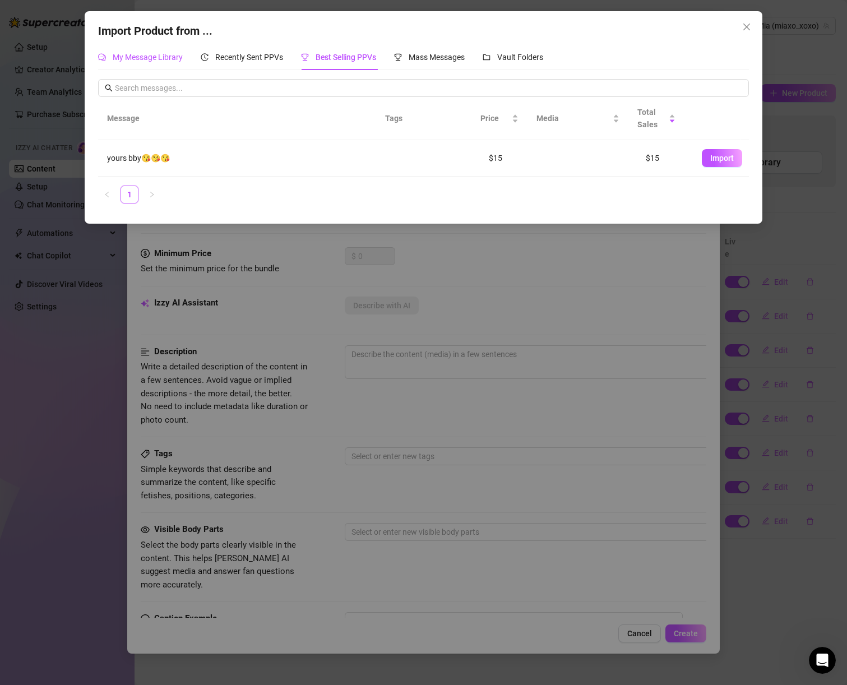
click at [171, 59] on span "My Message Library" at bounding box center [148, 57] width 70 height 9
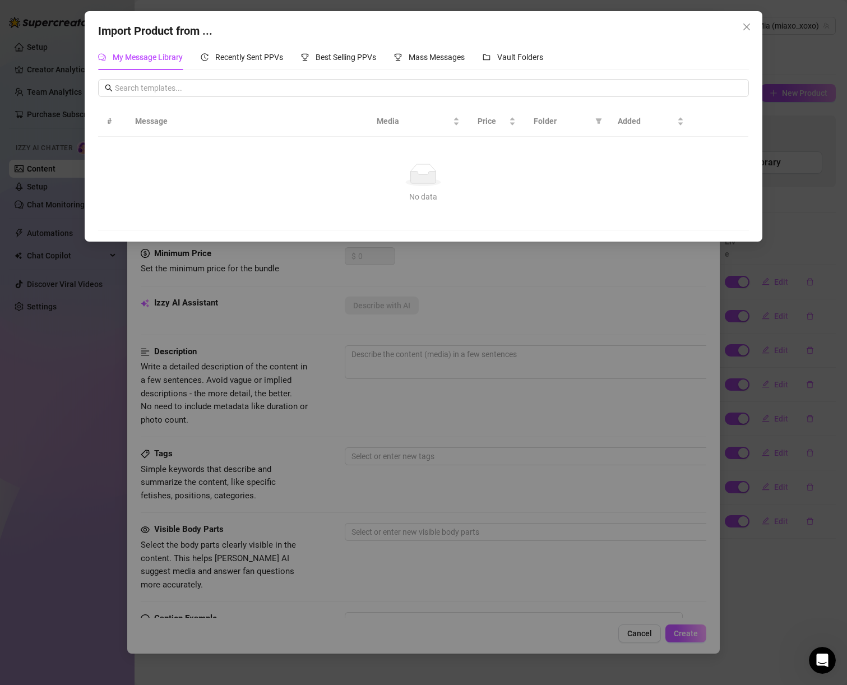
click at [264, 40] on div "Import Product from ..." at bounding box center [423, 30] width 651 height 17
click at [269, 53] on span "Recently Sent PPVs" at bounding box center [249, 57] width 68 height 9
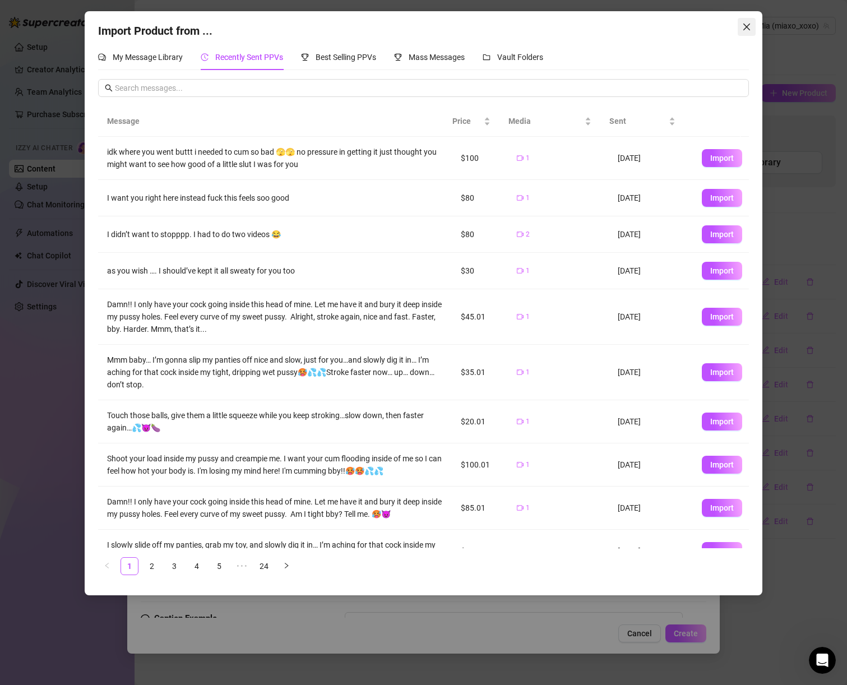
click at [743, 29] on icon "close" at bounding box center [747, 26] width 9 height 9
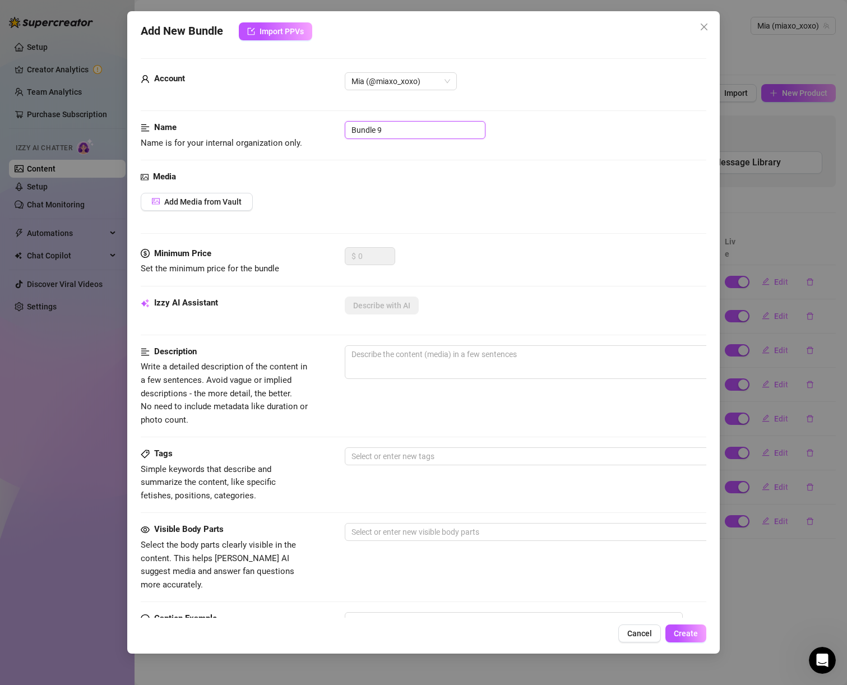
click at [435, 126] on input "Bundle 9" at bounding box center [415, 130] width 141 height 18
click at [414, 128] on input "Bundle 9" at bounding box center [415, 130] width 141 height 18
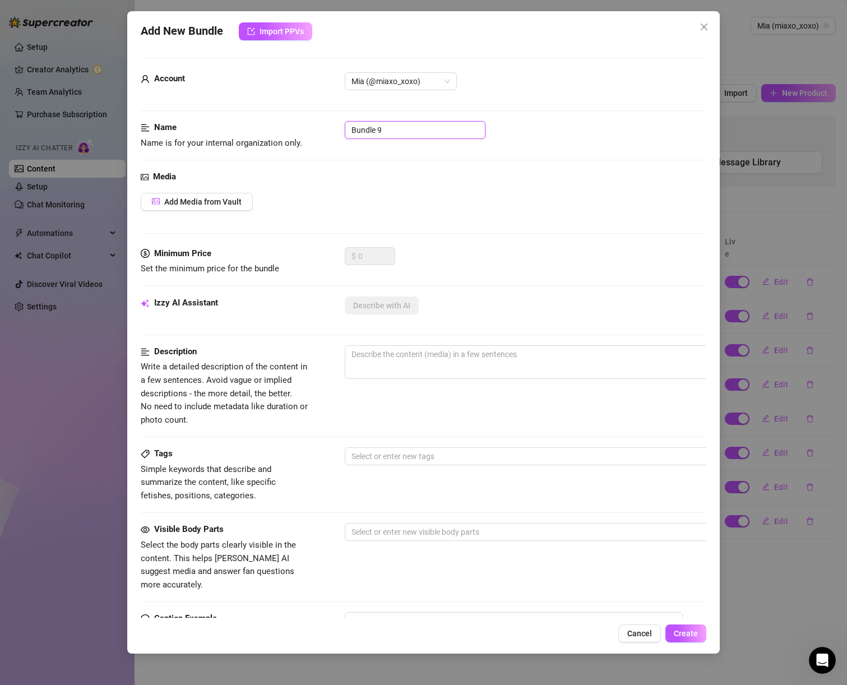
click at [414, 128] on input "Bundle 9" at bounding box center [415, 130] width 141 height 18
paste input "🚨MIA'S USE ONLY!!! 🚨"
click at [230, 211] on div "Media Add Media from Vault" at bounding box center [424, 209] width 566 height 77
click at [227, 207] on button "Add Media from Vault" at bounding box center [197, 202] width 112 height 18
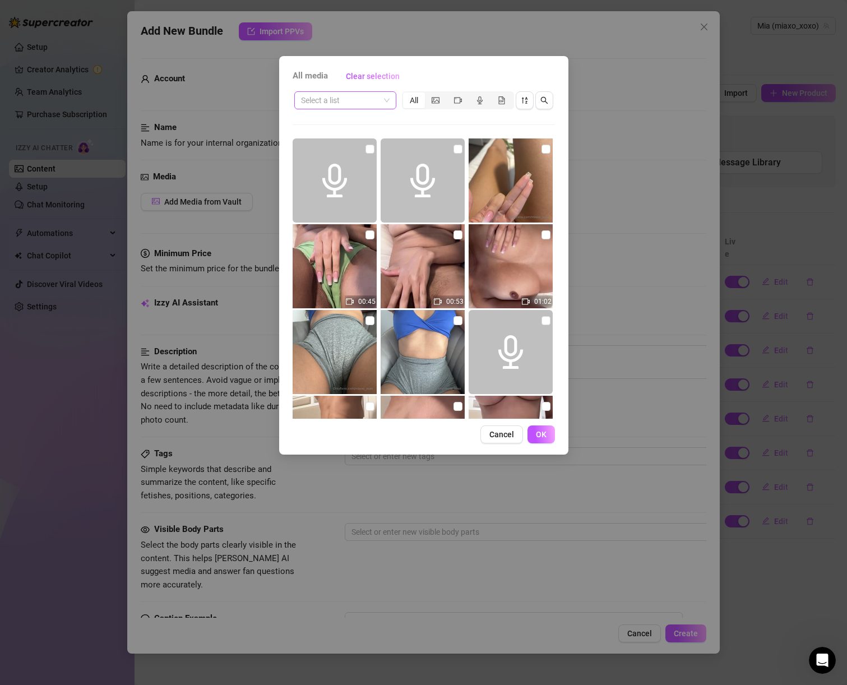
click at [344, 100] on input "search" at bounding box center [340, 100] width 79 height 17
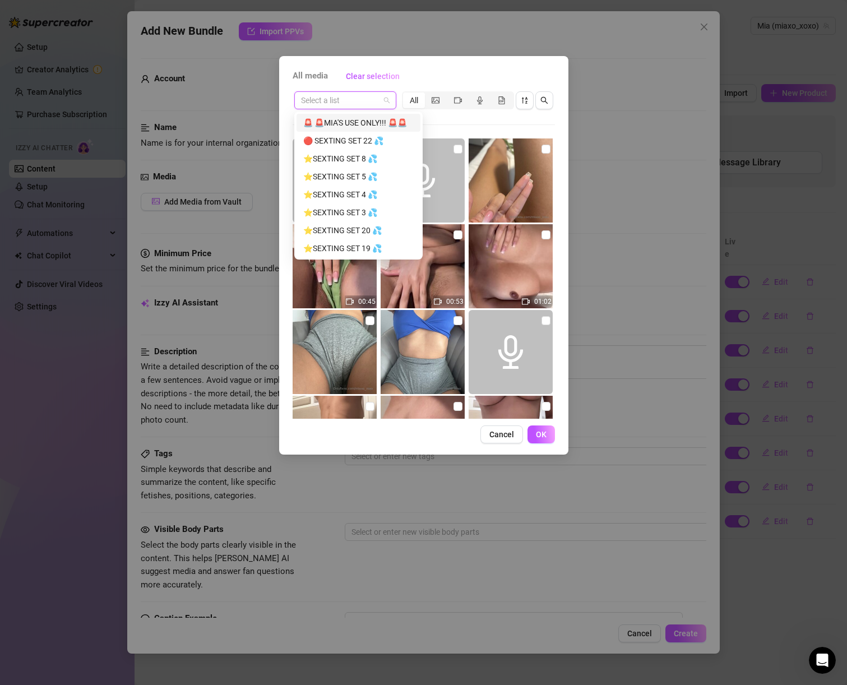
paste input "🚨MIA'S USE ONLY!!! 🚨"
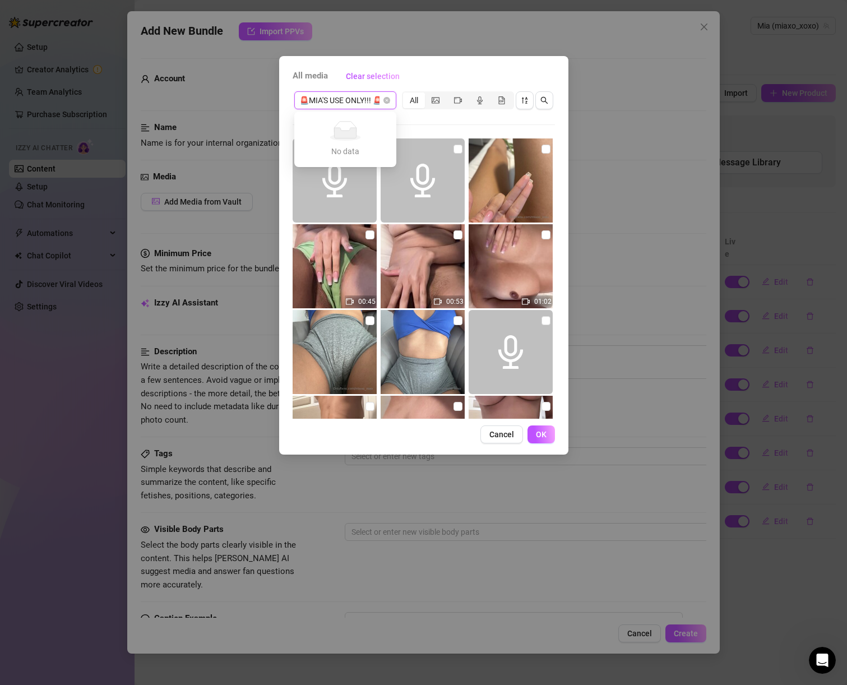
click at [361, 100] on input "🚨MIA'S USE ONLY!!! 🚨" at bounding box center [340, 100] width 79 height 17
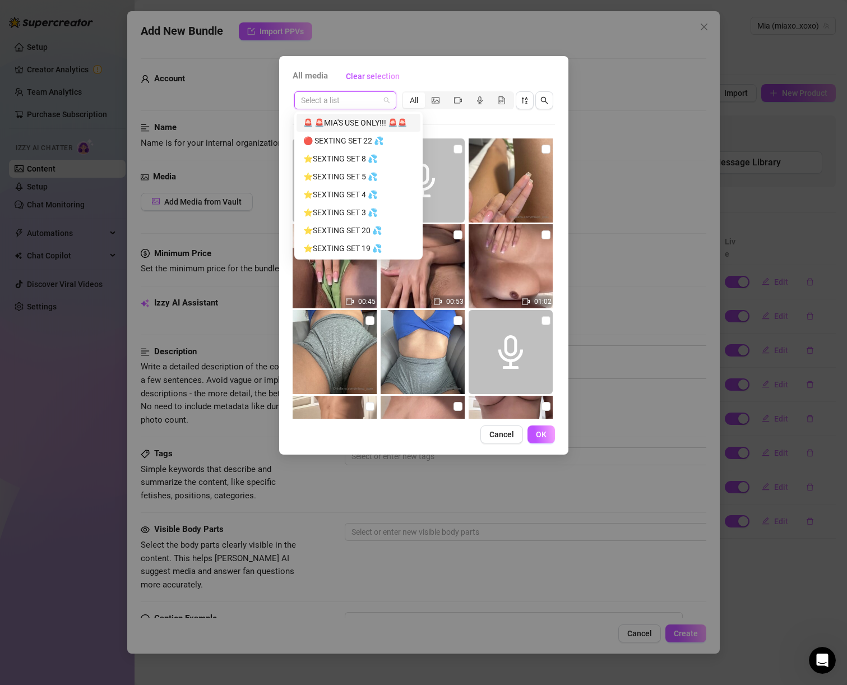
click at [366, 118] on div "🚨 🚨MIA'S USE ONLY!!! 🚨🚨" at bounding box center [358, 123] width 110 height 12
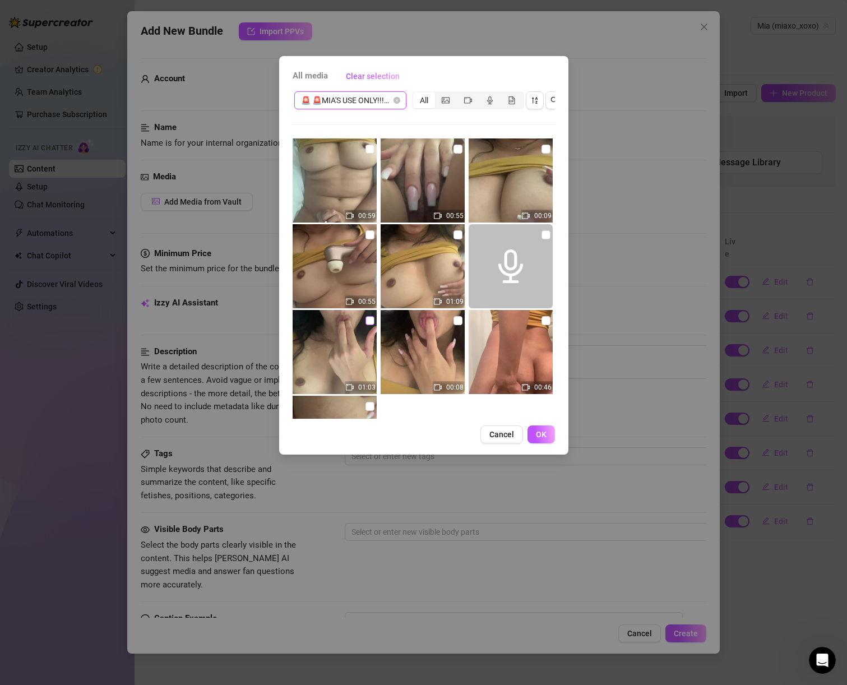
click at [368, 321] on input "checkbox" at bounding box center [370, 320] width 9 height 9
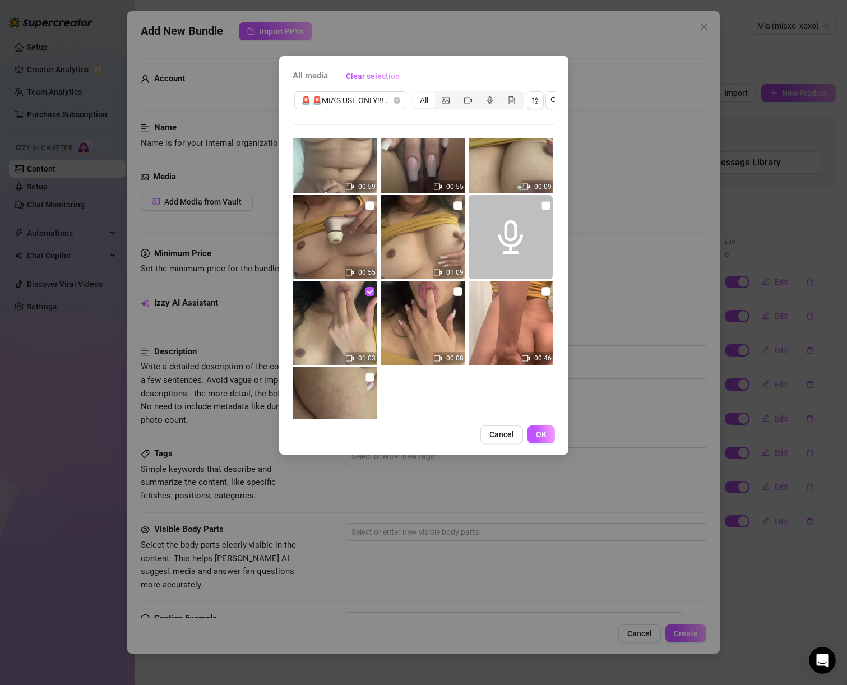
scroll to position [80, 0]
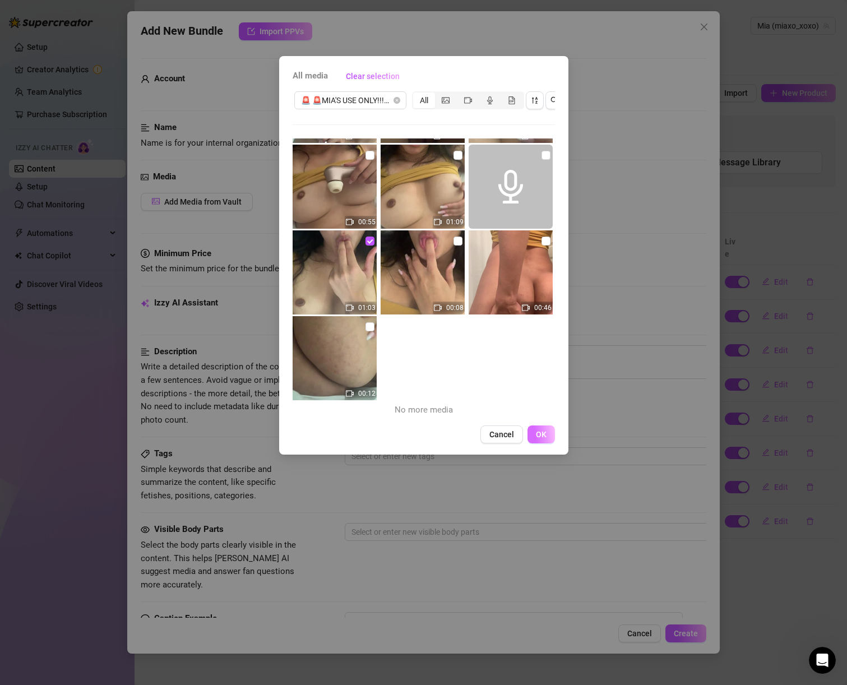
click at [540, 439] on span "OK" at bounding box center [541, 434] width 11 height 9
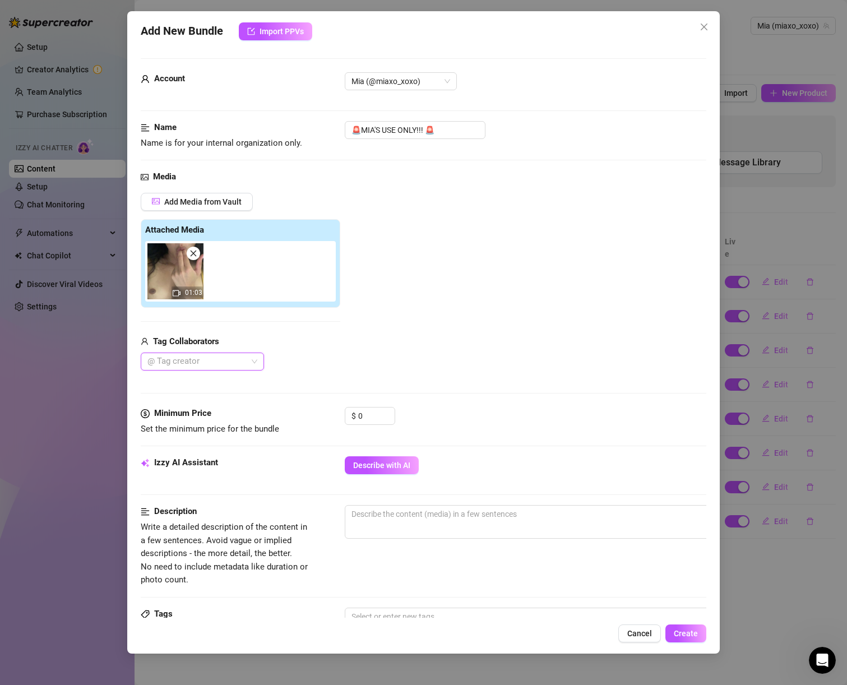
click at [390, 426] on div "$ 0" at bounding box center [370, 421] width 50 height 28
click at [380, 420] on input "0" at bounding box center [376, 416] width 36 height 17
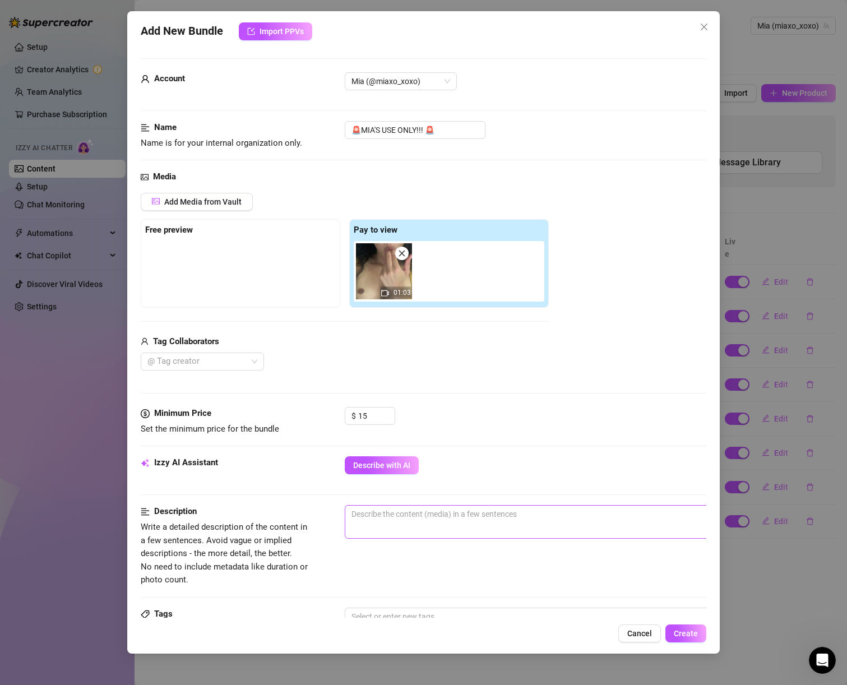
click at [424, 533] on span "0 / 1000" at bounding box center [541, 522] width 393 height 34
click at [420, 512] on textarea at bounding box center [540, 514] width 391 height 17
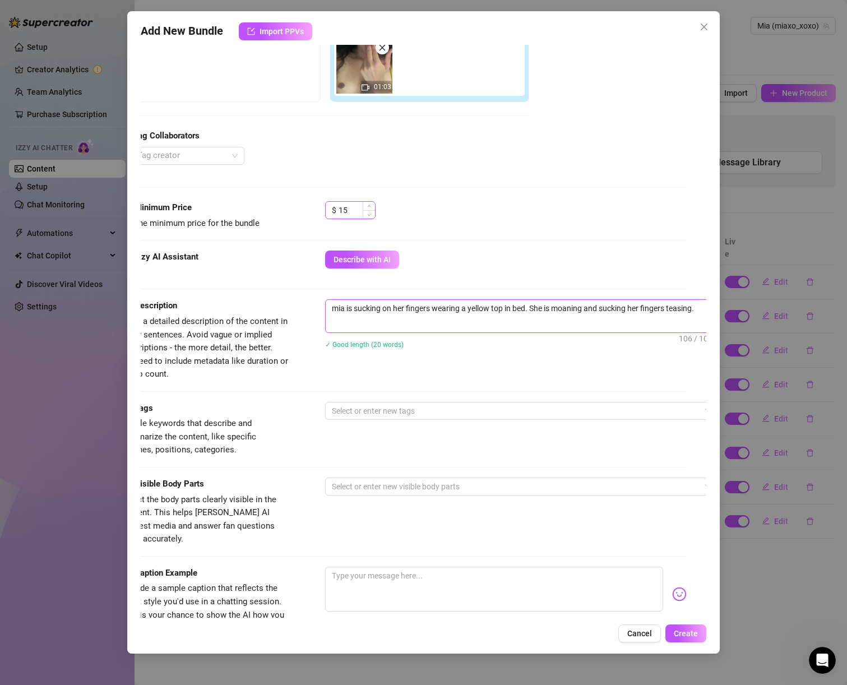
scroll to position [377, 20]
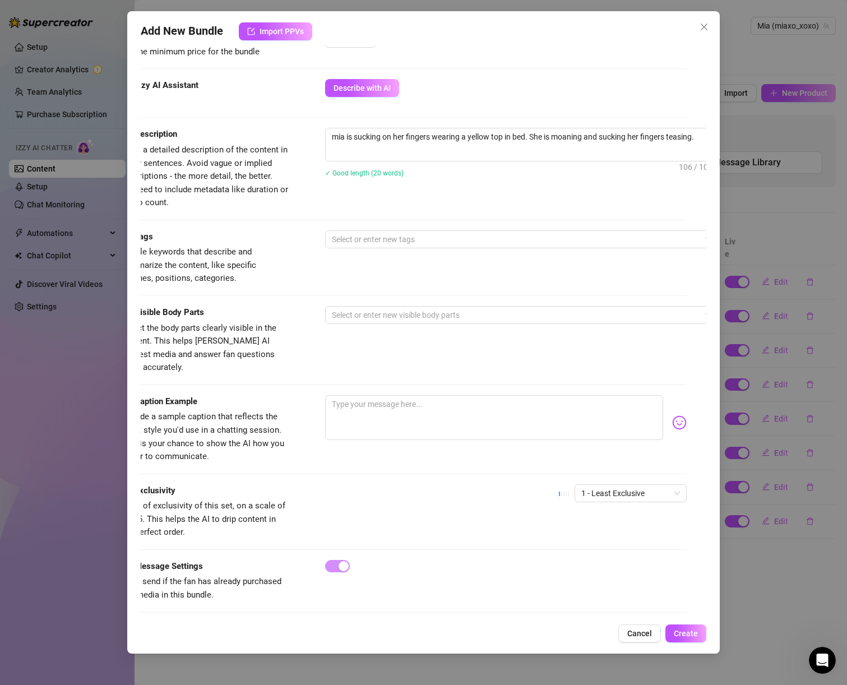
click at [349, 257] on div "Tags Simple keywords that describe and summarize the content, like specific fet…" at bounding box center [404, 258] width 566 height 55
click at [348, 247] on div "Select or enter new tags" at bounding box center [521, 240] width 393 height 18
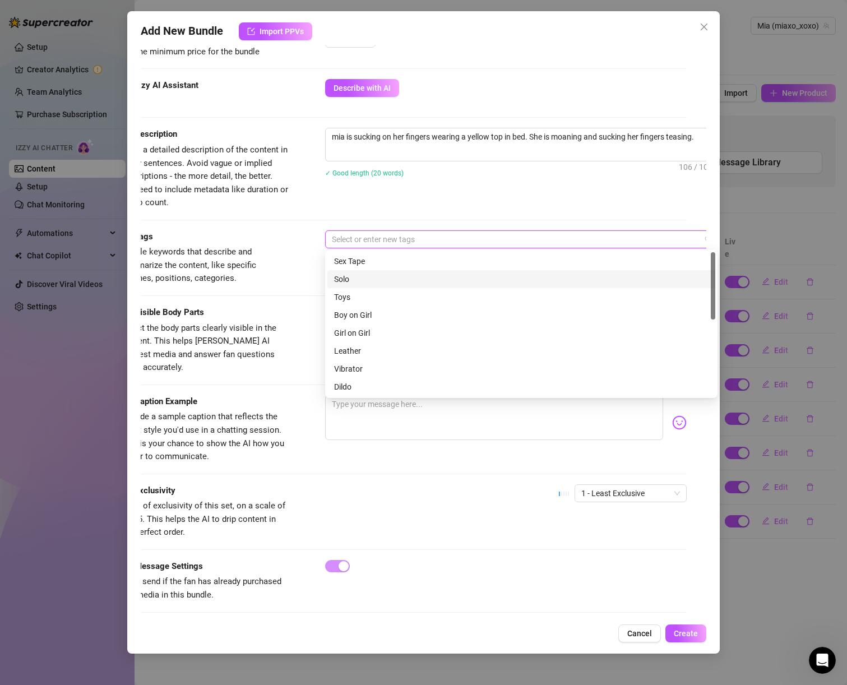
click at [350, 284] on div "Solo" at bounding box center [521, 279] width 375 height 12
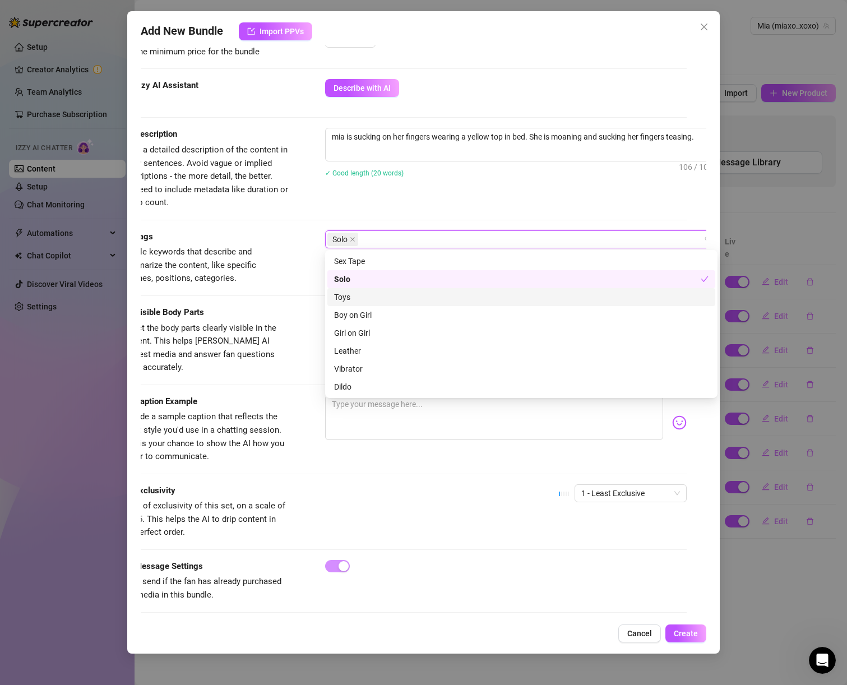
click at [272, 454] on div "Caption Example Provide a sample caption that reflects the exact style you'd us…" at bounding box center [404, 439] width 566 height 89
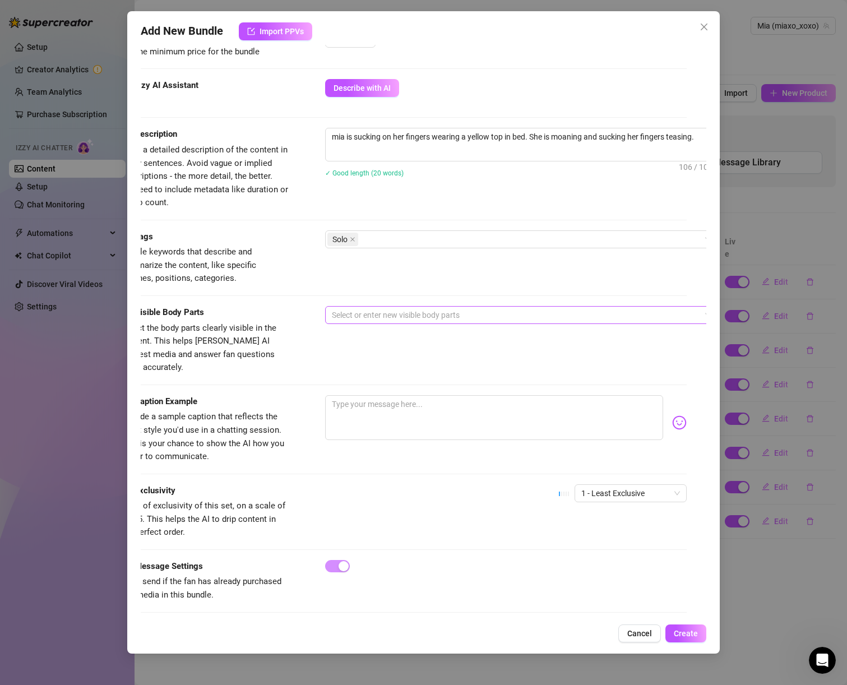
click at [348, 319] on div at bounding box center [516, 315] width 376 height 16
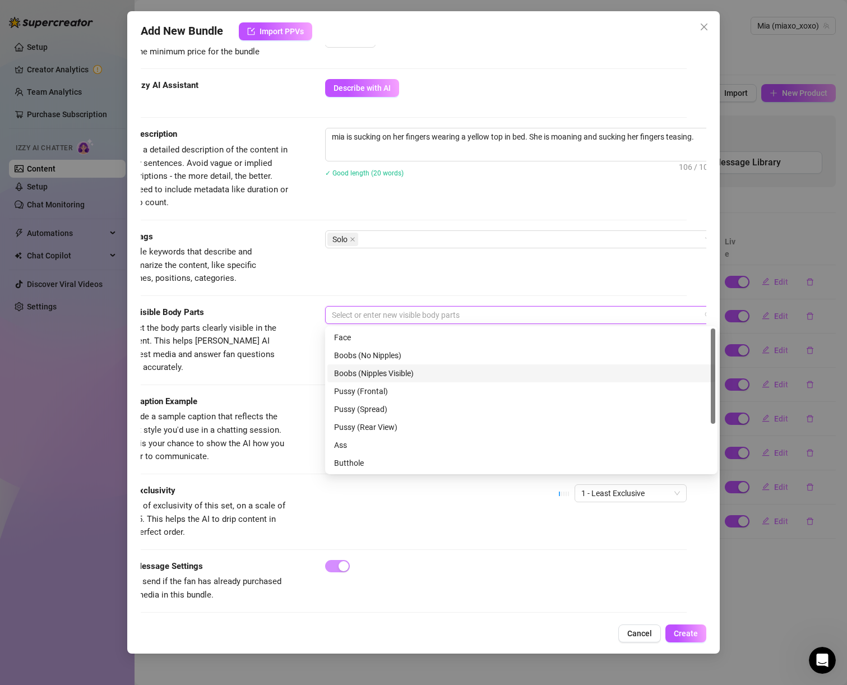
click at [395, 380] on div "Boobs (Nipples Visible)" at bounding box center [522, 374] width 388 height 18
click at [217, 385] on div at bounding box center [404, 385] width 566 height 1
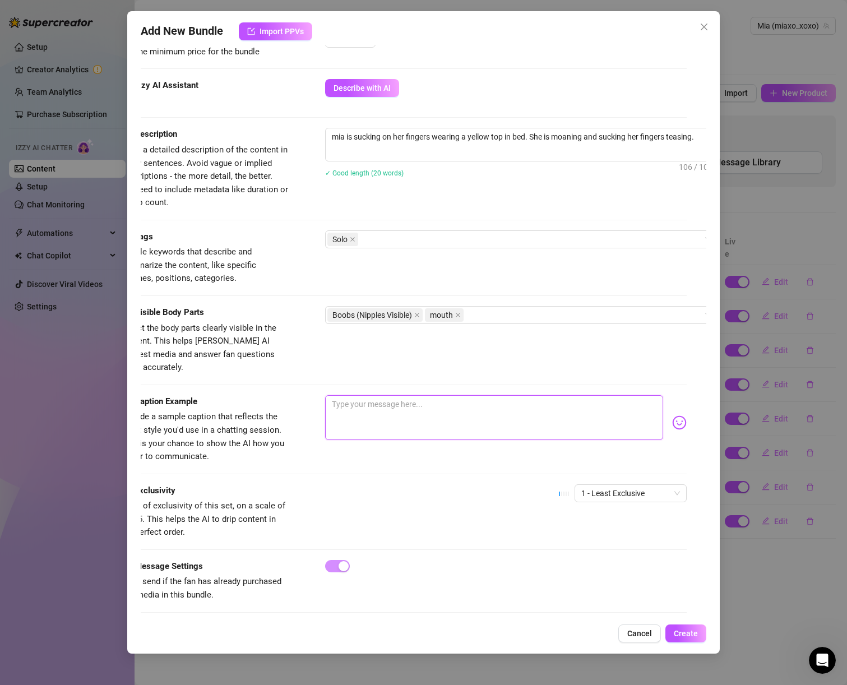
click at [379, 401] on textarea at bounding box center [494, 417] width 339 height 45
click at [619, 485] on span "1 - Least Exclusive" at bounding box center [631, 493] width 99 height 17
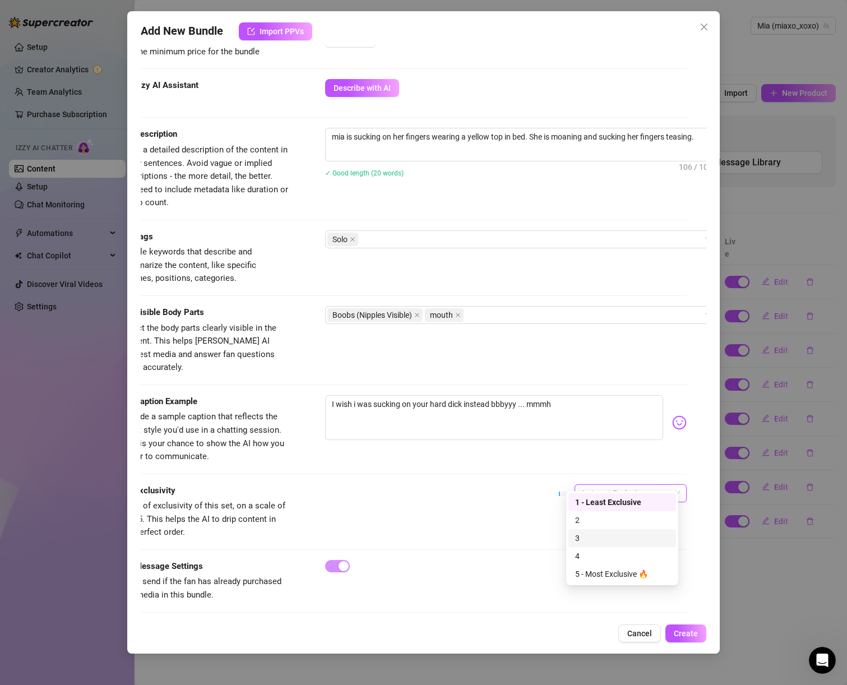
click at [599, 535] on div "3" at bounding box center [622, 538] width 94 height 12
drag, startPoint x: 369, startPoint y: 605, endPoint x: 278, endPoint y: 623, distance: 93.1
click at [262, 611] on div "Account Mia (@miaxo_xoxo) Name Name is for your internal organization only. 🚨MI…" at bounding box center [424, 331] width 566 height 573
click at [698, 646] on div "Add New Bundle Import PPVs Account Mia (@miaxo_xoxo) Name Name is for your inte…" at bounding box center [423, 332] width 593 height 643
click at [694, 632] on span "Create" at bounding box center [686, 633] width 24 height 9
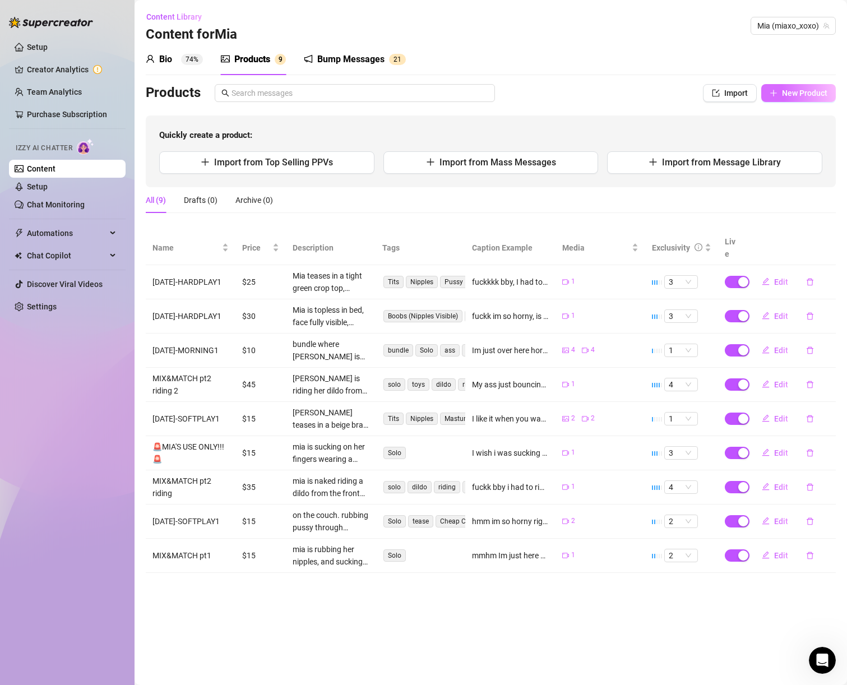
click at [777, 92] on icon "plus" at bounding box center [774, 93] width 8 height 8
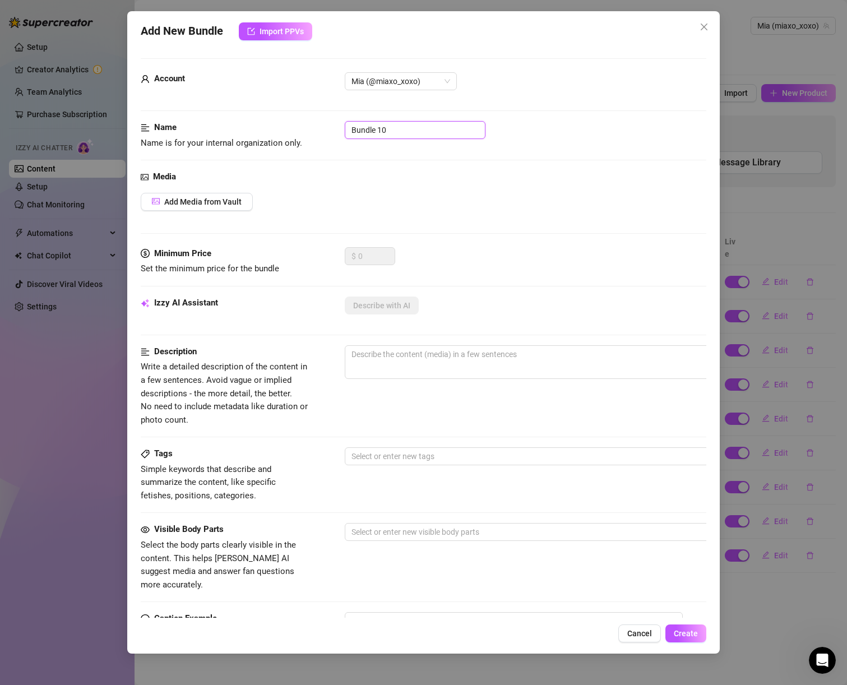
click at [370, 130] on input "Bundle 10" at bounding box center [415, 130] width 141 height 18
paste input "🚨MIA'S USE ONLY!!! 🚨"
click at [224, 197] on span "Add Media from Vault" at bounding box center [202, 201] width 77 height 9
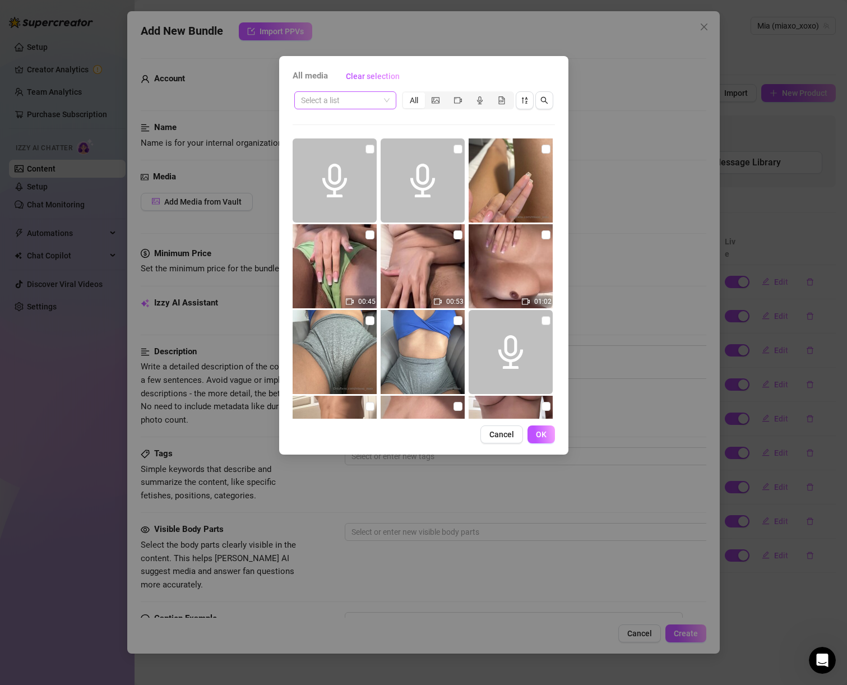
click at [390, 102] on div "Select a list" at bounding box center [345, 100] width 102 height 18
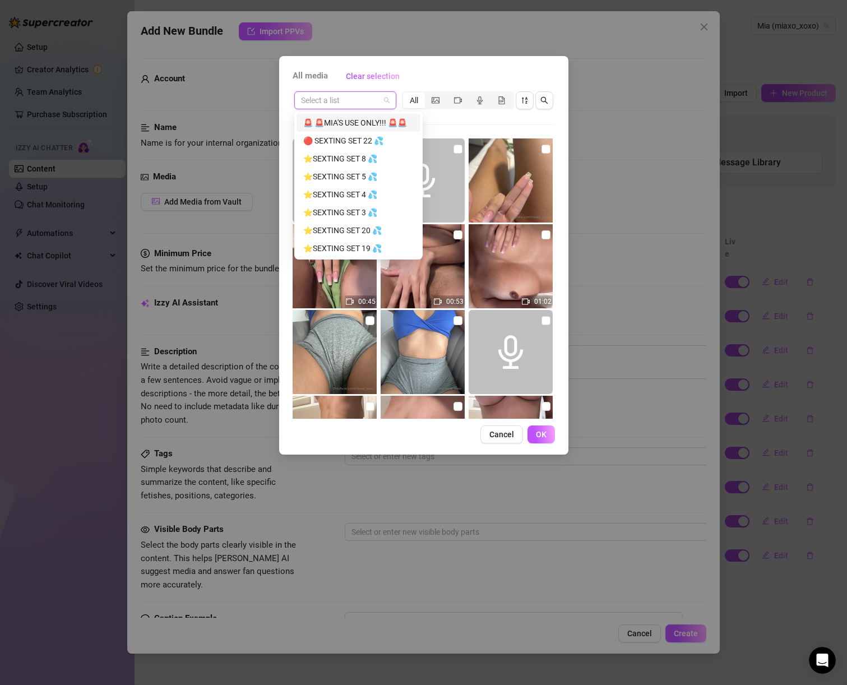
click at [376, 127] on div "🚨 🚨MIA'S USE ONLY!!! 🚨🚨" at bounding box center [358, 123] width 110 height 12
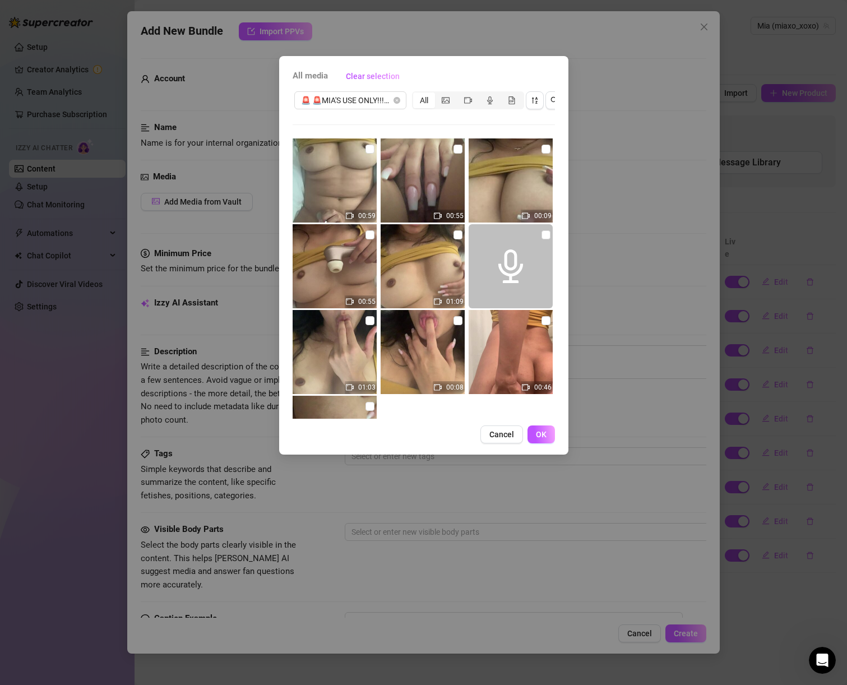
click at [432, 269] on img at bounding box center [423, 266] width 84 height 84
click at [451, 241] on img at bounding box center [423, 266] width 84 height 84
click at [454, 236] on input "checkbox" at bounding box center [458, 235] width 9 height 9
click at [543, 439] on span "OK" at bounding box center [541, 434] width 11 height 9
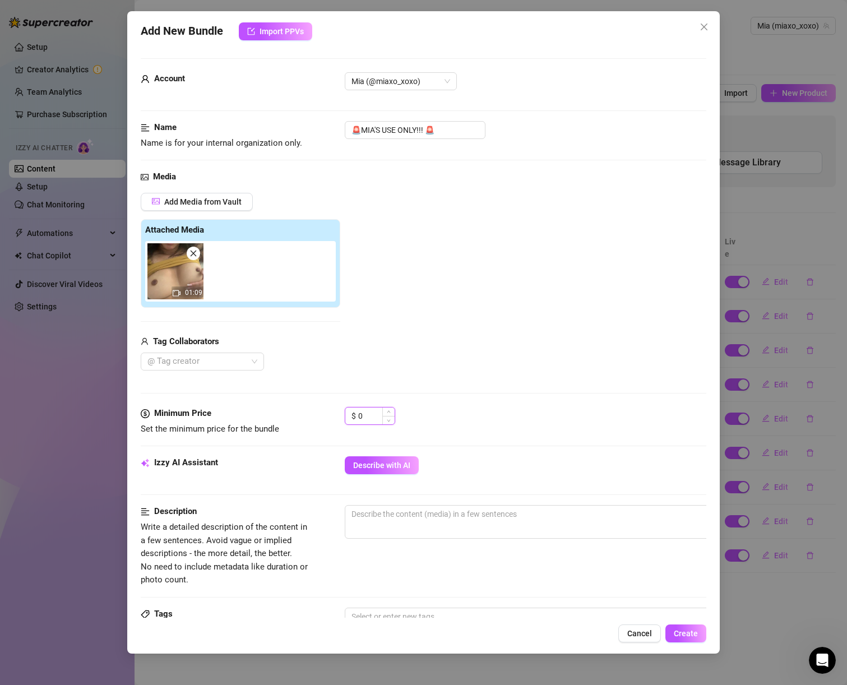
click at [368, 411] on input "0" at bounding box center [376, 416] width 36 height 17
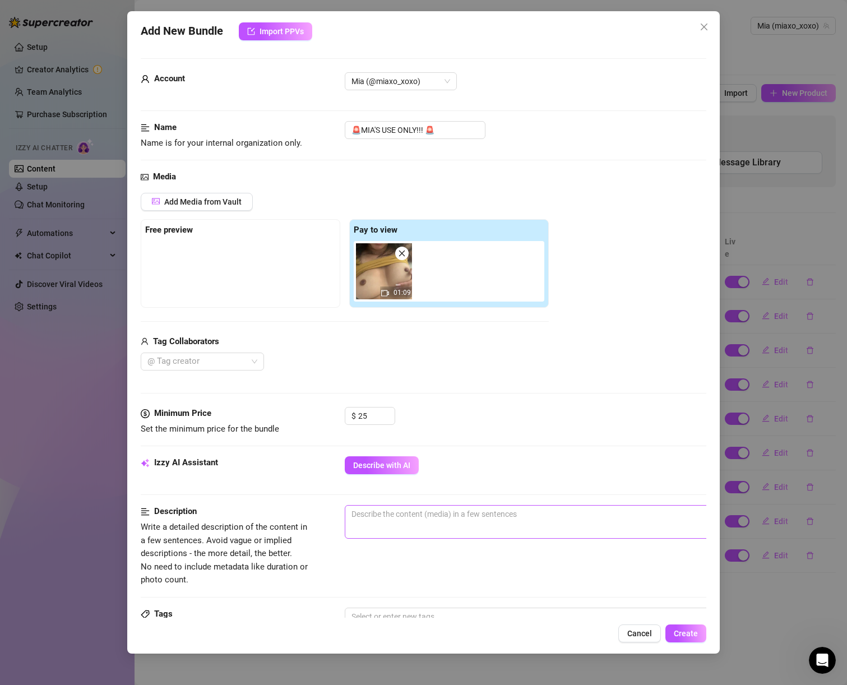
click at [407, 523] on span "0 / 1000" at bounding box center [541, 522] width 393 height 34
click at [406, 514] on textarea at bounding box center [540, 514] width 391 height 17
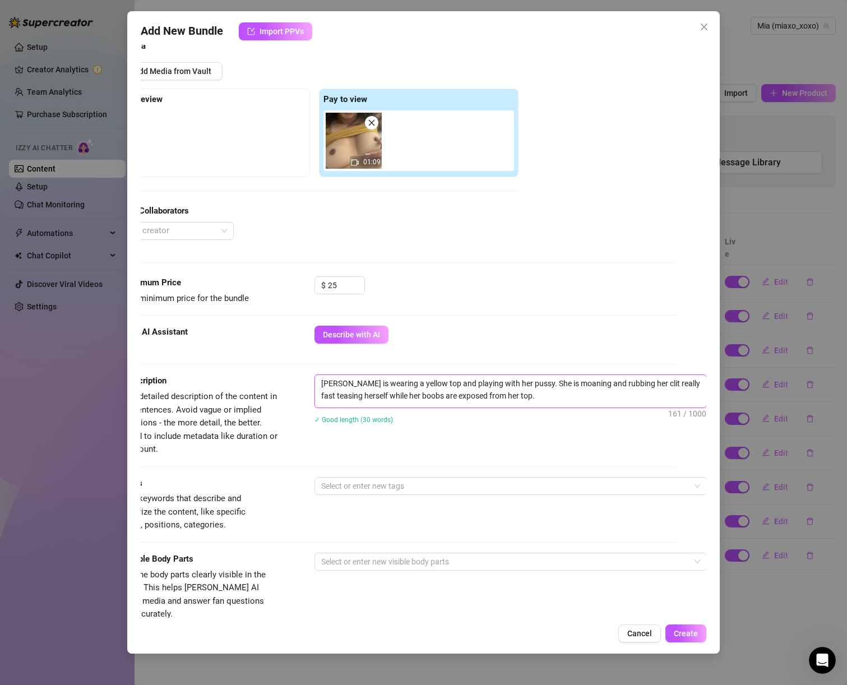
scroll to position [377, 32]
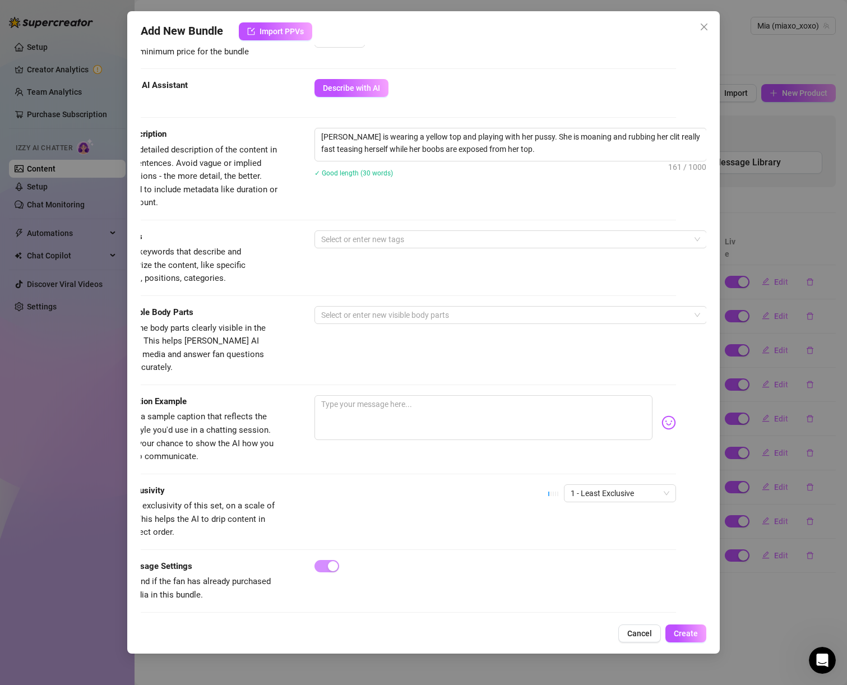
click at [417, 249] on div "Tags Simple keywords that describe and summarize the content, like specific fet…" at bounding box center [393, 258] width 566 height 55
click at [414, 240] on div at bounding box center [505, 240] width 376 height 16
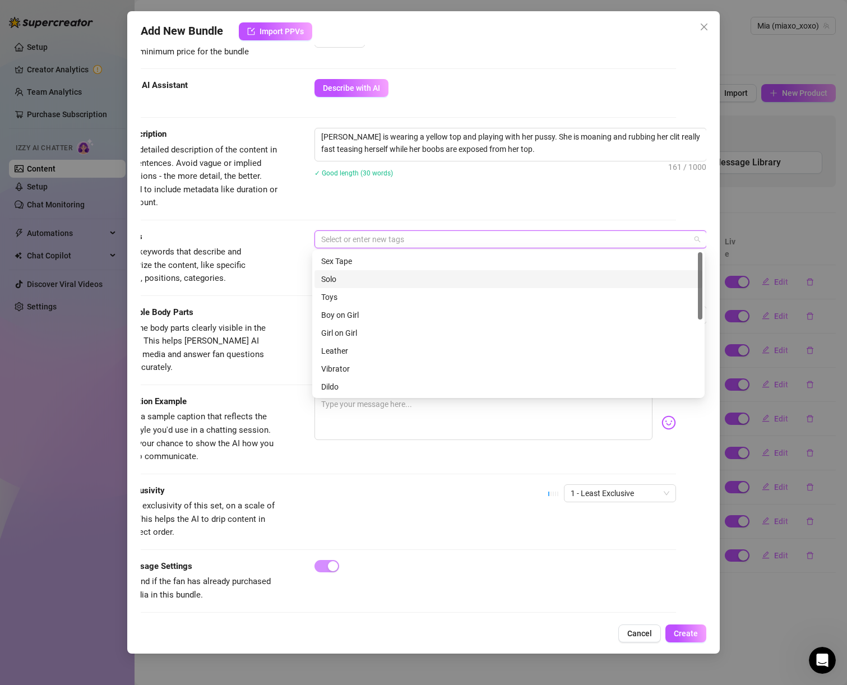
click at [400, 286] on div "Solo" at bounding box center [509, 279] width 388 height 18
click at [200, 337] on span "Select the body parts clearly visible in the content. This helps [PERSON_NAME] …" at bounding box center [187, 348] width 155 height 50
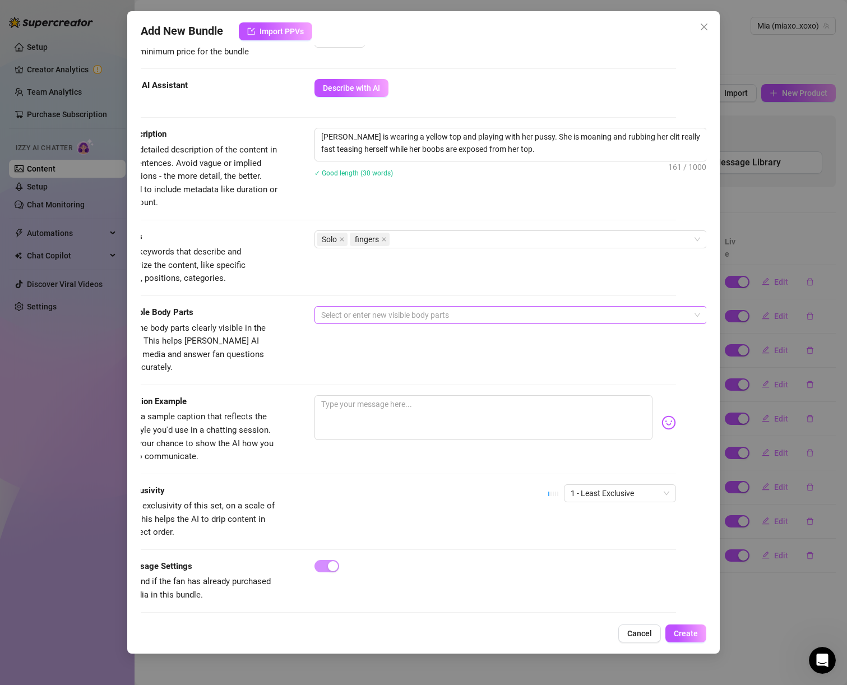
click at [333, 313] on div at bounding box center [505, 315] width 376 height 16
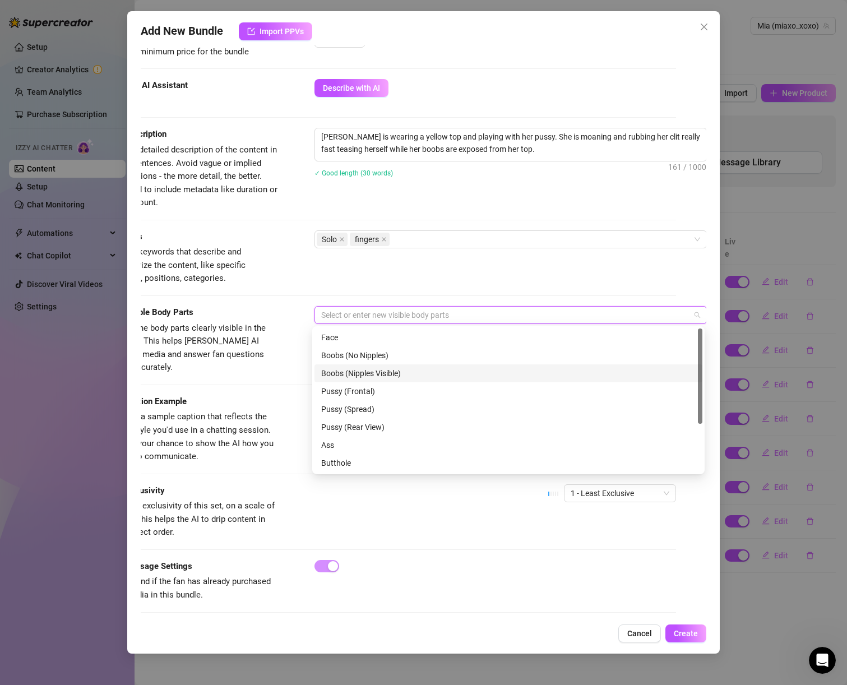
click at [353, 366] on div "Boobs (Nipples Visible)" at bounding box center [509, 374] width 388 height 18
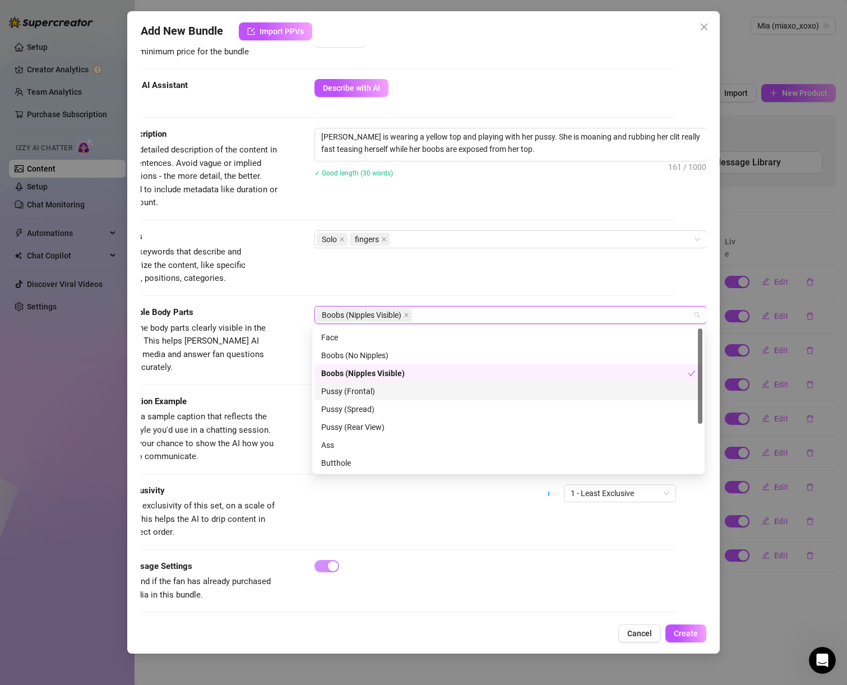
click at [360, 394] on div "Pussy (Frontal)" at bounding box center [508, 391] width 375 height 12
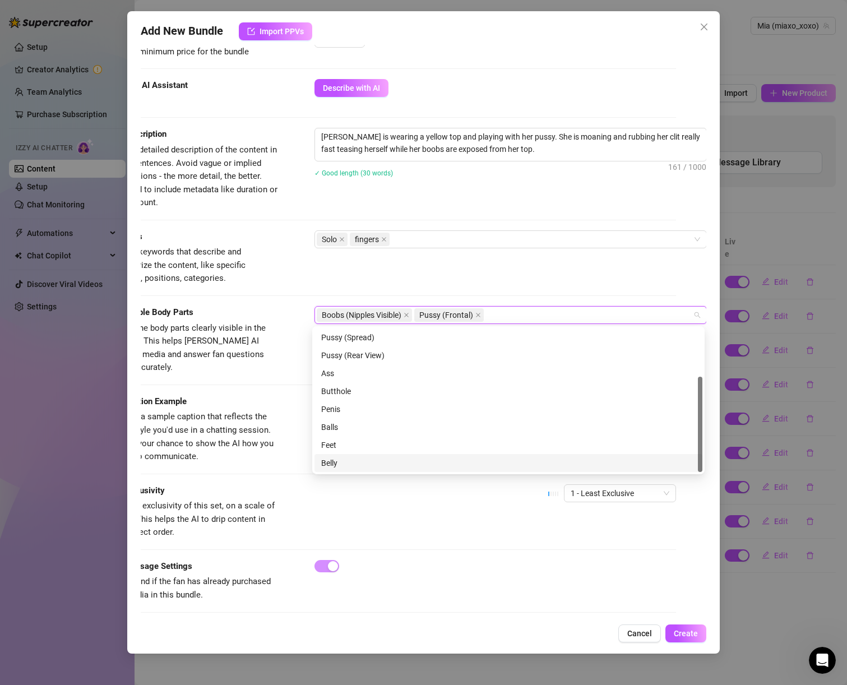
click at [345, 466] on div "Belly" at bounding box center [508, 463] width 375 height 12
click at [245, 424] on span "Provide a sample caption that reflects the exact style you'd use in a chatting …" at bounding box center [194, 437] width 168 height 53
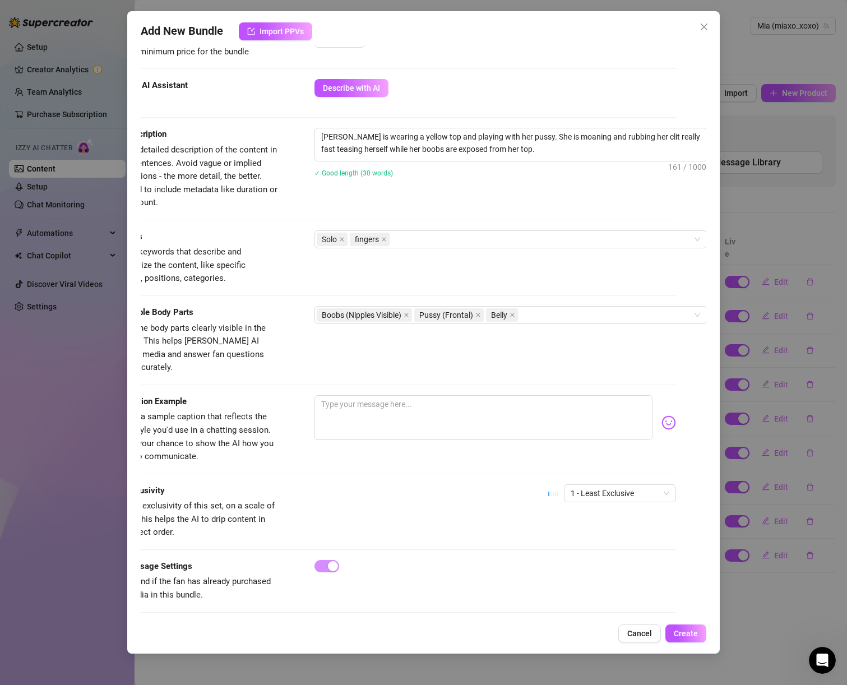
scroll to position [377, 0]
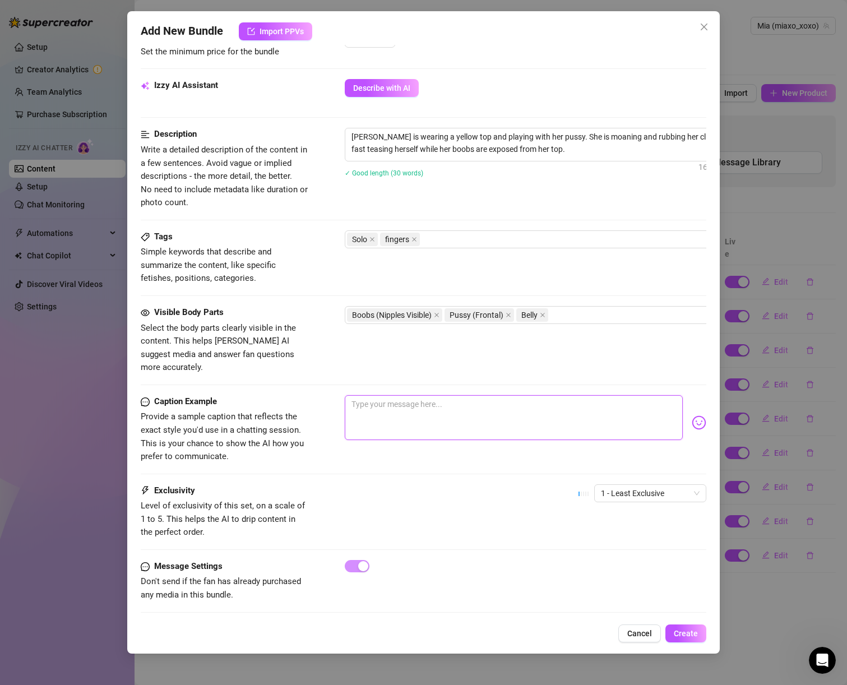
click at [404, 398] on textarea at bounding box center [514, 417] width 339 height 45
click at [674, 485] on span "1 - Least Exclusive" at bounding box center [650, 493] width 99 height 17
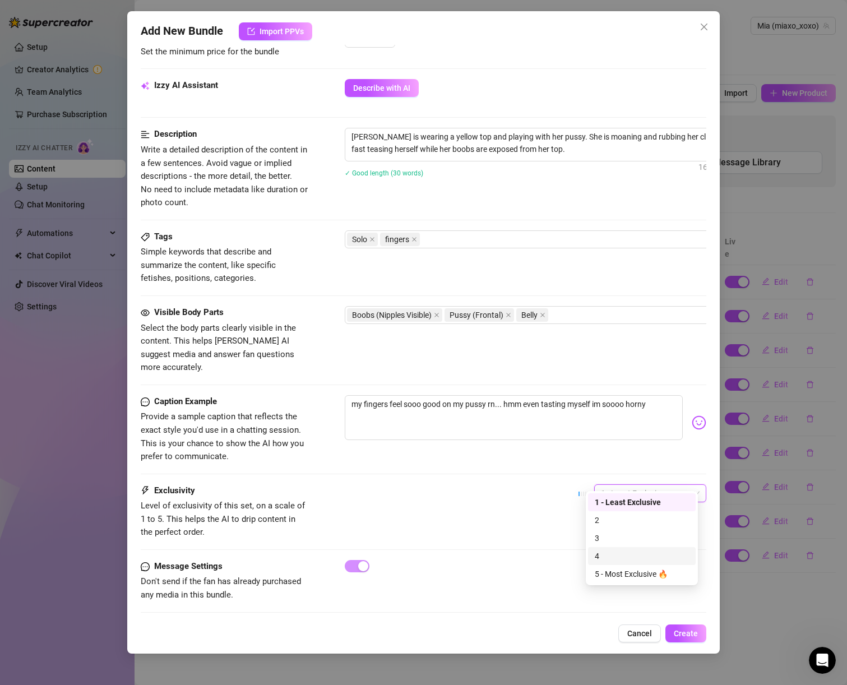
click at [634, 554] on div "4" at bounding box center [642, 556] width 94 height 12
click at [629, 485] on span "4" at bounding box center [650, 493] width 99 height 17
click at [614, 541] on div "3" at bounding box center [642, 538] width 94 height 12
click at [678, 633] on span "Create" at bounding box center [686, 633] width 24 height 9
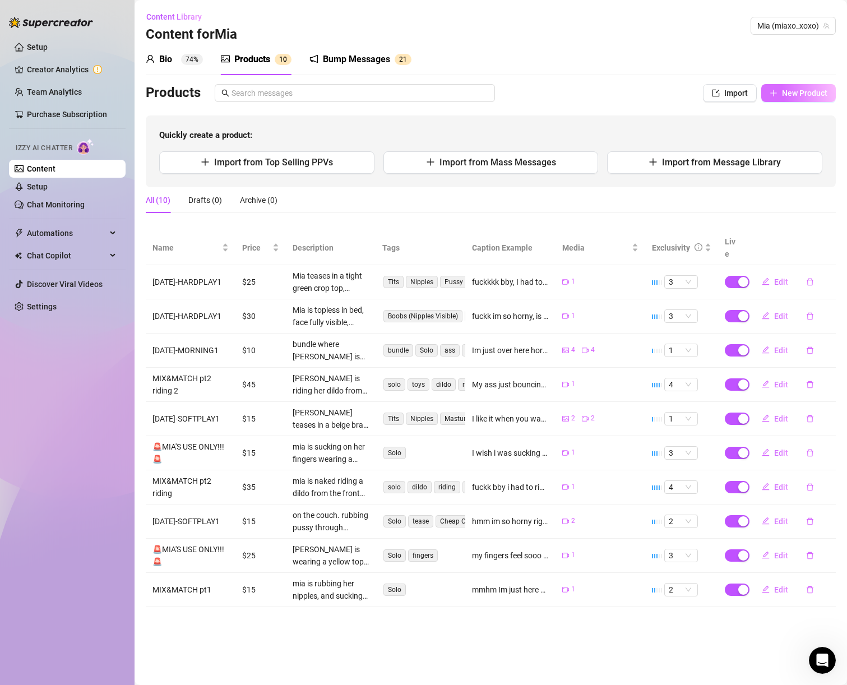
click at [786, 94] on span "New Product" at bounding box center [804, 93] width 45 height 9
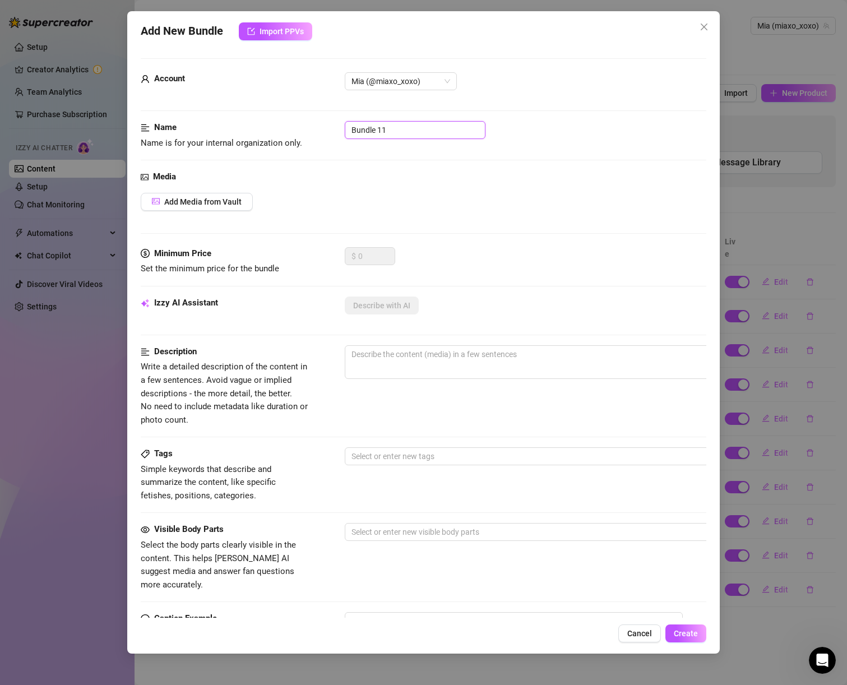
click at [398, 133] on input "Bundle 11" at bounding box center [415, 130] width 141 height 18
paste input "🚨MIA'S USE ONLY!!! 🚨"
click at [219, 204] on span "Add Media from Vault" at bounding box center [202, 201] width 77 height 9
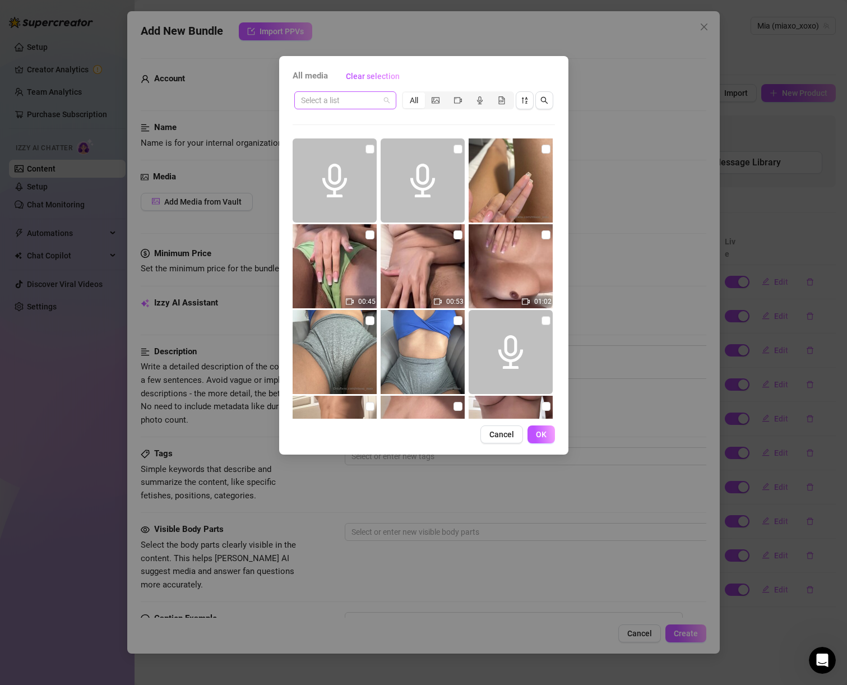
click at [362, 102] on input "search" at bounding box center [340, 100] width 79 height 17
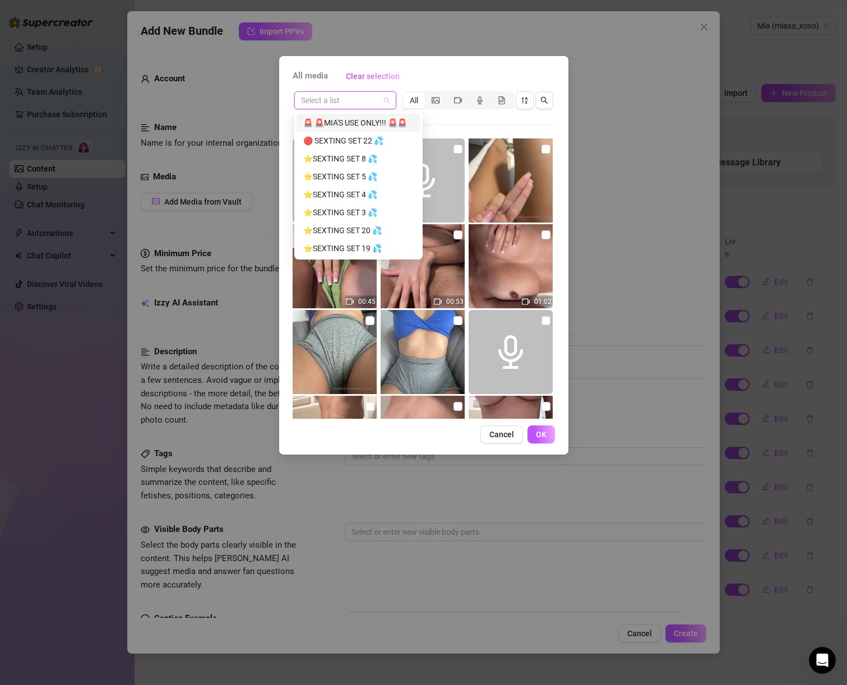
click at [360, 128] on div "🚨 🚨MIA'S USE ONLY!!! 🚨🚨" at bounding box center [358, 123] width 110 height 12
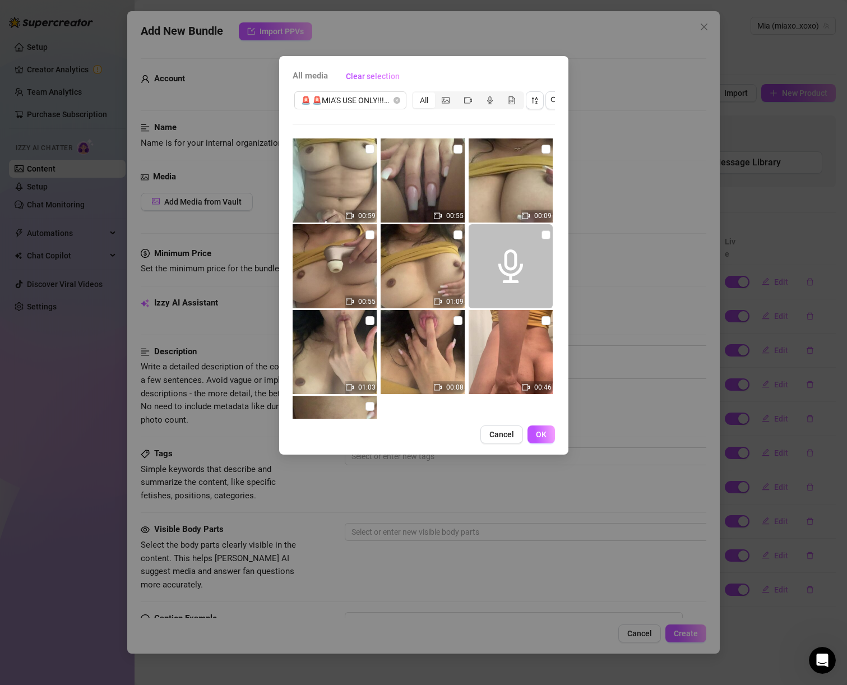
click at [373, 232] on img at bounding box center [335, 266] width 84 height 84
click at [371, 234] on input "checkbox" at bounding box center [370, 235] width 9 height 9
click at [549, 444] on button "OK" at bounding box center [541, 435] width 27 height 18
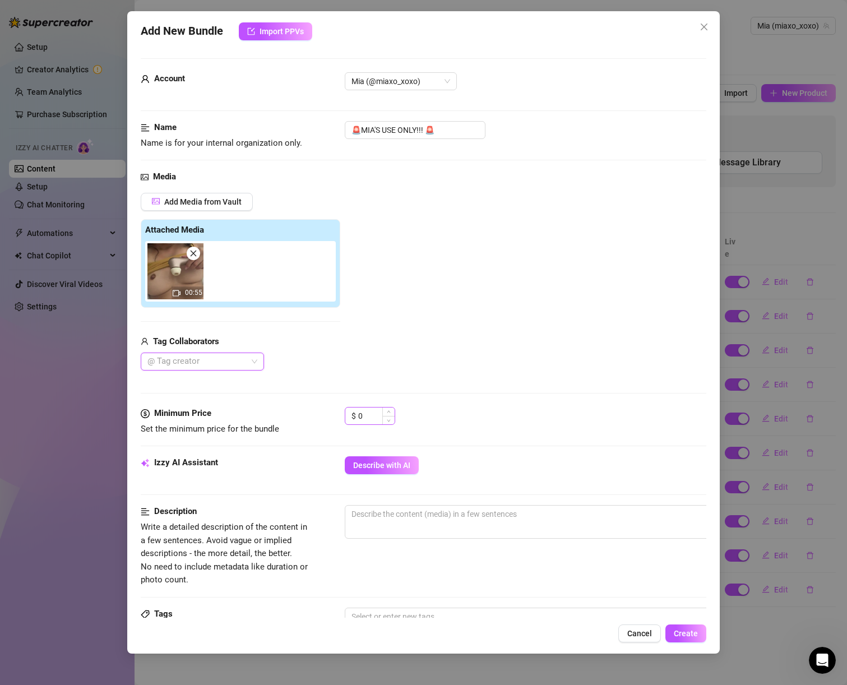
click at [390, 417] on span "Decrease Value" at bounding box center [389, 420] width 12 height 8
click at [379, 417] on input "0" at bounding box center [376, 416] width 36 height 17
click at [378, 417] on input "0" at bounding box center [376, 416] width 36 height 17
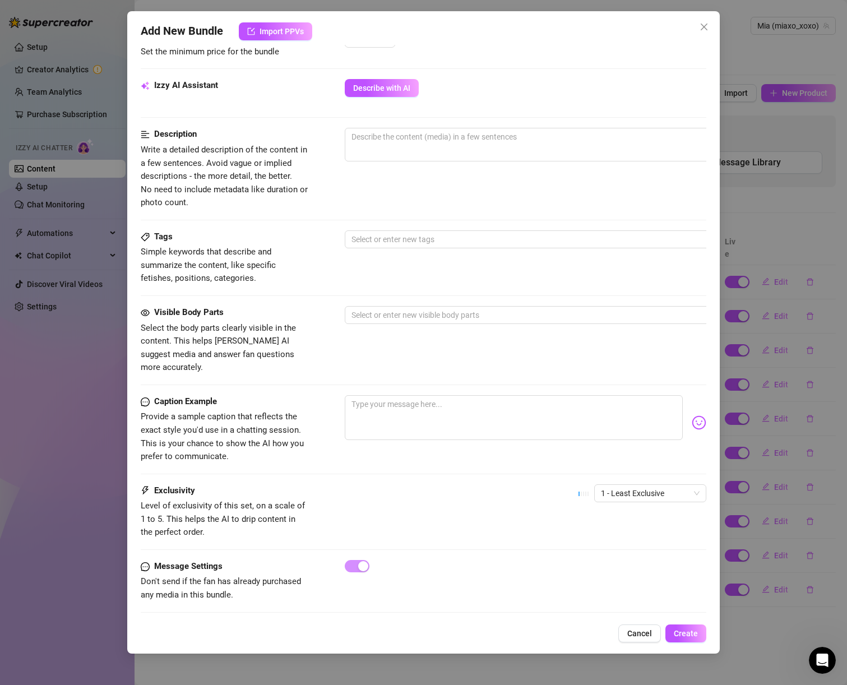
click at [374, 163] on div "0 / 1000" at bounding box center [541, 160] width 393 height 64
click at [368, 151] on span "0 / 1000" at bounding box center [541, 145] width 393 height 34
click at [378, 139] on textarea at bounding box center [540, 136] width 391 height 17
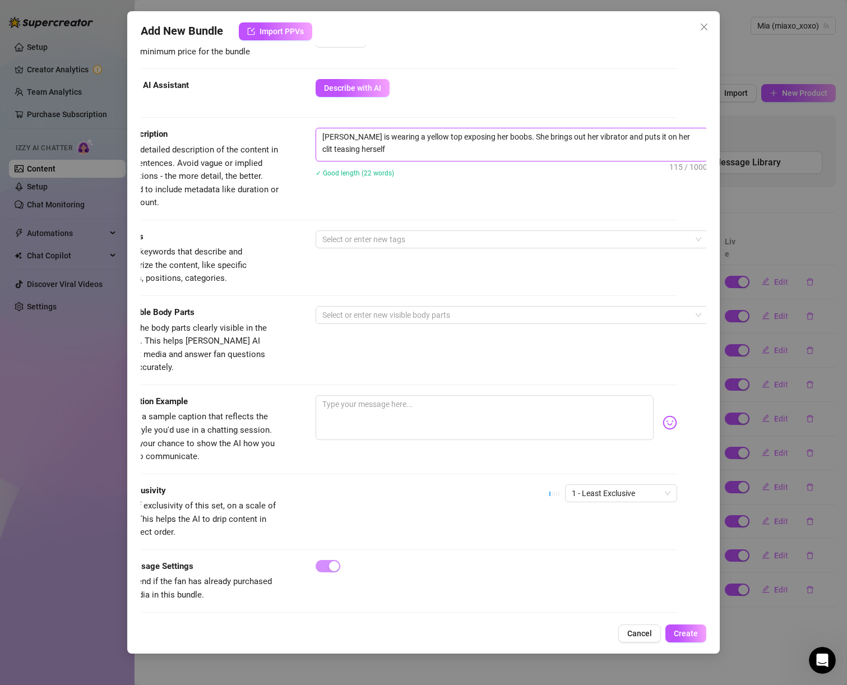
scroll to position [0, 0]
click at [367, 242] on div at bounding box center [506, 240] width 376 height 16
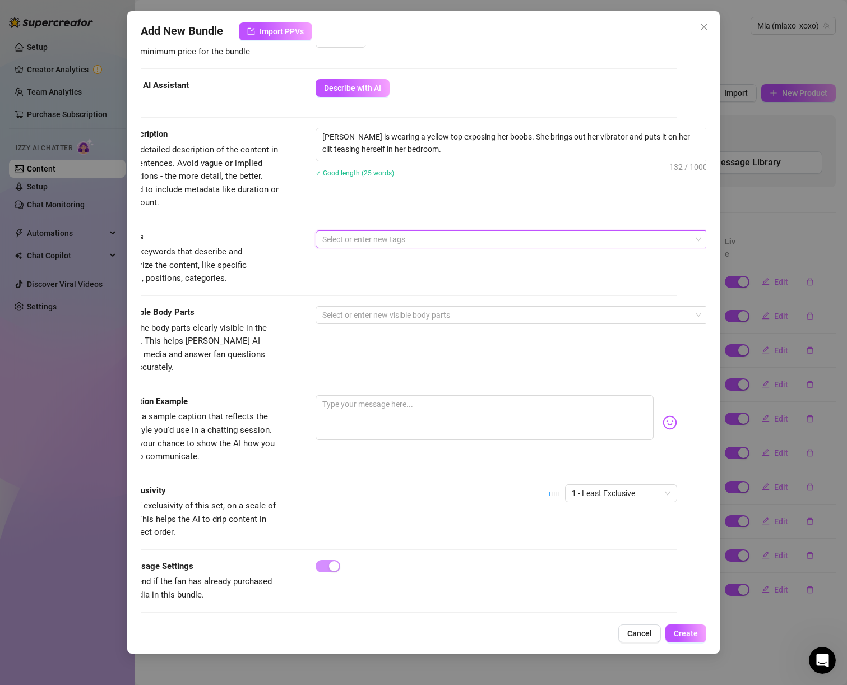
click at [368, 243] on div at bounding box center [506, 240] width 376 height 16
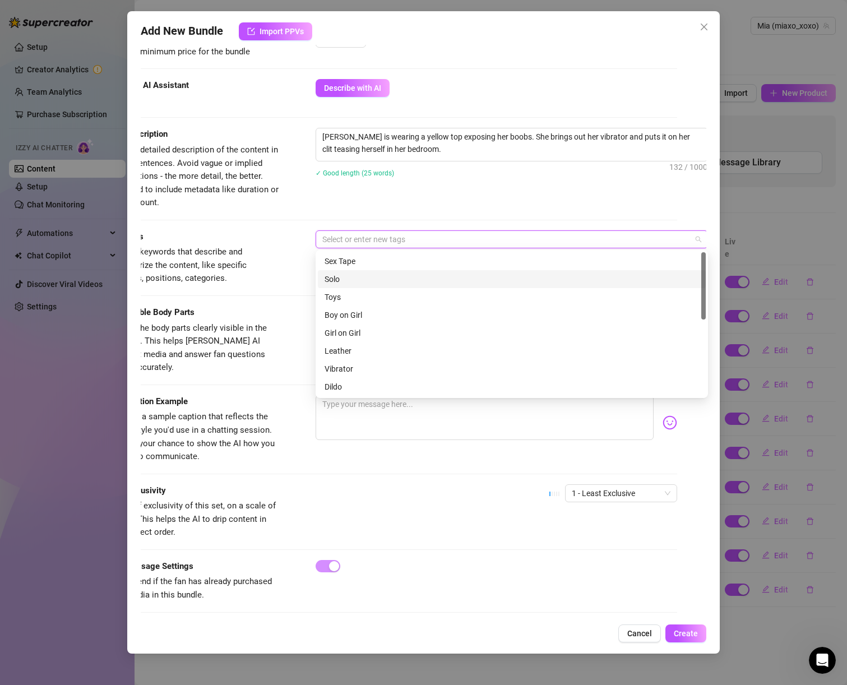
click at [364, 280] on div "Solo" at bounding box center [512, 279] width 375 height 12
click at [362, 292] on div "Toys" at bounding box center [512, 297] width 375 height 12
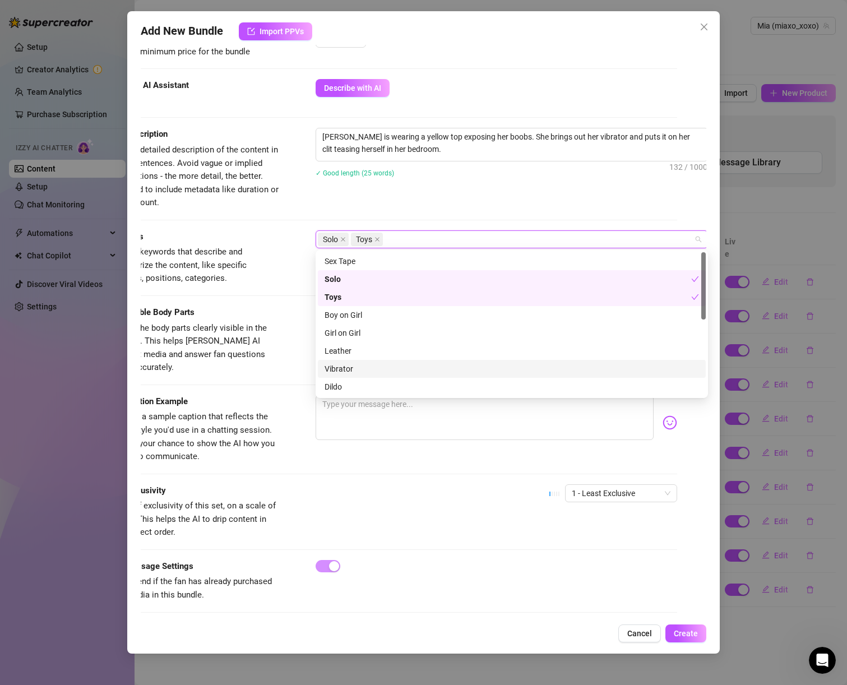
click at [352, 371] on div "Vibrator" at bounding box center [512, 369] width 375 height 12
click at [273, 380] on div "Visible Body Parts Select the body parts clearly visible in the content. This h…" at bounding box center [395, 350] width 566 height 89
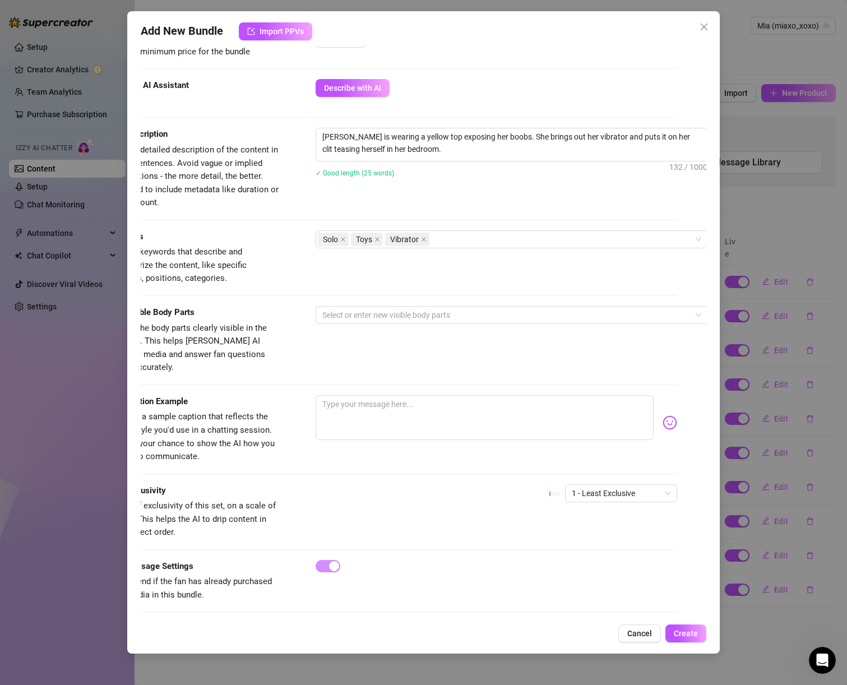
click at [342, 327] on div "Visible Body Parts Select the body parts clearly visible in the content. This h…" at bounding box center [395, 340] width 566 height 68
click at [342, 320] on div at bounding box center [506, 315] width 376 height 16
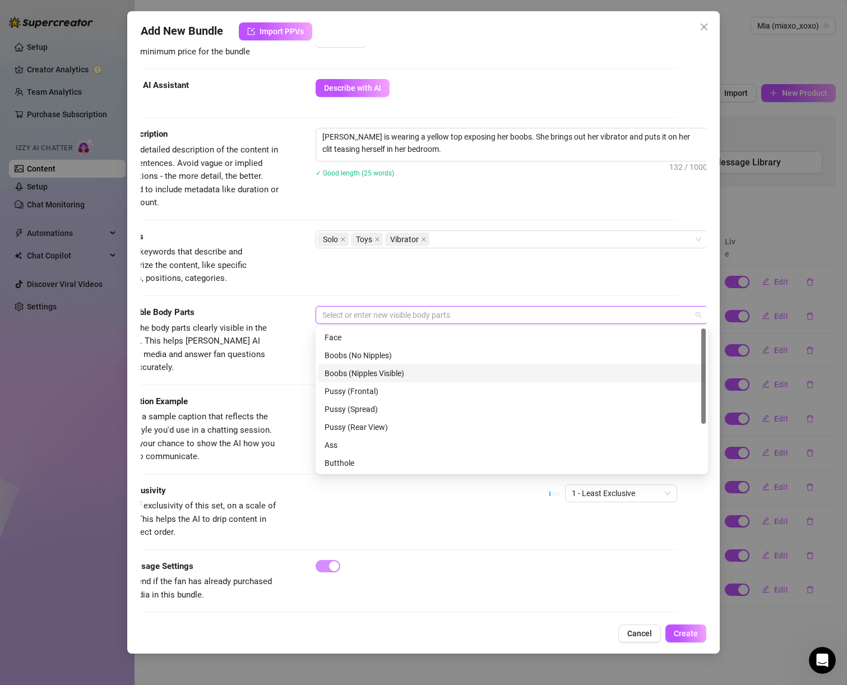
click at [356, 371] on div "Boobs (Nipples Visible)" at bounding box center [512, 373] width 375 height 12
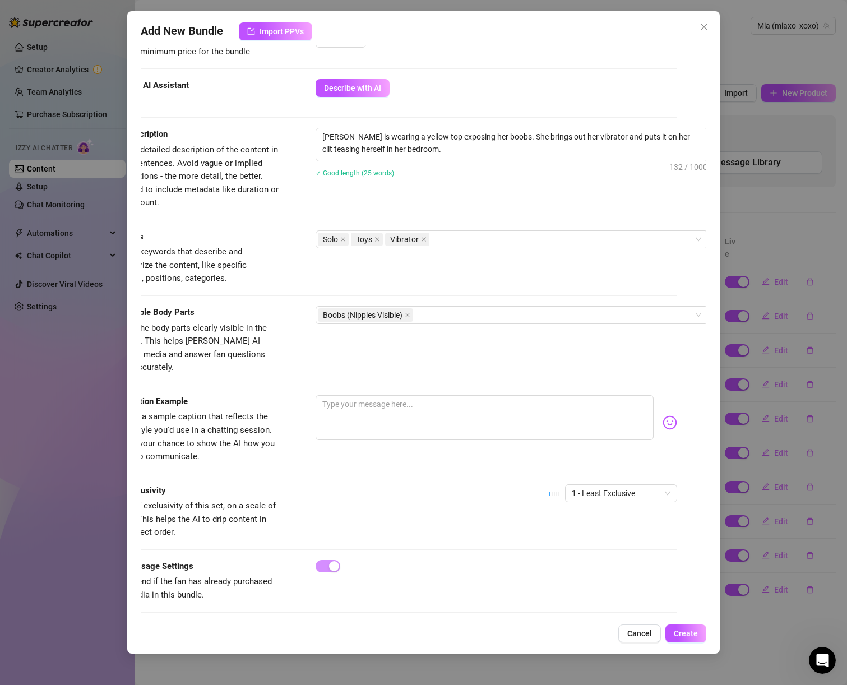
click at [448, 299] on div "Tags Simple keywords that describe and summarize the content, like specific fet…" at bounding box center [395, 269] width 566 height 76
click at [446, 314] on div "Boobs (Nipples Visible)" at bounding box center [506, 315] width 376 height 16
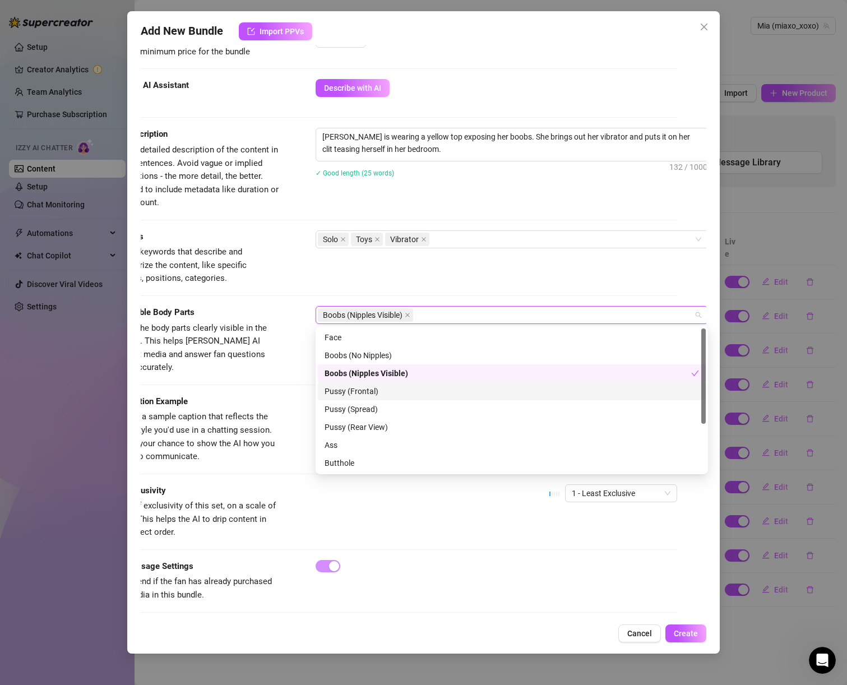
click at [335, 389] on div "Pussy (Frontal)" at bounding box center [512, 391] width 375 height 12
click at [265, 432] on span "Provide a sample caption that reflects the exact style you'd use in a chatting …" at bounding box center [193, 437] width 163 height 50
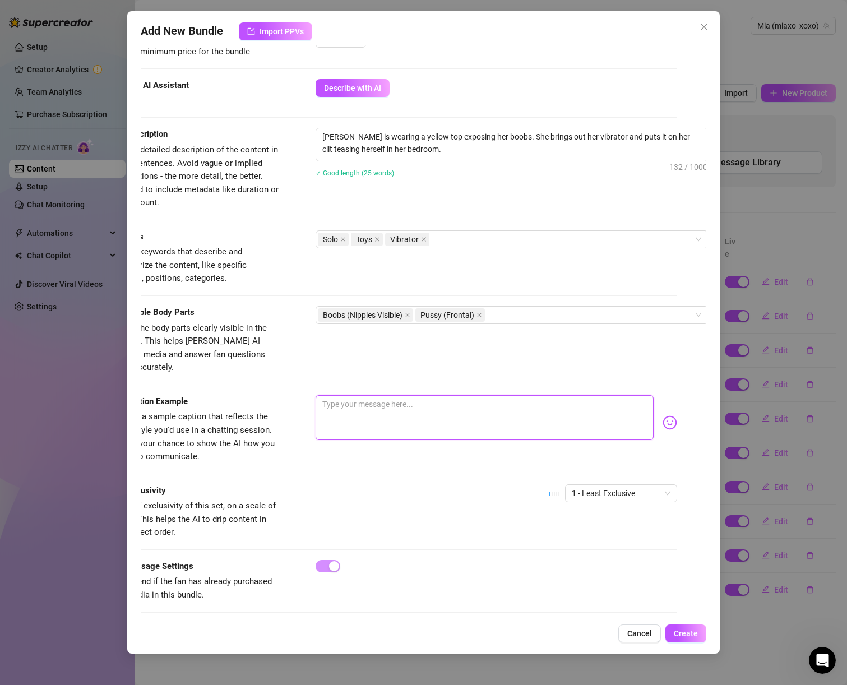
click at [363, 406] on textarea at bounding box center [485, 417] width 339 height 45
click at [602, 486] on span "1 - Least Exclusive" at bounding box center [621, 493] width 99 height 17
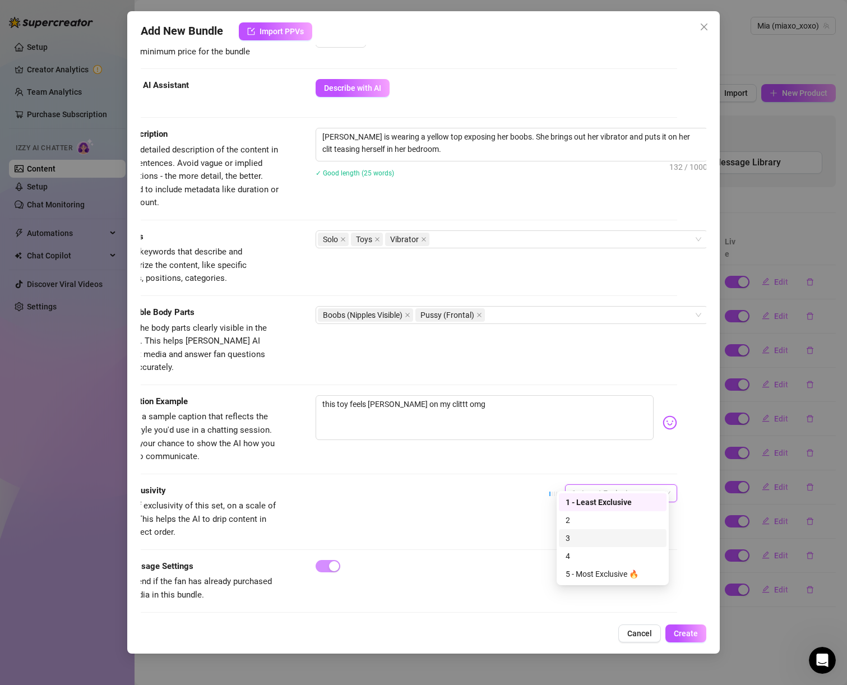
click at [592, 542] on div "3" at bounding box center [613, 538] width 94 height 12
click at [688, 639] on button "Create" at bounding box center [686, 634] width 41 height 18
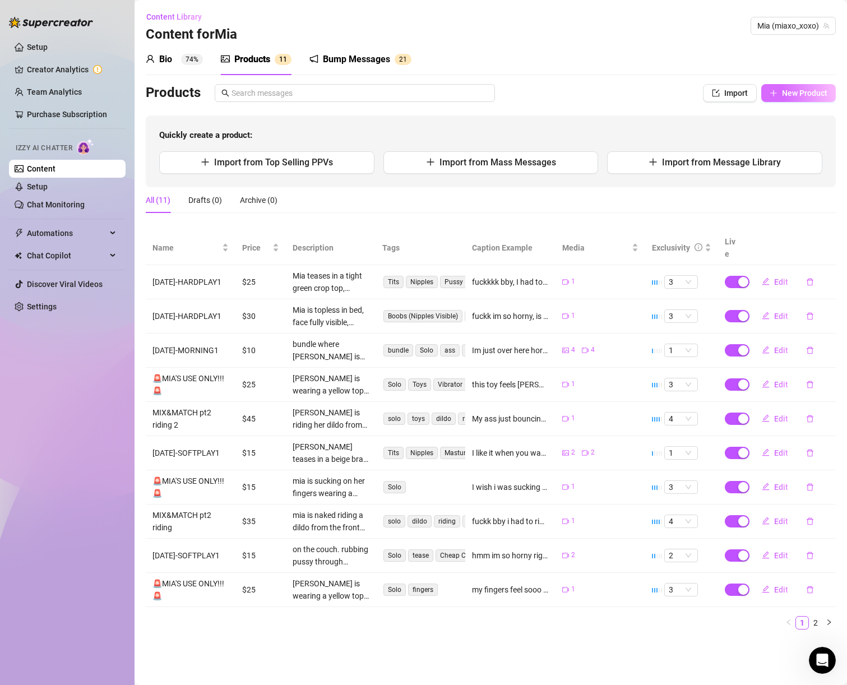
click at [820, 95] on span "New Product" at bounding box center [804, 93] width 45 height 9
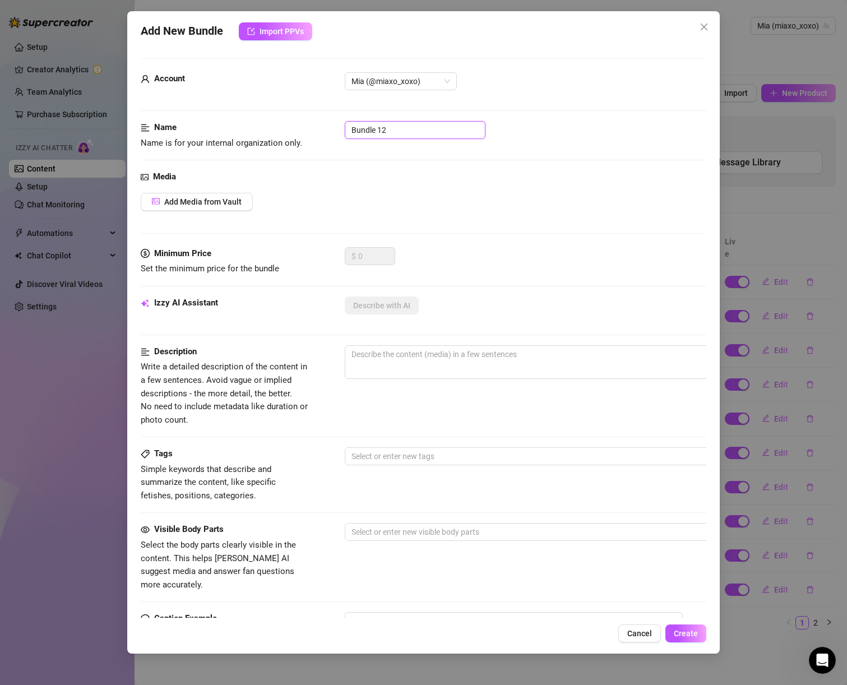
click at [389, 135] on input "Bundle 12" at bounding box center [415, 130] width 141 height 18
paste input "🚨MIA'S USE ONLY!!! 🚨"
click at [228, 200] on span "Add Media from Vault" at bounding box center [202, 201] width 77 height 9
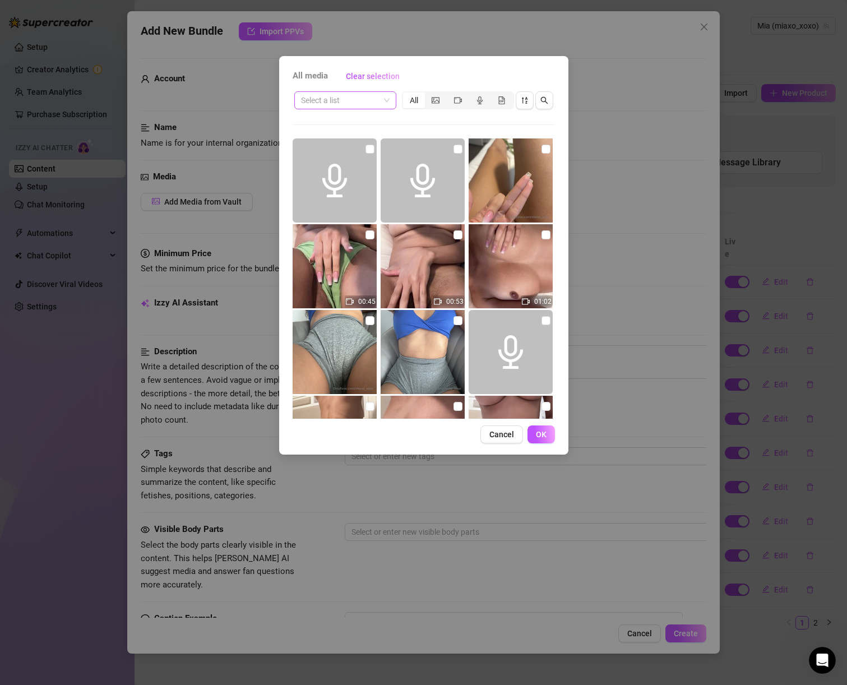
click at [354, 109] on div "Select a list" at bounding box center [345, 100] width 102 height 18
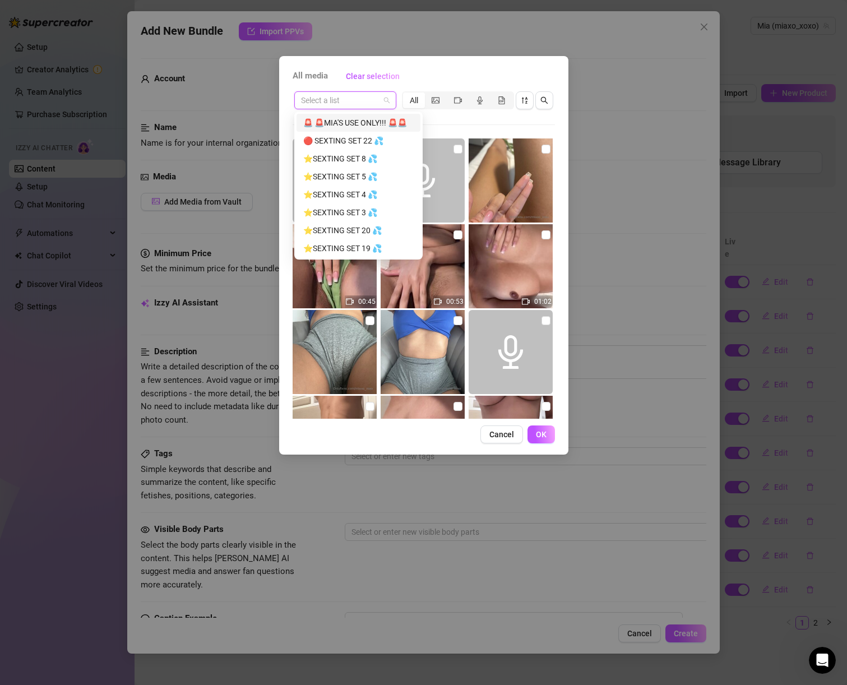
click at [349, 118] on div "🚨 🚨MIA'S USE ONLY!!! 🚨🚨" at bounding box center [358, 123] width 110 height 12
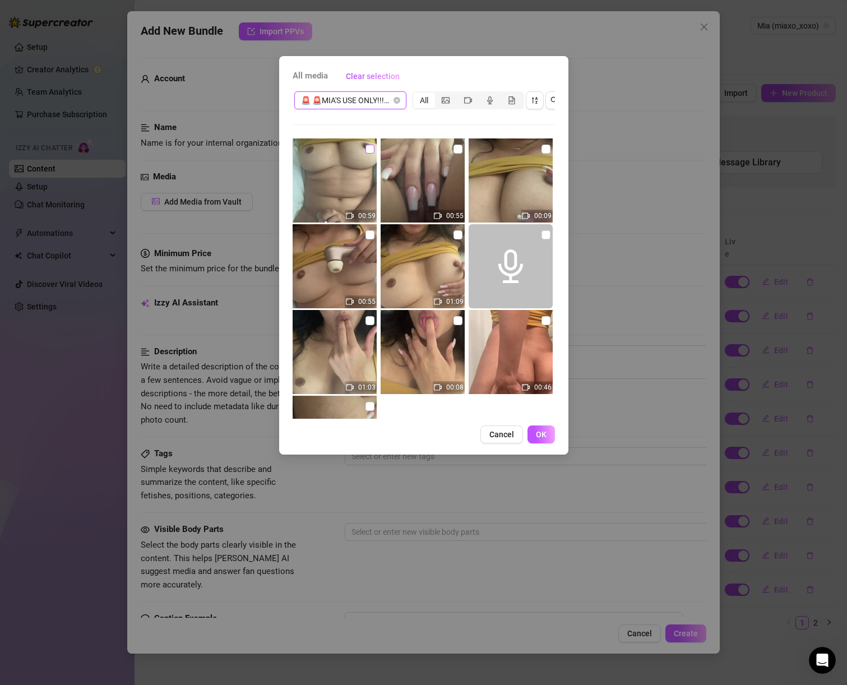
click at [366, 151] on input "checkbox" at bounding box center [370, 149] width 9 height 9
click at [538, 439] on span "OK" at bounding box center [541, 434] width 11 height 9
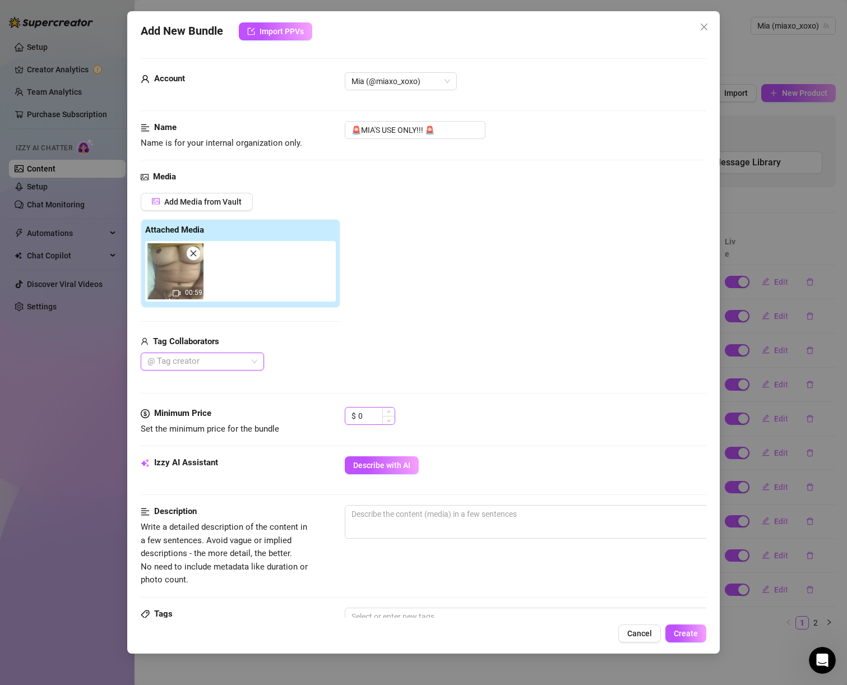
click at [381, 421] on div "0" at bounding box center [376, 416] width 36 height 17
click at [376, 417] on input "0" at bounding box center [376, 416] width 36 height 17
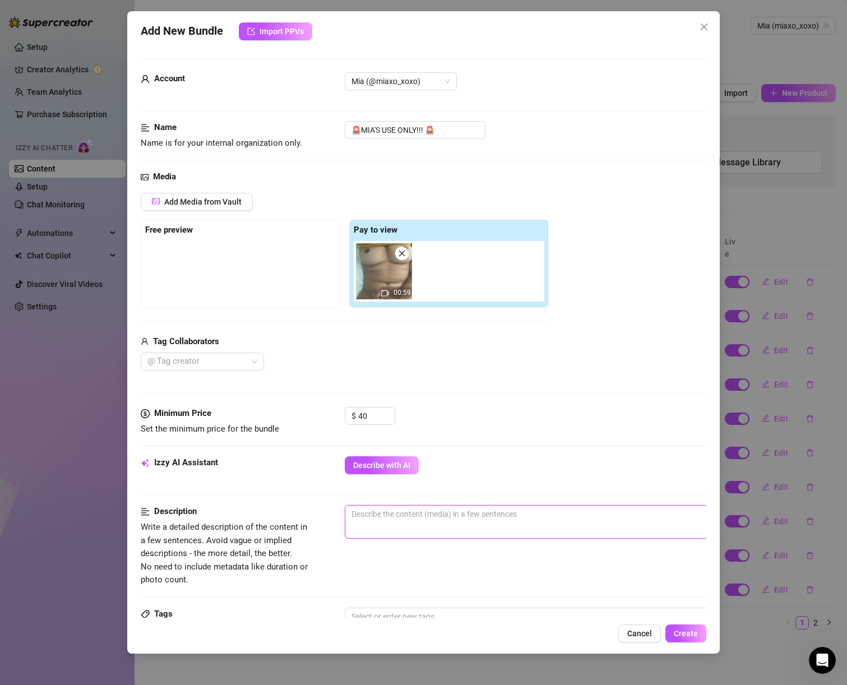
click at [402, 521] on textarea at bounding box center [540, 514] width 391 height 17
click at [626, 506] on textarea "Mia is wearing a yellow top and makes her self cum with her vibrator on her clit" at bounding box center [540, 514] width 391 height 17
click at [626, 513] on textarea "Mia is wearing a yellow top and makes her self cum with her vibrator on her clit" at bounding box center [540, 514] width 391 height 17
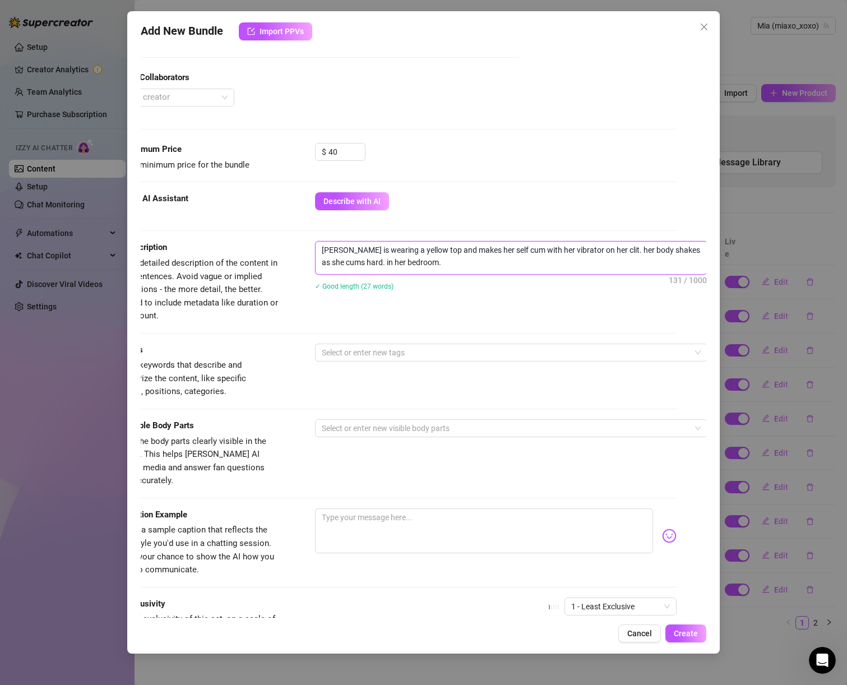
scroll to position [320, 30]
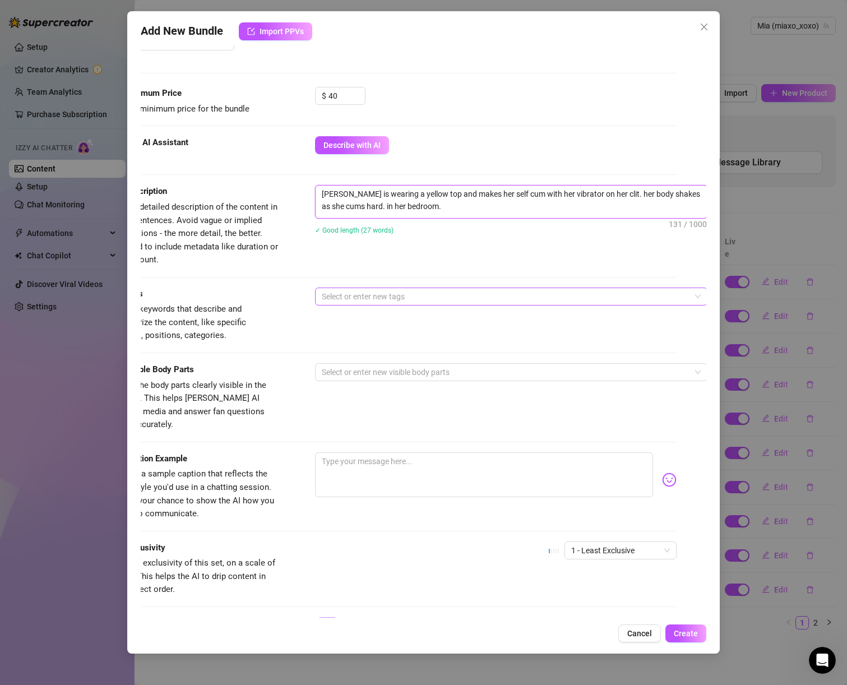
click at [338, 293] on div at bounding box center [505, 297] width 376 height 16
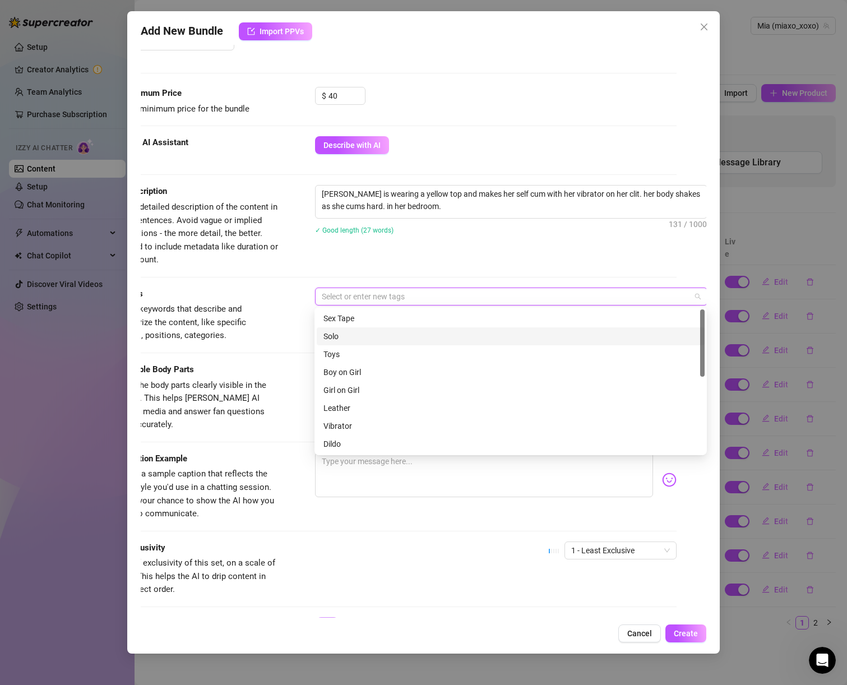
click at [345, 334] on div "Solo" at bounding box center [511, 336] width 375 height 12
click at [344, 427] on div "Vibrator" at bounding box center [511, 426] width 375 height 12
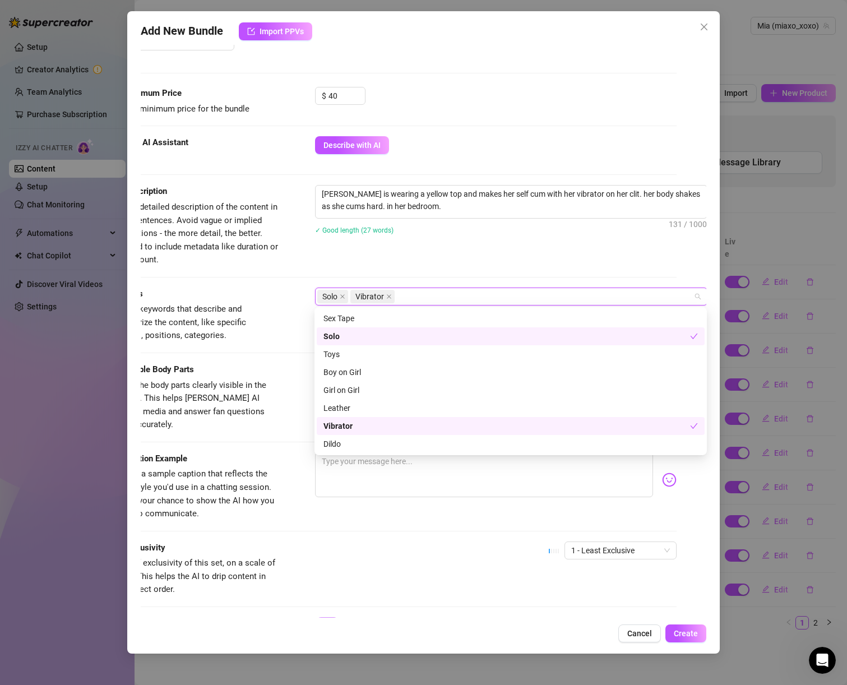
scroll to position [162, 0]
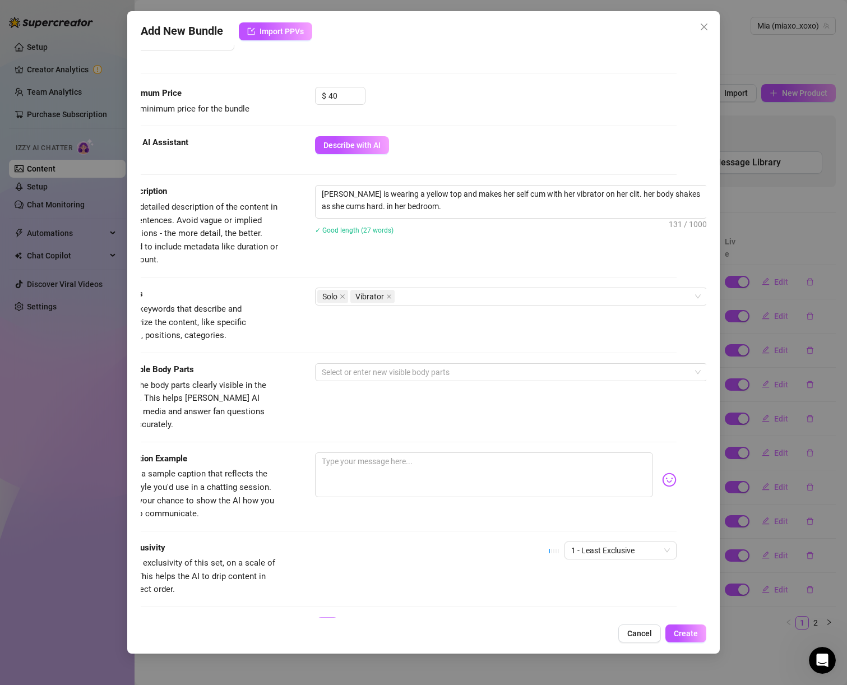
click at [344, 542] on div "Exclusivity Level of exclusivity of this set, on a scale of 1 to 5. This helps …" at bounding box center [394, 569] width 566 height 55
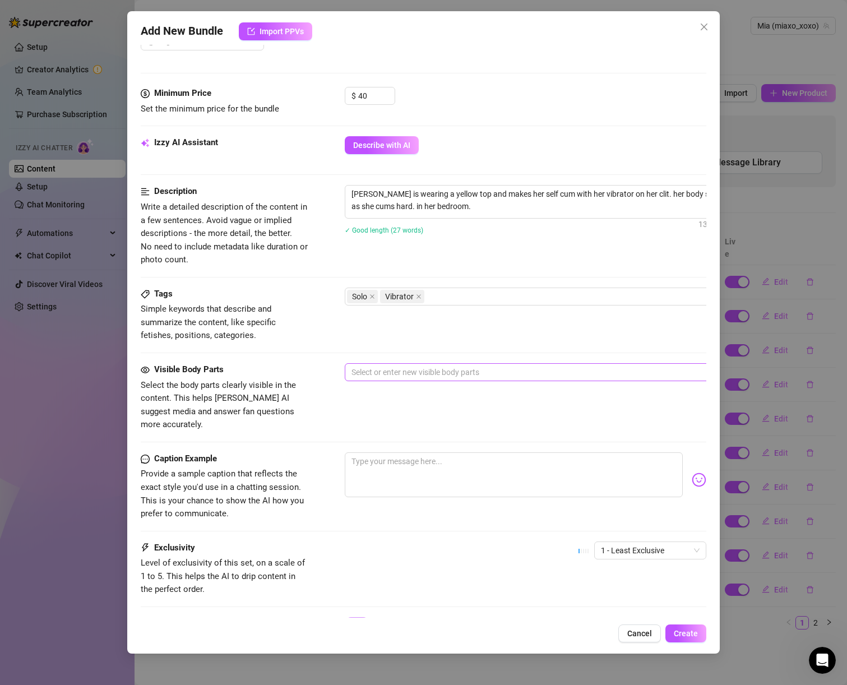
click at [421, 375] on div at bounding box center [535, 373] width 376 height 16
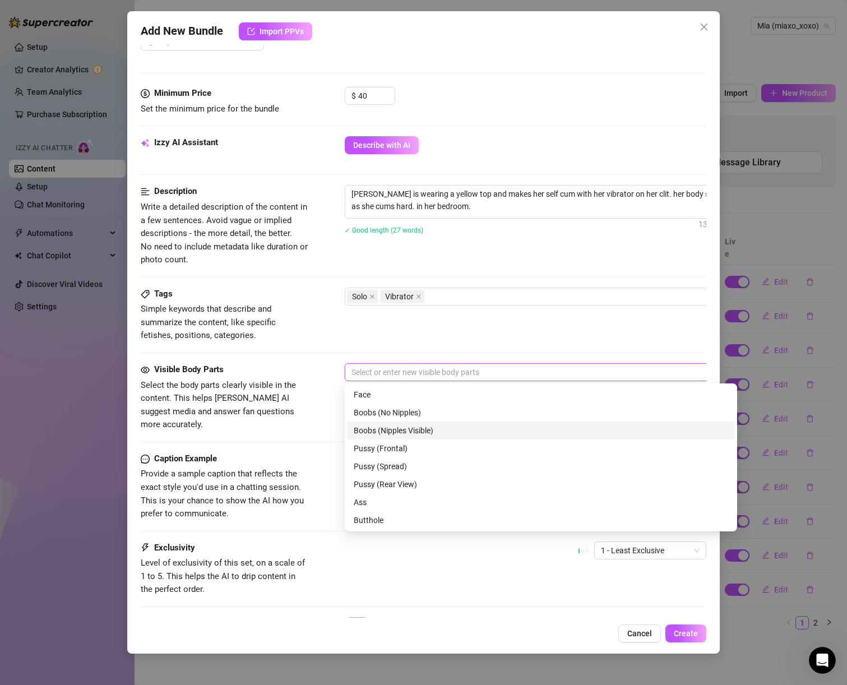
click at [421, 431] on div "Boobs (Nipples Visible)" at bounding box center [541, 431] width 375 height 12
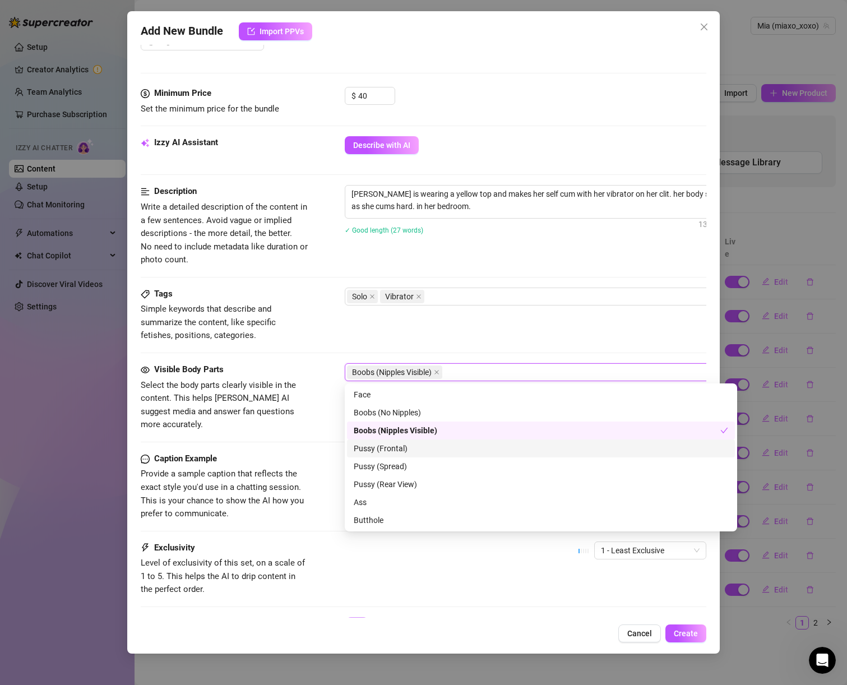
click at [415, 452] on div "Pussy (Frontal)" at bounding box center [541, 449] width 375 height 12
click at [232, 432] on div "Visible Body Parts Select the body parts clearly visible in the content. This h…" at bounding box center [424, 407] width 566 height 89
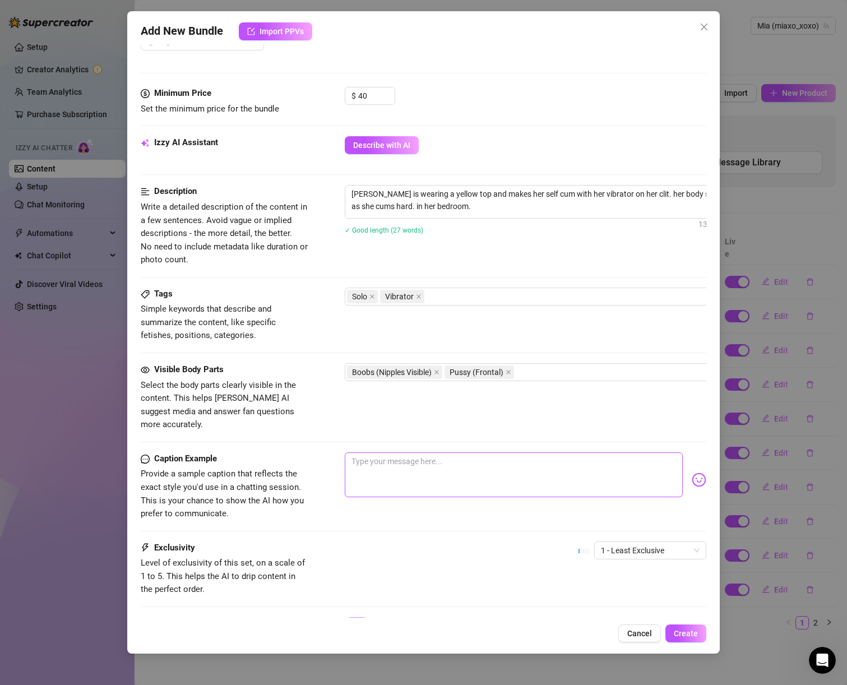
click at [357, 436] on div "Visible Body Parts Select the body parts clearly visible in the content. This h…" at bounding box center [424, 407] width 566 height 89
click at [362, 453] on textarea at bounding box center [514, 475] width 339 height 45
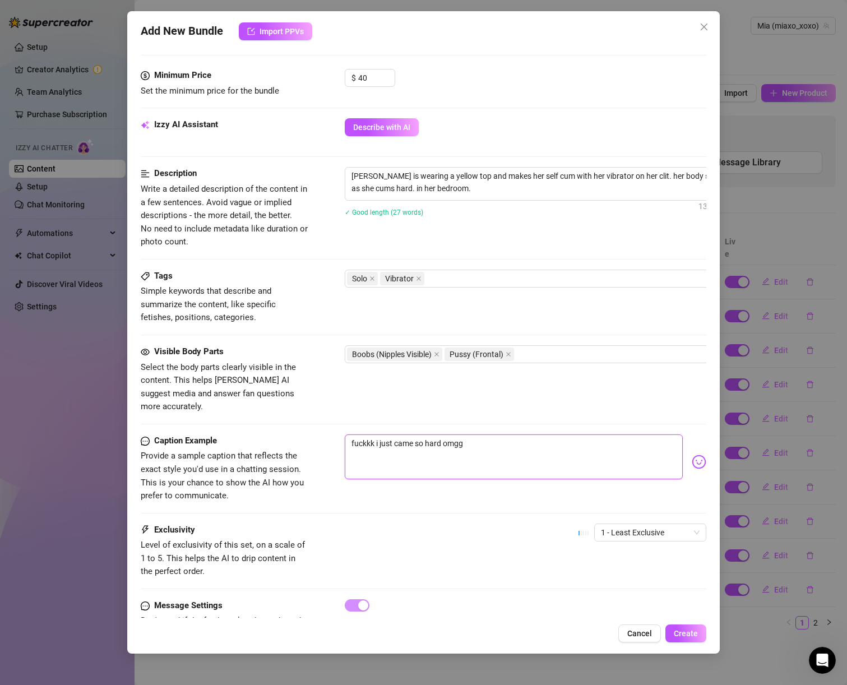
scroll to position [377, 0]
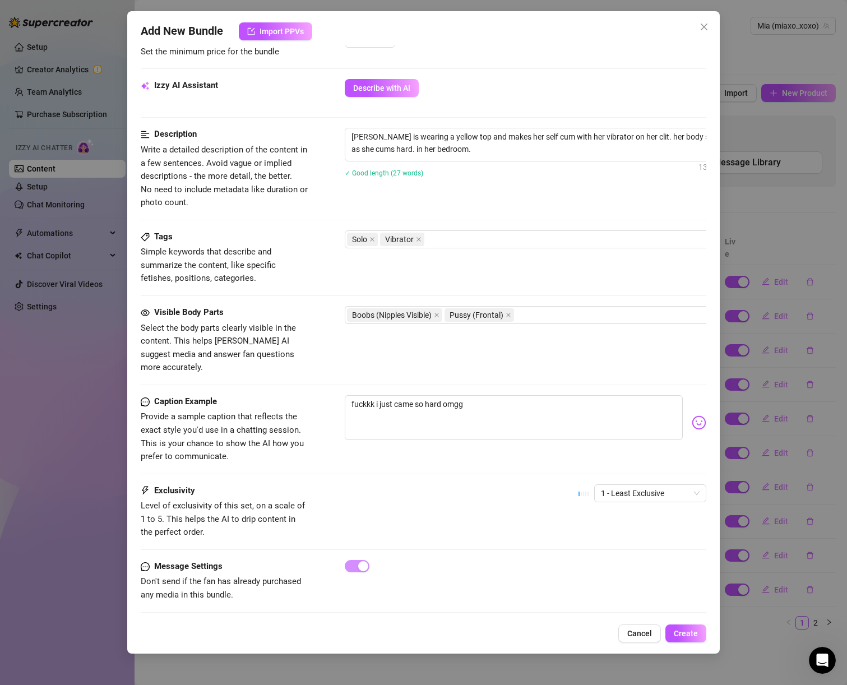
click at [625, 490] on div "1 - Least Exclusive" at bounding box center [643, 499] width 128 height 28
drag, startPoint x: 627, startPoint y: 472, endPoint x: 627, endPoint y: 484, distance: 11.8
click at [627, 485] on span "1 - Least Exclusive" at bounding box center [650, 493] width 99 height 17
click at [597, 542] on div "3" at bounding box center [642, 538] width 94 height 12
click at [693, 633] on span "Create" at bounding box center [686, 633] width 24 height 9
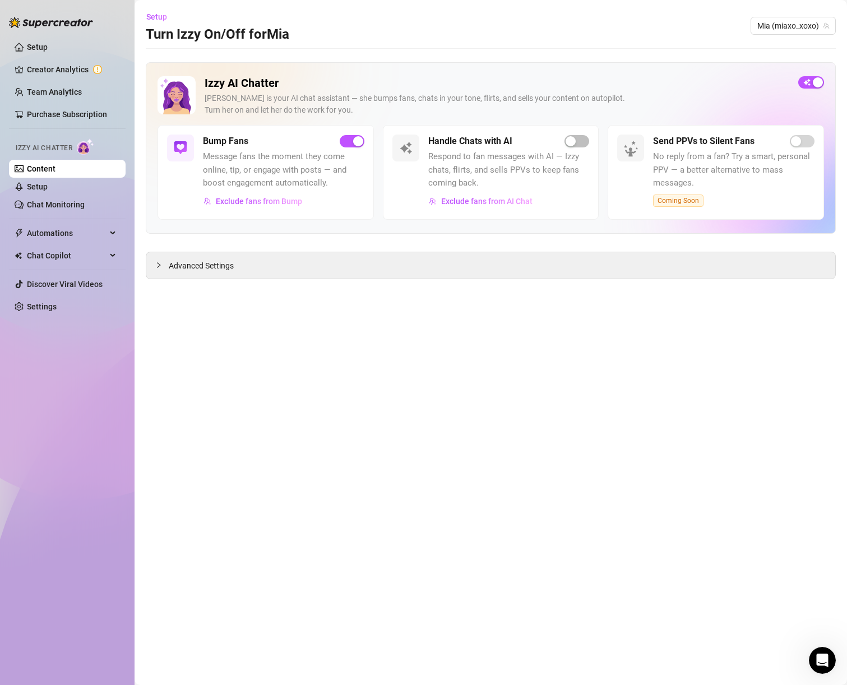
click at [575, 151] on span "Respond to fan messages with AI — Izzy chats, flirts, and sells PPVs to keep fa…" at bounding box center [510, 170] width 162 height 40
click at [575, 145] on div "button" at bounding box center [571, 141] width 10 height 10
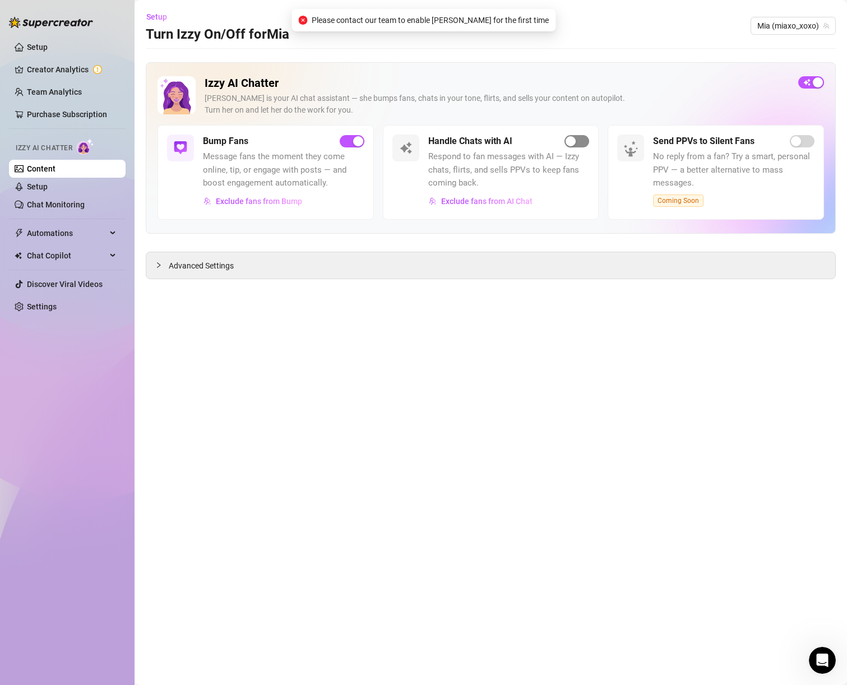
click at [589, 140] on span "button" at bounding box center [577, 141] width 25 height 12
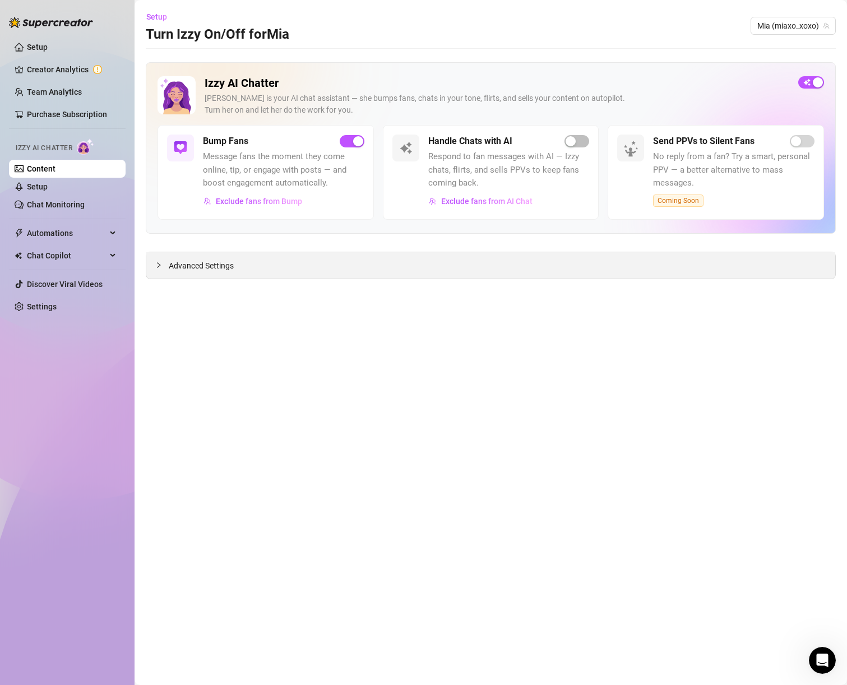
click at [196, 271] on span "Advanced Settings" at bounding box center [201, 266] width 65 height 12
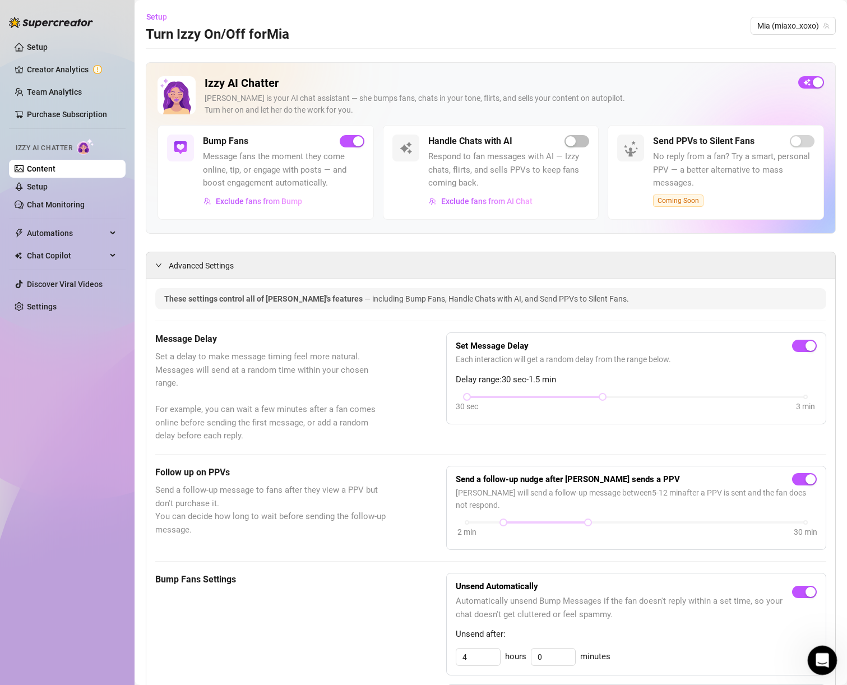
click at [817, 658] on icon "Open Intercom Messenger" at bounding box center [821, 659] width 19 height 19
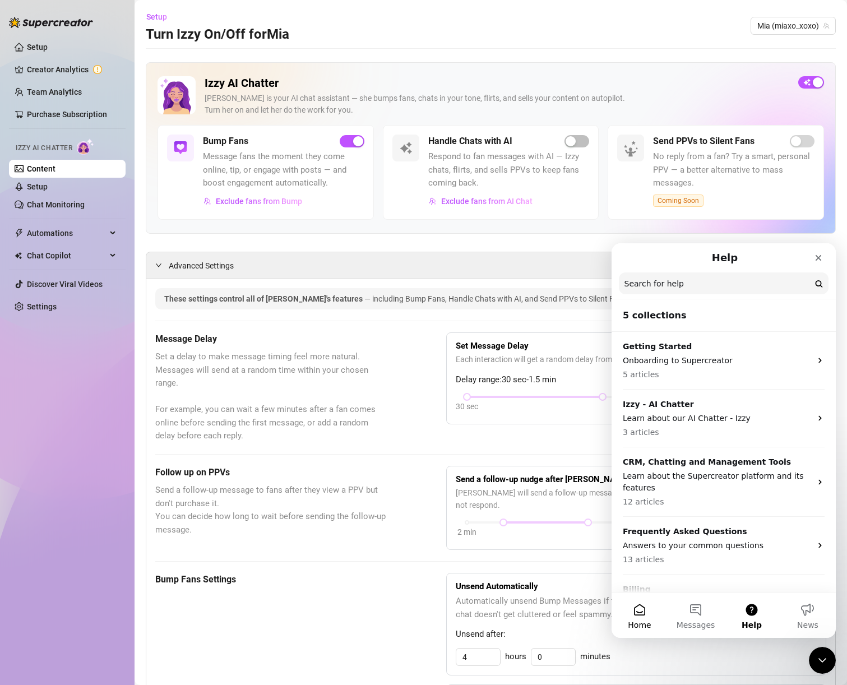
click at [629, 610] on button "Home" at bounding box center [640, 615] width 56 height 45
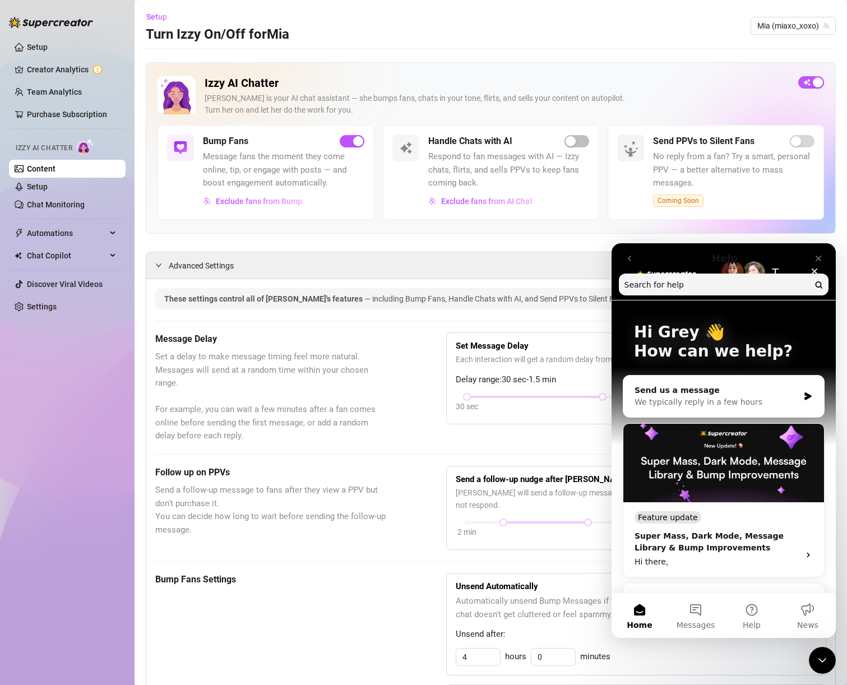
click at [770, 397] on div "We typically reply in a few hours" at bounding box center [717, 403] width 164 height 12
click at [807, 398] on icon "Intercom messenger" at bounding box center [809, 396] width 10 height 9
click at [804, 395] on icon "Intercom messenger" at bounding box center [809, 396] width 10 height 9
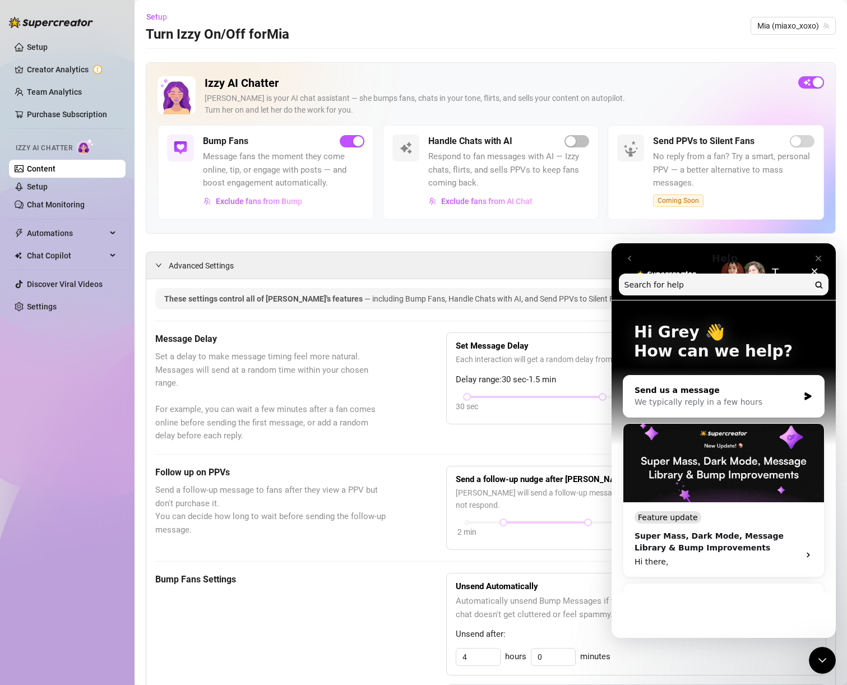
click at [745, 394] on div "Send us a message" at bounding box center [717, 391] width 164 height 12
drag, startPoint x: 745, startPoint y: 394, endPoint x: 1459, endPoint y: 855, distance: 849.6
click at [745, 394] on div "Send us a message" at bounding box center [717, 391] width 164 height 12
click at [675, 275] on input "Search for help" at bounding box center [724, 285] width 209 height 22
click at [729, 656] on div "Super Mass" at bounding box center [717, 662] width 165 height 12
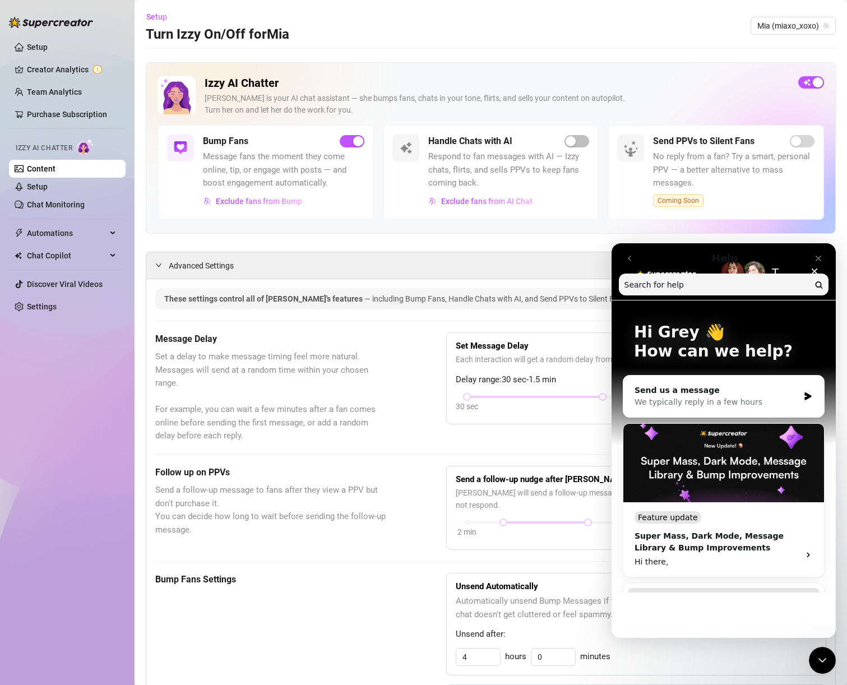
click at [729, 625] on button "Search for help" at bounding box center [724, 636] width 192 height 22
click at [786, 625] on button "Search for help" at bounding box center [724, 636] width 192 height 22
click at [796, 625] on button "Search for help" at bounding box center [724, 636] width 192 height 22
click at [804, 632] on icon "Intercom messenger" at bounding box center [808, 636] width 9 height 9
click at [679, 287] on input "Search for help" at bounding box center [724, 285] width 209 height 22
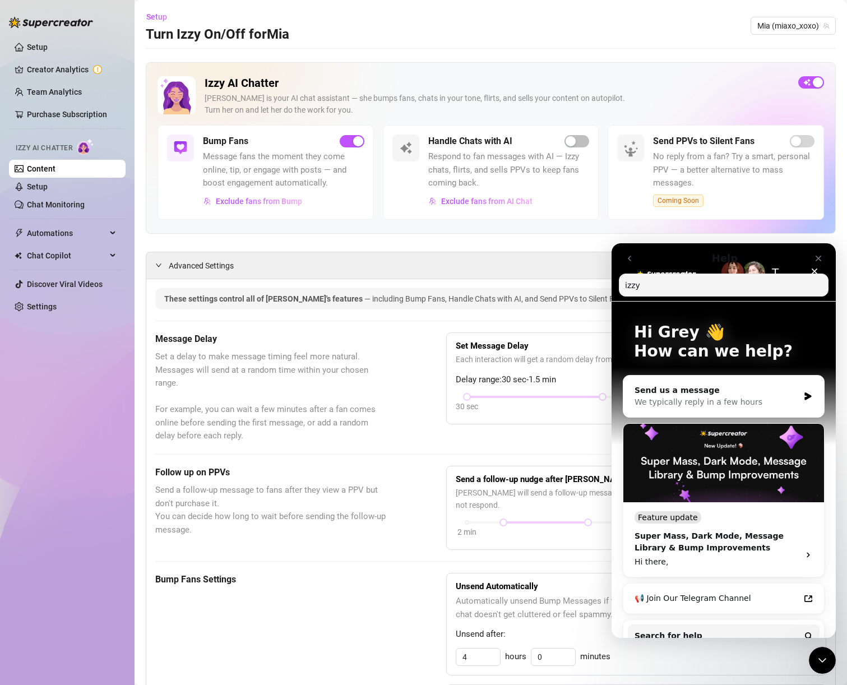
click at [817, 272] on nav "Help izzy Search for help" at bounding box center [724, 272] width 224 height 58
click at [814, 270] on nav "Help izzy Search for help" at bounding box center [724, 272] width 224 height 58
click at [821, 254] on icon "Close" at bounding box center [818, 258] width 9 height 9
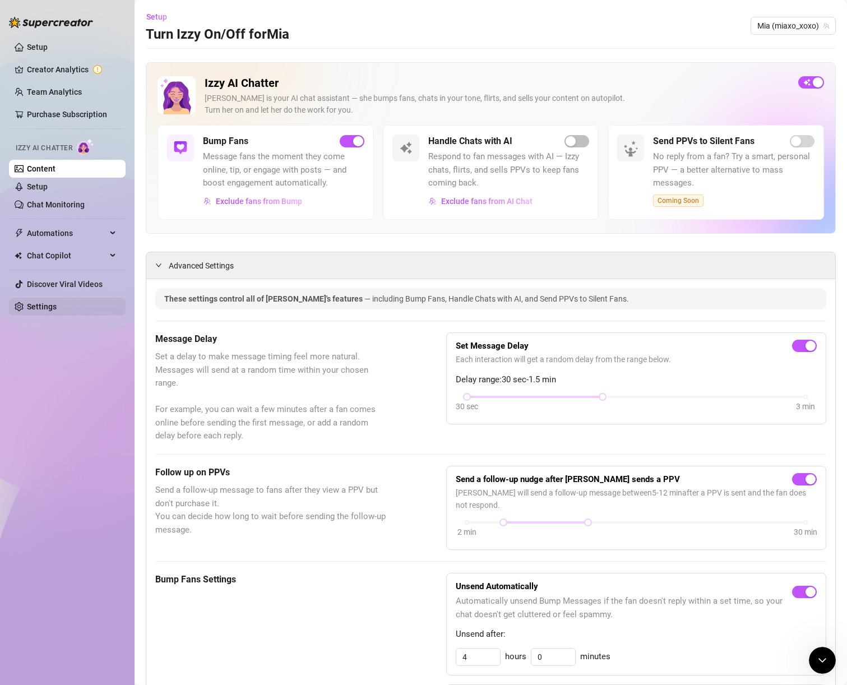
click at [27, 311] on link "Settings" at bounding box center [42, 306] width 30 height 9
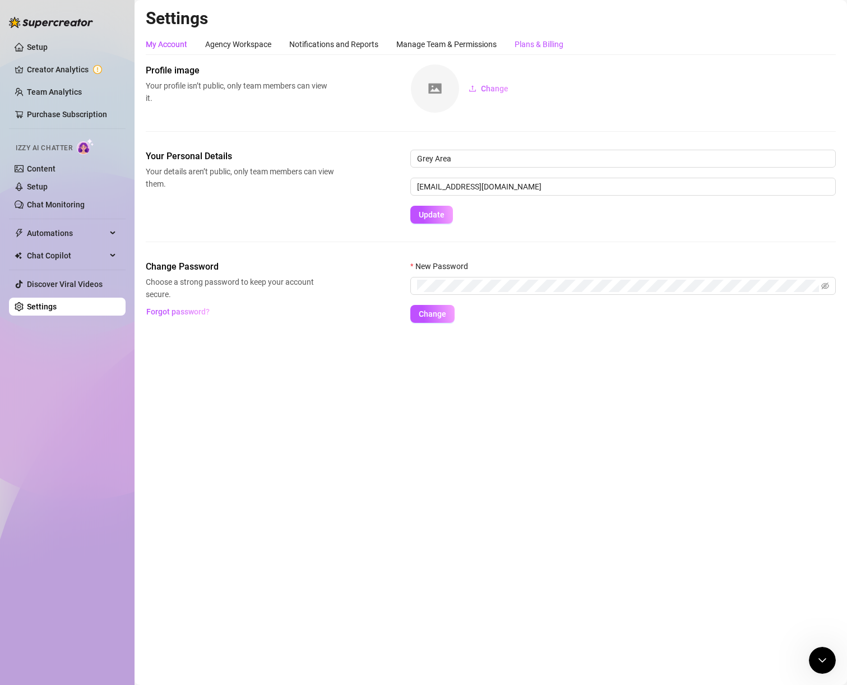
click at [532, 45] on div "Plans & Billing" at bounding box center [539, 44] width 49 height 12
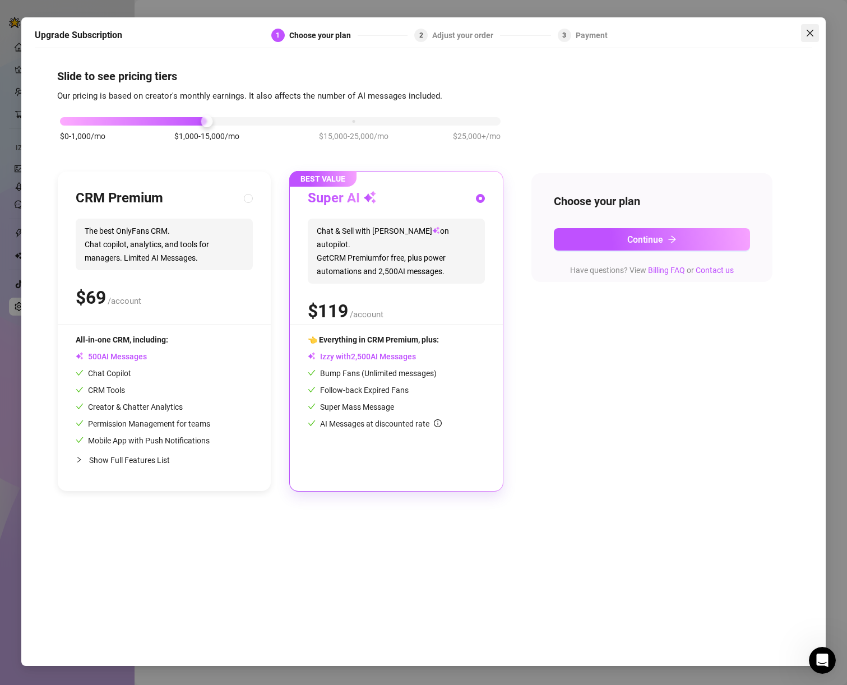
click at [808, 30] on icon "close" at bounding box center [810, 32] width 7 height 7
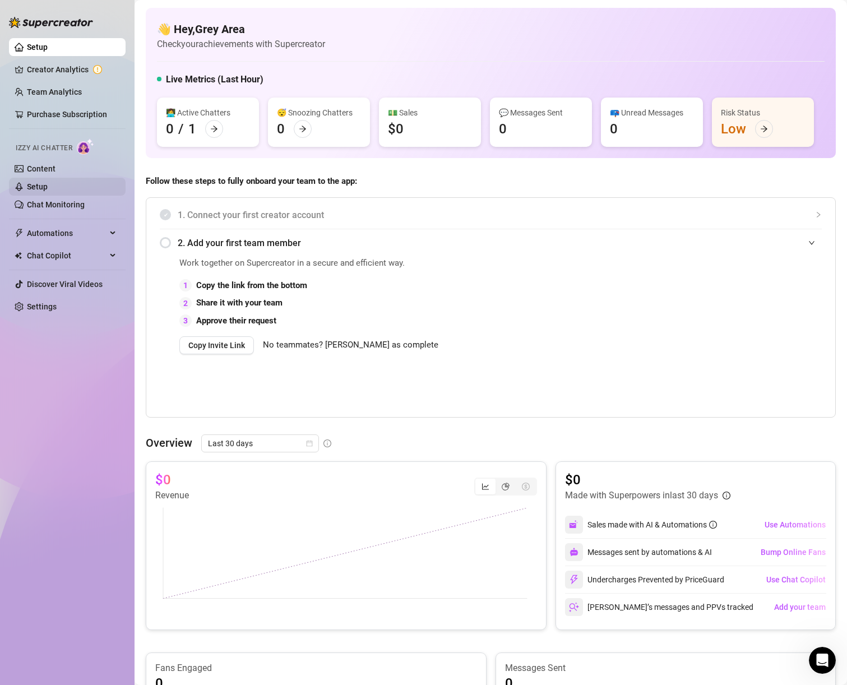
click at [48, 182] on link "Setup" at bounding box center [37, 186] width 21 height 9
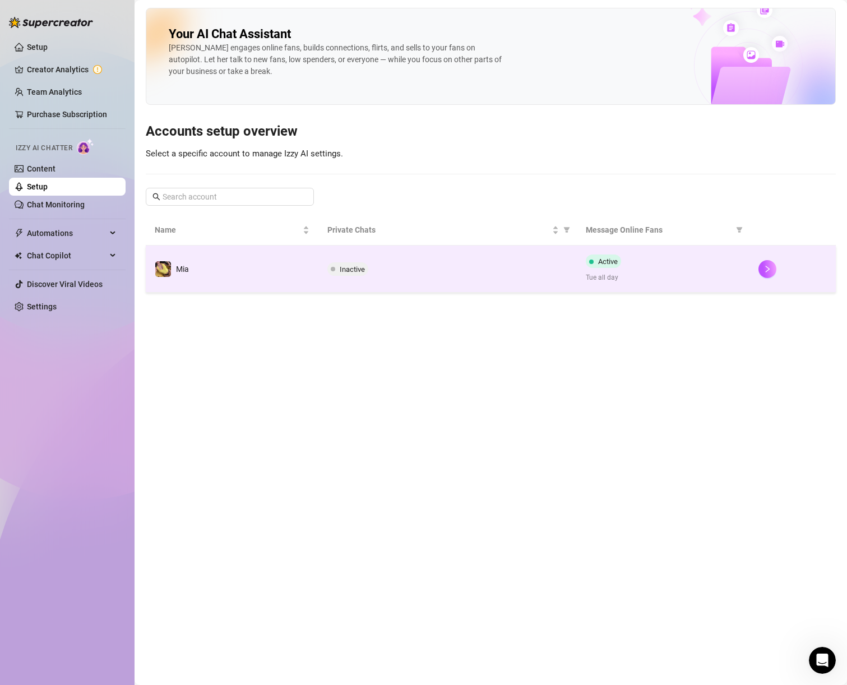
click at [365, 268] on span "Inactive" at bounding box center [348, 268] width 41 height 13
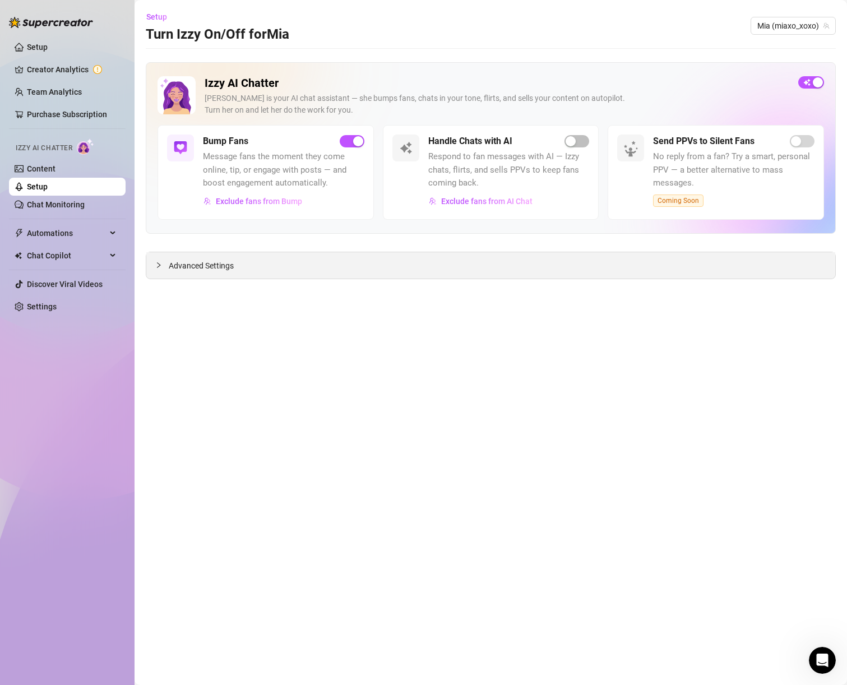
click at [200, 269] on span "Advanced Settings" at bounding box center [201, 266] width 65 height 12
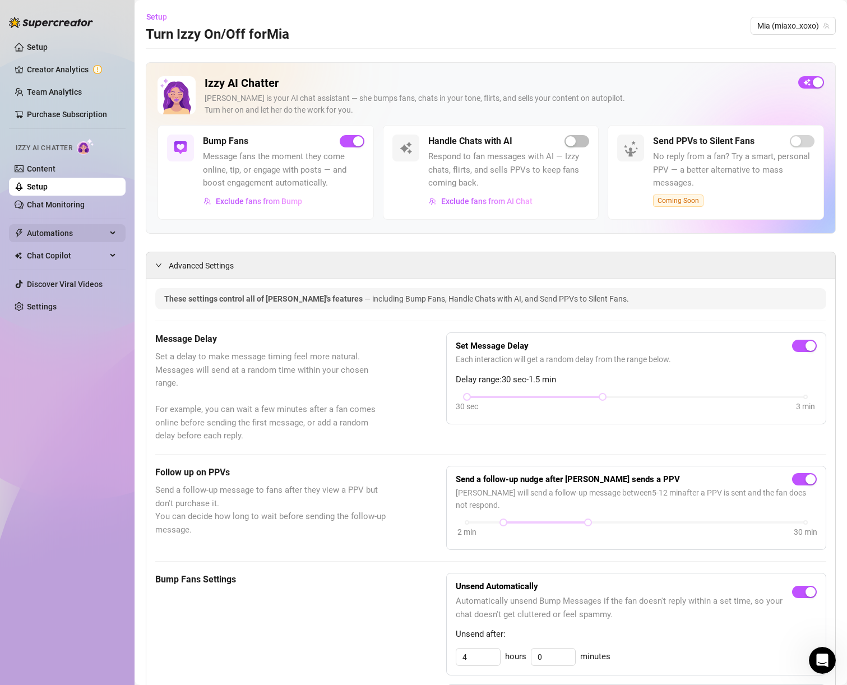
click at [39, 234] on span "Automations" at bounding box center [67, 233] width 80 height 18
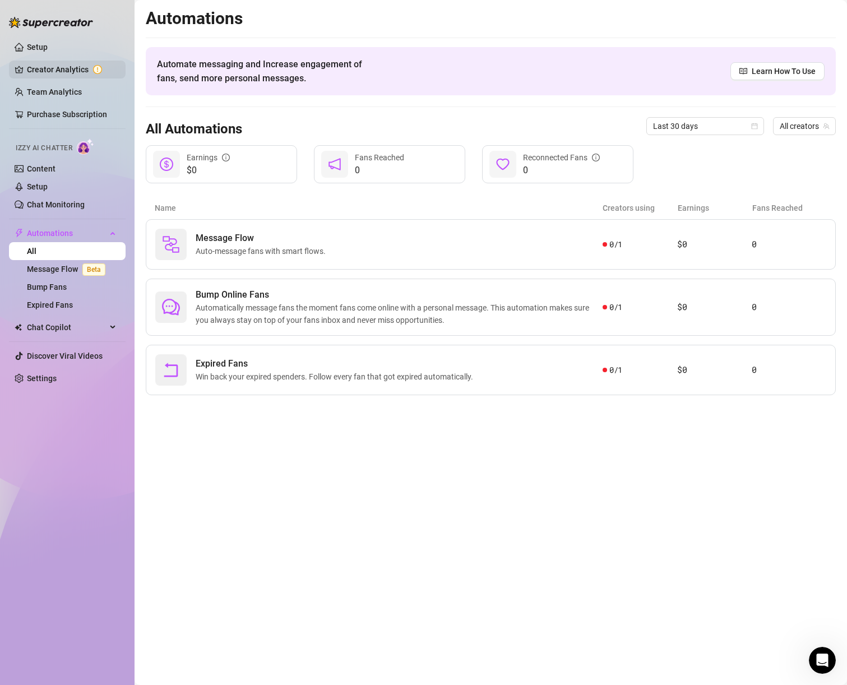
click at [44, 61] on link "Creator Analytics" at bounding box center [72, 70] width 90 height 18
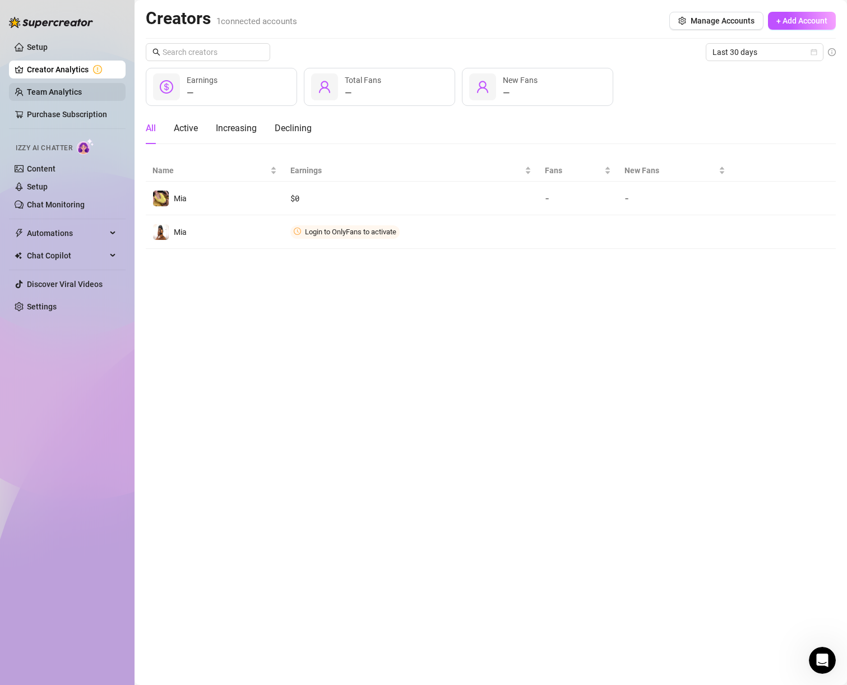
click at [53, 94] on link "Team Analytics" at bounding box center [54, 91] width 55 height 9
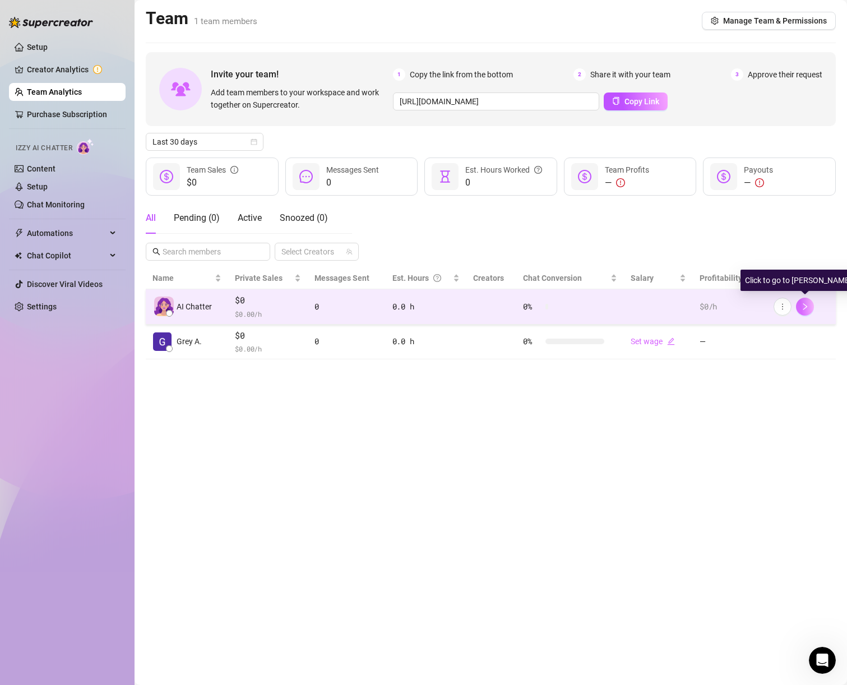
click at [807, 306] on icon "right" at bounding box center [806, 306] width 4 height 7
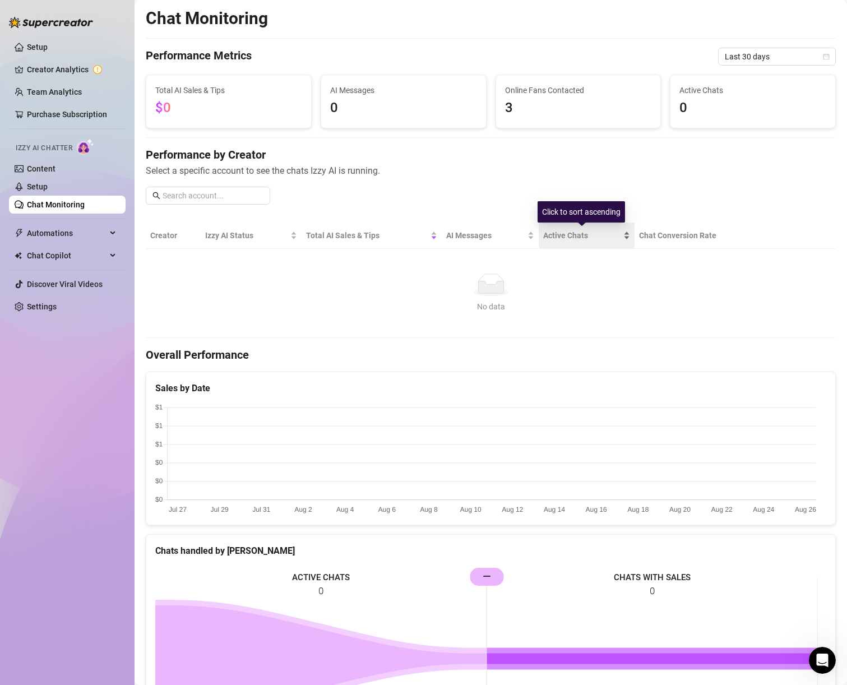
click at [576, 238] on span "Active Chats" at bounding box center [582, 235] width 78 height 12
click at [534, 113] on span "3" at bounding box center [578, 108] width 147 height 21
click at [515, 105] on span "3" at bounding box center [578, 108] width 147 height 21
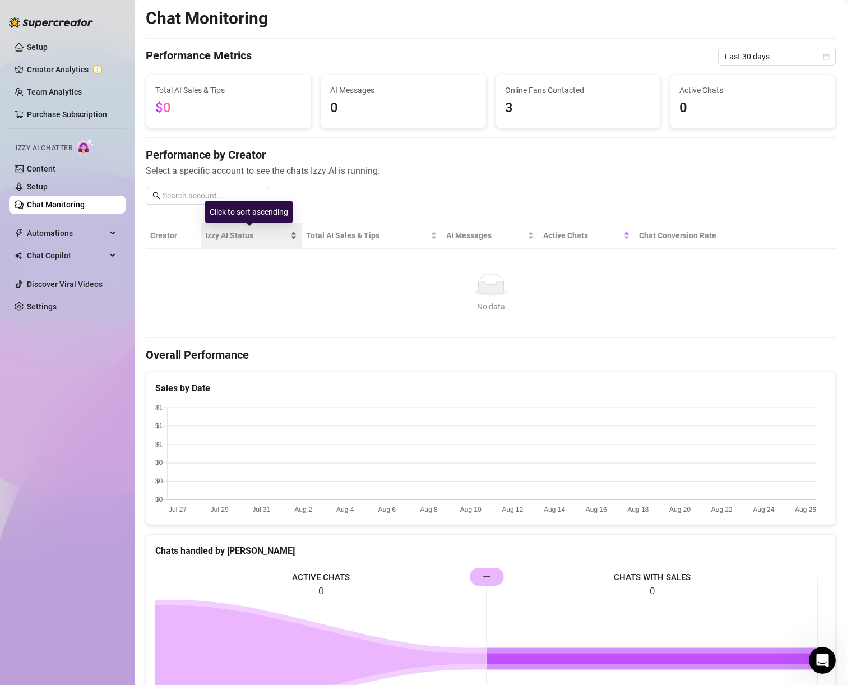
click at [231, 236] on span "Izzy AI Status" at bounding box center [247, 235] width 84 height 12
click at [178, 242] on th "Creator" at bounding box center [173, 236] width 55 height 26
click at [166, 238] on th "Creator" at bounding box center [173, 236] width 55 height 26
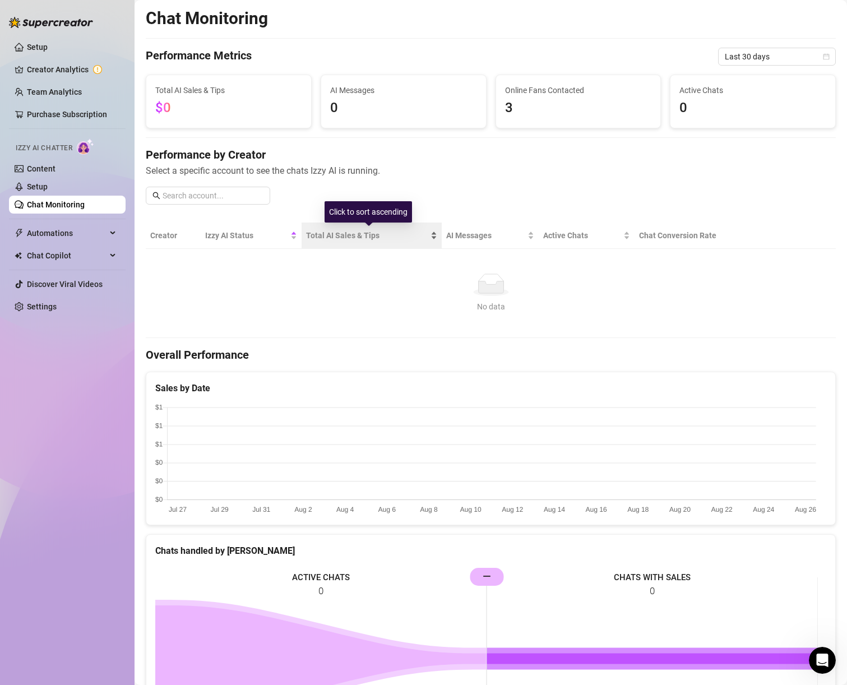
click at [379, 237] on span "Total AI Sales & Tips" at bounding box center [367, 235] width 122 height 12
click at [467, 237] on span "AI Messages" at bounding box center [485, 235] width 79 height 12
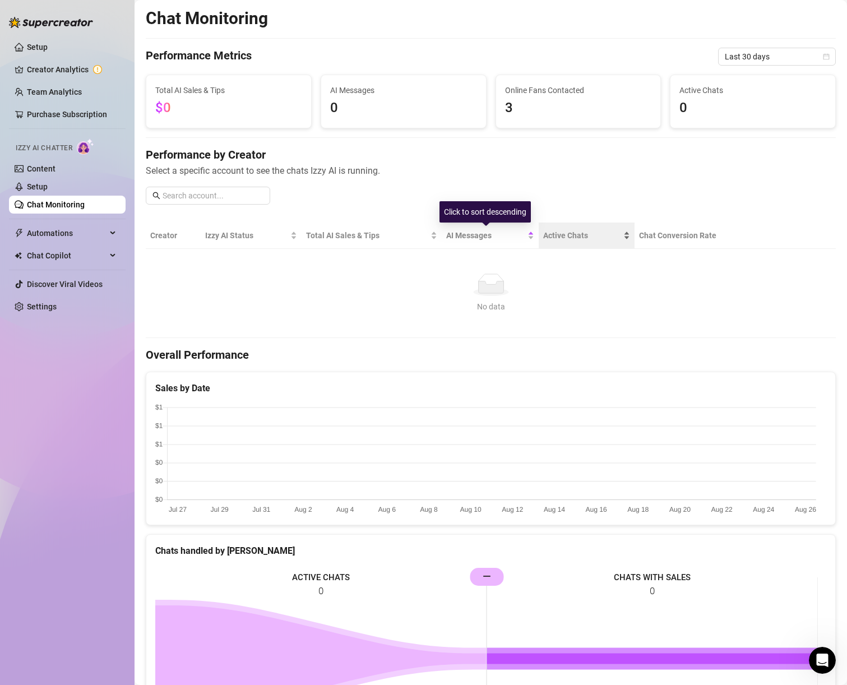
click at [554, 237] on span "Active Chats" at bounding box center [582, 235] width 78 height 12
click at [651, 237] on th "Chat Conversion Rate" at bounding box center [701, 236] width 132 height 26
click at [531, 105] on span "3" at bounding box center [578, 108] width 147 height 21
click at [526, 102] on span "3" at bounding box center [578, 108] width 147 height 21
drag, startPoint x: 499, startPoint y: 102, endPoint x: 494, endPoint y: 110, distance: 9.0
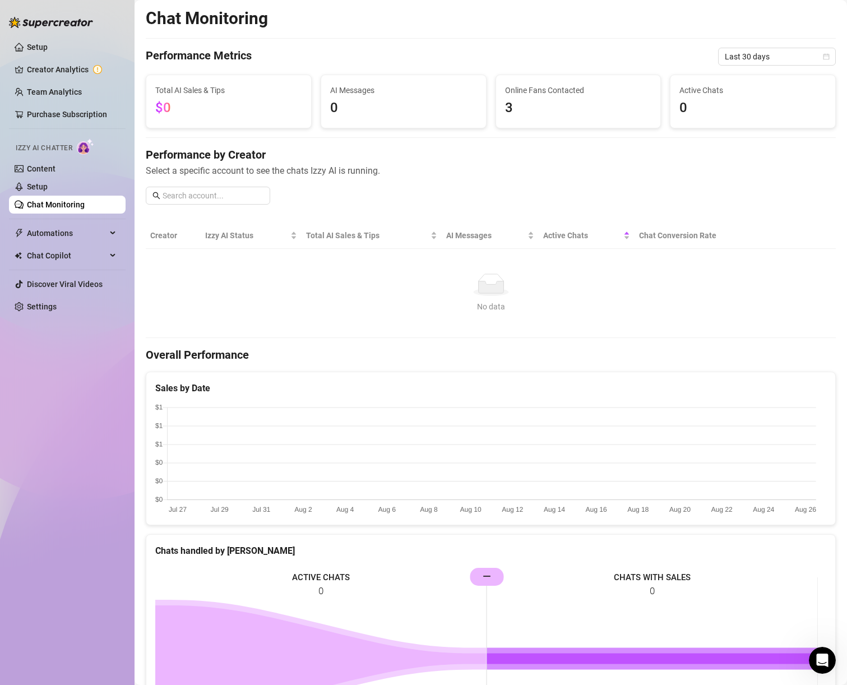
click at [499, 102] on div "Online Fans Contacted 3" at bounding box center [578, 101] width 165 height 53
click at [219, 231] on span "Izzy AI Status" at bounding box center [247, 235] width 84 height 12
click at [184, 115] on span "$0" at bounding box center [228, 108] width 147 height 21
click at [747, 58] on span "Last 30 days" at bounding box center [777, 56] width 104 height 17
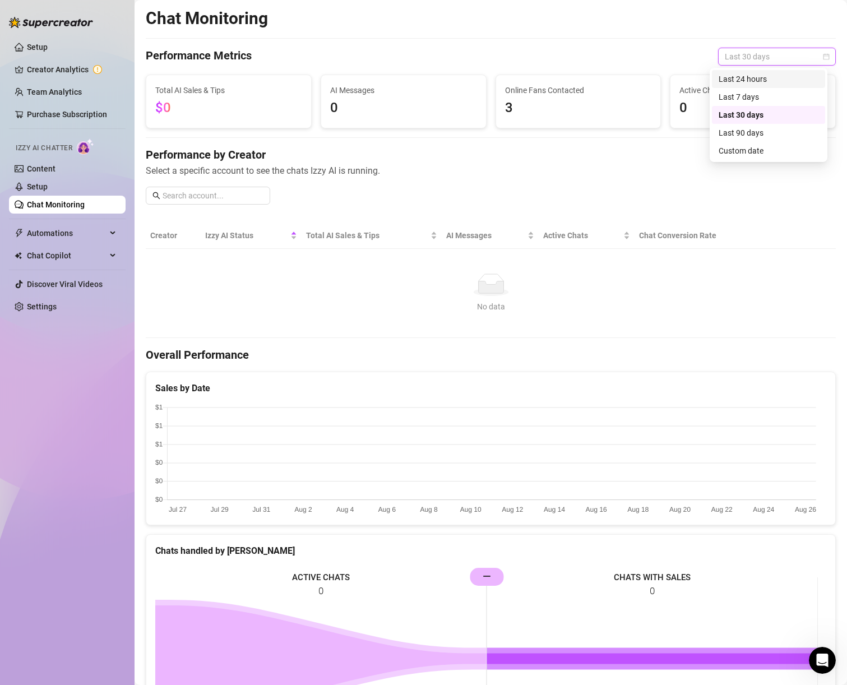
click at [740, 77] on div "Last 24 hours" at bounding box center [769, 79] width 100 height 12
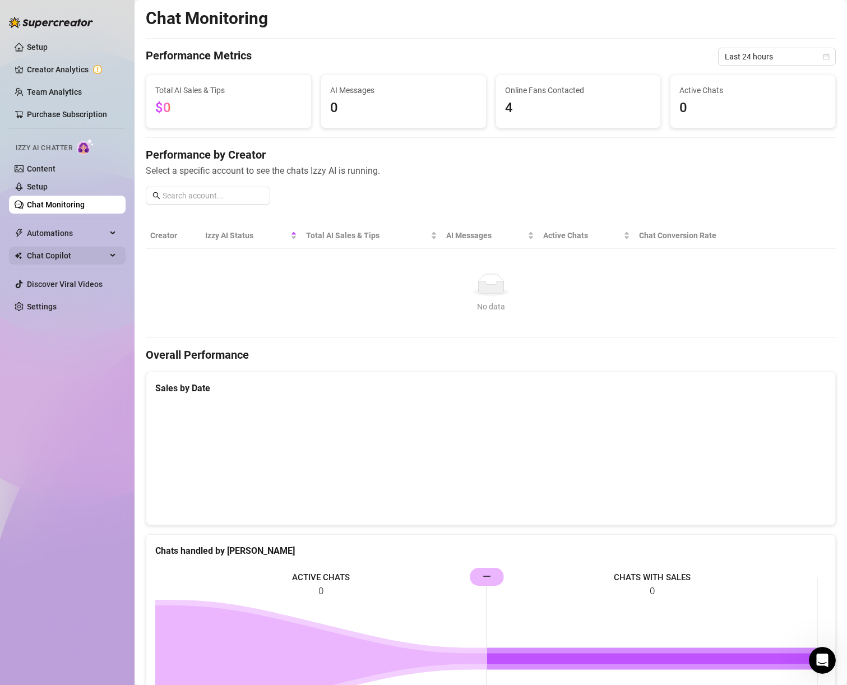
scroll to position [324, 0]
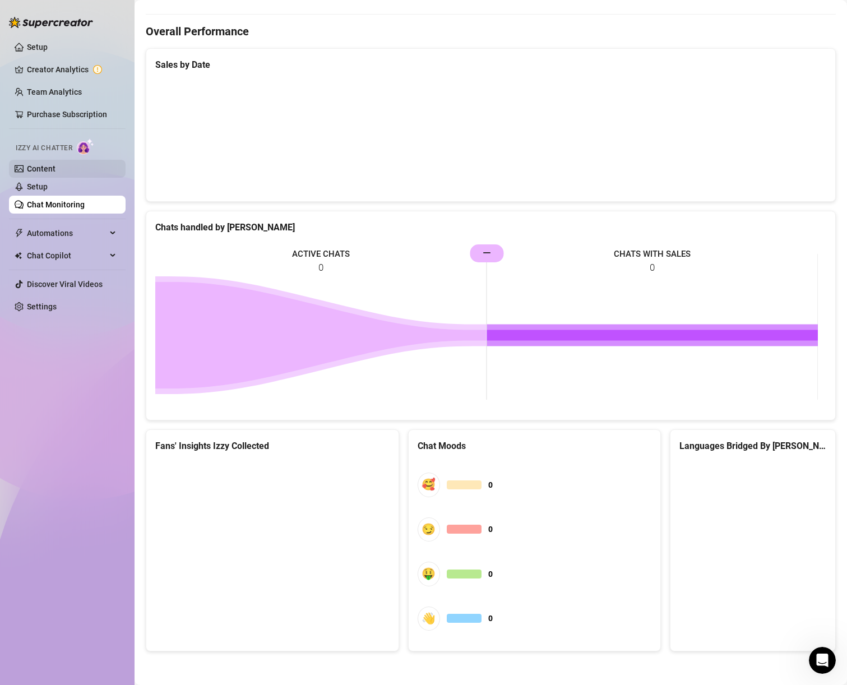
click at [56, 170] on link "Content" at bounding box center [41, 168] width 29 height 9
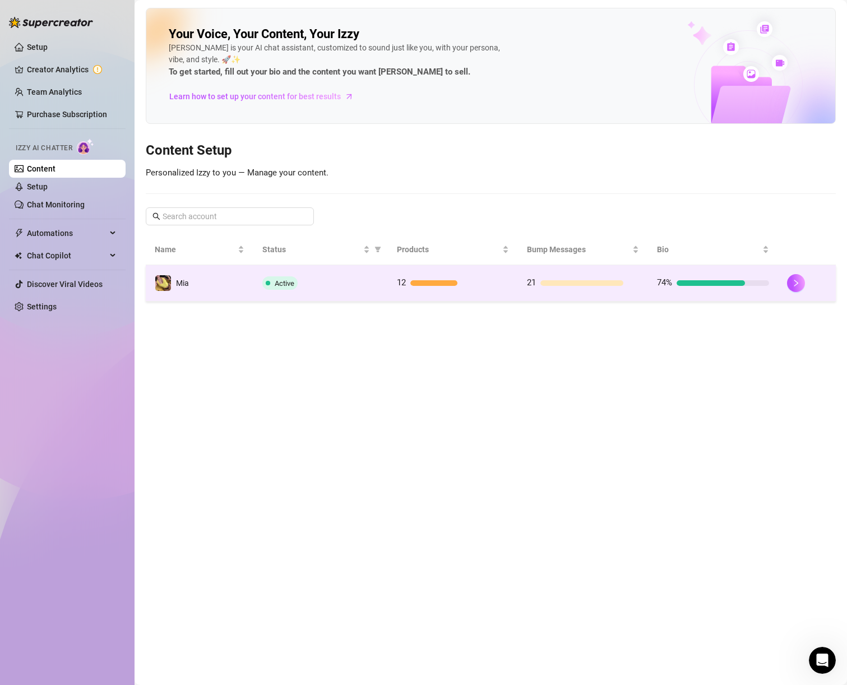
click at [610, 280] on div at bounding box center [582, 283] width 83 height 6
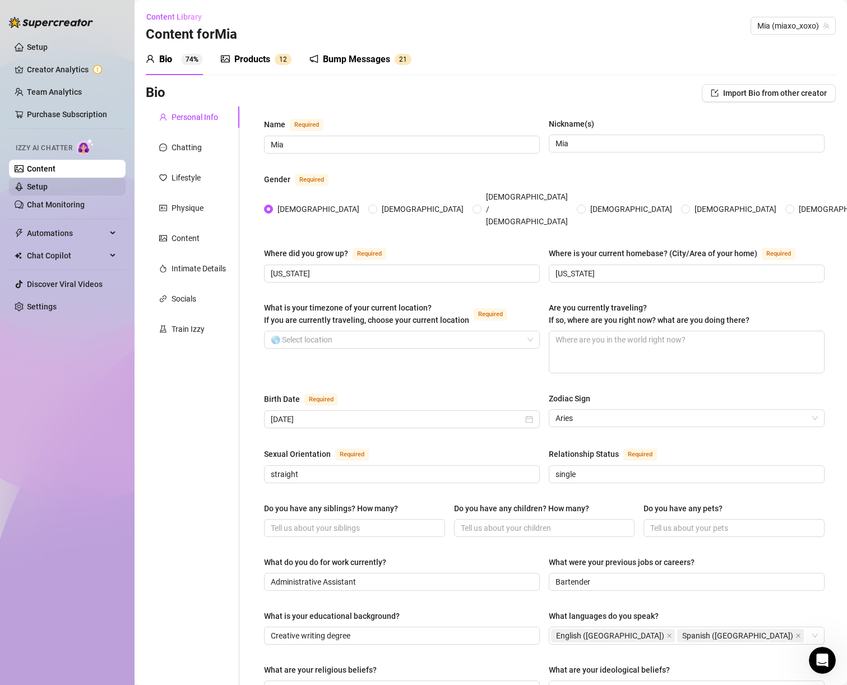
click at [48, 182] on link "Setup" at bounding box center [37, 186] width 21 height 9
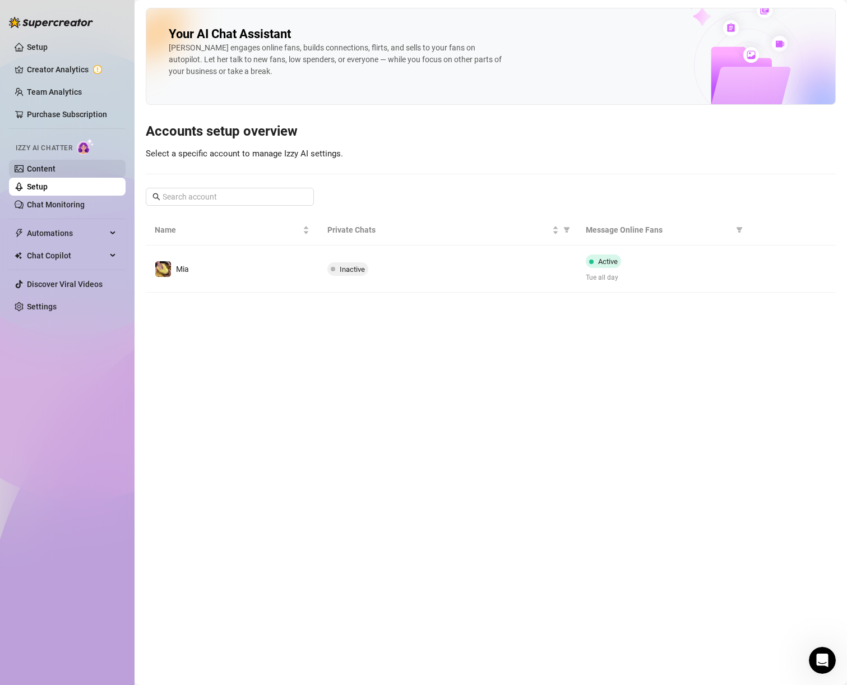
click at [56, 169] on link "Content" at bounding box center [41, 168] width 29 height 9
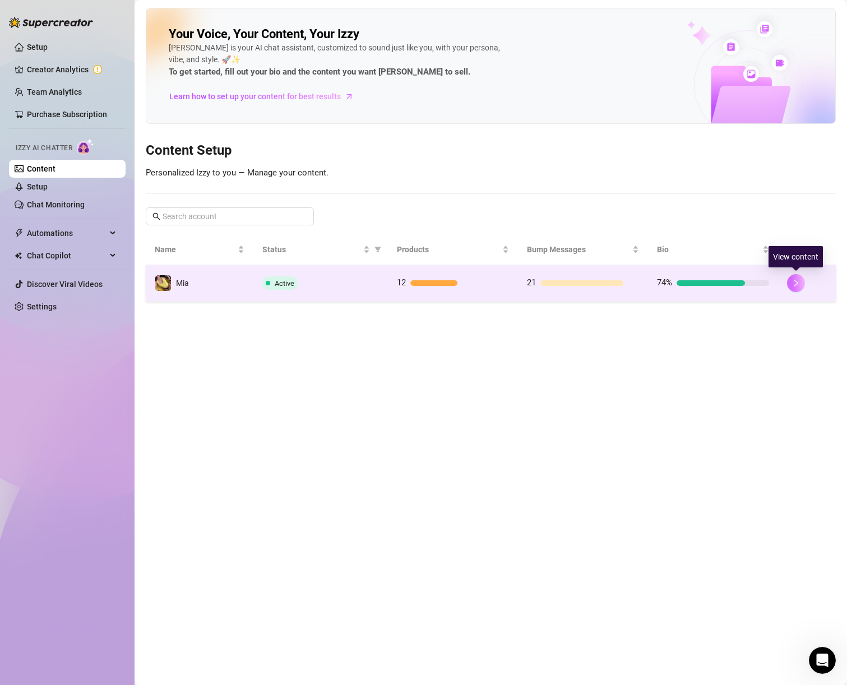
click at [799, 278] on button "button" at bounding box center [796, 283] width 18 height 18
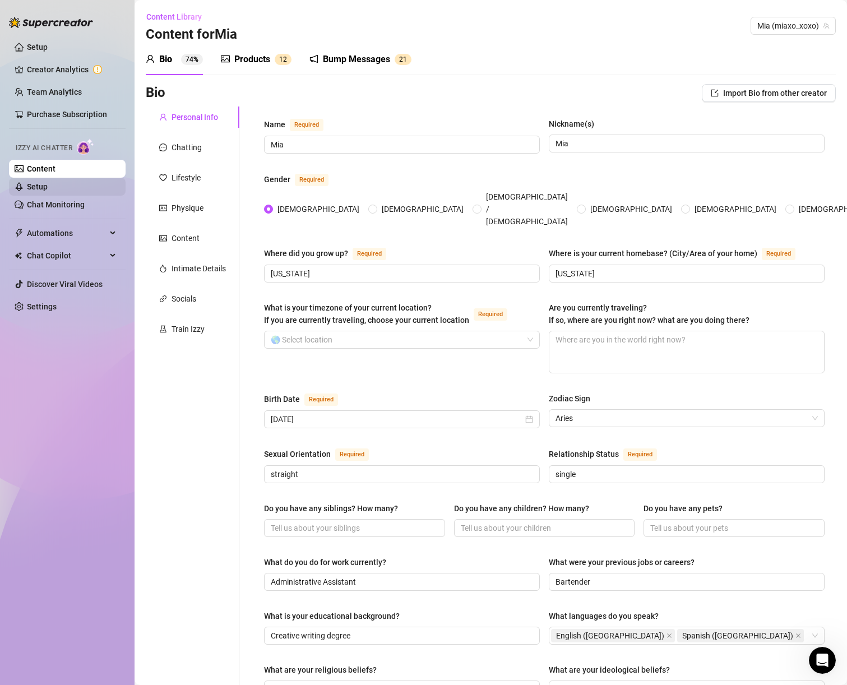
click at [48, 182] on link "Setup" at bounding box center [37, 186] width 21 height 9
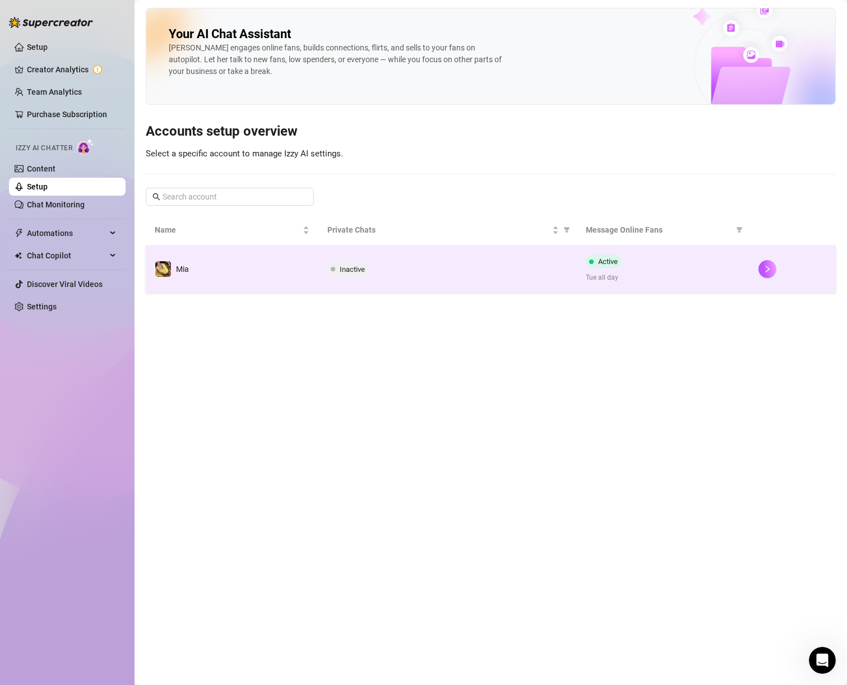
click at [331, 267] on span at bounding box center [333, 269] width 4 height 4
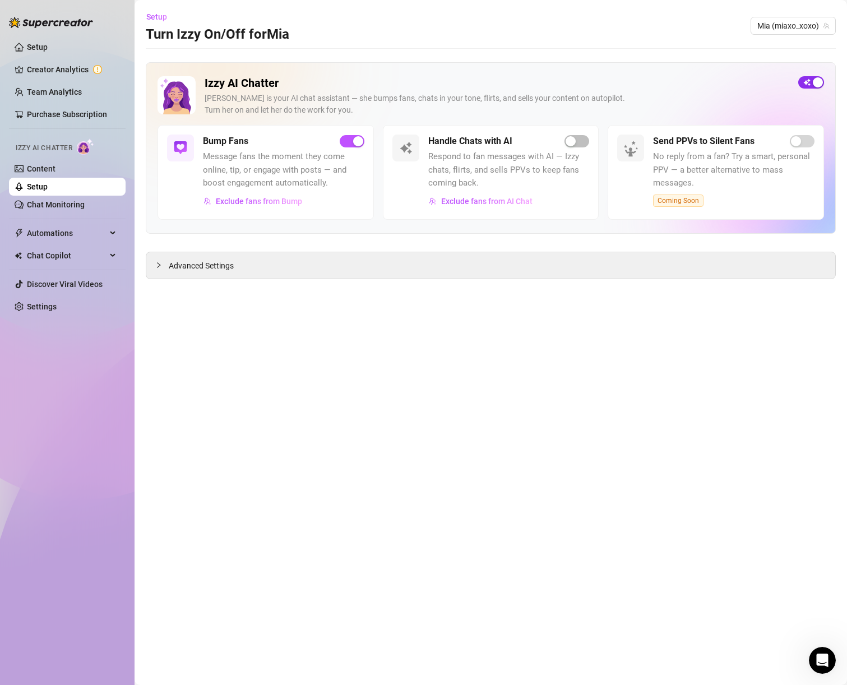
click at [815, 82] on div "button" at bounding box center [818, 82] width 10 height 10
click at [48, 43] on link "Setup" at bounding box center [37, 47] width 21 height 9
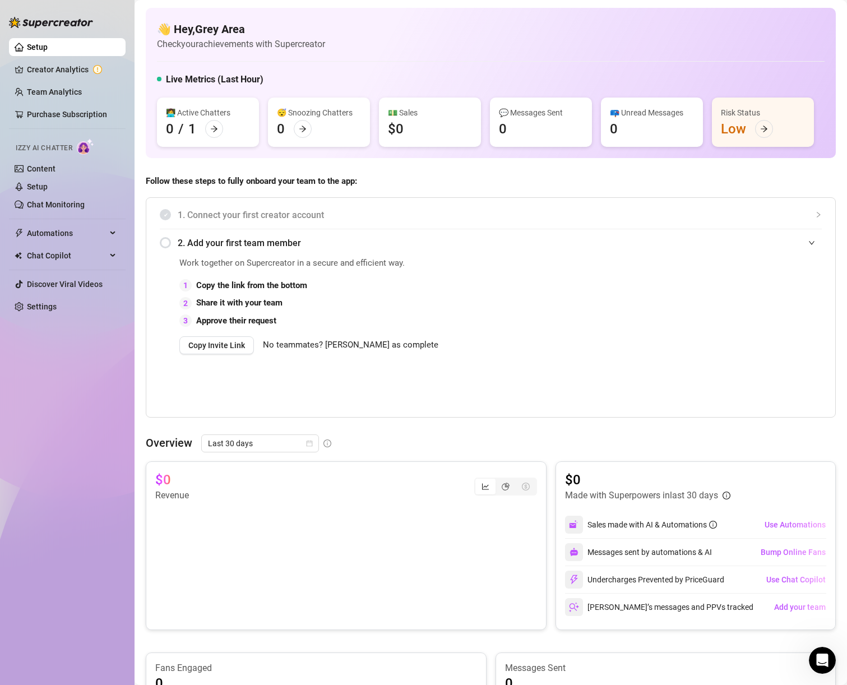
click at [736, 113] on div "Risk Status" at bounding box center [763, 113] width 84 height 12
click at [764, 126] on icon "arrow-right" at bounding box center [764, 129] width 7 height 6
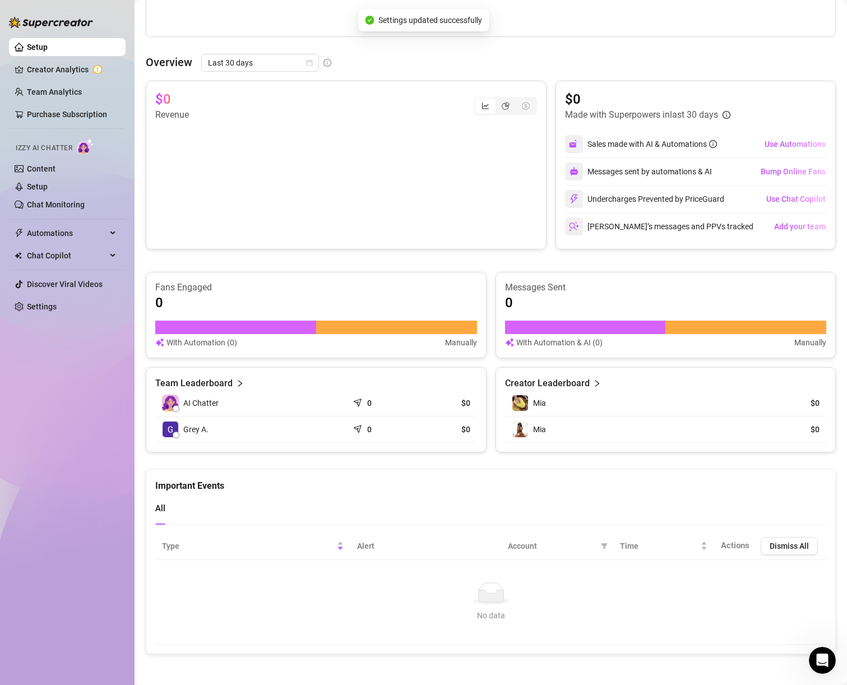
scroll to position [383, 0]
